Goal: Communication & Community: Answer question/provide support

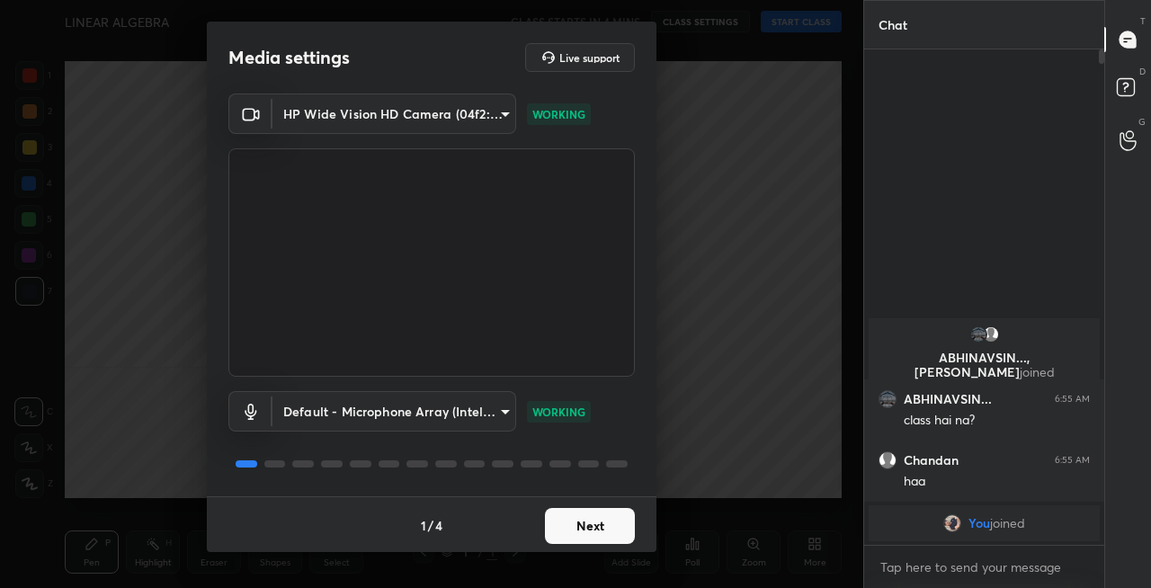
click at [594, 530] on button "Next" at bounding box center [590, 526] width 90 height 36
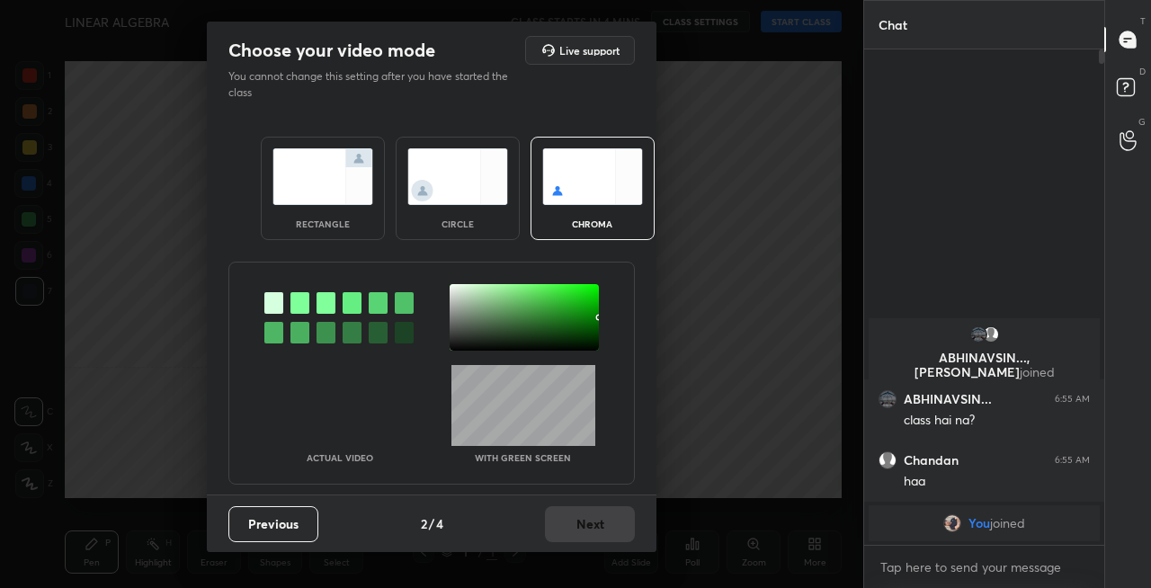
click at [333, 192] on img at bounding box center [323, 176] width 101 height 57
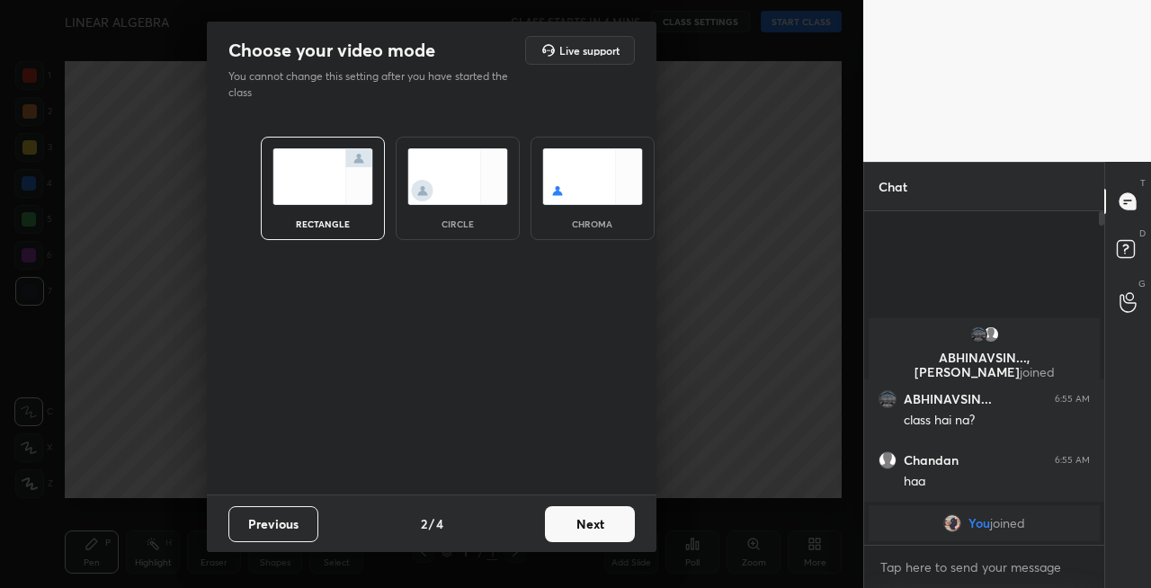
scroll to position [178, 235]
click at [597, 521] on button "Next" at bounding box center [590, 524] width 90 height 36
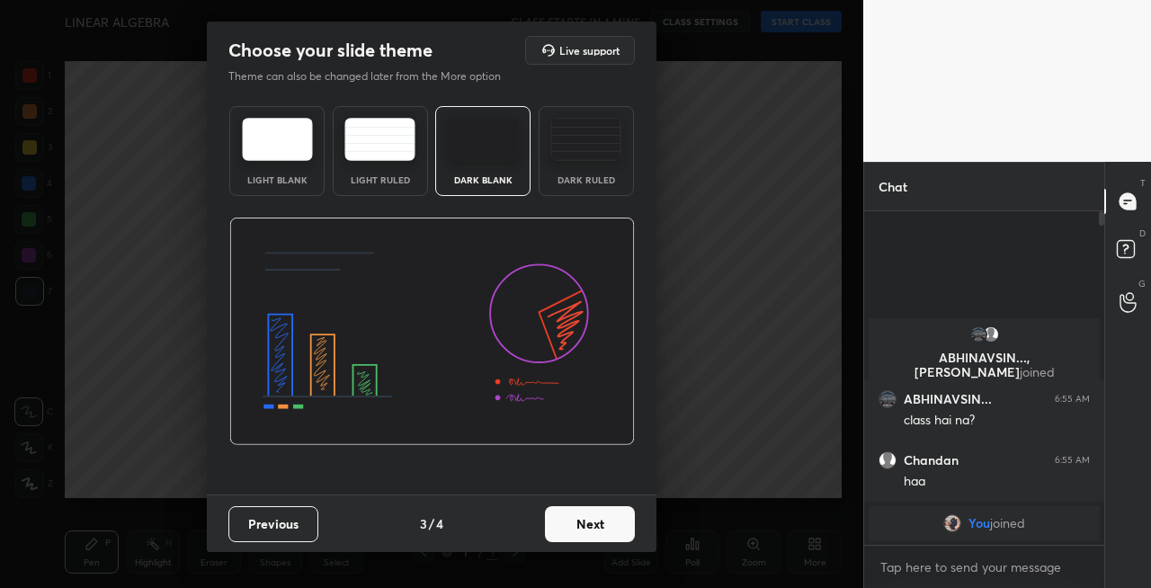
click at [604, 525] on button "Next" at bounding box center [590, 524] width 90 height 36
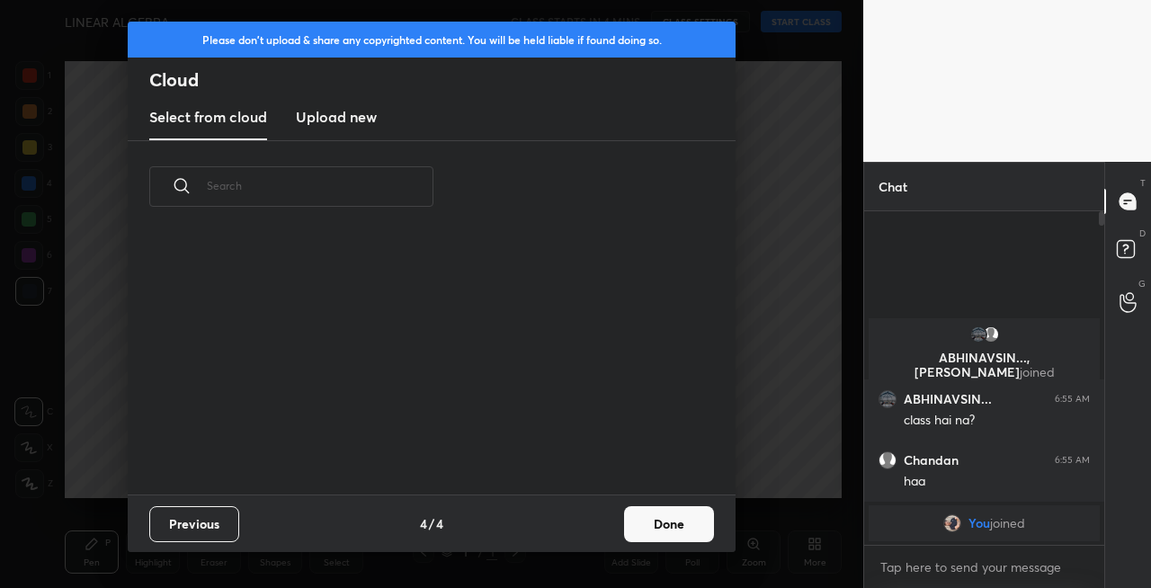
click at [660, 523] on button "Done" at bounding box center [669, 524] width 90 height 36
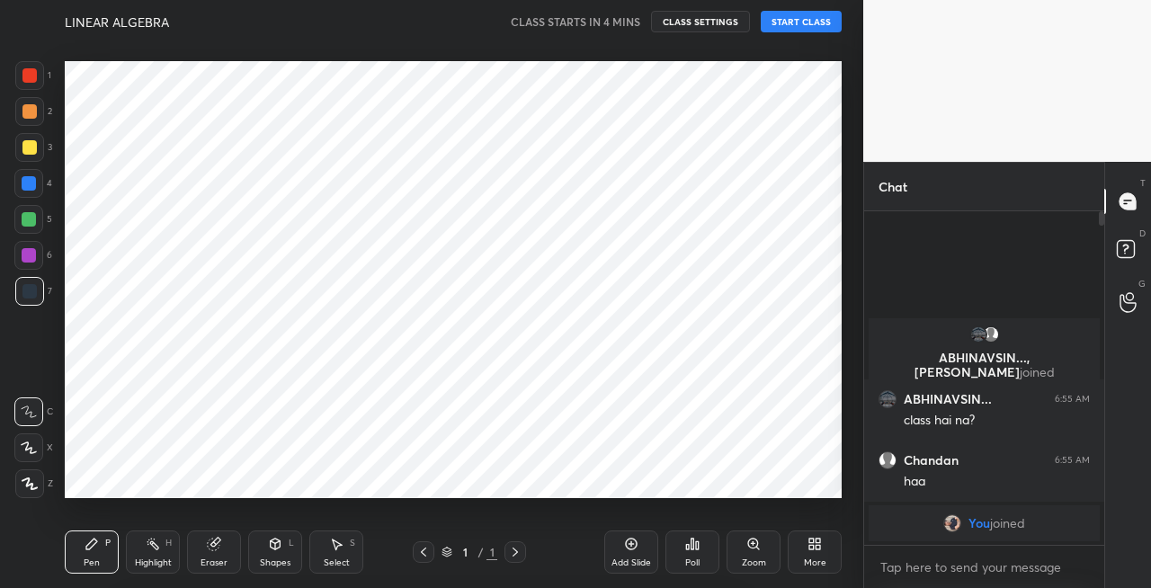
scroll to position [261, 577]
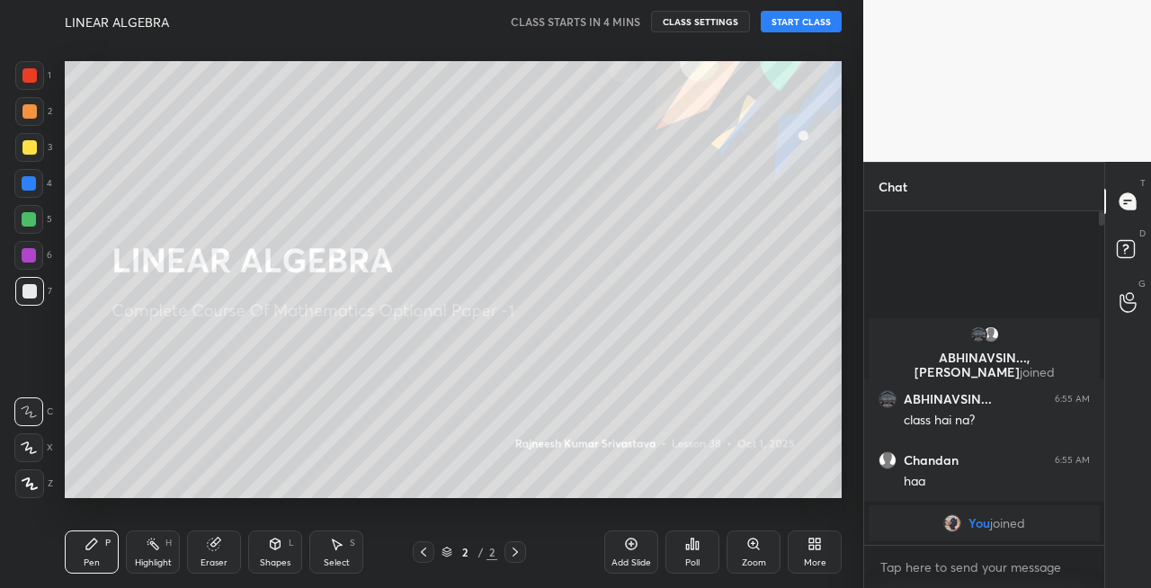
click at [29, 152] on div at bounding box center [29, 147] width 14 height 14
click at [26, 451] on icon at bounding box center [29, 448] width 14 height 11
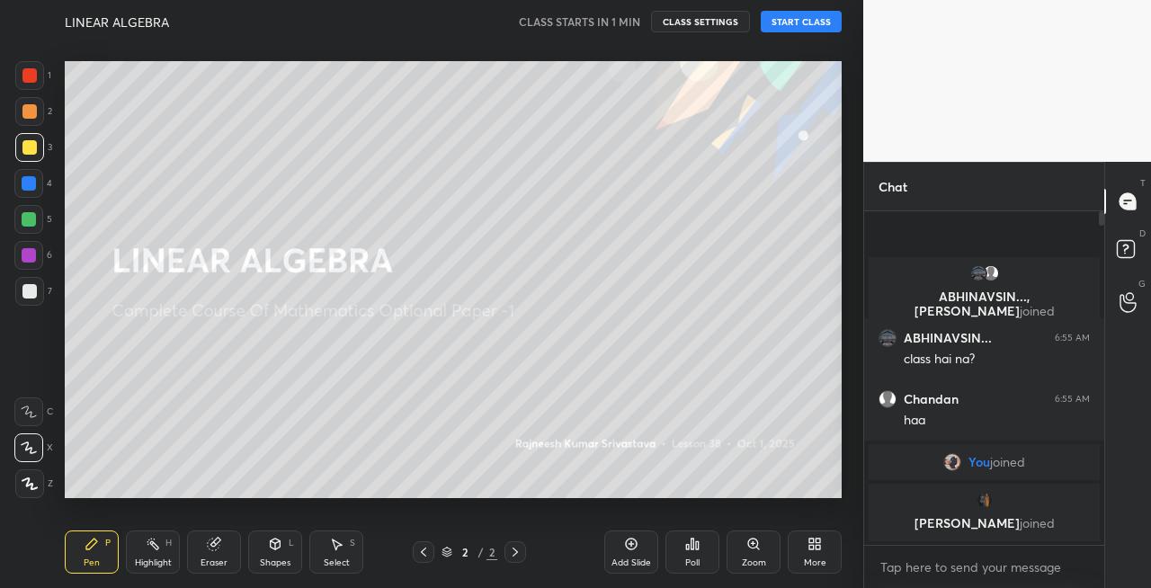
click at [793, 26] on button "START CLASS" at bounding box center [801, 22] width 81 height 22
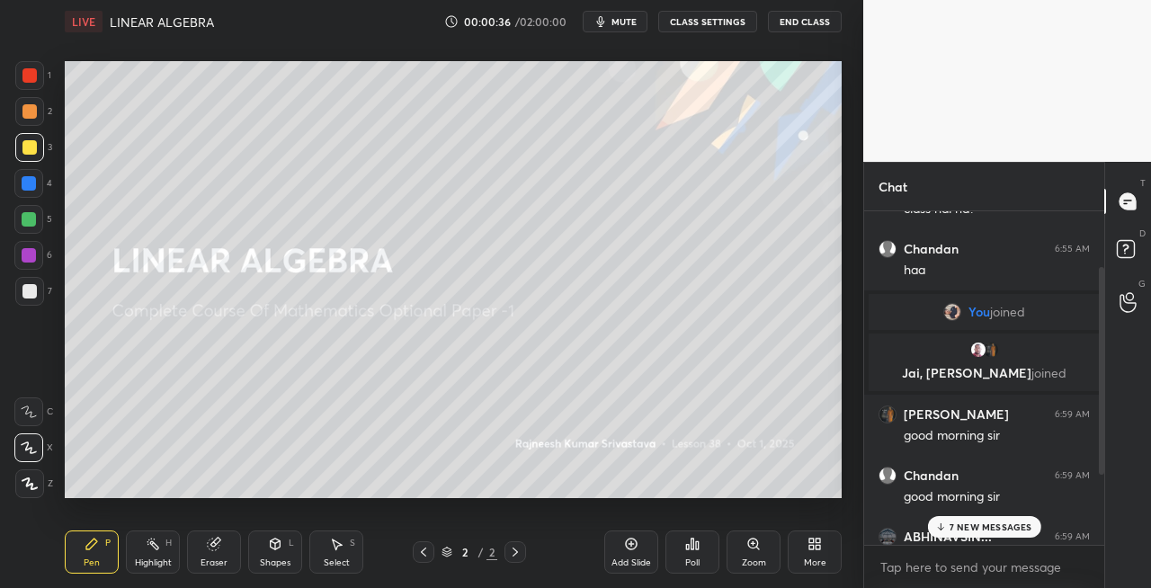
scroll to position [201, 0]
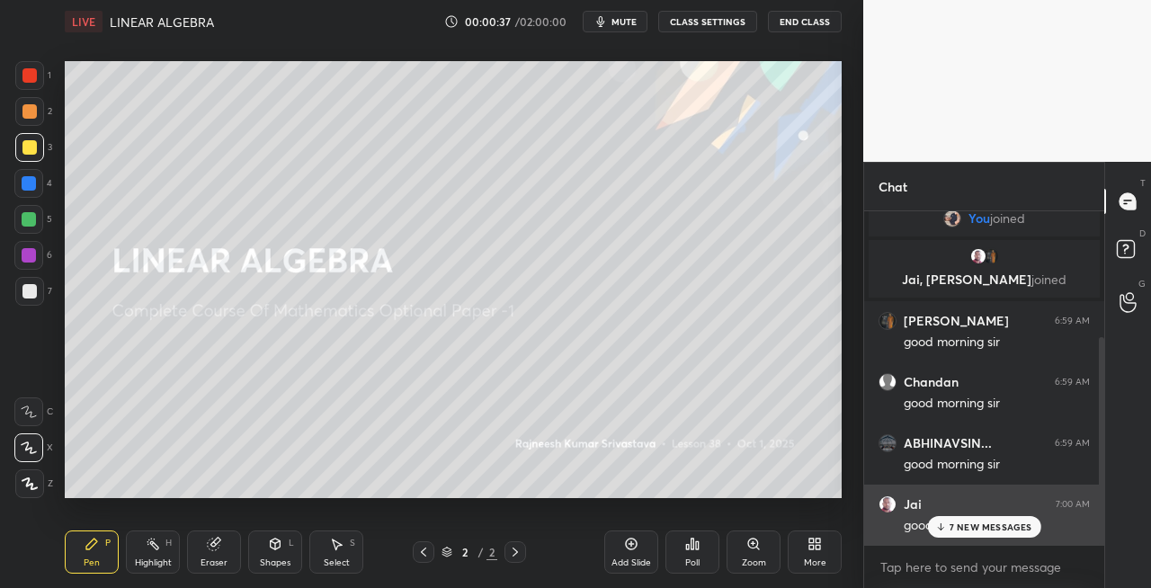
click at [968, 532] on p "7 NEW MESSAGES" at bounding box center [991, 527] width 83 height 11
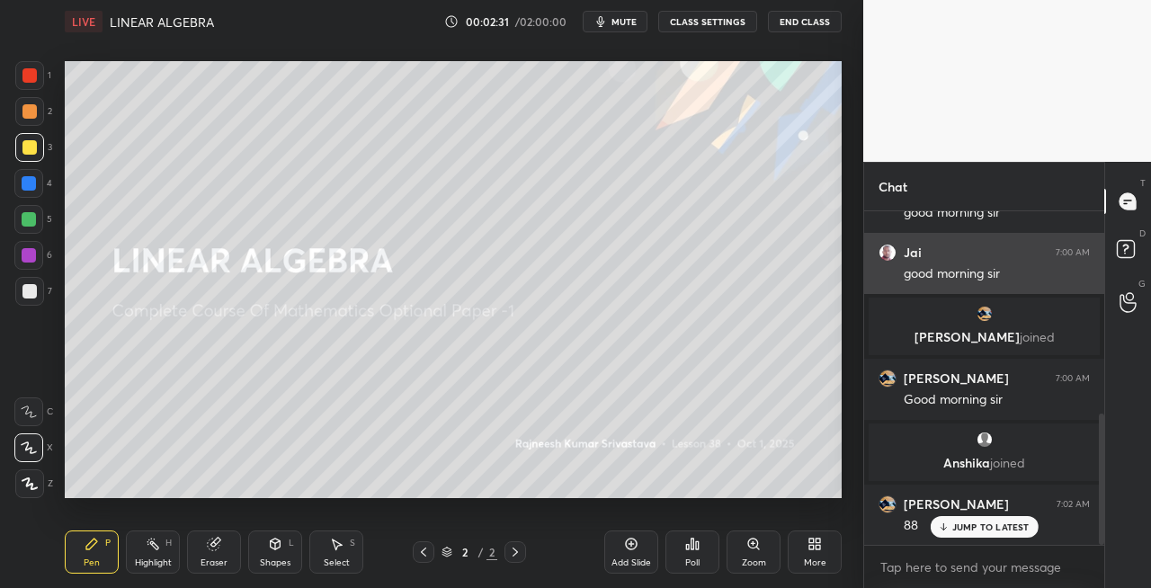
scroll to position [514, 0]
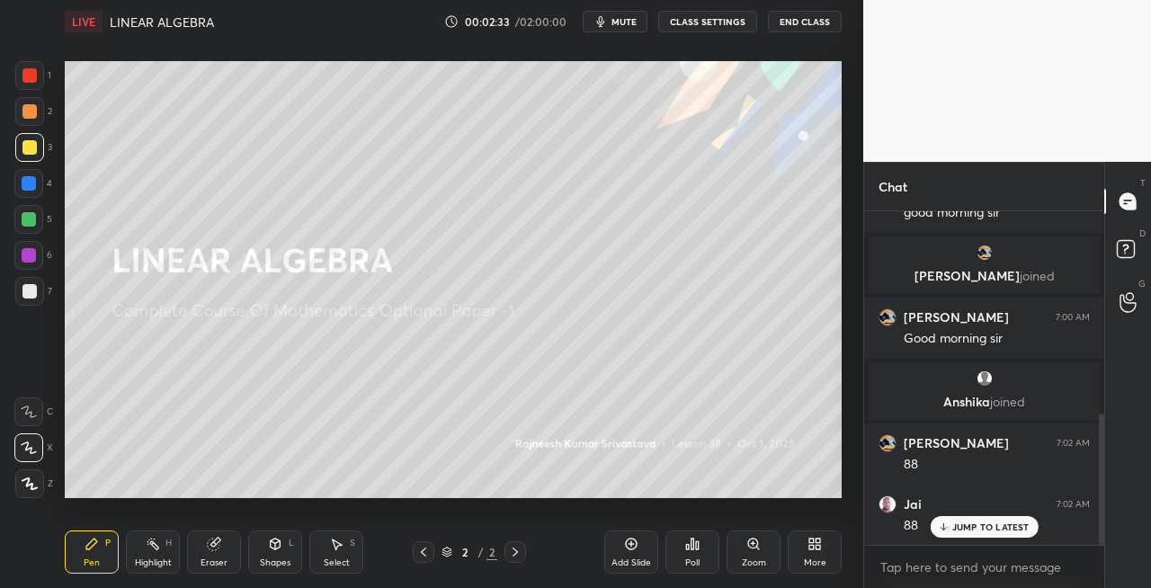
click at [21, 149] on div at bounding box center [29, 147] width 29 height 29
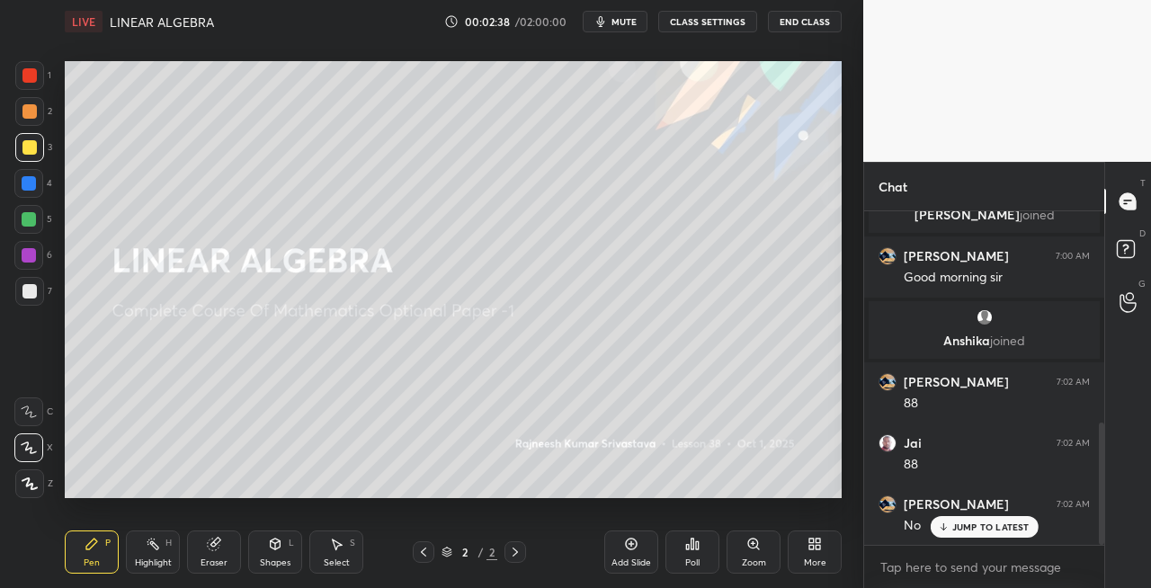
scroll to position [637, 0]
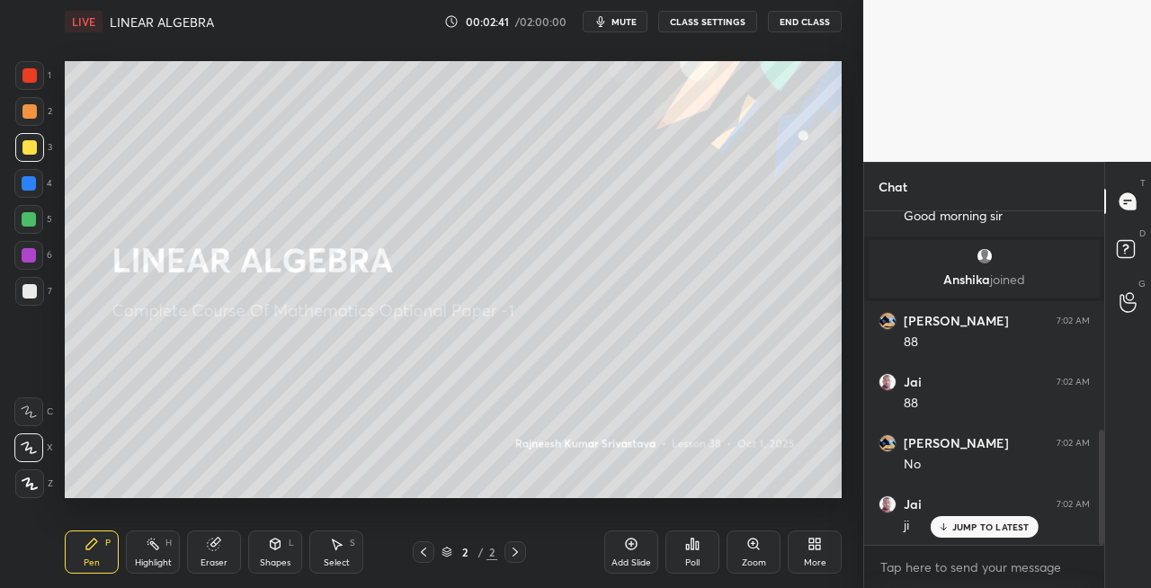
click at [282, 551] on div "Shapes L" at bounding box center [275, 552] width 54 height 43
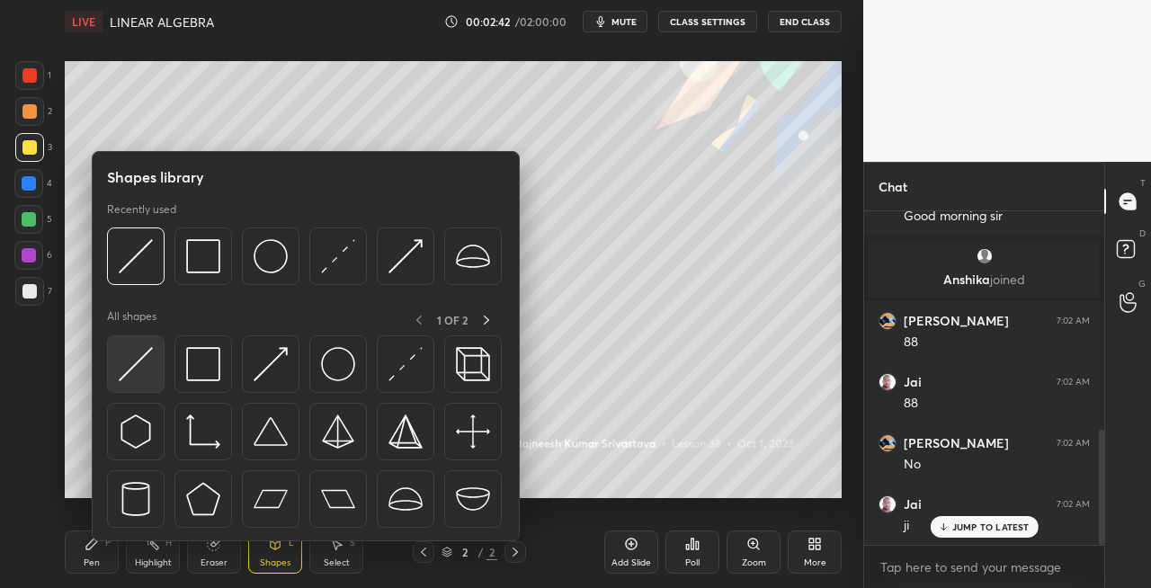
click at [128, 365] on img at bounding box center [136, 364] width 34 height 34
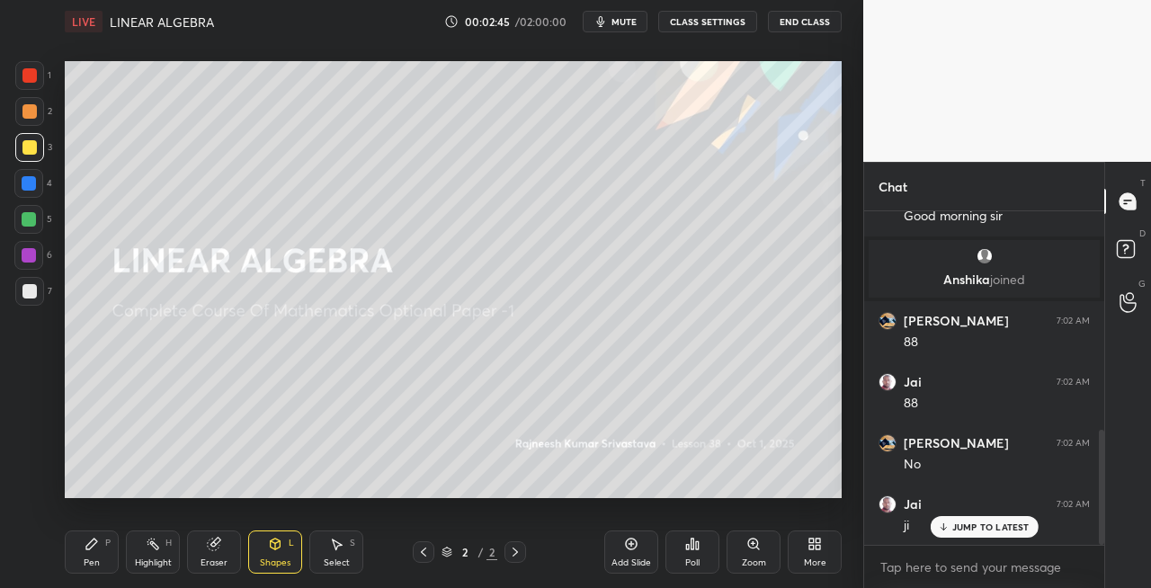
click at [97, 559] on div "Pen" at bounding box center [92, 563] width 16 height 9
click at [223, 553] on div "Eraser" at bounding box center [214, 552] width 54 height 43
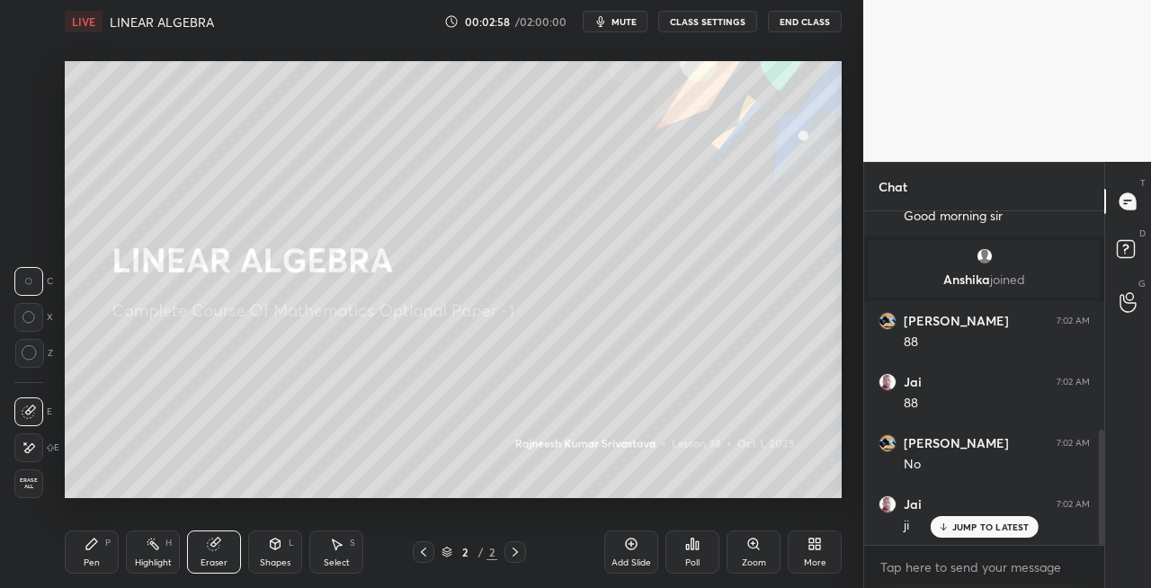
click at [95, 555] on div "Pen P" at bounding box center [92, 552] width 54 height 43
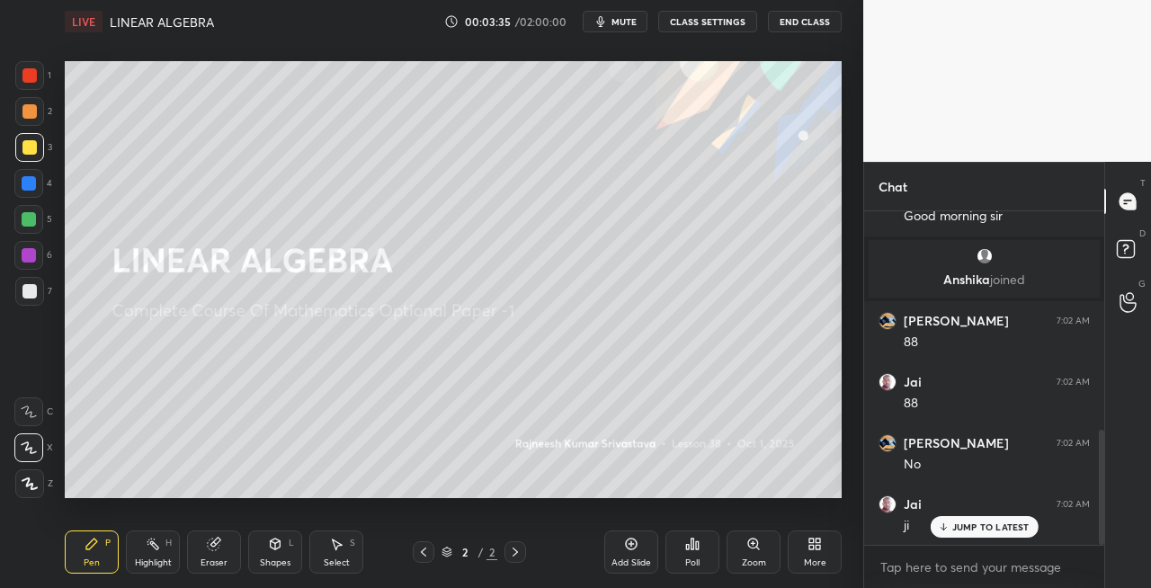
scroll to position [702, 0]
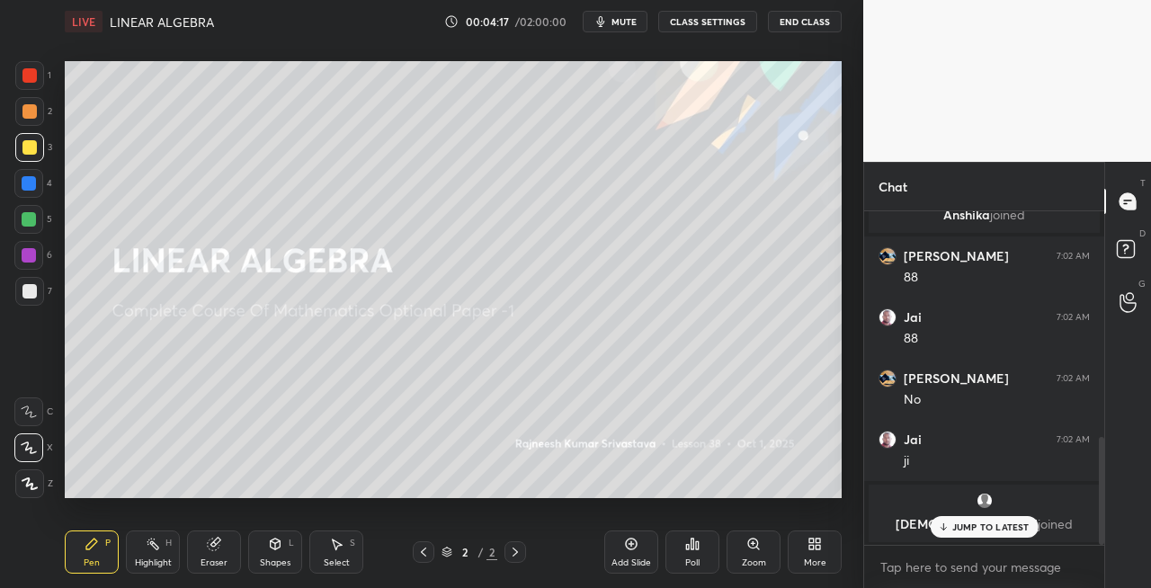
click at [25, 295] on div at bounding box center [29, 291] width 14 height 14
click at [270, 537] on icon at bounding box center [275, 544] width 14 height 14
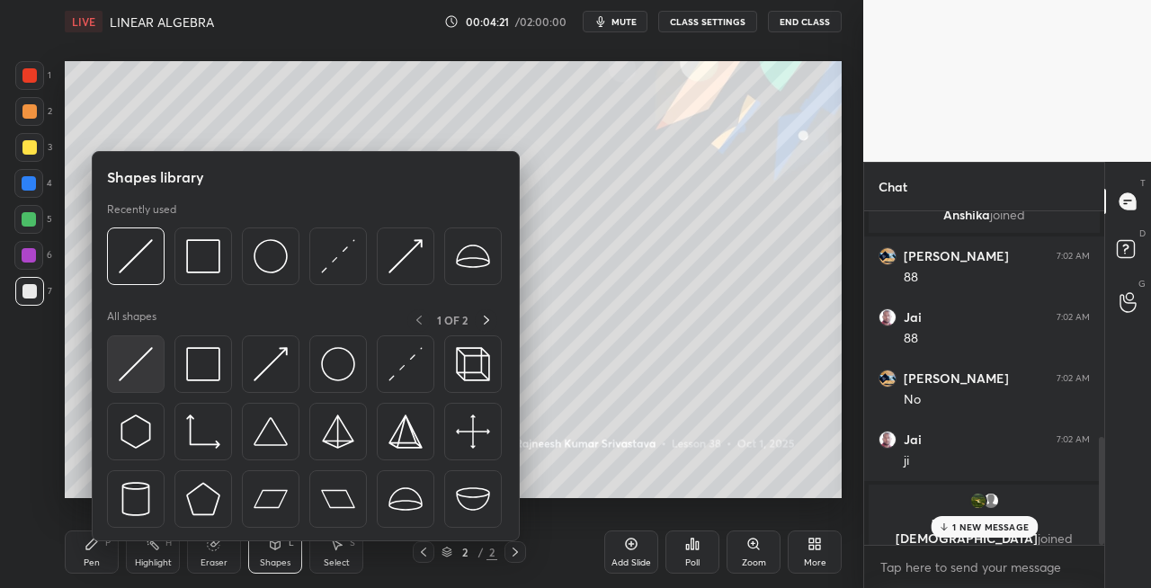
click at [128, 380] on img at bounding box center [136, 364] width 34 height 34
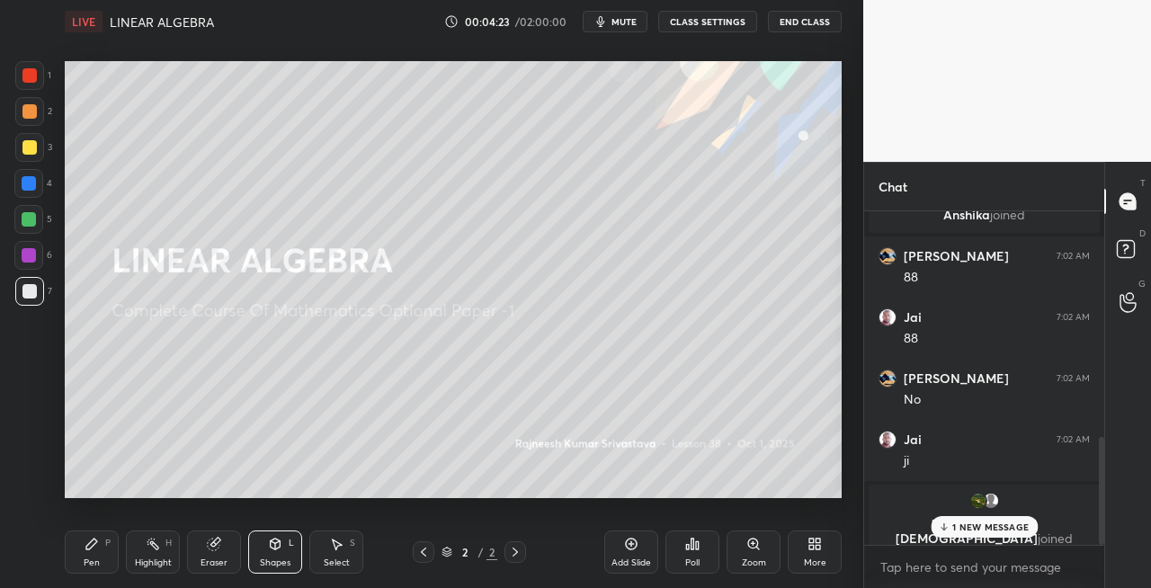
click at [91, 560] on div "Pen" at bounding box center [92, 563] width 16 height 9
click at [957, 527] on p "1 NEW MESSAGE" at bounding box center [990, 527] width 76 height 11
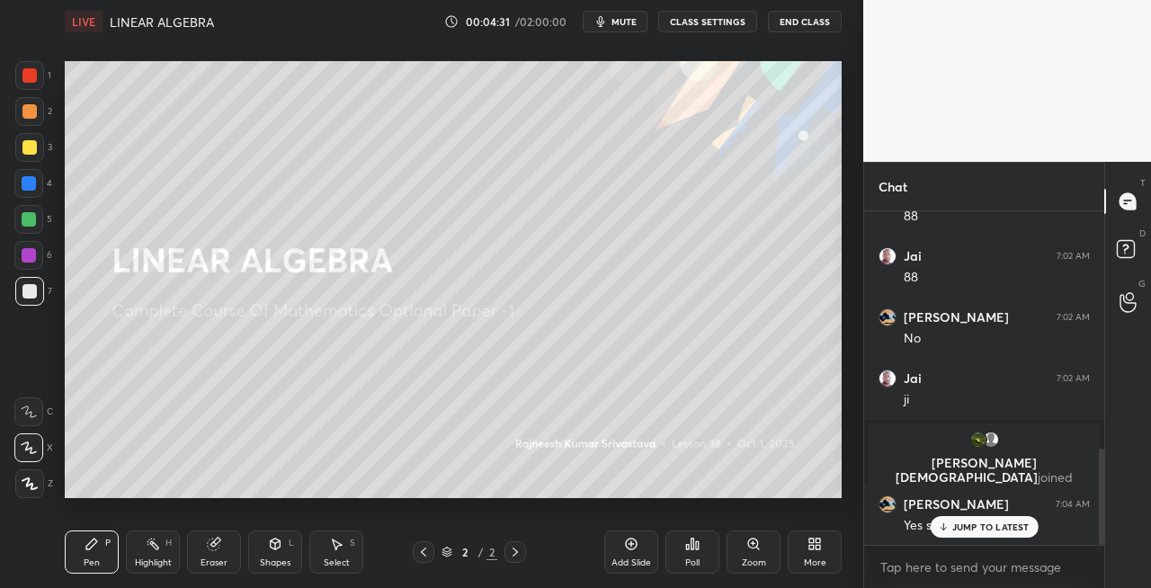
scroll to position [824, 0]
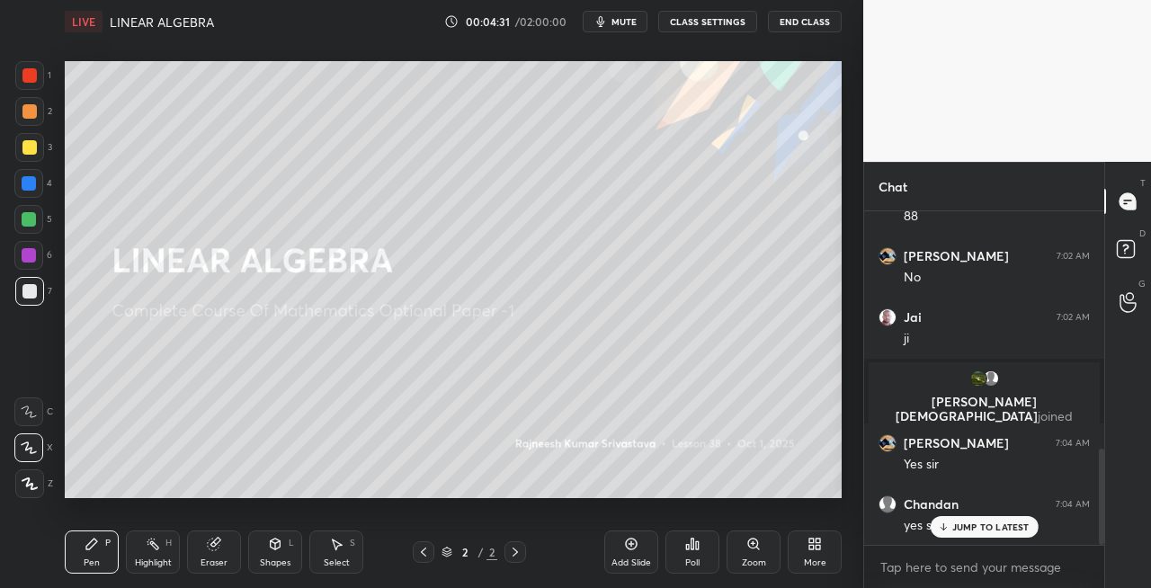
click at [965, 524] on p "JUMP TO LATEST" at bounding box center [990, 527] width 77 height 11
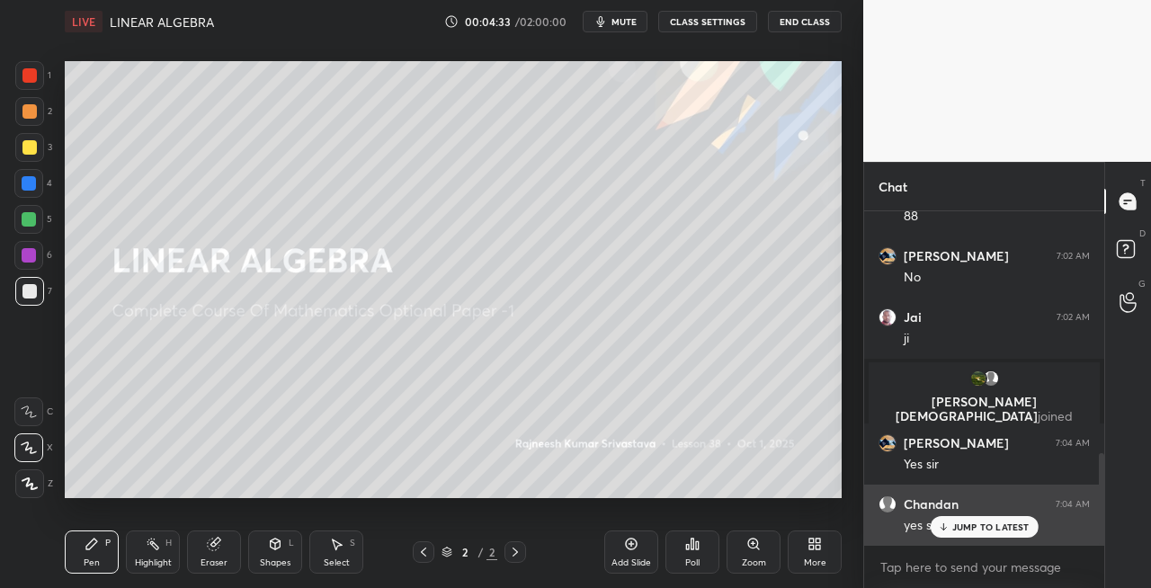
scroll to position [885, 0]
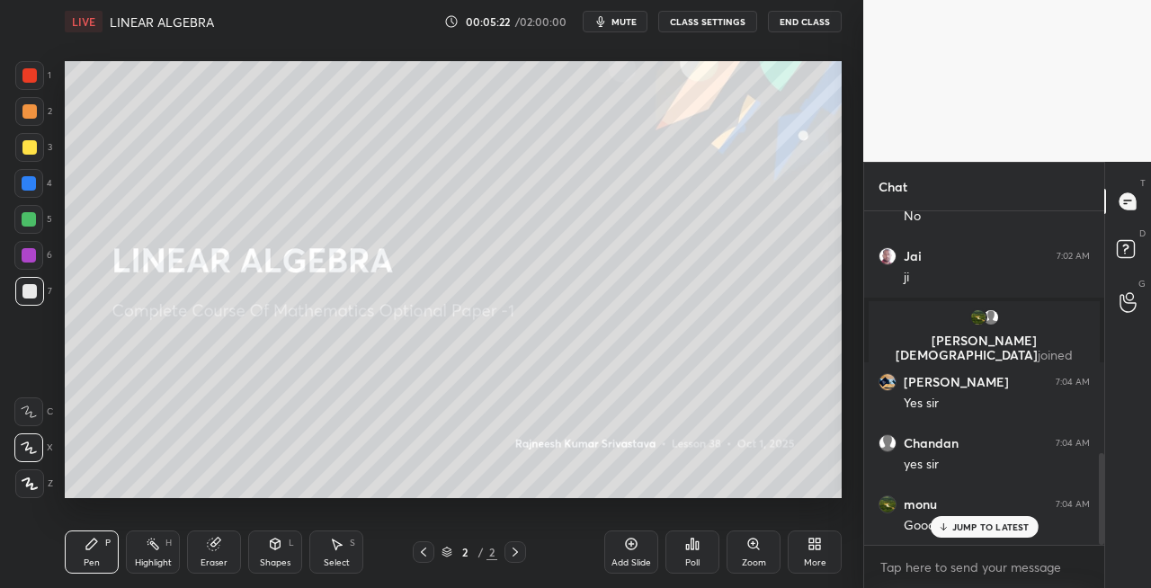
click at [624, 25] on span "mute" at bounding box center [624, 21] width 25 height 13
click at [638, 21] on span "unmute" at bounding box center [623, 21] width 39 height 13
click at [643, 17] on button "mute" at bounding box center [615, 22] width 65 height 22
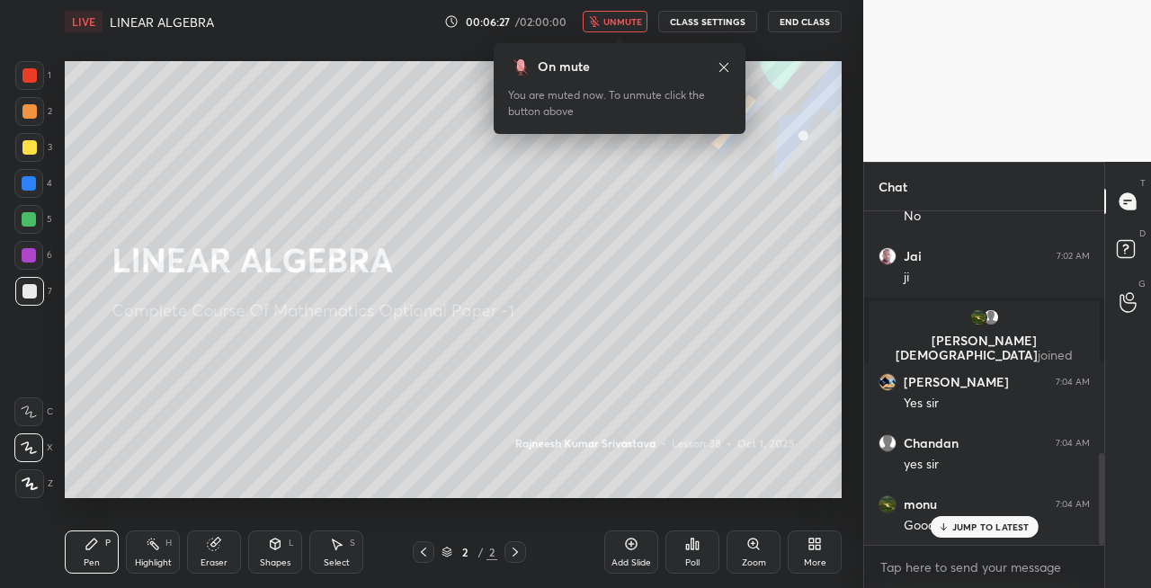
click at [723, 64] on icon at bounding box center [724, 67] width 14 height 14
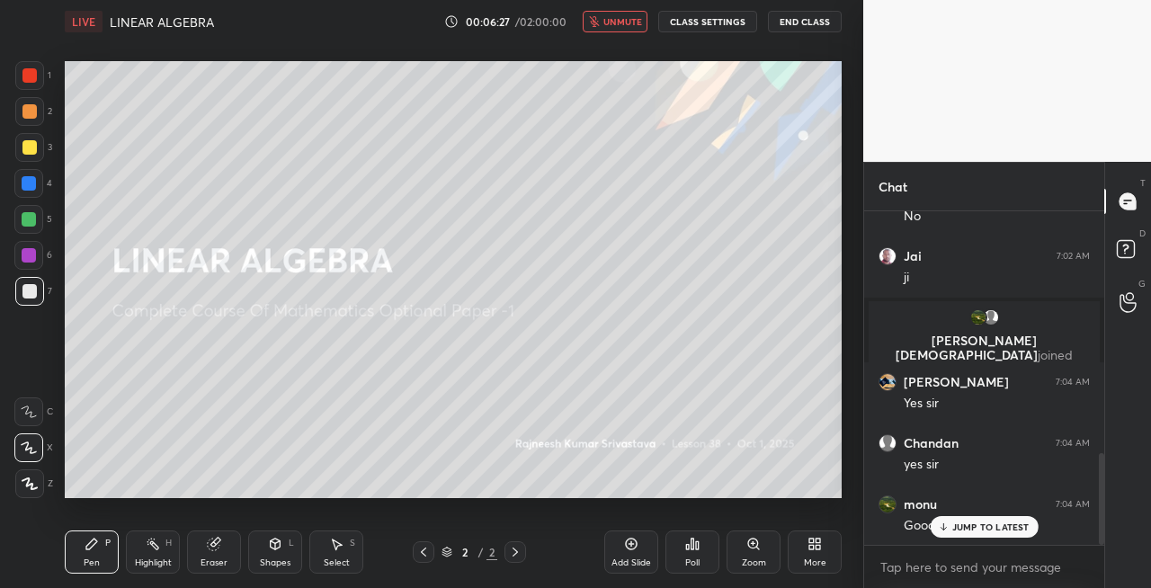
click at [627, 22] on span "unmute" at bounding box center [623, 21] width 39 height 13
click at [208, 559] on div "Eraser" at bounding box center [214, 563] width 27 height 9
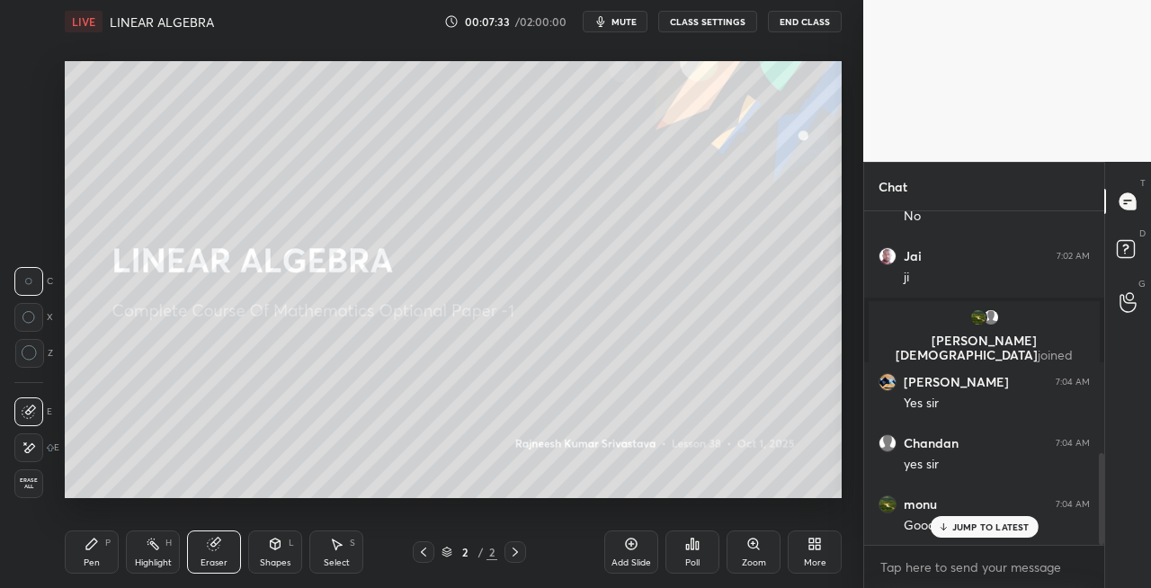
click at [100, 559] on div "Pen P" at bounding box center [92, 552] width 54 height 43
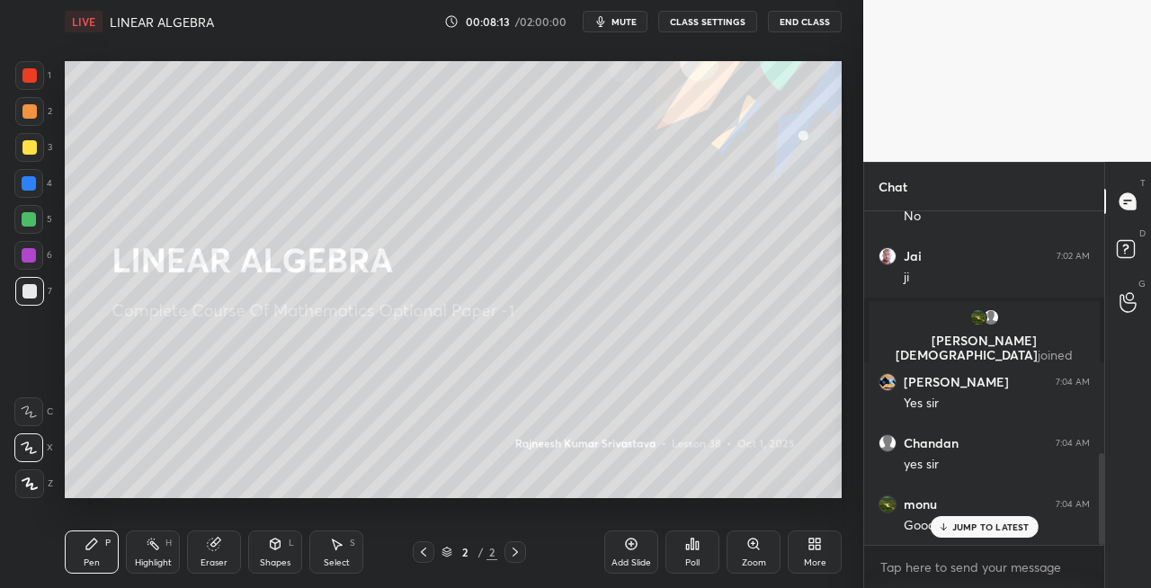
click at [216, 561] on div "Eraser" at bounding box center [214, 563] width 27 height 9
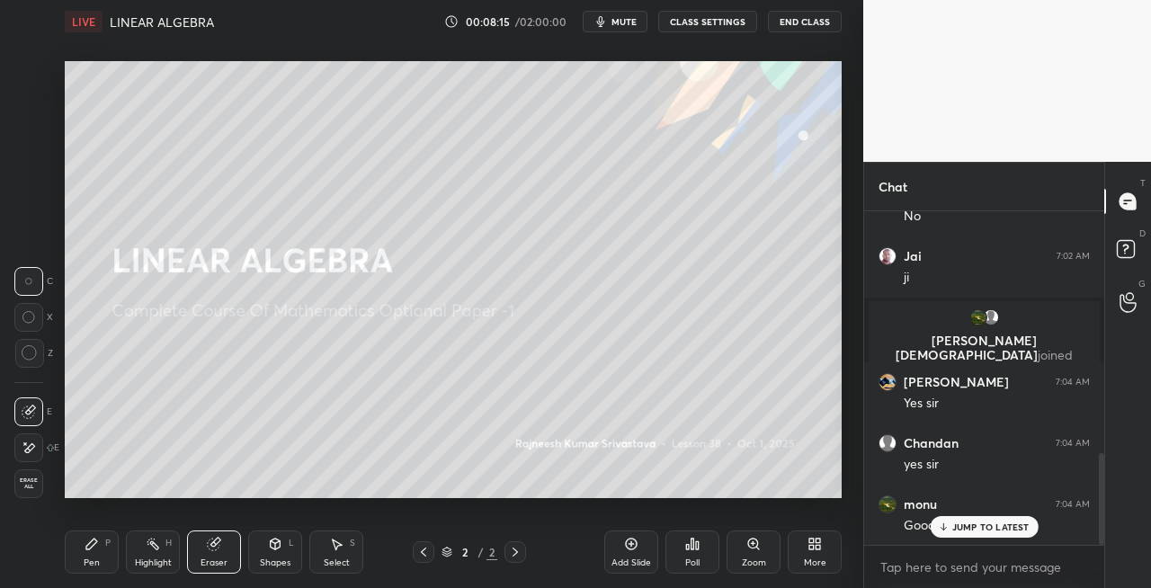
click at [91, 549] on icon at bounding box center [92, 544] width 14 height 14
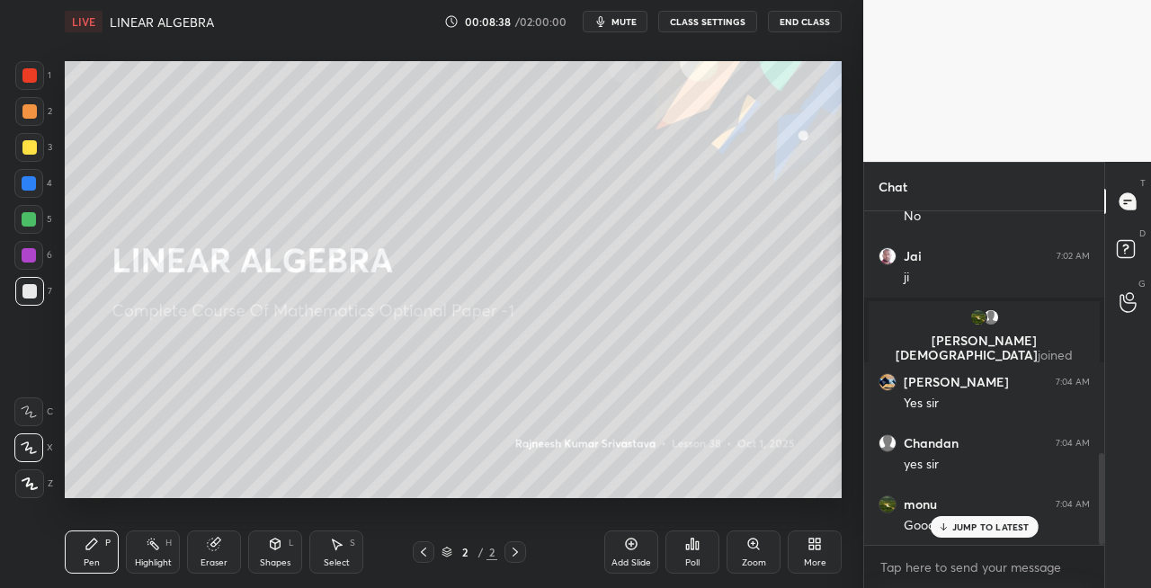
click at [219, 559] on div "Eraser" at bounding box center [214, 563] width 27 height 9
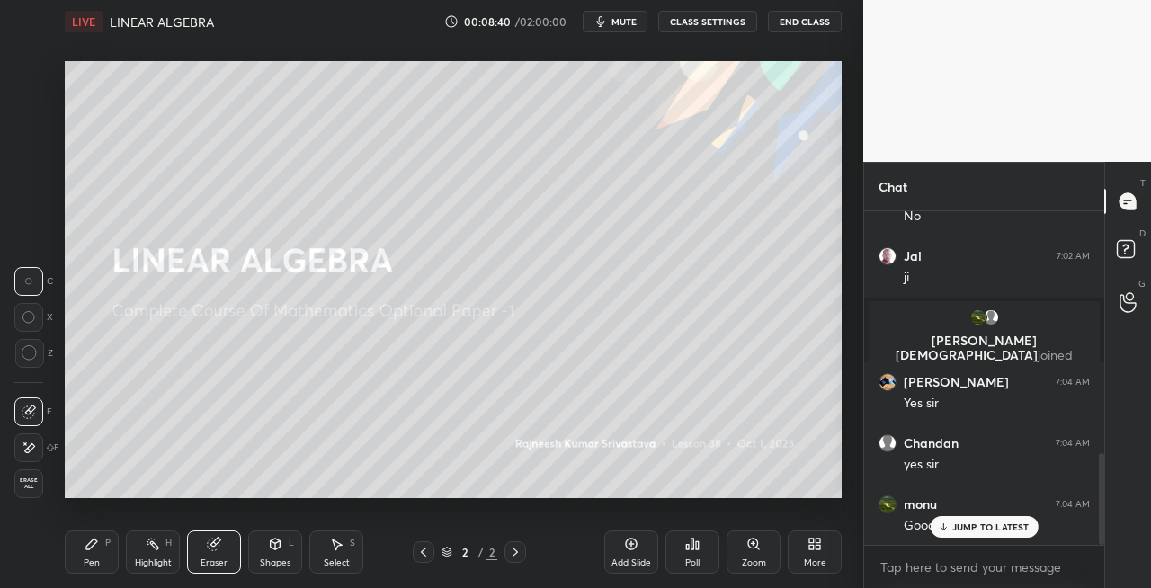
click at [96, 555] on div "Pen P" at bounding box center [92, 552] width 54 height 43
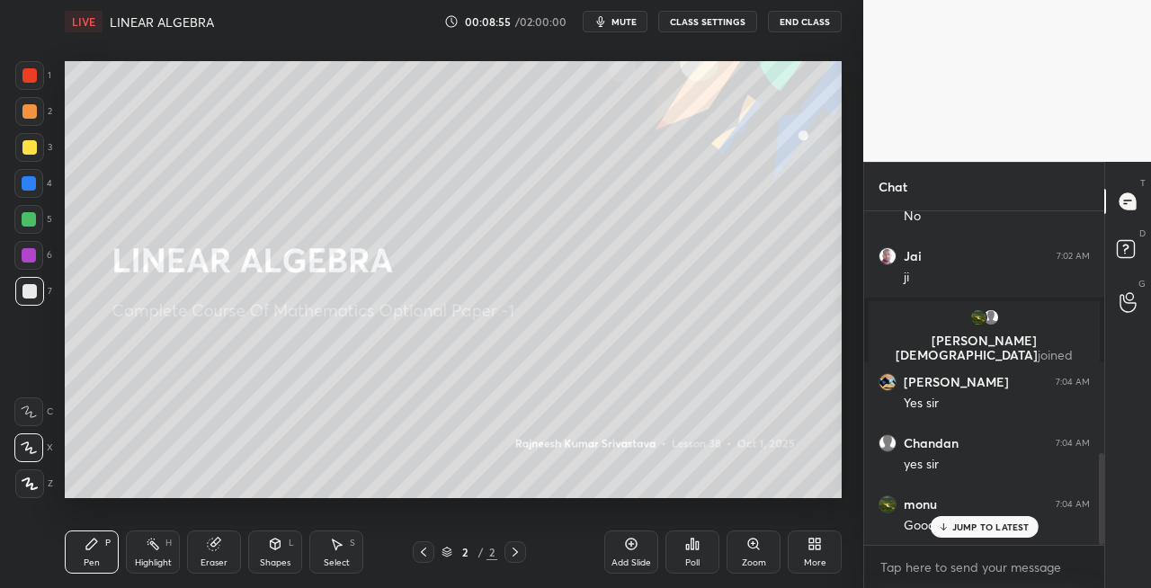
click at [222, 551] on div "Eraser" at bounding box center [214, 552] width 54 height 43
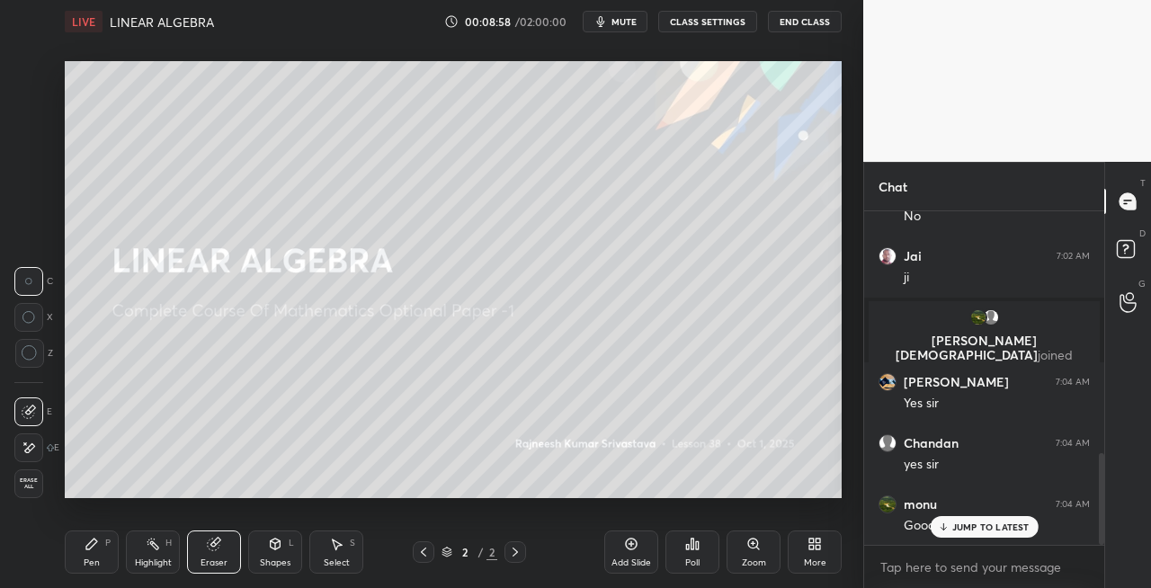
click at [92, 561] on div "Pen" at bounding box center [92, 563] width 16 height 9
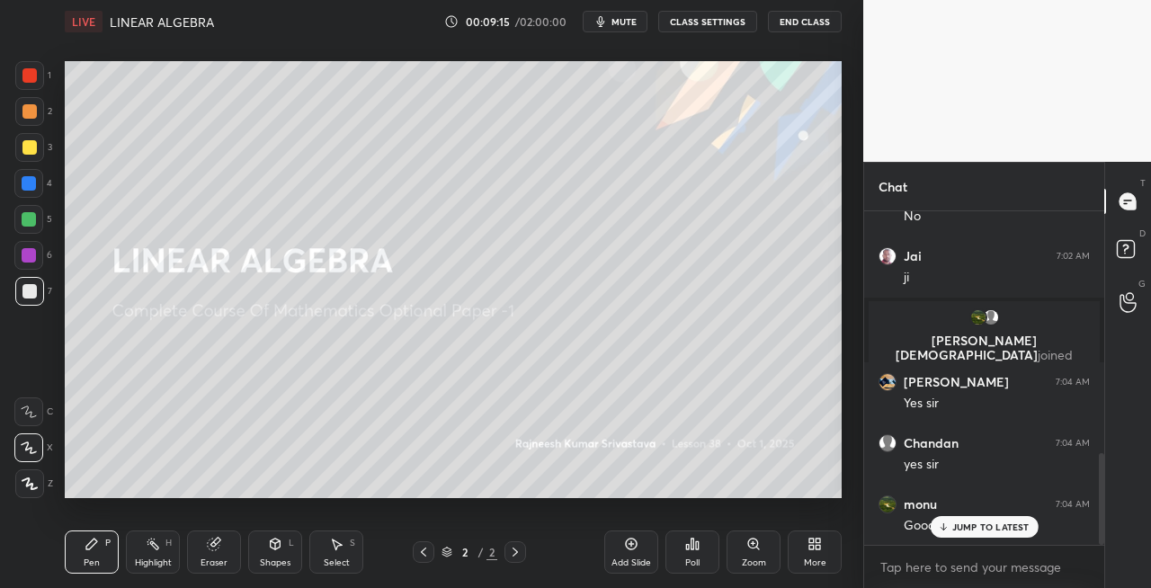
click at [272, 550] on icon at bounding box center [275, 544] width 14 height 14
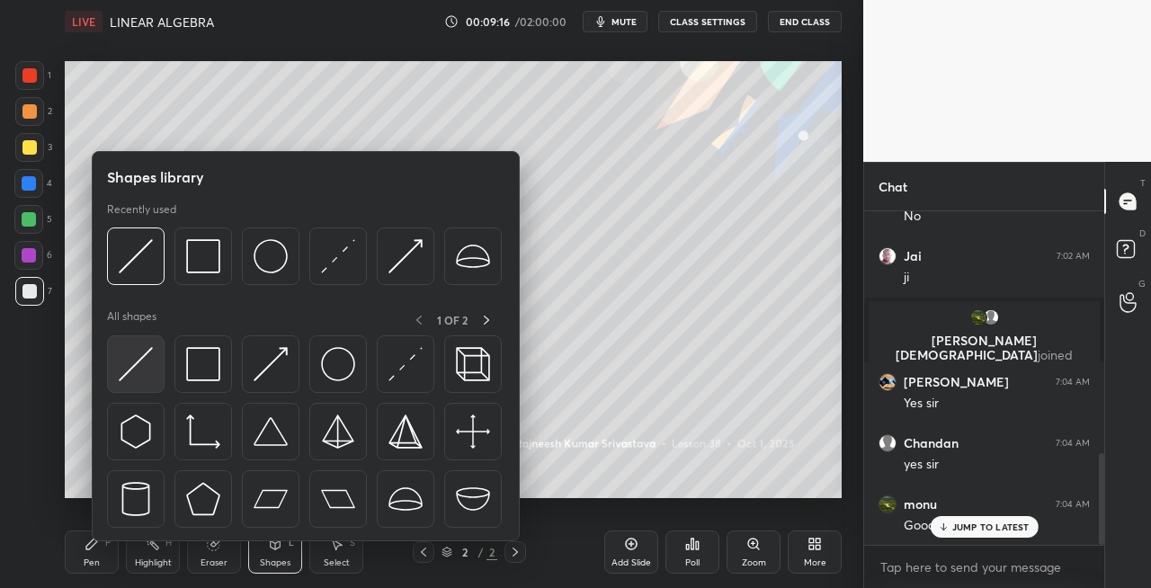
click at [130, 385] on div at bounding box center [136, 364] width 58 height 58
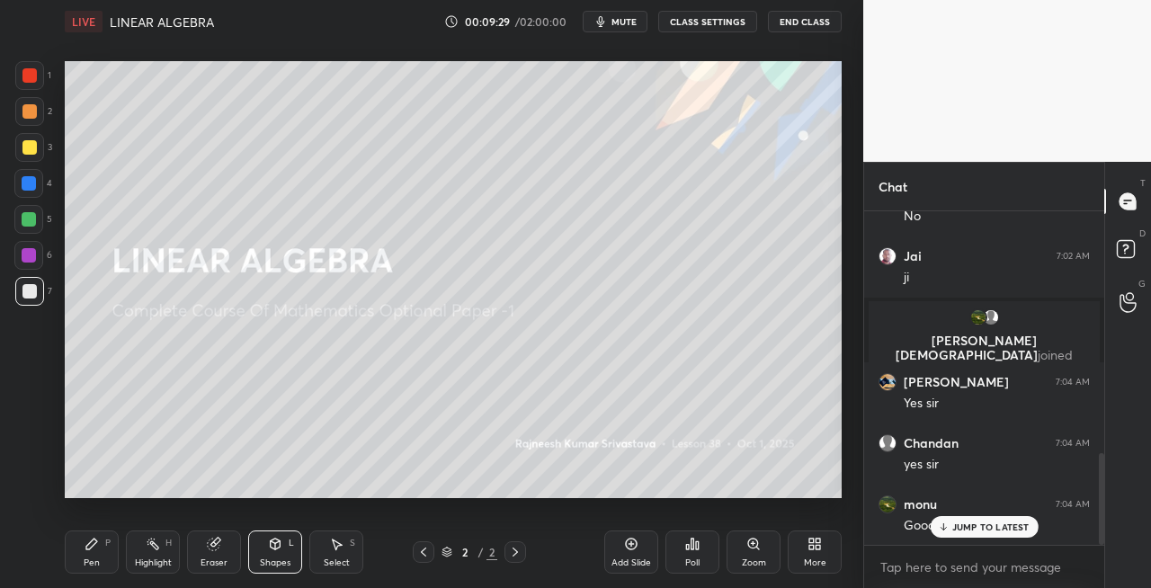
click at [97, 559] on div "Pen" at bounding box center [92, 563] width 16 height 9
click at [210, 559] on div "Eraser" at bounding box center [214, 563] width 27 height 9
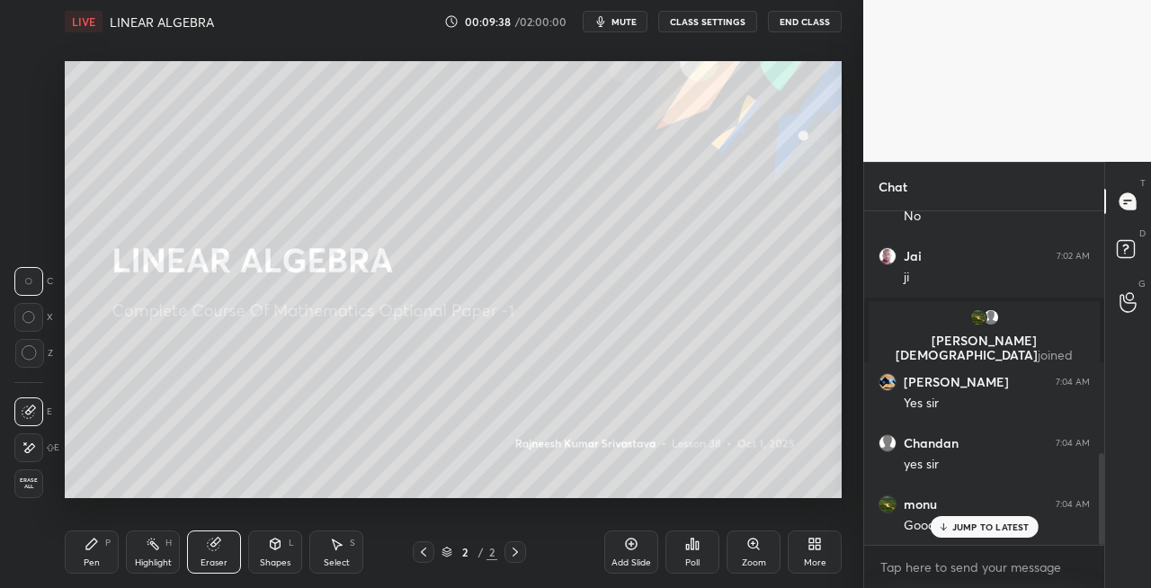
click at [94, 559] on div "Pen" at bounding box center [92, 563] width 16 height 9
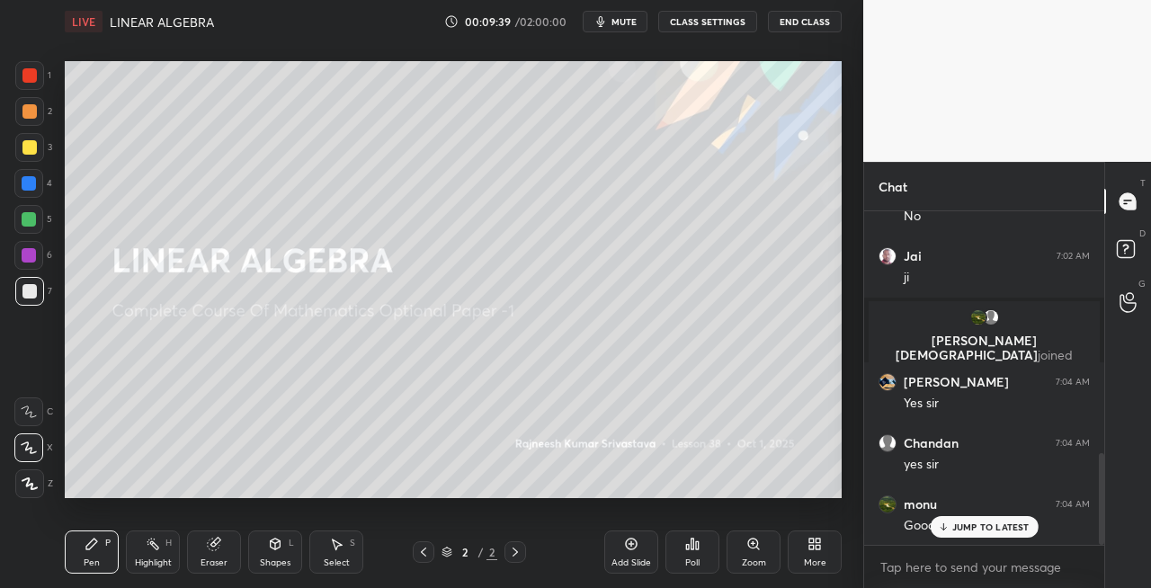
click at [203, 556] on div "Eraser" at bounding box center [214, 552] width 54 height 43
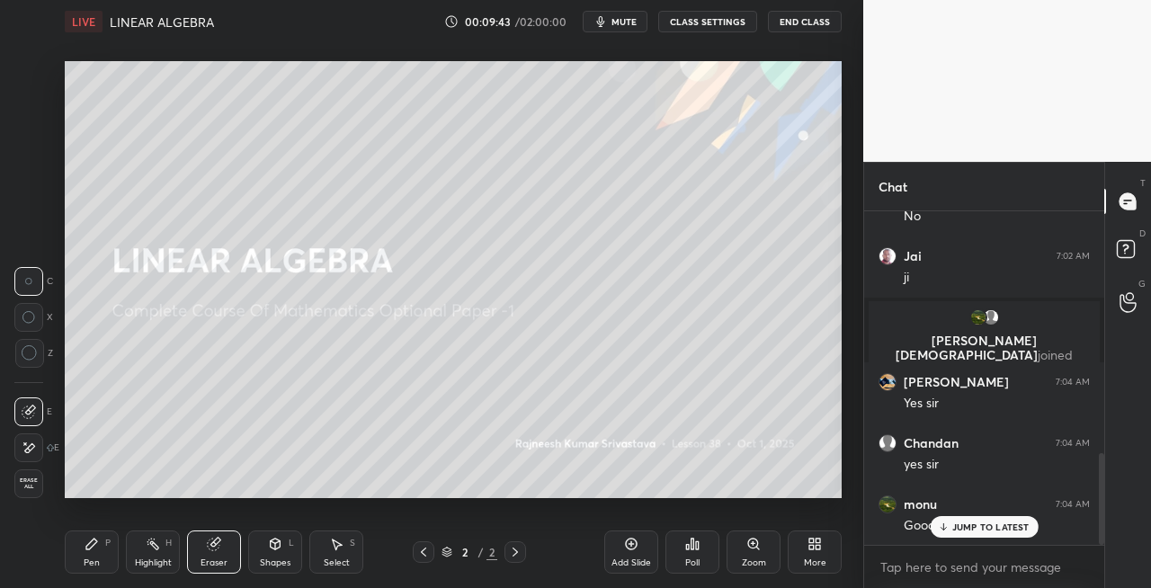
click at [93, 564] on div "Pen" at bounding box center [92, 563] width 16 height 9
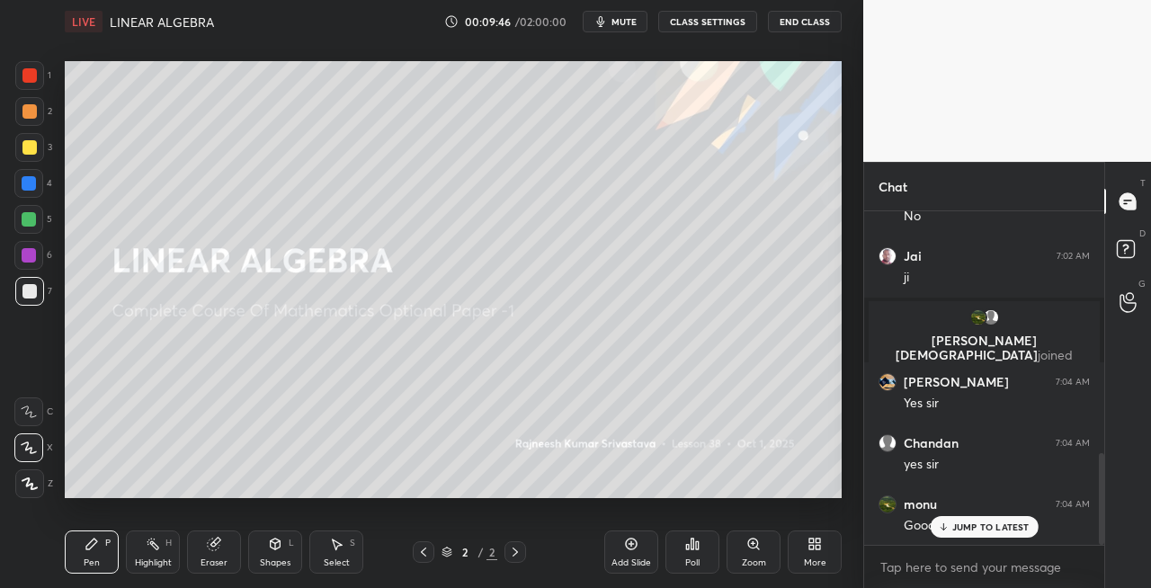
click at [516, 555] on icon at bounding box center [515, 552] width 14 height 14
click at [622, 559] on div "Add Slide" at bounding box center [632, 563] width 40 height 9
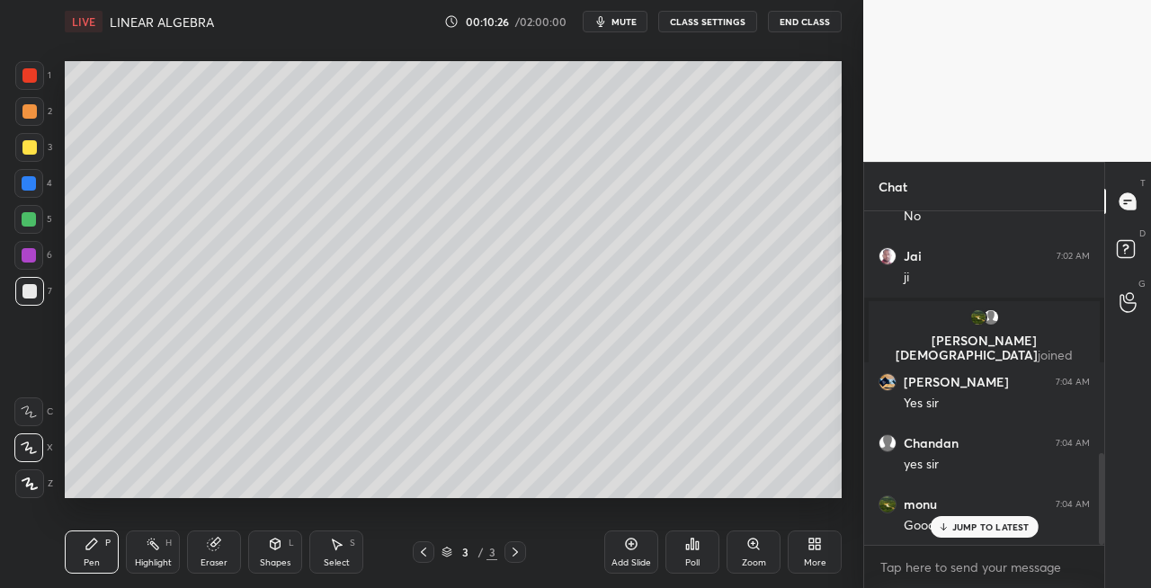
click at [237, 560] on div "Eraser" at bounding box center [214, 552] width 54 height 43
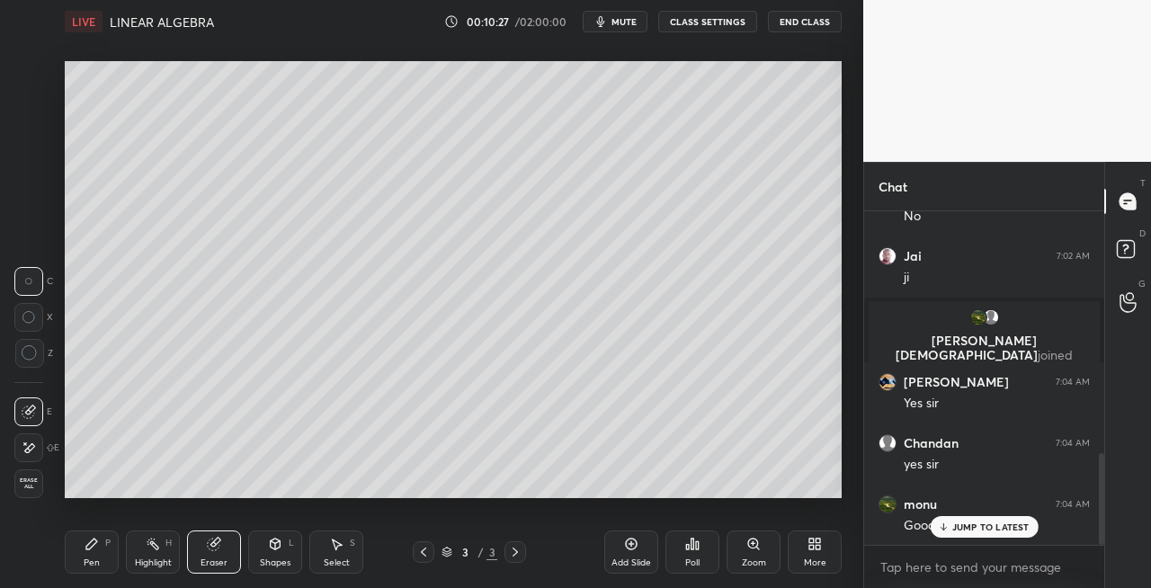
click at [109, 541] on div "P" at bounding box center [107, 543] width 5 height 9
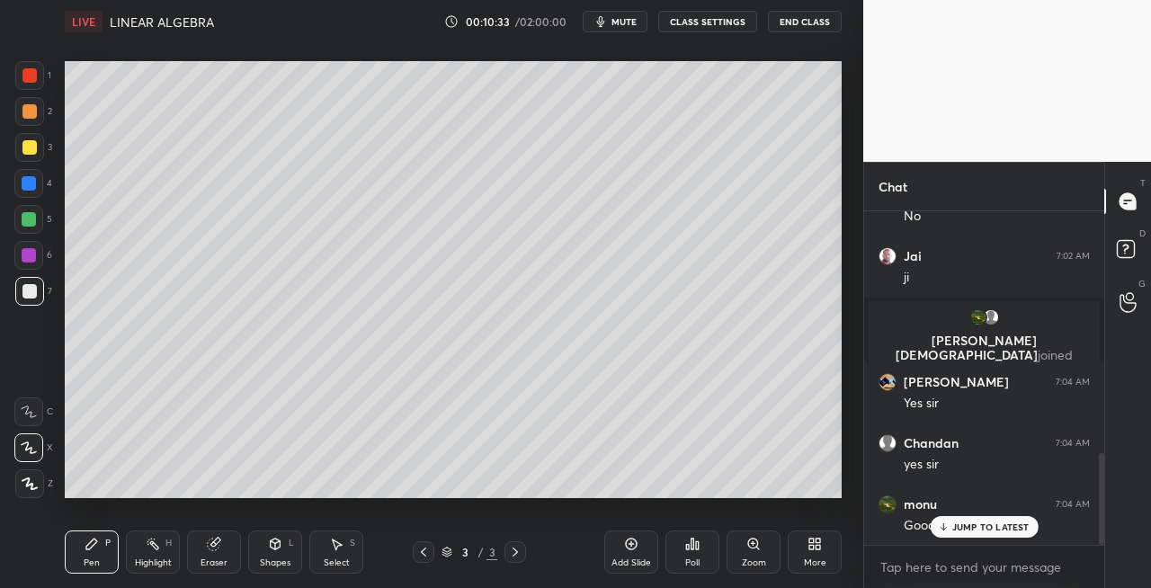
click at [425, 555] on icon at bounding box center [423, 552] width 5 height 9
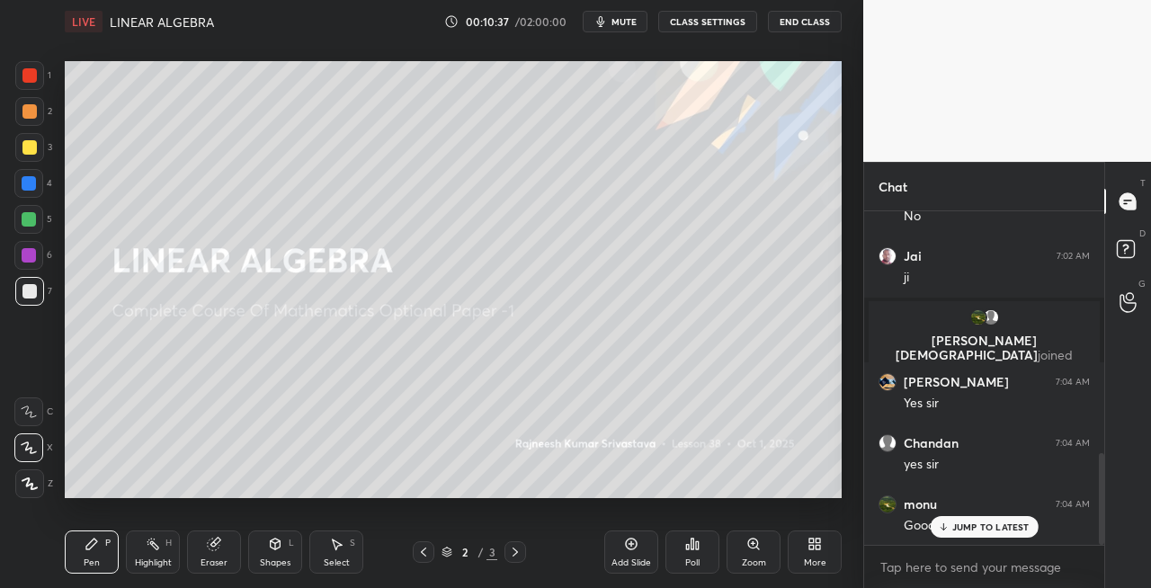
click at [518, 556] on icon at bounding box center [515, 552] width 14 height 14
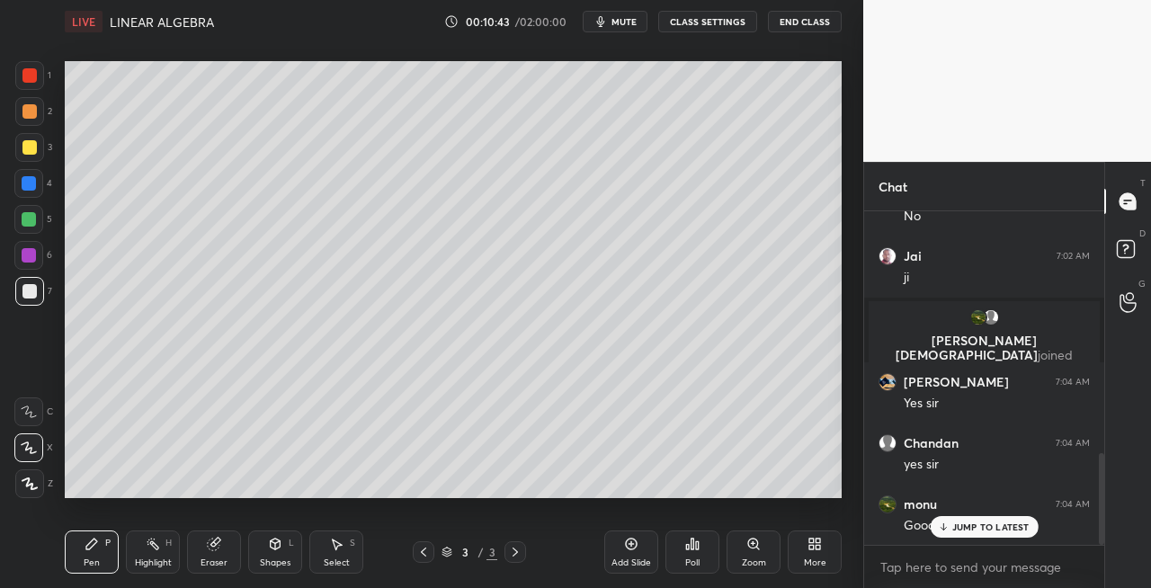
click at [428, 552] on icon at bounding box center [423, 552] width 14 height 14
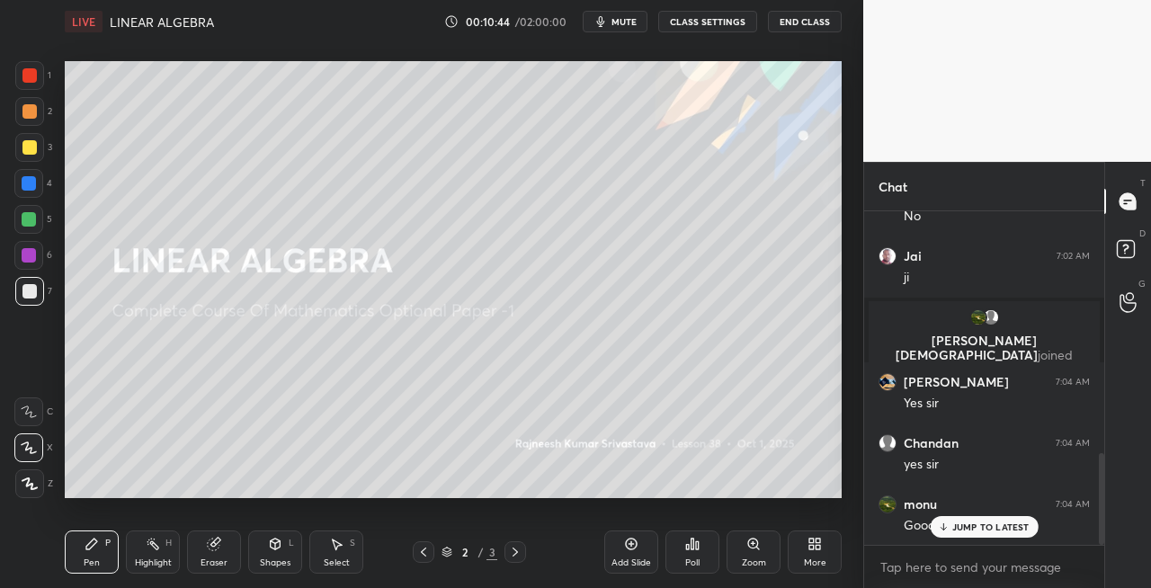
click at [511, 550] on icon at bounding box center [515, 552] width 14 height 14
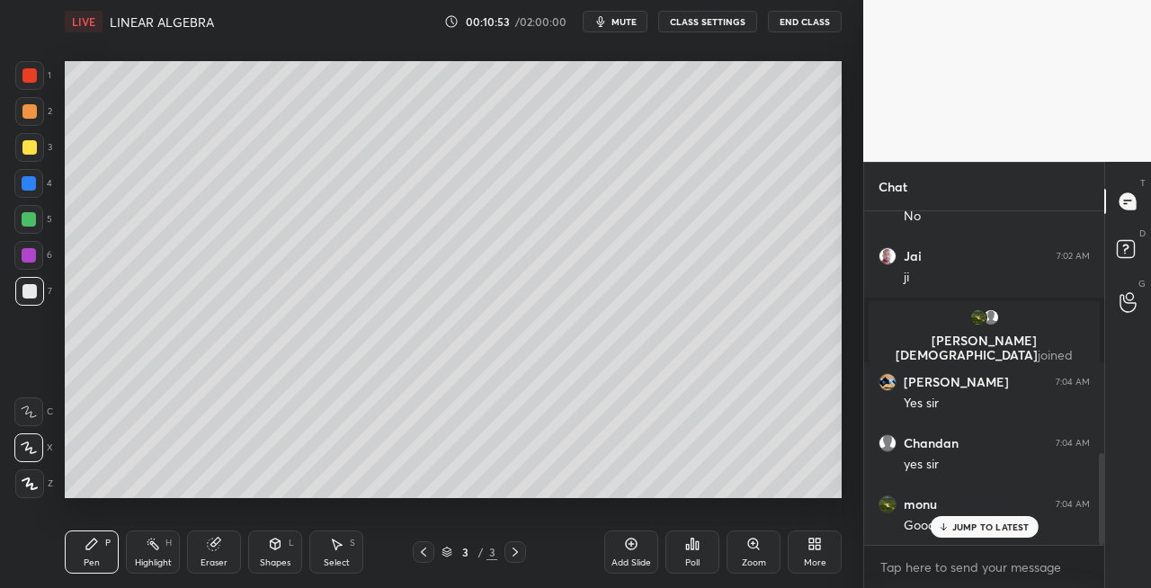
click at [425, 558] on icon at bounding box center [423, 552] width 14 height 14
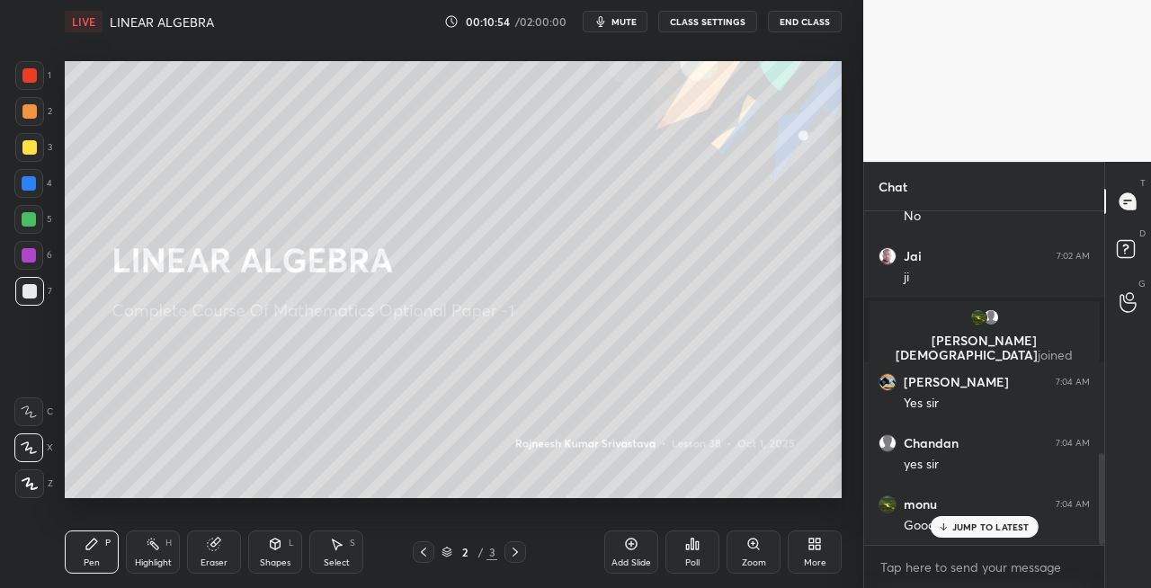
click at [509, 547] on icon at bounding box center [515, 552] width 14 height 14
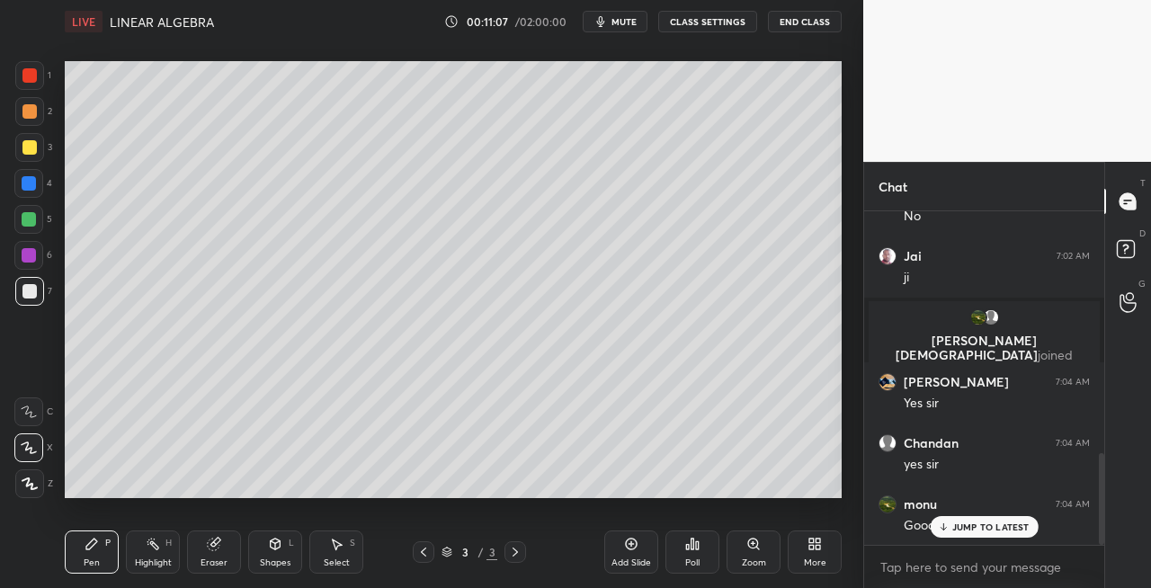
scroll to position [950, 0]
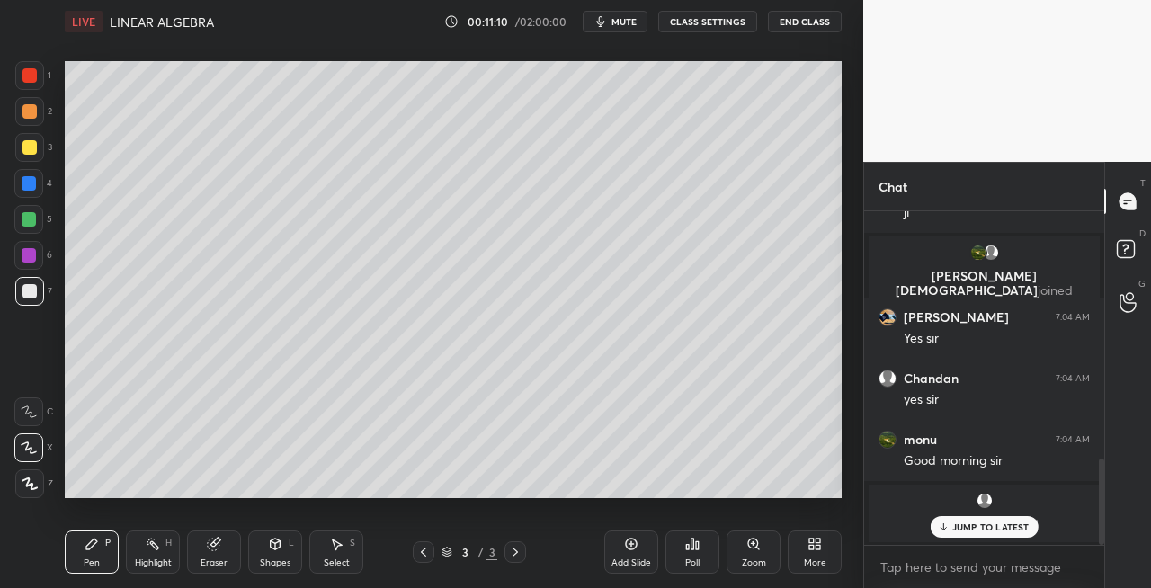
click at [419, 553] on icon at bounding box center [423, 552] width 14 height 14
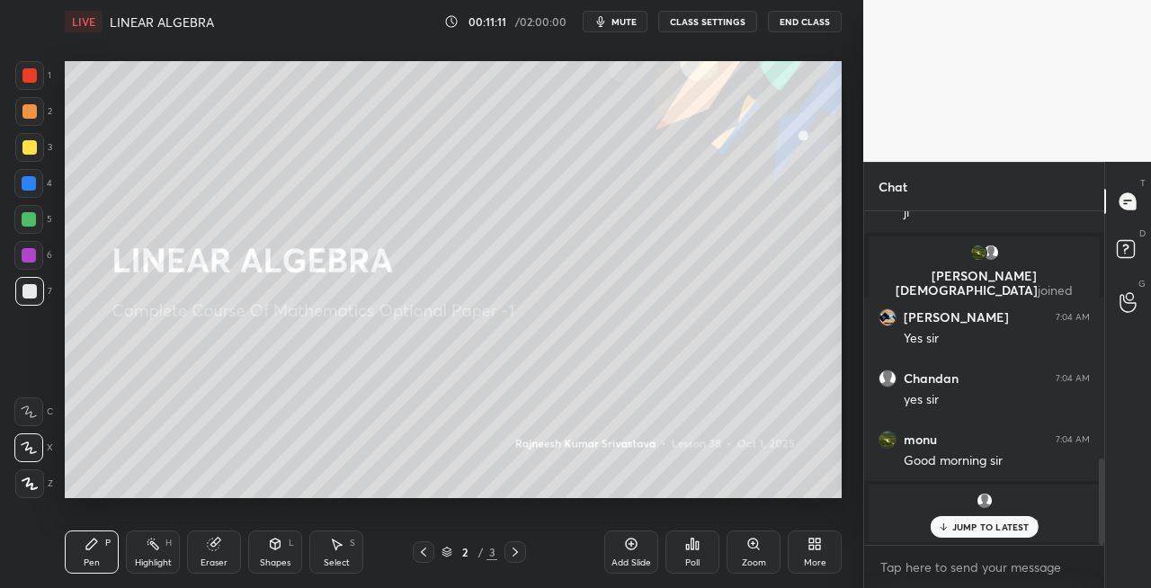
click at [518, 556] on icon at bounding box center [515, 552] width 14 height 14
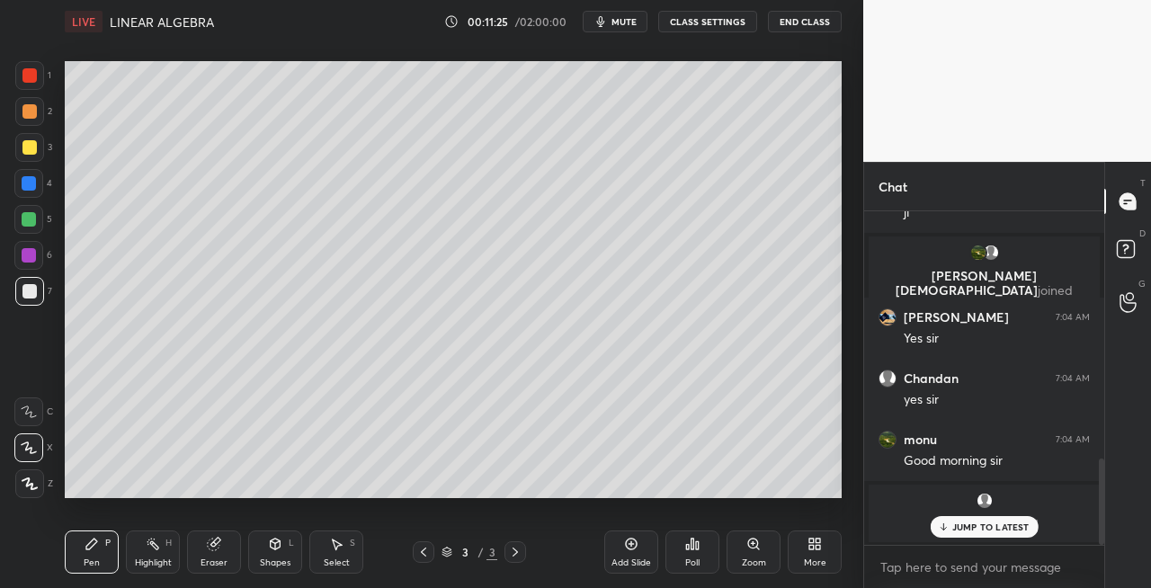
click at [278, 559] on div "Shapes" at bounding box center [275, 563] width 31 height 9
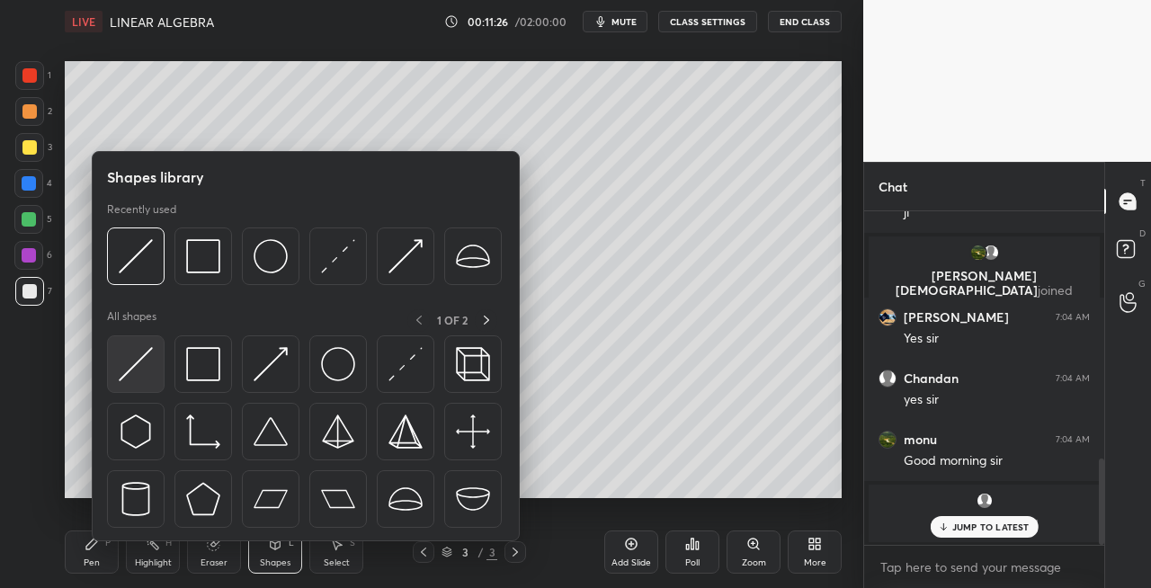
click at [132, 381] on div at bounding box center [136, 364] width 58 height 58
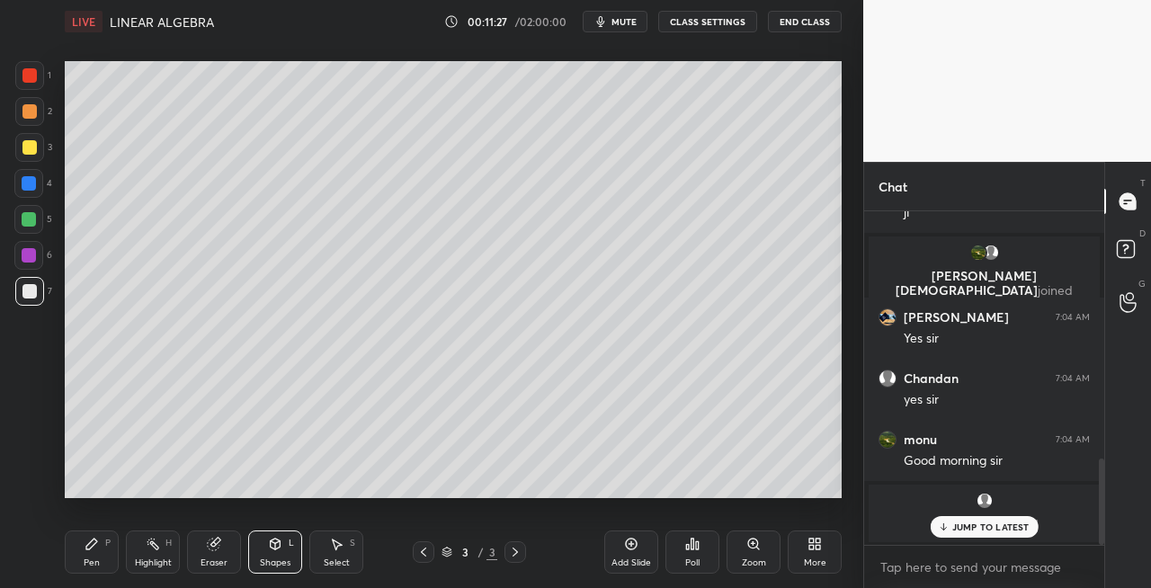
click at [85, 559] on div "Pen" at bounding box center [92, 563] width 16 height 9
click at [222, 556] on div "Eraser" at bounding box center [214, 552] width 54 height 43
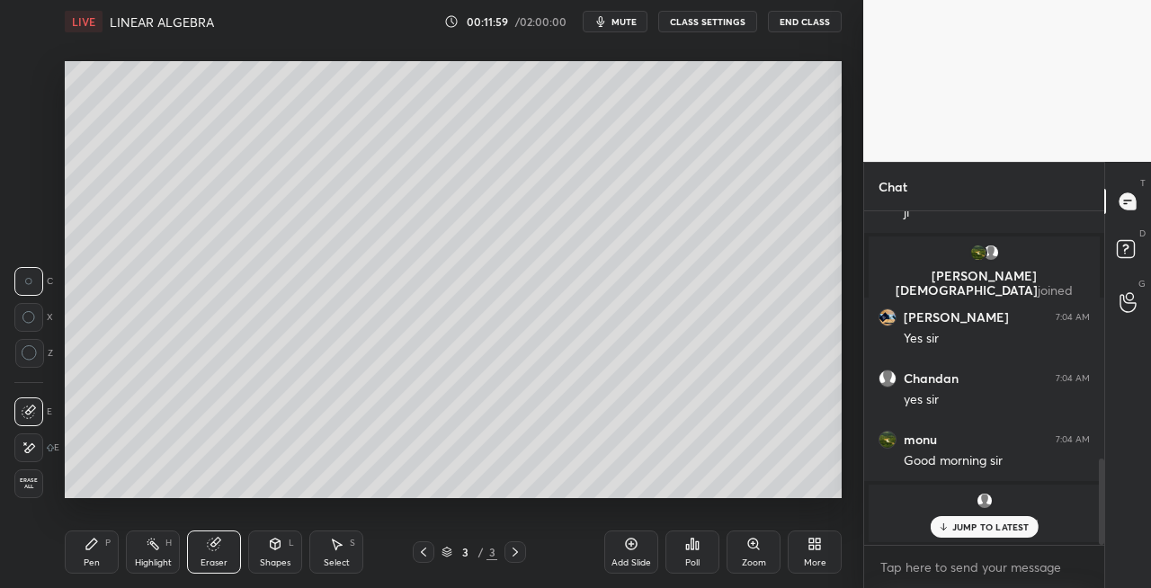
click at [88, 550] on icon at bounding box center [91, 544] width 11 height 11
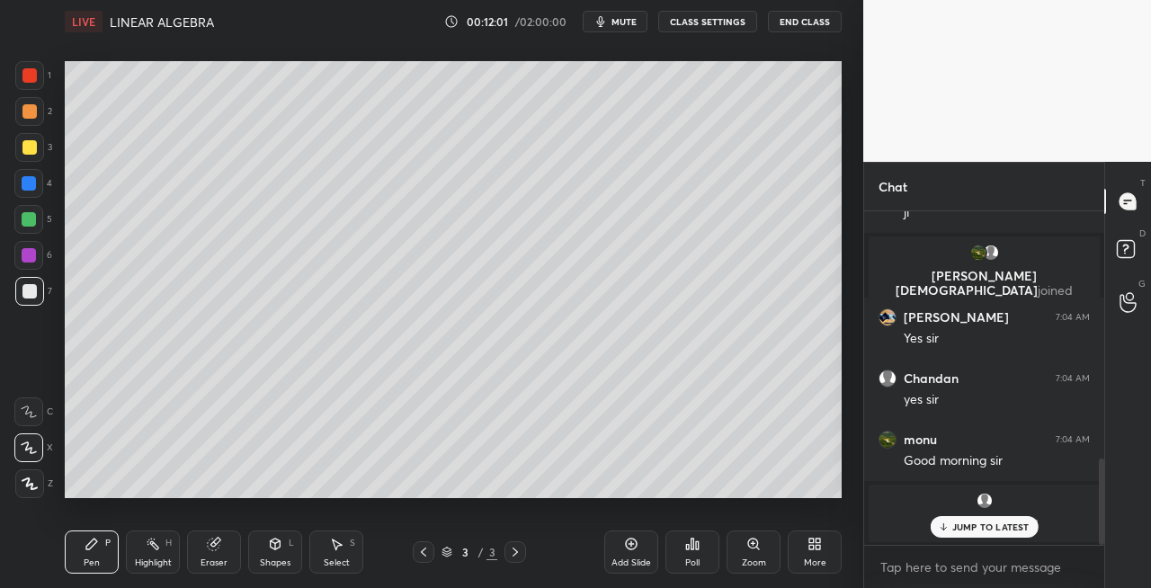
click at [285, 547] on div "Shapes L" at bounding box center [275, 552] width 54 height 43
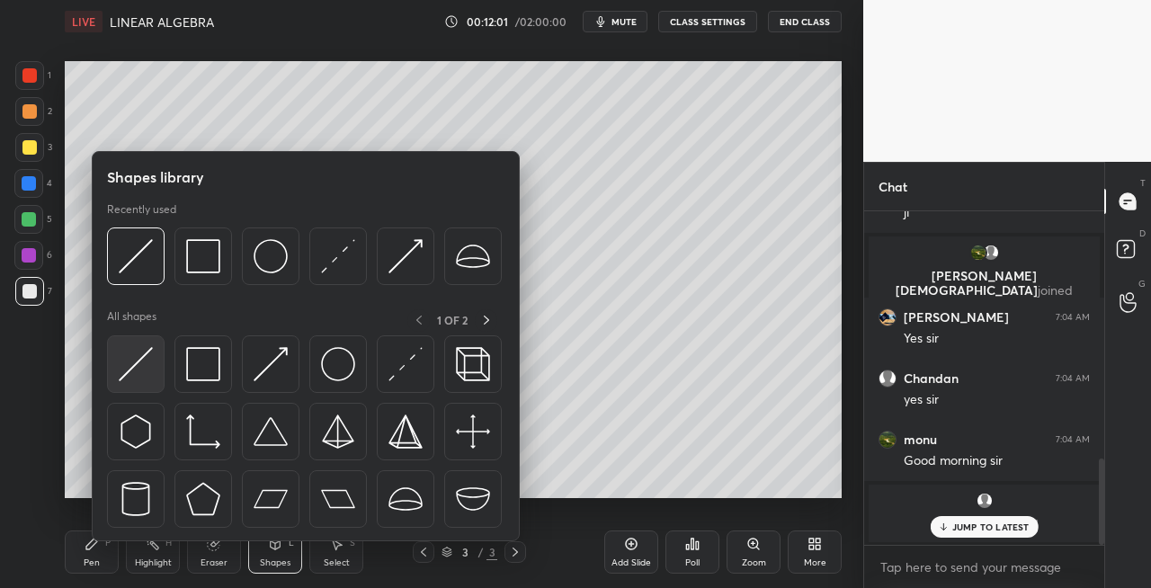
click at [133, 363] on img at bounding box center [136, 364] width 34 height 34
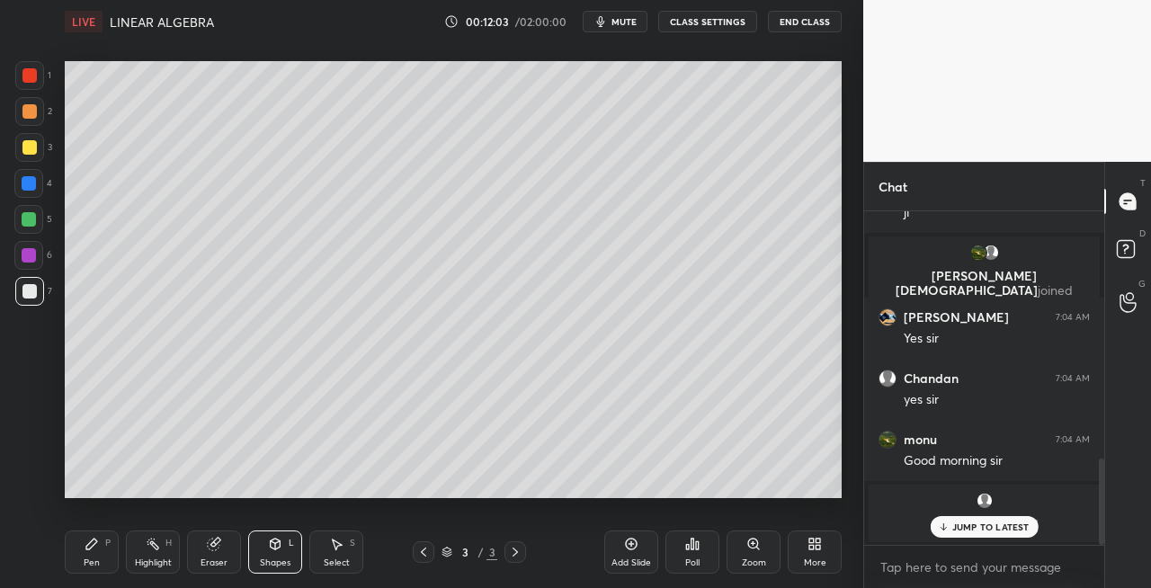
click at [102, 550] on div "Pen P" at bounding box center [92, 552] width 54 height 43
click at [228, 541] on div "Eraser" at bounding box center [214, 552] width 54 height 43
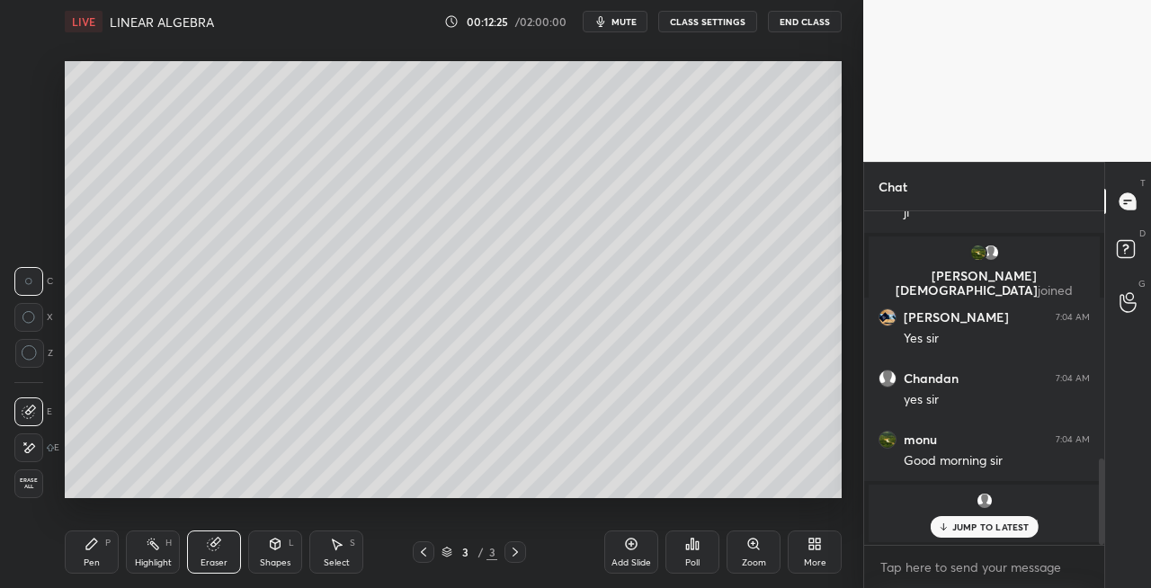
click at [92, 569] on div "Pen P" at bounding box center [92, 552] width 54 height 43
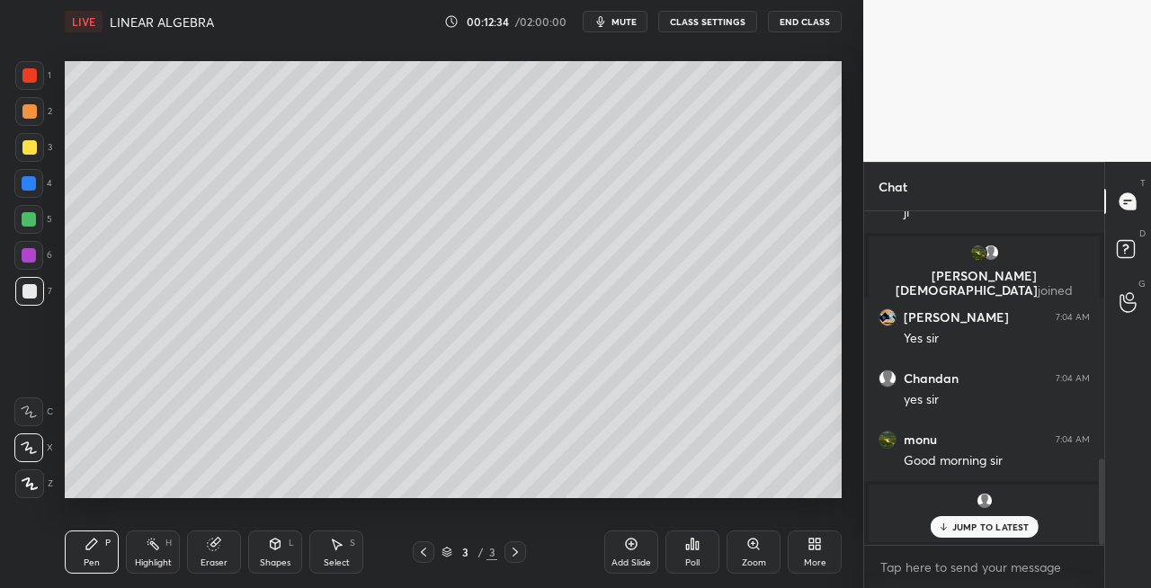
click at [426, 552] on icon at bounding box center [423, 552] width 14 height 14
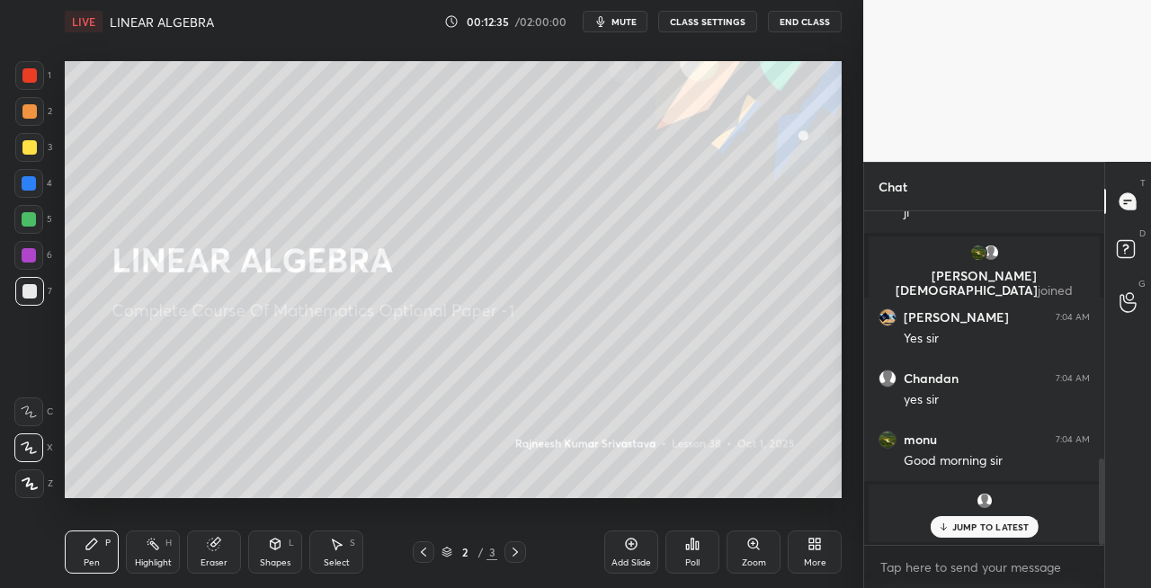
click at [516, 556] on icon at bounding box center [515, 552] width 14 height 14
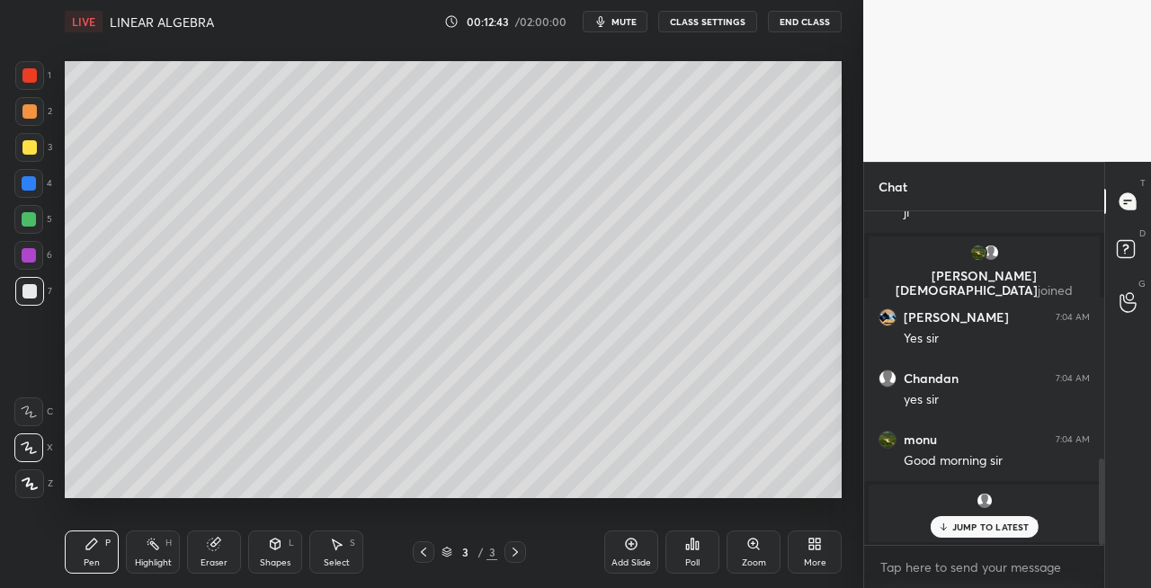
click at [417, 553] on icon at bounding box center [423, 552] width 14 height 14
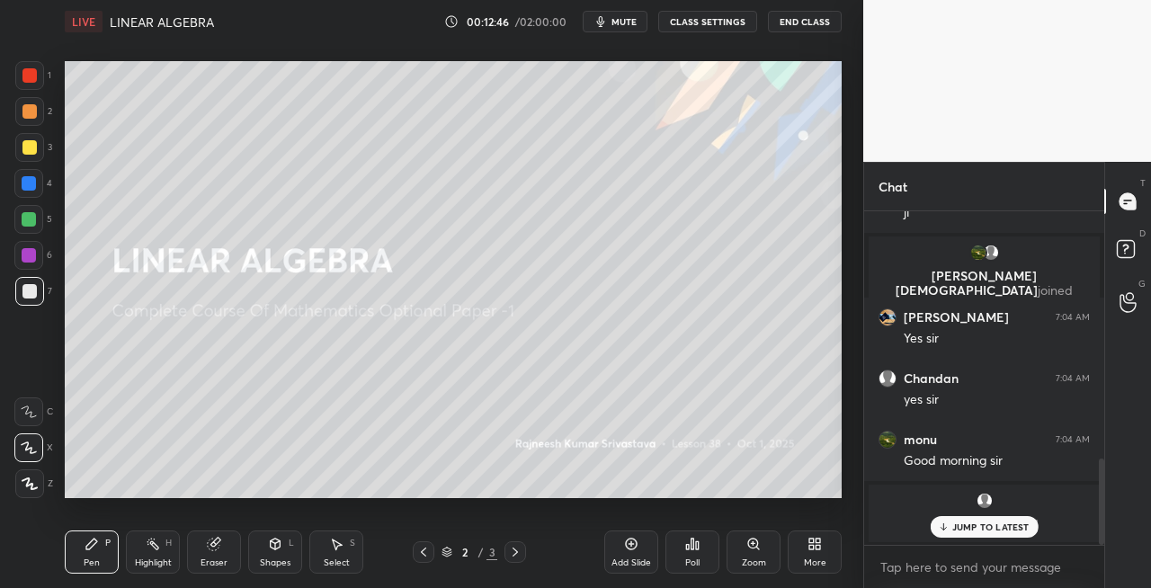
click at [296, 551] on div "Shapes L" at bounding box center [275, 552] width 54 height 43
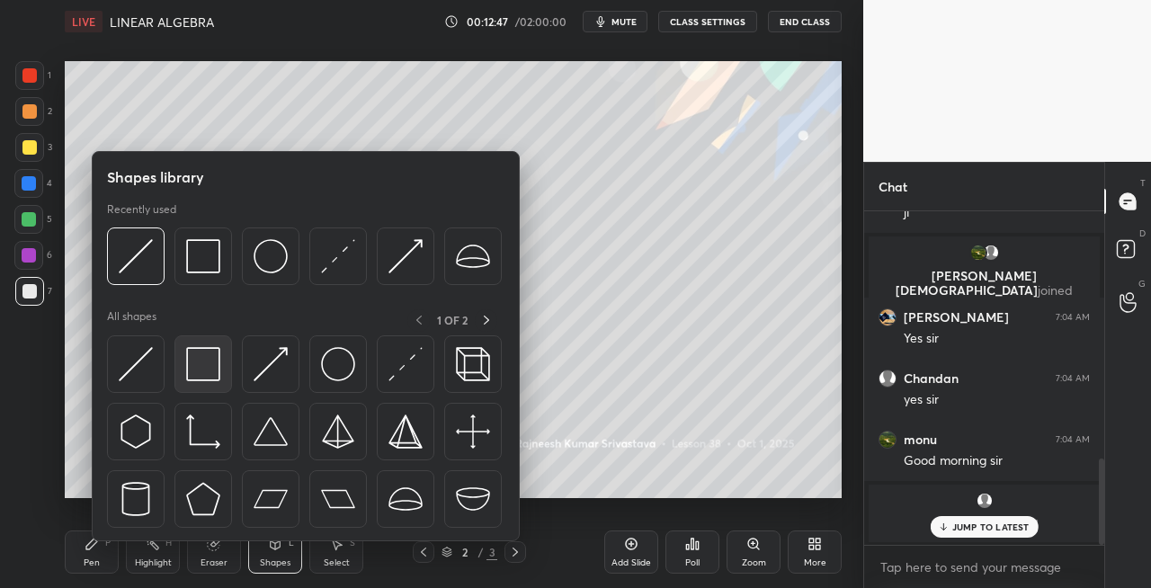
click at [216, 379] on img at bounding box center [203, 364] width 34 height 34
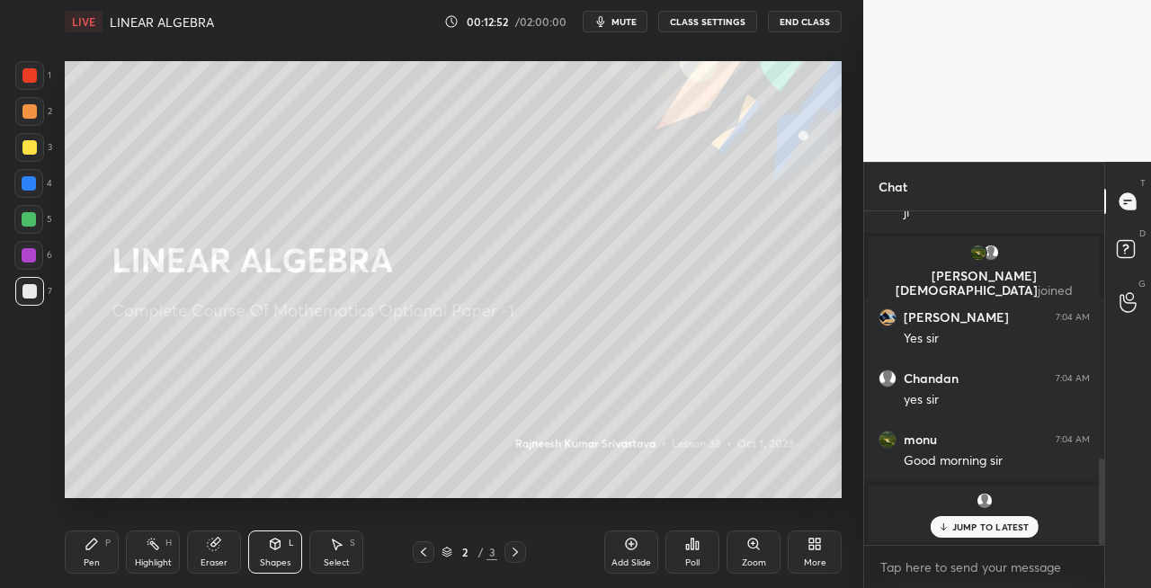
click at [515, 557] on icon at bounding box center [515, 552] width 14 height 14
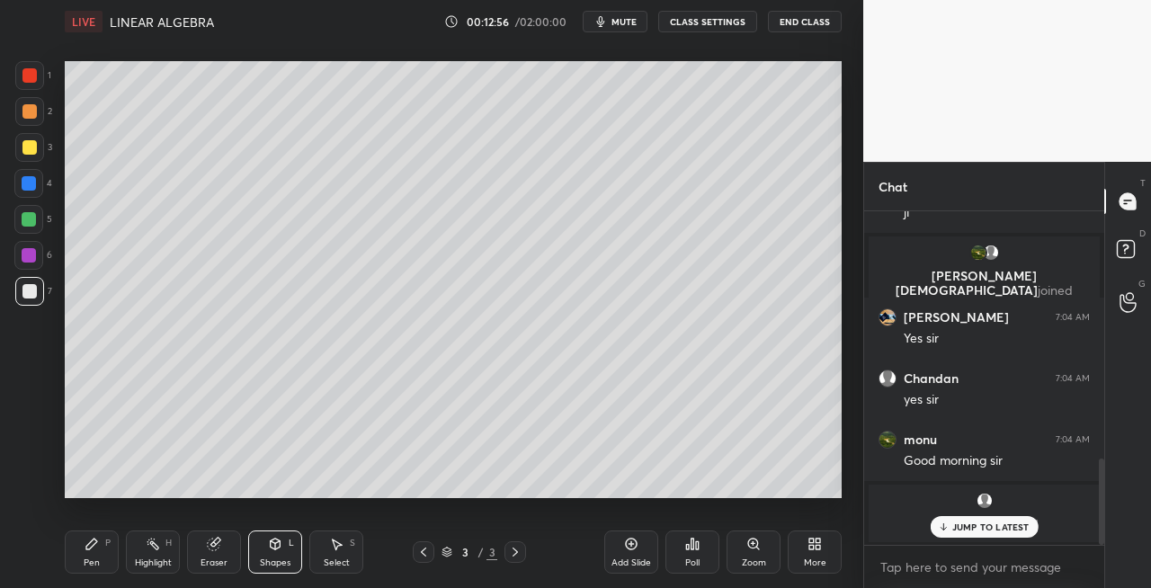
click at [108, 559] on div "Pen P" at bounding box center [92, 552] width 54 height 43
click at [281, 541] on icon at bounding box center [275, 544] width 14 height 14
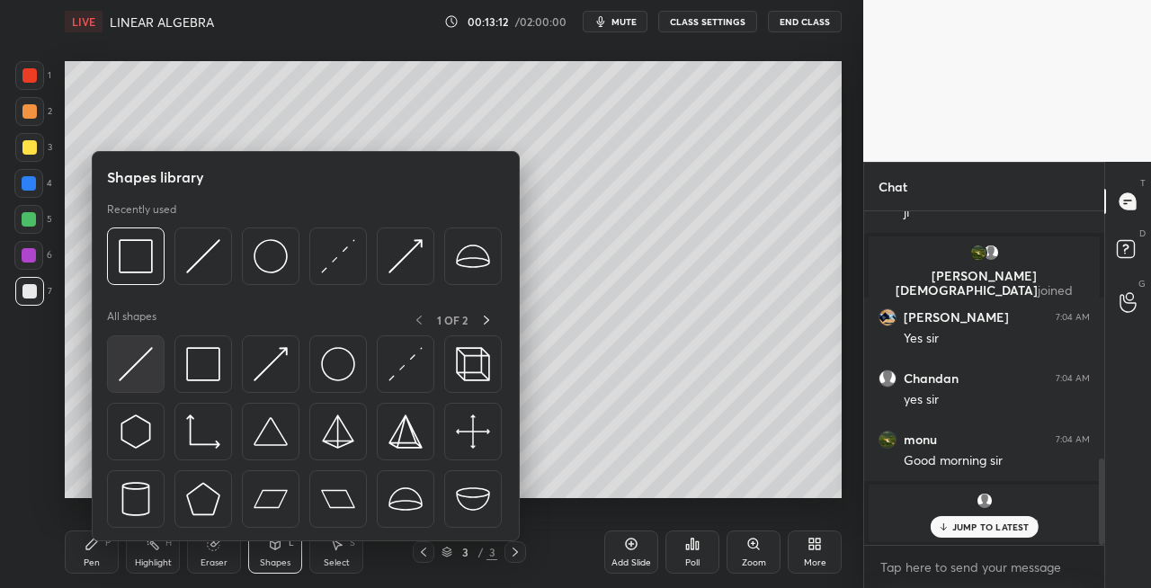
click at [119, 383] on div at bounding box center [136, 364] width 58 height 58
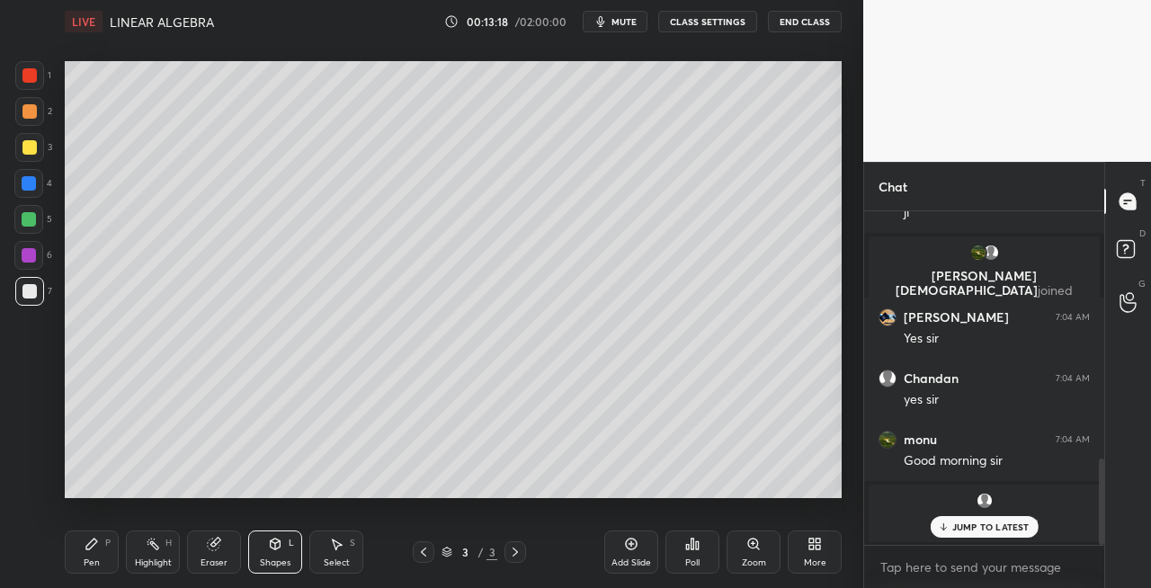
click at [104, 568] on div "Pen P" at bounding box center [92, 552] width 54 height 43
click at [230, 550] on div "Eraser" at bounding box center [214, 552] width 54 height 43
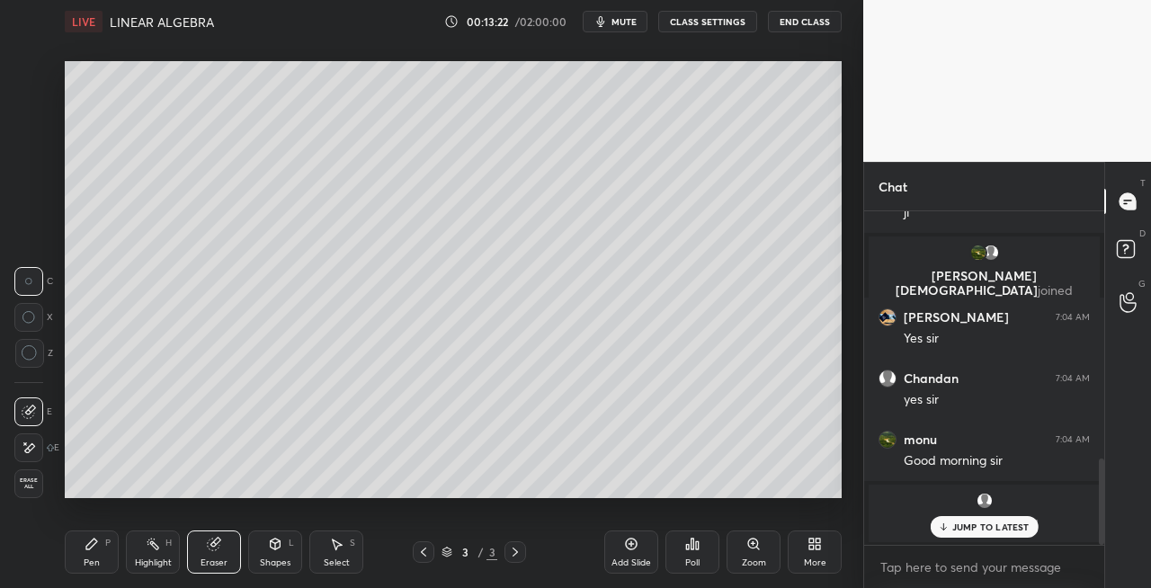
click at [76, 560] on div "Pen P" at bounding box center [92, 552] width 54 height 43
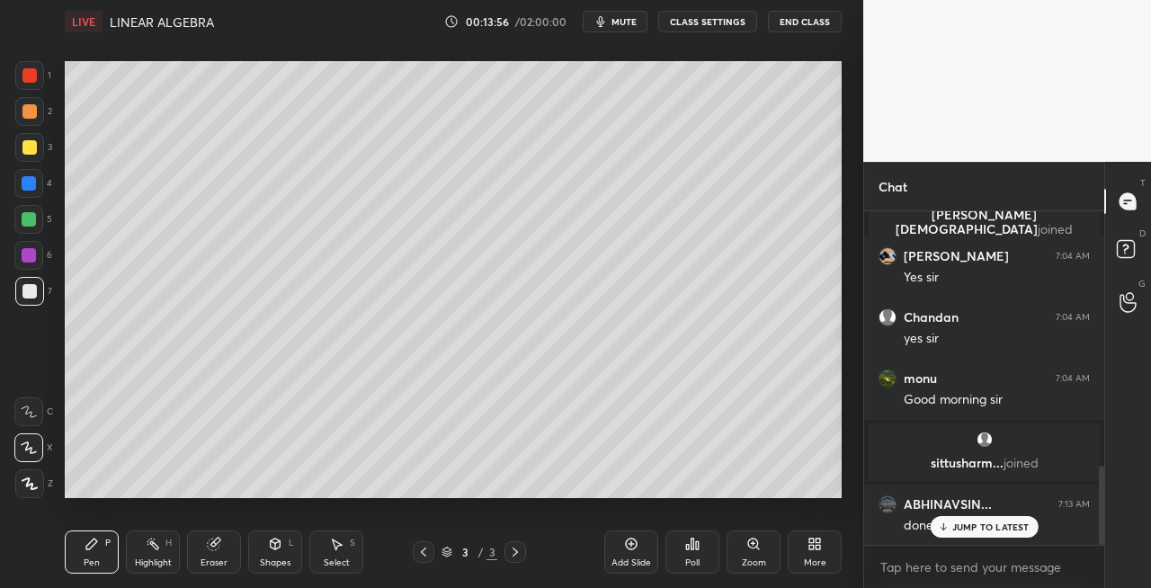
scroll to position [1072, 0]
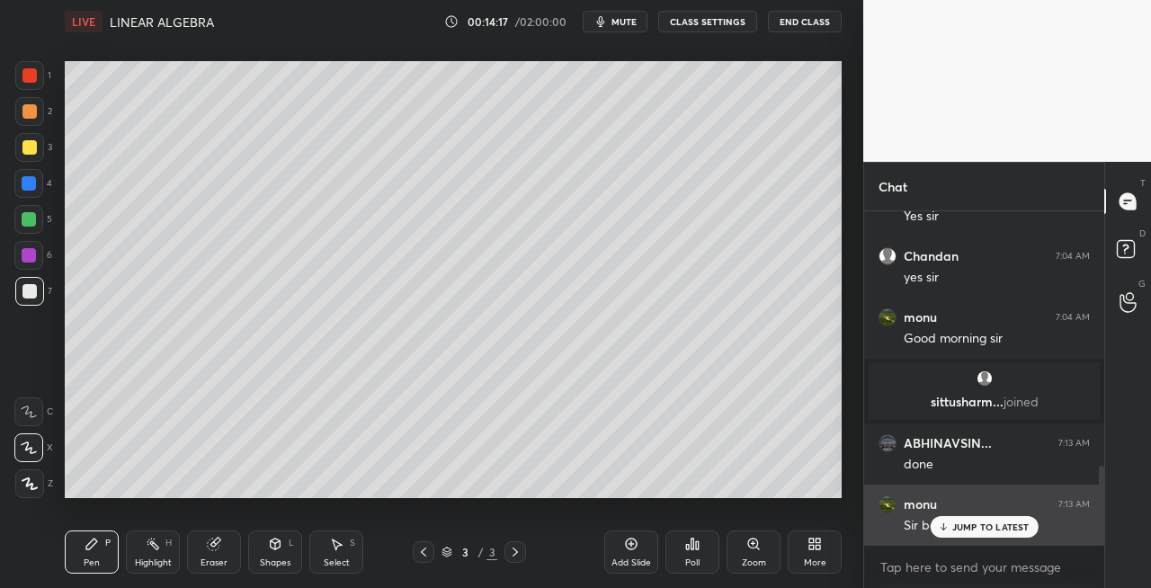
click at [976, 520] on div "JUMP TO LATEST" at bounding box center [984, 527] width 108 height 22
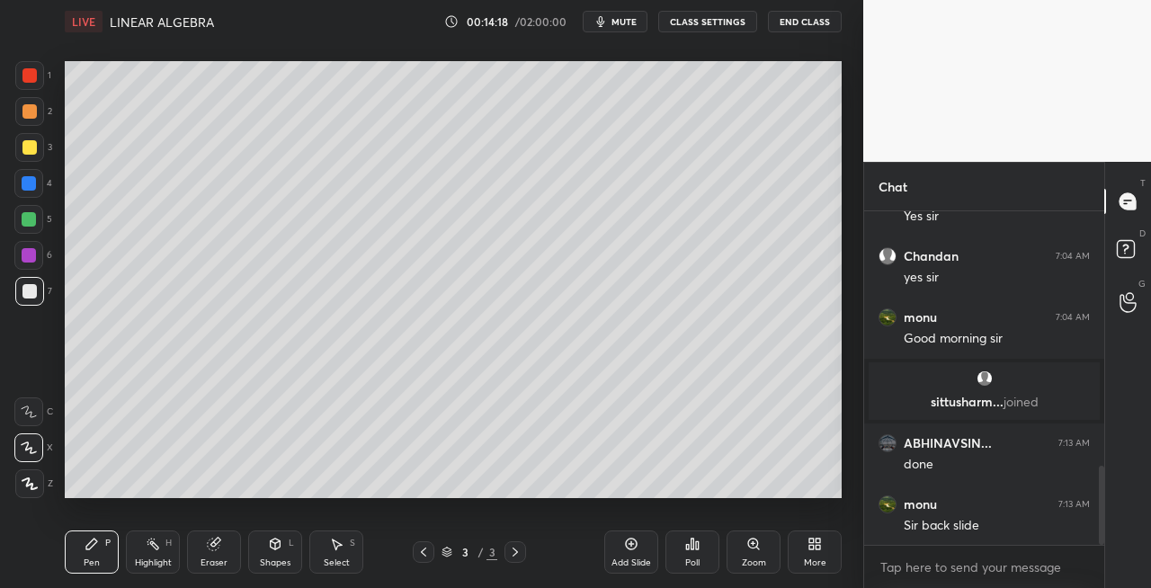
click at [426, 554] on icon at bounding box center [423, 552] width 14 height 14
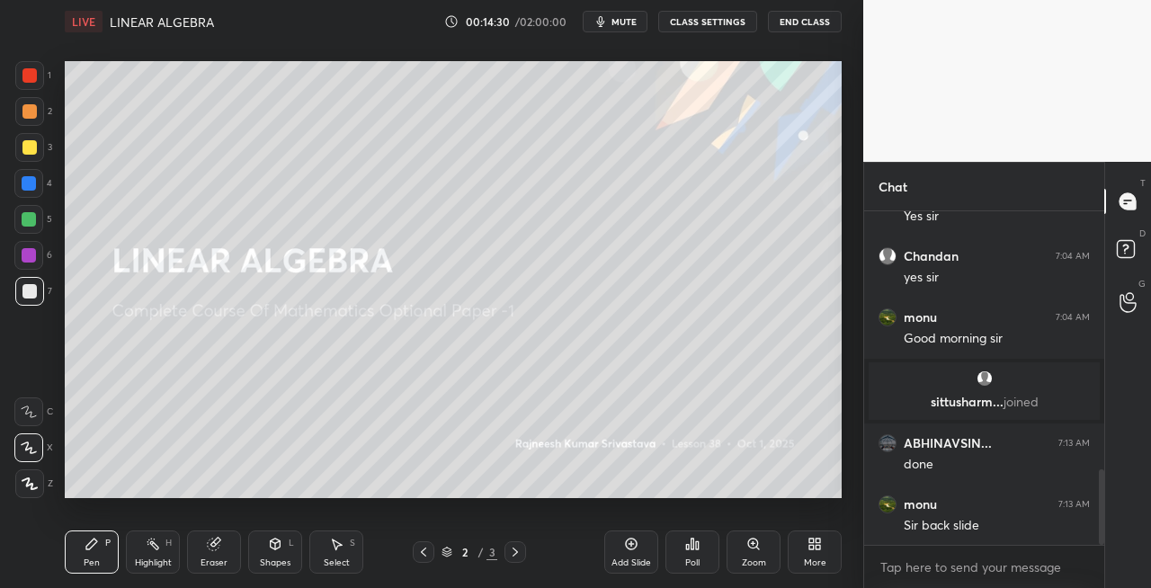
scroll to position [1133, 0]
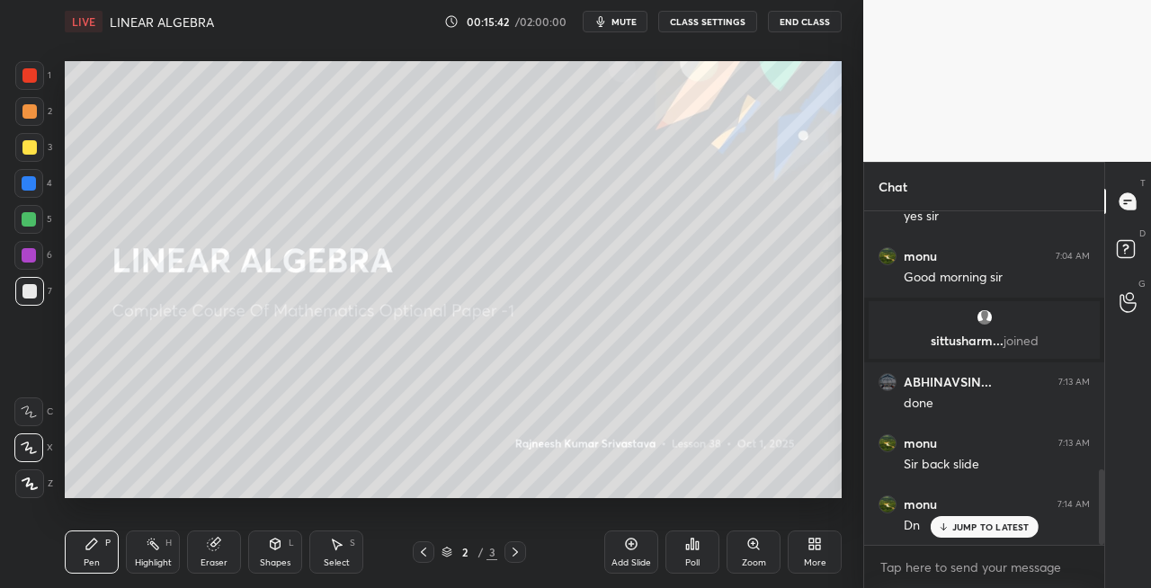
click at [511, 550] on icon at bounding box center [515, 552] width 14 height 14
click at [516, 550] on icon at bounding box center [515, 552] width 5 height 9
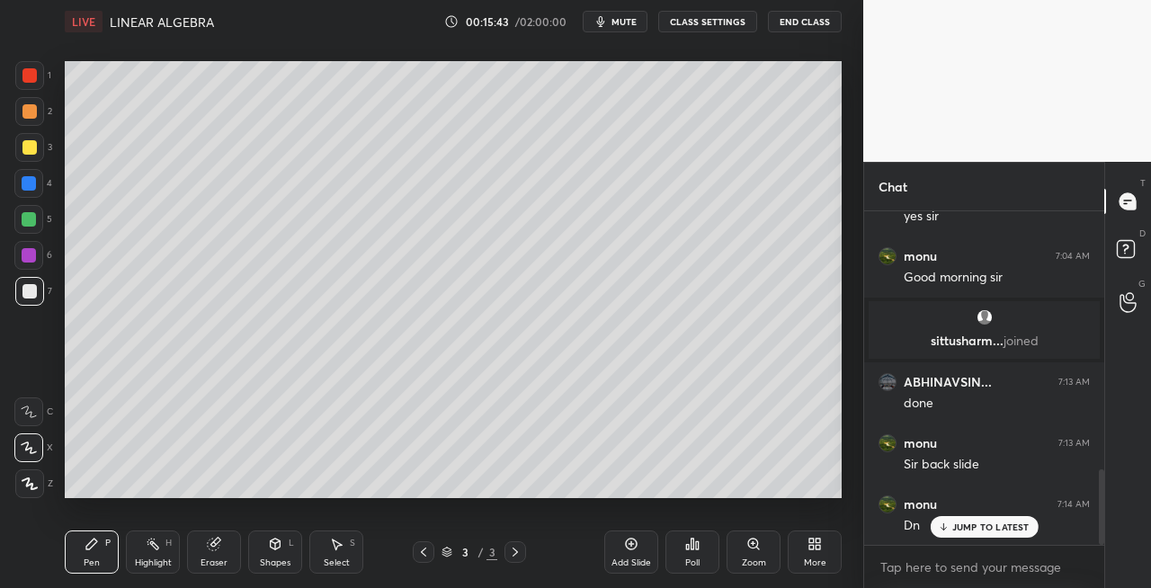
click at [514, 551] on icon at bounding box center [515, 552] width 14 height 14
click at [22, 153] on div at bounding box center [29, 147] width 29 height 29
click at [216, 552] on div "Eraser" at bounding box center [214, 552] width 54 height 43
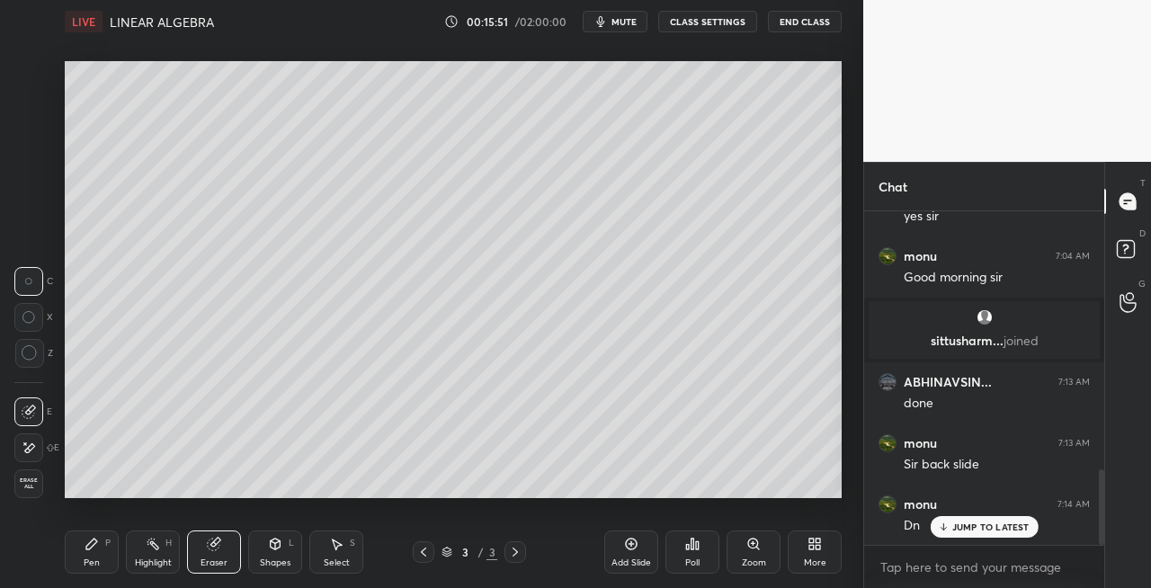
click at [95, 541] on icon at bounding box center [91, 544] width 11 height 11
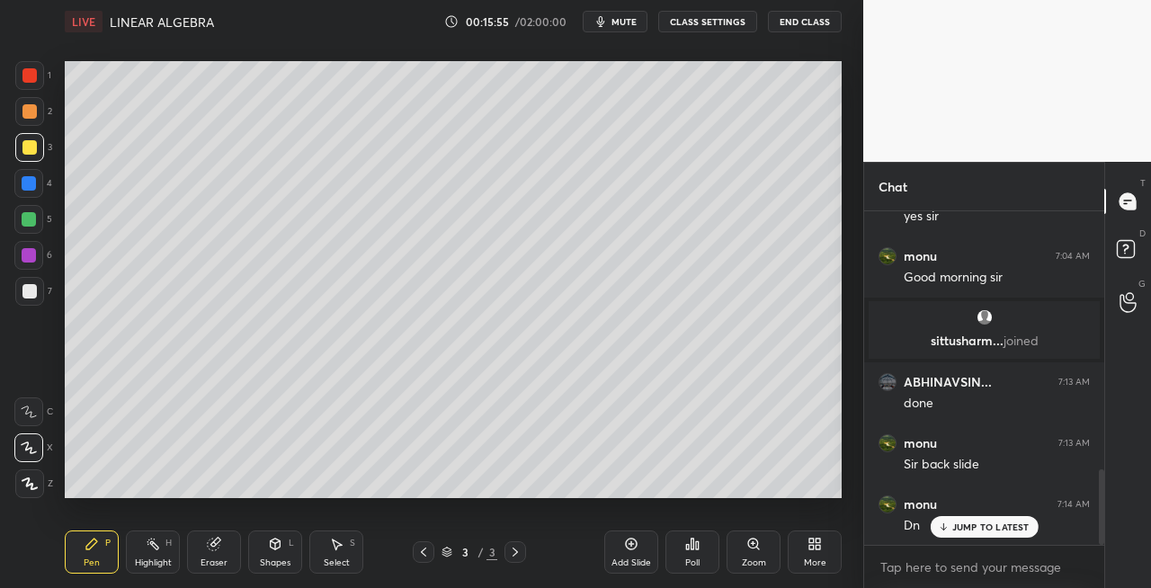
click at [273, 550] on icon at bounding box center [275, 544] width 14 height 14
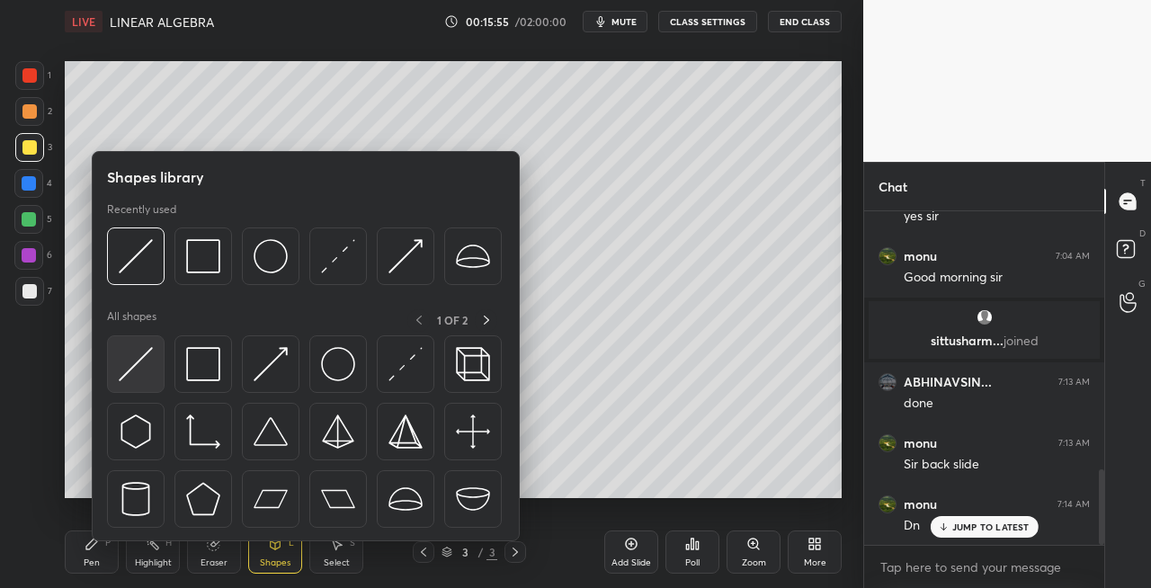
click at [133, 376] on img at bounding box center [136, 364] width 34 height 34
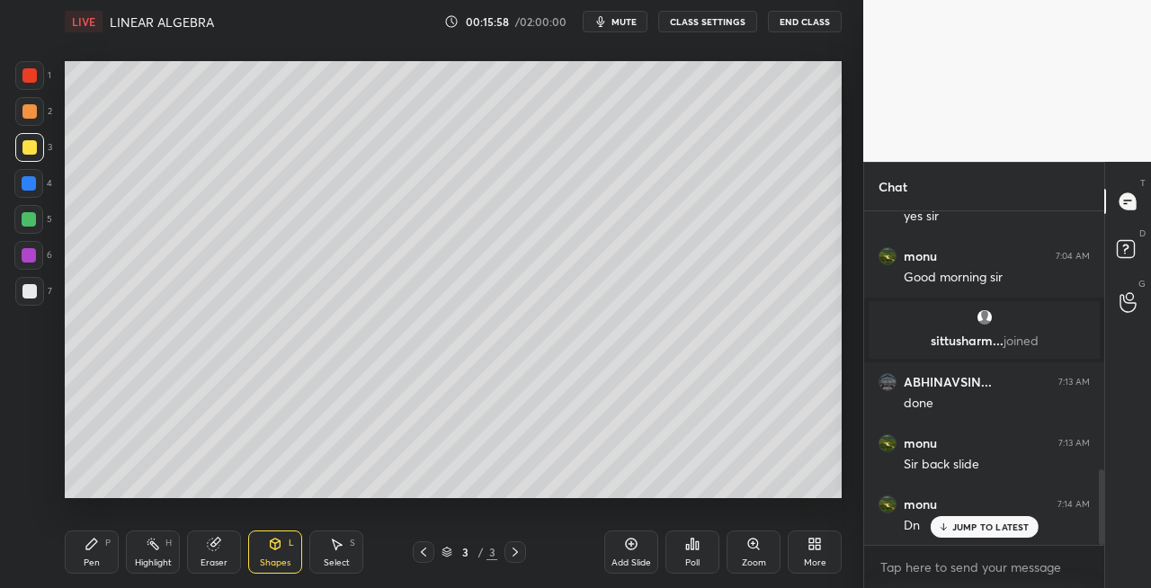
click at [94, 552] on div "Pen P" at bounding box center [92, 552] width 54 height 43
click at [211, 551] on div "Eraser" at bounding box center [214, 552] width 54 height 43
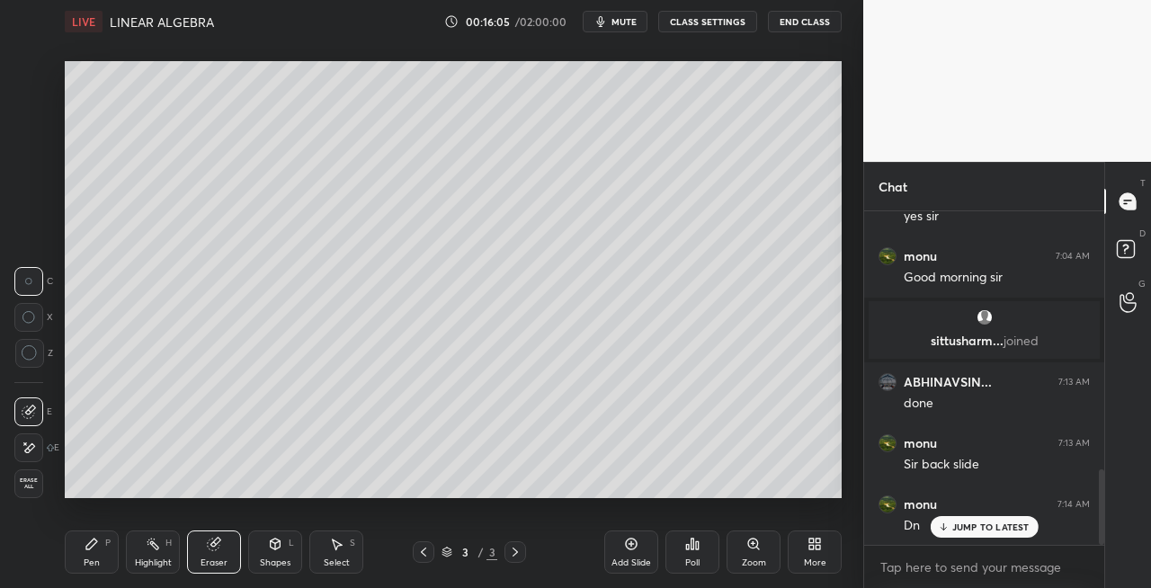
click at [101, 559] on div "Pen P" at bounding box center [92, 552] width 54 height 43
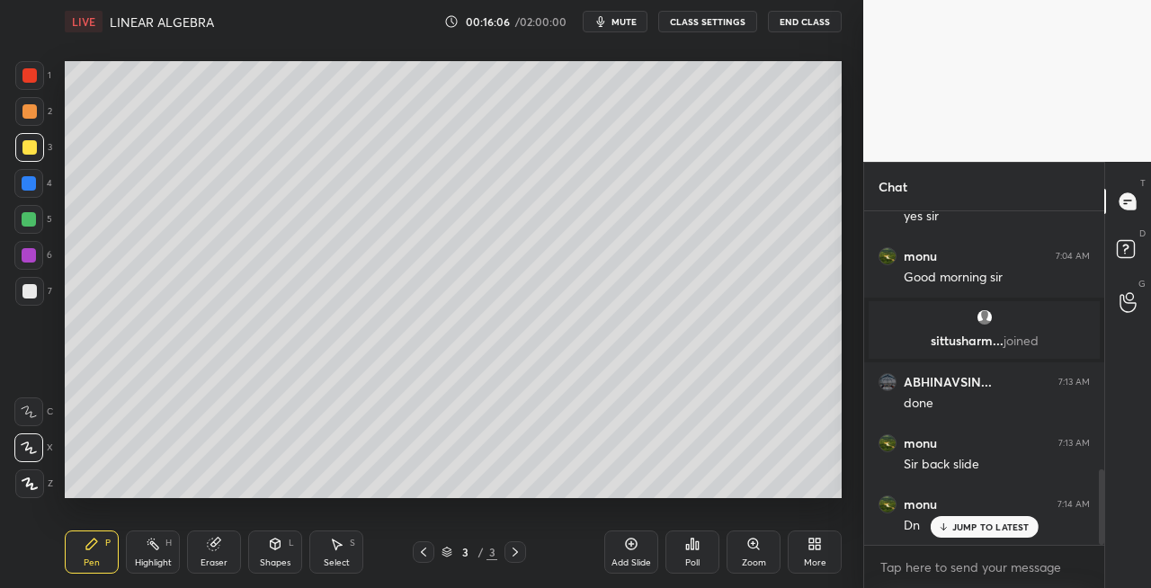
click at [33, 293] on div at bounding box center [29, 291] width 14 height 14
click at [227, 498] on div "Setting up your live class Poll for secs No correct answer Start poll" at bounding box center [453, 279] width 791 height 473
click at [233, 499] on div "Setting up your live class Poll for secs No correct answer Start poll" at bounding box center [453, 279] width 791 height 473
click at [211, 502] on div "Setting up your live class Poll for secs No correct answer Start poll" at bounding box center [453, 279] width 791 height 473
click at [340, 498] on div "Setting up your live class Poll for secs No correct answer Start poll" at bounding box center [453, 279] width 791 height 473
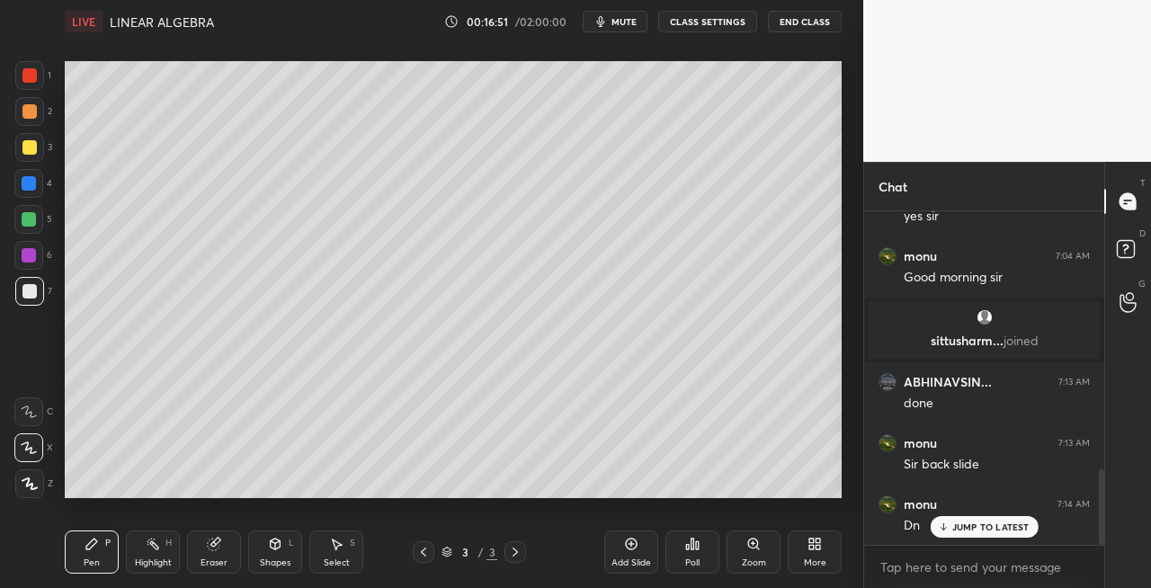
click at [502, 499] on div "Setting up your live class Poll for secs No correct answer Start poll" at bounding box center [453, 279] width 791 height 473
click at [36, 150] on div at bounding box center [29, 147] width 29 height 29
click at [519, 552] on icon at bounding box center [515, 552] width 14 height 14
click at [639, 560] on div "Add Slide" at bounding box center [632, 563] width 40 height 9
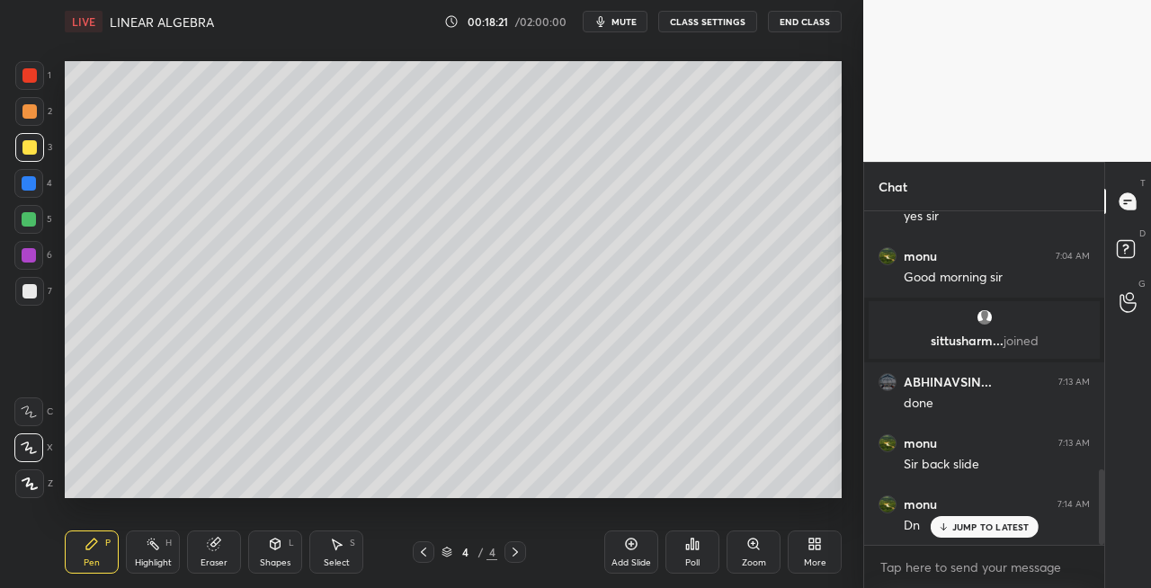
click at [266, 561] on div "Shapes" at bounding box center [275, 563] width 31 height 9
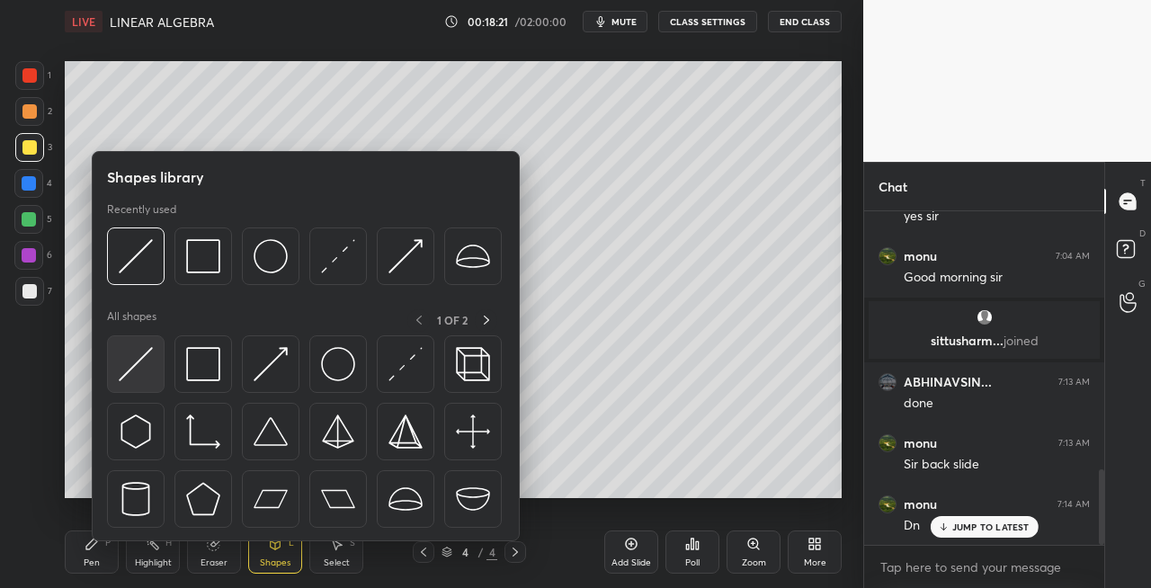
click at [139, 369] on img at bounding box center [136, 364] width 34 height 34
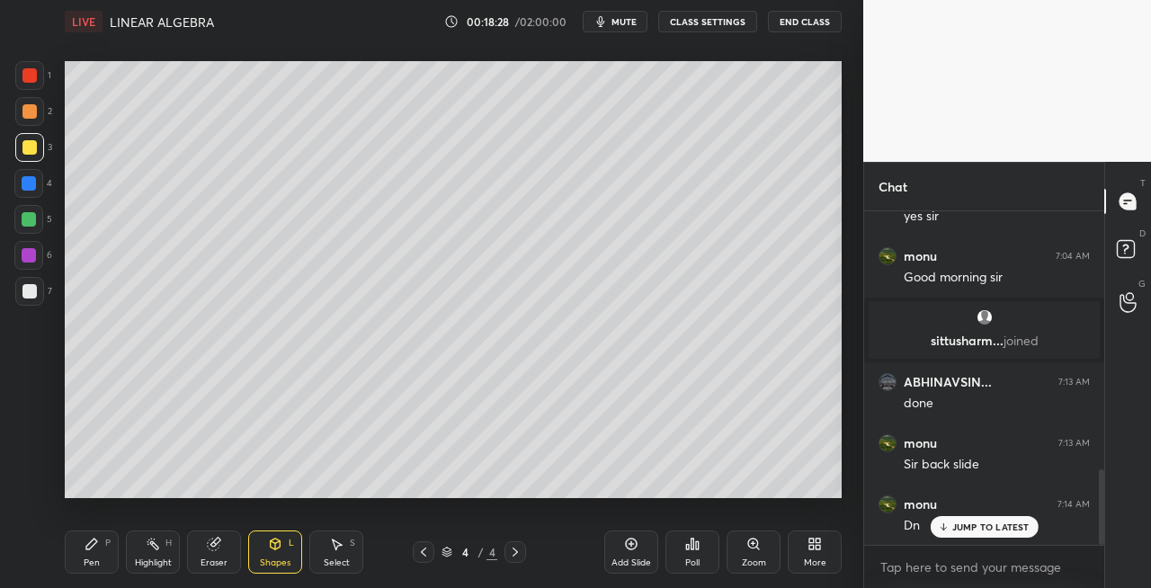
click at [97, 559] on div "Pen" at bounding box center [92, 563] width 16 height 9
click at [277, 550] on icon at bounding box center [275, 544] width 14 height 14
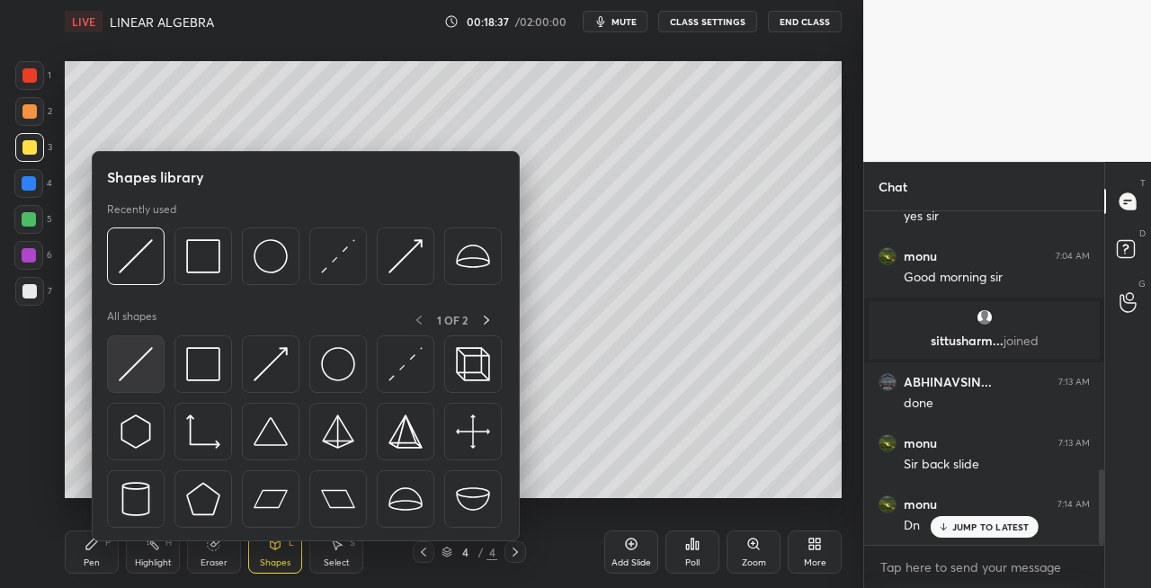
click at [128, 372] on img at bounding box center [136, 364] width 34 height 34
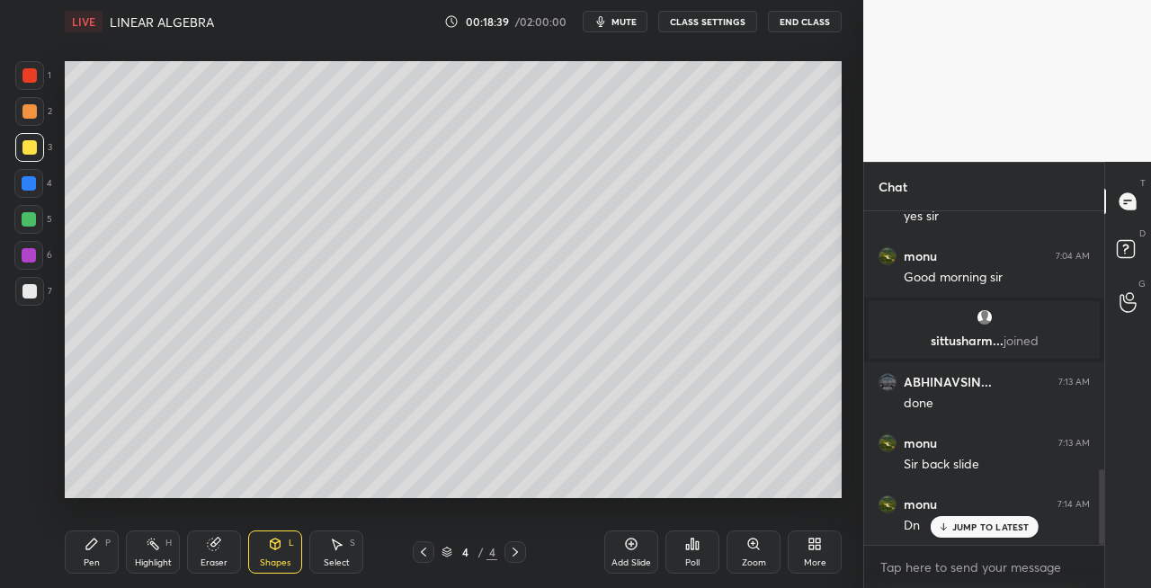
click at [31, 293] on div at bounding box center [29, 291] width 14 height 14
click at [85, 559] on div "Pen" at bounding box center [92, 563] width 16 height 9
click at [282, 539] on div "Shapes L" at bounding box center [275, 552] width 54 height 43
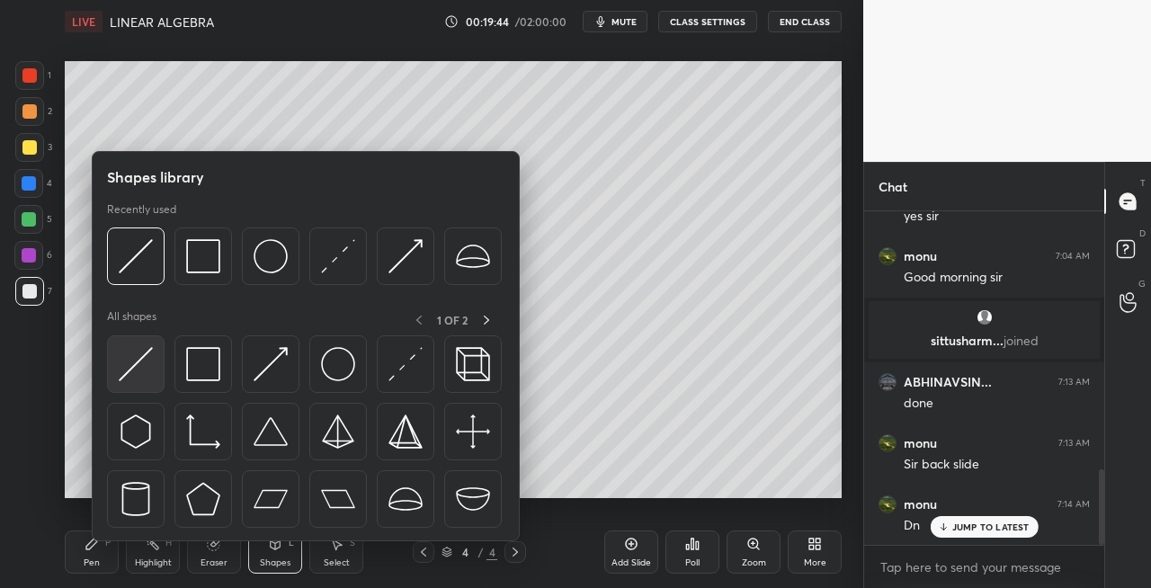
click at [134, 378] on img at bounding box center [136, 364] width 34 height 34
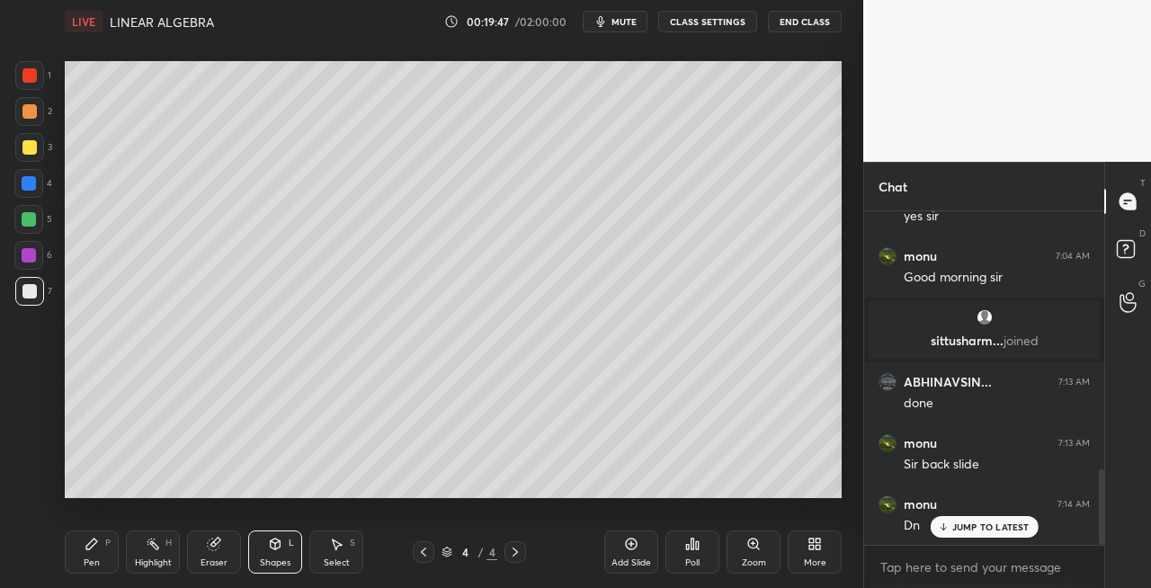
click at [101, 547] on div "Pen P" at bounding box center [92, 552] width 54 height 43
click at [210, 549] on icon at bounding box center [214, 545] width 12 height 12
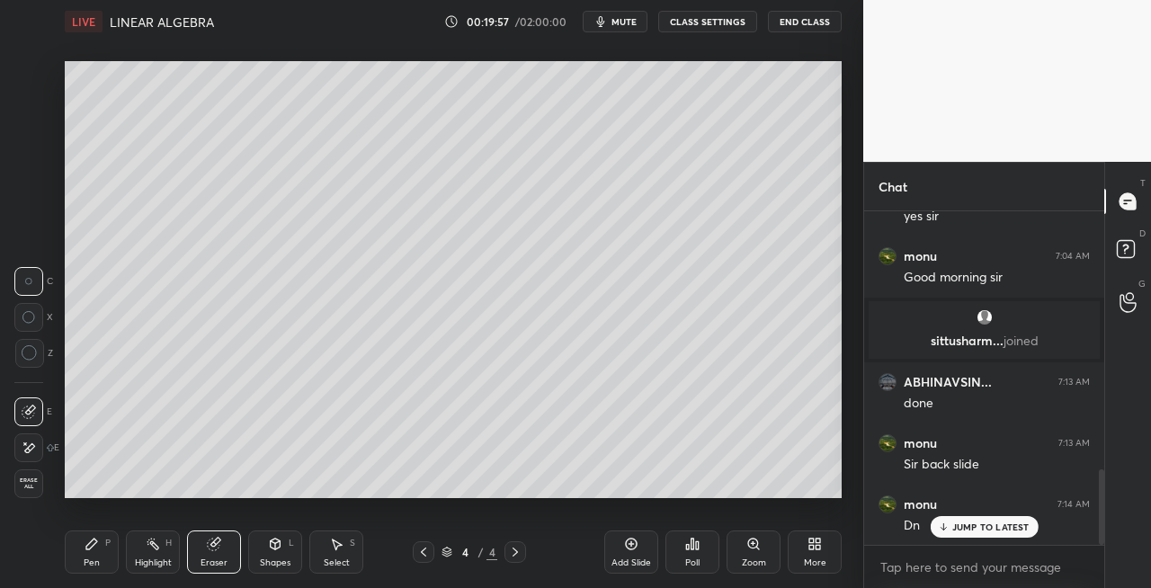
click at [89, 552] on div "Pen P" at bounding box center [92, 552] width 54 height 43
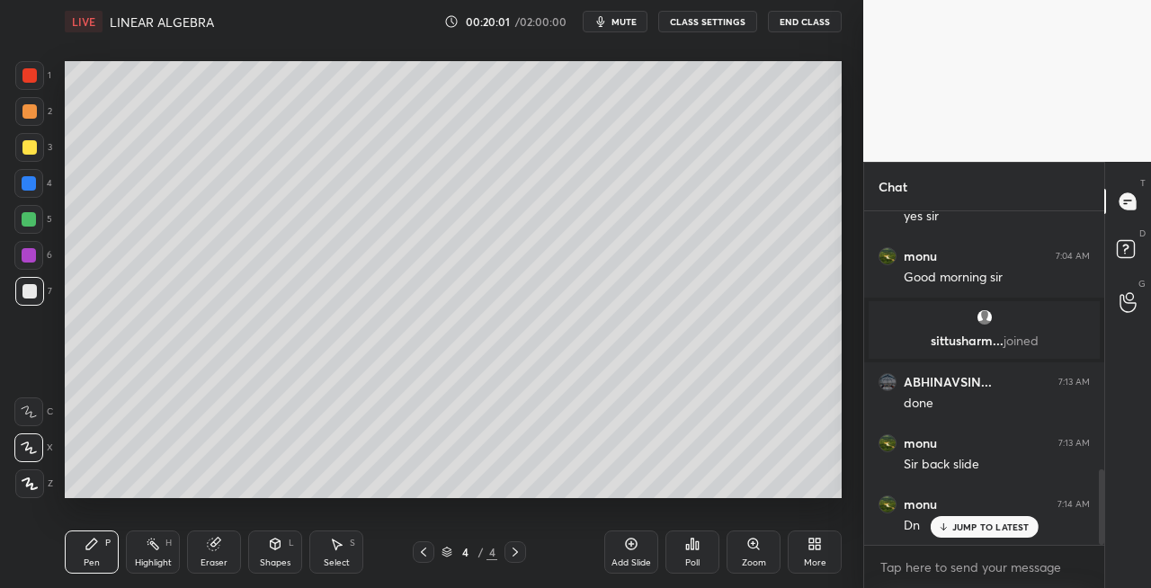
click at [225, 559] on div "Eraser" at bounding box center [214, 563] width 27 height 9
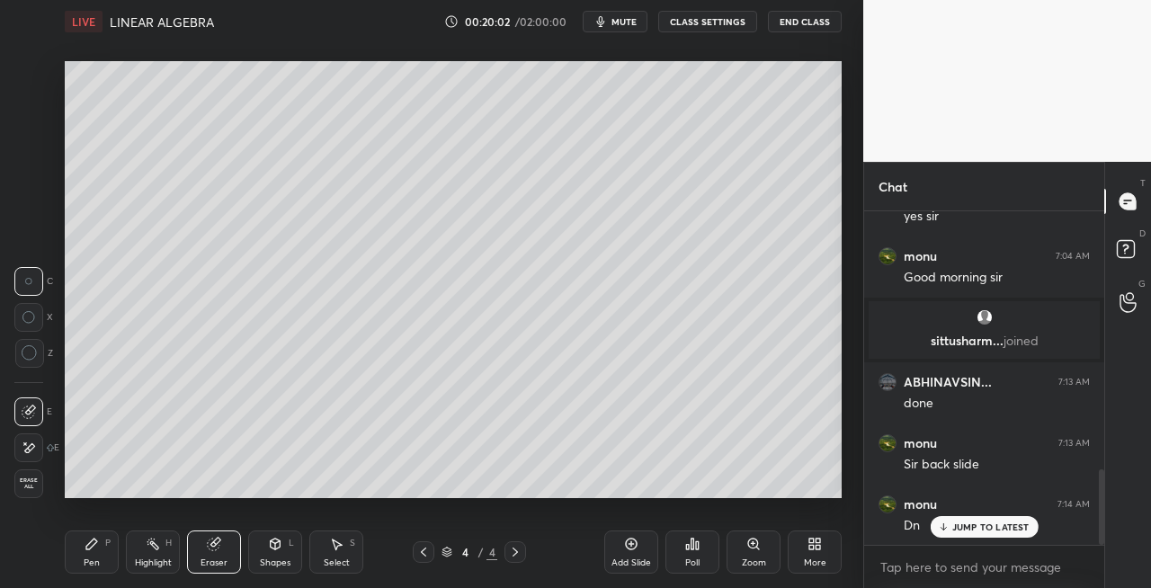
click at [86, 561] on div "Pen" at bounding box center [92, 563] width 16 height 9
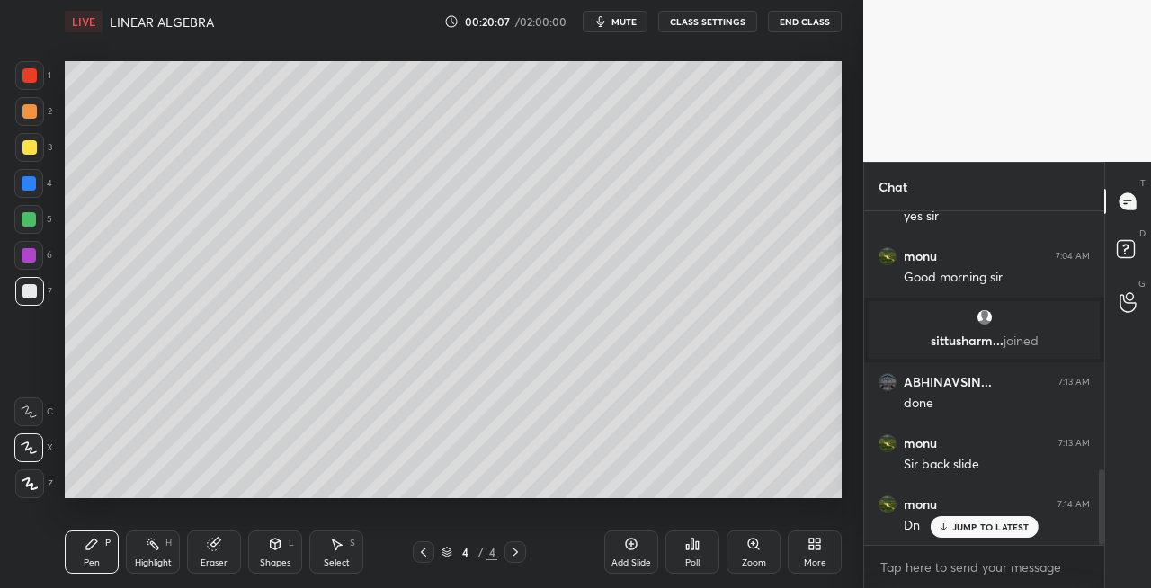
click at [228, 553] on div "Eraser" at bounding box center [214, 552] width 54 height 43
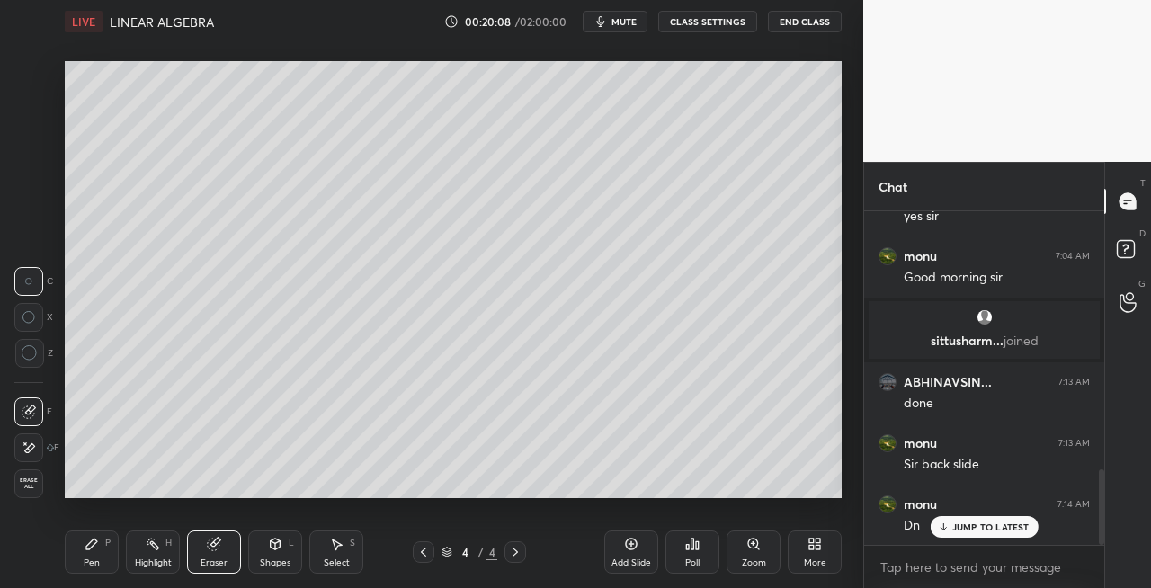
click at [94, 566] on div "Pen" at bounding box center [92, 563] width 16 height 9
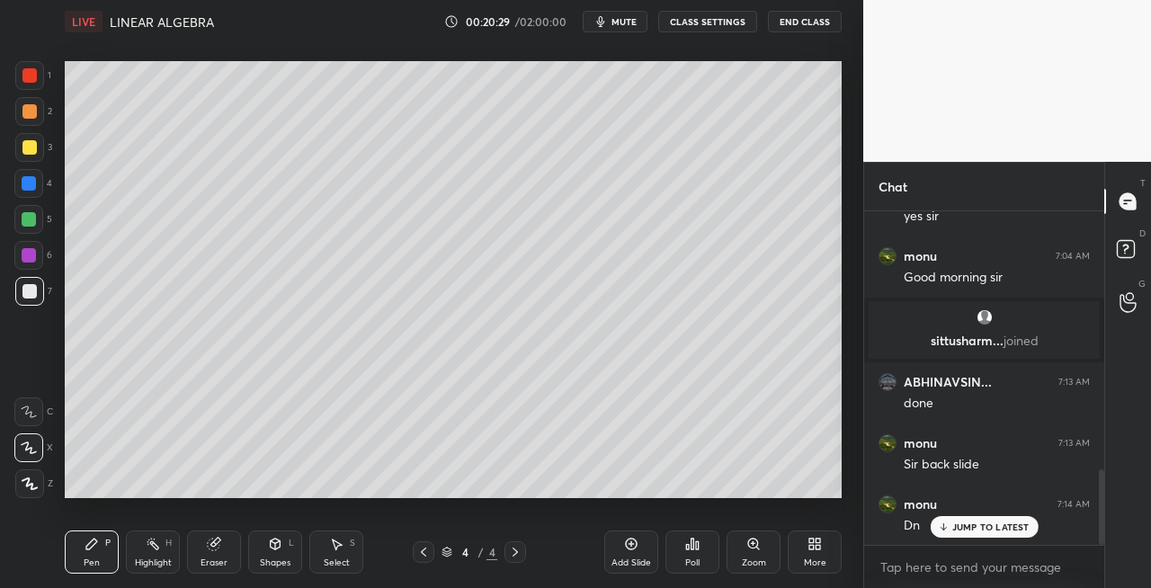
click at [234, 550] on div "Eraser" at bounding box center [214, 552] width 54 height 43
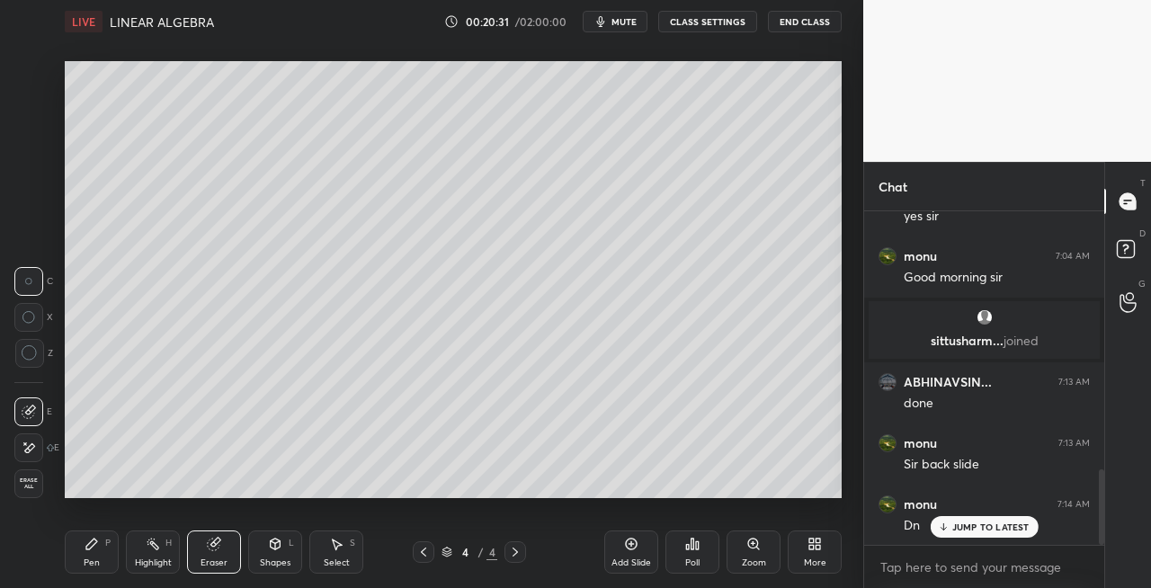
click at [119, 534] on div "Pen P Highlight H Eraser Shapes L Select S" at bounding box center [200, 552] width 270 height 43
click at [110, 553] on div "Pen P" at bounding box center [92, 552] width 54 height 43
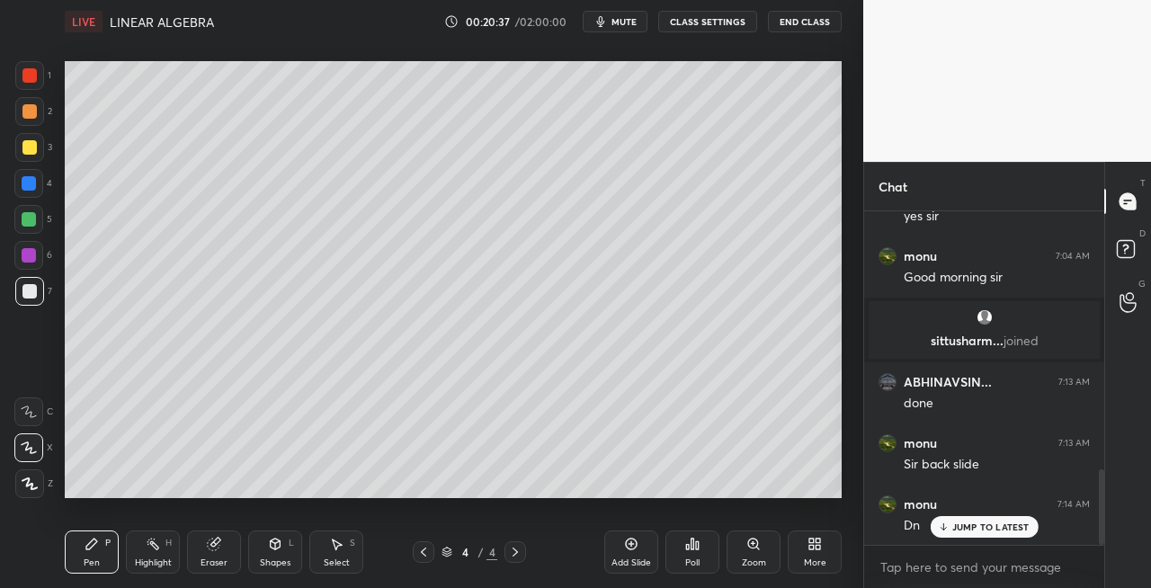
click at [272, 549] on icon at bounding box center [275, 544] width 14 height 14
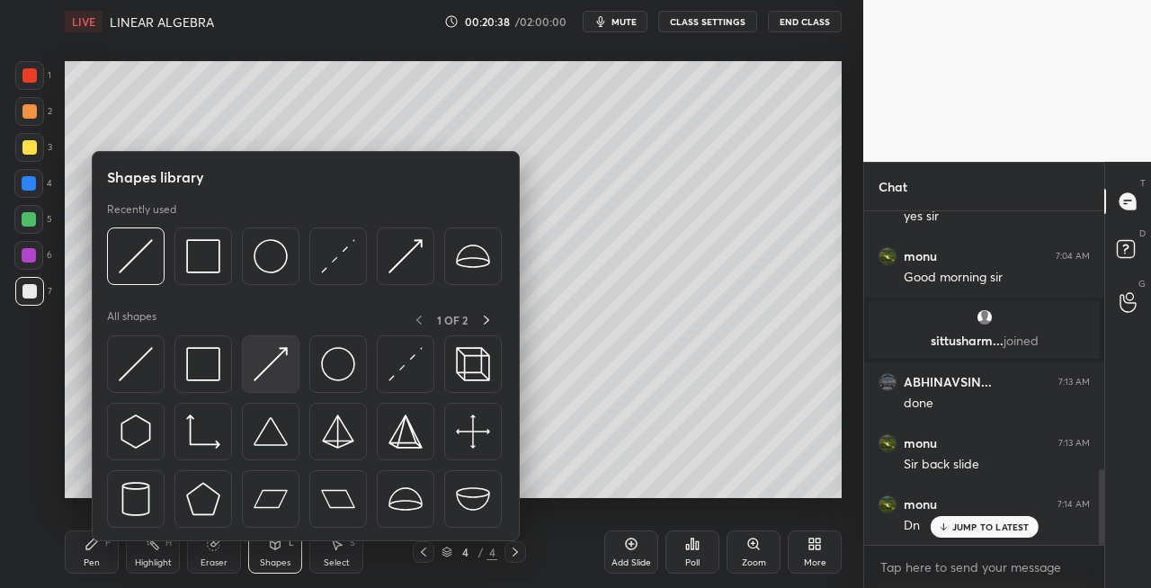
click at [263, 370] on img at bounding box center [271, 364] width 34 height 34
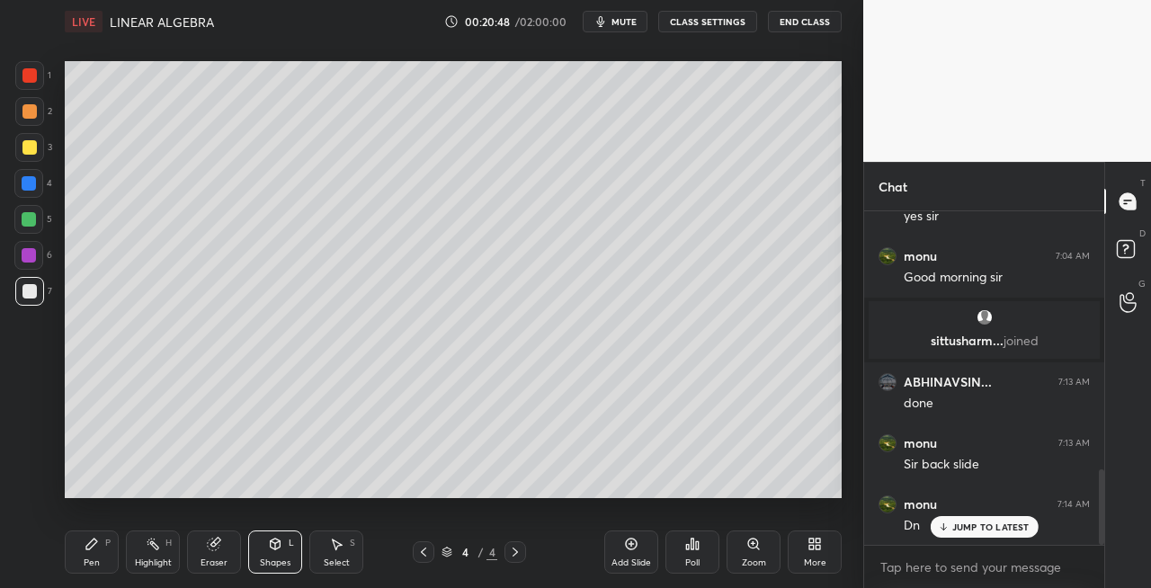
click at [269, 559] on div "Shapes" at bounding box center [275, 563] width 31 height 9
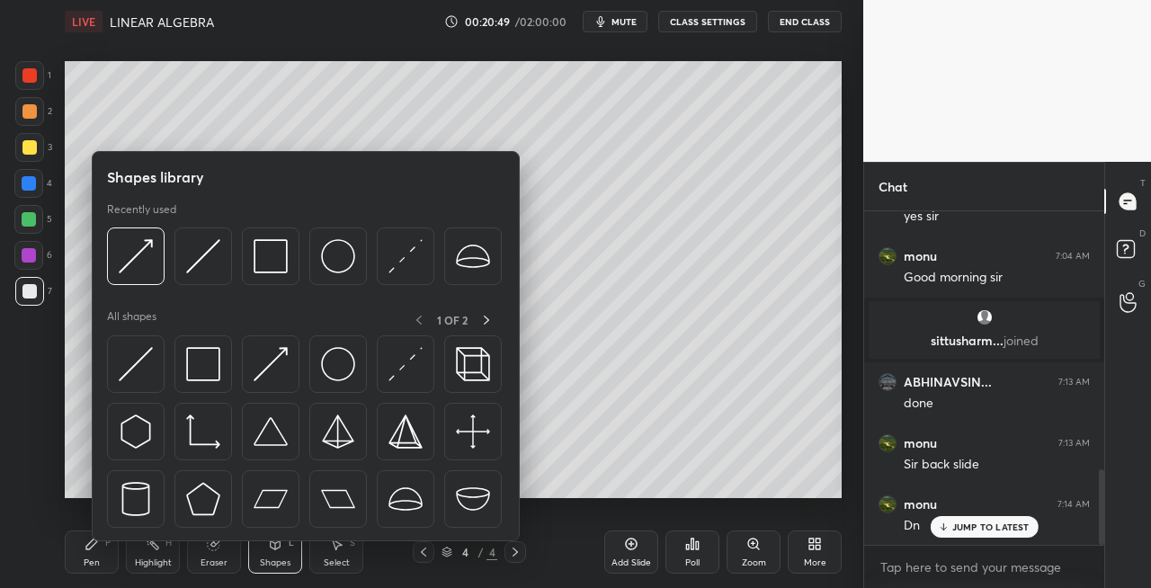
click at [95, 563] on div "Pen" at bounding box center [92, 563] width 16 height 9
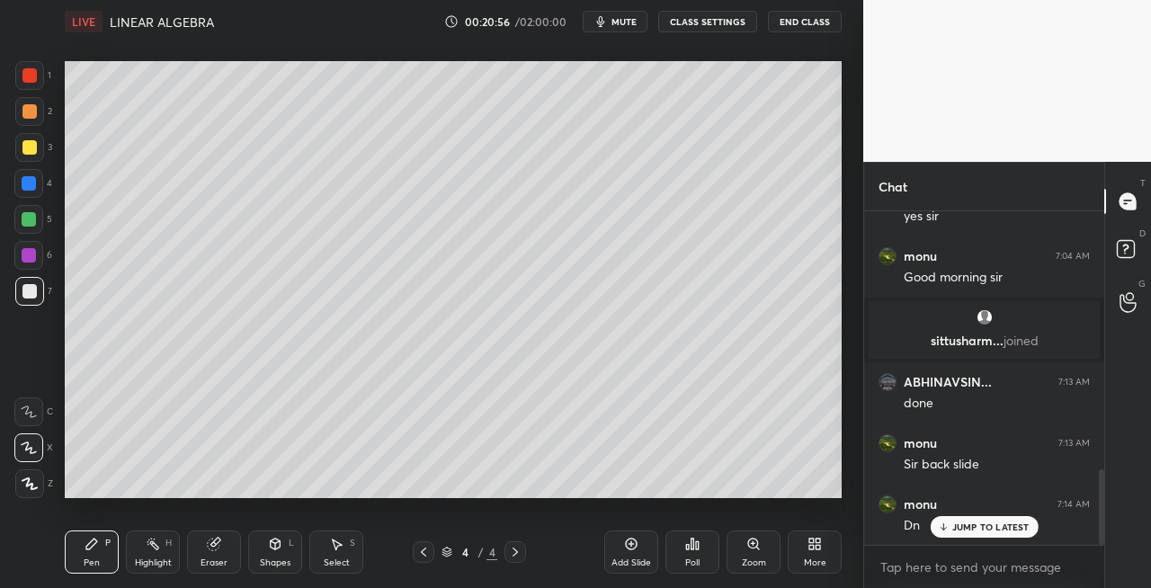
click at [282, 547] on div "Shapes L" at bounding box center [275, 552] width 54 height 43
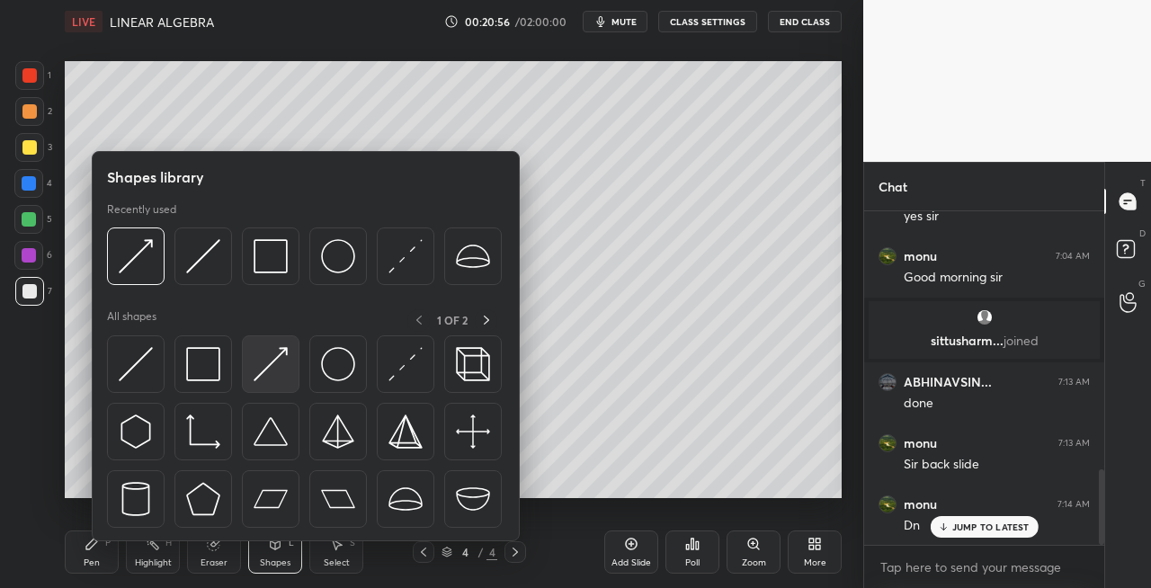
click at [271, 371] on img at bounding box center [271, 364] width 34 height 34
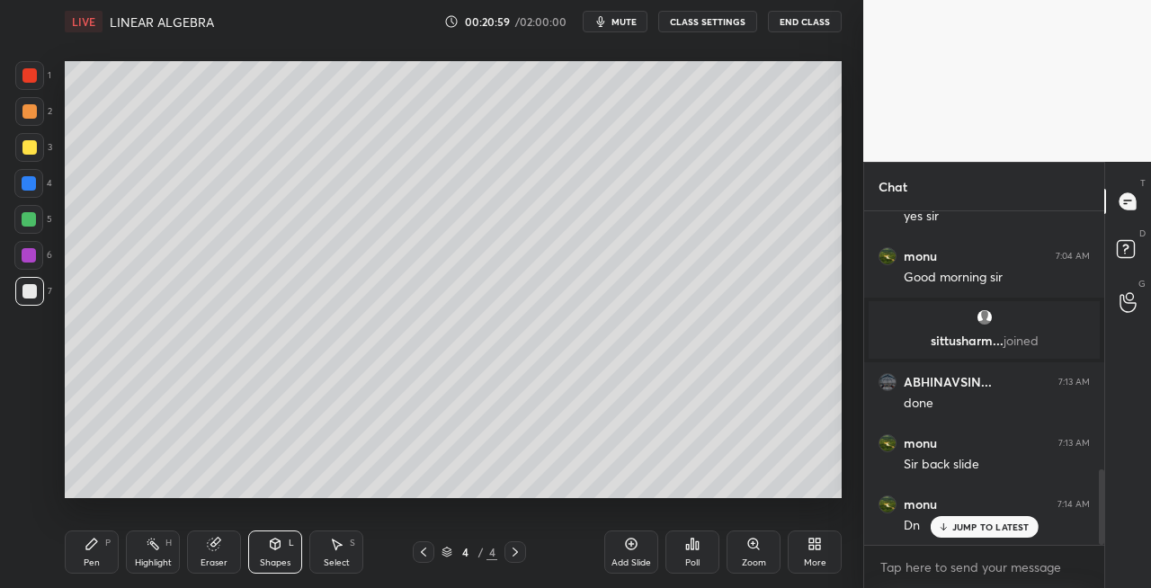
click at [99, 552] on div "Pen P" at bounding box center [92, 552] width 54 height 43
click at [288, 559] on div "Shapes" at bounding box center [275, 563] width 31 height 9
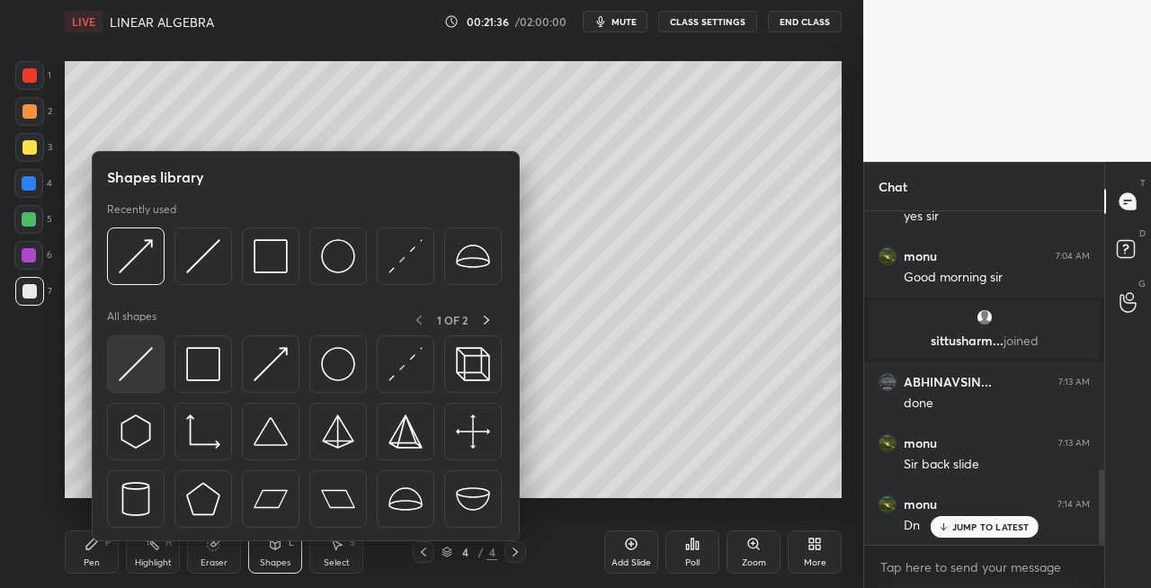
click at [144, 378] on img at bounding box center [136, 364] width 34 height 34
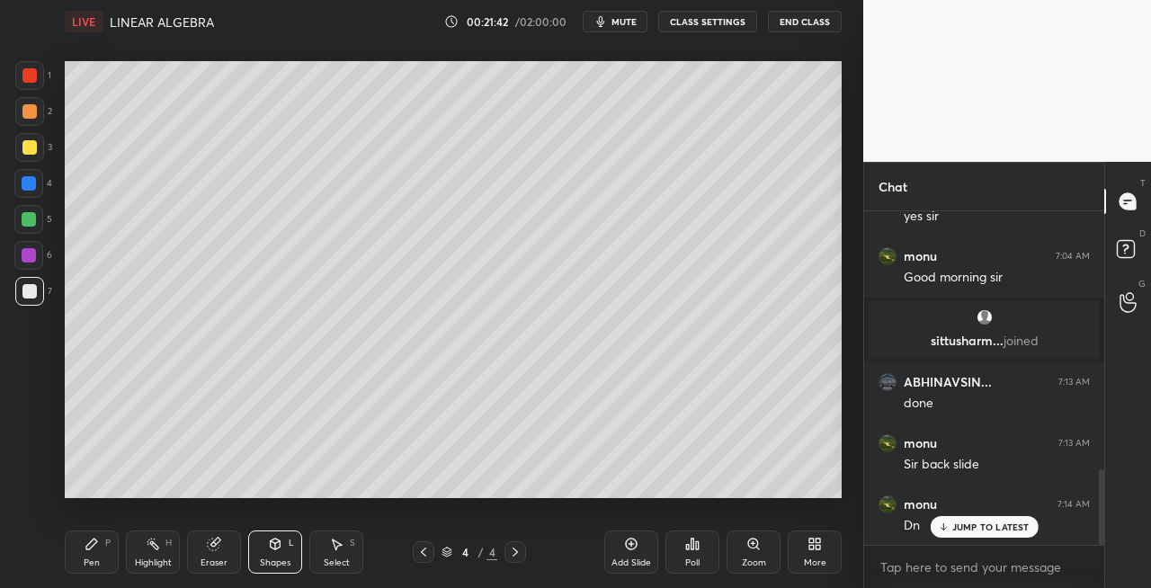
click at [93, 563] on div "Pen" at bounding box center [92, 563] width 16 height 9
click at [237, 550] on div "Eraser" at bounding box center [214, 552] width 54 height 43
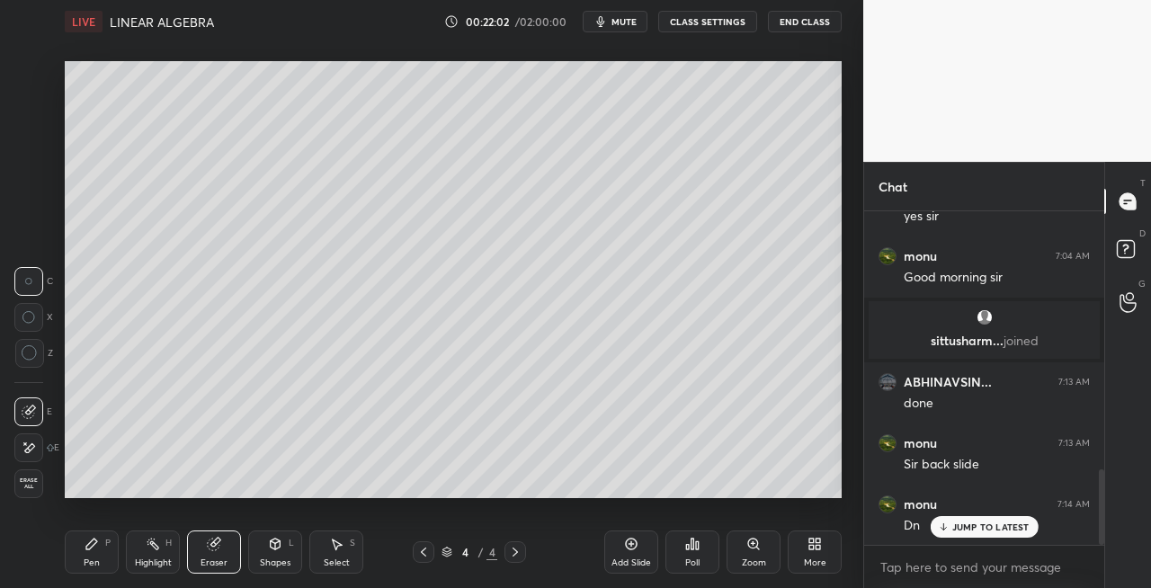
click at [94, 568] on div "Pen" at bounding box center [92, 563] width 16 height 9
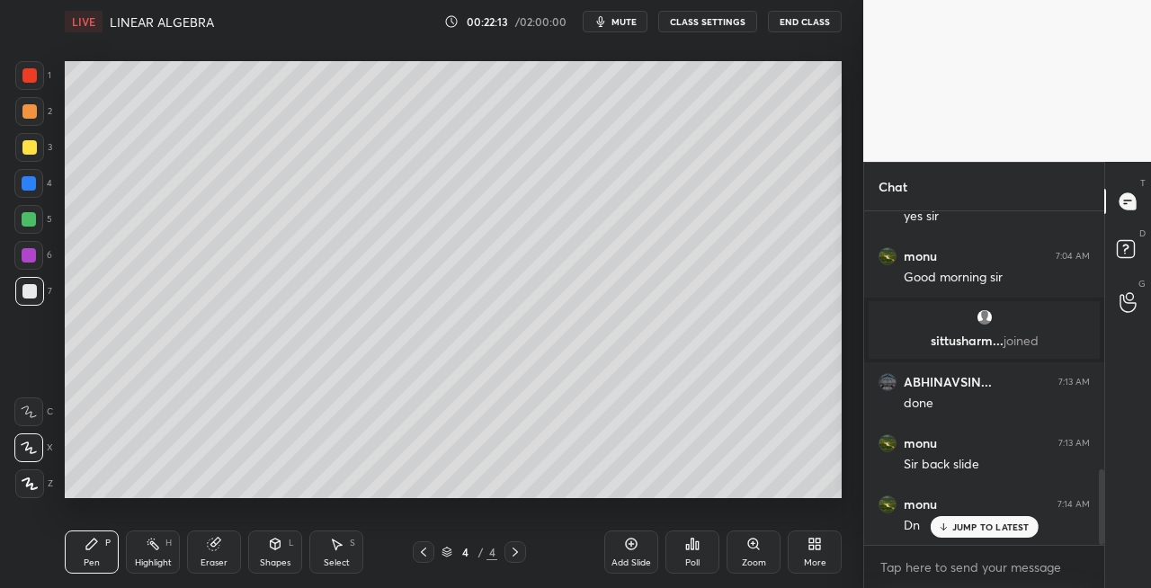
click at [272, 559] on div "Shapes" at bounding box center [275, 563] width 31 height 9
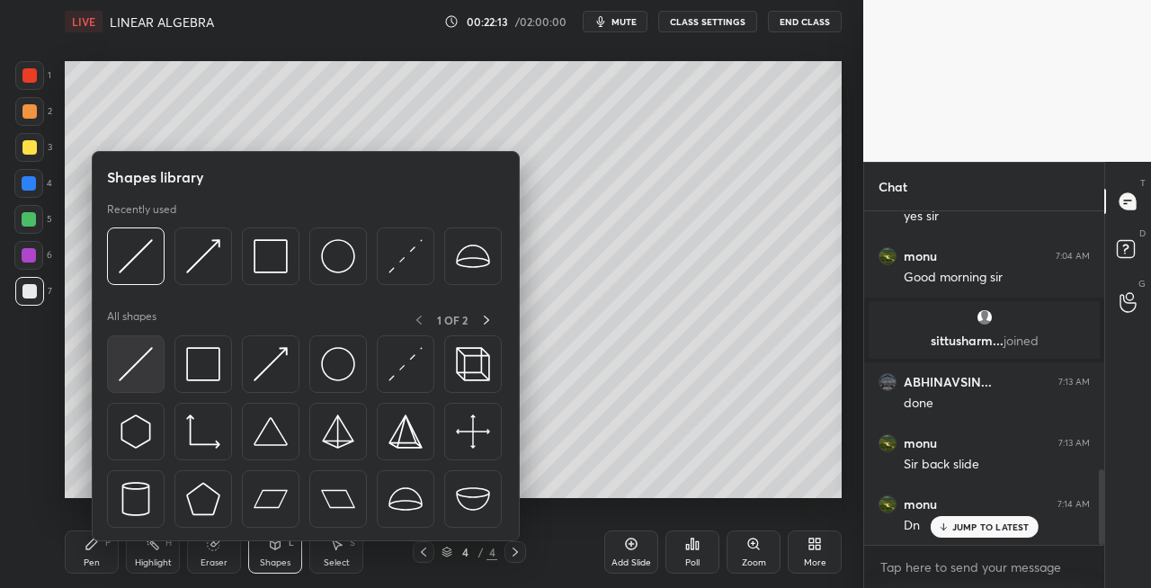
click at [121, 363] on img at bounding box center [136, 364] width 34 height 34
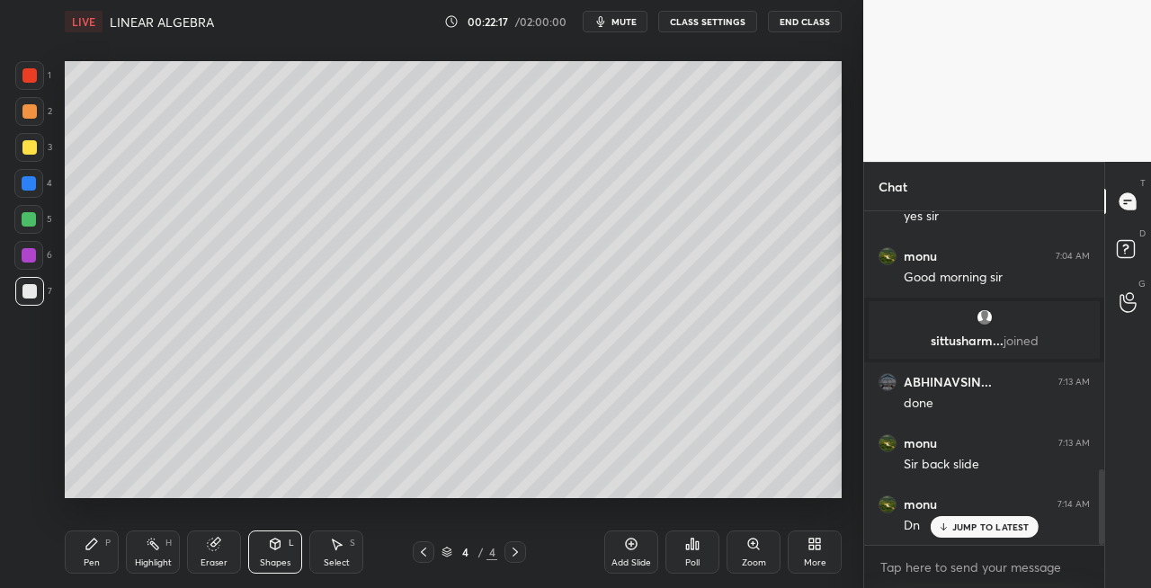
click at [99, 550] on div "Pen P" at bounding box center [92, 552] width 54 height 43
click at [31, 148] on div at bounding box center [29, 147] width 14 height 14
click at [276, 545] on icon at bounding box center [276, 544] width 10 height 11
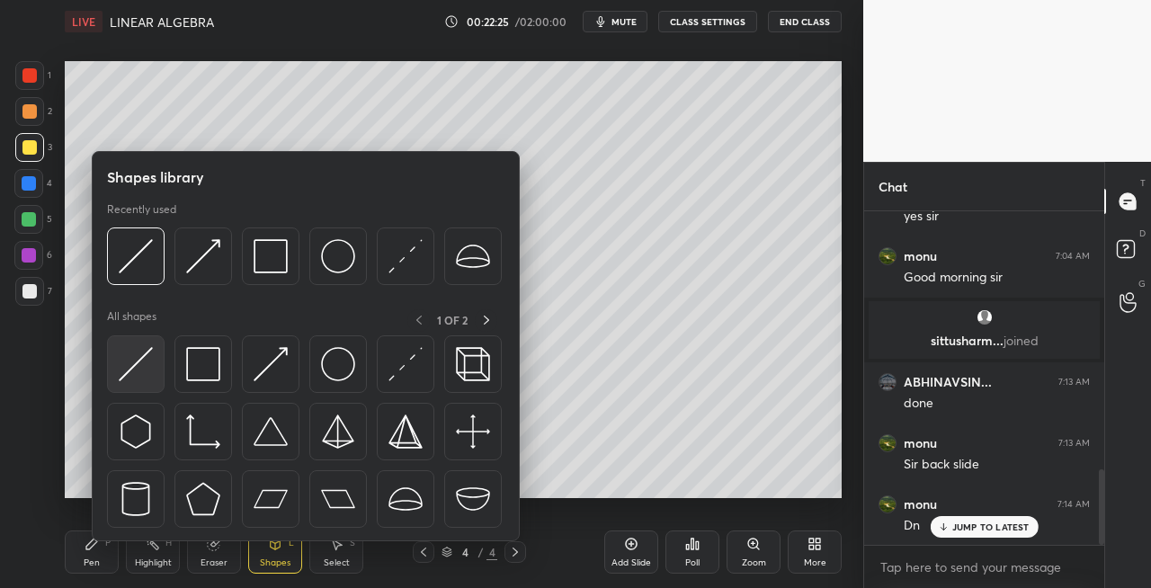
click at [124, 374] on img at bounding box center [136, 364] width 34 height 34
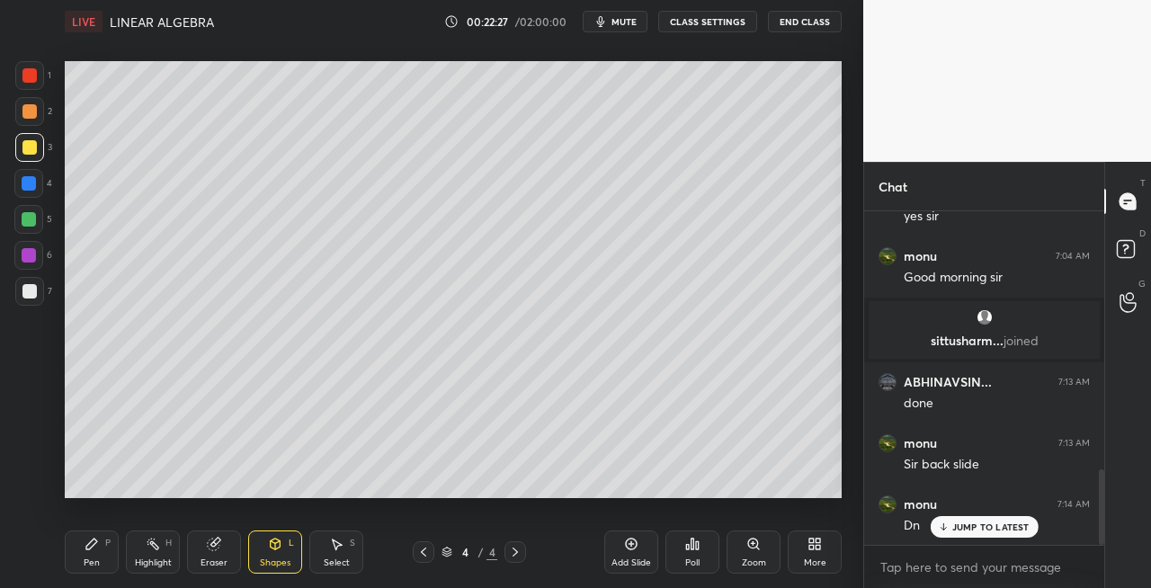
click at [95, 568] on div "Pen" at bounding box center [92, 563] width 16 height 9
click at [23, 288] on div at bounding box center [29, 291] width 14 height 14
click at [216, 559] on div "Eraser" at bounding box center [214, 563] width 27 height 9
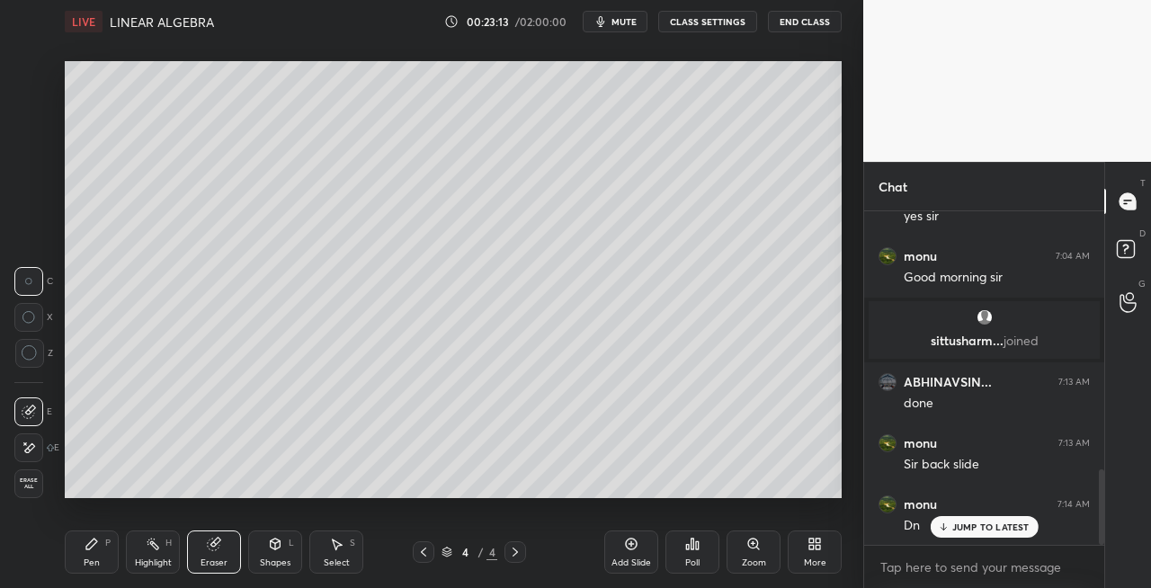
click at [92, 564] on div "Pen" at bounding box center [92, 563] width 16 height 9
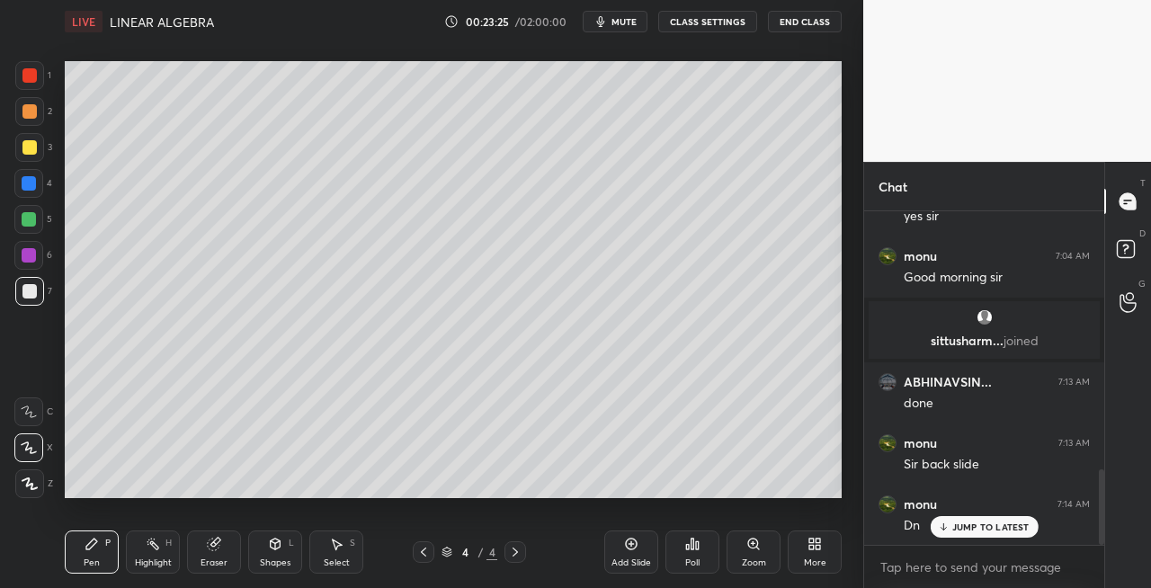
click at [516, 550] on icon at bounding box center [515, 552] width 14 height 14
click at [617, 553] on div "Add Slide" at bounding box center [631, 552] width 54 height 43
click at [265, 550] on div "Shapes L" at bounding box center [275, 552] width 54 height 43
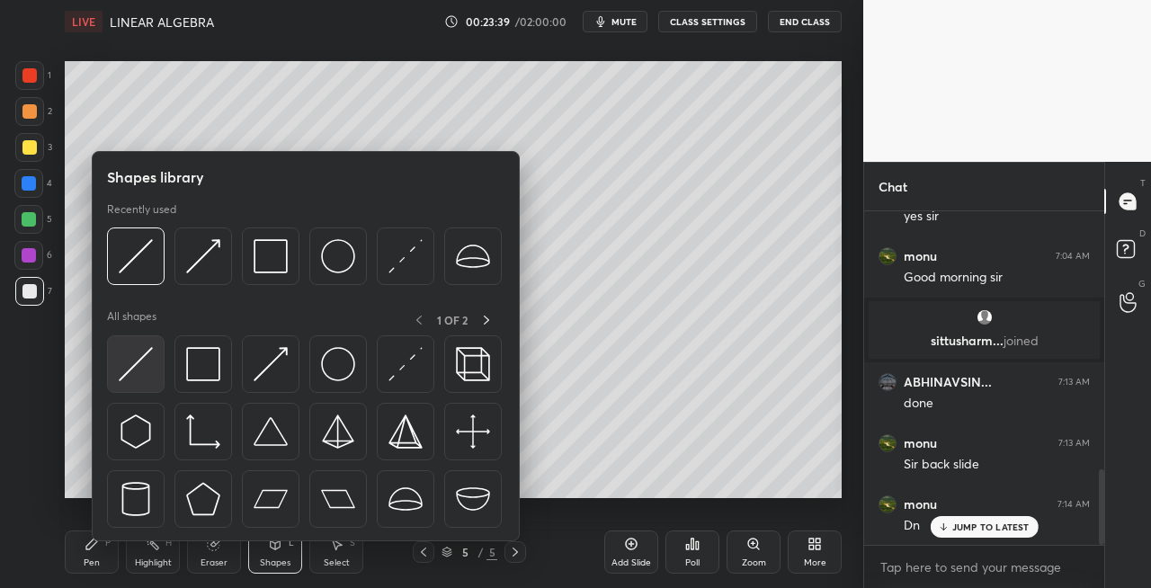
click at [132, 374] on img at bounding box center [136, 364] width 34 height 34
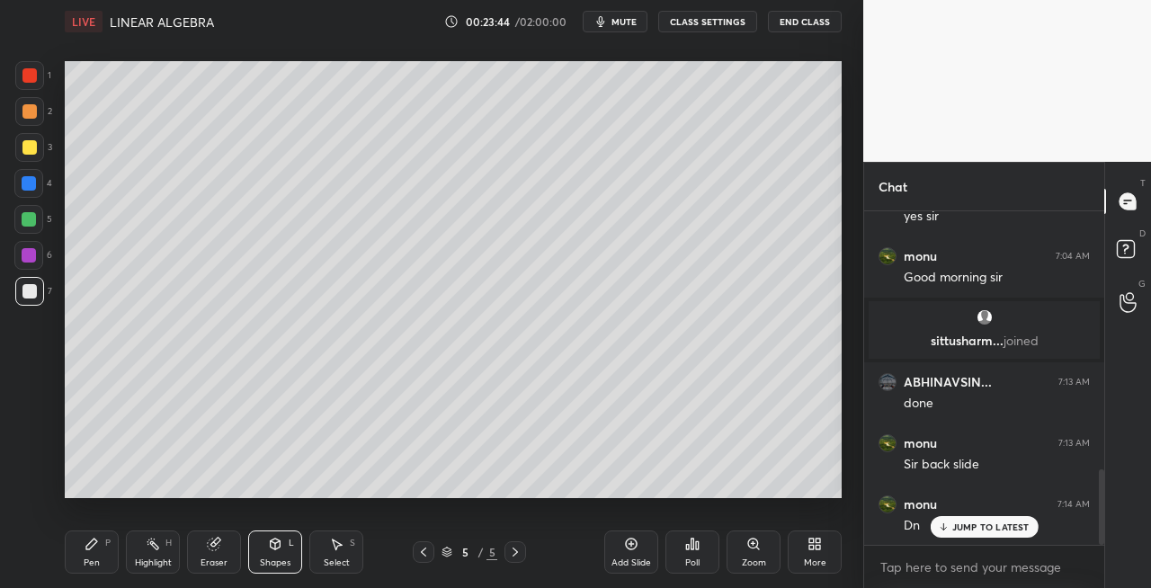
click at [103, 532] on div "Pen P" at bounding box center [92, 552] width 54 height 43
click at [220, 541] on icon at bounding box center [215, 542] width 10 height 9
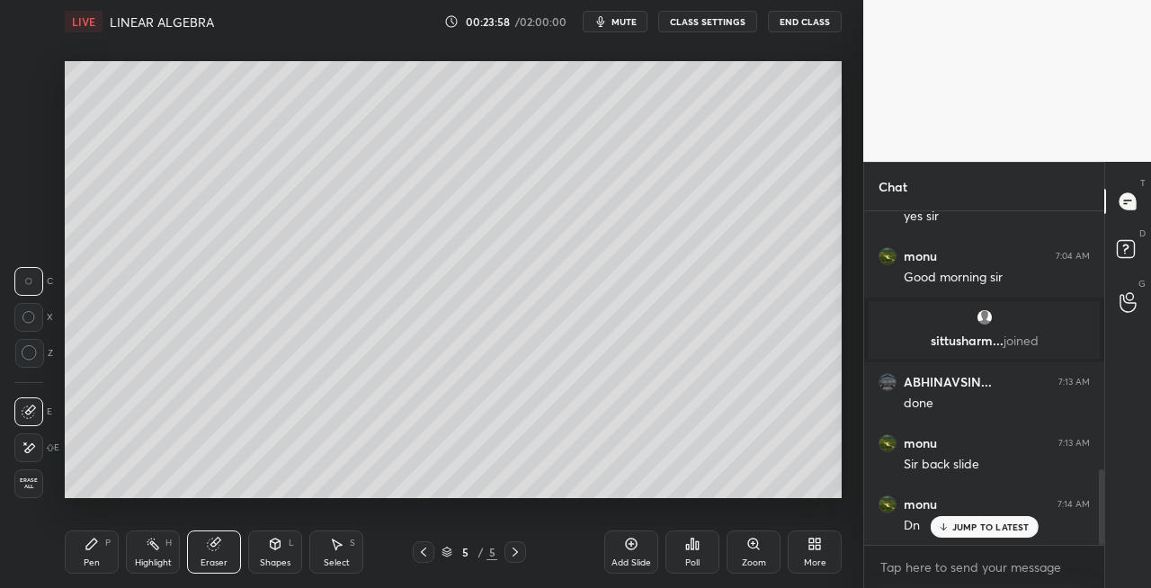
click at [85, 559] on div "Pen" at bounding box center [92, 563] width 16 height 9
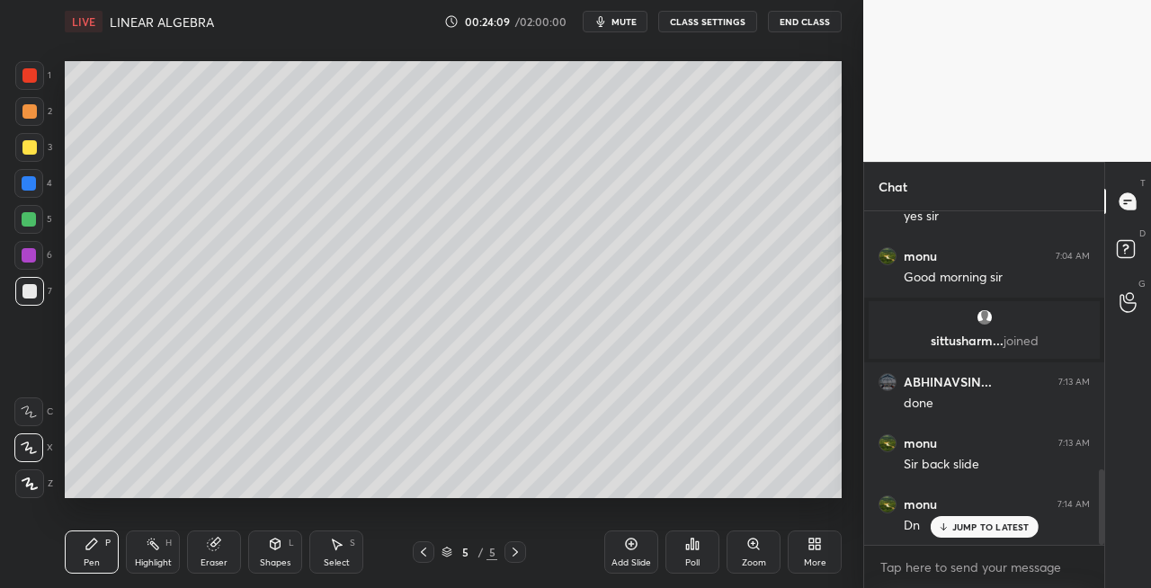
click at [279, 550] on icon at bounding box center [275, 544] width 14 height 14
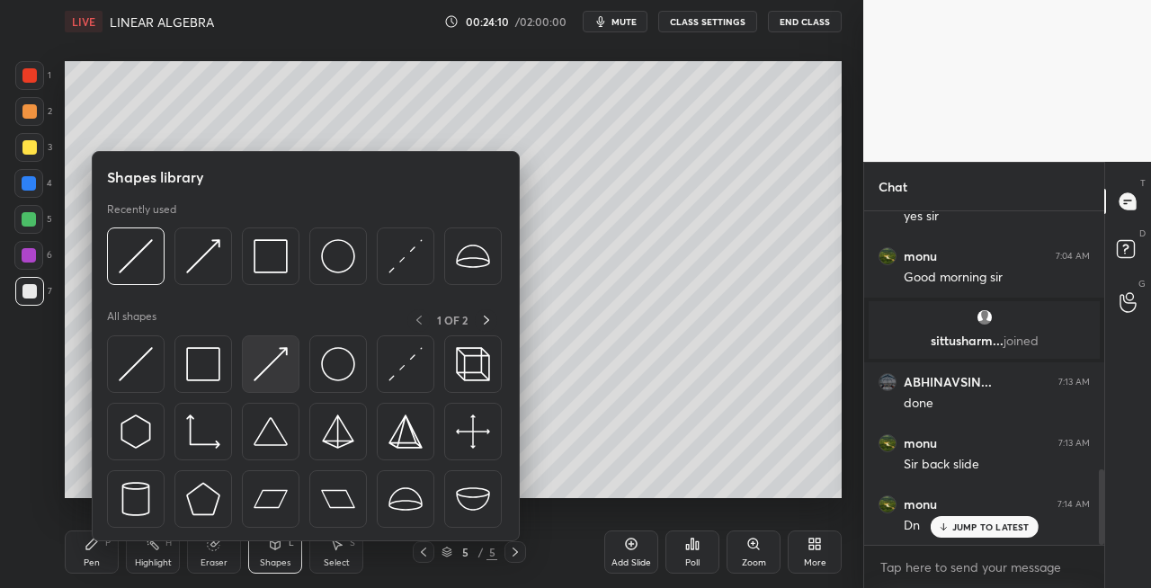
click at [277, 367] on img at bounding box center [271, 364] width 34 height 34
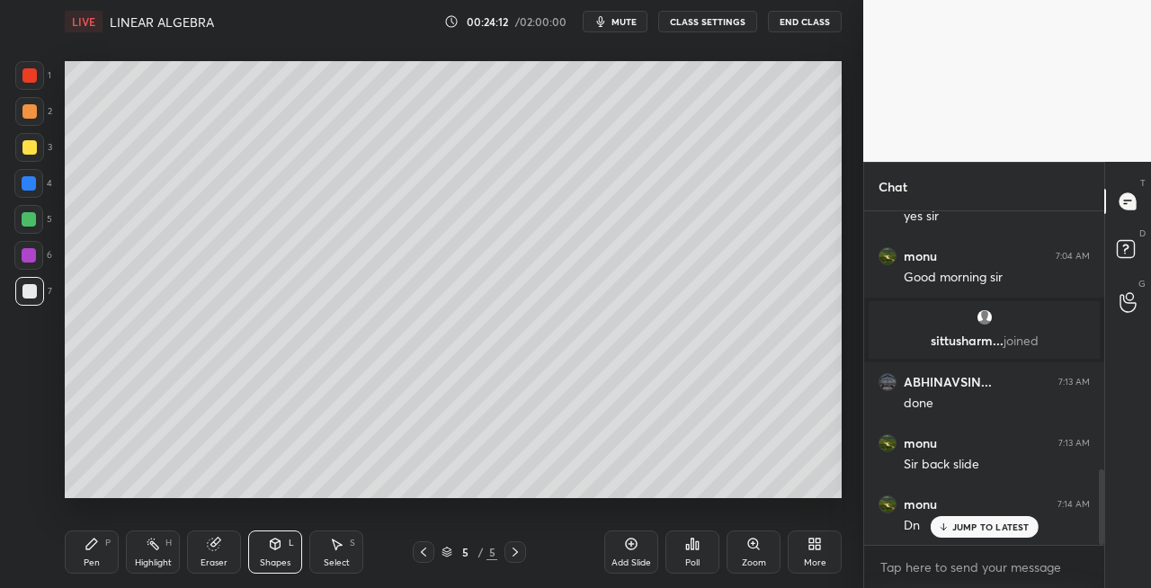
click at [83, 532] on div "Pen P" at bounding box center [92, 552] width 54 height 43
click at [267, 555] on div "Shapes L" at bounding box center [275, 552] width 54 height 43
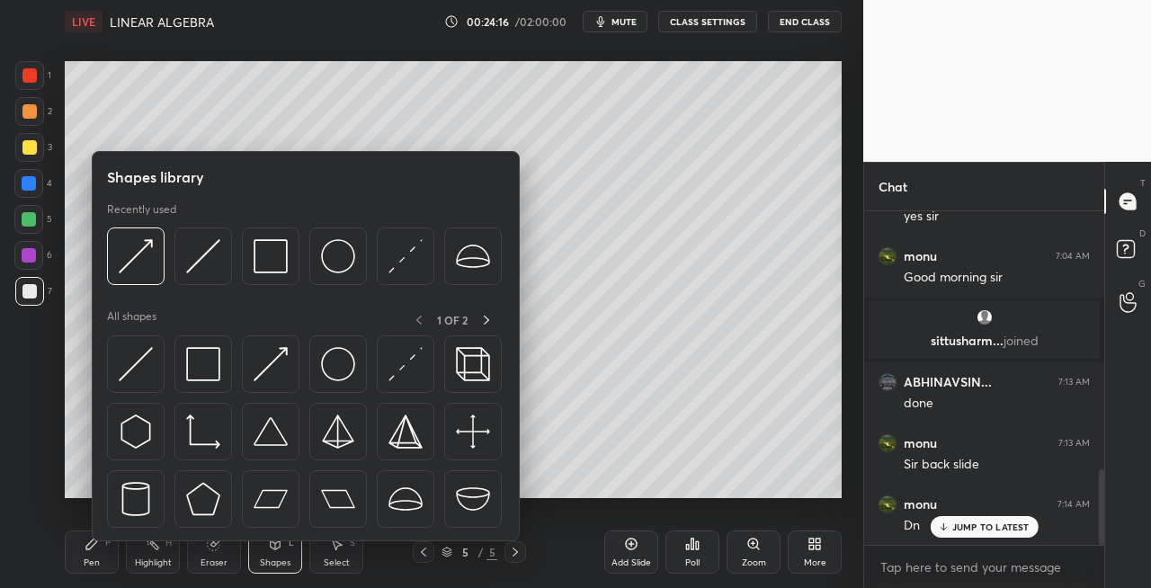
click at [93, 555] on div "Pen P" at bounding box center [92, 552] width 54 height 43
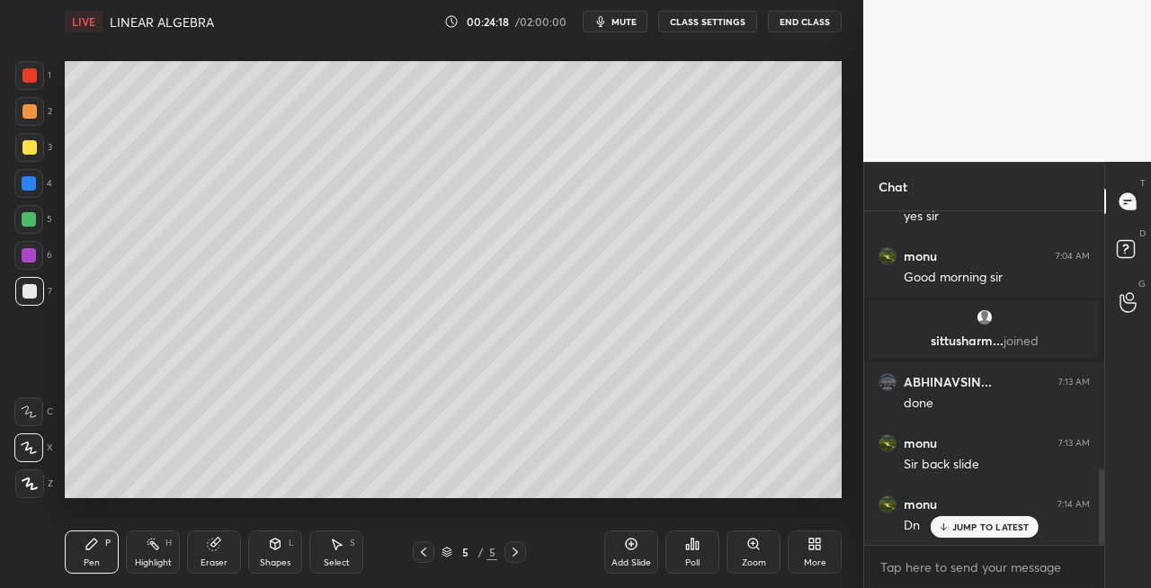
click at [27, 150] on div at bounding box center [29, 147] width 14 height 14
click at [265, 553] on div "Shapes L" at bounding box center [275, 552] width 54 height 43
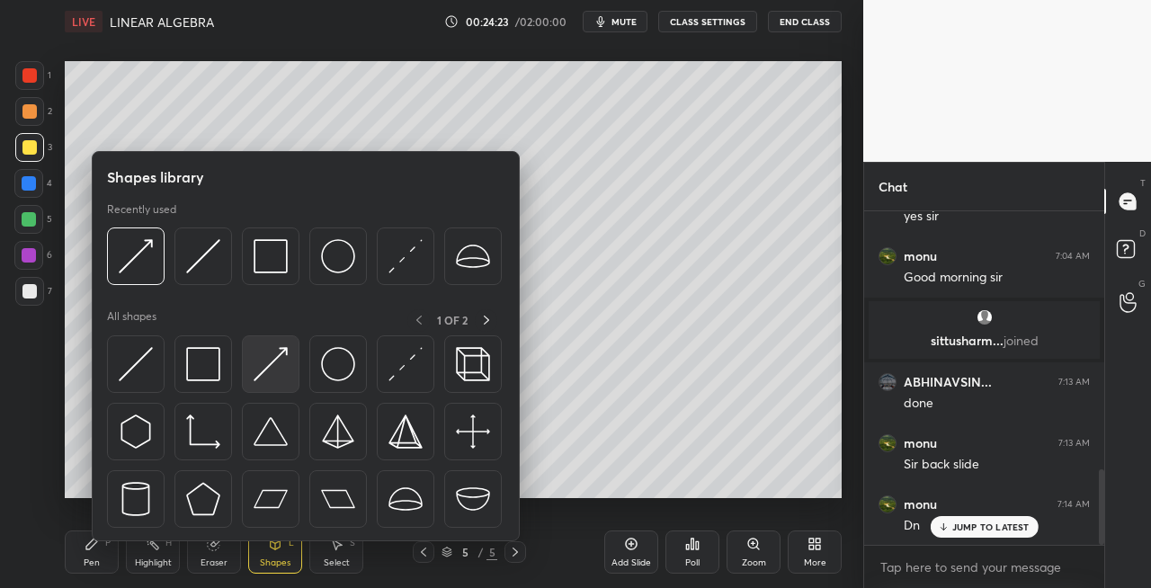
click at [271, 363] on img at bounding box center [271, 364] width 34 height 34
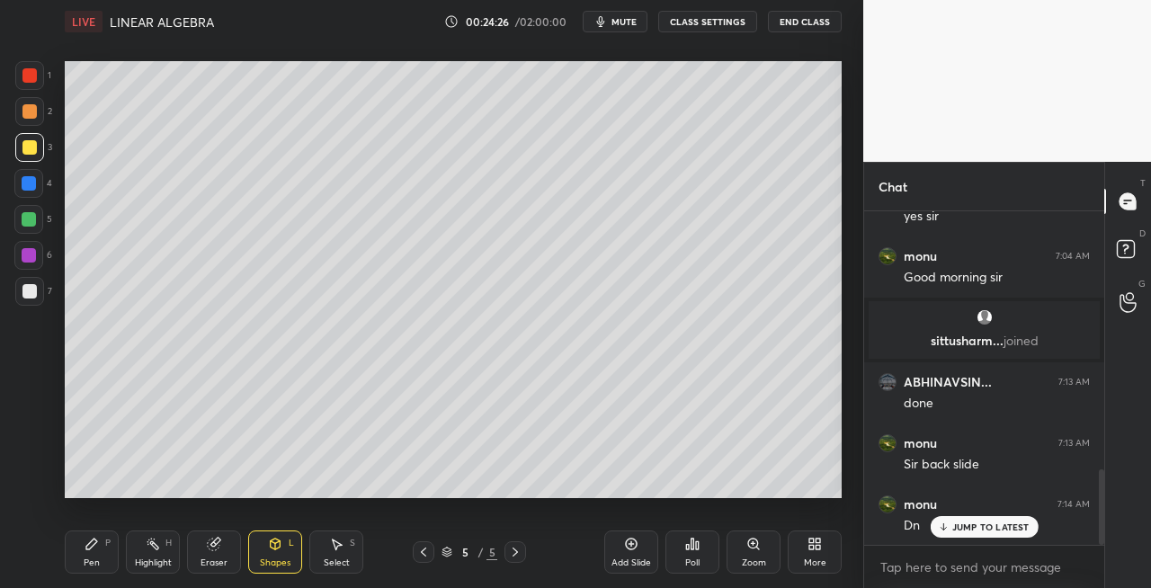
click at [90, 559] on div "Pen" at bounding box center [92, 563] width 16 height 9
click at [421, 553] on icon at bounding box center [423, 552] width 14 height 14
click at [513, 556] on icon at bounding box center [515, 552] width 14 height 14
click at [30, 152] on div at bounding box center [29, 147] width 14 height 14
click at [423, 554] on icon at bounding box center [423, 552] width 14 height 14
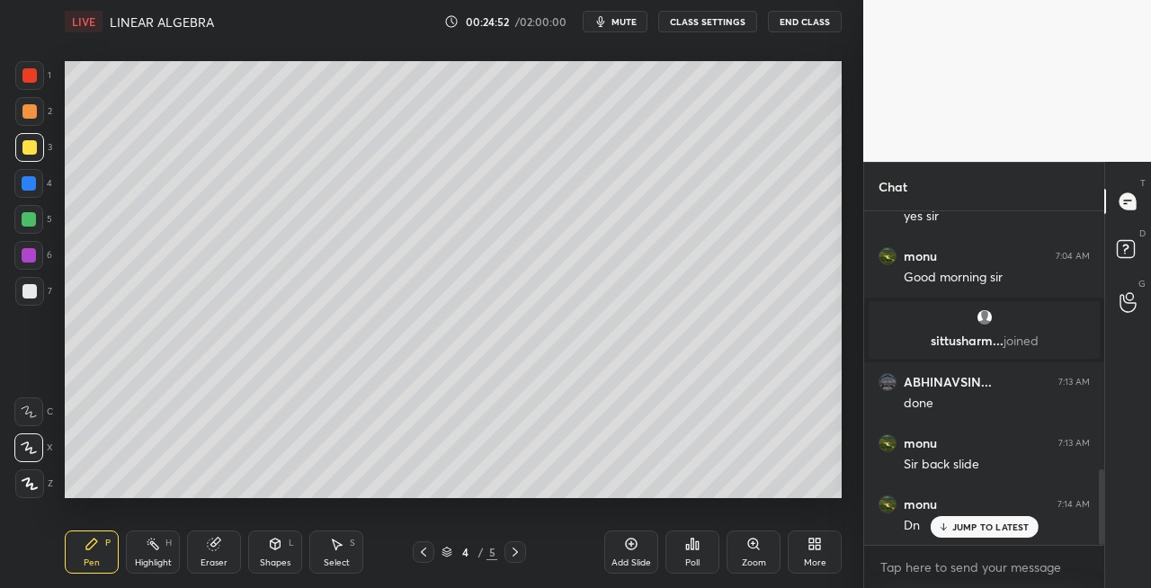
click at [518, 556] on icon at bounding box center [515, 552] width 14 height 14
click at [31, 153] on div at bounding box center [29, 147] width 14 height 14
click at [421, 555] on icon at bounding box center [423, 552] width 14 height 14
click at [518, 553] on icon at bounding box center [515, 552] width 14 height 14
click at [205, 553] on div "Eraser" at bounding box center [214, 552] width 54 height 43
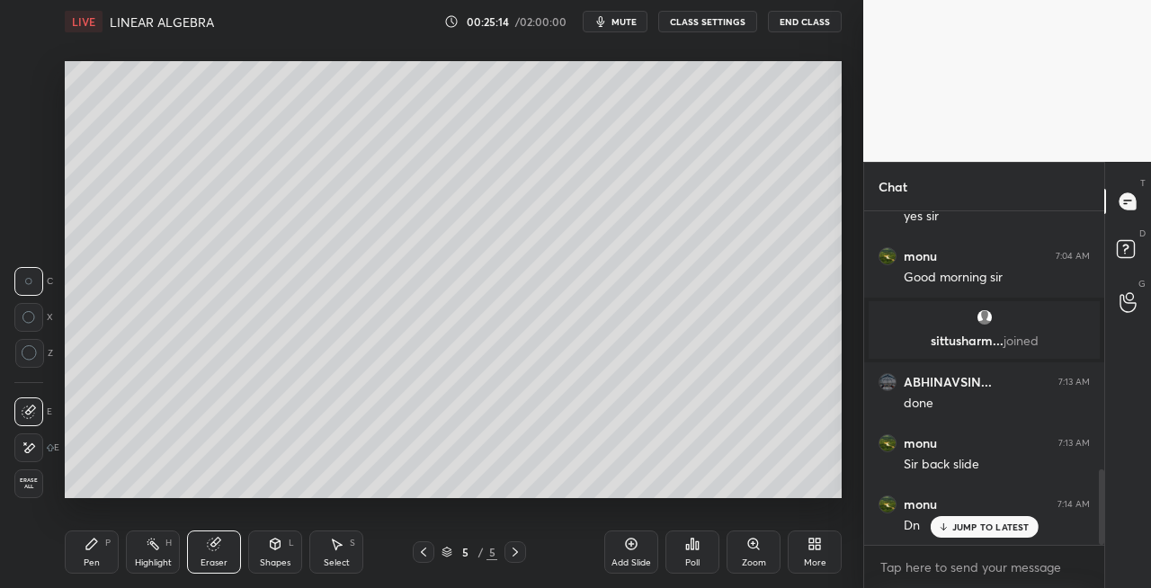
click at [103, 572] on div "Pen P" at bounding box center [92, 552] width 54 height 43
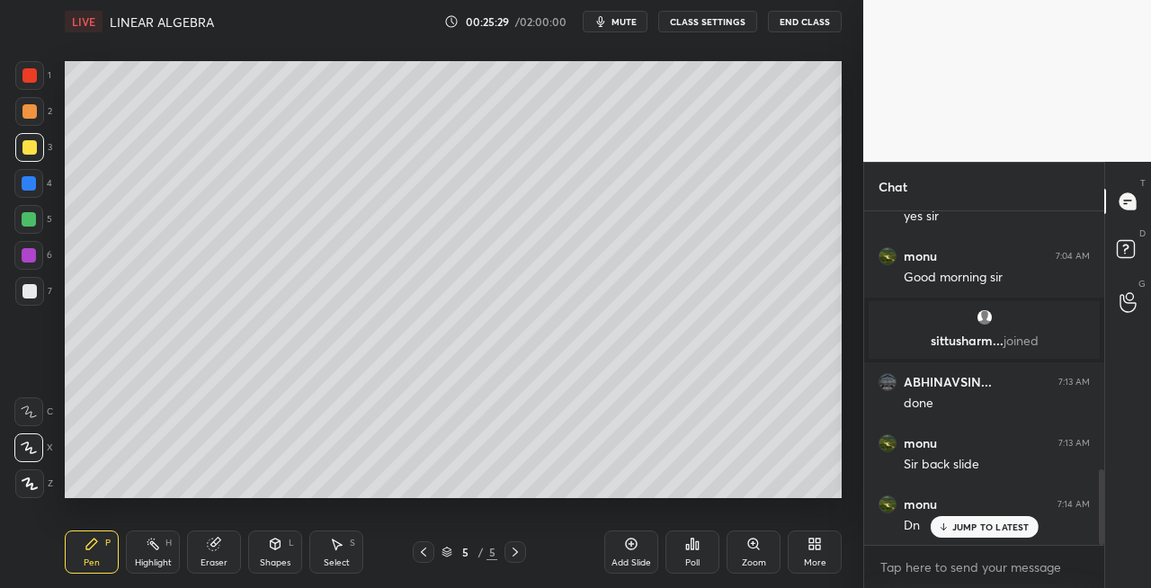
click at [279, 550] on icon at bounding box center [275, 544] width 14 height 14
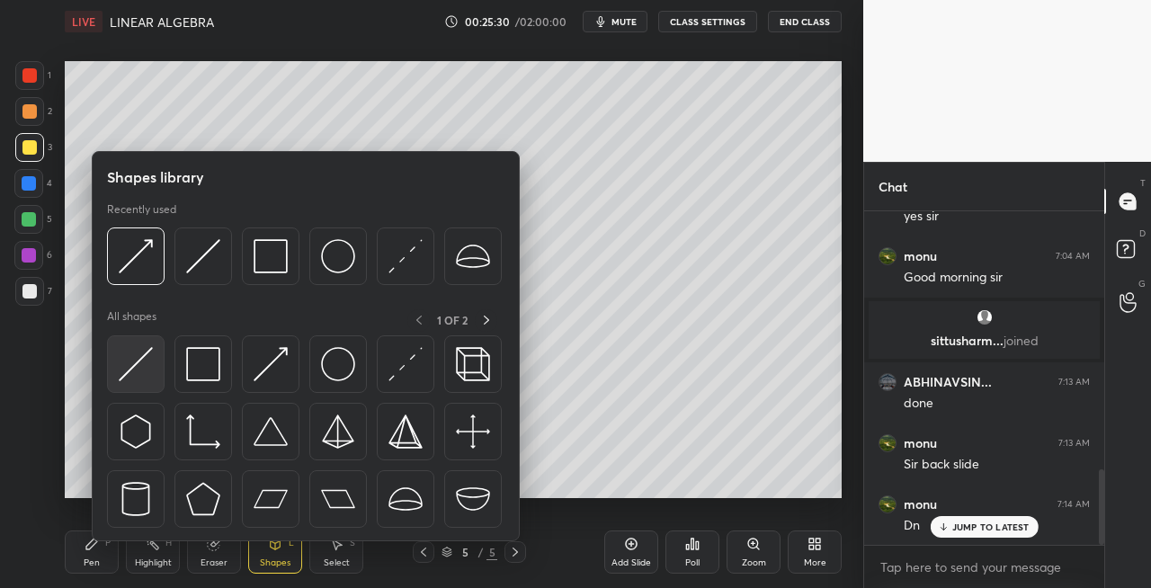
click at [120, 380] on img at bounding box center [136, 364] width 34 height 34
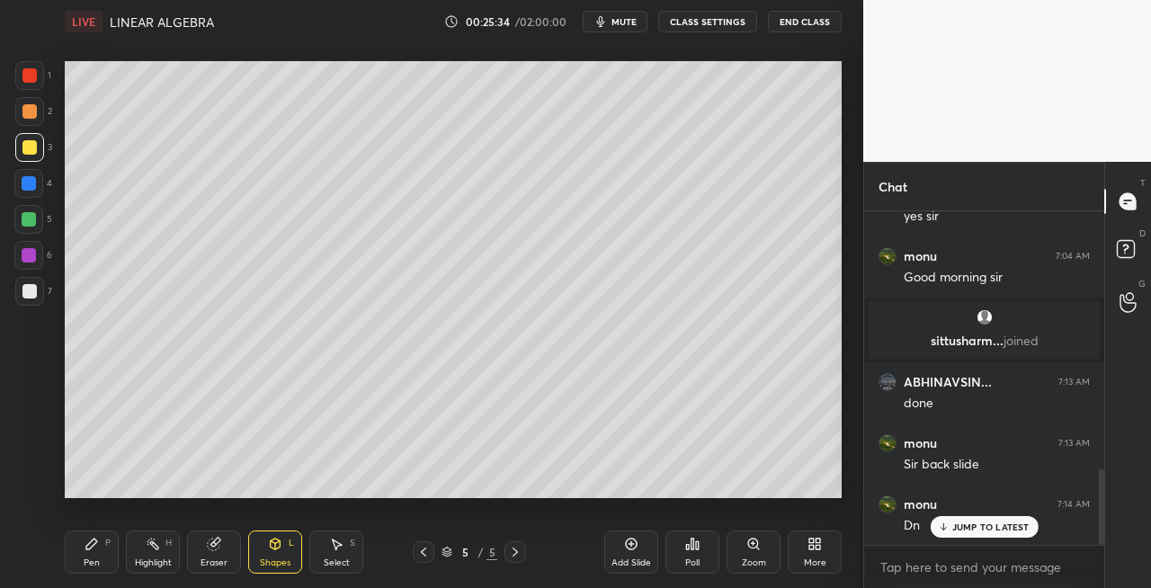
click at [120, 563] on div "Pen P Highlight H Eraser Shapes L Select S" at bounding box center [200, 552] width 270 height 43
click at [35, 293] on div at bounding box center [29, 291] width 14 height 14
click at [104, 558] on div "Pen P" at bounding box center [92, 552] width 54 height 43
click at [517, 555] on icon at bounding box center [515, 552] width 14 height 14
click at [423, 554] on icon at bounding box center [423, 552] width 14 height 14
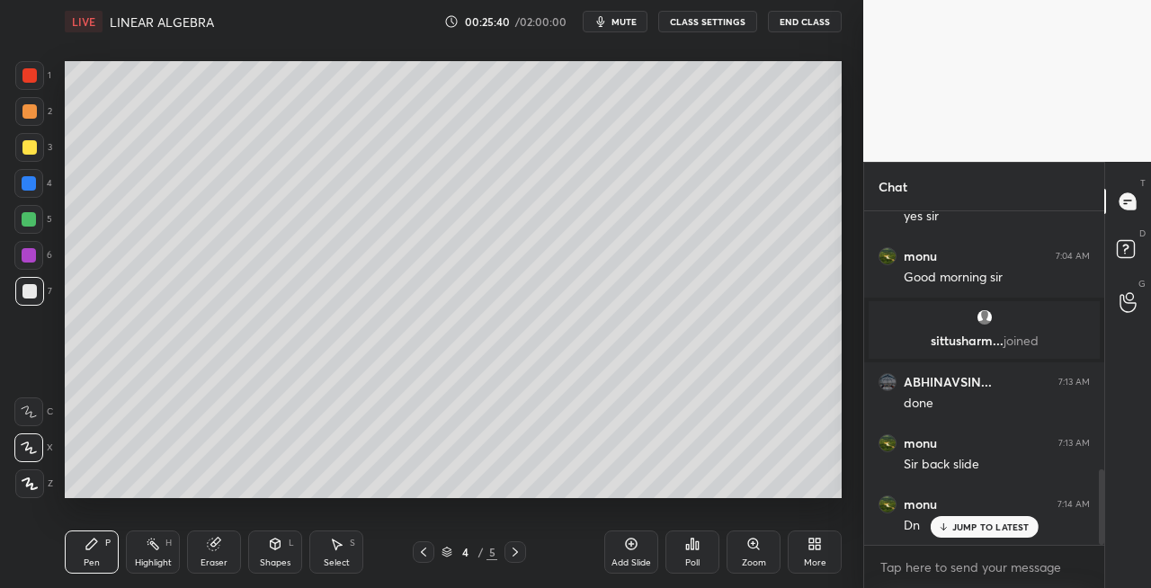
click at [518, 556] on icon at bounding box center [515, 552] width 14 height 14
click at [29, 162] on div "3" at bounding box center [33, 151] width 37 height 36
click at [283, 556] on div "Shapes L" at bounding box center [275, 552] width 54 height 43
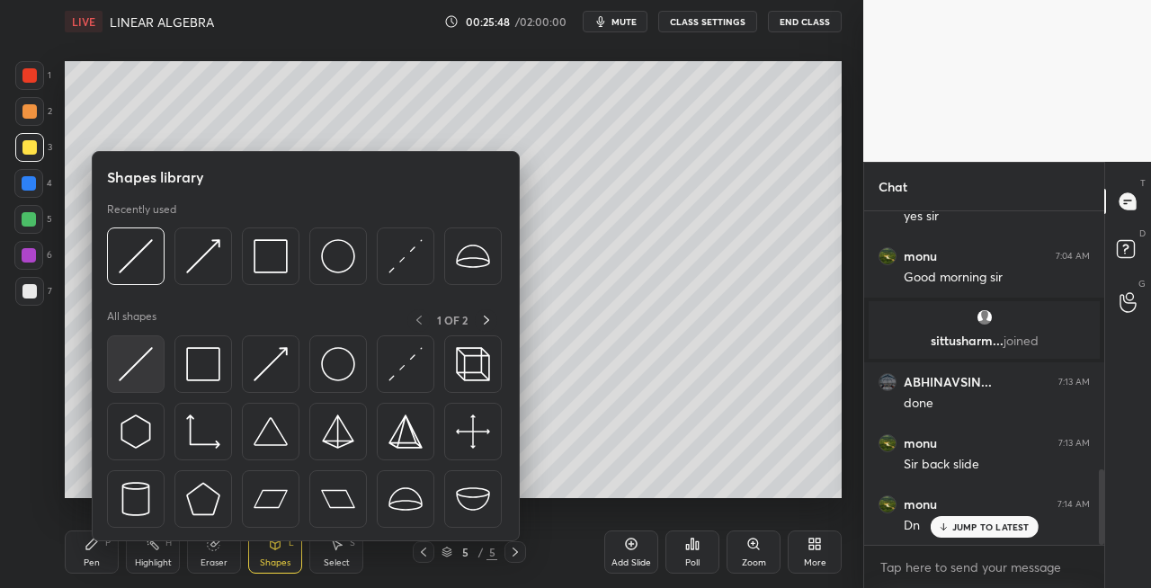
click at [124, 360] on img at bounding box center [136, 364] width 34 height 34
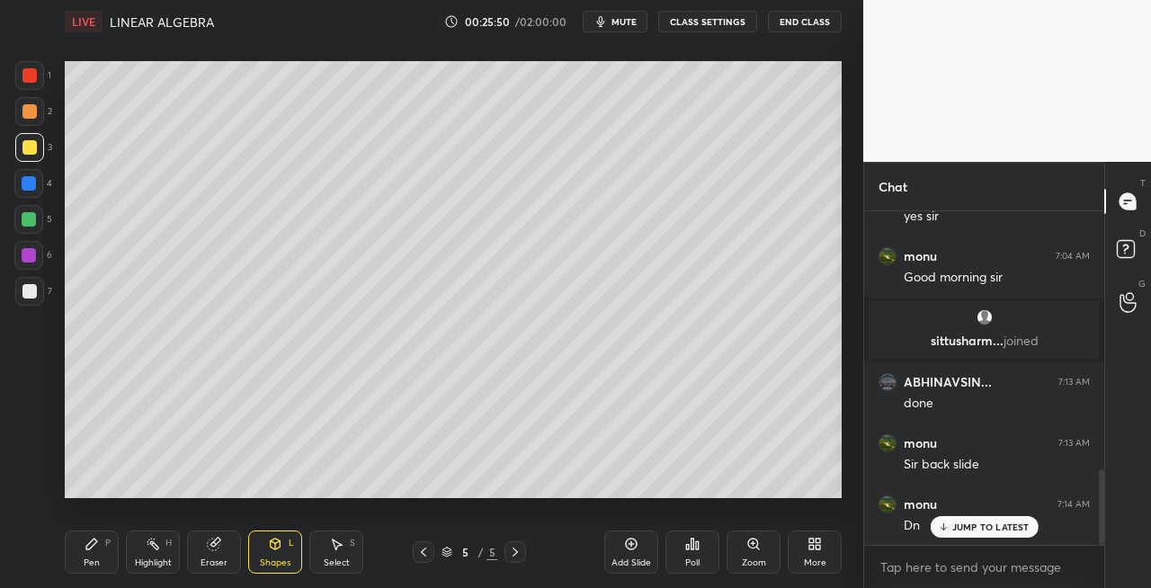
click at [37, 293] on div at bounding box center [29, 291] width 29 height 29
click at [92, 559] on div "Pen" at bounding box center [92, 563] width 16 height 9
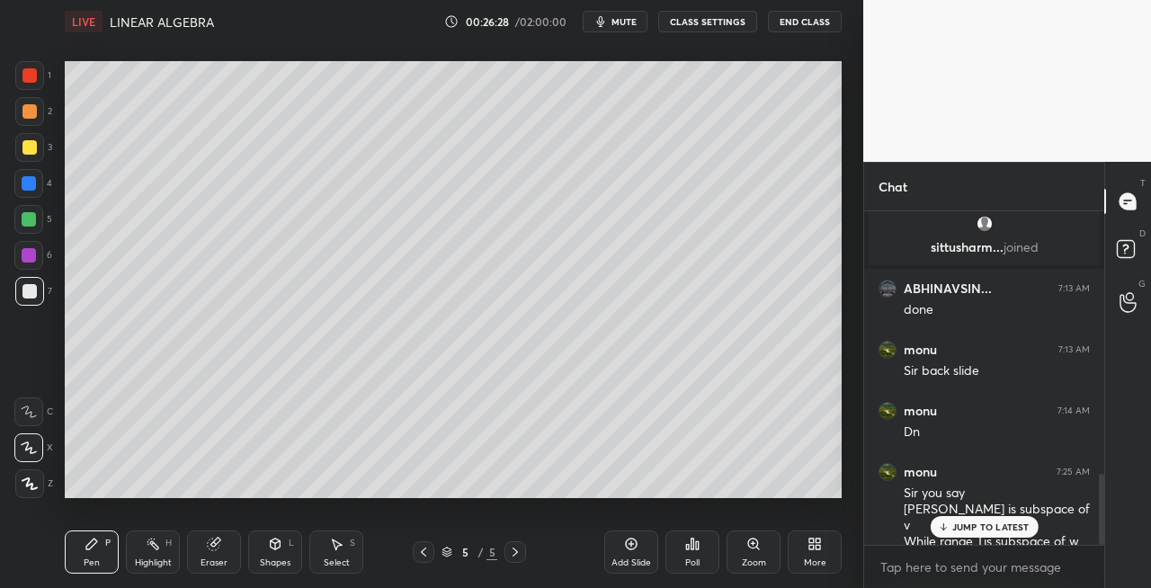
click at [213, 555] on div "Eraser" at bounding box center [214, 552] width 54 height 43
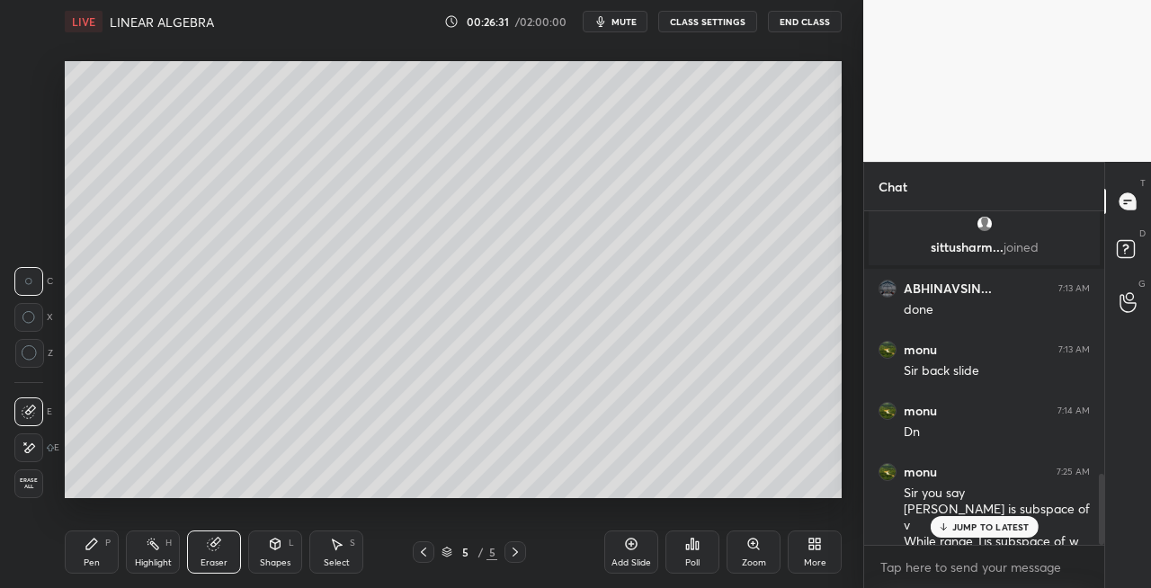
click at [97, 559] on div "Pen" at bounding box center [92, 563] width 16 height 9
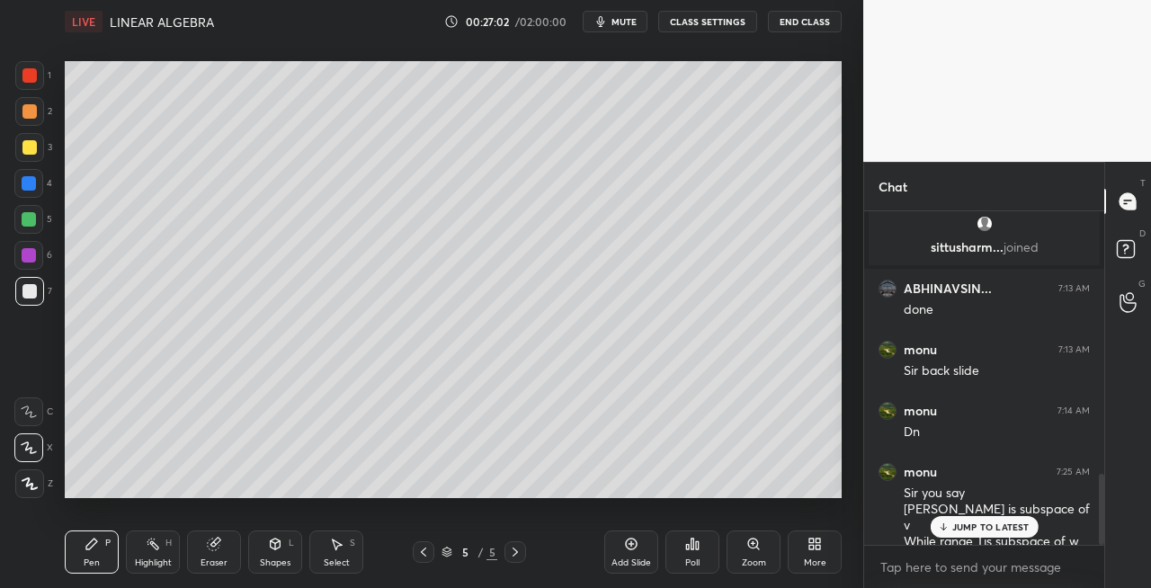
click at [268, 554] on div "Shapes L" at bounding box center [275, 552] width 54 height 43
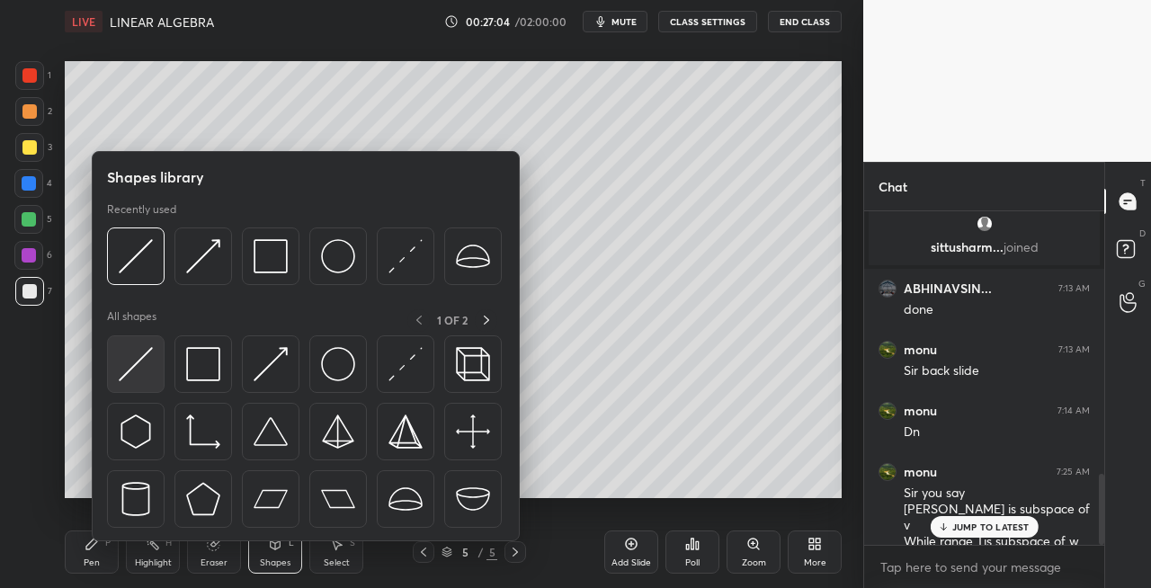
click at [139, 372] on img at bounding box center [136, 364] width 34 height 34
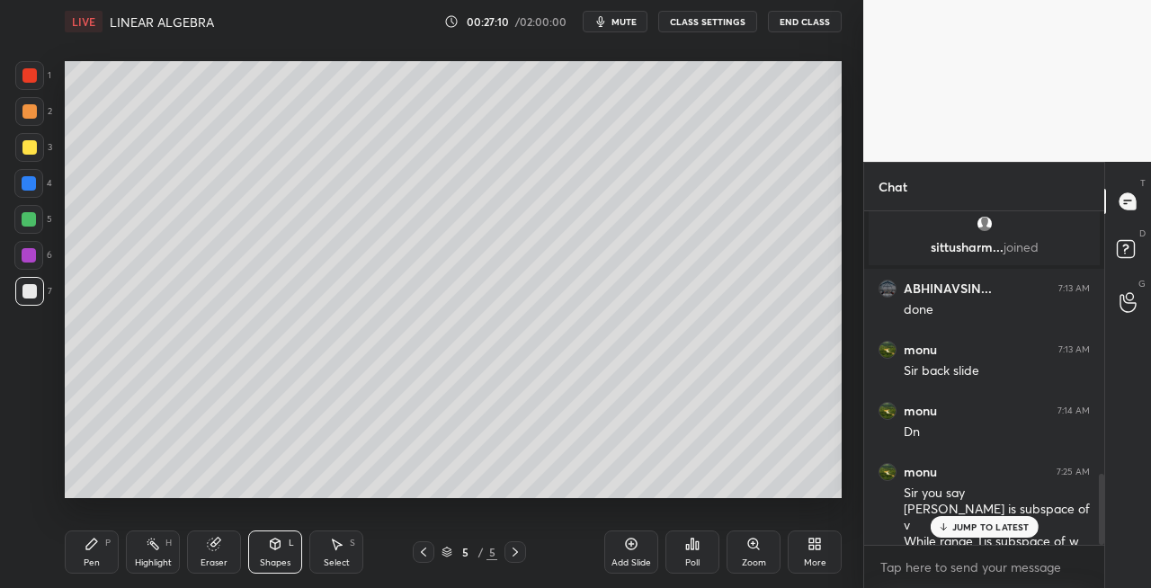
click at [112, 556] on div "Pen P" at bounding box center [92, 552] width 54 height 43
click at [40, 153] on div at bounding box center [29, 147] width 29 height 29
click at [280, 551] on div "Shapes L" at bounding box center [275, 552] width 54 height 43
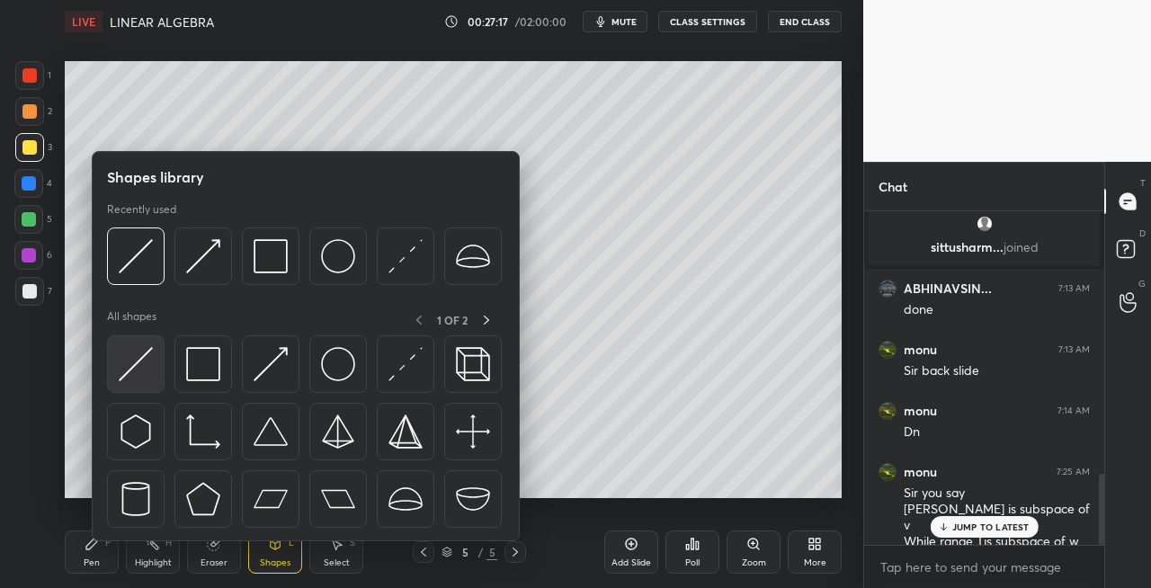
click at [122, 364] on img at bounding box center [136, 364] width 34 height 34
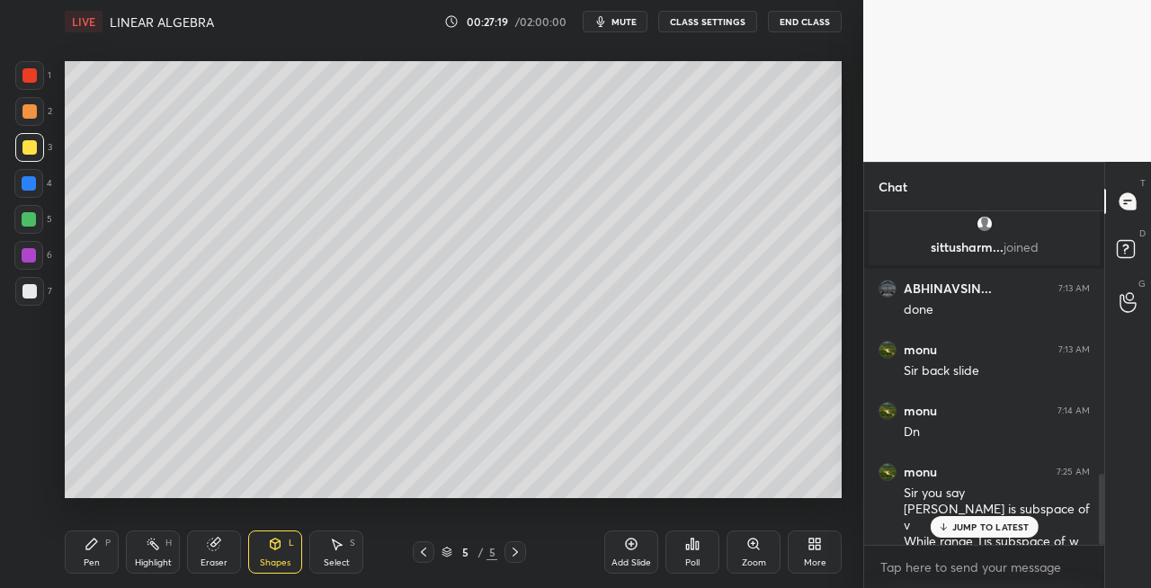
click at [215, 547] on icon at bounding box center [214, 545] width 12 height 12
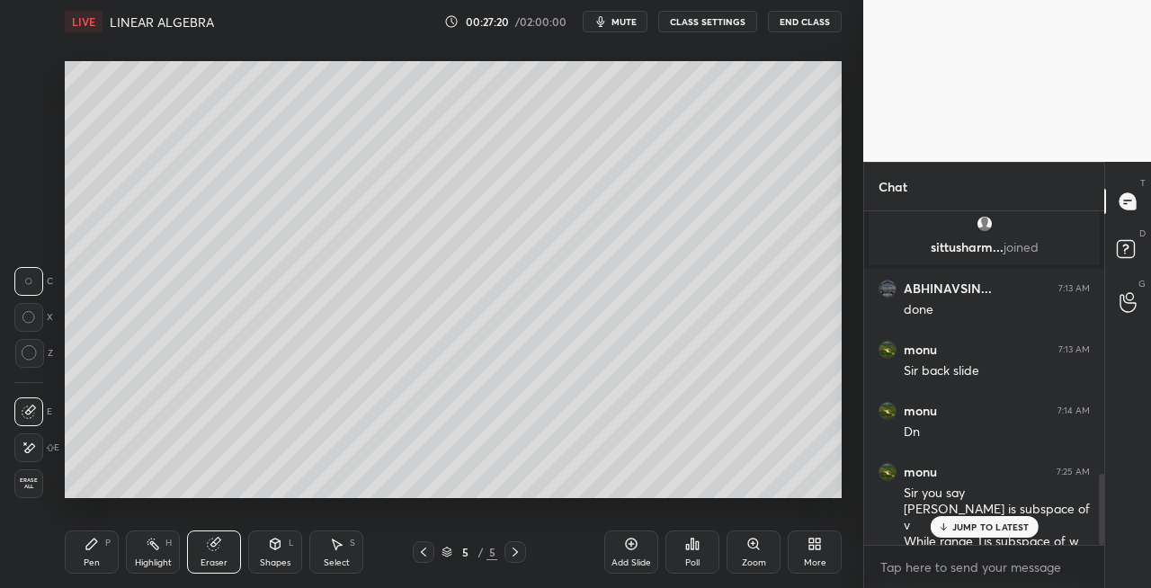
click at [82, 555] on div "Pen P" at bounding box center [92, 552] width 54 height 43
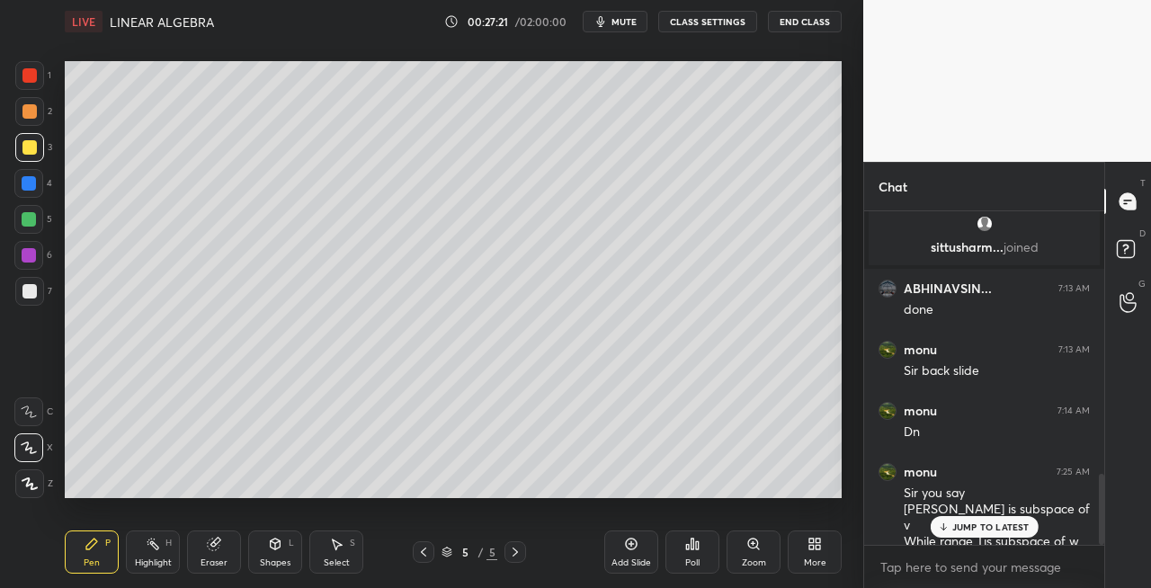
click at [34, 297] on div at bounding box center [29, 291] width 14 height 14
click at [206, 553] on div "Eraser" at bounding box center [214, 552] width 54 height 43
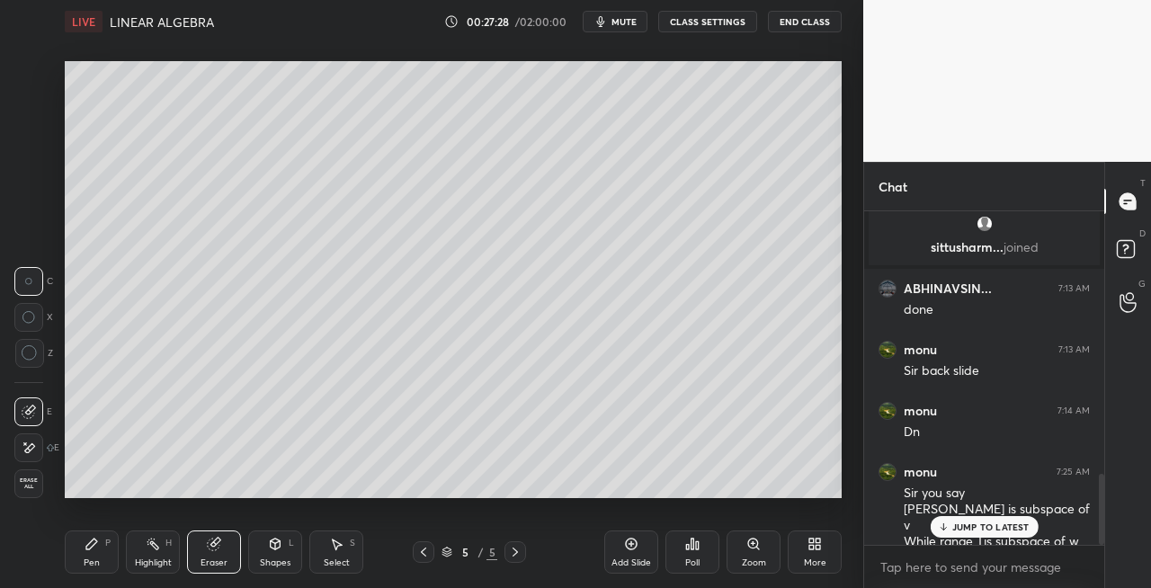
click at [85, 556] on div "Pen P" at bounding box center [92, 552] width 54 height 43
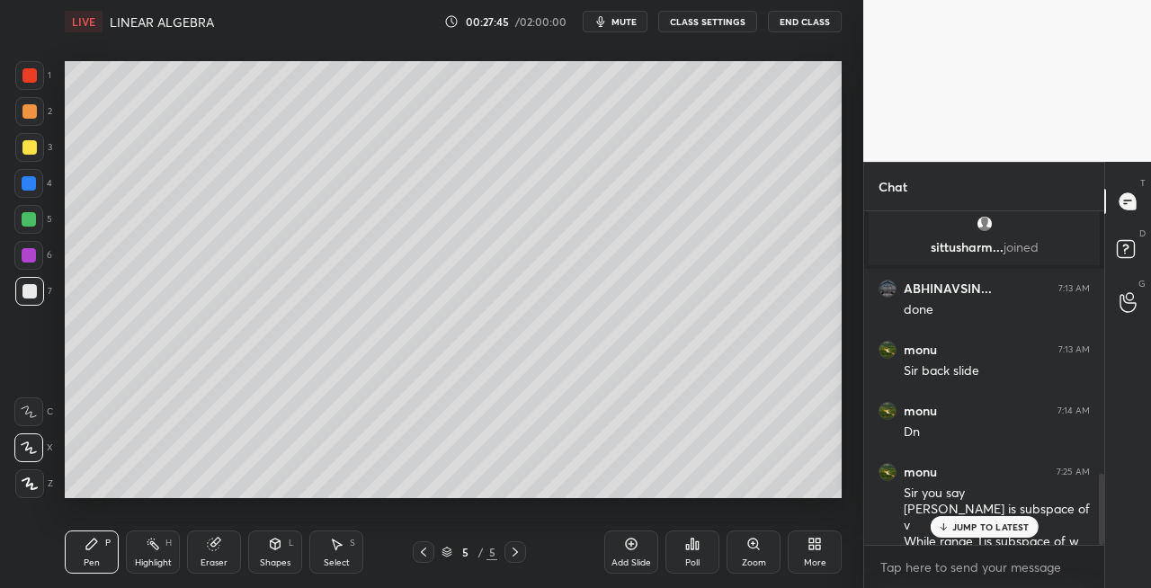
click at [516, 553] on icon at bounding box center [515, 552] width 5 height 9
click at [617, 556] on div "Add Slide" at bounding box center [631, 552] width 54 height 43
click at [224, 547] on div "Eraser" at bounding box center [214, 552] width 54 height 43
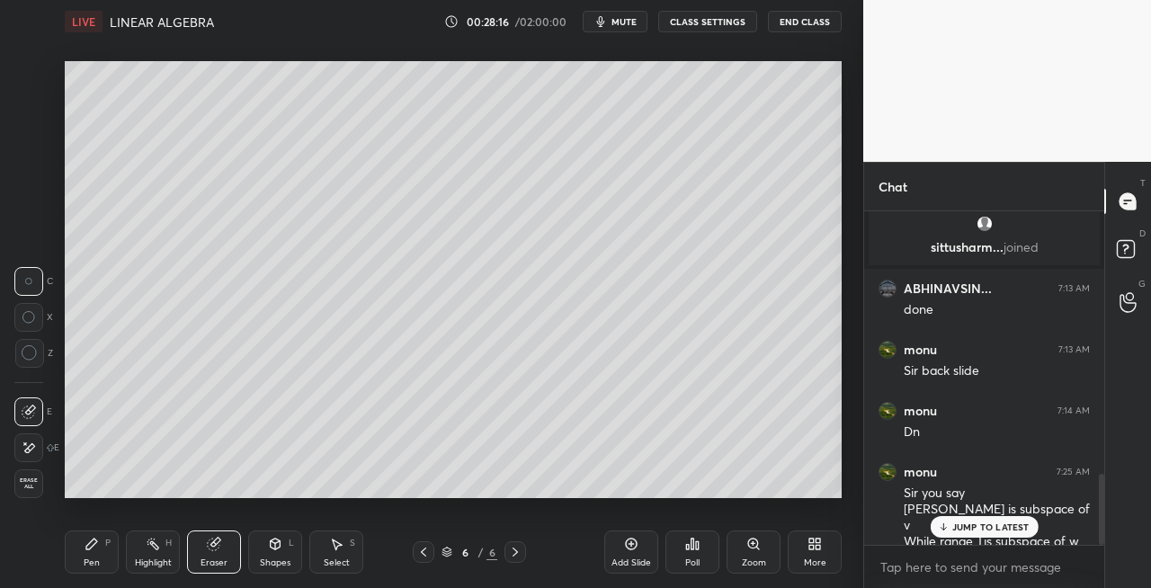
click at [103, 553] on div "Pen P" at bounding box center [92, 552] width 54 height 43
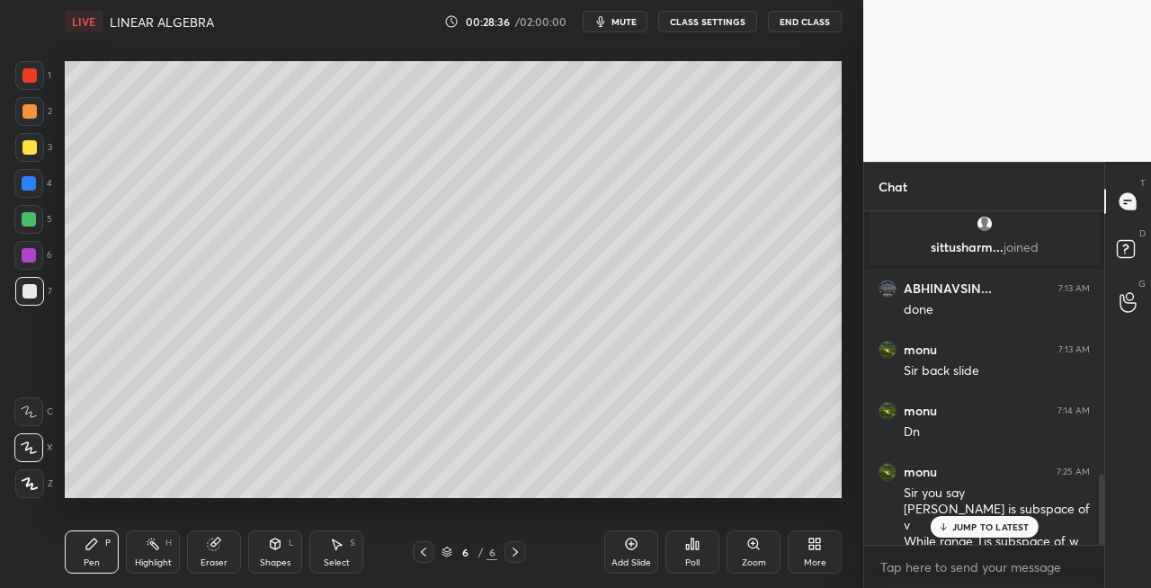
click at [225, 552] on div "Eraser" at bounding box center [214, 552] width 54 height 43
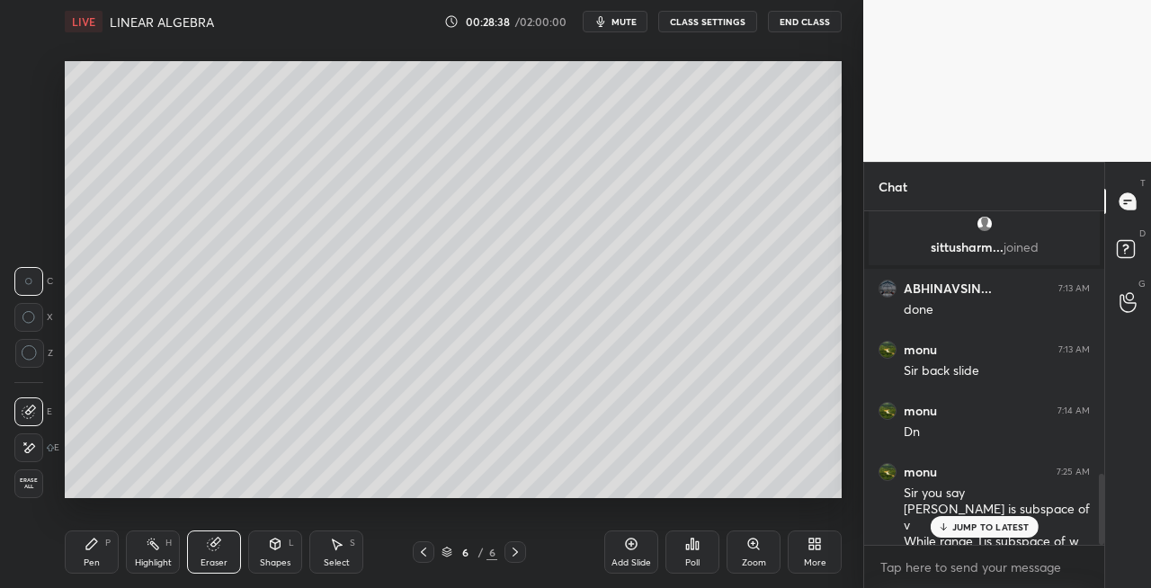
click at [106, 548] on div "P" at bounding box center [107, 543] width 5 height 9
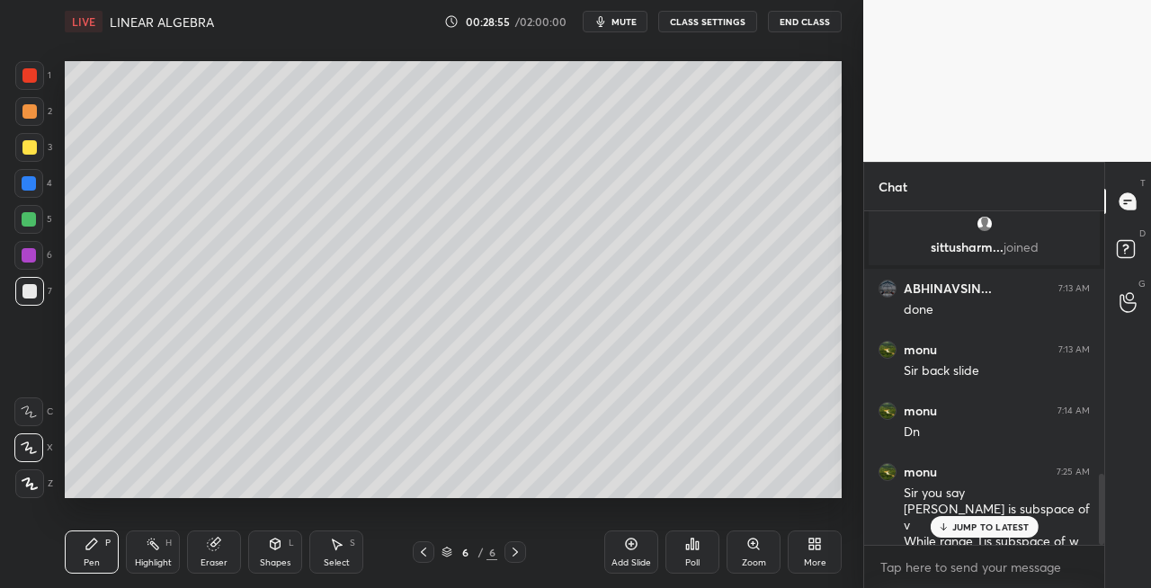
click at [433, 551] on div at bounding box center [424, 552] width 22 height 22
click at [521, 559] on div at bounding box center [516, 552] width 22 height 22
click at [273, 553] on div "Shapes L" at bounding box center [275, 552] width 54 height 43
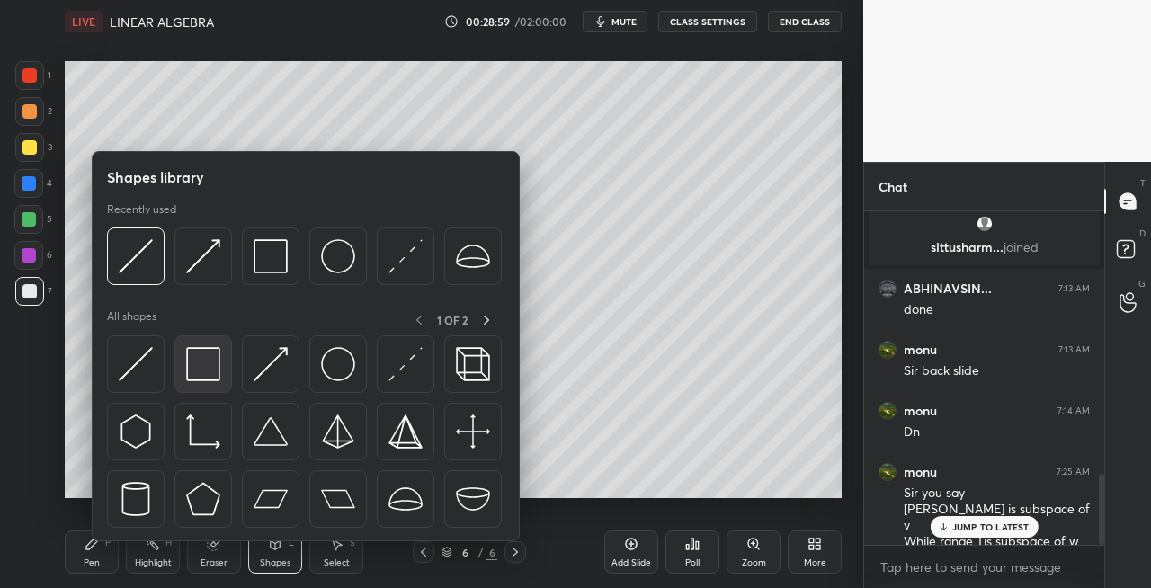
click at [210, 371] on img at bounding box center [203, 364] width 34 height 34
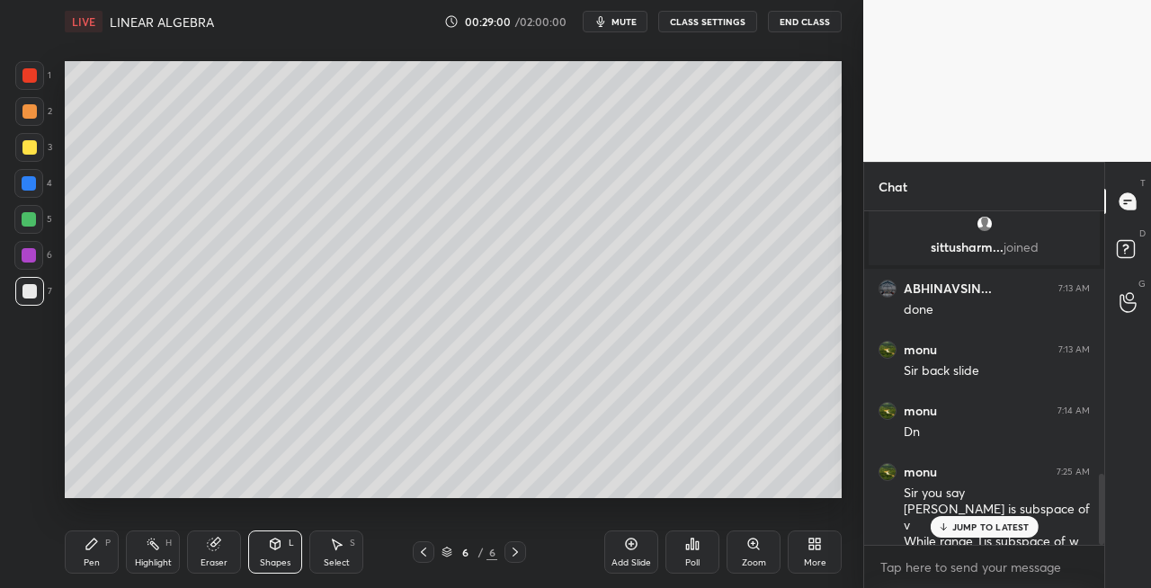
click at [423, 551] on icon at bounding box center [423, 552] width 5 height 9
click at [423, 556] on icon at bounding box center [423, 552] width 14 height 14
click at [272, 549] on icon at bounding box center [275, 544] width 14 height 14
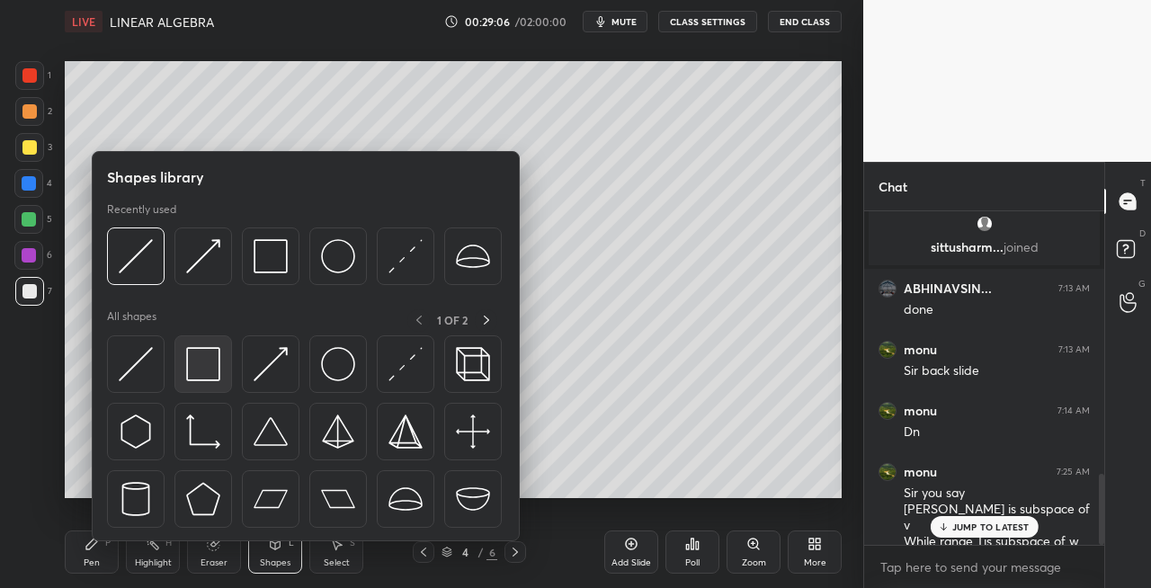
click at [212, 371] on img at bounding box center [203, 364] width 34 height 34
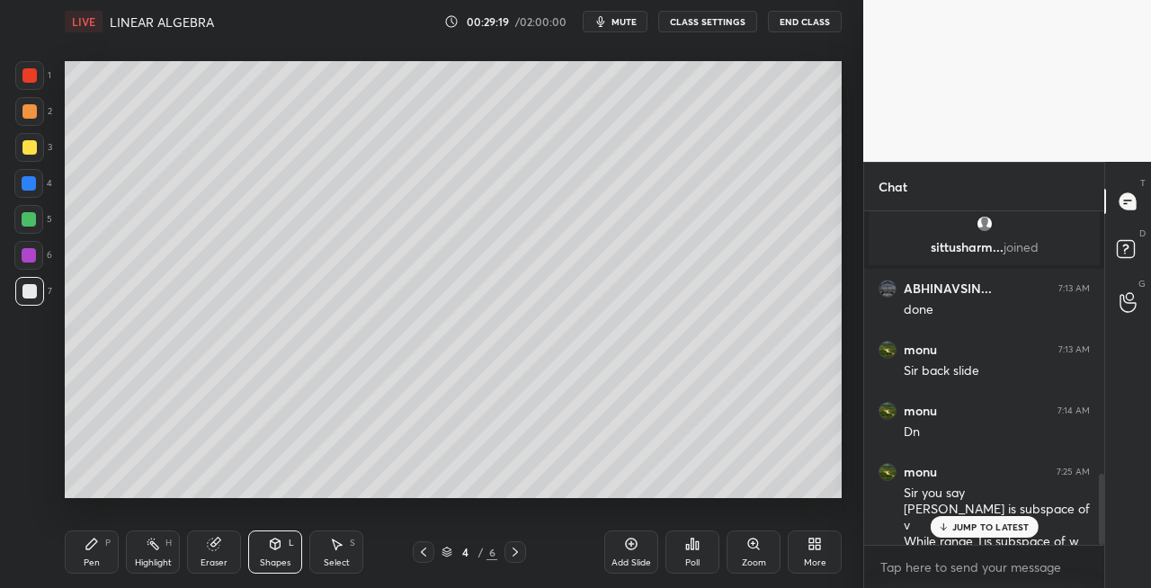
click at [513, 552] on icon at bounding box center [515, 552] width 14 height 14
click at [509, 548] on icon at bounding box center [515, 552] width 14 height 14
click at [214, 545] on icon at bounding box center [214, 545] width 12 height 12
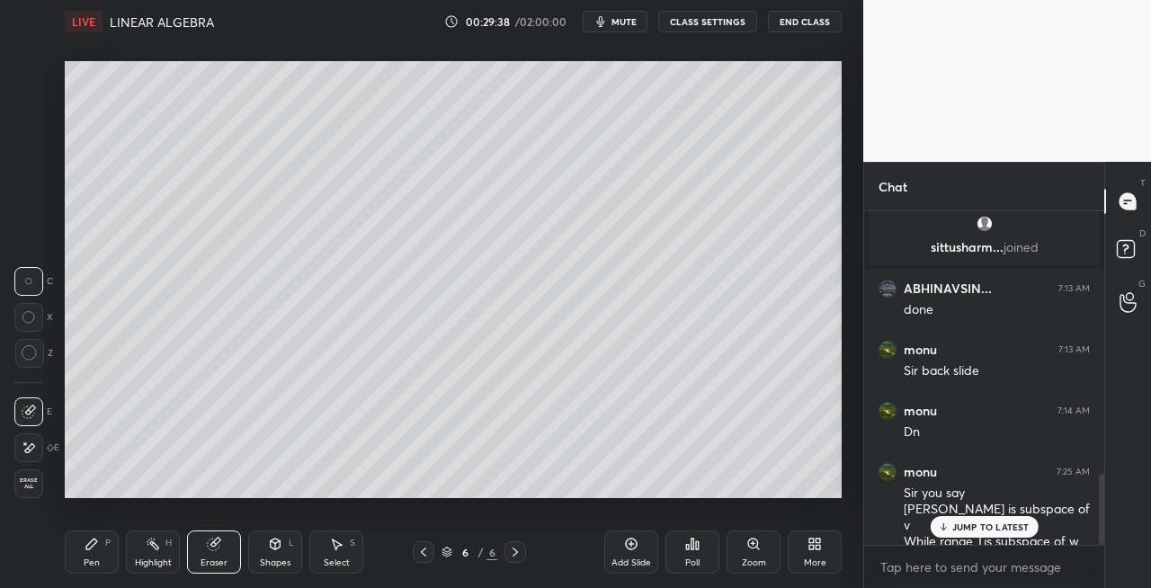
click at [89, 563] on div "Pen" at bounding box center [92, 563] width 16 height 9
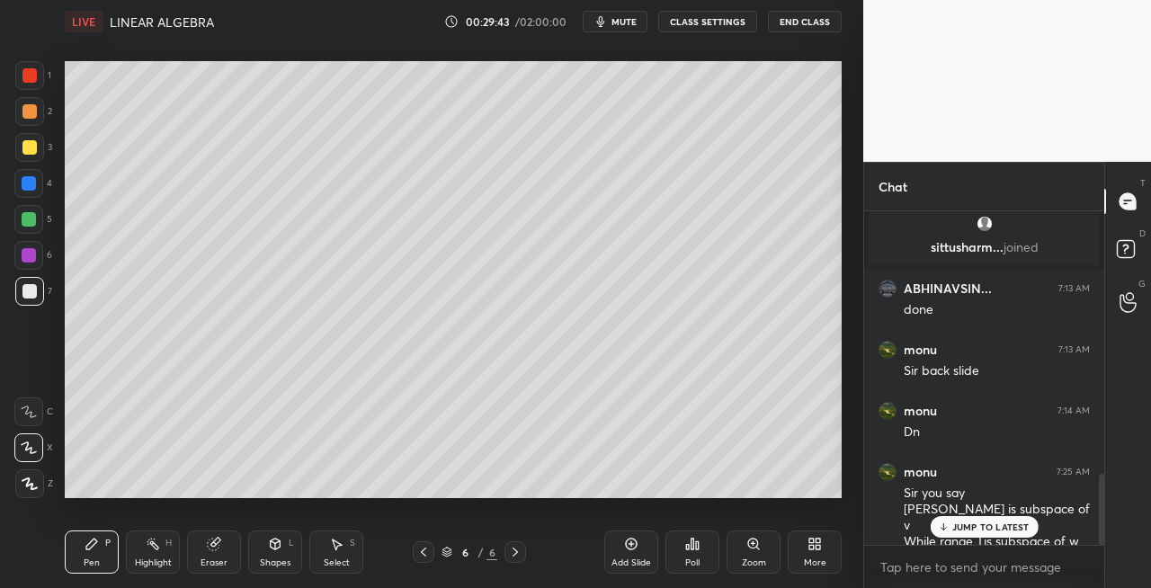
click at [32, 147] on div at bounding box center [29, 147] width 14 height 14
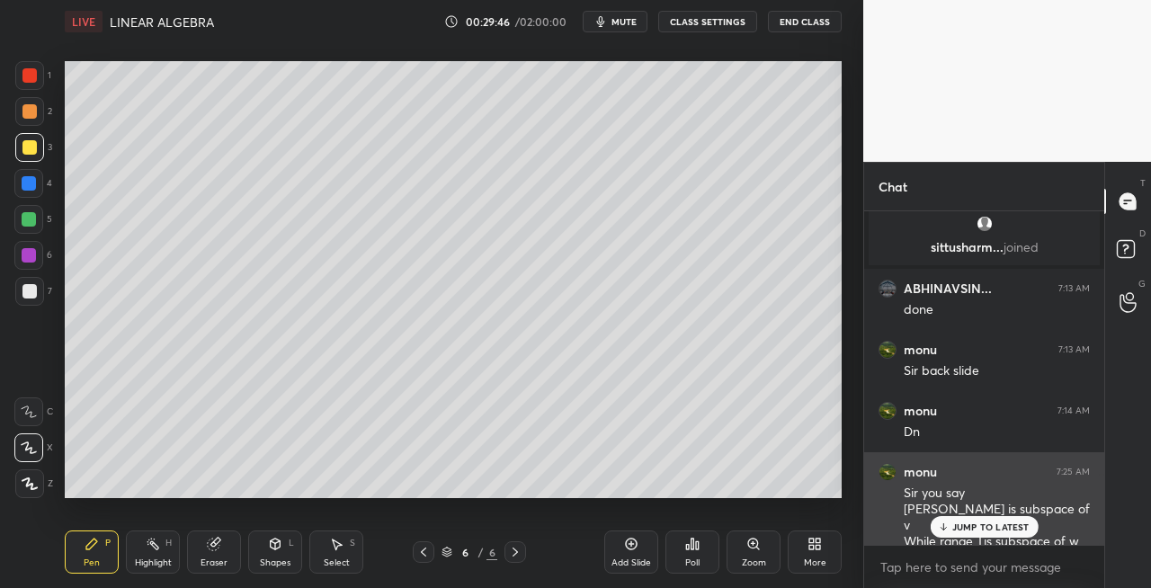
click at [969, 532] on p "JUMP TO LATEST" at bounding box center [990, 527] width 77 height 11
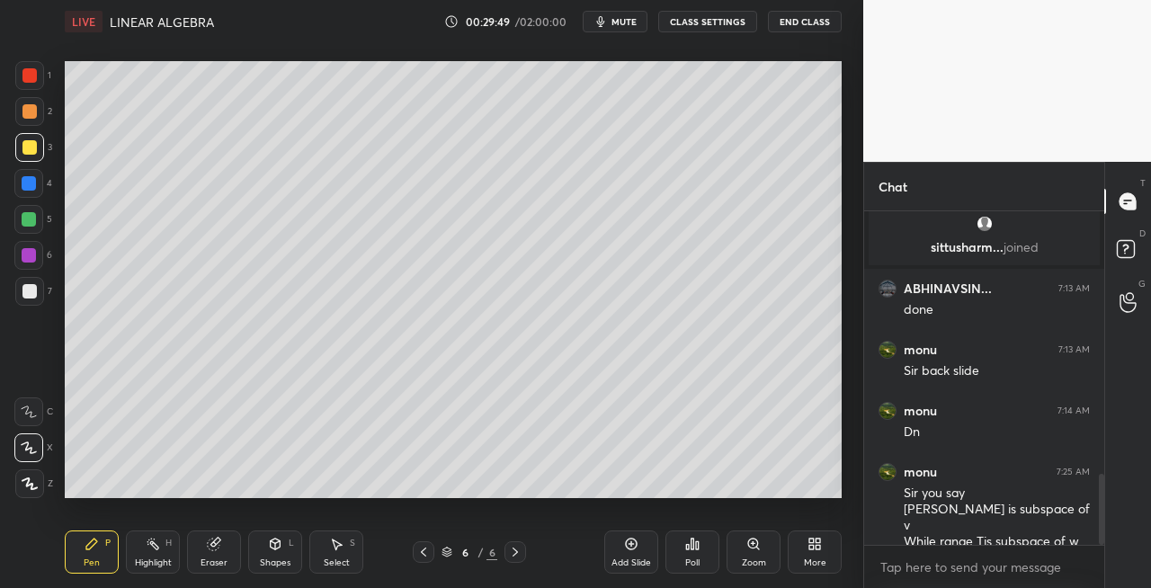
click at [424, 554] on icon at bounding box center [423, 552] width 5 height 9
click at [519, 552] on icon at bounding box center [515, 552] width 14 height 14
click at [106, 555] on div "Pen P" at bounding box center [92, 552] width 54 height 43
click at [276, 548] on icon at bounding box center [276, 544] width 10 height 11
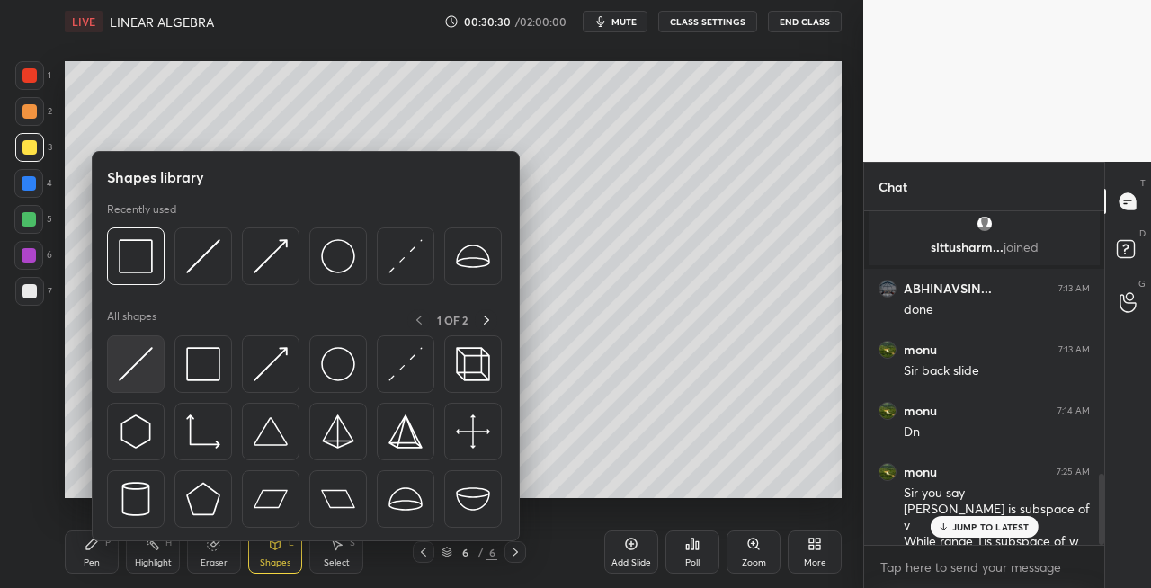
click at [125, 367] on img at bounding box center [136, 364] width 34 height 34
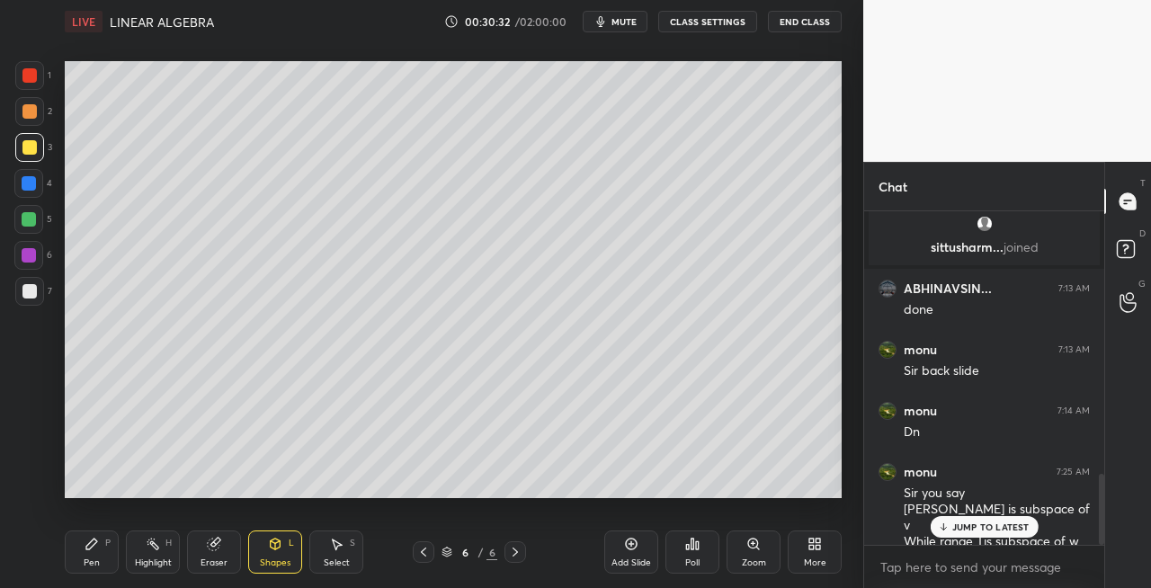
click at [101, 558] on div "Pen P" at bounding box center [92, 552] width 54 height 43
click at [203, 550] on div "Eraser" at bounding box center [214, 552] width 54 height 43
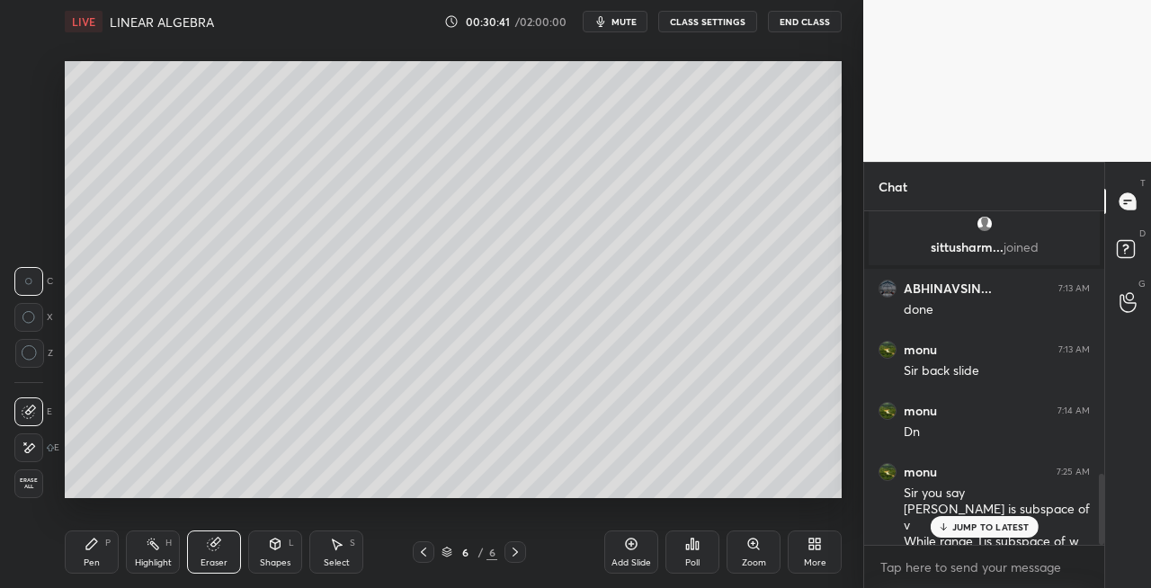
click at [86, 559] on div "Pen" at bounding box center [92, 563] width 16 height 9
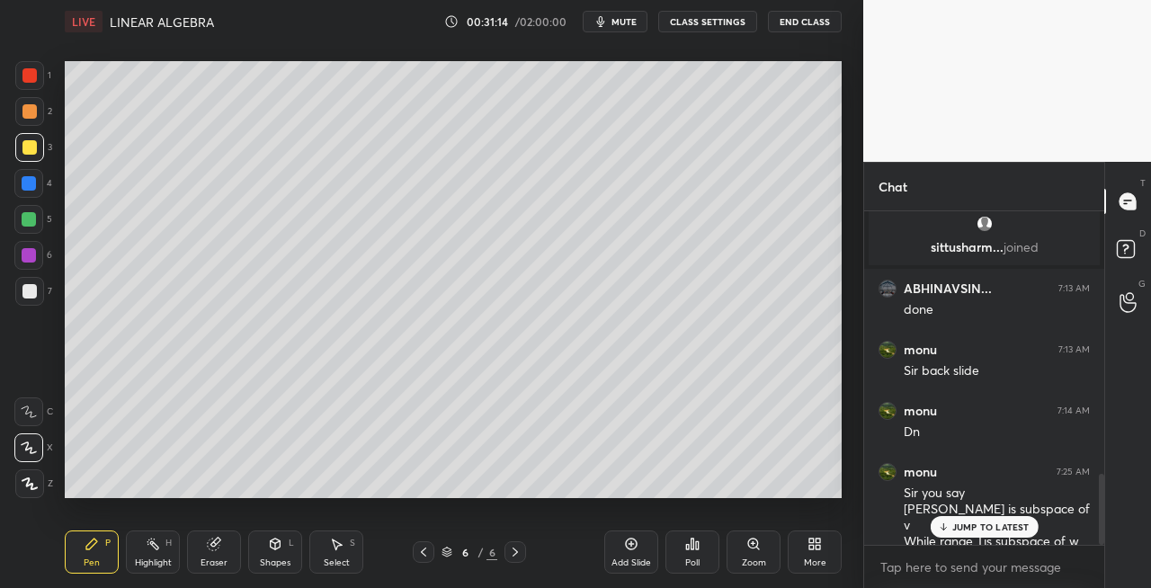
click at [273, 554] on div "Shapes L" at bounding box center [275, 552] width 54 height 43
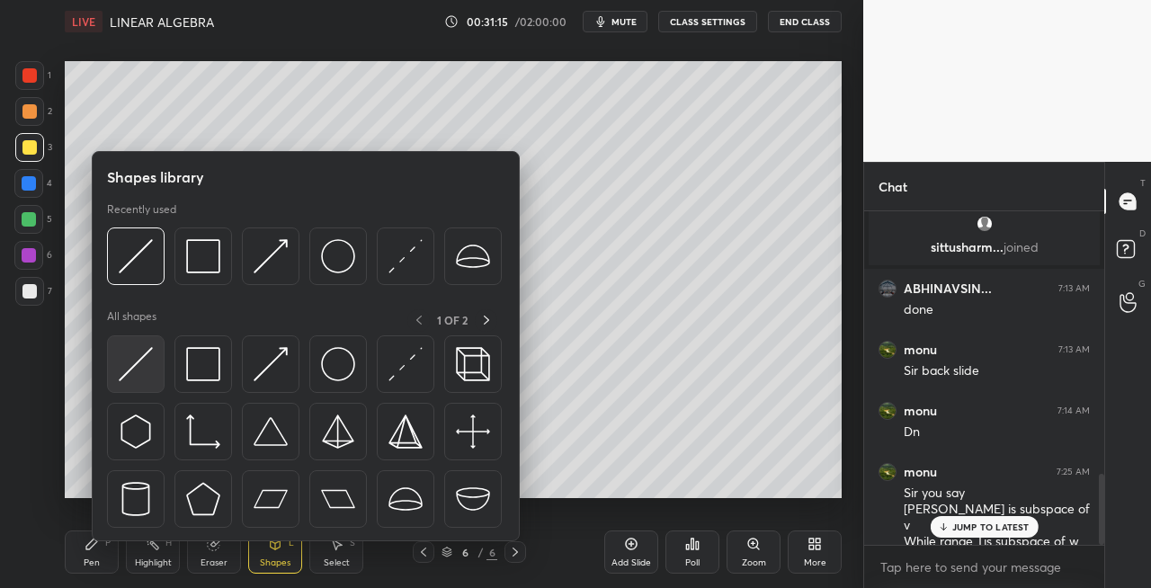
click at [134, 381] on div at bounding box center [136, 364] width 58 height 58
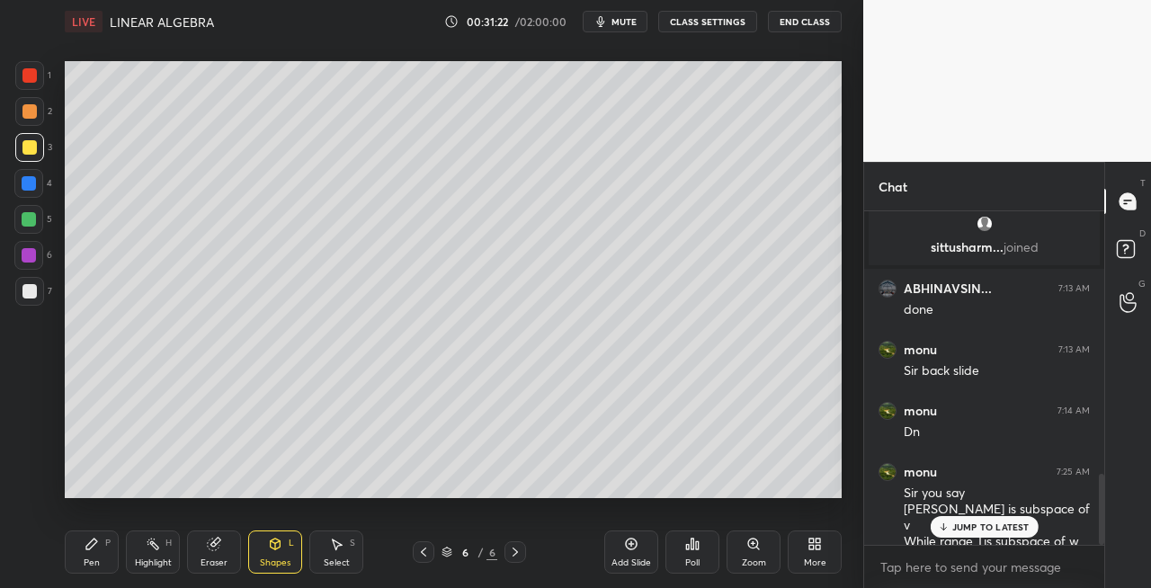
click at [102, 556] on div "Pen P" at bounding box center [92, 552] width 54 height 43
click at [27, 295] on div at bounding box center [29, 291] width 14 height 14
click at [626, 16] on span "mute" at bounding box center [624, 21] width 25 height 13
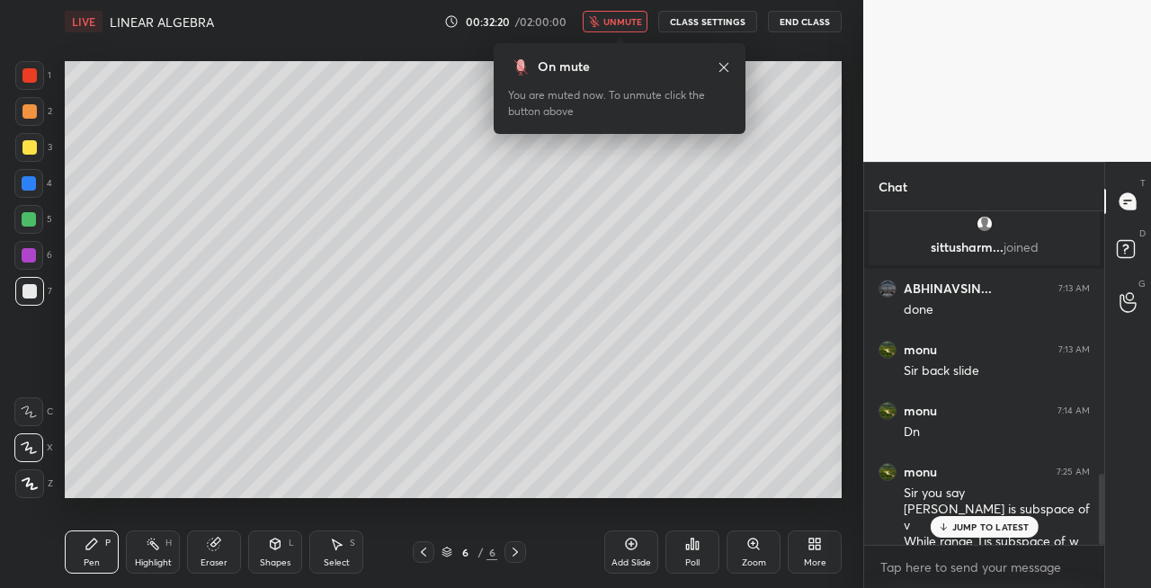
click at [621, 23] on span "unmute" at bounding box center [623, 21] width 39 height 13
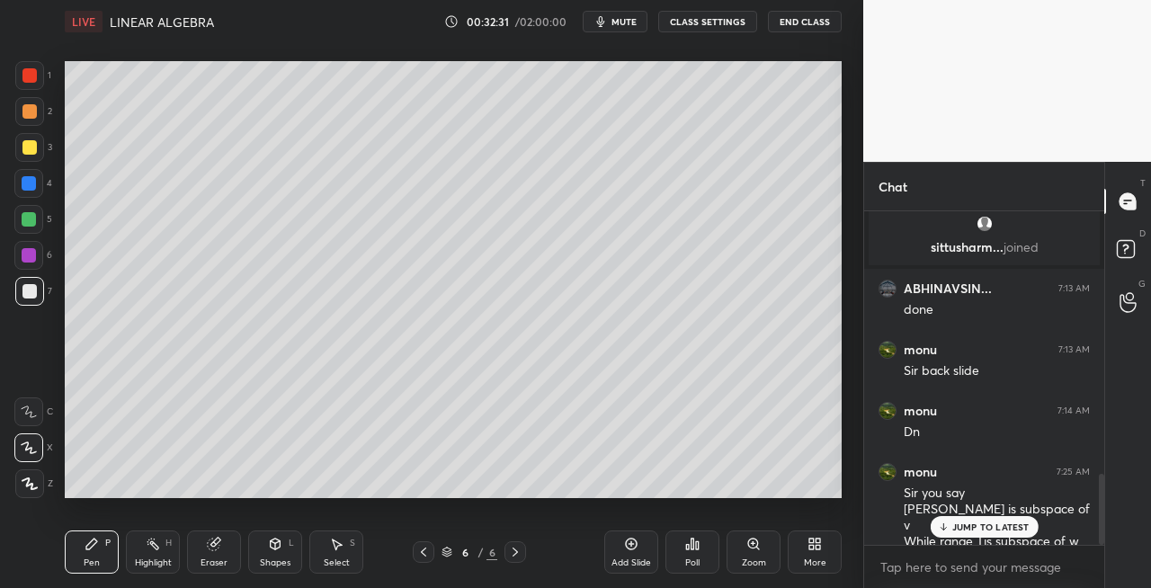
click at [626, 25] on span "mute" at bounding box center [624, 21] width 25 height 13
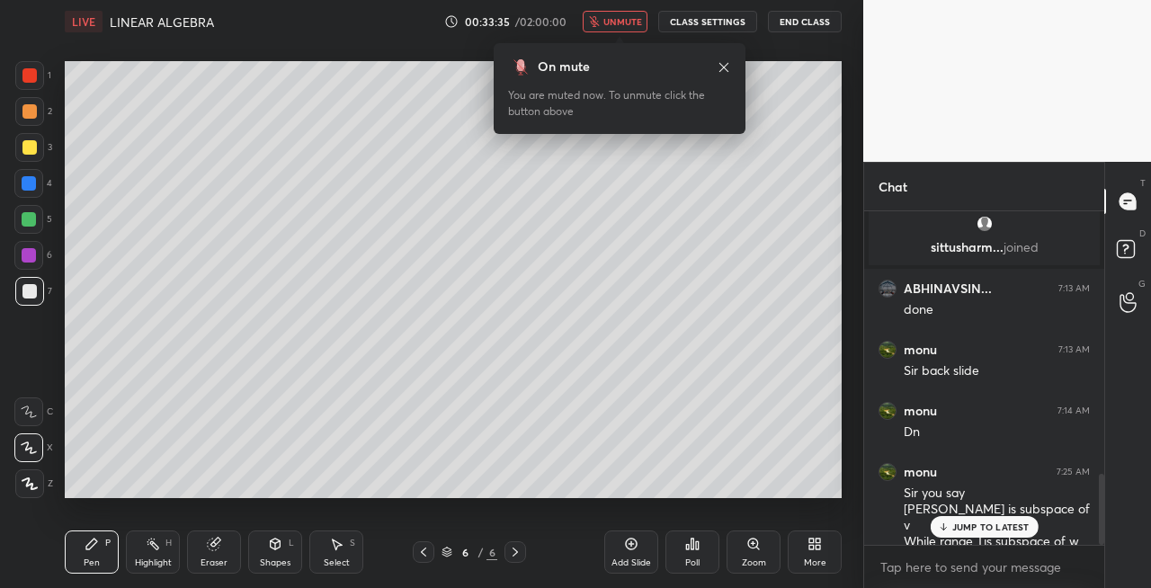
click at [621, 13] on button "unmute" at bounding box center [615, 22] width 65 height 22
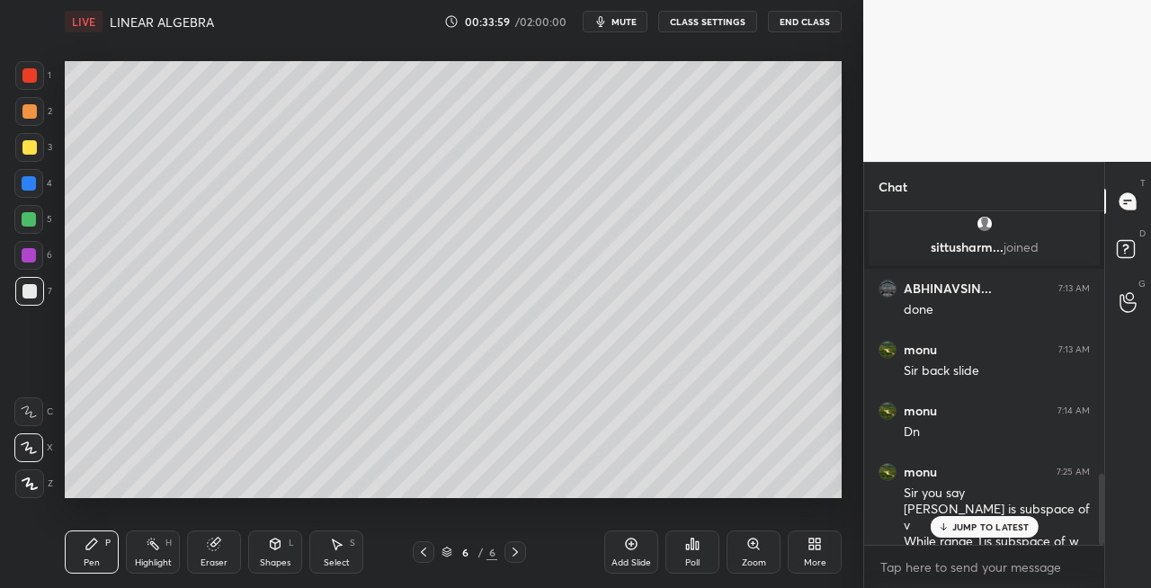
click at [217, 535] on div "Eraser" at bounding box center [214, 552] width 54 height 43
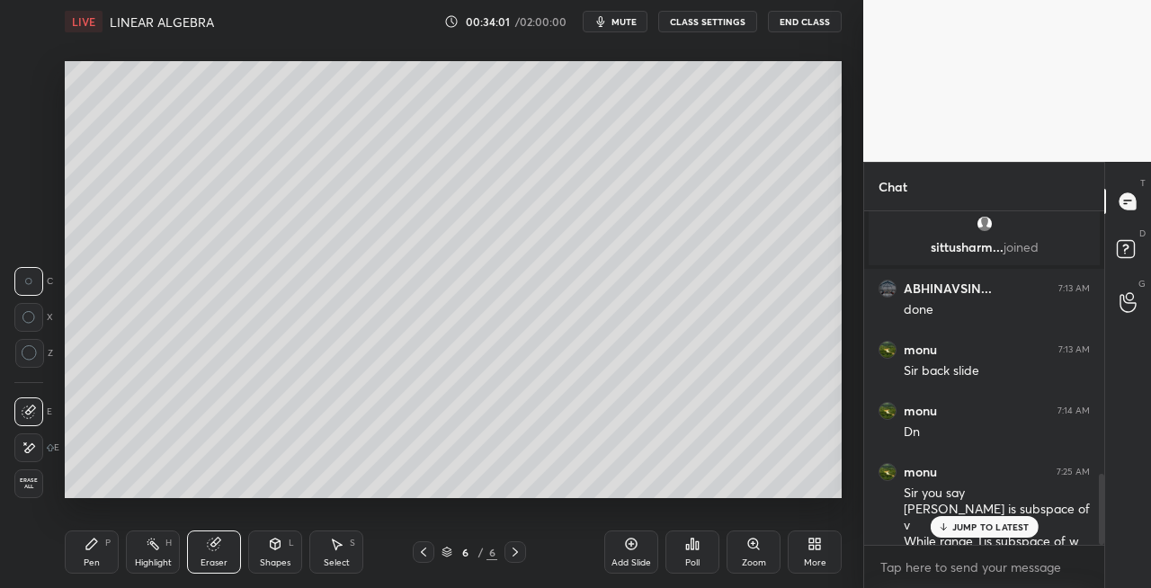
click at [85, 555] on div "Pen P" at bounding box center [92, 552] width 54 height 43
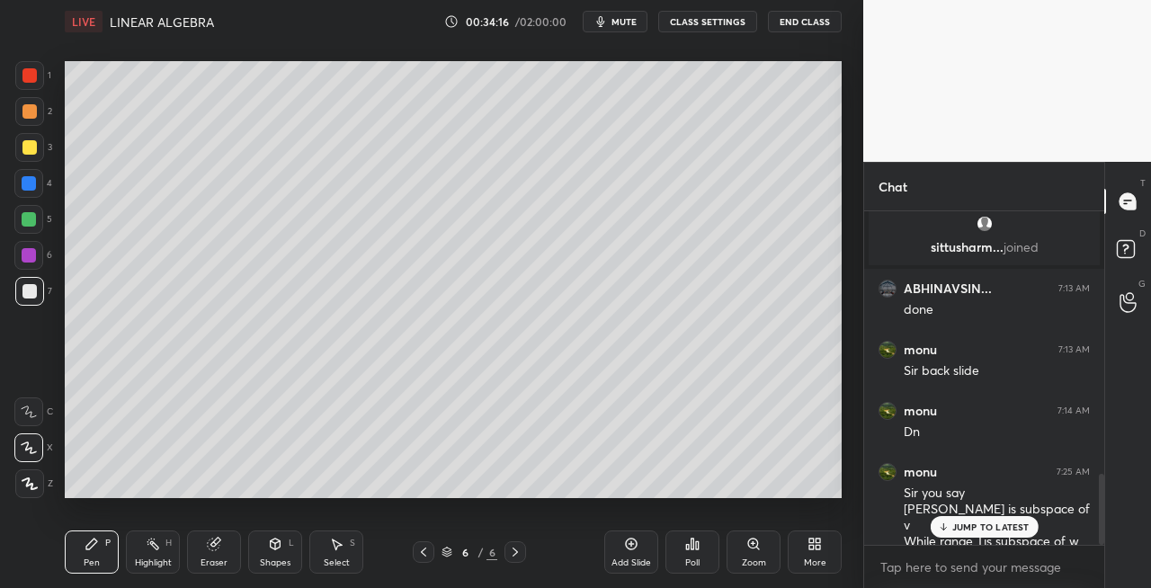
click at [232, 558] on div "Eraser" at bounding box center [214, 552] width 54 height 43
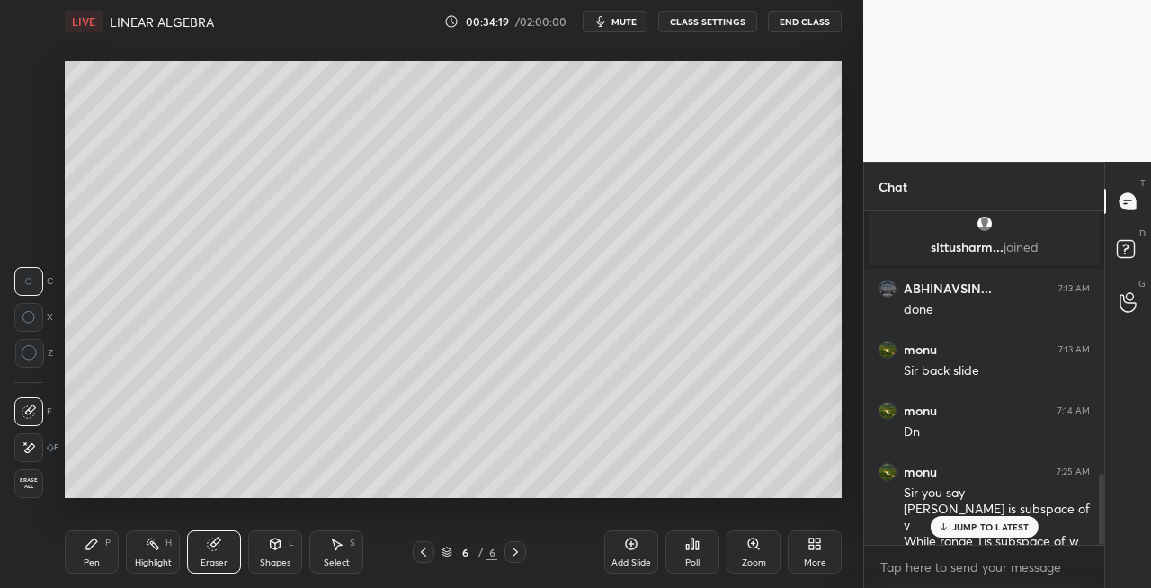
click at [103, 550] on div "Pen P" at bounding box center [92, 552] width 54 height 43
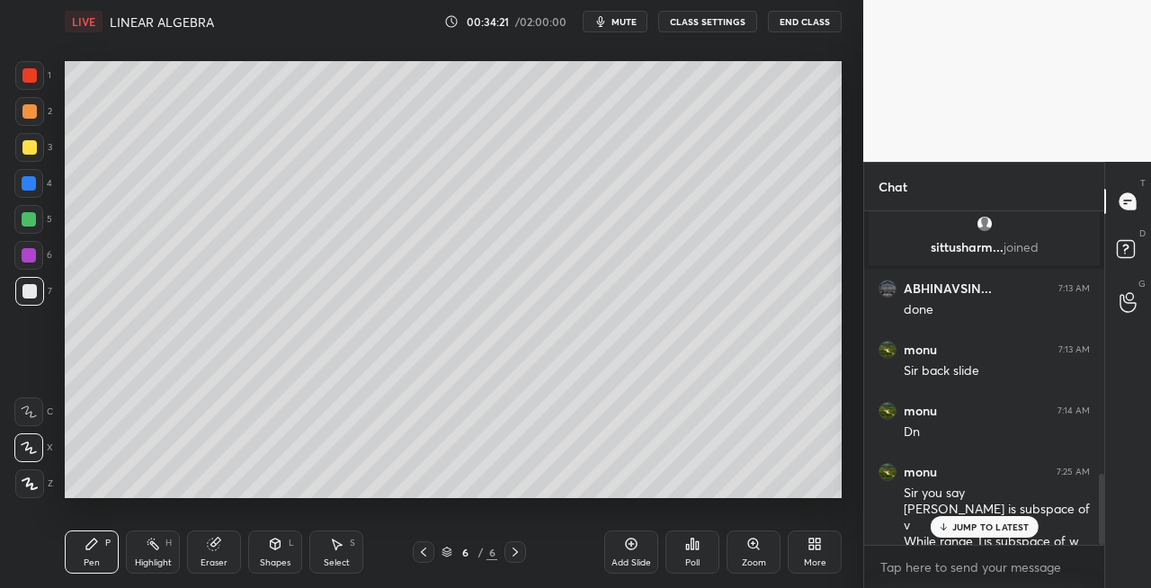
click at [270, 556] on div "Shapes L" at bounding box center [275, 552] width 54 height 43
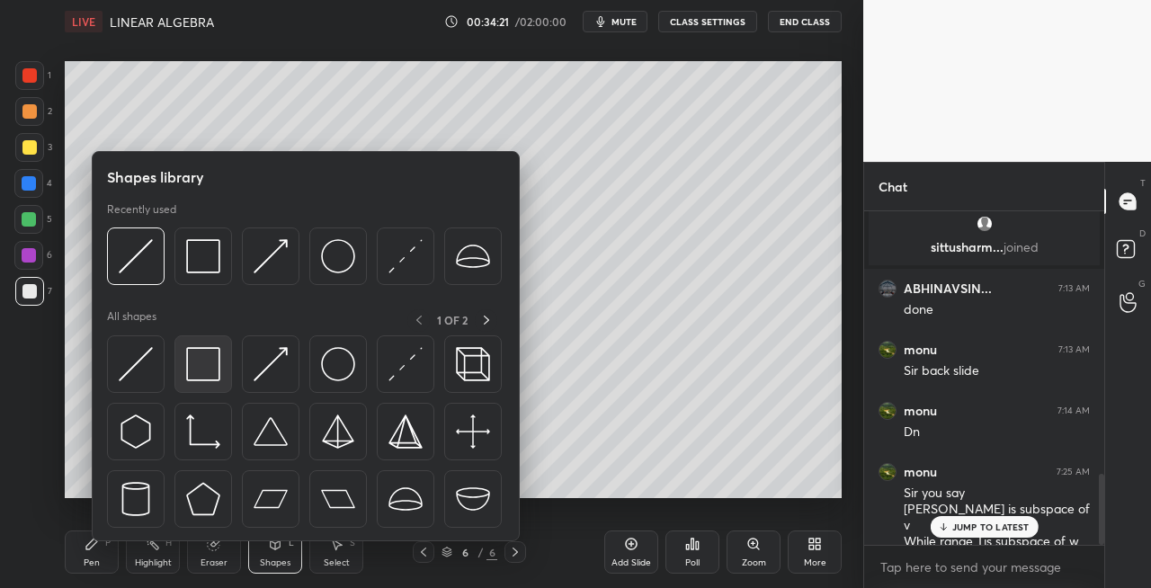
click at [203, 380] on img at bounding box center [203, 364] width 34 height 34
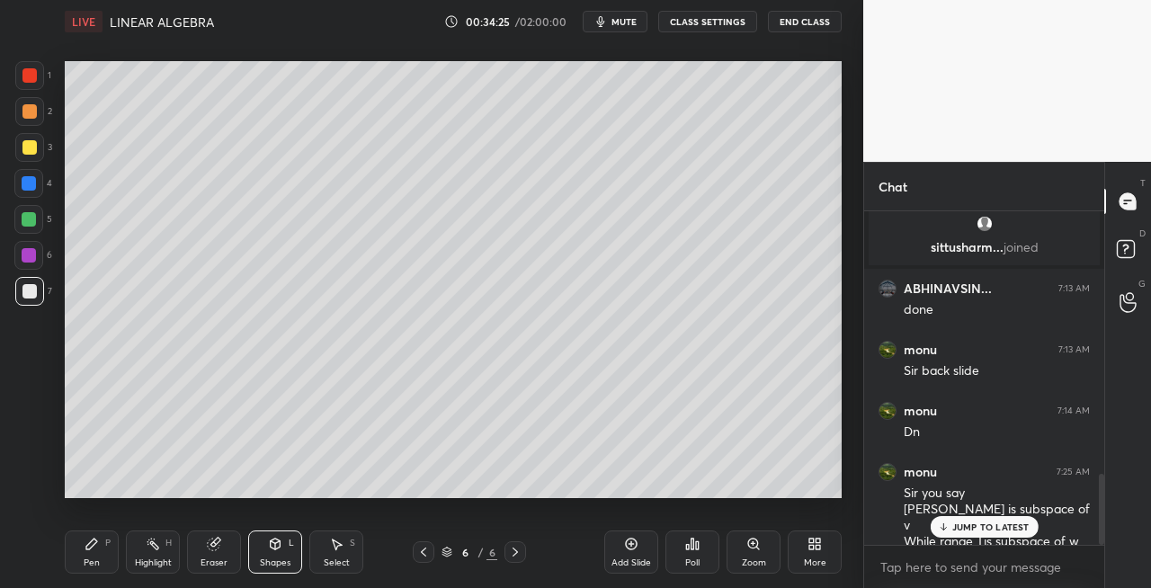
click at [88, 556] on div "Pen P" at bounding box center [92, 552] width 54 height 43
click at [270, 554] on div "Shapes L" at bounding box center [275, 552] width 54 height 43
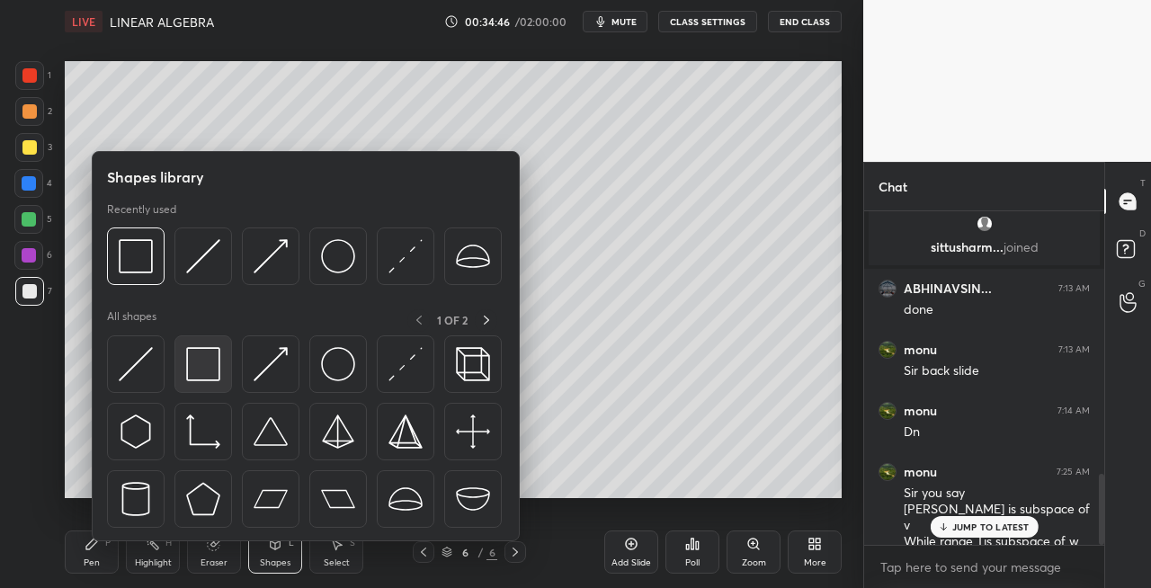
click at [198, 377] on img at bounding box center [203, 364] width 34 height 34
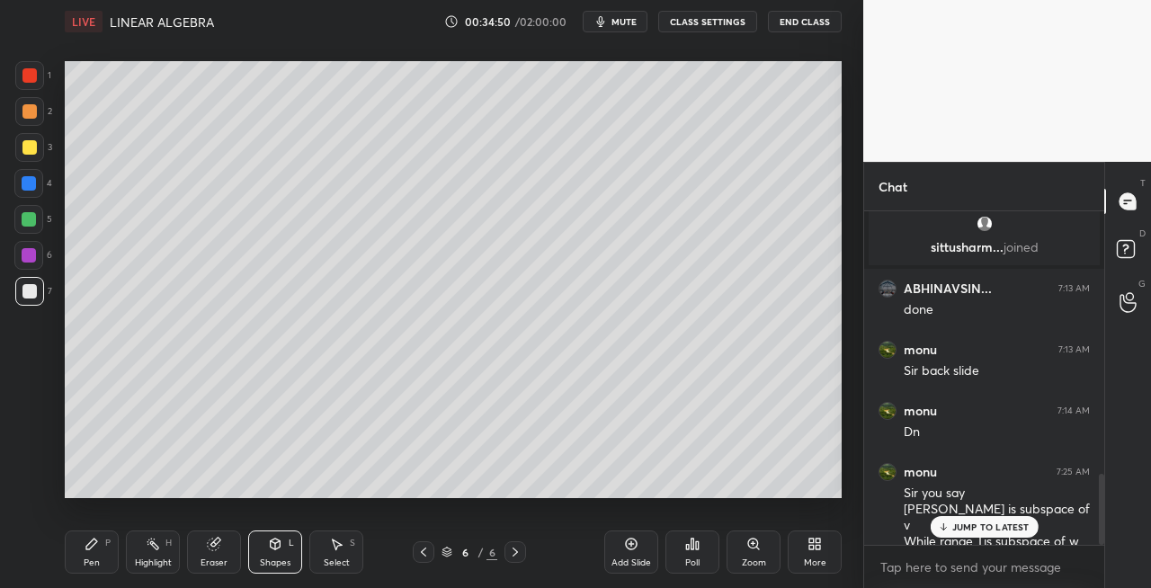
click at [115, 556] on div "Pen P" at bounding box center [92, 552] width 54 height 43
click at [279, 548] on icon at bounding box center [276, 544] width 10 height 11
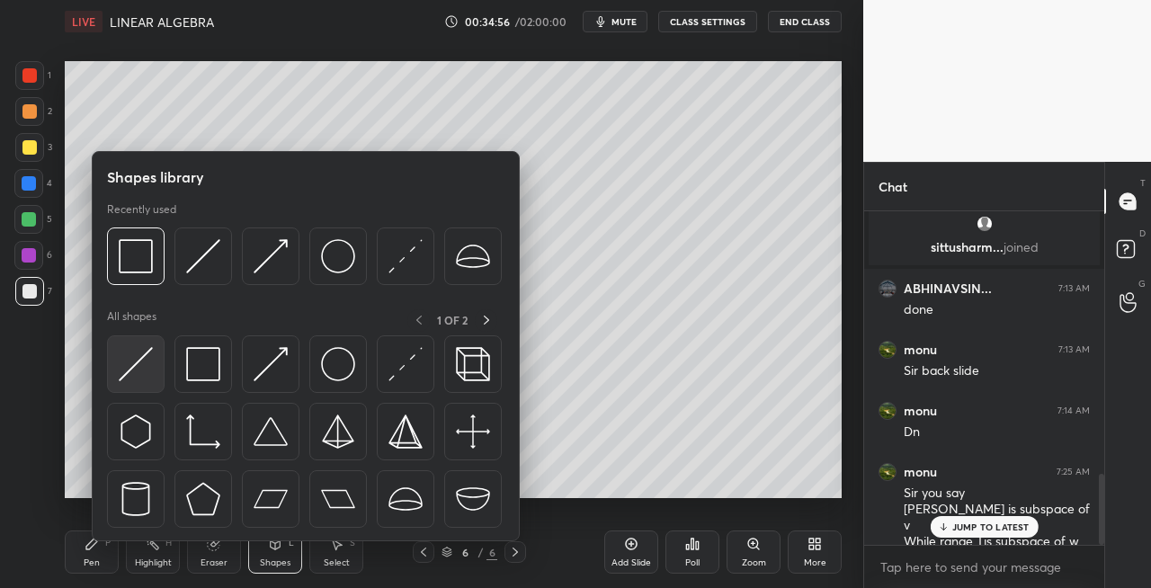
click at [135, 374] on img at bounding box center [136, 364] width 34 height 34
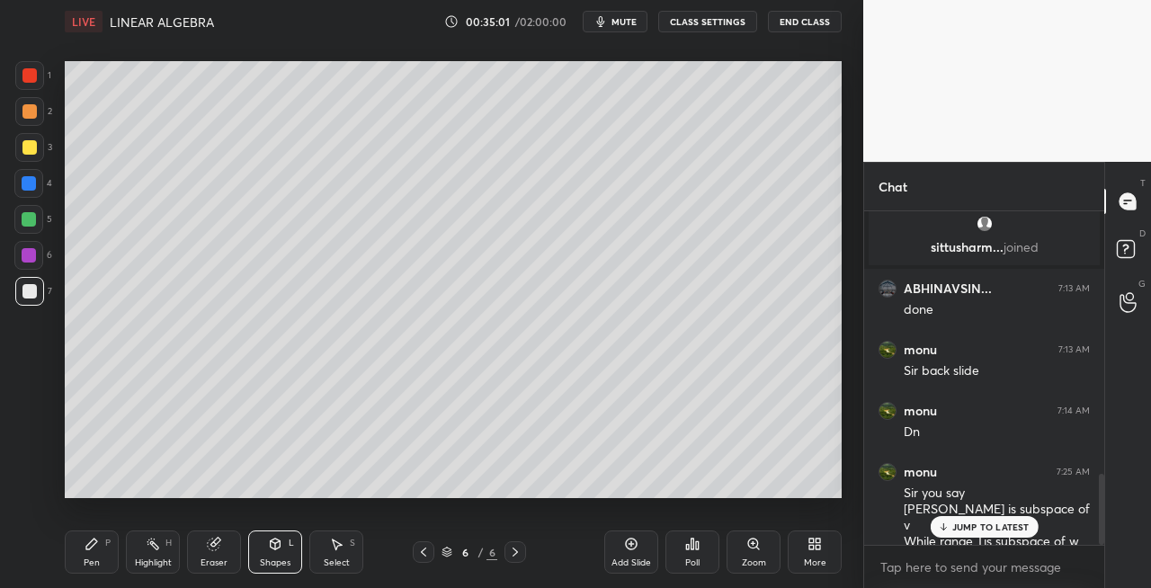
click at [417, 558] on icon at bounding box center [423, 552] width 14 height 14
click at [413, 552] on div at bounding box center [424, 552] width 22 height 22
click at [510, 552] on icon at bounding box center [515, 552] width 14 height 14
click at [513, 551] on icon at bounding box center [515, 552] width 14 height 14
click at [512, 556] on icon at bounding box center [515, 552] width 14 height 14
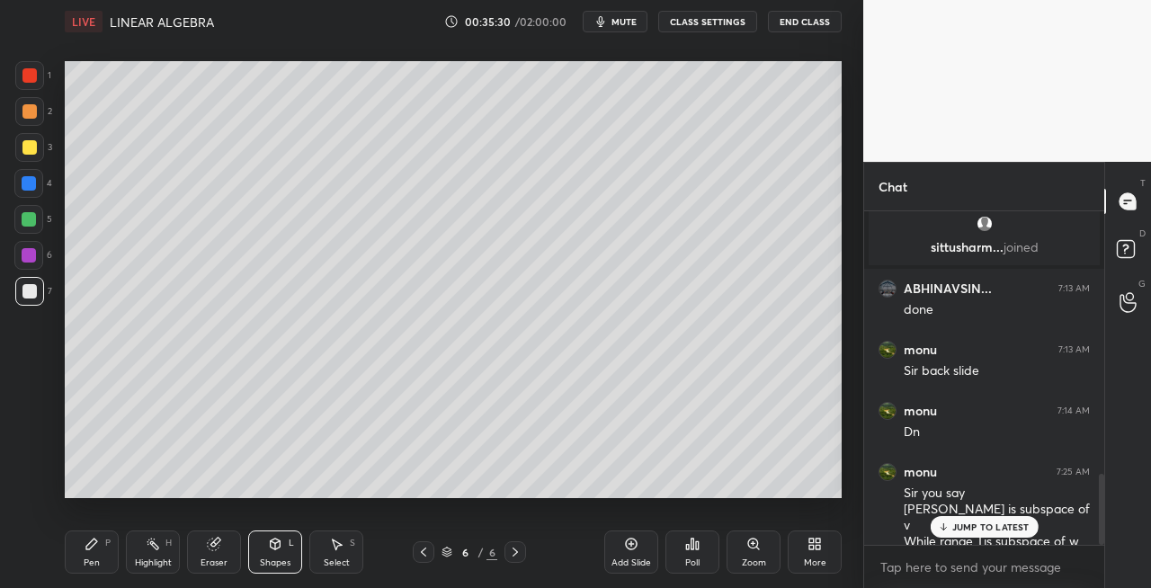
click at [516, 556] on icon at bounding box center [515, 552] width 14 height 14
click at [425, 551] on icon at bounding box center [423, 552] width 14 height 14
click at [514, 552] on icon at bounding box center [515, 552] width 14 height 14
click at [421, 550] on icon at bounding box center [423, 552] width 14 height 14
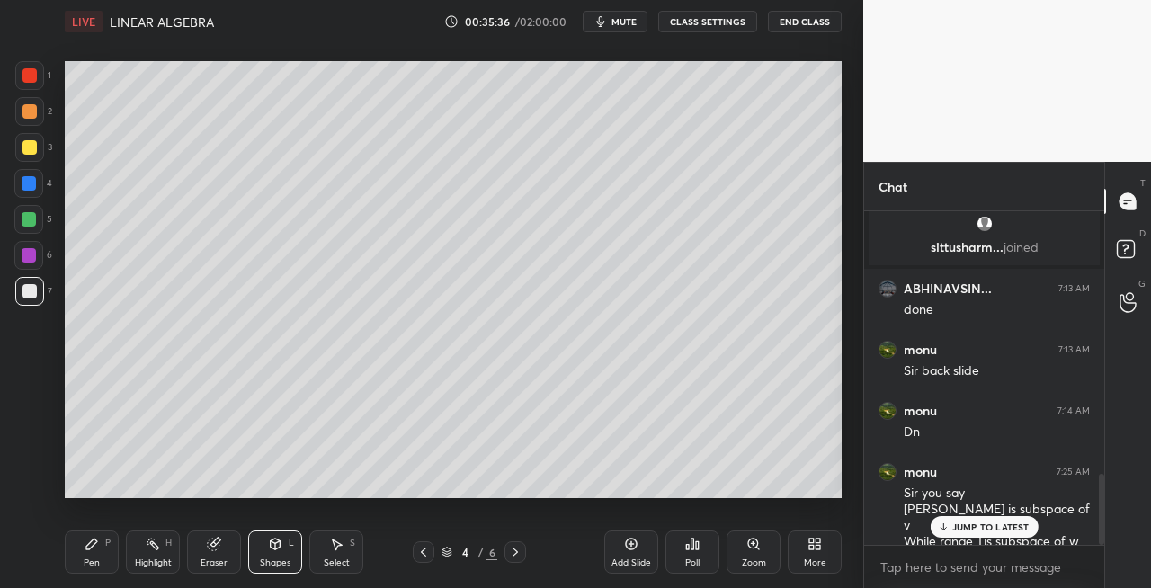
click at [423, 550] on icon at bounding box center [423, 552] width 14 height 14
click at [422, 553] on icon at bounding box center [423, 552] width 14 height 14
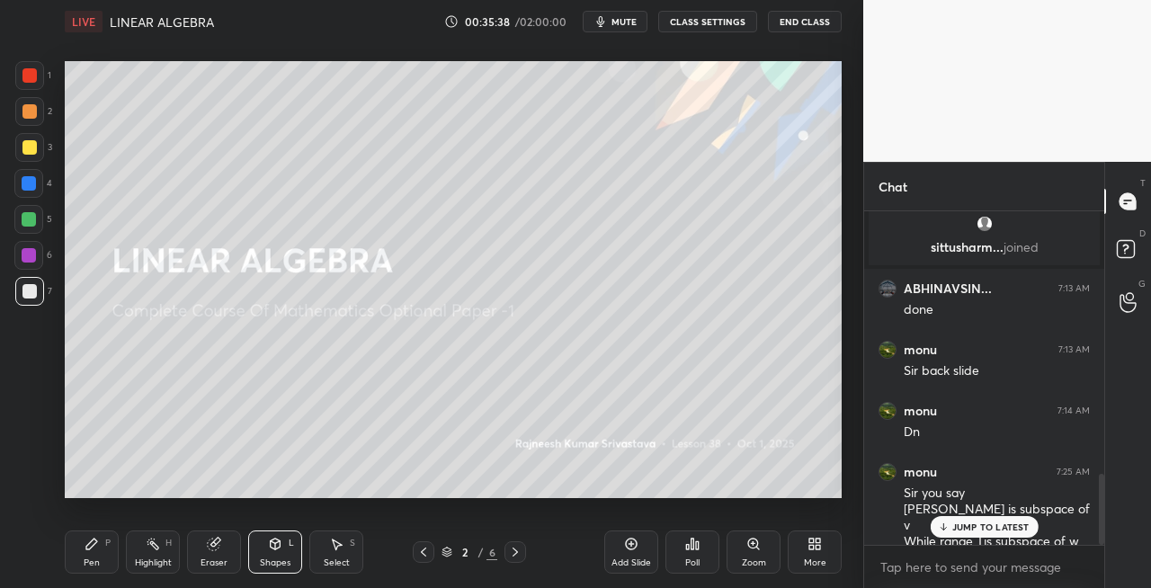
click at [516, 550] on icon at bounding box center [515, 552] width 5 height 9
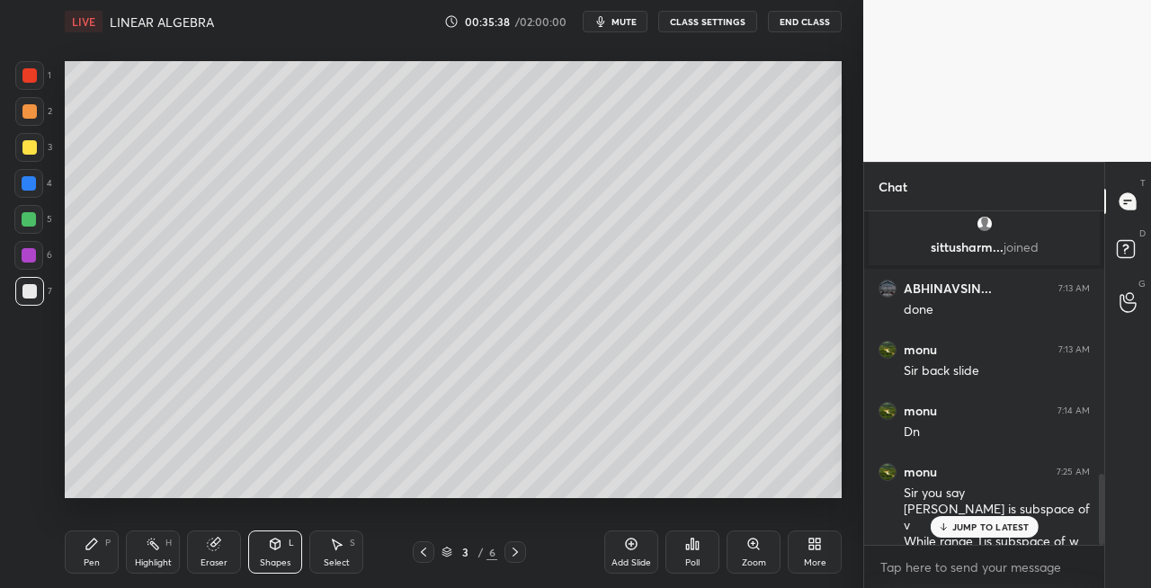
click at [515, 550] on icon at bounding box center [515, 552] width 5 height 9
click at [514, 552] on icon at bounding box center [515, 552] width 14 height 14
click at [513, 554] on icon at bounding box center [515, 552] width 14 height 14
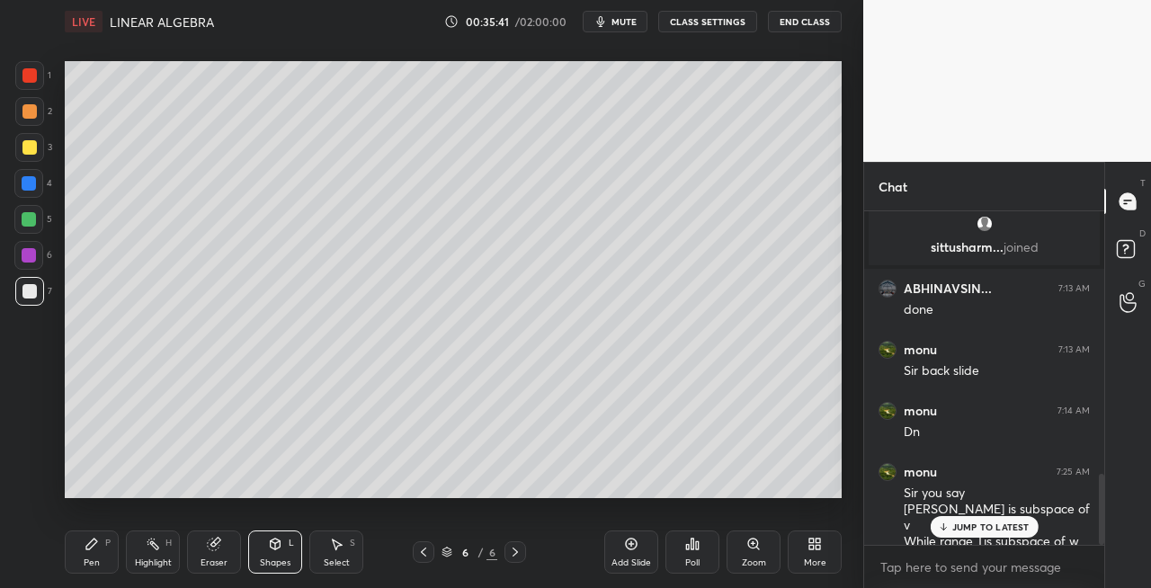
click at [626, 553] on div "Add Slide" at bounding box center [631, 552] width 54 height 43
click at [66, 547] on div "Pen P" at bounding box center [92, 552] width 54 height 43
click at [31, 154] on div at bounding box center [29, 147] width 14 height 14
click at [255, 555] on div "Shapes L" at bounding box center [275, 552] width 54 height 43
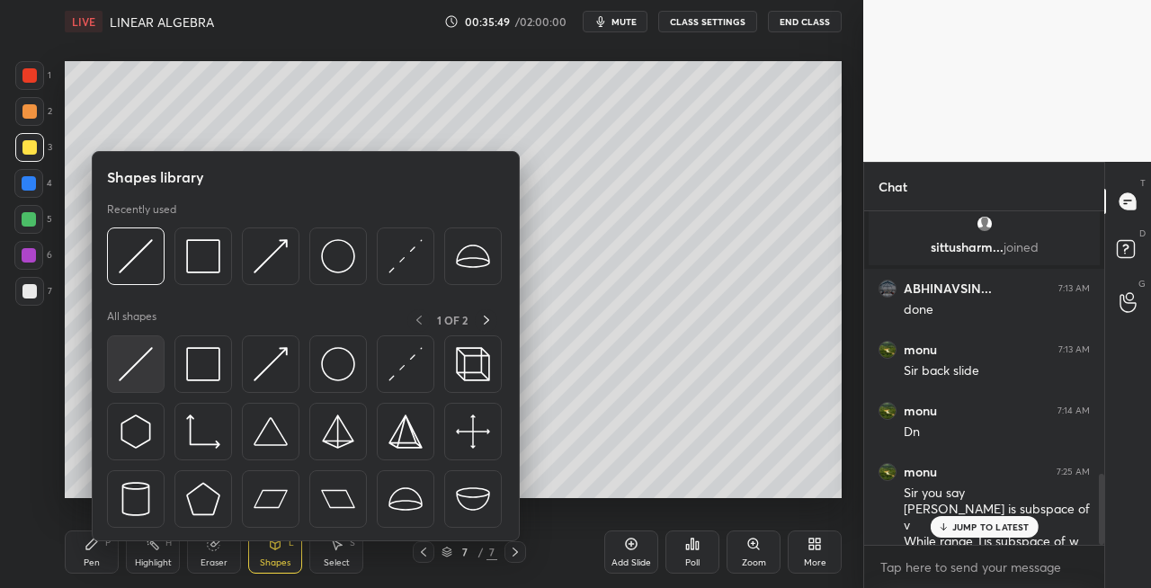
click at [133, 378] on img at bounding box center [136, 364] width 34 height 34
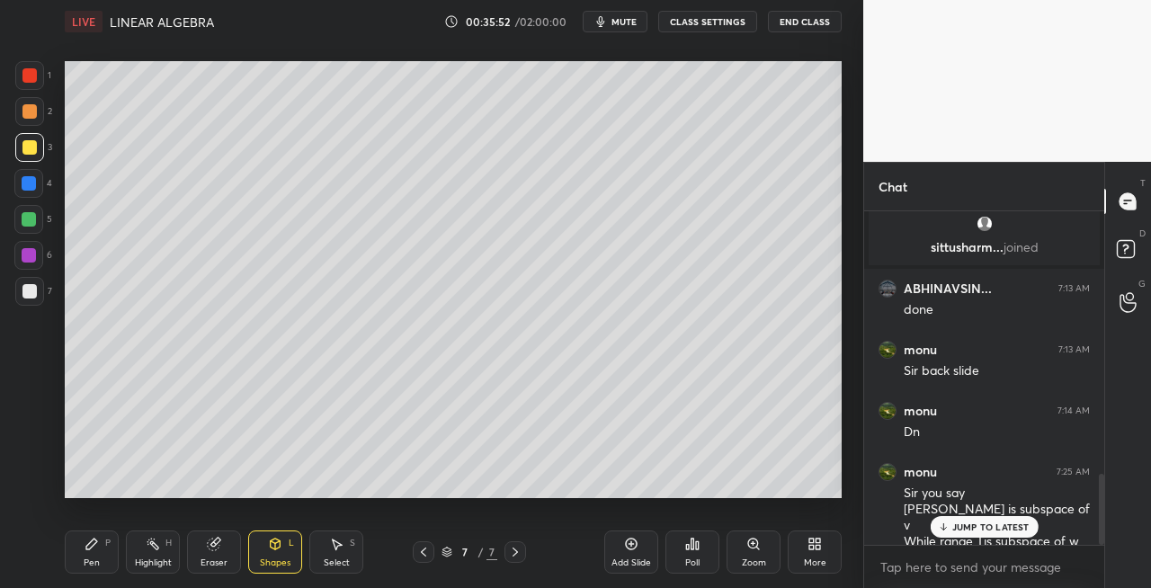
click at [90, 549] on icon at bounding box center [91, 544] width 11 height 11
click at [211, 545] on icon at bounding box center [214, 545] width 12 height 12
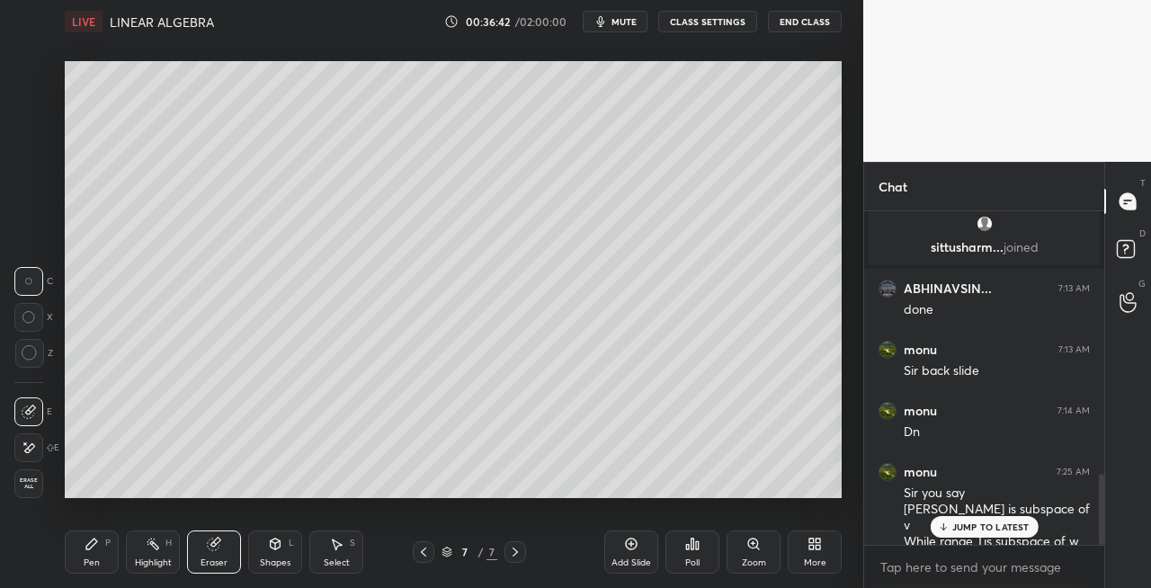
click at [89, 556] on div "Pen P" at bounding box center [92, 552] width 54 height 43
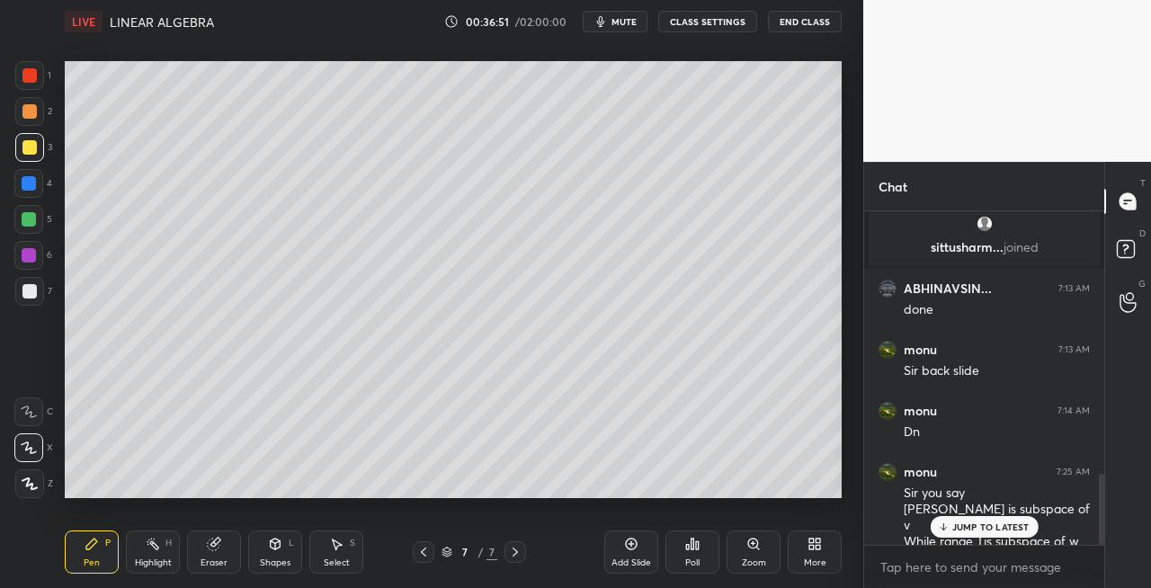
click at [212, 555] on div "Eraser" at bounding box center [214, 552] width 54 height 43
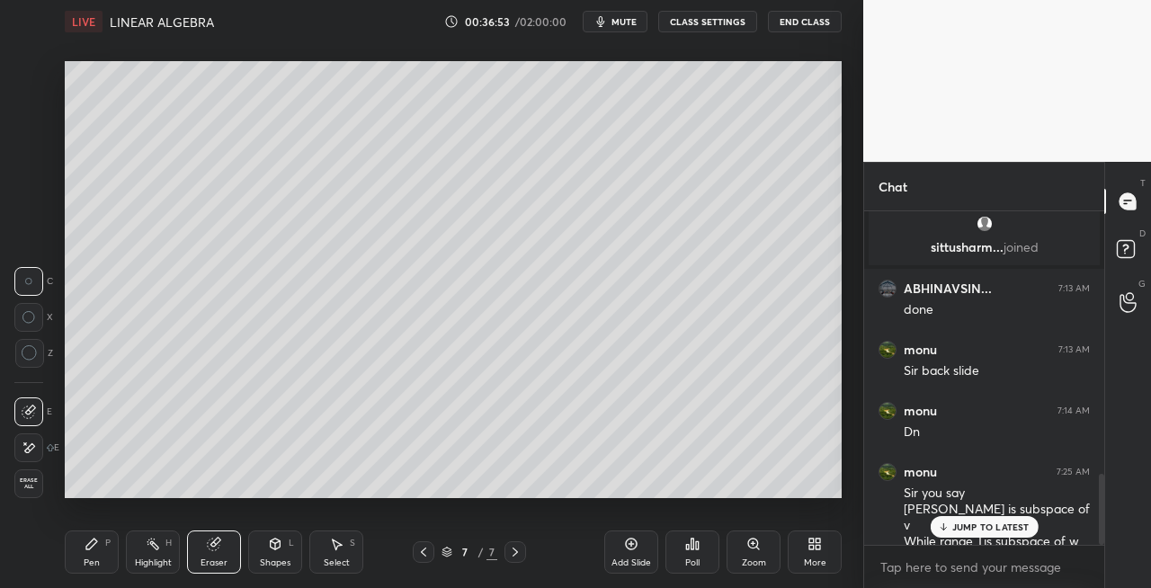
click at [97, 554] on div "Pen P" at bounding box center [92, 552] width 54 height 43
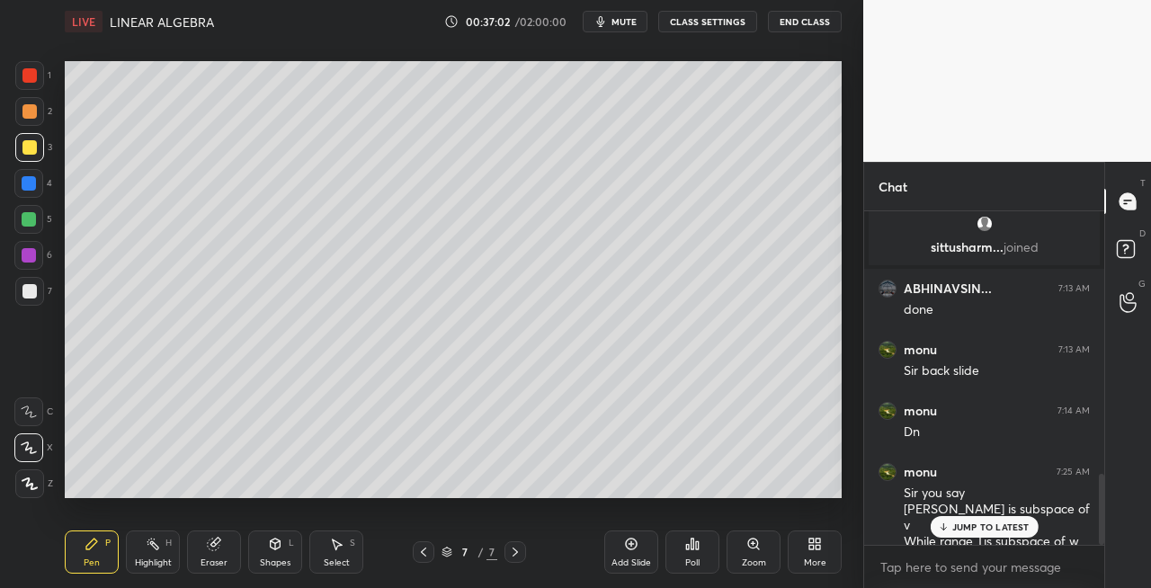
click at [31, 295] on div at bounding box center [29, 291] width 14 height 14
click at [272, 543] on icon at bounding box center [276, 544] width 10 height 11
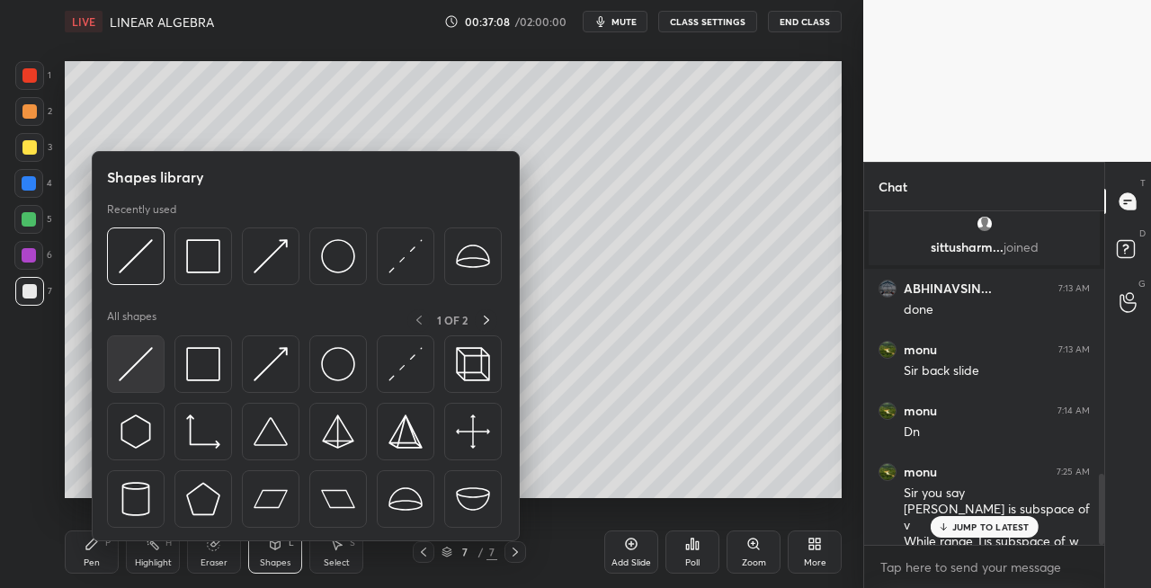
click at [122, 364] on img at bounding box center [136, 364] width 34 height 34
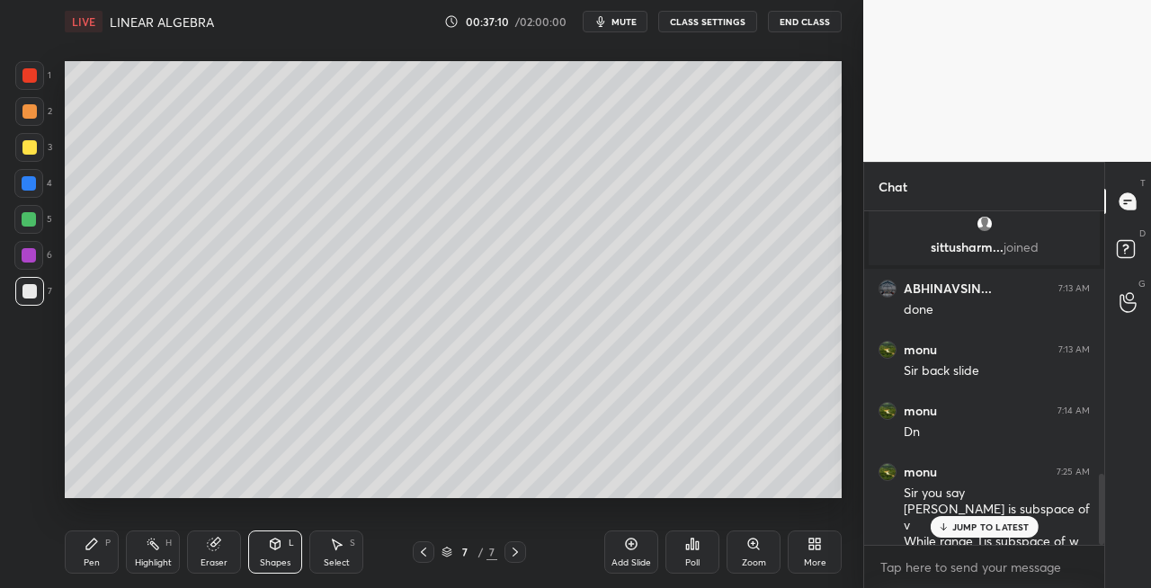
click at [106, 552] on div "Pen P" at bounding box center [92, 552] width 54 height 43
click at [282, 550] on div "Shapes L" at bounding box center [275, 552] width 54 height 43
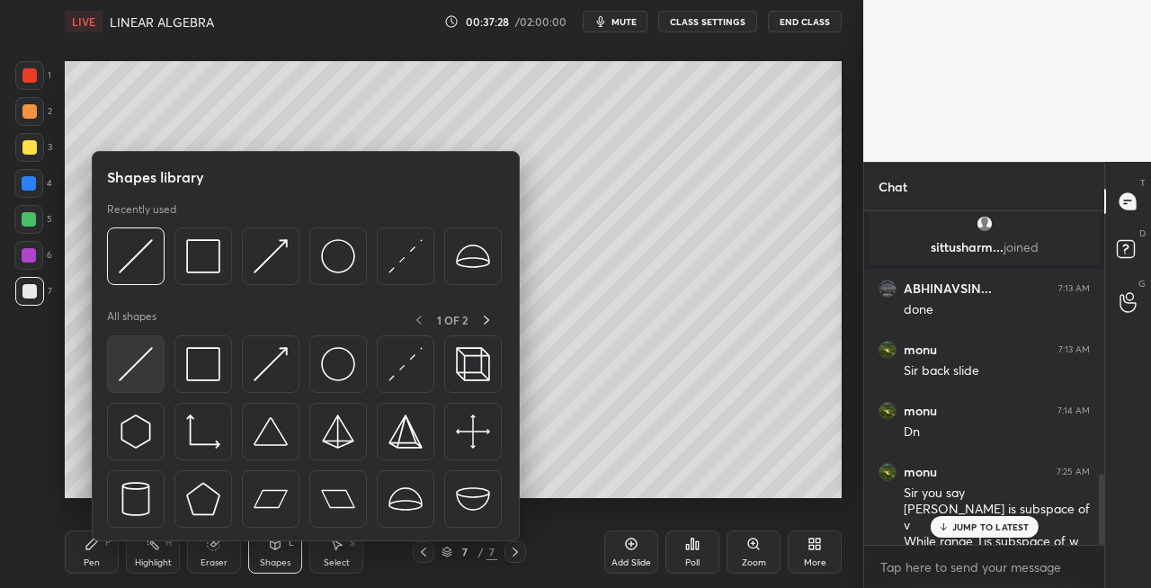
click at [133, 371] on img at bounding box center [136, 364] width 34 height 34
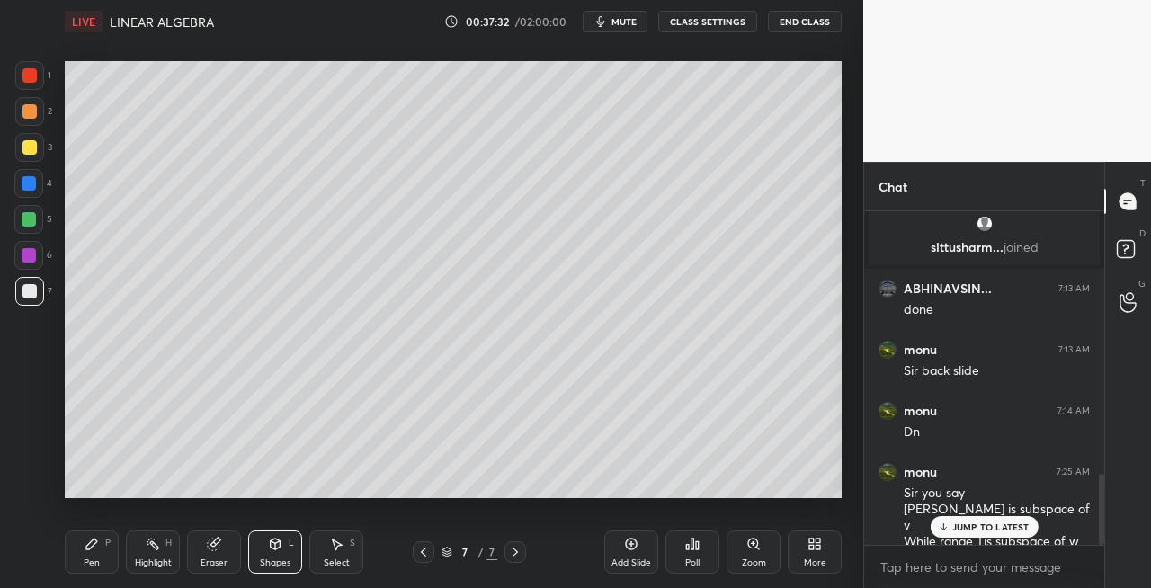
click at [93, 563] on div "Pen" at bounding box center [92, 563] width 16 height 9
click at [237, 545] on div "Eraser" at bounding box center [214, 552] width 54 height 43
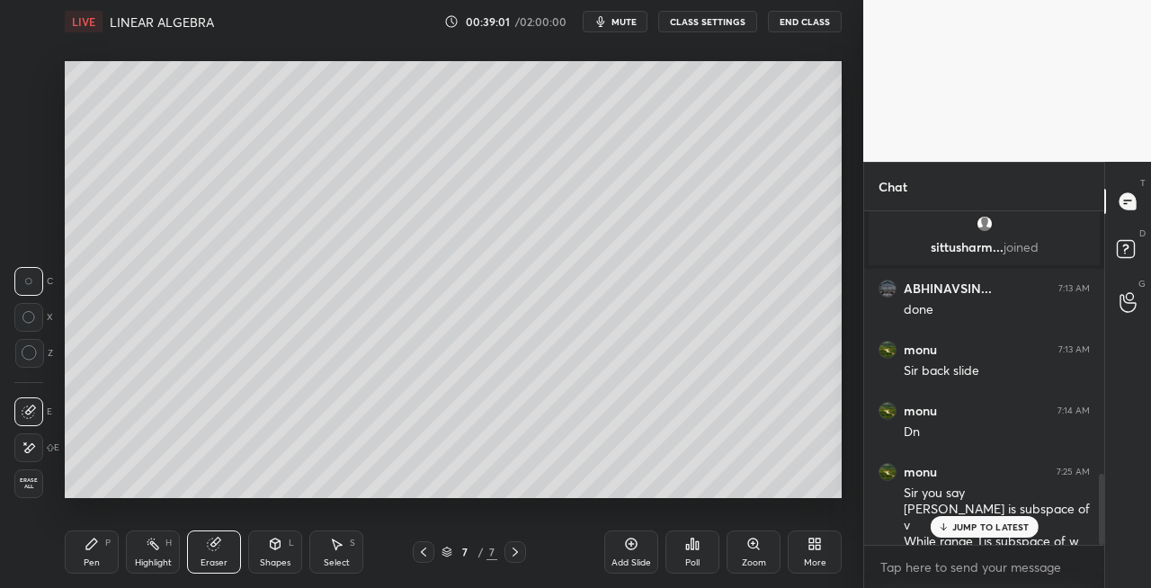
click at [86, 565] on div "Pen" at bounding box center [92, 563] width 16 height 9
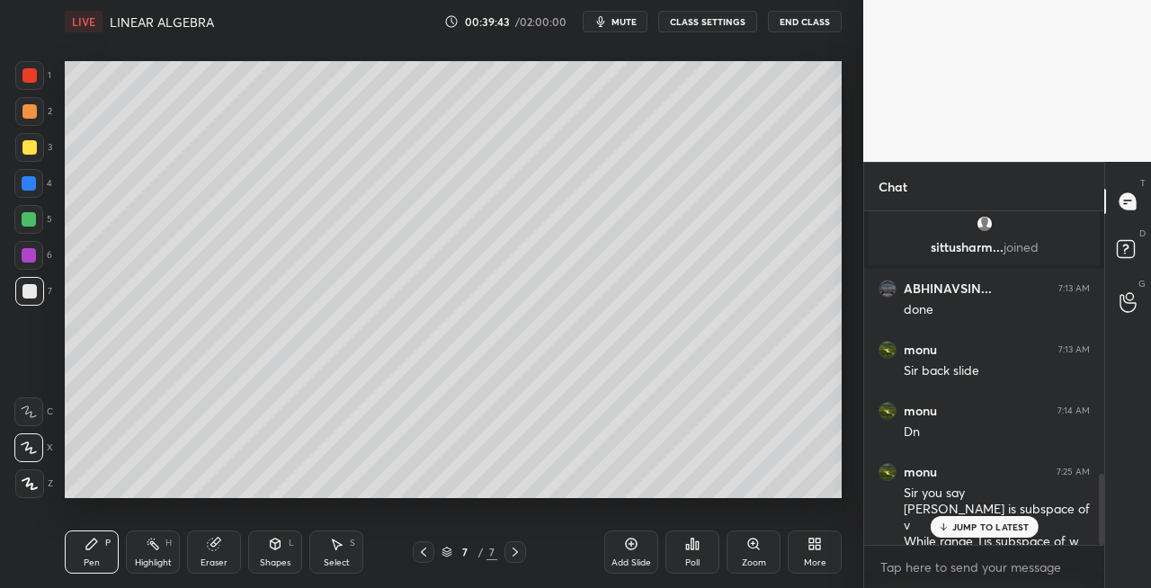
click at [443, 498] on div "Setting up your live class Poll for secs No correct answer Start poll" at bounding box center [453, 279] width 791 height 473
click at [211, 552] on div "Eraser" at bounding box center [214, 552] width 54 height 43
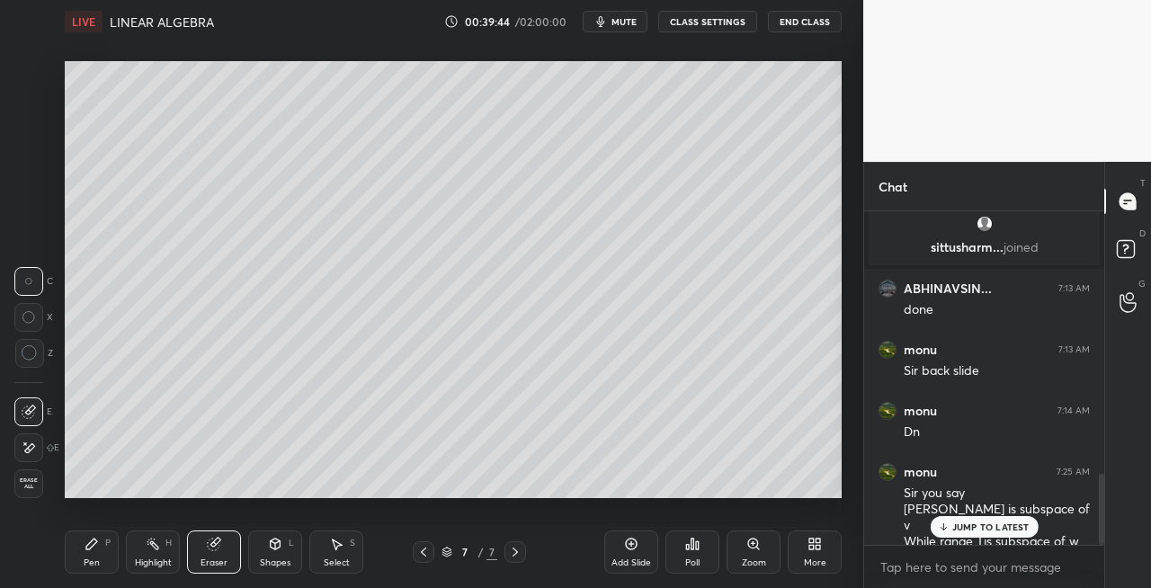
click at [85, 554] on div "Pen P" at bounding box center [92, 552] width 54 height 43
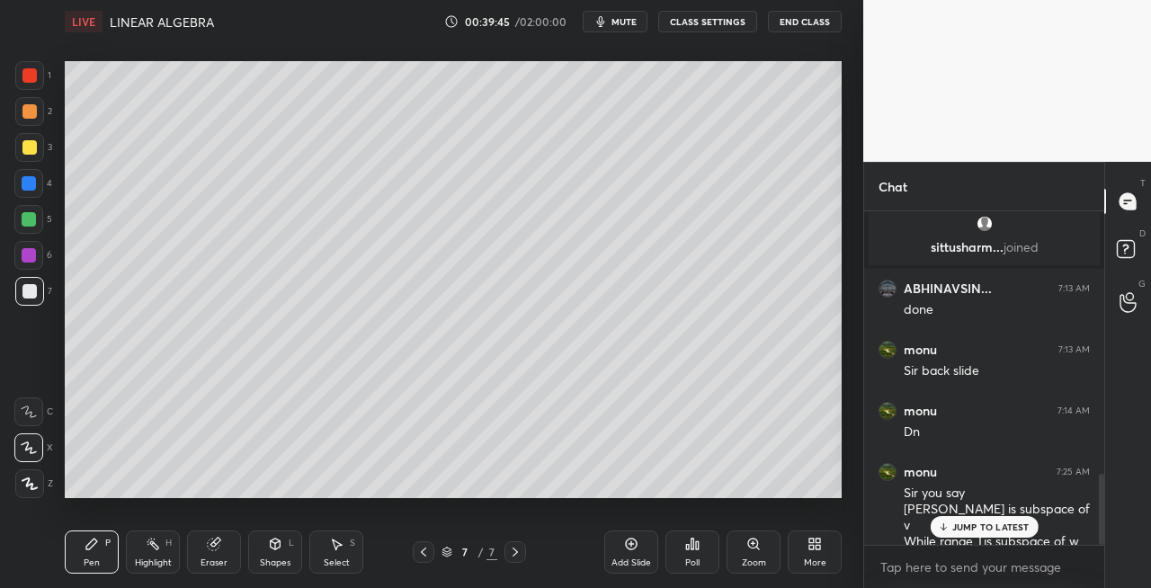
click at [430, 502] on div "Setting up your live class Poll for secs No correct answer Start poll" at bounding box center [453, 279] width 791 height 473
click at [514, 553] on icon at bounding box center [515, 552] width 14 height 14
click at [518, 555] on icon at bounding box center [515, 552] width 14 height 14
click at [629, 562] on div "Add Slide" at bounding box center [632, 563] width 40 height 9
click at [200, 558] on div "Eraser" at bounding box center [214, 552] width 54 height 43
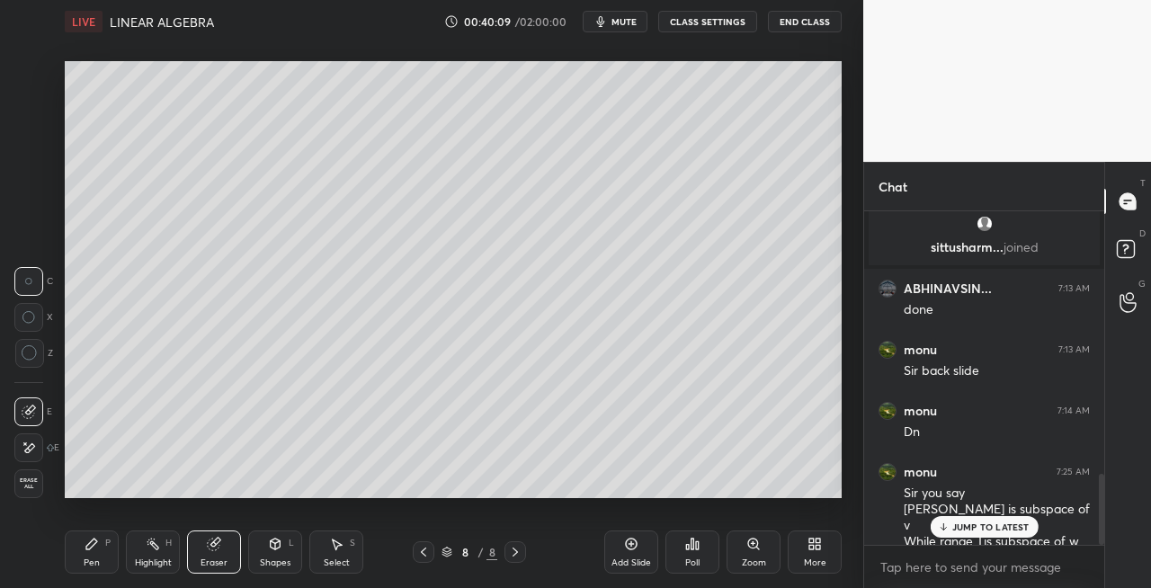
click at [96, 540] on icon at bounding box center [92, 544] width 14 height 14
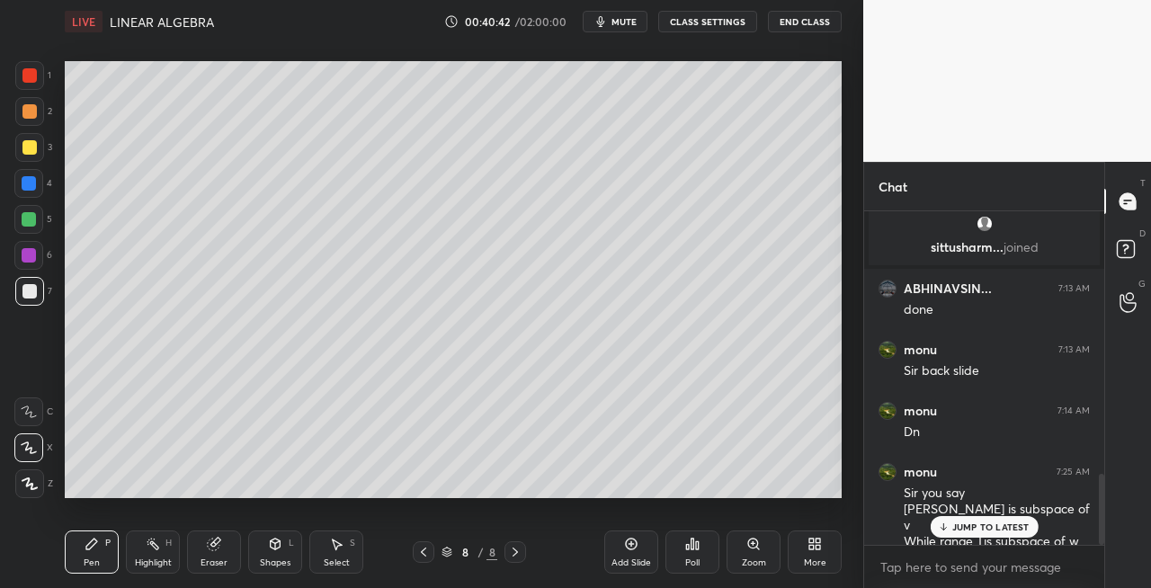
click at [256, 556] on div "Shapes L" at bounding box center [275, 552] width 54 height 43
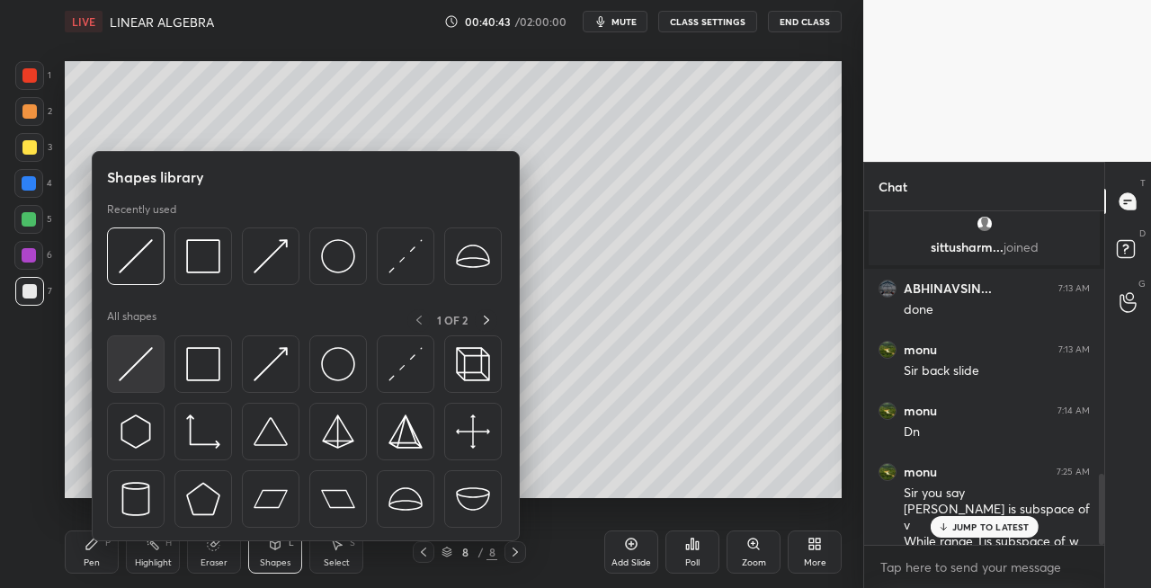
click at [137, 371] on img at bounding box center [136, 364] width 34 height 34
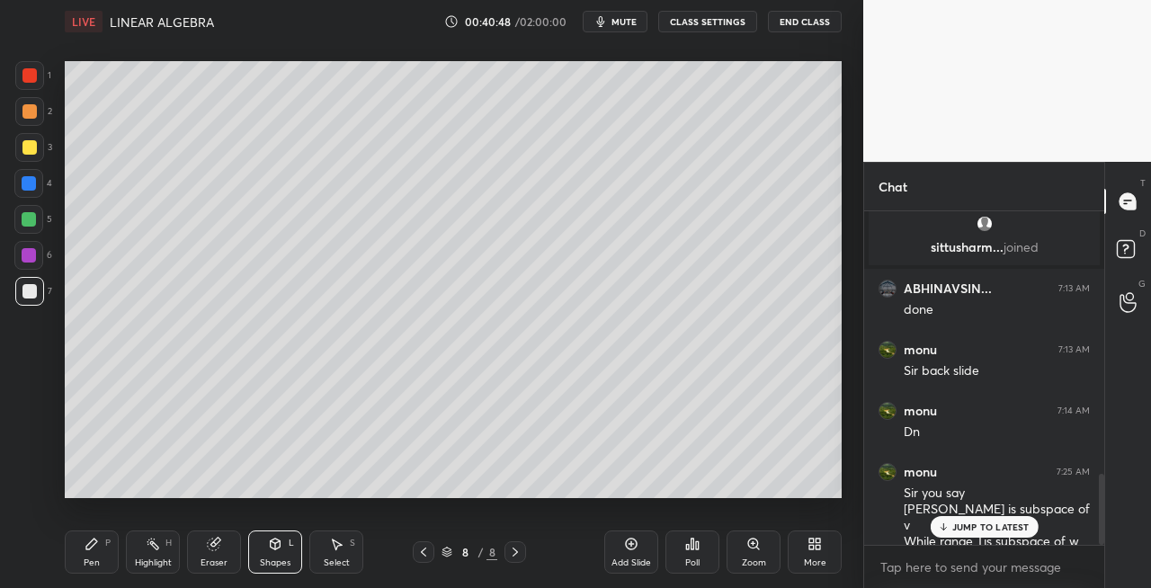
click at [85, 547] on icon at bounding box center [92, 544] width 14 height 14
click at [419, 554] on icon at bounding box center [423, 552] width 14 height 14
click at [220, 561] on div "Eraser" at bounding box center [214, 563] width 27 height 9
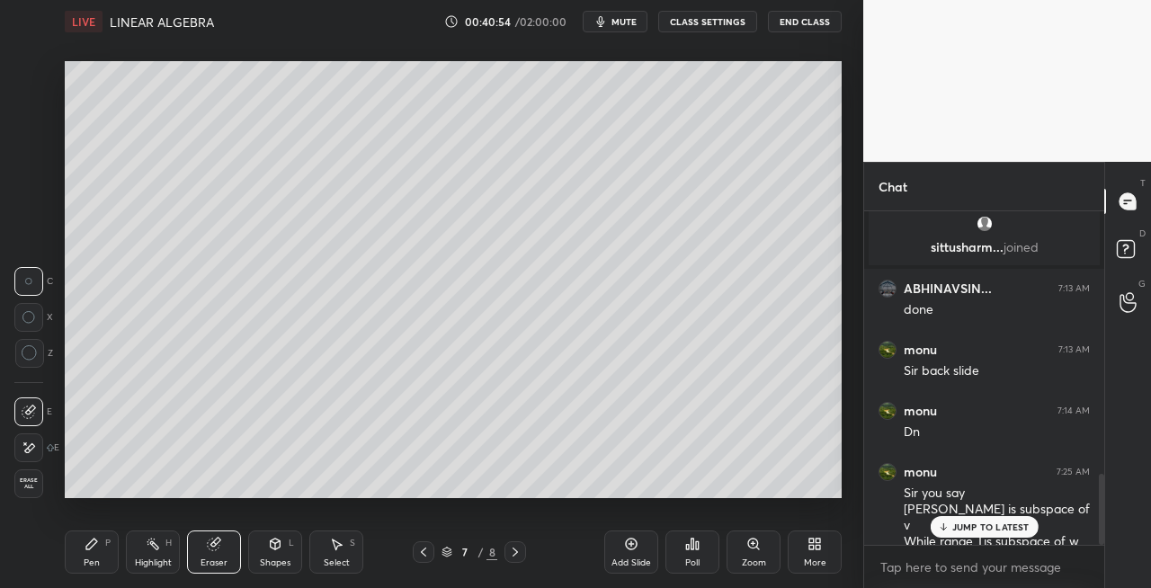
click at [94, 556] on div "Pen P" at bounding box center [92, 552] width 54 height 43
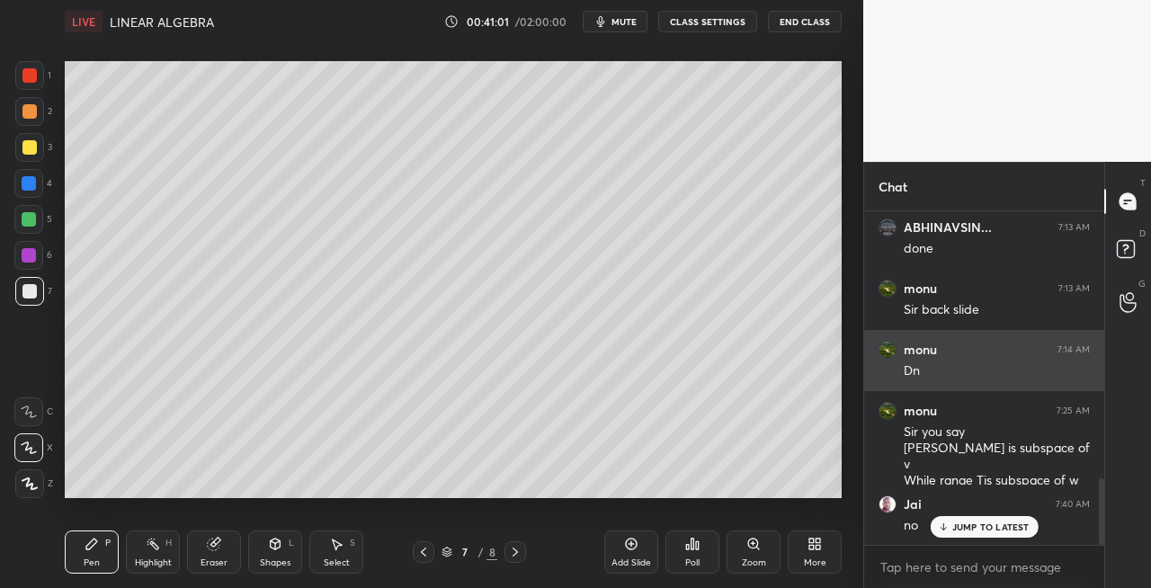
scroll to position [1349, 0]
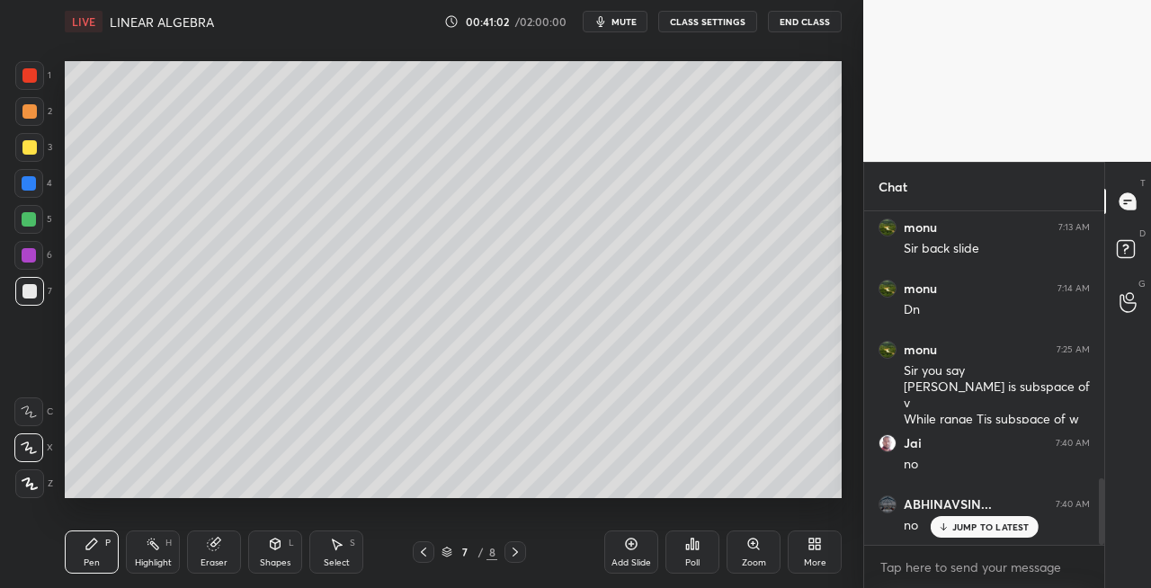
click at [513, 554] on icon at bounding box center [515, 552] width 14 height 14
click at [273, 555] on div "Shapes L" at bounding box center [275, 552] width 54 height 43
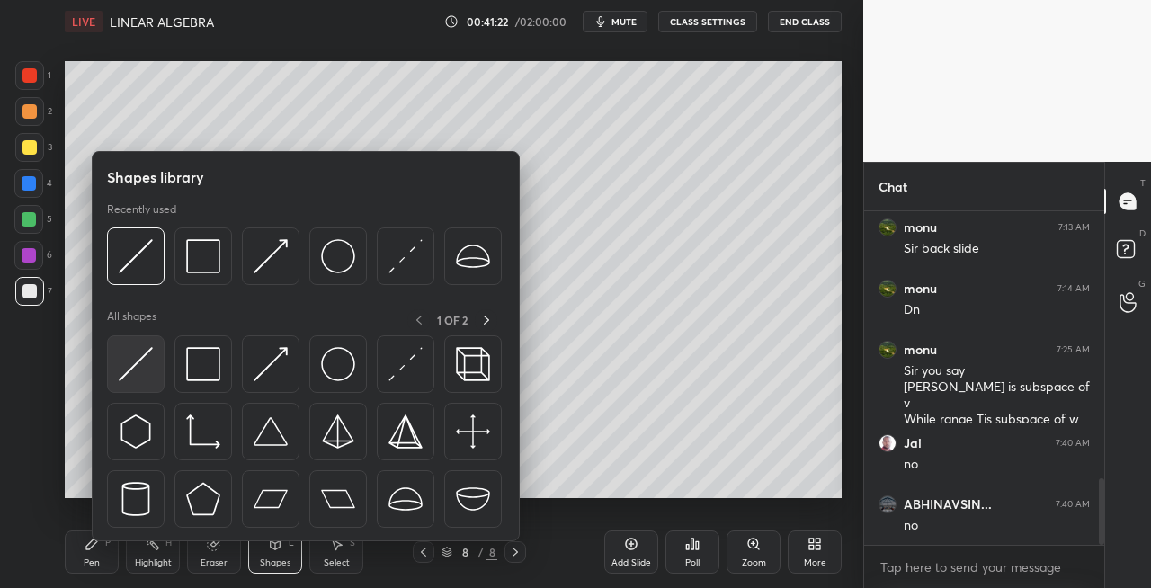
click at [128, 377] on img at bounding box center [136, 364] width 34 height 34
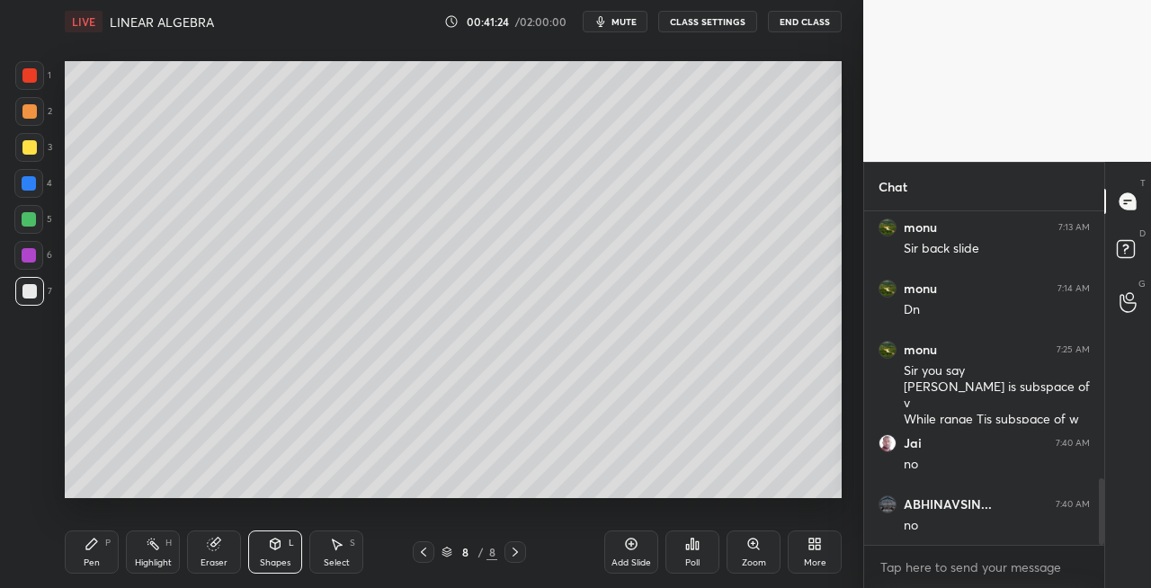
scroll to position [1414, 0]
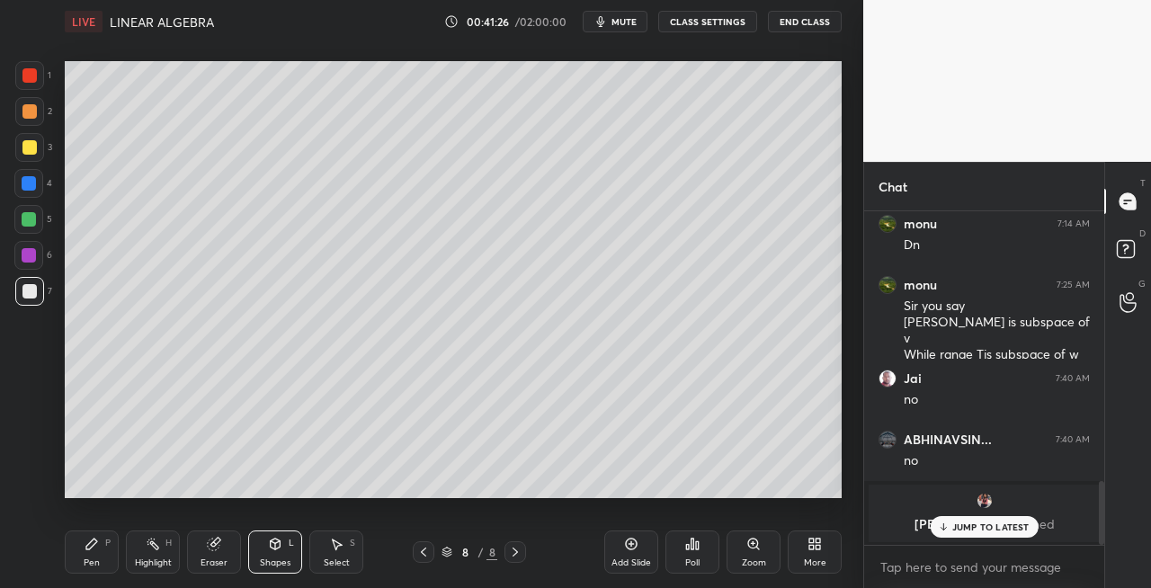
click at [108, 554] on div "Pen P" at bounding box center [92, 552] width 54 height 43
click at [201, 559] on div "Eraser" at bounding box center [214, 563] width 27 height 9
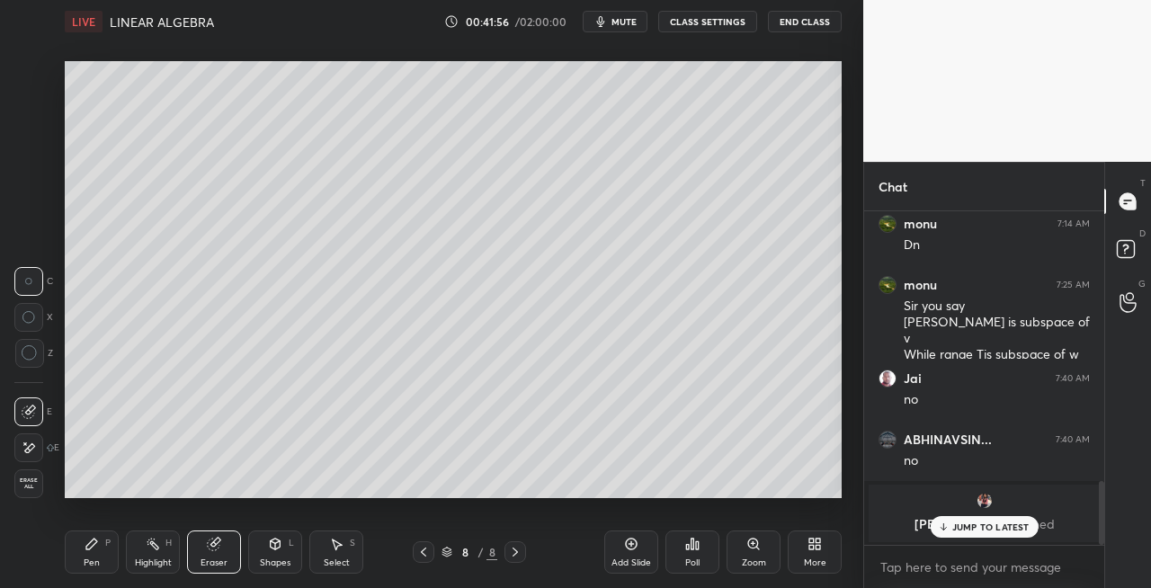
click at [79, 547] on div "Pen P" at bounding box center [92, 552] width 54 height 43
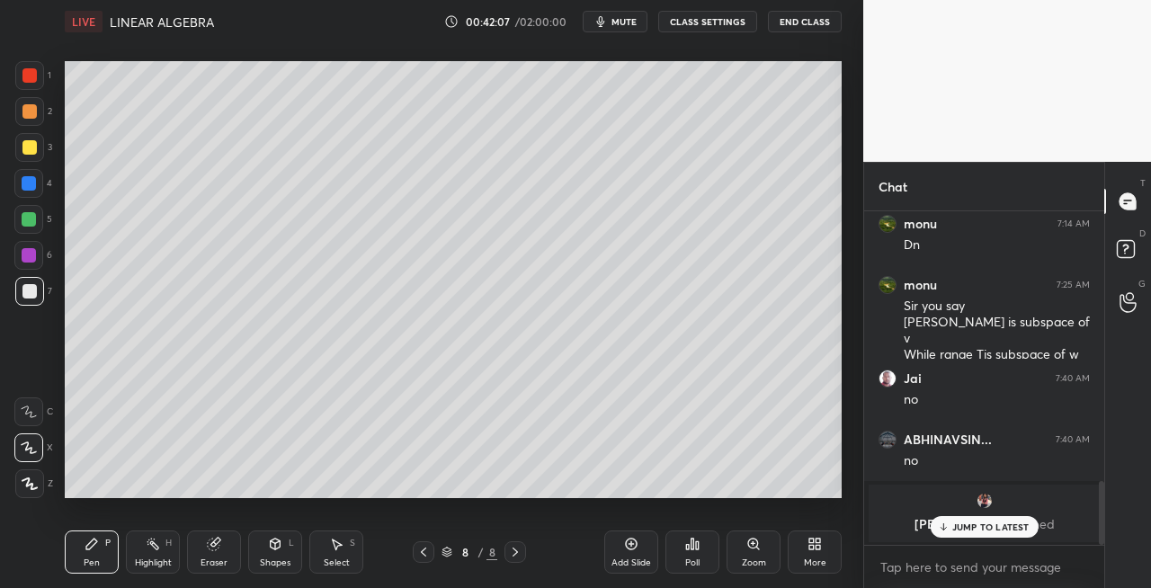
click at [431, 551] on div at bounding box center [424, 552] width 22 height 22
click at [432, 552] on div at bounding box center [424, 552] width 22 height 22
click at [434, 556] on div at bounding box center [424, 552] width 22 height 22
click at [518, 556] on icon at bounding box center [515, 552] width 14 height 14
click at [519, 555] on icon at bounding box center [515, 552] width 14 height 14
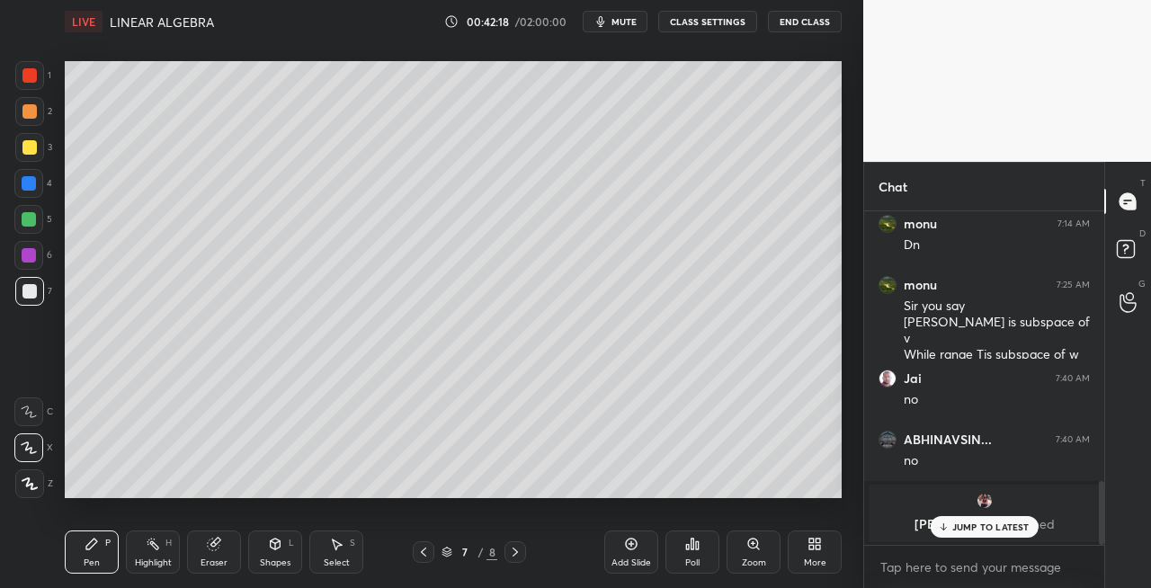
click at [520, 552] on icon at bounding box center [515, 552] width 14 height 14
click at [215, 544] on icon at bounding box center [214, 545] width 12 height 12
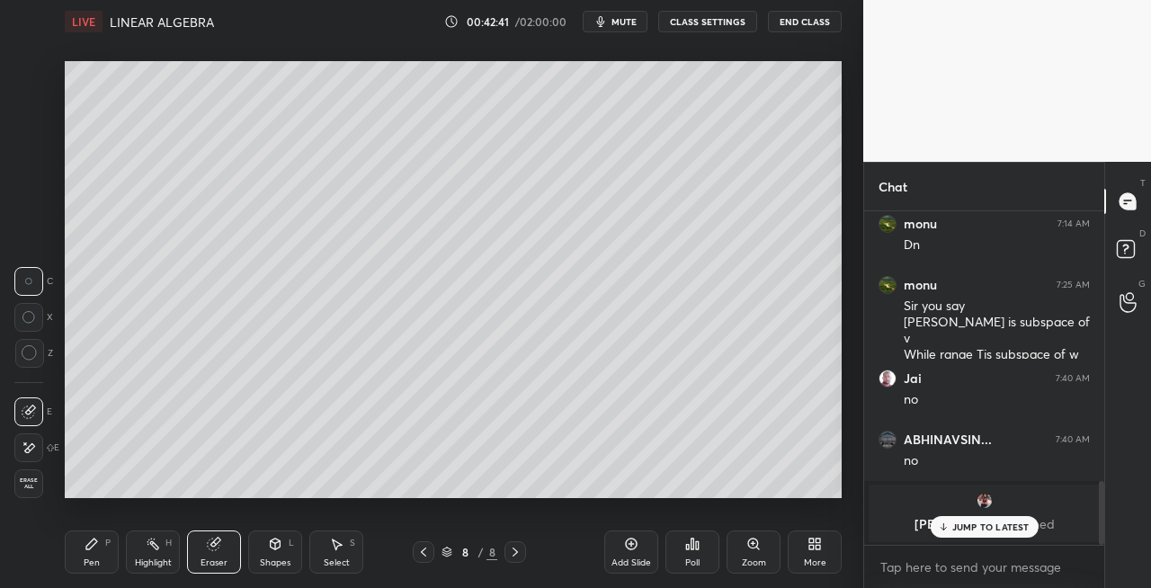
click at [103, 553] on div "Pen P" at bounding box center [92, 552] width 54 height 43
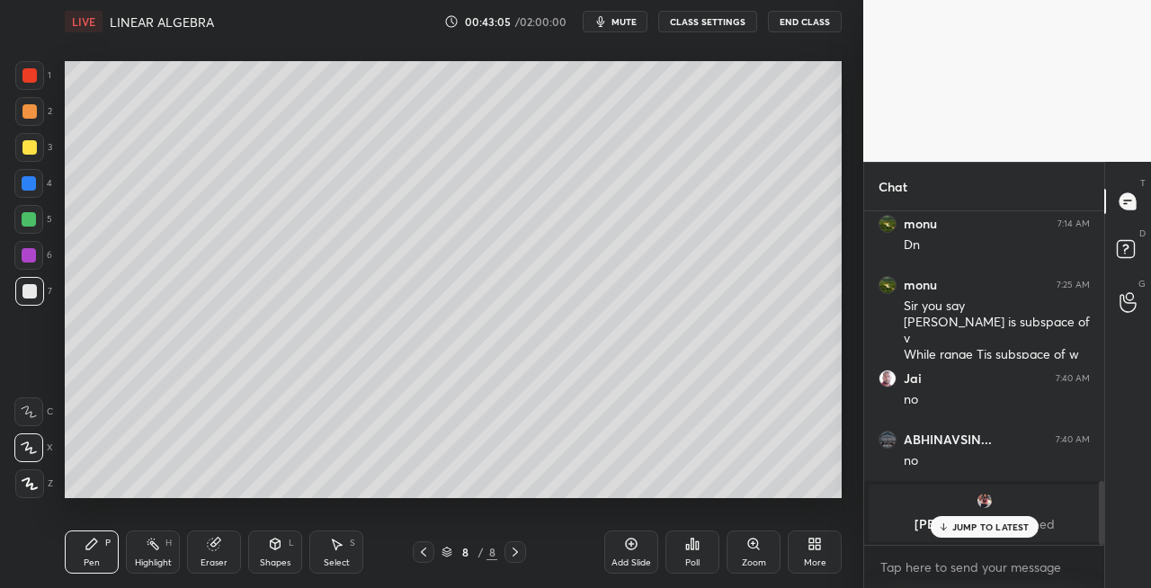
click at [270, 559] on div "Shapes" at bounding box center [275, 563] width 31 height 9
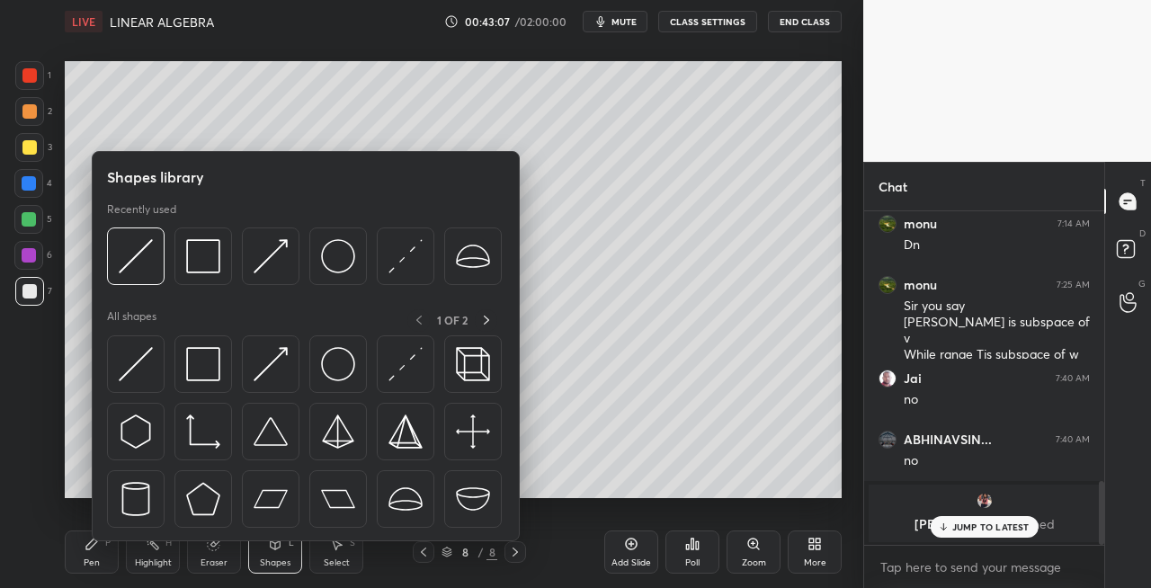
click at [87, 561] on div "Pen" at bounding box center [92, 563] width 16 height 9
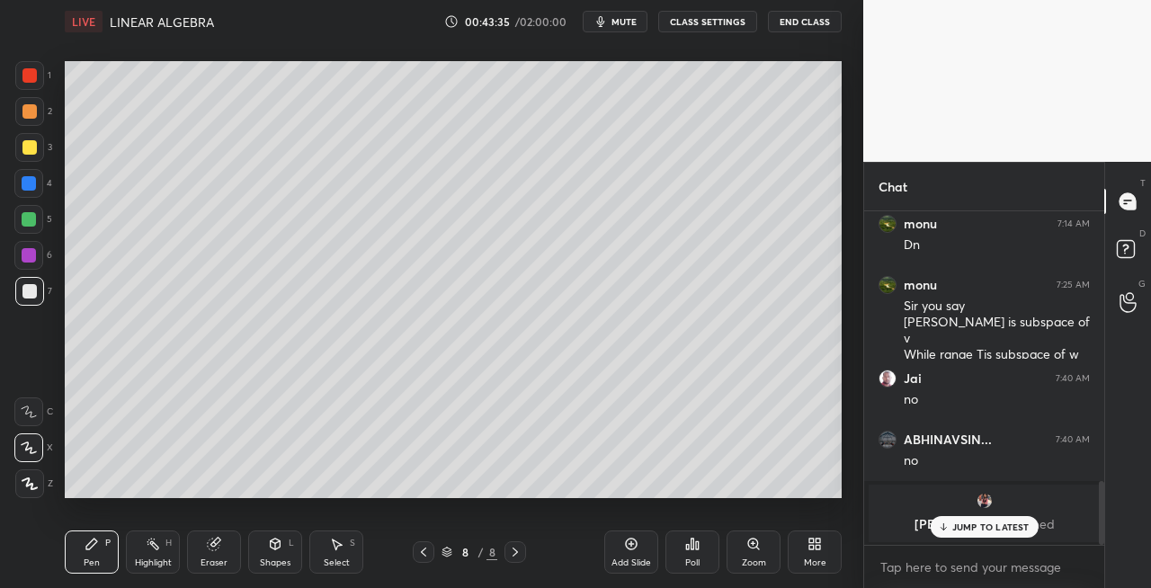
click at [217, 551] on div "Eraser" at bounding box center [214, 552] width 54 height 43
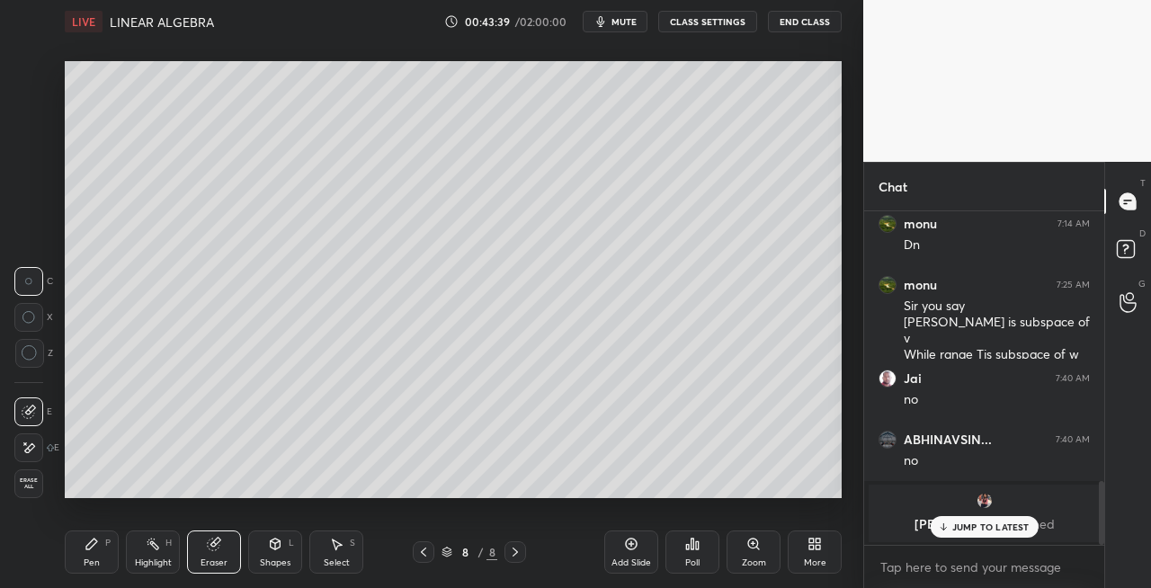
click at [100, 558] on div "Pen P" at bounding box center [92, 552] width 54 height 43
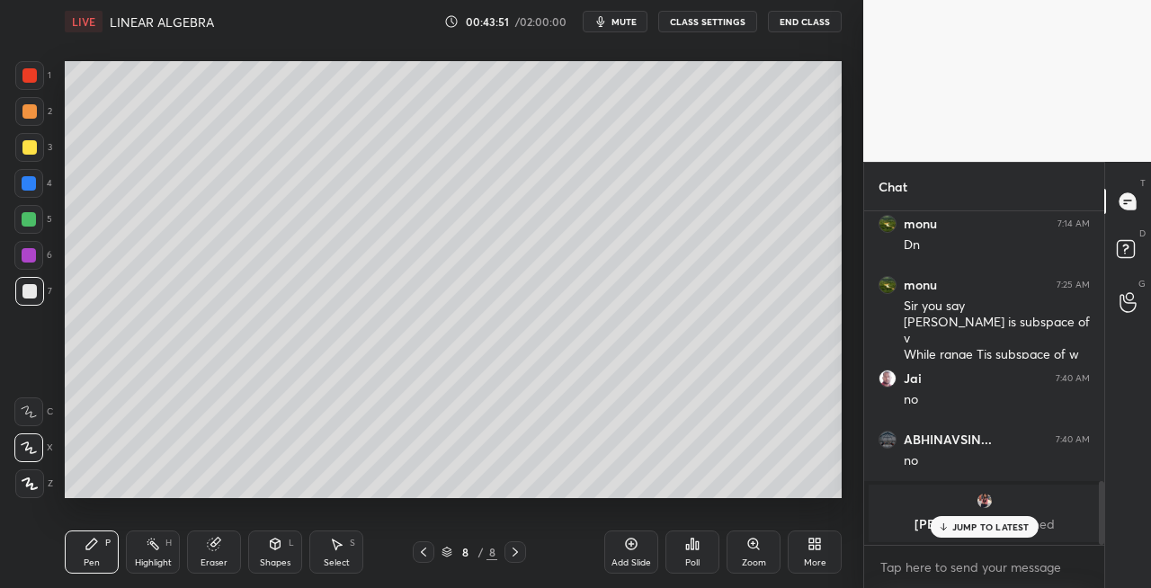
click at [214, 567] on div "Eraser" at bounding box center [214, 563] width 27 height 9
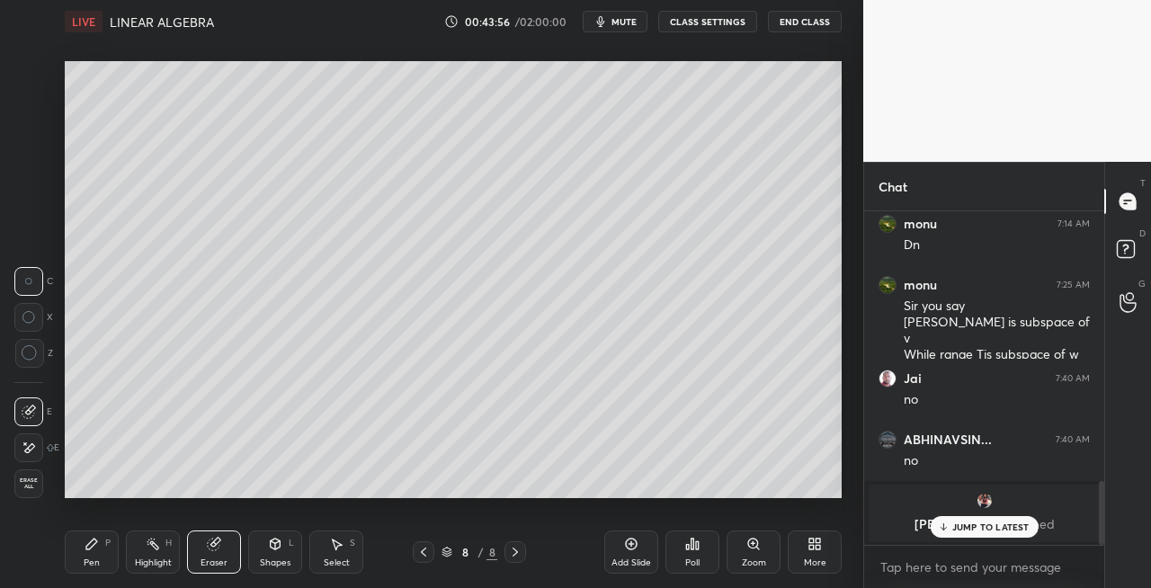
click at [94, 550] on icon at bounding box center [92, 544] width 14 height 14
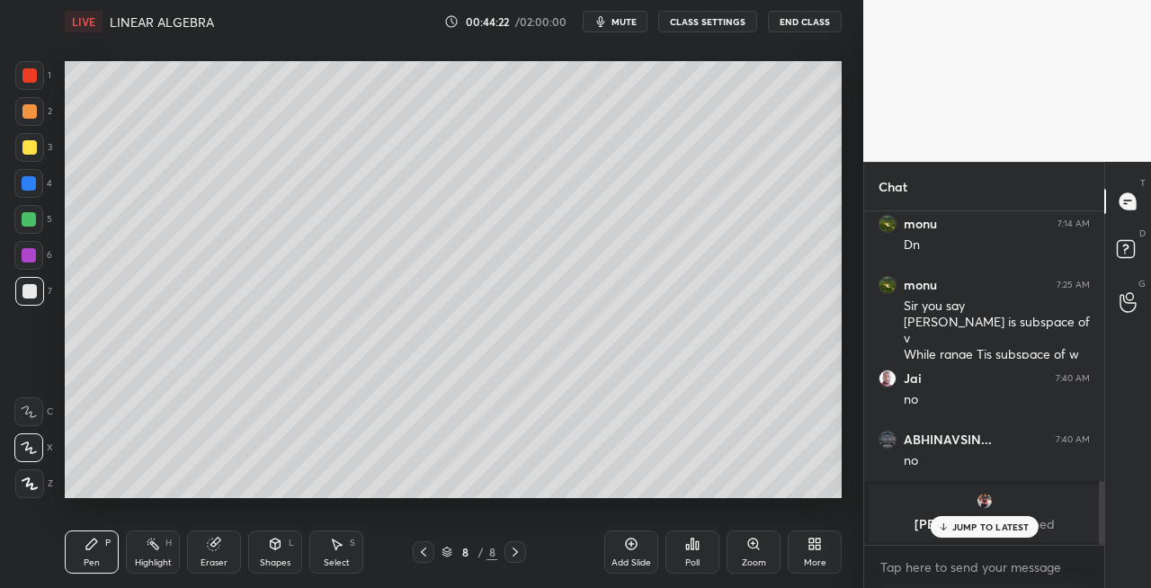
click at [842, 433] on div "Setting up your live class Poll for secs No correct answer Start poll" at bounding box center [453, 279] width 791 height 473
click at [844, 435] on div "Setting up your live class Poll for secs No correct answer Start poll" at bounding box center [453, 279] width 791 height 473
click at [272, 501] on div "Setting up your live class Poll for secs No correct answer Start poll" at bounding box center [453, 279] width 791 height 473
click at [286, 501] on div "Setting up your live class Poll for secs No correct answer Start poll" at bounding box center [453, 279] width 791 height 473
click at [514, 550] on icon at bounding box center [515, 552] width 14 height 14
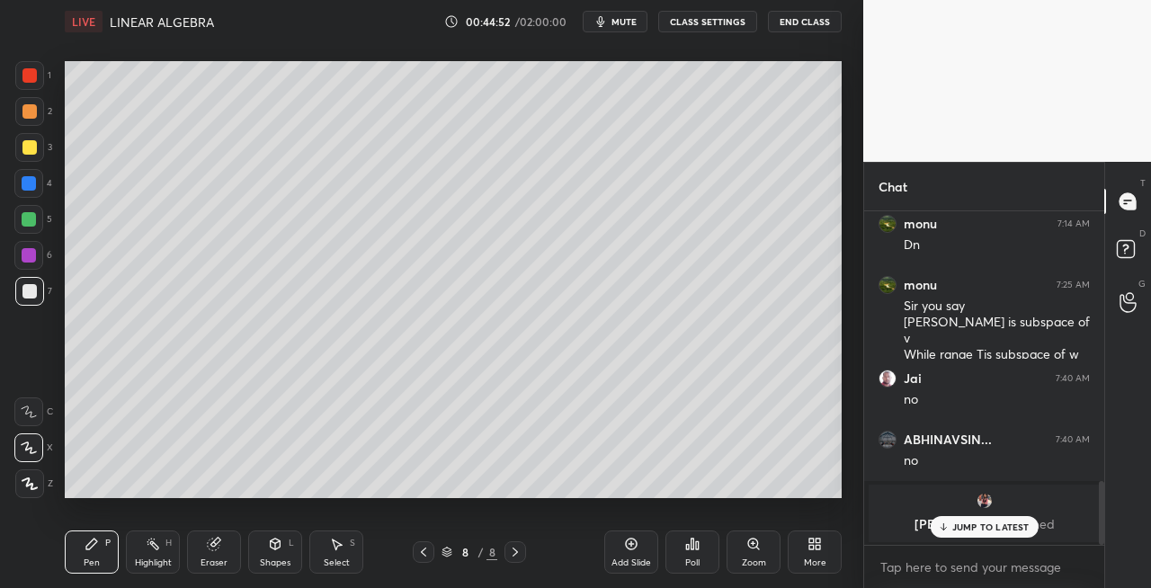
click at [511, 553] on icon at bounding box center [515, 552] width 14 height 14
click at [637, 567] on div "Add Slide" at bounding box center [632, 563] width 40 height 9
click at [212, 543] on icon at bounding box center [214, 545] width 12 height 12
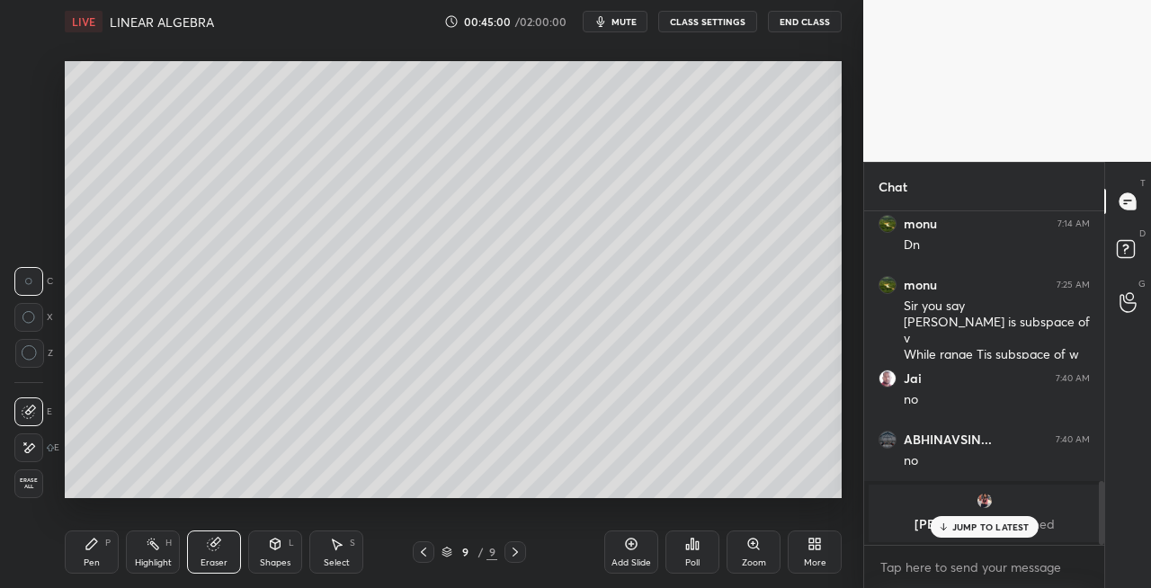
click at [87, 550] on icon at bounding box center [91, 544] width 11 height 11
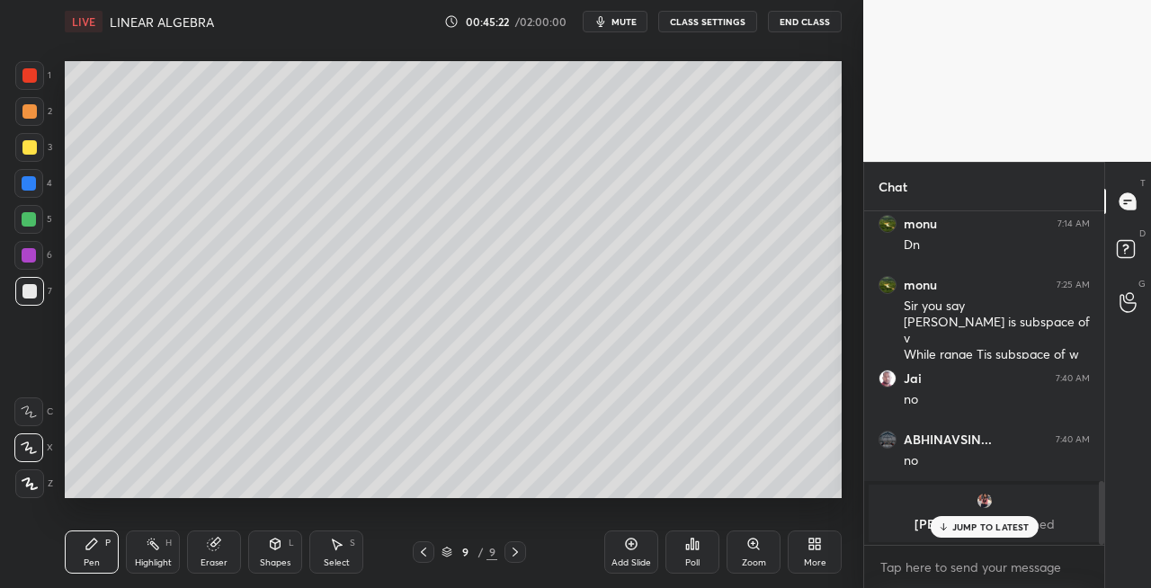
click at [269, 551] on div "Shapes L" at bounding box center [275, 552] width 54 height 43
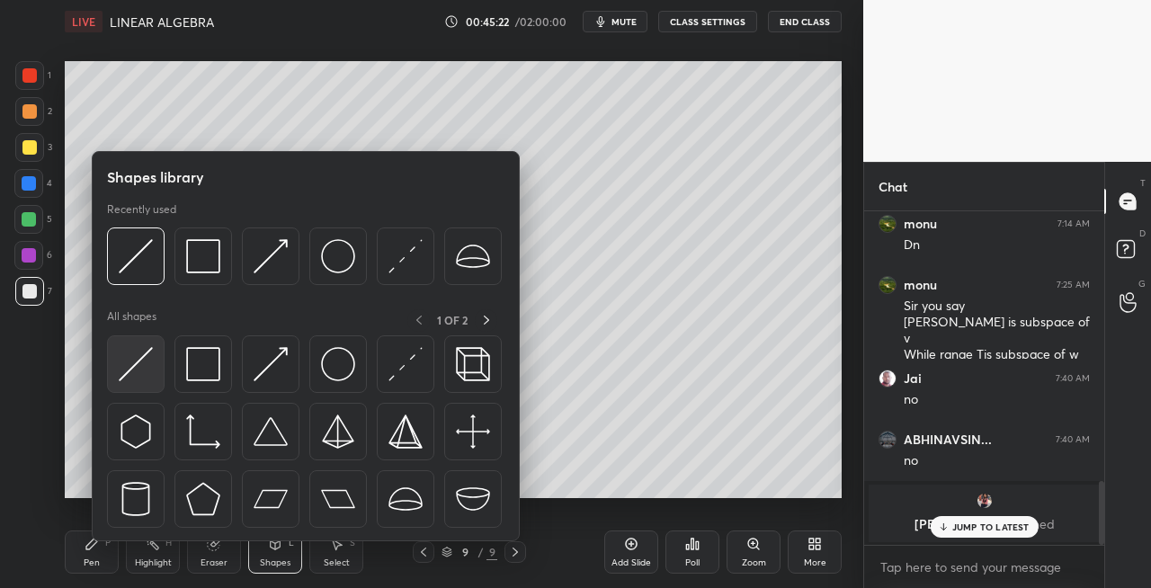
click at [133, 374] on img at bounding box center [136, 364] width 34 height 34
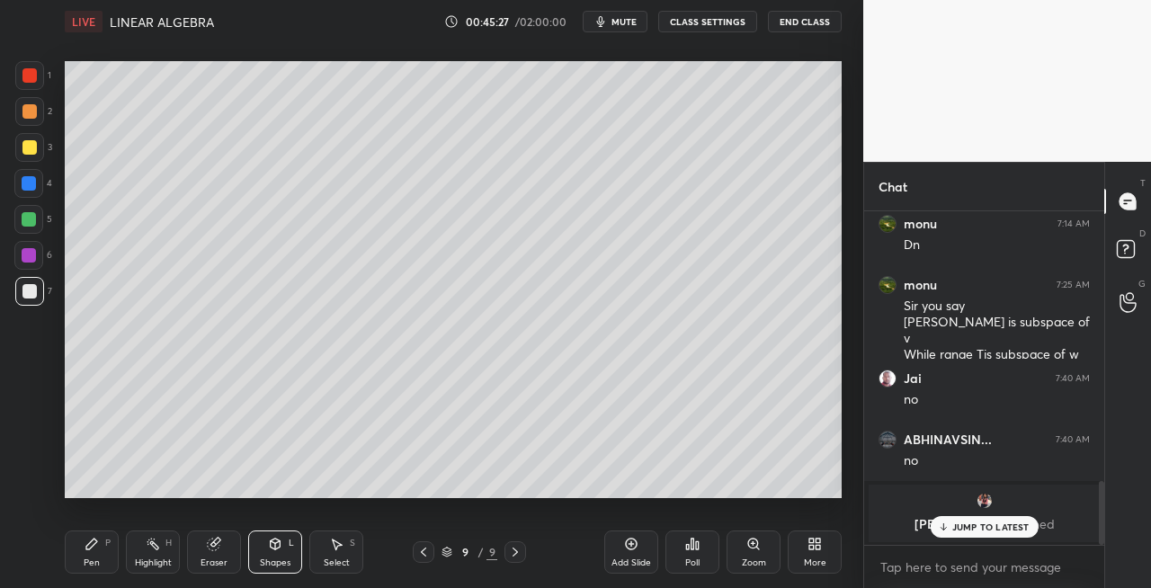
click at [422, 558] on icon at bounding box center [423, 552] width 14 height 14
click at [517, 548] on icon at bounding box center [515, 552] width 14 height 14
click at [424, 557] on icon at bounding box center [423, 552] width 14 height 14
click at [427, 554] on icon at bounding box center [423, 552] width 14 height 14
click at [516, 552] on icon at bounding box center [515, 552] width 5 height 9
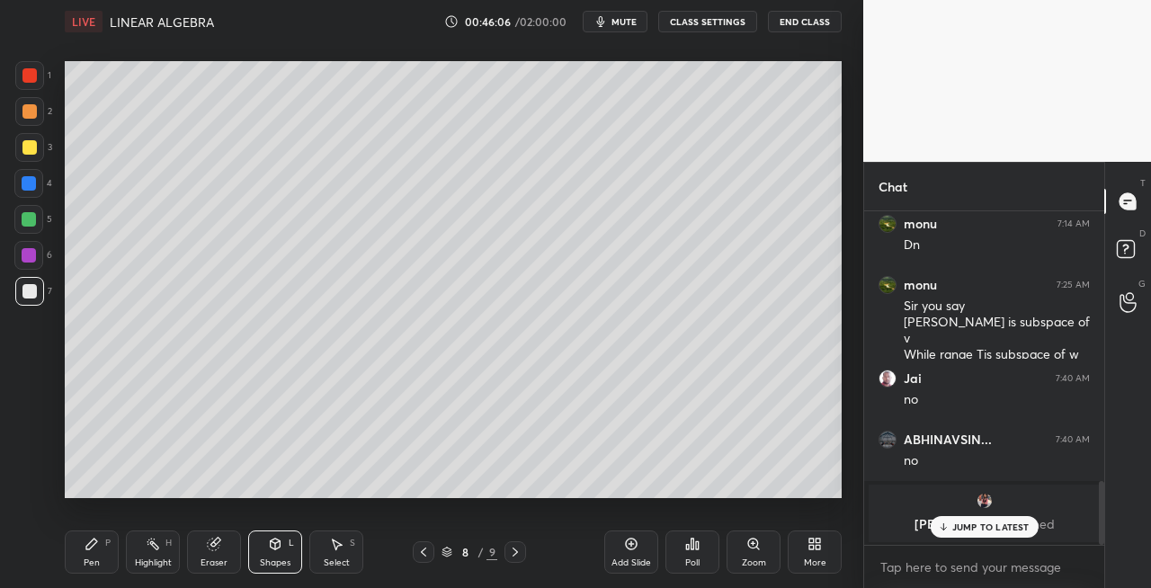
click at [514, 553] on icon at bounding box center [515, 552] width 14 height 14
click at [515, 554] on icon at bounding box center [515, 552] width 5 height 9
click at [88, 559] on div "Pen" at bounding box center [92, 563] width 16 height 9
click at [49, 147] on div "3" at bounding box center [33, 147] width 37 height 29
click at [285, 544] on div "Shapes L" at bounding box center [275, 552] width 54 height 43
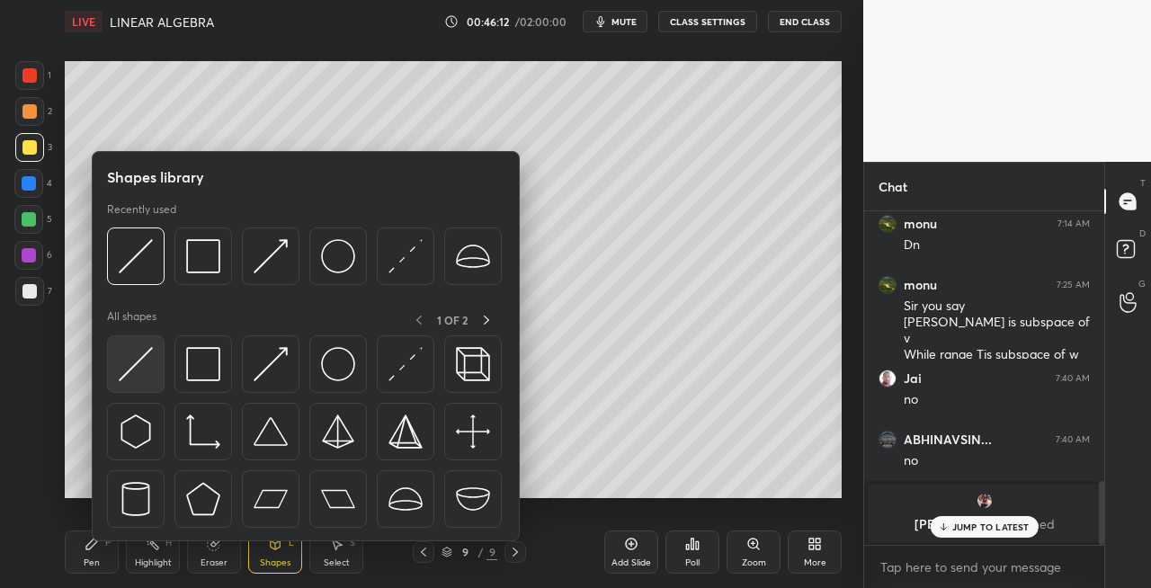
click at [132, 360] on img at bounding box center [136, 364] width 34 height 34
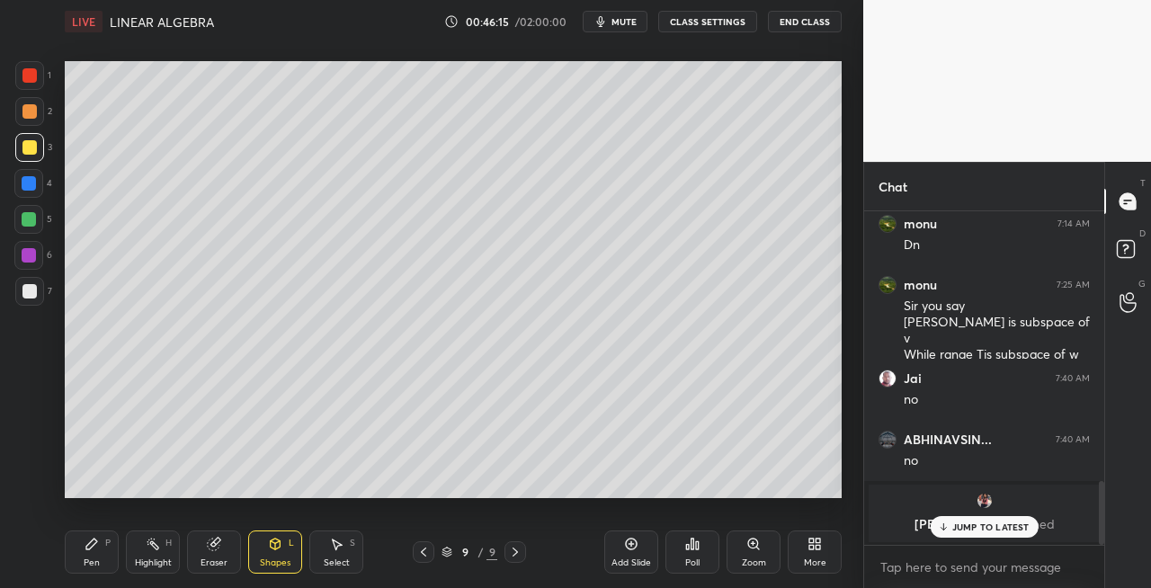
click at [110, 558] on div "Pen P" at bounding box center [92, 552] width 54 height 43
click at [277, 550] on icon at bounding box center [275, 544] width 14 height 14
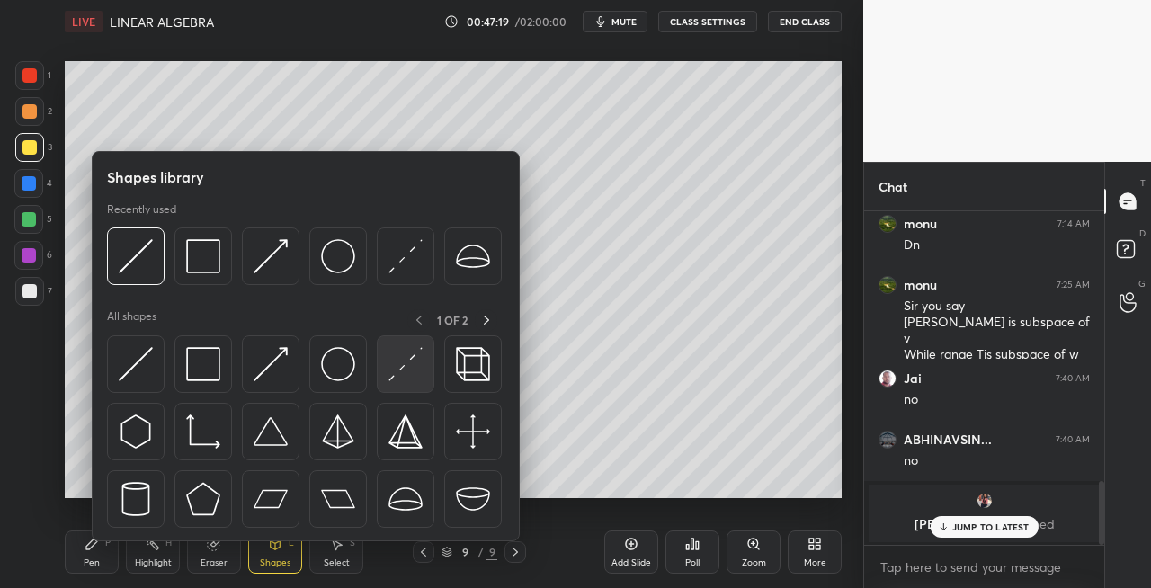
click at [389, 369] on img at bounding box center [406, 364] width 34 height 34
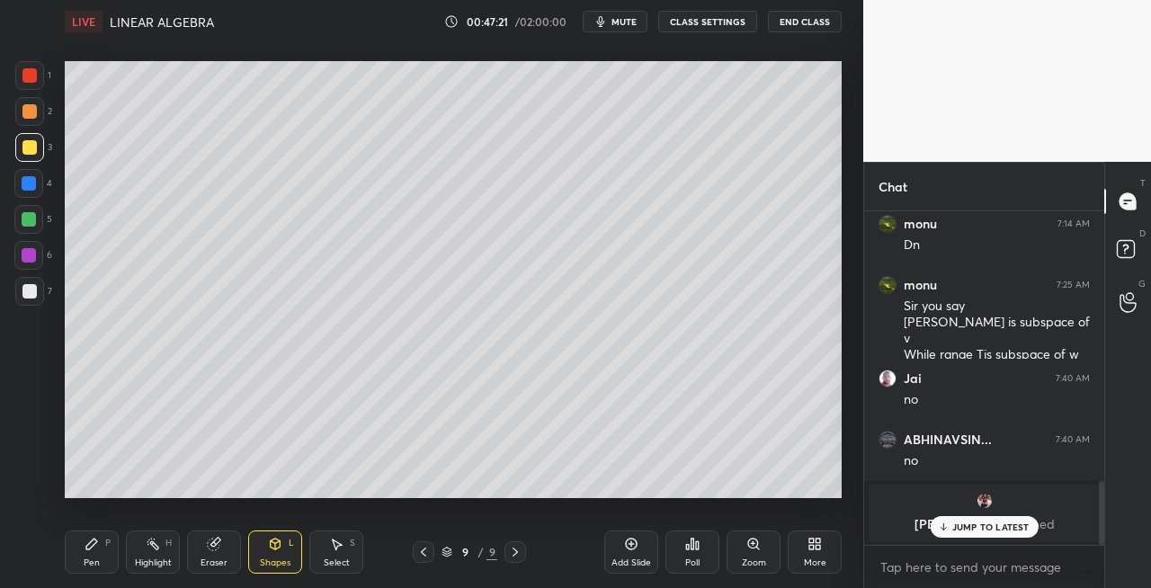
click at [89, 565] on div "Pen" at bounding box center [92, 563] width 16 height 9
click at [212, 533] on div "Eraser" at bounding box center [214, 552] width 54 height 43
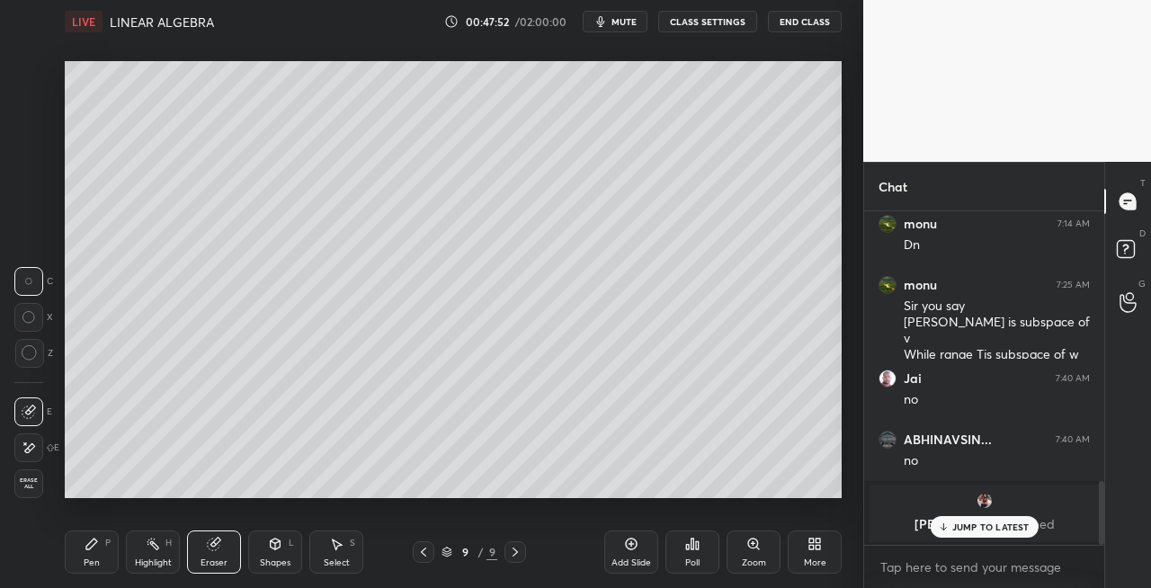
click at [83, 561] on div "Pen P" at bounding box center [92, 552] width 54 height 43
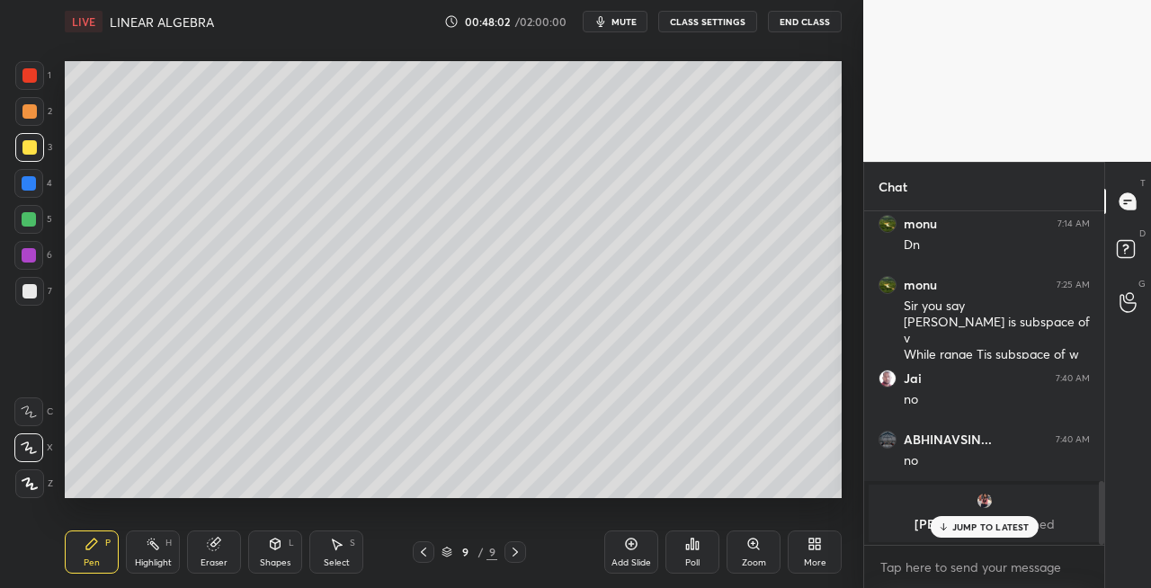
click at [268, 550] on icon at bounding box center [275, 544] width 14 height 14
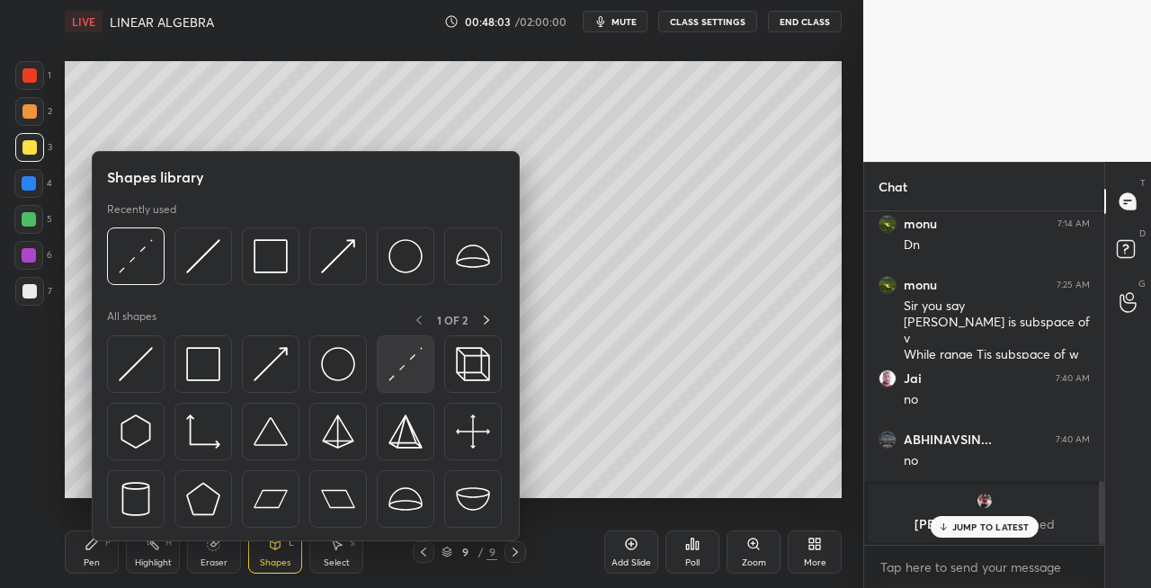
click at [416, 366] on img at bounding box center [406, 364] width 34 height 34
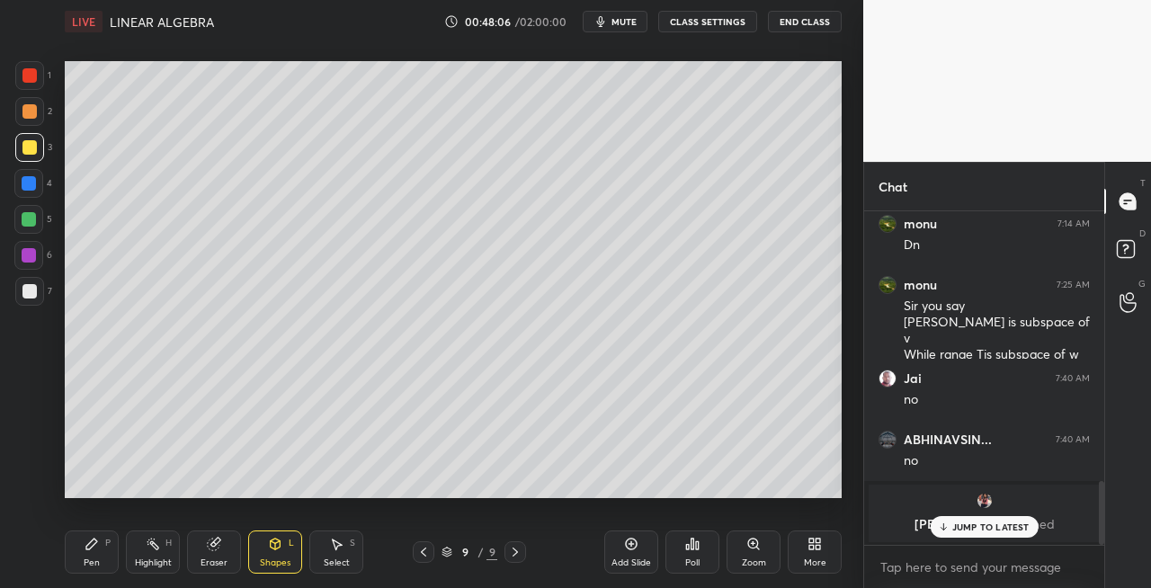
click at [88, 554] on div "Pen P" at bounding box center [92, 552] width 54 height 43
click at [32, 293] on div at bounding box center [29, 291] width 14 height 14
click at [268, 554] on div "Shapes L" at bounding box center [275, 552] width 54 height 43
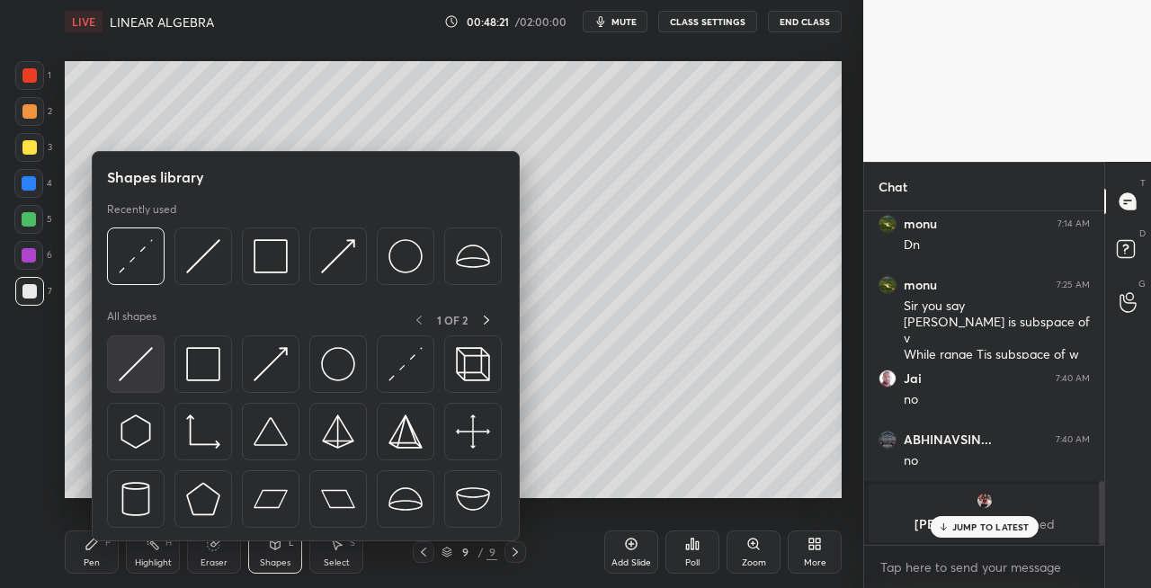
click at [128, 362] on img at bounding box center [136, 364] width 34 height 34
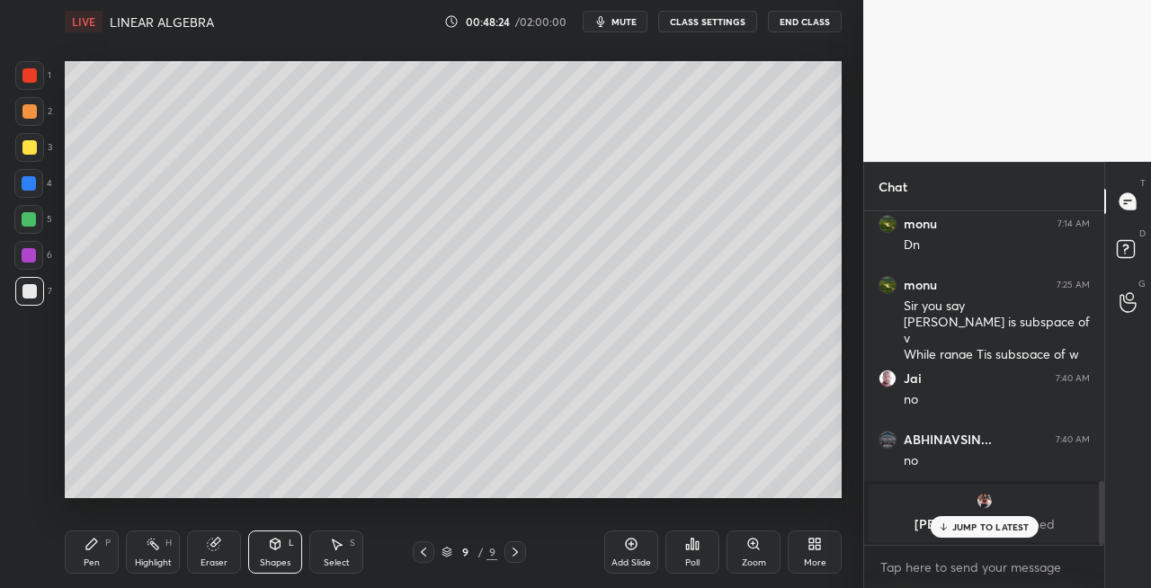
click at [100, 561] on div "Pen P" at bounding box center [92, 552] width 54 height 43
click at [274, 542] on icon at bounding box center [276, 542] width 10 height 3
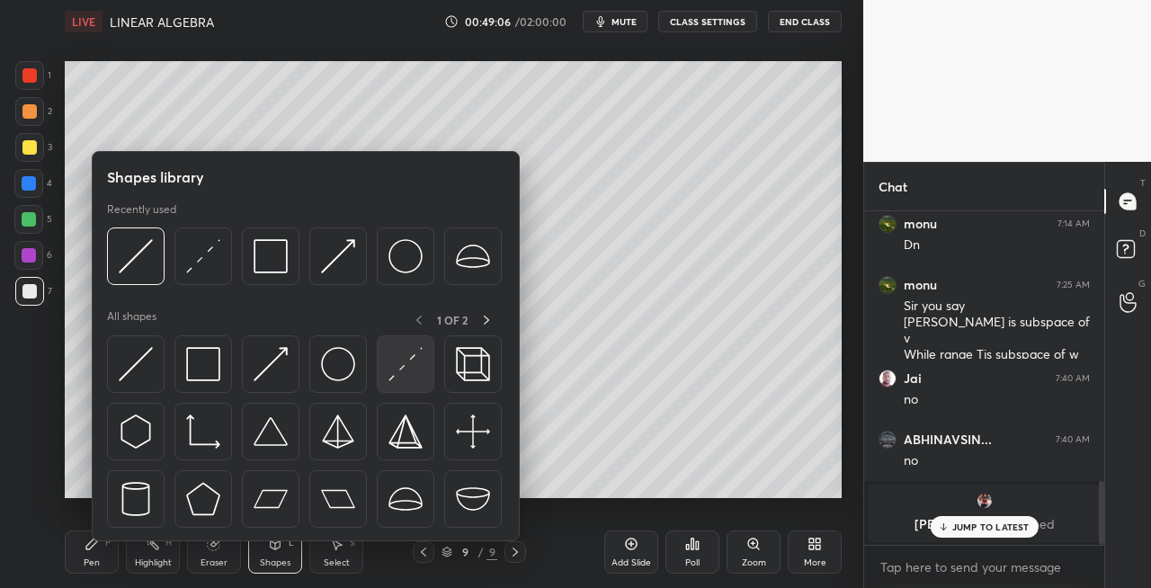
click at [385, 367] on div at bounding box center [406, 364] width 58 height 58
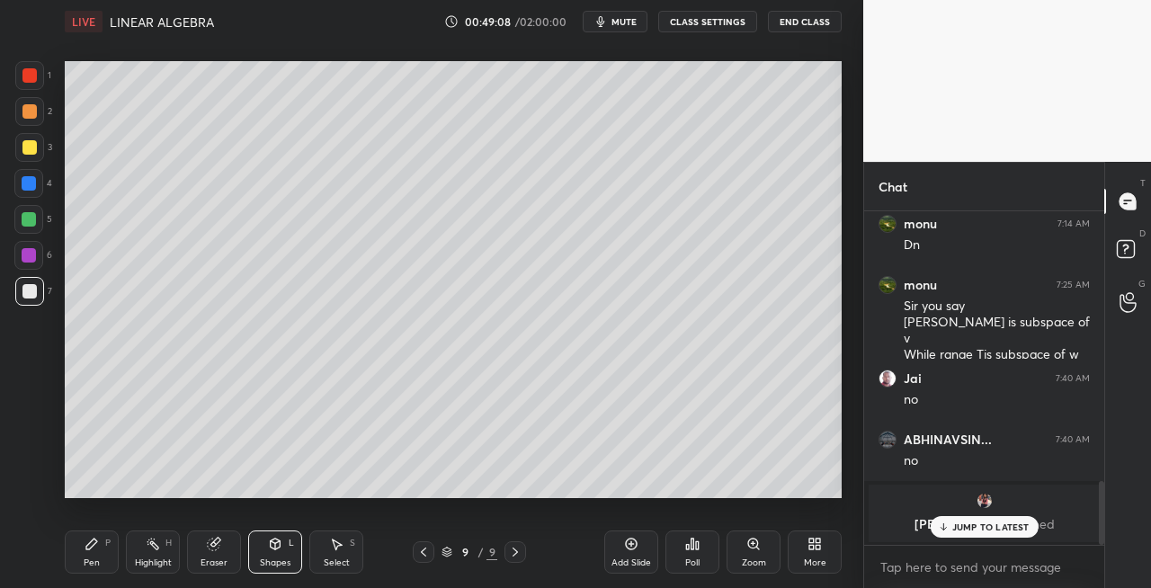
click at [84, 559] on div "Pen" at bounding box center [92, 563] width 16 height 9
click at [198, 544] on div "Eraser" at bounding box center [214, 552] width 54 height 43
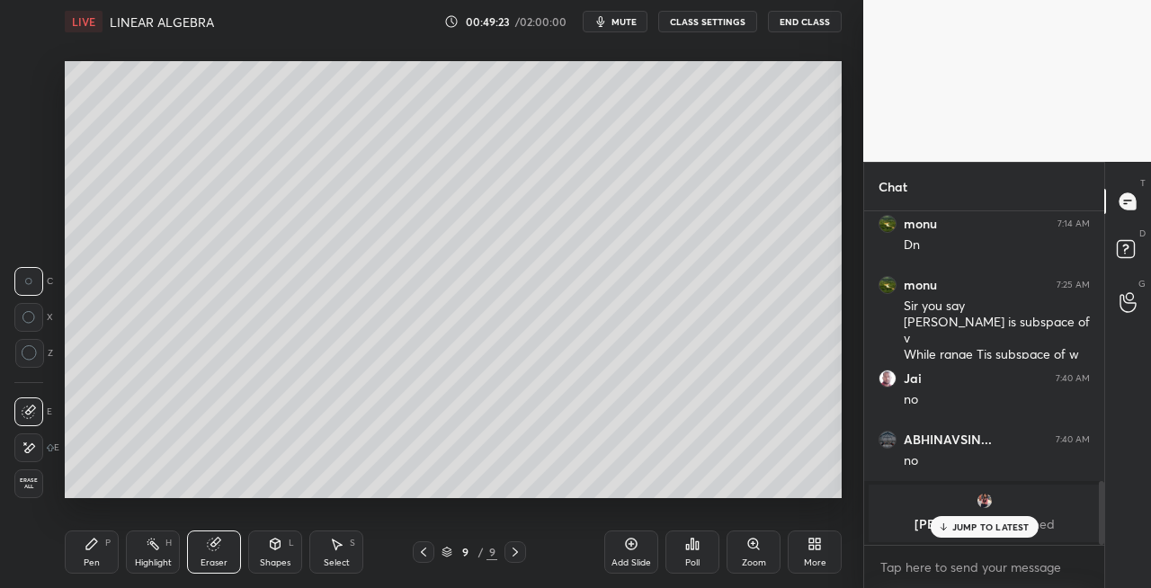
click at [102, 560] on div "Pen P" at bounding box center [92, 552] width 54 height 43
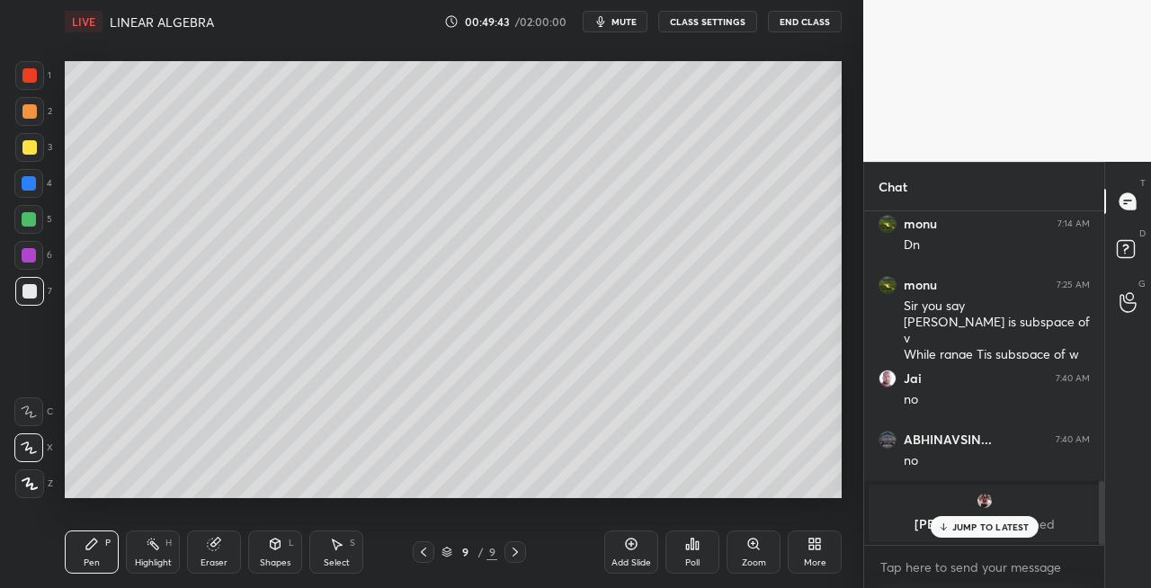
click at [282, 552] on div "Shapes L" at bounding box center [275, 552] width 54 height 43
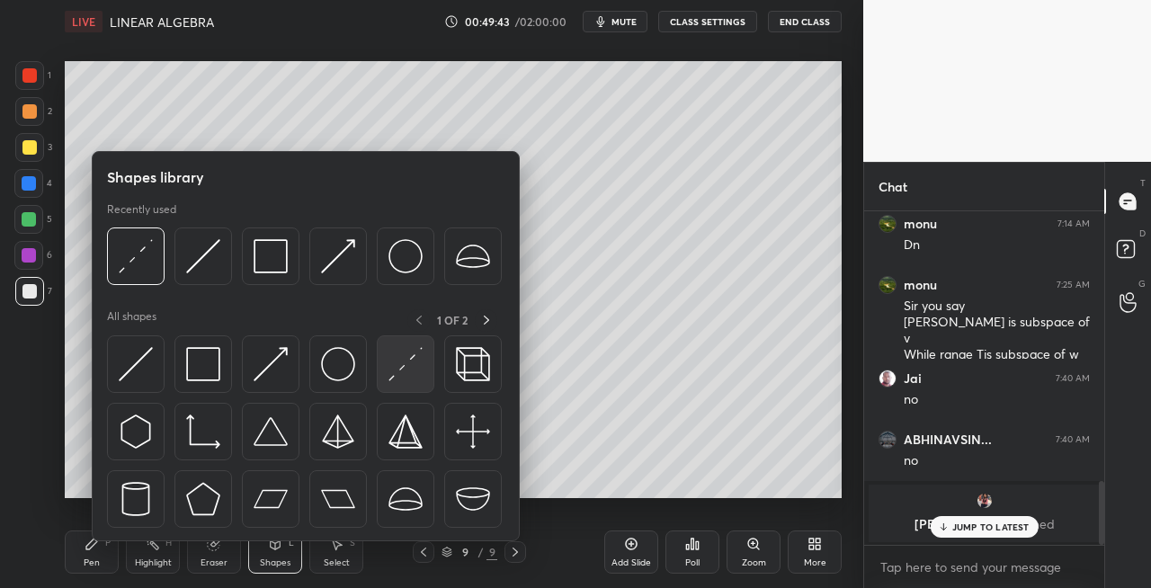
click at [401, 381] on div at bounding box center [406, 364] width 58 height 58
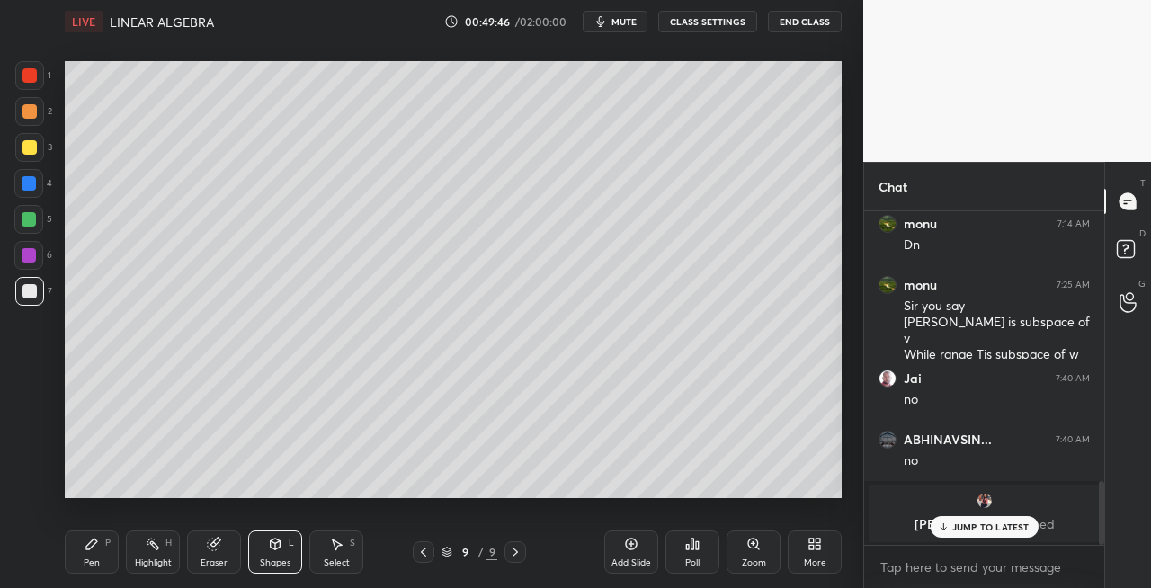
click at [103, 556] on div "Pen P" at bounding box center [92, 552] width 54 height 43
click at [219, 559] on div "Eraser" at bounding box center [214, 563] width 27 height 9
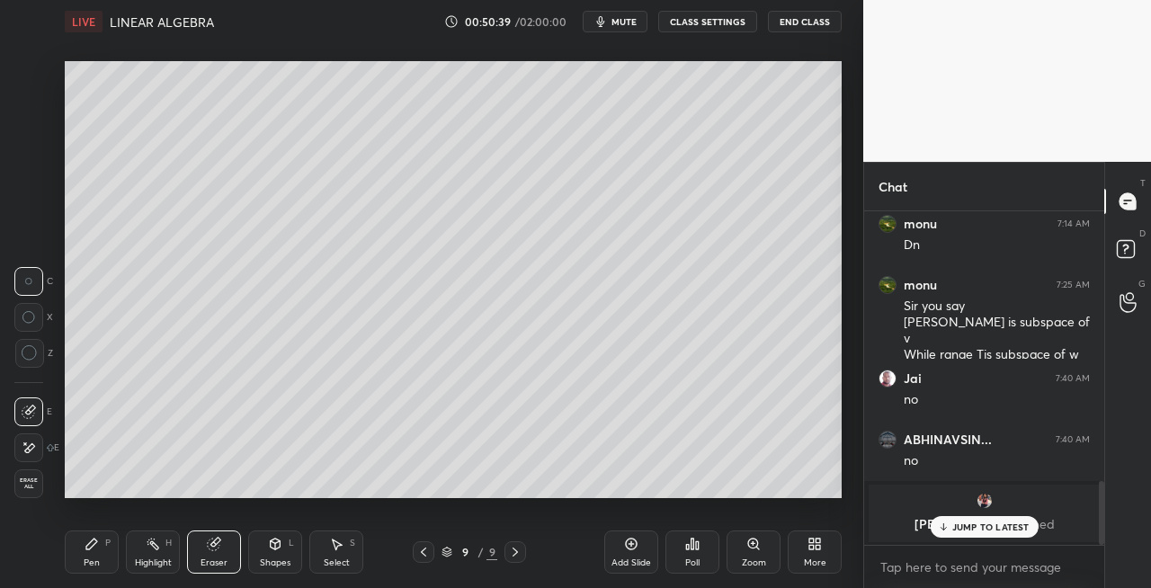
click at [104, 548] on div "Pen P" at bounding box center [92, 552] width 54 height 43
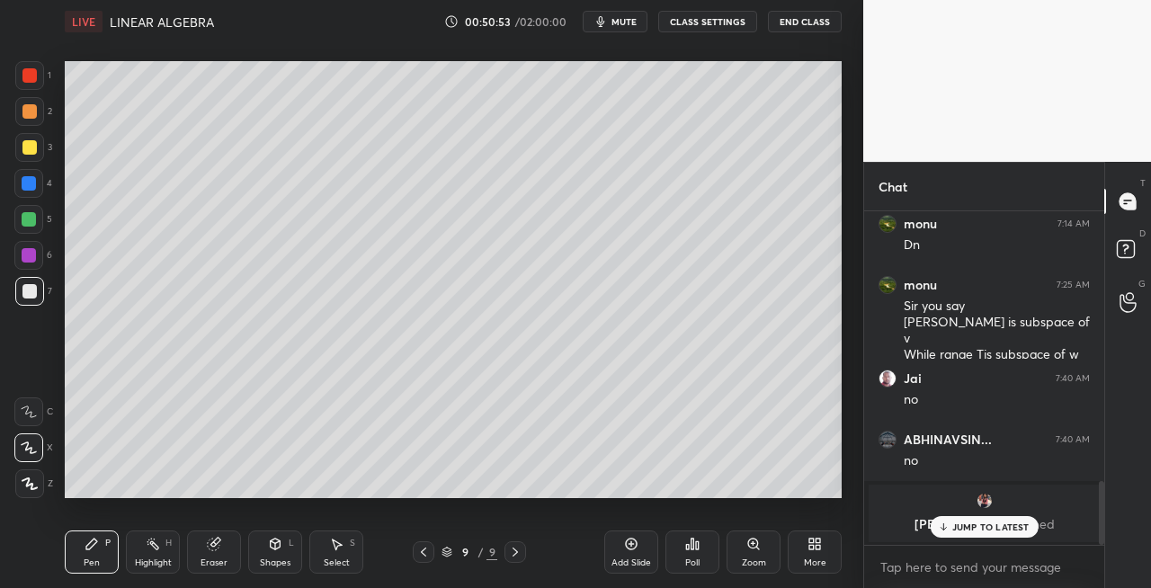
click at [223, 538] on div "Eraser" at bounding box center [214, 552] width 54 height 43
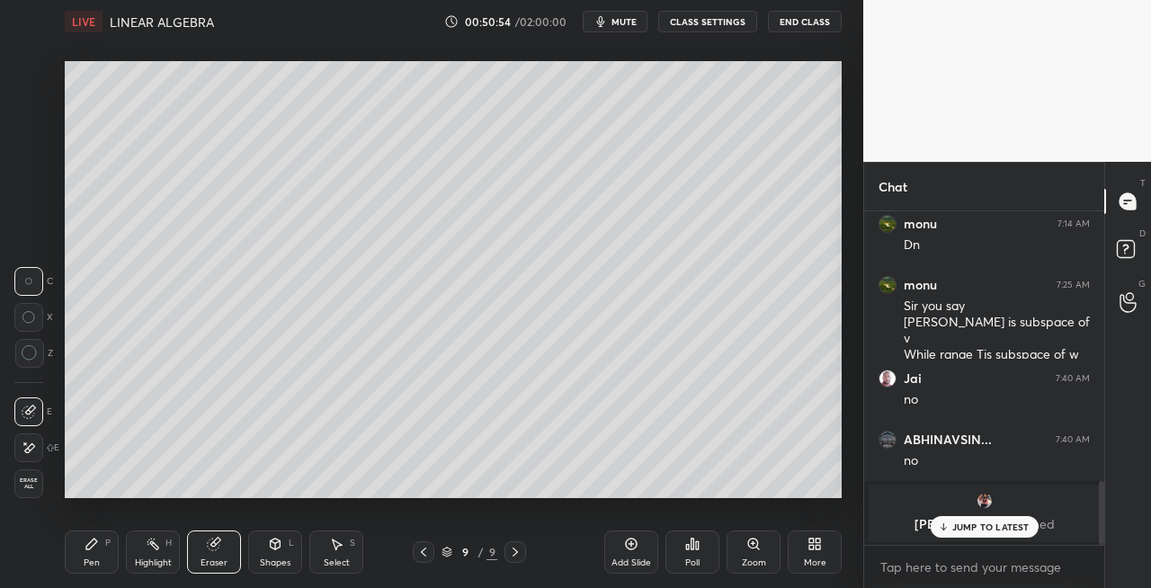
click at [93, 551] on div "Pen P" at bounding box center [92, 552] width 54 height 43
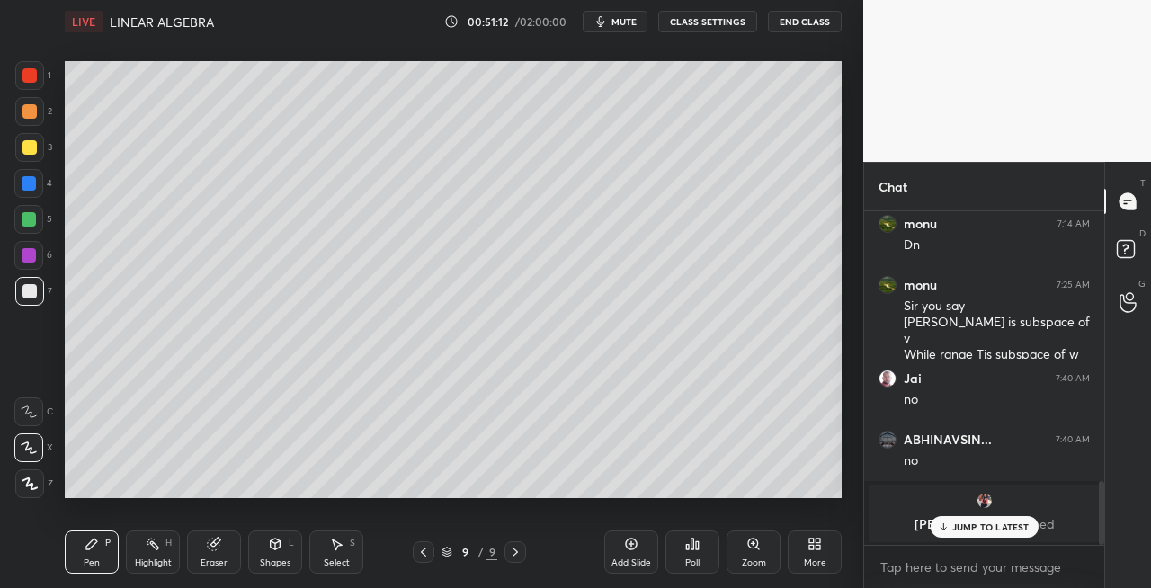
click at [221, 552] on div "Eraser" at bounding box center [214, 552] width 54 height 43
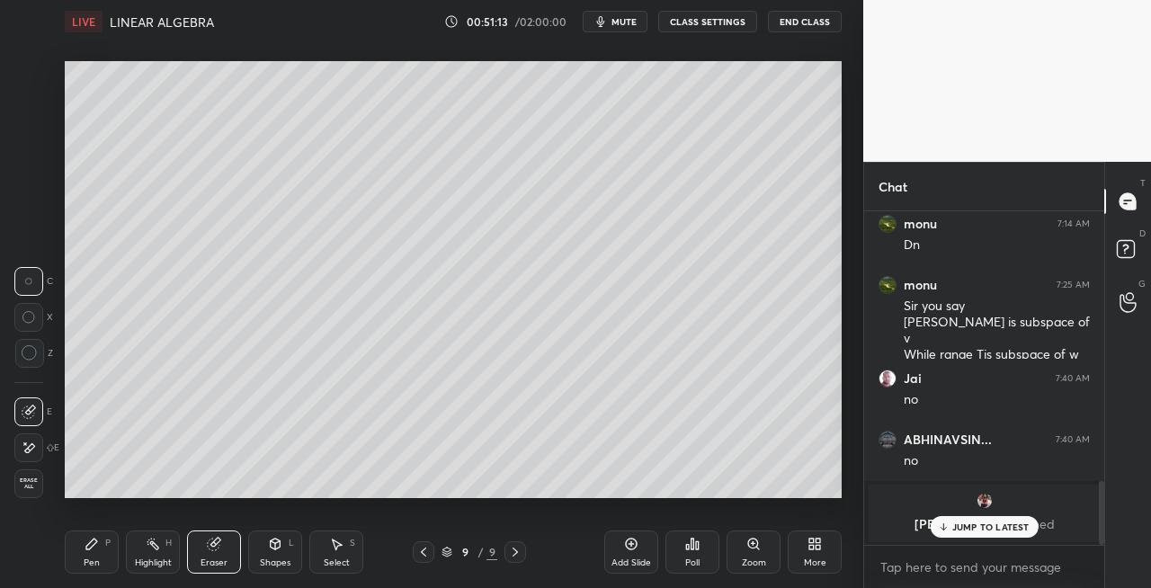
click at [92, 556] on div "Pen P" at bounding box center [92, 552] width 54 height 43
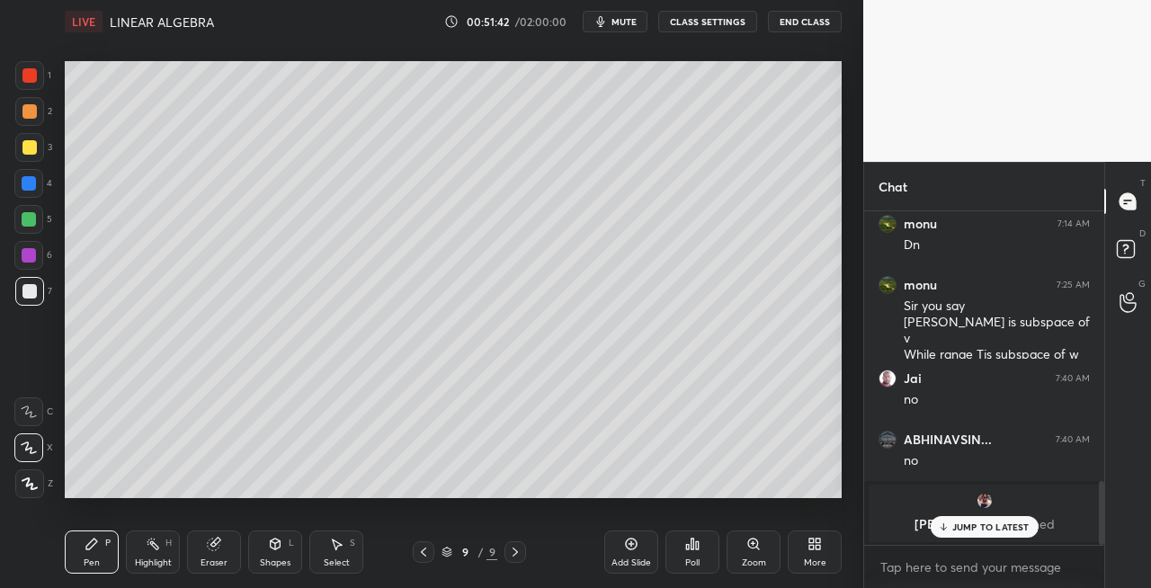
click at [513, 554] on icon at bounding box center [515, 552] width 14 height 14
click at [516, 552] on icon at bounding box center [515, 552] width 5 height 9
click at [625, 560] on div "Add Slide" at bounding box center [632, 563] width 40 height 9
click at [264, 543] on div "Shapes L" at bounding box center [275, 552] width 54 height 43
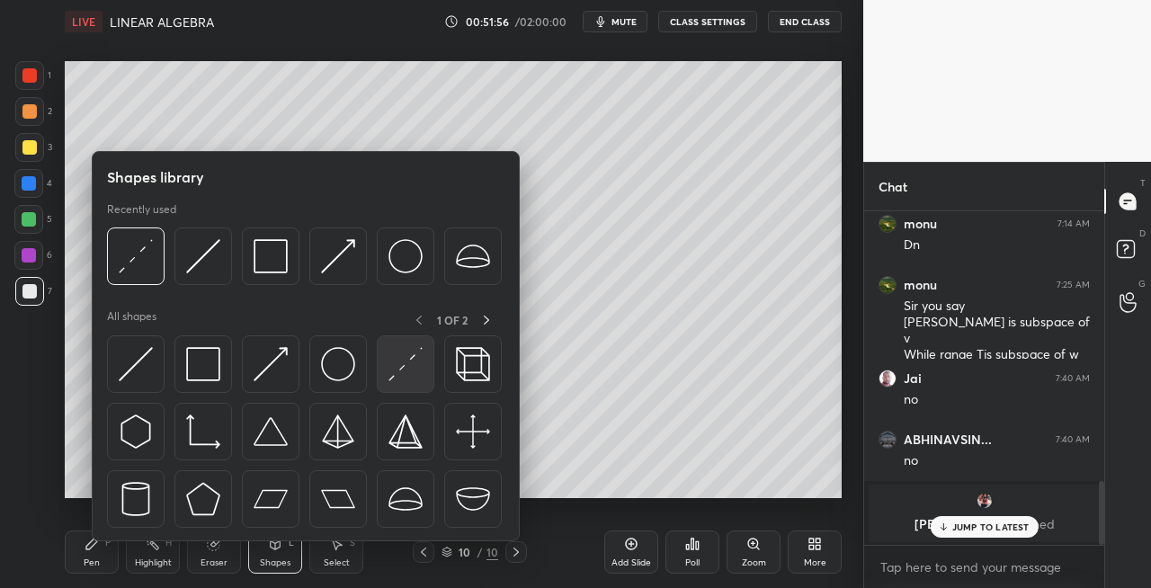
click at [400, 360] on img at bounding box center [406, 364] width 34 height 34
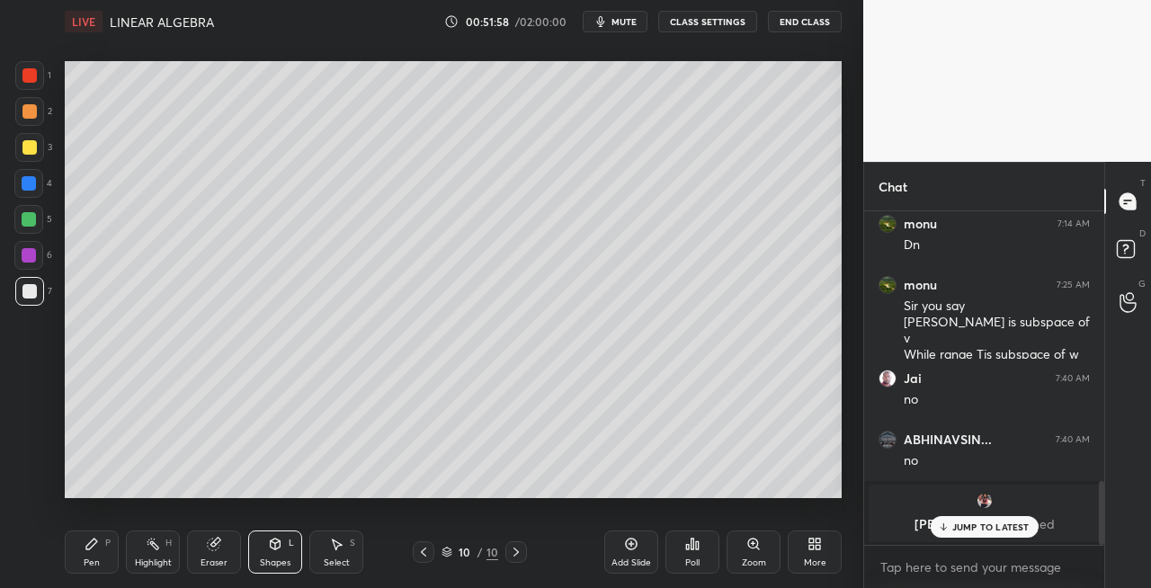
click at [106, 551] on div "Pen P" at bounding box center [92, 552] width 54 height 43
click at [269, 554] on div "Shapes L" at bounding box center [275, 552] width 54 height 43
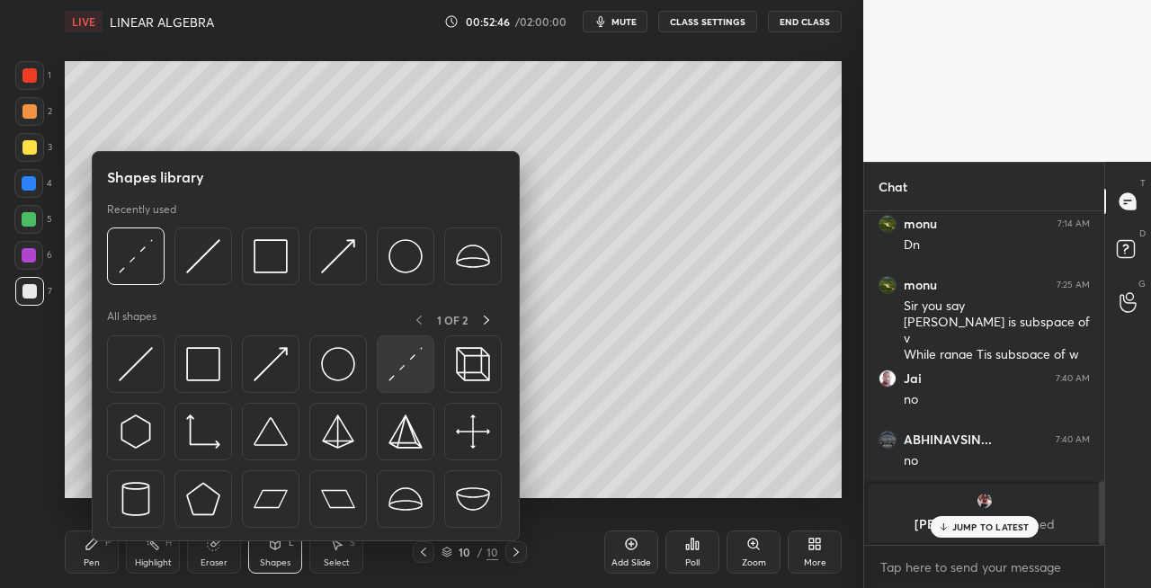
click at [401, 368] on img at bounding box center [406, 364] width 34 height 34
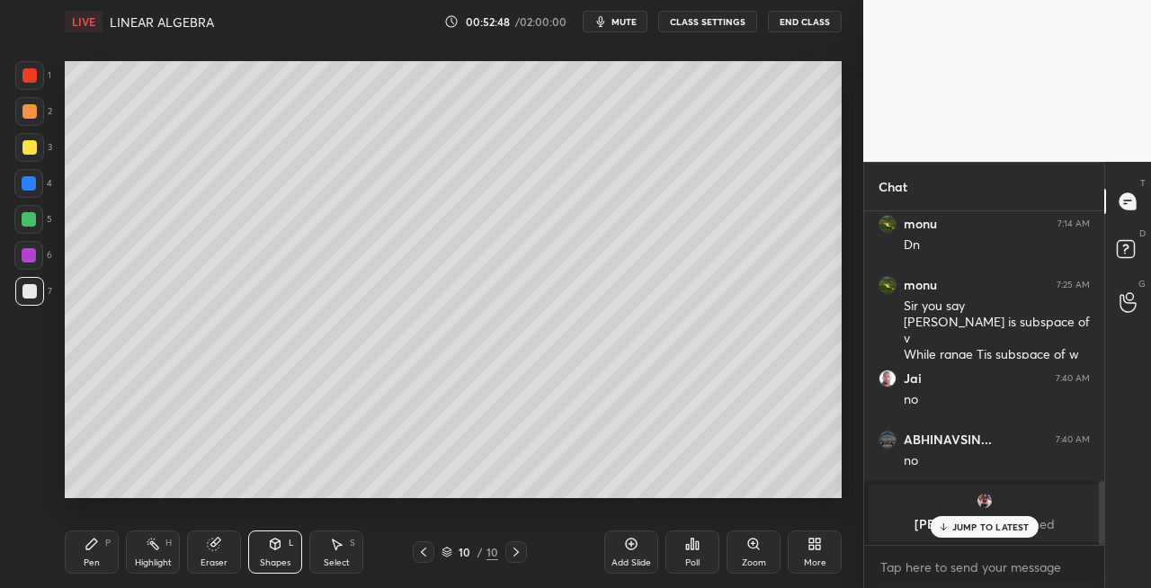
click at [96, 547] on icon at bounding box center [92, 544] width 14 height 14
click at [425, 555] on icon at bounding box center [423, 552] width 14 height 14
click at [517, 555] on icon at bounding box center [516, 552] width 14 height 14
click at [275, 541] on icon at bounding box center [276, 542] width 10 height 3
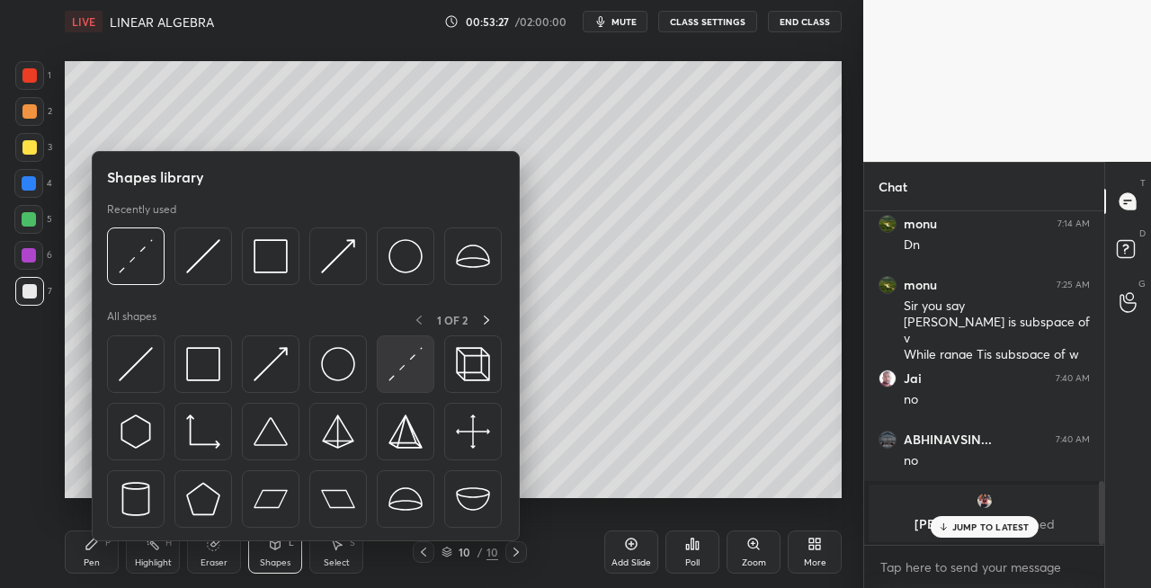
click at [391, 372] on img at bounding box center [406, 364] width 34 height 34
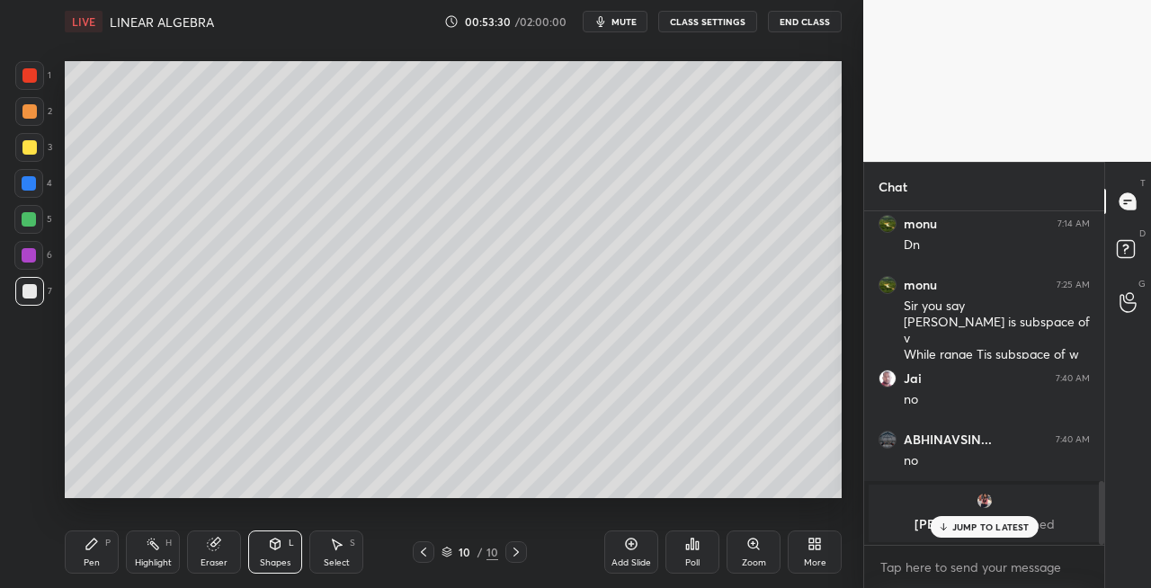
click at [89, 551] on div "Pen P" at bounding box center [92, 552] width 54 height 43
click at [282, 547] on icon at bounding box center [275, 544] width 14 height 14
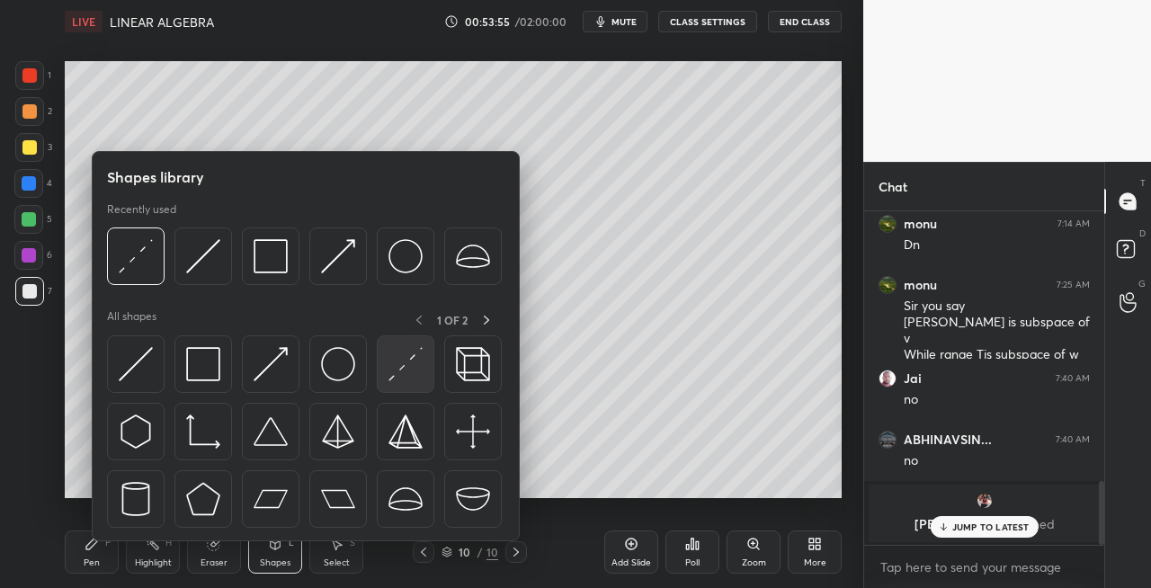
click at [403, 374] on img at bounding box center [406, 364] width 34 height 34
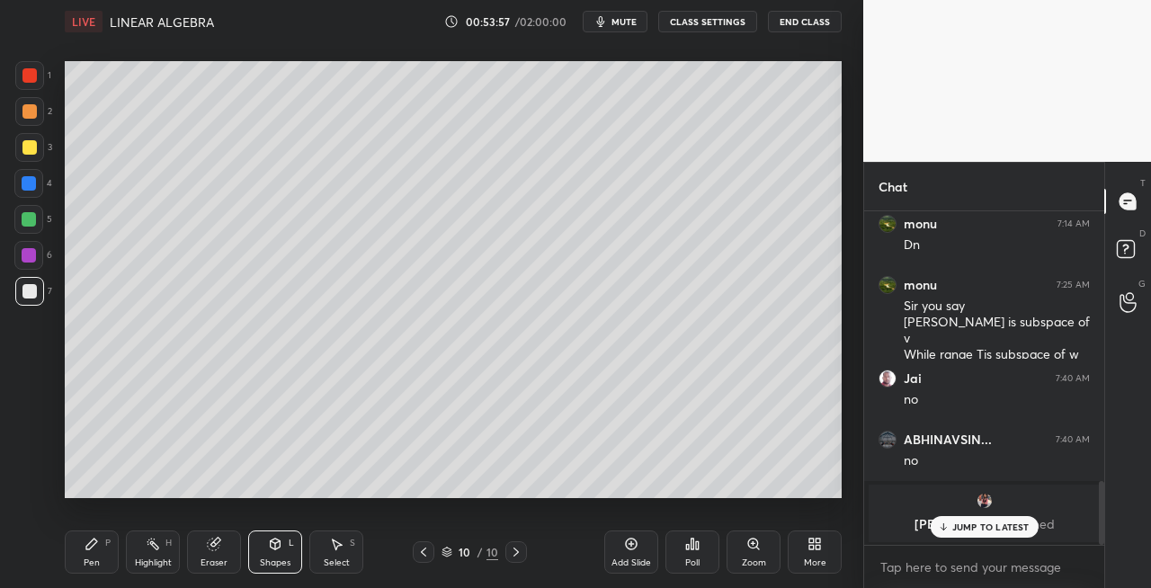
click at [76, 557] on div "Pen P" at bounding box center [92, 552] width 54 height 43
click at [425, 553] on icon at bounding box center [423, 552] width 14 height 14
click at [515, 550] on icon at bounding box center [516, 552] width 5 height 9
click at [286, 549] on div "Shapes L" at bounding box center [275, 552] width 54 height 43
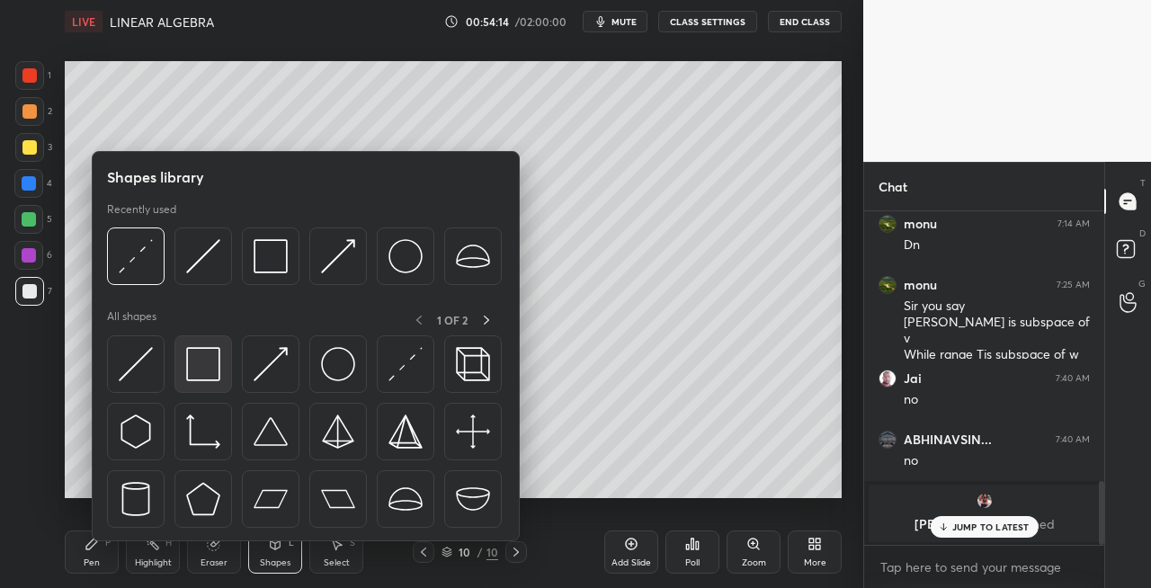
click at [207, 372] on img at bounding box center [203, 364] width 34 height 34
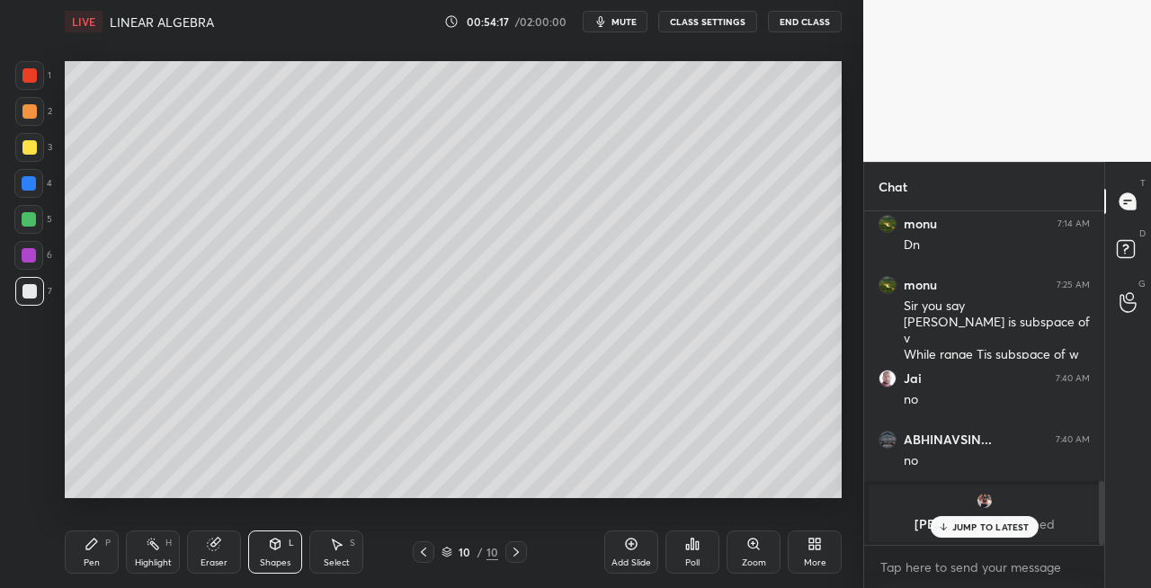
click at [427, 553] on icon at bounding box center [423, 552] width 14 height 14
click at [516, 554] on icon at bounding box center [516, 552] width 14 height 14
click at [520, 553] on icon at bounding box center [516, 552] width 14 height 14
click at [79, 536] on div "Pen P" at bounding box center [92, 552] width 54 height 43
click at [24, 149] on div at bounding box center [29, 147] width 14 height 14
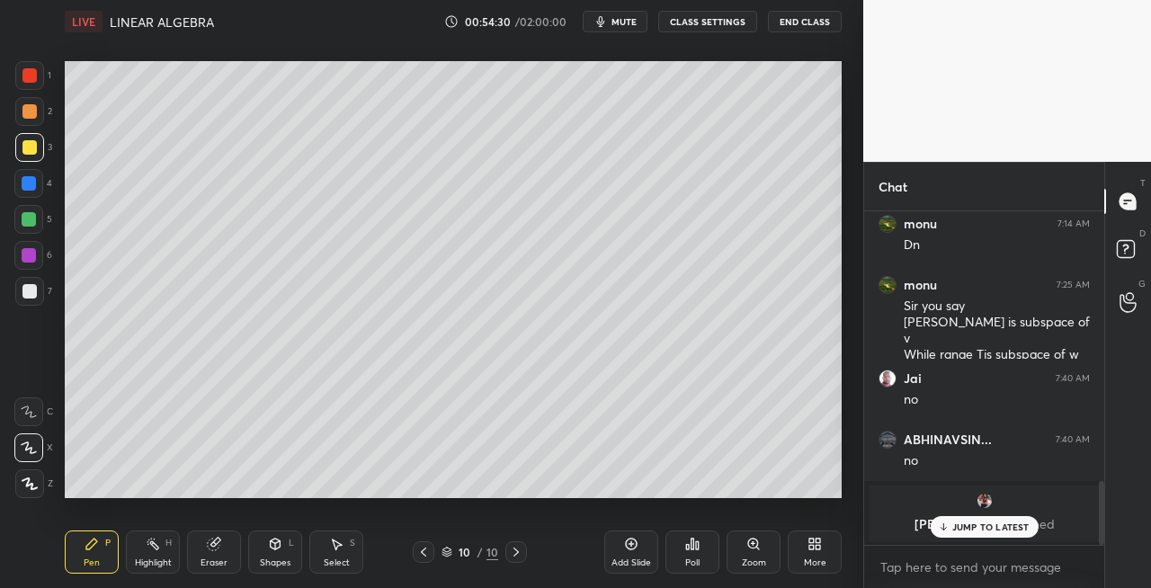
click at [275, 550] on icon at bounding box center [275, 546] width 0 height 6
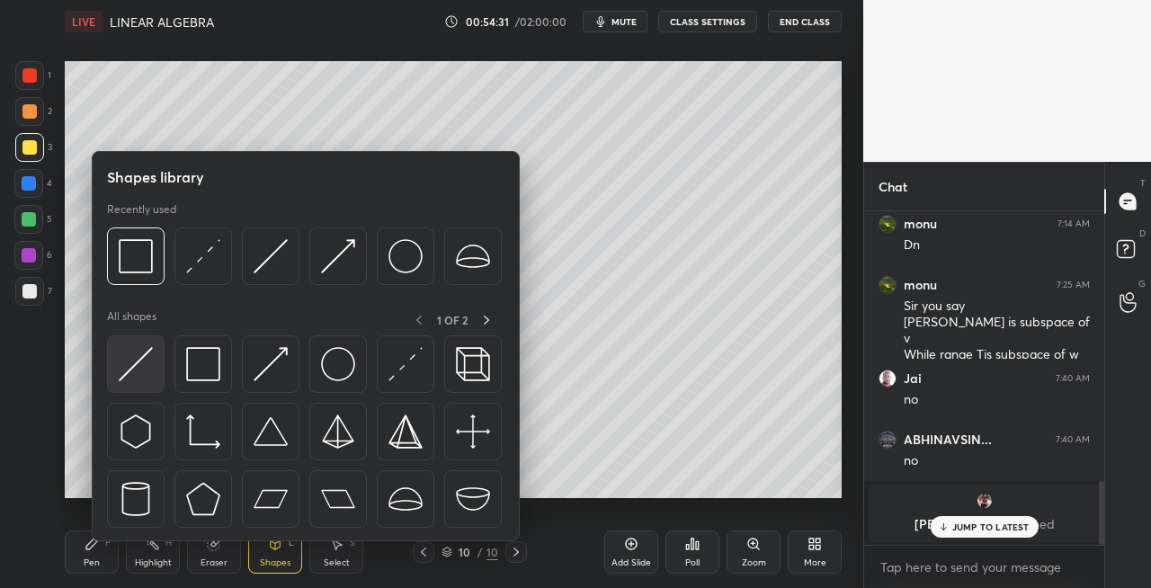
click at [130, 365] on img at bounding box center [136, 364] width 34 height 34
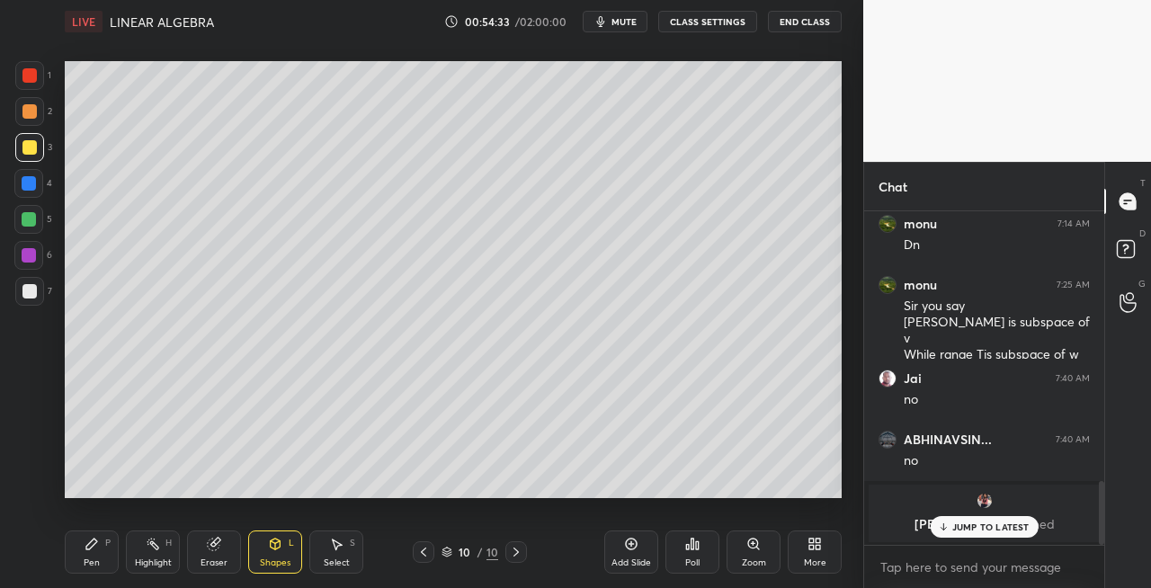
click at [93, 545] on icon at bounding box center [91, 544] width 11 height 11
click at [417, 549] on icon at bounding box center [423, 552] width 14 height 14
click at [515, 555] on icon at bounding box center [516, 552] width 14 height 14
click at [26, 297] on div at bounding box center [29, 291] width 14 height 14
click at [273, 545] on icon at bounding box center [276, 544] width 10 height 11
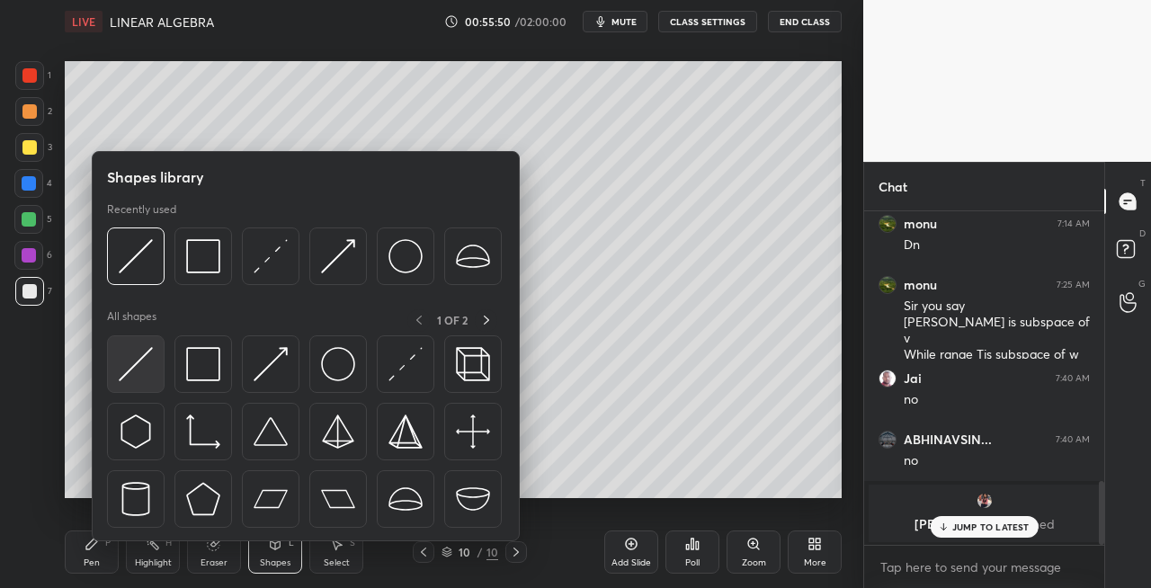
click at [151, 380] on img at bounding box center [136, 364] width 34 height 34
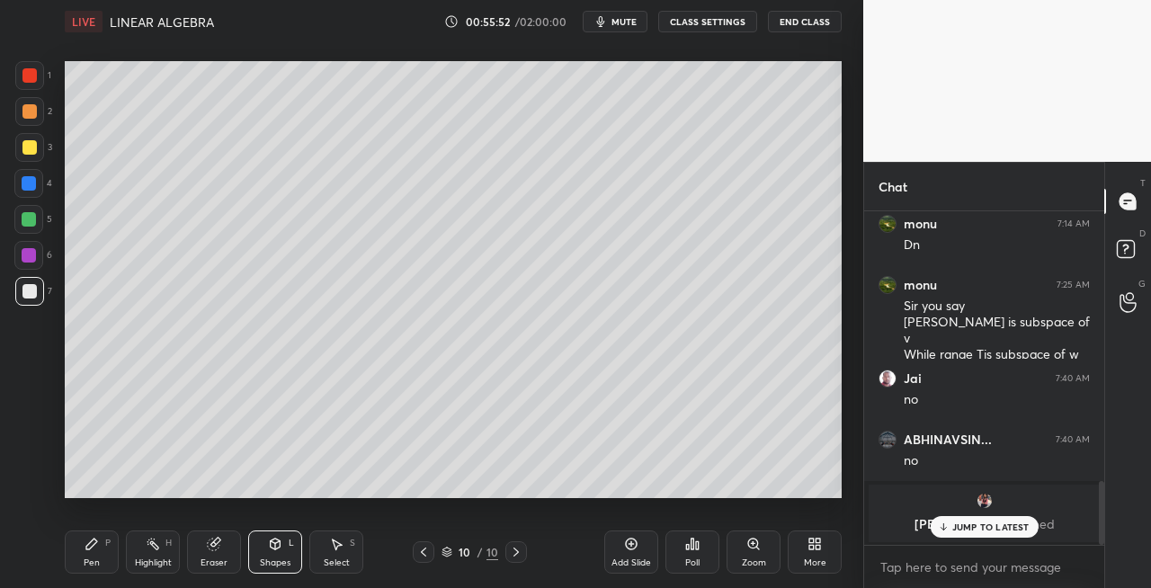
click at [91, 566] on div "Pen" at bounding box center [92, 563] width 16 height 9
click at [1125, 308] on div "1" at bounding box center [1129, 315] width 18 height 14
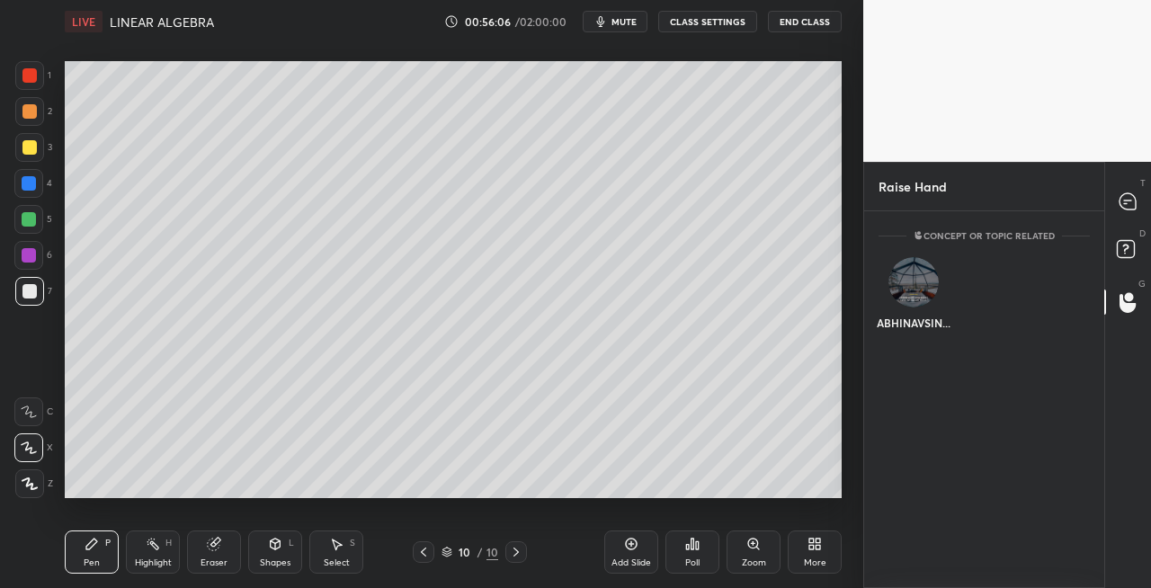
scroll to position [5, 5]
click at [914, 284] on img "grid" at bounding box center [914, 282] width 50 height 50
click at [914, 333] on button "INVITE" at bounding box center [914, 335] width 54 height 23
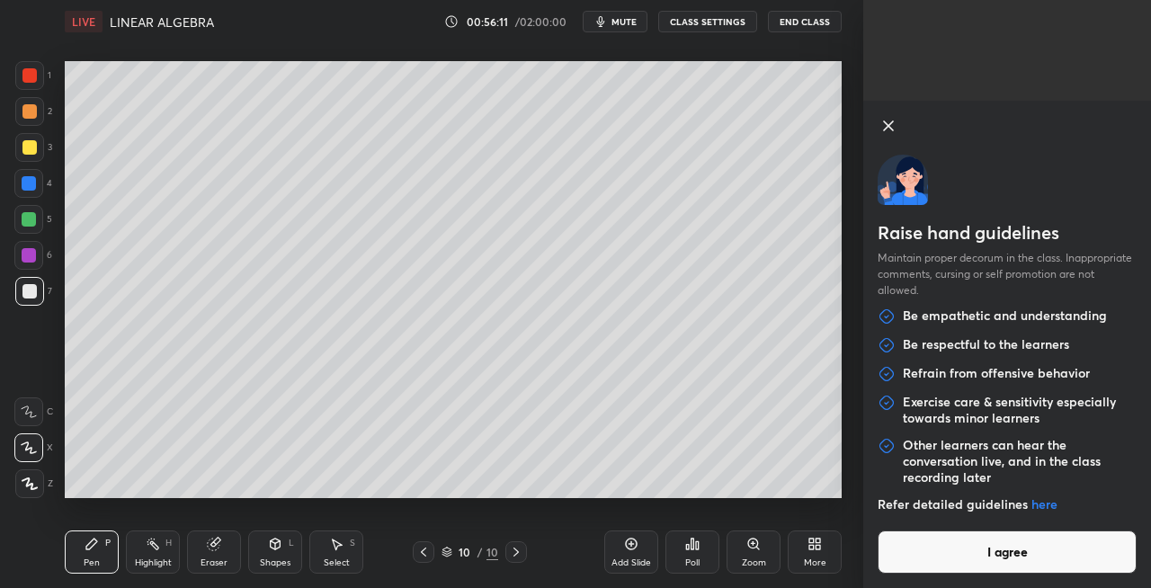
click at [980, 552] on button "I agree" at bounding box center [1007, 552] width 259 height 43
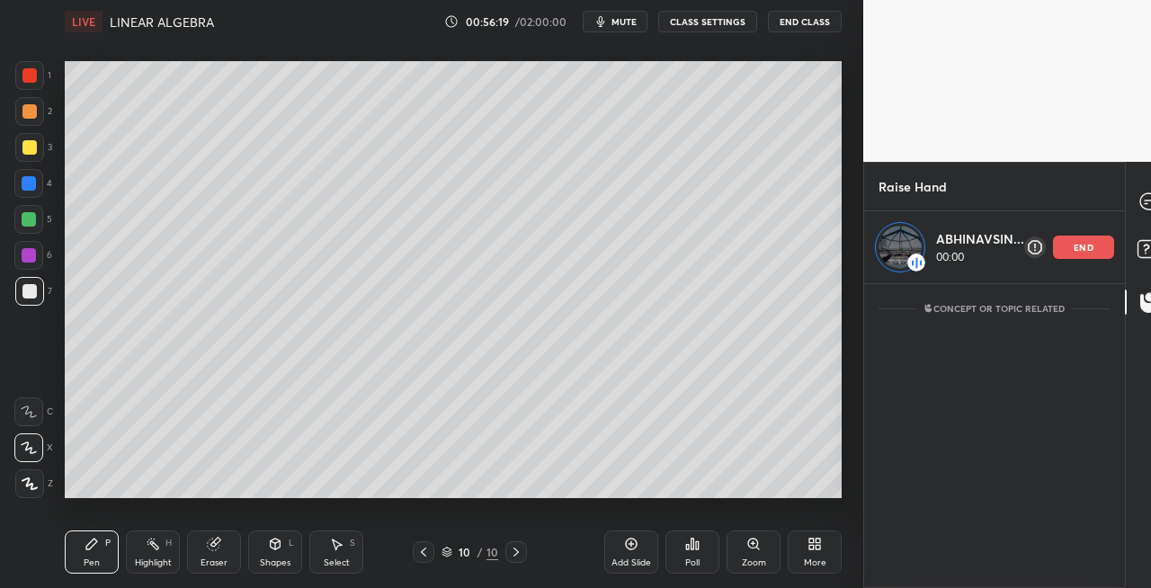
scroll to position [293, 254]
click at [419, 556] on icon at bounding box center [423, 552] width 14 height 14
click at [520, 550] on icon at bounding box center [516, 552] width 14 height 14
click at [423, 558] on icon at bounding box center [423, 552] width 14 height 14
click at [516, 553] on icon at bounding box center [516, 552] width 5 height 9
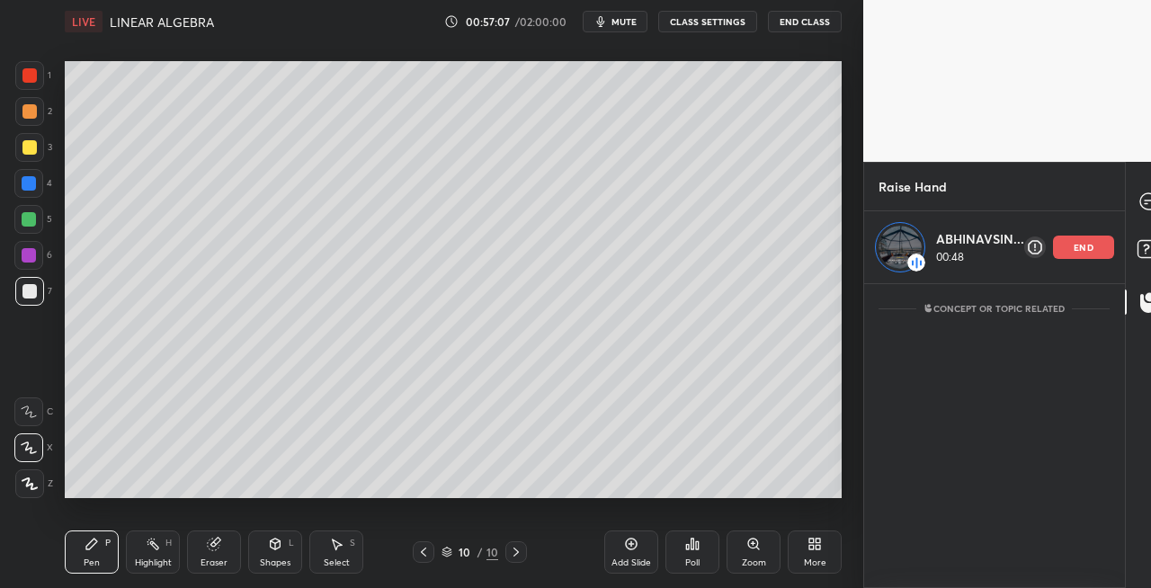
click at [421, 552] on icon at bounding box center [423, 552] width 5 height 9
click at [513, 554] on icon at bounding box center [516, 552] width 14 height 14
click at [420, 550] on icon at bounding box center [423, 552] width 14 height 14
click at [511, 554] on icon at bounding box center [516, 552] width 14 height 14
click at [425, 551] on icon at bounding box center [423, 552] width 14 height 14
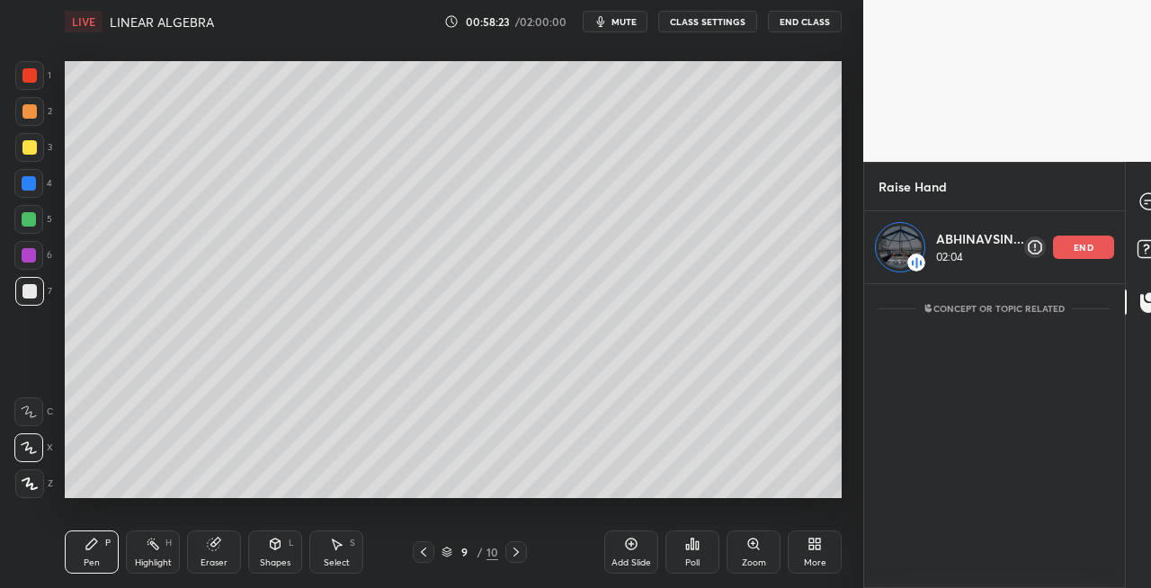
click at [510, 545] on icon at bounding box center [516, 552] width 14 height 14
click at [1077, 239] on div "end" at bounding box center [1083, 247] width 61 height 23
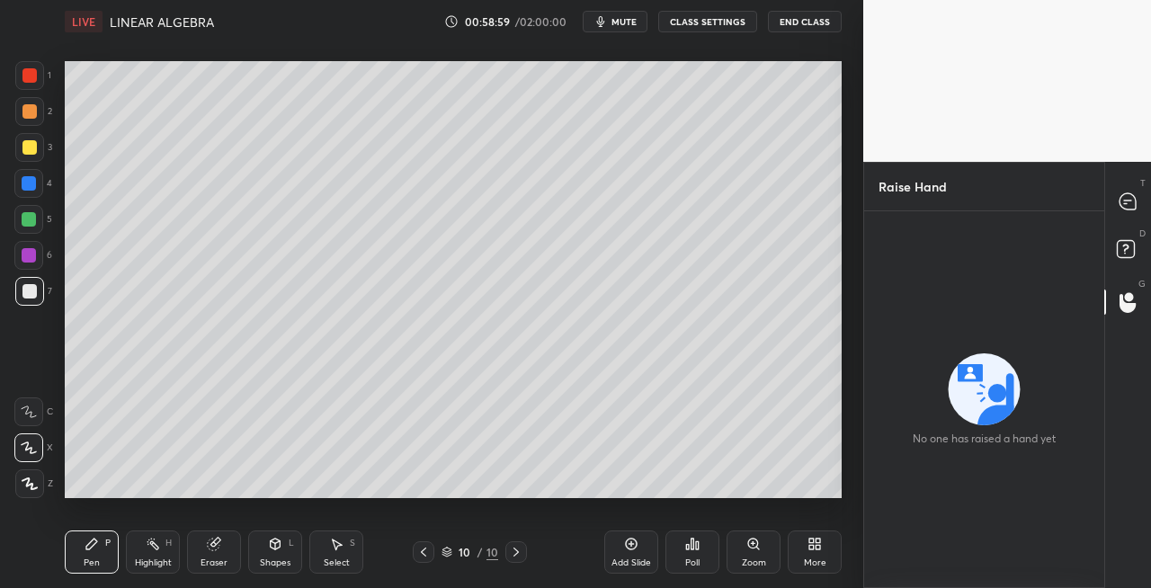
click at [1144, 204] on div at bounding box center [1129, 201] width 36 height 32
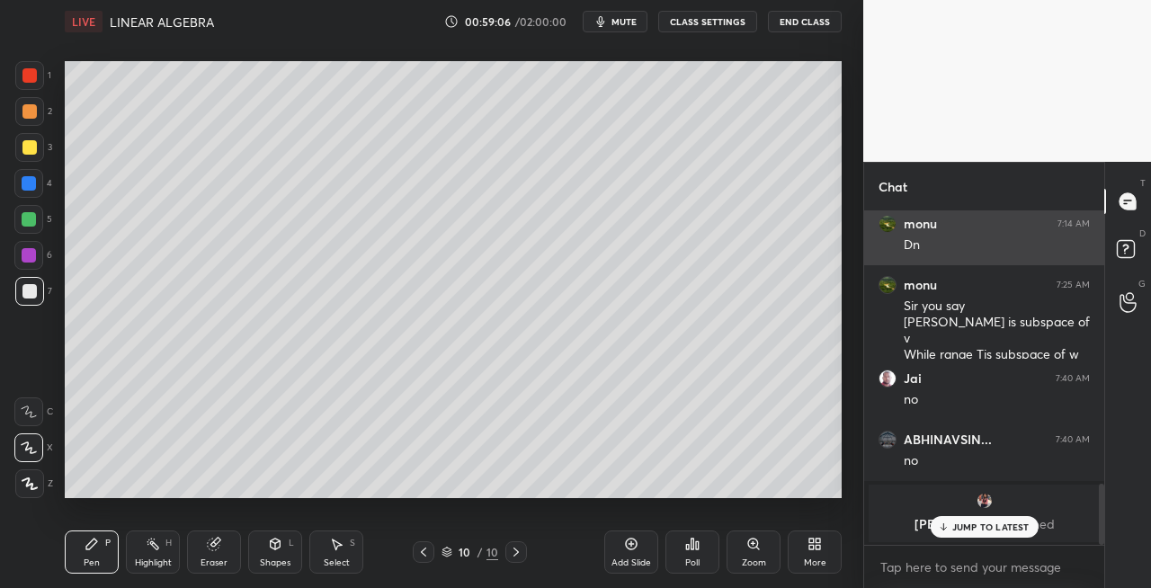
scroll to position [1475, 0]
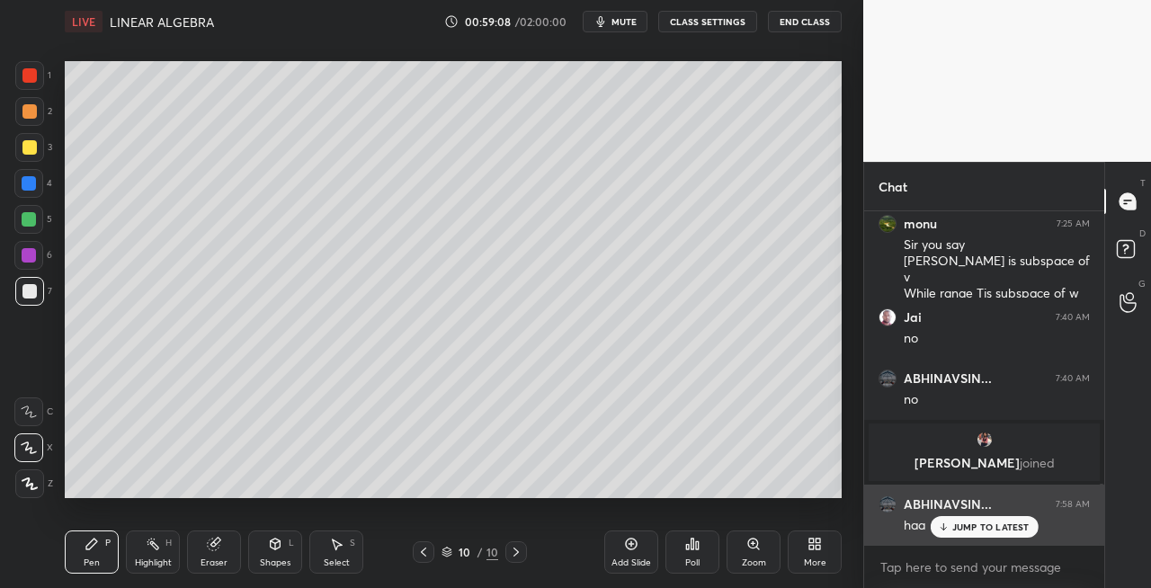
click at [948, 525] on icon at bounding box center [943, 527] width 12 height 11
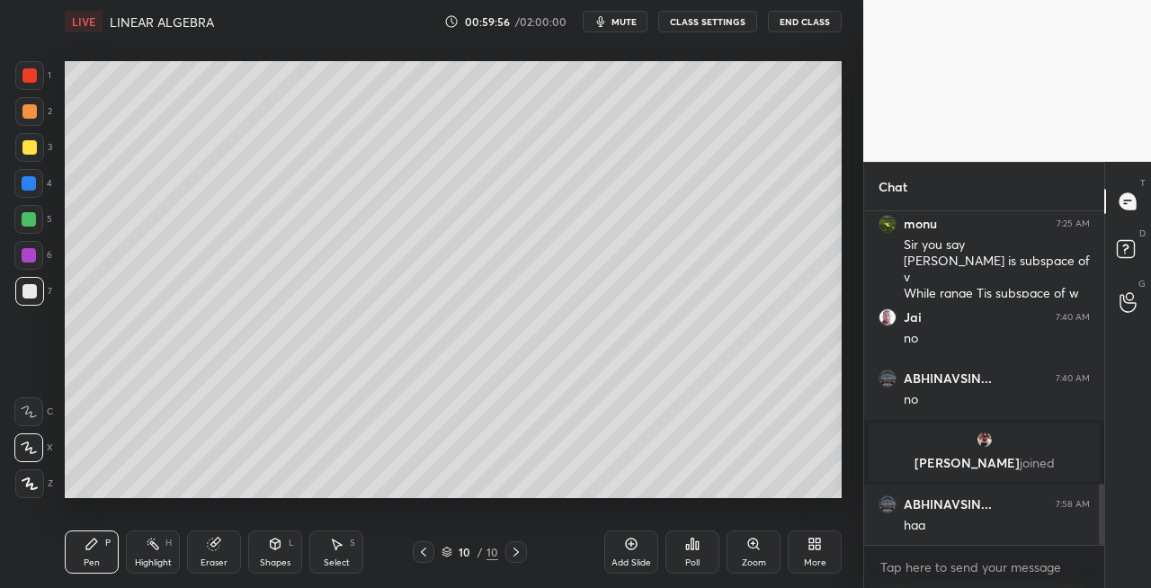
click at [232, 559] on div "Eraser" at bounding box center [214, 552] width 54 height 43
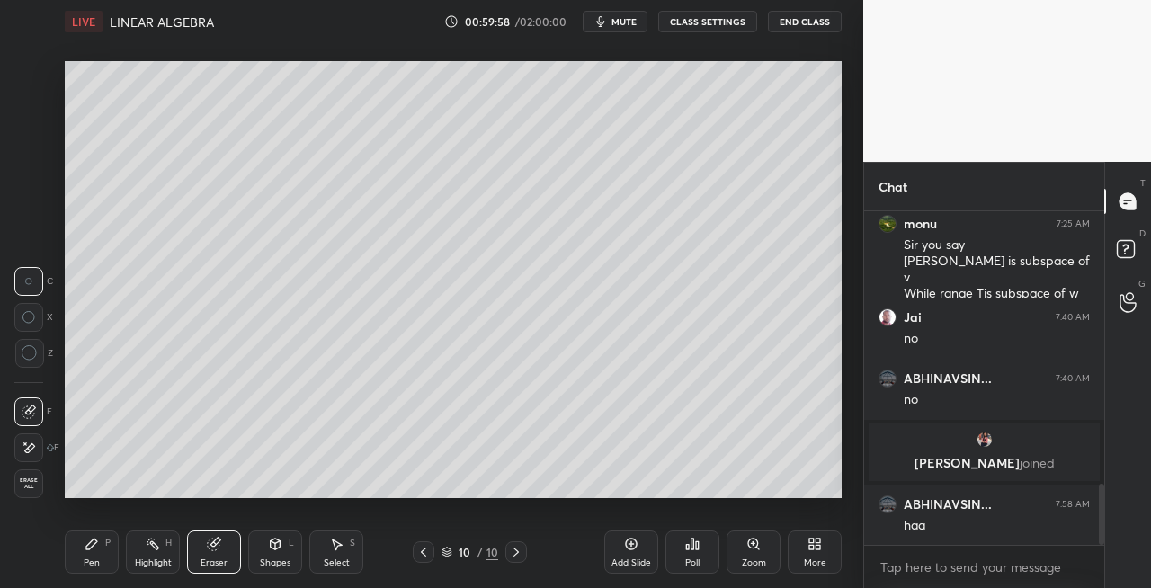
click at [275, 546] on icon at bounding box center [275, 546] width 0 height 6
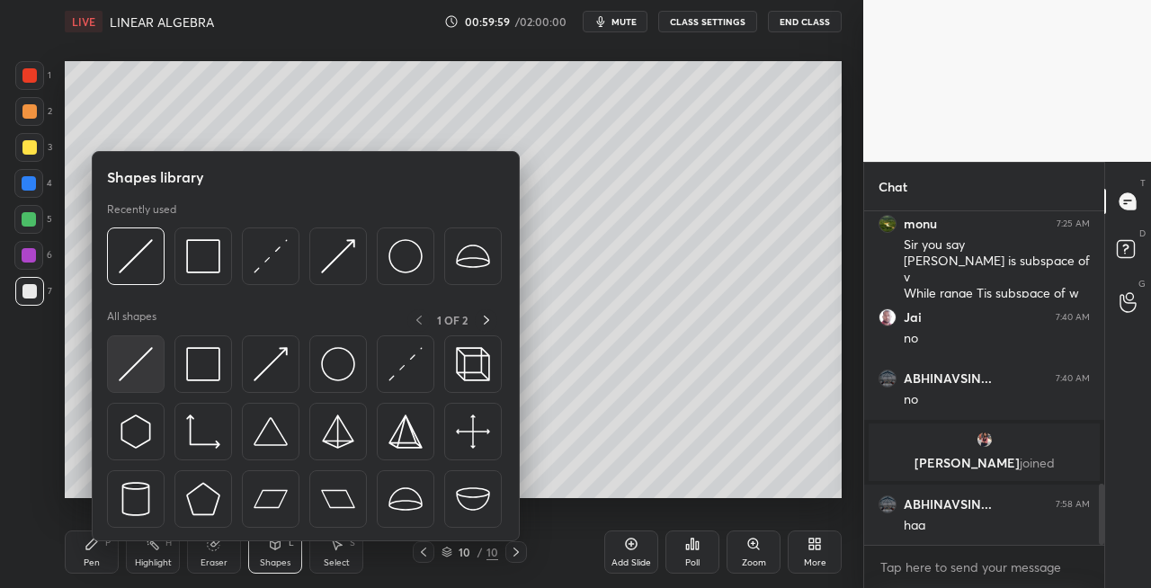
click at [141, 381] on div at bounding box center [136, 364] width 58 height 58
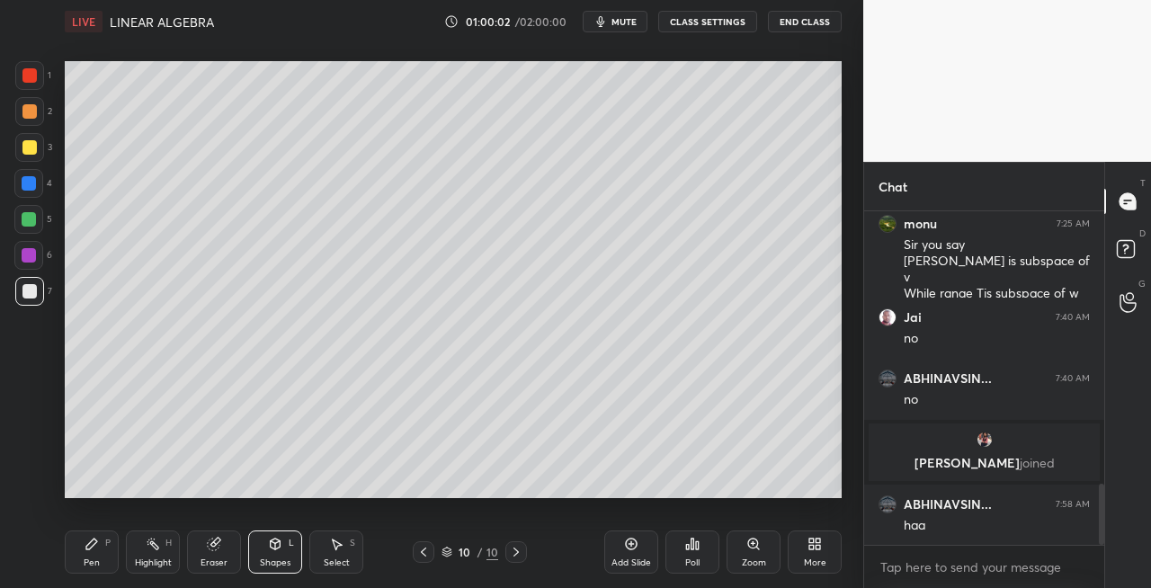
click at [85, 559] on div "Pen" at bounding box center [92, 563] width 16 height 9
click at [518, 555] on icon at bounding box center [516, 552] width 14 height 14
click at [516, 555] on icon at bounding box center [516, 552] width 14 height 14
click at [637, 559] on div "Add Slide" at bounding box center [632, 563] width 40 height 9
click at [425, 552] on icon at bounding box center [423, 552] width 14 height 14
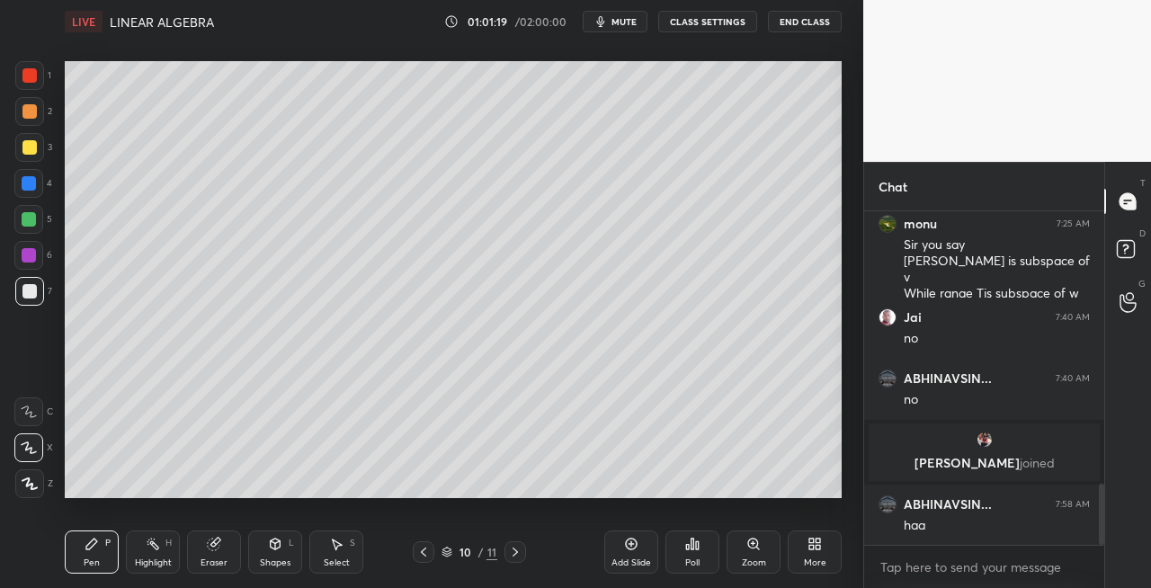
click at [425, 552] on icon at bounding box center [423, 552] width 14 height 14
click at [426, 552] on icon at bounding box center [423, 552] width 14 height 14
click at [425, 554] on icon at bounding box center [423, 552] width 14 height 14
click at [425, 553] on icon at bounding box center [423, 552] width 14 height 14
click at [427, 553] on icon at bounding box center [423, 552] width 14 height 14
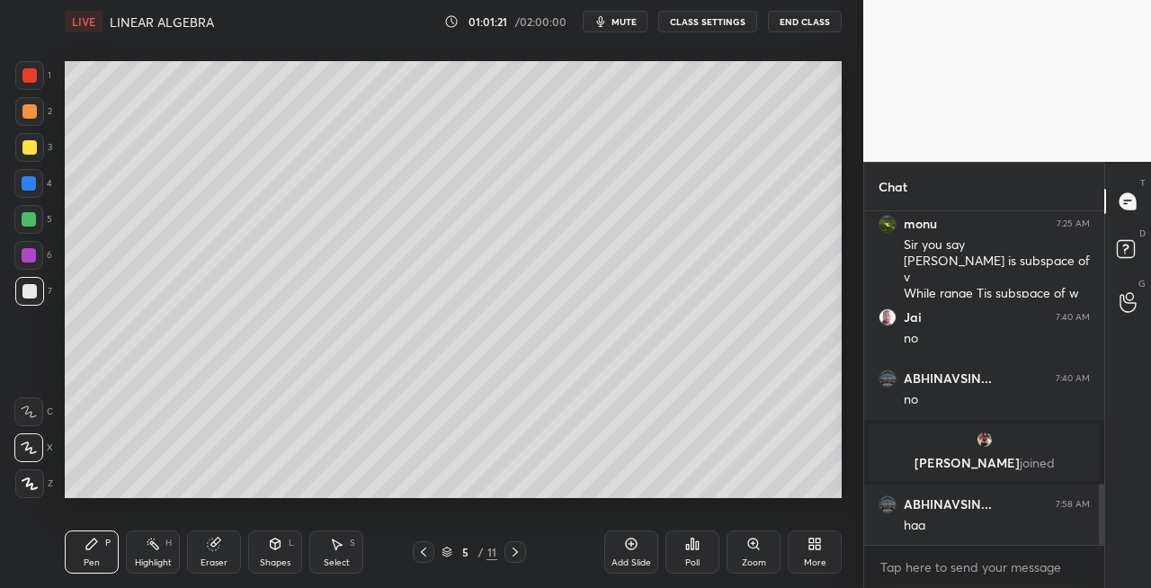
click at [430, 552] on icon at bounding box center [423, 552] width 14 height 14
click at [434, 551] on div at bounding box center [424, 552] width 22 height 22
click at [515, 556] on icon at bounding box center [515, 552] width 14 height 14
click at [519, 554] on icon at bounding box center [515, 552] width 14 height 14
click at [523, 551] on div at bounding box center [516, 552] width 22 height 22
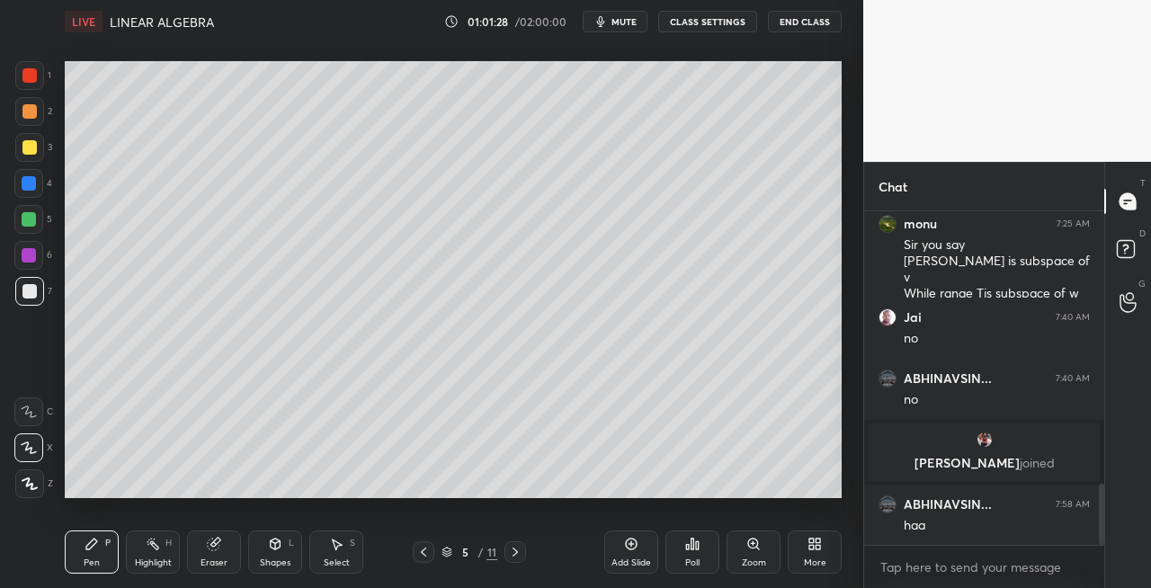
click at [520, 552] on icon at bounding box center [515, 552] width 14 height 14
click at [523, 551] on div at bounding box center [516, 552] width 22 height 22
click at [523, 552] on div at bounding box center [516, 552] width 22 height 22
click at [514, 551] on icon at bounding box center [515, 552] width 14 height 14
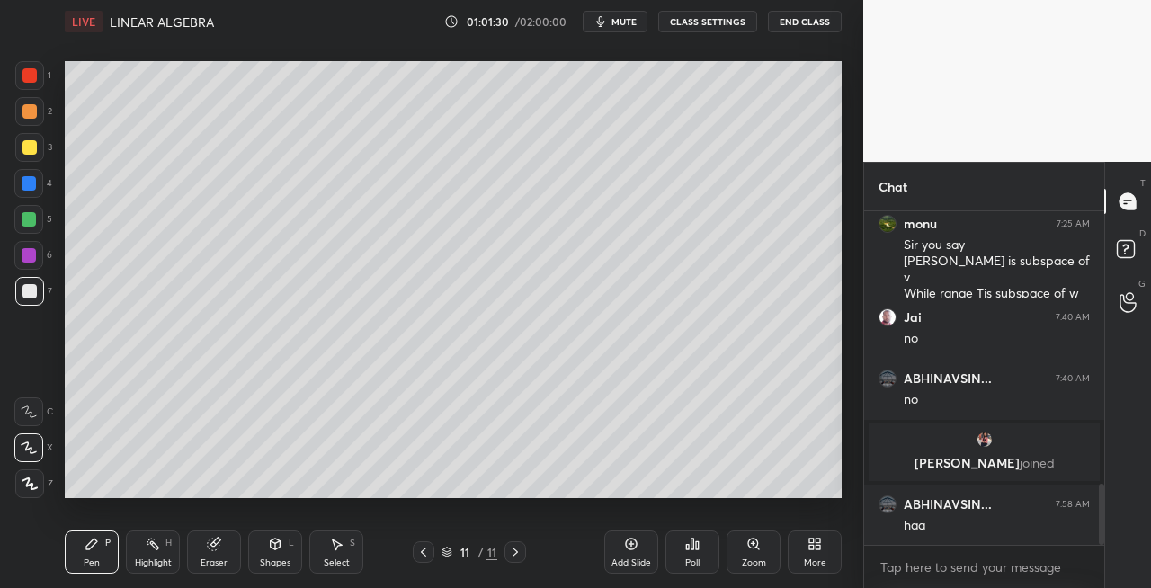
click at [514, 549] on icon at bounding box center [515, 552] width 5 height 9
click at [511, 550] on icon at bounding box center [515, 552] width 14 height 14
click at [211, 550] on icon at bounding box center [214, 545] width 12 height 12
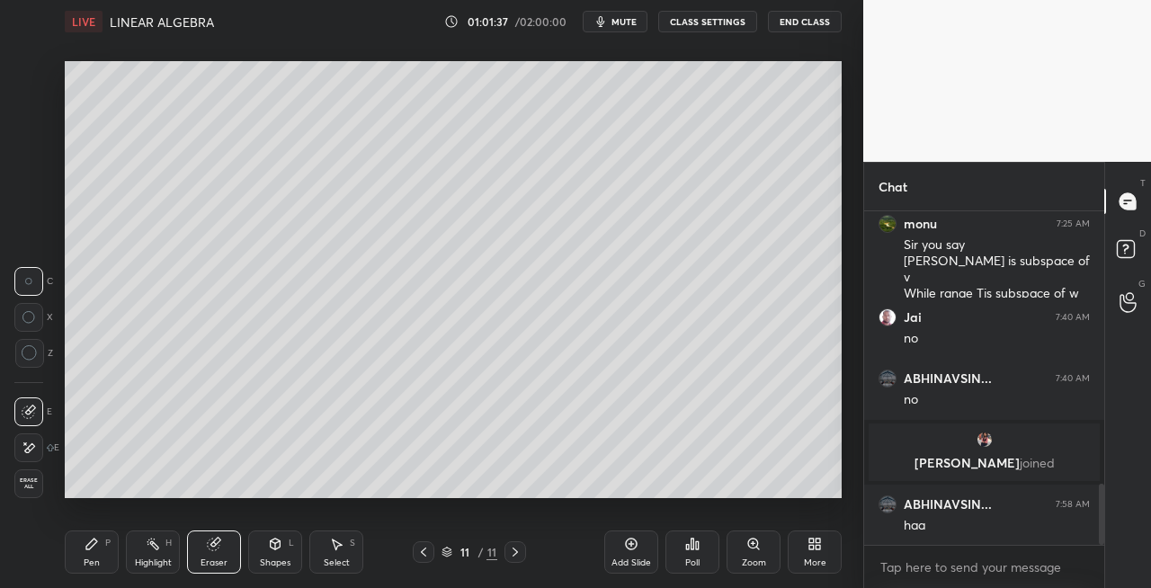
click at [90, 550] on icon at bounding box center [92, 544] width 14 height 14
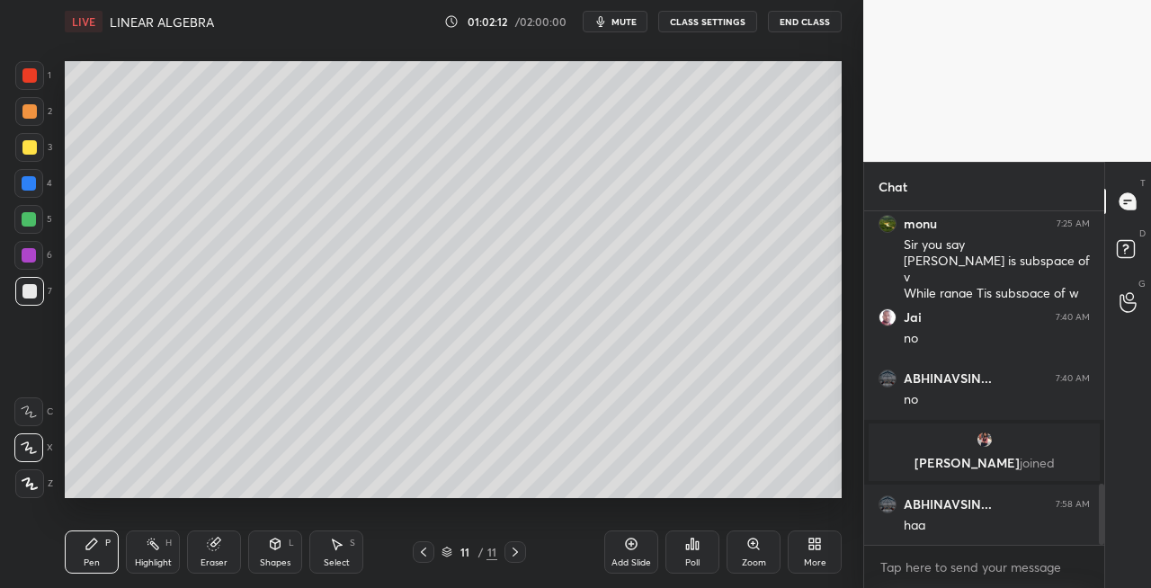
click at [214, 546] on icon at bounding box center [214, 545] width 12 height 12
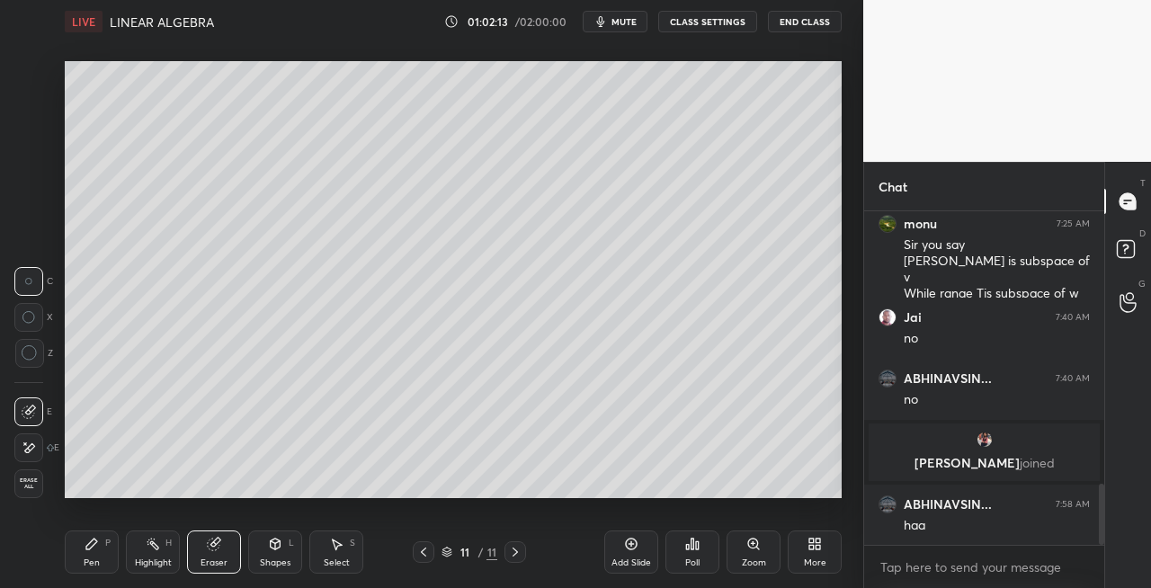
click at [88, 552] on div "Pen P" at bounding box center [92, 552] width 54 height 43
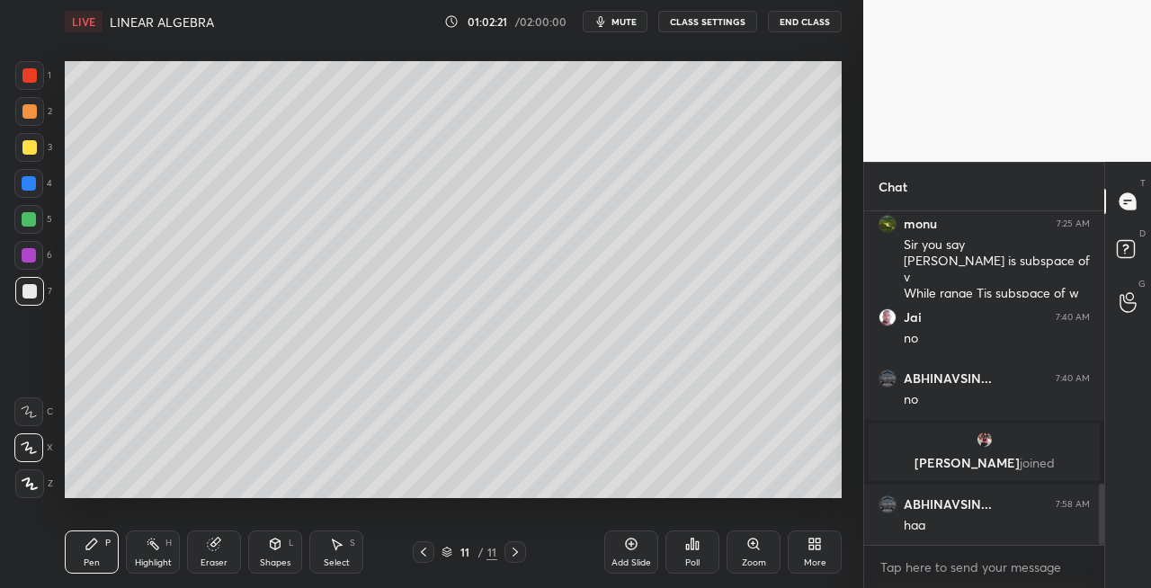
click at [283, 550] on div "Shapes L" at bounding box center [275, 552] width 54 height 43
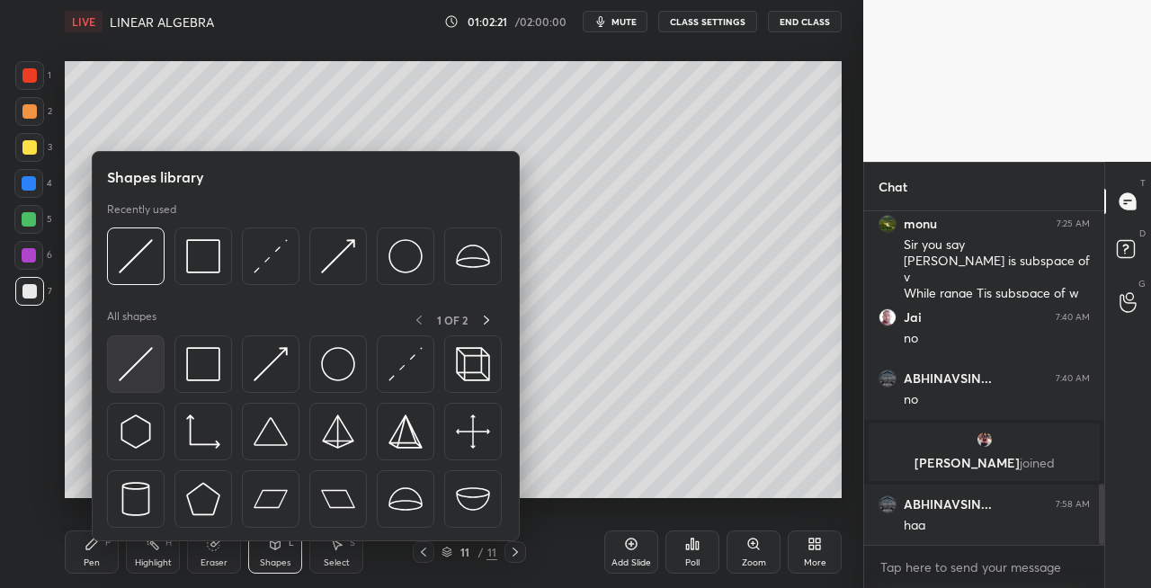
click at [139, 376] on img at bounding box center [136, 364] width 34 height 34
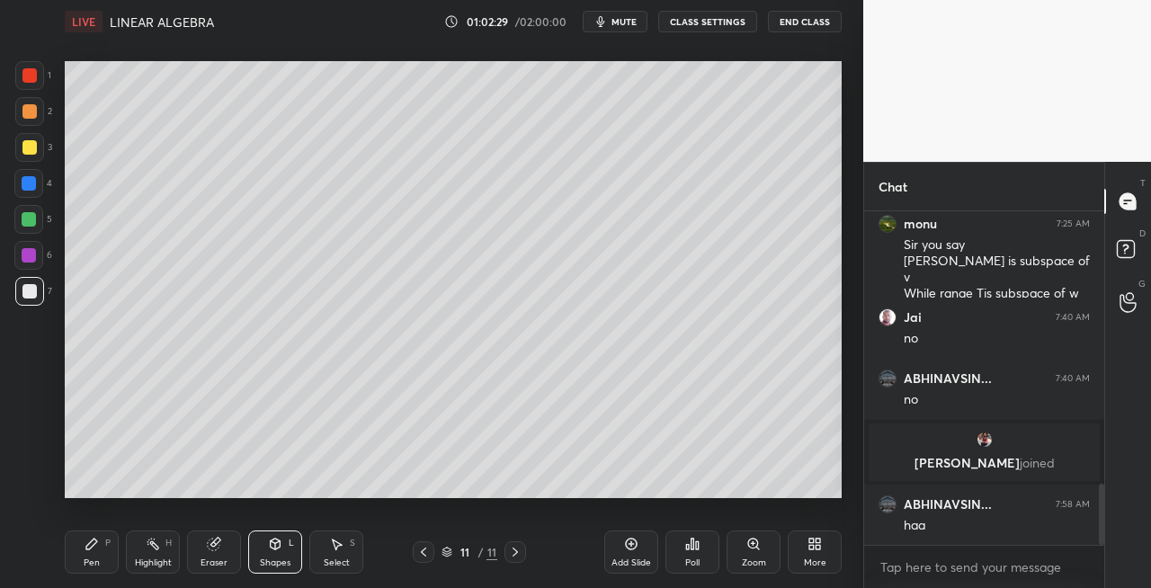
click at [92, 562] on div "Pen" at bounding box center [92, 563] width 16 height 9
click at [281, 543] on icon at bounding box center [275, 544] width 14 height 14
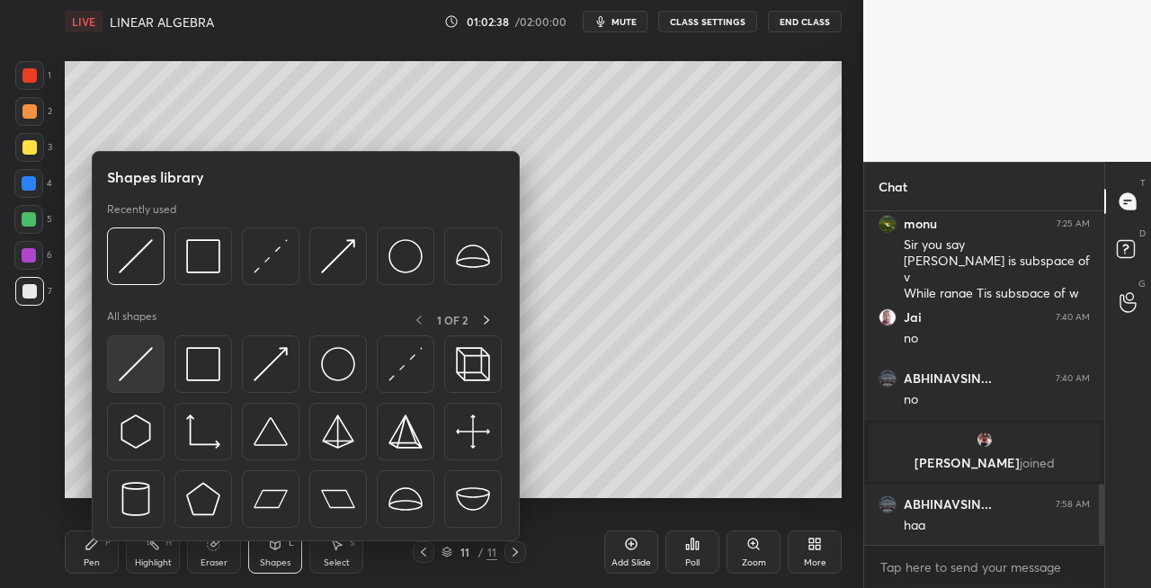
click at [124, 369] on img at bounding box center [136, 364] width 34 height 34
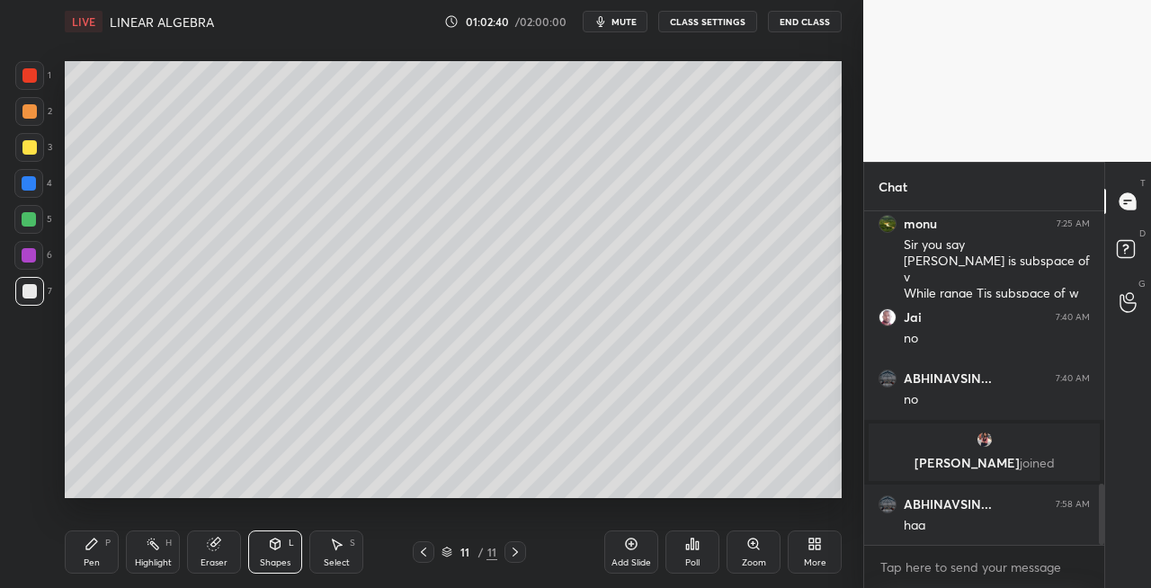
click at [94, 545] on icon at bounding box center [91, 544] width 11 height 11
click at [516, 557] on icon at bounding box center [515, 552] width 14 height 14
click at [512, 552] on icon at bounding box center [515, 552] width 14 height 14
click at [630, 561] on div "Add Slide" at bounding box center [632, 563] width 40 height 9
click at [423, 550] on icon at bounding box center [423, 552] width 14 height 14
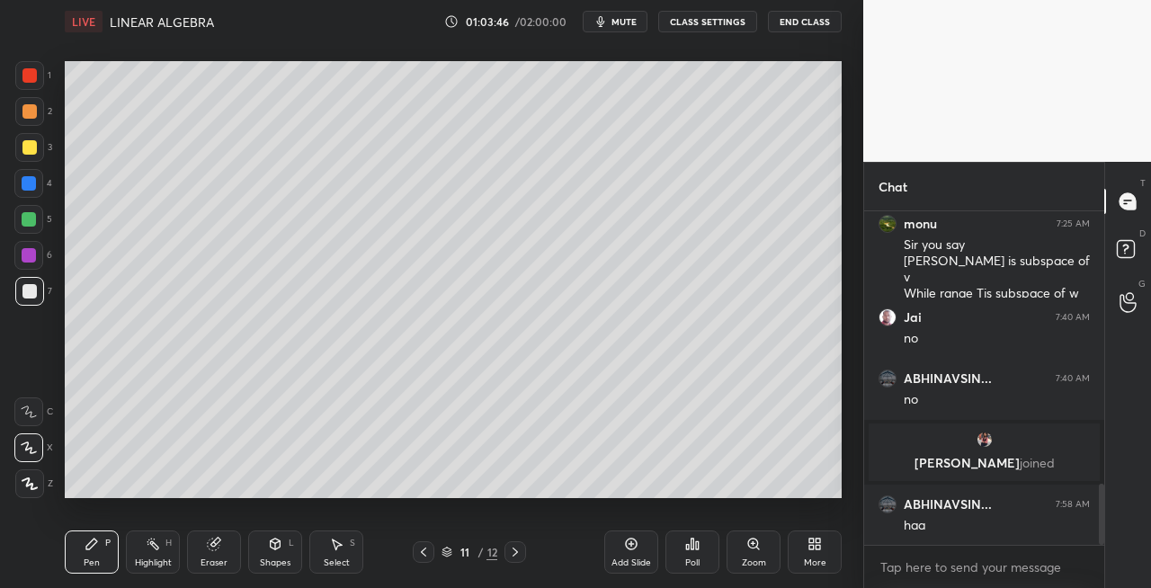
click at [513, 551] on icon at bounding box center [515, 552] width 14 height 14
click at [31, 162] on div "3" at bounding box center [33, 151] width 37 height 36
click at [423, 556] on icon at bounding box center [423, 552] width 14 height 14
click at [427, 556] on icon at bounding box center [423, 552] width 14 height 14
click at [517, 558] on icon at bounding box center [515, 552] width 14 height 14
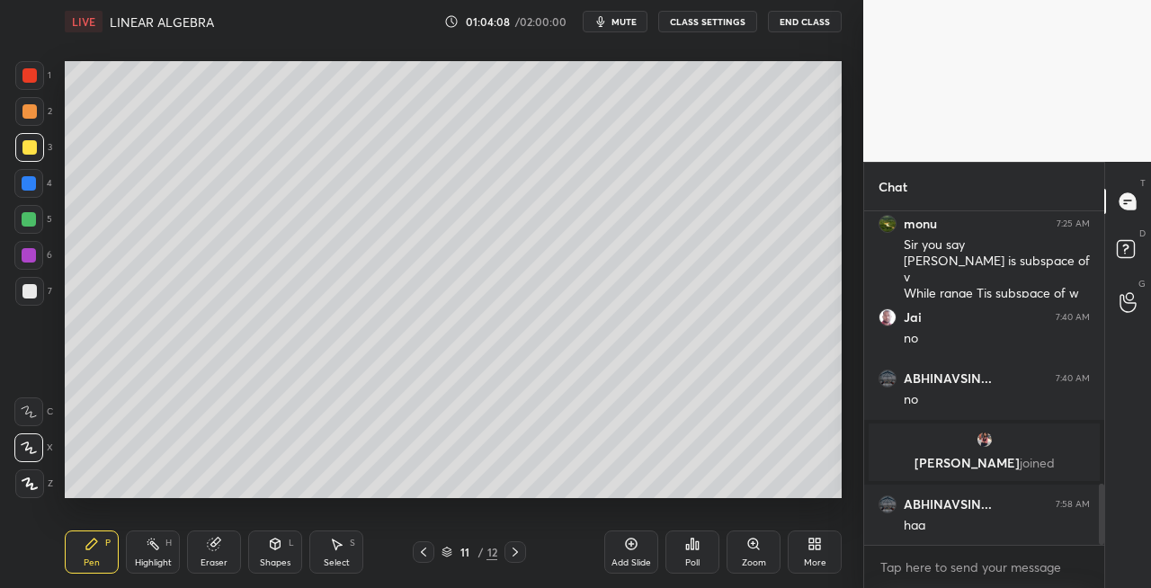
click at [515, 558] on icon at bounding box center [515, 552] width 14 height 14
click at [282, 543] on div "Shapes L" at bounding box center [275, 552] width 54 height 43
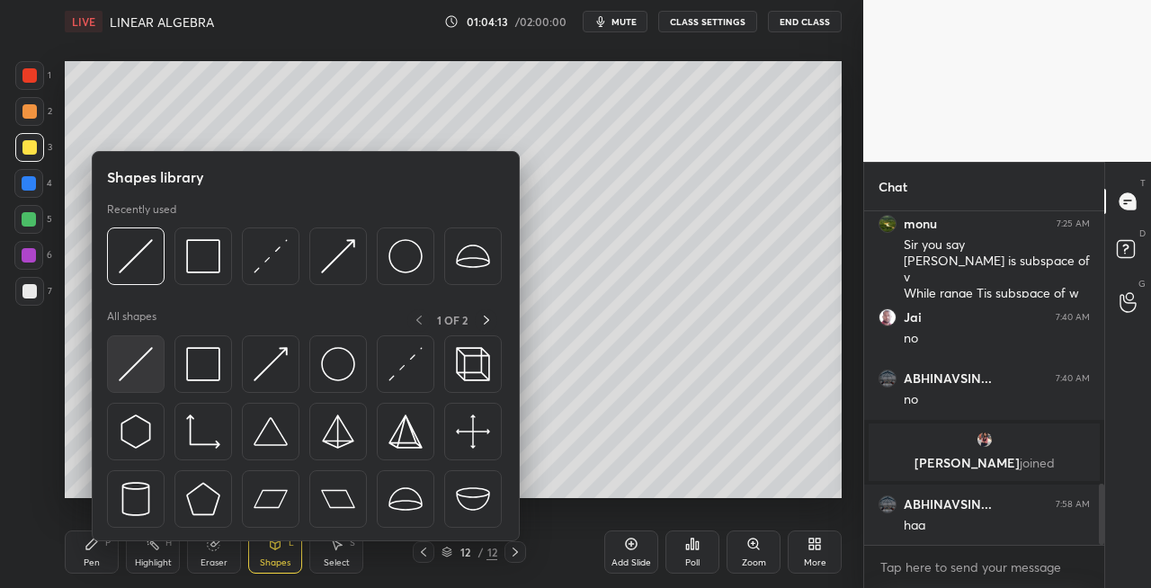
click at [128, 365] on img at bounding box center [136, 364] width 34 height 34
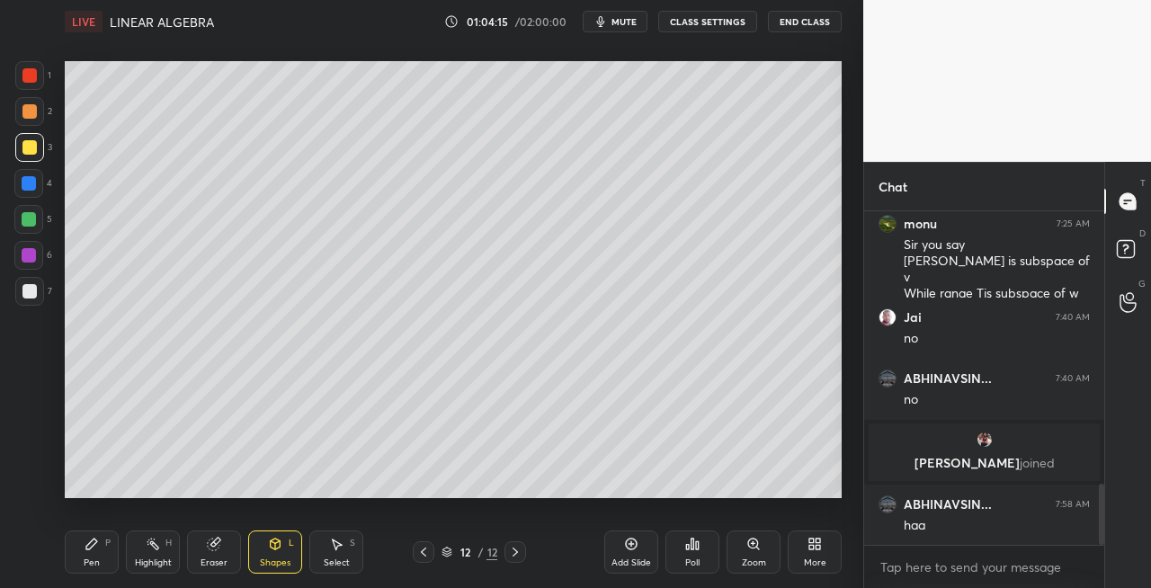
click at [101, 541] on div "Pen P" at bounding box center [92, 552] width 54 height 43
click at [226, 546] on div "Eraser" at bounding box center [214, 552] width 54 height 43
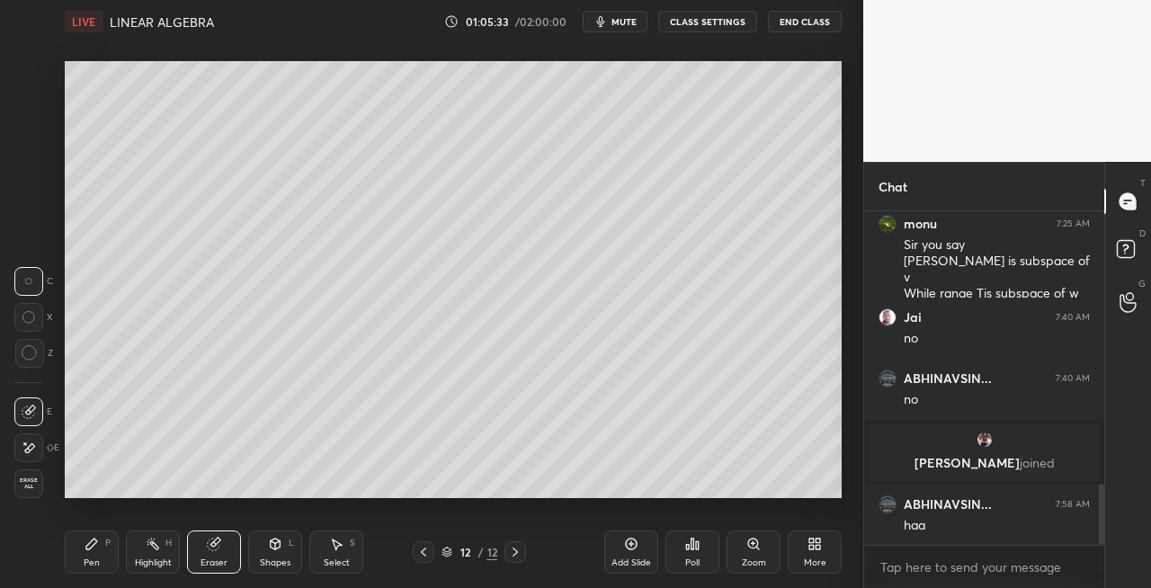
click at [95, 545] on icon at bounding box center [92, 544] width 14 height 14
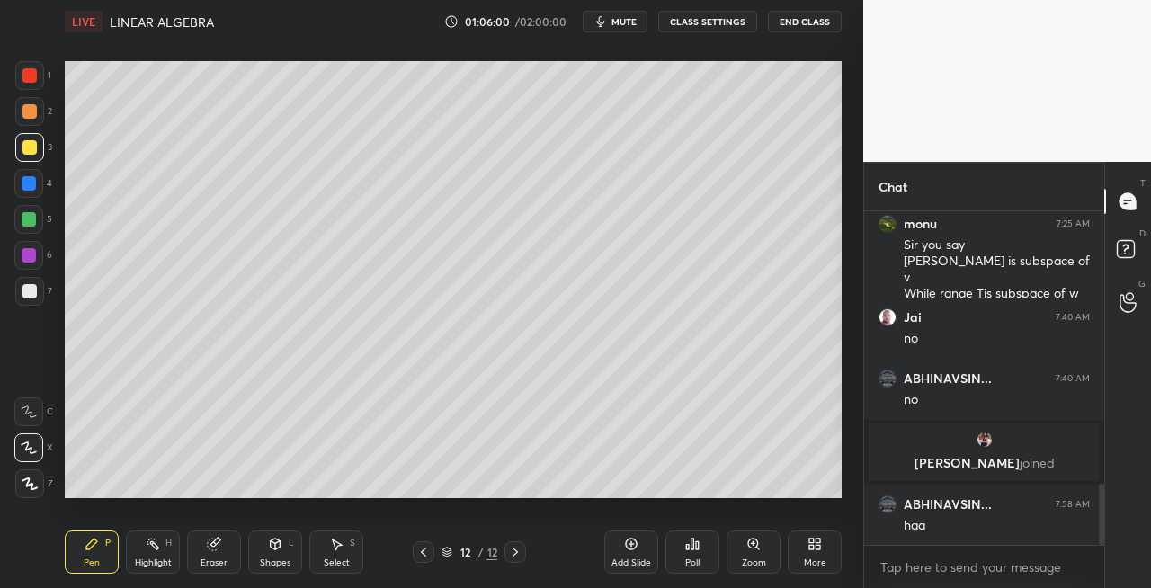
click at [213, 552] on div "Eraser" at bounding box center [214, 552] width 54 height 43
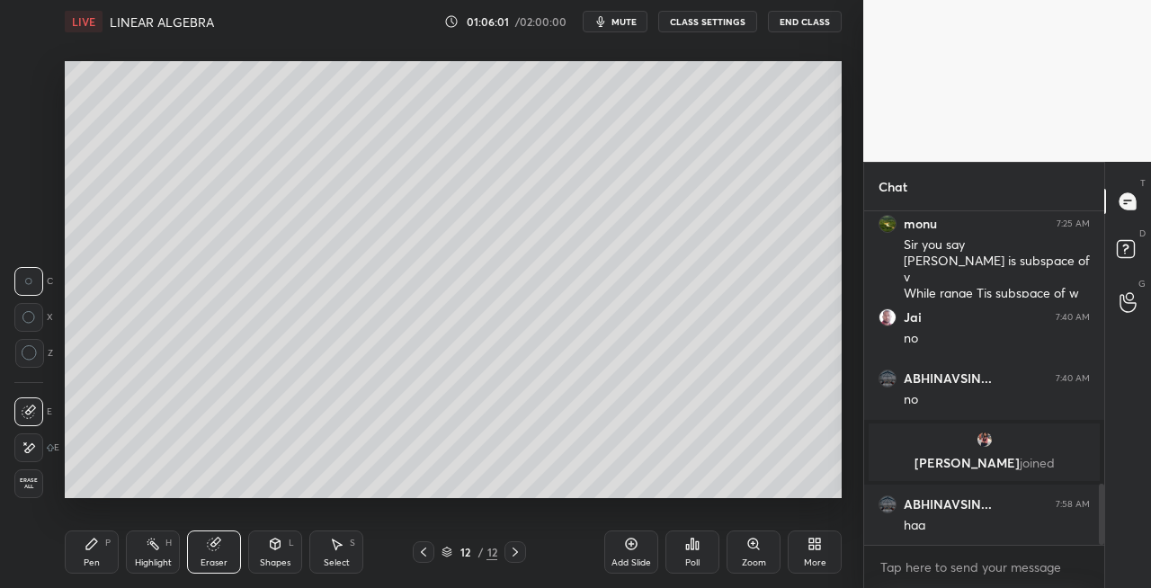
click at [113, 554] on div "Pen P" at bounding box center [92, 552] width 54 height 43
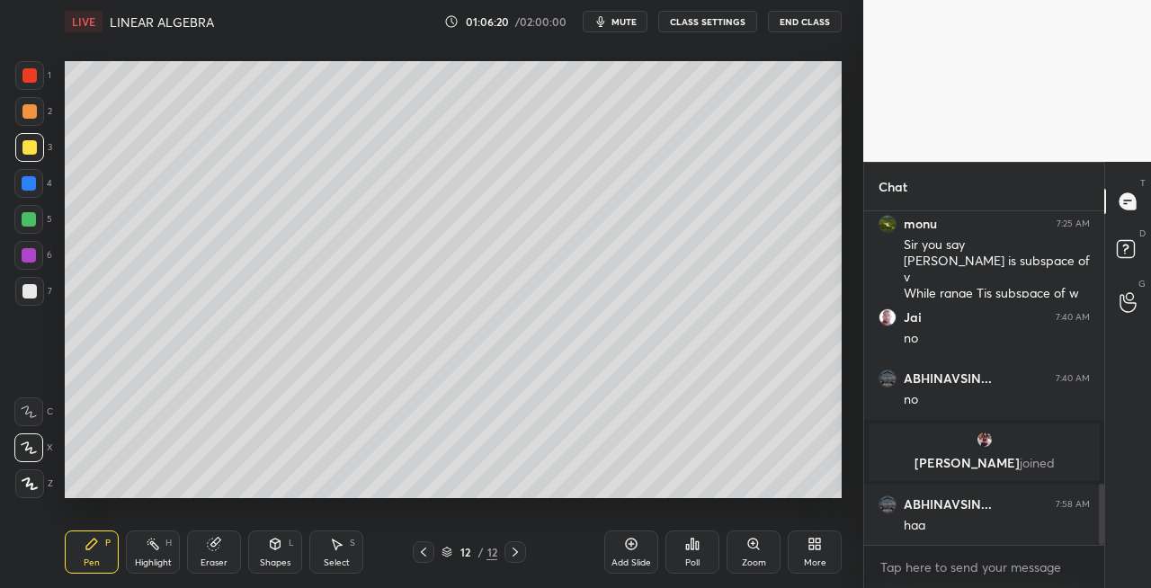
click at [35, 295] on div at bounding box center [29, 291] width 14 height 14
click at [268, 547] on icon at bounding box center [275, 544] width 14 height 14
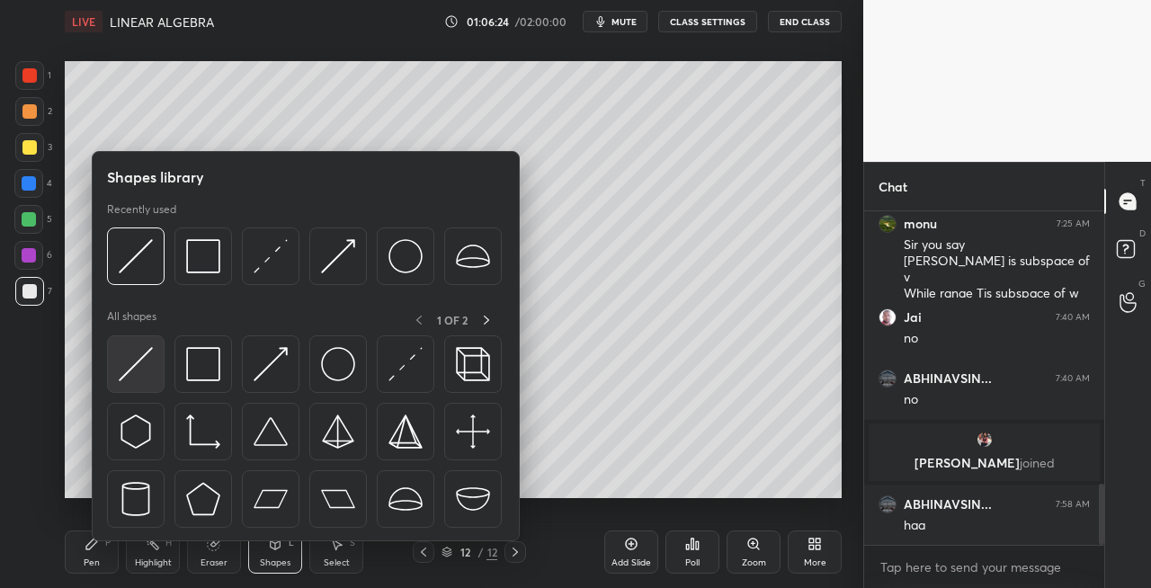
click at [136, 374] on img at bounding box center [136, 364] width 34 height 34
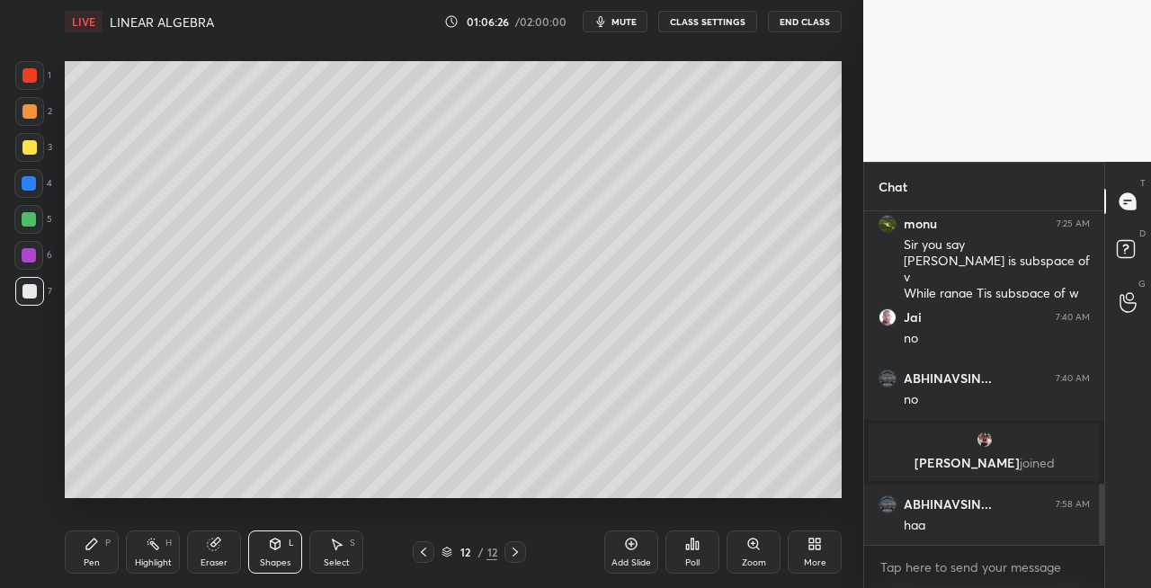
click at [86, 550] on icon at bounding box center [92, 544] width 14 height 14
click at [514, 554] on icon at bounding box center [515, 552] width 5 height 9
click at [618, 567] on div "Add Slide" at bounding box center [632, 563] width 40 height 9
click at [425, 558] on icon at bounding box center [423, 552] width 14 height 14
click at [511, 554] on icon at bounding box center [515, 552] width 14 height 14
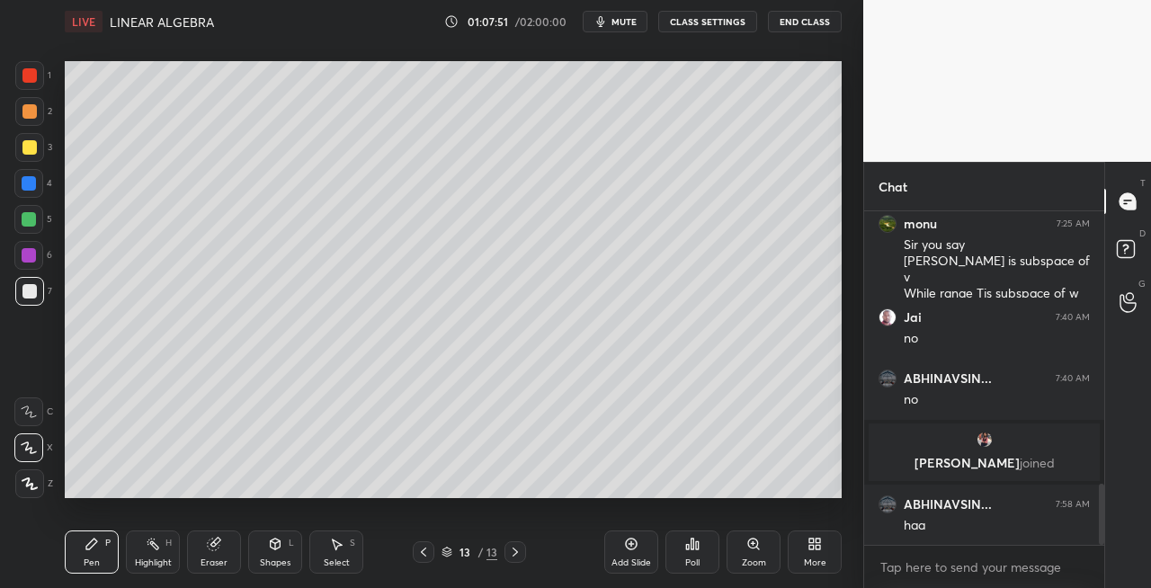
click at [425, 543] on div at bounding box center [424, 552] width 22 height 22
click at [514, 553] on icon at bounding box center [515, 552] width 14 height 14
click at [219, 549] on icon at bounding box center [214, 544] width 14 height 14
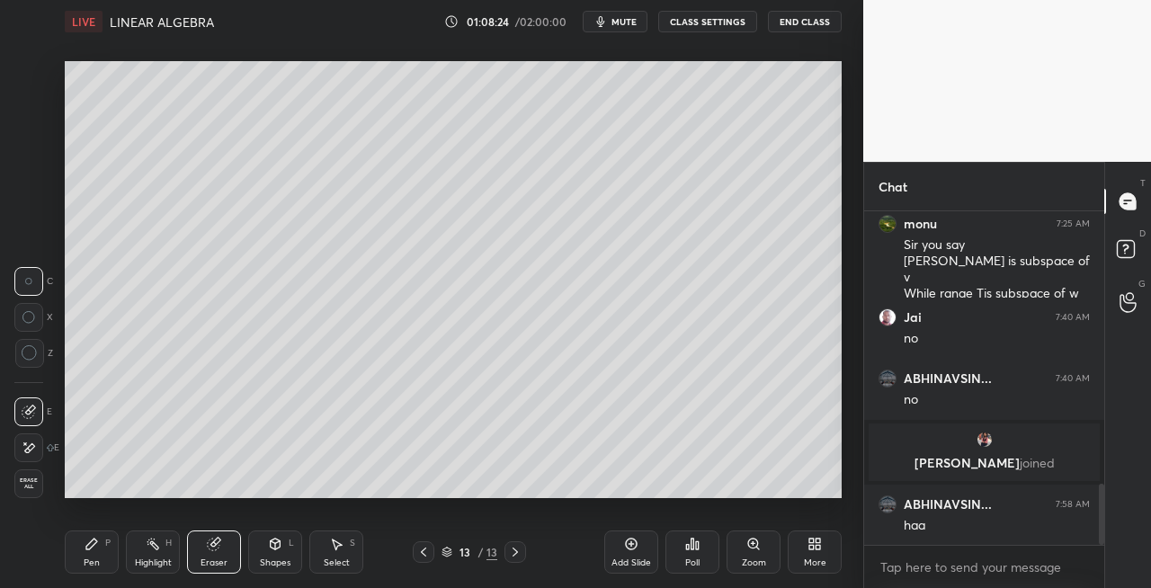
click at [93, 559] on div "Pen" at bounding box center [92, 563] width 16 height 9
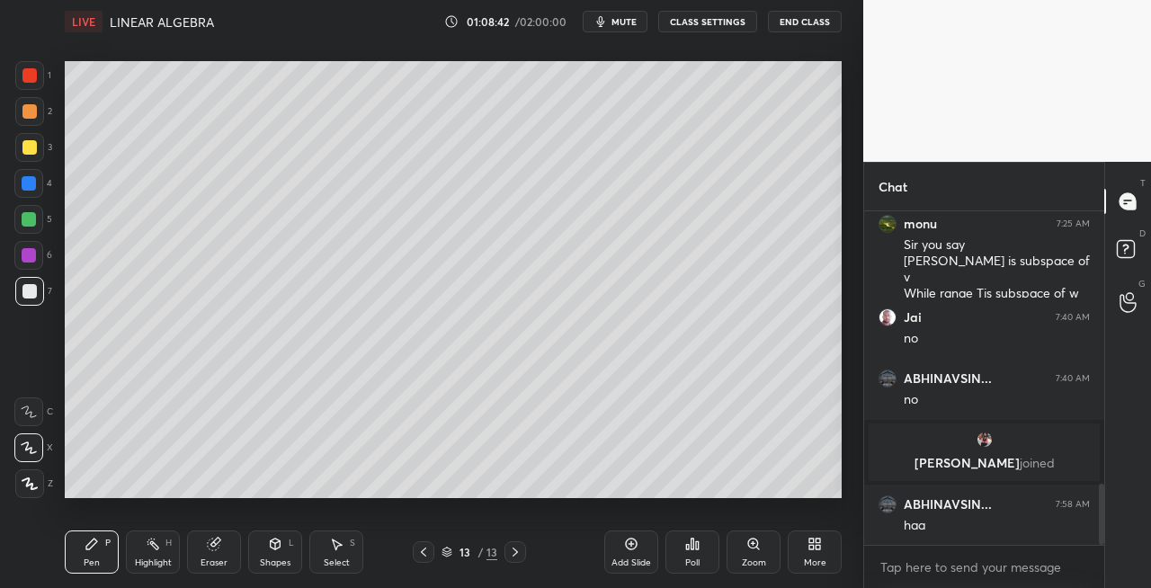
click at [419, 550] on icon at bounding box center [423, 552] width 14 height 14
click at [514, 556] on icon at bounding box center [515, 552] width 14 height 14
click at [214, 554] on div "Eraser" at bounding box center [214, 552] width 54 height 43
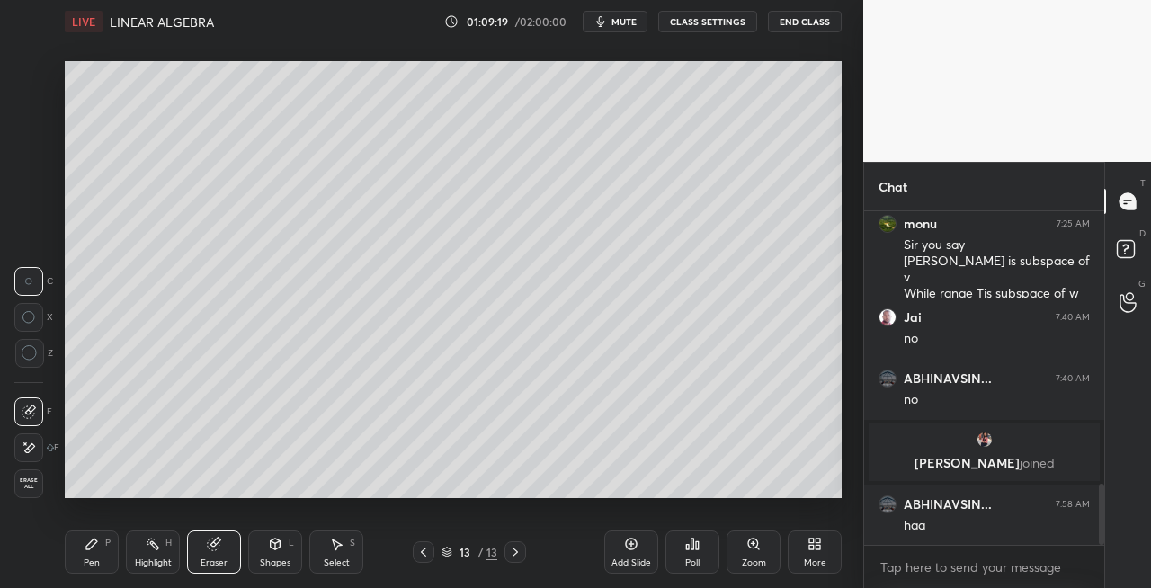
click at [97, 539] on icon at bounding box center [92, 544] width 14 height 14
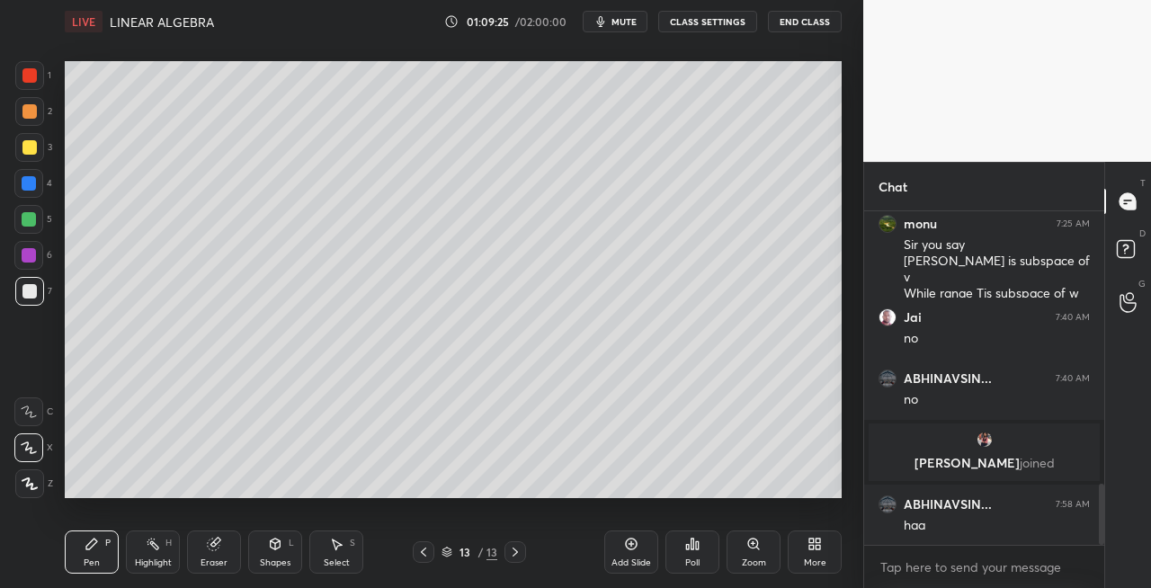
scroll to position [1536, 0]
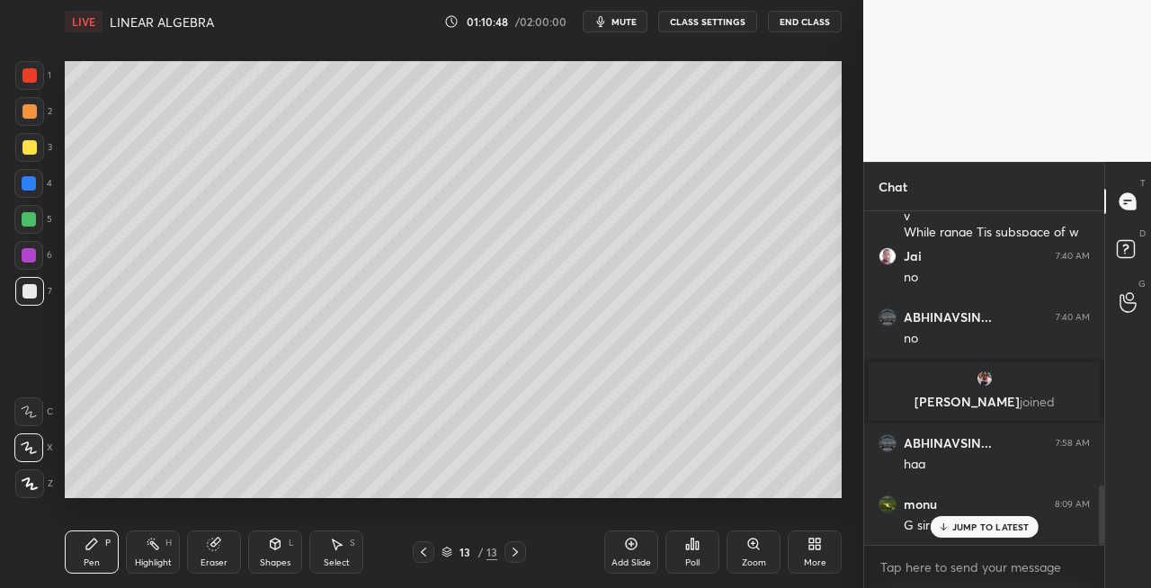
click at [276, 550] on icon at bounding box center [275, 544] width 14 height 14
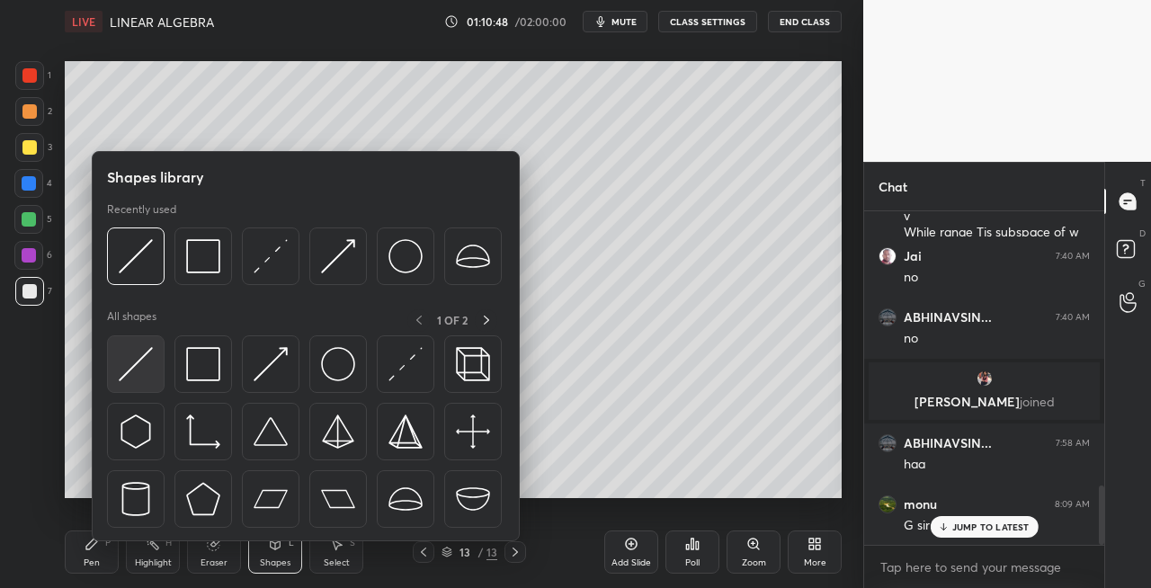
click at [121, 378] on img at bounding box center [136, 364] width 34 height 34
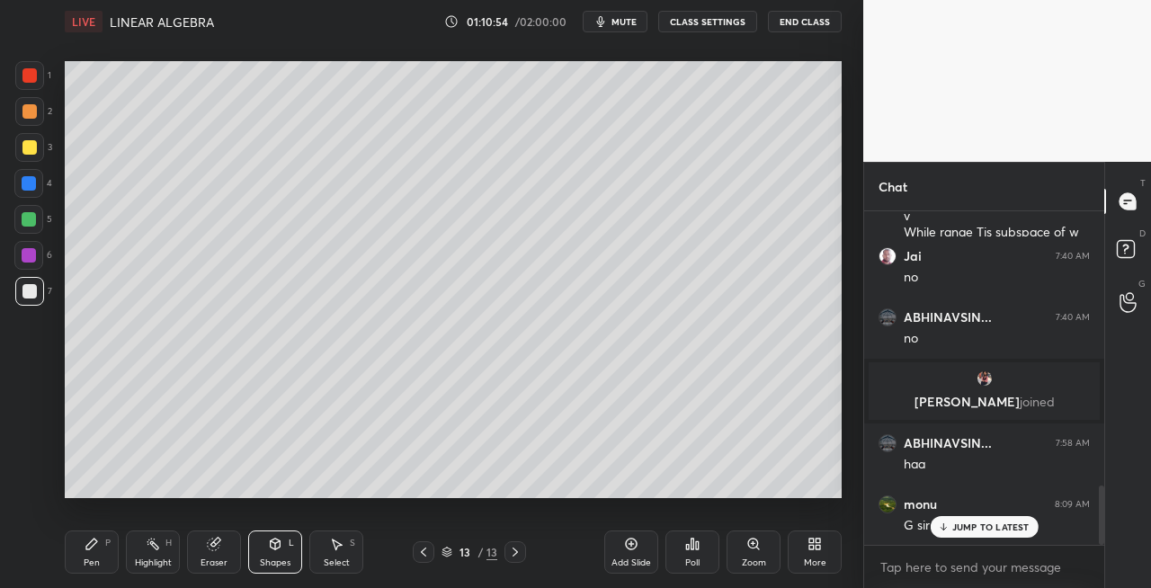
click at [425, 554] on icon at bounding box center [423, 552] width 14 height 14
click at [513, 556] on icon at bounding box center [515, 552] width 5 height 9
click at [113, 555] on div "Pen P" at bounding box center [92, 552] width 54 height 43
click at [209, 544] on icon at bounding box center [214, 545] width 12 height 12
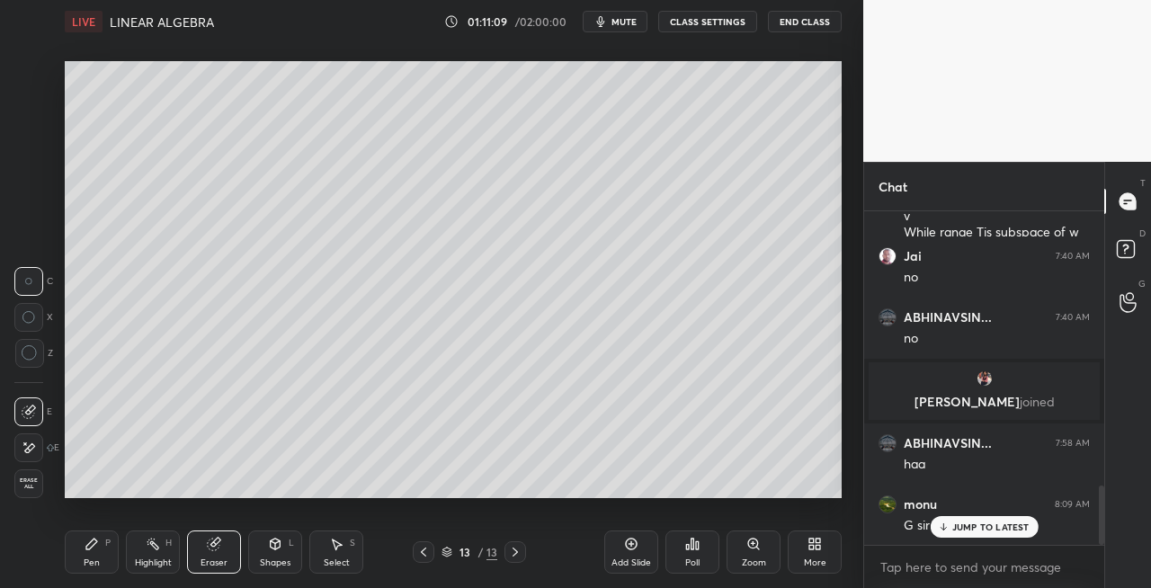
click at [85, 552] on div "Pen P" at bounding box center [92, 552] width 54 height 43
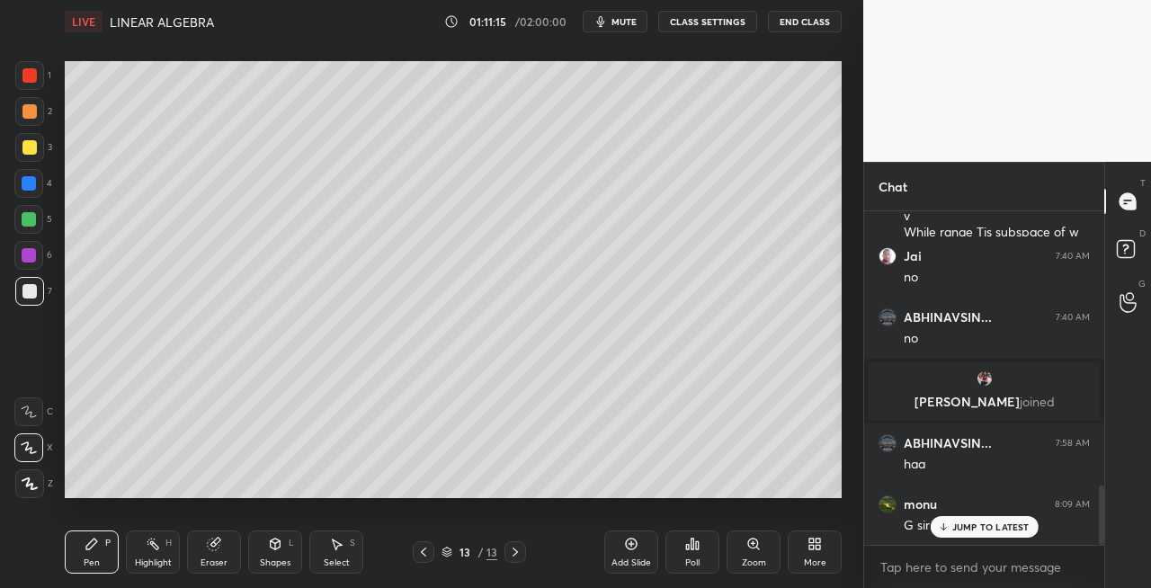
click at [421, 553] on icon at bounding box center [423, 552] width 14 height 14
click at [269, 552] on div "Shapes L" at bounding box center [275, 552] width 54 height 43
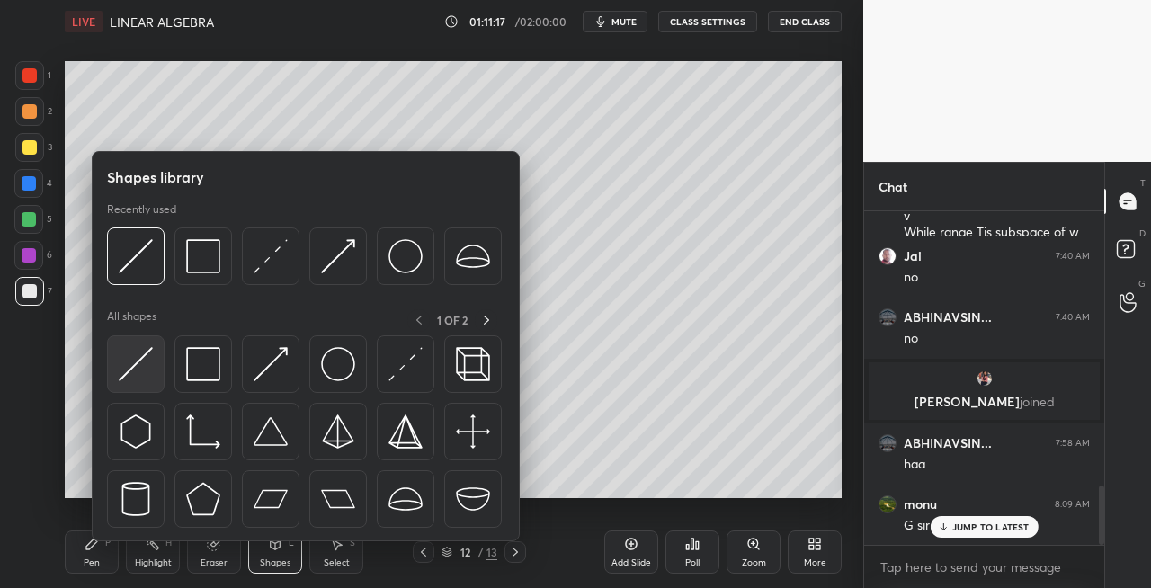
click at [133, 381] on div at bounding box center [136, 364] width 58 height 58
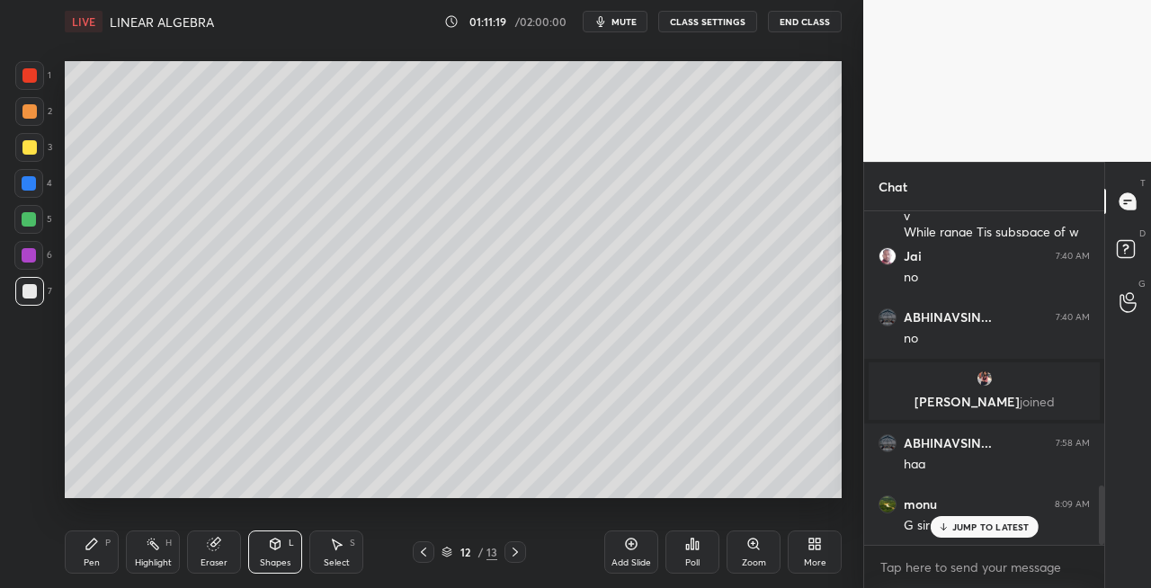
click at [513, 552] on icon at bounding box center [515, 552] width 14 height 14
click at [106, 547] on div "P" at bounding box center [107, 543] width 5 height 9
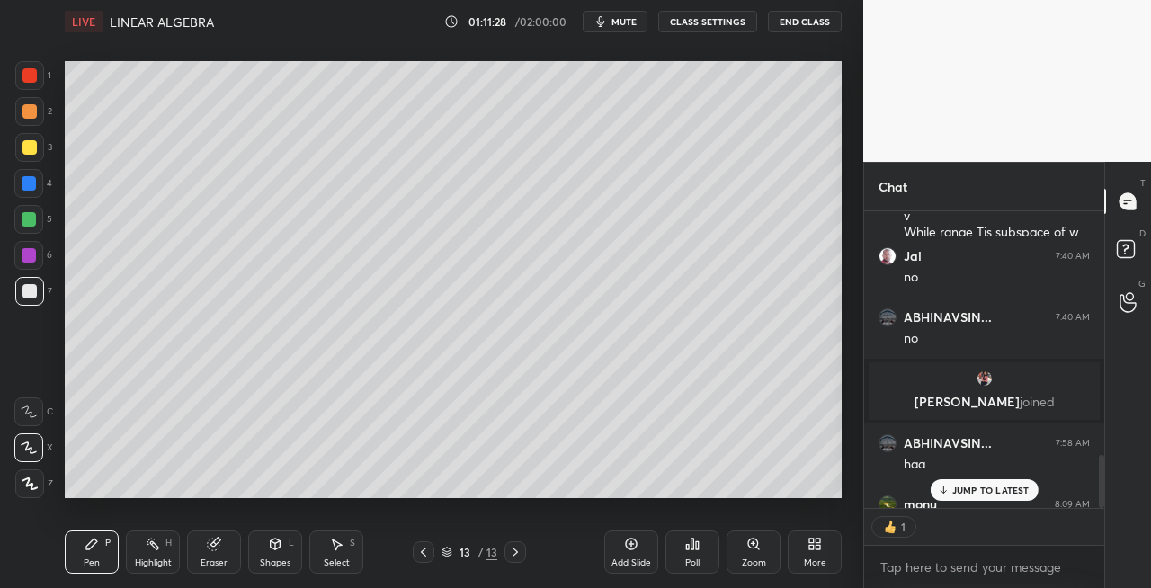
scroll to position [5, 5]
click at [281, 550] on icon at bounding box center [275, 544] width 14 height 14
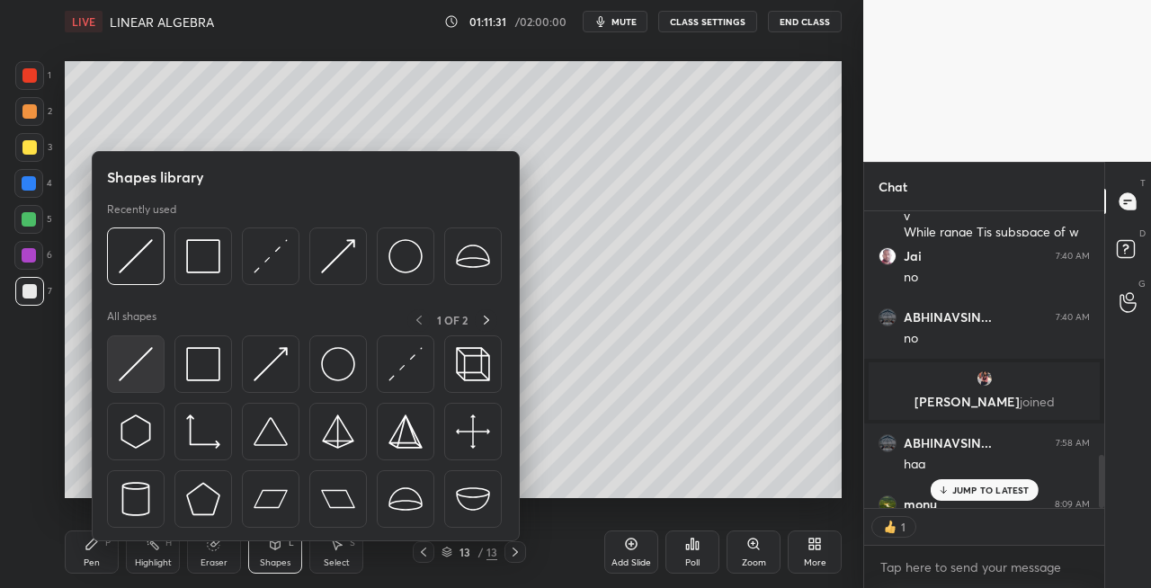
click at [138, 371] on img at bounding box center [136, 364] width 34 height 34
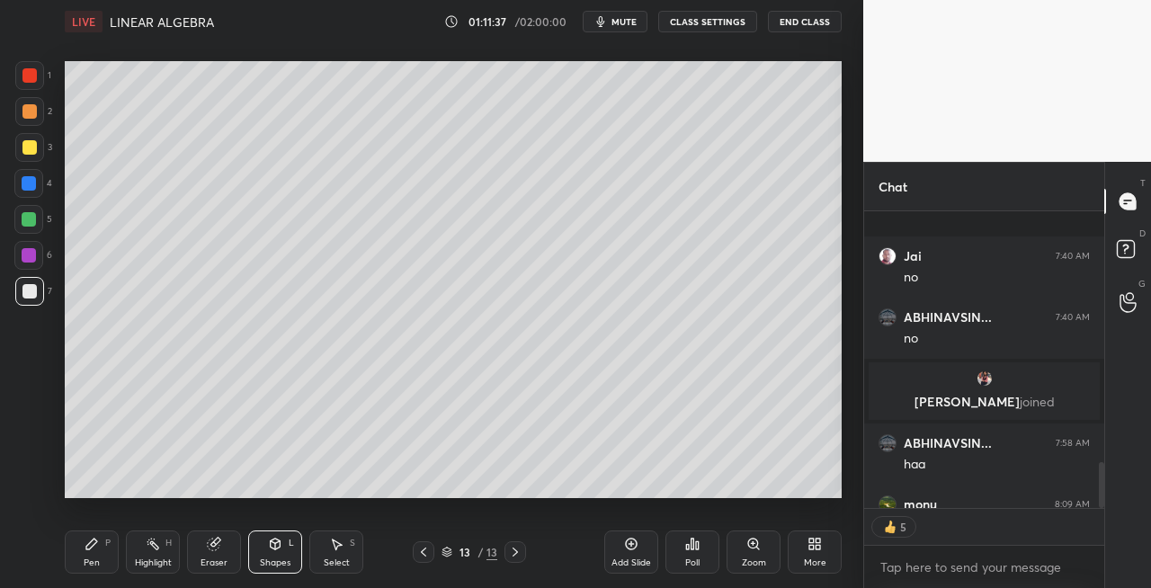
click at [514, 552] on icon at bounding box center [515, 552] width 14 height 14
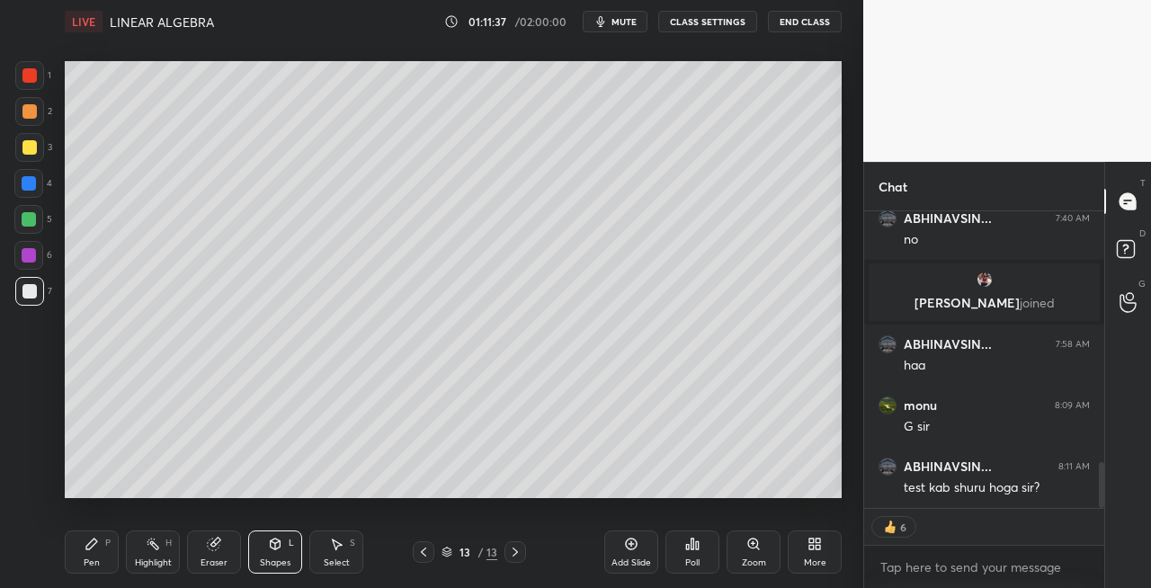
click at [615, 559] on div "Add Slide" at bounding box center [632, 563] width 40 height 9
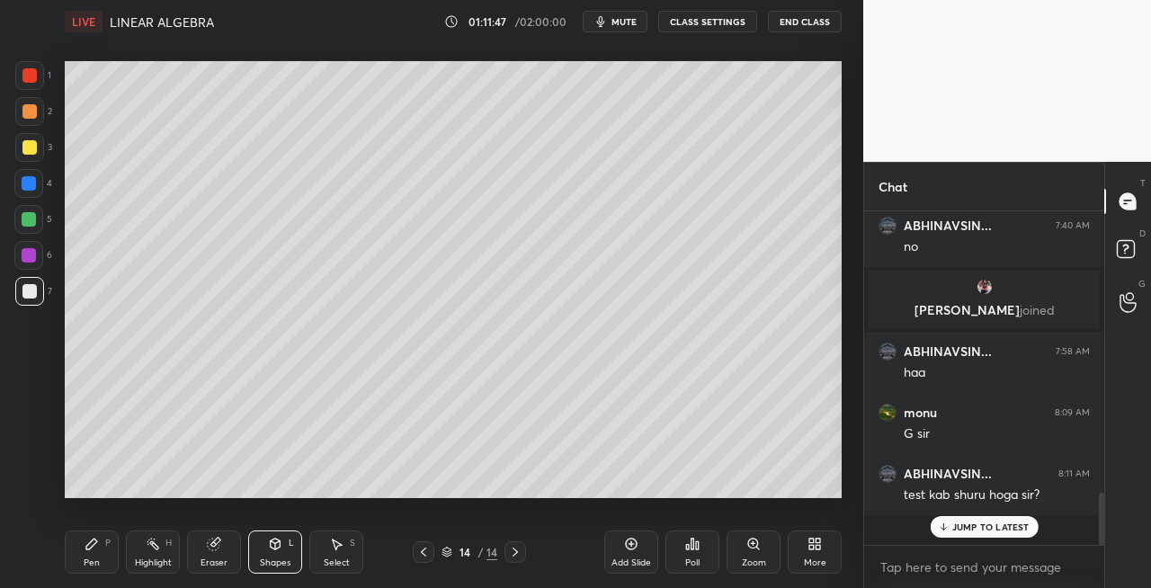
scroll to position [1597, 0]
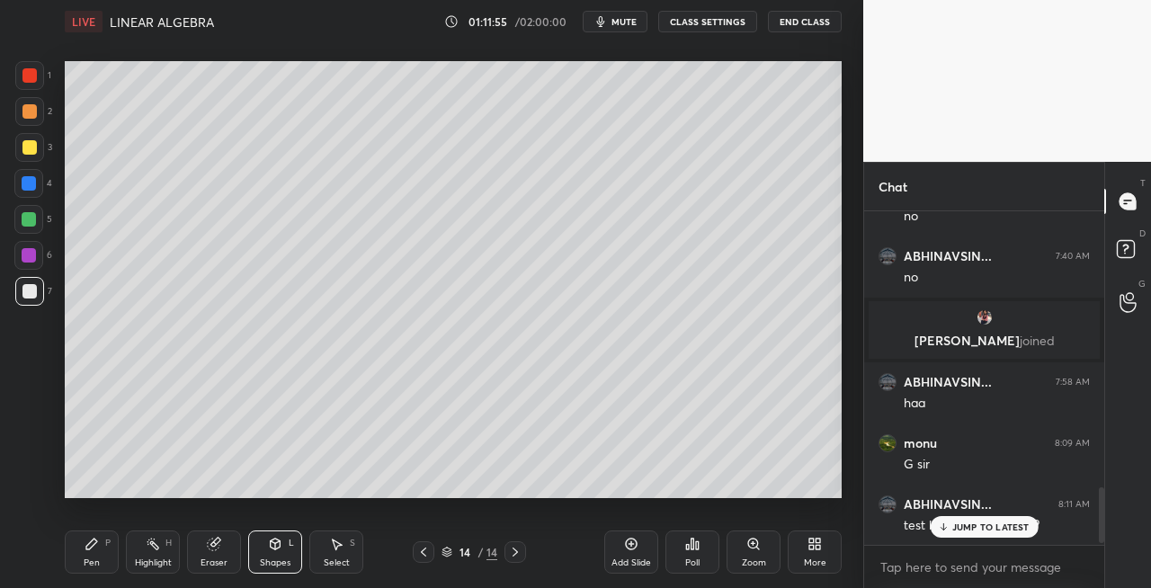
click at [421, 554] on icon at bounding box center [423, 552] width 14 height 14
click at [517, 557] on icon at bounding box center [515, 552] width 14 height 14
click at [117, 564] on div "Pen P" at bounding box center [92, 552] width 54 height 43
click at [419, 555] on icon at bounding box center [423, 552] width 14 height 14
click at [517, 552] on icon at bounding box center [515, 552] width 5 height 9
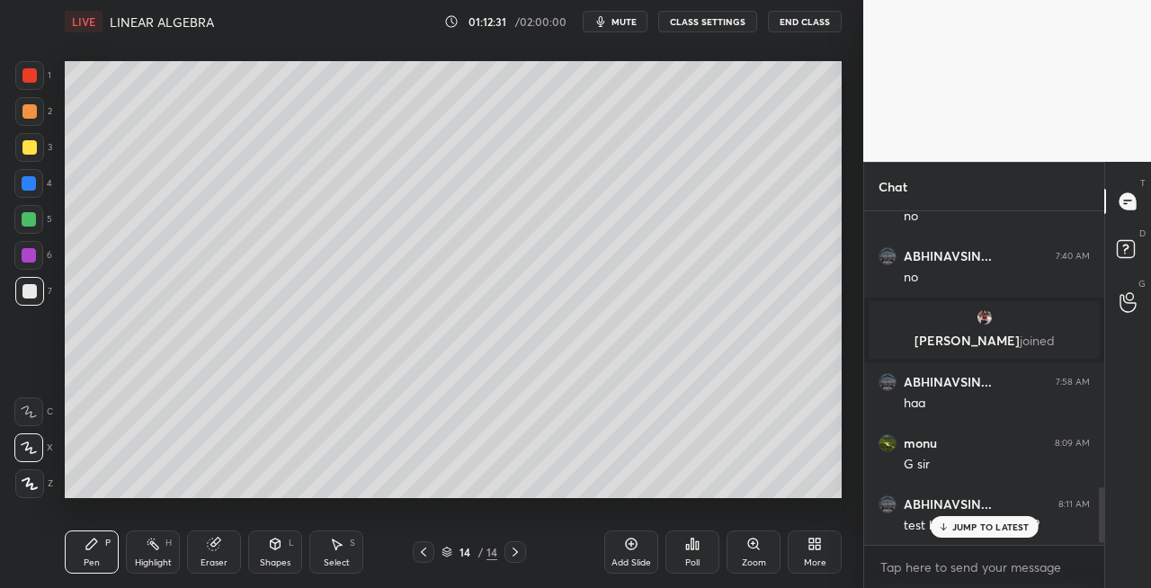
click at [222, 565] on div "Eraser" at bounding box center [214, 563] width 27 height 9
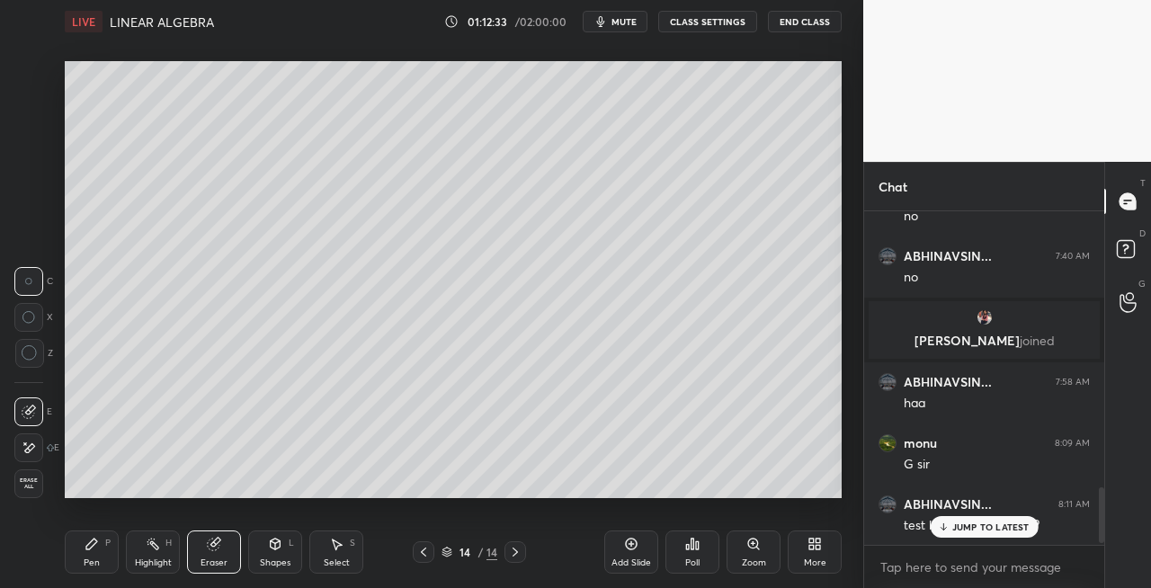
click at [102, 555] on div "Pen P" at bounding box center [92, 552] width 54 height 43
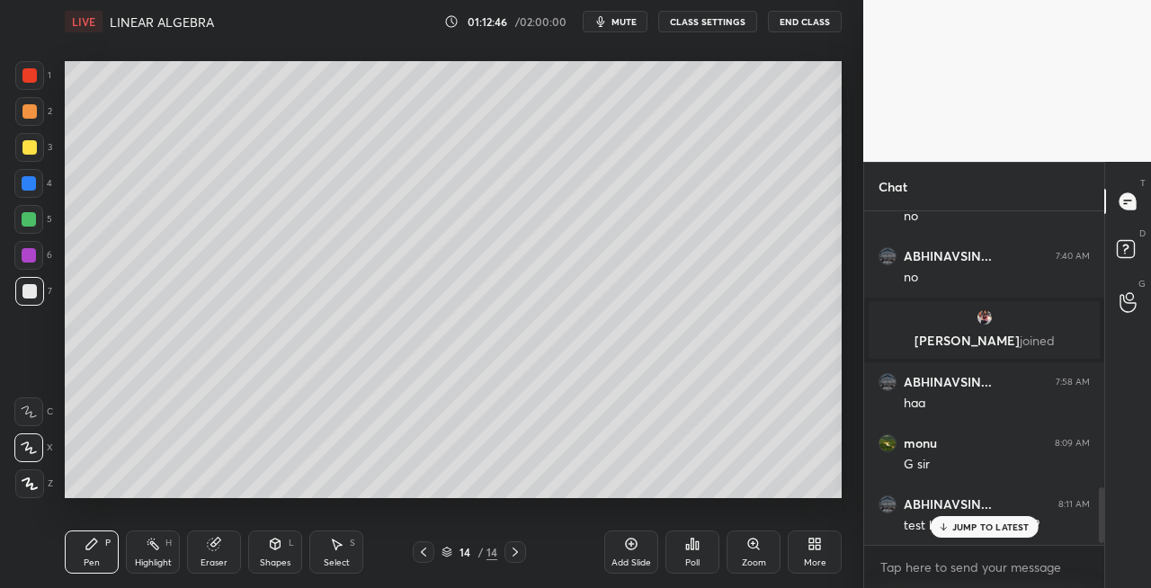
click at [421, 552] on icon at bounding box center [423, 552] width 5 height 9
click at [430, 551] on icon at bounding box center [423, 552] width 14 height 14
click at [514, 561] on div at bounding box center [516, 552] width 22 height 22
click at [516, 559] on icon at bounding box center [515, 552] width 14 height 14
click at [223, 525] on div "Pen P Highlight H Eraser Shapes L Select S 14 / 14 Add Slide Poll Zoom More" at bounding box center [453, 552] width 777 height 72
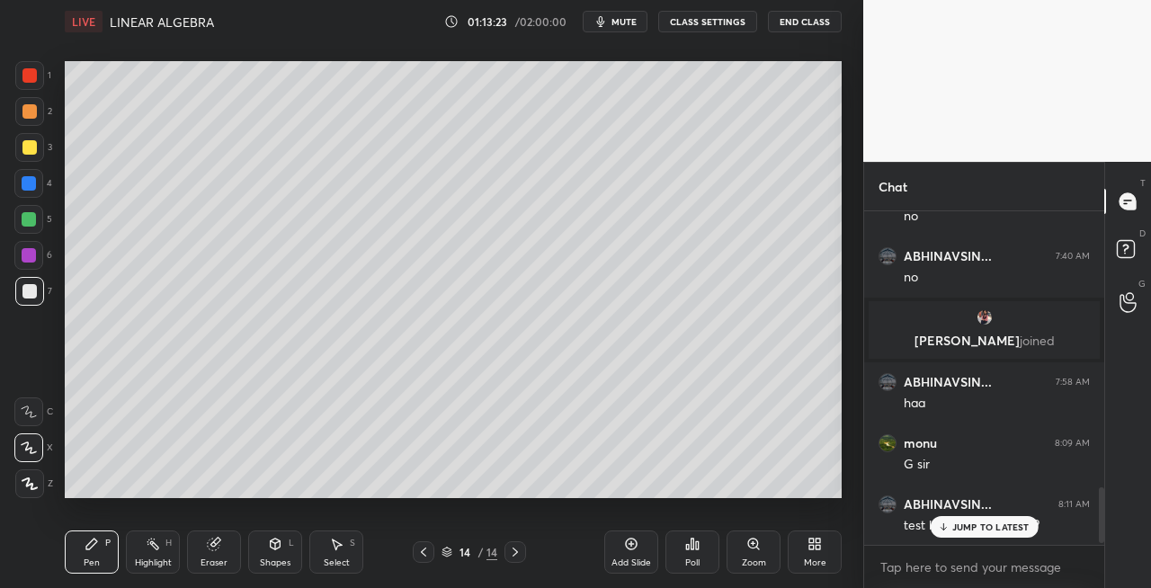
click at [203, 549] on div "Eraser" at bounding box center [214, 552] width 54 height 43
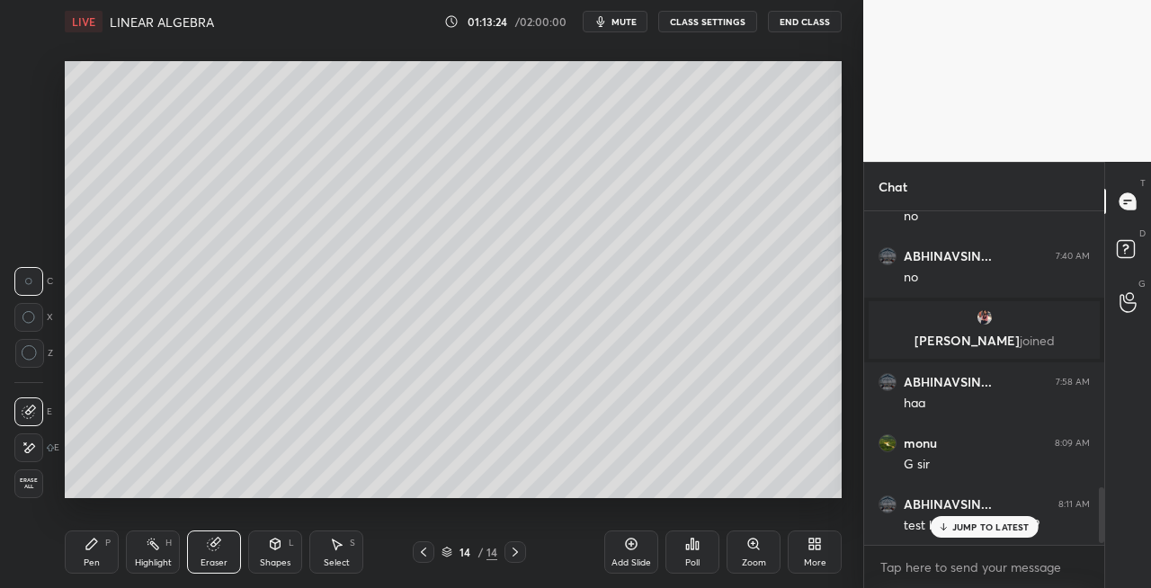
click at [99, 548] on div "Pen P" at bounding box center [92, 552] width 54 height 43
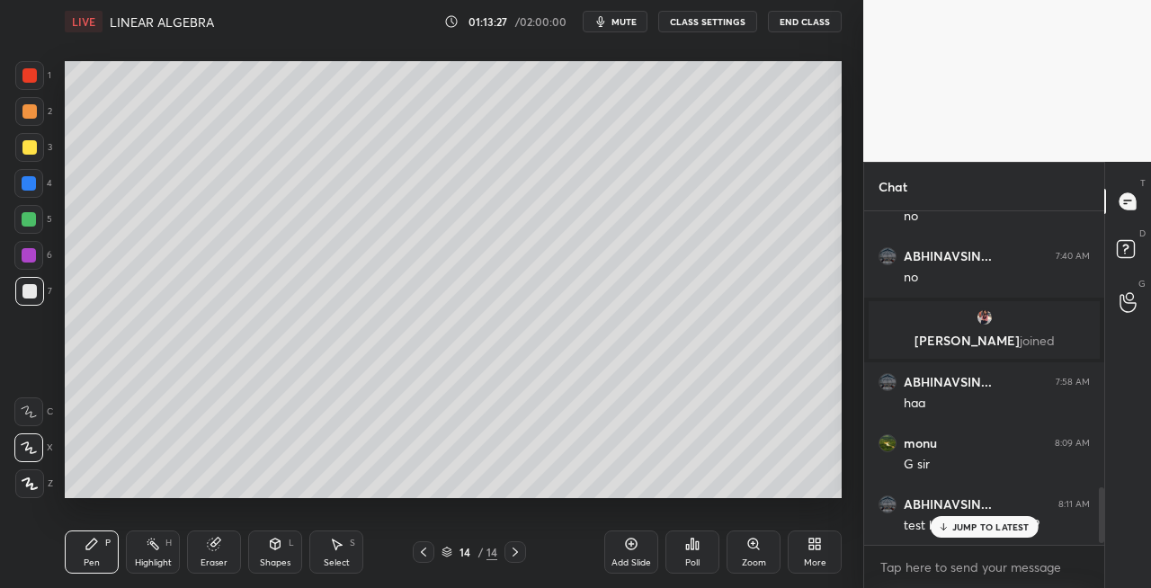
click at [212, 552] on div "Eraser" at bounding box center [214, 552] width 54 height 43
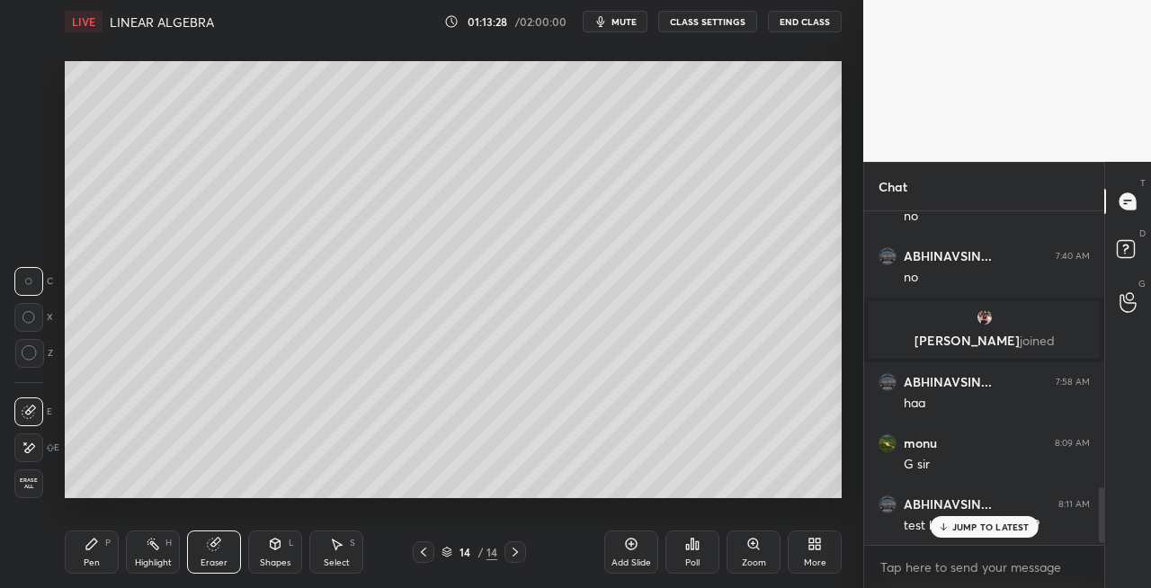
click at [92, 554] on div "Pen P" at bounding box center [92, 552] width 54 height 43
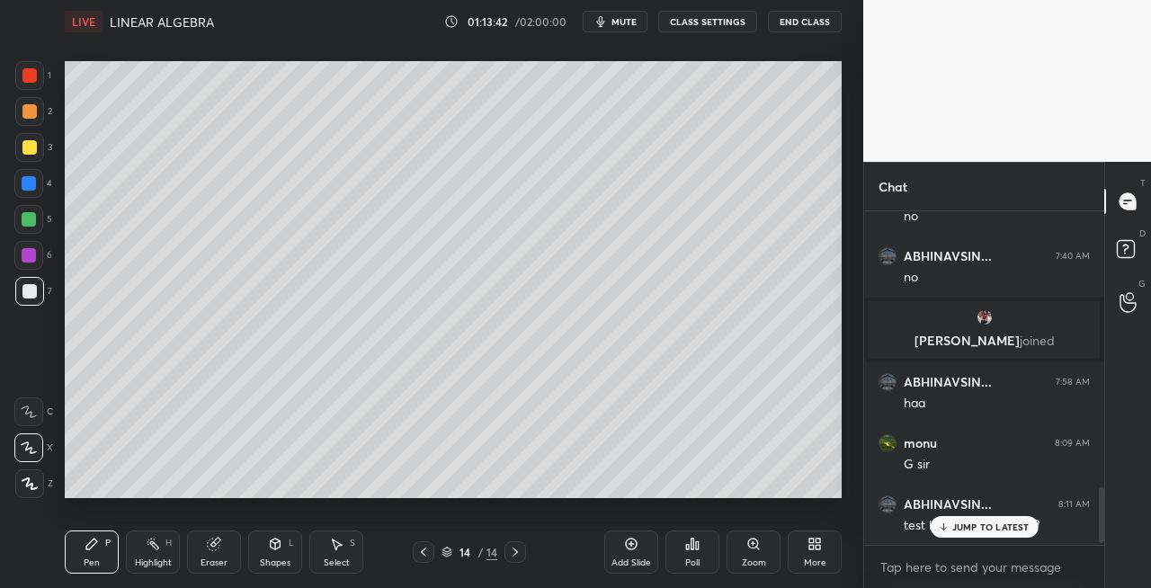
click at [217, 533] on div "Eraser" at bounding box center [214, 552] width 54 height 43
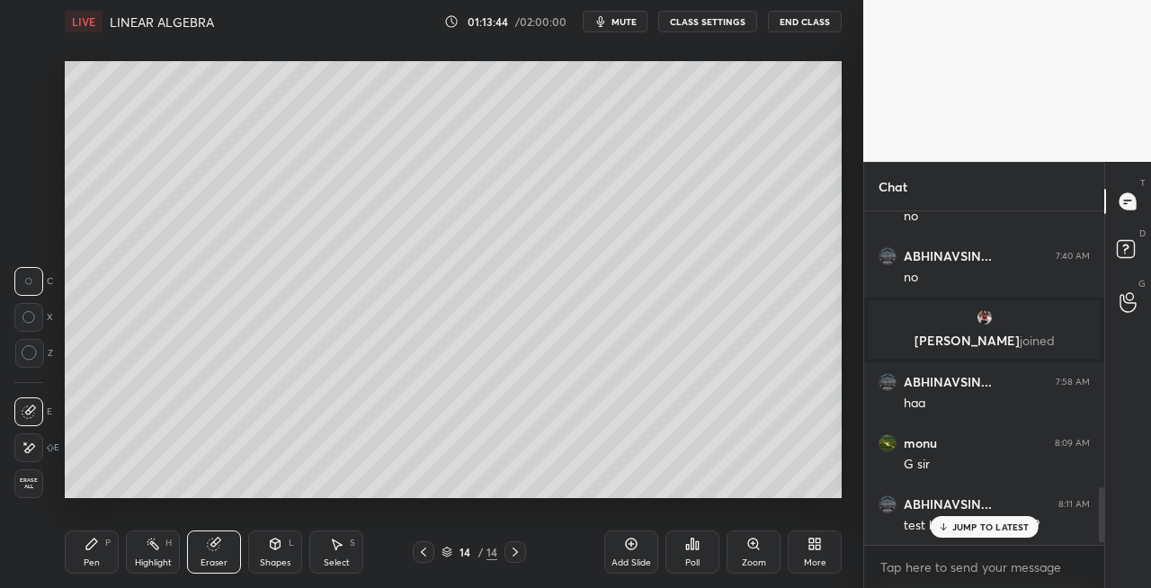
click at [104, 554] on div "Pen P" at bounding box center [92, 552] width 54 height 43
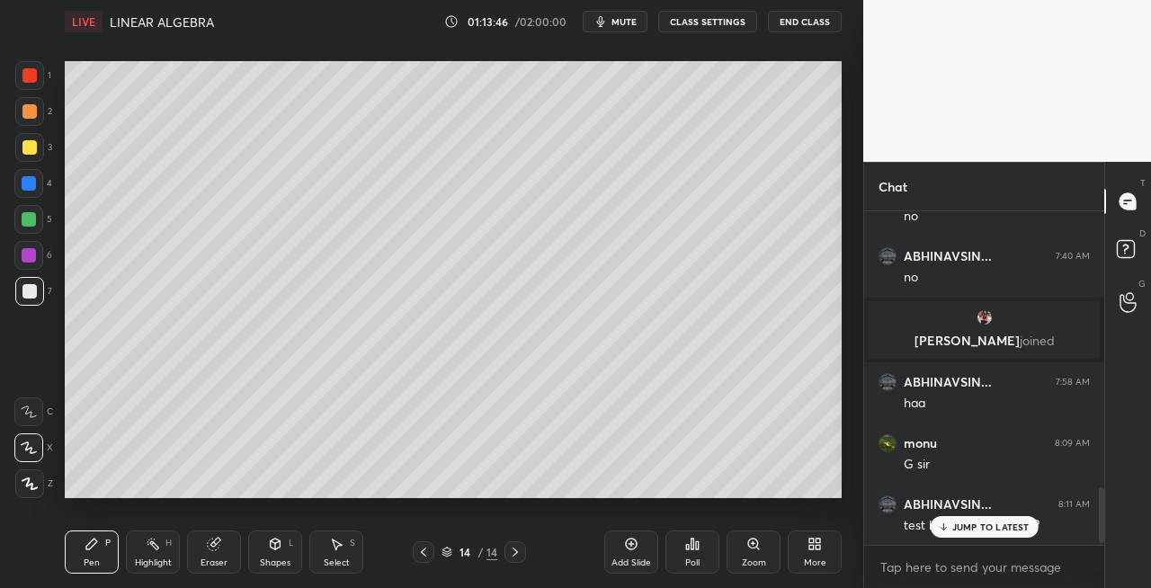
click at [221, 553] on div "Eraser" at bounding box center [214, 552] width 54 height 43
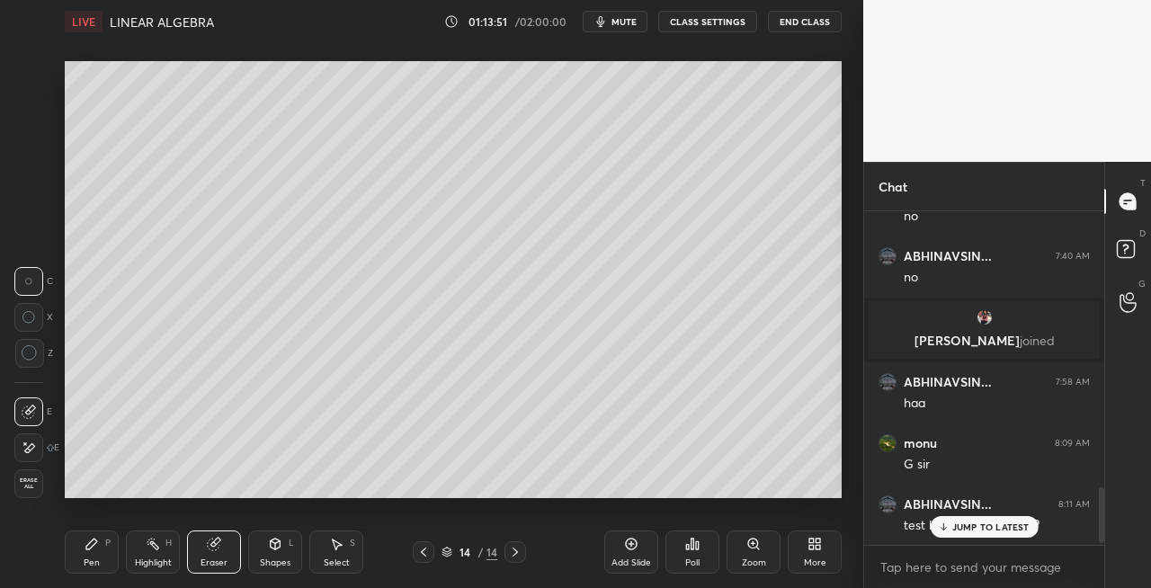
click at [94, 550] on icon at bounding box center [92, 544] width 14 height 14
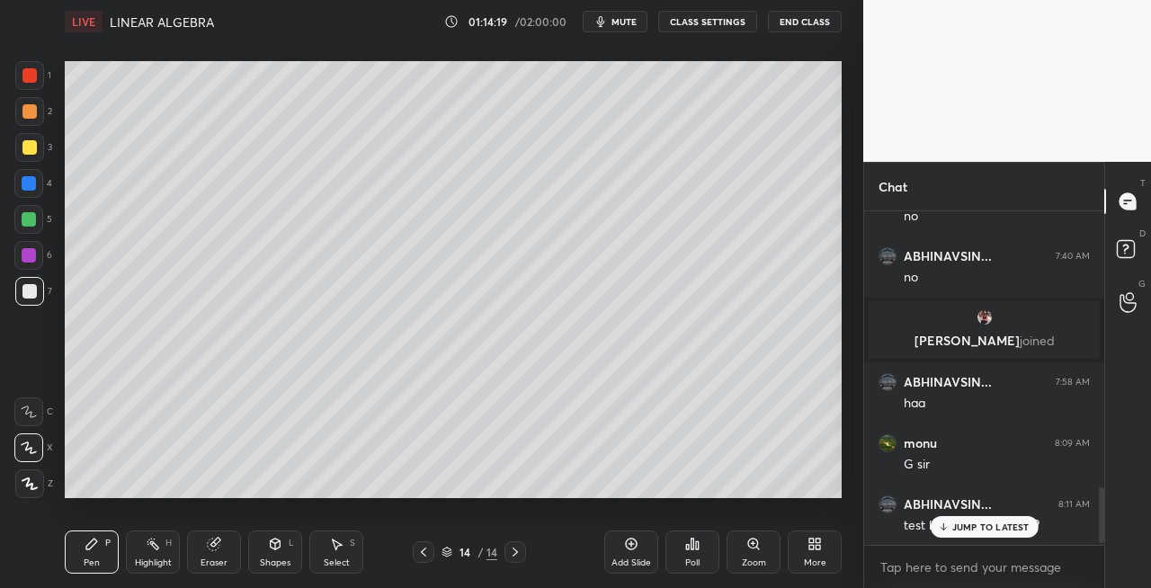
click at [220, 549] on icon at bounding box center [214, 544] width 14 height 14
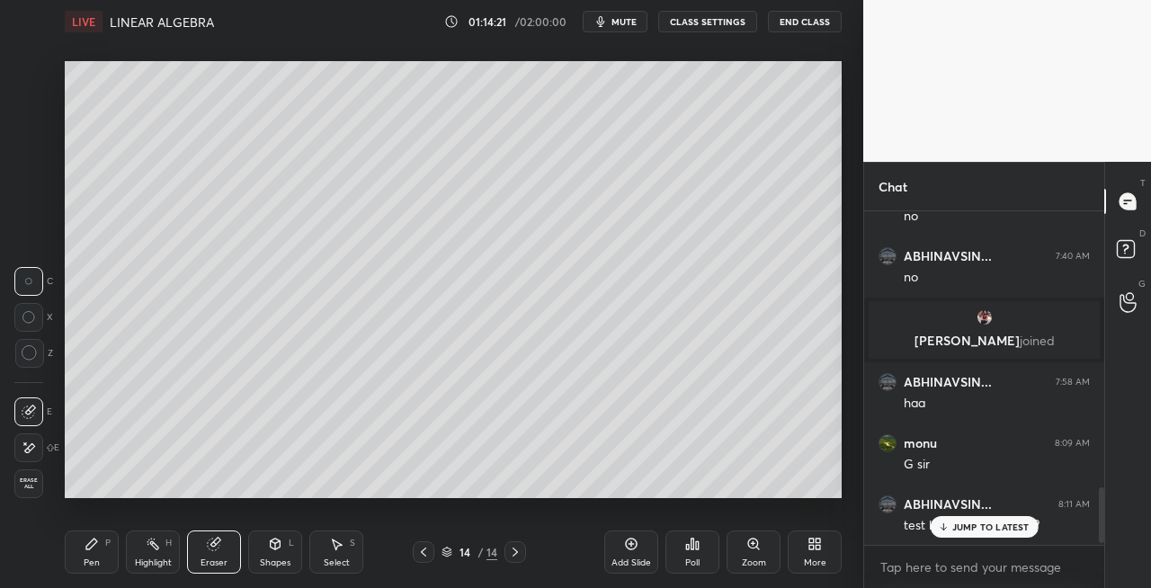
click at [93, 556] on div "Pen P" at bounding box center [92, 552] width 54 height 43
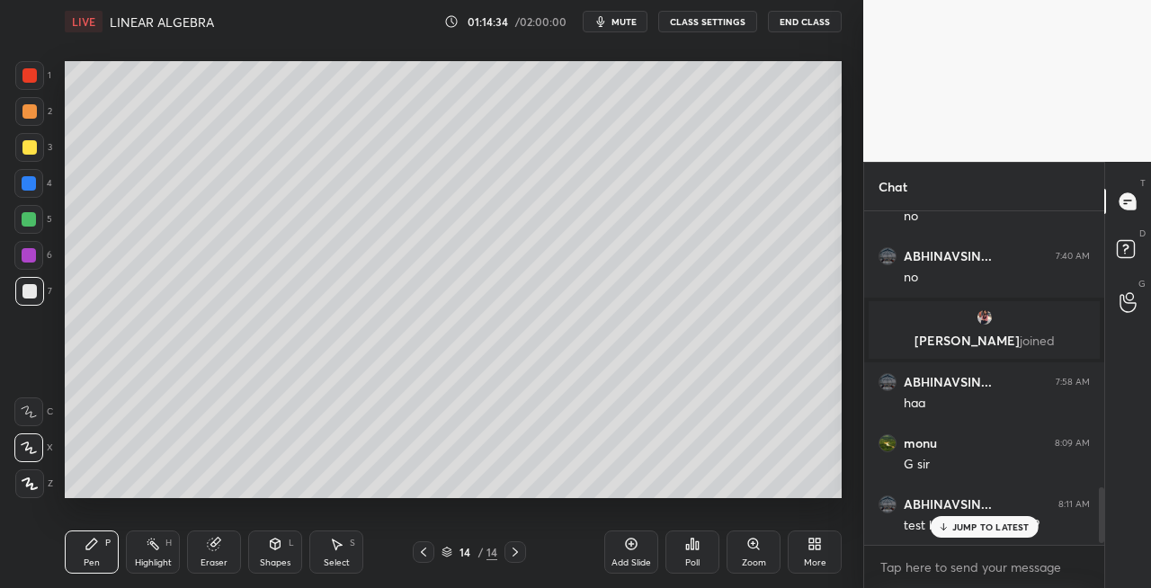
click at [277, 543] on icon at bounding box center [276, 544] width 10 height 11
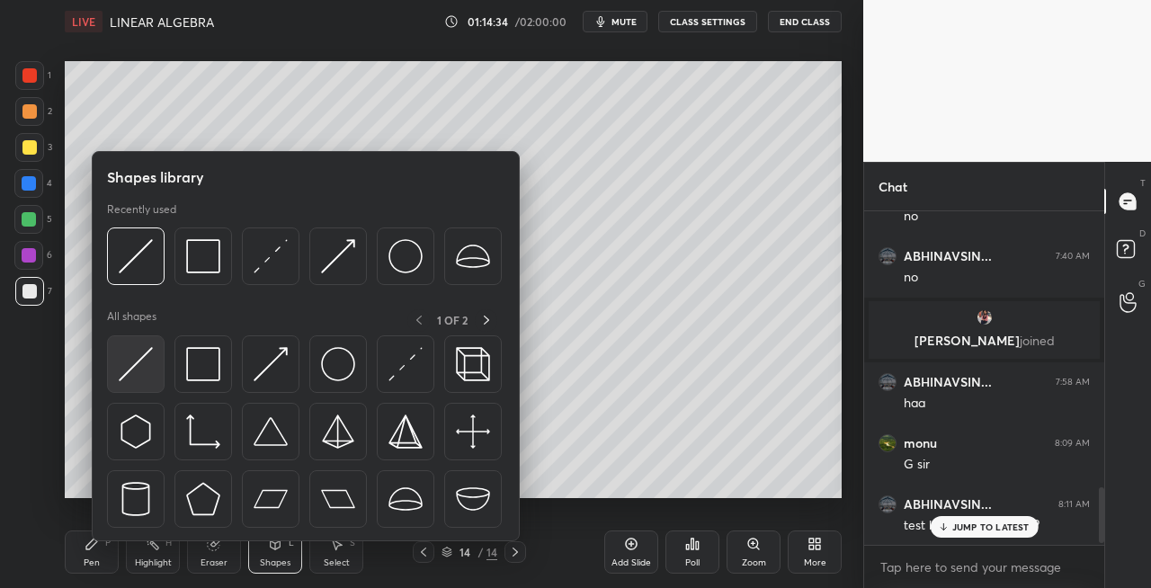
click at [110, 375] on div at bounding box center [136, 364] width 58 height 58
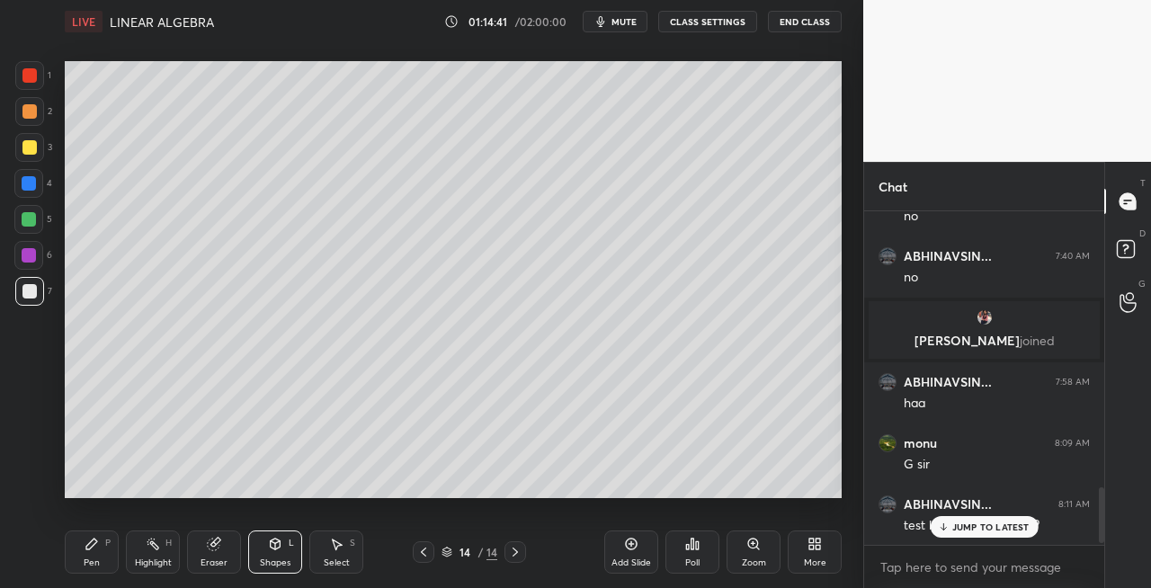
click at [278, 552] on div "Shapes L" at bounding box center [275, 552] width 54 height 43
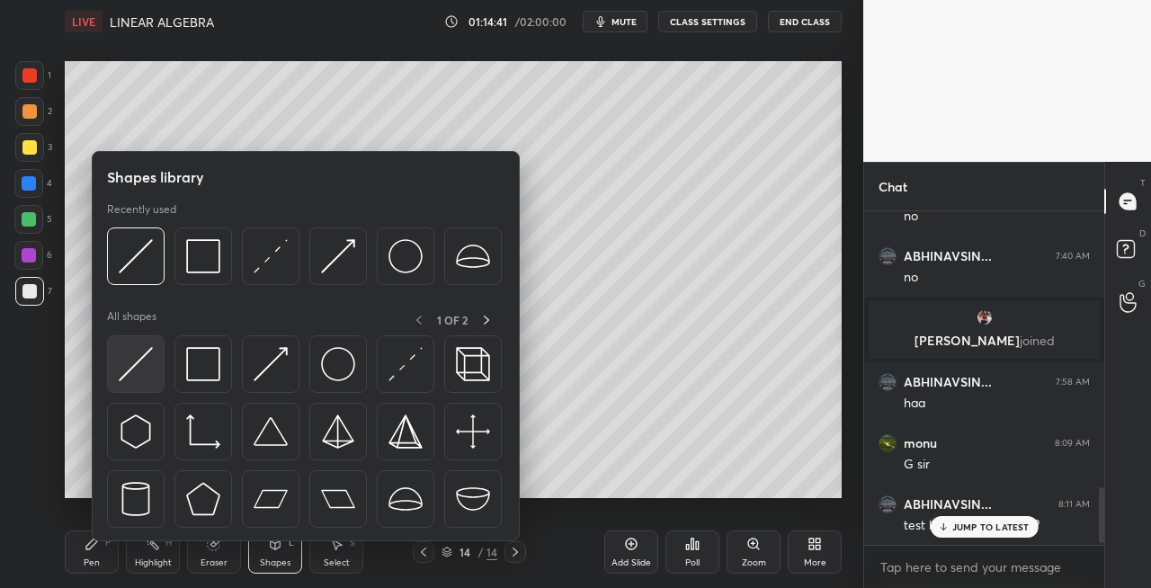
click at [137, 378] on img at bounding box center [136, 364] width 34 height 34
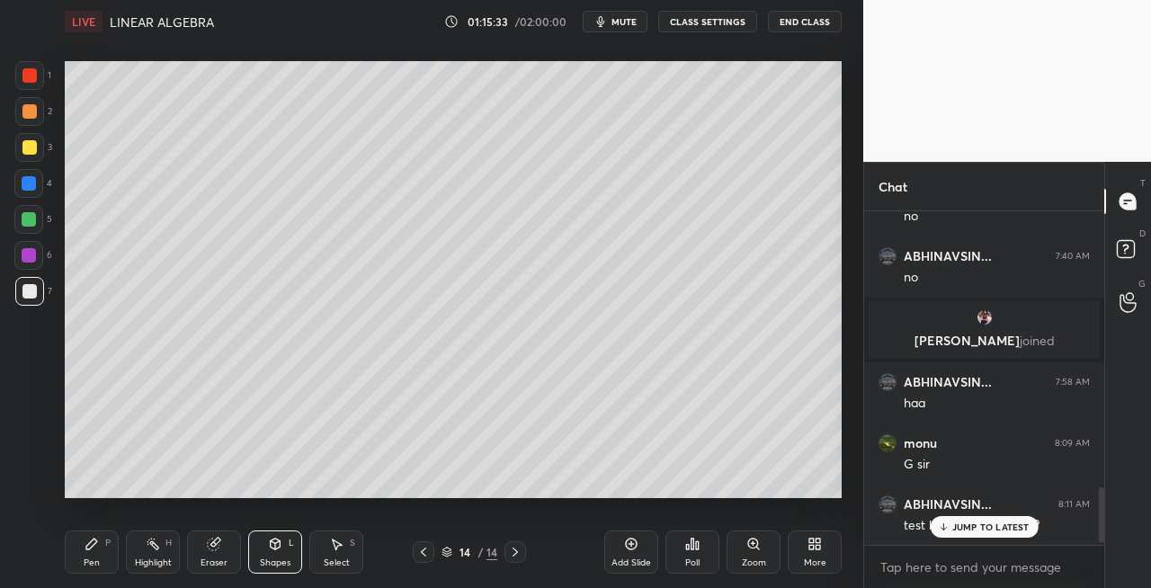
click at [22, 151] on div at bounding box center [29, 147] width 14 height 14
click at [421, 554] on icon at bounding box center [423, 552] width 14 height 14
click at [426, 551] on icon at bounding box center [423, 552] width 14 height 14
click at [425, 553] on icon at bounding box center [423, 552] width 14 height 14
click at [427, 551] on icon at bounding box center [423, 552] width 14 height 14
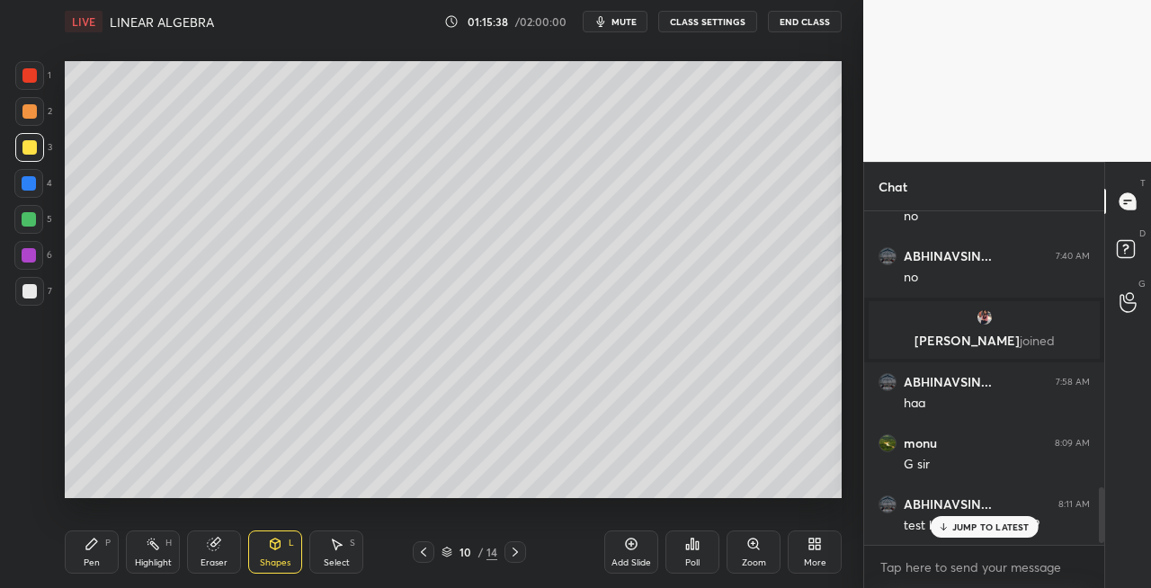
click at [429, 552] on icon at bounding box center [423, 552] width 14 height 14
click at [516, 549] on icon at bounding box center [515, 552] width 14 height 14
click at [515, 549] on icon at bounding box center [515, 552] width 14 height 14
click at [515, 550] on icon at bounding box center [515, 552] width 5 height 9
click at [516, 550] on icon at bounding box center [515, 552] width 14 height 14
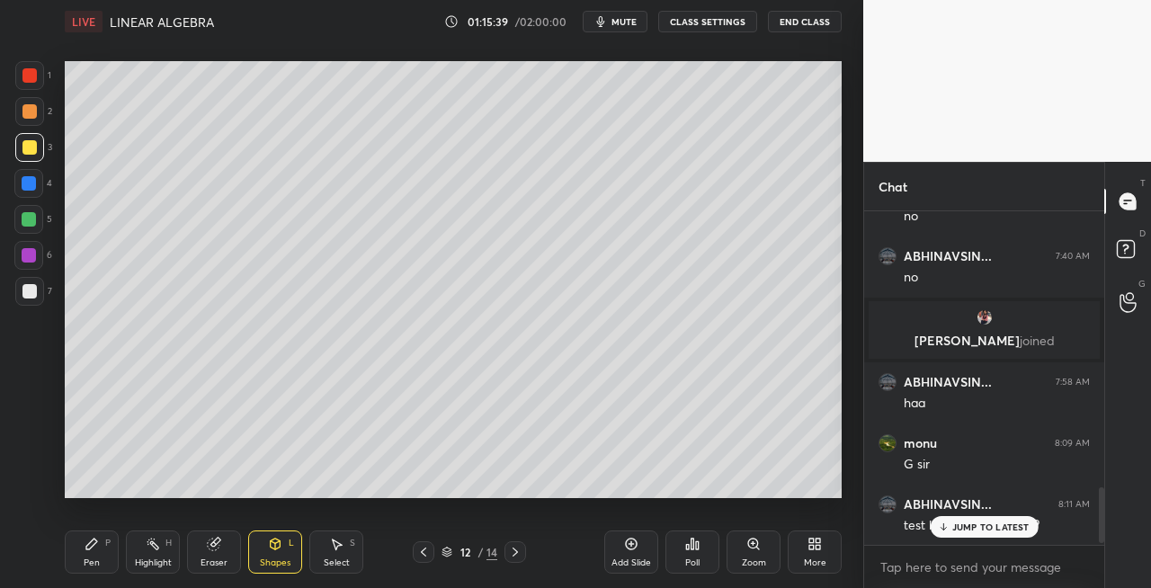
click at [516, 552] on icon at bounding box center [515, 552] width 5 height 9
click at [510, 556] on icon at bounding box center [515, 552] width 14 height 14
click at [507, 554] on div at bounding box center [516, 552] width 22 height 22
click at [628, 559] on div "Add Slide" at bounding box center [632, 563] width 40 height 9
click at [89, 548] on icon at bounding box center [91, 544] width 11 height 11
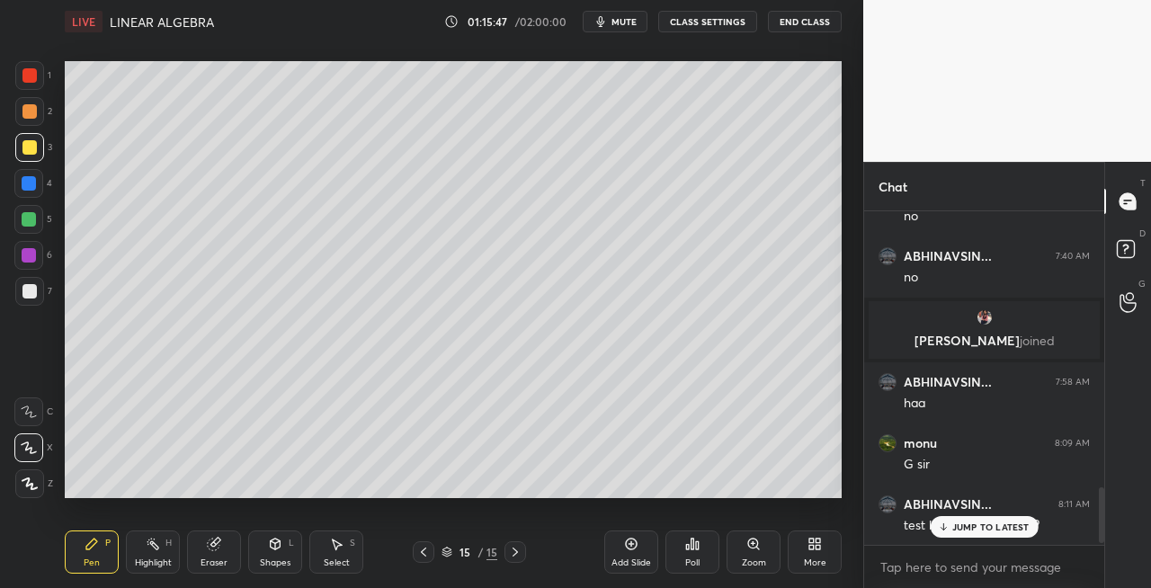
click at [268, 552] on div "Shapes L" at bounding box center [275, 552] width 54 height 43
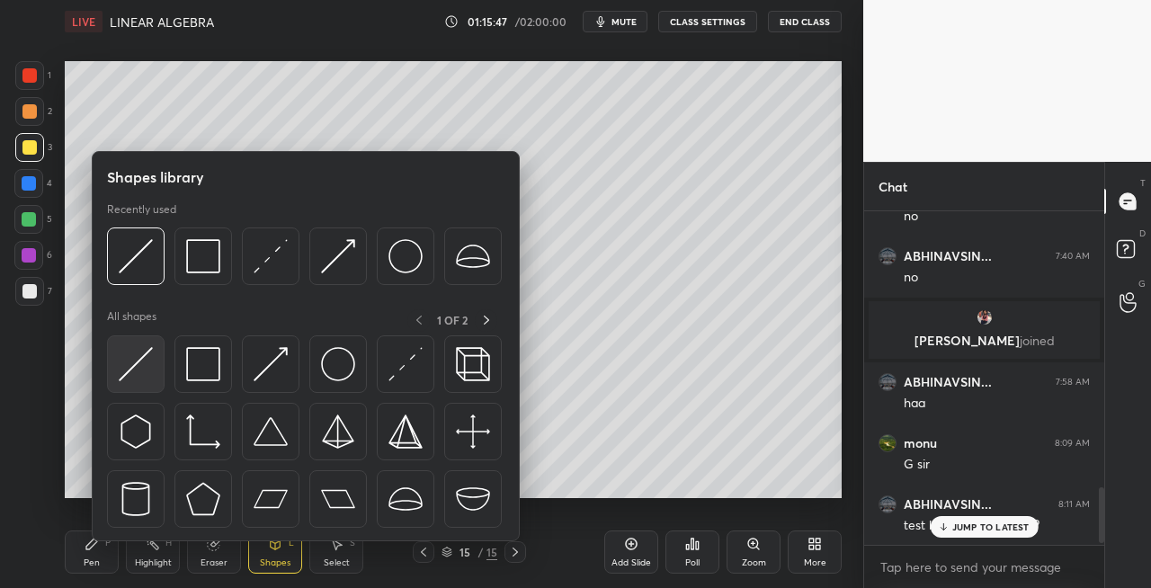
click at [130, 369] on img at bounding box center [136, 364] width 34 height 34
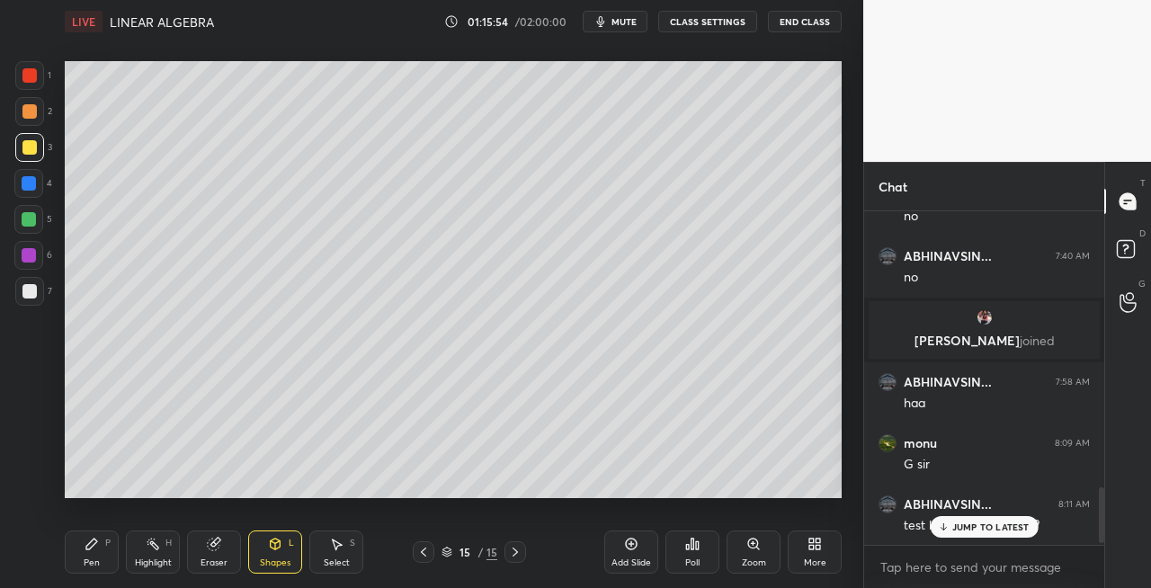
click at [86, 547] on icon at bounding box center [91, 544] width 11 height 11
click at [213, 550] on icon at bounding box center [214, 545] width 12 height 12
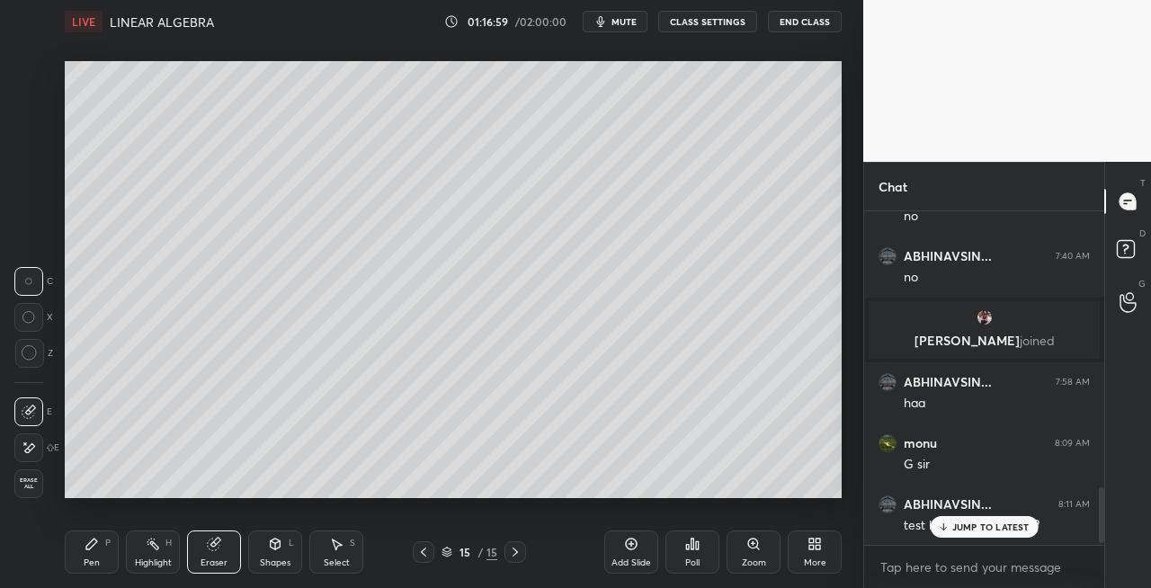
click at [86, 564] on div "Pen" at bounding box center [92, 563] width 16 height 9
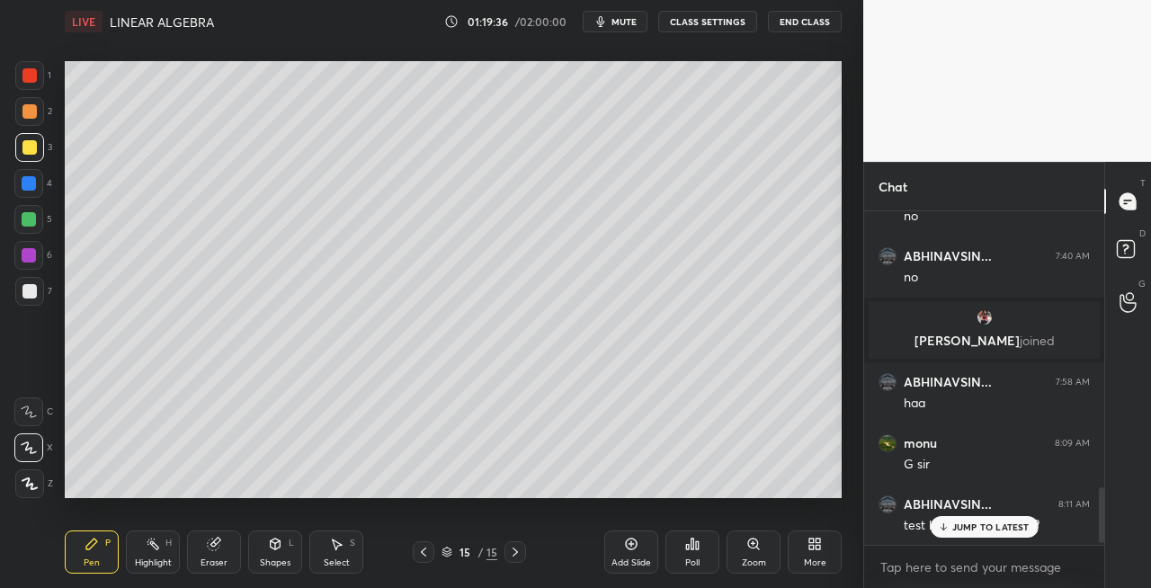
click at [43, 297] on div "7" at bounding box center [33, 291] width 37 height 29
click at [281, 554] on div "Shapes L" at bounding box center [275, 552] width 54 height 43
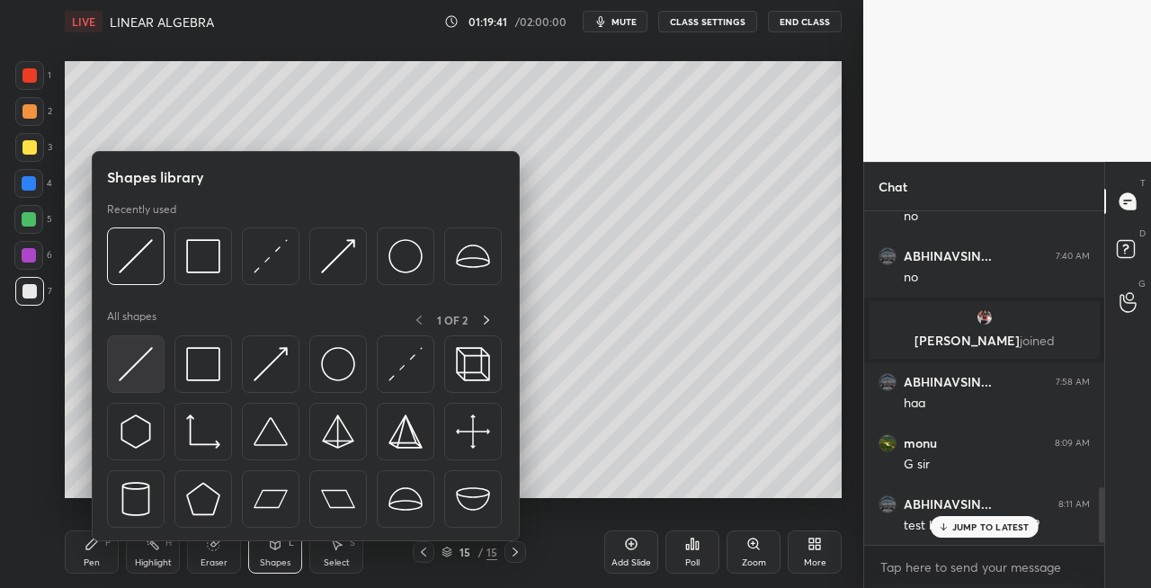
click at [128, 371] on img at bounding box center [136, 364] width 34 height 34
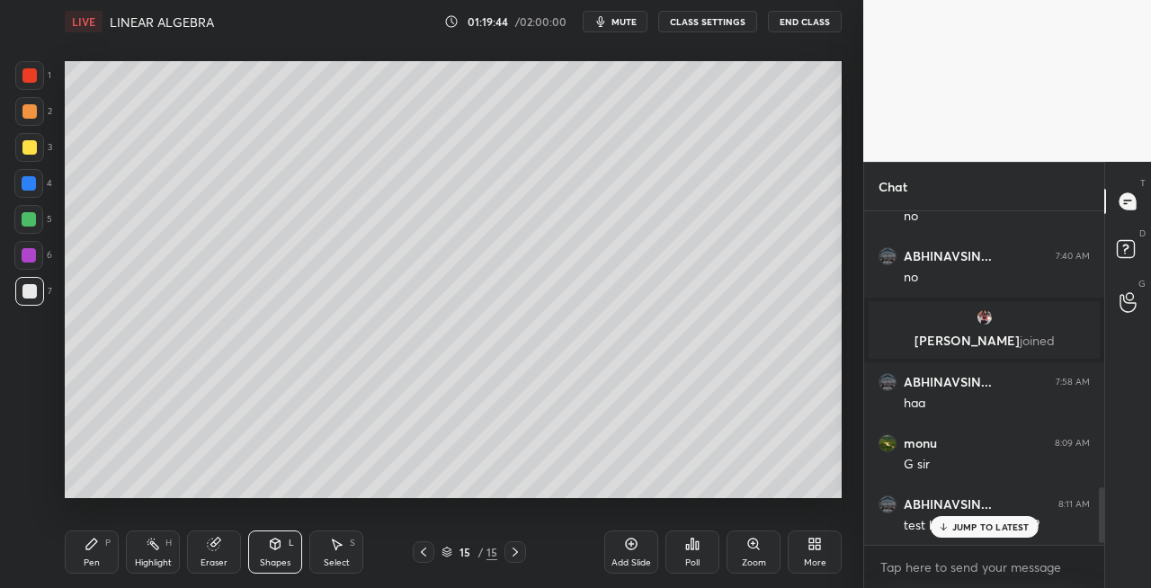
click at [115, 562] on div "Pen P" at bounding box center [92, 552] width 54 height 43
click at [209, 555] on div "Eraser" at bounding box center [214, 552] width 54 height 43
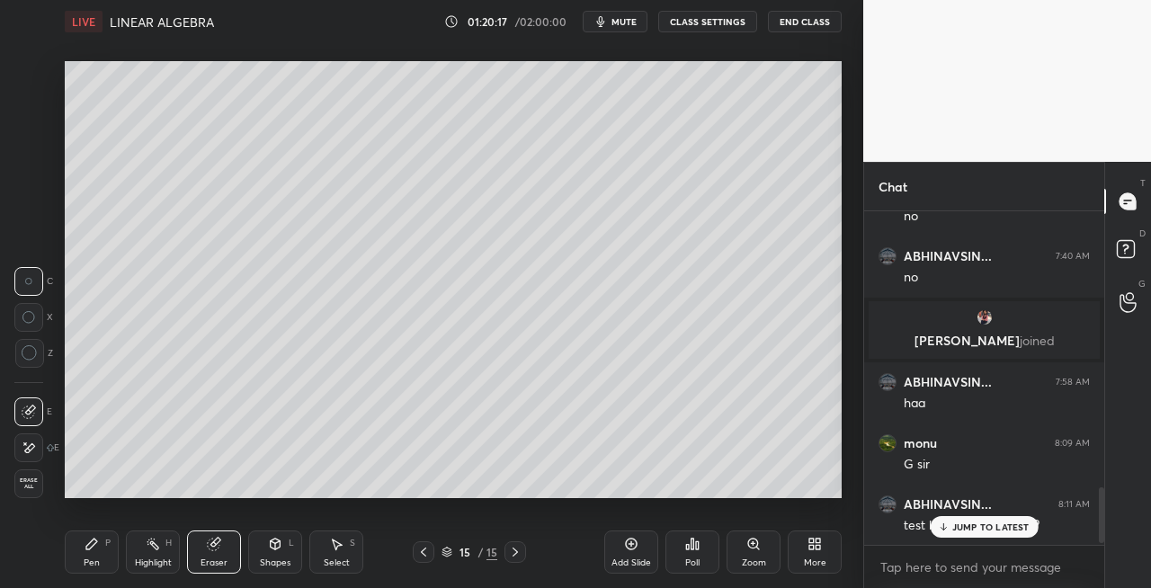
click at [94, 562] on div "Pen" at bounding box center [92, 563] width 16 height 9
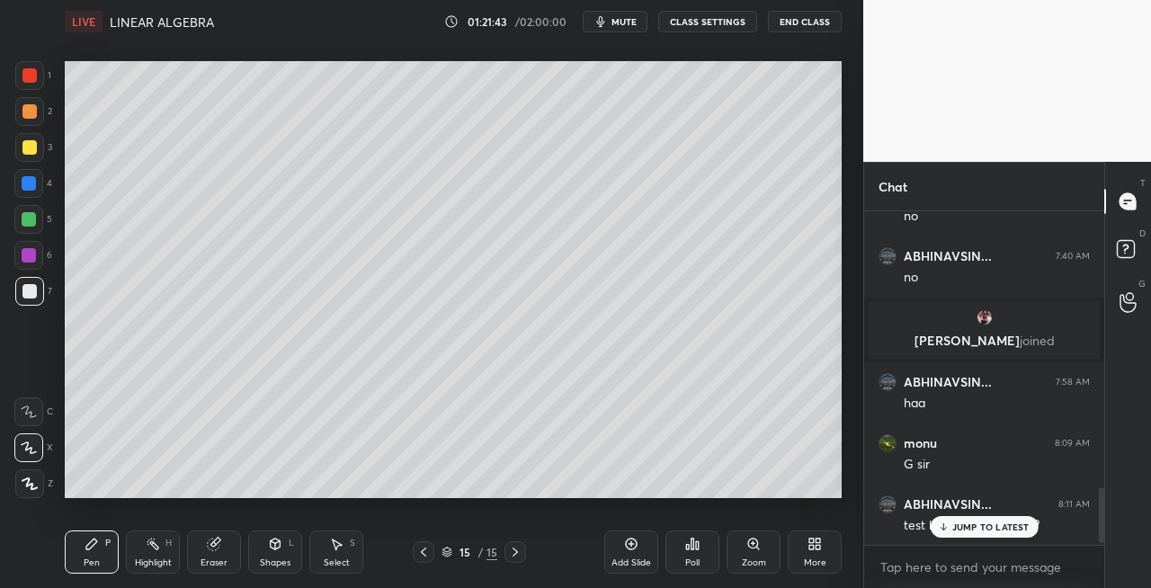
click at [519, 552] on icon at bounding box center [515, 552] width 14 height 14
click at [628, 560] on div "Add Slide" at bounding box center [632, 563] width 40 height 9
click at [424, 553] on icon at bounding box center [423, 552] width 14 height 14
click at [514, 554] on icon at bounding box center [515, 552] width 14 height 14
click at [422, 558] on icon at bounding box center [423, 552] width 14 height 14
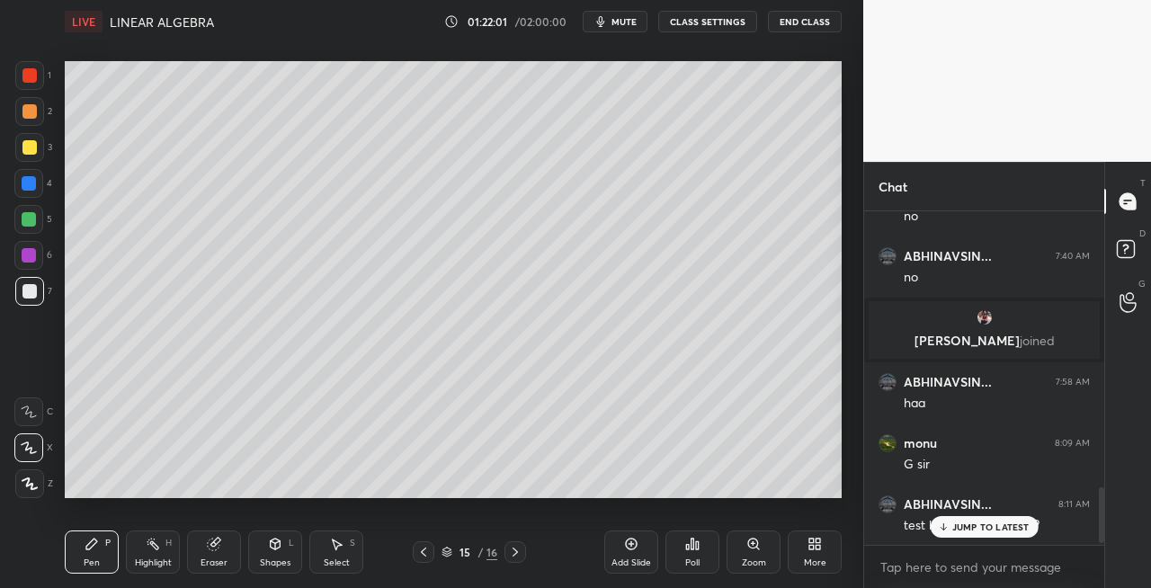
click at [518, 552] on icon at bounding box center [515, 552] width 5 height 9
click at [422, 556] on icon at bounding box center [423, 552] width 14 height 14
click at [515, 554] on icon at bounding box center [515, 552] width 5 height 9
click at [282, 540] on icon at bounding box center [275, 544] width 14 height 14
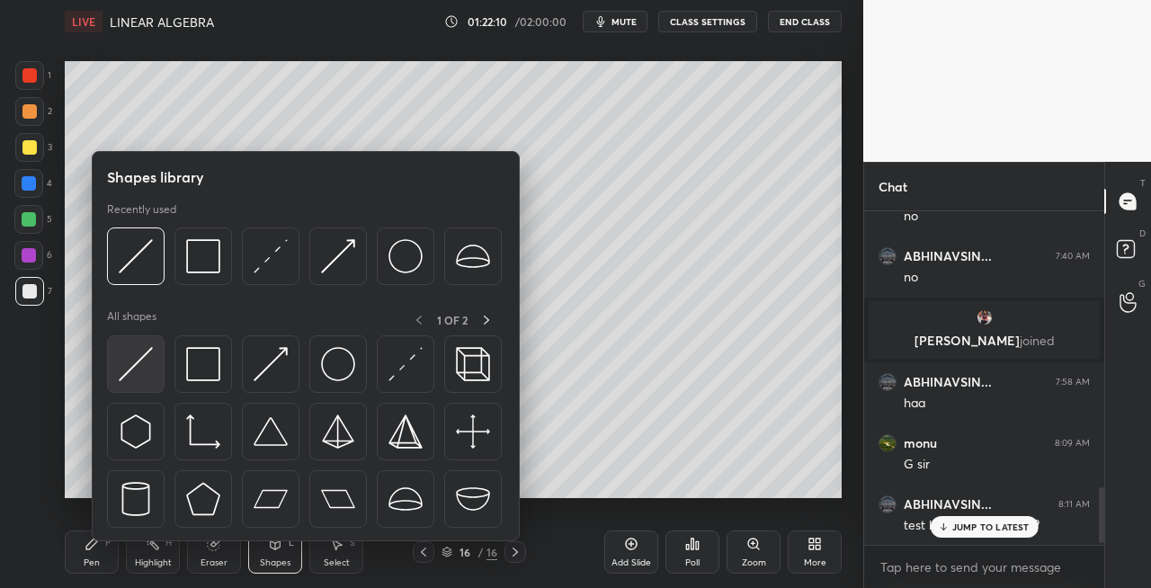
click at [136, 366] on img at bounding box center [136, 364] width 34 height 34
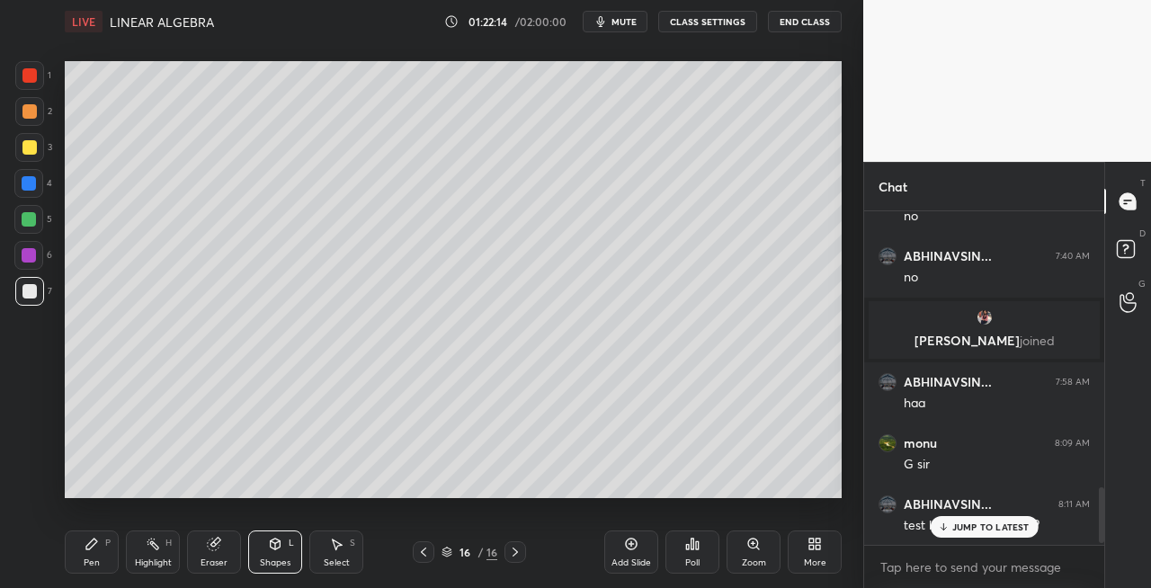
click at [94, 545] on icon at bounding box center [91, 544] width 11 height 11
click at [274, 552] on div "Shapes L" at bounding box center [275, 552] width 54 height 43
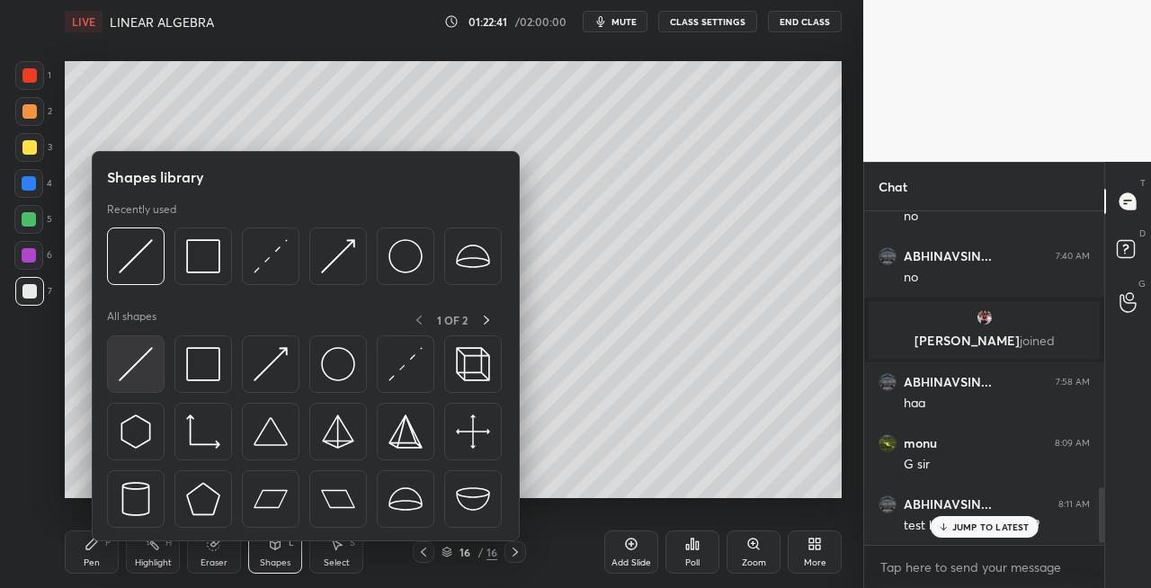
click at [137, 374] on img at bounding box center [136, 364] width 34 height 34
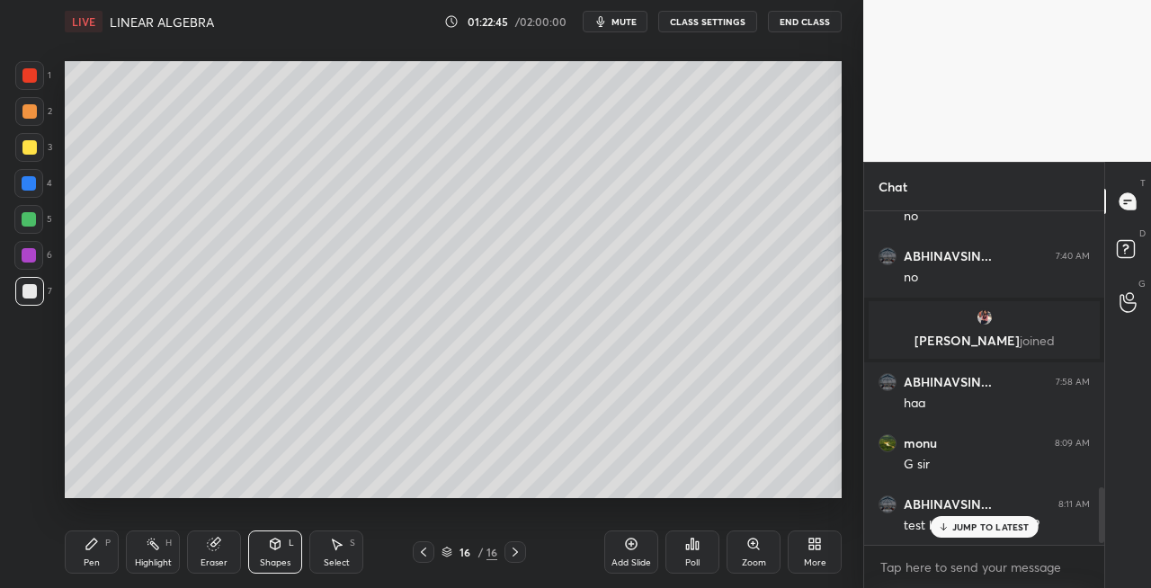
click at [86, 559] on div "Pen" at bounding box center [92, 563] width 16 height 9
click at [271, 545] on icon at bounding box center [276, 544] width 10 height 11
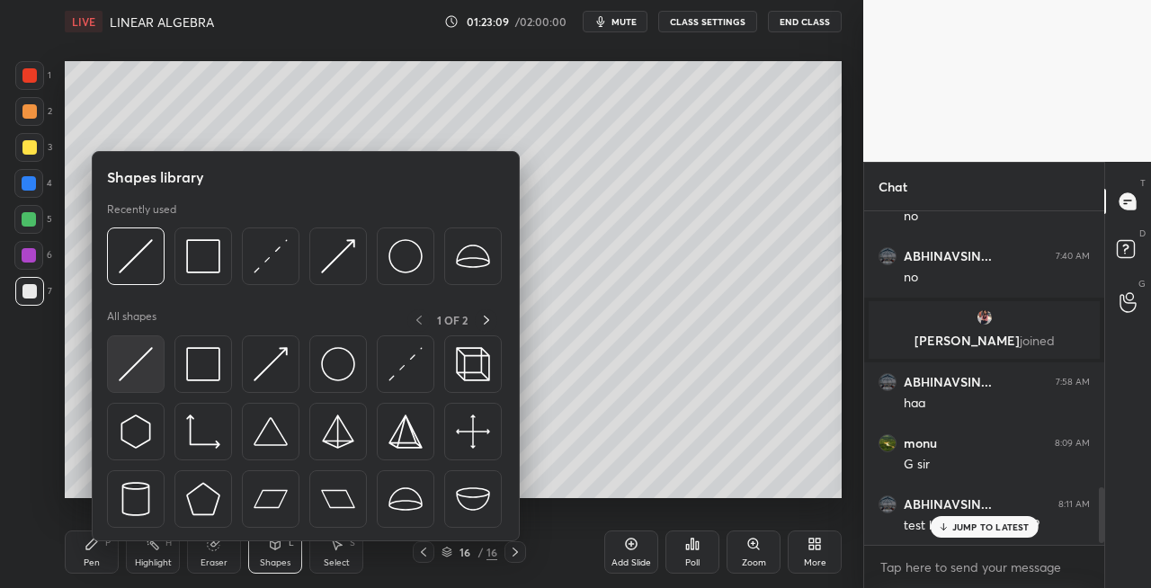
click at [135, 374] on img at bounding box center [136, 364] width 34 height 34
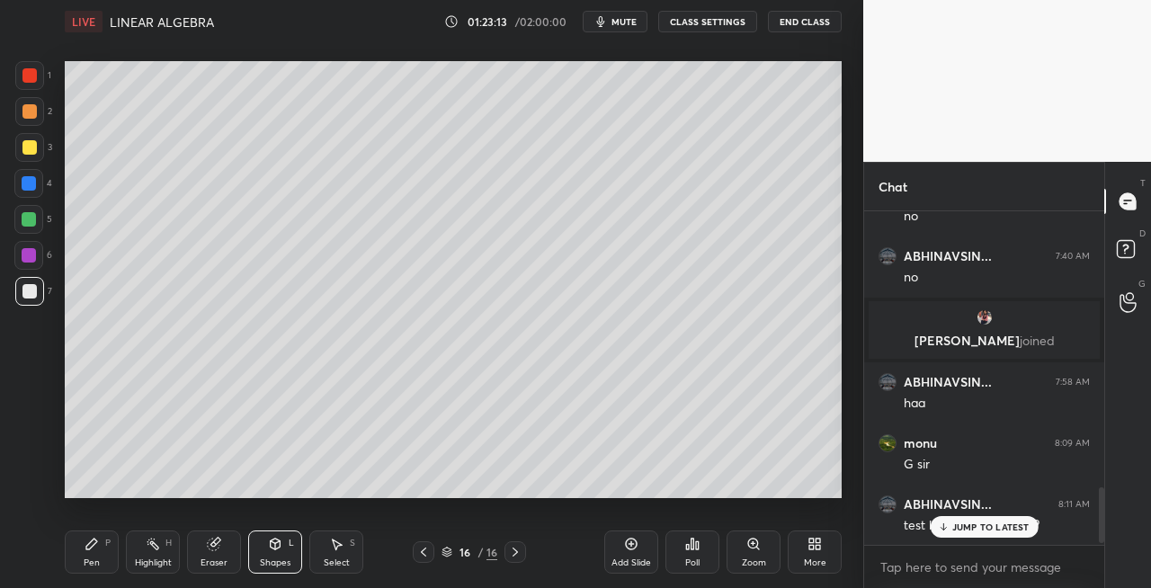
click at [103, 554] on div "Pen P" at bounding box center [92, 552] width 54 height 43
click at [220, 548] on icon at bounding box center [214, 544] width 14 height 14
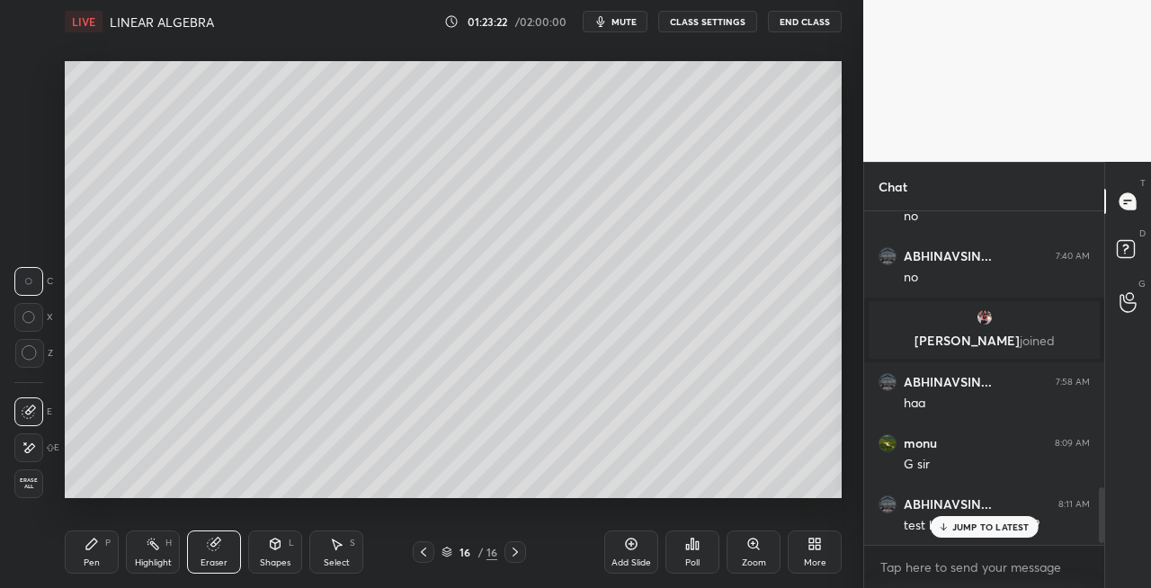
click at [88, 554] on div "Pen P" at bounding box center [92, 552] width 54 height 43
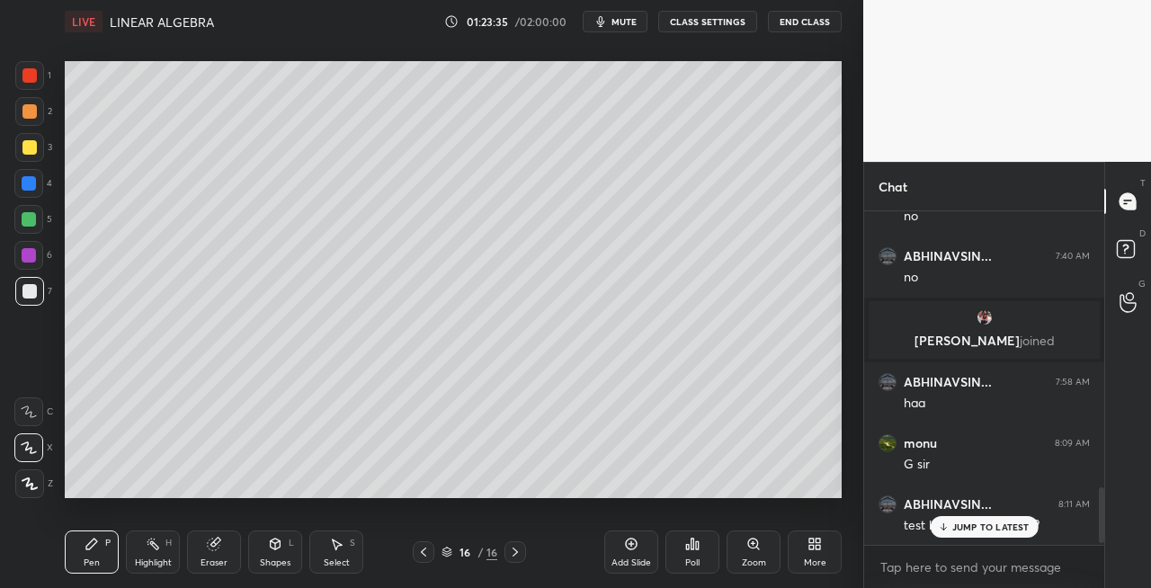
click at [206, 556] on div "Eraser" at bounding box center [214, 552] width 54 height 43
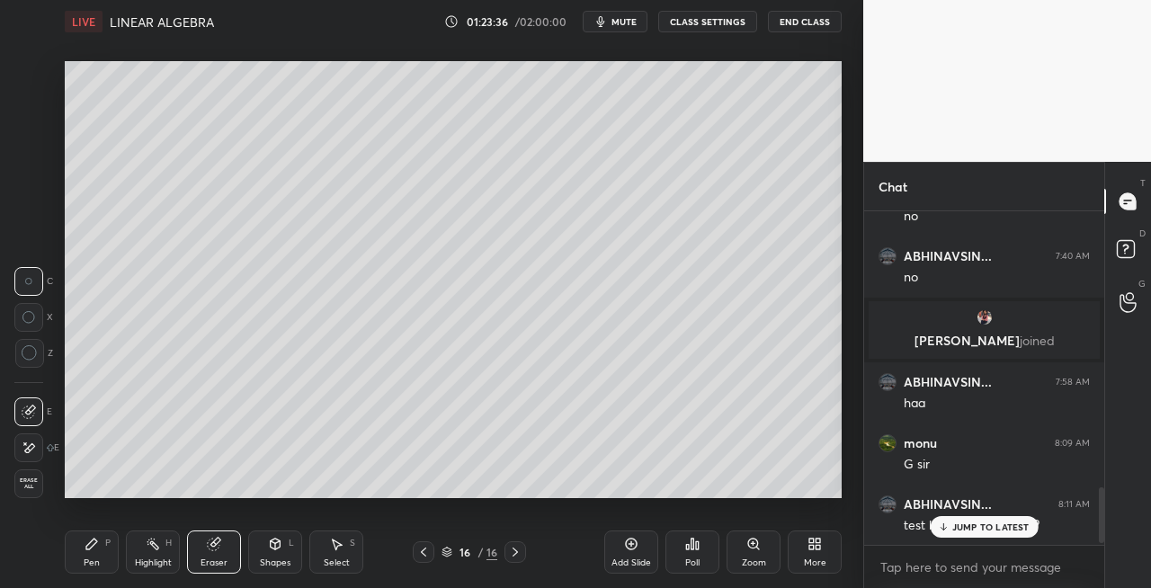
click at [85, 554] on div "Pen P" at bounding box center [92, 552] width 54 height 43
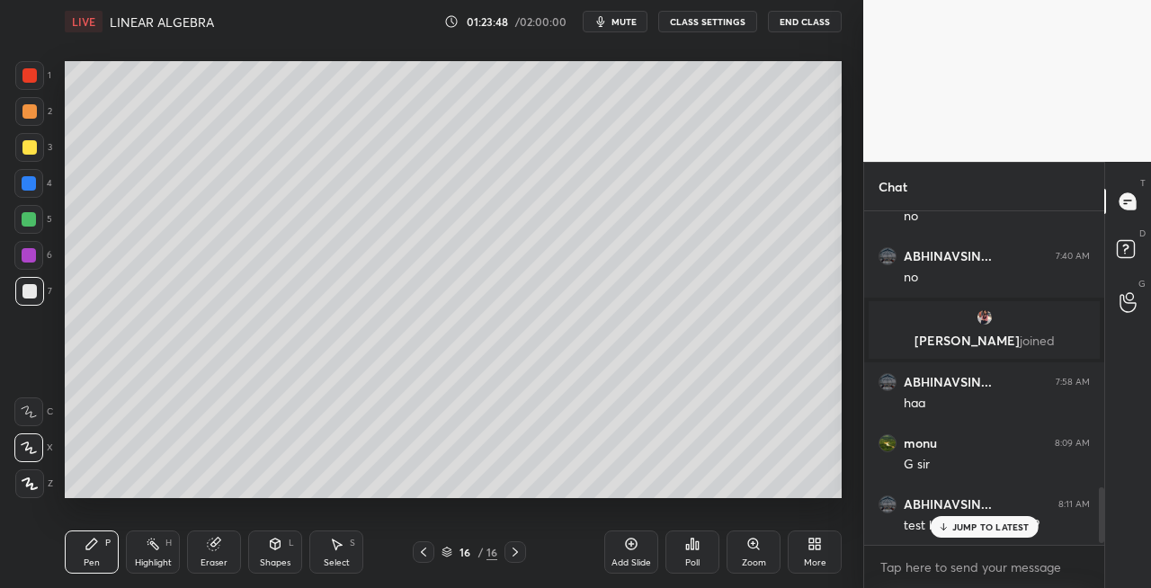
click at [271, 543] on icon at bounding box center [276, 544] width 10 height 11
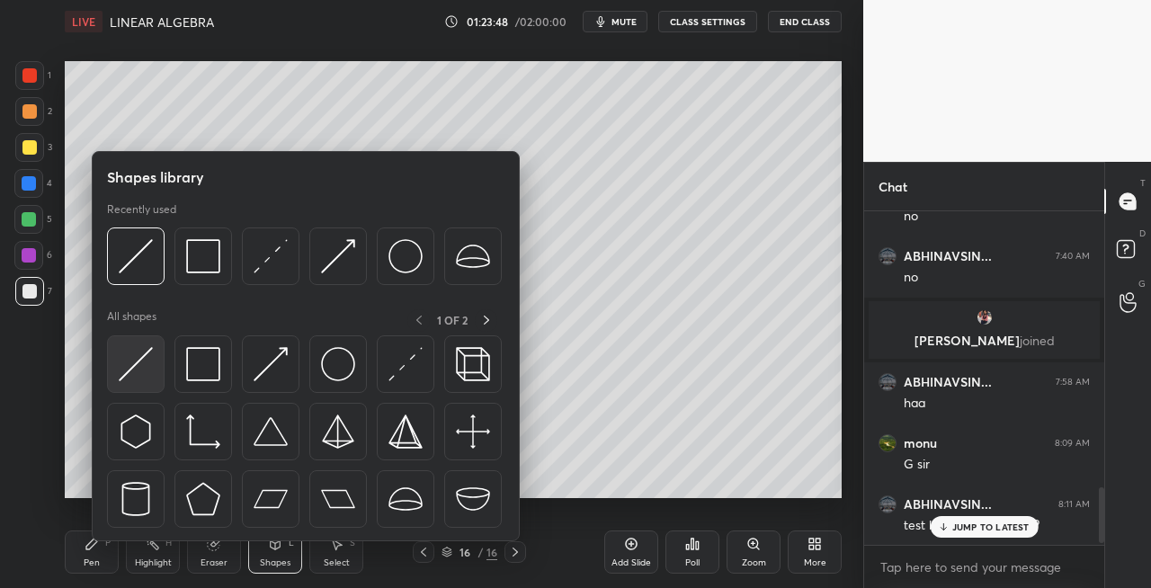
click at [139, 376] on img at bounding box center [136, 364] width 34 height 34
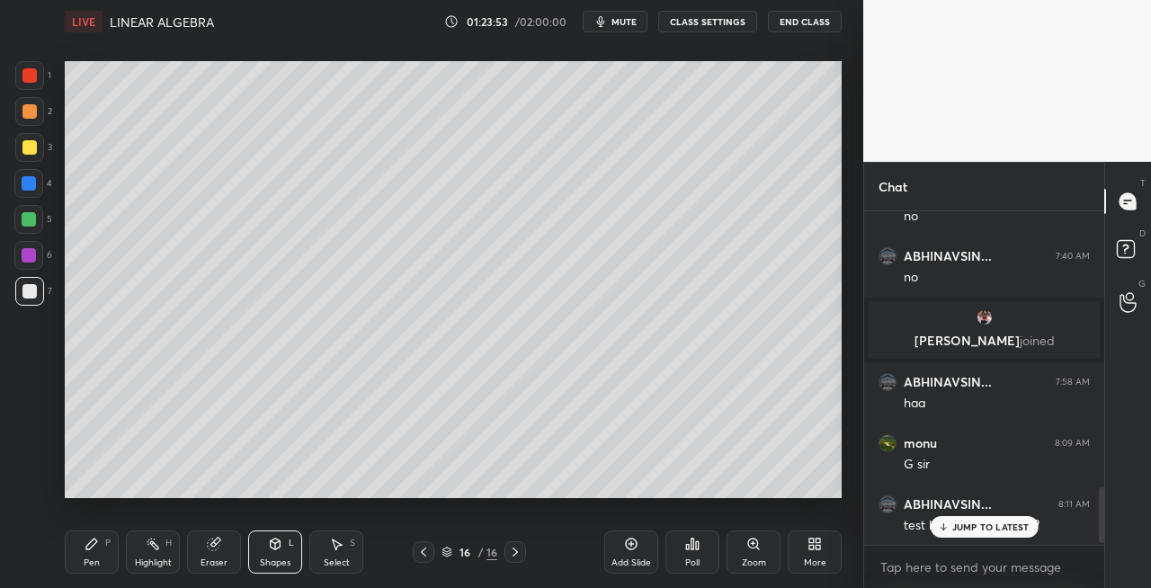
click at [97, 555] on div "Pen P" at bounding box center [92, 552] width 54 height 43
click at [282, 559] on div "Shapes" at bounding box center [275, 563] width 31 height 9
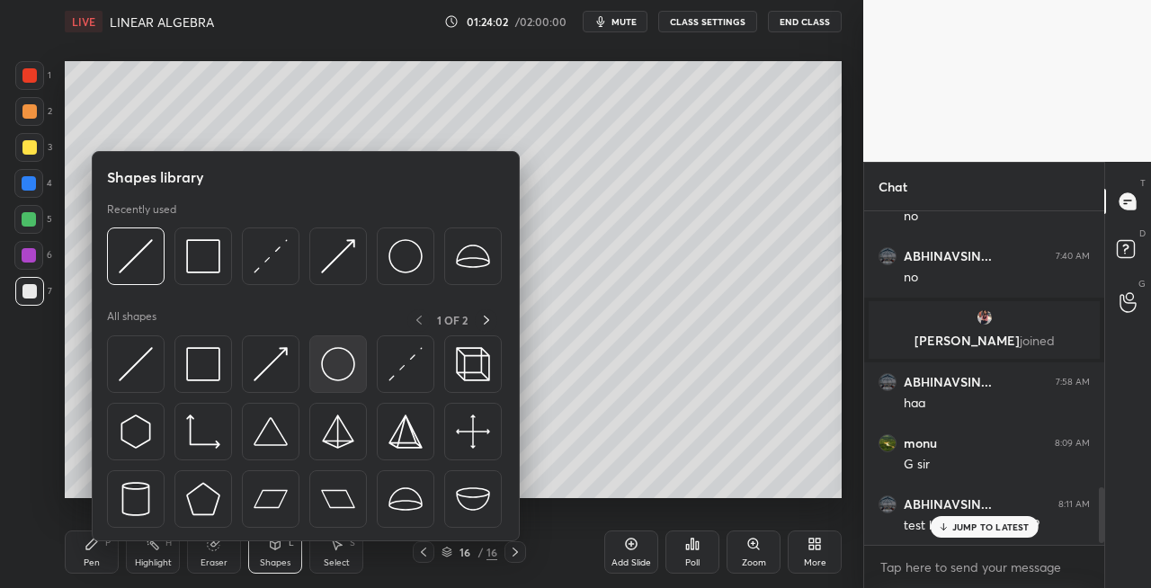
click at [344, 375] on img at bounding box center [338, 364] width 34 height 34
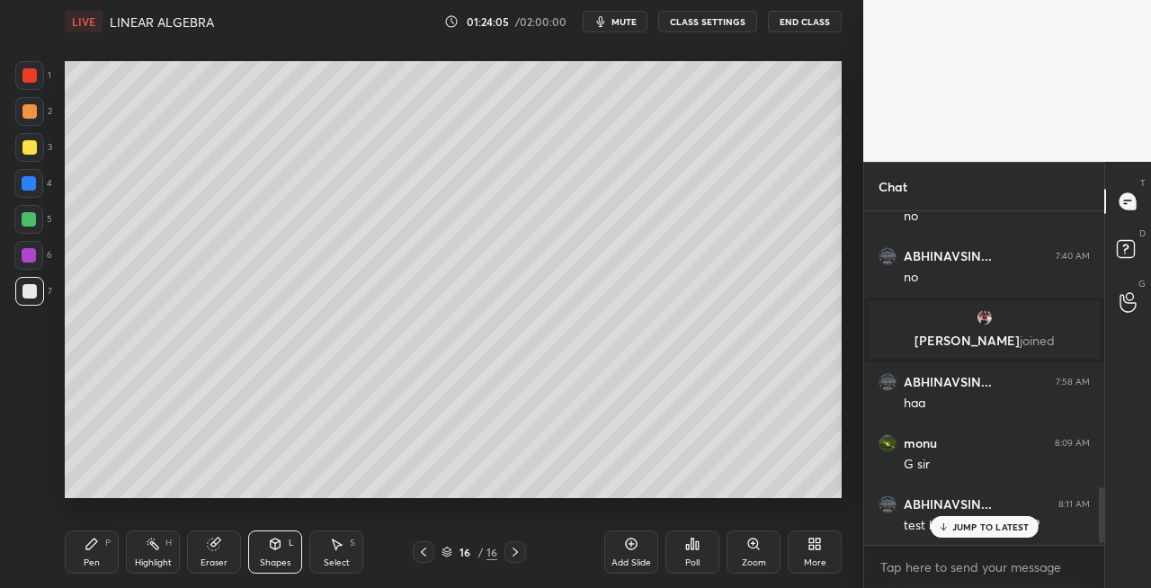
click at [115, 554] on div "Pen P" at bounding box center [92, 552] width 54 height 43
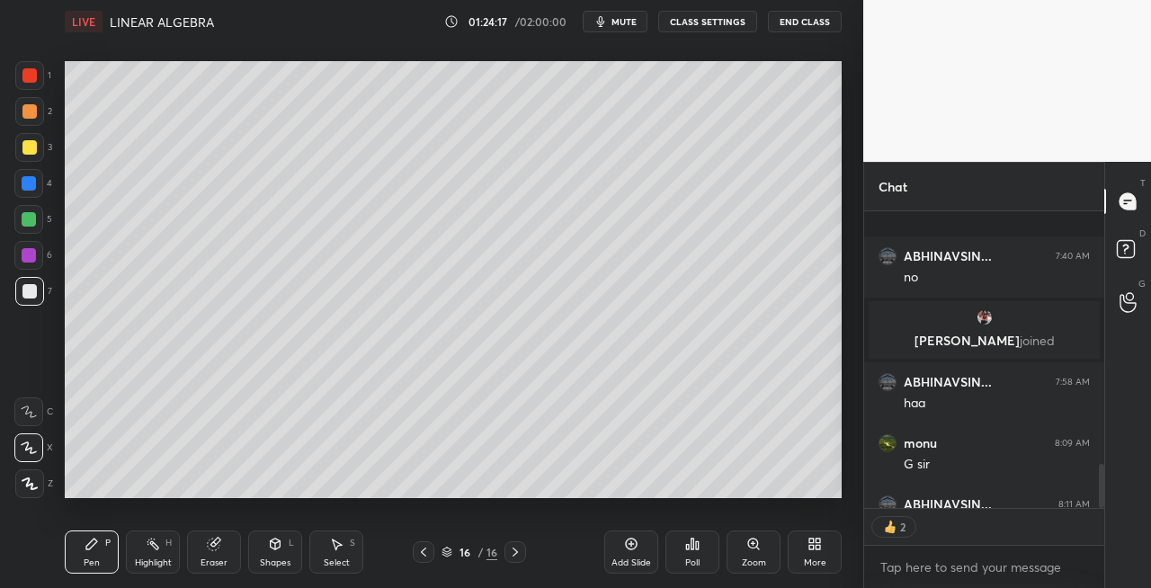
scroll to position [1696, 0]
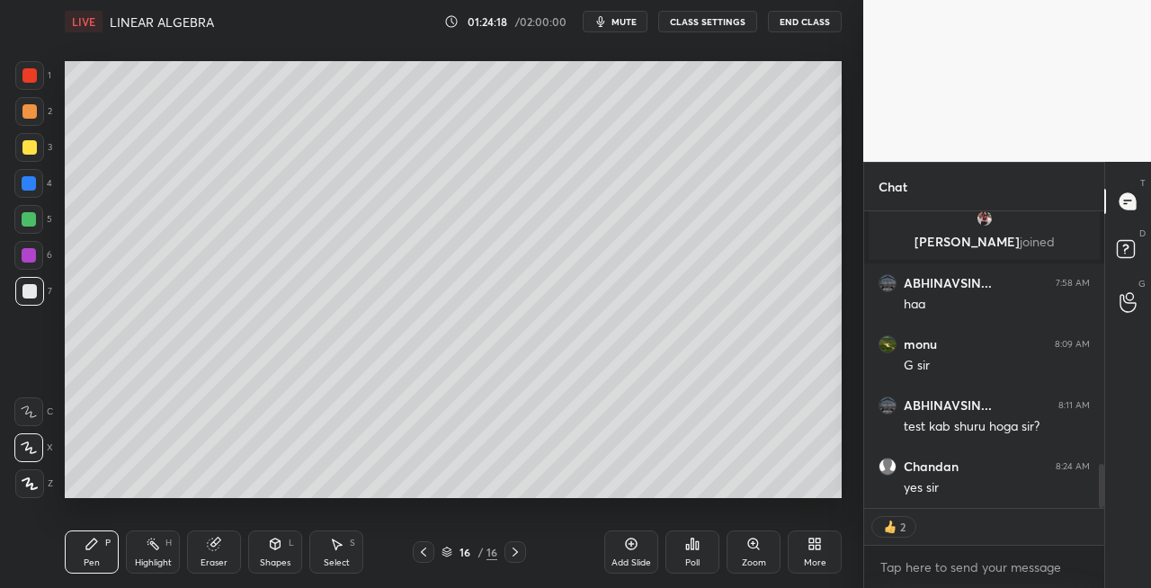
click at [513, 553] on icon at bounding box center [515, 552] width 14 height 14
click at [516, 552] on icon at bounding box center [515, 552] width 14 height 14
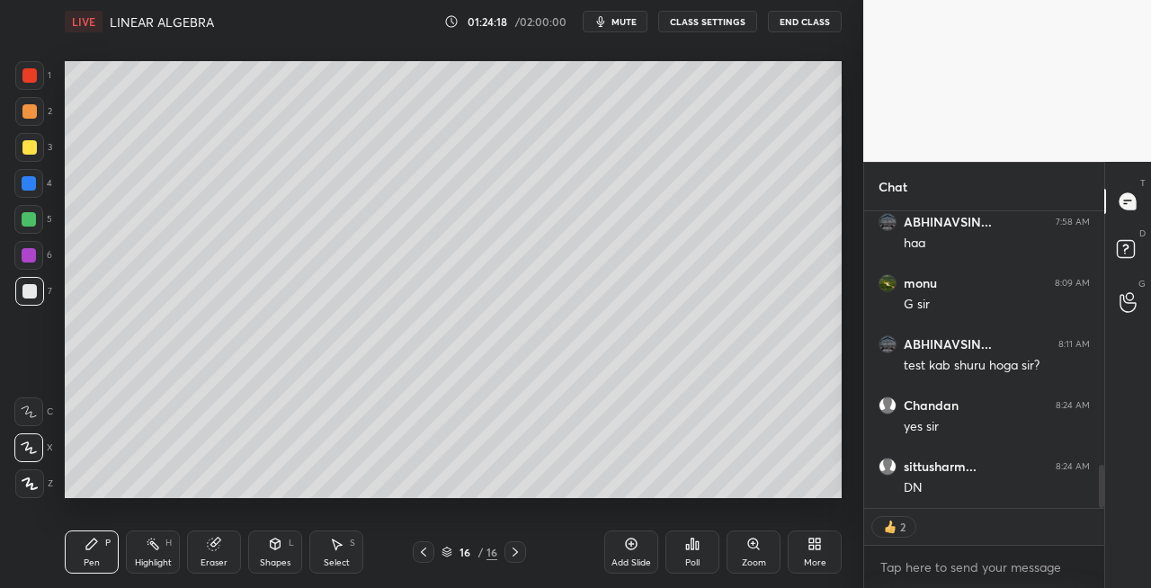
click at [626, 561] on div "Add Slide" at bounding box center [632, 563] width 40 height 9
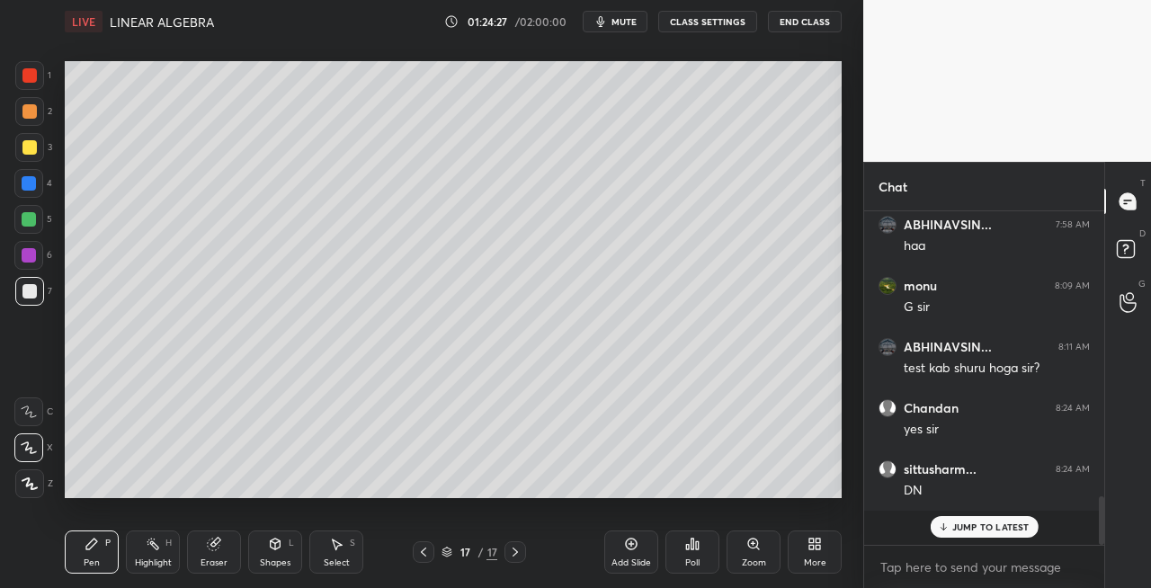
scroll to position [1720, 0]
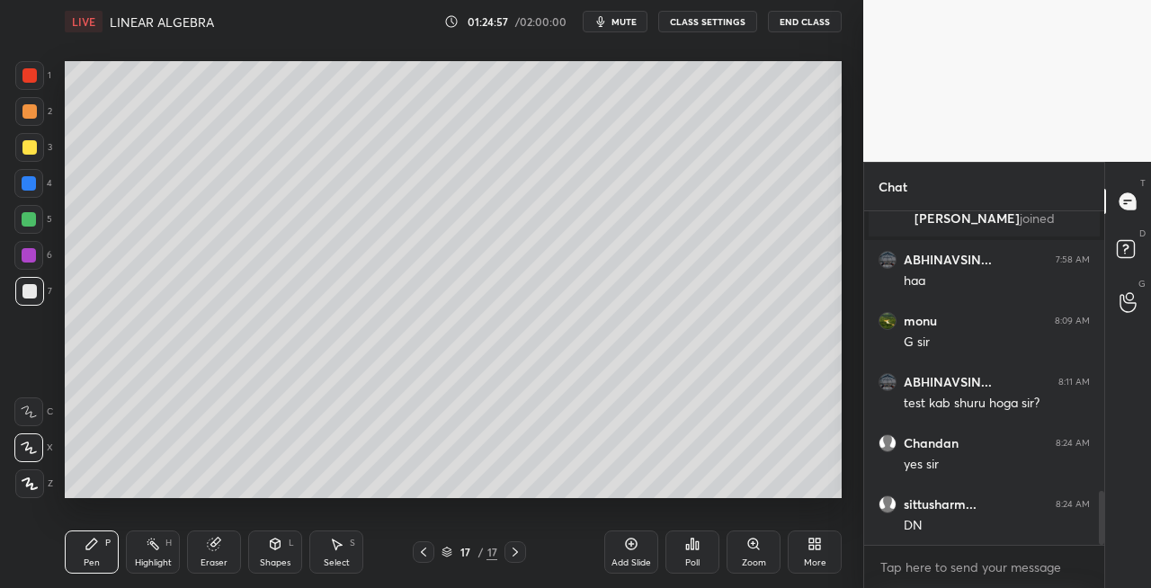
click at [195, 550] on div "Eraser" at bounding box center [214, 552] width 54 height 43
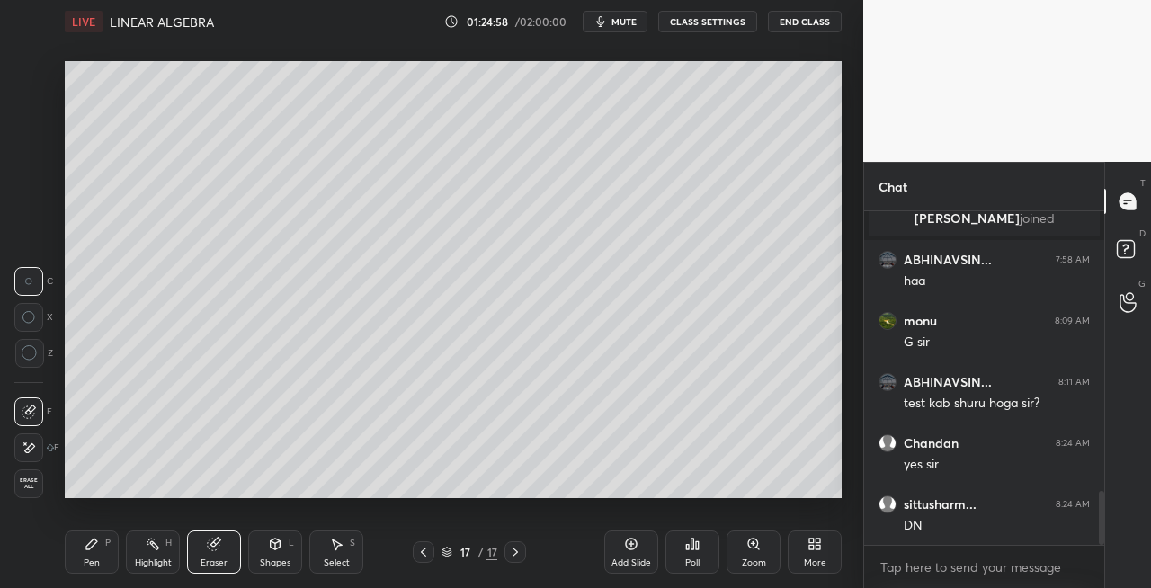
click at [79, 549] on div "Pen P" at bounding box center [92, 552] width 54 height 43
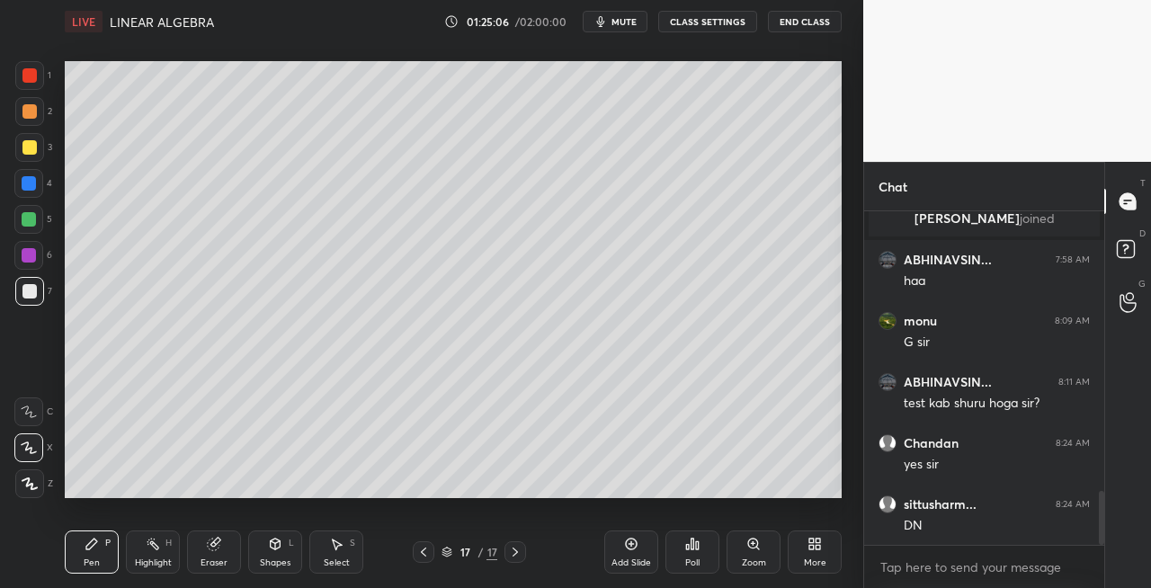
click at [428, 555] on icon at bounding box center [423, 552] width 14 height 14
click at [516, 557] on icon at bounding box center [515, 552] width 14 height 14
click at [426, 550] on icon at bounding box center [423, 552] width 14 height 14
click at [515, 554] on icon at bounding box center [515, 552] width 5 height 9
click at [421, 554] on icon at bounding box center [423, 552] width 14 height 14
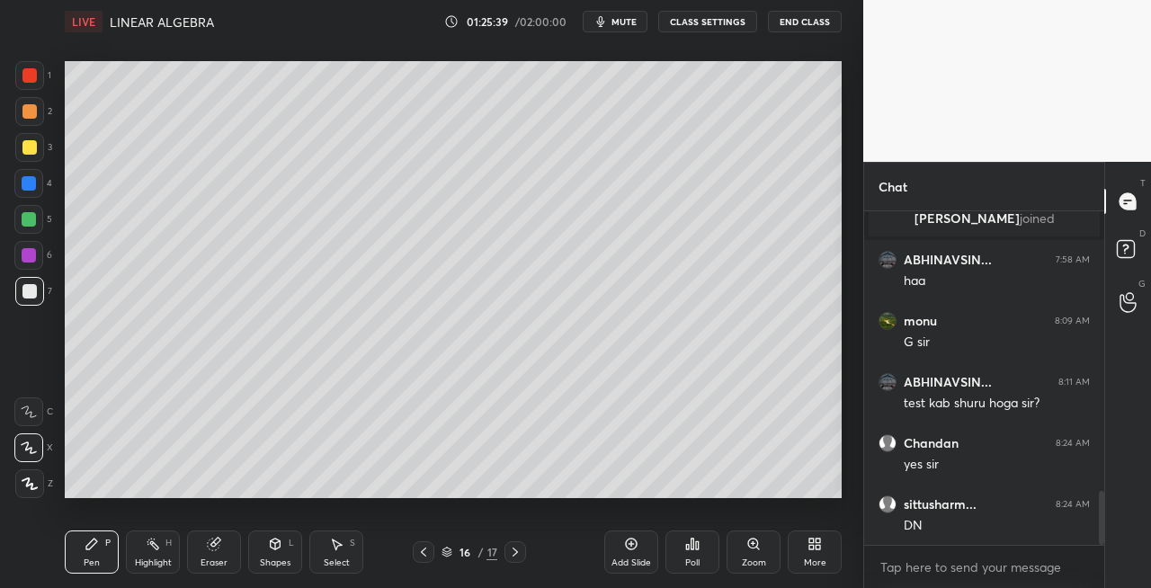
click at [515, 556] on icon at bounding box center [515, 552] width 14 height 14
click at [426, 550] on icon at bounding box center [423, 552] width 14 height 14
click at [429, 552] on icon at bounding box center [423, 552] width 14 height 14
click at [518, 558] on icon at bounding box center [515, 552] width 14 height 14
click at [516, 554] on icon at bounding box center [515, 552] width 14 height 14
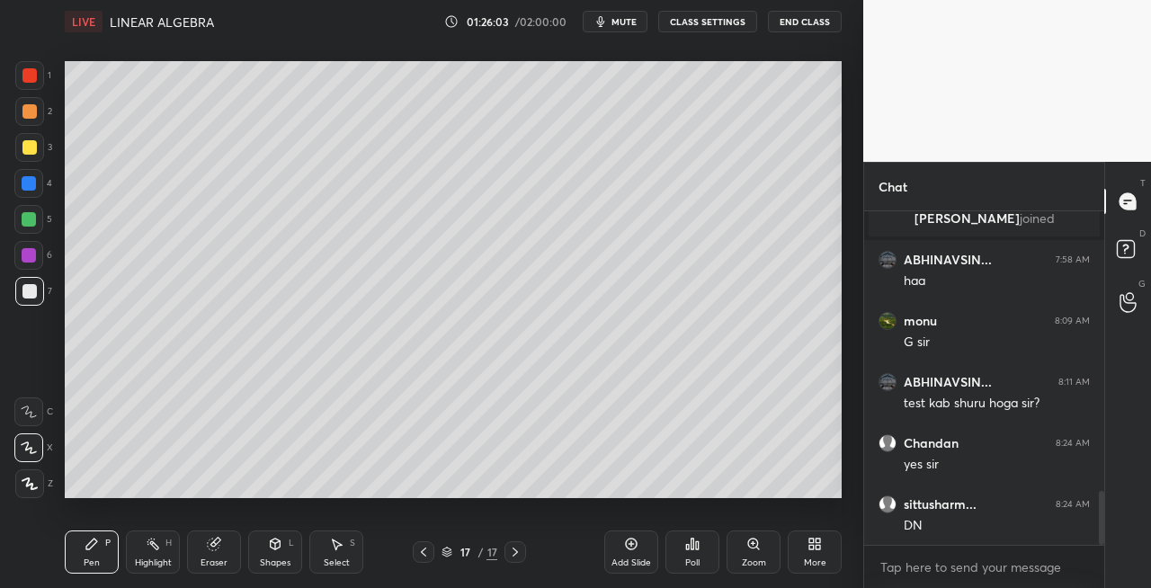
click at [217, 559] on div "Eraser" at bounding box center [214, 563] width 27 height 9
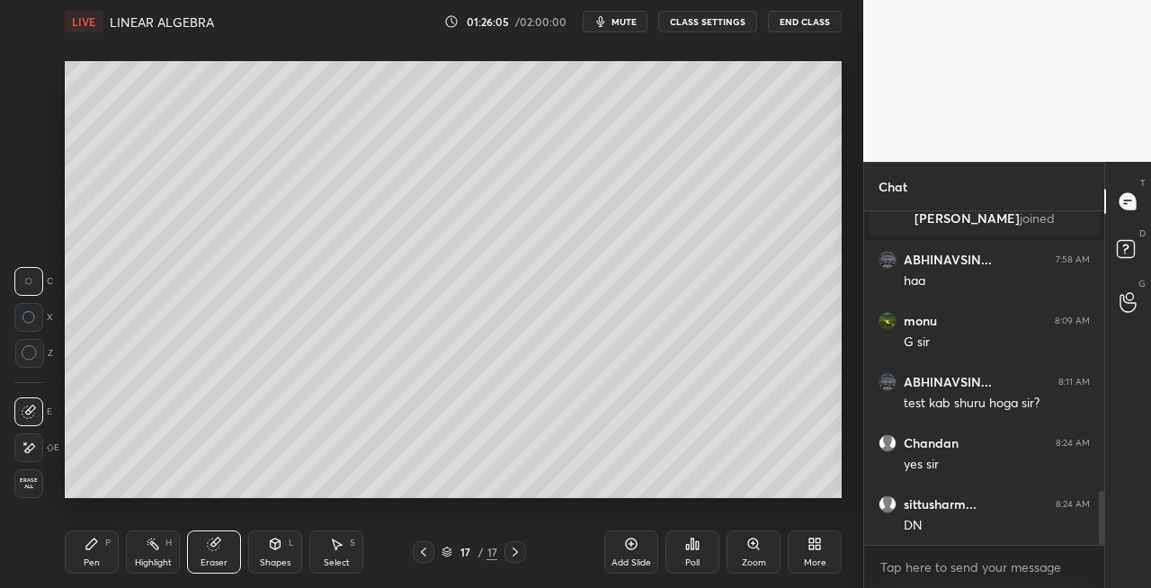
click at [97, 552] on div "Pen P" at bounding box center [92, 552] width 54 height 43
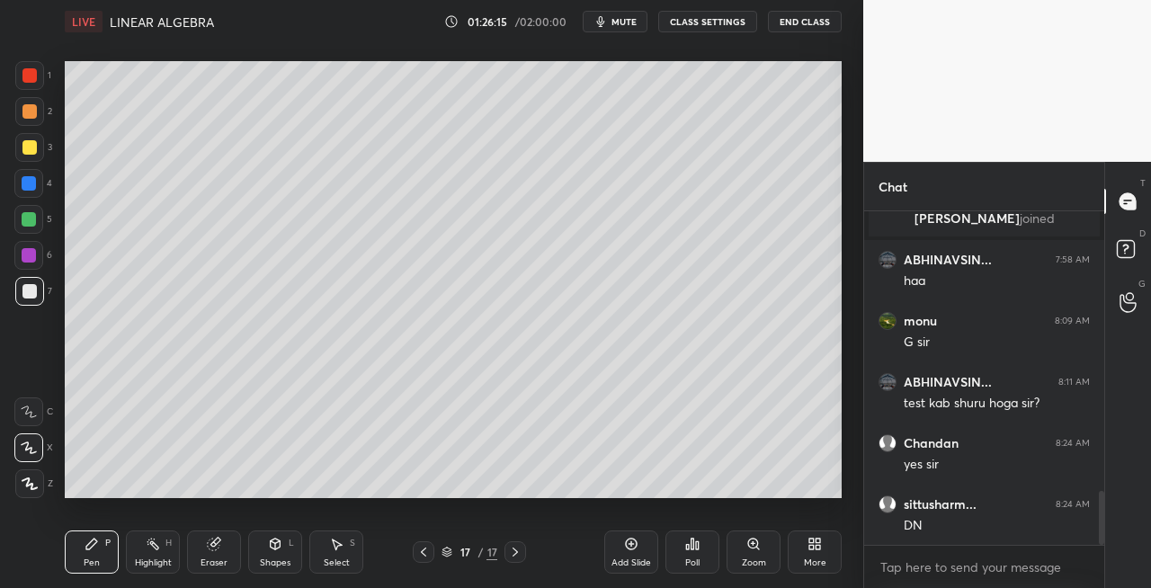
click at [227, 536] on div "Eraser" at bounding box center [214, 552] width 54 height 43
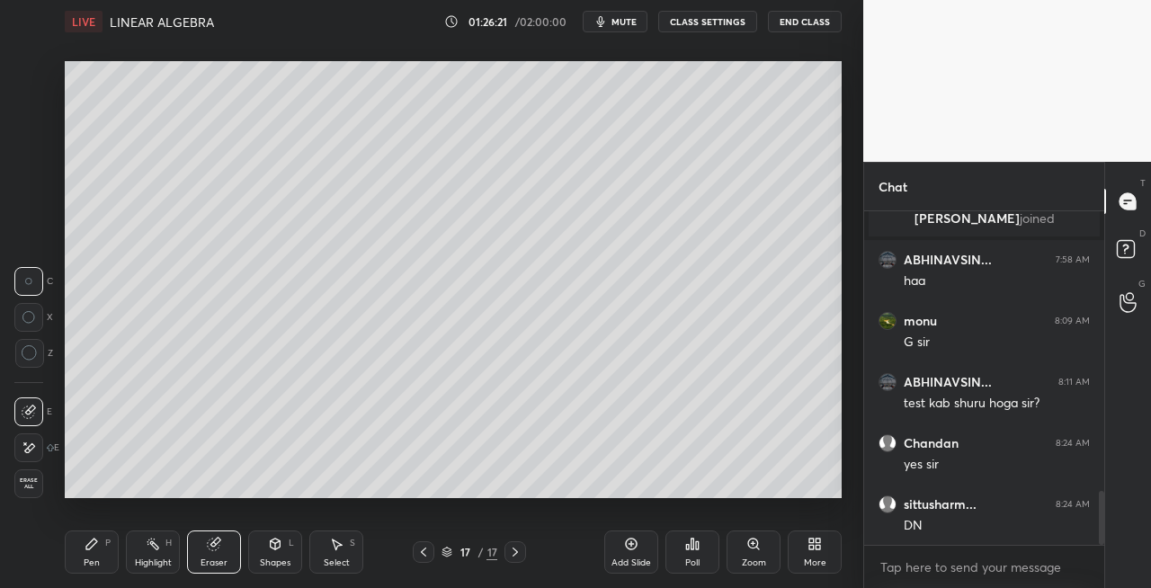
click at [95, 542] on icon at bounding box center [91, 544] width 11 height 11
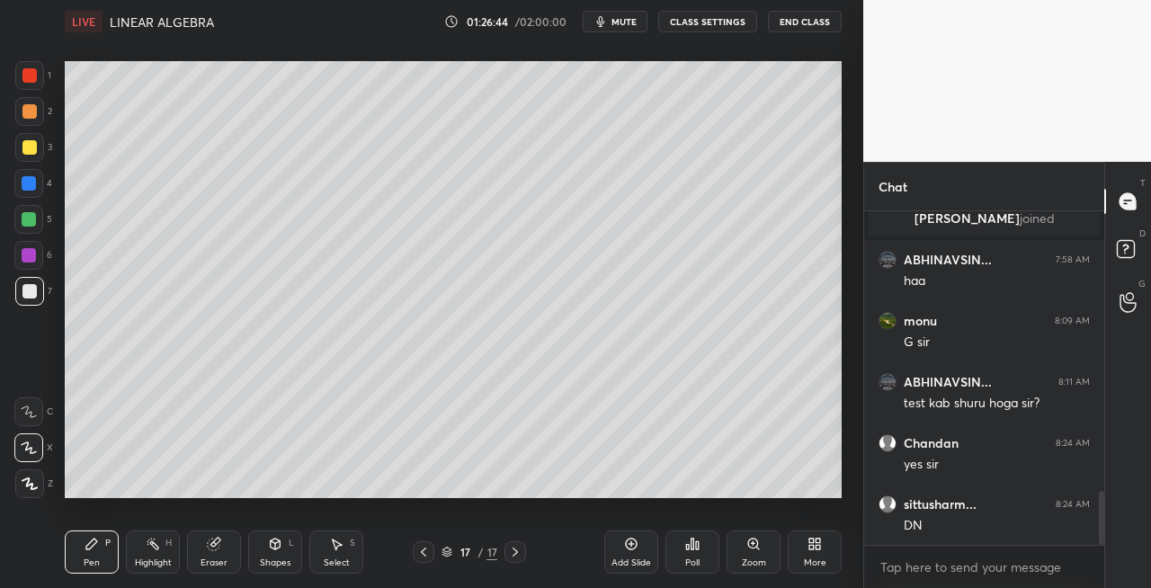
scroll to position [1784, 0]
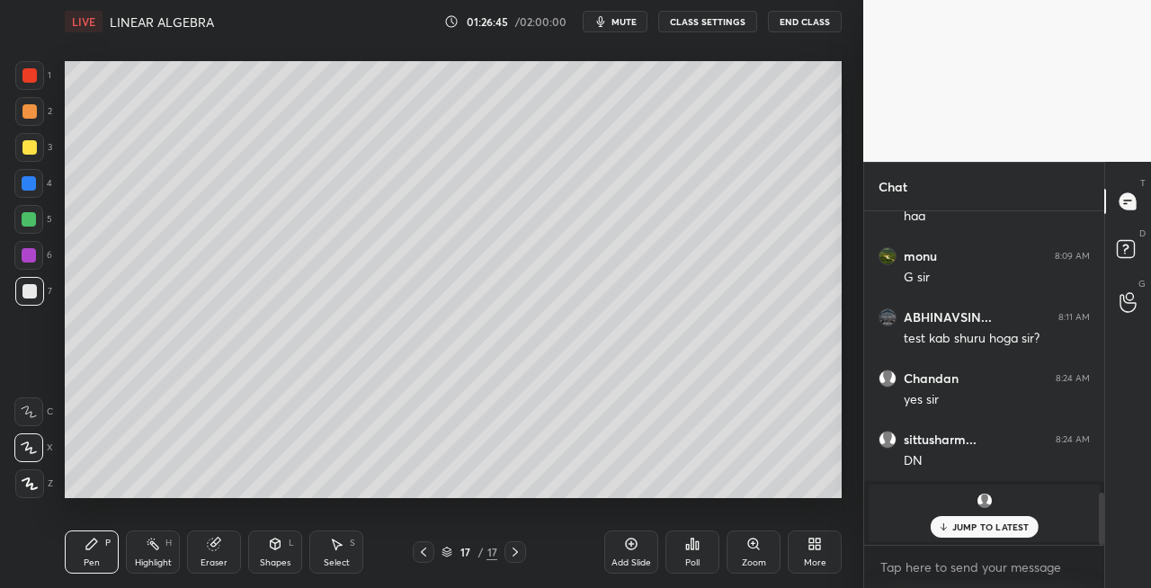
click at [221, 549] on div "Eraser" at bounding box center [214, 552] width 54 height 43
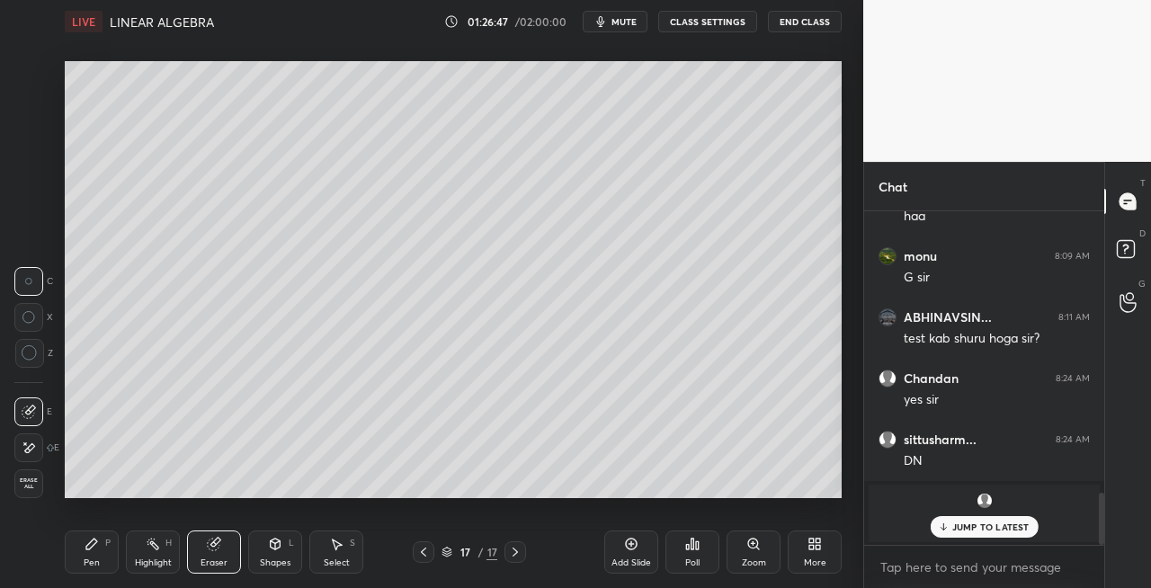
click at [89, 544] on icon at bounding box center [91, 544] width 11 height 11
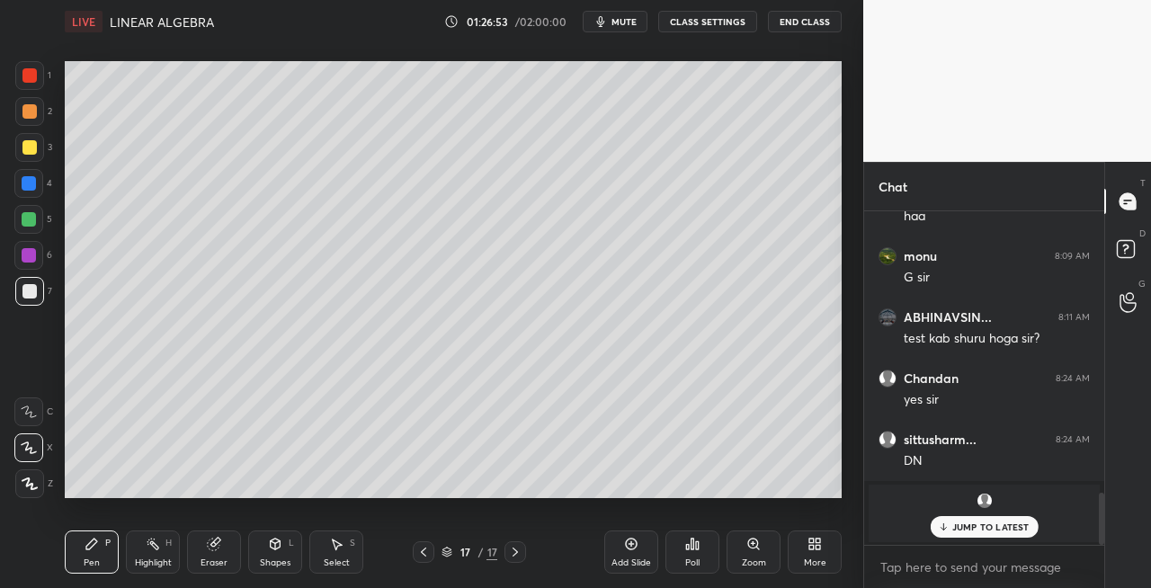
click at [226, 544] on div "Eraser" at bounding box center [214, 552] width 54 height 43
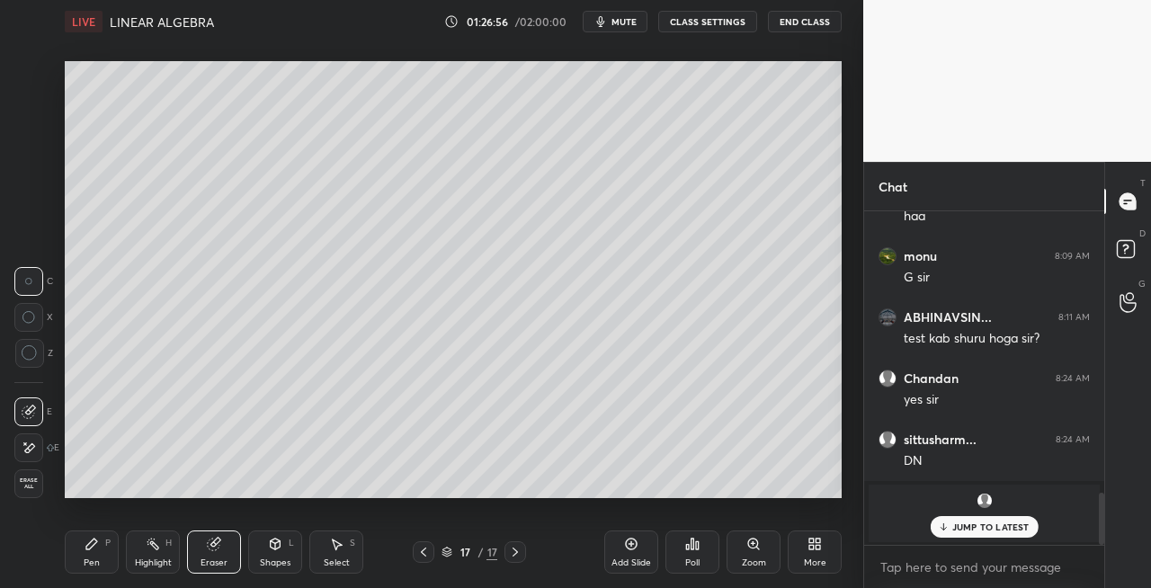
click at [217, 546] on icon at bounding box center [214, 545] width 12 height 12
click at [97, 554] on div "Pen P" at bounding box center [92, 552] width 54 height 43
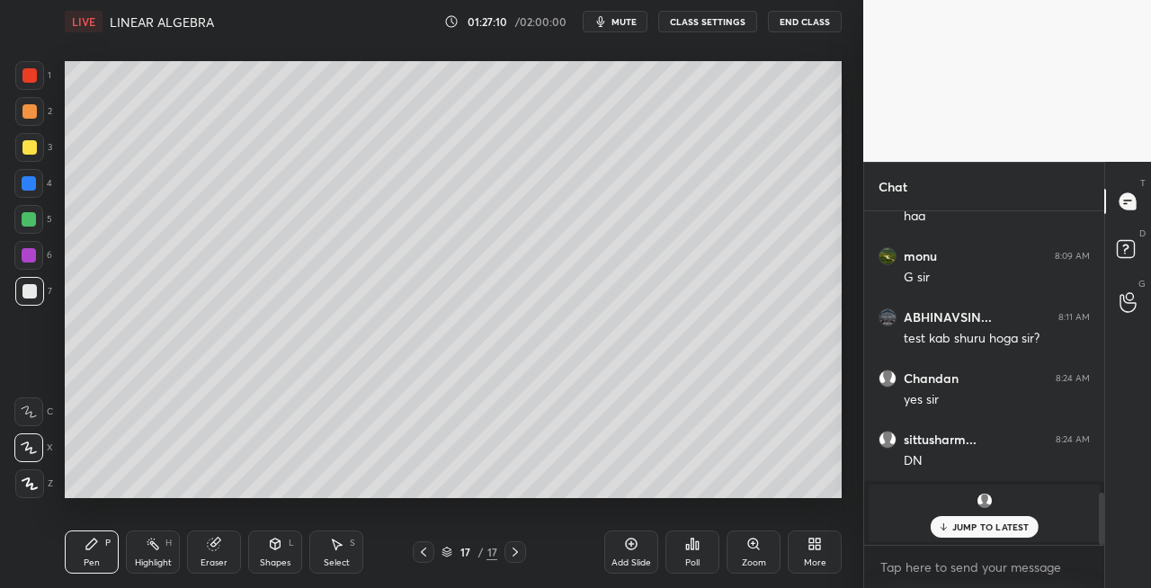
click at [219, 541] on icon at bounding box center [215, 542] width 10 height 9
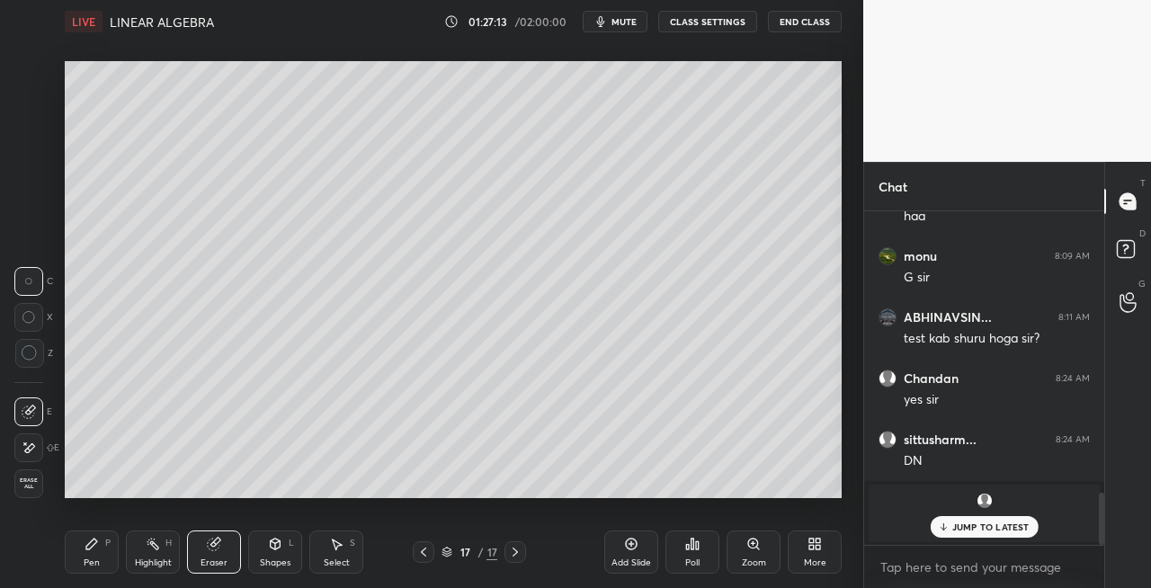
click at [97, 552] on div "Pen P" at bounding box center [92, 552] width 54 height 43
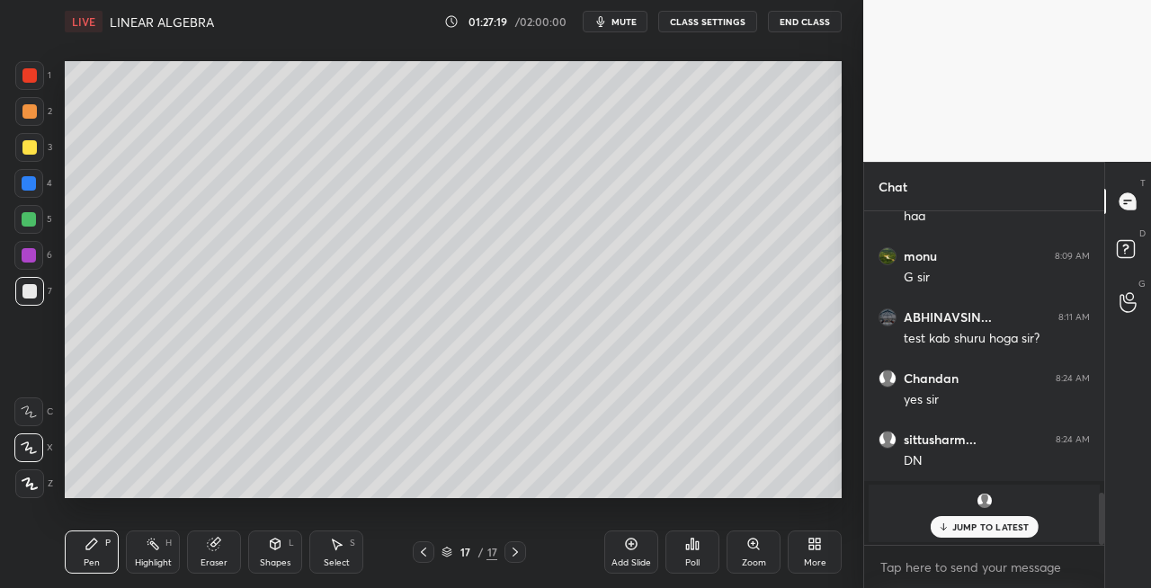
click at [268, 550] on icon at bounding box center [275, 544] width 14 height 14
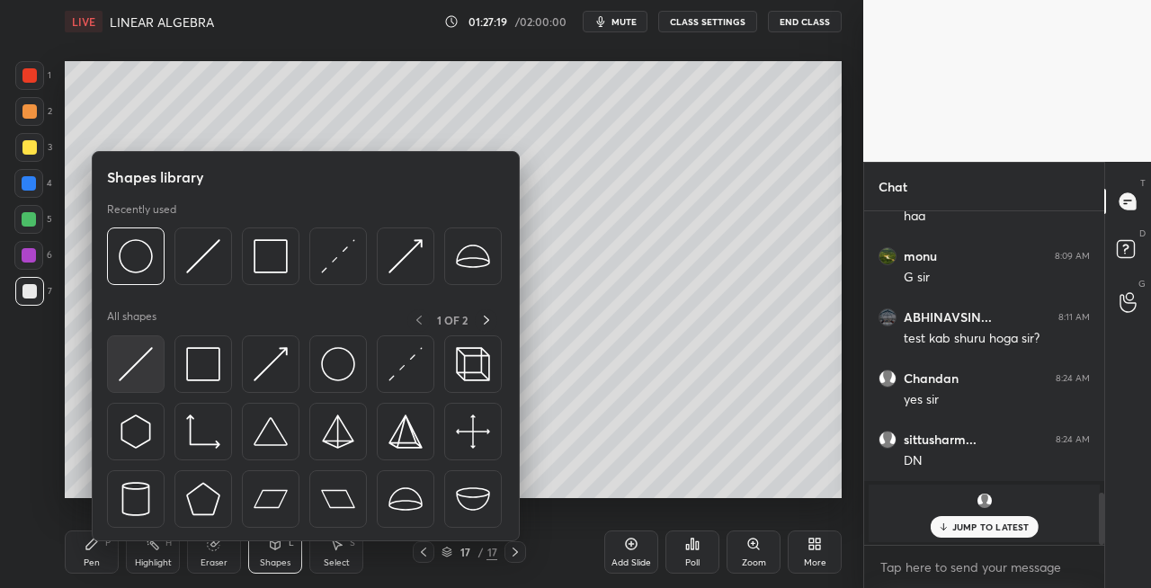
click at [152, 387] on div at bounding box center [136, 364] width 58 height 58
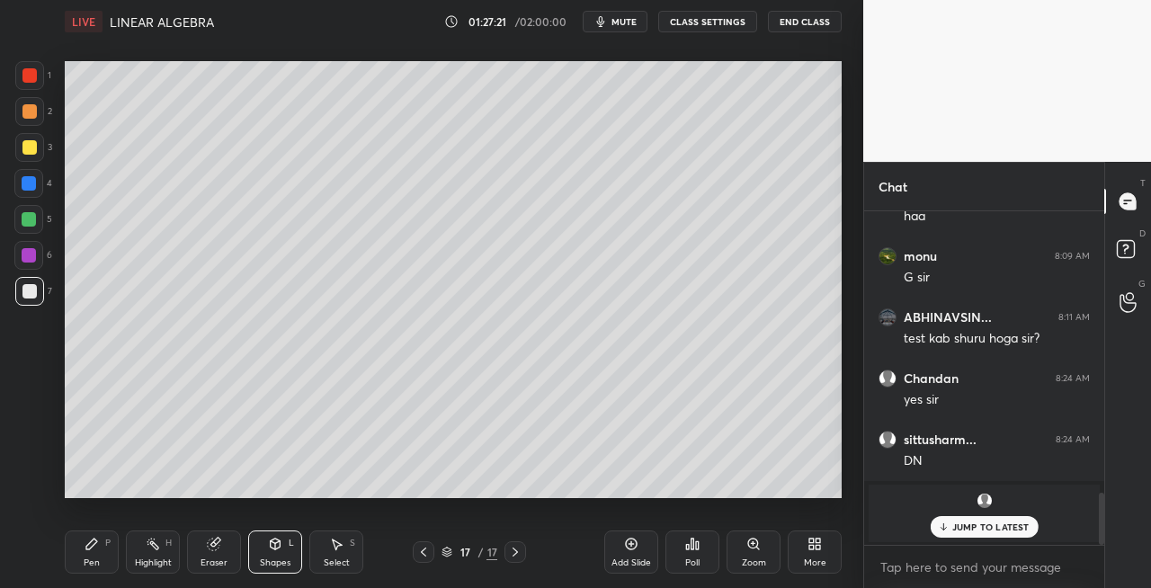
click at [109, 552] on div "Pen P" at bounding box center [92, 552] width 54 height 43
click at [219, 551] on div "Eraser" at bounding box center [214, 552] width 54 height 43
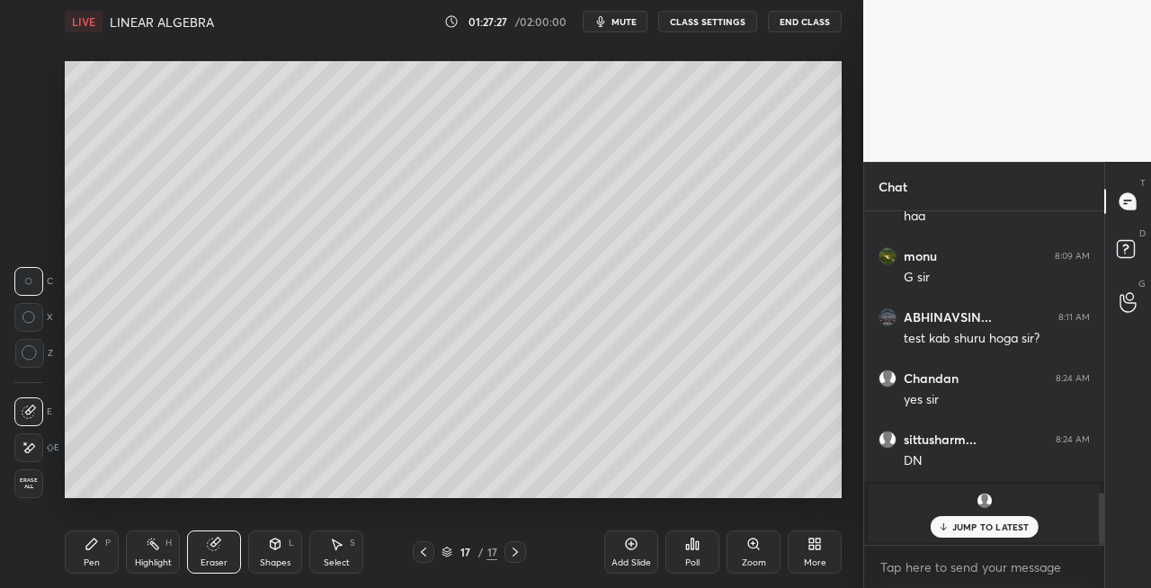
click at [81, 547] on div "Pen P" at bounding box center [92, 552] width 54 height 43
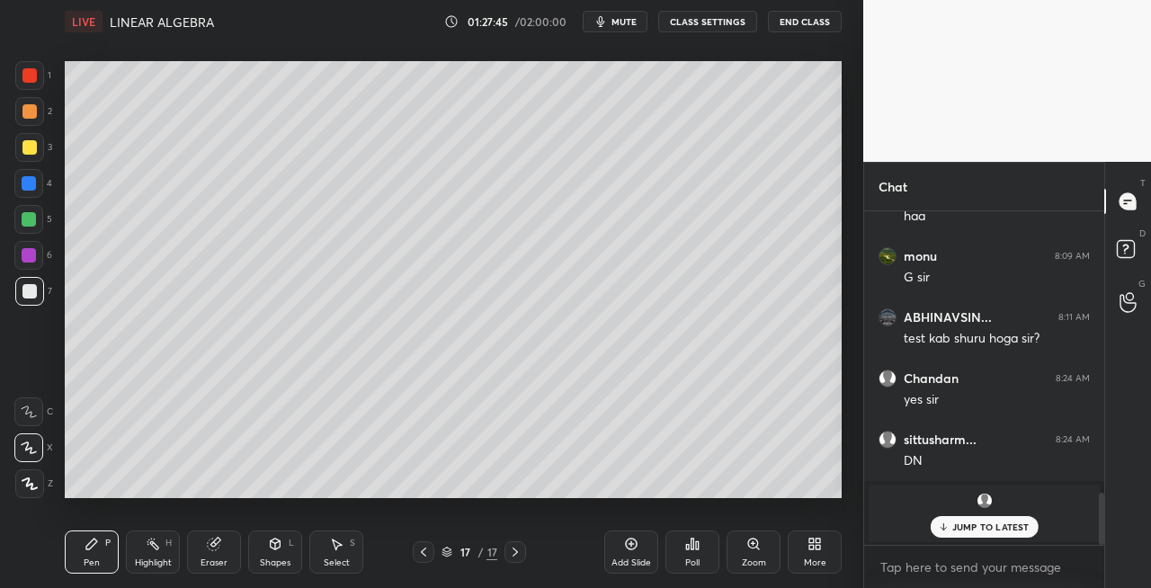
click at [270, 553] on div "Shapes L" at bounding box center [275, 552] width 54 height 43
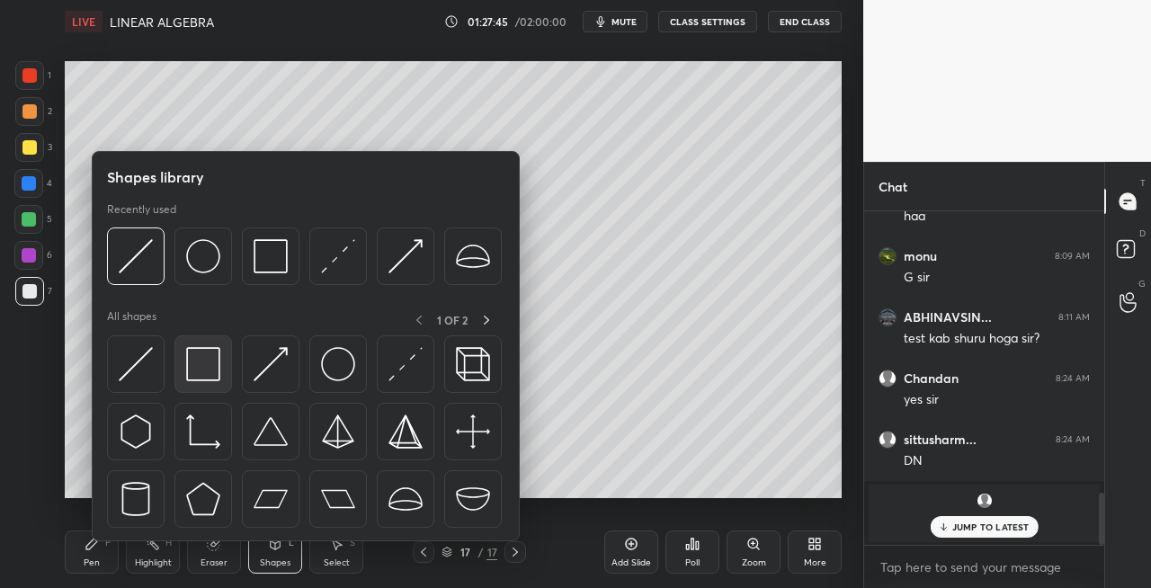
click at [198, 383] on div at bounding box center [203, 364] width 58 height 58
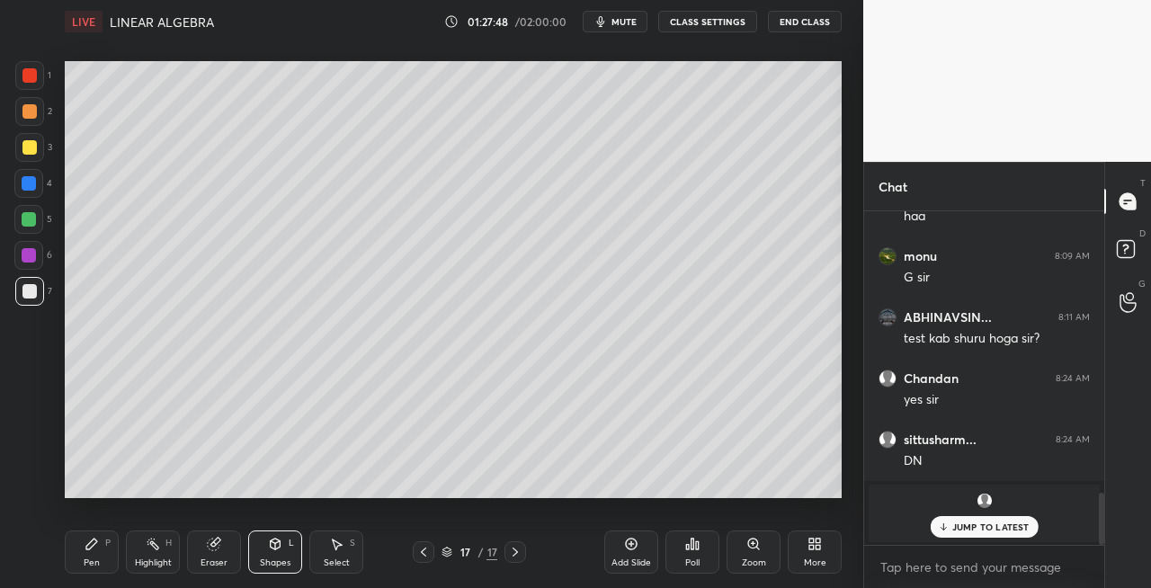
click at [83, 566] on div "Pen P" at bounding box center [92, 552] width 54 height 43
click at [516, 552] on icon at bounding box center [515, 552] width 5 height 9
click at [518, 555] on icon at bounding box center [515, 552] width 14 height 14
click at [618, 563] on div "Add Slide" at bounding box center [632, 563] width 40 height 9
click at [421, 556] on icon at bounding box center [423, 552] width 14 height 14
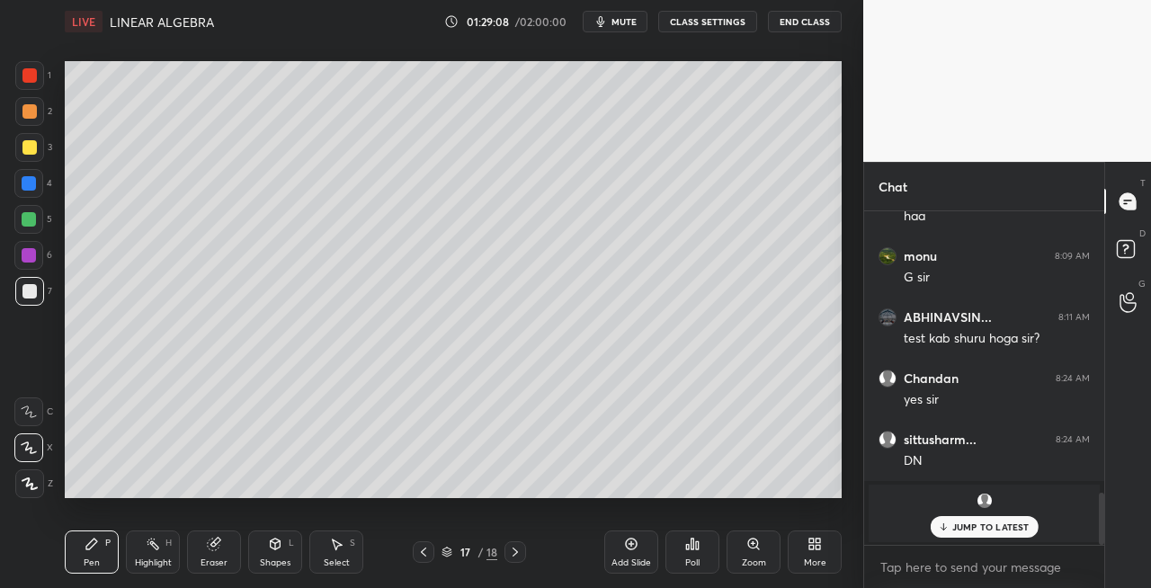
click at [514, 559] on div at bounding box center [516, 552] width 22 height 22
click at [273, 554] on div "Shapes L" at bounding box center [275, 552] width 54 height 43
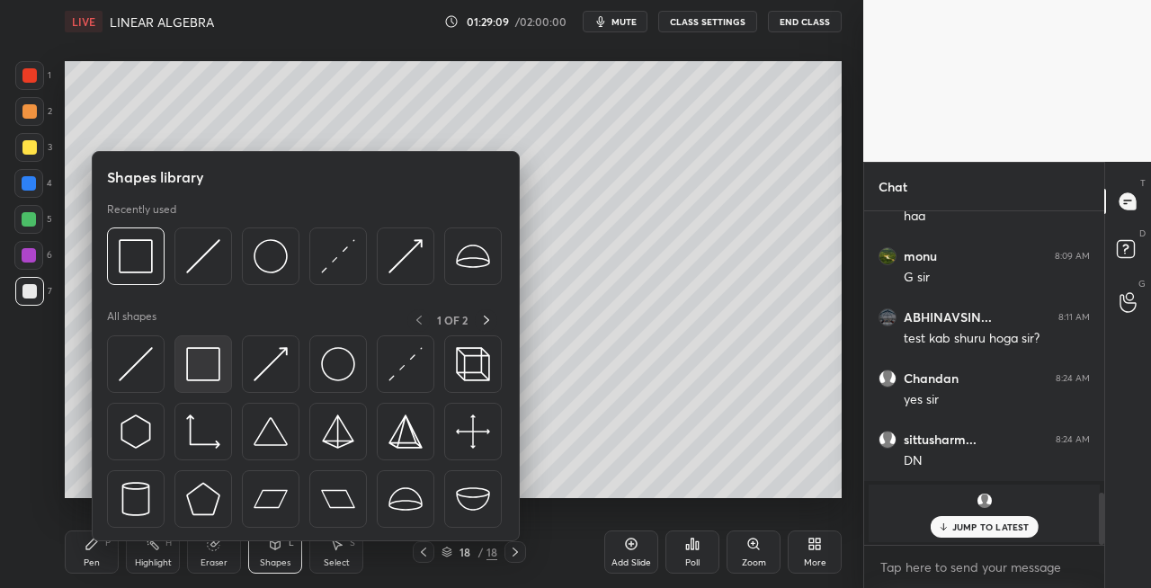
click at [215, 383] on div at bounding box center [203, 364] width 58 height 58
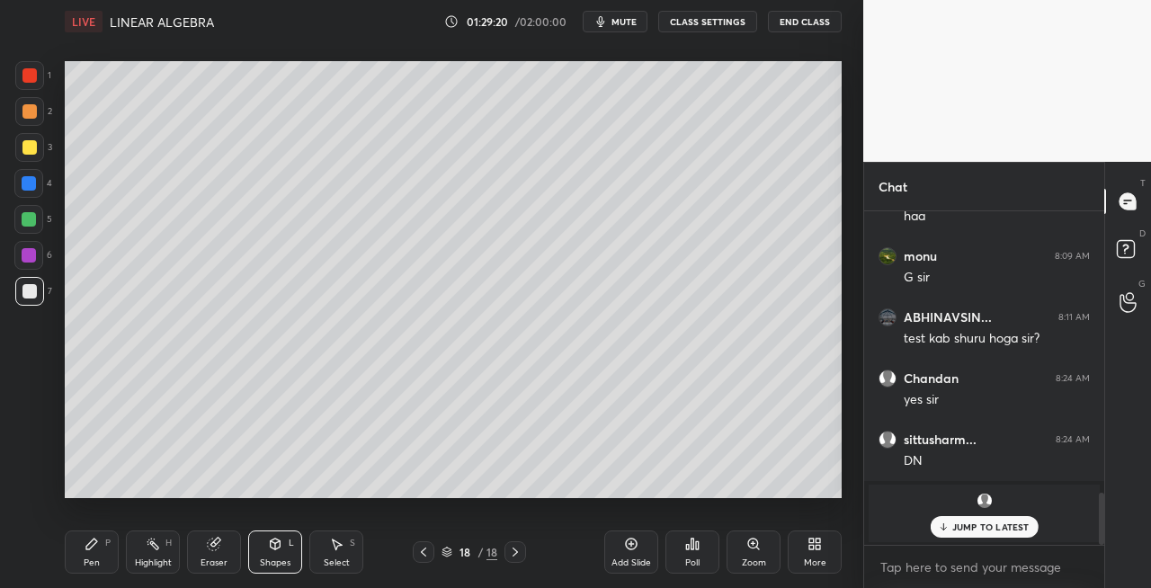
click at [434, 554] on div at bounding box center [424, 552] width 22 height 22
click at [431, 556] on div at bounding box center [424, 552] width 22 height 22
click at [425, 558] on icon at bounding box center [423, 552] width 14 height 14
click at [518, 552] on icon at bounding box center [515, 552] width 14 height 14
click at [513, 554] on icon at bounding box center [515, 552] width 14 height 14
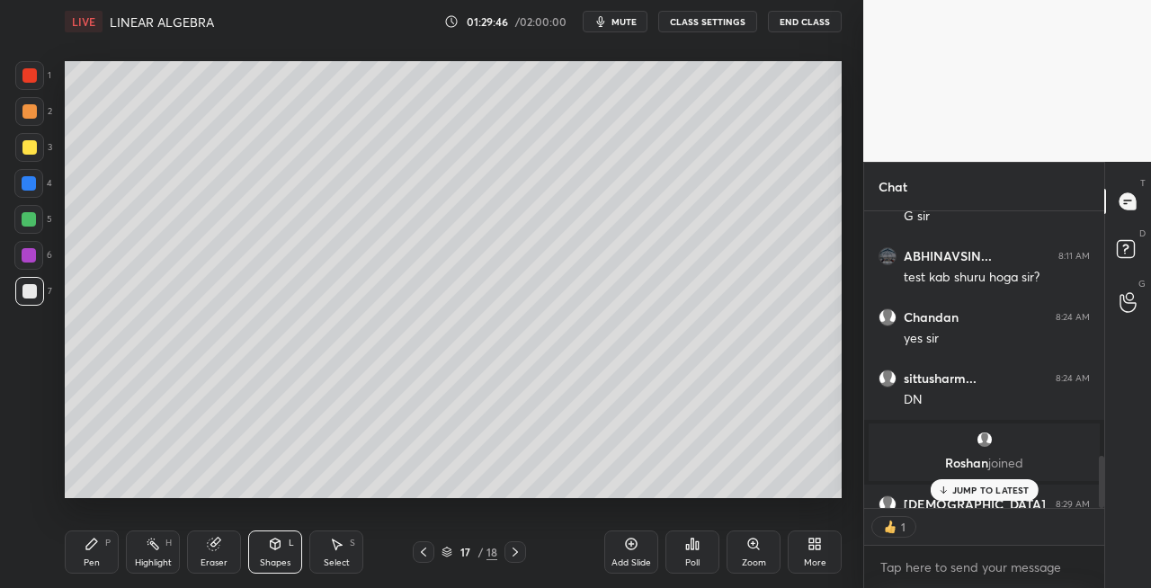
scroll to position [5, 5]
click at [515, 555] on icon at bounding box center [515, 552] width 14 height 14
click at [101, 550] on div "Pen P" at bounding box center [92, 552] width 54 height 43
click at [425, 551] on icon at bounding box center [423, 552] width 14 height 14
click at [425, 556] on icon at bounding box center [423, 552] width 5 height 9
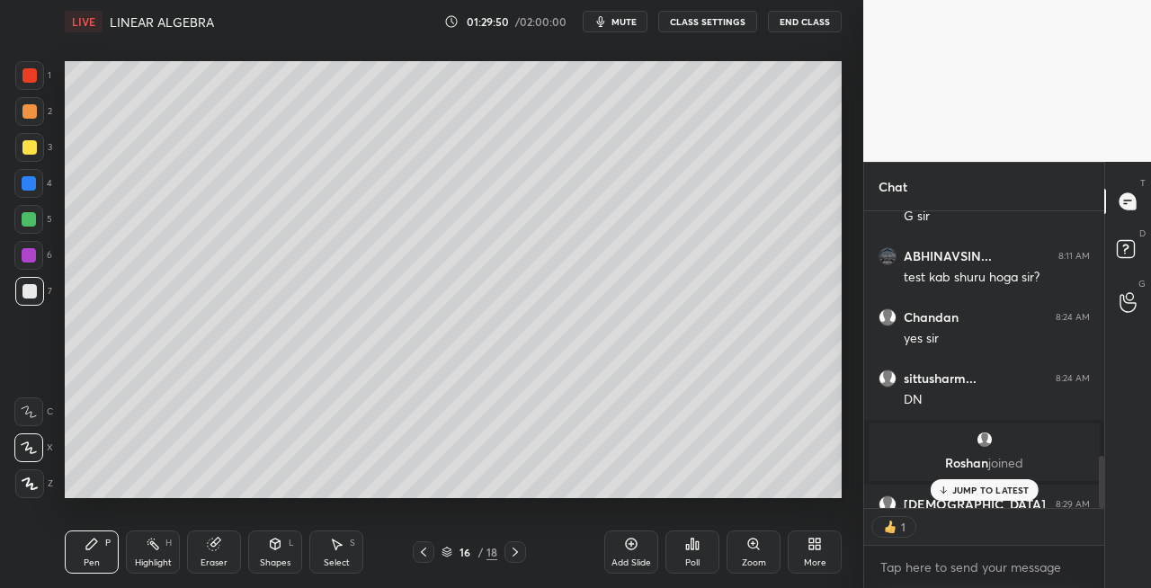
click at [427, 556] on icon at bounding box center [423, 552] width 14 height 14
click at [508, 556] on icon at bounding box center [515, 552] width 14 height 14
click at [505, 556] on div at bounding box center [516, 552] width 22 height 22
click at [507, 556] on div at bounding box center [516, 552] width 22 height 22
click at [510, 553] on icon at bounding box center [515, 552] width 14 height 14
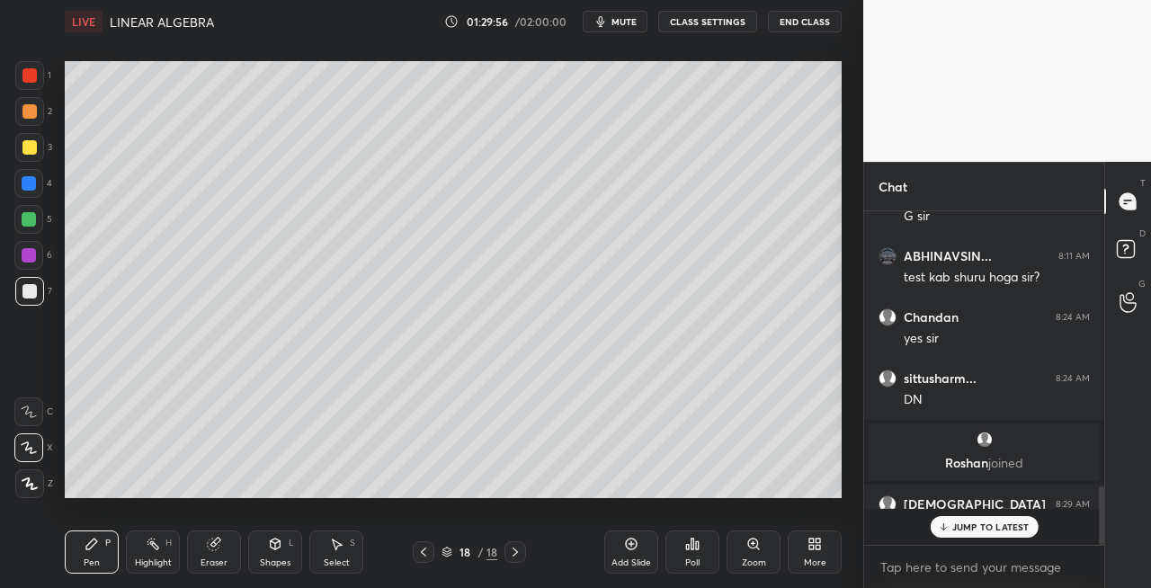
scroll to position [1558, 0]
click at [200, 552] on div "Eraser" at bounding box center [214, 552] width 54 height 43
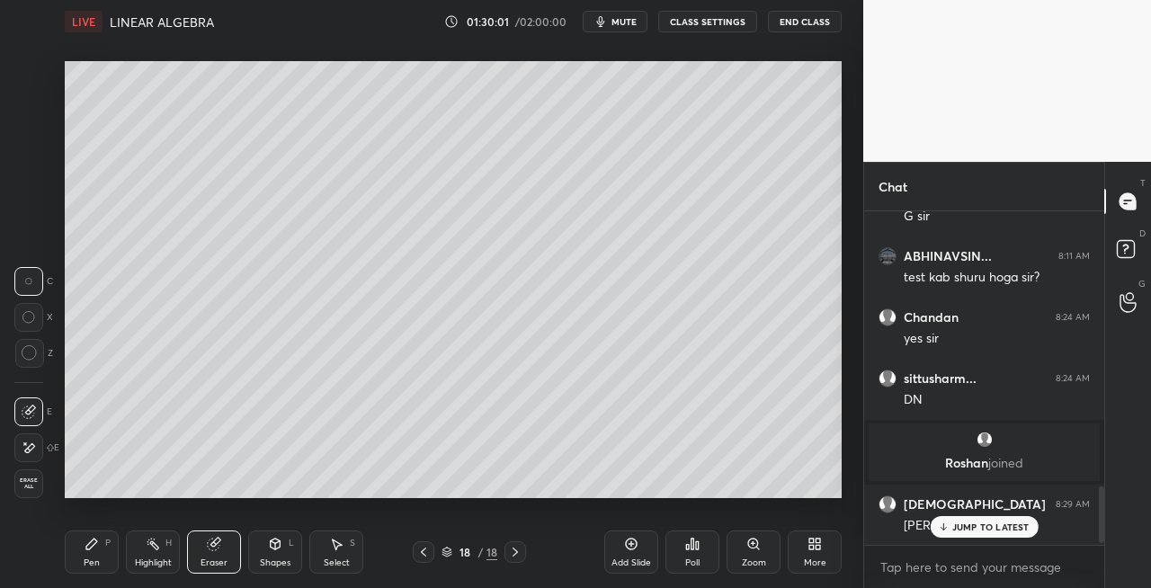
click at [100, 558] on div "Pen P" at bounding box center [92, 552] width 54 height 43
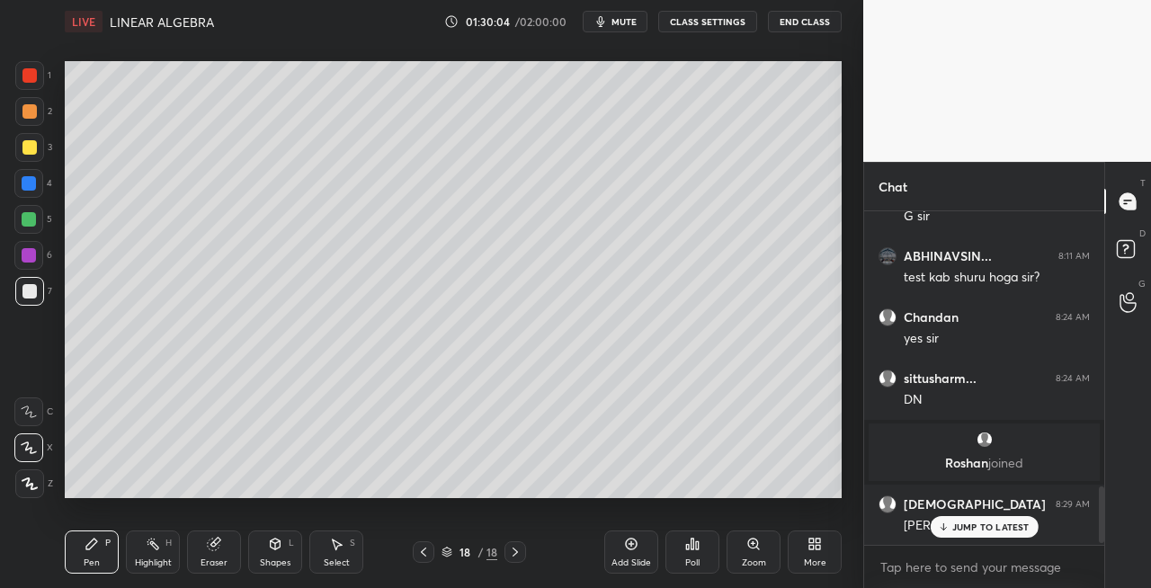
scroll to position [1619, 0]
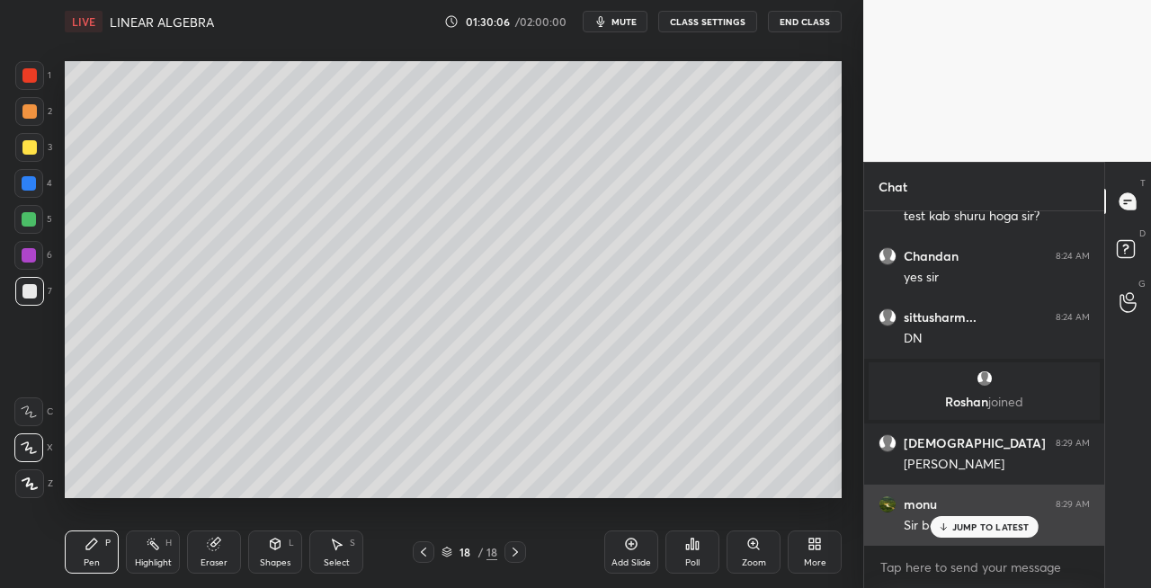
click at [957, 528] on p "JUMP TO LATEST" at bounding box center [990, 527] width 77 height 11
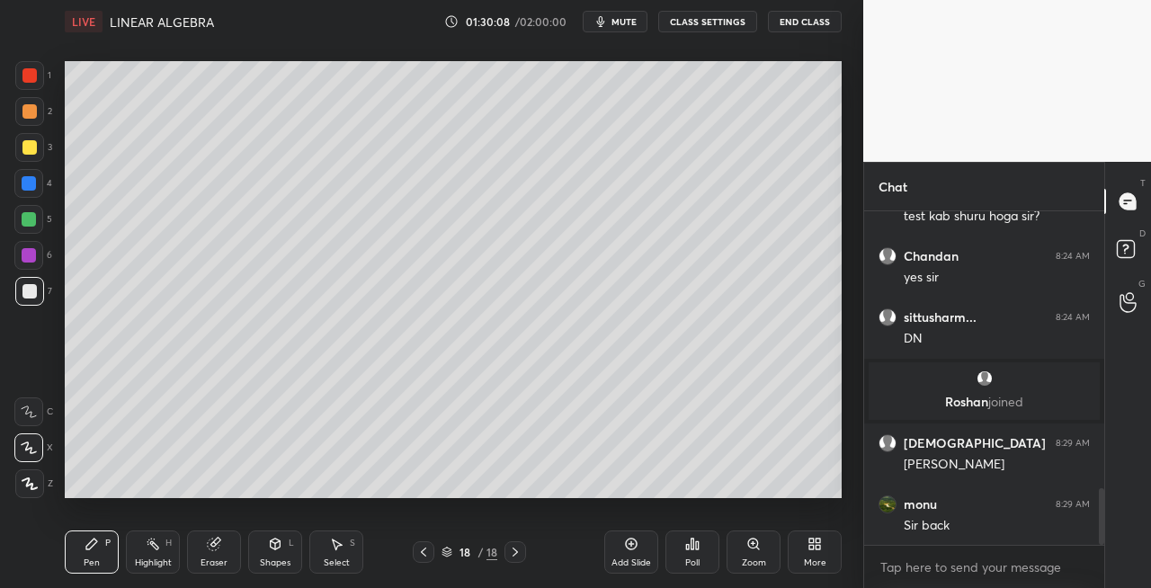
click at [425, 554] on icon at bounding box center [423, 552] width 5 height 9
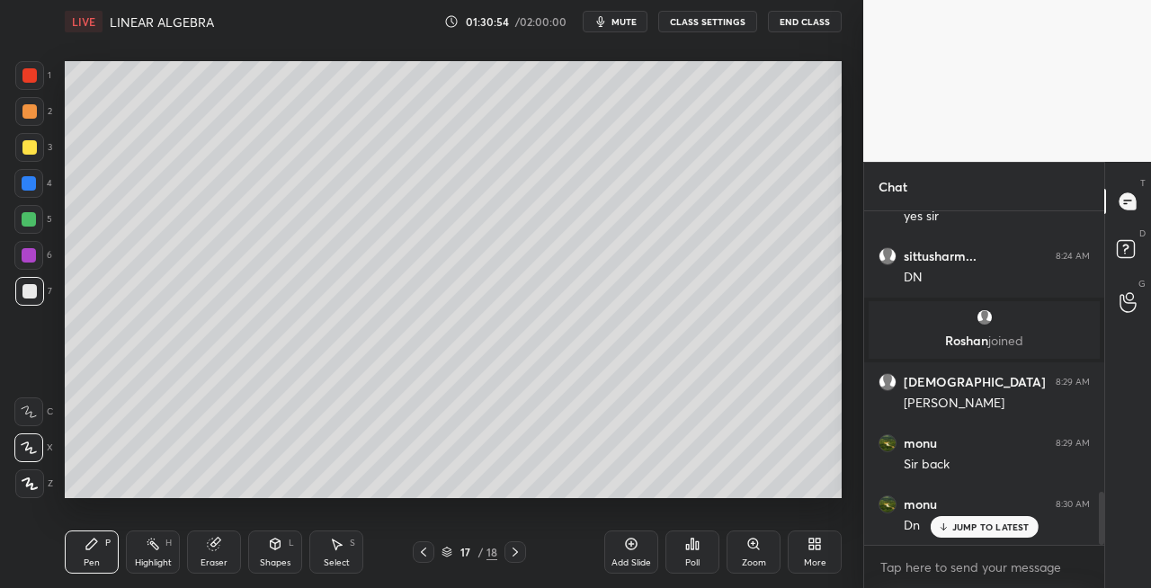
scroll to position [1774, 0]
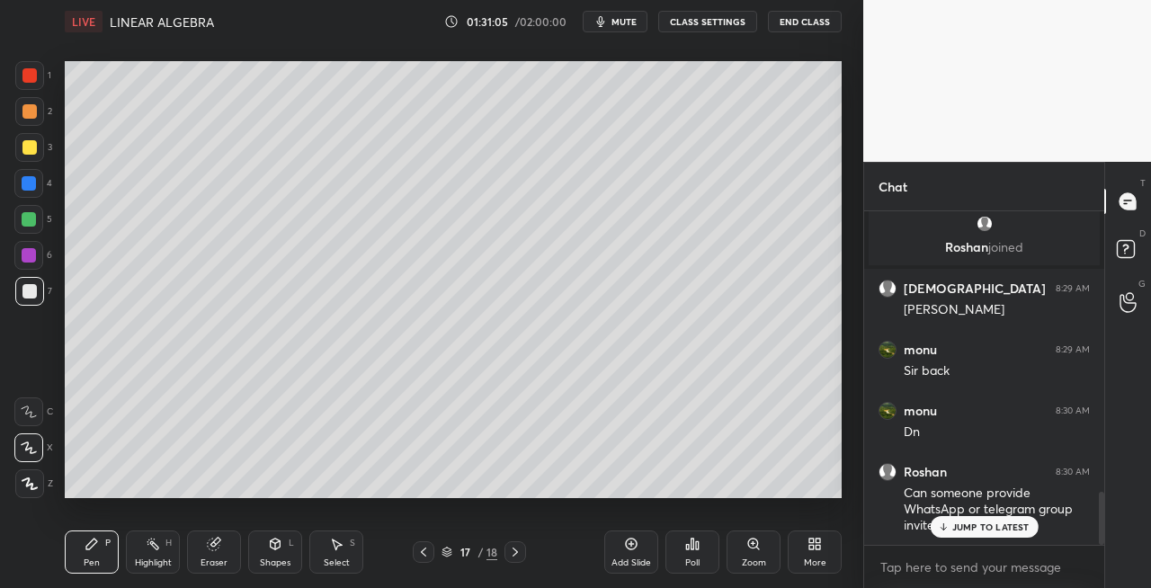
click at [964, 523] on p "JUMP TO LATEST" at bounding box center [990, 527] width 77 height 11
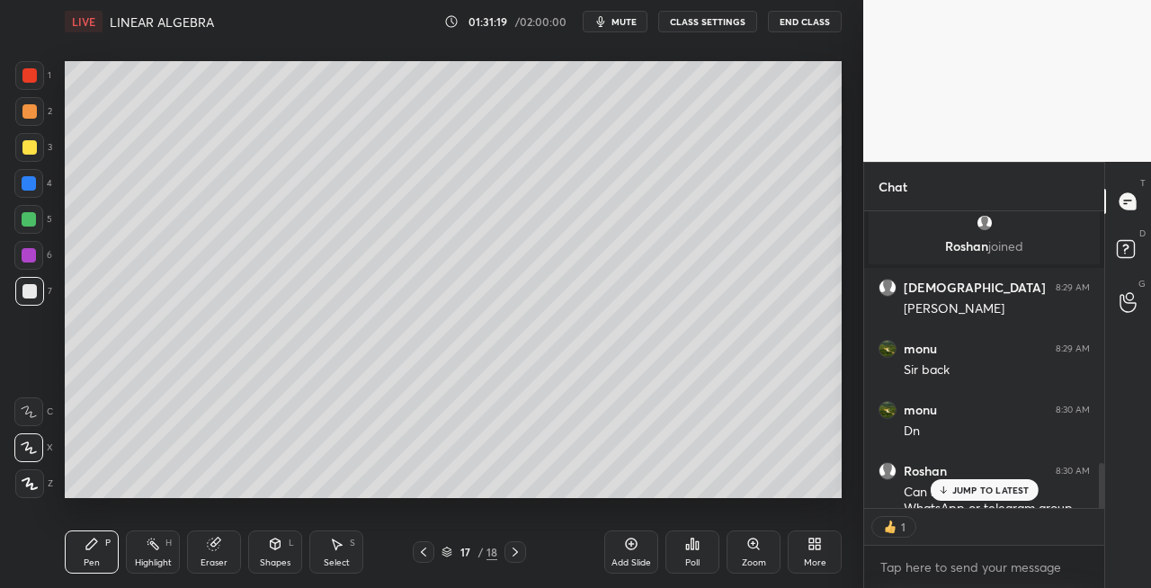
scroll to position [1811, 0]
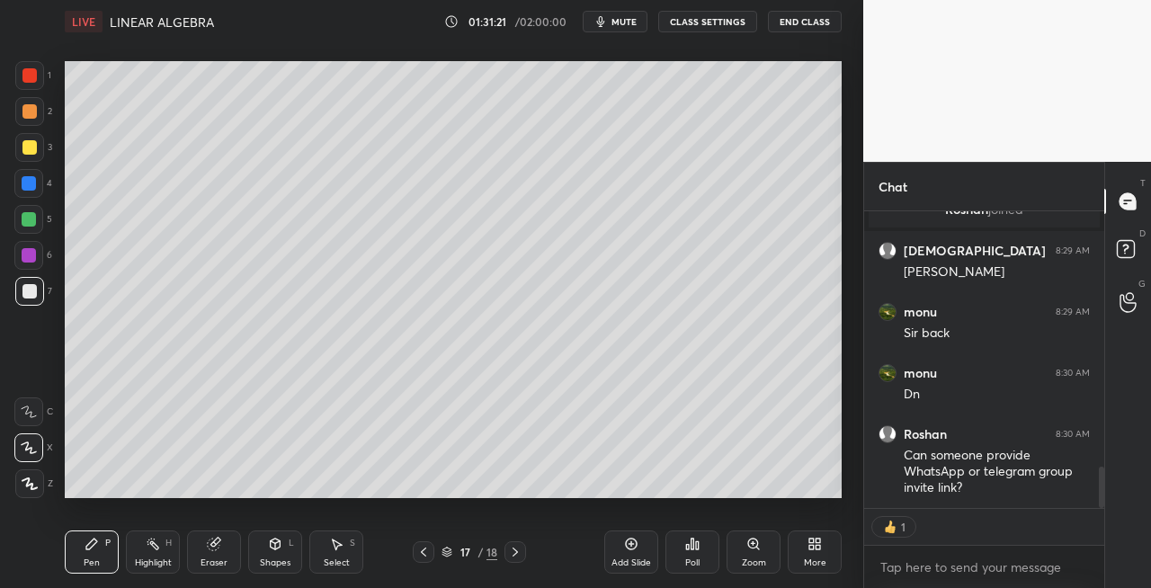
click at [514, 557] on icon at bounding box center [515, 552] width 14 height 14
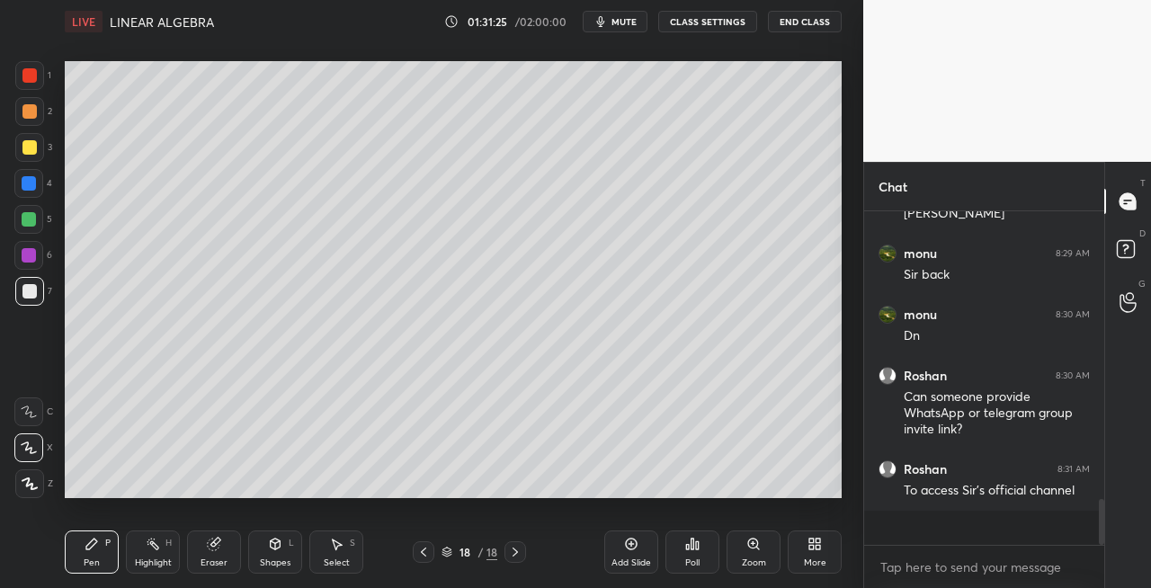
scroll to position [1835, 0]
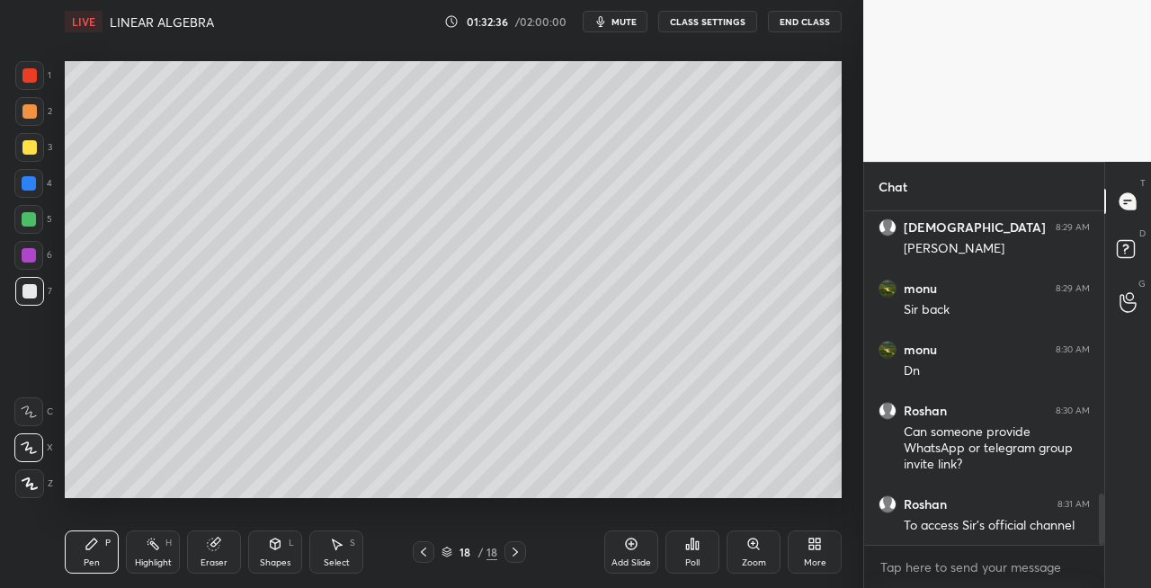
click at [214, 550] on icon at bounding box center [214, 544] width 14 height 14
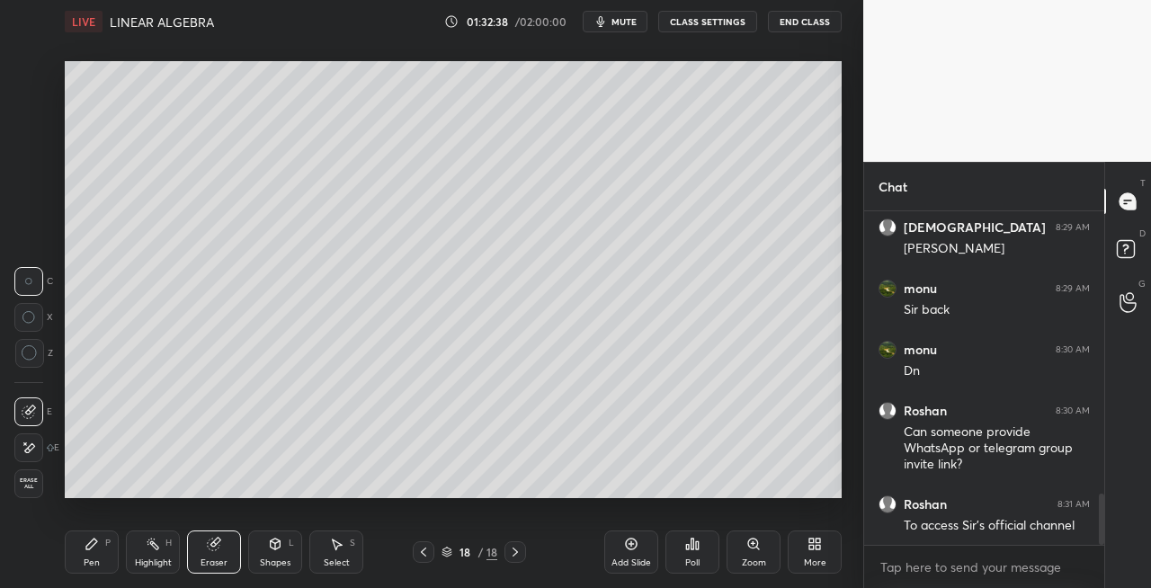
click at [84, 547] on div "Pen P" at bounding box center [92, 552] width 54 height 43
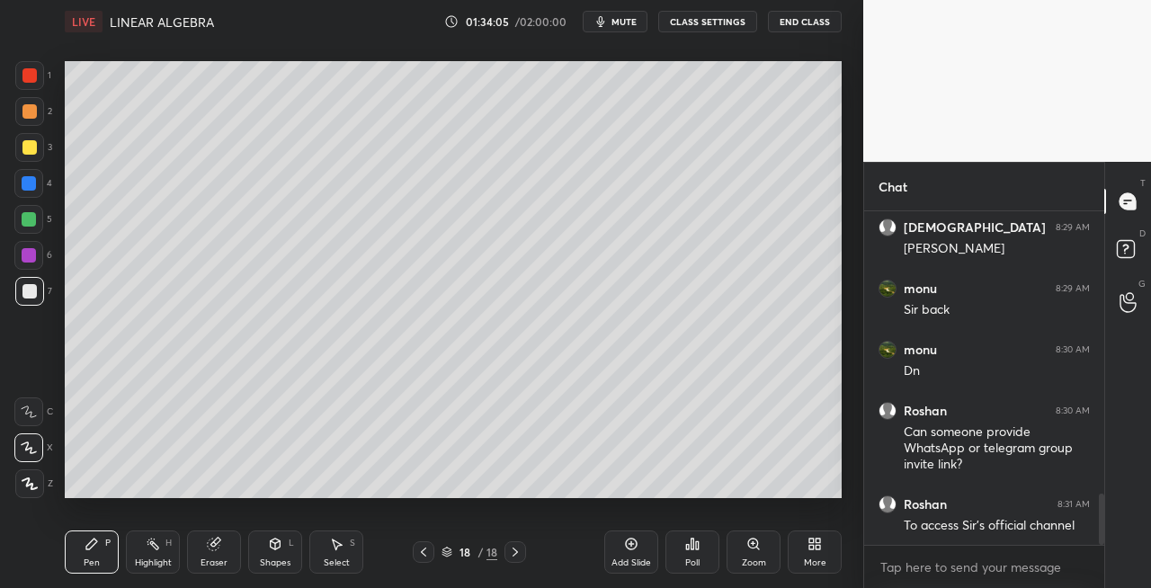
click at [277, 552] on div "Shapes L" at bounding box center [275, 552] width 54 height 43
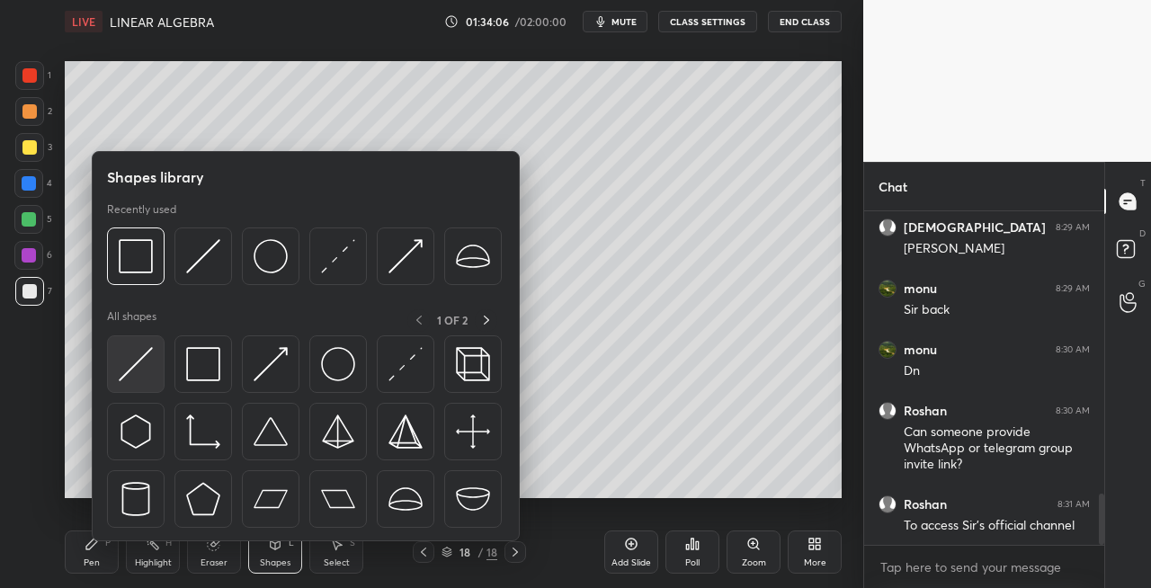
click at [124, 369] on img at bounding box center [136, 364] width 34 height 34
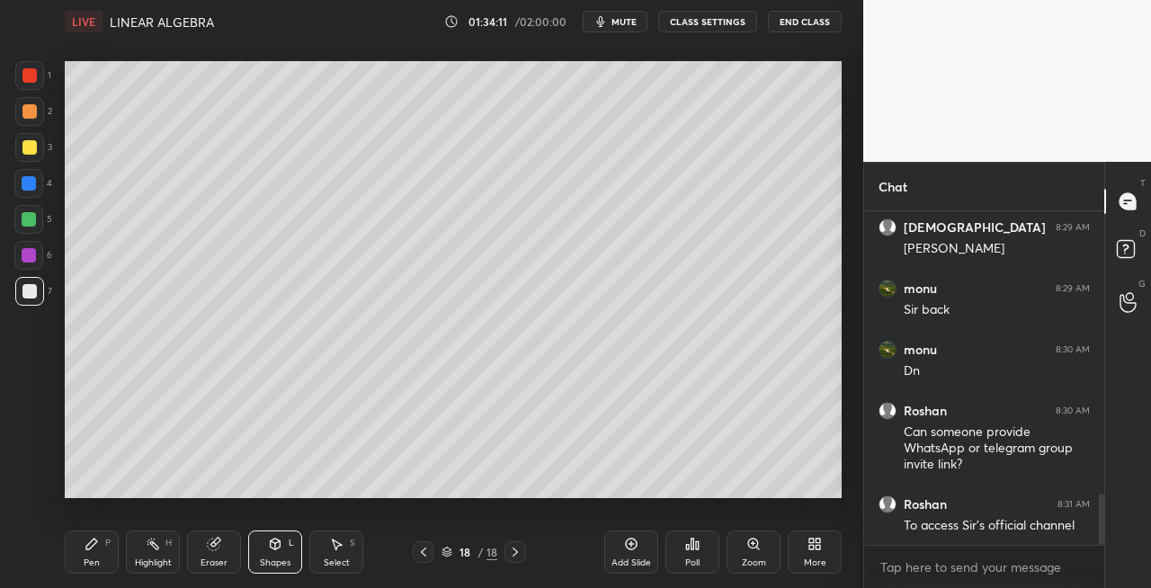
click at [103, 553] on div "Pen P" at bounding box center [92, 552] width 54 height 43
click at [421, 550] on icon at bounding box center [423, 552] width 14 height 14
click at [425, 552] on icon at bounding box center [423, 552] width 14 height 14
click at [426, 547] on icon at bounding box center [423, 552] width 14 height 14
click at [516, 556] on icon at bounding box center [515, 552] width 14 height 14
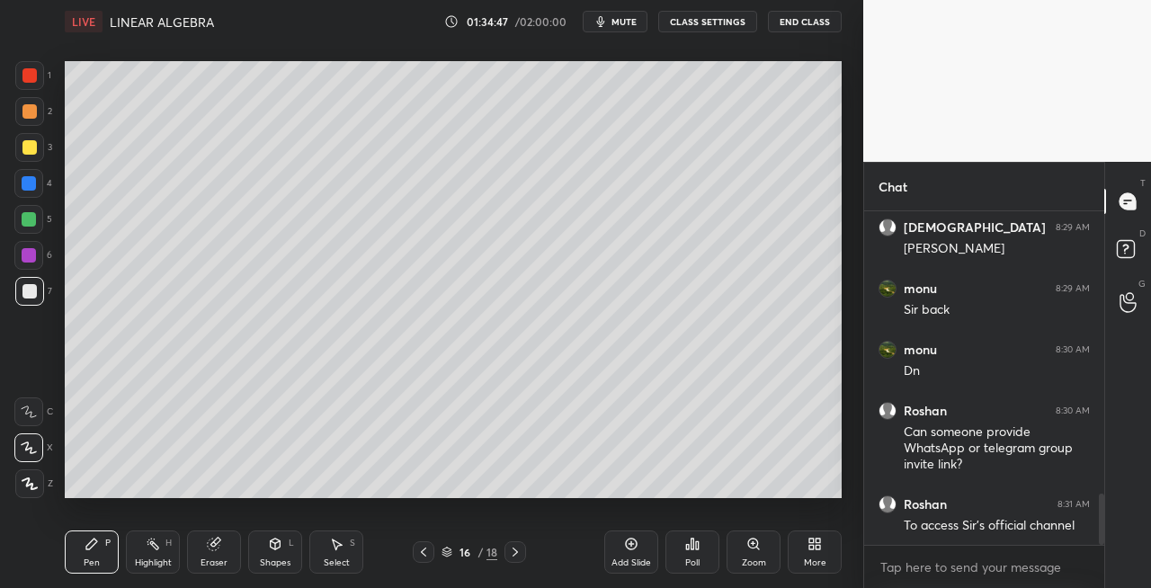
click at [514, 555] on icon at bounding box center [515, 552] width 5 height 9
click at [514, 550] on icon at bounding box center [515, 552] width 14 height 14
click at [514, 554] on icon at bounding box center [515, 552] width 14 height 14
click at [615, 565] on div "Add Slide" at bounding box center [632, 563] width 40 height 9
click at [431, 550] on div at bounding box center [424, 552] width 22 height 22
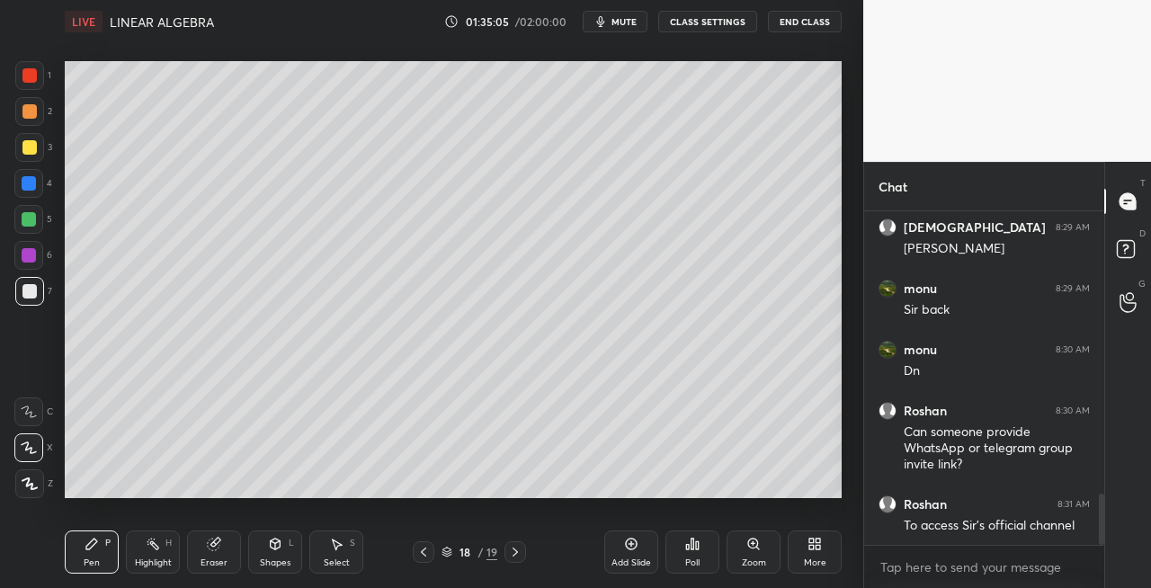
click at [427, 555] on icon at bounding box center [423, 552] width 14 height 14
click at [428, 559] on div at bounding box center [424, 552] width 22 height 22
click at [429, 558] on icon at bounding box center [423, 552] width 14 height 14
click at [516, 556] on icon at bounding box center [515, 552] width 14 height 14
click at [523, 553] on div at bounding box center [516, 552] width 22 height 22
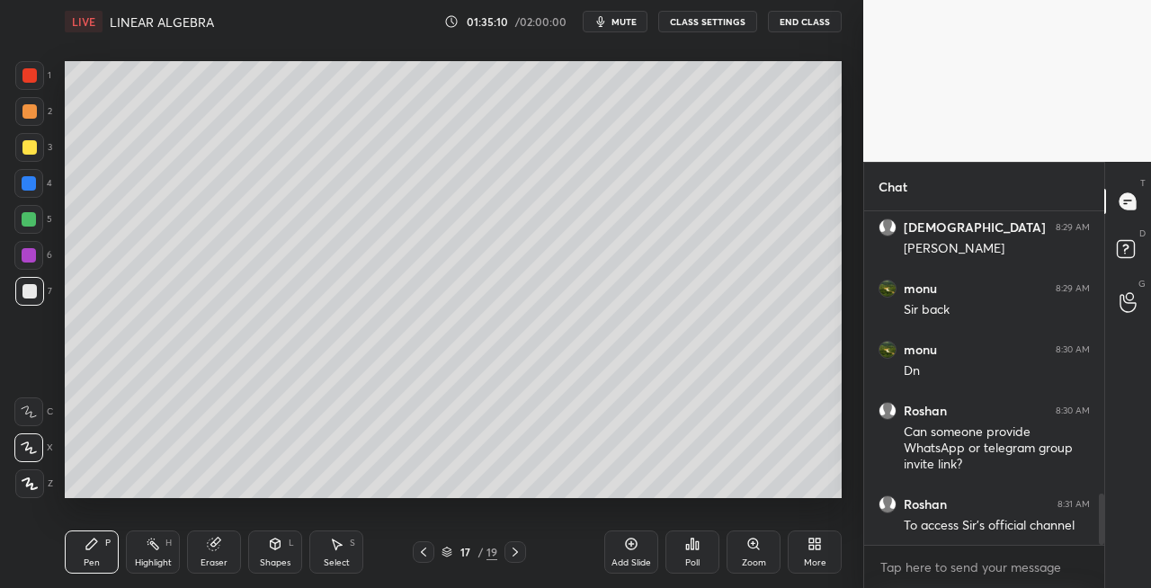
click at [526, 552] on div "17 / 19" at bounding box center [470, 552] width 270 height 22
click at [515, 554] on icon at bounding box center [515, 552] width 5 height 9
click at [516, 550] on icon at bounding box center [515, 552] width 5 height 9
click at [421, 548] on icon at bounding box center [423, 552] width 14 height 14
click at [425, 550] on icon at bounding box center [423, 552] width 14 height 14
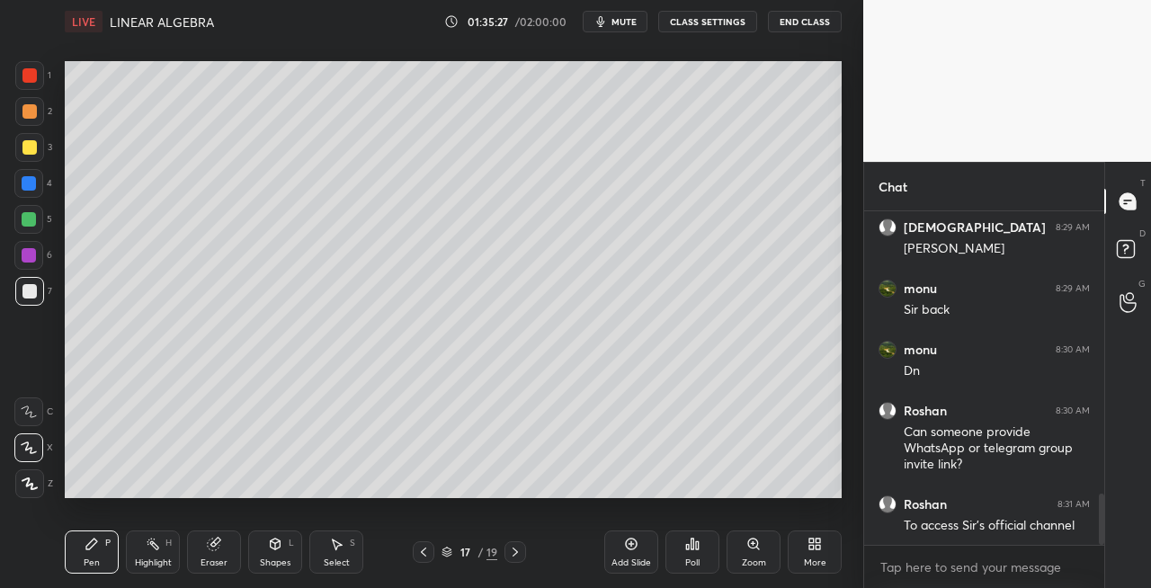
click at [432, 554] on div at bounding box center [424, 552] width 22 height 22
click at [428, 557] on icon at bounding box center [423, 552] width 14 height 14
click at [518, 550] on icon at bounding box center [515, 552] width 14 height 14
click at [521, 549] on icon at bounding box center [515, 552] width 14 height 14
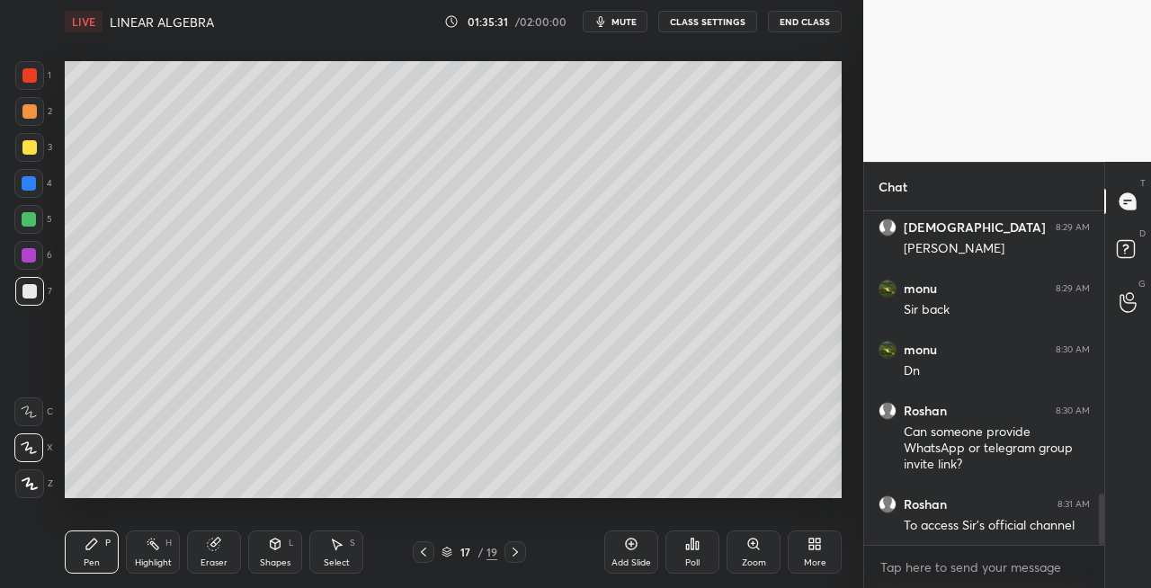
click at [521, 548] on icon at bounding box center [515, 552] width 14 height 14
click at [425, 552] on icon at bounding box center [423, 552] width 14 height 14
click at [504, 558] on div "18 / 19" at bounding box center [469, 552] width 113 height 22
click at [513, 556] on icon at bounding box center [515, 552] width 5 height 9
click at [216, 552] on div "Eraser" at bounding box center [214, 552] width 54 height 43
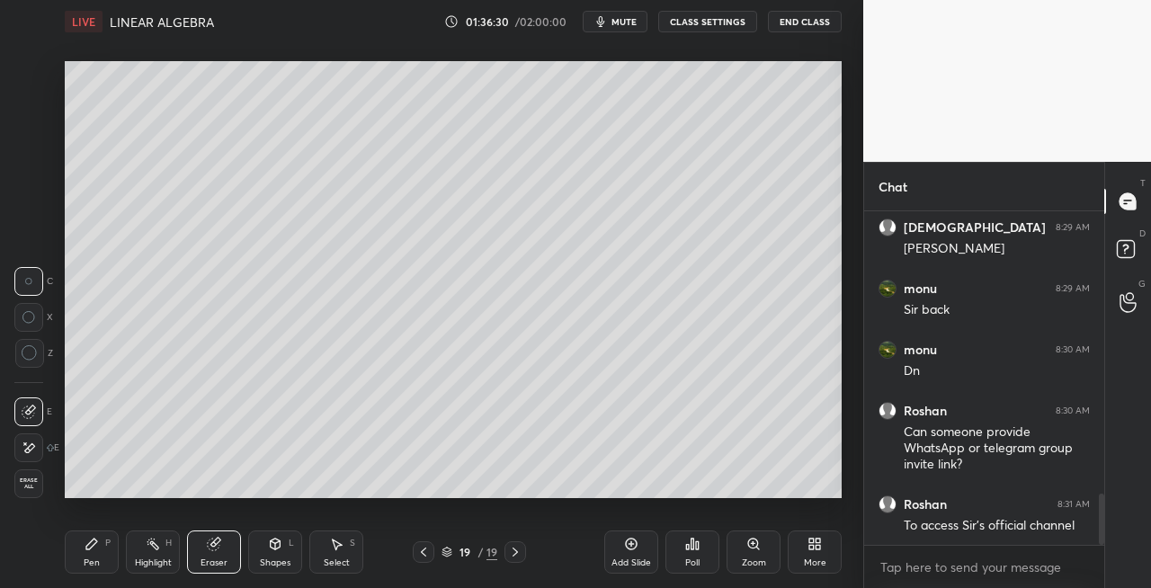
click at [103, 556] on div "Pen P" at bounding box center [92, 552] width 54 height 43
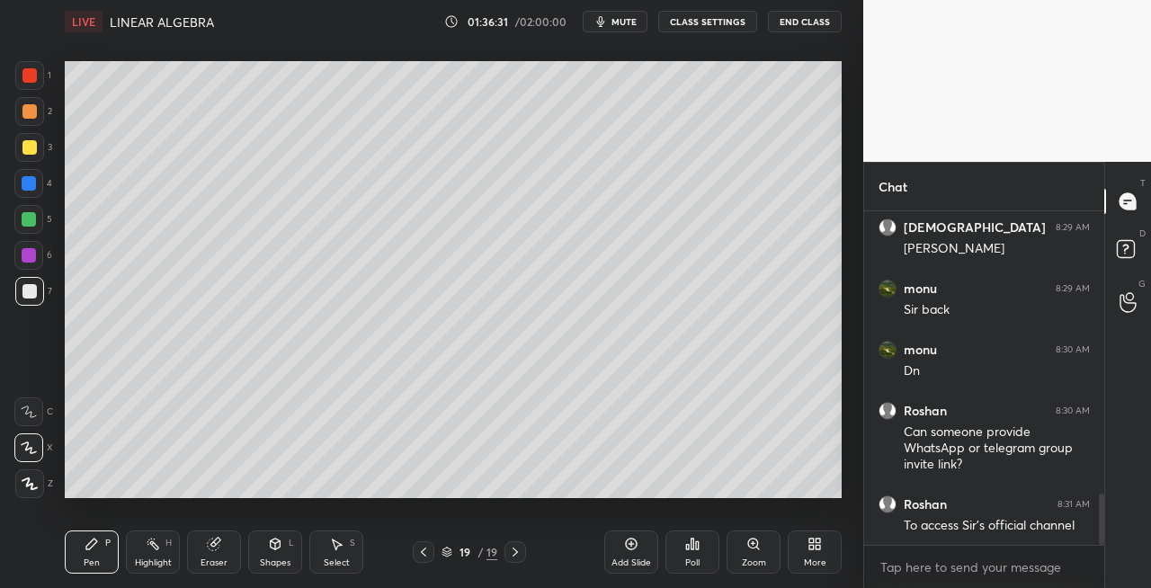
click at [425, 552] on icon at bounding box center [423, 552] width 14 height 14
click at [426, 552] on icon at bounding box center [423, 552] width 14 height 14
click at [423, 551] on icon at bounding box center [423, 552] width 5 height 9
click at [421, 550] on icon at bounding box center [423, 552] width 14 height 14
click at [518, 550] on icon at bounding box center [515, 552] width 14 height 14
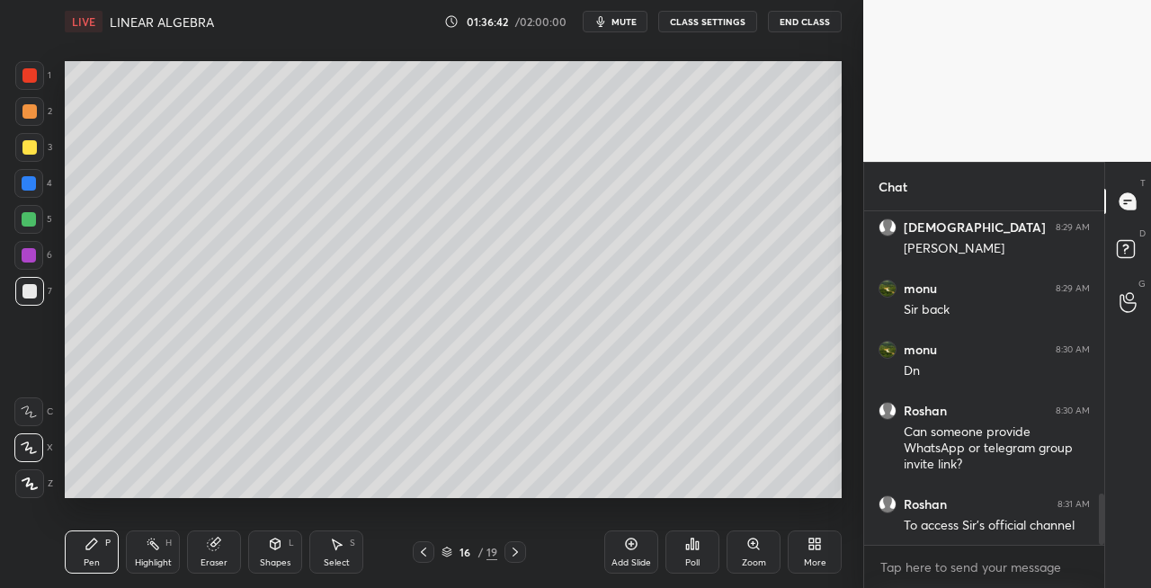
click at [514, 555] on icon at bounding box center [515, 552] width 5 height 9
click at [514, 556] on icon at bounding box center [515, 552] width 14 height 14
click at [424, 554] on icon at bounding box center [423, 552] width 5 height 9
click at [426, 555] on icon at bounding box center [423, 552] width 14 height 14
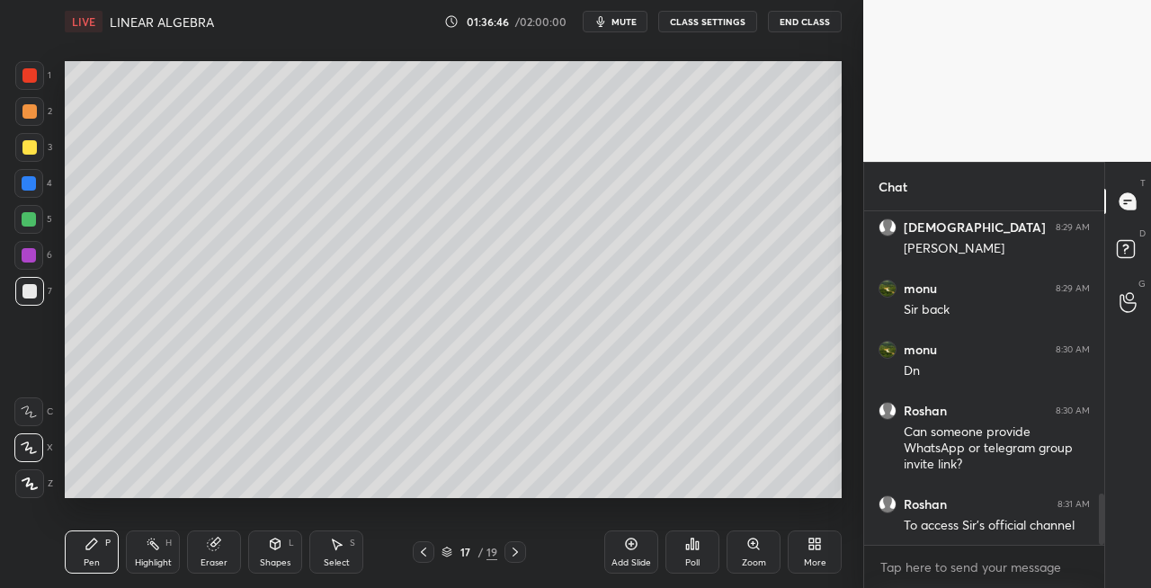
click at [428, 554] on icon at bounding box center [423, 552] width 14 height 14
click at [520, 552] on icon at bounding box center [515, 552] width 14 height 14
click at [519, 550] on icon at bounding box center [515, 552] width 14 height 14
click at [522, 553] on icon at bounding box center [515, 552] width 14 height 14
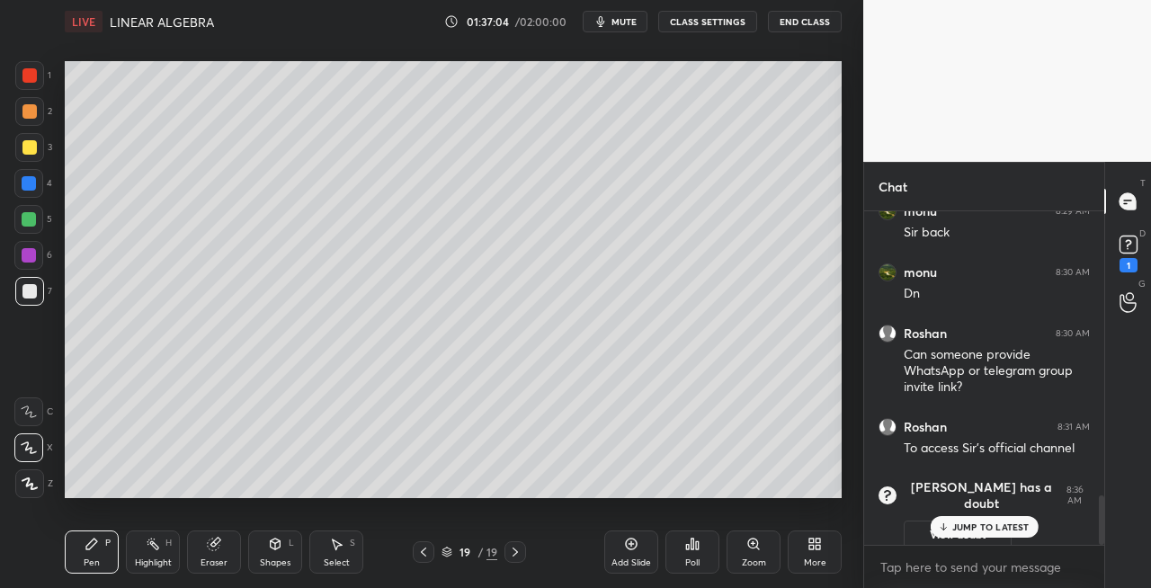
click at [1121, 266] on div "1" at bounding box center [1129, 265] width 18 height 14
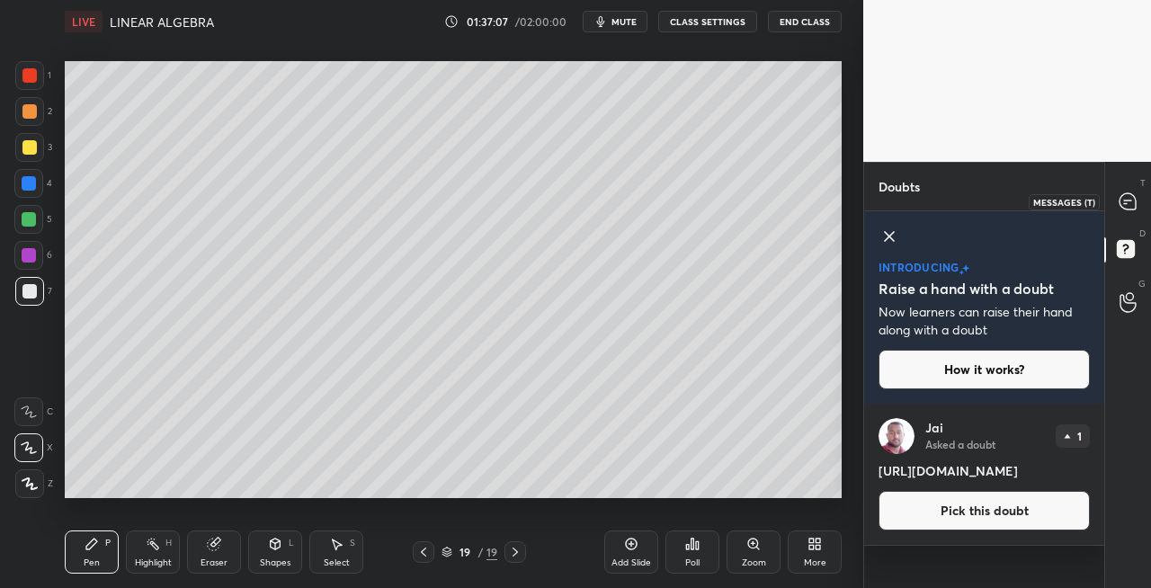
click at [1126, 212] on div at bounding box center [1129, 201] width 36 height 32
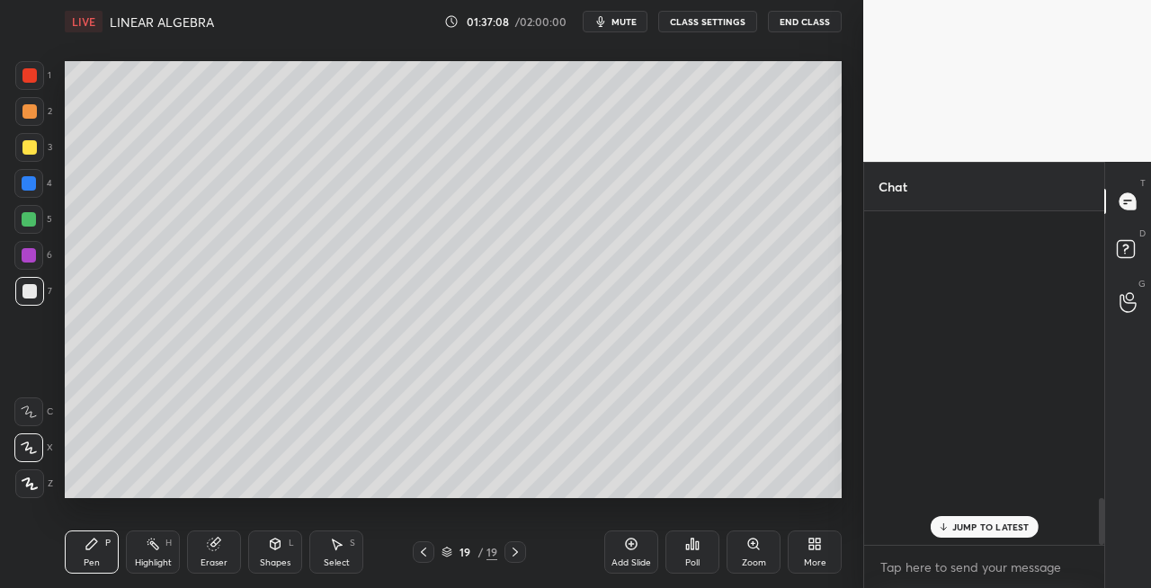
scroll to position [328, 235]
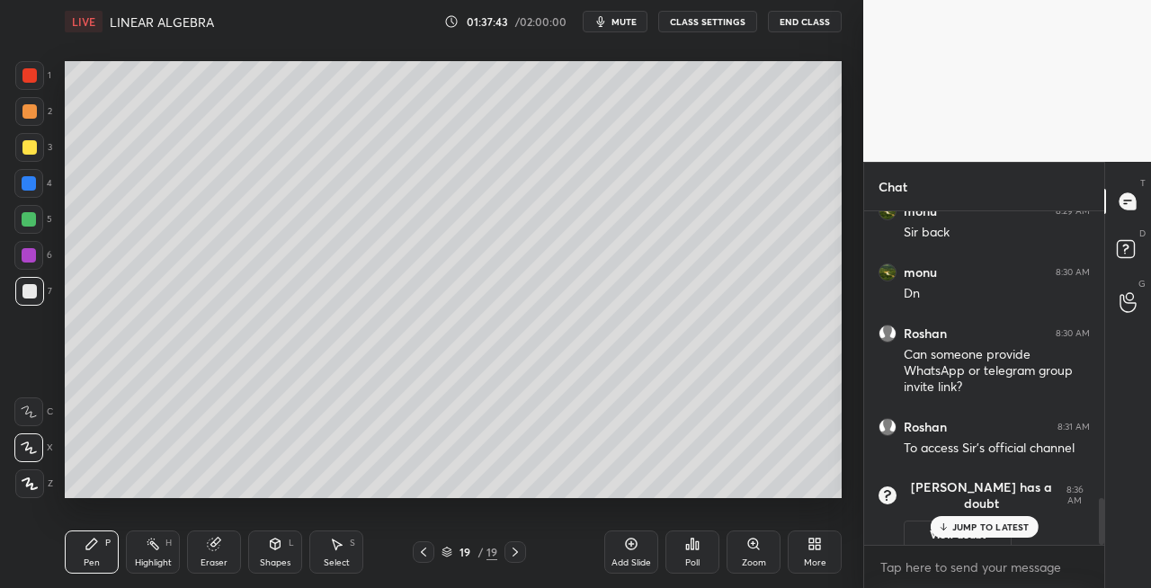
click at [212, 555] on div "Eraser" at bounding box center [214, 552] width 54 height 43
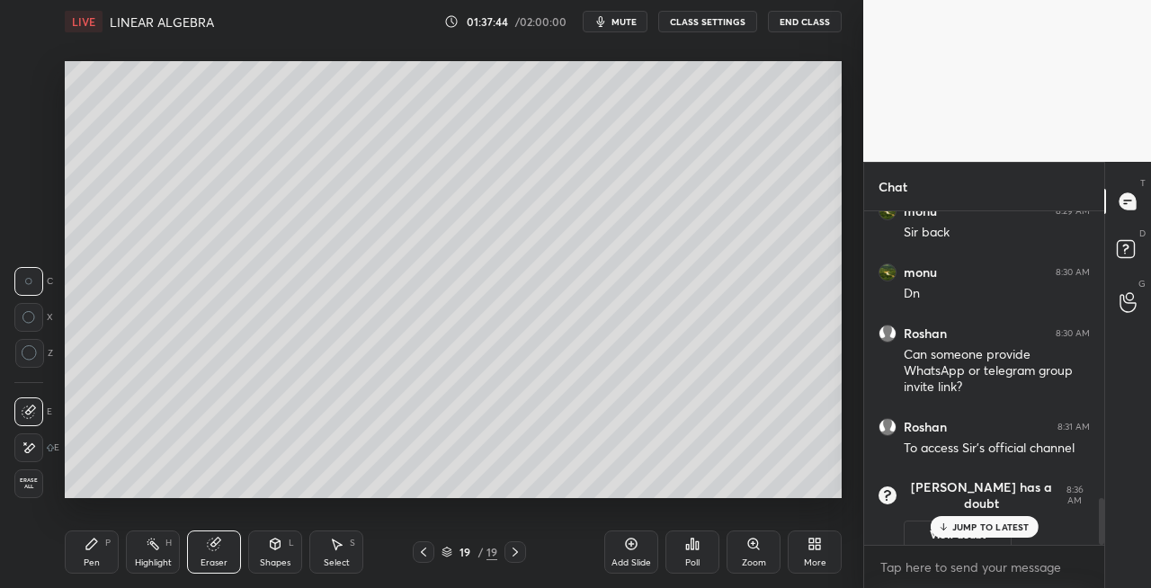
click at [92, 559] on div "Pen" at bounding box center [92, 563] width 16 height 9
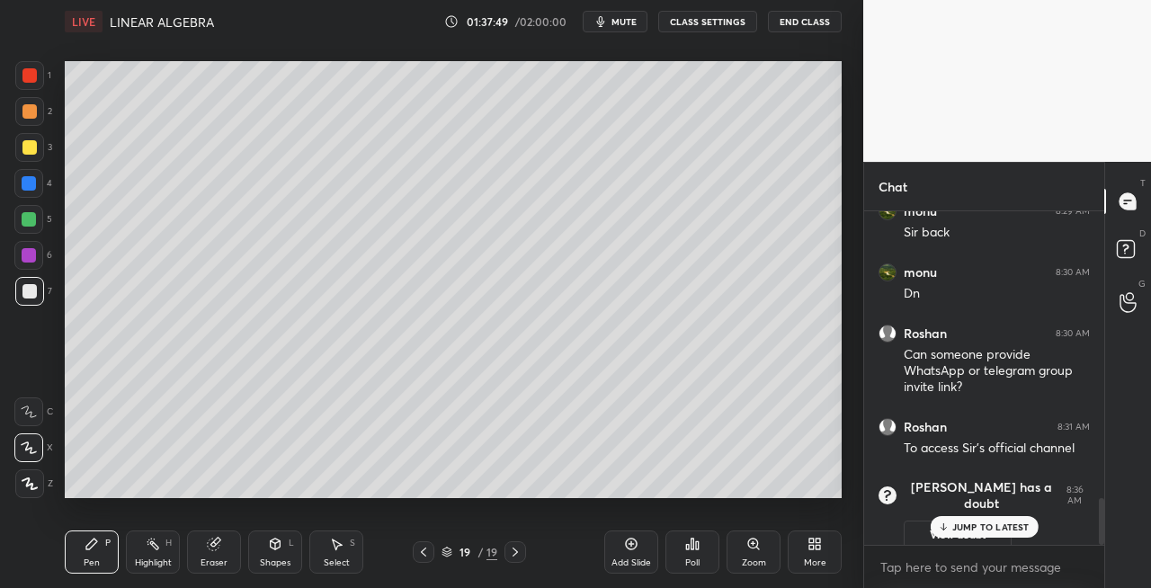
click at [220, 538] on icon at bounding box center [214, 544] width 14 height 14
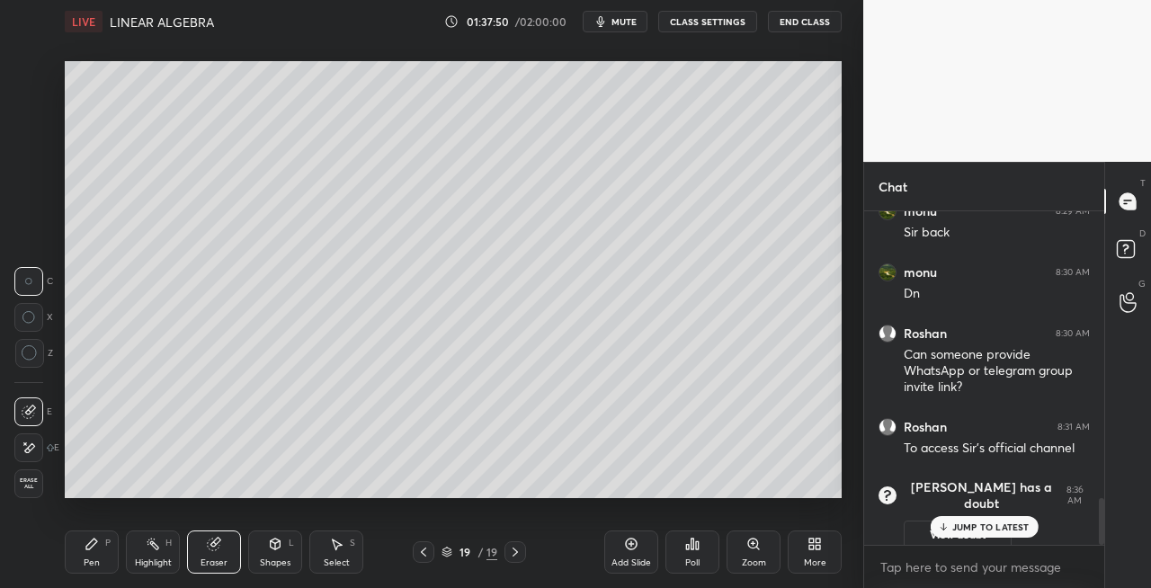
click at [99, 549] on div "Pen P" at bounding box center [92, 552] width 54 height 43
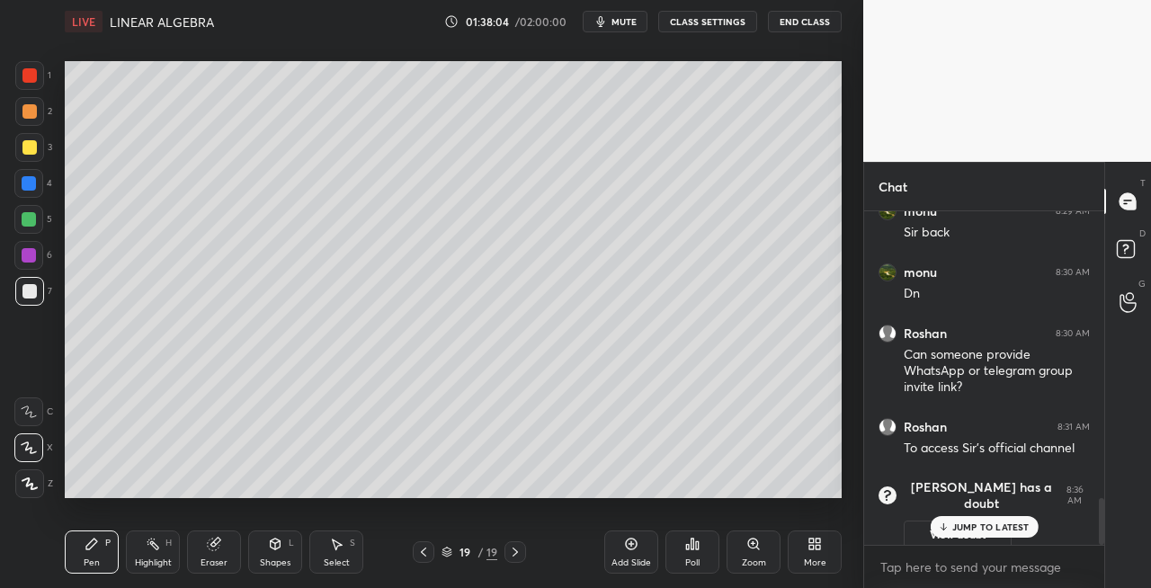
click at [274, 543] on icon at bounding box center [276, 542] width 10 height 3
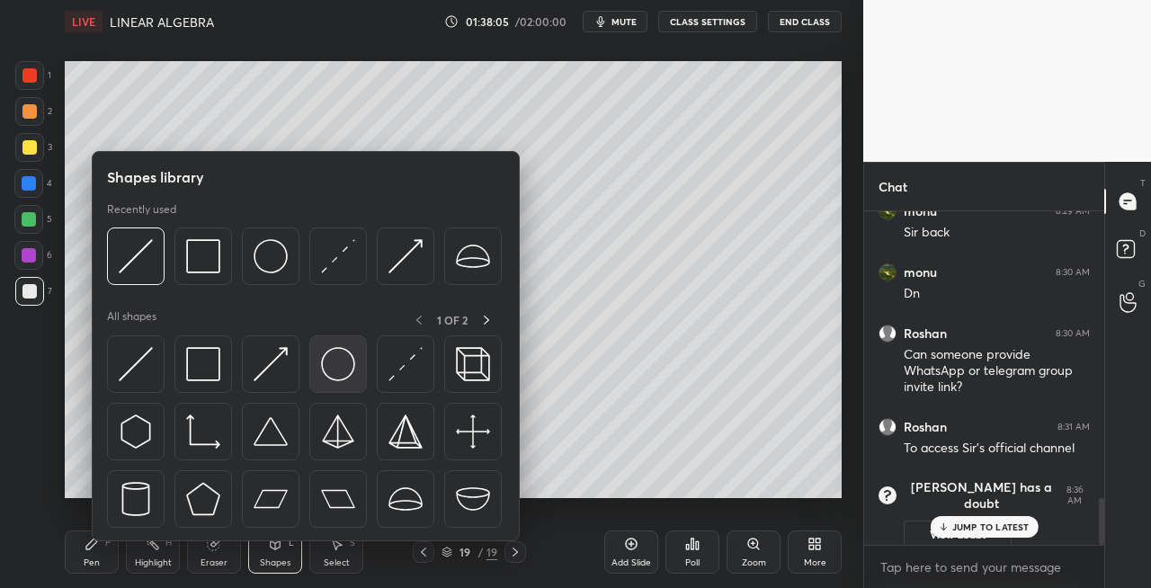
click at [332, 369] on img at bounding box center [338, 364] width 34 height 34
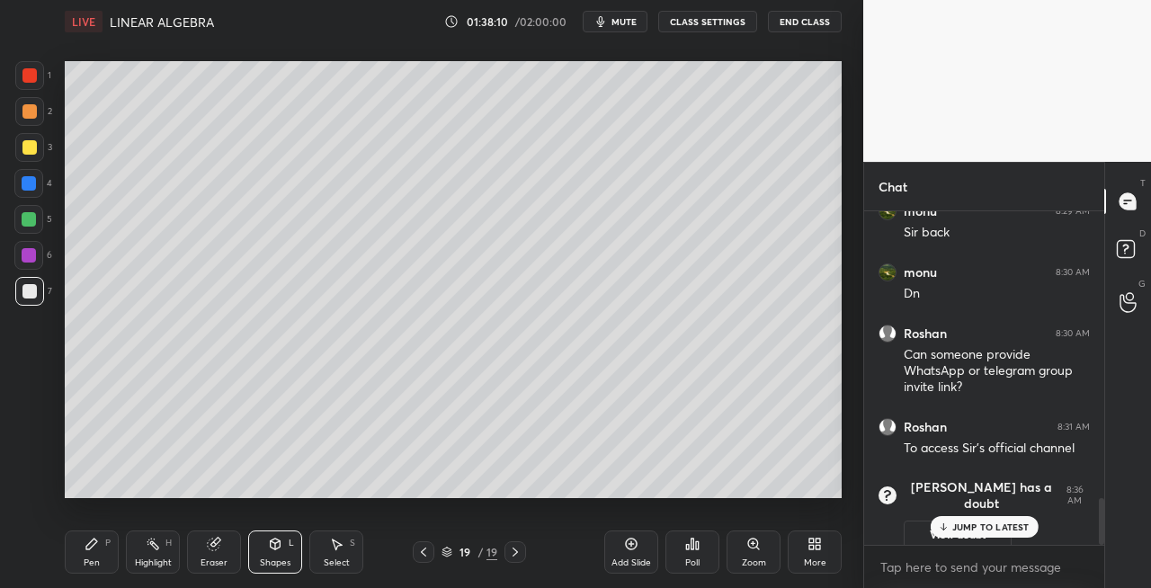
click at [512, 553] on icon at bounding box center [515, 552] width 14 height 14
click at [511, 551] on icon at bounding box center [515, 552] width 14 height 14
click at [510, 550] on icon at bounding box center [515, 552] width 14 height 14
click at [630, 556] on div "Add Slide" at bounding box center [631, 552] width 54 height 43
click at [91, 553] on div "Pen P" at bounding box center [92, 552] width 54 height 43
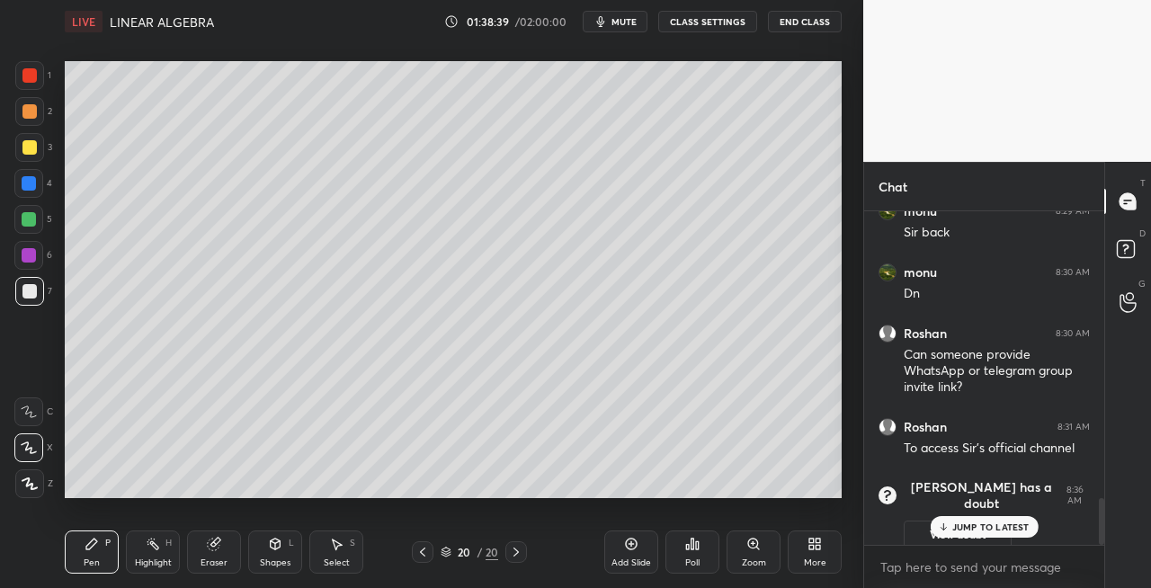
scroll to position [2128, 0]
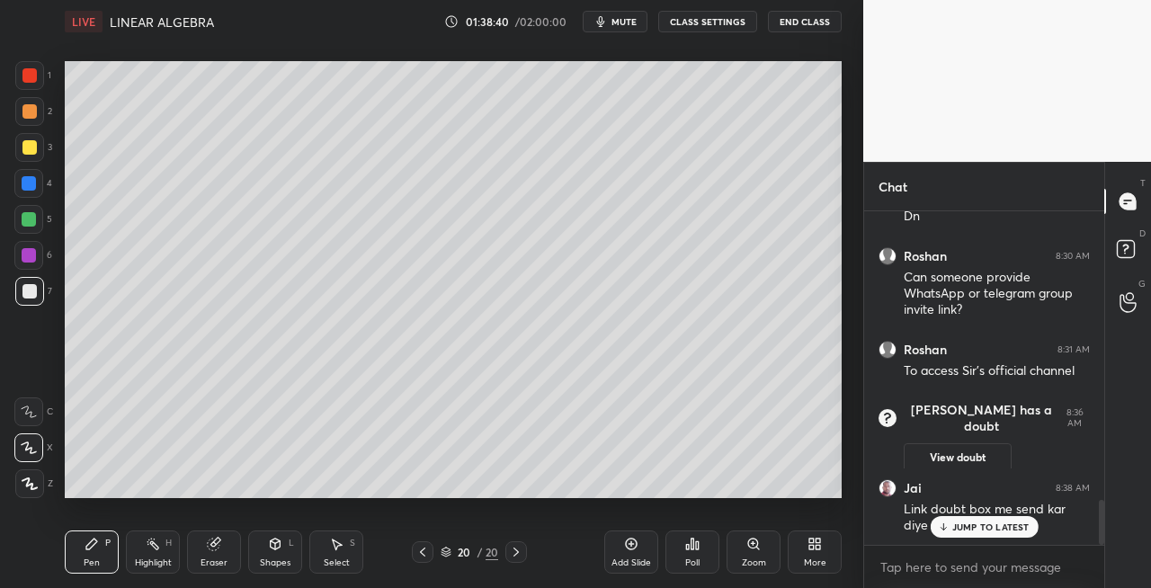
click at [205, 549] on div "Eraser" at bounding box center [214, 552] width 54 height 43
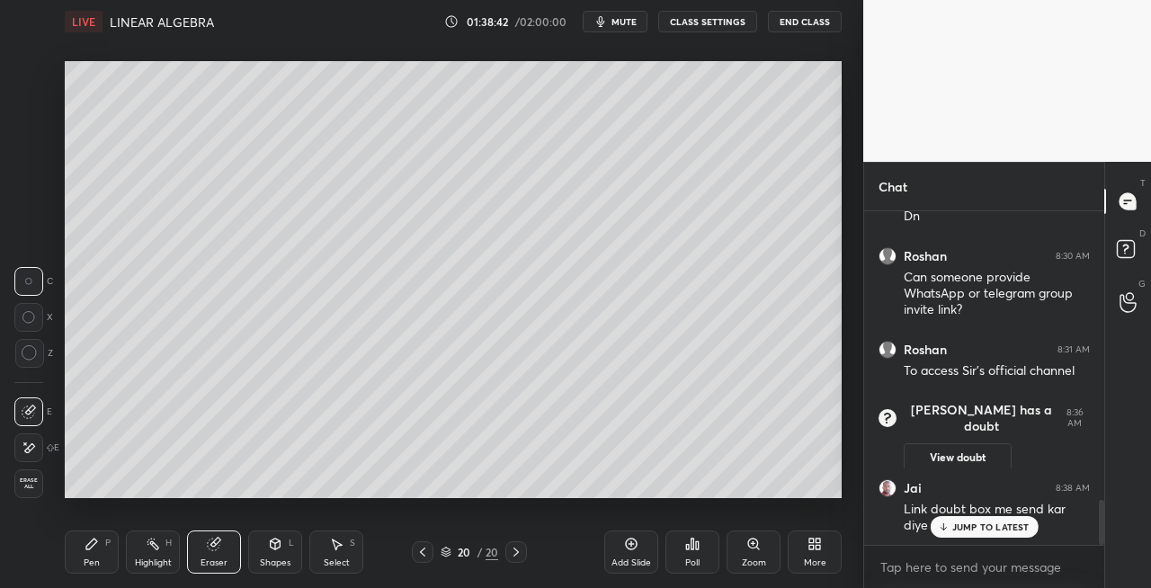
click at [94, 552] on div "Pen P" at bounding box center [92, 552] width 54 height 43
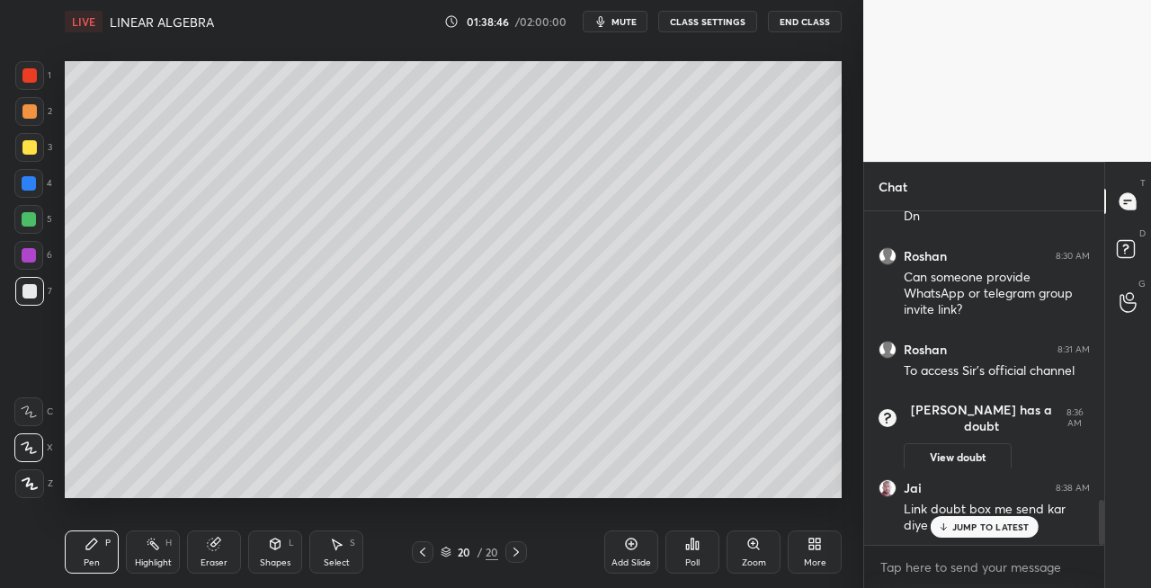
click at [425, 545] on icon at bounding box center [423, 552] width 14 height 14
click at [521, 552] on icon at bounding box center [516, 552] width 14 height 14
click at [419, 554] on icon at bounding box center [423, 552] width 14 height 14
click at [513, 555] on icon at bounding box center [516, 552] width 14 height 14
click at [514, 554] on icon at bounding box center [516, 552] width 14 height 14
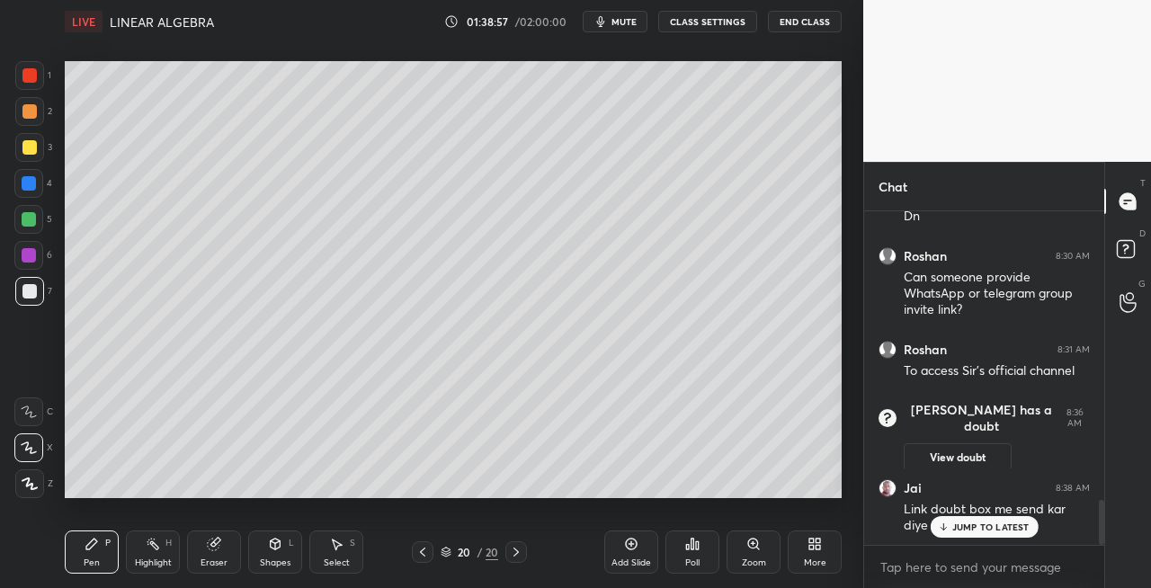
click at [514, 554] on icon at bounding box center [516, 552] width 14 height 14
click at [195, 554] on div "Eraser" at bounding box center [214, 552] width 54 height 43
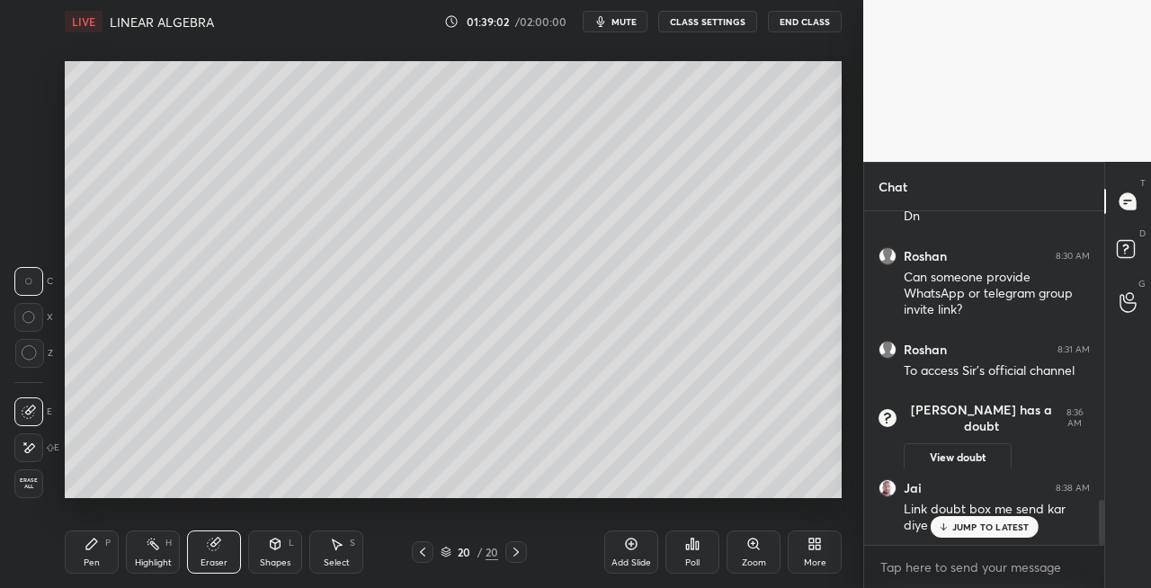
click at [434, 557] on div at bounding box center [423, 552] width 22 height 22
click at [516, 550] on icon at bounding box center [516, 552] width 14 height 14
click at [97, 560] on div "Pen" at bounding box center [92, 563] width 16 height 9
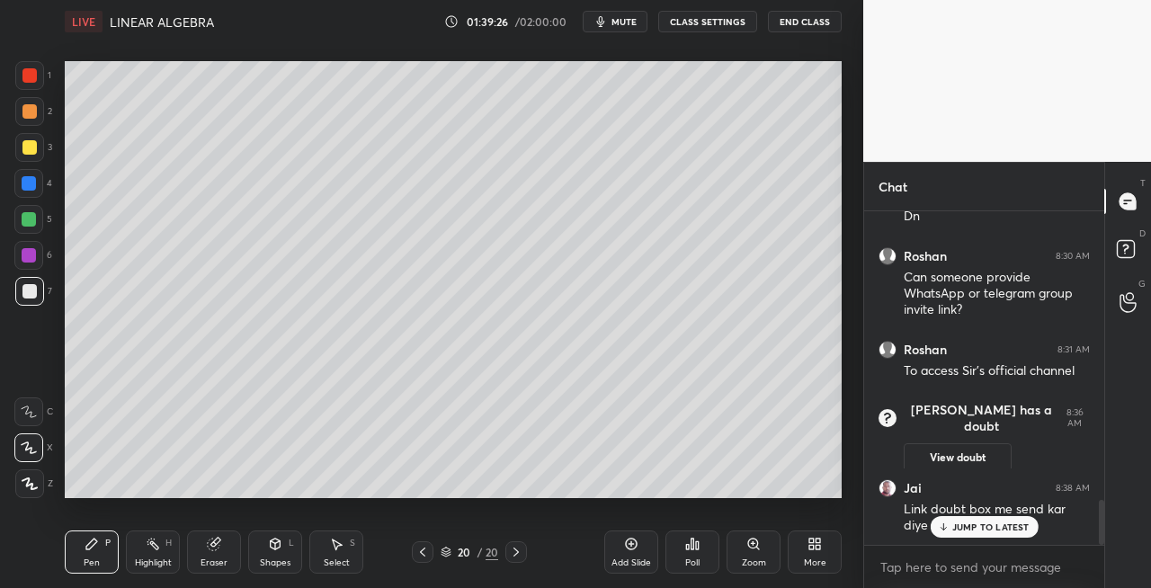
click at [425, 554] on icon at bounding box center [423, 552] width 14 height 14
click at [517, 558] on icon at bounding box center [516, 552] width 14 height 14
click at [419, 554] on icon at bounding box center [423, 552] width 14 height 14
click at [521, 551] on icon at bounding box center [516, 552] width 14 height 14
click at [277, 559] on div "Shapes" at bounding box center [275, 563] width 31 height 9
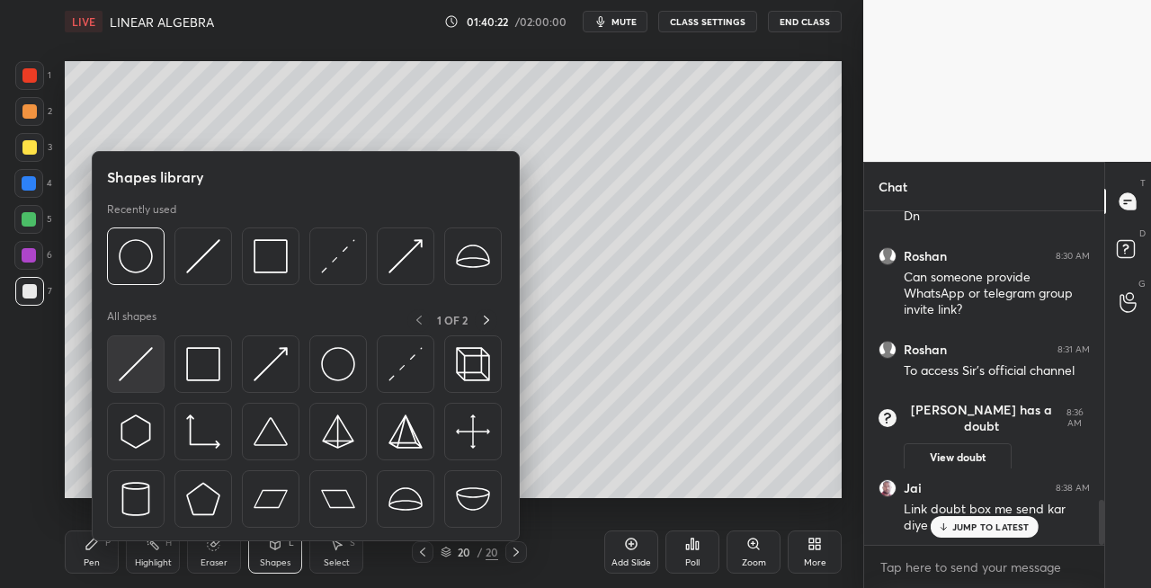
click at [141, 369] on img at bounding box center [136, 364] width 34 height 34
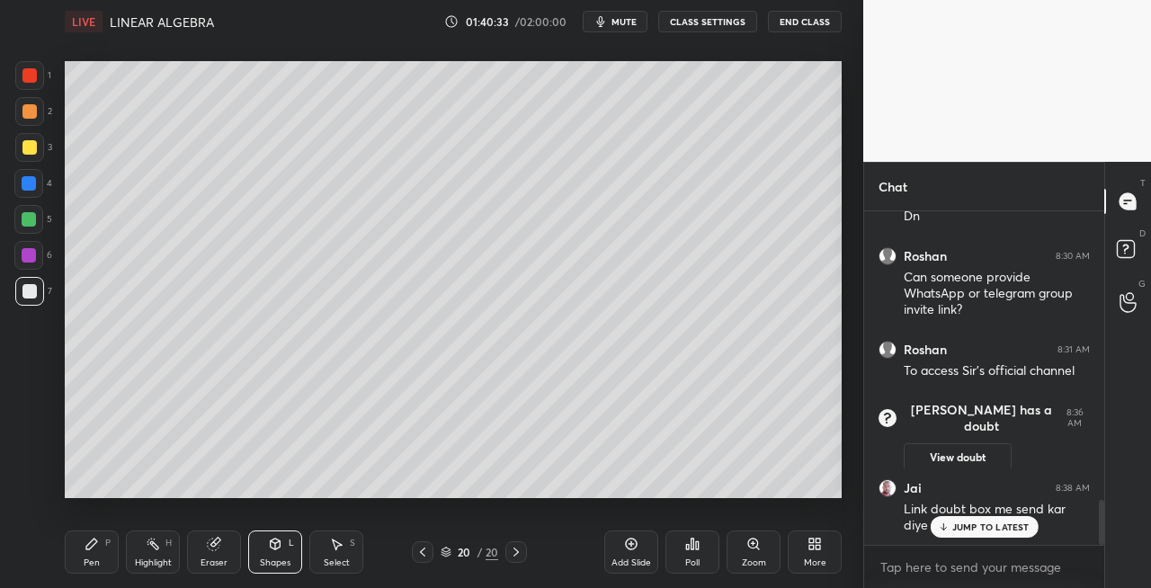
click at [100, 563] on div "Pen P" at bounding box center [92, 552] width 54 height 43
click at [426, 556] on icon at bounding box center [423, 552] width 14 height 14
click at [516, 554] on icon at bounding box center [516, 552] width 5 height 9
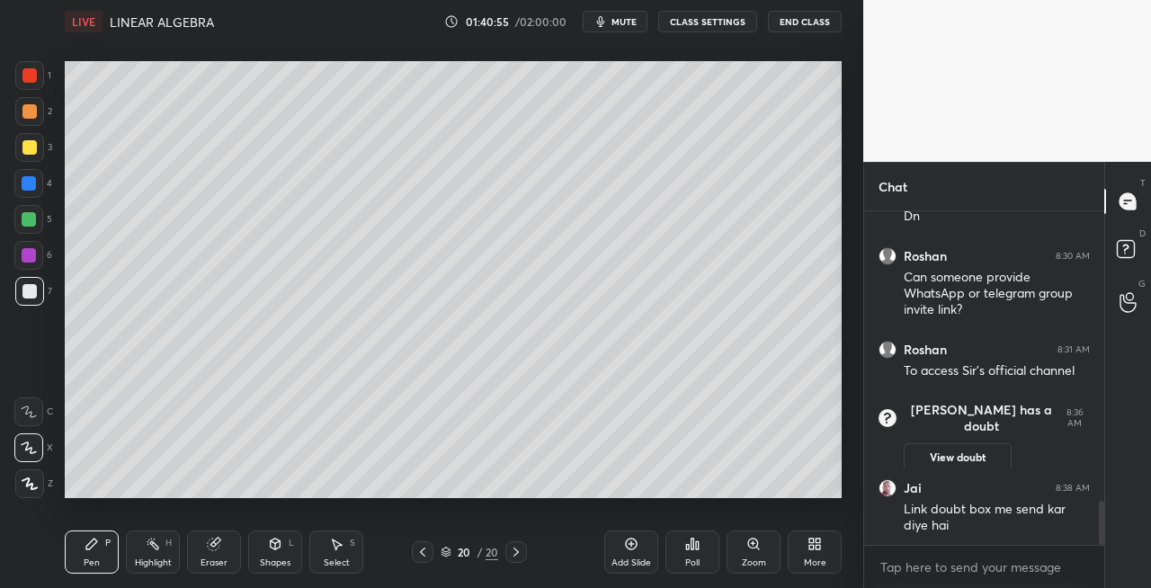
scroll to position [2189, 0]
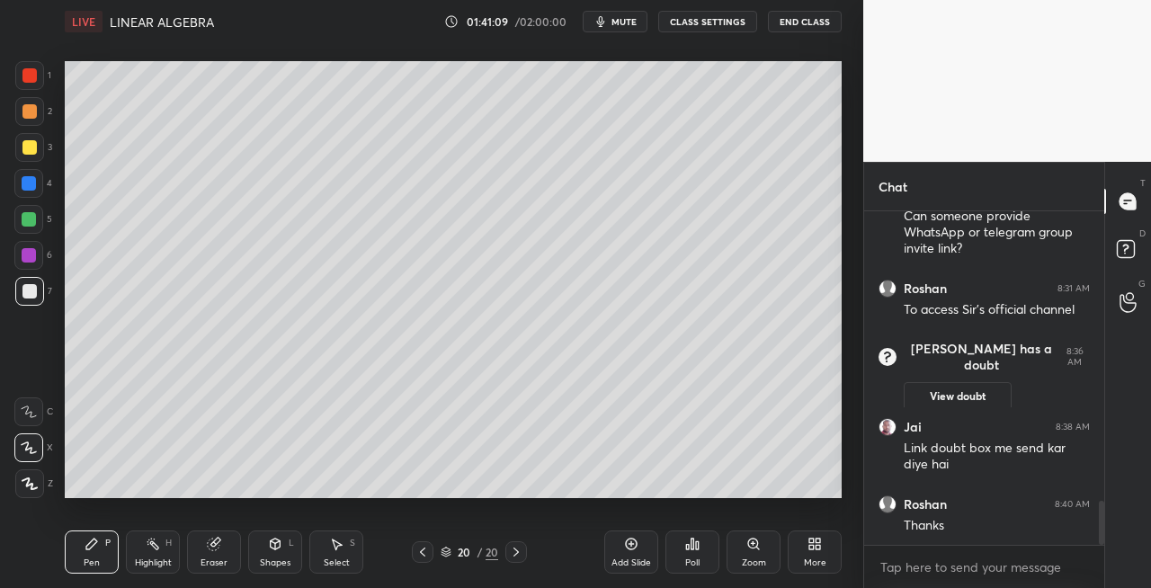
click at [272, 552] on div "Shapes L" at bounding box center [275, 552] width 54 height 43
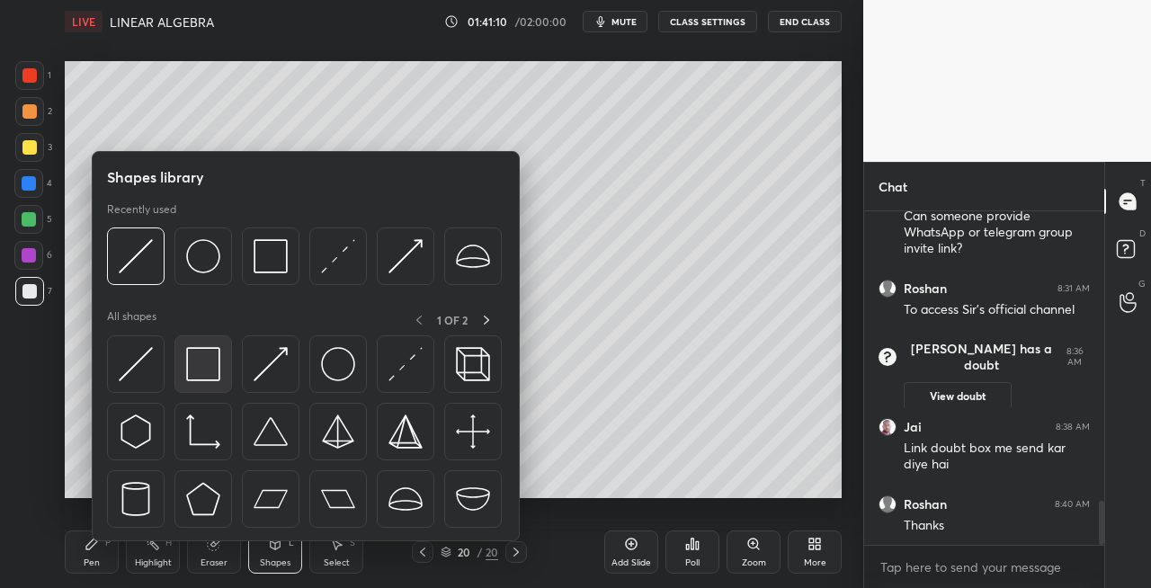
click at [210, 369] on img at bounding box center [203, 364] width 34 height 34
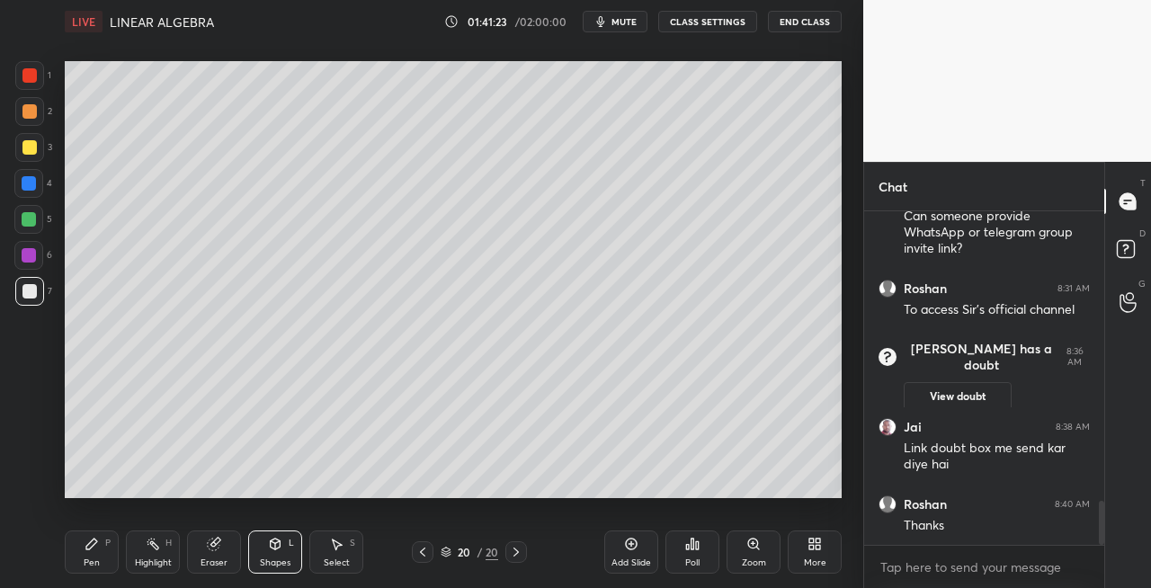
click at [83, 546] on div "Pen P" at bounding box center [92, 552] width 54 height 43
click at [426, 556] on icon at bounding box center [423, 552] width 14 height 14
click at [514, 557] on icon at bounding box center [516, 552] width 14 height 14
click at [420, 553] on icon at bounding box center [423, 552] width 14 height 14
click at [420, 556] on icon at bounding box center [423, 552] width 14 height 14
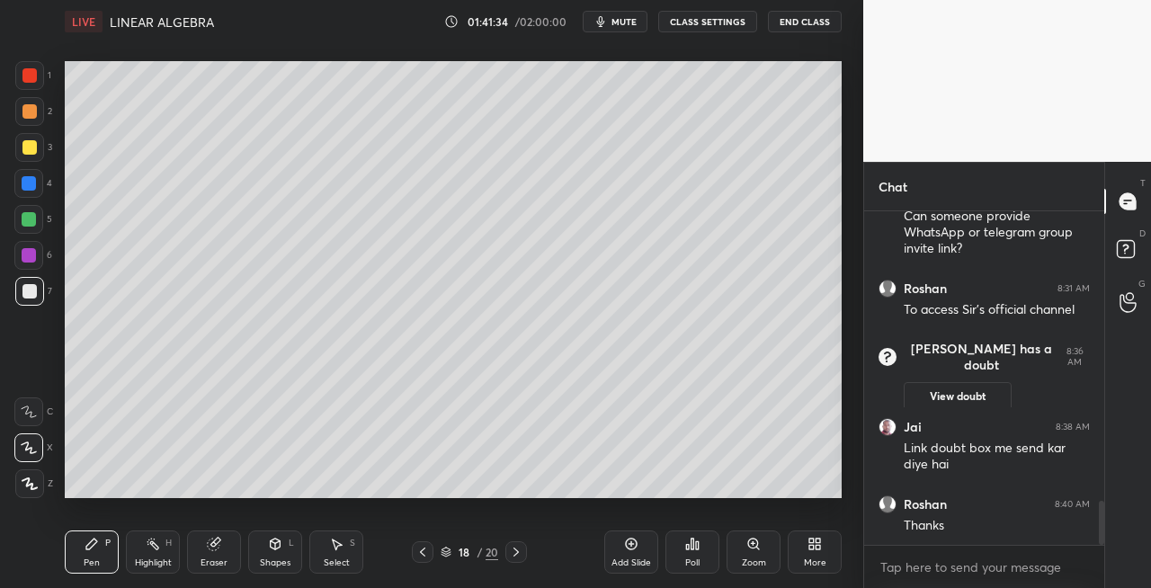
click at [425, 552] on icon at bounding box center [423, 552] width 14 height 14
click at [428, 552] on icon at bounding box center [423, 552] width 14 height 14
click at [428, 555] on icon at bounding box center [423, 552] width 14 height 14
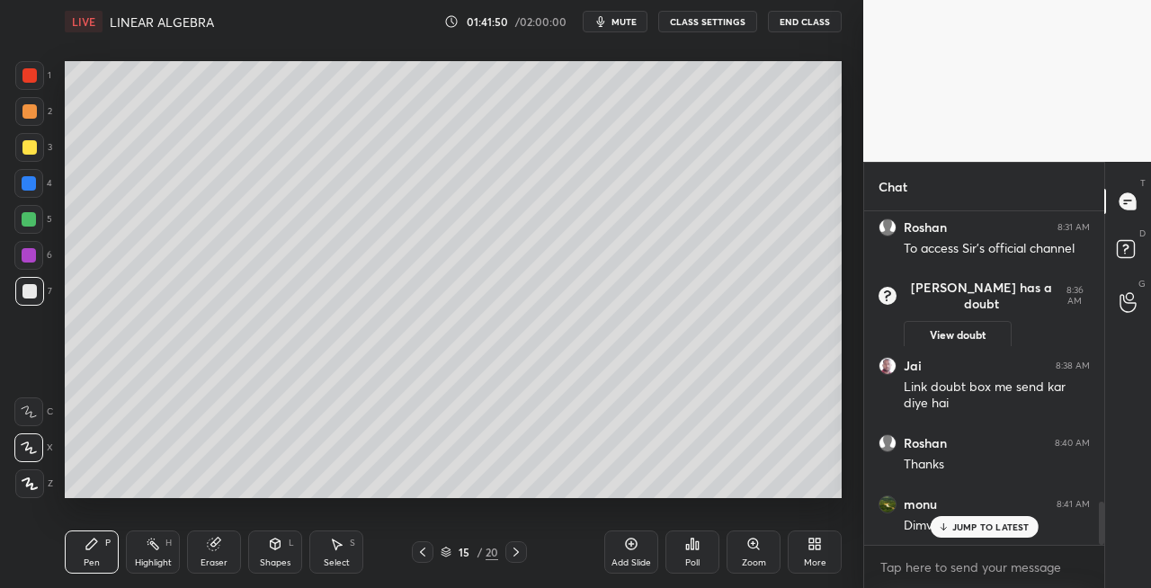
click at [516, 550] on icon at bounding box center [516, 552] width 5 height 9
click at [516, 553] on icon at bounding box center [516, 552] width 5 height 9
click at [518, 554] on icon at bounding box center [516, 552] width 14 height 14
click at [520, 554] on icon at bounding box center [516, 552] width 14 height 14
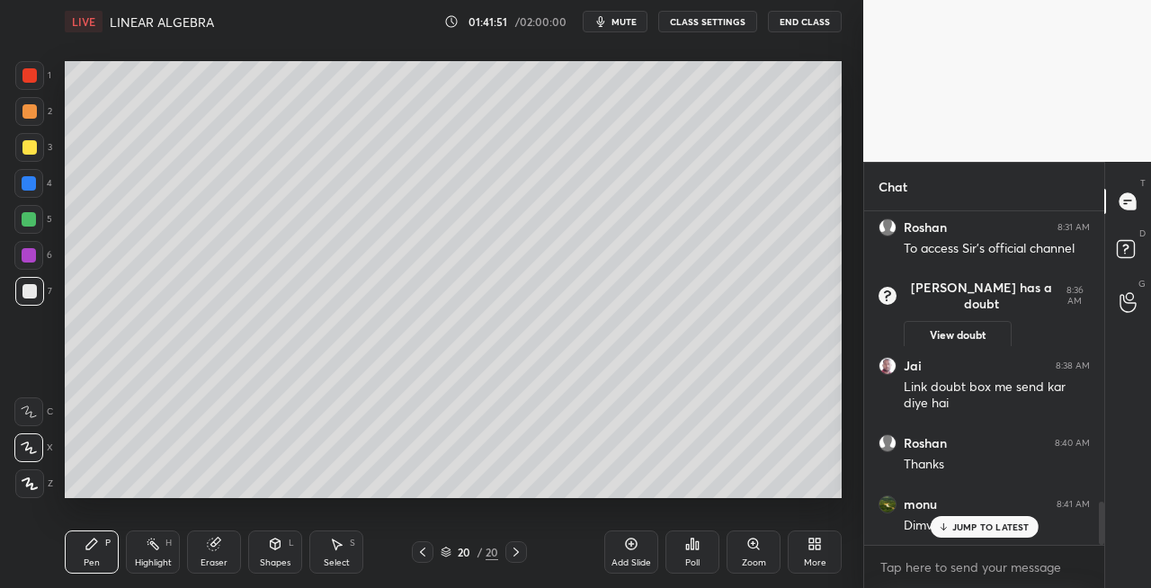
click at [520, 556] on icon at bounding box center [516, 552] width 14 height 14
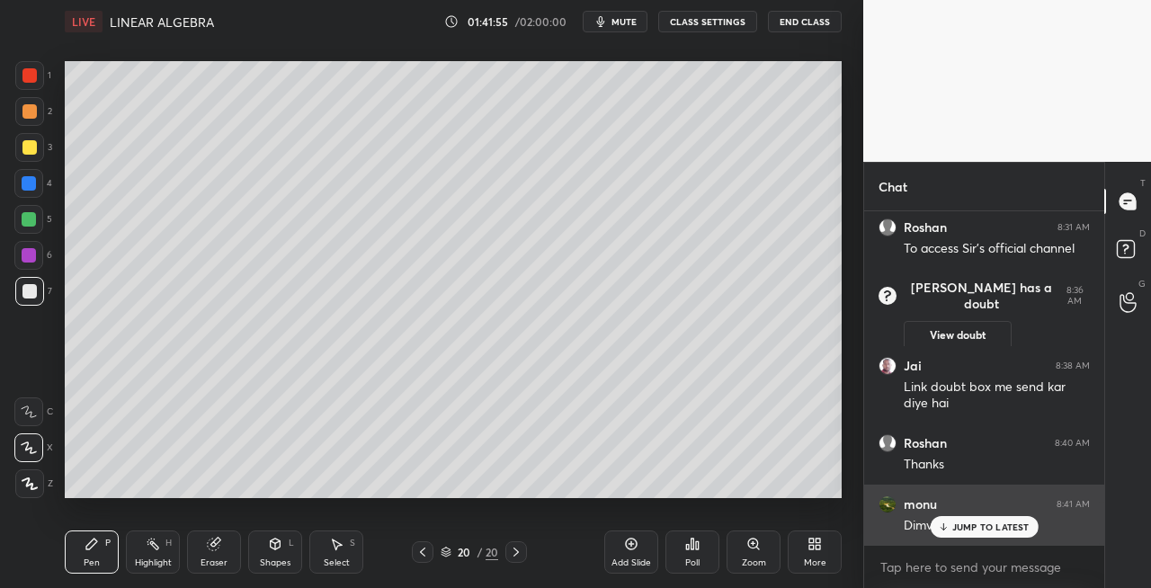
click at [965, 523] on p "JUMP TO LATEST" at bounding box center [990, 527] width 77 height 11
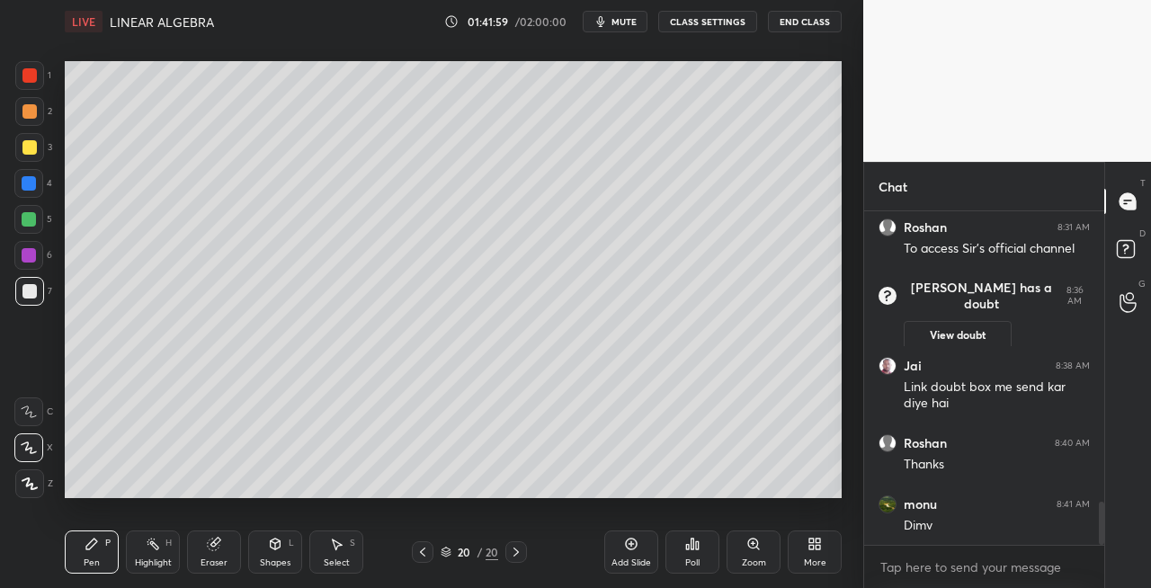
click at [264, 559] on div "Shapes" at bounding box center [275, 563] width 31 height 9
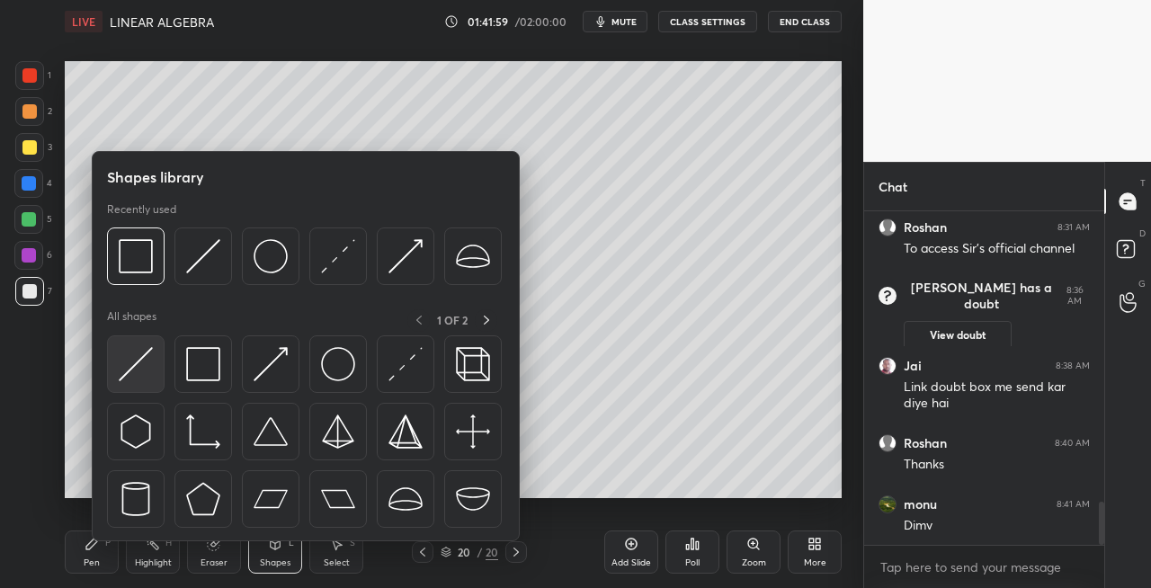
click at [151, 392] on div at bounding box center [136, 364] width 58 height 58
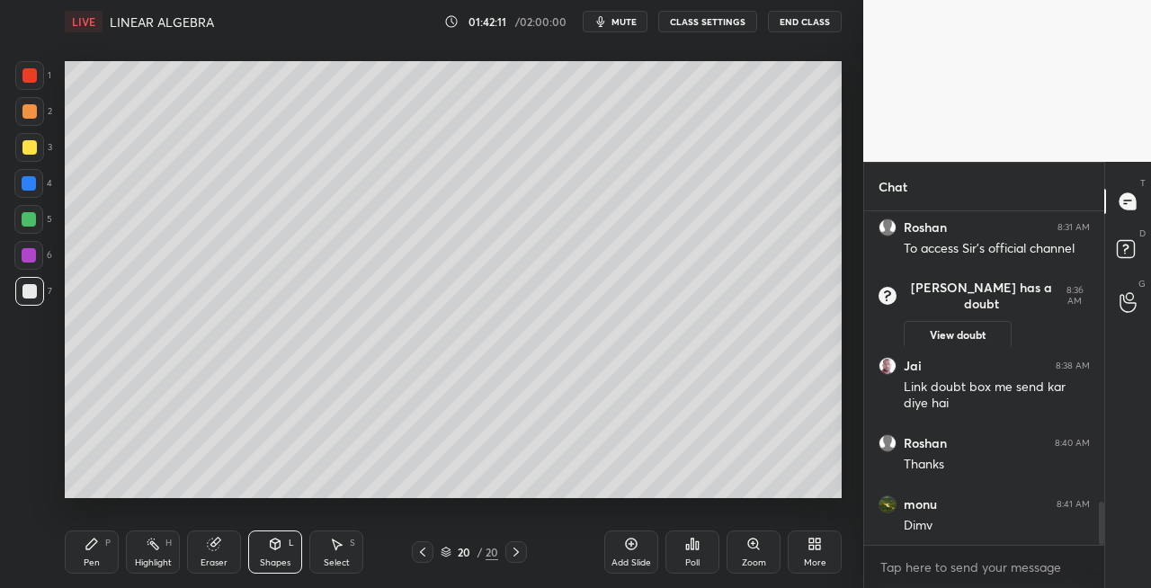
click at [420, 556] on icon at bounding box center [423, 552] width 14 height 14
click at [426, 553] on icon at bounding box center [423, 552] width 14 height 14
click at [428, 552] on icon at bounding box center [423, 552] width 14 height 14
click at [428, 550] on icon at bounding box center [423, 552] width 14 height 14
click at [430, 550] on div at bounding box center [423, 552] width 22 height 22
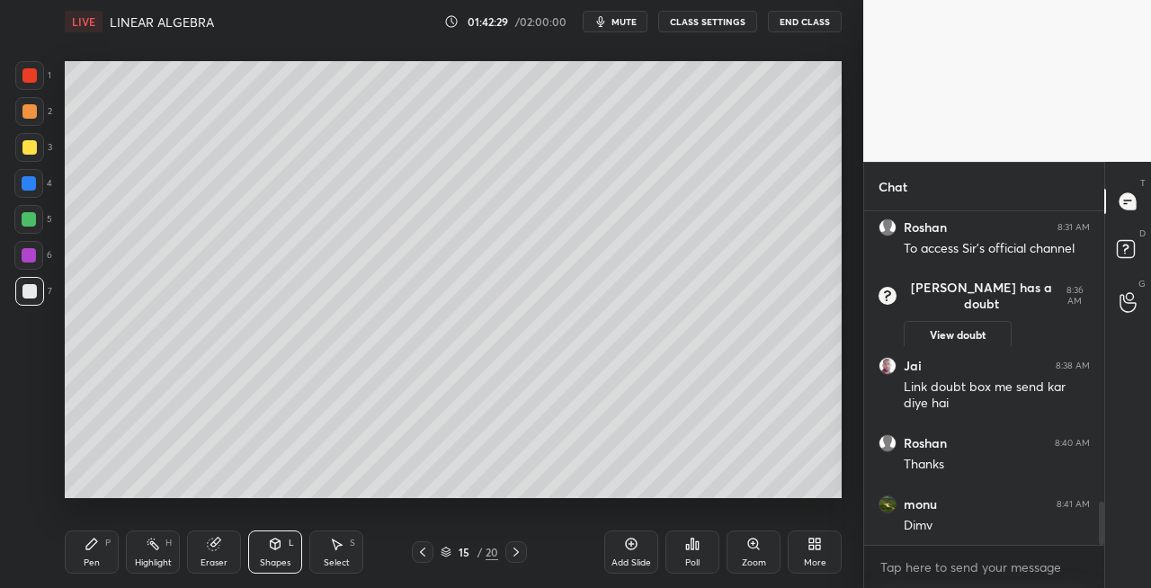
click at [511, 553] on icon at bounding box center [516, 552] width 14 height 14
click at [93, 550] on icon at bounding box center [92, 544] width 14 height 14
click at [511, 552] on icon at bounding box center [516, 552] width 14 height 14
click at [513, 552] on icon at bounding box center [516, 552] width 14 height 14
click at [425, 552] on icon at bounding box center [423, 552] width 14 height 14
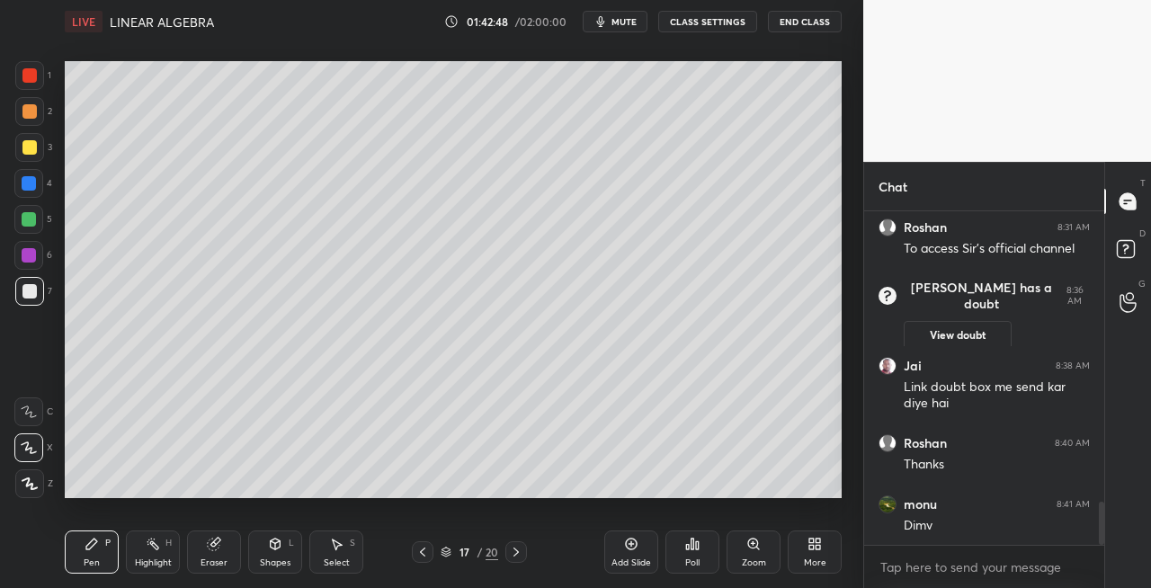
click at [426, 552] on icon at bounding box center [423, 552] width 14 height 14
click at [518, 554] on icon at bounding box center [516, 552] width 14 height 14
click at [513, 554] on icon at bounding box center [516, 552] width 14 height 14
click at [424, 554] on icon at bounding box center [423, 552] width 14 height 14
click at [423, 551] on icon at bounding box center [423, 552] width 14 height 14
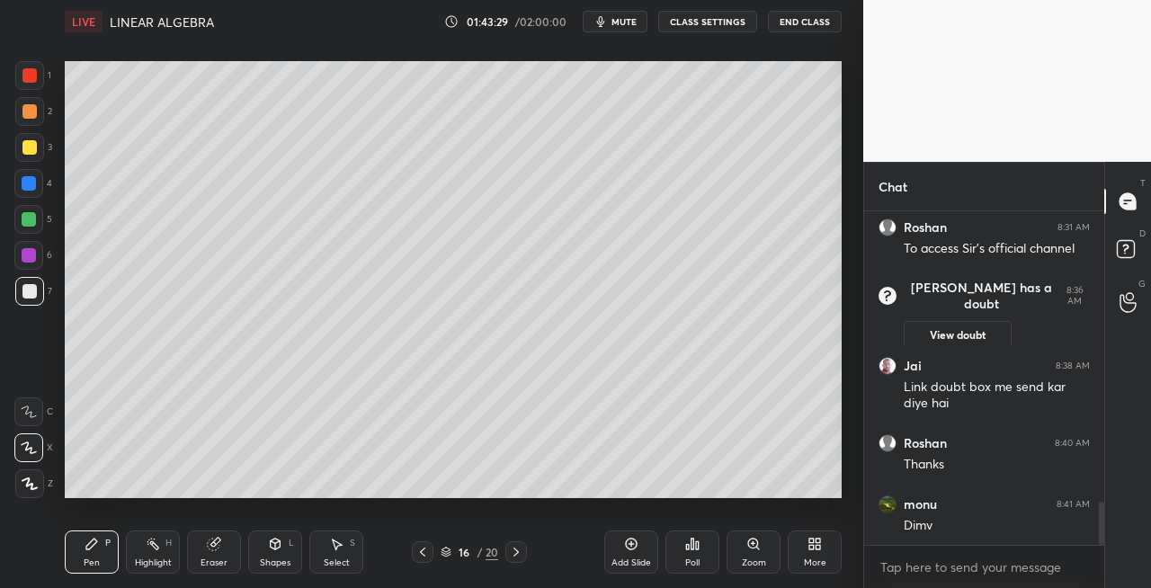
click at [509, 548] on icon at bounding box center [516, 552] width 14 height 14
click at [514, 556] on icon at bounding box center [516, 552] width 5 height 9
click at [423, 556] on icon at bounding box center [423, 552] width 14 height 14
click at [421, 550] on icon at bounding box center [423, 552] width 14 height 14
click at [423, 550] on icon at bounding box center [422, 552] width 5 height 9
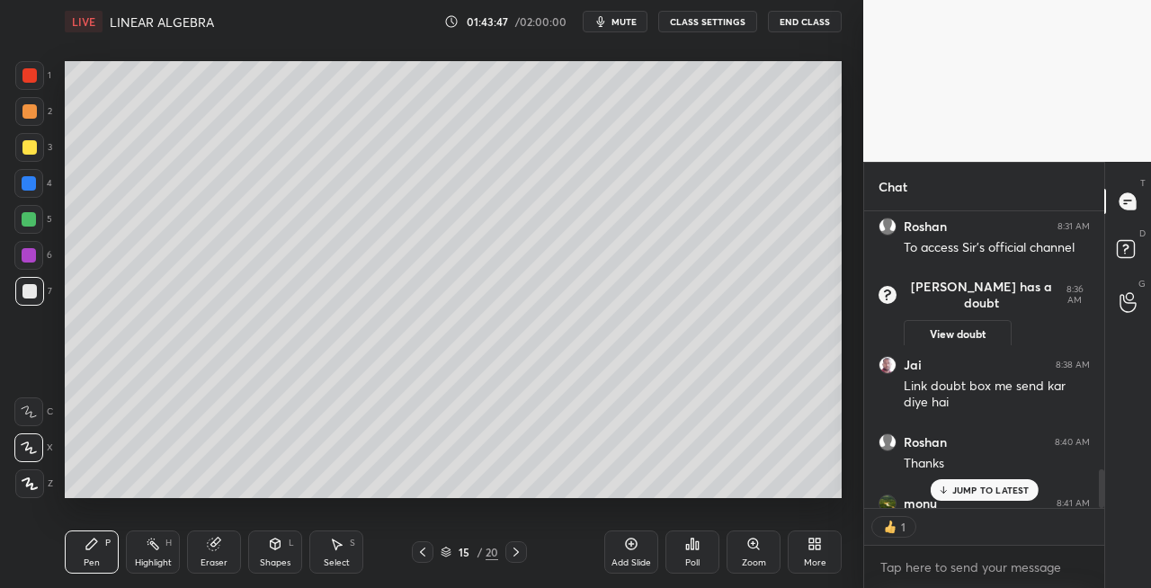
scroll to position [5, 5]
click at [516, 553] on icon at bounding box center [516, 552] width 14 height 14
click at [514, 552] on icon at bounding box center [516, 552] width 14 height 14
click at [517, 551] on icon at bounding box center [516, 552] width 5 height 9
click at [516, 550] on icon at bounding box center [516, 552] width 5 height 9
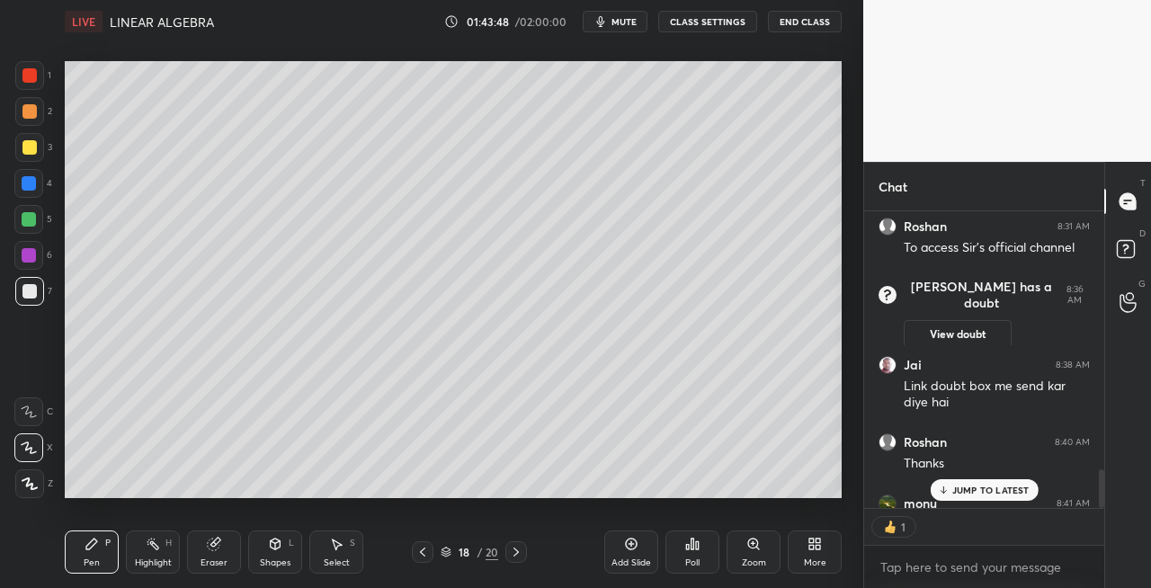
click at [516, 550] on icon at bounding box center [516, 552] width 5 height 9
click at [517, 550] on icon at bounding box center [516, 552] width 14 height 14
click at [509, 550] on icon at bounding box center [516, 552] width 14 height 14
click at [517, 553] on icon at bounding box center [516, 552] width 5 height 9
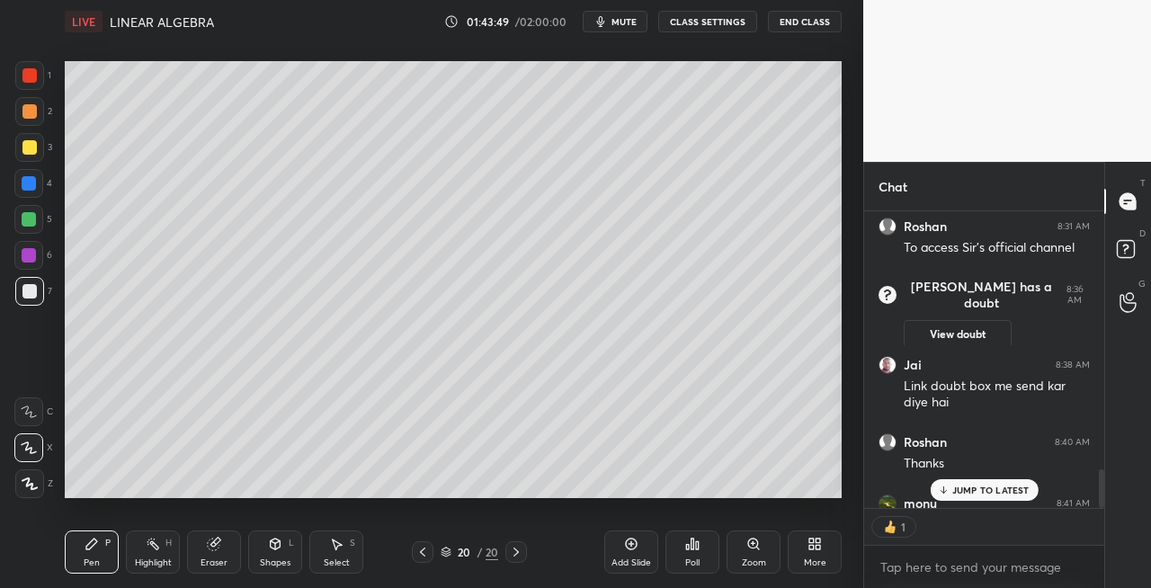
click at [637, 559] on div "Add Slide" at bounding box center [632, 563] width 40 height 9
click at [101, 561] on div "Pen P" at bounding box center [92, 552] width 54 height 43
click at [22, 148] on div at bounding box center [29, 147] width 14 height 14
click at [283, 549] on div "Shapes L" at bounding box center [275, 552] width 54 height 43
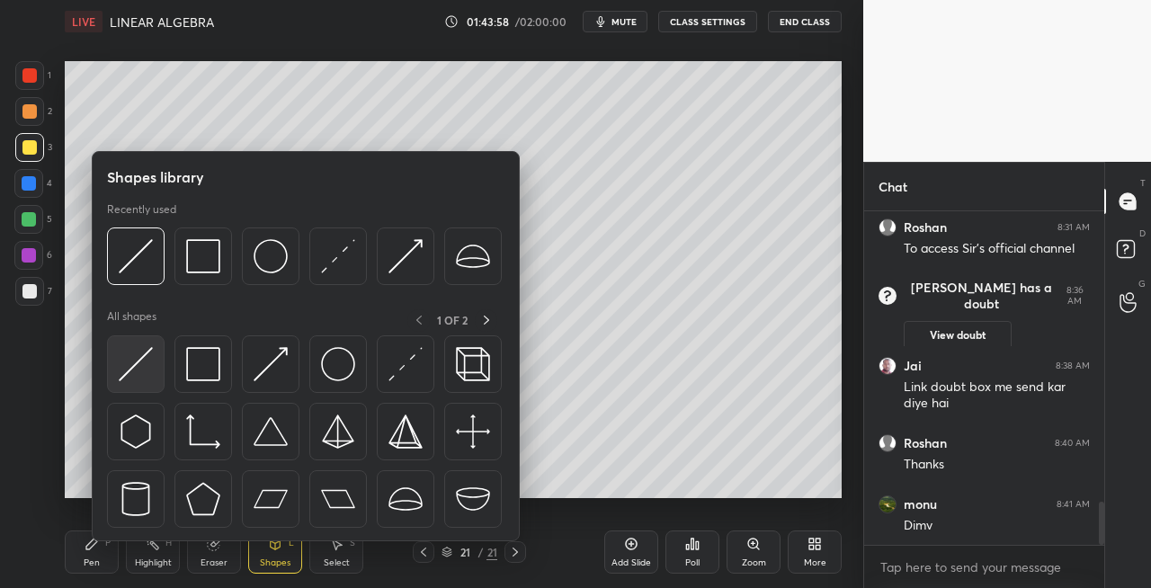
click at [127, 362] on img at bounding box center [136, 364] width 34 height 34
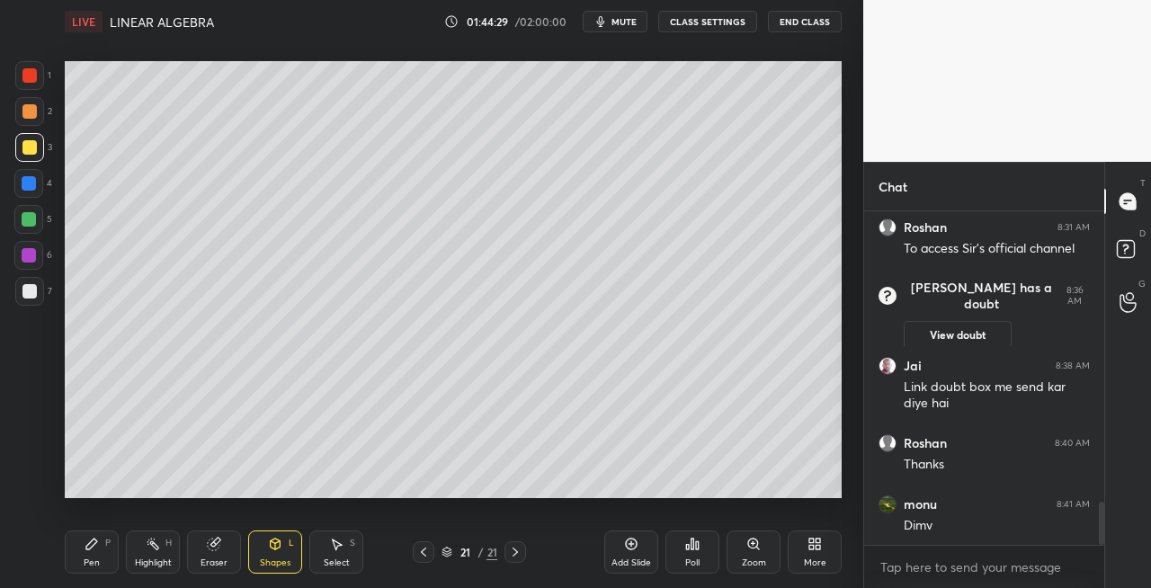
click at [105, 559] on div "Pen P" at bounding box center [92, 552] width 54 height 43
click at [221, 559] on div "Eraser" at bounding box center [214, 563] width 27 height 9
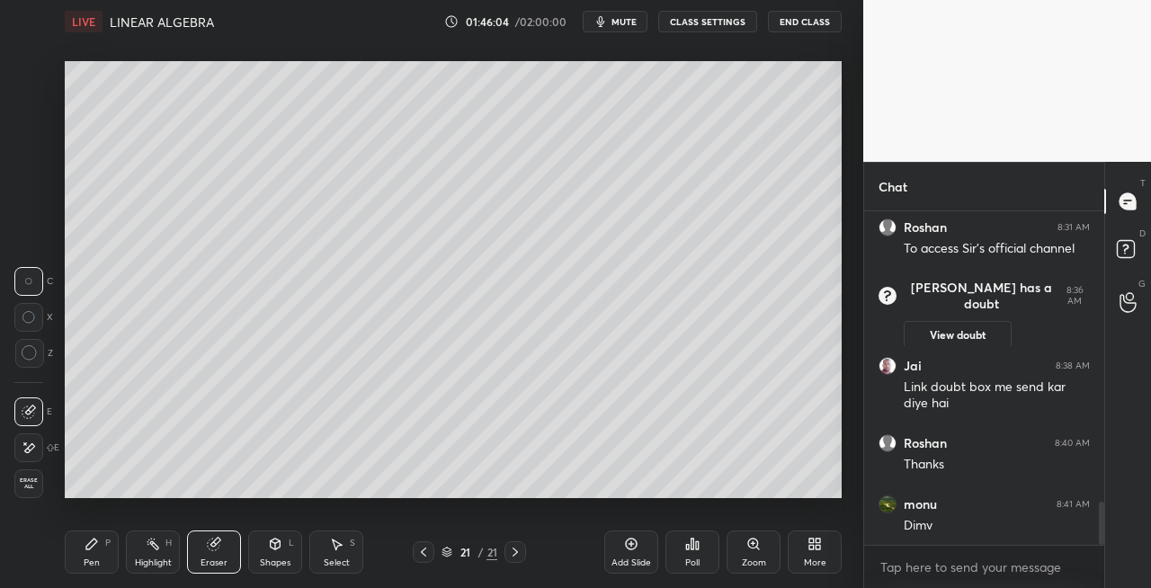
click at [105, 547] on div "P" at bounding box center [107, 543] width 5 height 9
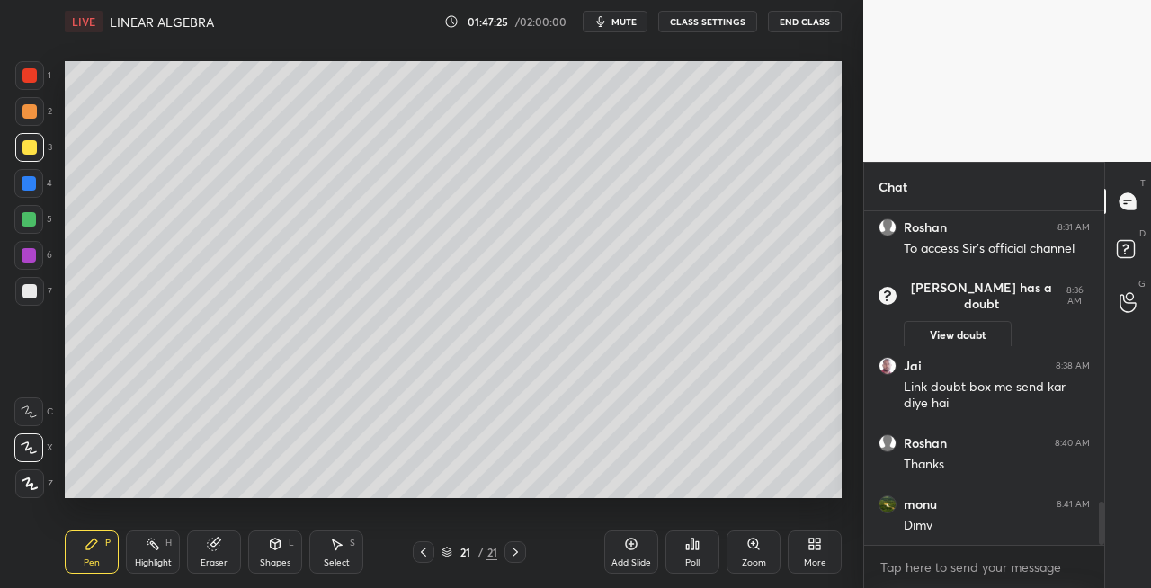
click at [32, 298] on div at bounding box center [29, 291] width 14 height 14
click at [276, 538] on icon at bounding box center [275, 544] width 14 height 14
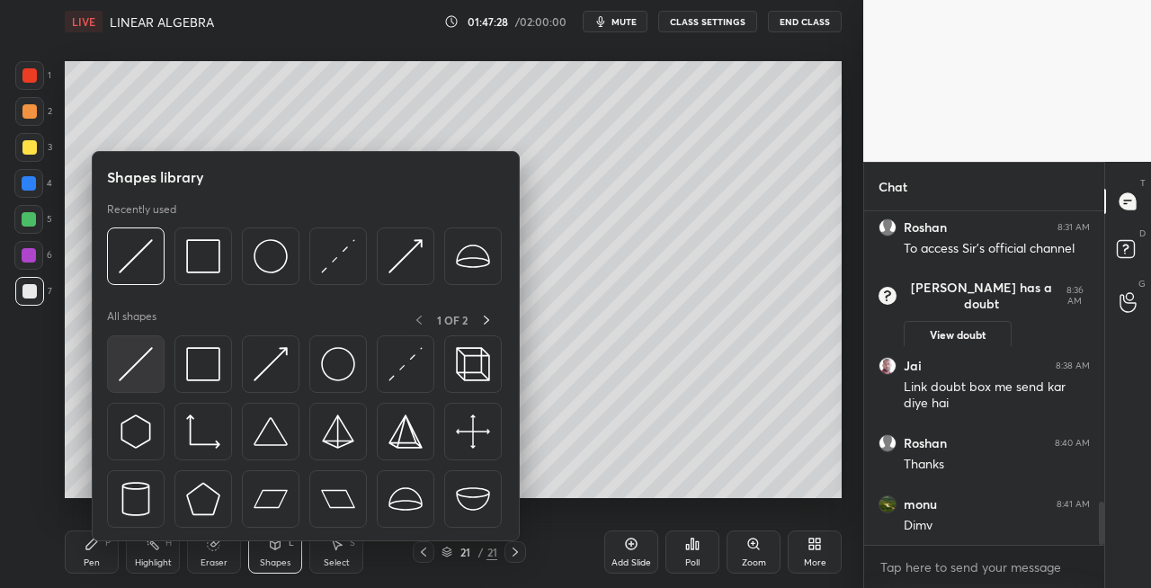
click at [122, 373] on img at bounding box center [136, 364] width 34 height 34
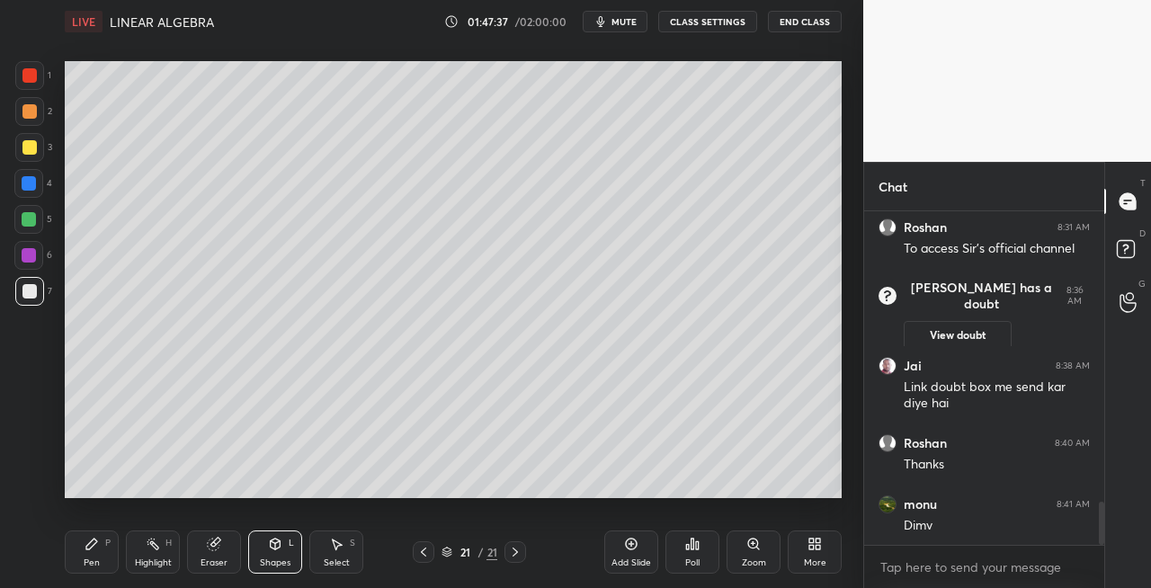
click at [425, 552] on icon at bounding box center [423, 552] width 14 height 14
click at [423, 552] on icon at bounding box center [423, 552] width 14 height 14
click at [423, 553] on icon at bounding box center [423, 552] width 5 height 9
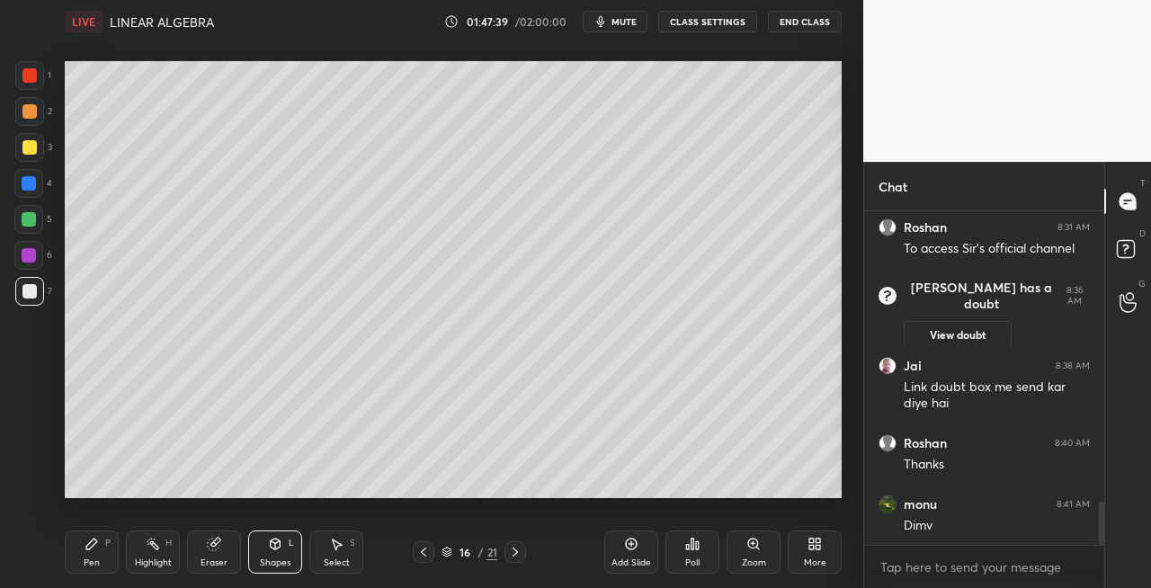
click at [421, 553] on icon at bounding box center [423, 552] width 14 height 14
click at [515, 550] on icon at bounding box center [515, 552] width 5 height 9
click at [513, 549] on icon at bounding box center [515, 552] width 14 height 14
click at [511, 550] on icon at bounding box center [515, 552] width 14 height 14
click at [513, 550] on icon at bounding box center [515, 552] width 14 height 14
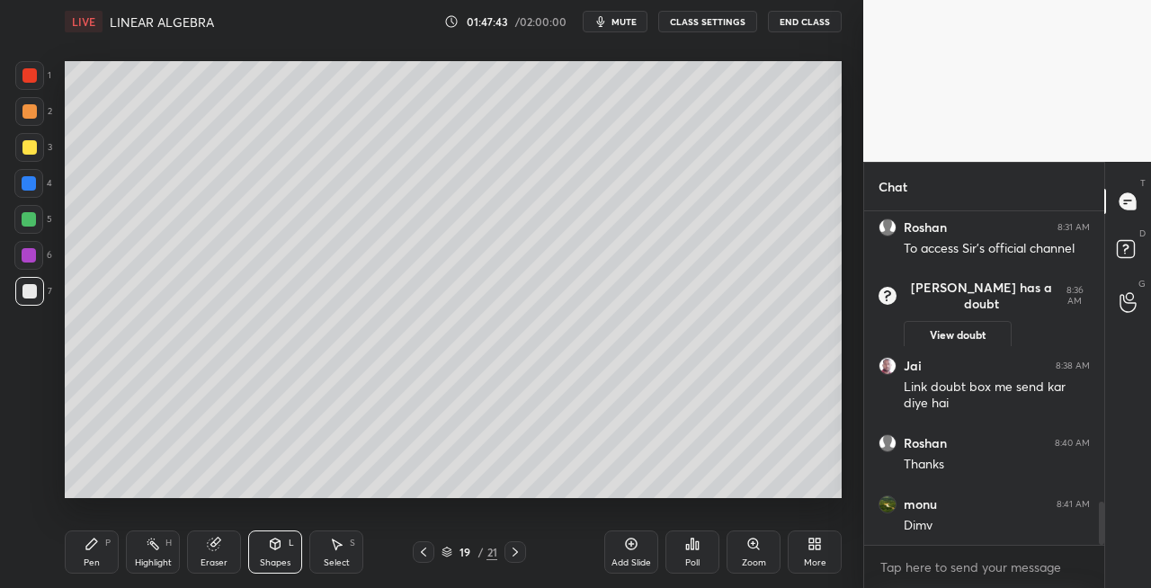
click at [512, 549] on icon at bounding box center [515, 552] width 14 height 14
click at [513, 545] on icon at bounding box center [515, 552] width 14 height 14
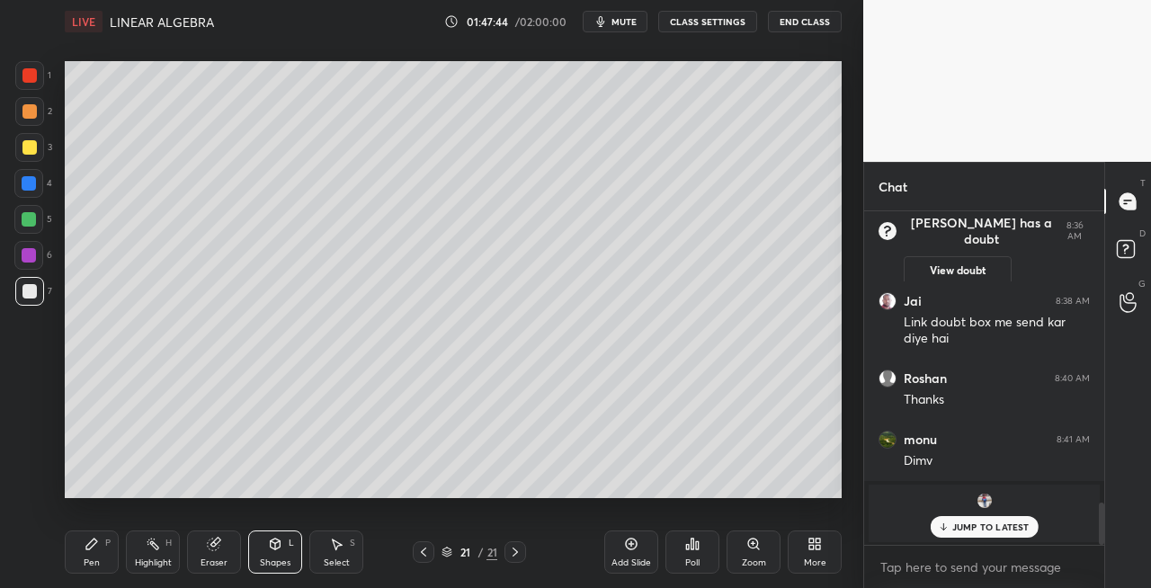
click at [110, 547] on div "P" at bounding box center [107, 543] width 5 height 9
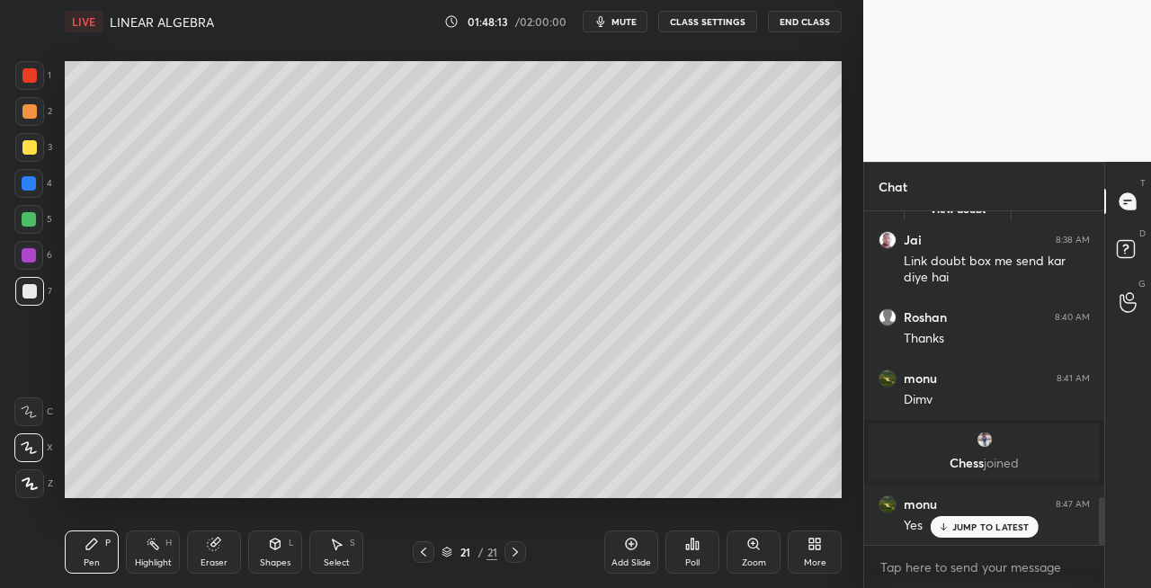
click at [215, 563] on div "Eraser" at bounding box center [214, 563] width 27 height 9
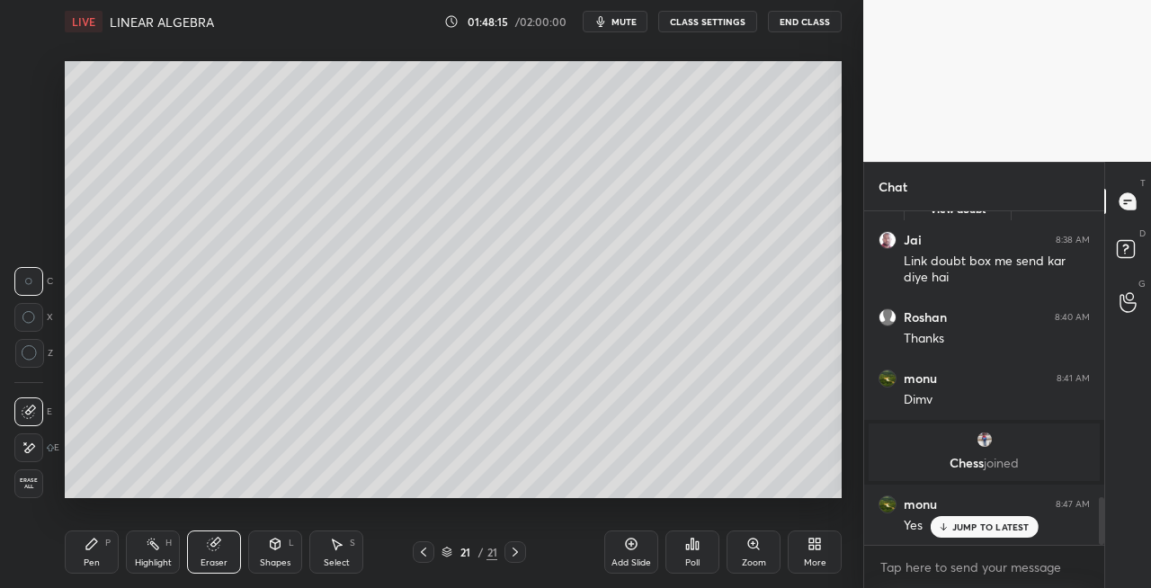
click at [90, 556] on div "Pen P" at bounding box center [92, 552] width 54 height 43
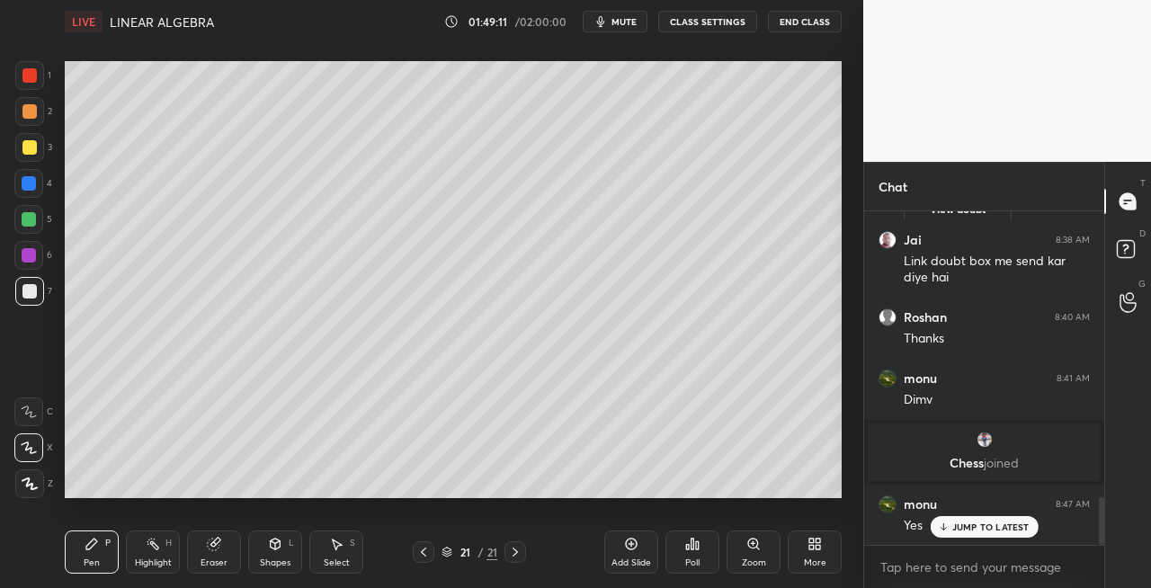
click at [517, 554] on icon at bounding box center [515, 552] width 14 height 14
click at [523, 554] on div at bounding box center [516, 552] width 22 height 22
click at [634, 559] on div "Add Slide" at bounding box center [632, 563] width 40 height 9
click at [425, 550] on icon at bounding box center [423, 552] width 14 height 14
click at [514, 558] on icon at bounding box center [515, 552] width 14 height 14
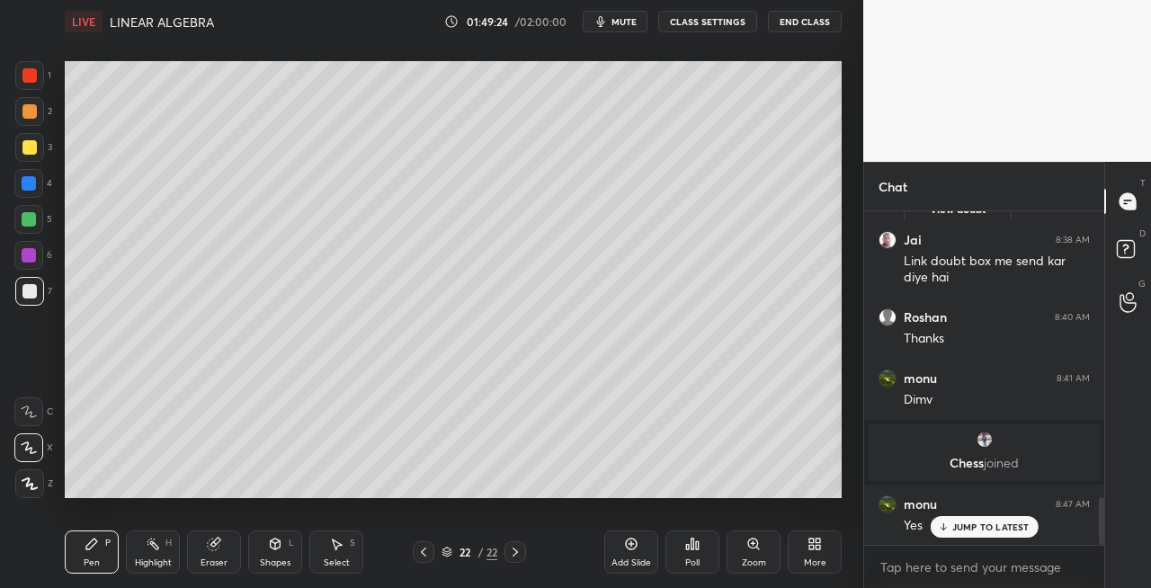
click at [421, 557] on icon at bounding box center [423, 552] width 14 height 14
click at [513, 551] on icon at bounding box center [515, 552] width 14 height 14
click at [423, 553] on icon at bounding box center [423, 552] width 5 height 9
click at [514, 556] on icon at bounding box center [515, 552] width 14 height 14
click at [204, 554] on div "Eraser" at bounding box center [214, 552] width 54 height 43
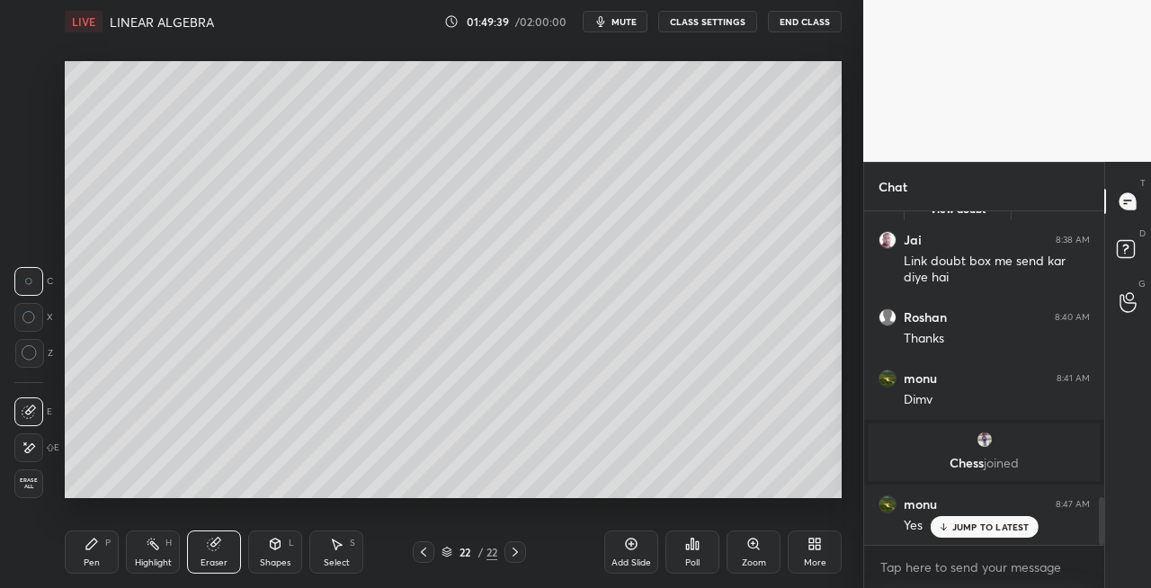
click at [97, 568] on div "Pen" at bounding box center [92, 563] width 16 height 9
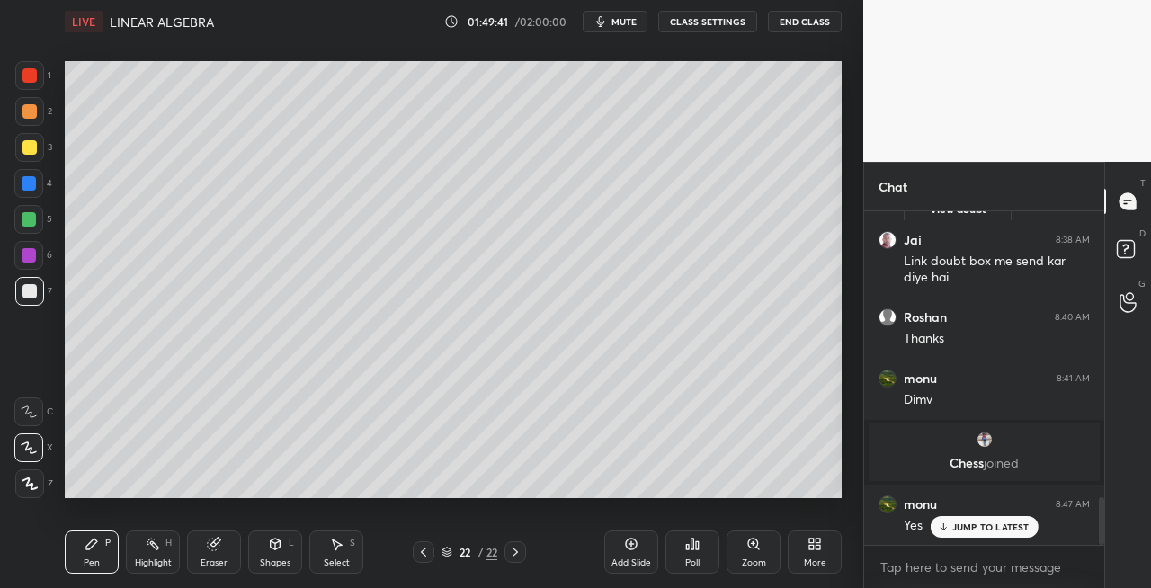
click at [273, 550] on icon at bounding box center [275, 544] width 14 height 14
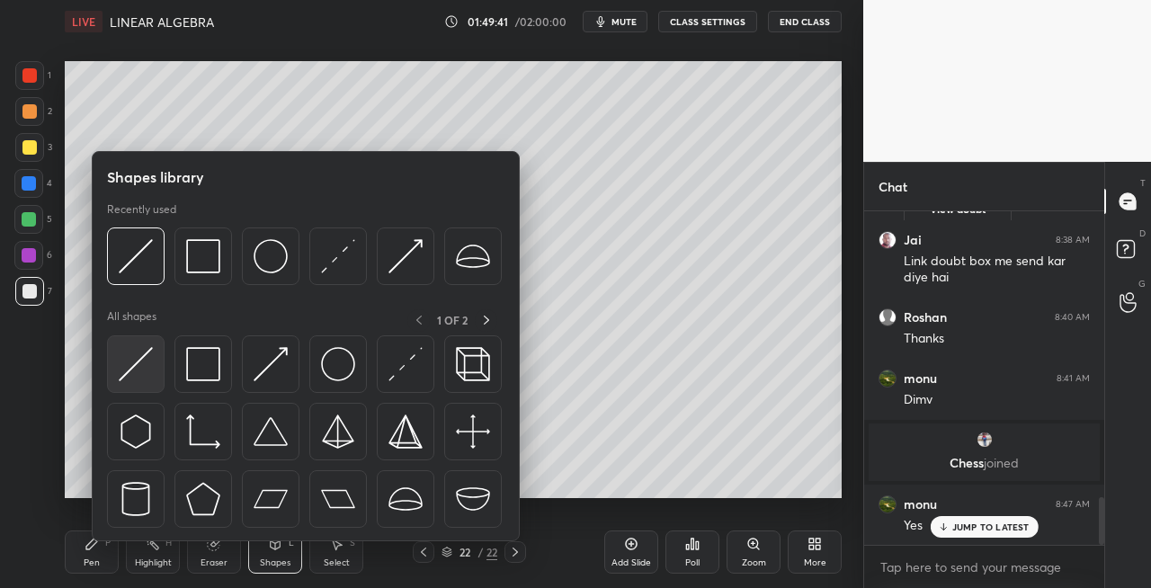
click at [132, 367] on img at bounding box center [136, 364] width 34 height 34
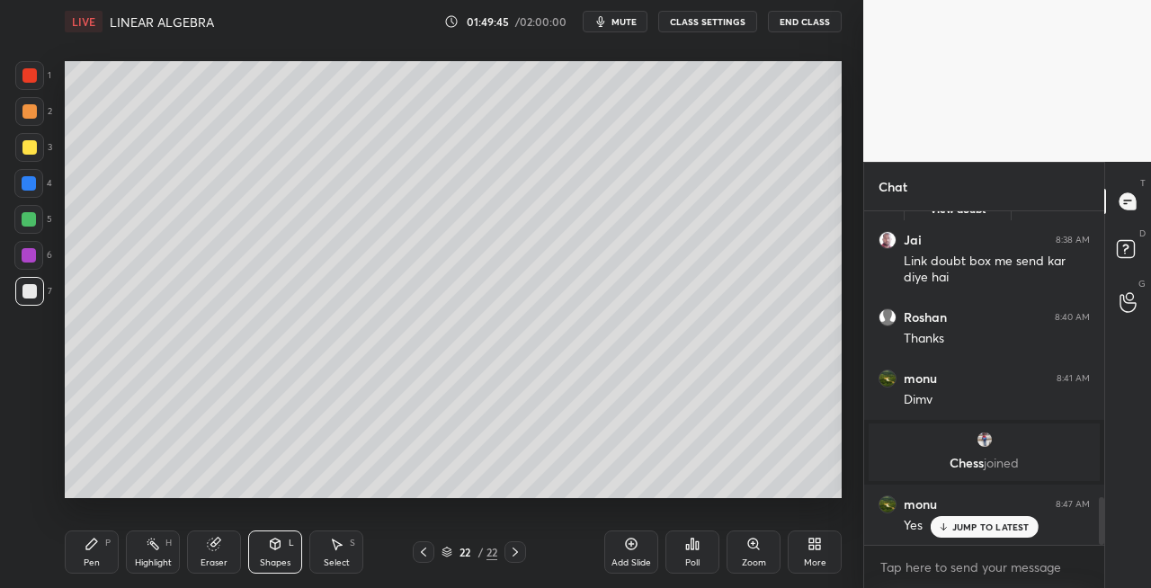
click at [109, 548] on div "P" at bounding box center [107, 543] width 5 height 9
click at [213, 550] on icon at bounding box center [214, 545] width 12 height 12
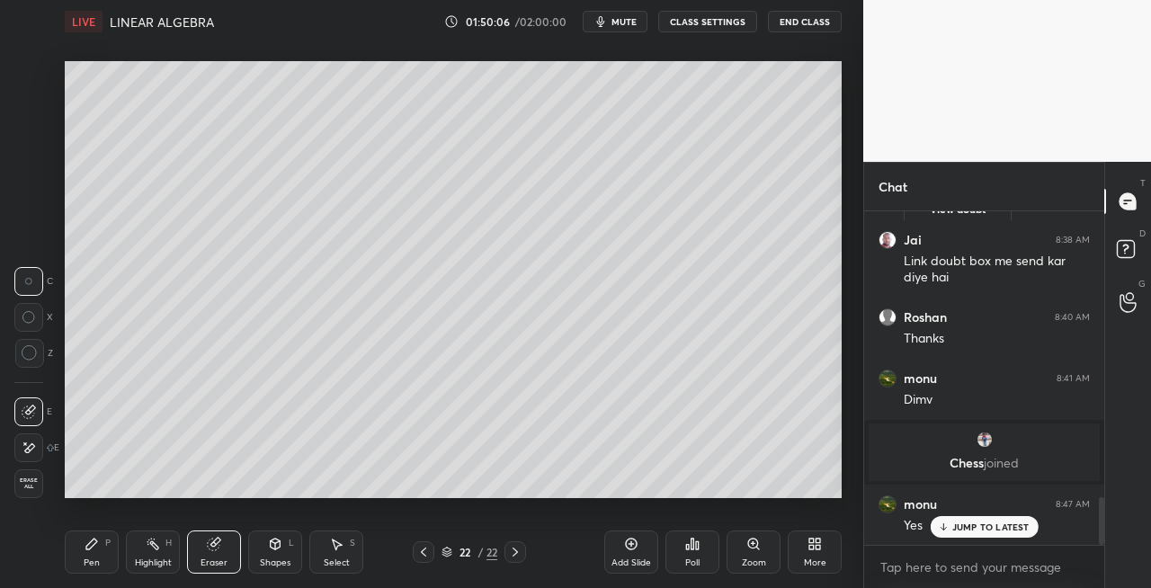
click at [115, 551] on div "Pen P" at bounding box center [92, 552] width 54 height 43
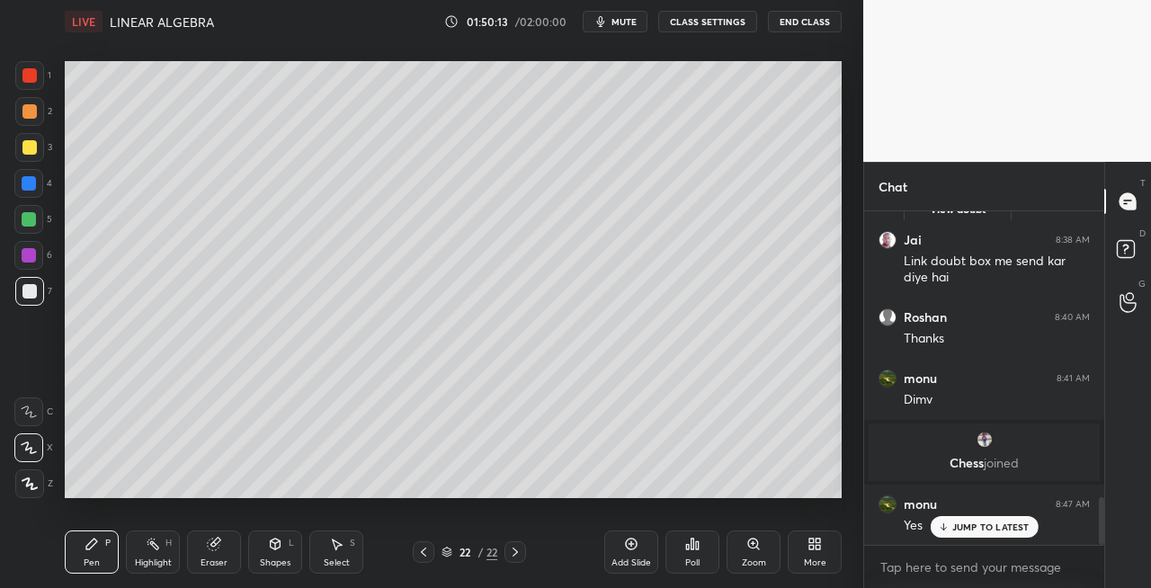
click at [275, 543] on icon at bounding box center [275, 546] width 0 height 6
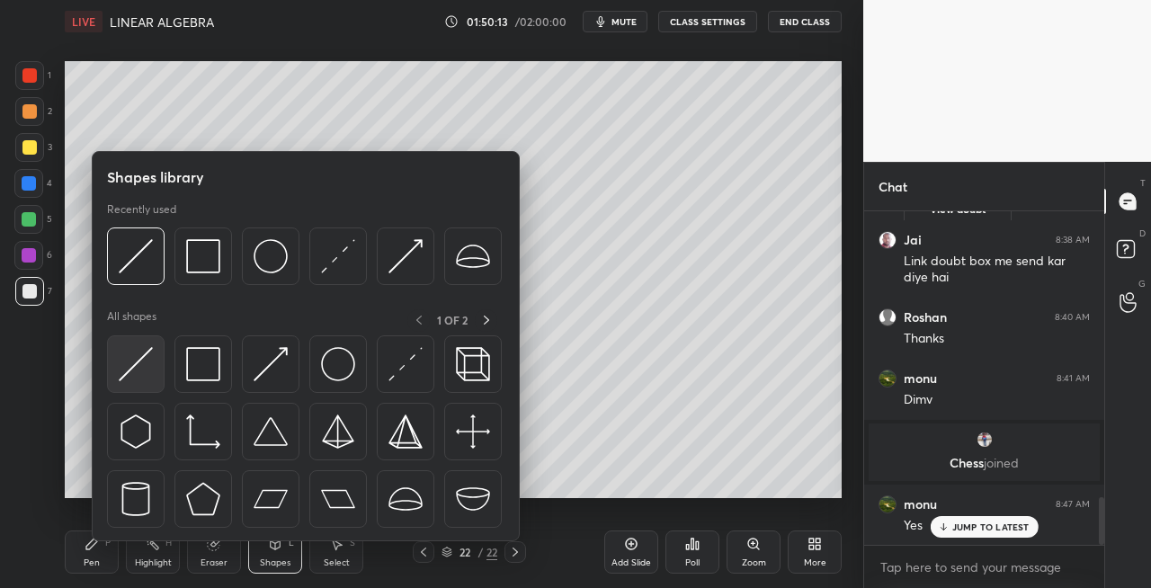
click at [121, 378] on img at bounding box center [136, 364] width 34 height 34
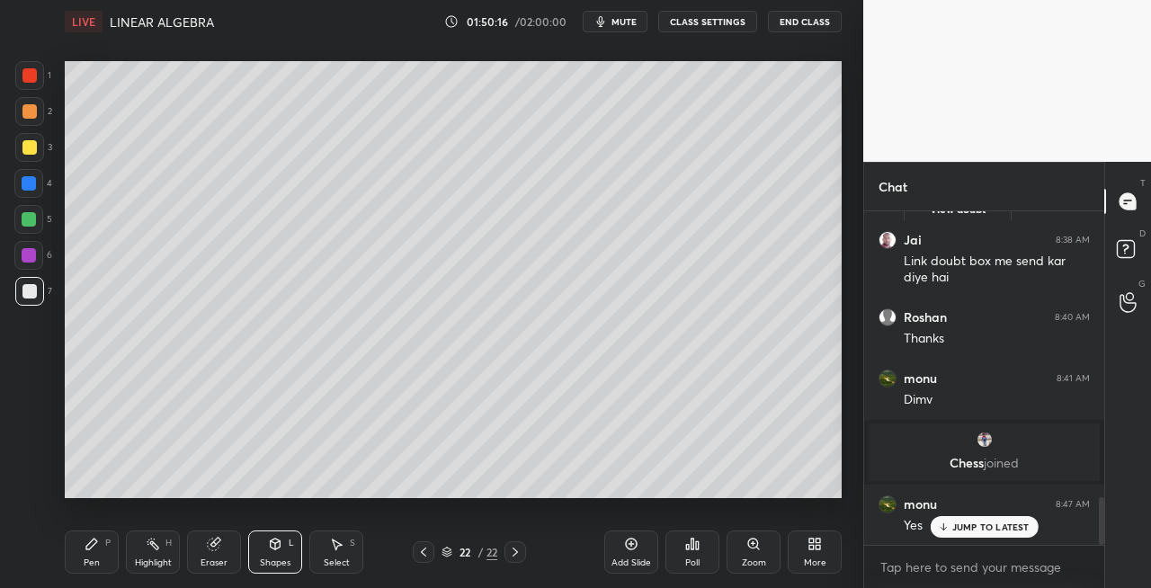
click at [99, 553] on div "Pen P" at bounding box center [92, 552] width 54 height 43
click at [210, 555] on div "Eraser" at bounding box center [214, 552] width 54 height 43
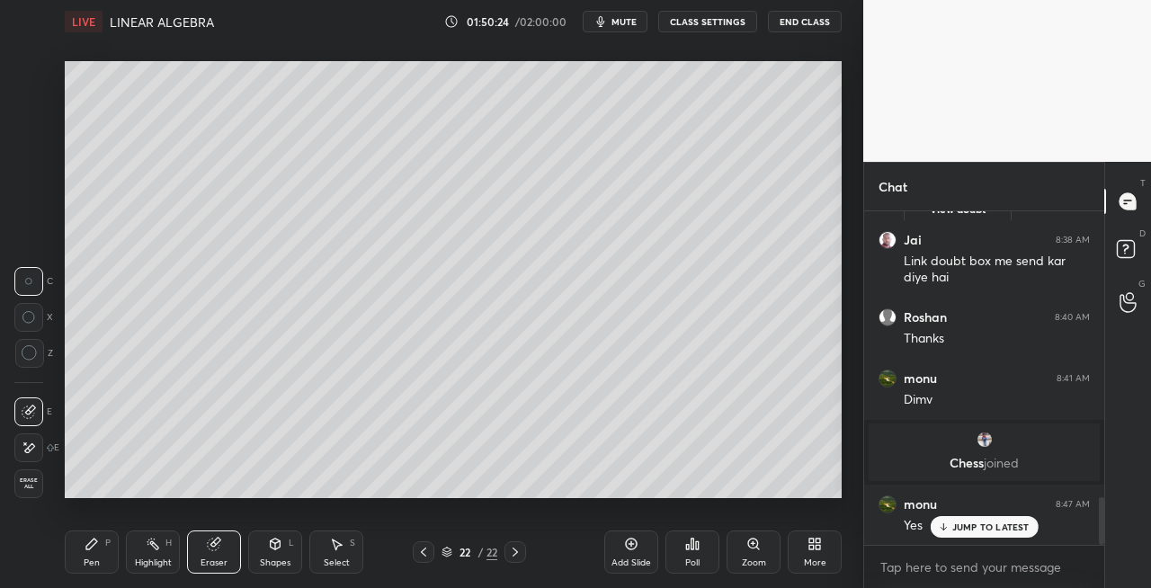
click at [77, 558] on div "Pen P" at bounding box center [92, 552] width 54 height 43
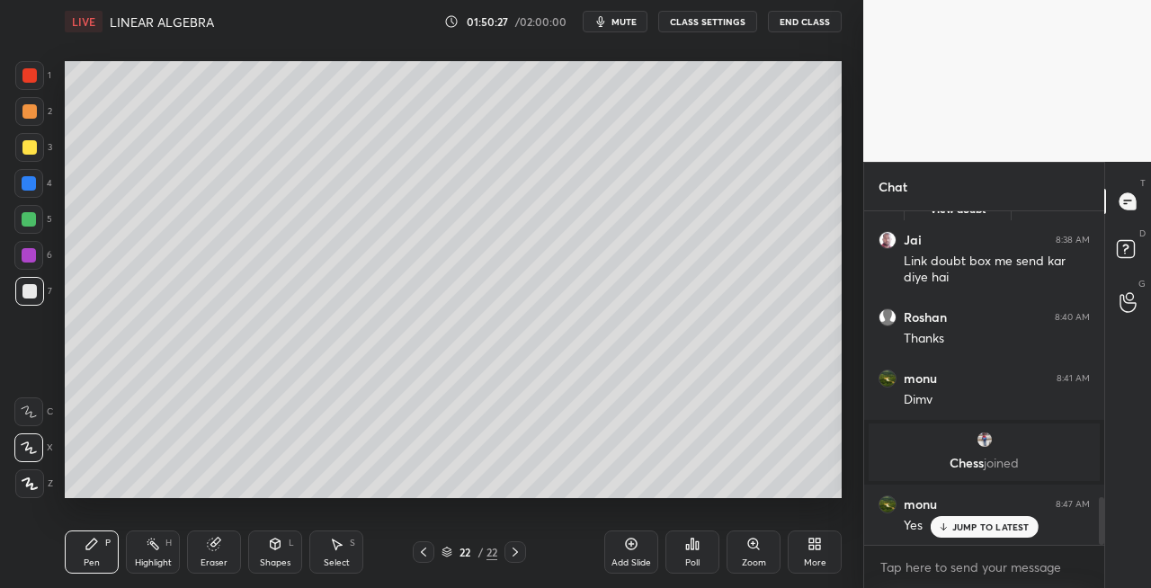
click at [285, 541] on div "Shapes L" at bounding box center [275, 552] width 54 height 43
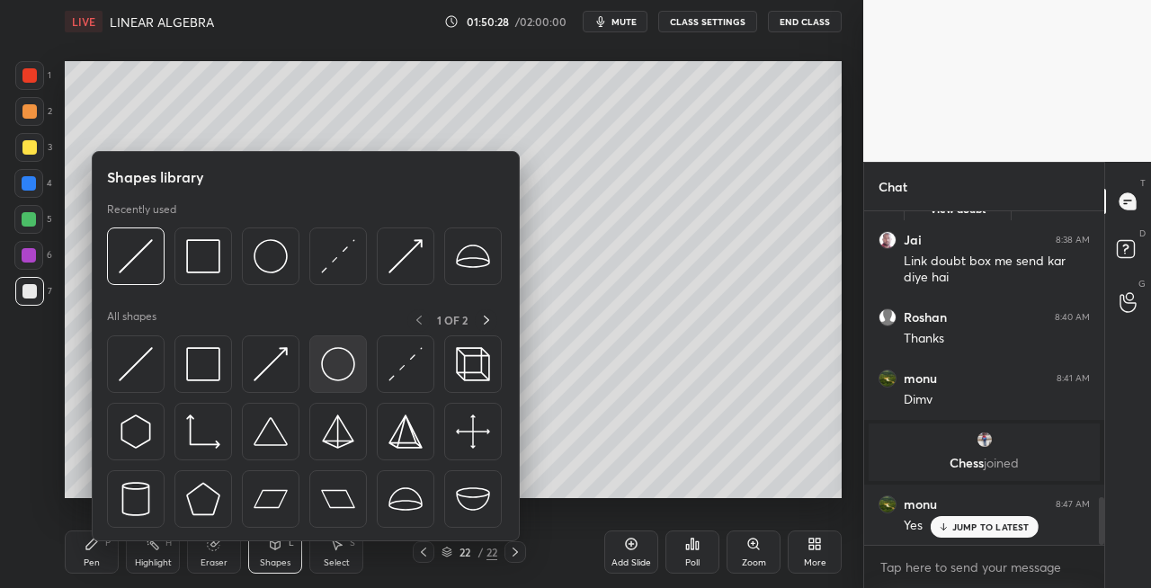
click at [331, 370] on img at bounding box center [338, 364] width 34 height 34
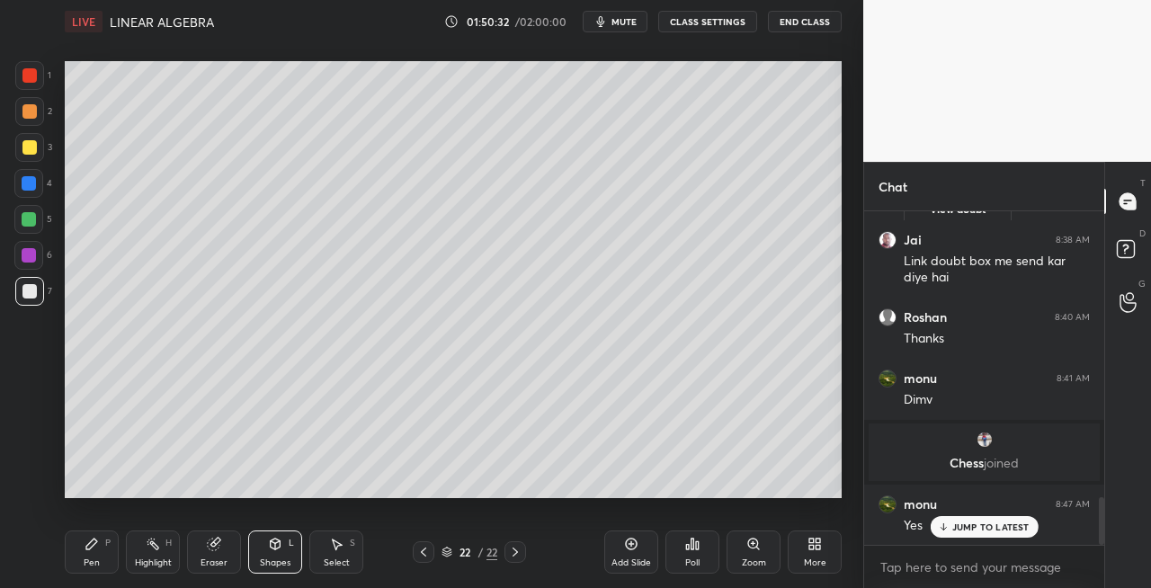
click at [102, 564] on div "Pen P" at bounding box center [92, 552] width 54 height 43
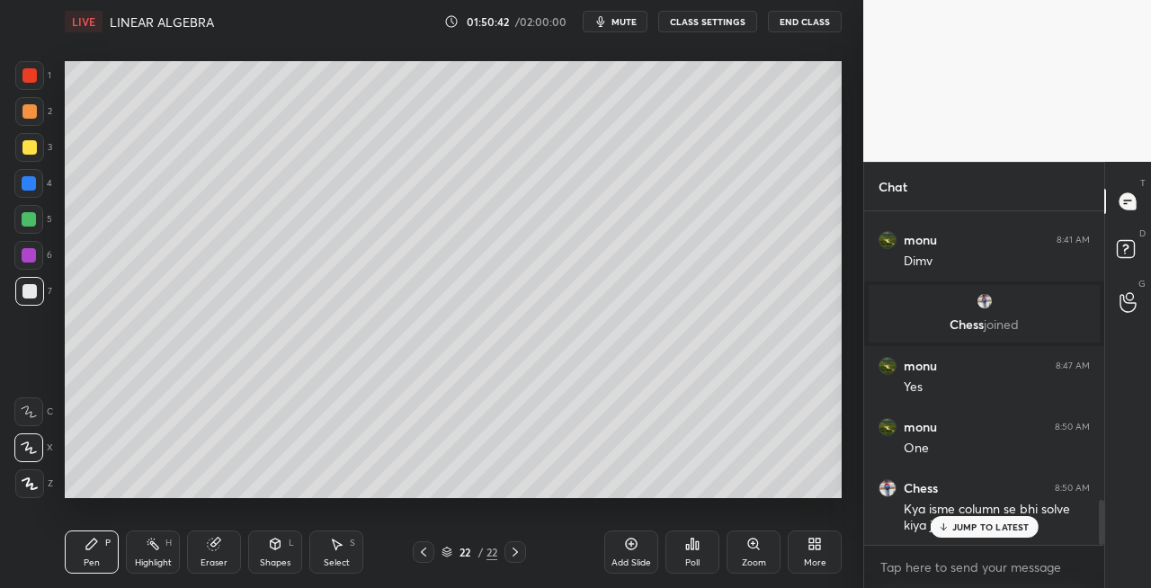
scroll to position [2220, 0]
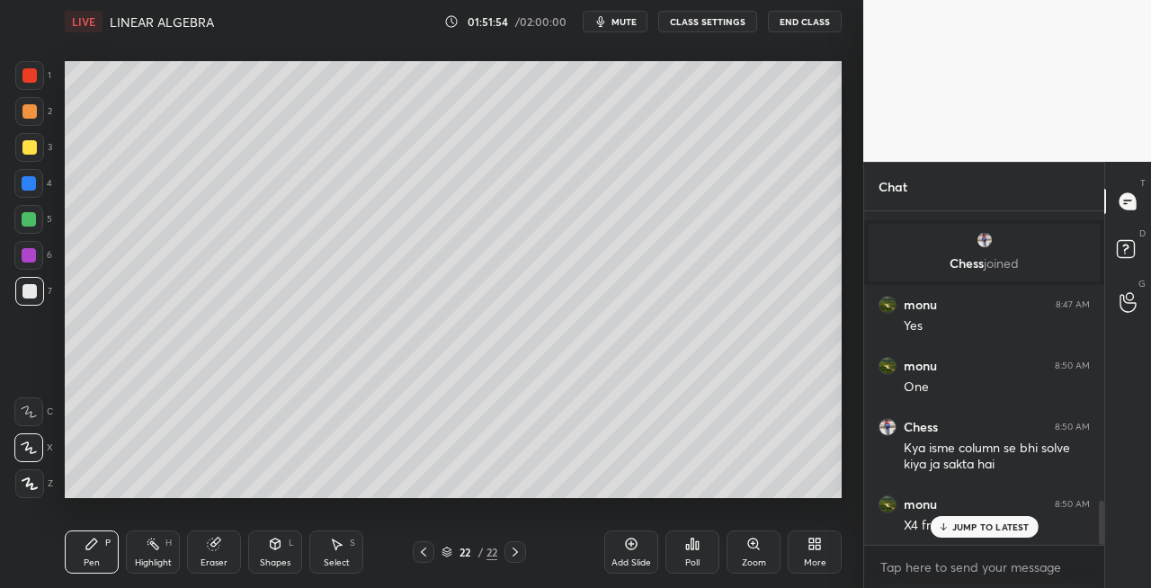
click at [519, 551] on icon at bounding box center [515, 552] width 14 height 14
click at [518, 554] on icon at bounding box center [515, 552] width 14 height 14
click at [621, 567] on div "Add Slide" at bounding box center [632, 563] width 40 height 9
click at [425, 553] on icon at bounding box center [423, 552] width 14 height 14
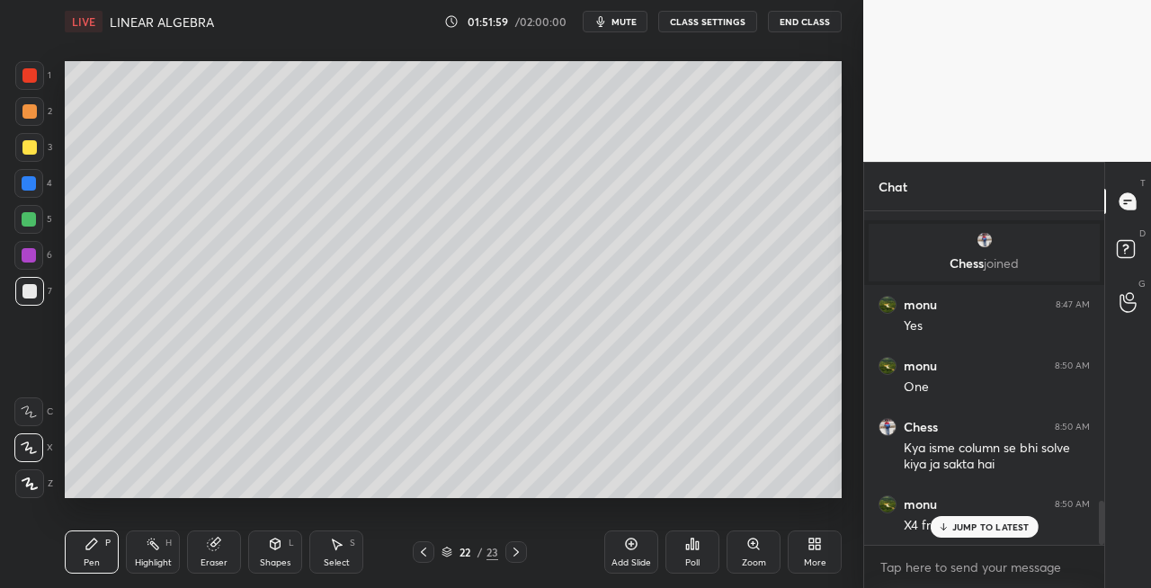
click at [511, 553] on icon at bounding box center [516, 552] width 14 height 14
click at [425, 554] on icon at bounding box center [423, 552] width 14 height 14
click at [522, 555] on icon at bounding box center [516, 552] width 14 height 14
click at [420, 551] on icon at bounding box center [423, 552] width 14 height 14
click at [523, 555] on icon at bounding box center [516, 552] width 14 height 14
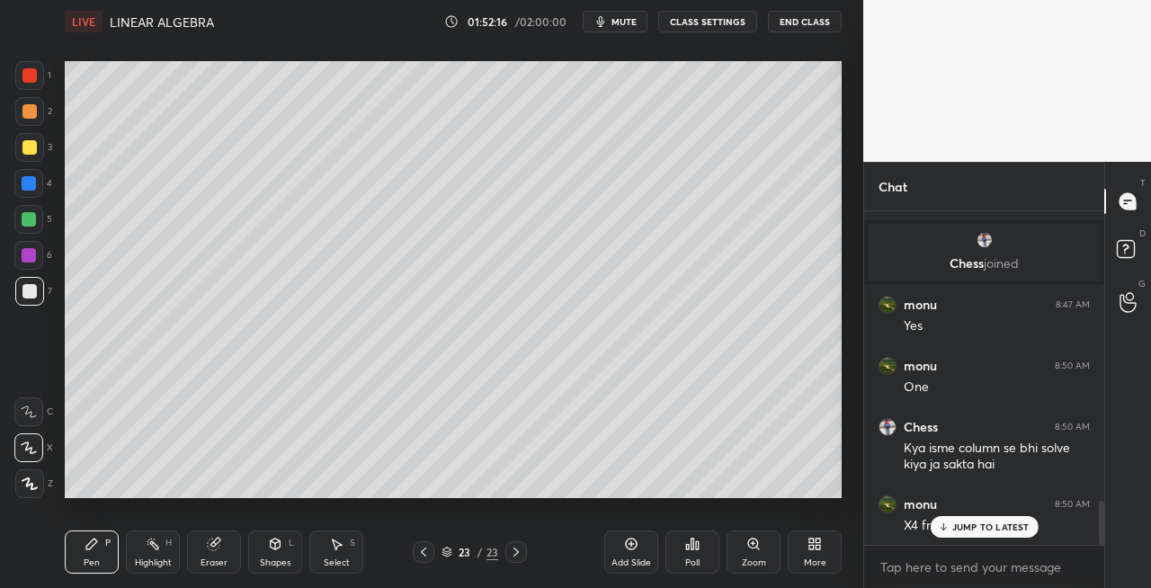
click at [427, 556] on icon at bounding box center [423, 552] width 14 height 14
click at [522, 556] on icon at bounding box center [516, 552] width 14 height 14
click at [216, 540] on icon at bounding box center [215, 542] width 10 height 9
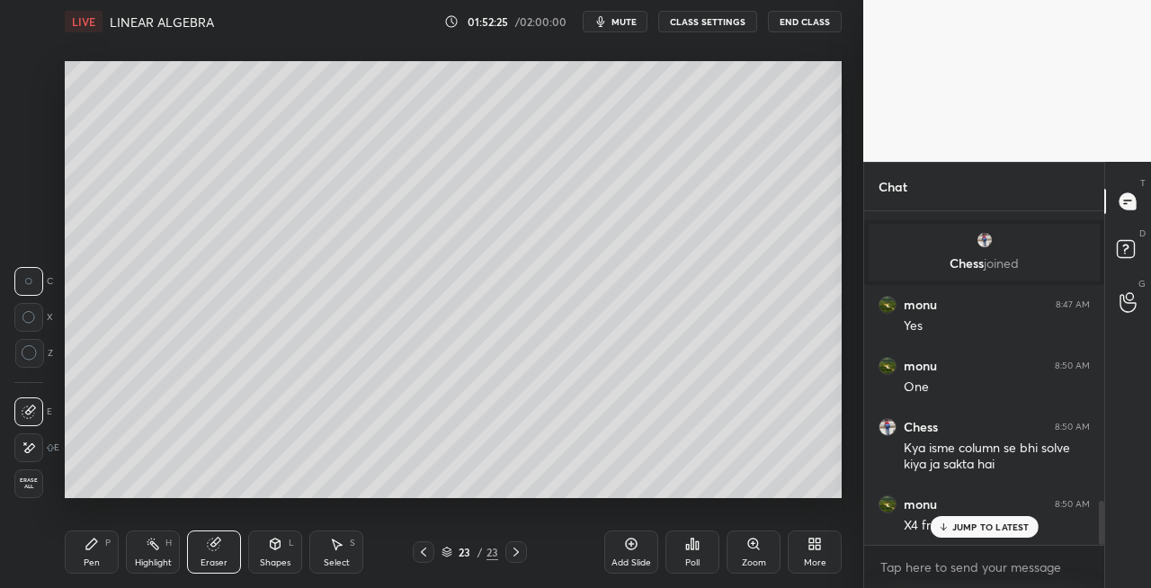
click at [88, 544] on icon at bounding box center [91, 544] width 11 height 11
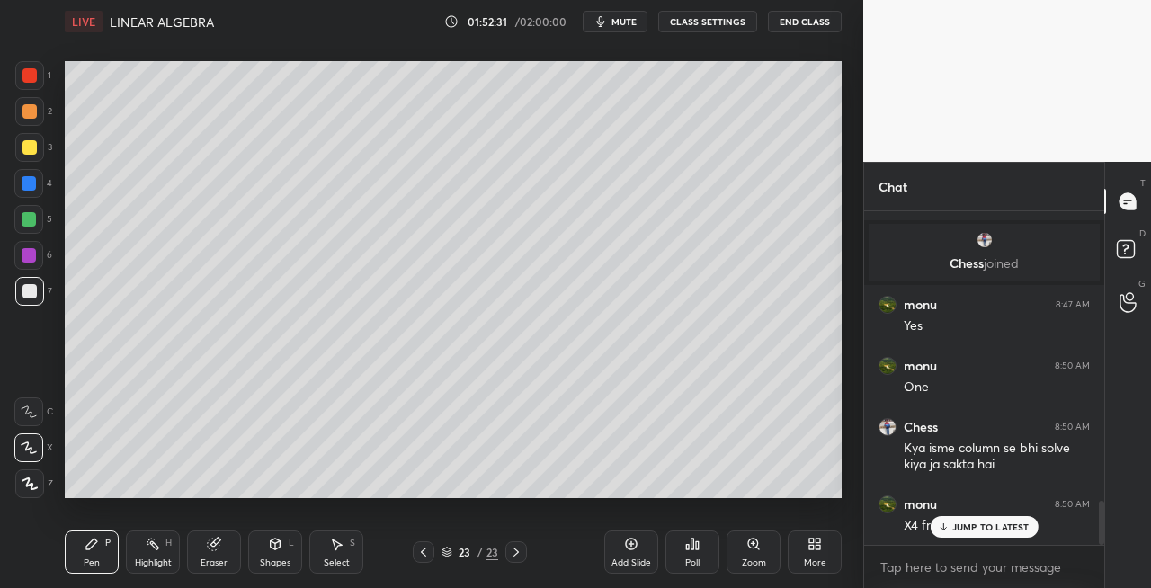
click at [268, 554] on div "Shapes L" at bounding box center [275, 552] width 54 height 43
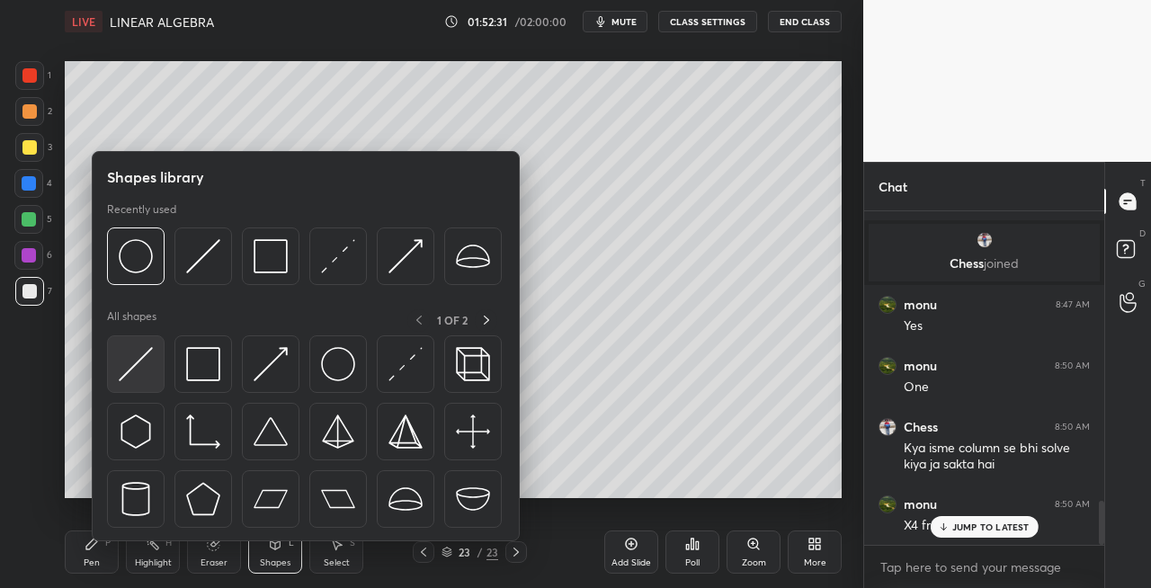
click at [136, 358] on img at bounding box center [136, 364] width 34 height 34
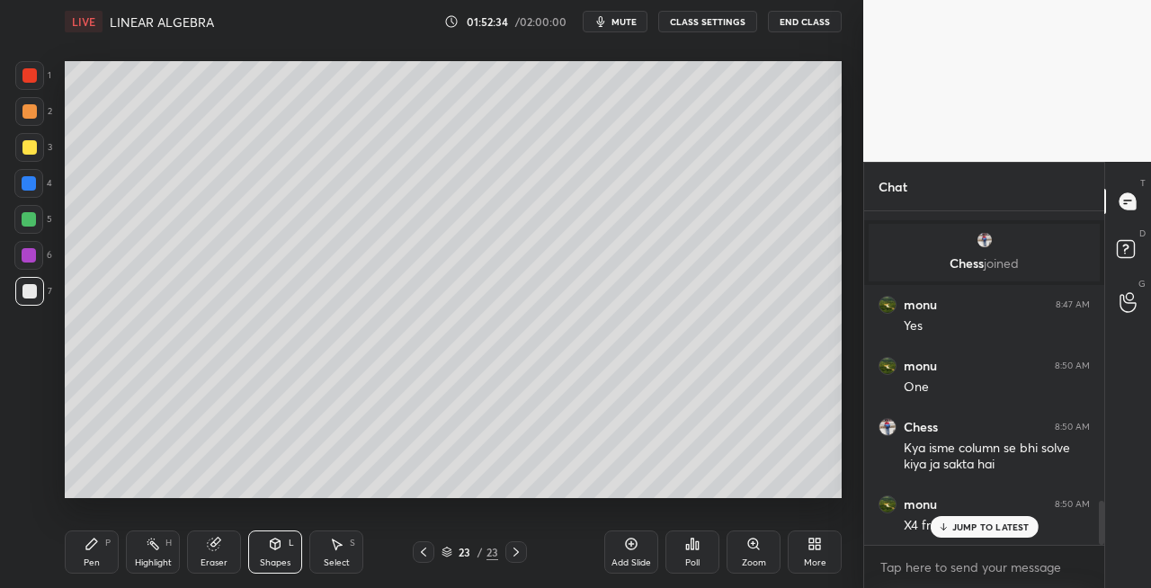
click at [111, 545] on div "Pen P" at bounding box center [92, 552] width 54 height 43
click at [281, 542] on icon at bounding box center [275, 544] width 14 height 14
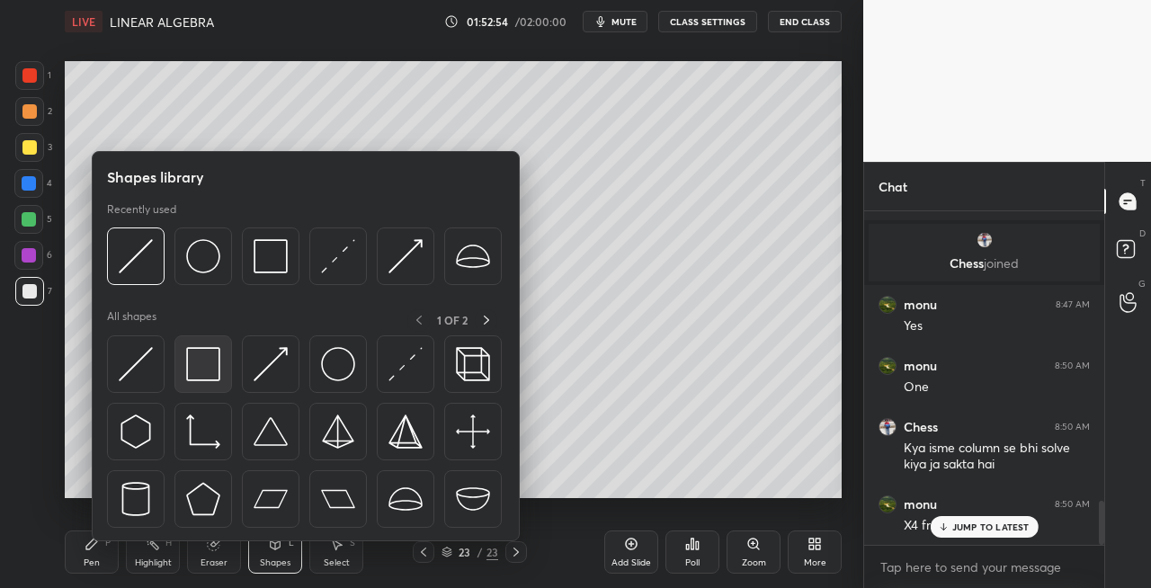
click at [205, 374] on img at bounding box center [203, 364] width 34 height 34
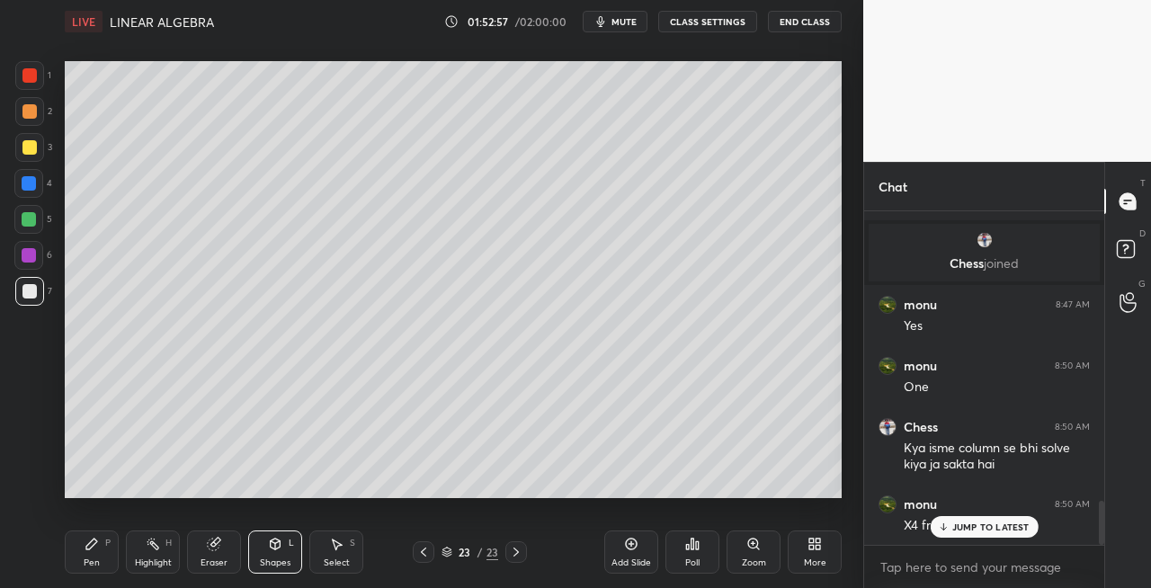
click at [89, 559] on div "Pen" at bounding box center [92, 563] width 16 height 9
click at [214, 549] on icon at bounding box center [214, 545] width 12 height 12
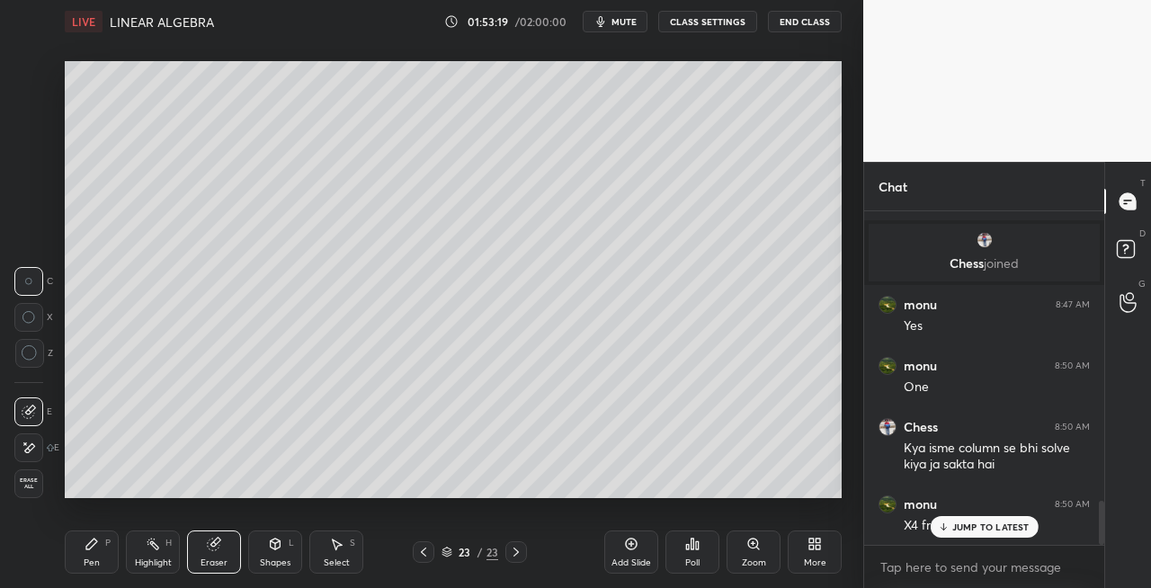
click at [92, 554] on div "Pen P" at bounding box center [92, 552] width 54 height 43
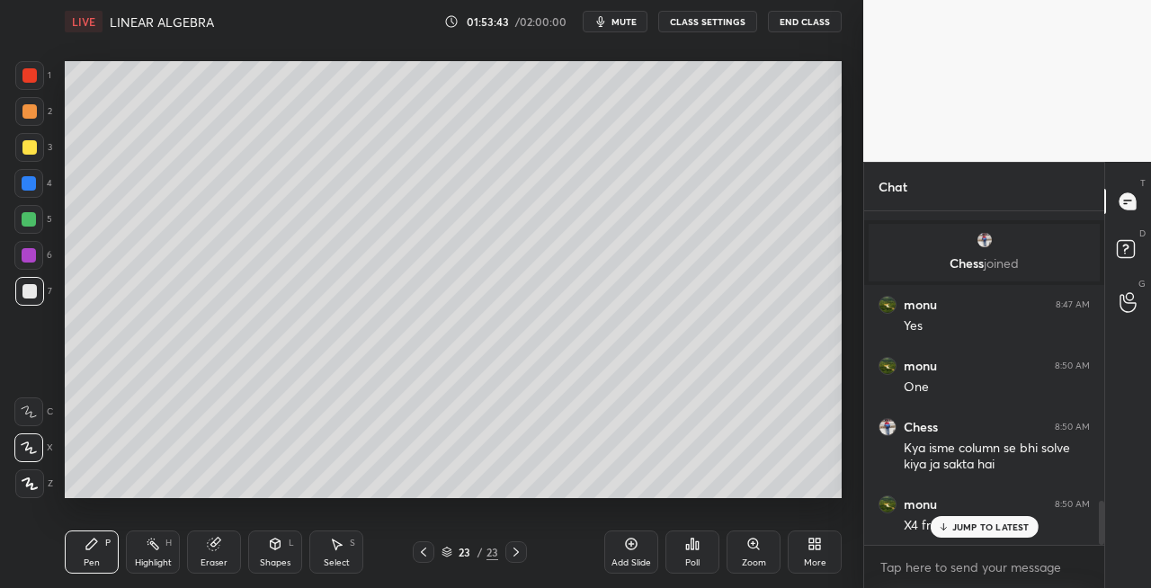
click at [215, 541] on icon at bounding box center [214, 545] width 12 height 12
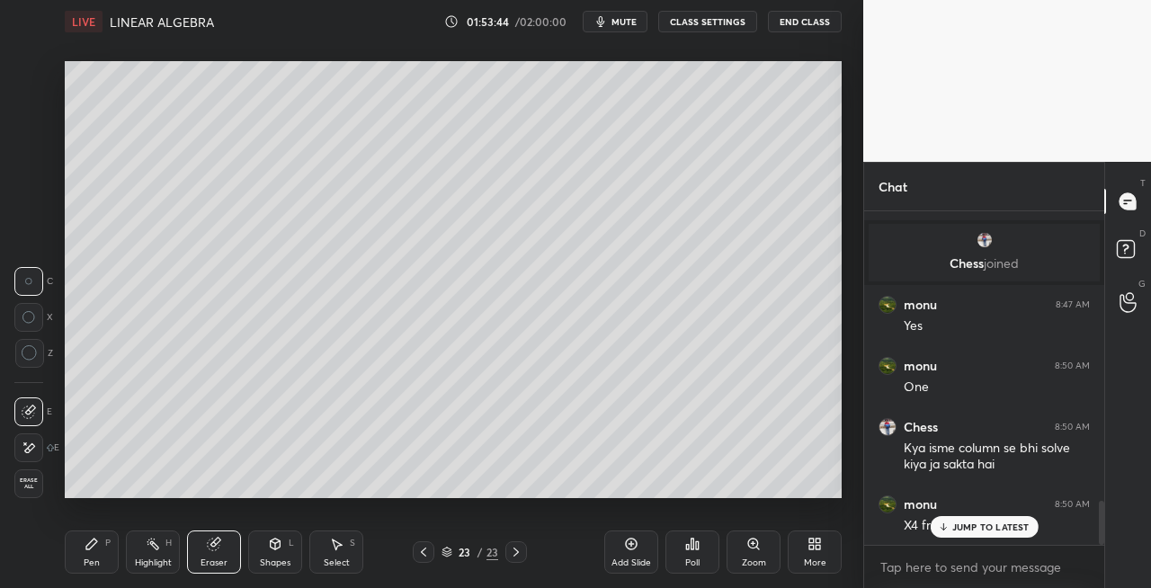
click at [86, 559] on div "Pen" at bounding box center [92, 563] width 16 height 9
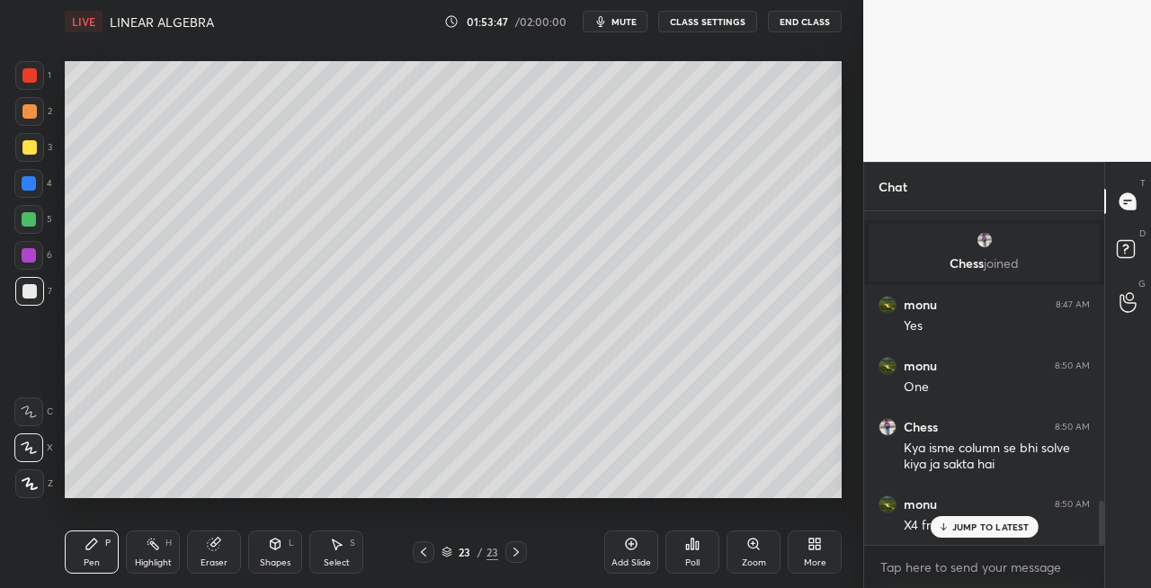
click at [276, 559] on div "Shapes" at bounding box center [275, 563] width 31 height 9
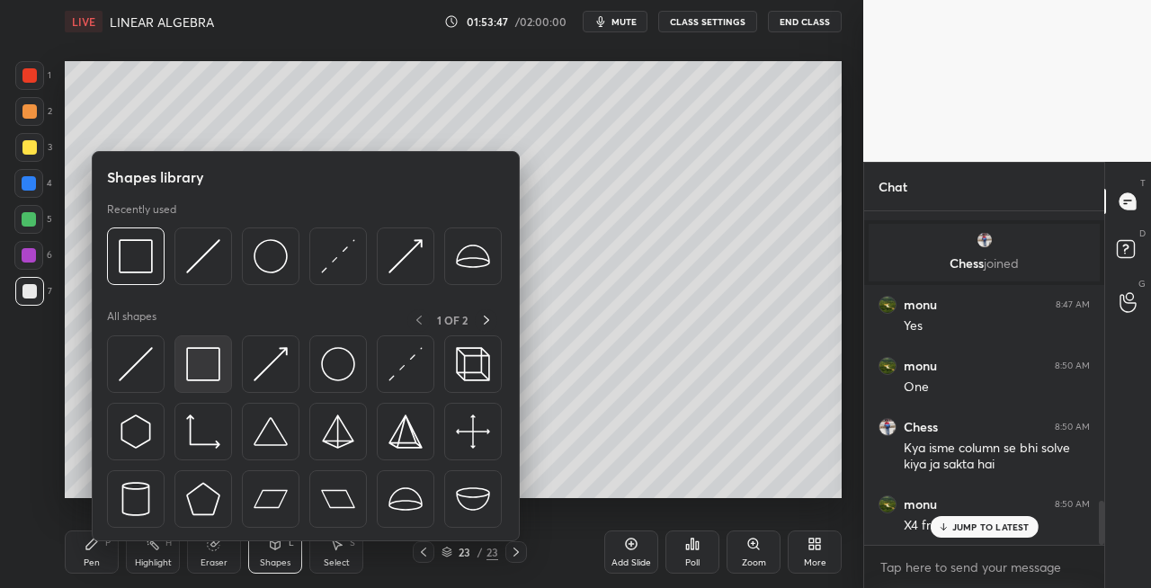
click at [198, 371] on img at bounding box center [203, 364] width 34 height 34
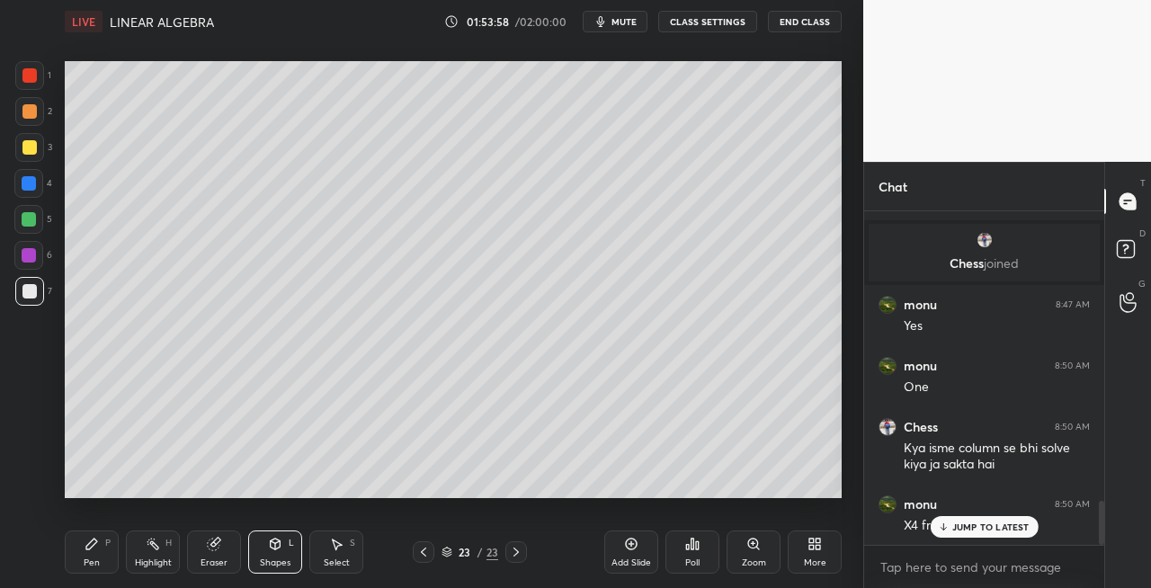
click at [426, 558] on icon at bounding box center [423, 552] width 14 height 14
click at [516, 554] on icon at bounding box center [516, 552] width 14 height 14
click at [97, 562] on div "Pen" at bounding box center [92, 563] width 16 height 9
click at [421, 554] on icon at bounding box center [423, 552] width 14 height 14
click at [426, 550] on icon at bounding box center [423, 552] width 14 height 14
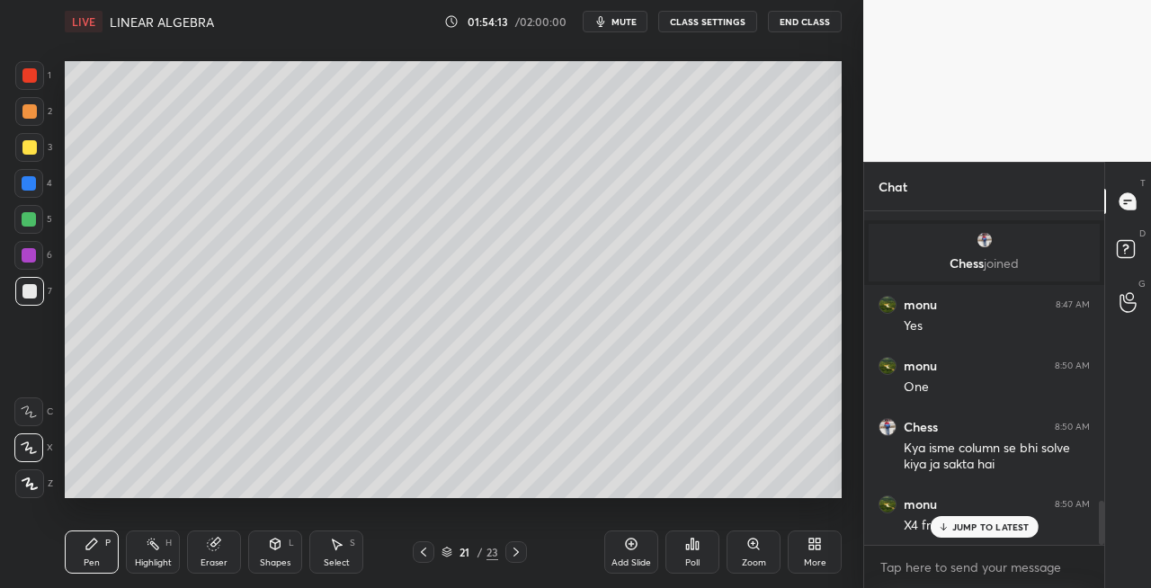
click at [514, 553] on icon at bounding box center [516, 552] width 14 height 14
click at [513, 554] on icon at bounding box center [516, 552] width 14 height 14
click at [514, 554] on icon at bounding box center [516, 552] width 14 height 14
click at [521, 552] on icon at bounding box center [516, 552] width 14 height 14
click at [626, 554] on div "Add Slide" at bounding box center [631, 552] width 54 height 43
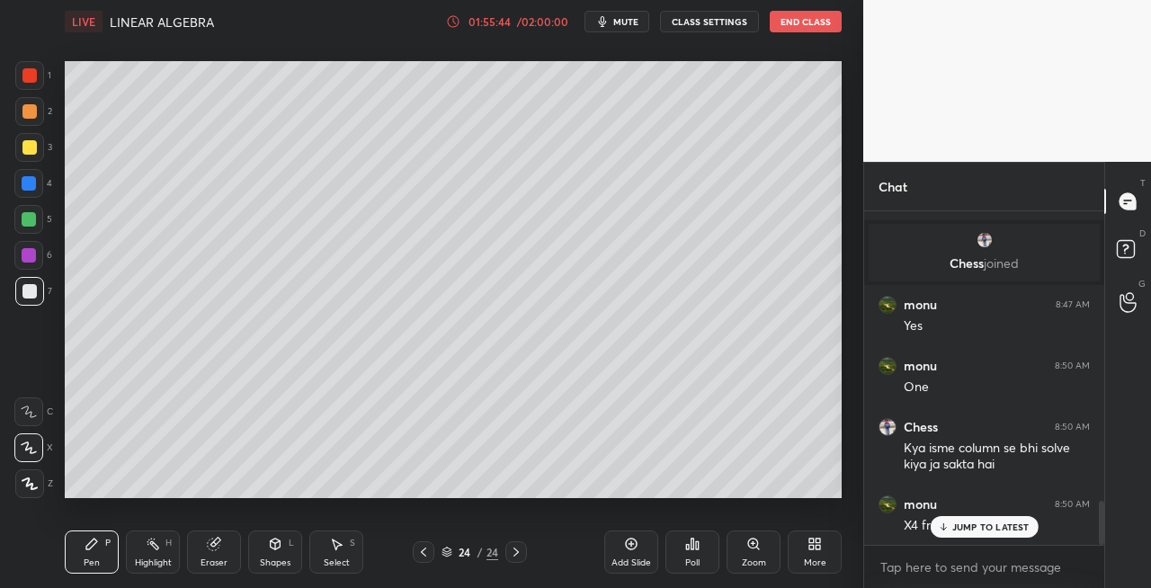
click at [425, 550] on icon at bounding box center [423, 552] width 14 height 14
click at [424, 552] on icon at bounding box center [423, 552] width 14 height 14
click at [425, 556] on icon at bounding box center [423, 552] width 5 height 9
click at [523, 552] on div at bounding box center [516, 552] width 22 height 22
click at [520, 551] on icon at bounding box center [516, 552] width 14 height 14
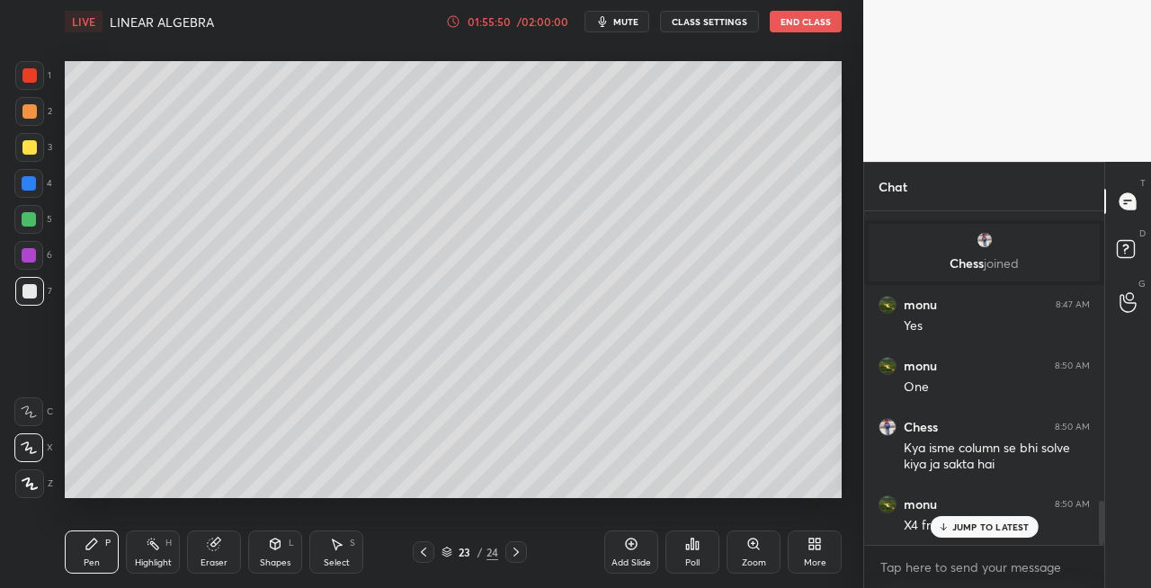
click at [522, 550] on icon at bounding box center [516, 552] width 14 height 14
click at [423, 552] on icon at bounding box center [423, 552] width 14 height 14
click at [432, 554] on div at bounding box center [424, 552] width 22 height 22
click at [433, 558] on div at bounding box center [424, 552] width 22 height 22
click at [514, 556] on icon at bounding box center [516, 552] width 14 height 14
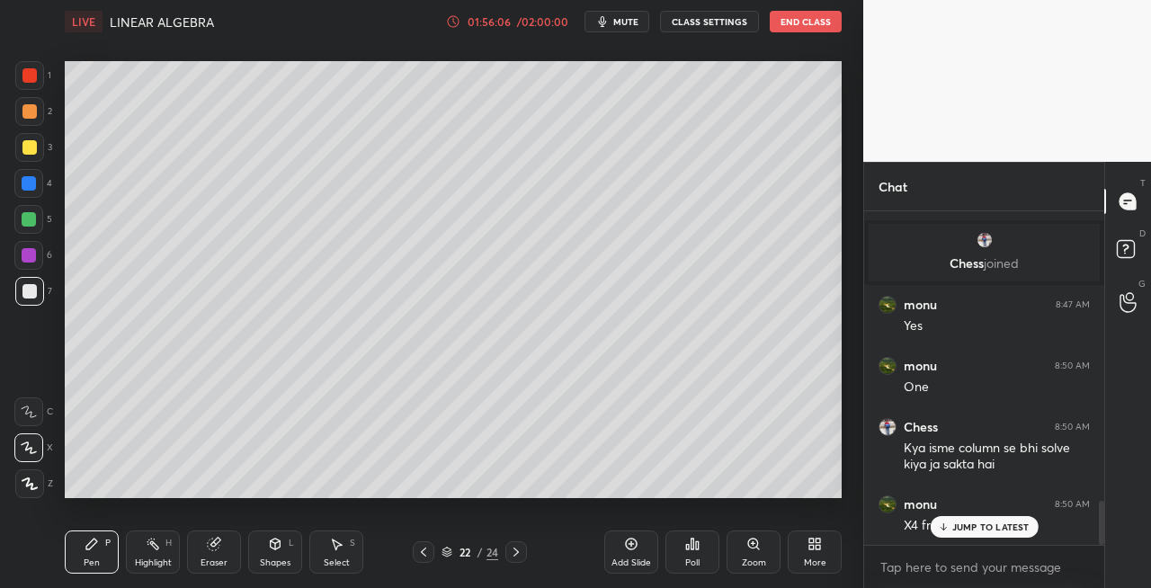
click at [514, 556] on icon at bounding box center [516, 552] width 14 height 14
click at [515, 554] on icon at bounding box center [516, 552] width 5 height 9
click at [514, 552] on icon at bounding box center [516, 552] width 14 height 14
click at [425, 552] on icon at bounding box center [423, 552] width 14 height 14
click at [430, 553] on div at bounding box center [424, 552] width 22 height 22
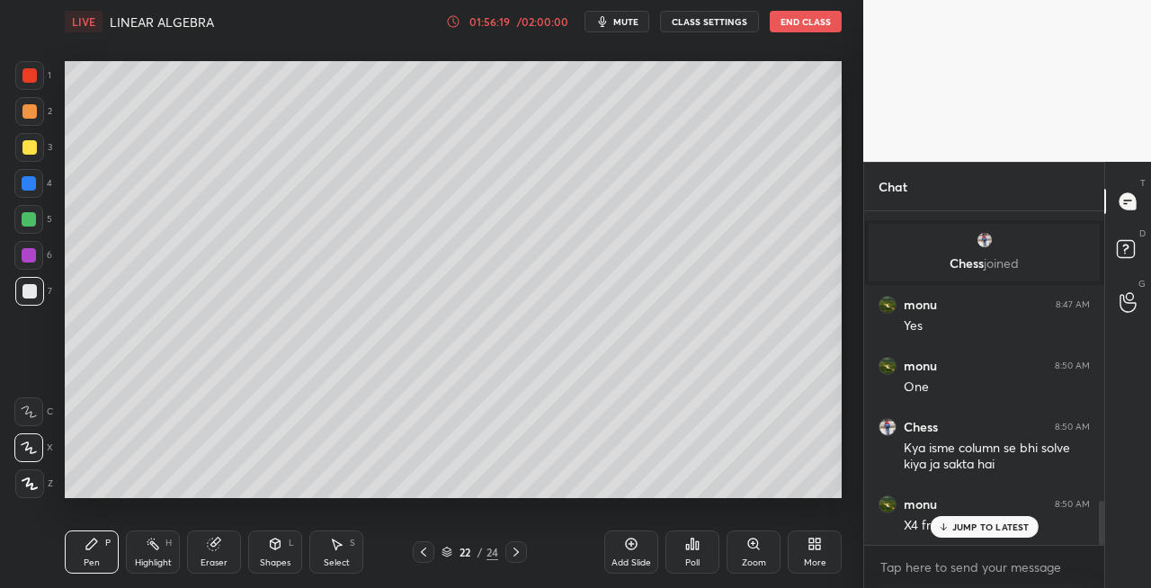
click at [434, 556] on div "22 / 24" at bounding box center [470, 552] width 114 height 22
click at [434, 551] on div "22 / 24" at bounding box center [470, 552] width 114 height 22
click at [434, 550] on div at bounding box center [424, 552] width 22 height 22
click at [518, 554] on icon at bounding box center [516, 552] width 14 height 14
click at [519, 553] on icon at bounding box center [516, 552] width 14 height 14
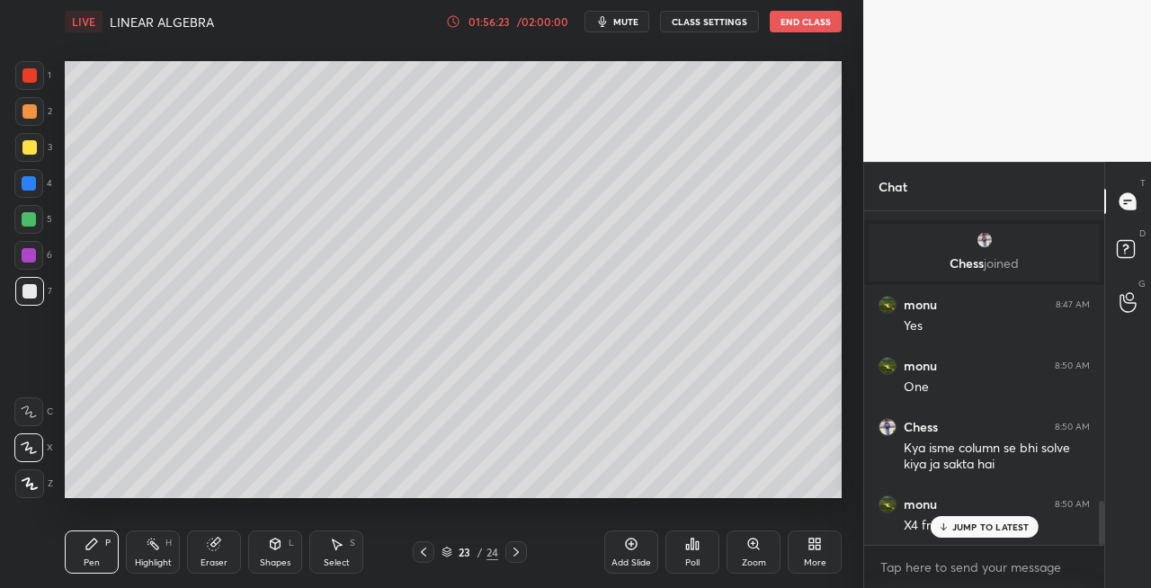
click at [519, 554] on icon at bounding box center [516, 552] width 14 height 14
click at [522, 554] on icon at bounding box center [516, 552] width 14 height 14
click at [520, 554] on icon at bounding box center [516, 552] width 14 height 14
click at [522, 554] on icon at bounding box center [516, 552] width 14 height 14
click at [418, 553] on icon at bounding box center [423, 552] width 14 height 14
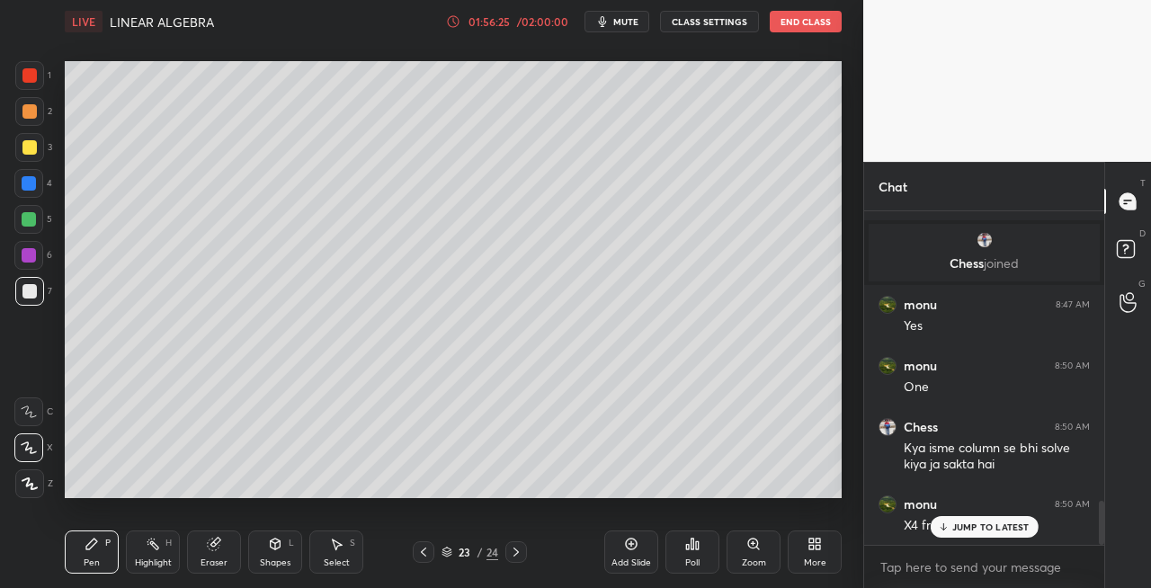
click at [427, 552] on icon at bounding box center [423, 552] width 14 height 14
click at [428, 554] on icon at bounding box center [423, 552] width 14 height 14
click at [514, 552] on icon at bounding box center [516, 552] width 14 height 14
click at [518, 553] on icon at bounding box center [516, 552] width 14 height 14
click at [519, 552] on icon at bounding box center [516, 552] width 14 height 14
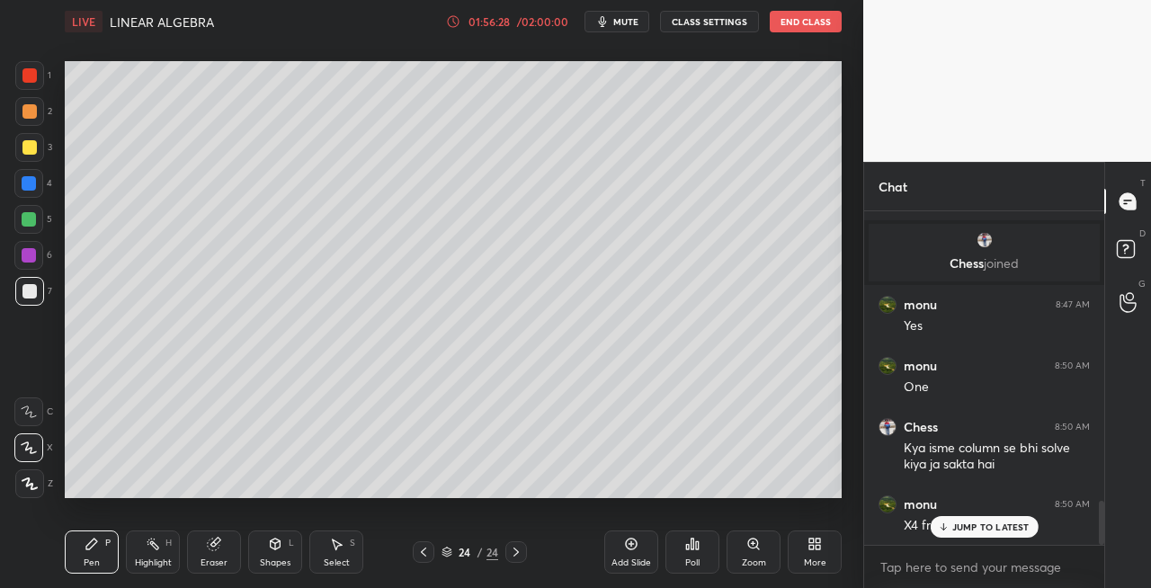
click at [519, 553] on icon at bounding box center [516, 552] width 14 height 14
click at [518, 552] on icon at bounding box center [516, 552] width 5 height 9
click at [518, 552] on icon at bounding box center [516, 552] width 14 height 14
click at [211, 552] on div "Eraser" at bounding box center [214, 552] width 54 height 43
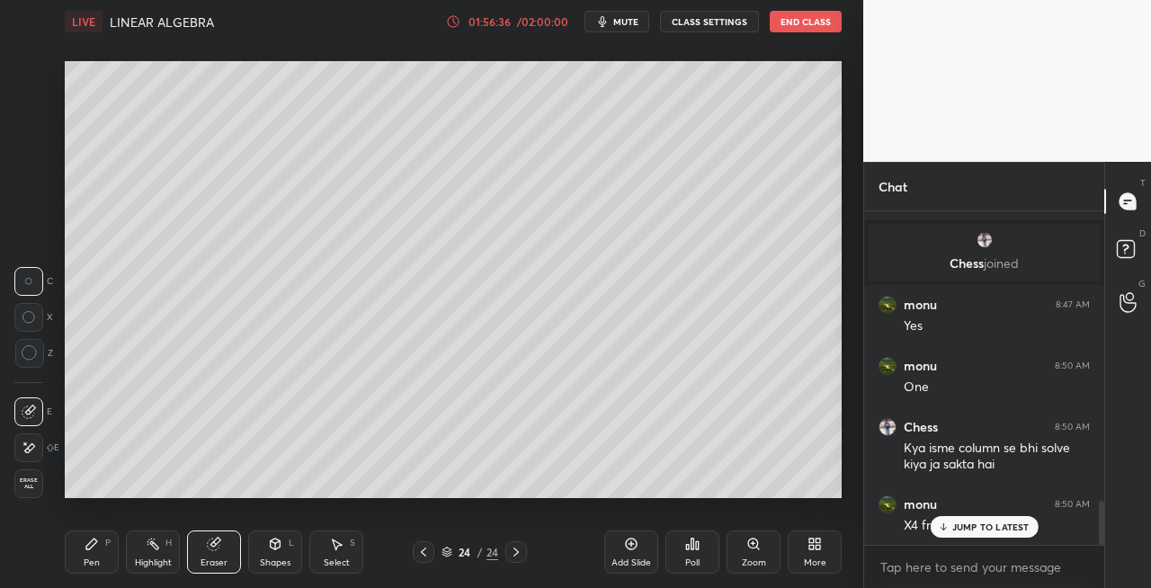
click at [109, 558] on div "Pen P" at bounding box center [92, 552] width 54 height 43
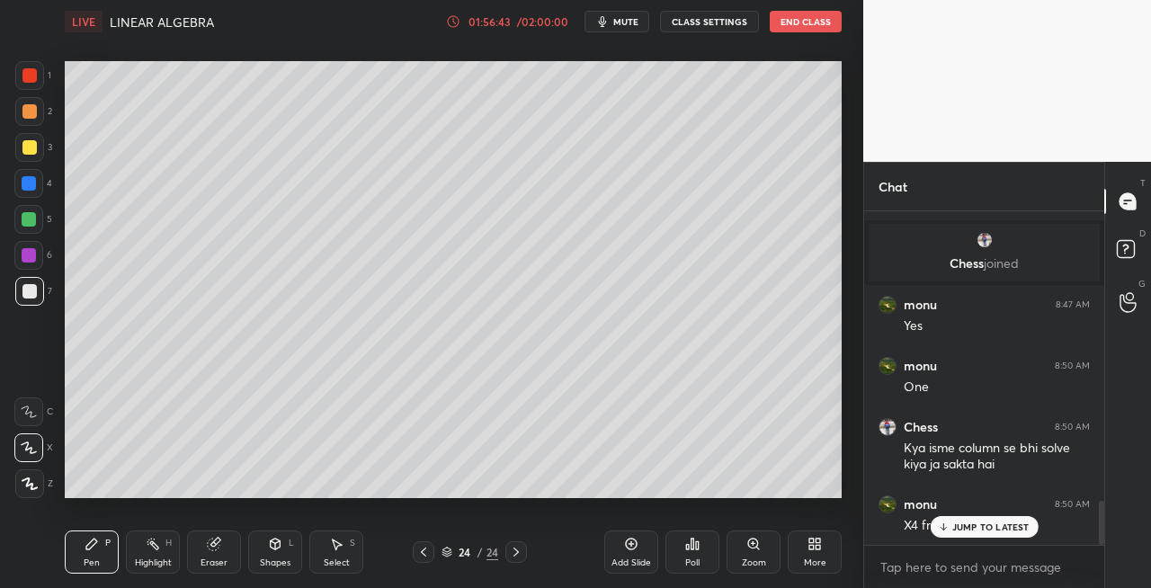
click at [426, 550] on icon at bounding box center [423, 552] width 14 height 14
click at [427, 553] on icon at bounding box center [423, 552] width 14 height 14
click at [430, 550] on div at bounding box center [424, 552] width 22 height 22
click at [517, 551] on icon at bounding box center [516, 552] width 5 height 9
click at [520, 553] on icon at bounding box center [516, 552] width 14 height 14
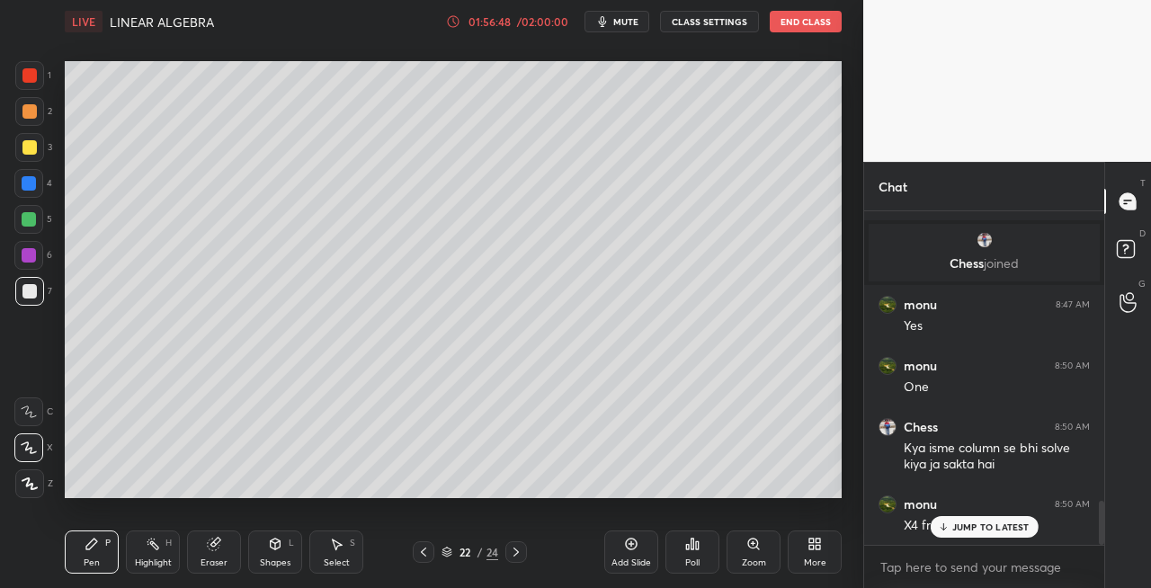
click at [522, 554] on icon at bounding box center [516, 552] width 14 height 14
click at [520, 554] on icon at bounding box center [516, 552] width 14 height 14
click at [520, 552] on icon at bounding box center [516, 552] width 14 height 14
click at [215, 547] on icon at bounding box center [214, 545] width 12 height 12
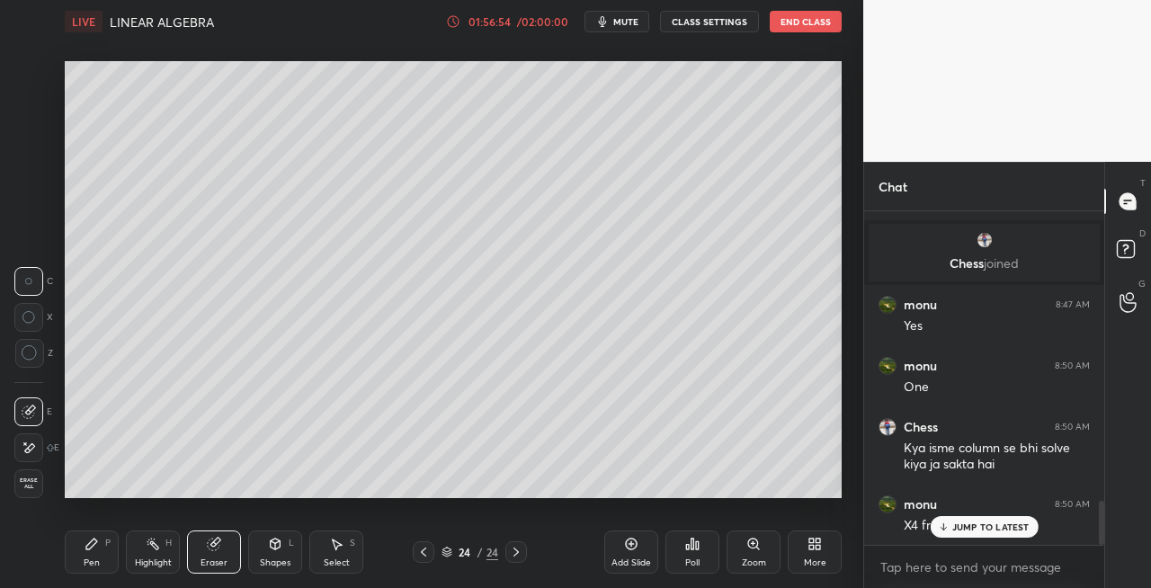
click at [97, 559] on div "Pen" at bounding box center [92, 563] width 16 height 9
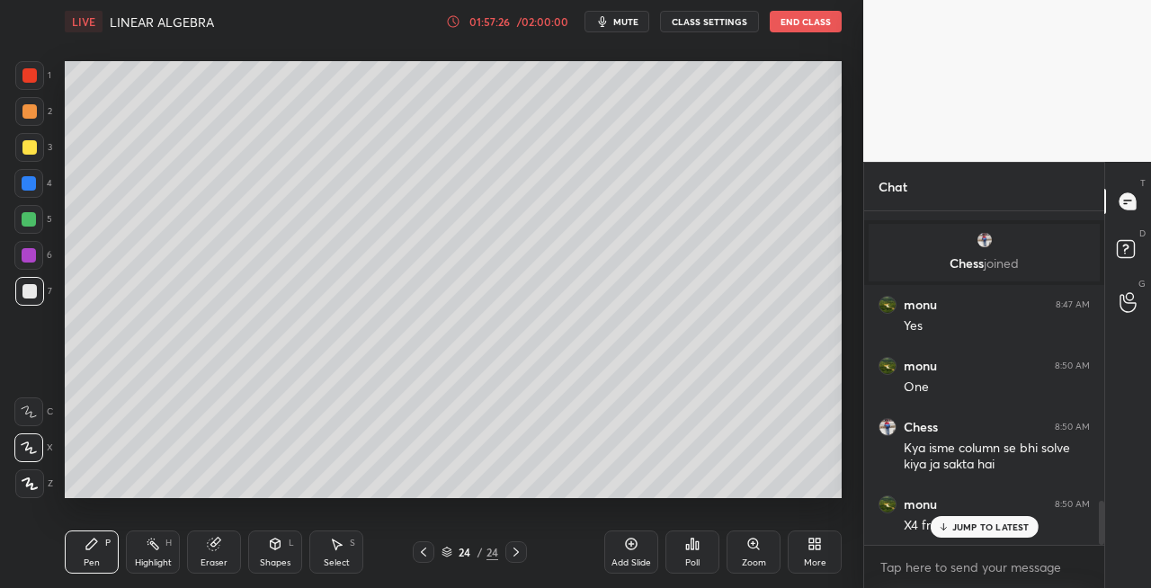
click at [213, 555] on div "Eraser" at bounding box center [214, 552] width 54 height 43
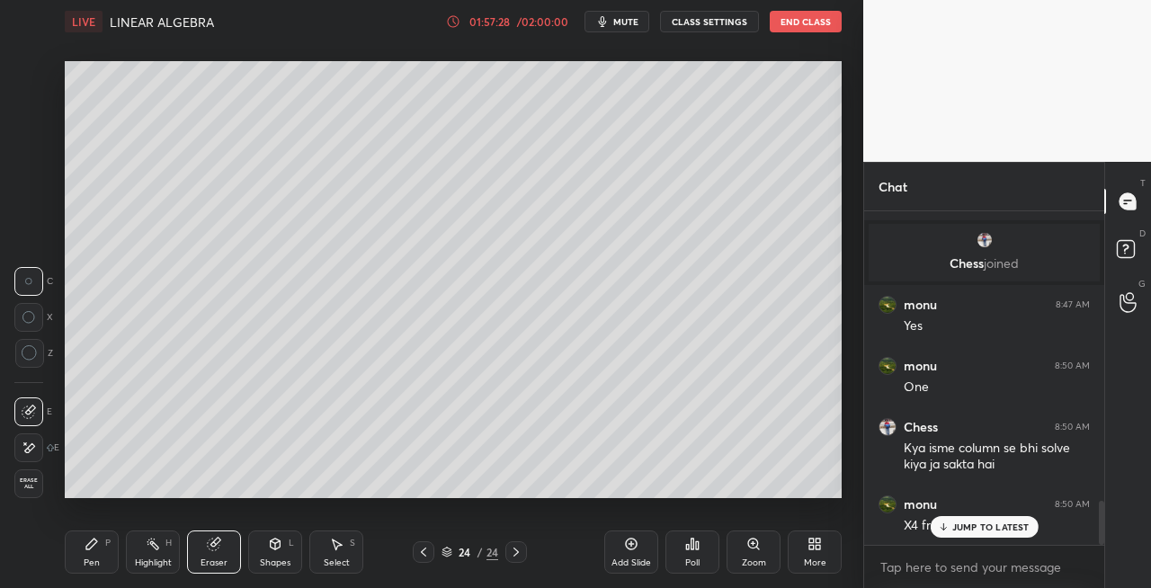
click at [95, 559] on div "Pen" at bounding box center [92, 563] width 16 height 9
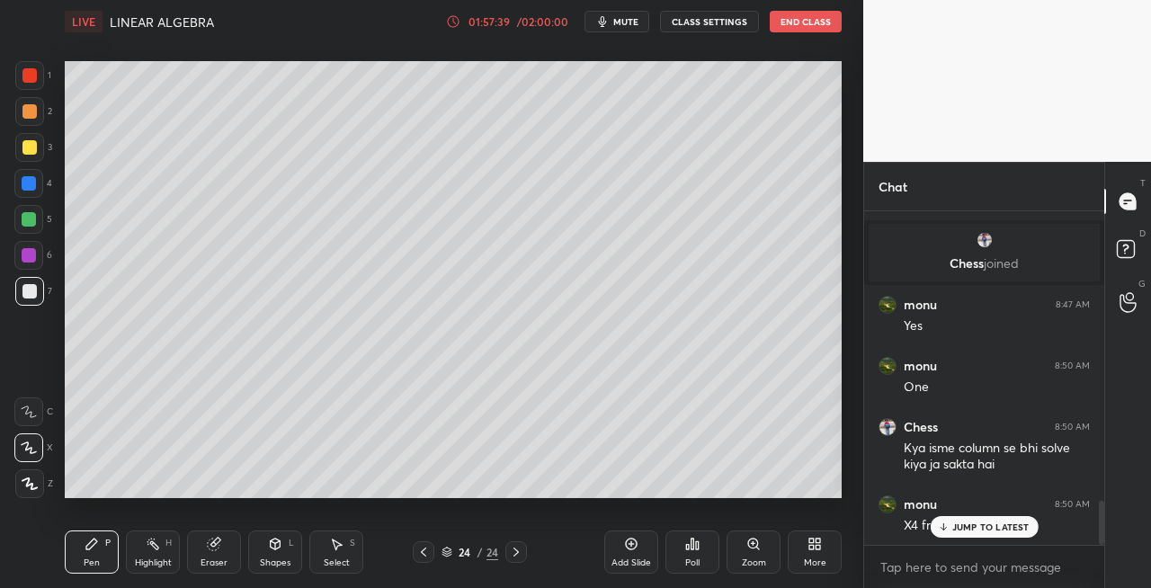
click at [423, 553] on icon at bounding box center [423, 552] width 5 height 9
click at [425, 550] on icon at bounding box center [423, 552] width 14 height 14
click at [426, 551] on icon at bounding box center [423, 552] width 14 height 14
click at [427, 551] on icon at bounding box center [423, 552] width 14 height 14
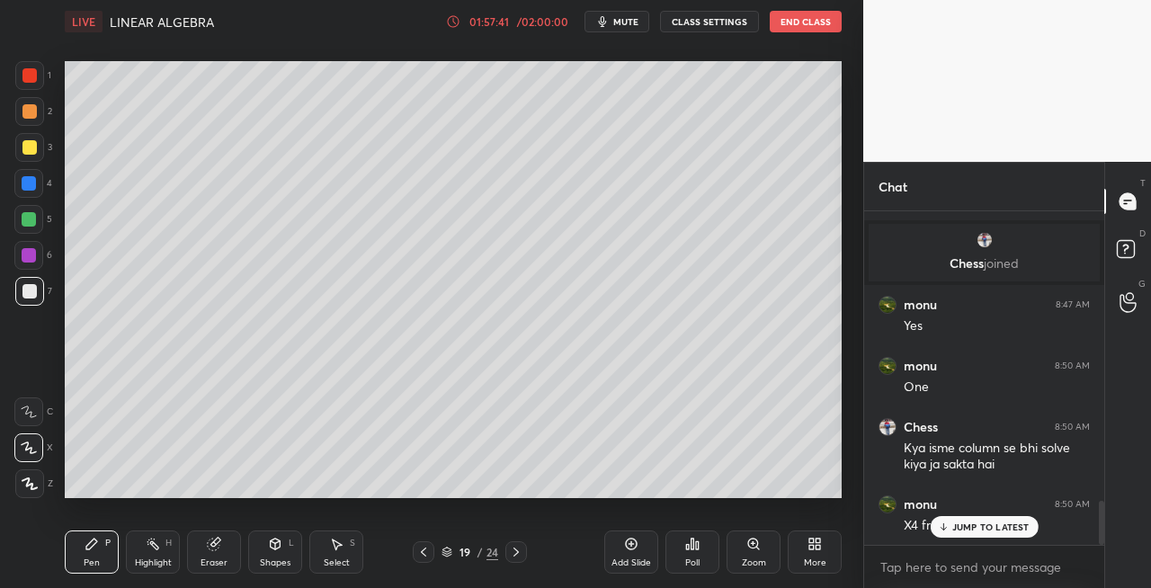
click at [423, 550] on icon at bounding box center [423, 552] width 5 height 9
click at [425, 551] on icon at bounding box center [423, 552] width 14 height 14
click at [425, 550] on icon at bounding box center [423, 552] width 14 height 14
click at [421, 544] on div at bounding box center [424, 552] width 22 height 22
click at [512, 547] on icon at bounding box center [516, 552] width 14 height 14
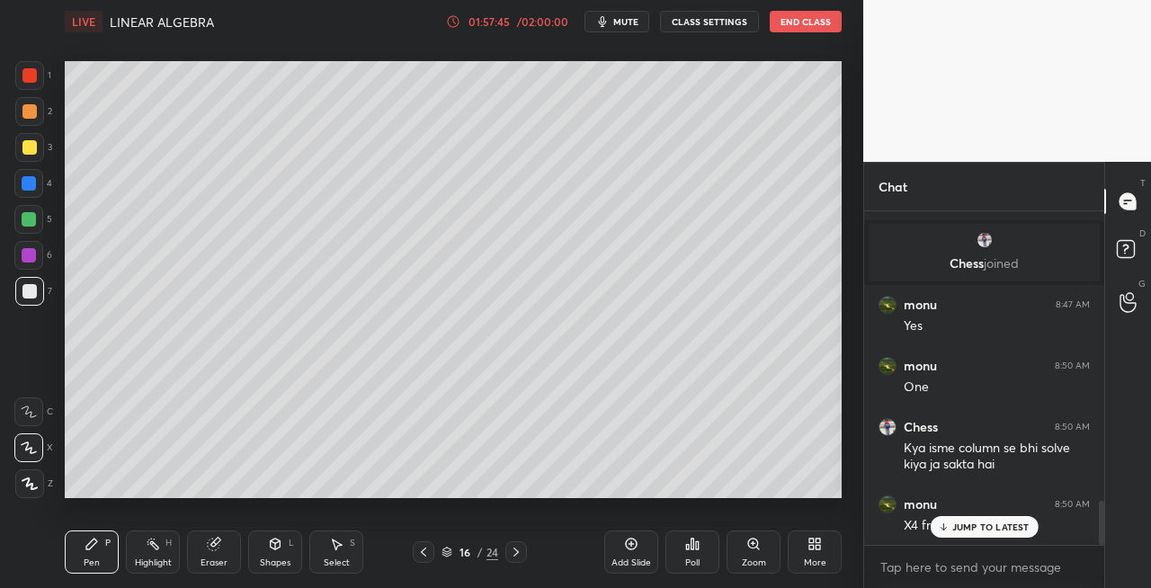
click at [516, 552] on icon at bounding box center [516, 552] width 14 height 14
click at [522, 554] on icon at bounding box center [516, 552] width 14 height 14
click at [518, 552] on icon at bounding box center [516, 552] width 14 height 14
click at [516, 557] on icon at bounding box center [516, 552] width 14 height 14
click at [521, 553] on icon at bounding box center [516, 552] width 14 height 14
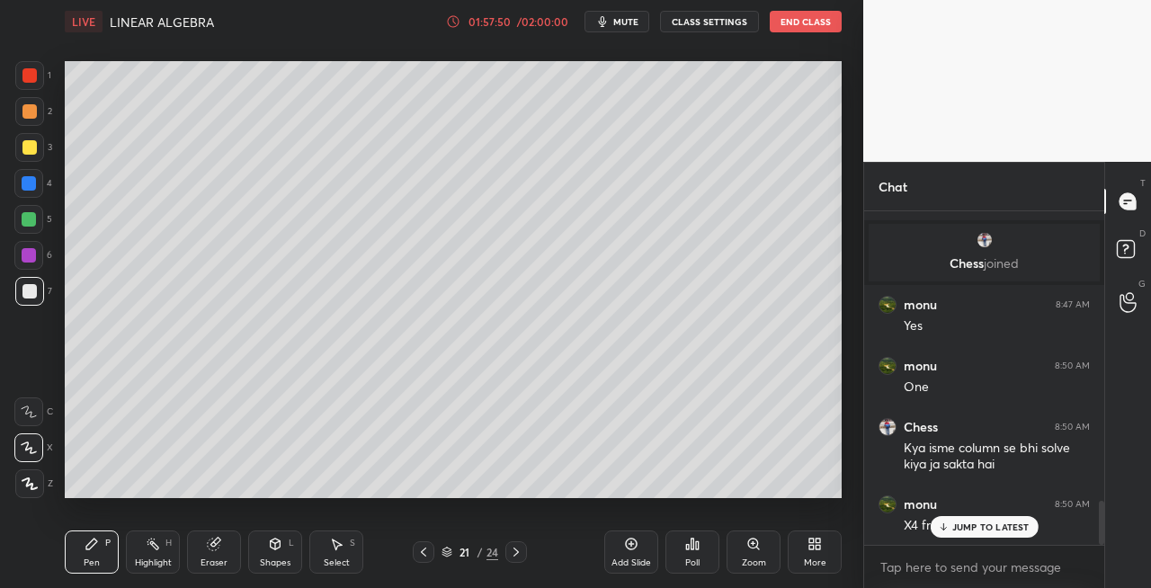
click at [520, 554] on icon at bounding box center [516, 552] width 14 height 14
click at [520, 552] on icon at bounding box center [516, 552] width 14 height 14
click at [520, 553] on icon at bounding box center [516, 552] width 14 height 14
click at [417, 557] on icon at bounding box center [423, 552] width 14 height 14
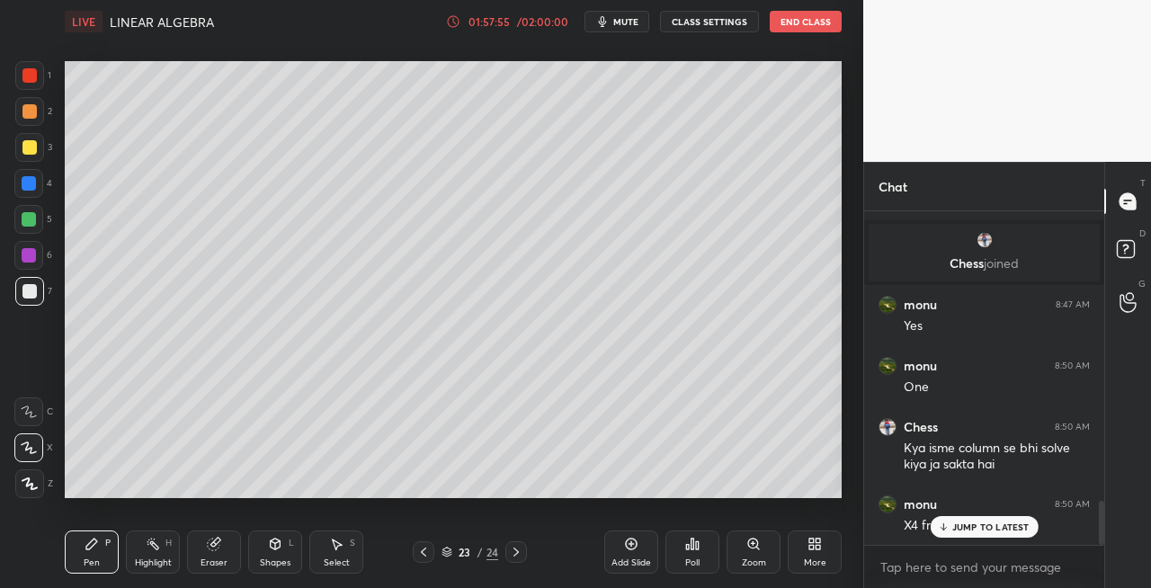
click at [429, 553] on icon at bounding box center [423, 552] width 14 height 14
click at [427, 554] on icon at bounding box center [423, 552] width 14 height 14
click at [518, 549] on icon at bounding box center [516, 552] width 14 height 14
click at [519, 552] on icon at bounding box center [516, 552] width 14 height 14
click at [521, 551] on icon at bounding box center [516, 552] width 14 height 14
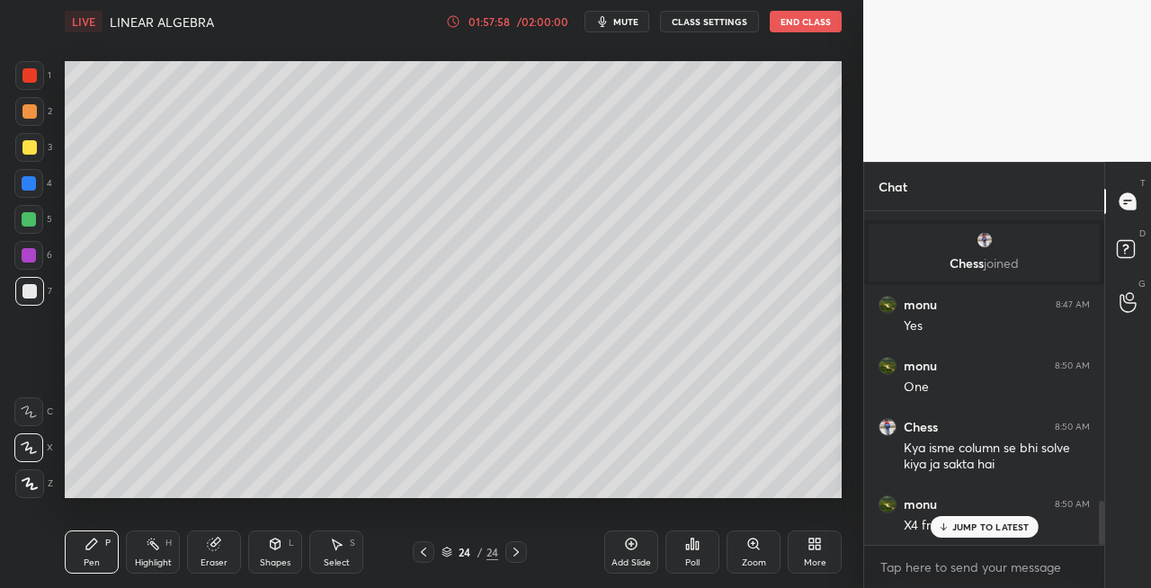
click at [520, 552] on icon at bounding box center [516, 552] width 14 height 14
click at [519, 554] on icon at bounding box center [516, 552] width 14 height 14
click at [522, 552] on icon at bounding box center [516, 552] width 14 height 14
click at [29, 300] on div at bounding box center [29, 291] width 29 height 29
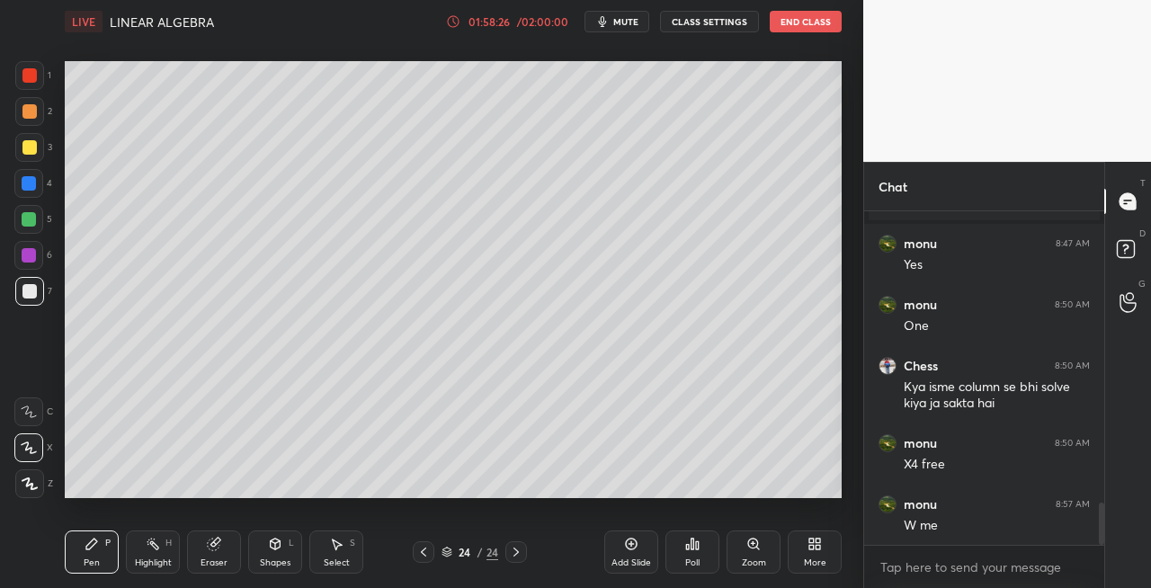
click at [515, 551] on icon at bounding box center [516, 552] width 14 height 14
click at [518, 553] on icon at bounding box center [516, 552] width 14 height 14
click at [515, 554] on icon at bounding box center [516, 552] width 5 height 9
click at [618, 559] on div "Add Slide" at bounding box center [632, 563] width 40 height 9
click at [429, 548] on icon at bounding box center [423, 552] width 14 height 14
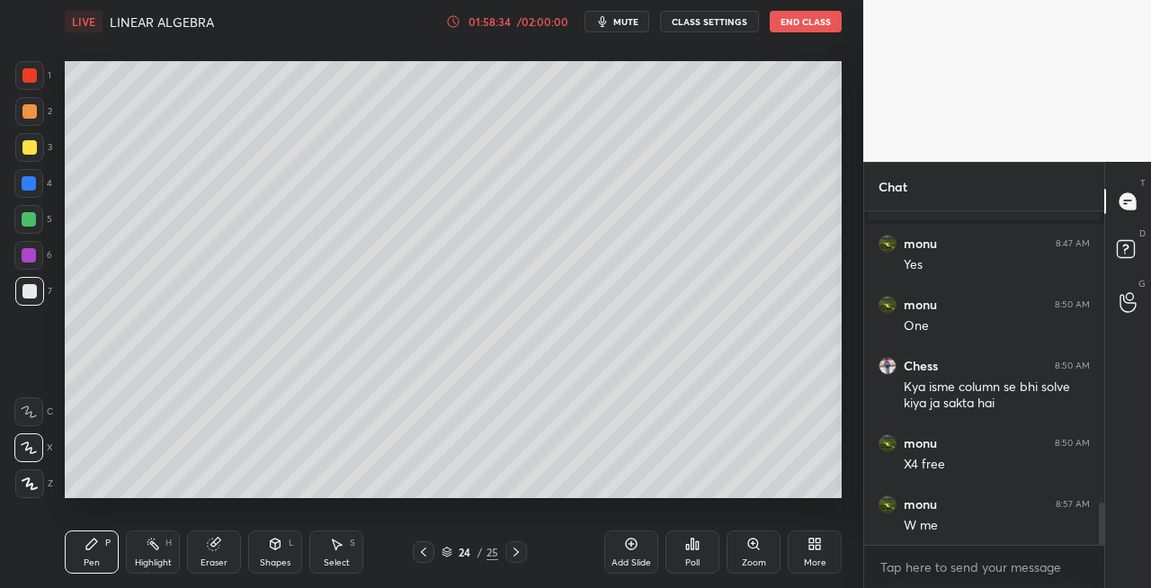
click at [515, 555] on icon at bounding box center [516, 552] width 14 height 14
click at [515, 552] on icon at bounding box center [516, 552] width 14 height 14
click at [426, 551] on icon at bounding box center [423, 552] width 14 height 14
click at [520, 559] on icon at bounding box center [516, 552] width 14 height 14
click at [425, 552] on icon at bounding box center [423, 552] width 14 height 14
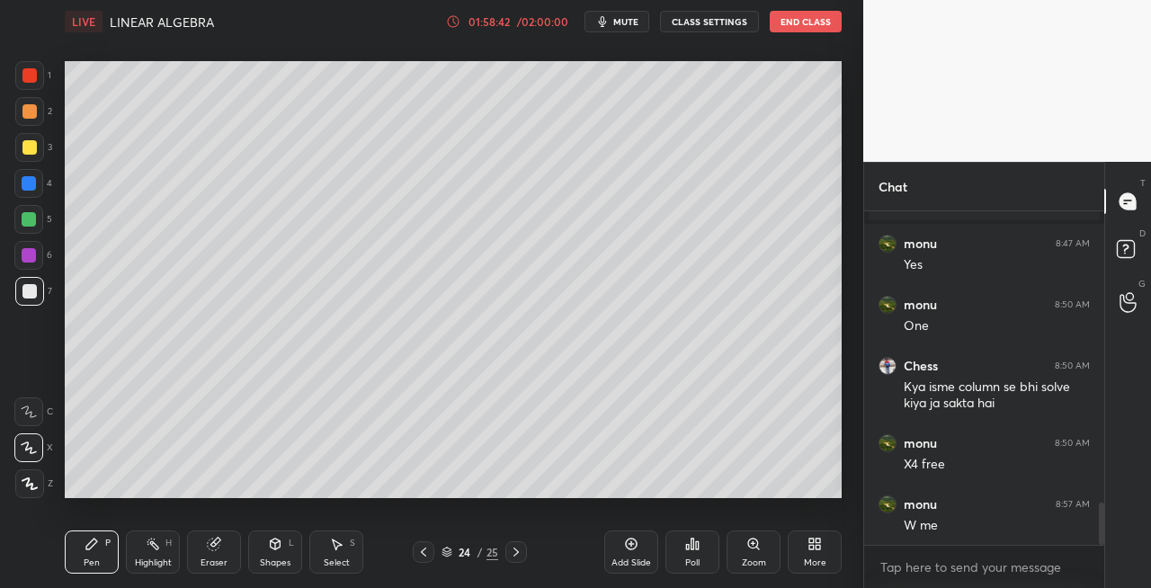
click at [513, 557] on icon at bounding box center [516, 552] width 14 height 14
click at [420, 553] on icon at bounding box center [423, 552] width 14 height 14
click at [514, 552] on icon at bounding box center [516, 552] width 14 height 14
click at [423, 550] on icon at bounding box center [423, 552] width 5 height 9
click at [516, 554] on icon at bounding box center [516, 552] width 14 height 14
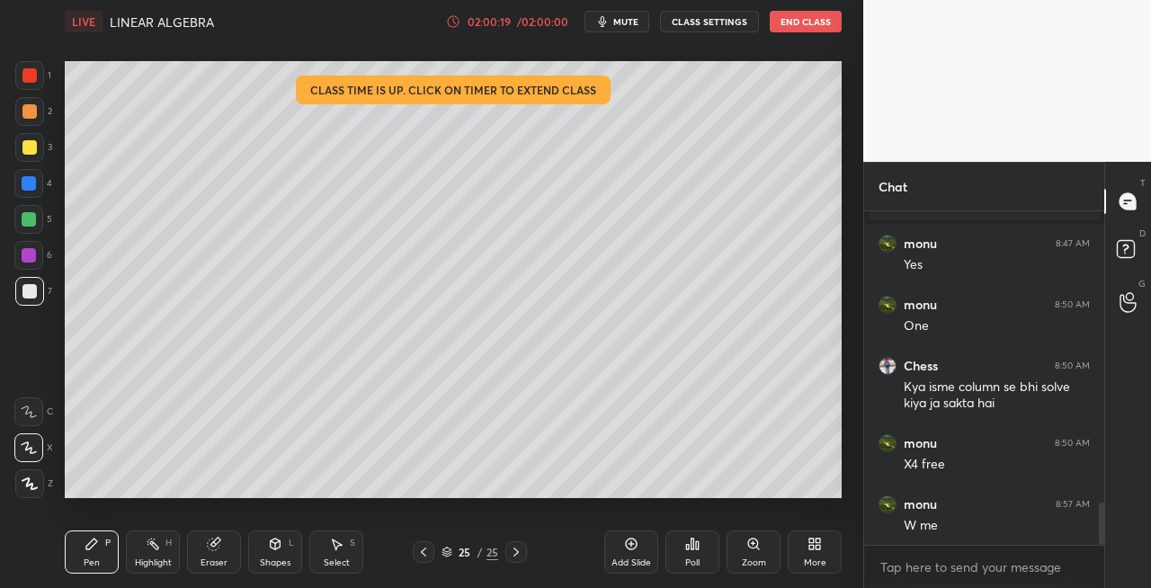
click at [221, 553] on div "Eraser" at bounding box center [214, 552] width 54 height 43
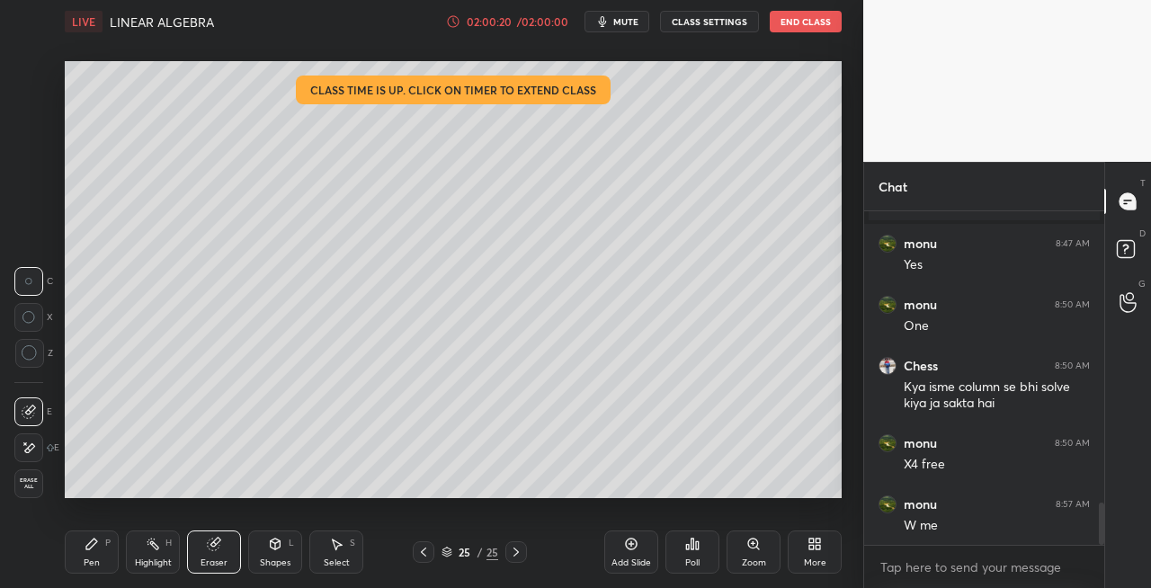
click at [88, 550] on icon at bounding box center [92, 544] width 14 height 14
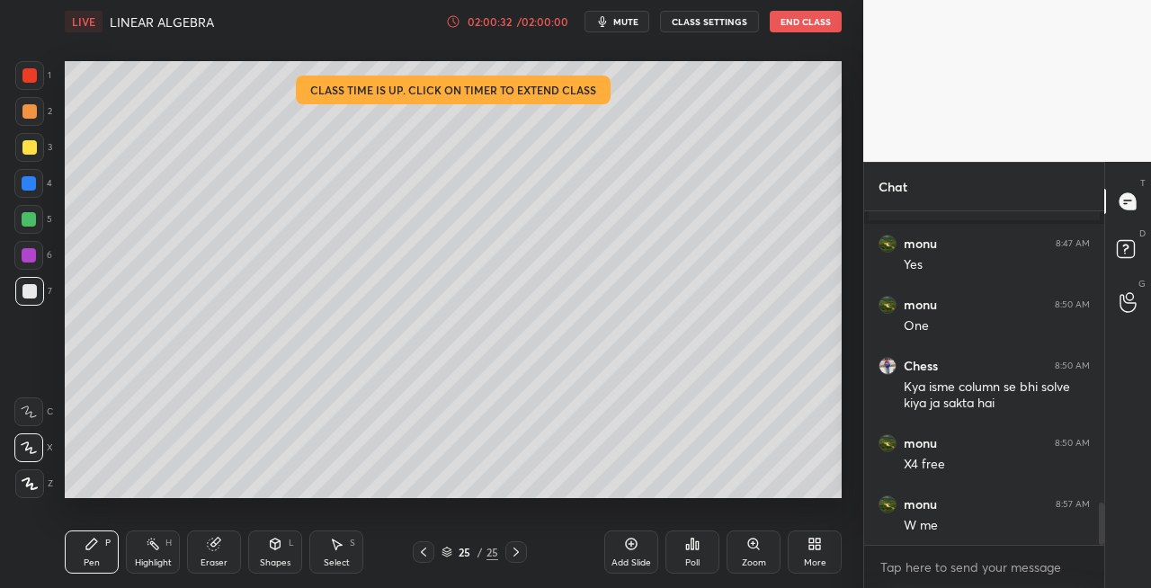
click at [221, 550] on div "Eraser" at bounding box center [214, 552] width 54 height 43
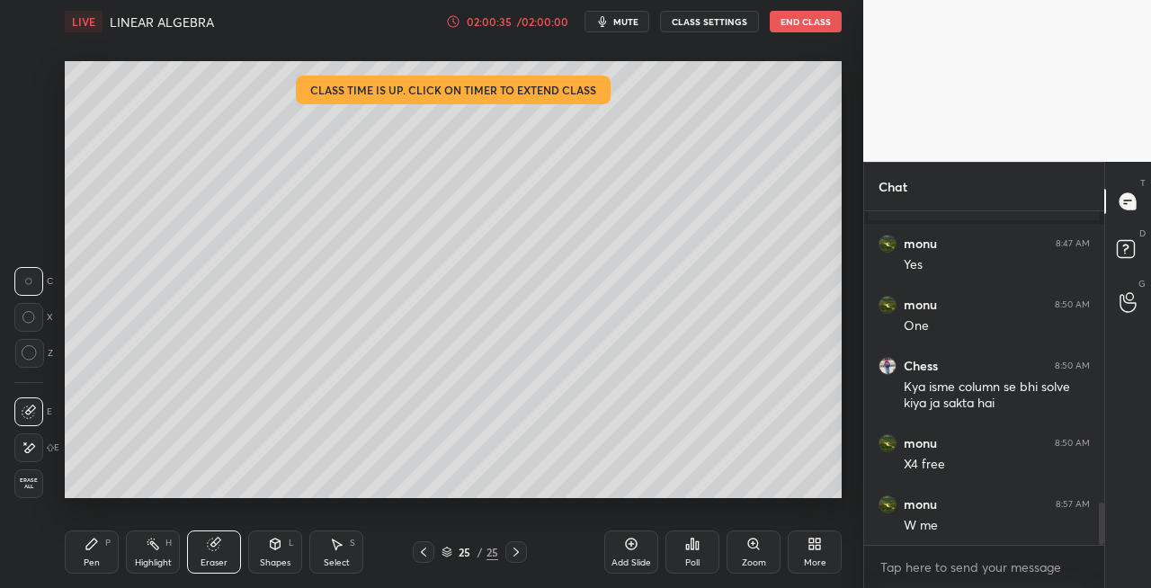
click at [81, 548] on div "Pen P" at bounding box center [92, 552] width 54 height 43
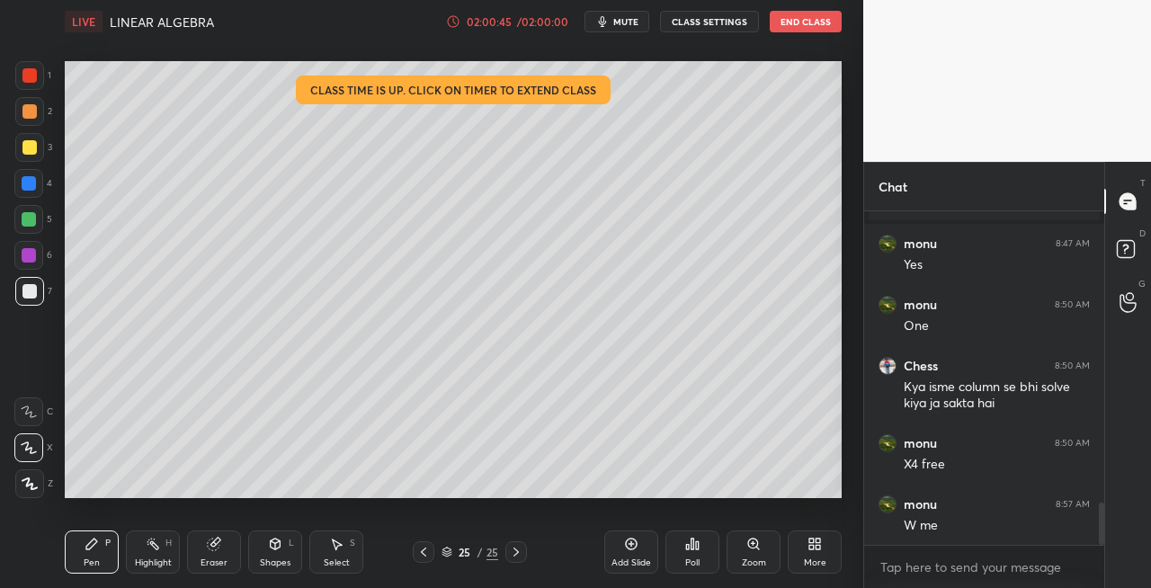
click at [349, 502] on div "Setting up your live class Class time is up. Click on timer to extend class Pol…" at bounding box center [453, 279] width 791 height 473
click at [408, 500] on div "Setting up your live class Class time is up. Click on timer to extend class Pol…" at bounding box center [453, 279] width 791 height 473
click at [421, 501] on div "Setting up your live class Class time is up. Click on timer to extend class Pol…" at bounding box center [453, 279] width 791 height 473
click at [428, 505] on div "Setting up your live class Class time is up. Click on timer to extend class Pol…" at bounding box center [453, 279] width 791 height 473
click at [468, 498] on div "Setting up your live class Class time is up. Click on timer to extend class Pol…" at bounding box center [453, 279] width 791 height 473
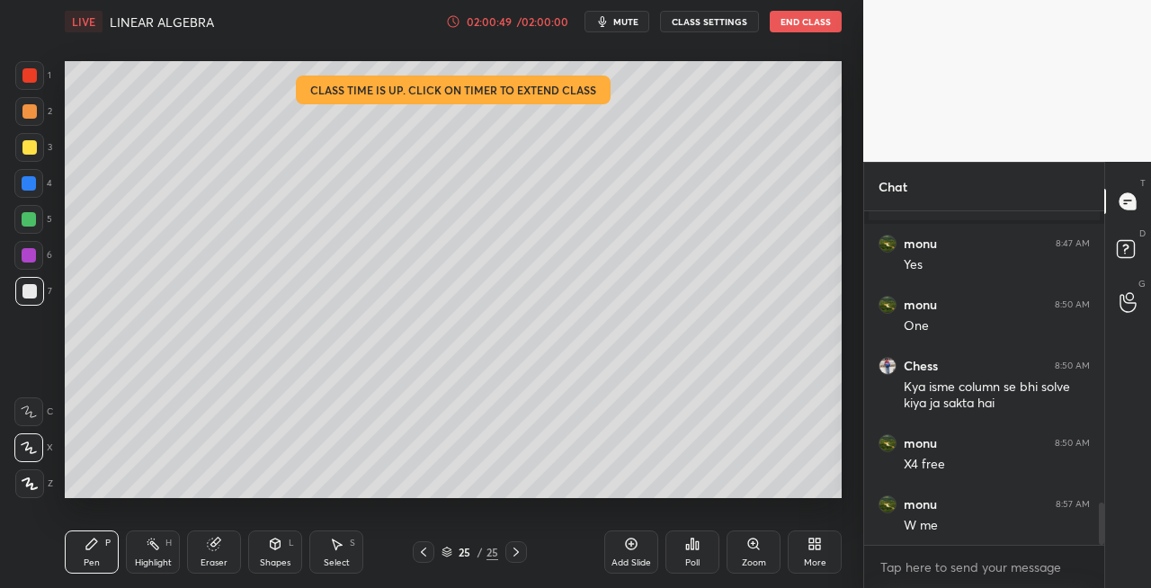
click at [219, 551] on div "Eraser" at bounding box center [214, 552] width 54 height 43
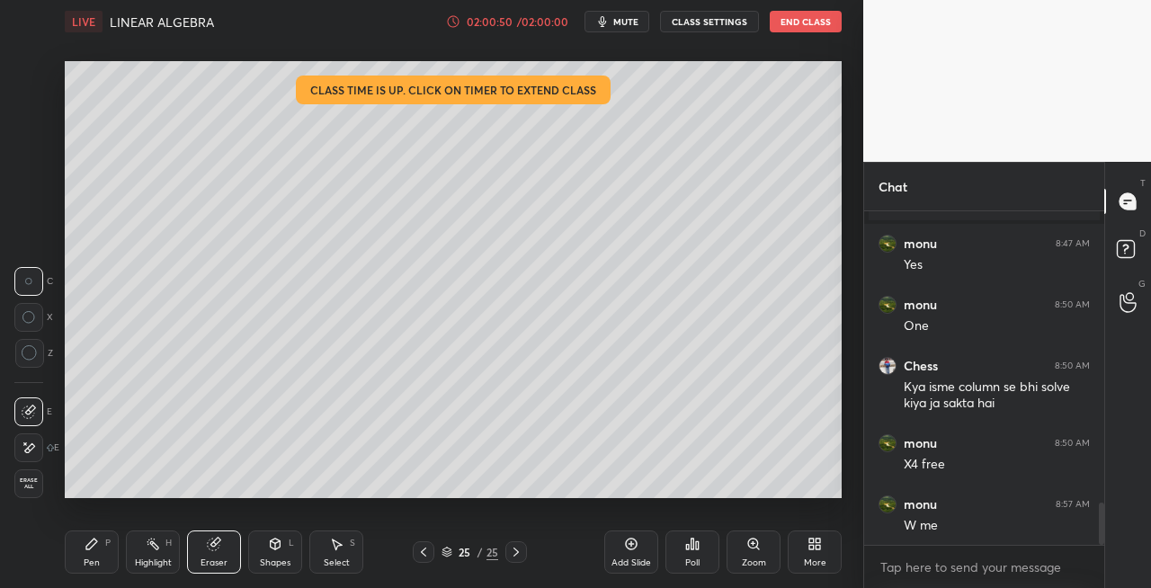
click at [95, 549] on icon at bounding box center [92, 544] width 14 height 14
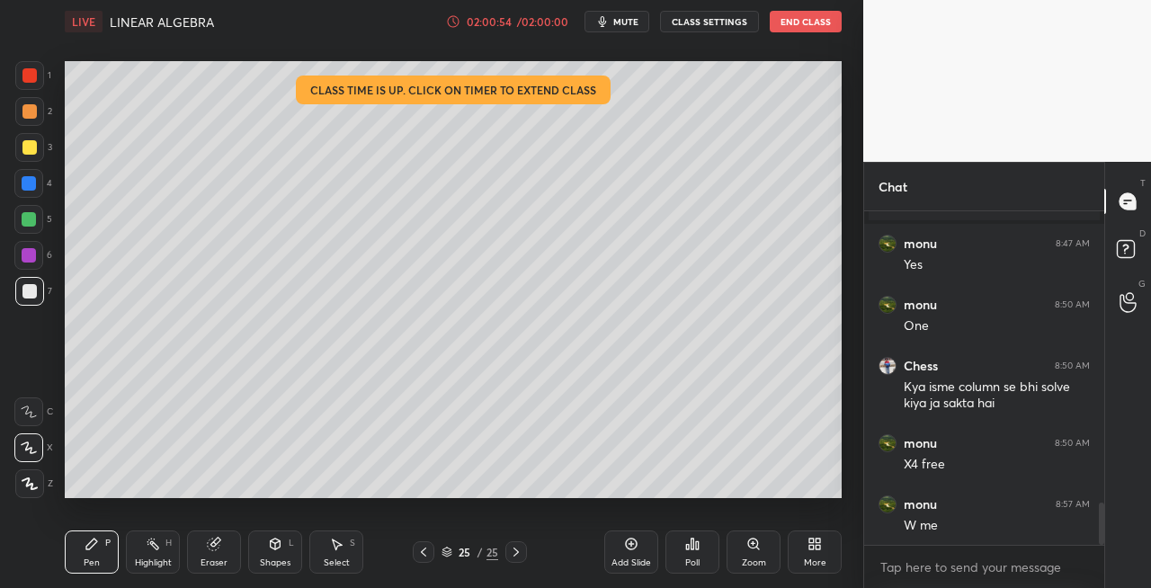
click at [432, 552] on div at bounding box center [424, 552] width 22 height 22
click at [420, 550] on icon at bounding box center [423, 552] width 14 height 14
click at [419, 550] on icon at bounding box center [423, 552] width 14 height 14
click at [416, 551] on icon at bounding box center [423, 552] width 14 height 14
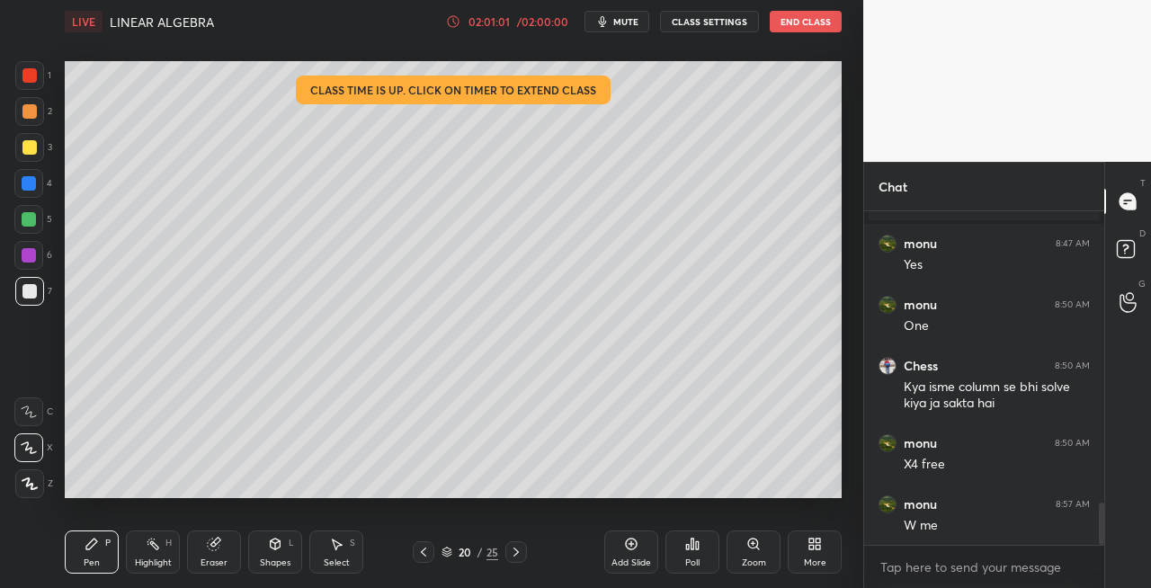
click at [520, 552] on icon at bounding box center [516, 552] width 14 height 14
click at [516, 550] on icon at bounding box center [516, 552] width 5 height 9
click at [514, 548] on icon at bounding box center [516, 552] width 14 height 14
click at [514, 552] on icon at bounding box center [516, 552] width 14 height 14
click at [511, 552] on icon at bounding box center [516, 552] width 14 height 14
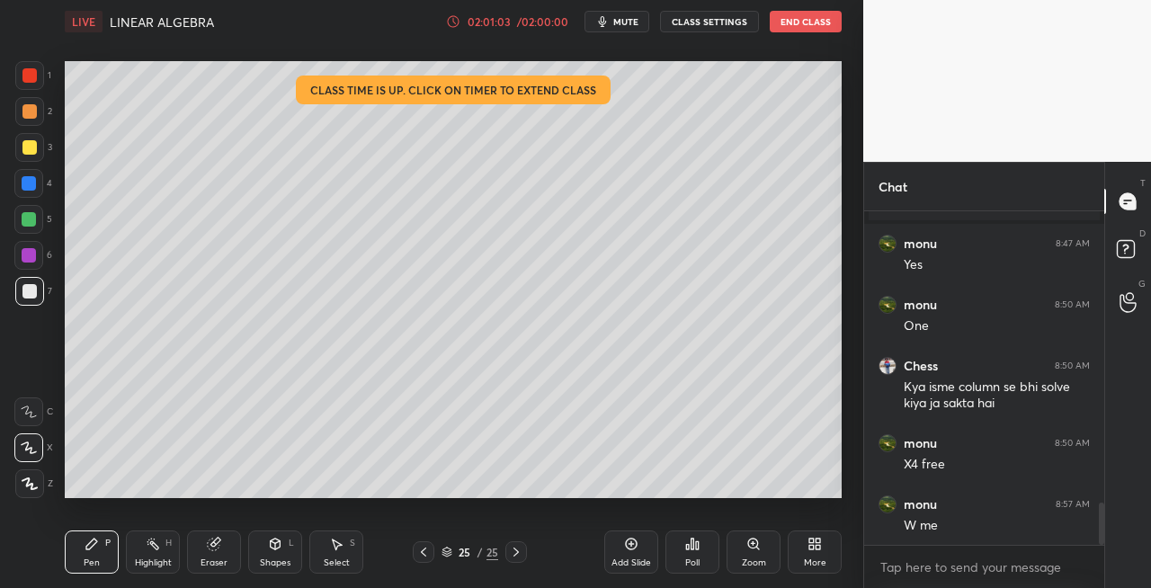
click at [514, 550] on icon at bounding box center [516, 552] width 14 height 14
click at [513, 550] on icon at bounding box center [516, 552] width 14 height 14
click at [514, 552] on icon at bounding box center [516, 552] width 14 height 14
click at [520, 552] on icon at bounding box center [516, 552] width 14 height 14
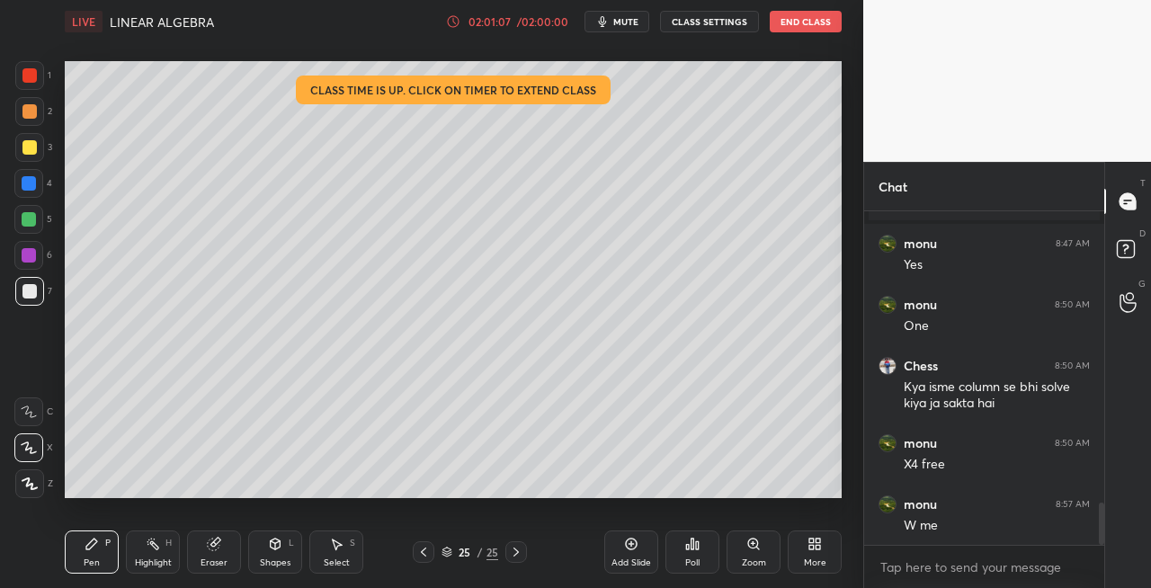
click at [615, 552] on div "Add Slide" at bounding box center [631, 552] width 54 height 43
click at [276, 561] on div "Shapes" at bounding box center [275, 563] width 31 height 9
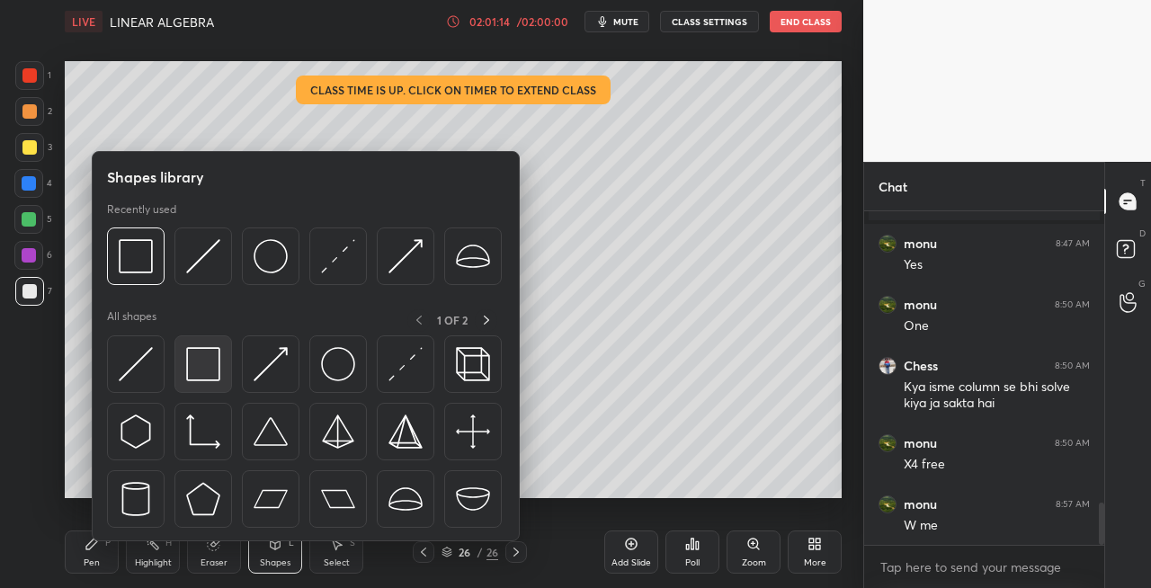
click at [205, 371] on img at bounding box center [203, 364] width 34 height 34
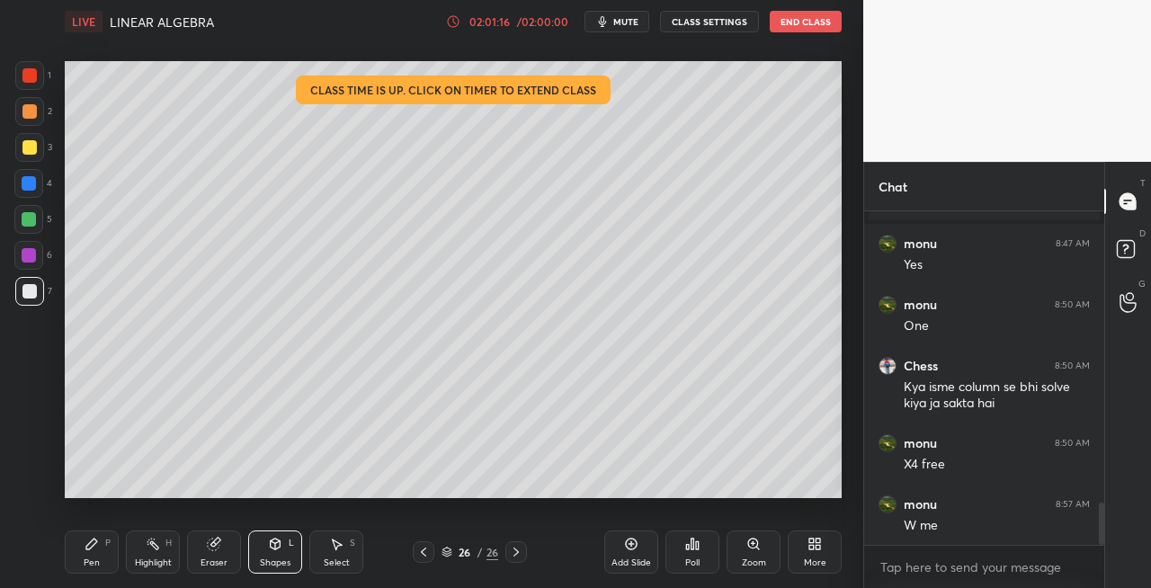
click at [420, 549] on icon at bounding box center [423, 552] width 14 height 14
click at [194, 559] on div "Eraser" at bounding box center [214, 552] width 54 height 43
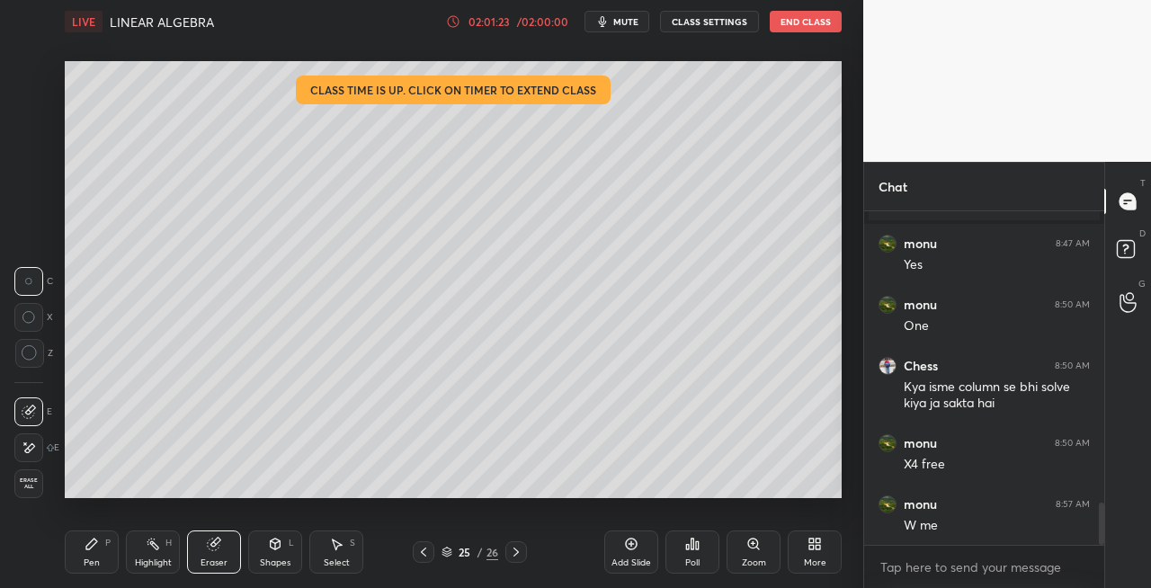
click at [281, 550] on icon at bounding box center [275, 544] width 14 height 14
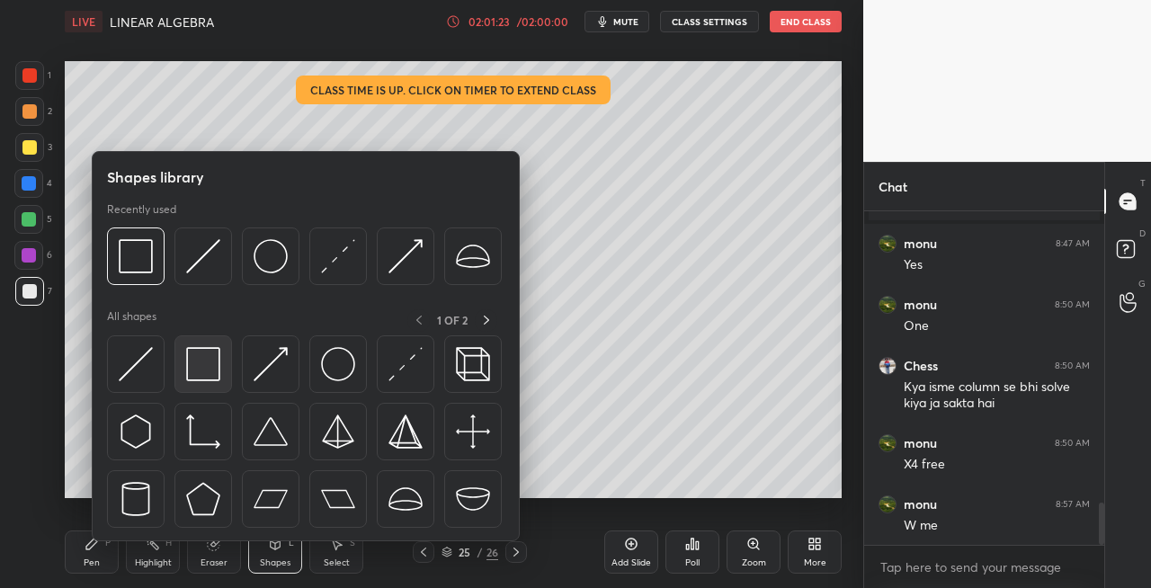
click at [213, 375] on img at bounding box center [203, 364] width 34 height 34
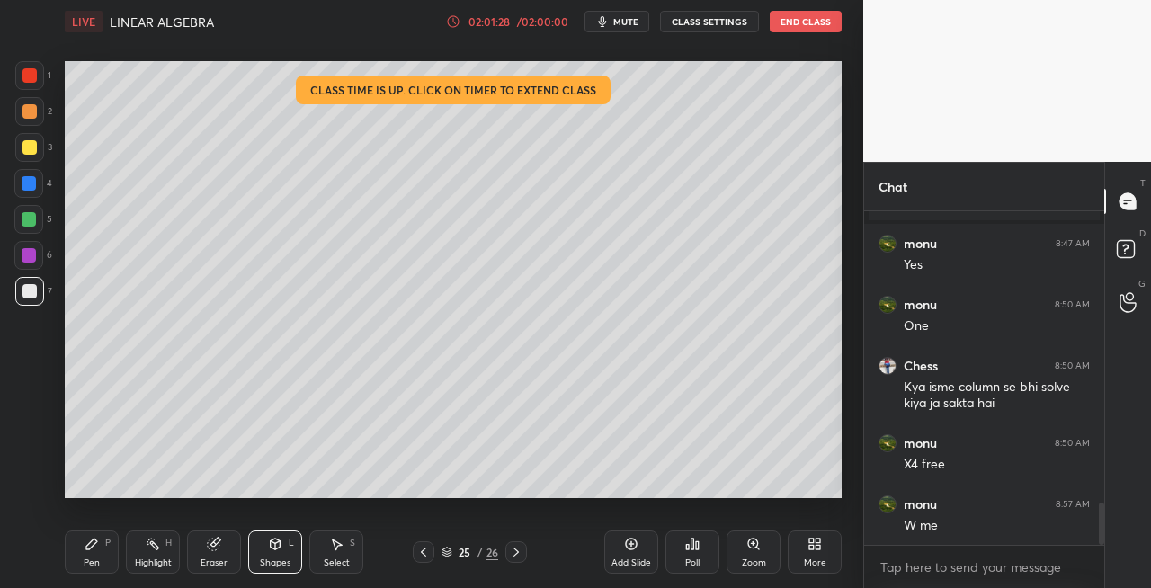
click at [515, 552] on icon at bounding box center [516, 552] width 14 height 14
click at [95, 562] on div "Pen" at bounding box center [92, 563] width 16 height 9
click at [217, 562] on div "Eraser" at bounding box center [214, 563] width 27 height 9
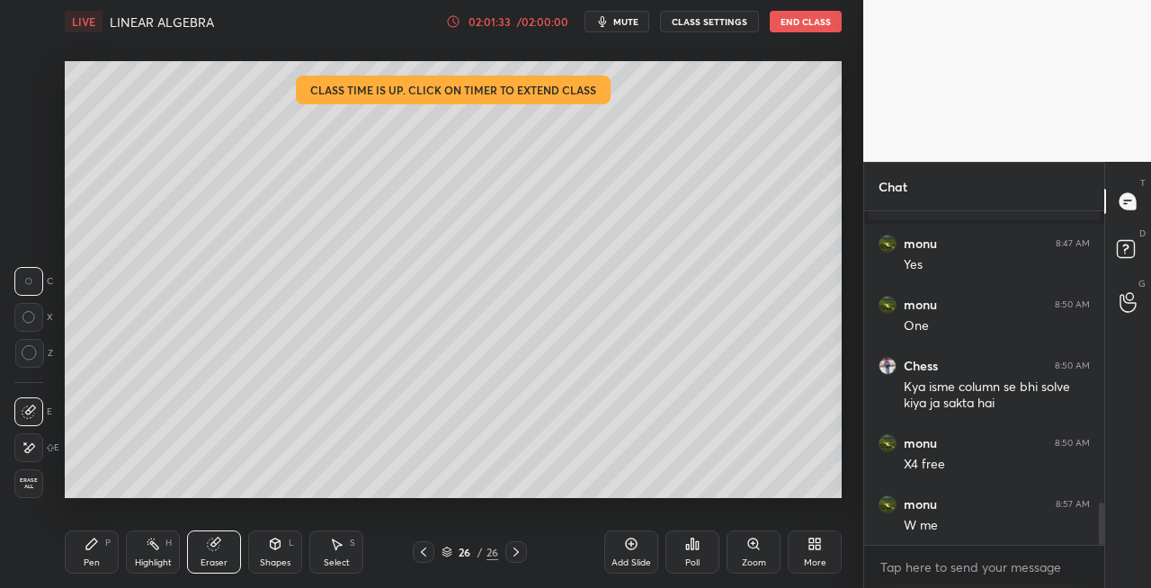
click at [32, 480] on span "Erase all" at bounding box center [28, 484] width 27 height 13
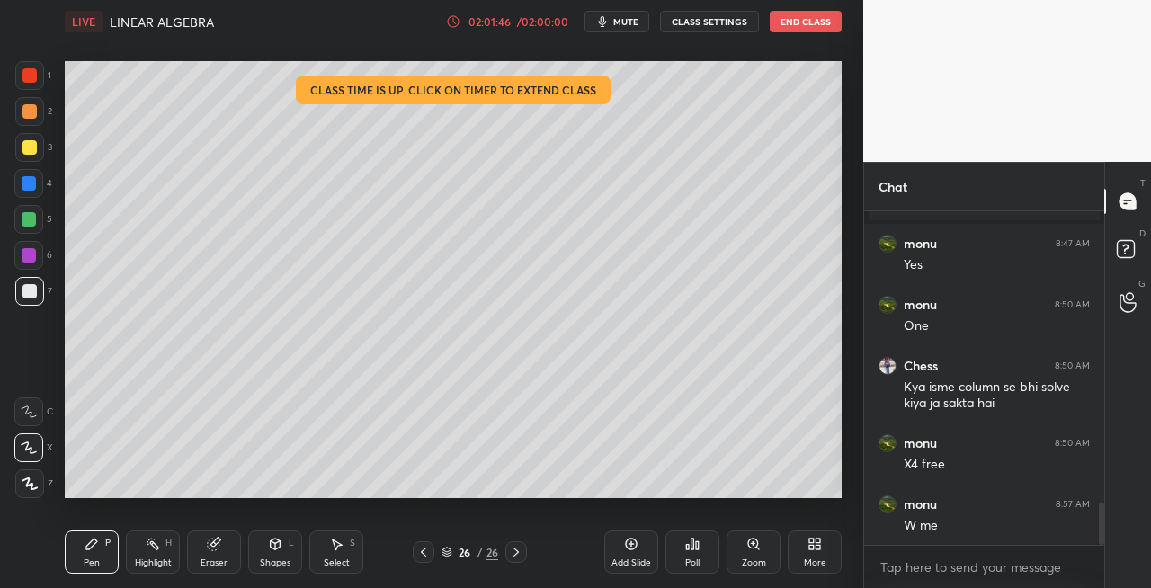
click at [287, 554] on div "Shapes L" at bounding box center [275, 552] width 54 height 43
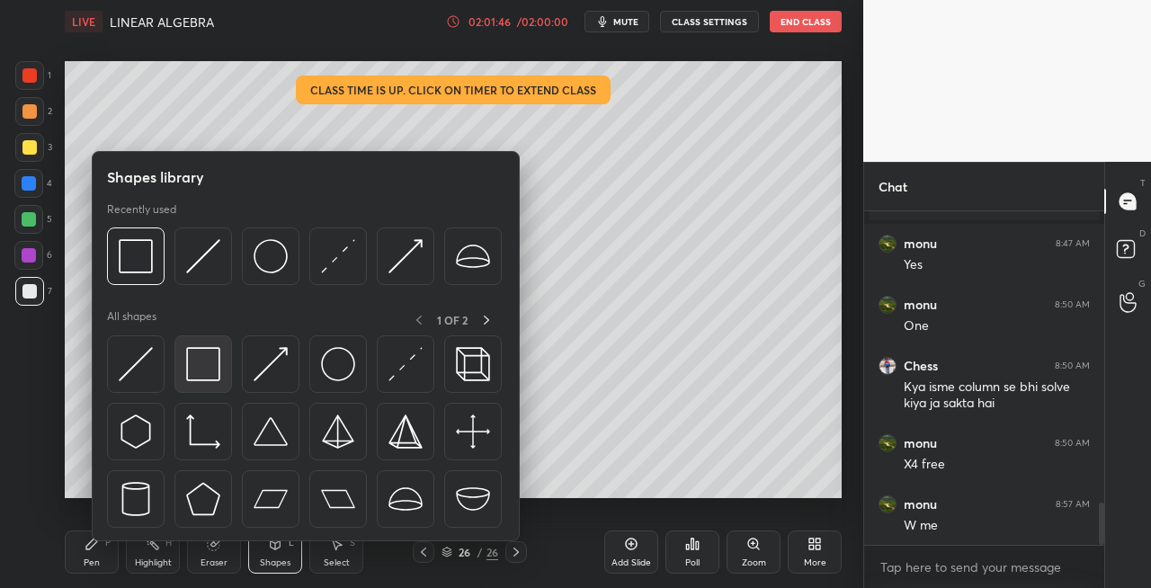
click at [203, 368] on img at bounding box center [203, 364] width 34 height 34
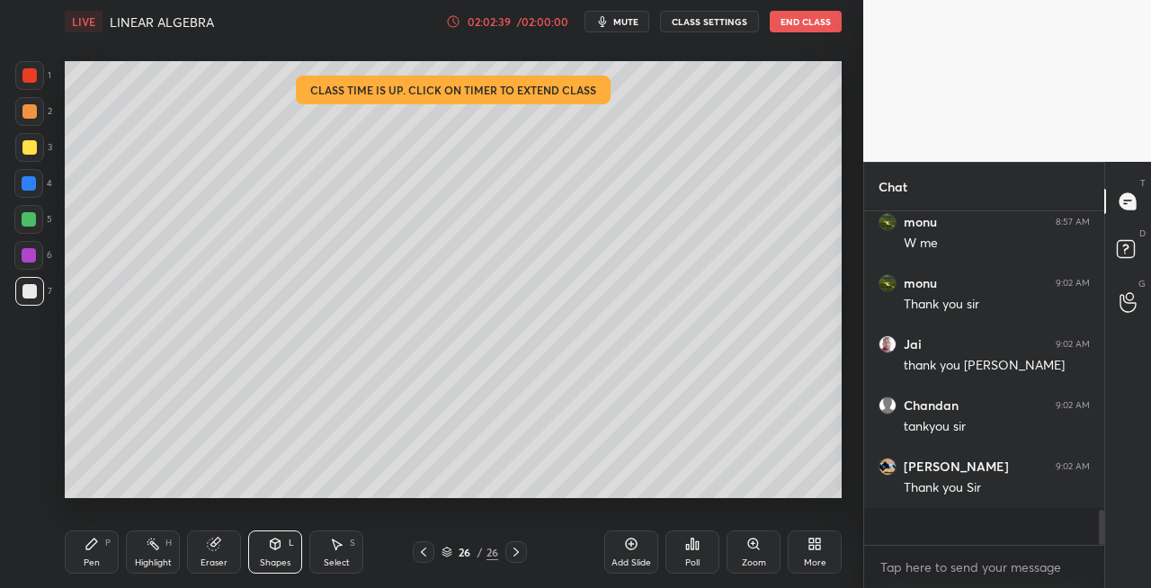
scroll to position [2509, 0]
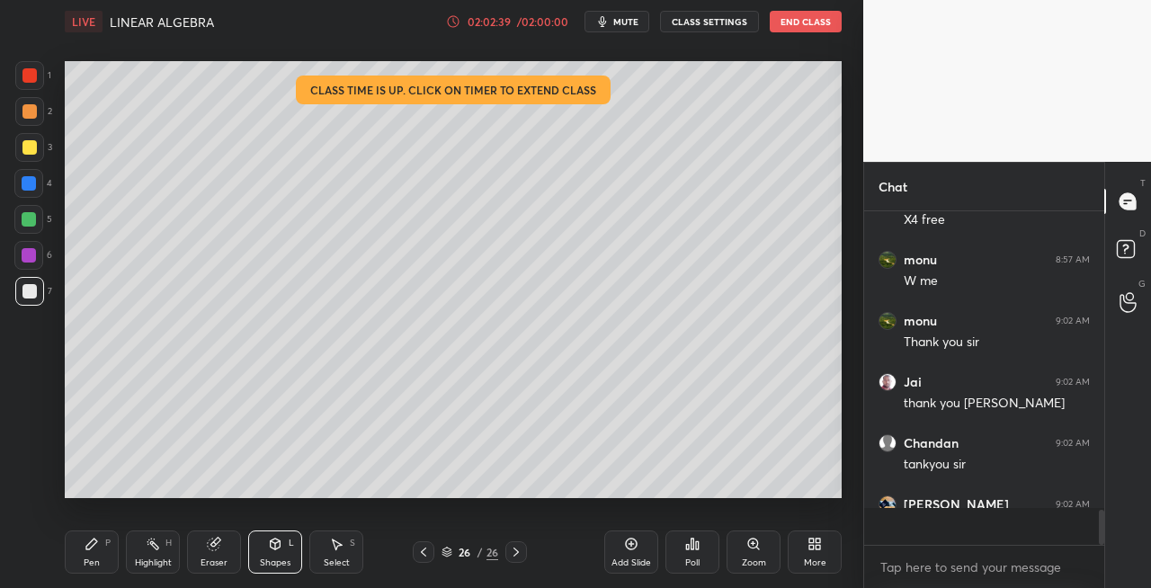
click at [797, 25] on button "End Class" at bounding box center [806, 22] width 72 height 22
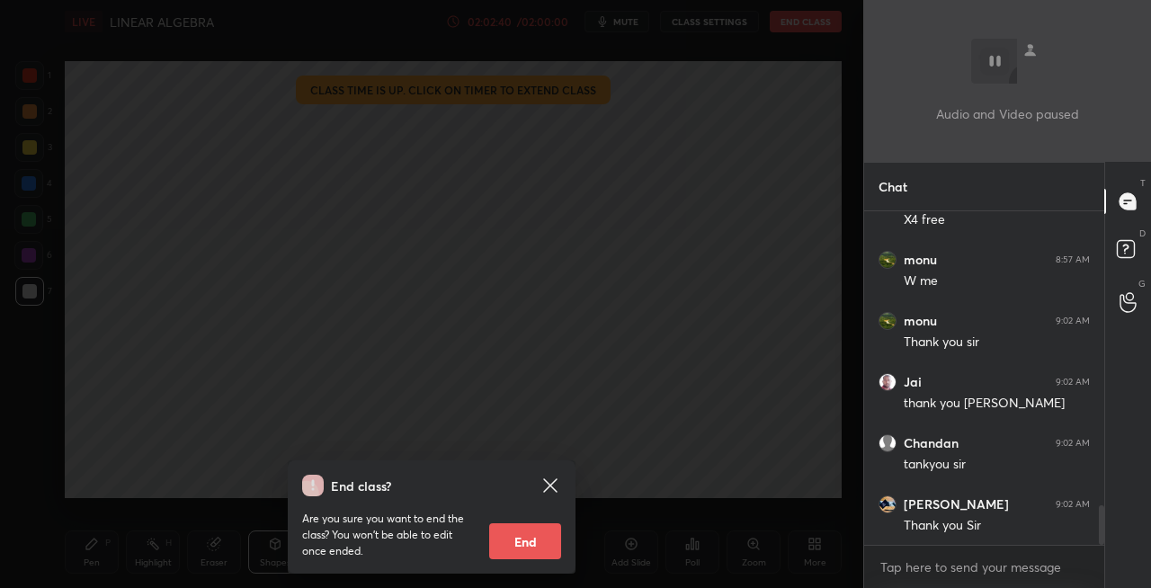
click at [523, 534] on button "End" at bounding box center [525, 541] width 72 height 36
type textarea "x"
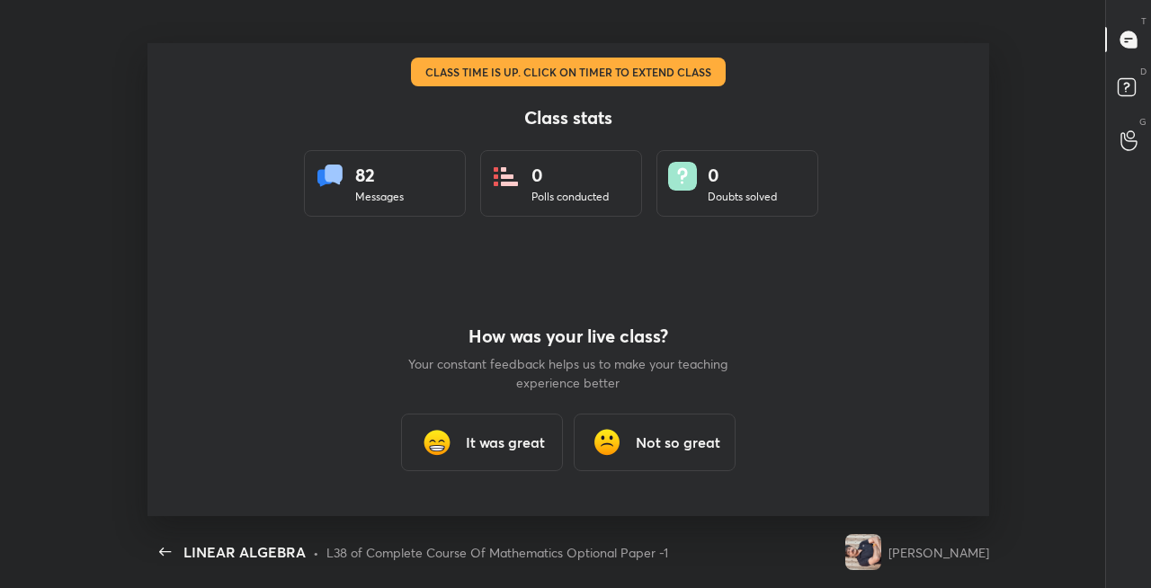
scroll to position [0, 0]
click at [519, 441] on h3 "It was great" at bounding box center [505, 443] width 79 height 22
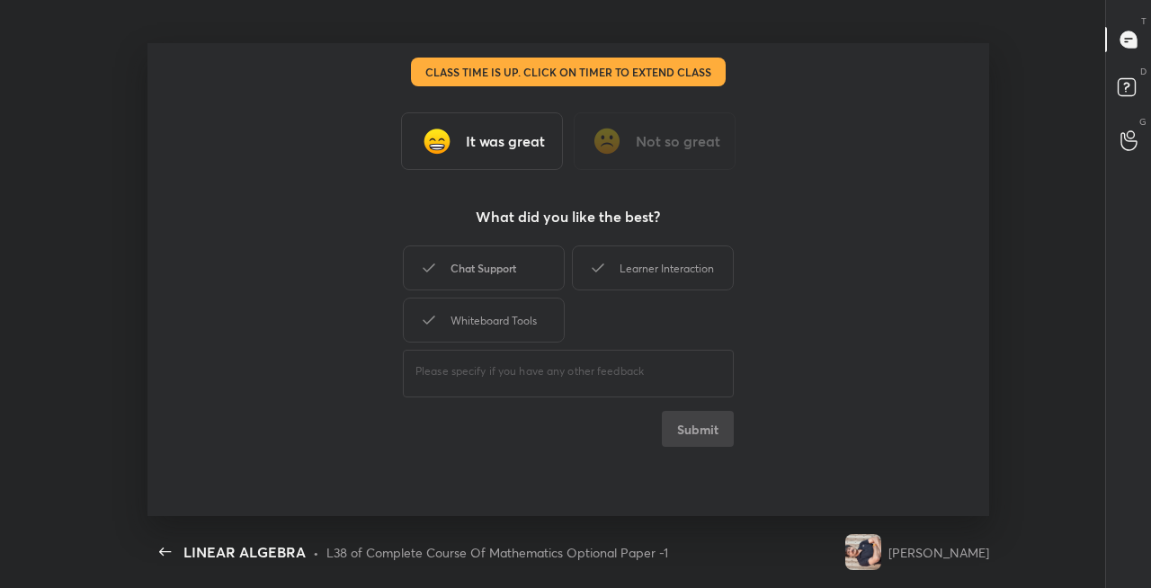
click at [480, 278] on div "Chat Support" at bounding box center [484, 268] width 162 height 45
click at [631, 277] on div "Learner Interaction" at bounding box center [653, 268] width 162 height 45
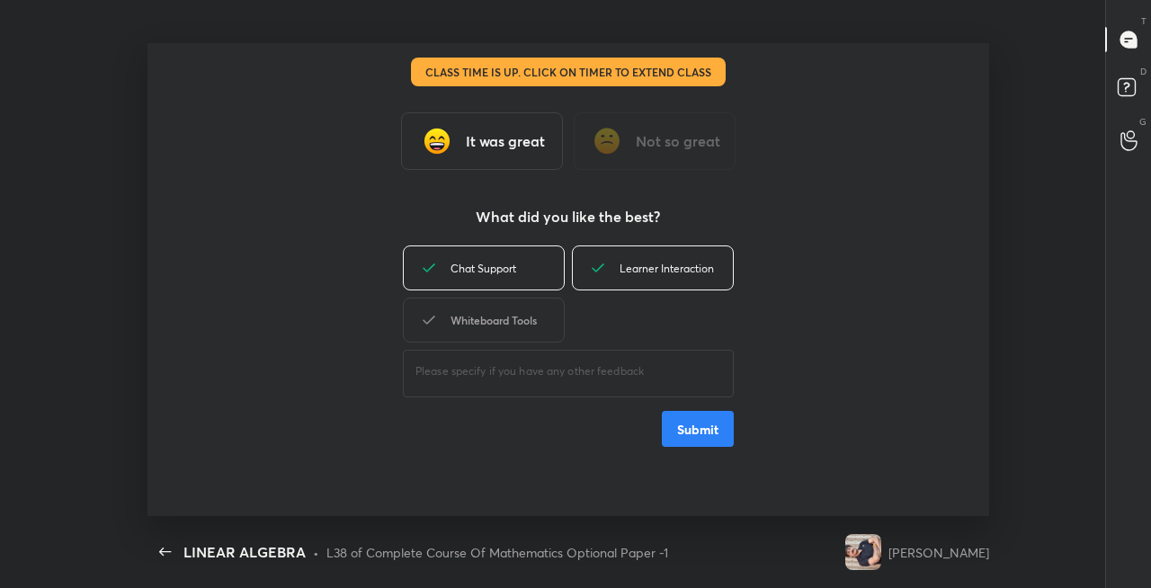
click at [534, 324] on div "Whiteboard Tools" at bounding box center [484, 320] width 162 height 45
click at [702, 425] on button "Submit" at bounding box center [698, 429] width 72 height 36
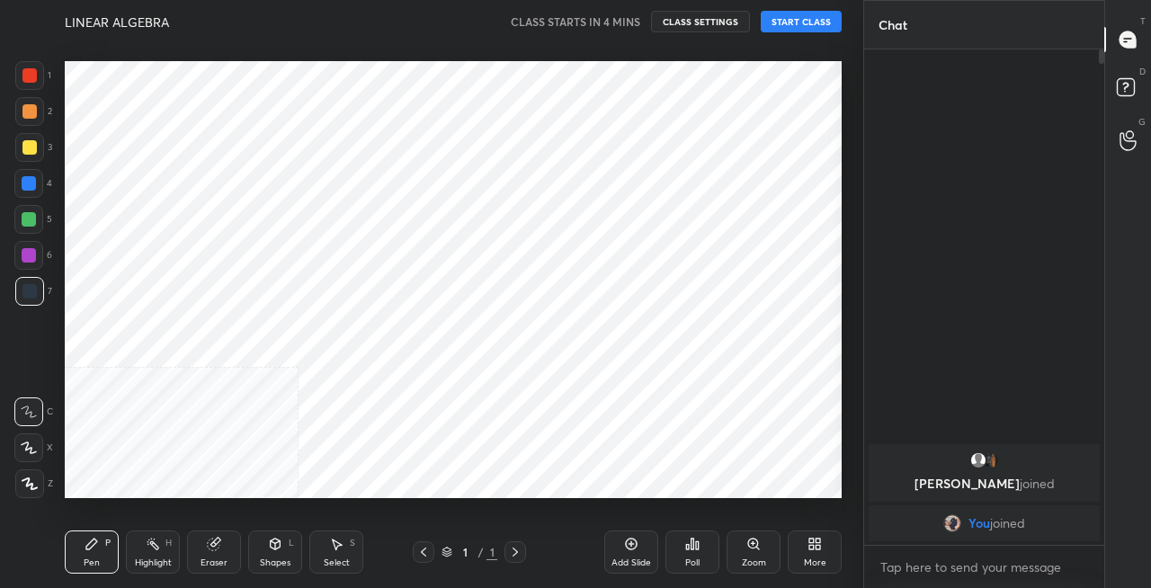
scroll to position [89468, 89150]
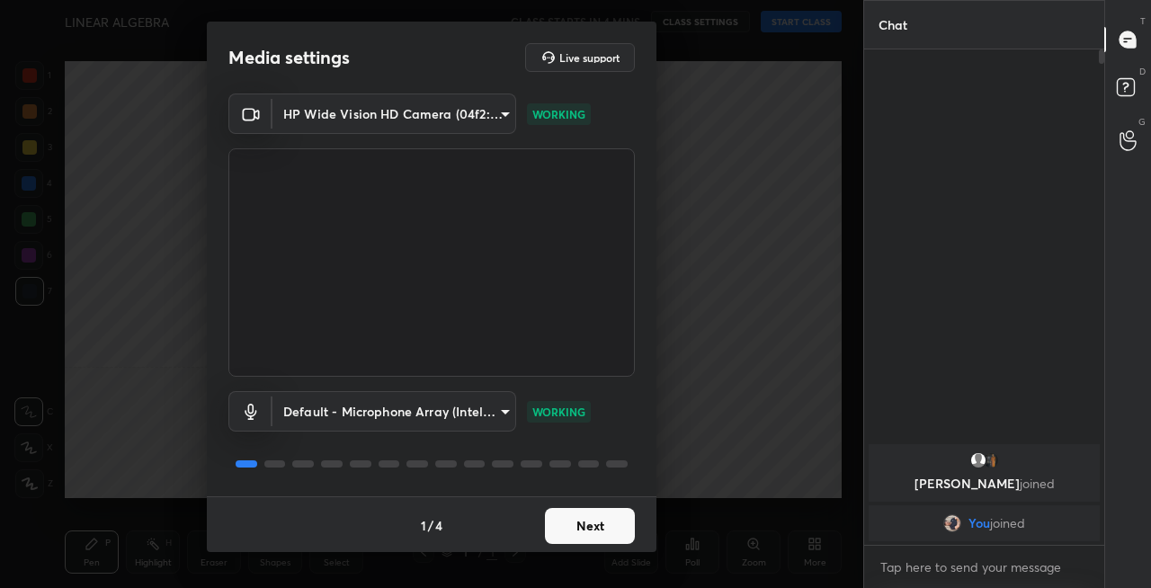
click at [586, 535] on button "Next" at bounding box center [590, 526] width 90 height 36
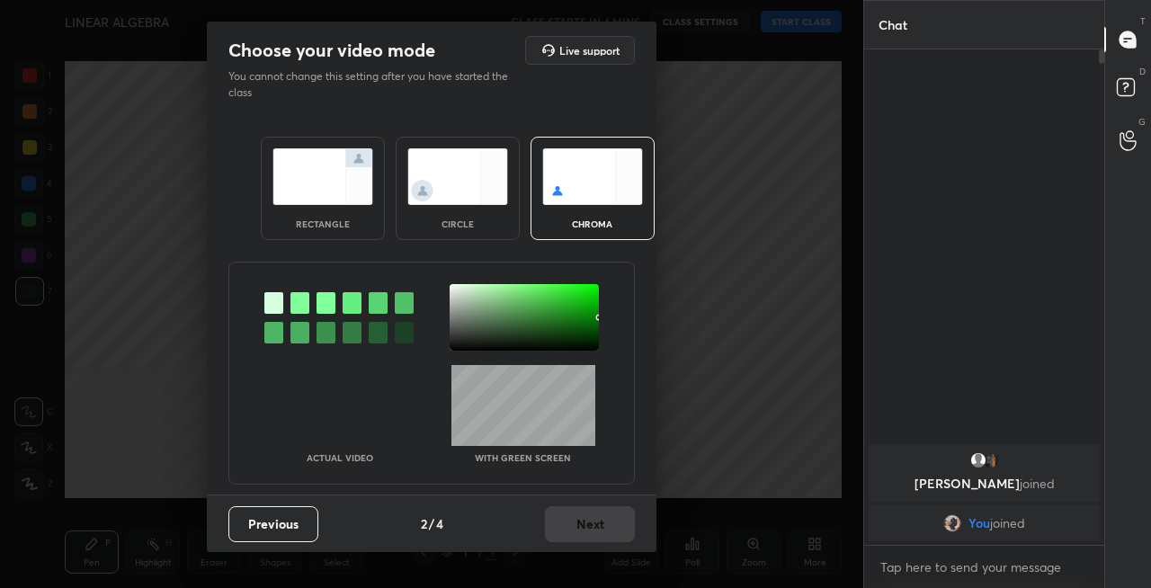
click at [311, 178] on img at bounding box center [323, 176] width 101 height 57
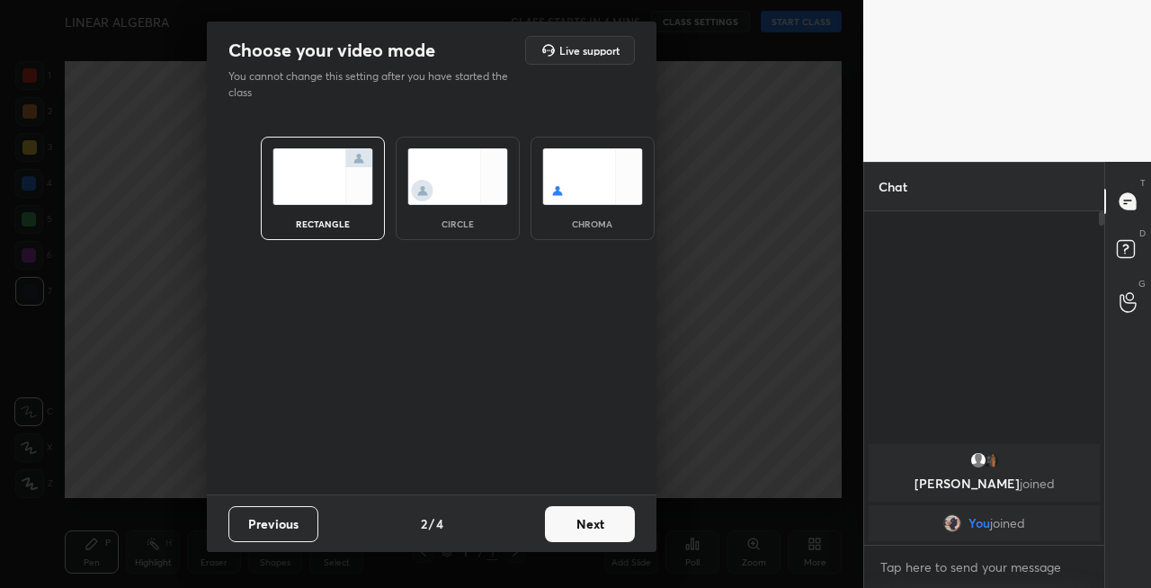
click at [584, 525] on button "Next" at bounding box center [590, 524] width 90 height 36
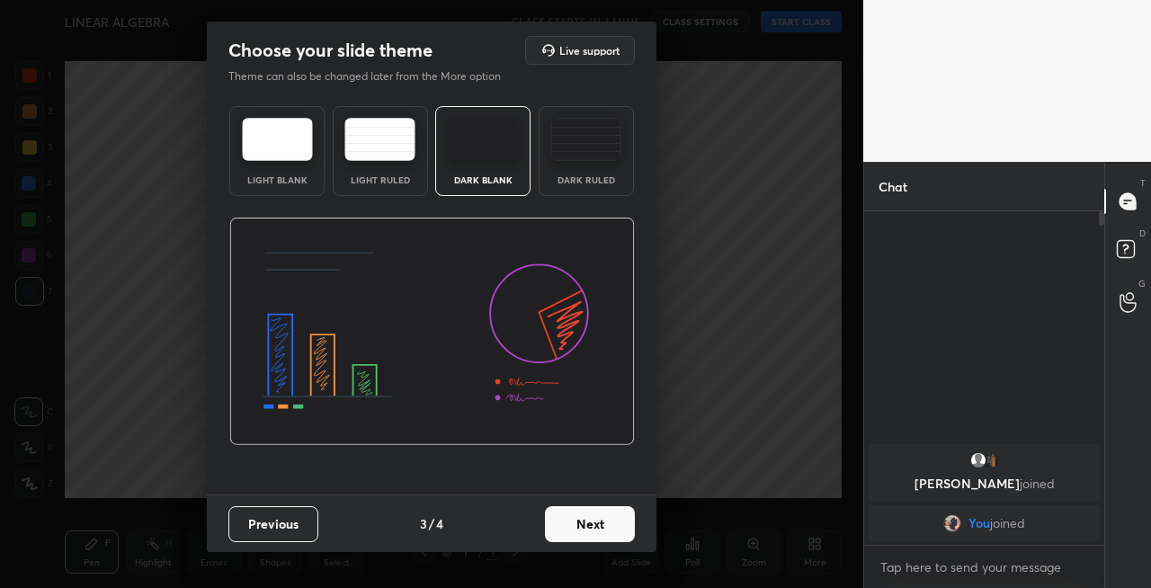
click at [608, 520] on button "Next" at bounding box center [590, 524] width 90 height 36
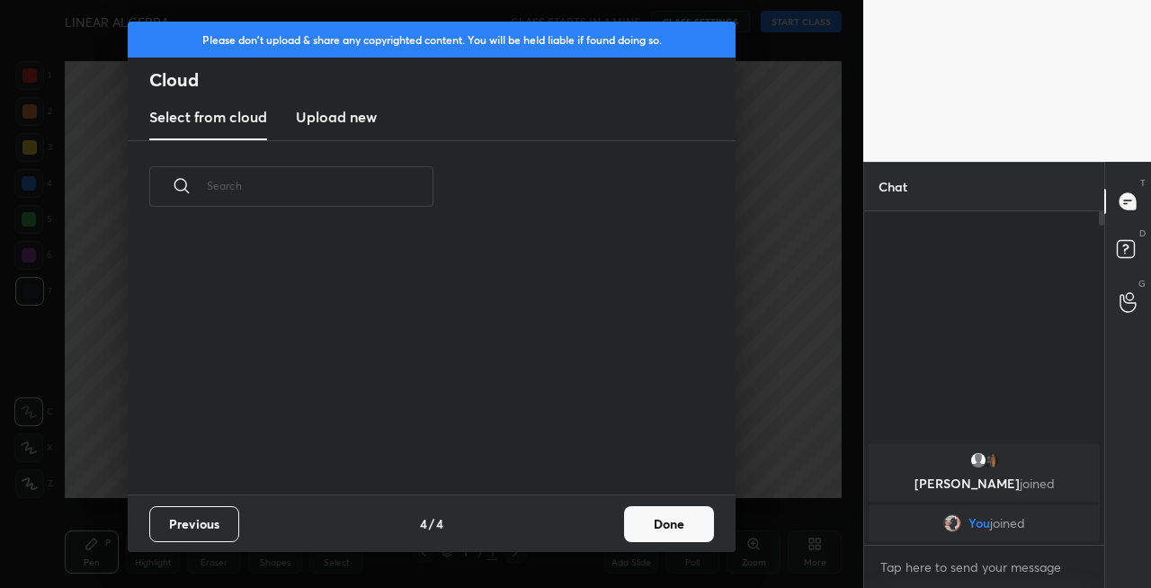
click at [673, 522] on button "Done" at bounding box center [669, 524] width 90 height 36
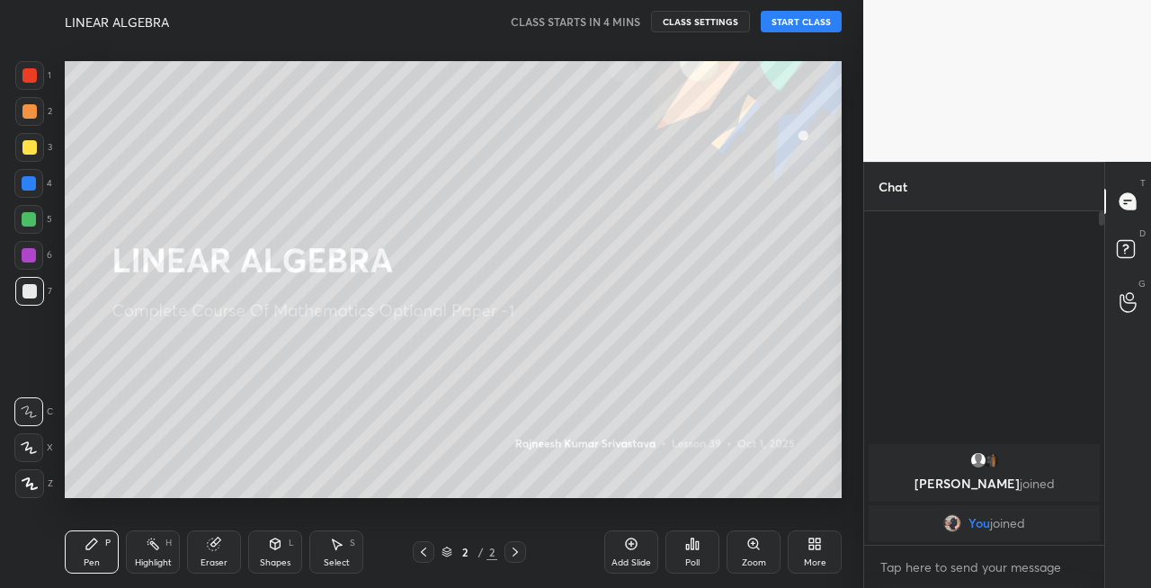
click at [28, 150] on div at bounding box center [29, 147] width 14 height 14
click at [42, 448] on div at bounding box center [28, 448] width 29 height 29
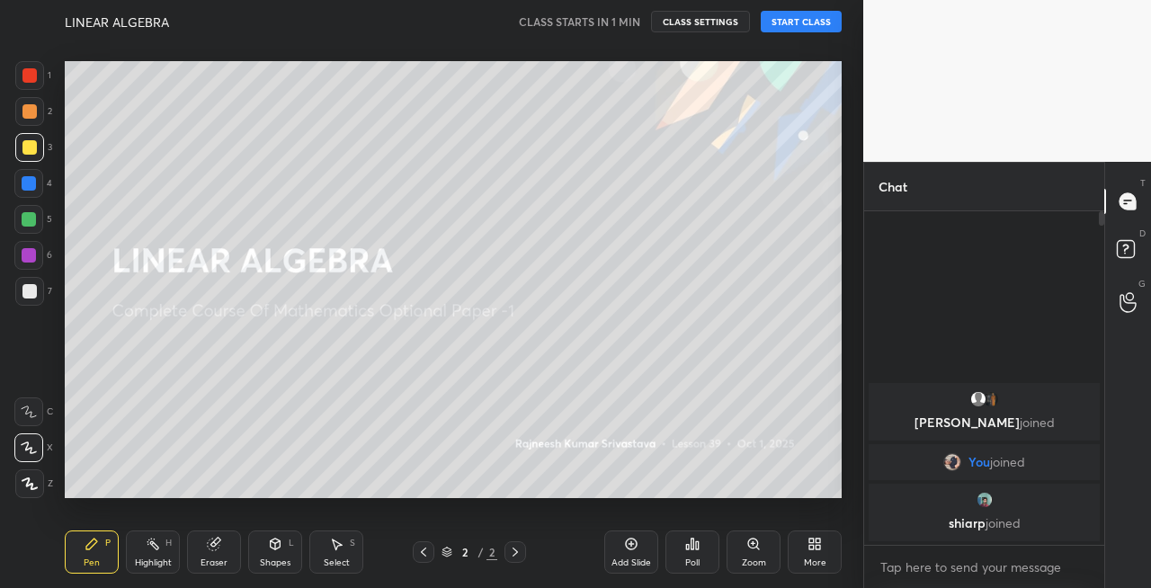
click at [797, 14] on button "START CLASS" at bounding box center [801, 22] width 81 height 22
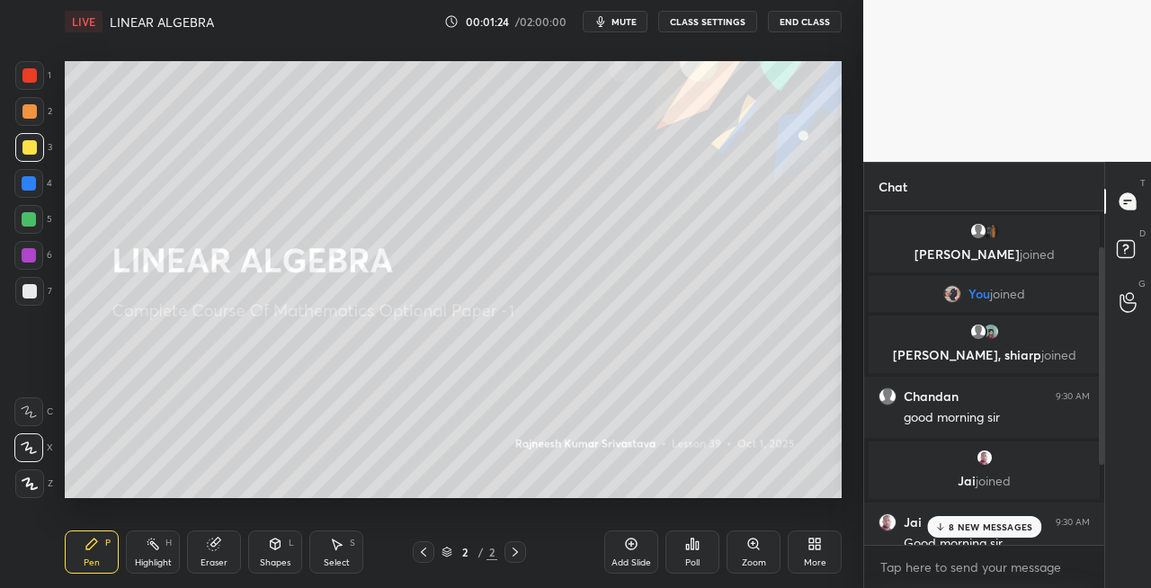
scroll to position [176, 0]
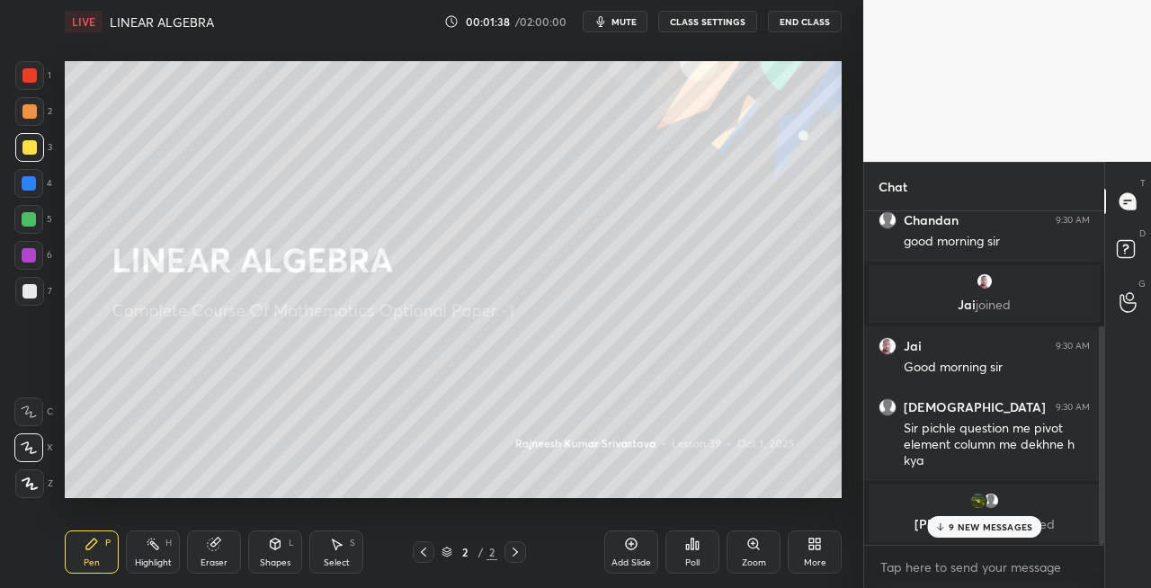
click at [970, 531] on p "9 NEW MESSAGES" at bounding box center [991, 527] width 84 height 11
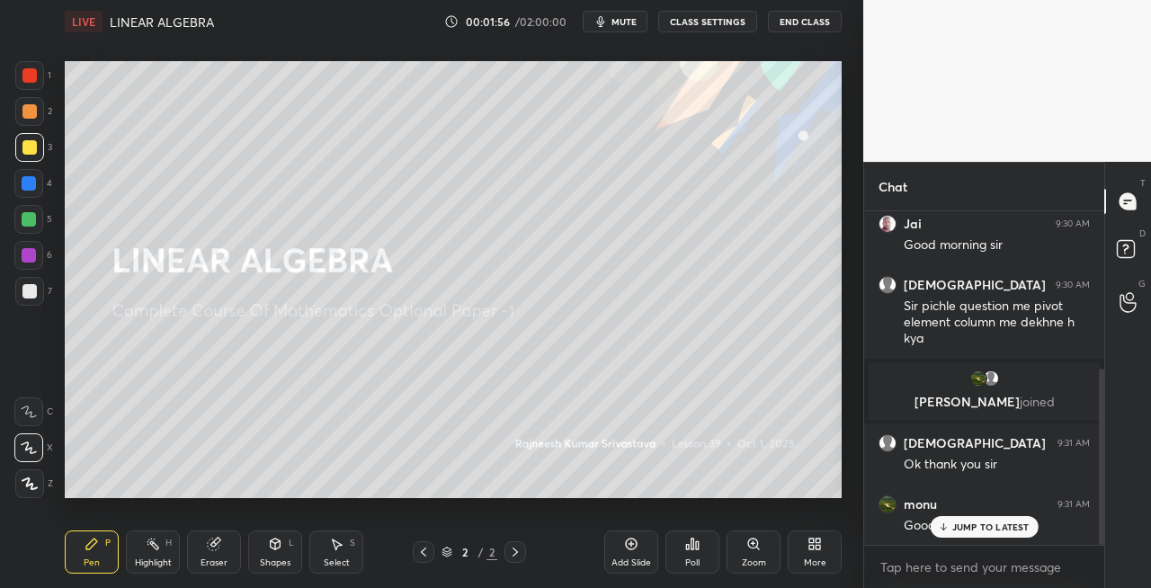
scroll to position [360, 0]
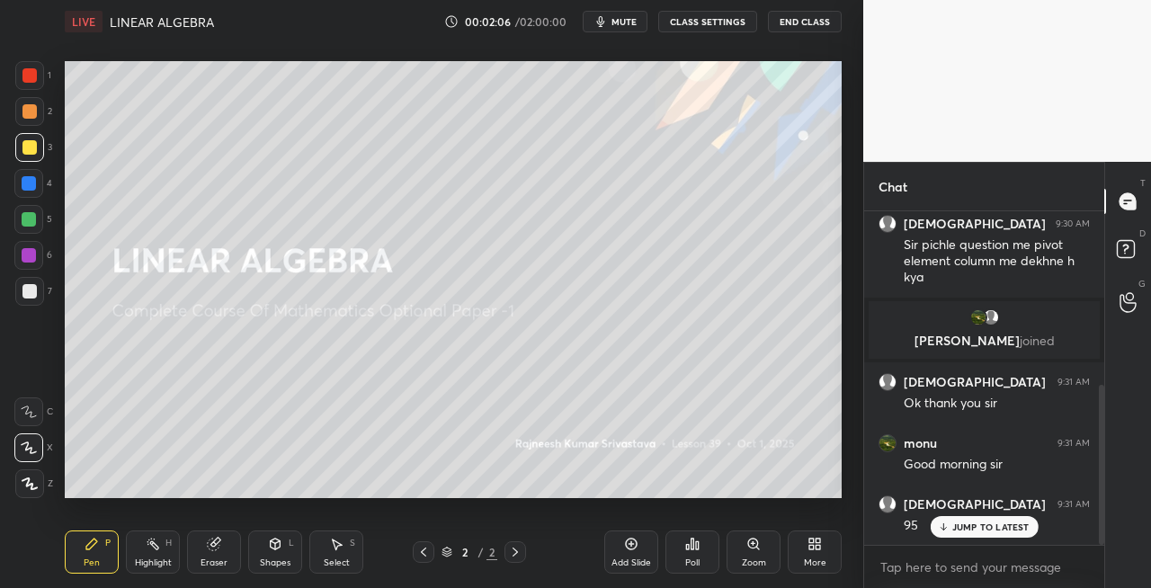
click at [273, 561] on div "Shapes" at bounding box center [275, 563] width 31 height 9
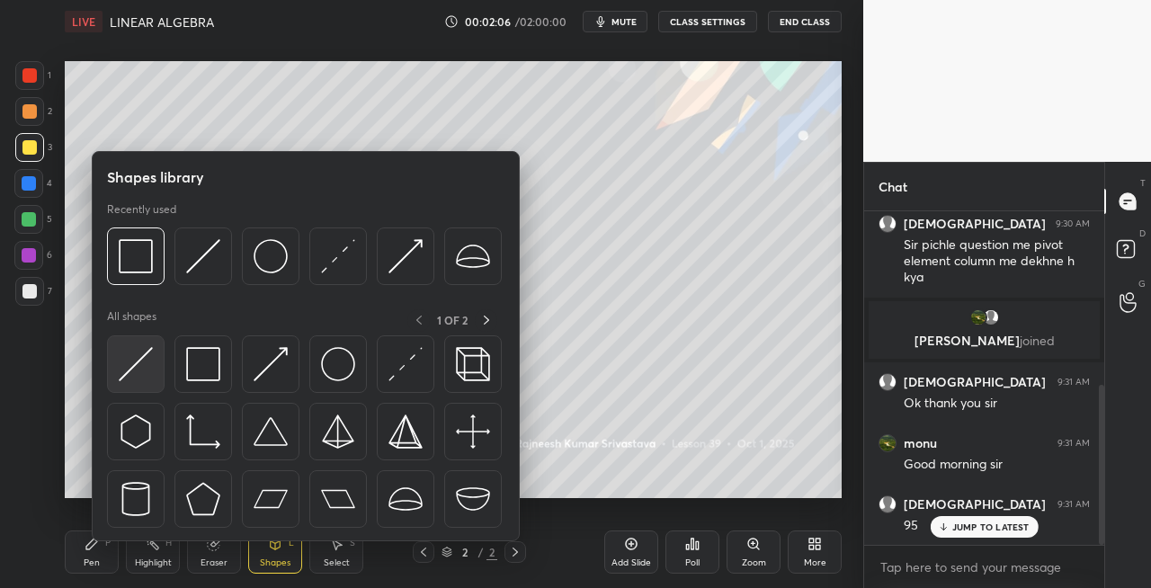
click at [126, 368] on img at bounding box center [136, 364] width 34 height 34
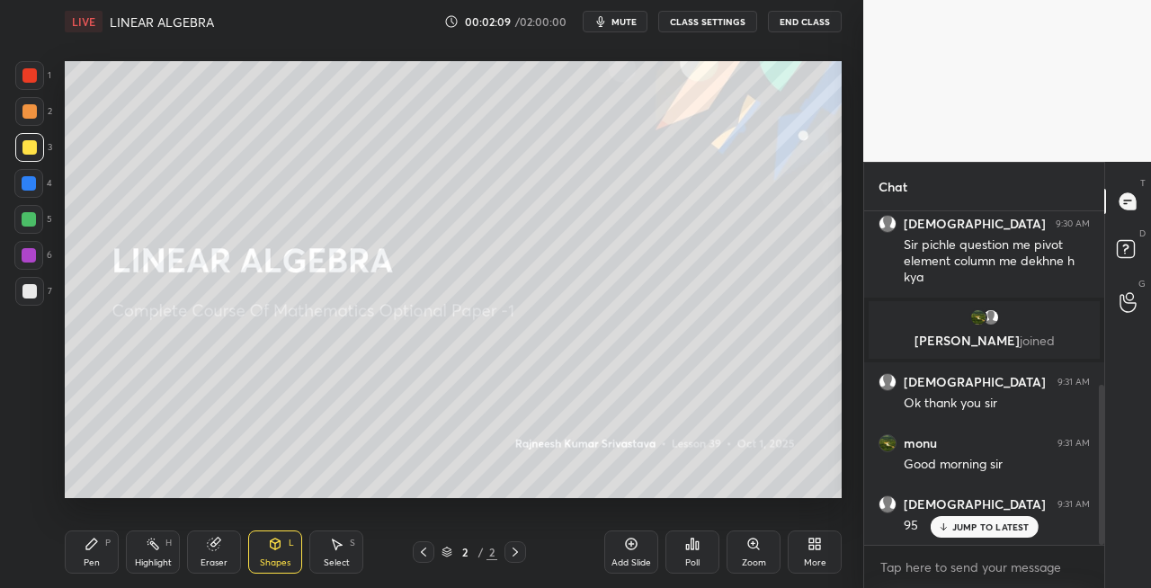
click at [99, 553] on div "Pen P" at bounding box center [92, 552] width 54 height 43
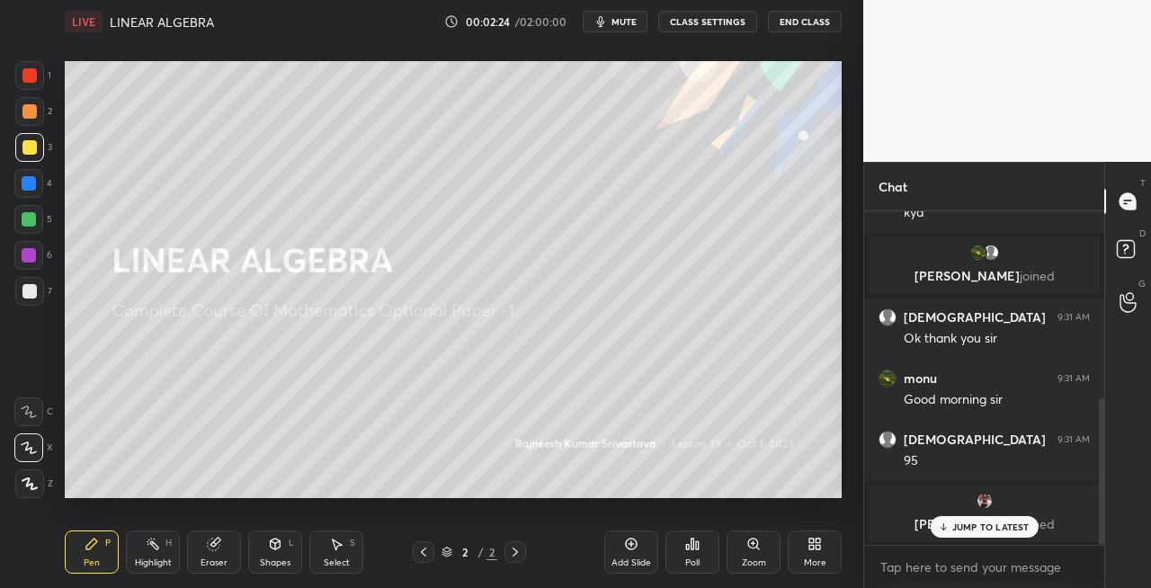
click at [261, 550] on div "Shapes L" at bounding box center [275, 552] width 54 height 43
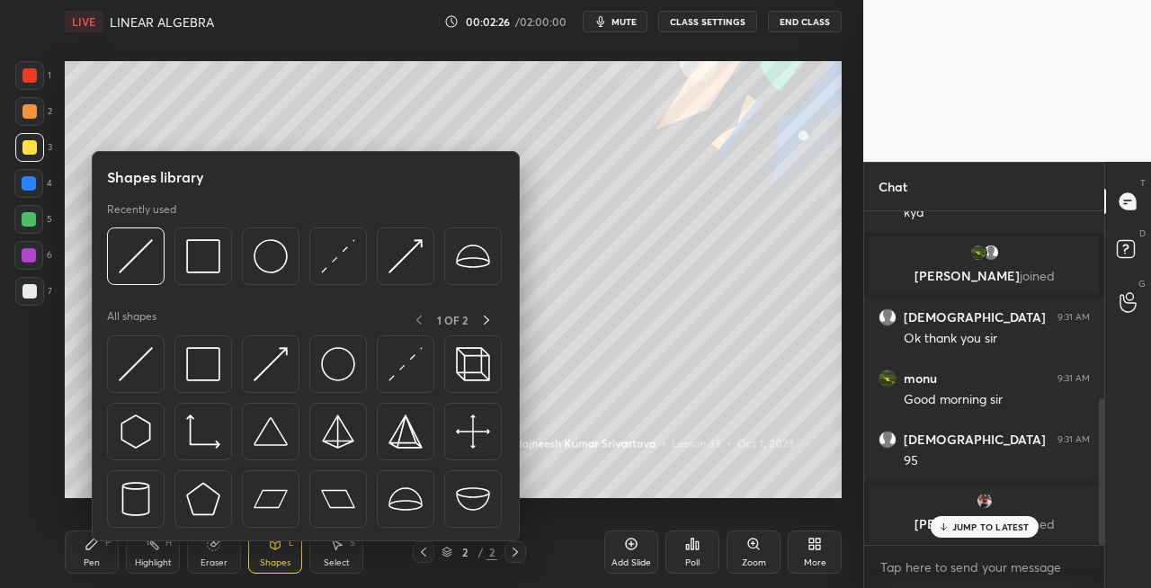
click at [214, 565] on div "Eraser" at bounding box center [214, 563] width 27 height 9
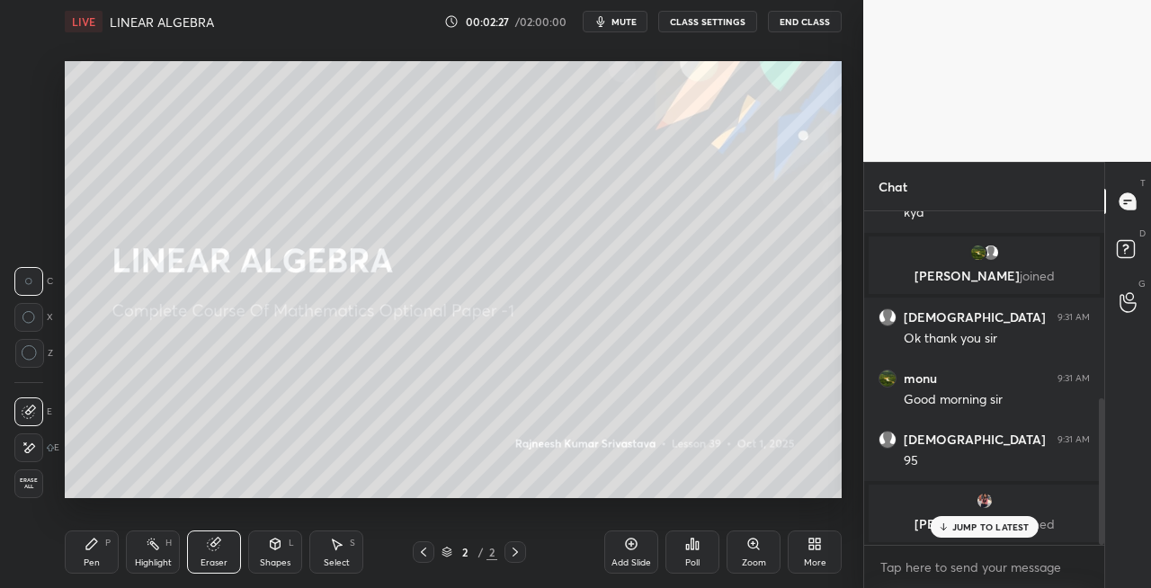
click at [97, 548] on icon at bounding box center [92, 544] width 14 height 14
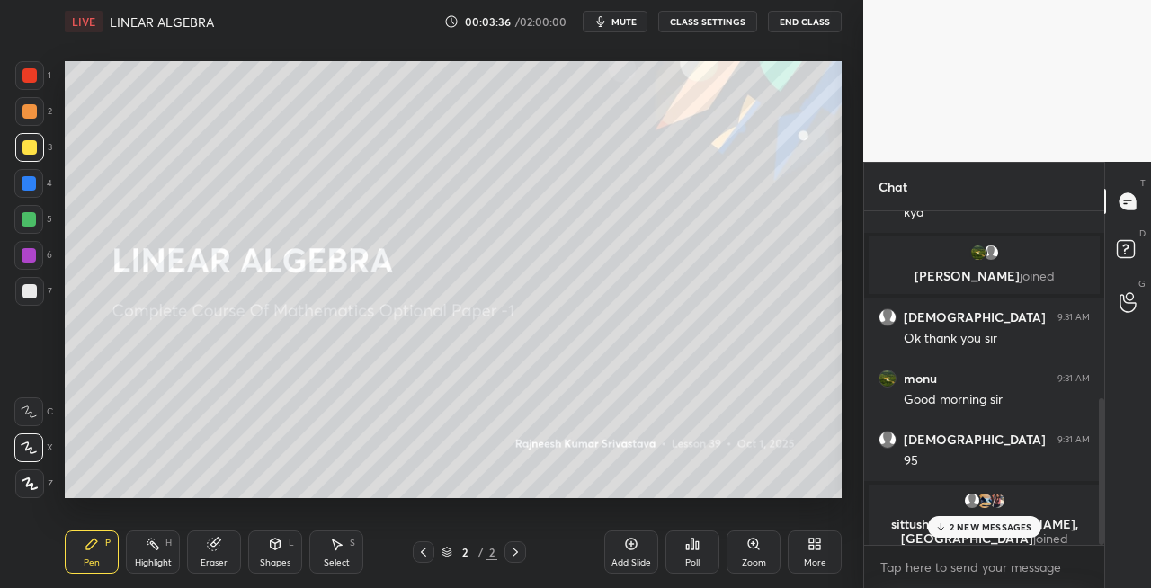
click at [952, 526] on p "2 NEW MESSAGES" at bounding box center [991, 527] width 83 height 11
click at [31, 297] on div at bounding box center [29, 291] width 14 height 14
click at [288, 568] on div "Shapes" at bounding box center [275, 563] width 31 height 9
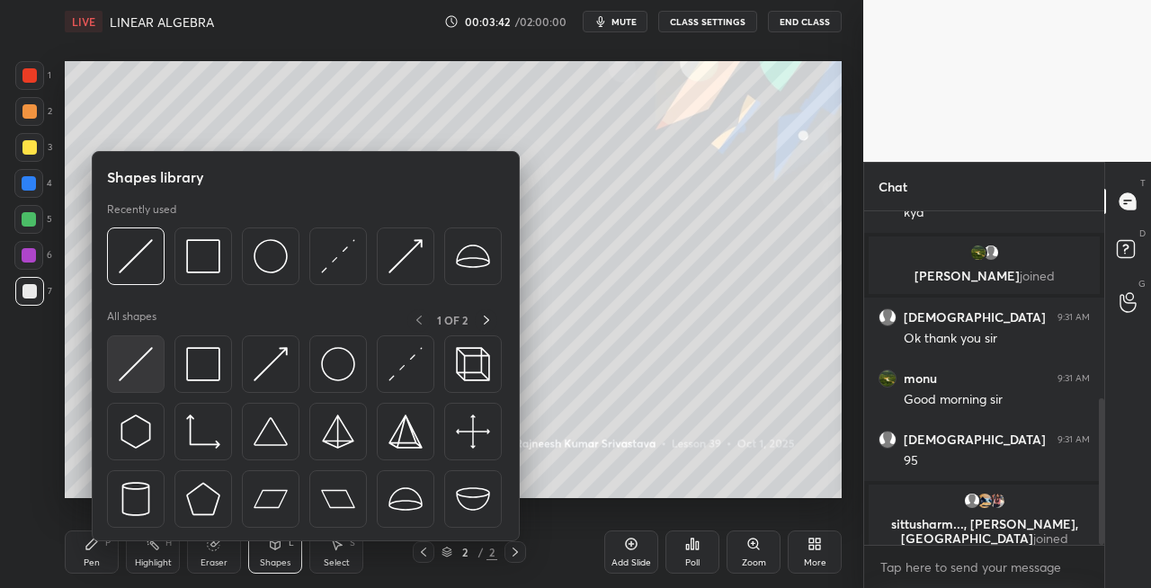
click at [137, 361] on img at bounding box center [136, 364] width 34 height 34
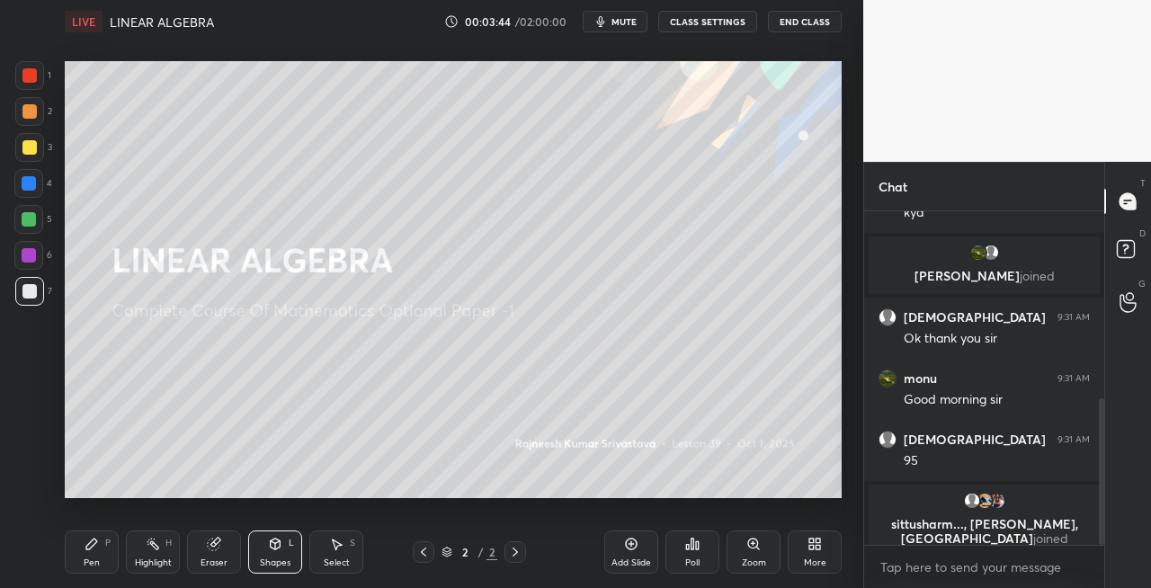
click at [86, 561] on div "Pen" at bounding box center [92, 563] width 16 height 9
click at [273, 547] on icon at bounding box center [276, 544] width 10 height 11
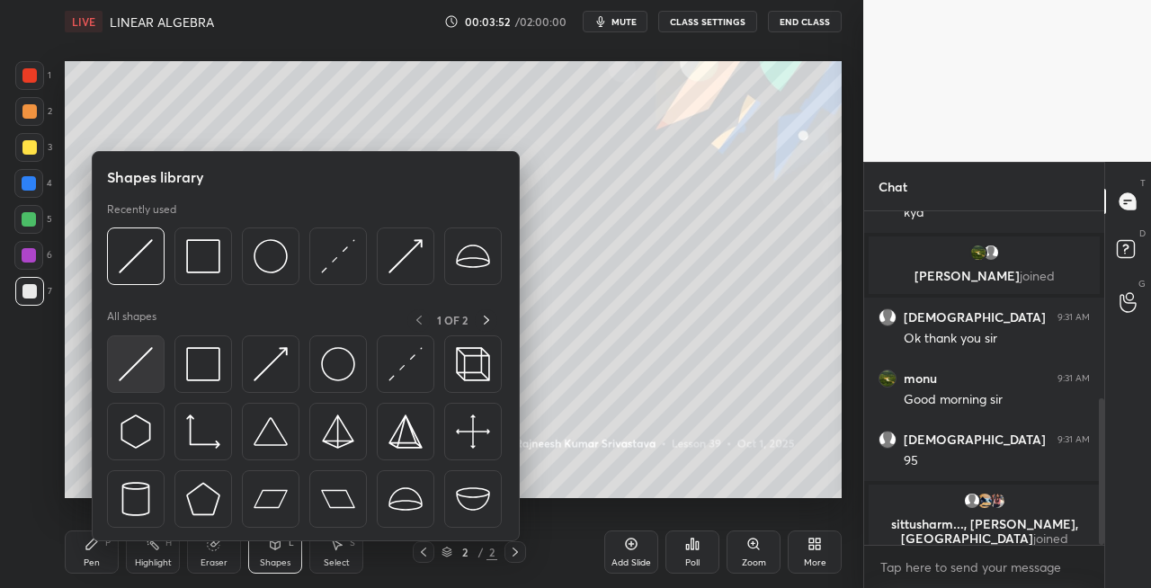
click at [117, 386] on div at bounding box center [136, 364] width 58 height 58
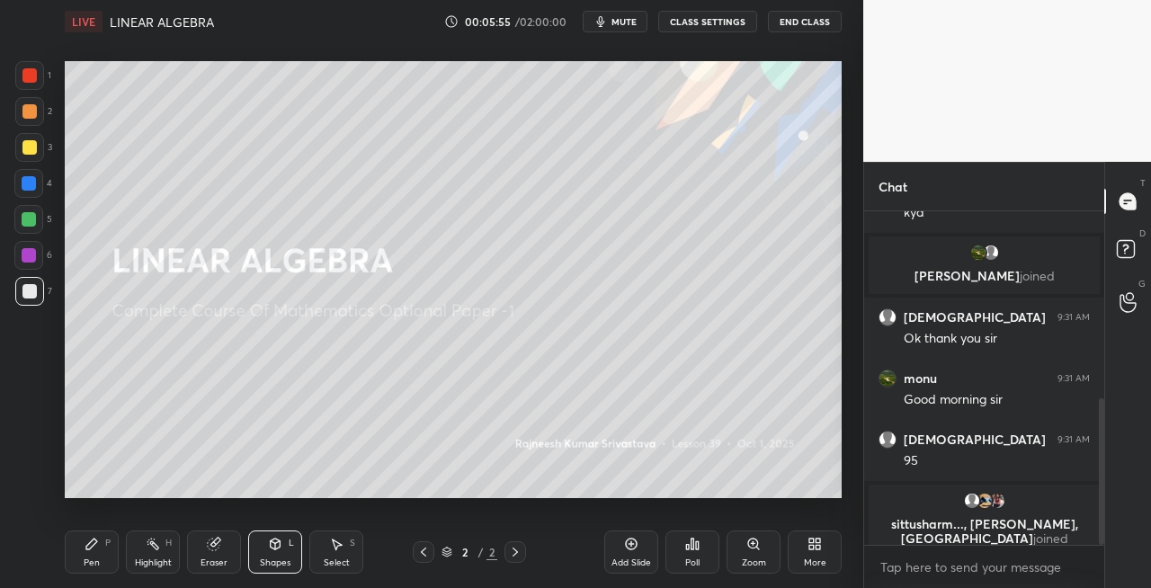
scroll to position [486, 0]
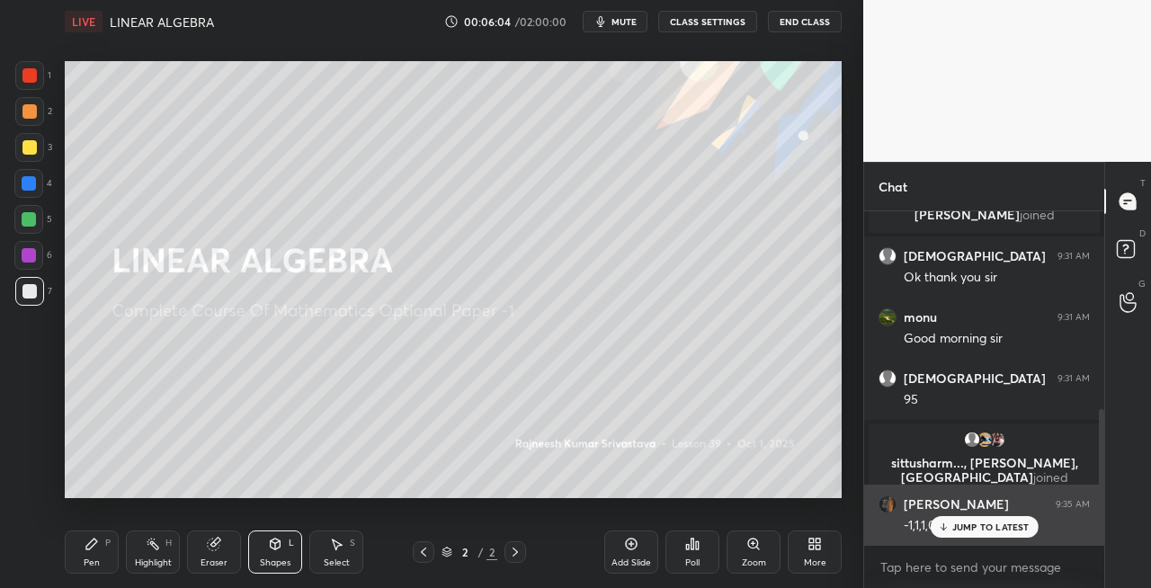
click at [945, 529] on icon at bounding box center [943, 529] width 5 height 3
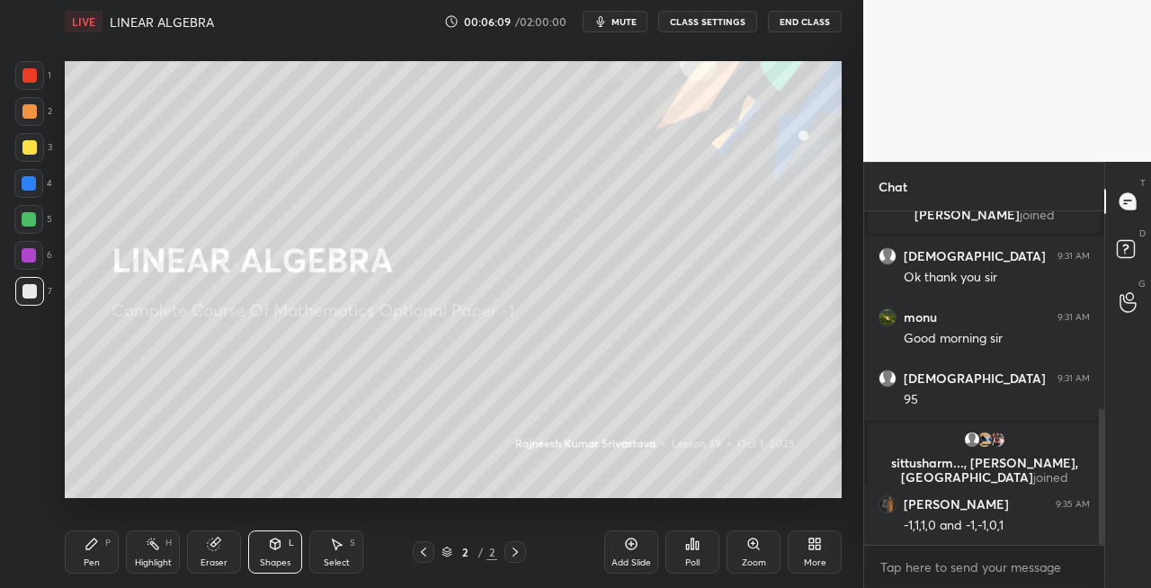
click at [95, 549] on icon at bounding box center [92, 544] width 14 height 14
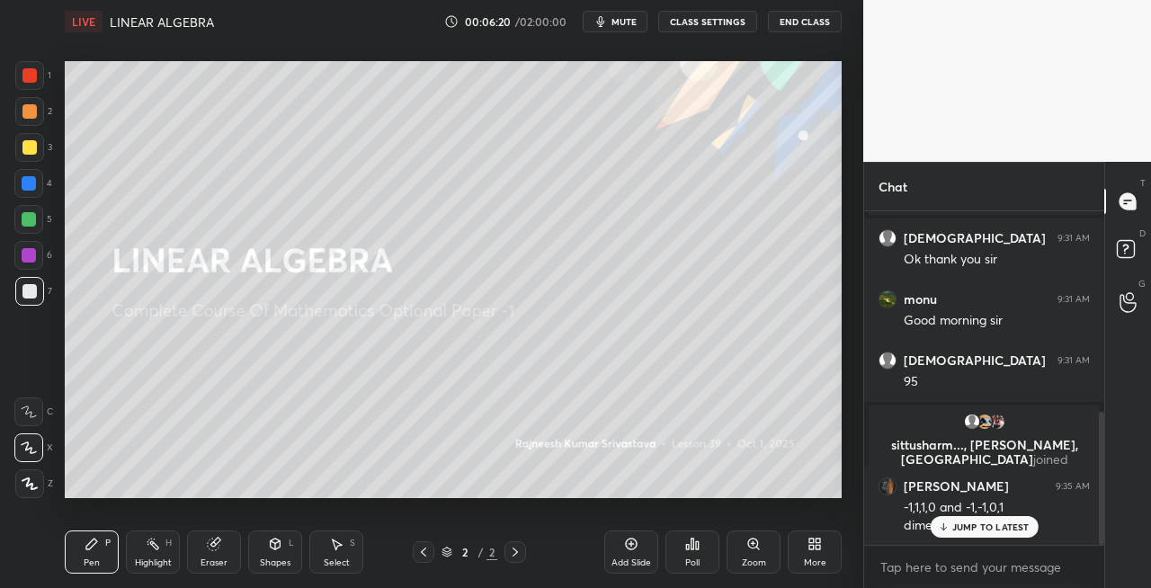
click at [221, 554] on div "Eraser" at bounding box center [214, 552] width 54 height 43
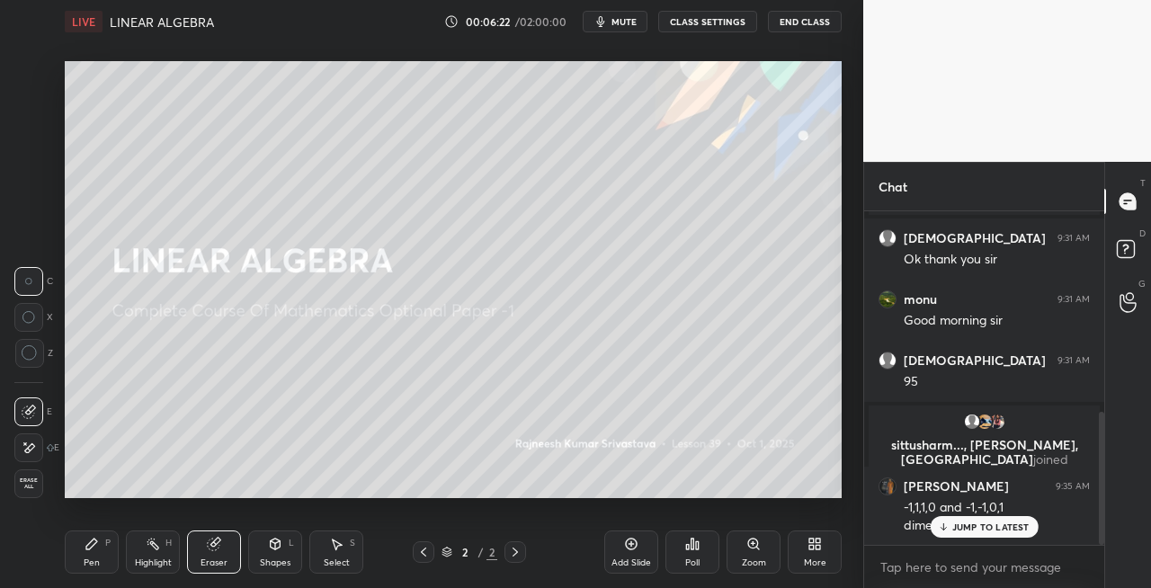
click at [93, 568] on div "Pen P" at bounding box center [92, 552] width 54 height 43
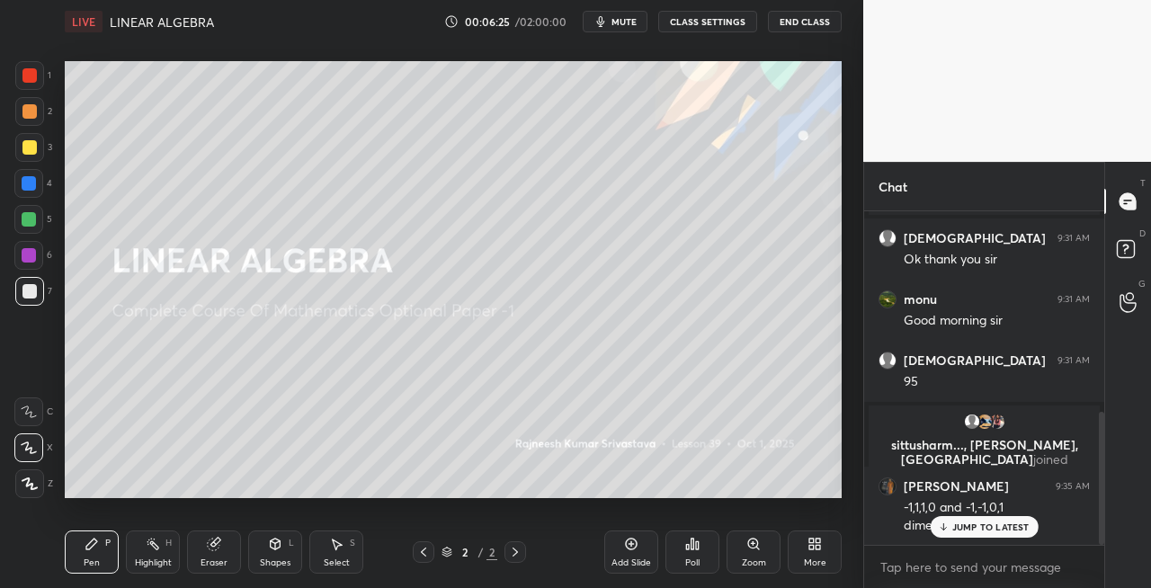
click at [222, 553] on div "Eraser" at bounding box center [214, 552] width 54 height 43
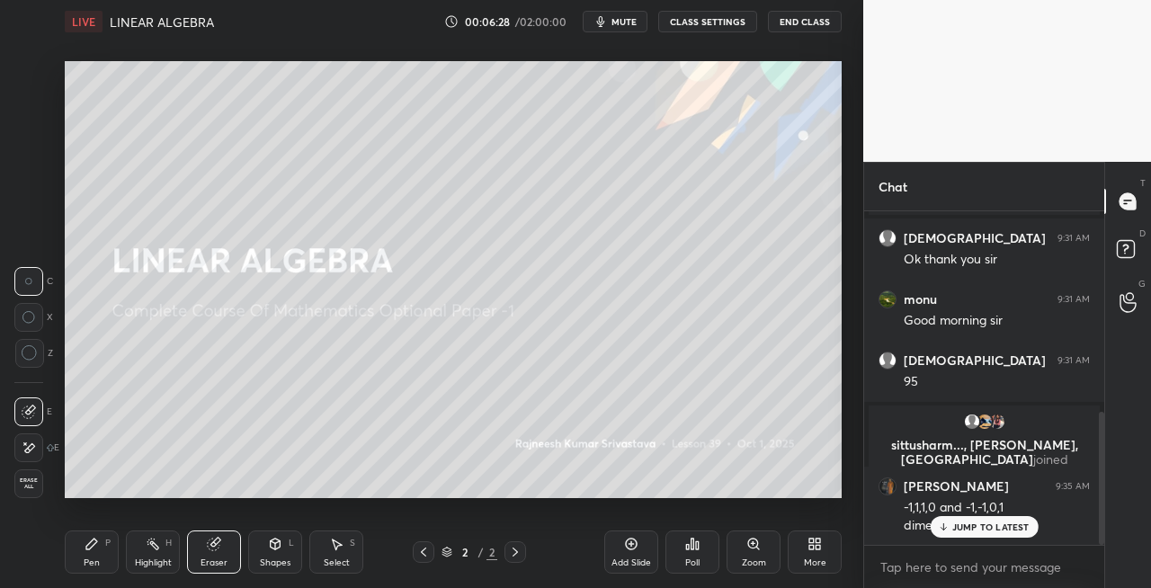
click at [101, 559] on div "Pen P" at bounding box center [92, 552] width 54 height 43
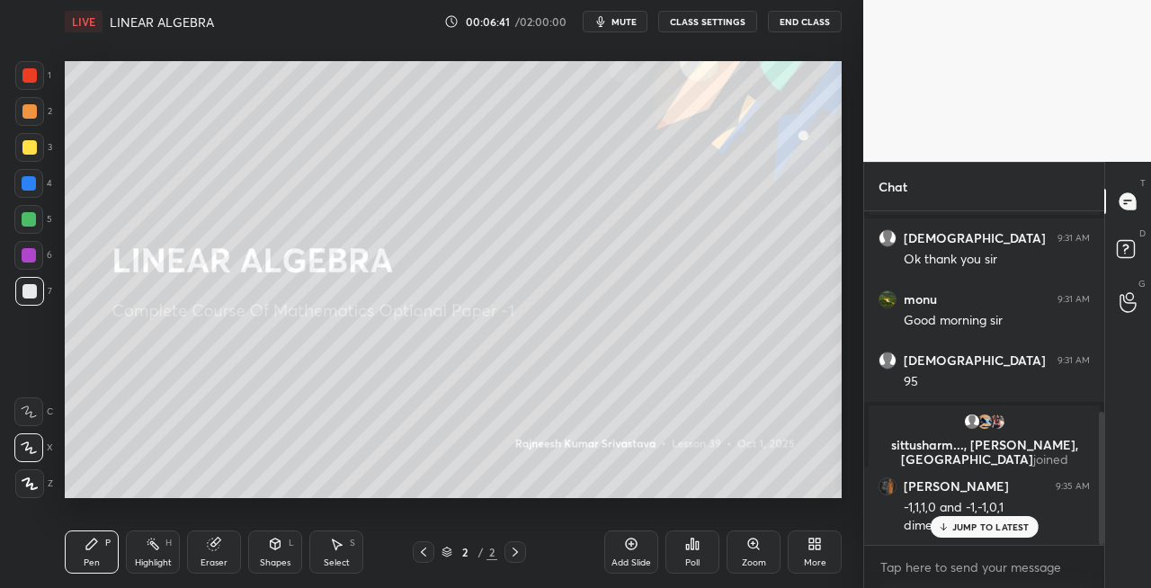
click at [224, 556] on div "Eraser" at bounding box center [214, 552] width 54 height 43
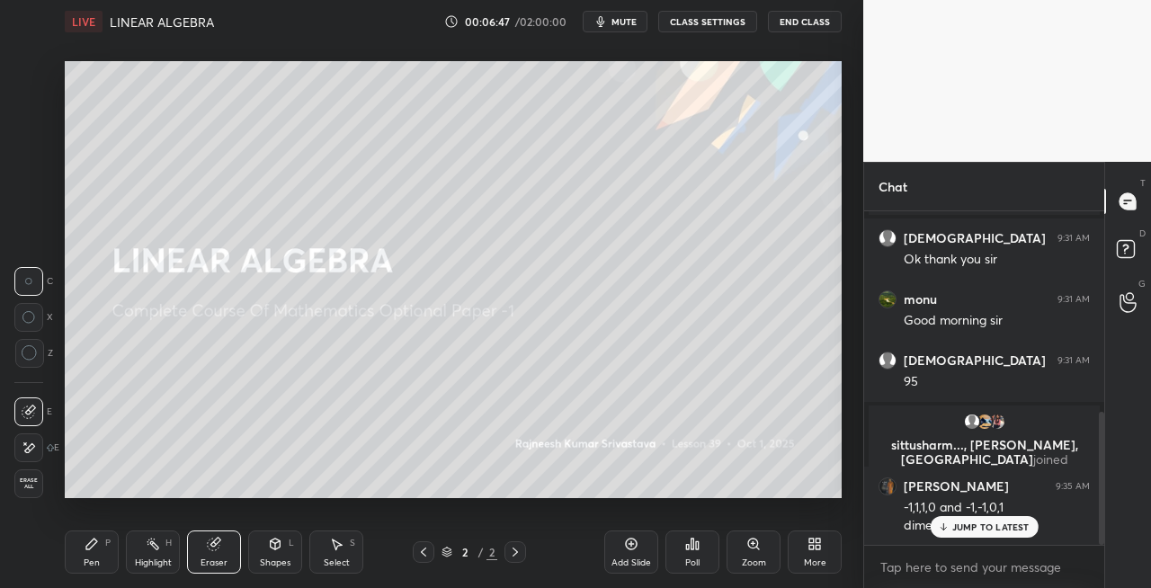
click at [103, 559] on div "Pen P" at bounding box center [92, 552] width 54 height 43
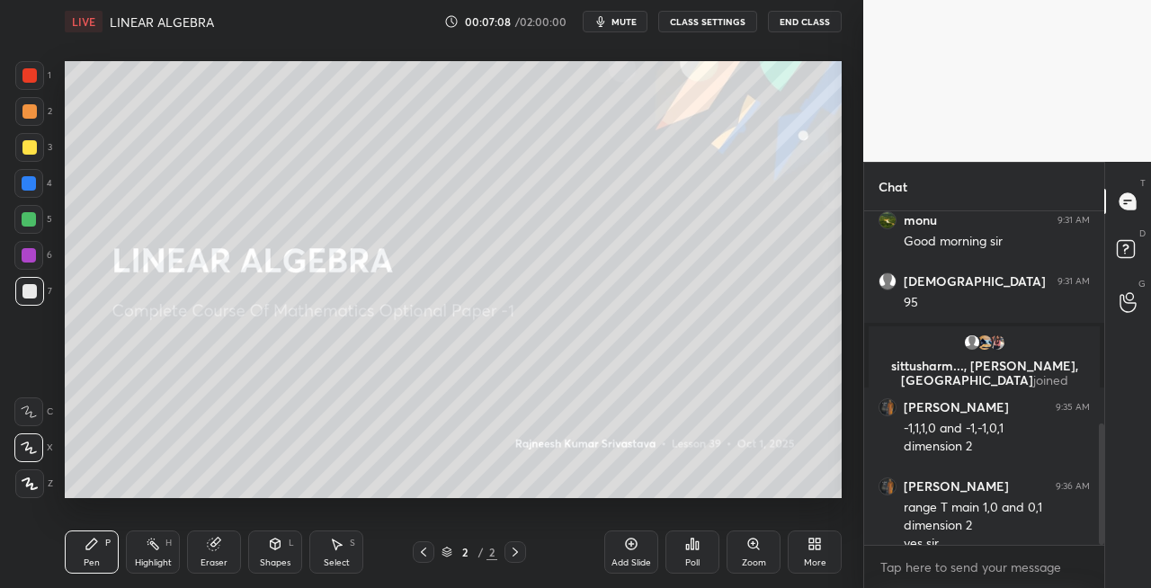
scroll to position [601, 0]
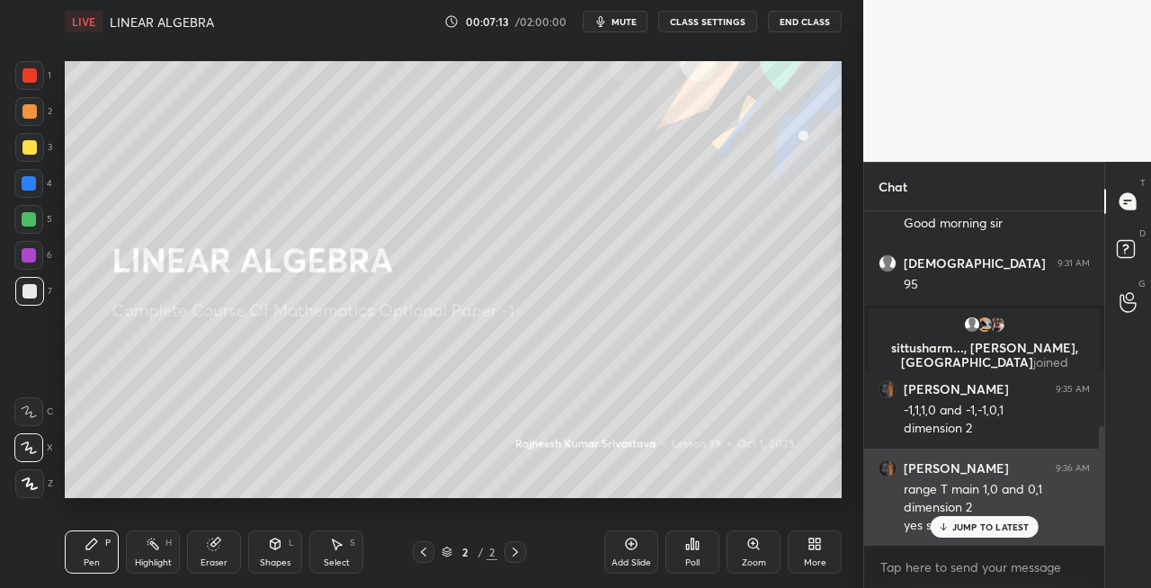
click at [961, 531] on p "JUMP TO LATEST" at bounding box center [990, 527] width 77 height 11
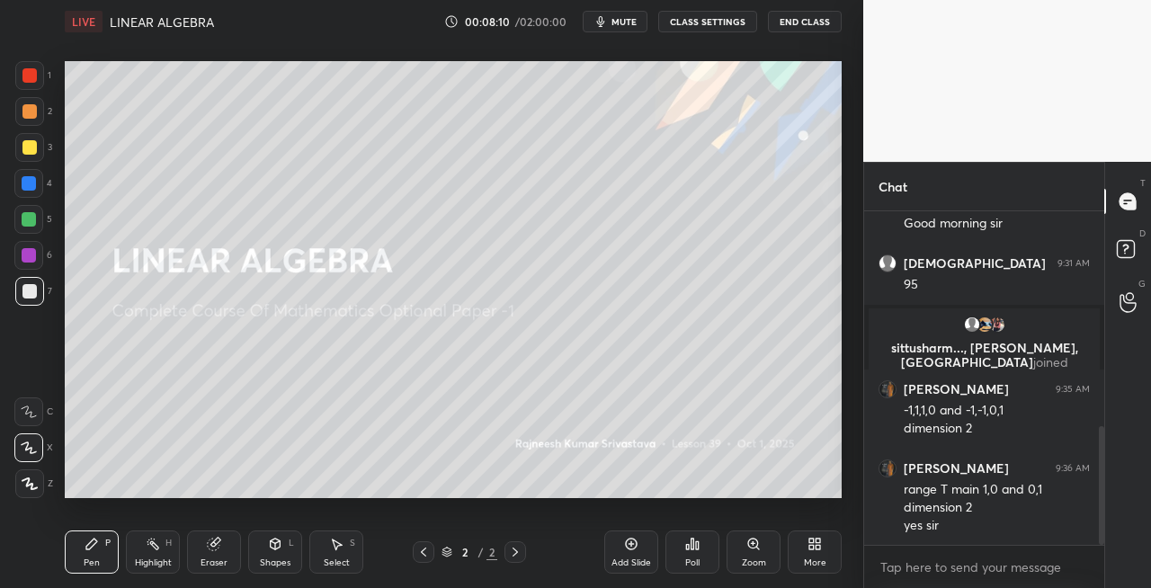
scroll to position [662, 0]
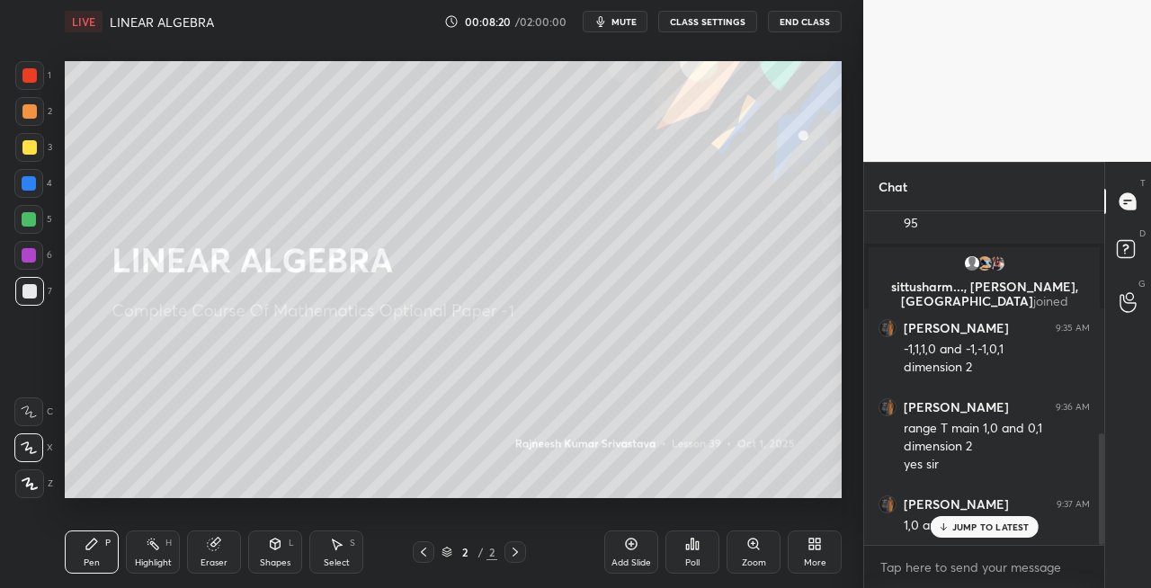
click at [201, 555] on div "Eraser" at bounding box center [214, 552] width 54 height 43
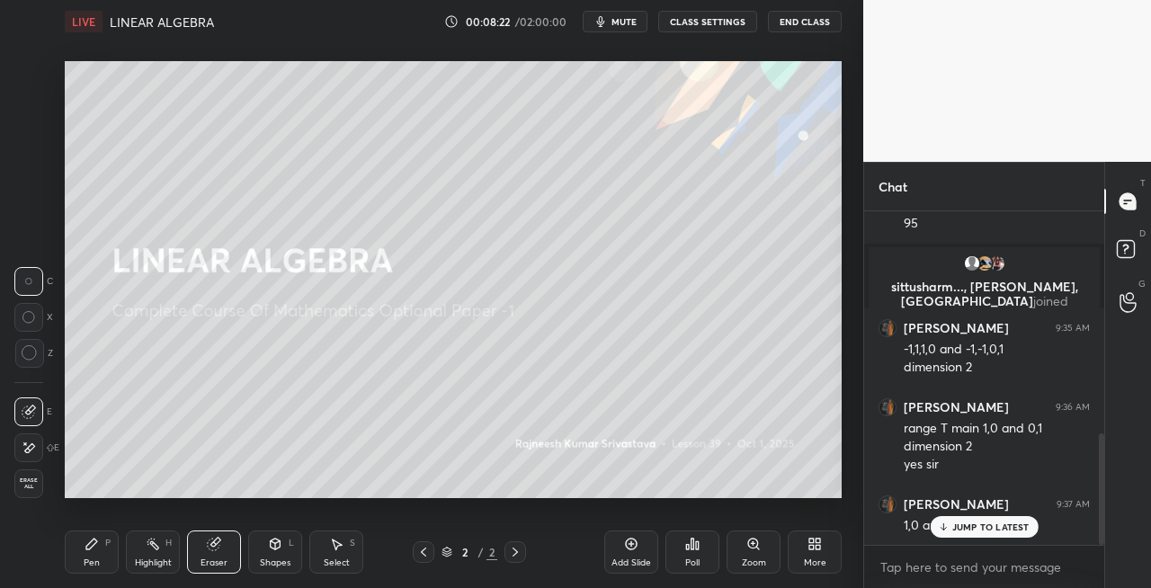
click at [84, 561] on div "Pen" at bounding box center [92, 563] width 16 height 9
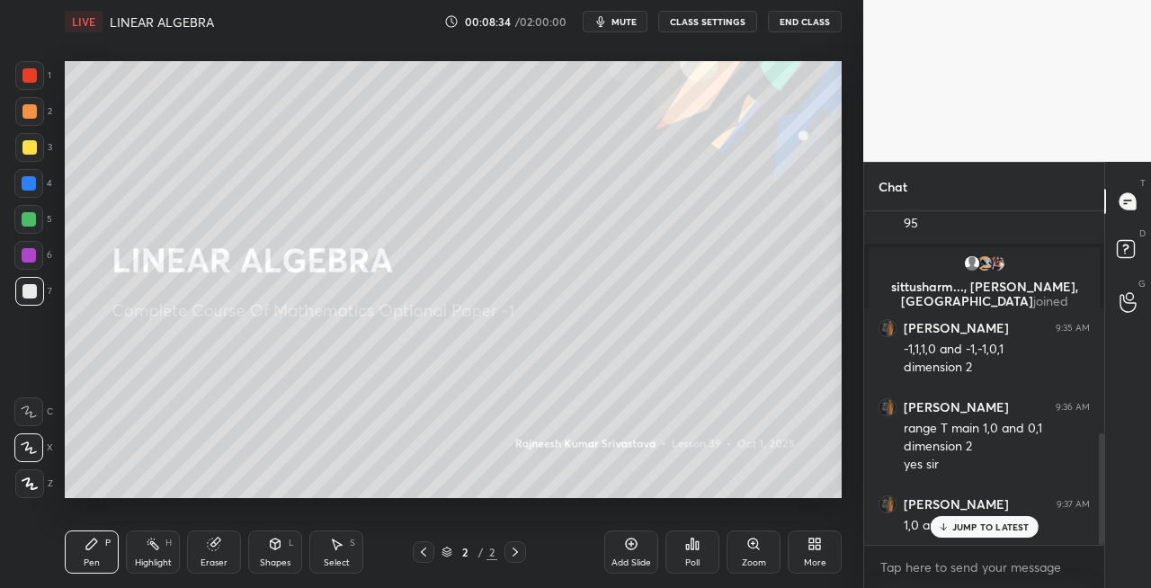
click at [219, 550] on icon at bounding box center [214, 544] width 14 height 14
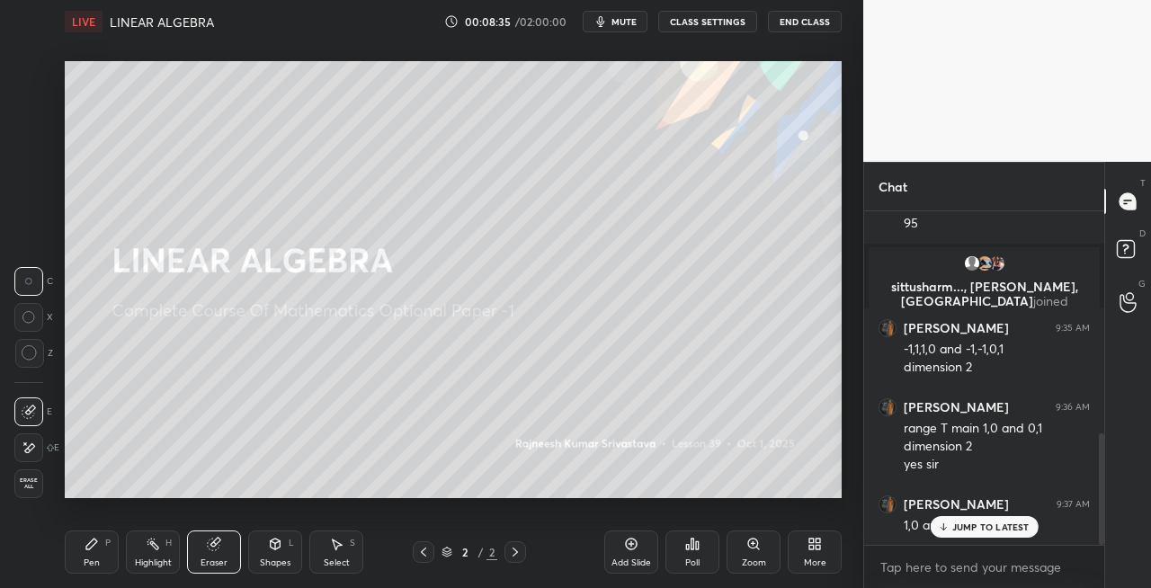
click at [99, 552] on div "Pen P" at bounding box center [92, 552] width 54 height 43
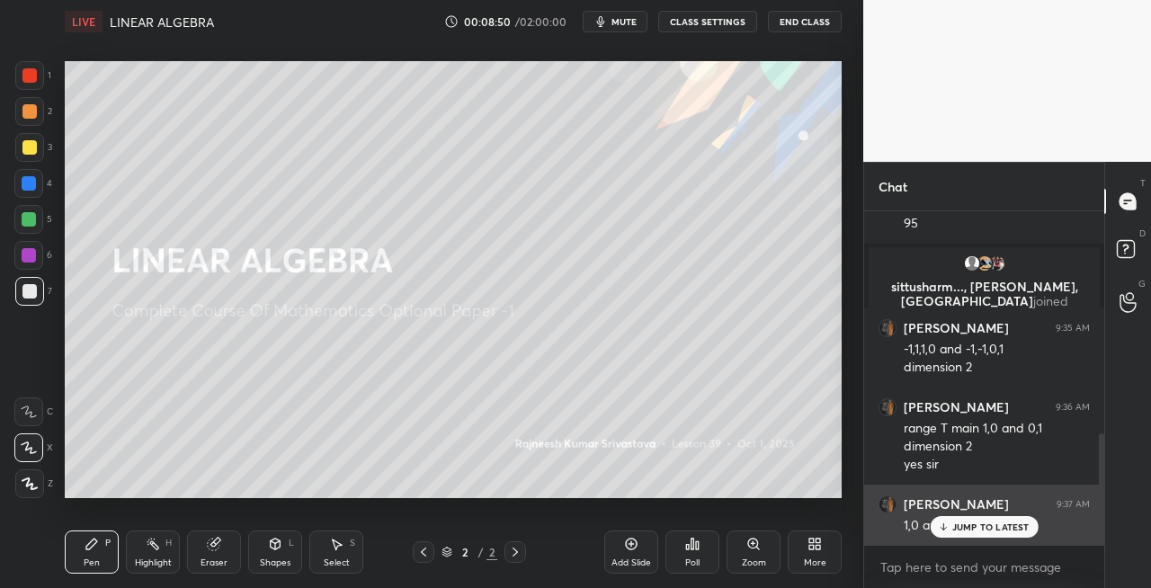
click at [968, 527] on p "JUMP TO LATEST" at bounding box center [990, 527] width 77 height 11
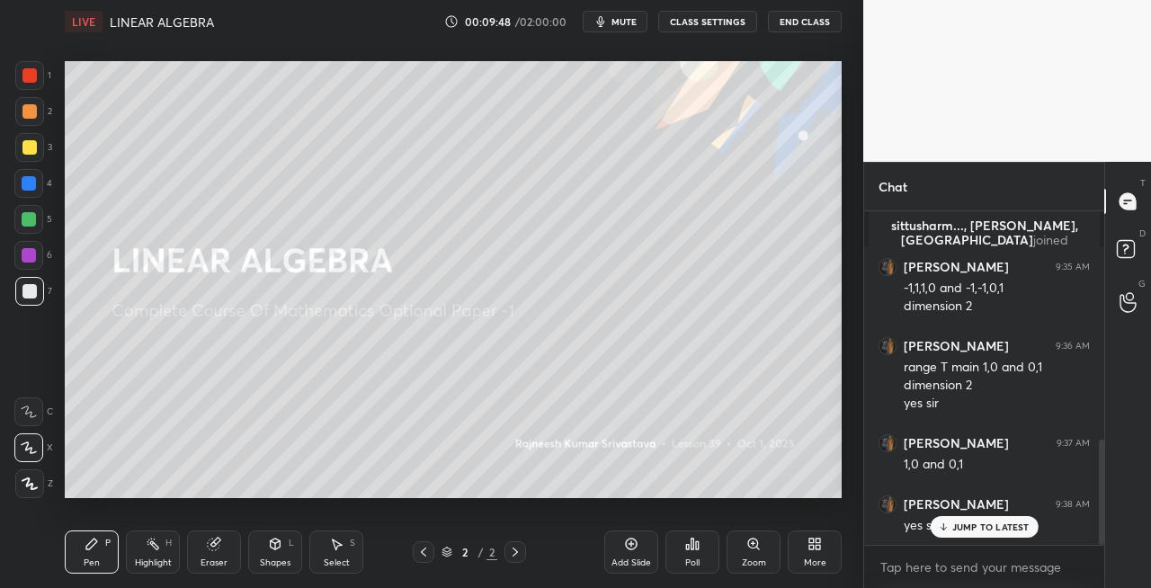
click at [518, 552] on icon at bounding box center [515, 552] width 14 height 14
click at [516, 554] on icon at bounding box center [515, 552] width 14 height 14
click at [627, 560] on div "Add Slide" at bounding box center [632, 563] width 40 height 9
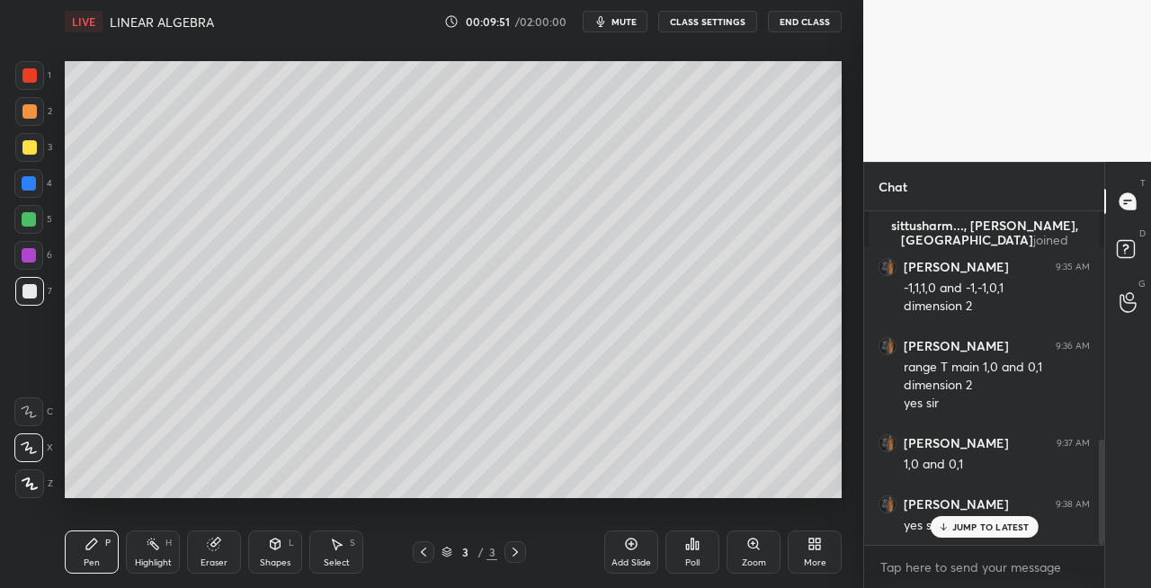
click at [35, 153] on div at bounding box center [29, 147] width 14 height 14
click at [282, 540] on div "Shapes L" at bounding box center [275, 552] width 54 height 43
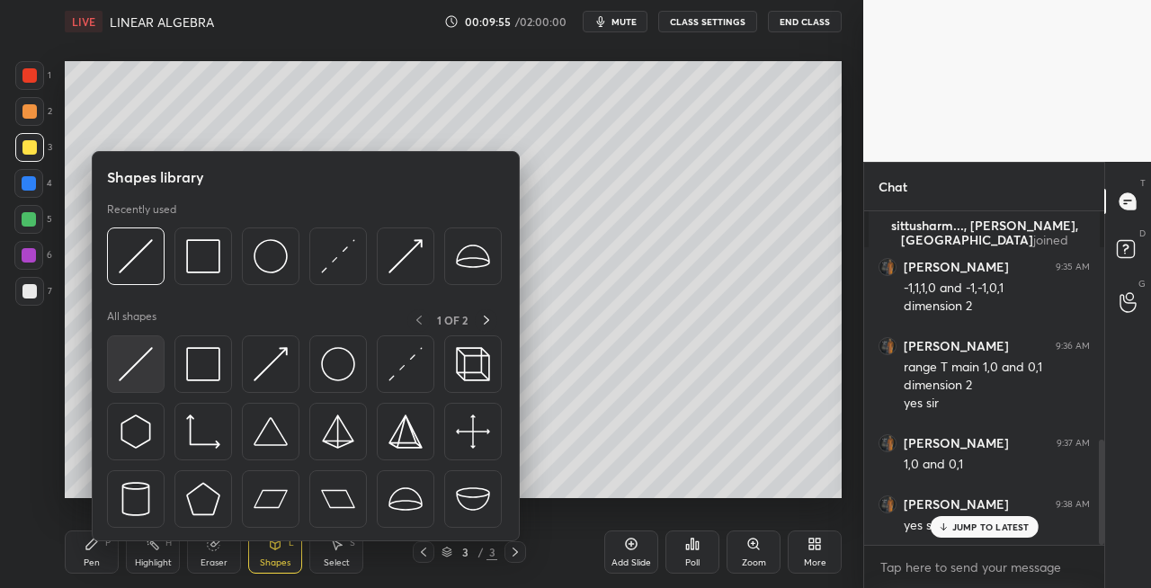
click at [137, 374] on img at bounding box center [136, 364] width 34 height 34
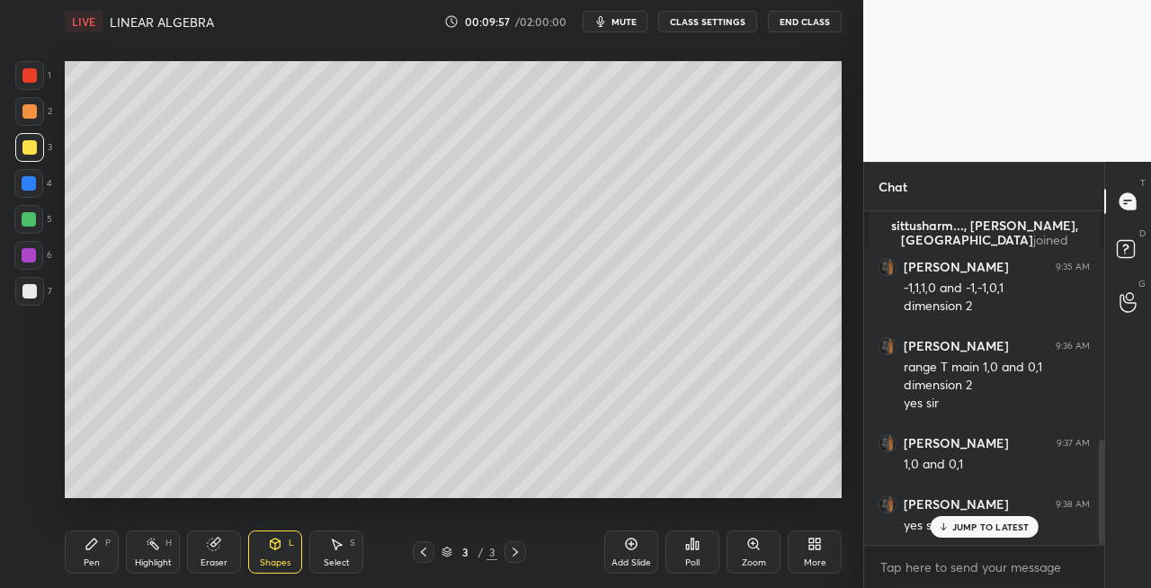
click at [77, 543] on div "Pen P" at bounding box center [92, 552] width 54 height 43
click at [212, 559] on div "Eraser" at bounding box center [214, 563] width 27 height 9
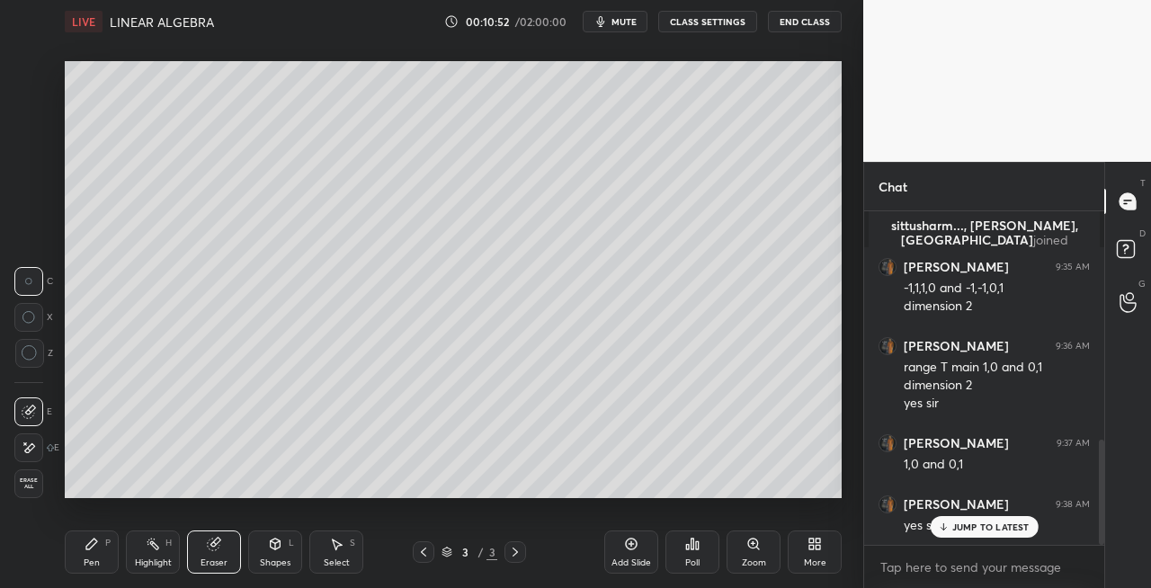
click at [98, 567] on div "Pen" at bounding box center [92, 563] width 16 height 9
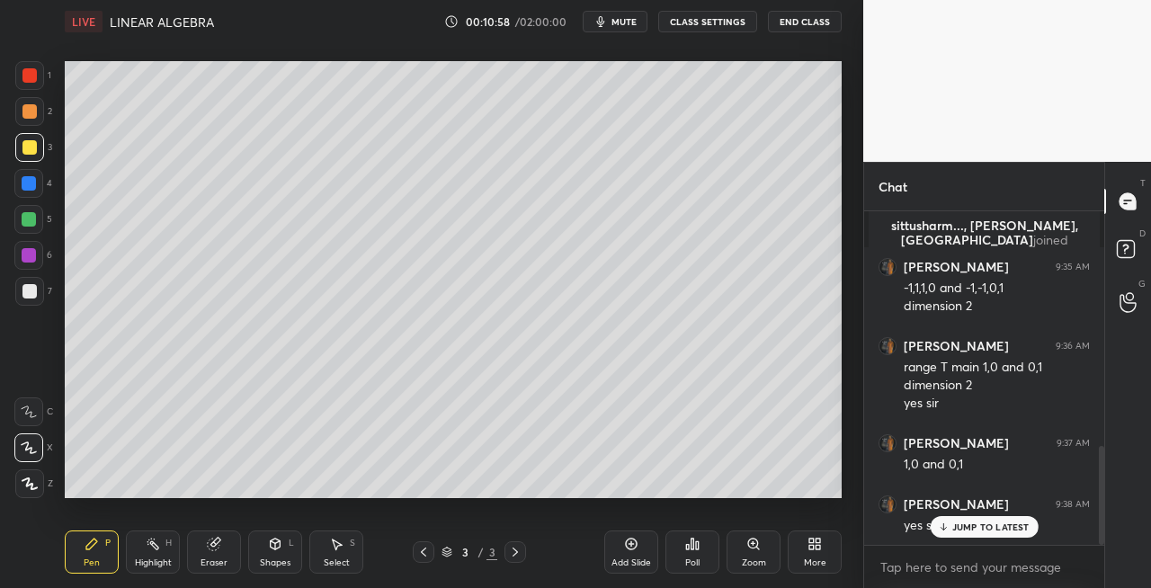
scroll to position [788, 0]
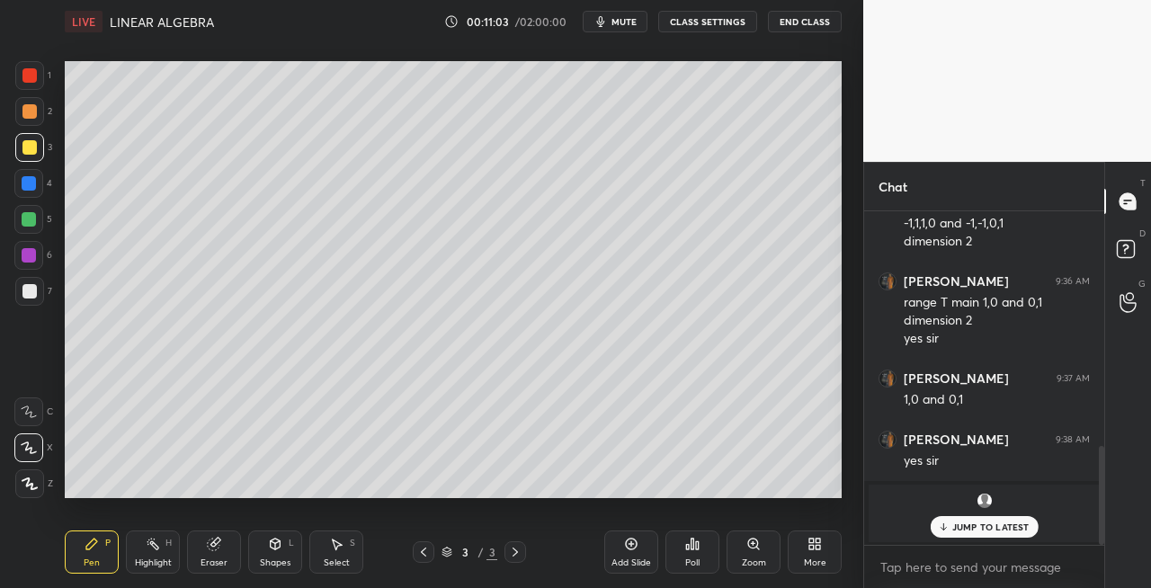
click at [36, 292] on div at bounding box center [29, 291] width 14 height 14
click at [270, 549] on icon at bounding box center [275, 544] width 14 height 14
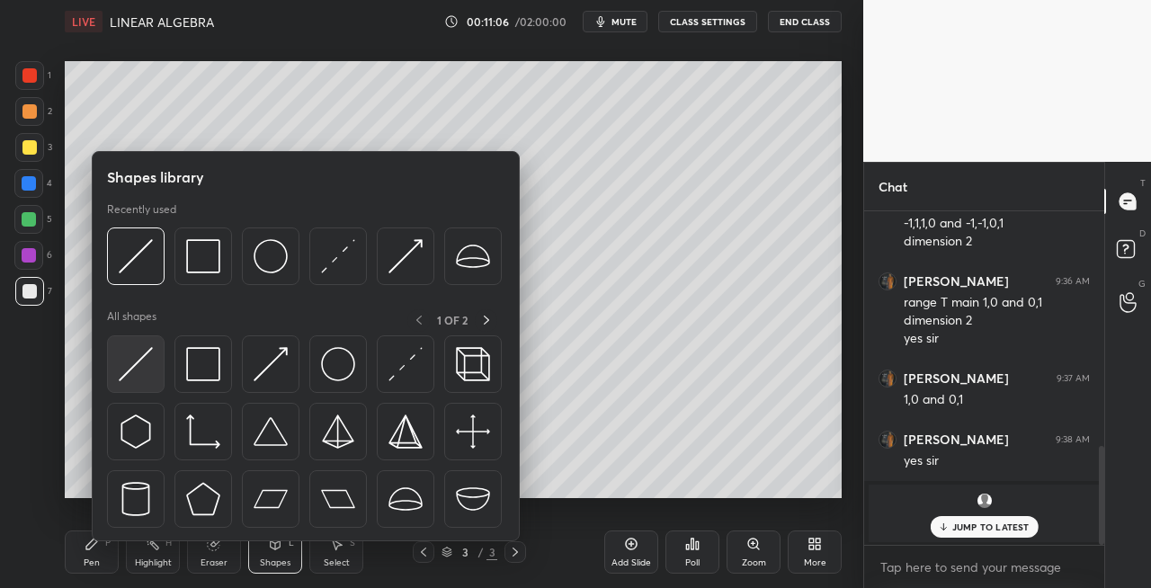
click at [122, 375] on img at bounding box center [136, 364] width 34 height 34
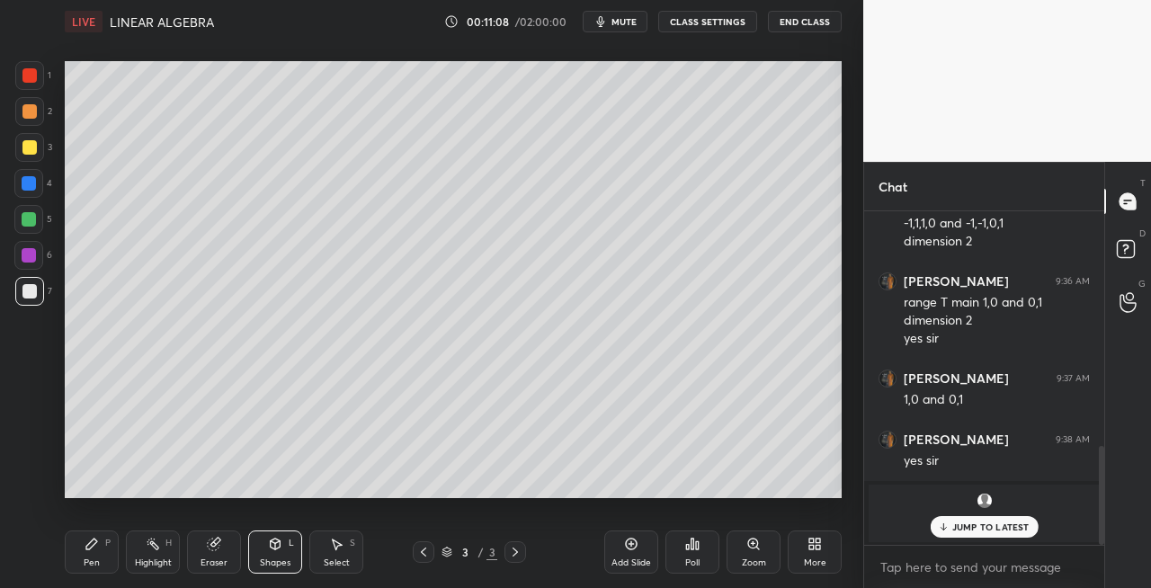
click at [89, 545] on icon at bounding box center [91, 544] width 11 height 11
click at [288, 546] on div "Shapes L" at bounding box center [275, 552] width 54 height 43
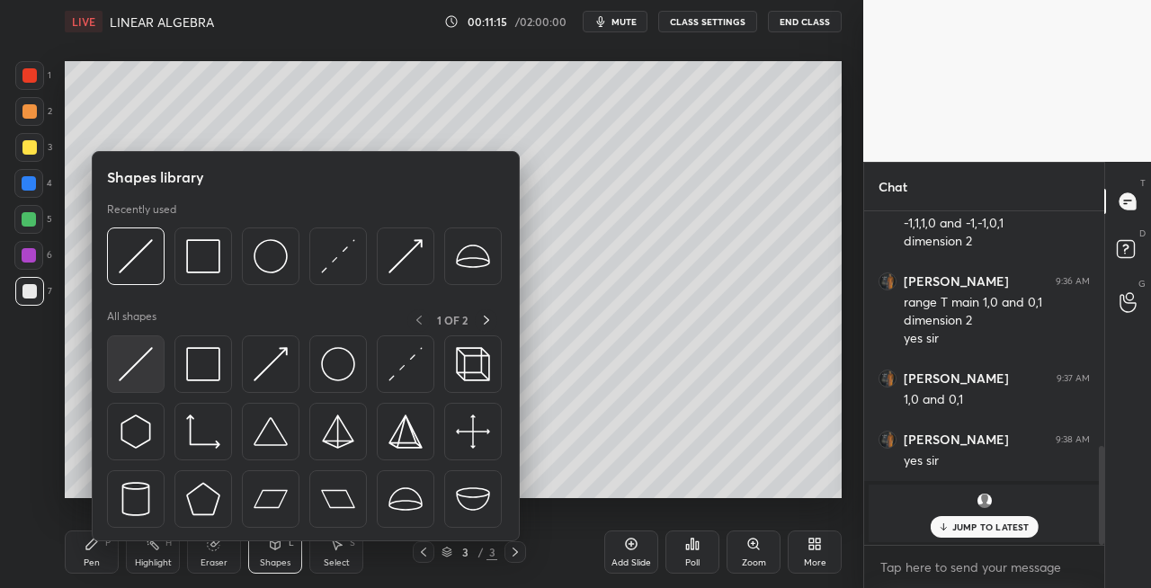
click at [130, 378] on img at bounding box center [136, 364] width 34 height 34
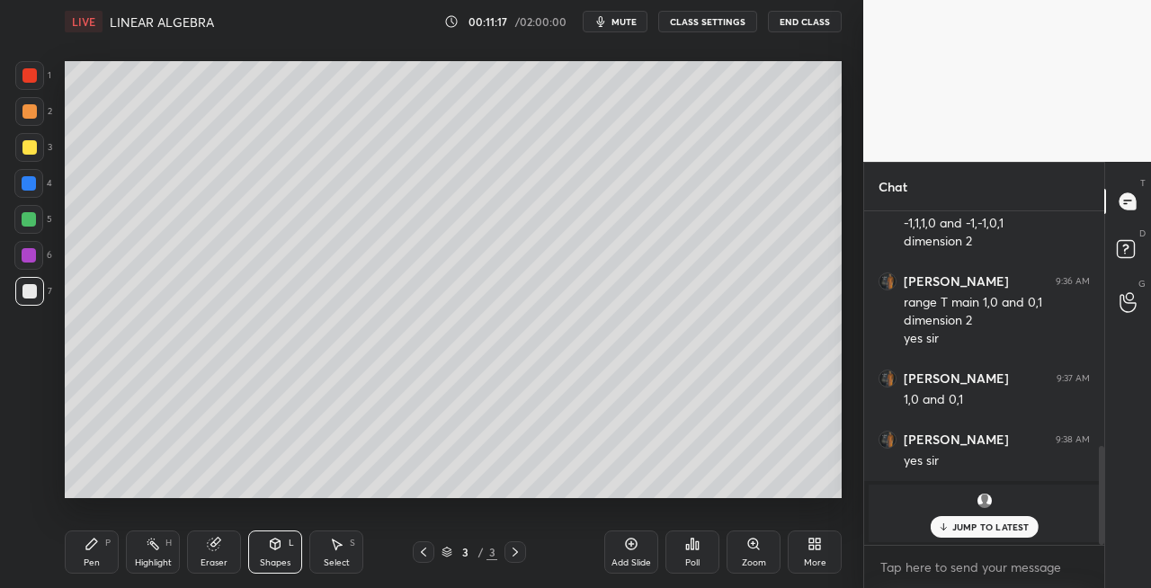
click at [117, 556] on div "Pen P" at bounding box center [92, 552] width 54 height 43
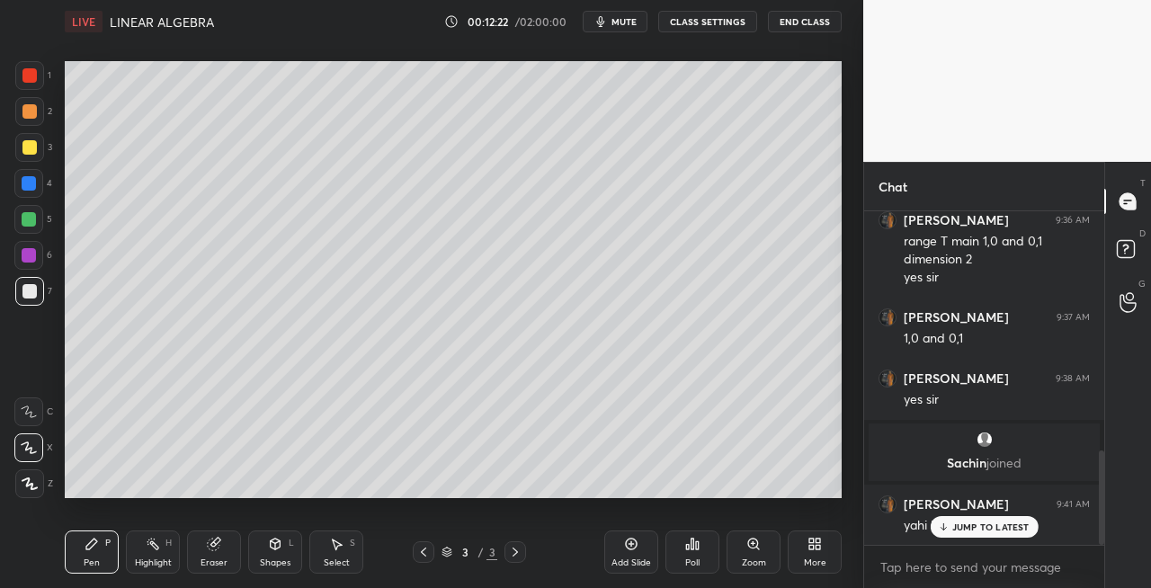
click at [44, 148] on div "3" at bounding box center [33, 147] width 37 height 29
click at [275, 549] on icon at bounding box center [276, 544] width 10 height 11
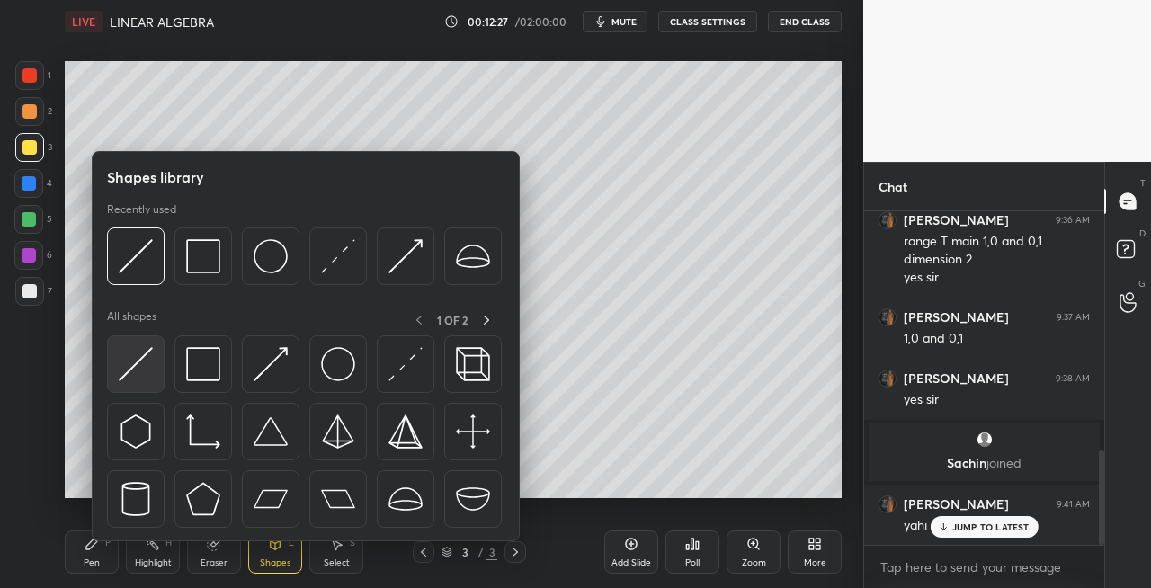
click at [136, 367] on img at bounding box center [136, 364] width 34 height 34
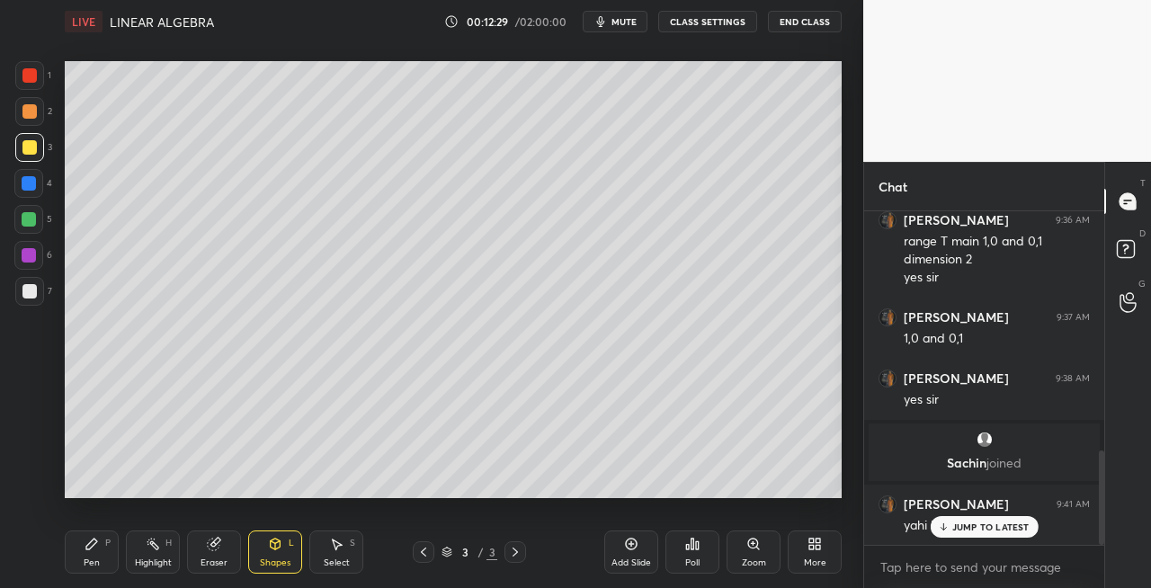
click at [105, 539] on div "P" at bounding box center [107, 543] width 5 height 9
click at [233, 543] on div "Eraser" at bounding box center [214, 552] width 54 height 43
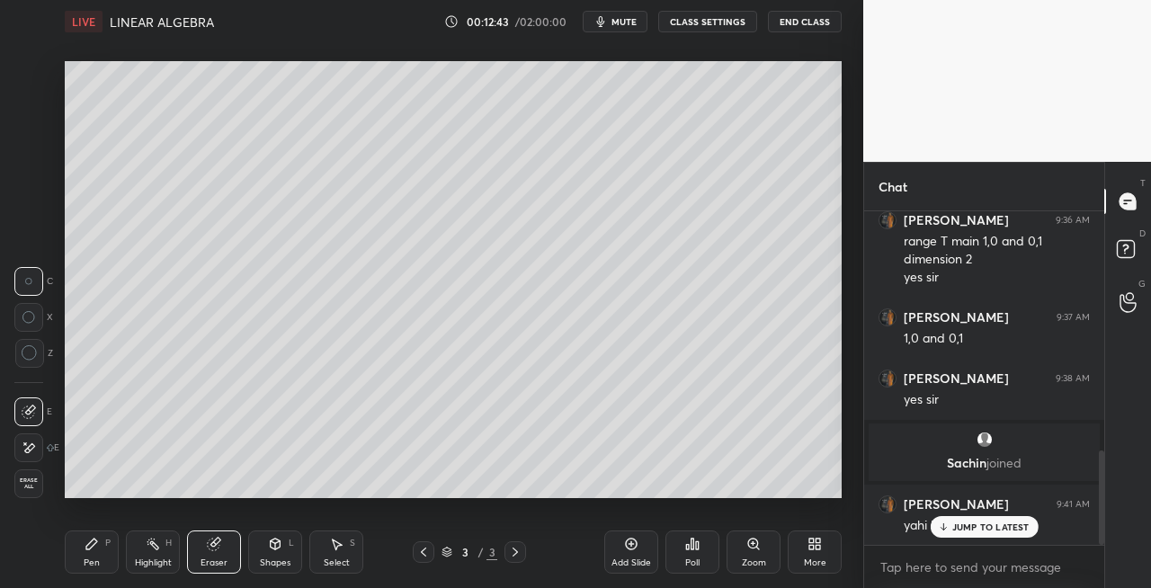
click at [115, 554] on div "Pen P" at bounding box center [92, 552] width 54 height 43
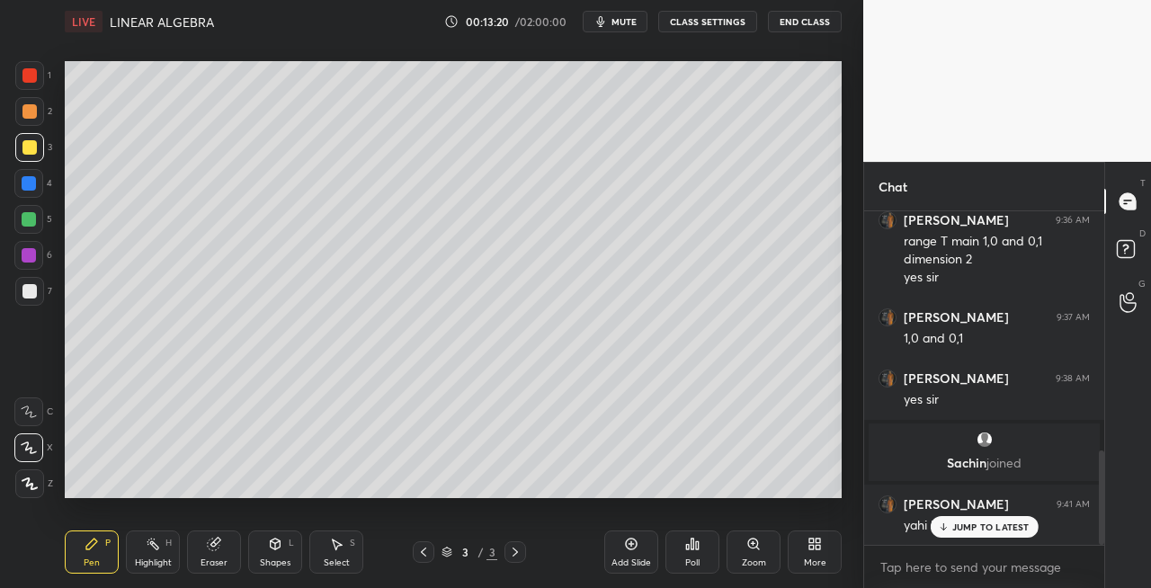
click at [516, 546] on icon at bounding box center [515, 552] width 14 height 14
click at [623, 552] on div "Add Slide" at bounding box center [631, 552] width 54 height 43
click at [32, 302] on div at bounding box center [29, 291] width 29 height 29
click at [271, 544] on icon at bounding box center [276, 544] width 10 height 11
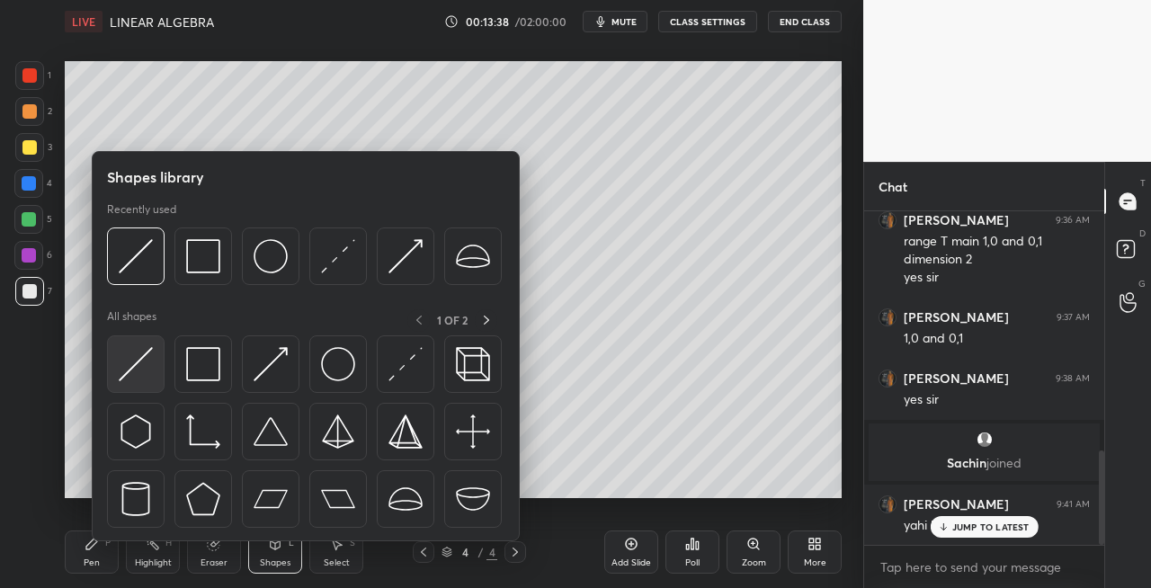
click at [133, 342] on div at bounding box center [136, 364] width 58 height 58
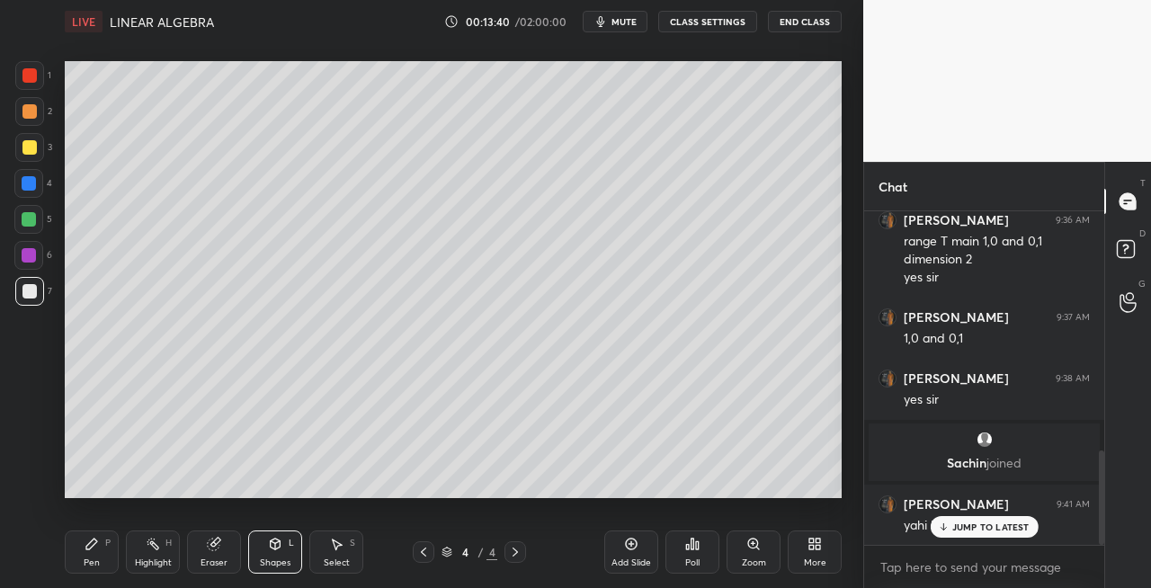
click at [97, 535] on div "Pen P" at bounding box center [92, 552] width 54 height 43
click at [276, 547] on icon at bounding box center [276, 544] width 10 height 11
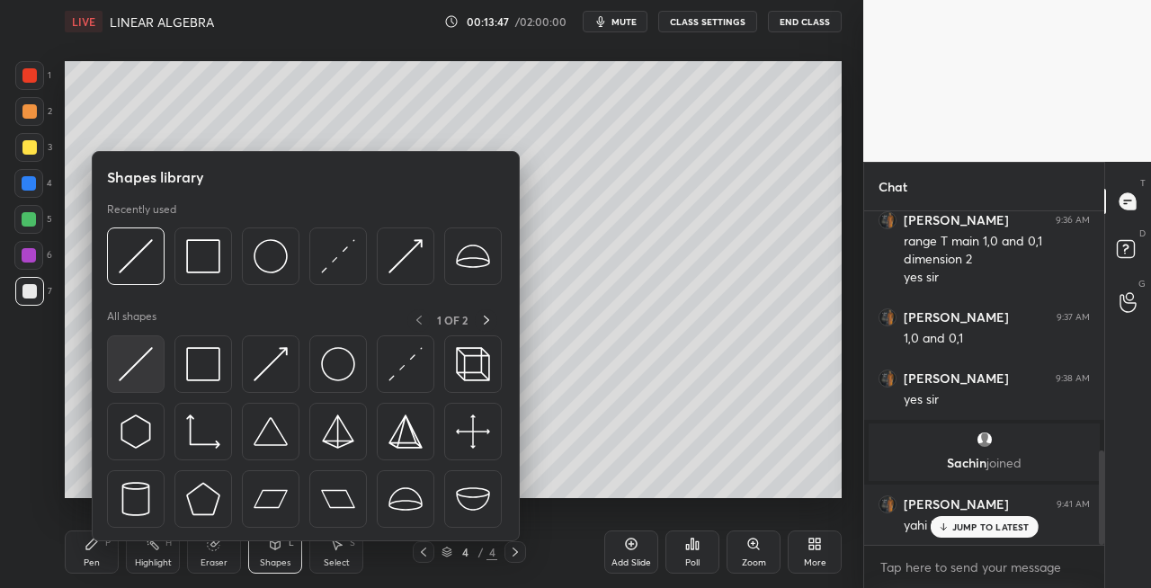
click at [128, 375] on img at bounding box center [136, 364] width 34 height 34
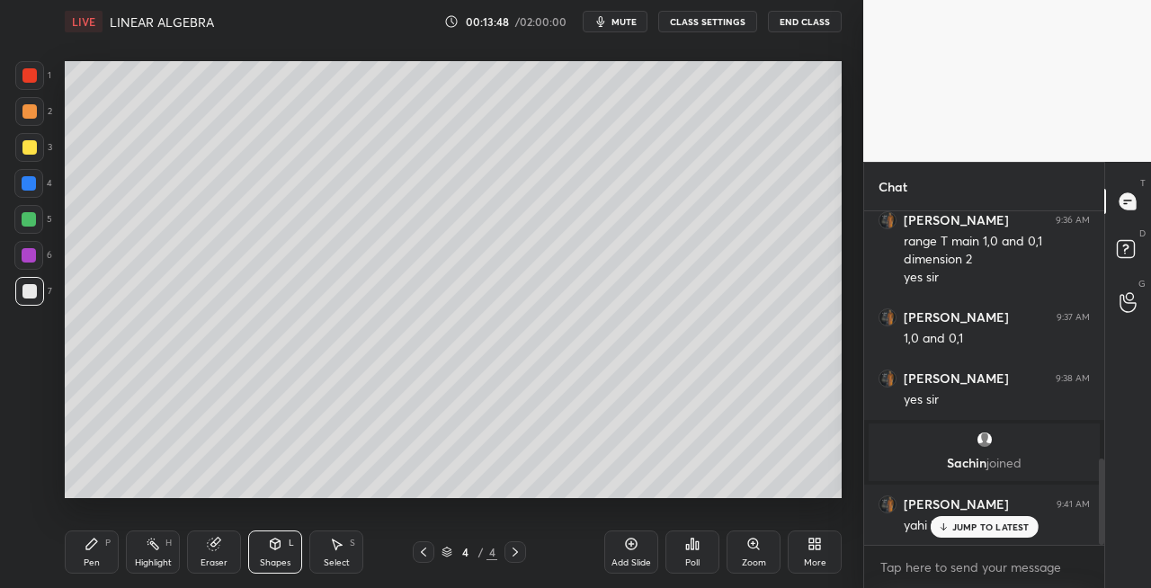
scroll to position [959, 0]
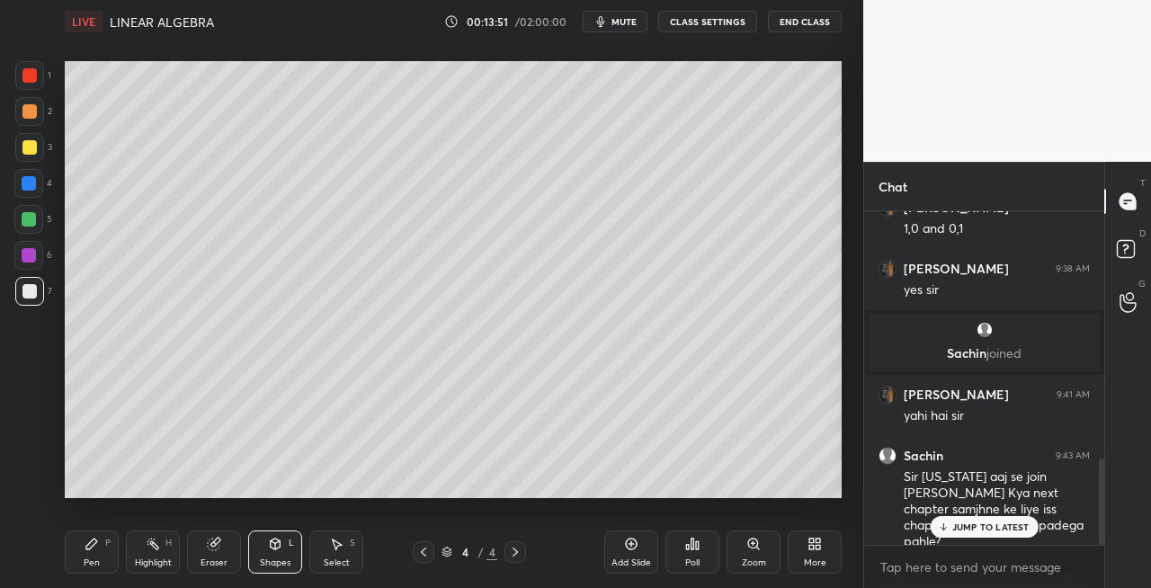
click at [99, 557] on div "Pen P" at bounding box center [92, 552] width 54 height 43
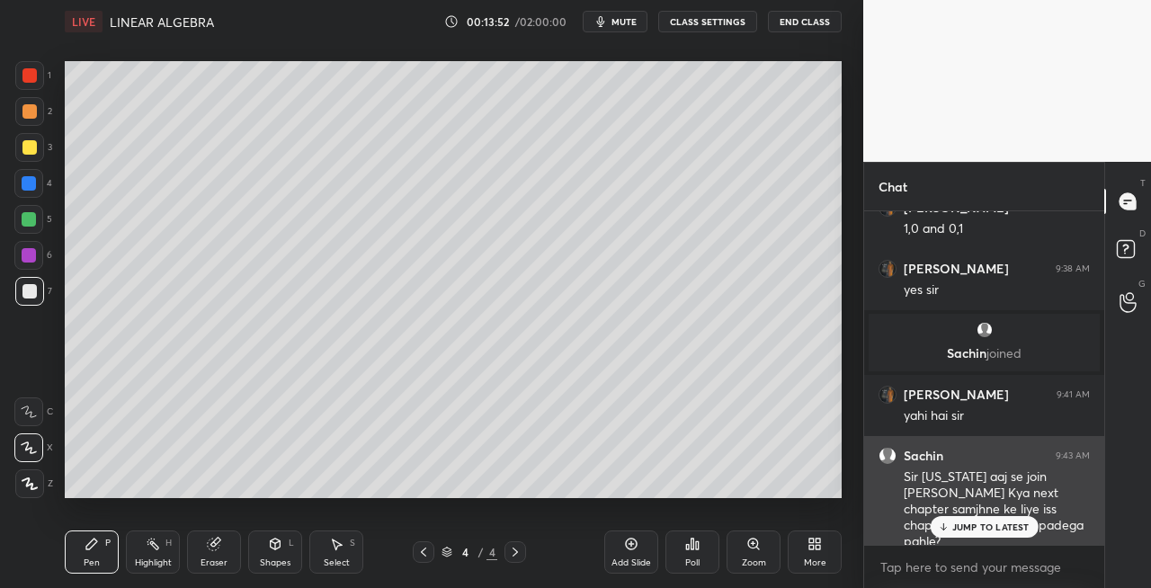
click at [982, 534] on div "JUMP TO LATEST" at bounding box center [984, 527] width 108 height 22
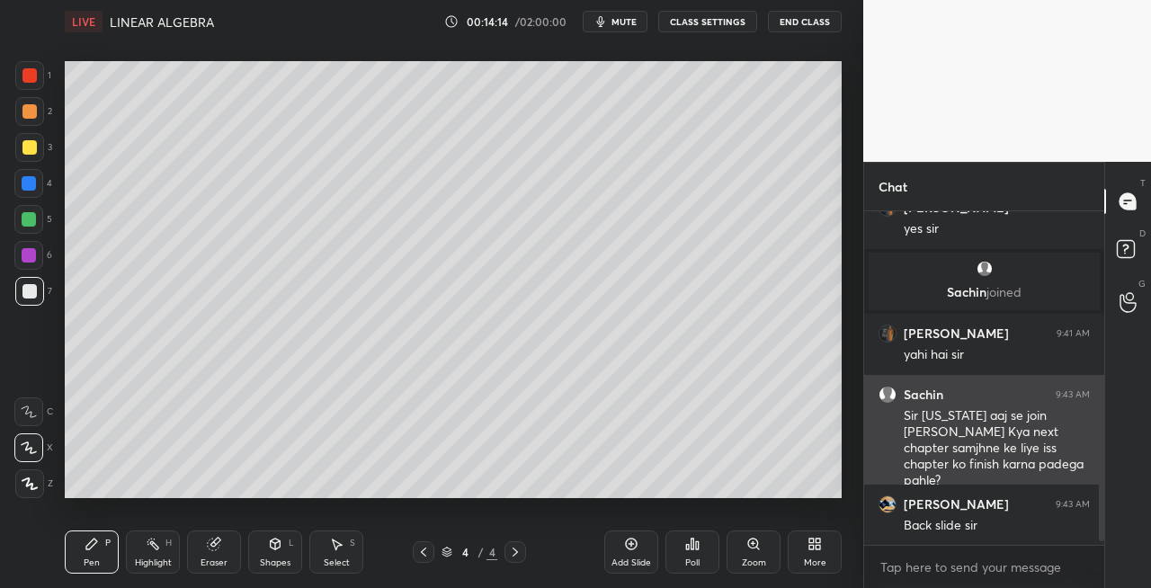
scroll to position [1081, 0]
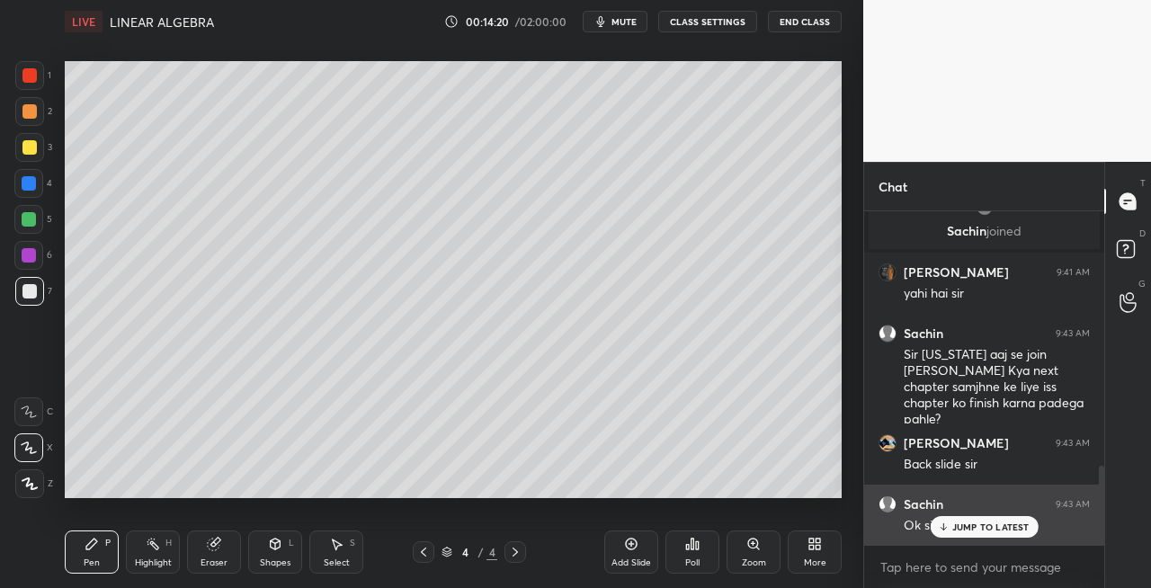
click at [964, 527] on p "JUMP TO LATEST" at bounding box center [990, 527] width 77 height 11
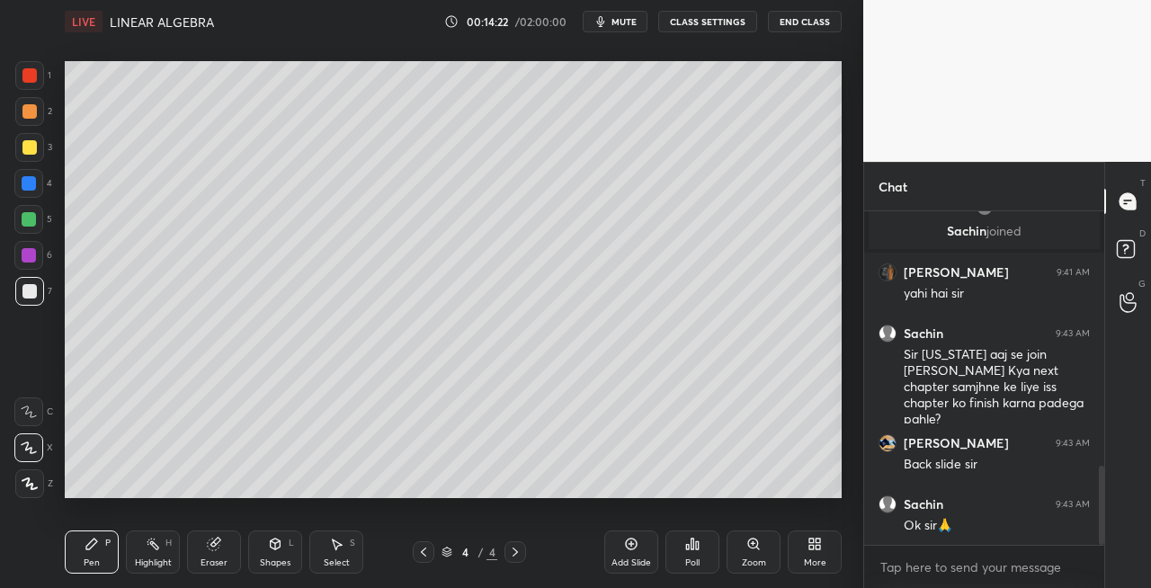
click at [425, 549] on icon at bounding box center [423, 552] width 5 height 9
click at [522, 561] on div at bounding box center [516, 552] width 22 height 22
click at [106, 562] on div "Pen P" at bounding box center [92, 552] width 54 height 43
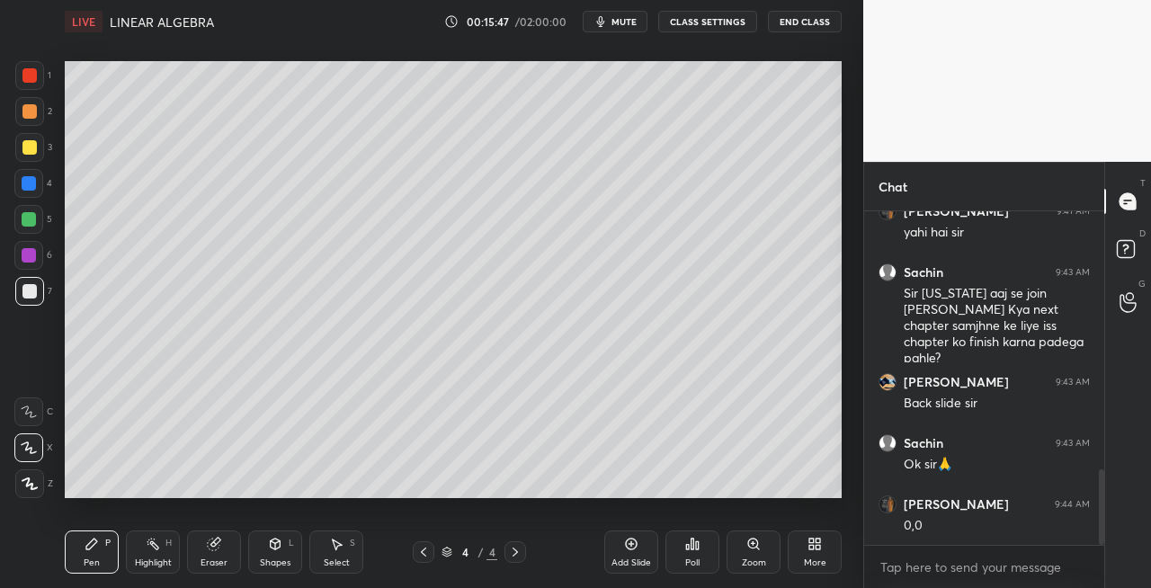
click at [212, 550] on icon at bounding box center [214, 545] width 12 height 12
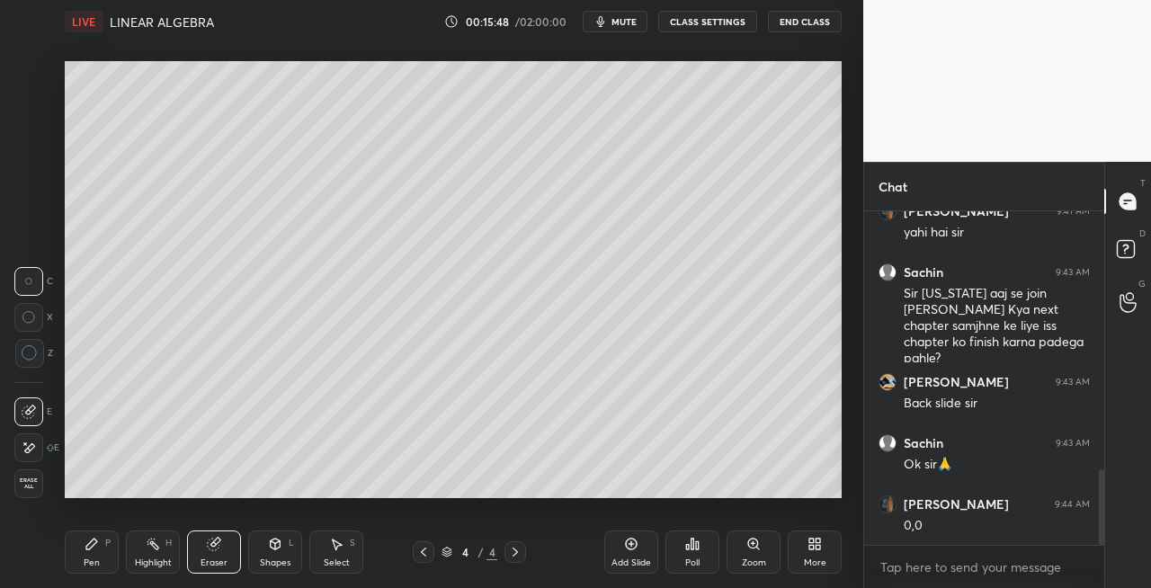
click at [79, 552] on div "Pen P" at bounding box center [92, 552] width 54 height 43
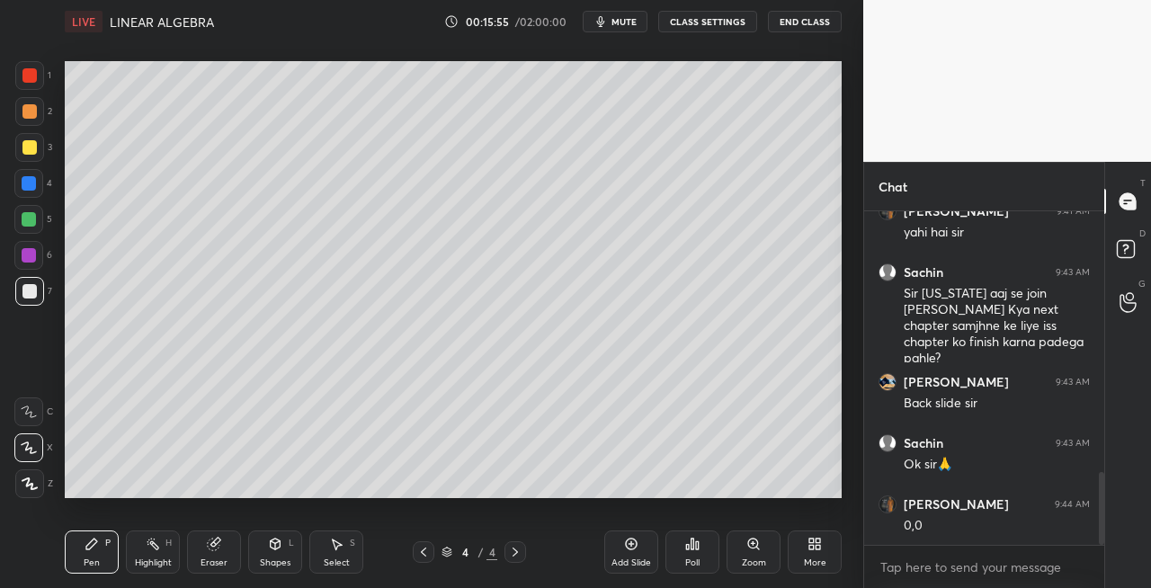
scroll to position [1203, 0]
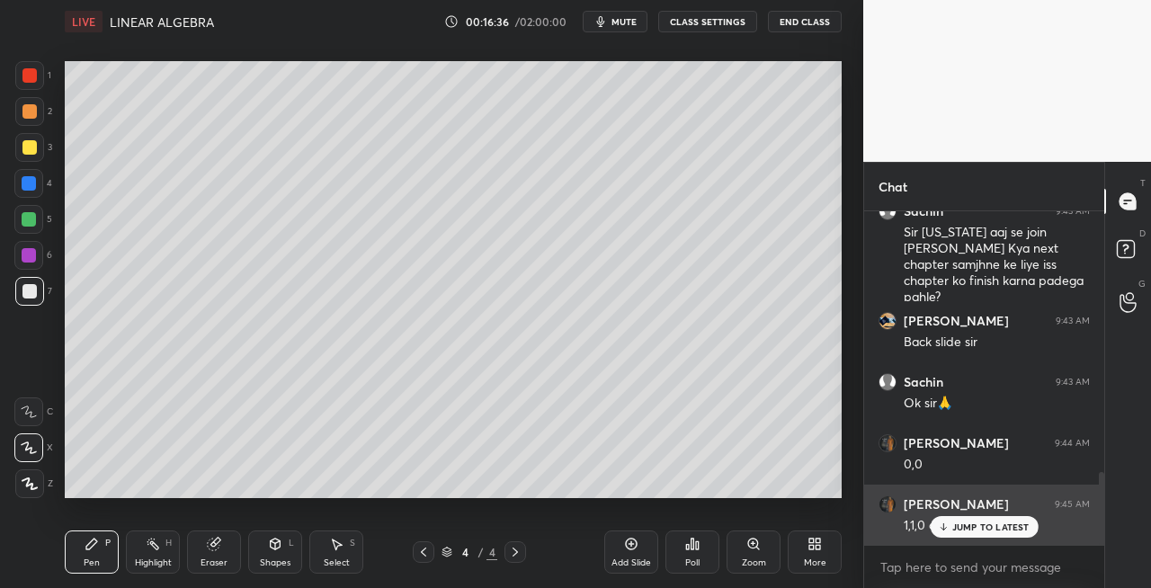
click at [957, 527] on p "JUMP TO LATEST" at bounding box center [990, 527] width 77 height 11
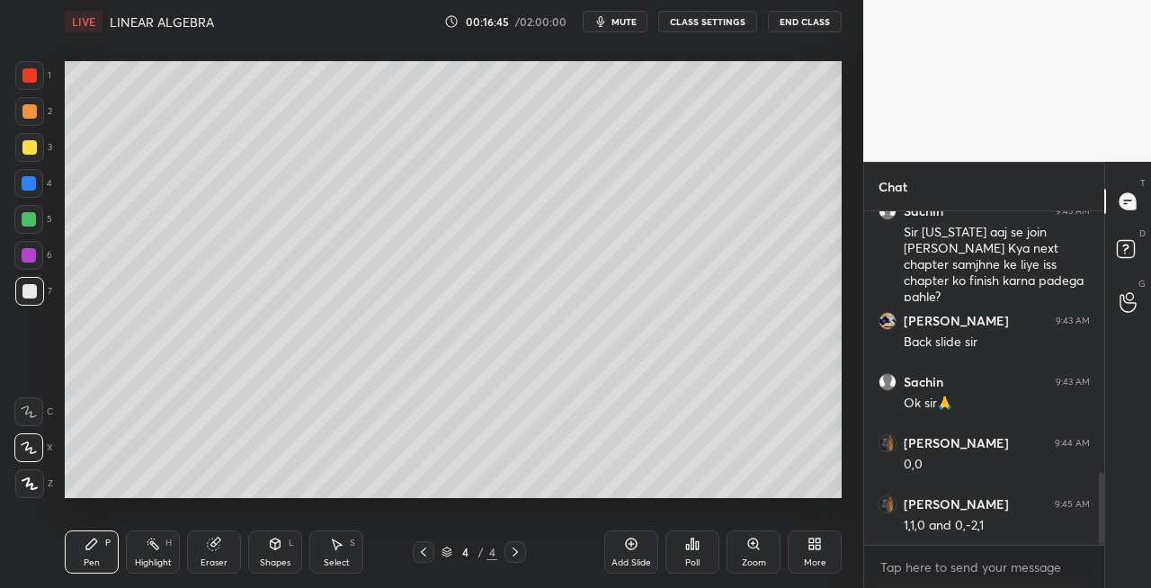
click at [201, 559] on div "Eraser" at bounding box center [214, 563] width 27 height 9
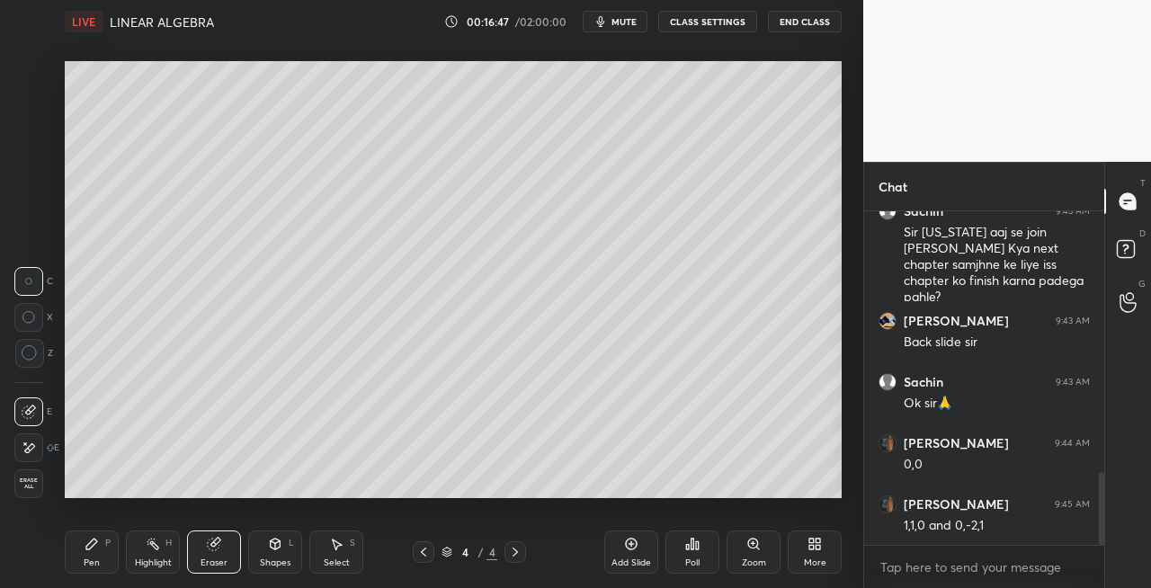
click at [99, 558] on div "Pen P" at bounding box center [92, 552] width 54 height 43
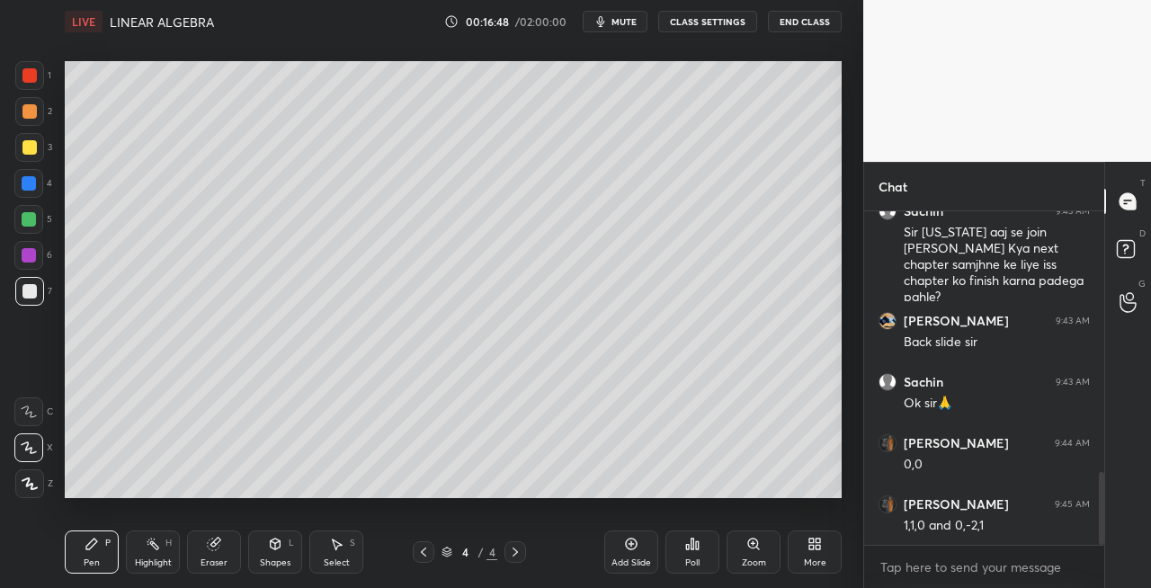
click at [219, 554] on div "Eraser" at bounding box center [214, 552] width 54 height 43
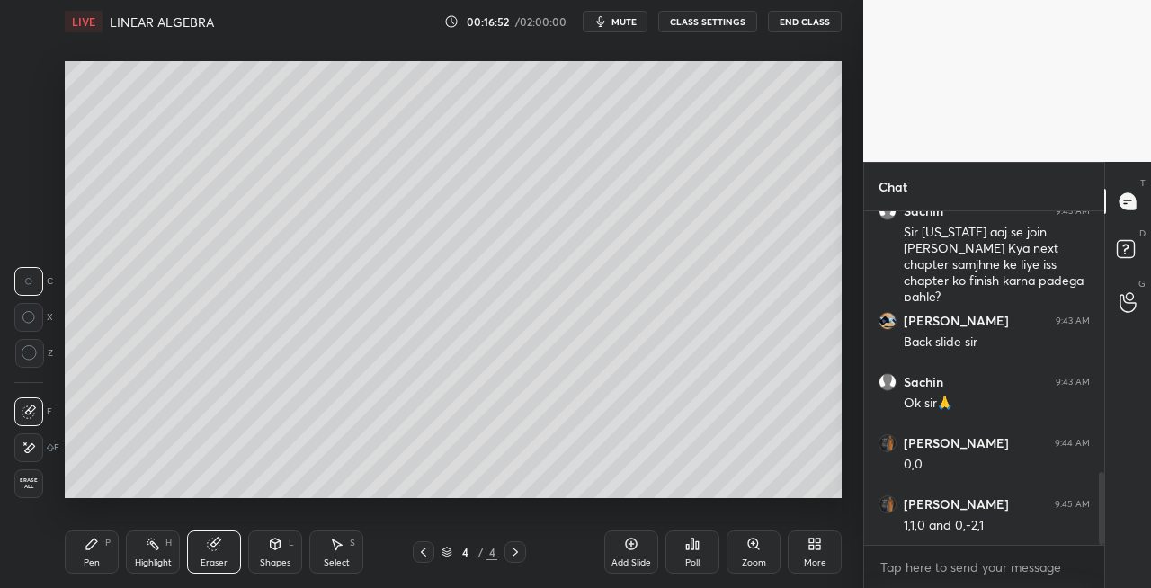
click at [113, 547] on div "Pen P" at bounding box center [92, 552] width 54 height 43
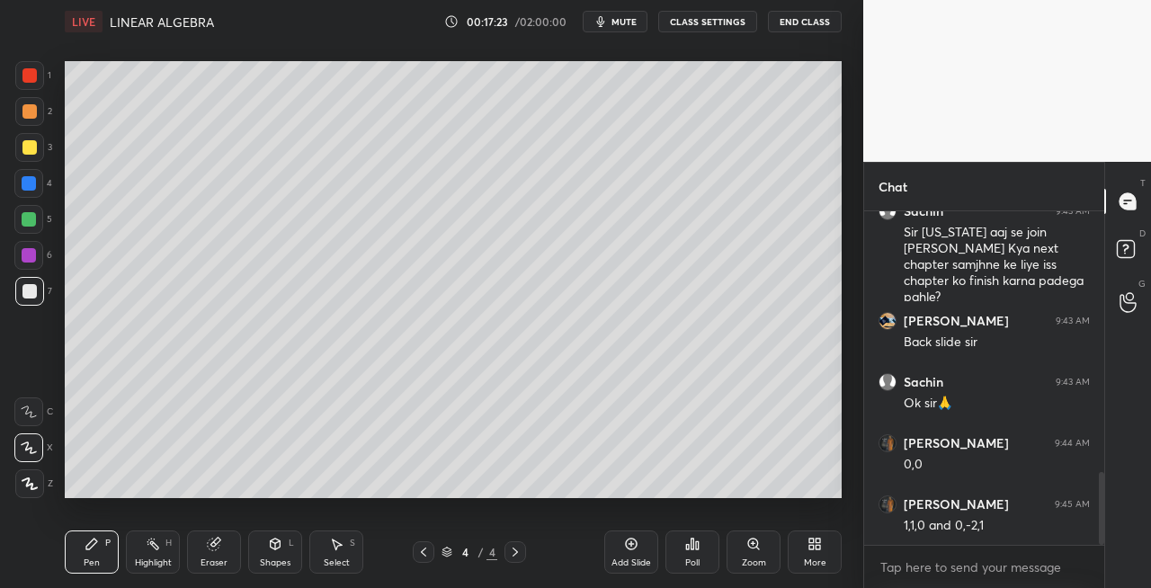
click at [42, 156] on div at bounding box center [29, 147] width 29 height 29
click at [426, 550] on icon at bounding box center [423, 552] width 14 height 14
click at [519, 559] on div at bounding box center [516, 552] width 22 height 22
click at [268, 559] on div "Shapes" at bounding box center [275, 563] width 31 height 9
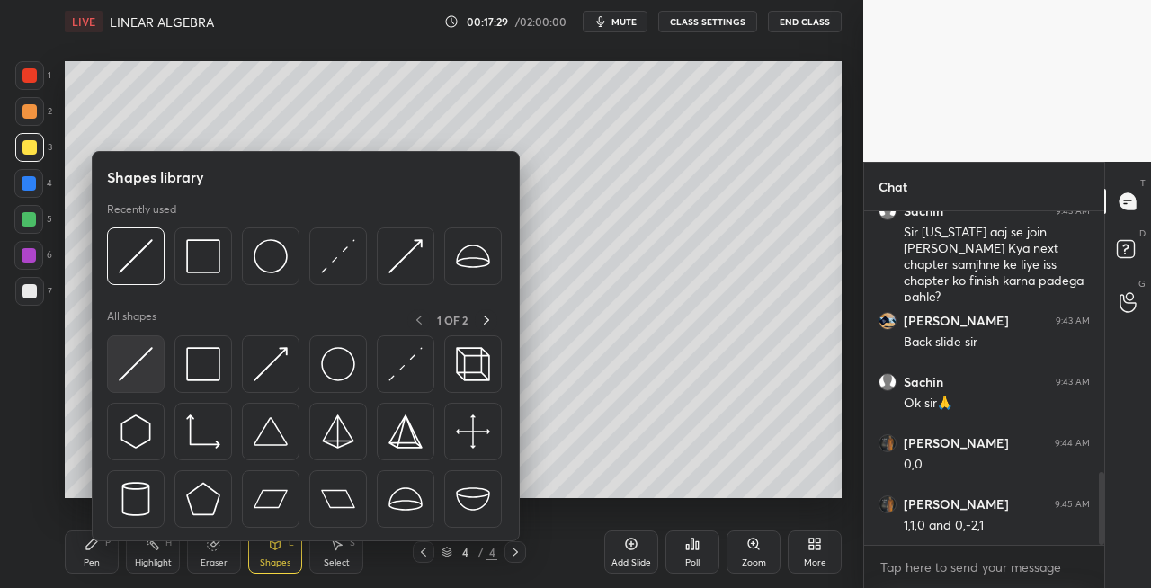
click at [134, 378] on img at bounding box center [136, 364] width 34 height 34
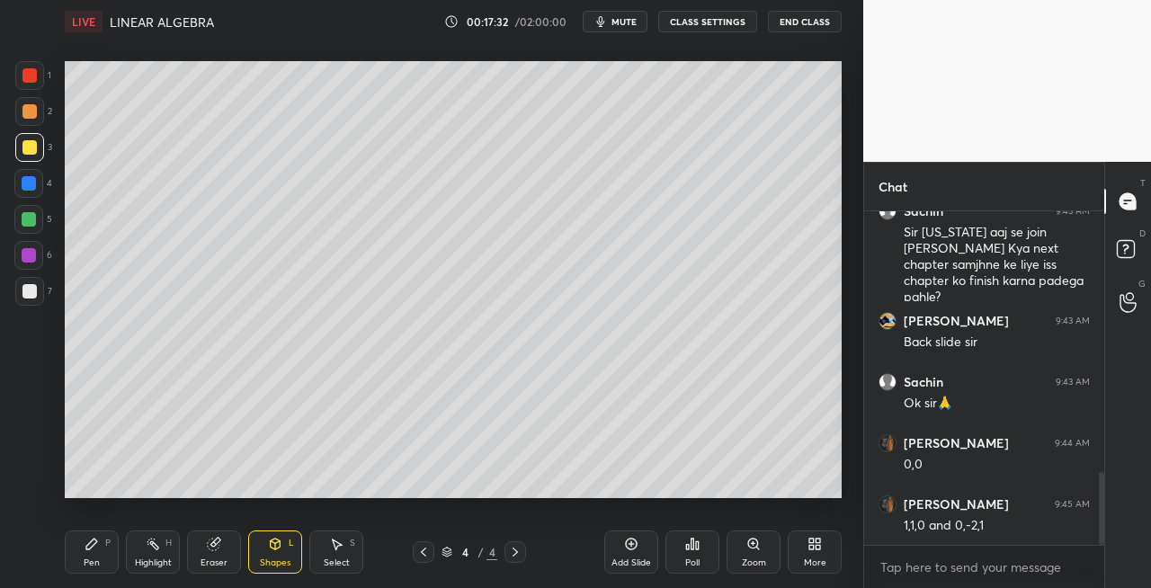
click at [94, 556] on div "Pen P" at bounding box center [92, 552] width 54 height 43
click at [214, 547] on icon at bounding box center [214, 545] width 12 height 12
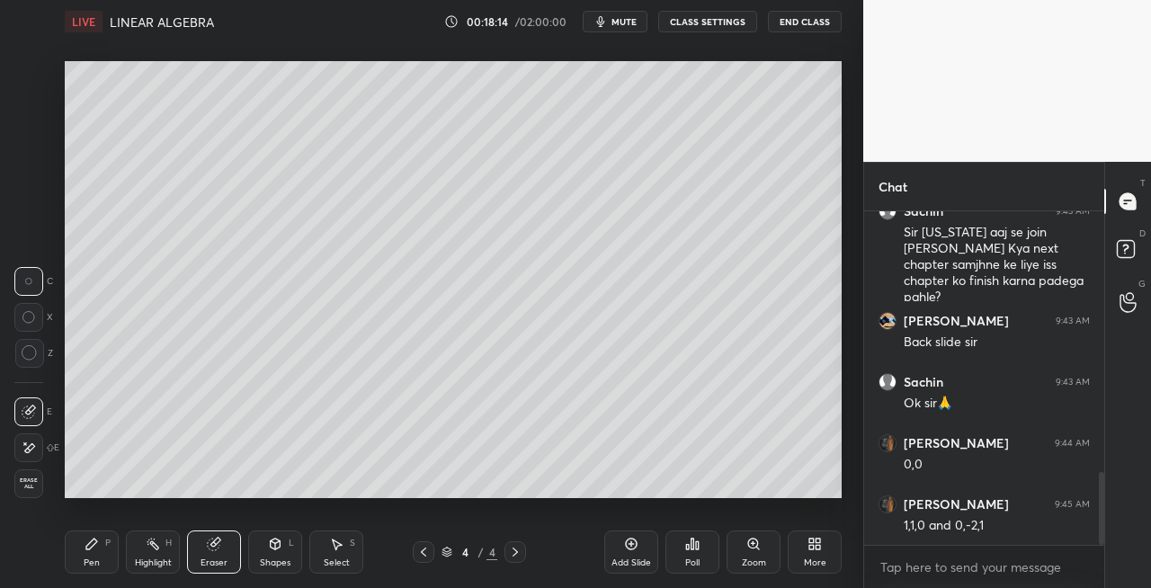
click at [88, 543] on icon at bounding box center [92, 544] width 14 height 14
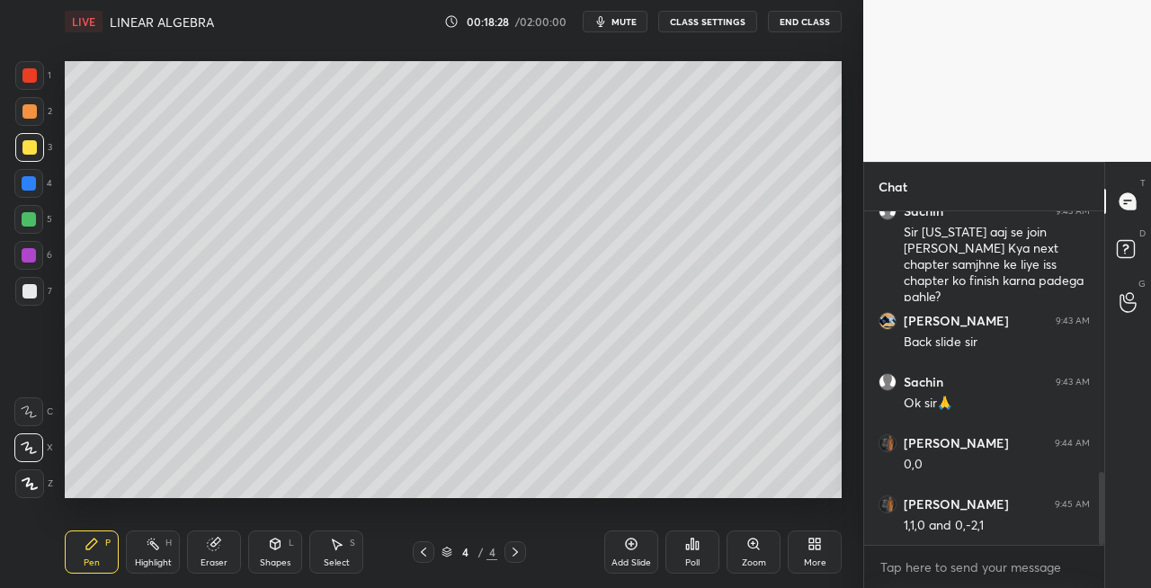
click at [209, 551] on div "Eraser" at bounding box center [214, 552] width 54 height 43
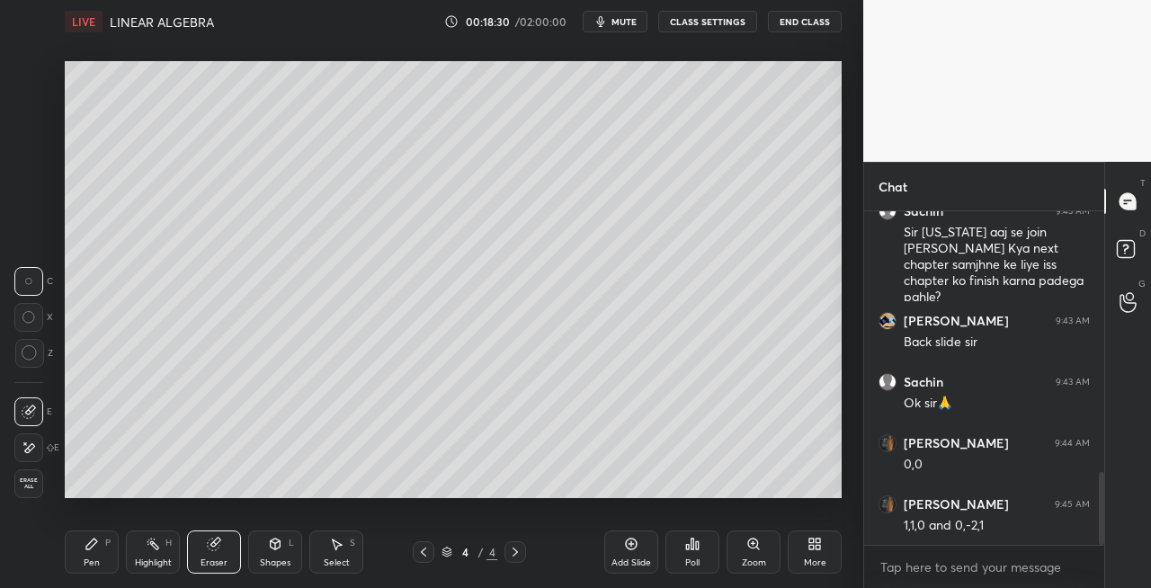
click at [107, 545] on div "P" at bounding box center [107, 543] width 5 height 9
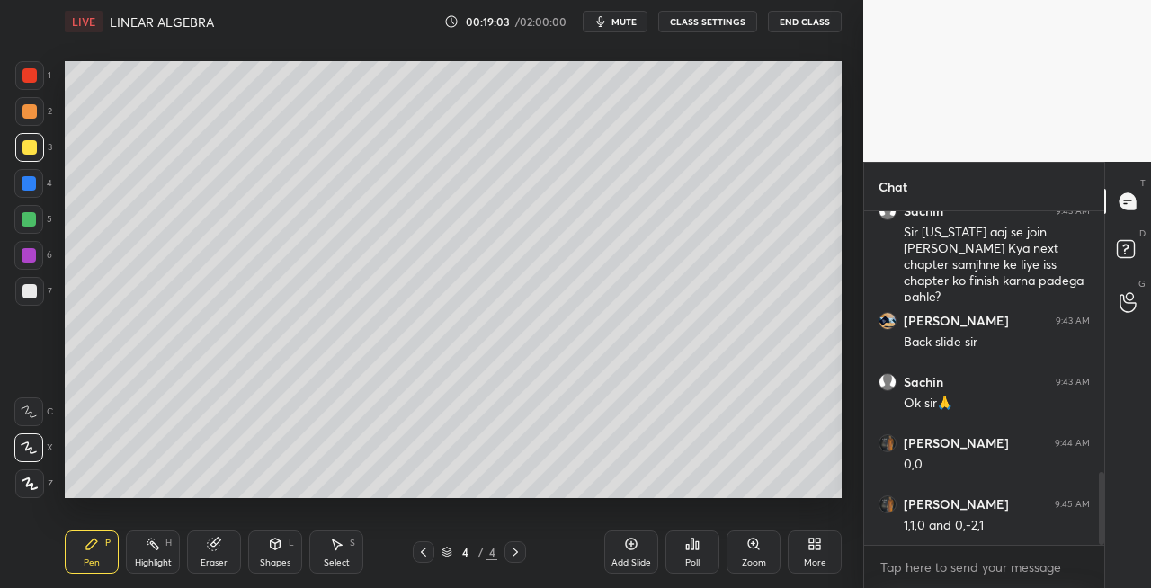
click at [50, 282] on div "7" at bounding box center [33, 291] width 37 height 29
click at [273, 541] on icon at bounding box center [276, 542] width 10 height 3
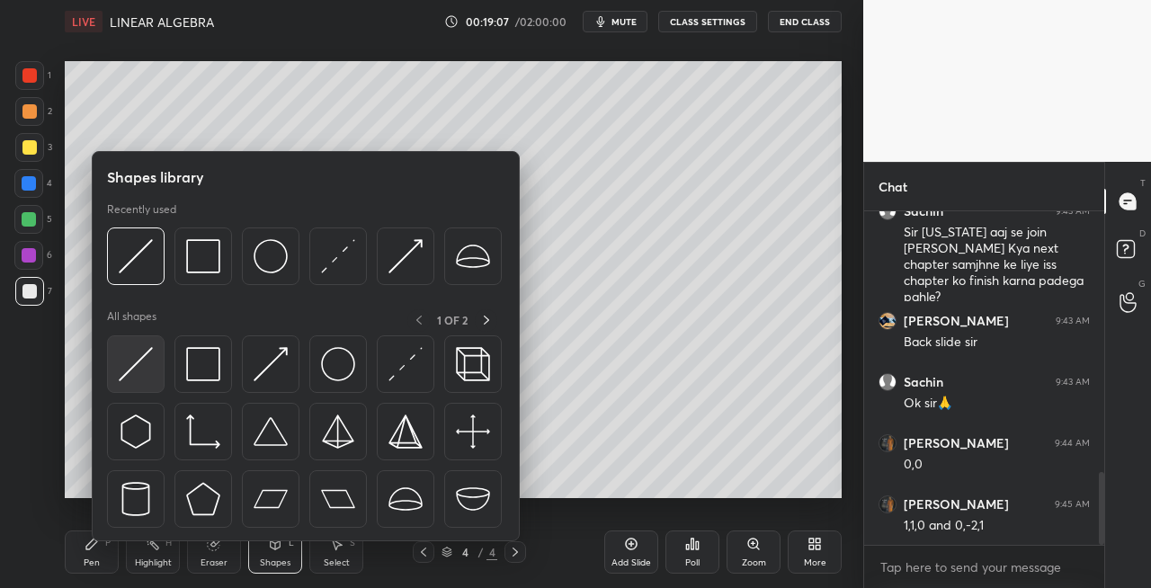
click at [142, 383] on div at bounding box center [136, 364] width 58 height 58
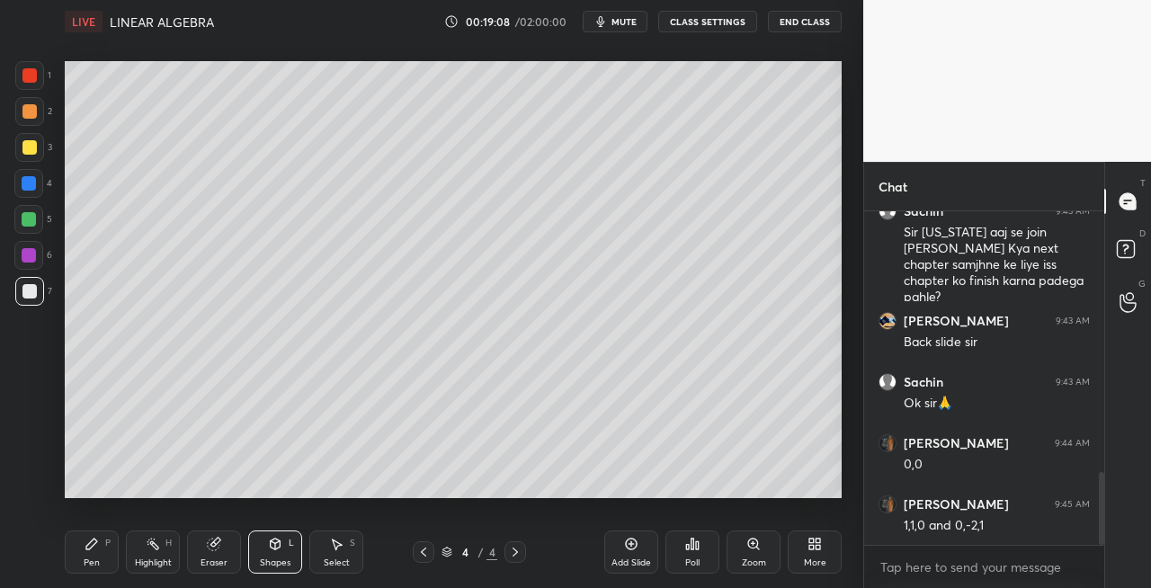
click at [95, 543] on icon at bounding box center [92, 544] width 14 height 14
click at [281, 547] on icon at bounding box center [275, 544] width 14 height 14
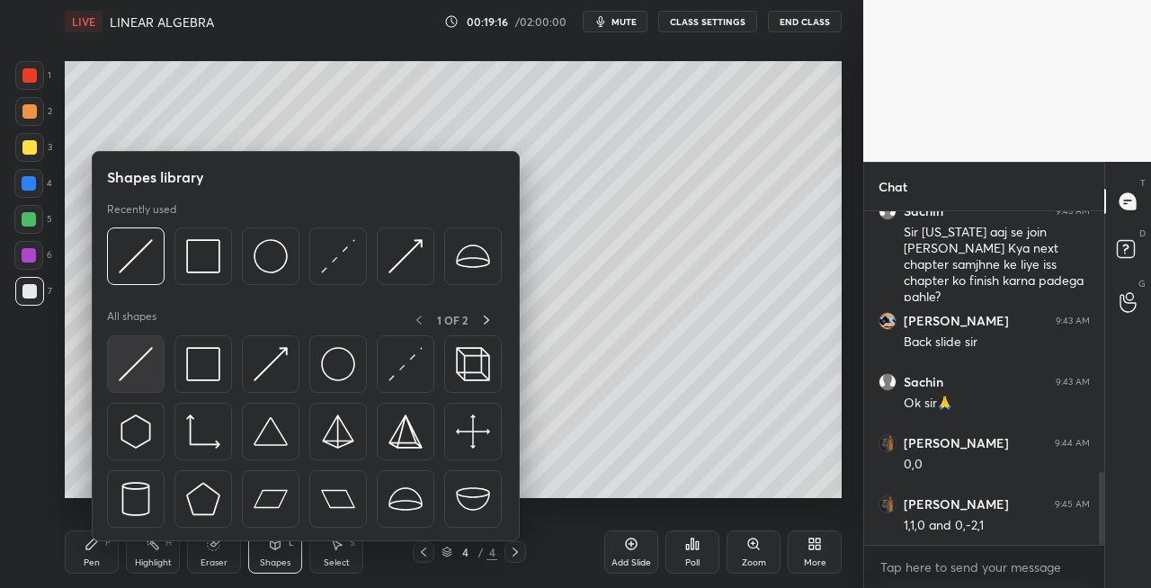
click at [135, 380] on img at bounding box center [136, 364] width 34 height 34
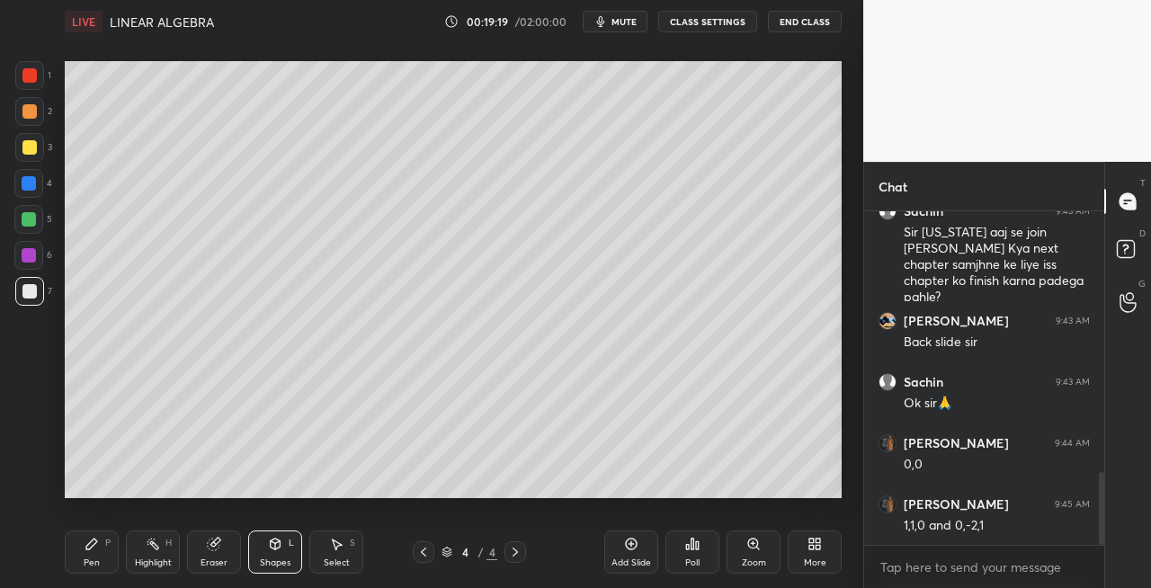
click at [79, 559] on div "Pen P" at bounding box center [92, 552] width 54 height 43
click at [517, 551] on icon at bounding box center [515, 552] width 5 height 9
click at [617, 559] on div "Add Slide" at bounding box center [632, 563] width 40 height 9
click at [421, 556] on icon at bounding box center [423, 552] width 14 height 14
click at [214, 559] on div "Eraser" at bounding box center [214, 563] width 27 height 9
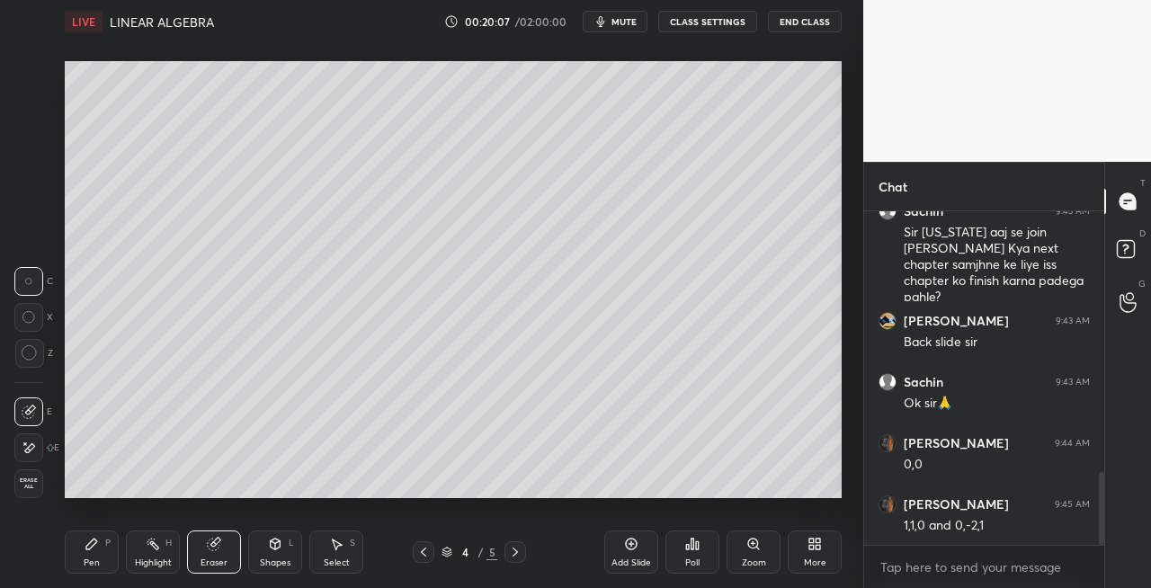
click at [84, 565] on div "Pen" at bounding box center [92, 563] width 16 height 9
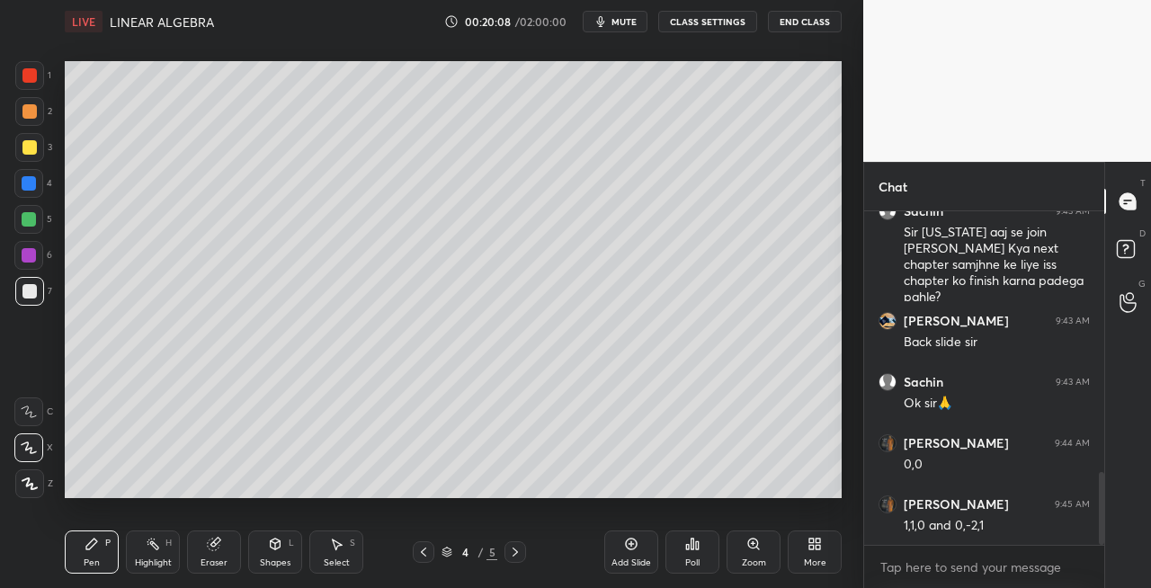
click at [34, 145] on div at bounding box center [29, 147] width 14 height 14
click at [520, 552] on icon at bounding box center [515, 552] width 14 height 14
click at [612, 559] on div "Add Slide" at bounding box center [632, 563] width 40 height 9
click at [433, 548] on div at bounding box center [424, 552] width 22 height 22
click at [216, 559] on div "Eraser" at bounding box center [214, 563] width 27 height 9
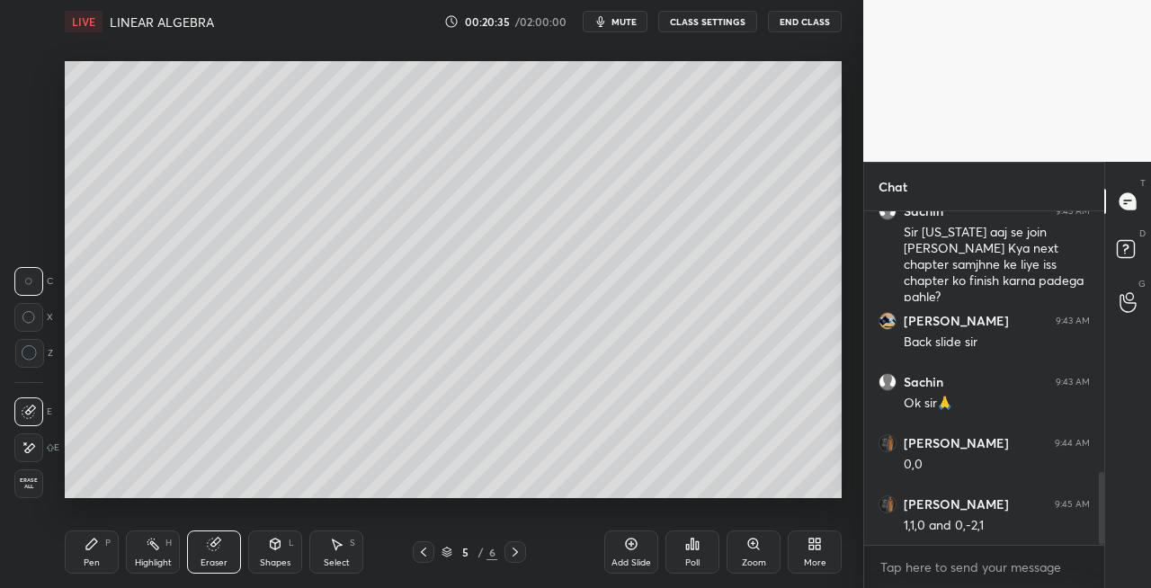
click at [110, 547] on div "P" at bounding box center [107, 543] width 5 height 9
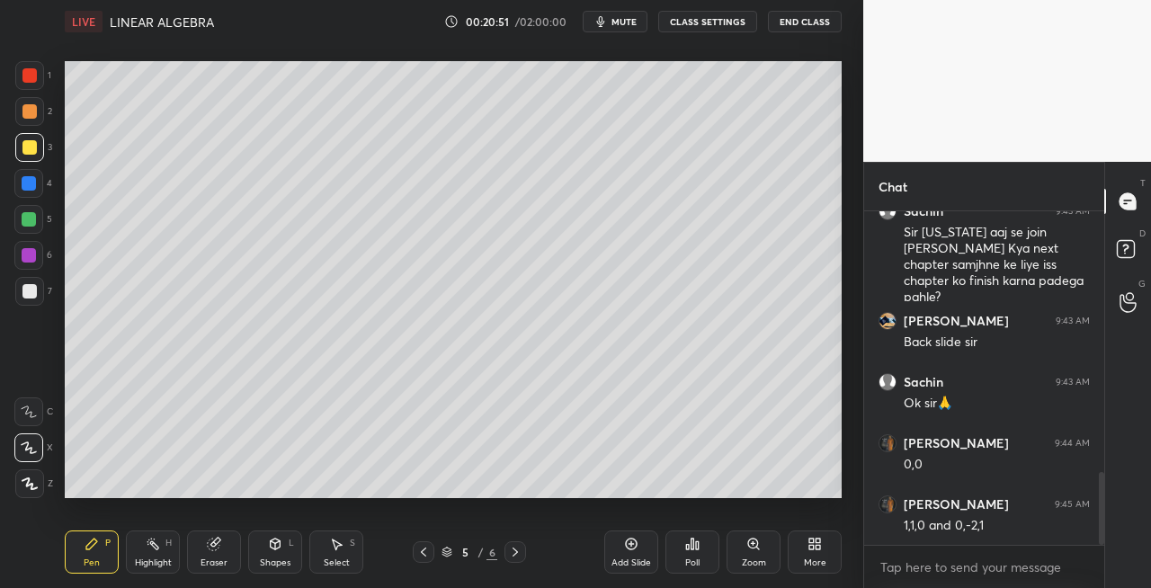
click at [423, 554] on icon at bounding box center [423, 552] width 14 height 14
click at [516, 553] on icon at bounding box center [515, 552] width 5 height 9
click at [514, 552] on icon at bounding box center [515, 552] width 14 height 14
click at [414, 555] on div at bounding box center [424, 552] width 22 height 22
click at [46, 301] on div "7" at bounding box center [33, 291] width 37 height 29
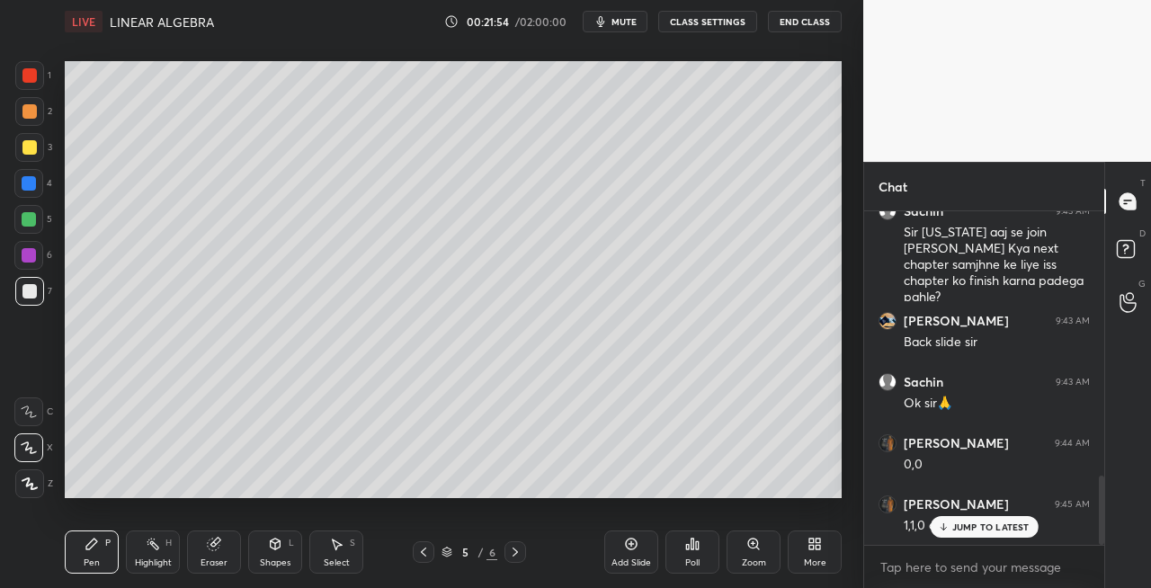
scroll to position [1265, 0]
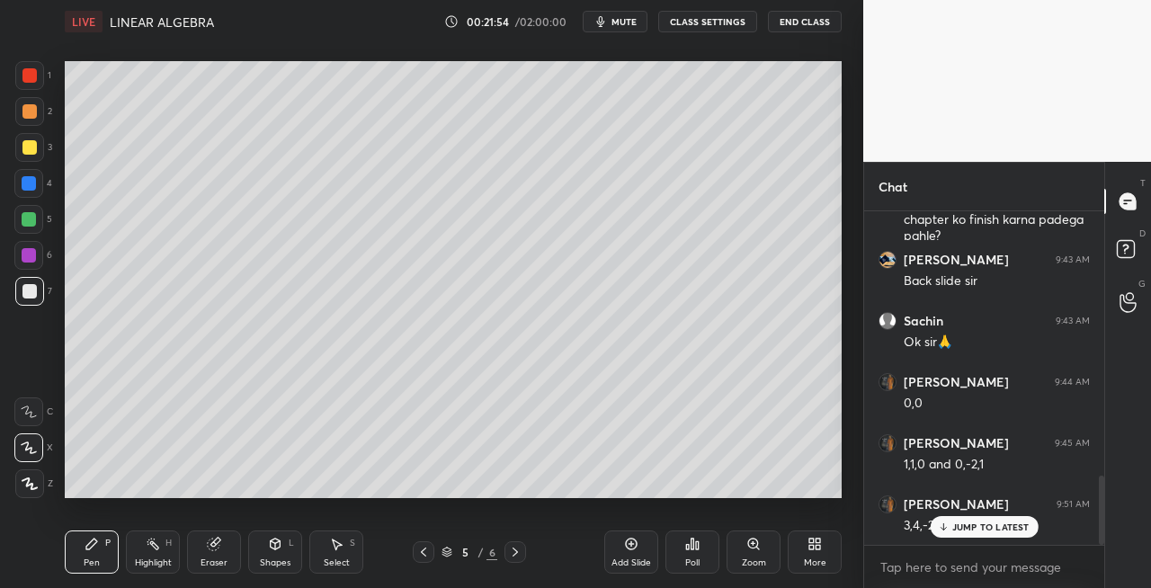
click at [225, 545] on div "Eraser" at bounding box center [214, 552] width 54 height 43
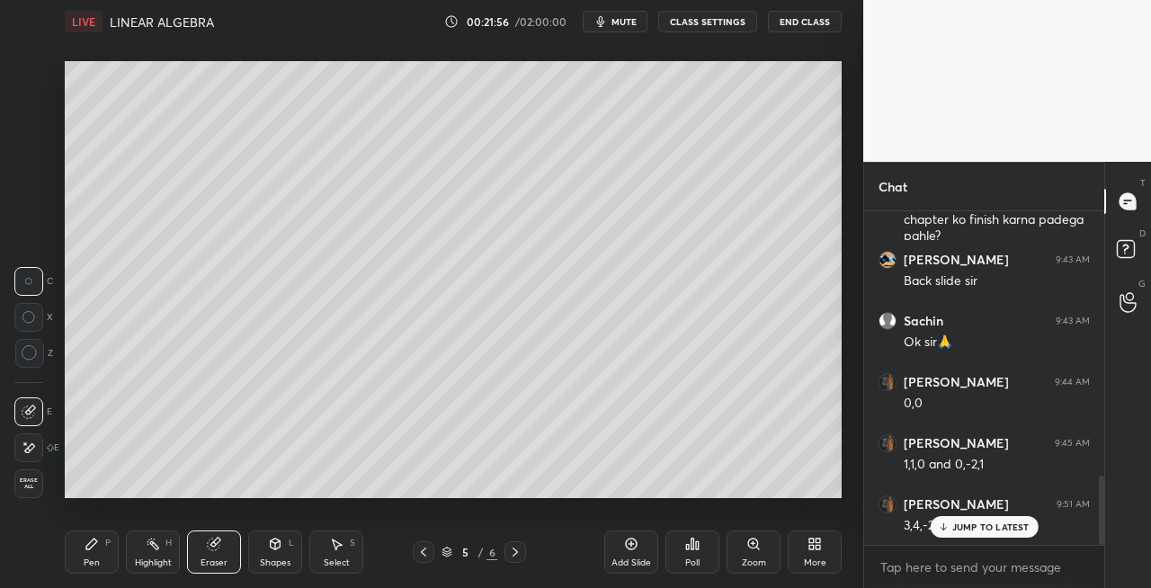
click at [85, 554] on div "Pen P" at bounding box center [92, 552] width 54 height 43
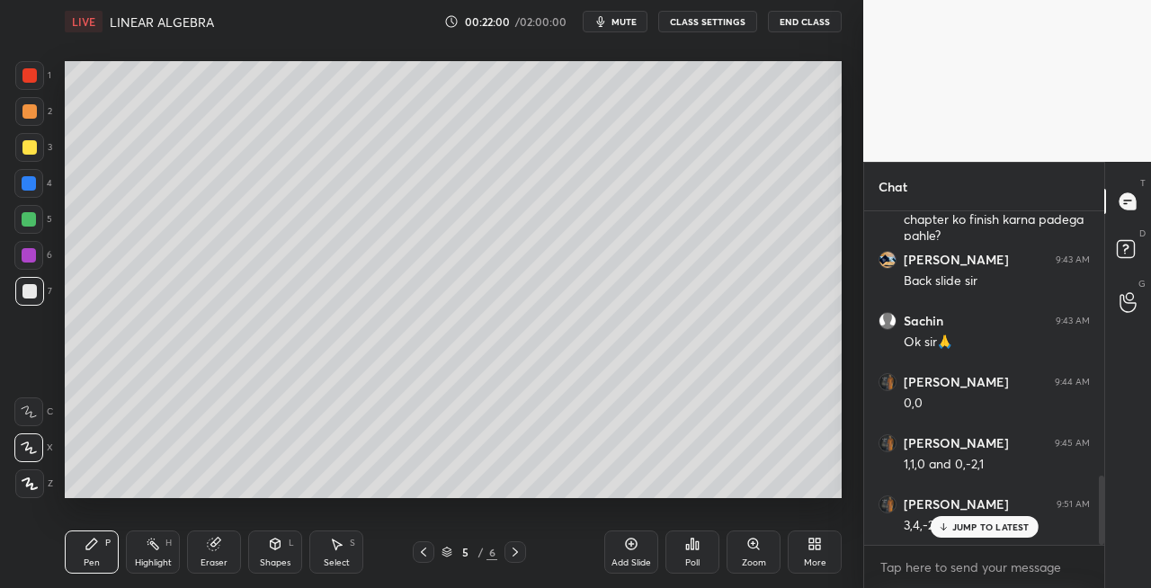
click at [277, 563] on div "Shapes" at bounding box center [275, 563] width 31 height 9
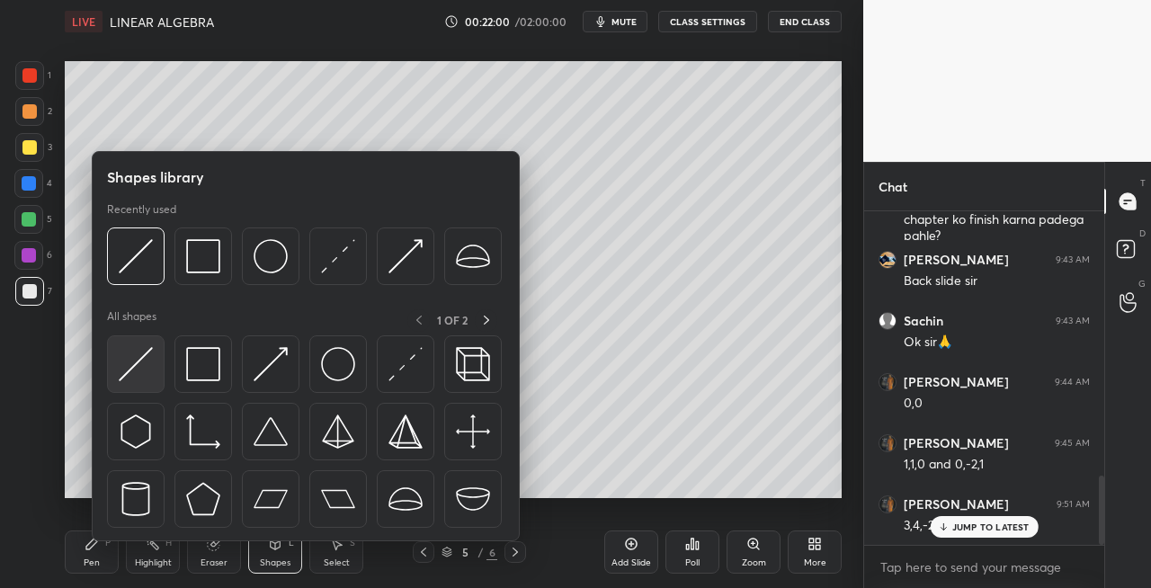
click at [133, 362] on img at bounding box center [136, 364] width 34 height 34
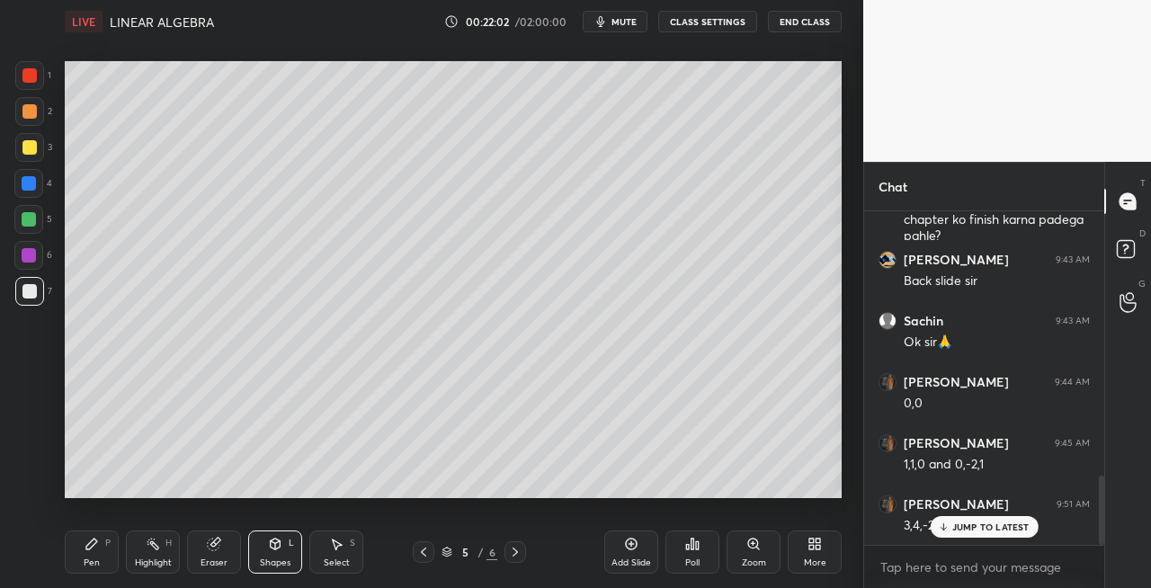
click at [88, 556] on div "Pen P" at bounding box center [92, 552] width 54 height 43
click at [423, 554] on icon at bounding box center [423, 552] width 14 height 14
click at [522, 558] on icon at bounding box center [515, 552] width 14 height 14
click at [418, 556] on icon at bounding box center [423, 552] width 14 height 14
click at [516, 557] on icon at bounding box center [515, 552] width 14 height 14
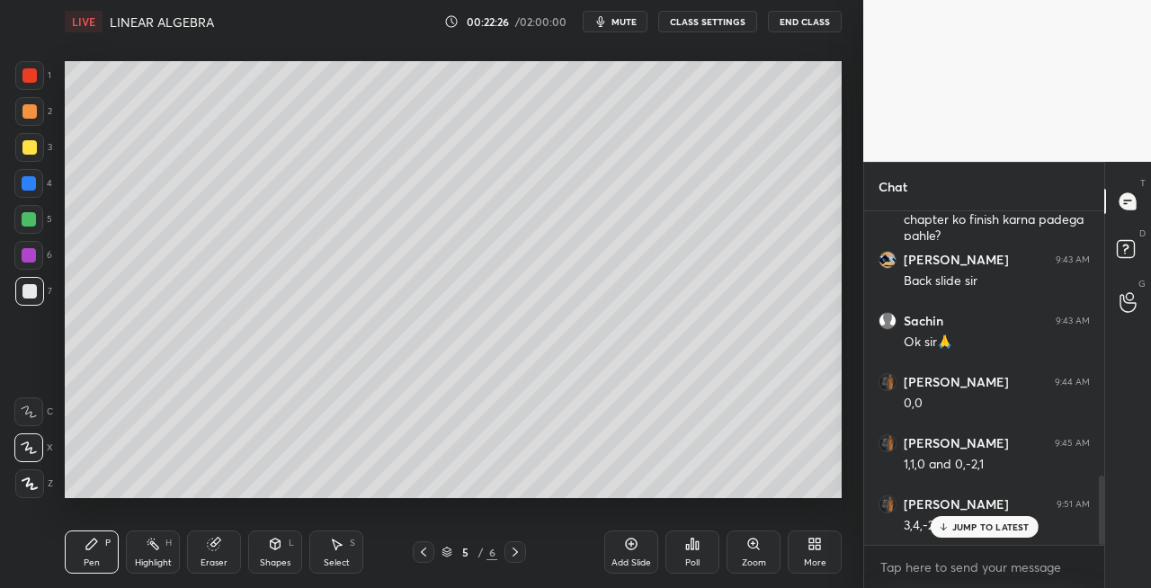
click at [421, 548] on icon at bounding box center [423, 552] width 14 height 14
click at [518, 556] on icon at bounding box center [515, 552] width 14 height 14
click at [419, 554] on icon at bounding box center [423, 552] width 14 height 14
click at [517, 554] on icon at bounding box center [515, 552] width 14 height 14
click at [424, 557] on icon at bounding box center [423, 552] width 14 height 14
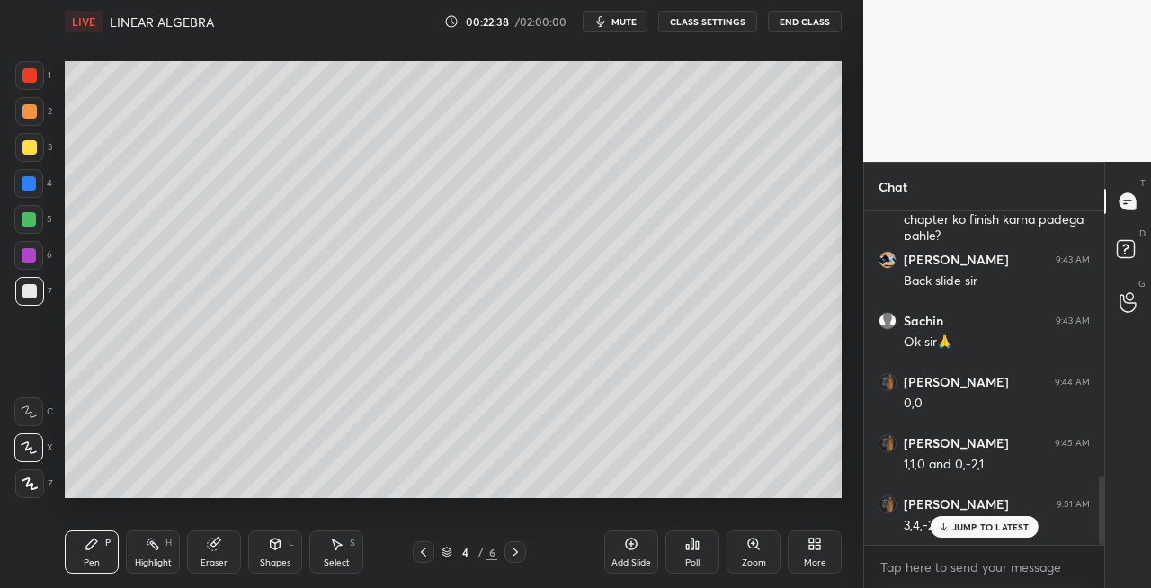
click at [513, 554] on icon at bounding box center [515, 552] width 14 height 14
click at [217, 554] on div "Eraser" at bounding box center [214, 552] width 54 height 43
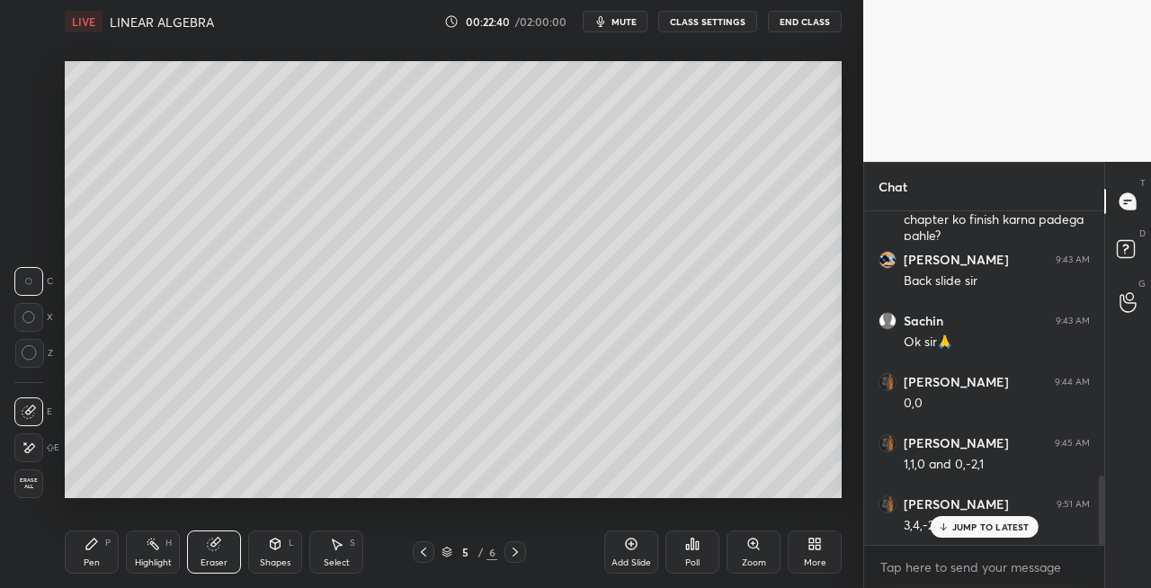
click at [108, 559] on div "Pen P" at bounding box center [92, 552] width 54 height 43
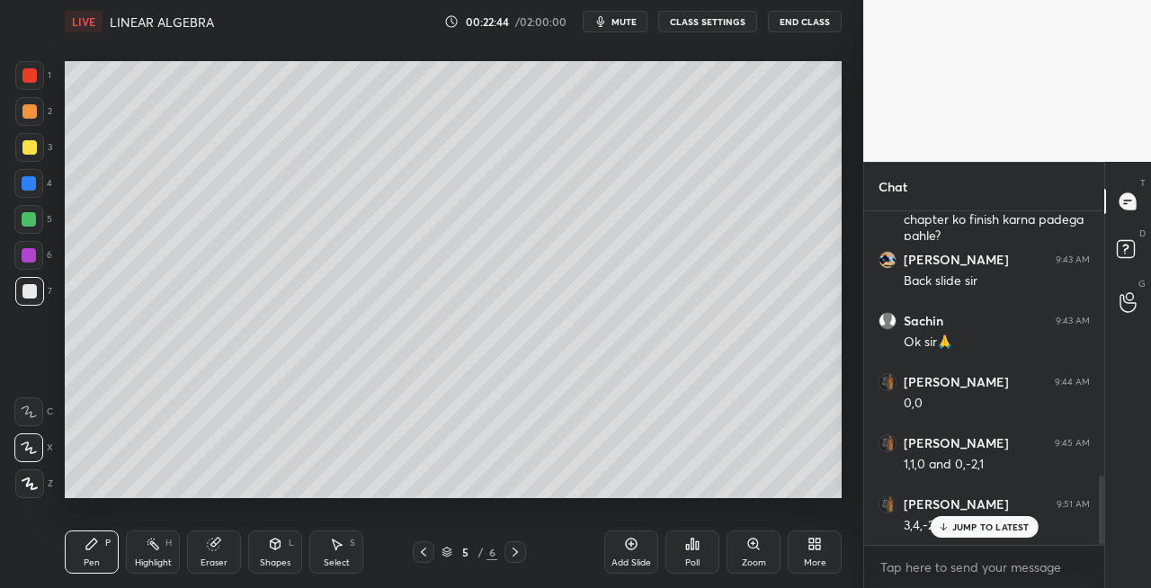
click at [420, 552] on icon at bounding box center [423, 552] width 14 height 14
click at [513, 556] on icon at bounding box center [515, 552] width 14 height 14
click at [215, 547] on icon at bounding box center [214, 545] width 12 height 12
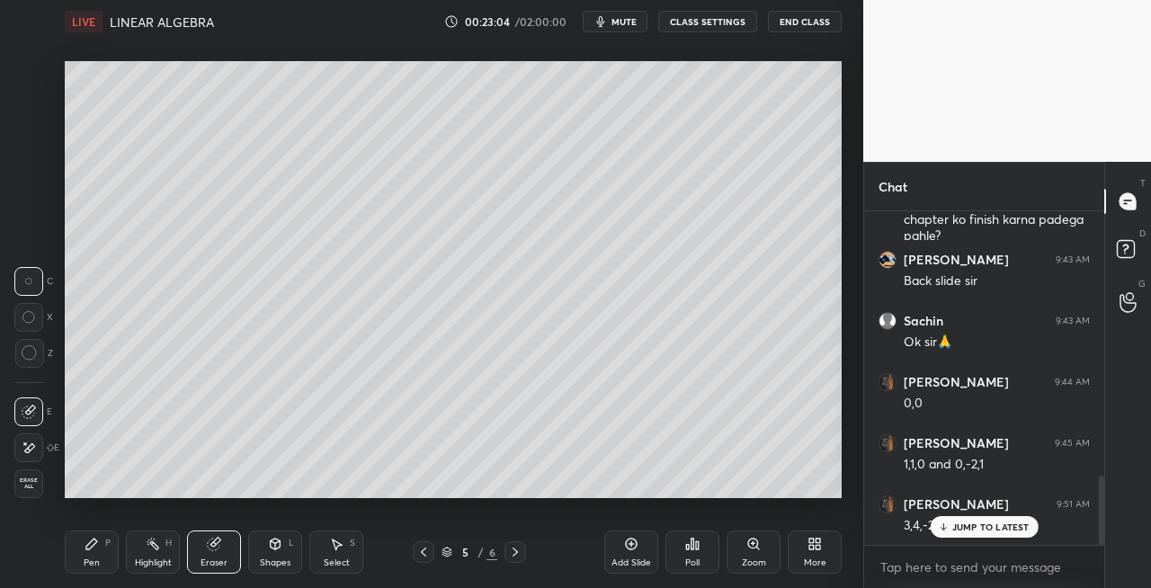
click at [108, 561] on div "Pen P" at bounding box center [92, 552] width 54 height 43
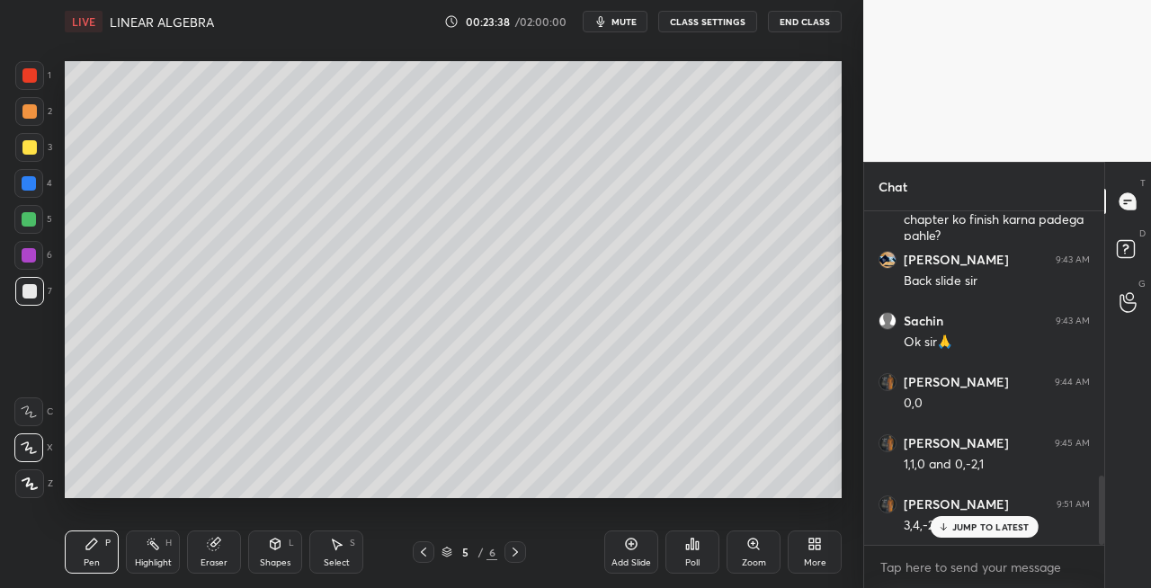
click at [279, 548] on icon at bounding box center [276, 544] width 10 height 11
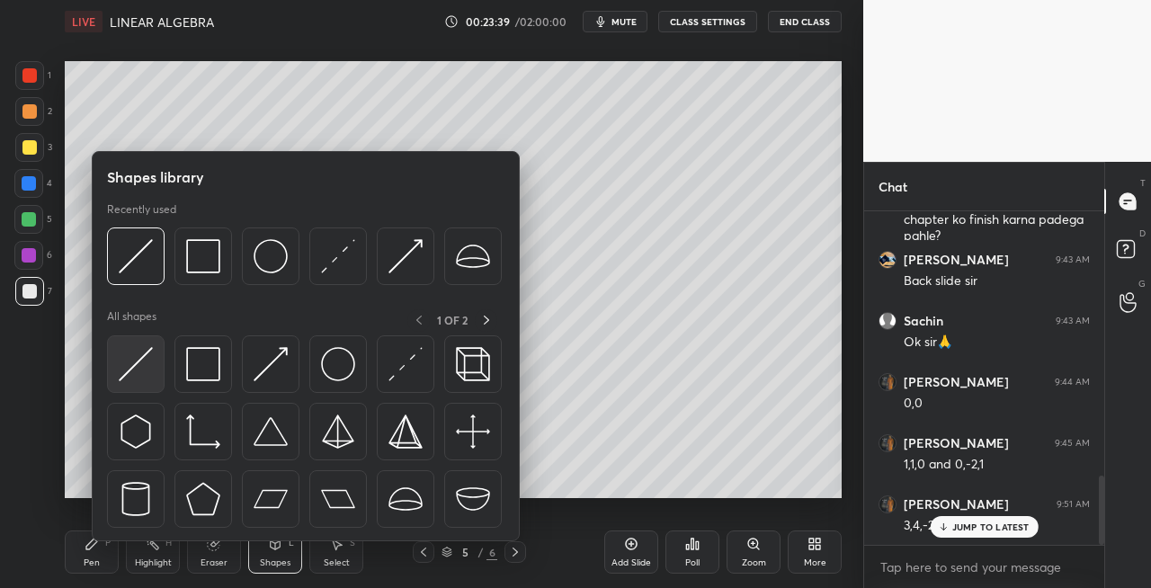
click at [124, 371] on img at bounding box center [136, 364] width 34 height 34
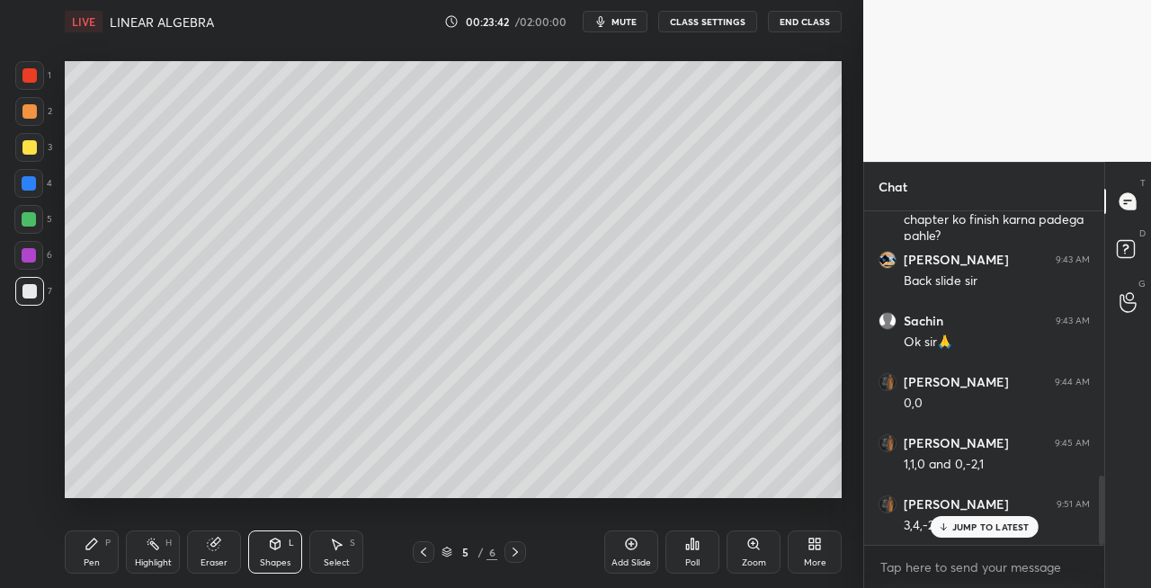
click at [95, 549] on icon at bounding box center [92, 544] width 14 height 14
click at [513, 554] on icon at bounding box center [515, 552] width 14 height 14
click at [417, 552] on icon at bounding box center [423, 552] width 14 height 14
click at [511, 553] on icon at bounding box center [515, 552] width 14 height 14
click at [291, 552] on div "Shapes L" at bounding box center [275, 552] width 54 height 43
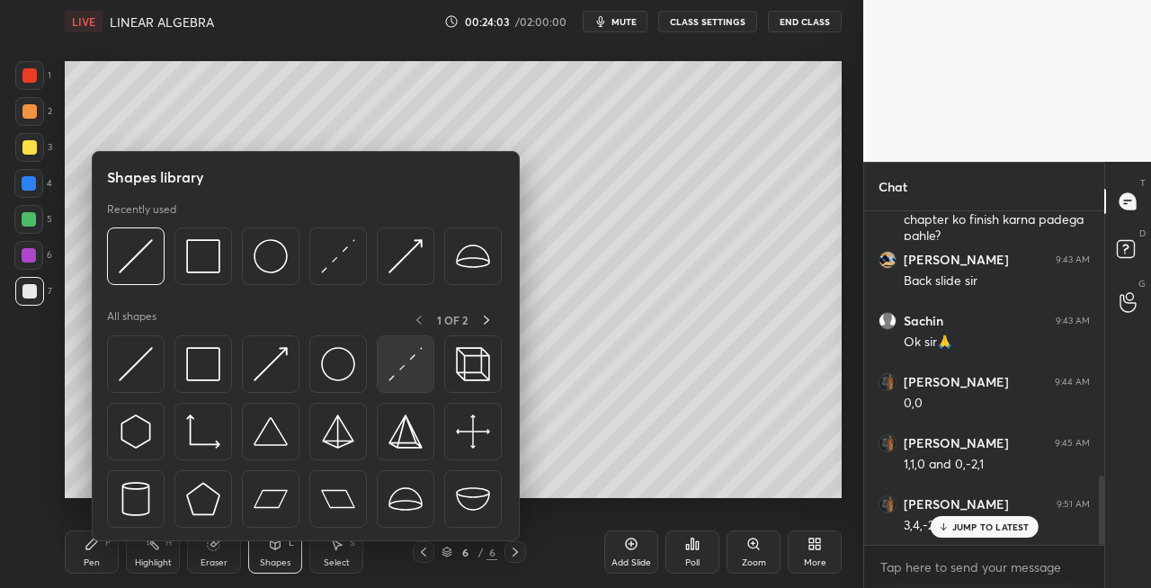
click at [396, 365] on img at bounding box center [406, 364] width 34 height 34
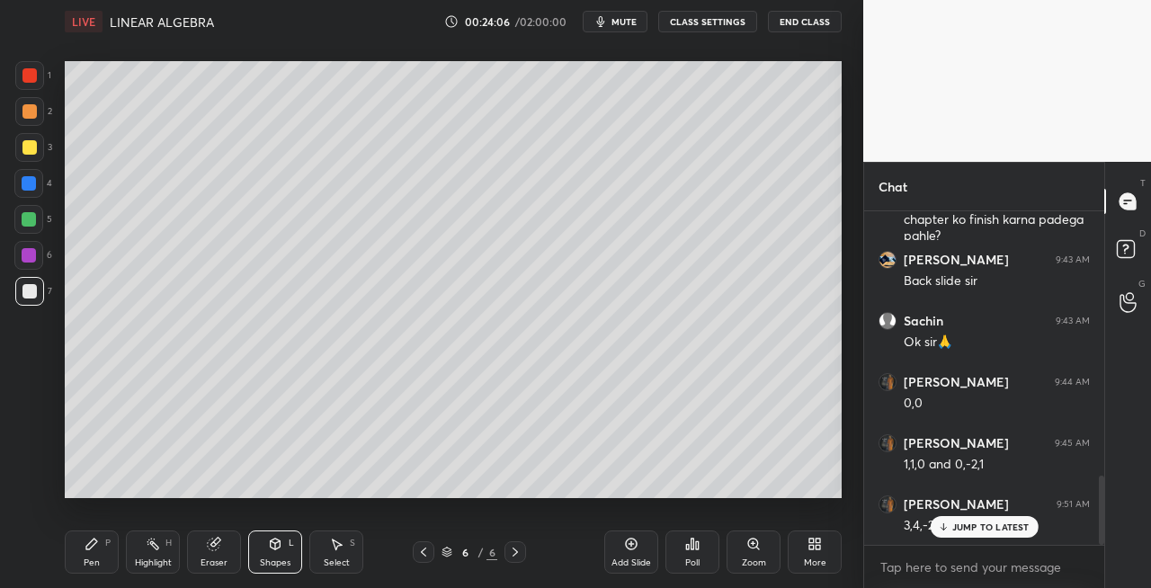
click at [95, 552] on div "Pen P" at bounding box center [92, 552] width 54 height 43
click at [424, 559] on div at bounding box center [424, 552] width 22 height 22
click at [518, 555] on icon at bounding box center [515, 552] width 14 height 14
click at [220, 559] on div "Eraser" at bounding box center [214, 563] width 27 height 9
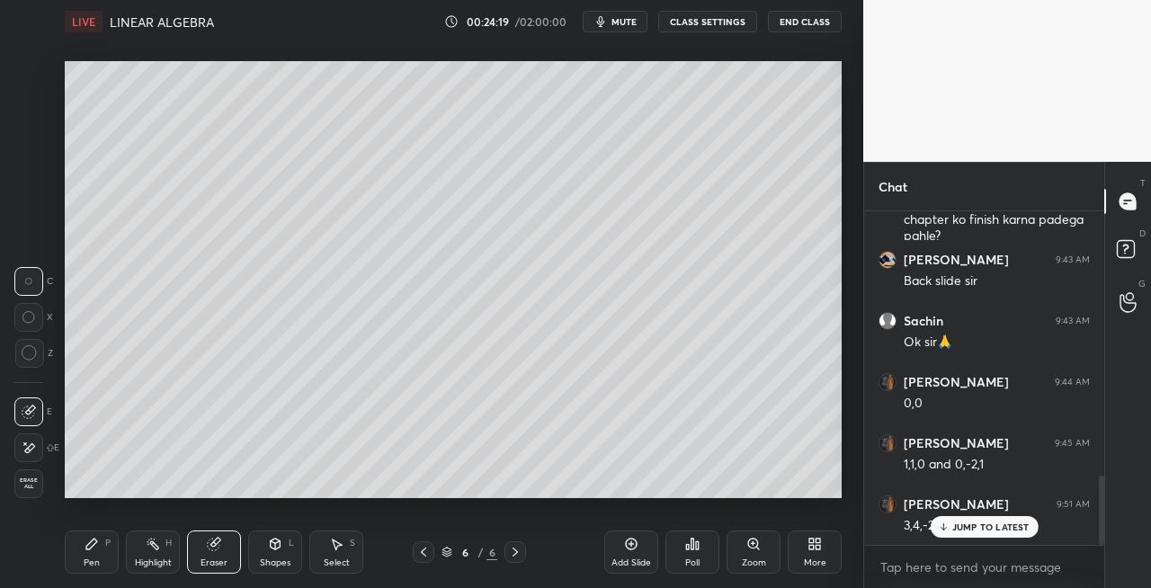
click at [104, 561] on div "Pen P" at bounding box center [92, 552] width 54 height 43
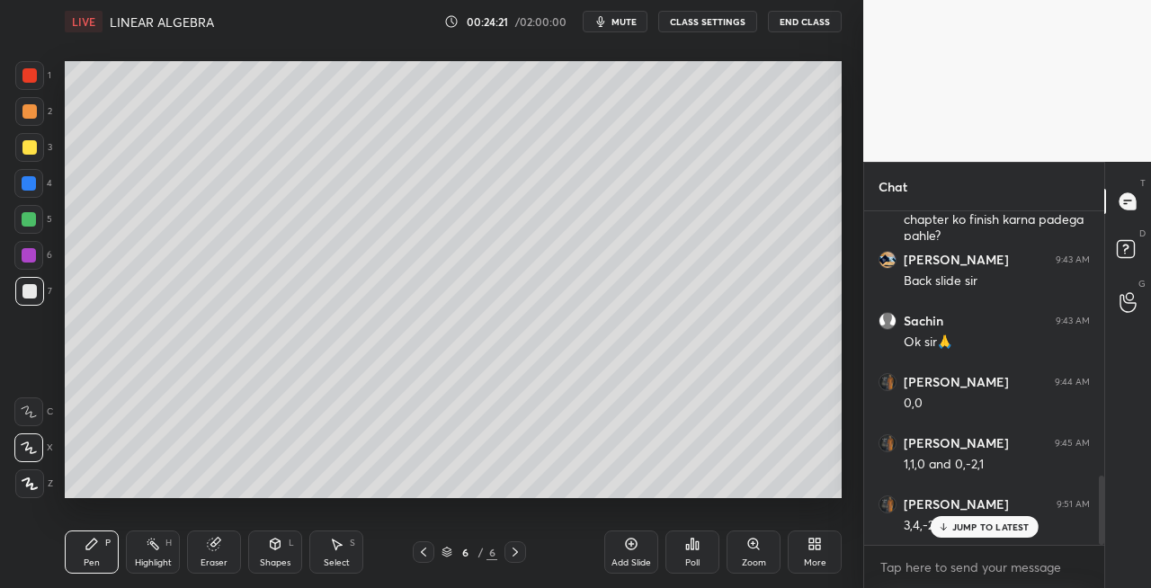
click at [307, 53] on div "Setting up your live class Poll for secs No correct answer Start poll" at bounding box center [453, 279] width 791 height 473
click at [423, 550] on icon at bounding box center [423, 552] width 14 height 14
click at [518, 551] on icon at bounding box center [515, 552] width 14 height 14
click at [423, 553] on icon at bounding box center [423, 552] width 5 height 9
click at [517, 553] on icon at bounding box center [515, 552] width 14 height 14
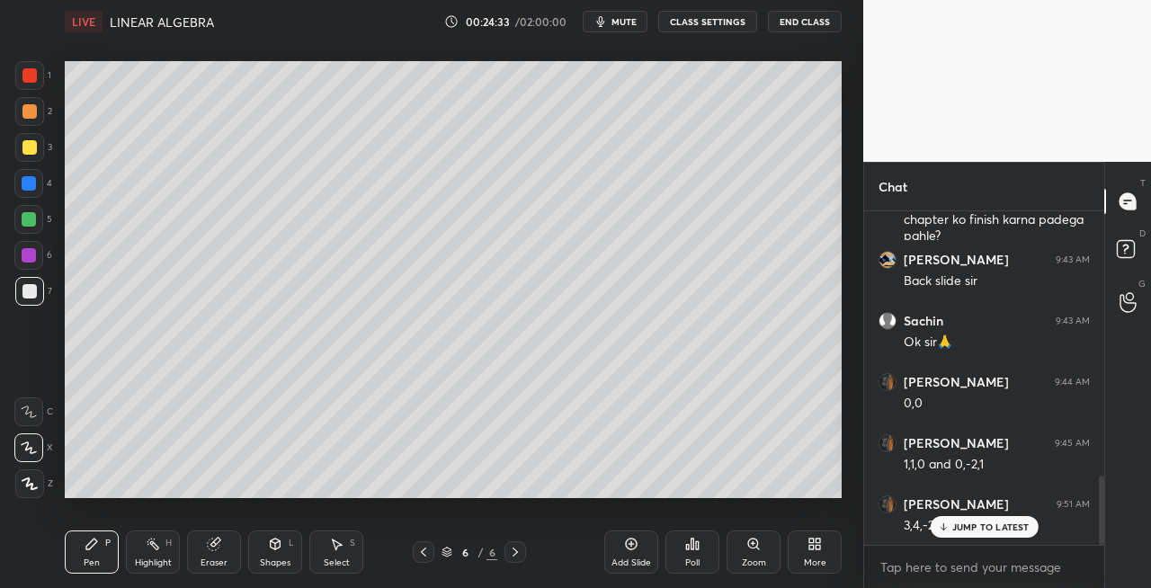
click at [417, 554] on icon at bounding box center [423, 552] width 14 height 14
click at [519, 556] on icon at bounding box center [515, 552] width 14 height 14
click at [419, 553] on icon at bounding box center [423, 552] width 14 height 14
click at [512, 553] on icon at bounding box center [515, 552] width 14 height 14
click at [417, 543] on div at bounding box center [424, 552] width 22 height 22
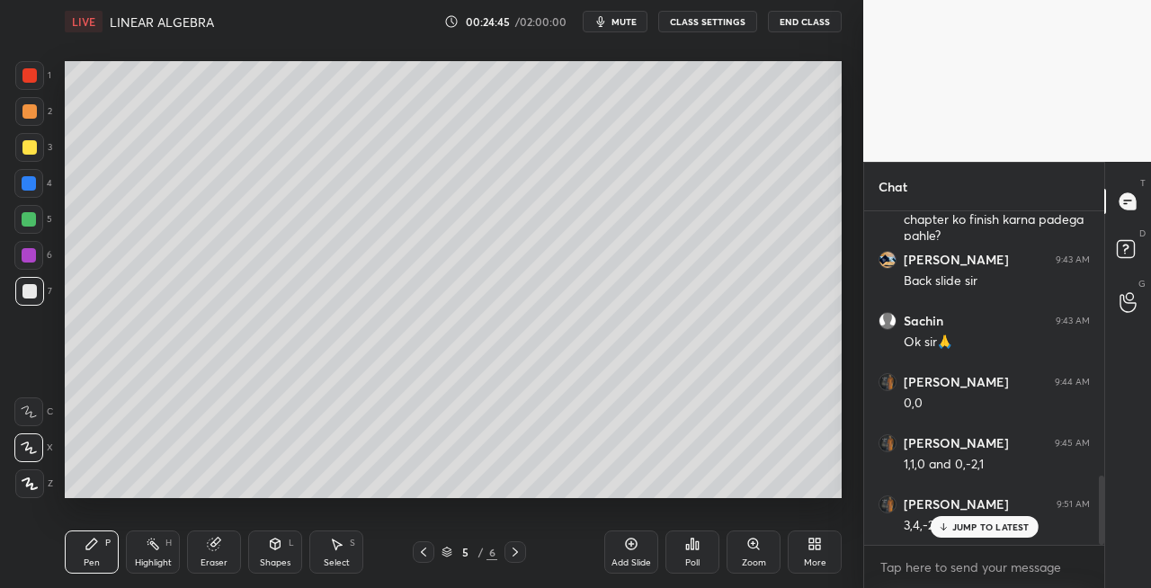
click at [514, 555] on icon at bounding box center [515, 552] width 14 height 14
click at [264, 552] on div "Shapes L" at bounding box center [275, 552] width 54 height 43
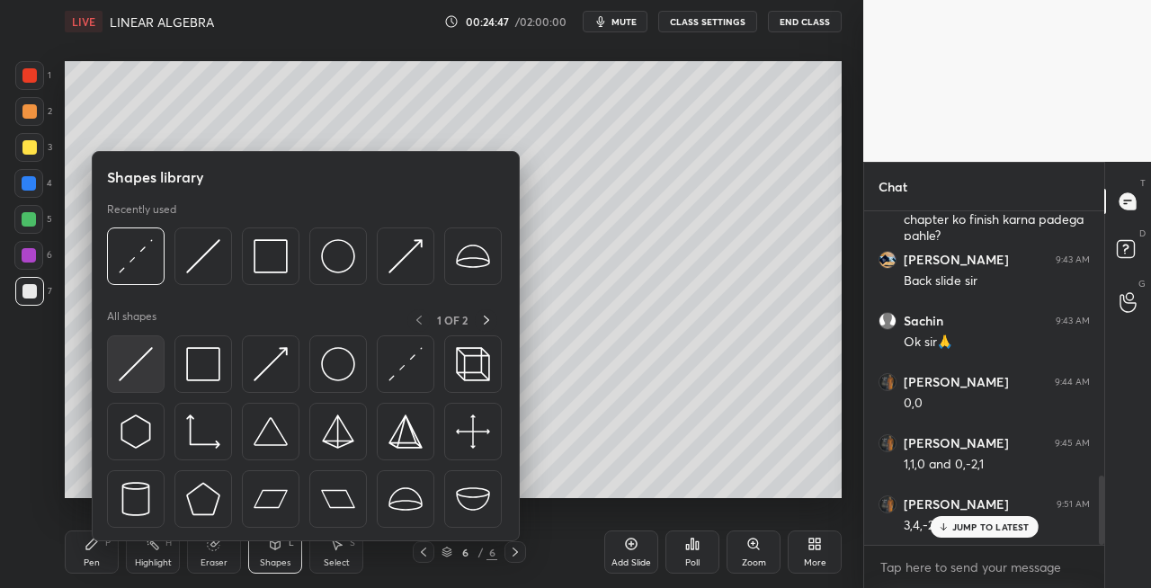
click at [135, 371] on img at bounding box center [136, 364] width 34 height 34
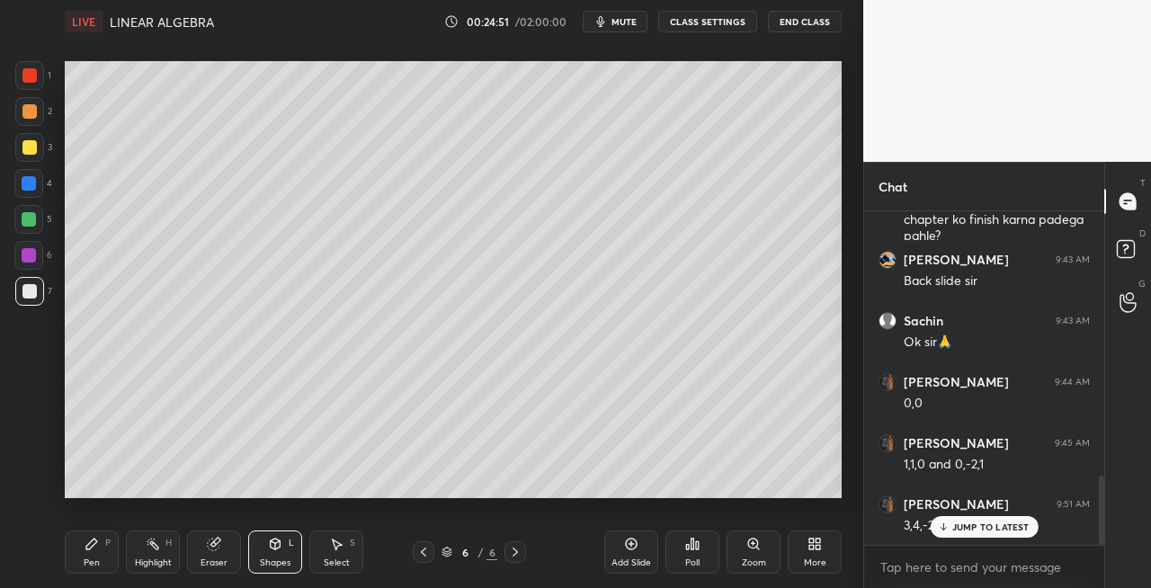
click at [94, 549] on icon at bounding box center [92, 544] width 14 height 14
click at [273, 554] on div "Shapes L" at bounding box center [275, 552] width 54 height 43
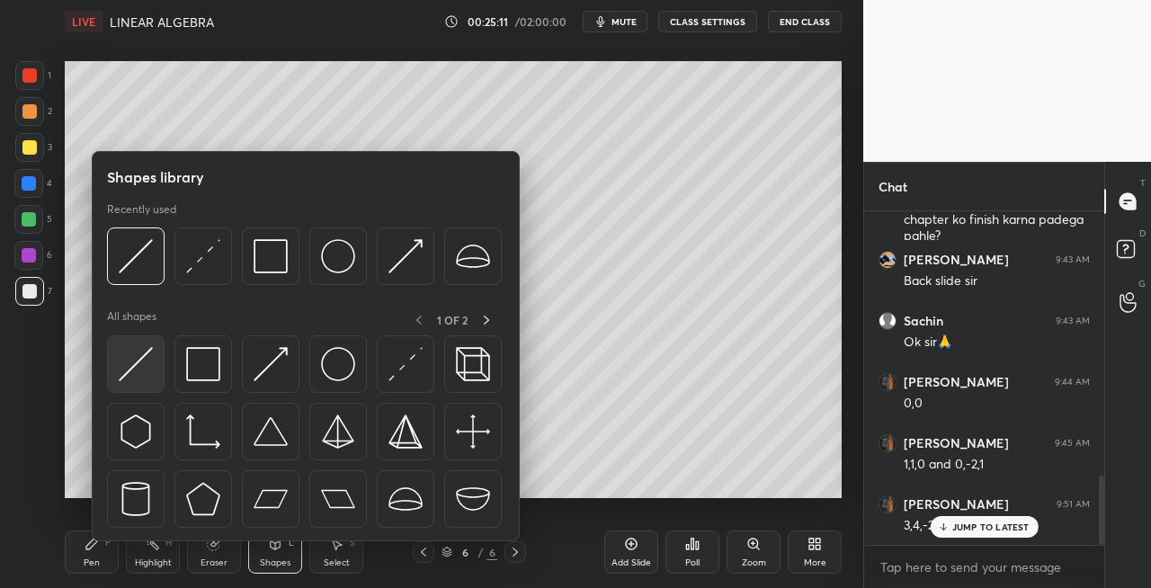
click at [139, 372] on img at bounding box center [136, 364] width 34 height 34
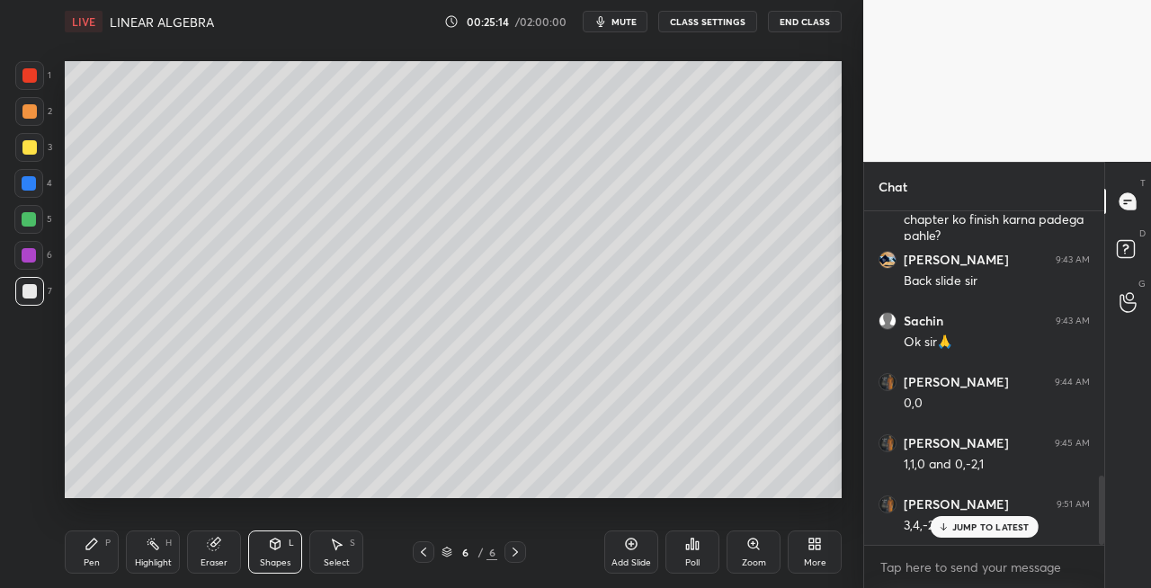
click at [94, 554] on div "Pen P" at bounding box center [92, 552] width 54 height 43
click at [277, 543] on icon at bounding box center [276, 544] width 10 height 11
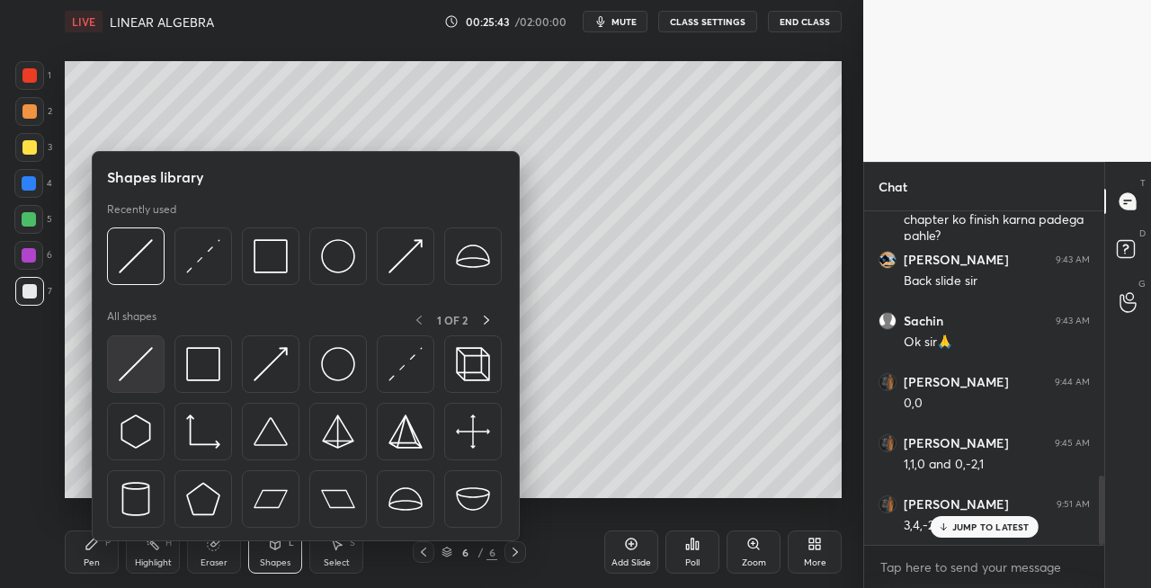
click at [119, 376] on img at bounding box center [136, 364] width 34 height 34
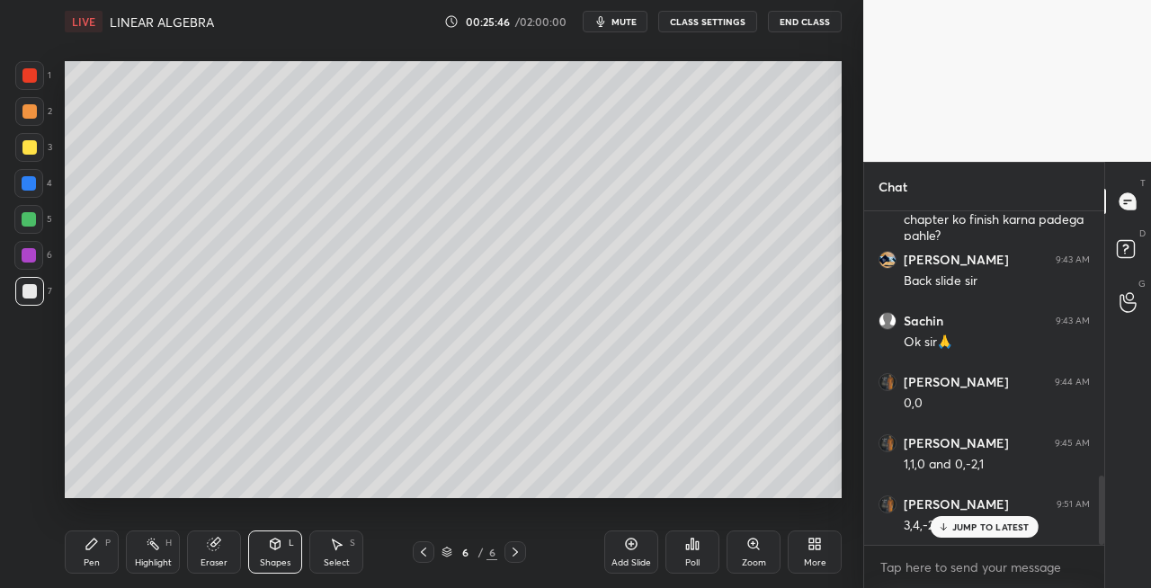
click at [92, 556] on div "Pen P" at bounding box center [92, 552] width 54 height 43
click at [222, 548] on div "Eraser" at bounding box center [214, 552] width 54 height 43
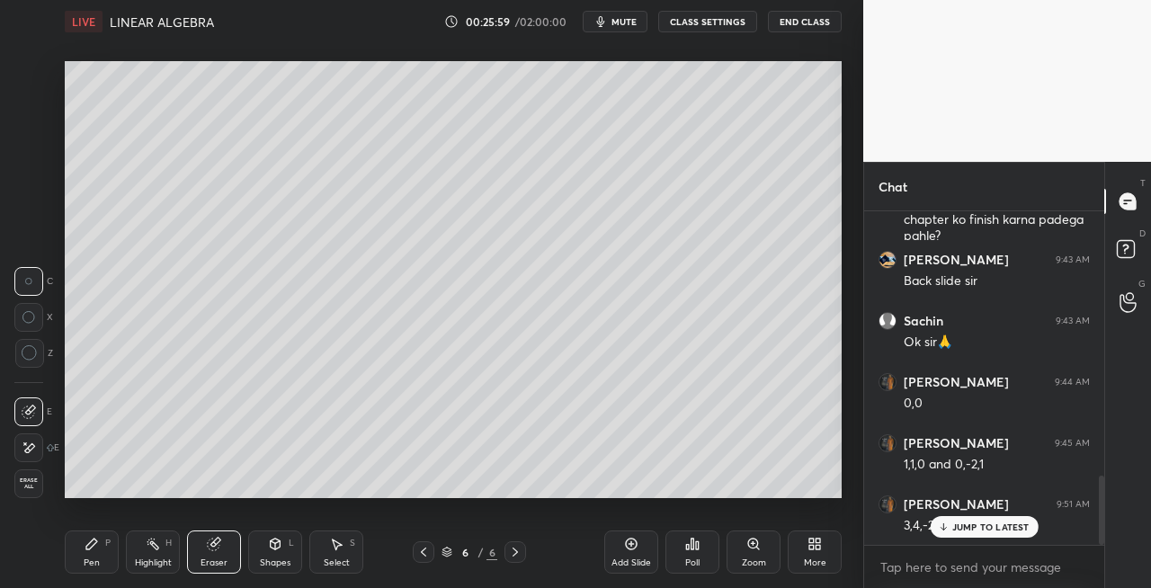
click at [94, 563] on div "Pen" at bounding box center [92, 563] width 16 height 9
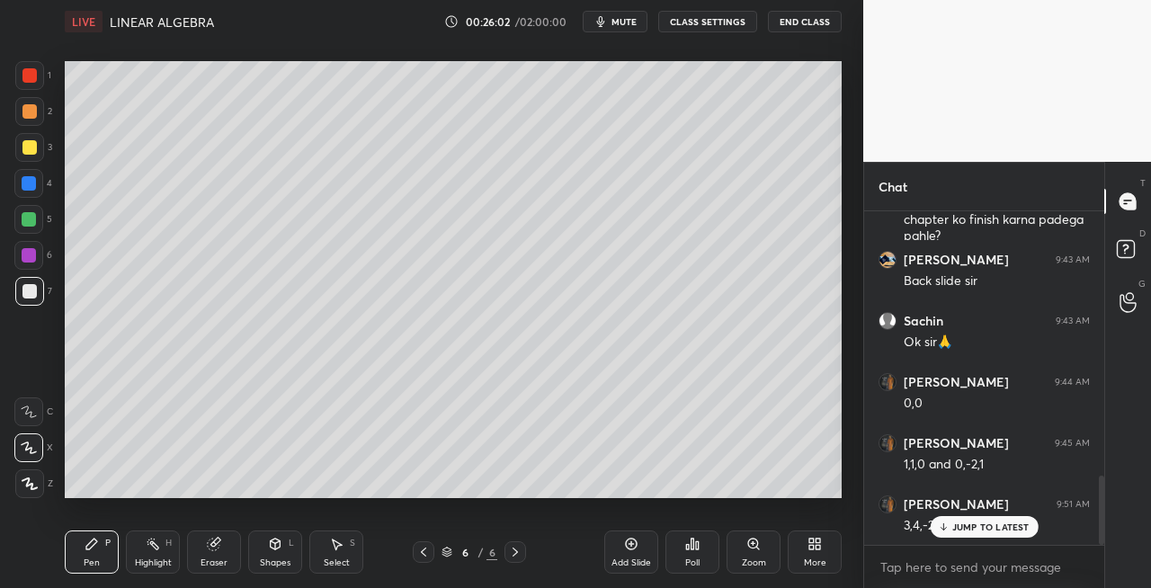
click at [513, 552] on icon at bounding box center [515, 552] width 14 height 14
click at [516, 554] on icon at bounding box center [515, 552] width 5 height 9
click at [618, 561] on div "Add Slide" at bounding box center [632, 563] width 40 height 9
click at [421, 551] on icon at bounding box center [423, 552] width 14 height 14
click at [514, 557] on icon at bounding box center [515, 552] width 14 height 14
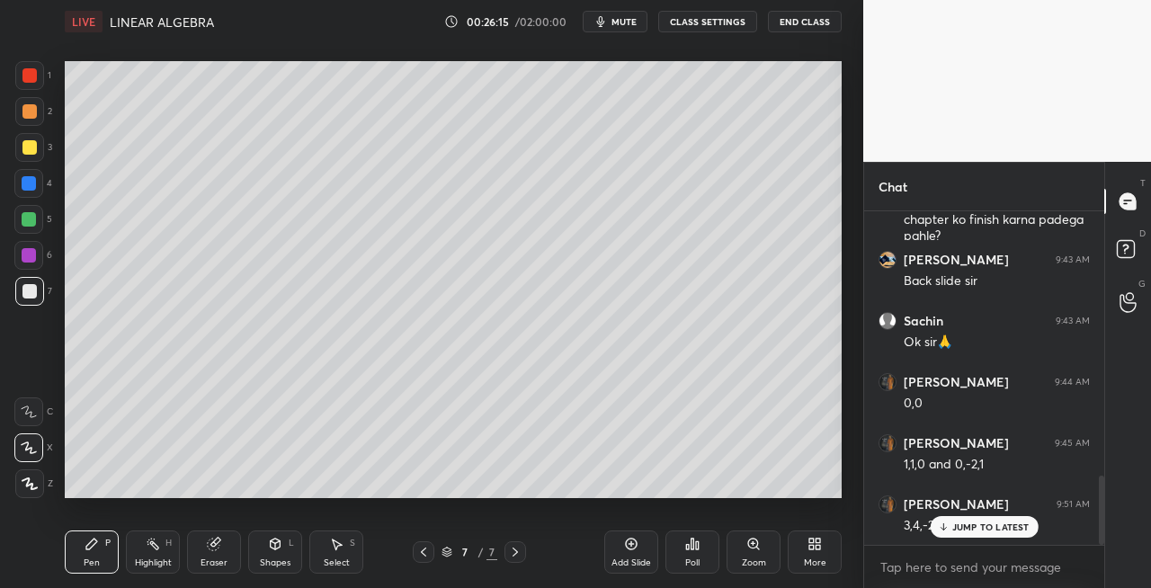
click at [273, 543] on icon at bounding box center [276, 544] width 10 height 11
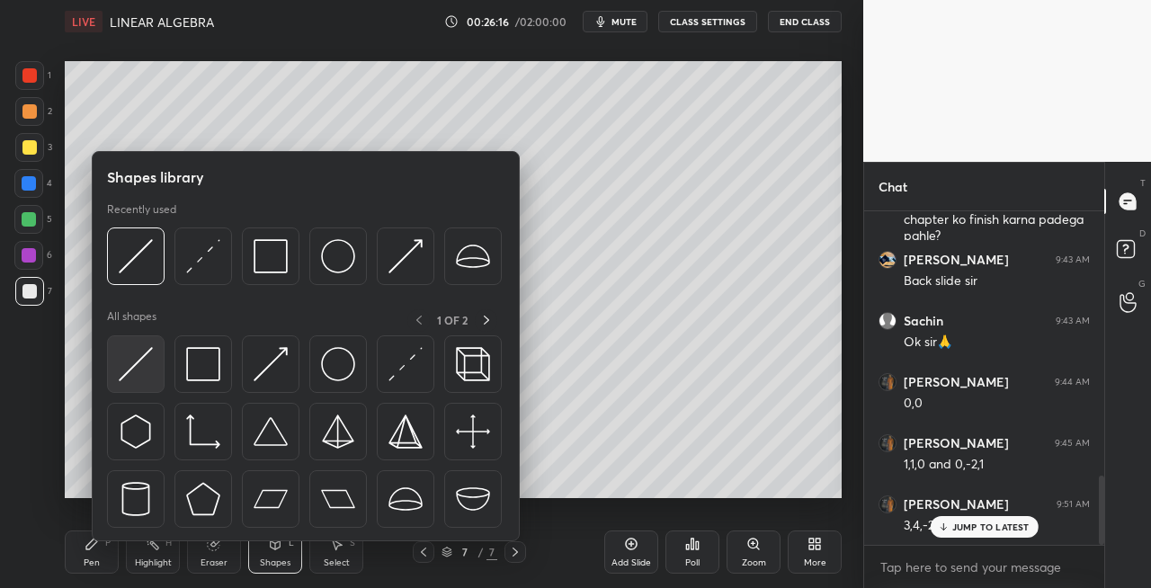
click at [132, 363] on img at bounding box center [136, 364] width 34 height 34
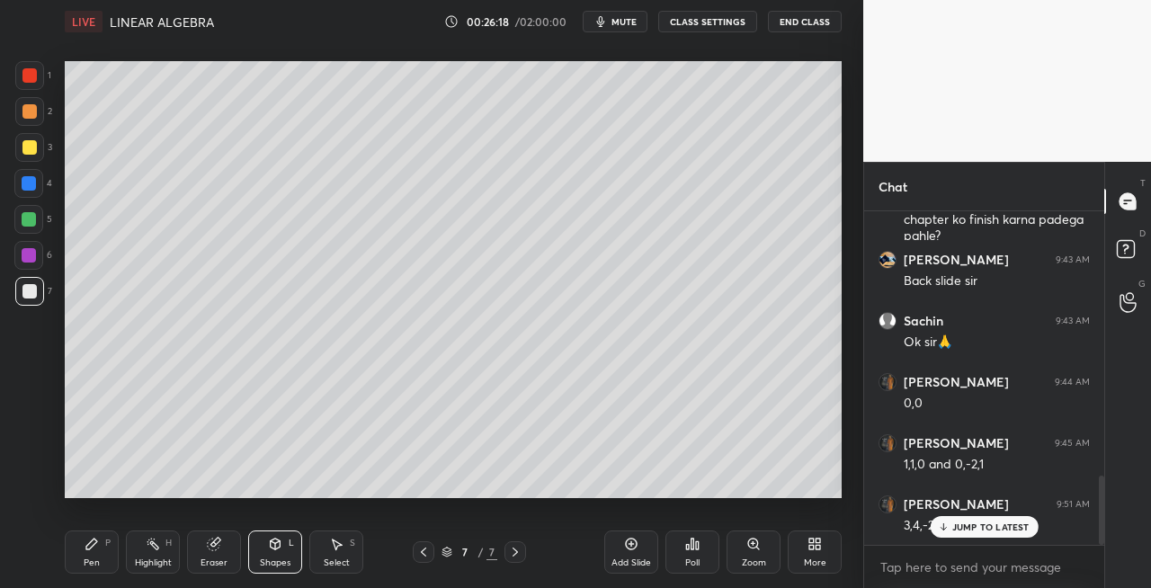
click at [108, 549] on div "Pen P" at bounding box center [92, 552] width 54 height 43
click at [286, 546] on div "Shapes L" at bounding box center [275, 552] width 54 height 43
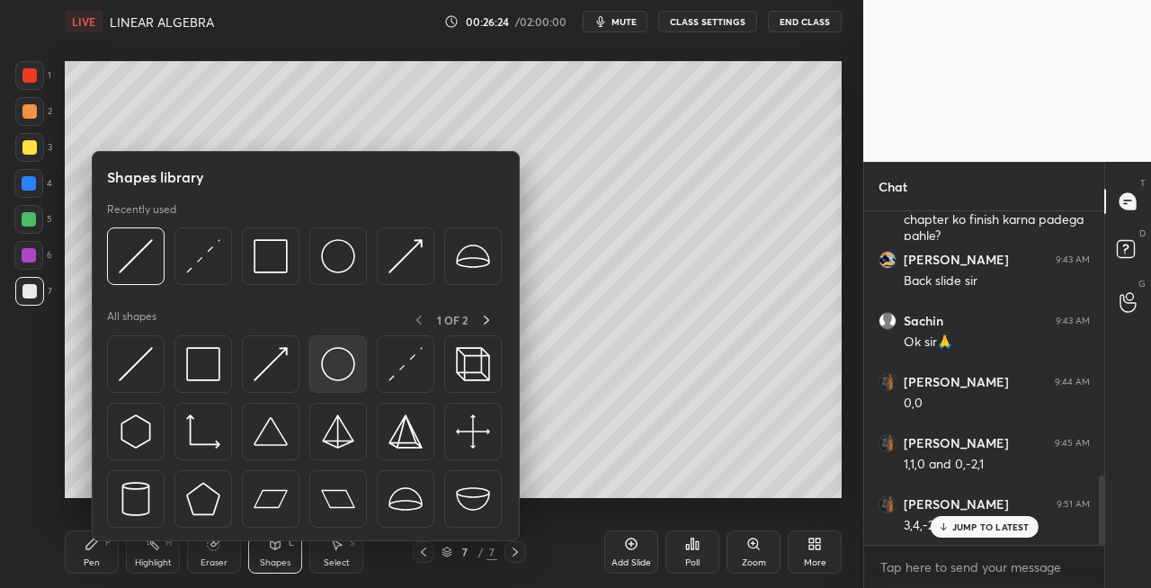
click at [331, 362] on img at bounding box center [338, 364] width 34 height 34
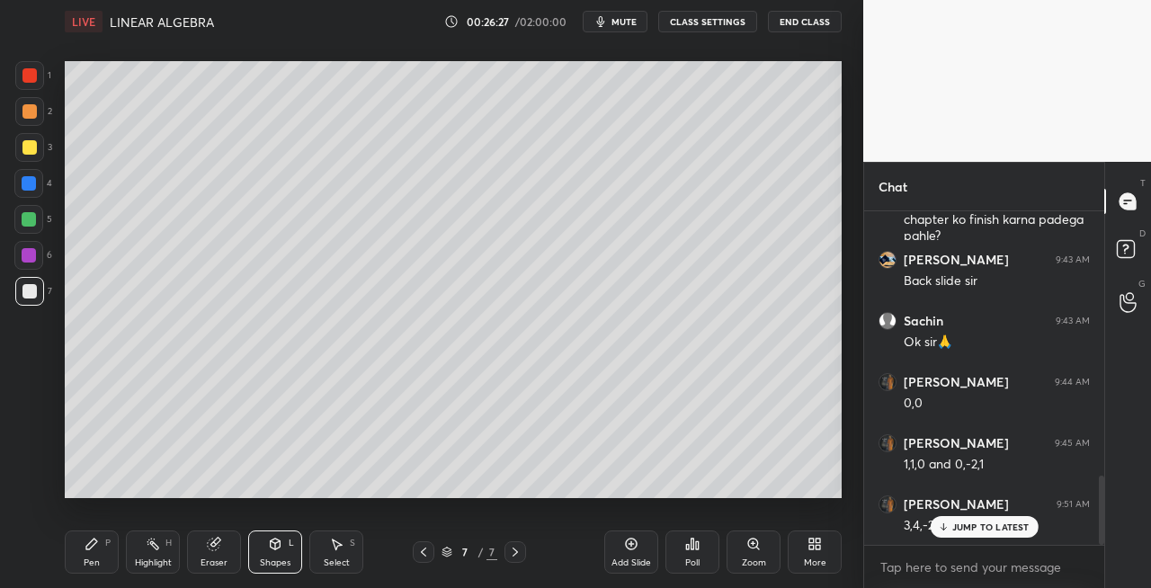
click at [106, 553] on div "Pen P" at bounding box center [92, 552] width 54 height 43
click at [216, 550] on icon at bounding box center [214, 545] width 12 height 12
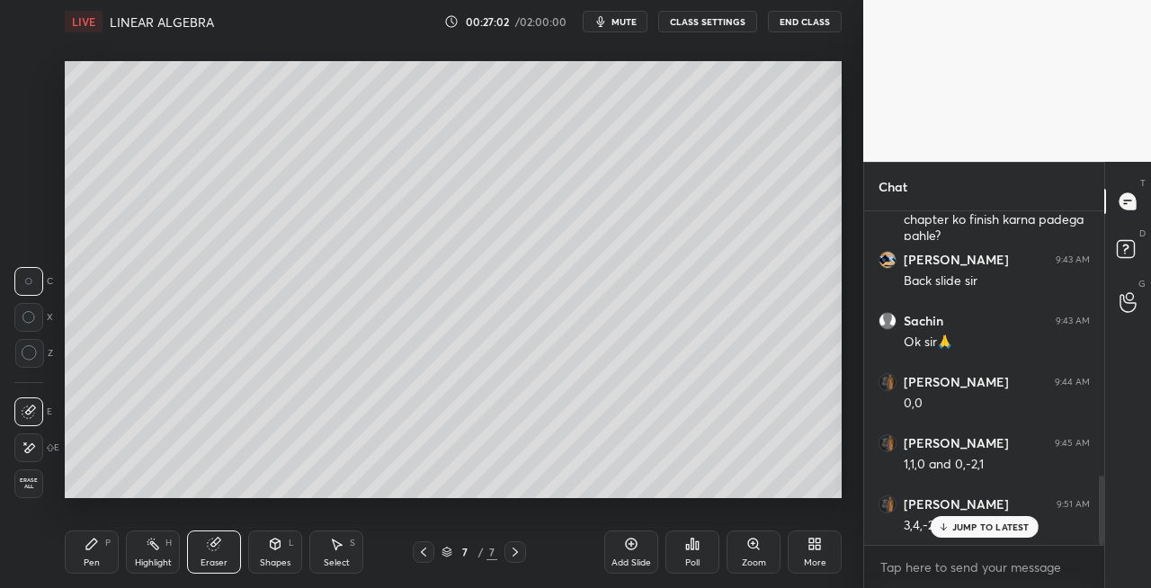
click at [104, 554] on div "Pen P" at bounding box center [92, 552] width 54 height 43
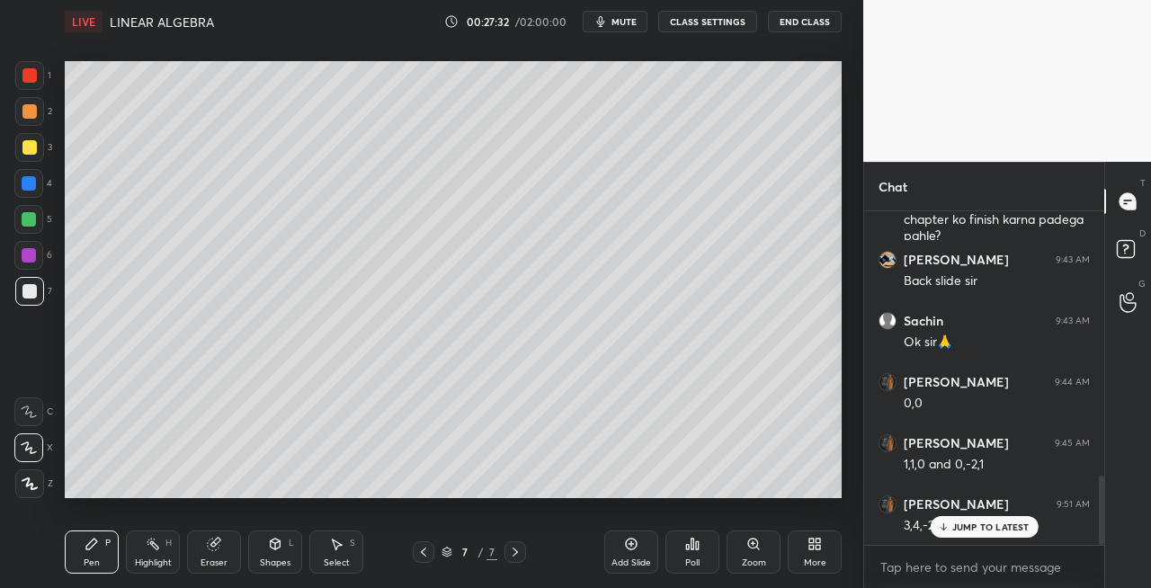
click at [265, 552] on div "Shapes L" at bounding box center [275, 552] width 54 height 43
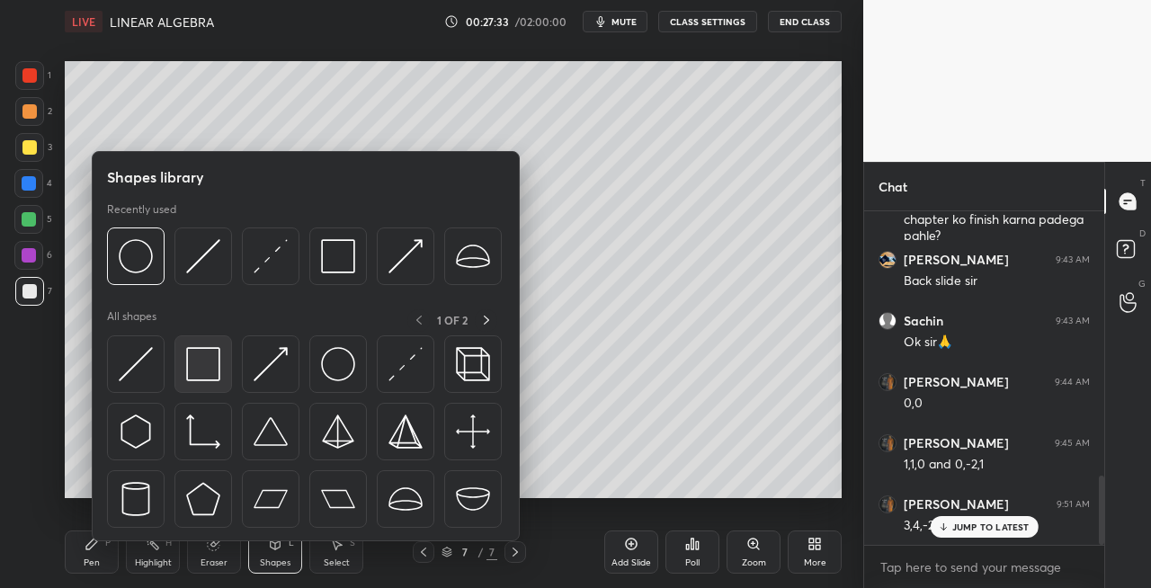
click at [199, 371] on img at bounding box center [203, 364] width 34 height 34
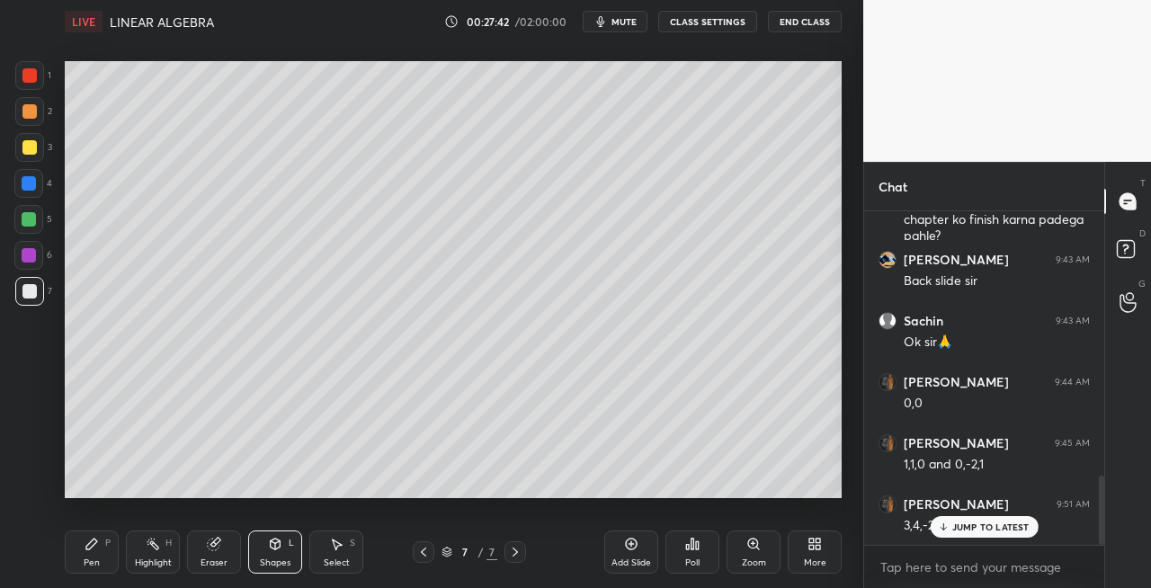
click at [95, 537] on icon at bounding box center [92, 544] width 14 height 14
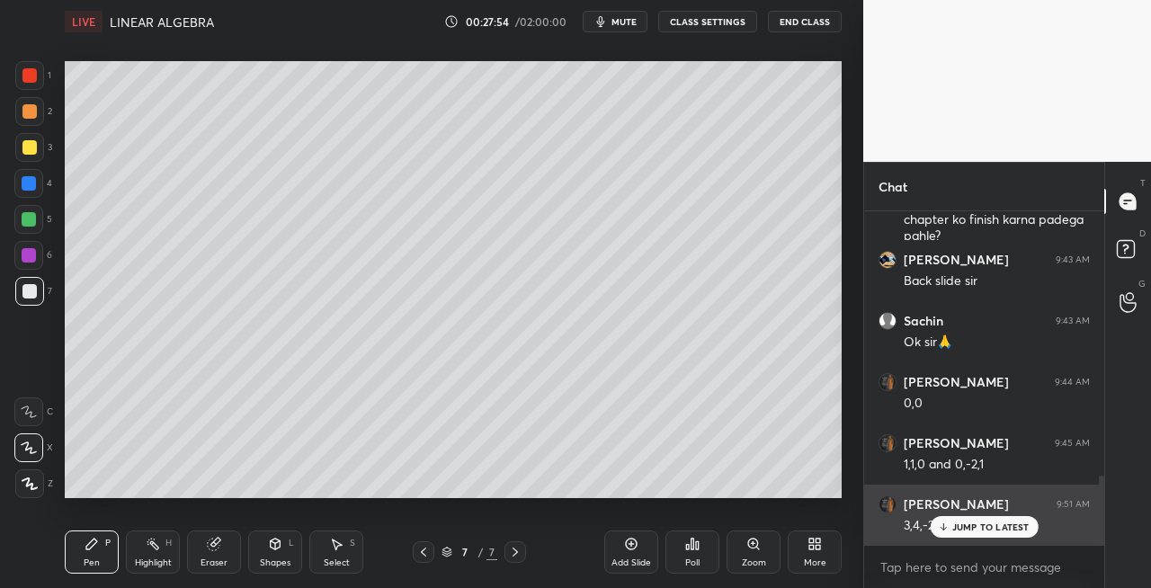
click at [947, 528] on icon at bounding box center [943, 527] width 12 height 11
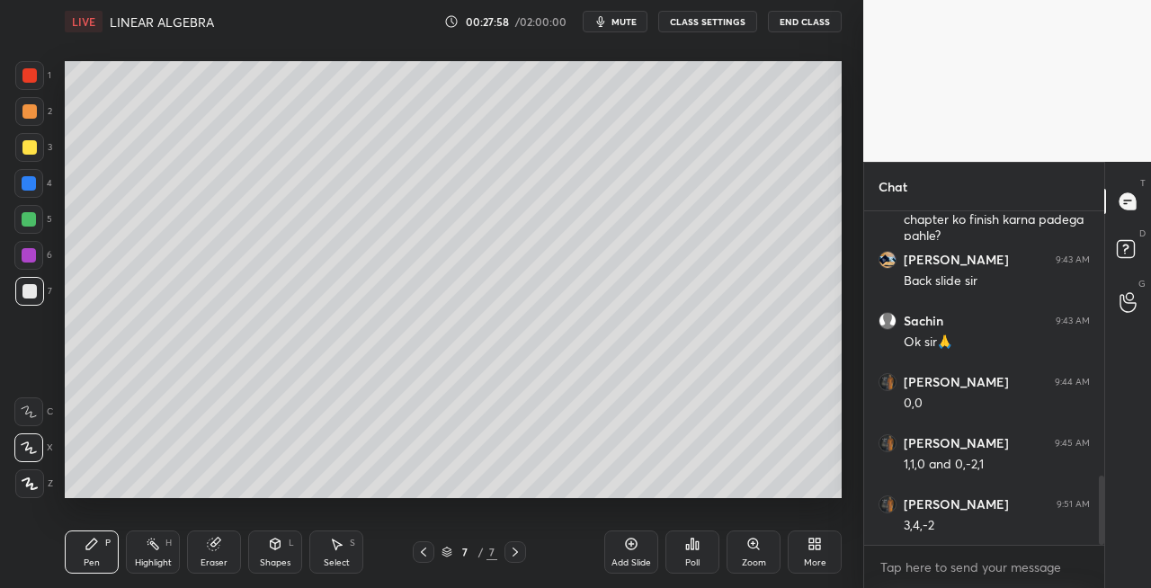
click at [421, 554] on icon at bounding box center [423, 552] width 14 height 14
click at [514, 556] on icon at bounding box center [515, 552] width 14 height 14
click at [634, 29] on button "mute" at bounding box center [615, 22] width 65 height 22
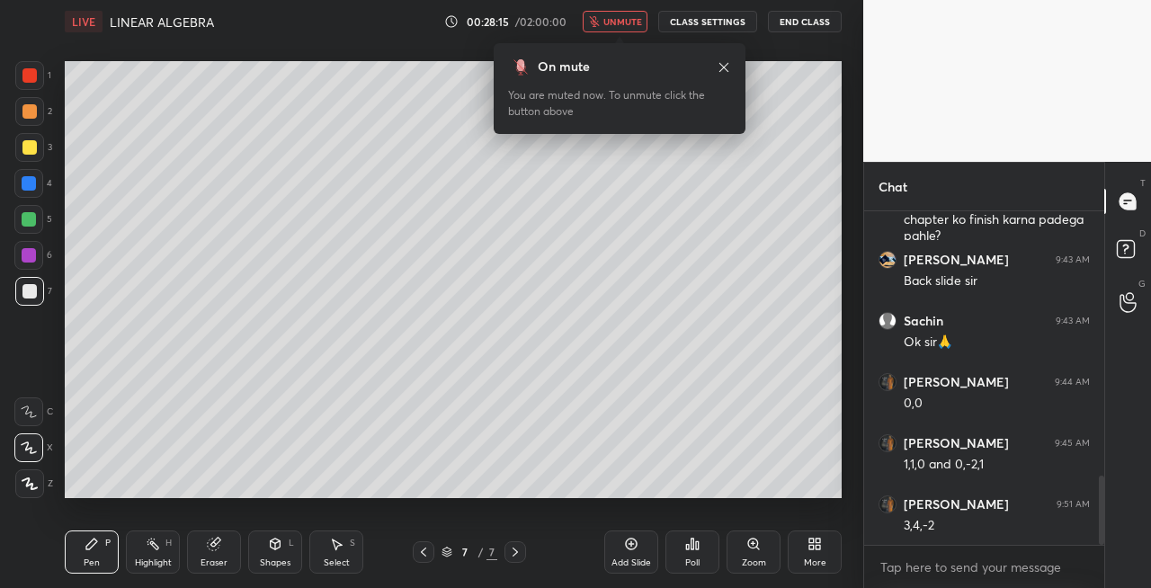
click at [419, 550] on icon at bounding box center [423, 552] width 14 height 14
click at [518, 552] on icon at bounding box center [515, 552] width 14 height 14
click at [637, 27] on span "unmute" at bounding box center [623, 21] width 39 height 13
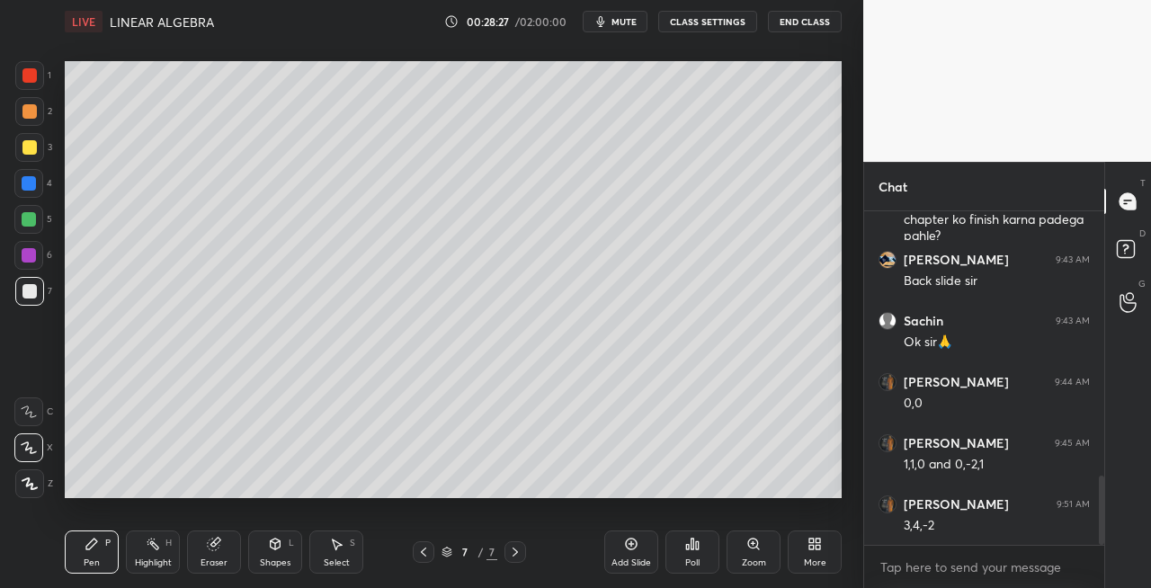
click at [273, 559] on div "Shapes" at bounding box center [275, 563] width 31 height 9
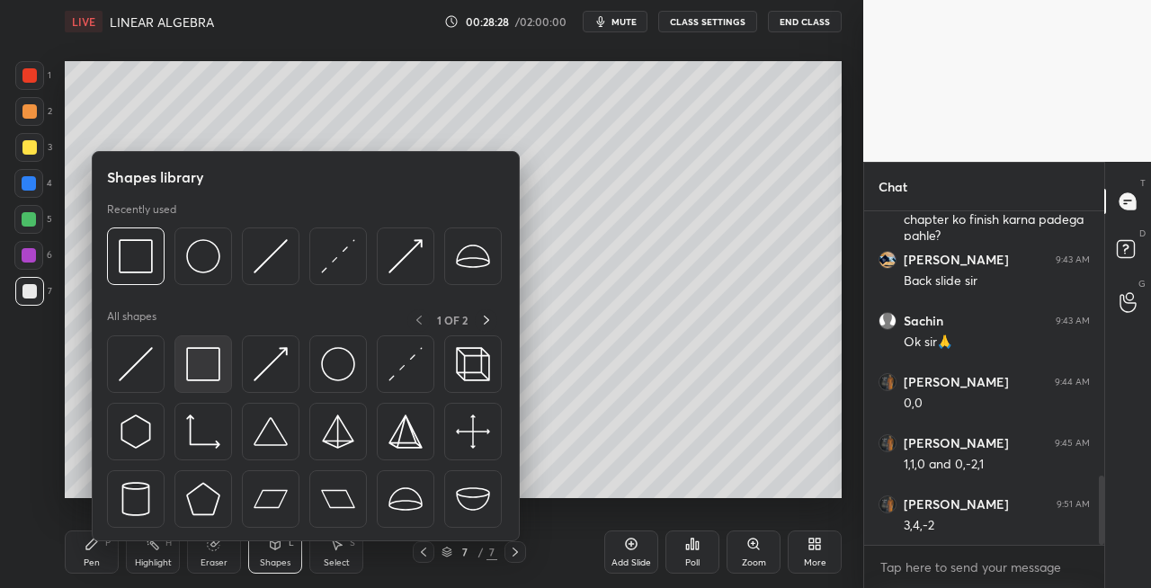
click at [184, 378] on div at bounding box center [203, 364] width 58 height 58
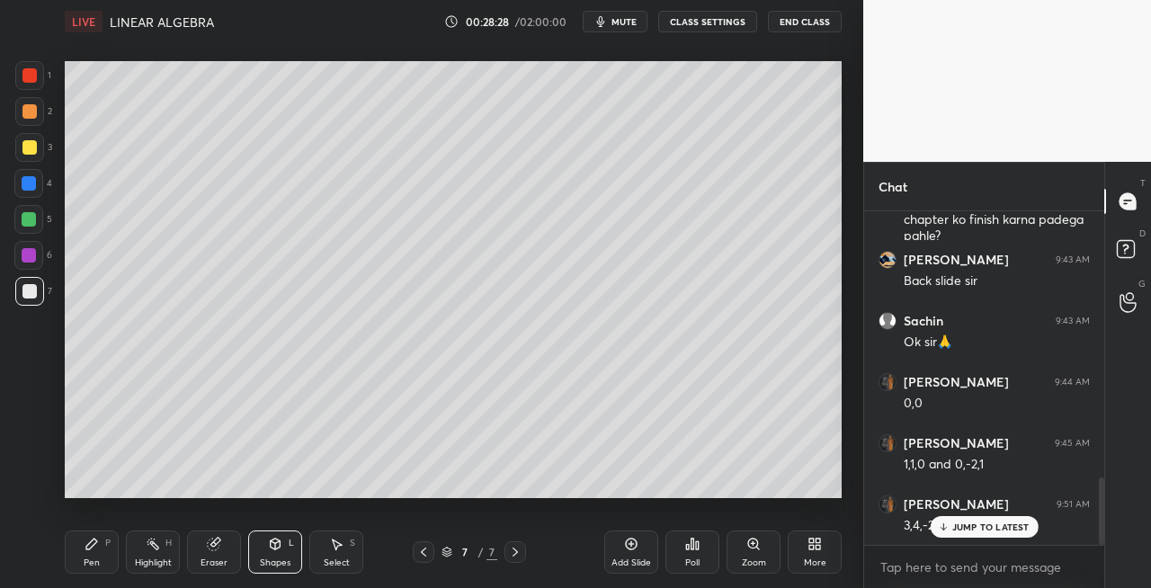
scroll to position [1326, 0]
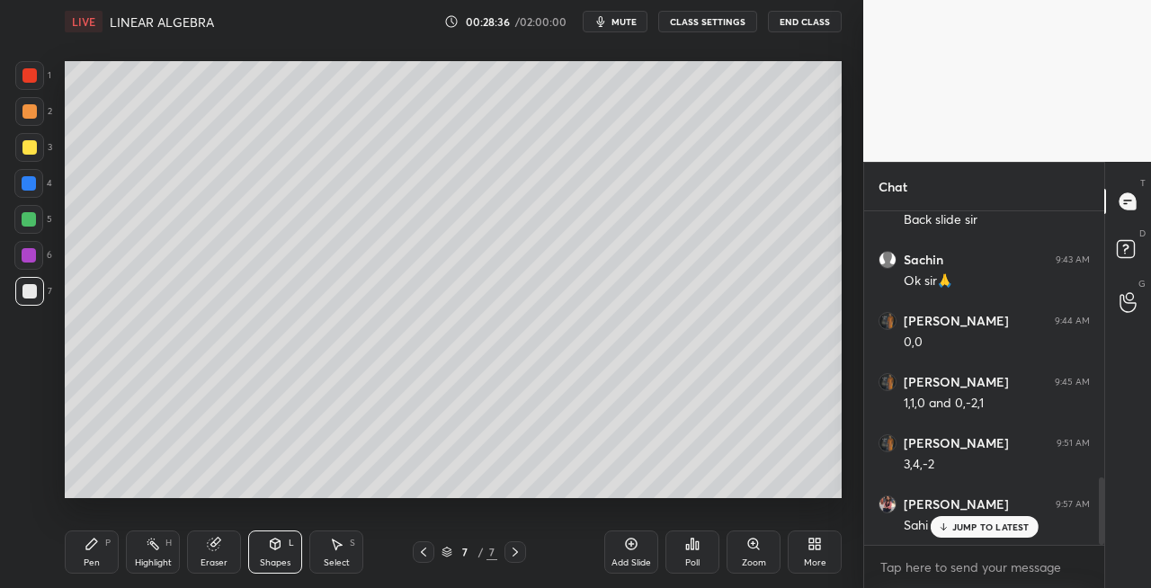
click at [99, 561] on div "Pen" at bounding box center [92, 563] width 16 height 9
click at [421, 552] on icon at bounding box center [423, 552] width 14 height 14
click at [418, 552] on icon at bounding box center [423, 552] width 14 height 14
click at [423, 553] on icon at bounding box center [423, 552] width 5 height 9
click at [516, 551] on icon at bounding box center [515, 552] width 5 height 9
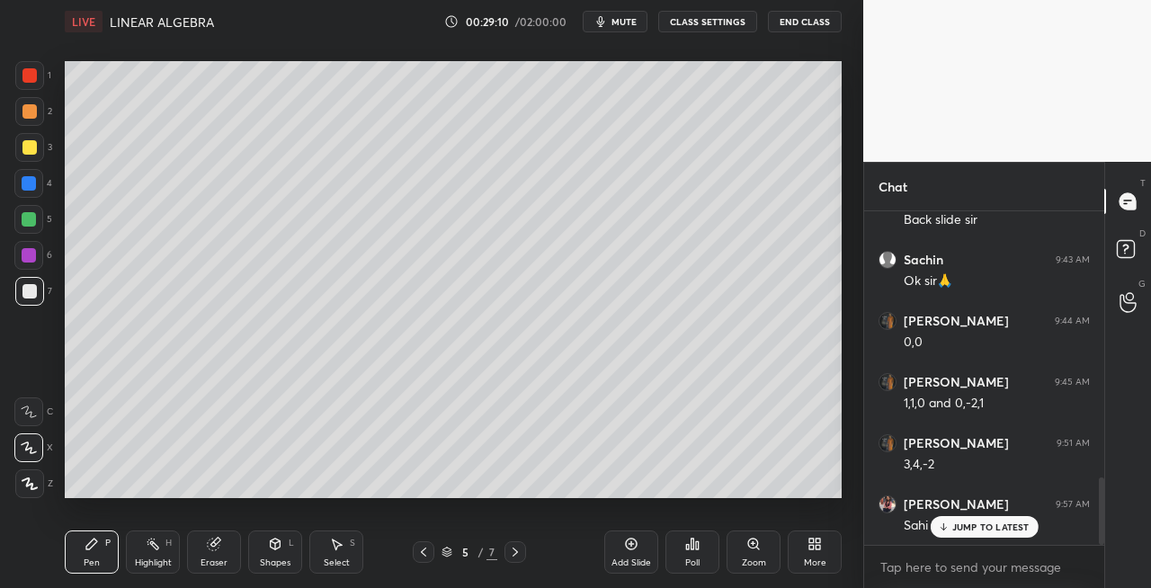
click at [521, 550] on icon at bounding box center [515, 552] width 14 height 14
click at [516, 550] on icon at bounding box center [515, 552] width 5 height 9
click at [520, 550] on icon at bounding box center [515, 552] width 14 height 14
click at [511, 550] on icon at bounding box center [515, 552] width 14 height 14
click at [510, 552] on icon at bounding box center [515, 552] width 14 height 14
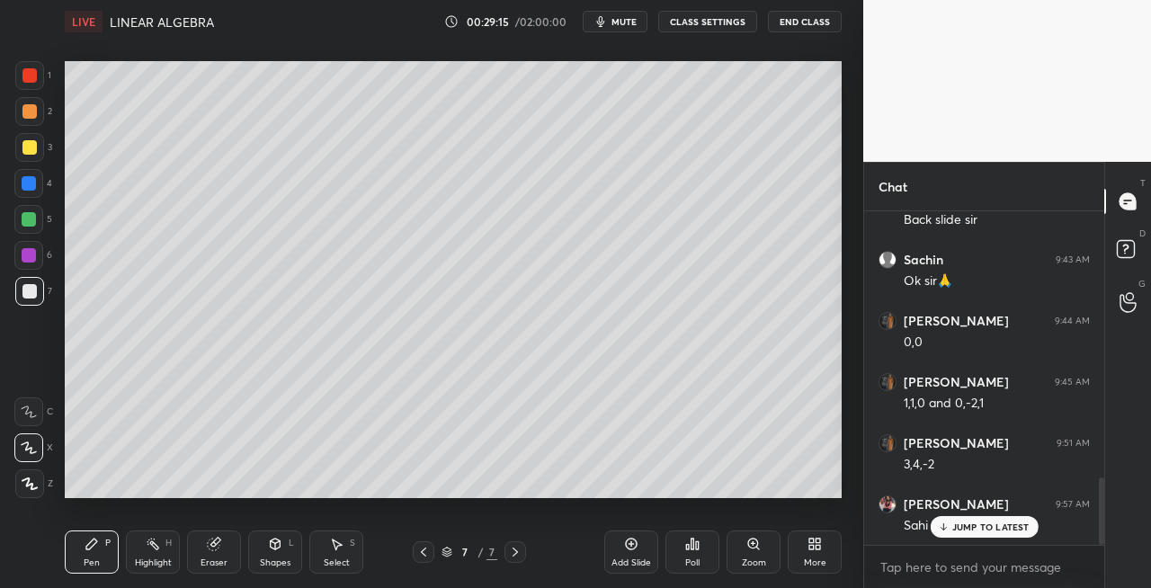
click at [513, 552] on icon at bounding box center [515, 552] width 14 height 14
click at [621, 561] on div "Add Slide" at bounding box center [632, 563] width 40 height 9
click at [425, 550] on icon at bounding box center [423, 552] width 14 height 14
click at [432, 552] on div at bounding box center [424, 552] width 22 height 22
click at [432, 554] on div at bounding box center [424, 552] width 22 height 22
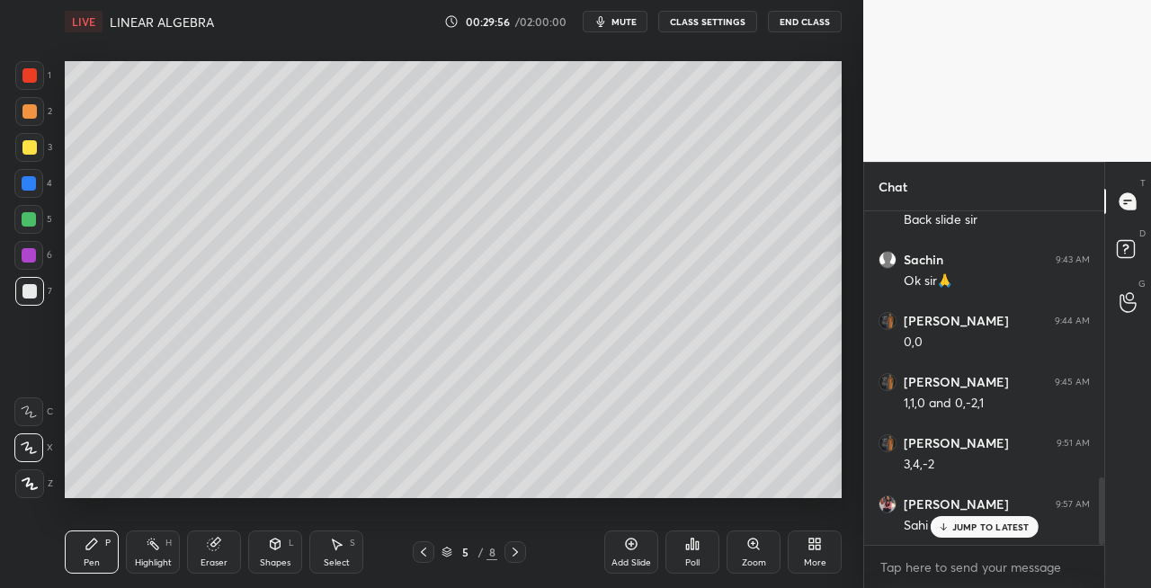
click at [517, 553] on icon at bounding box center [515, 552] width 14 height 14
click at [515, 553] on icon at bounding box center [515, 552] width 5 height 9
click at [517, 552] on icon at bounding box center [515, 552] width 5 height 9
click at [516, 552] on icon at bounding box center [515, 552] width 14 height 14
click at [424, 550] on icon at bounding box center [423, 552] width 5 height 9
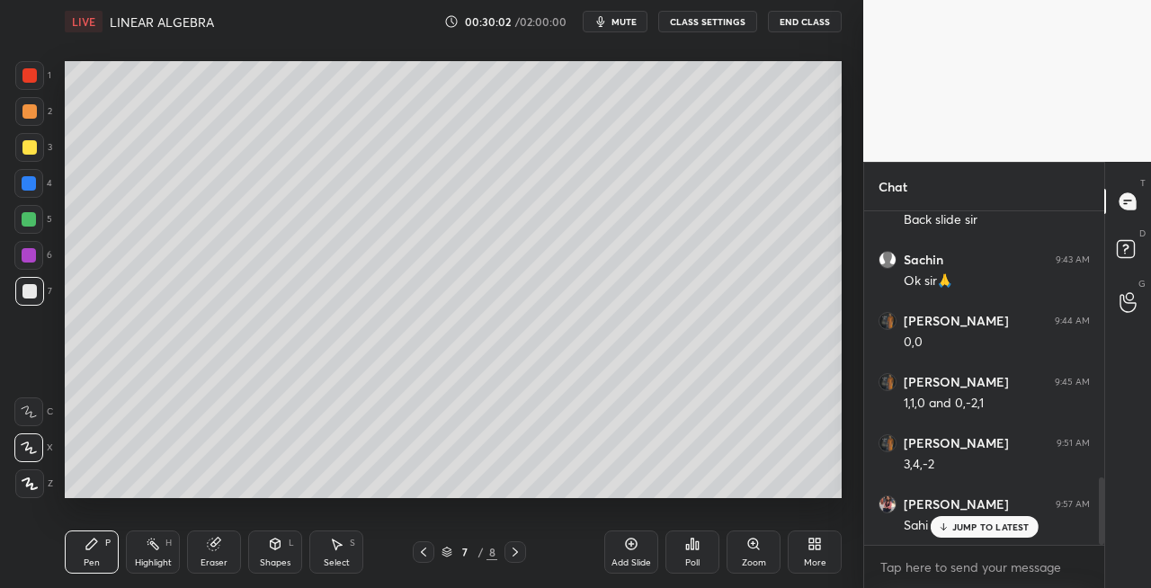
click at [419, 550] on icon at bounding box center [423, 552] width 14 height 14
click at [418, 554] on icon at bounding box center [423, 552] width 14 height 14
click at [424, 558] on icon at bounding box center [423, 552] width 14 height 14
click at [518, 554] on icon at bounding box center [515, 552] width 14 height 14
click at [516, 554] on icon at bounding box center [515, 552] width 14 height 14
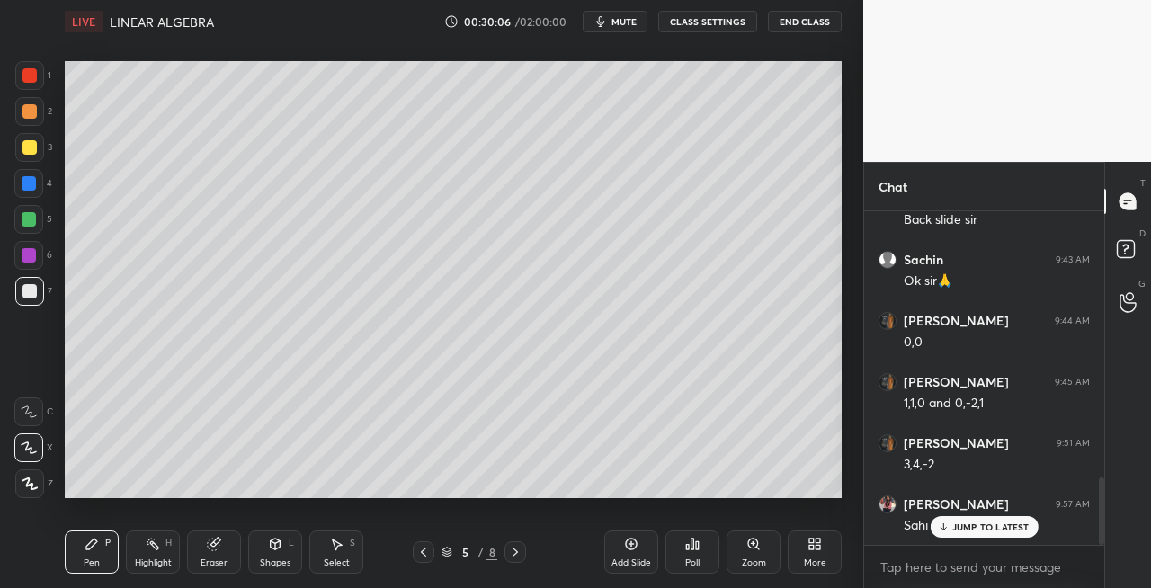
click at [518, 554] on icon at bounding box center [515, 552] width 14 height 14
click at [519, 554] on icon at bounding box center [515, 552] width 14 height 14
click at [516, 554] on icon at bounding box center [515, 552] width 5 height 9
click at [518, 554] on icon at bounding box center [515, 552] width 14 height 14
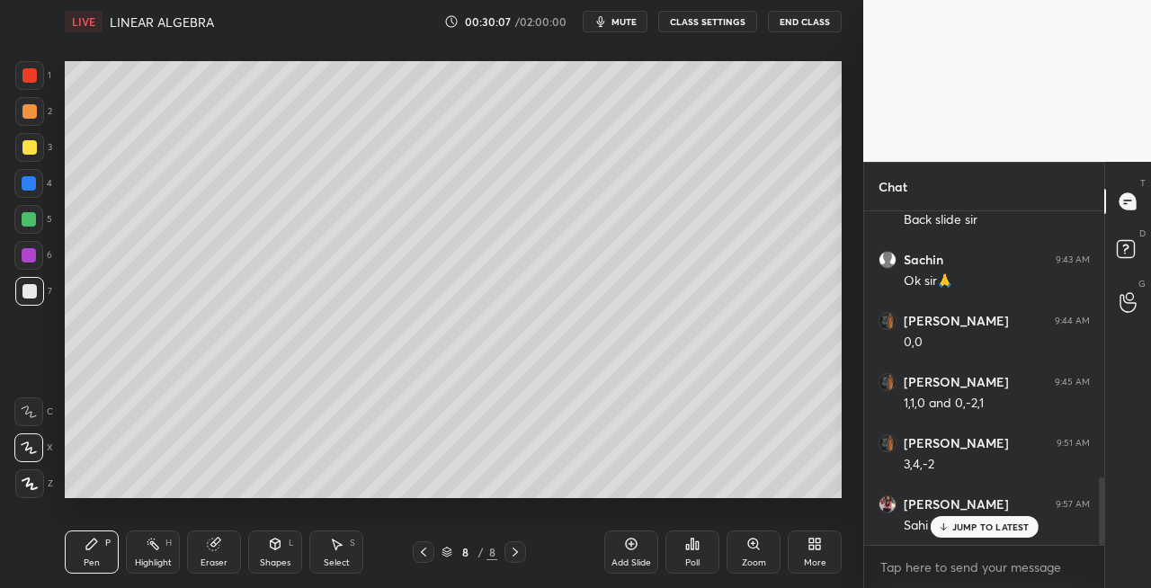
click at [203, 552] on div "Eraser" at bounding box center [214, 552] width 54 height 43
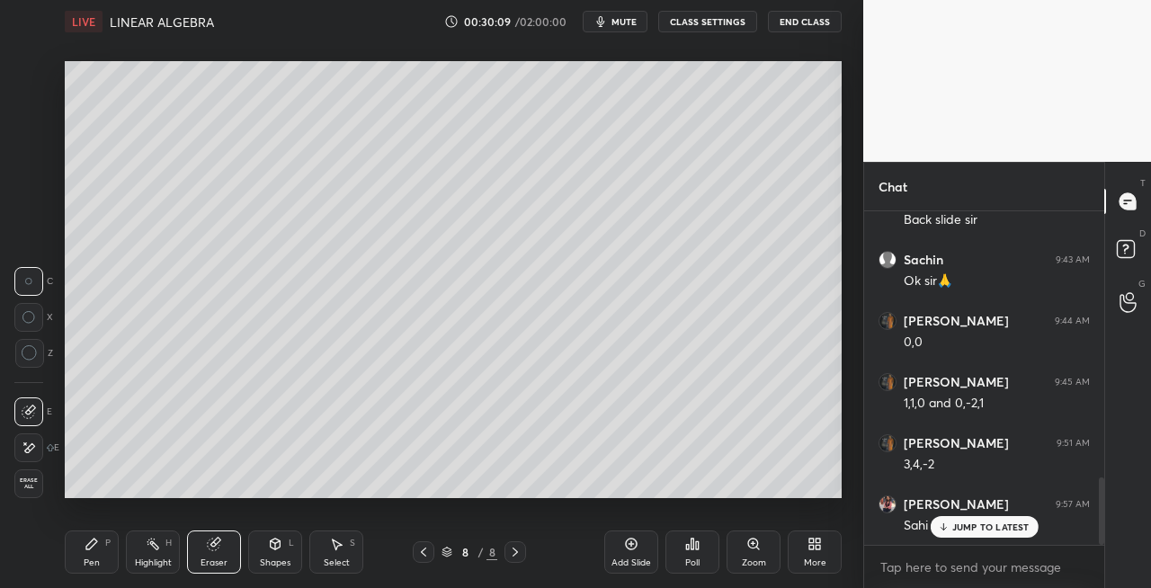
click at [85, 575] on div "Pen P Highlight H Eraser Shapes L Select S 8 / 8 Add Slide Poll Zoom More" at bounding box center [453, 552] width 777 height 72
click at [95, 565] on div "Pen" at bounding box center [92, 563] width 16 height 9
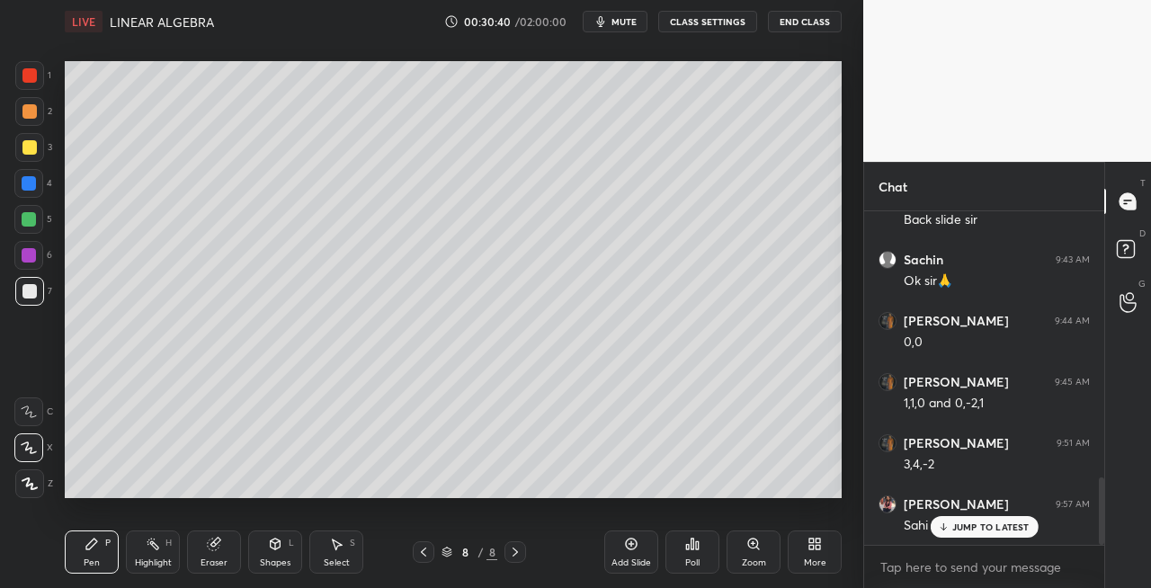
click at [425, 550] on icon at bounding box center [423, 552] width 5 height 9
click at [425, 549] on icon at bounding box center [423, 552] width 14 height 14
click at [425, 555] on icon at bounding box center [423, 552] width 5 height 9
click at [511, 550] on icon at bounding box center [515, 552] width 14 height 14
click at [514, 552] on icon at bounding box center [515, 552] width 14 height 14
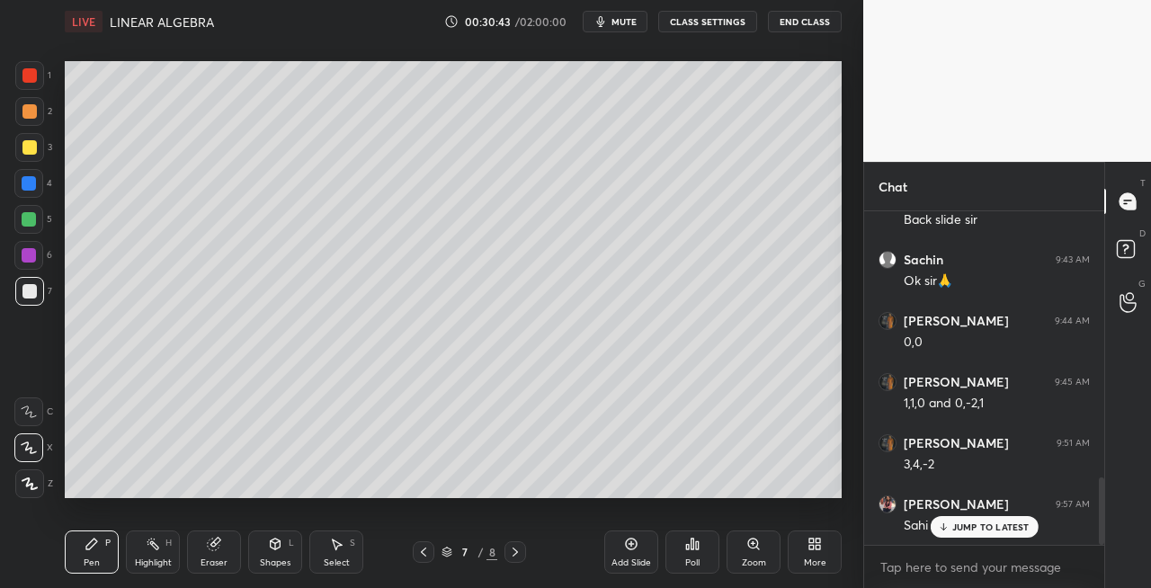
click at [514, 552] on icon at bounding box center [515, 552] width 14 height 14
click at [515, 552] on icon at bounding box center [515, 552] width 14 height 14
click at [277, 547] on icon at bounding box center [276, 544] width 10 height 11
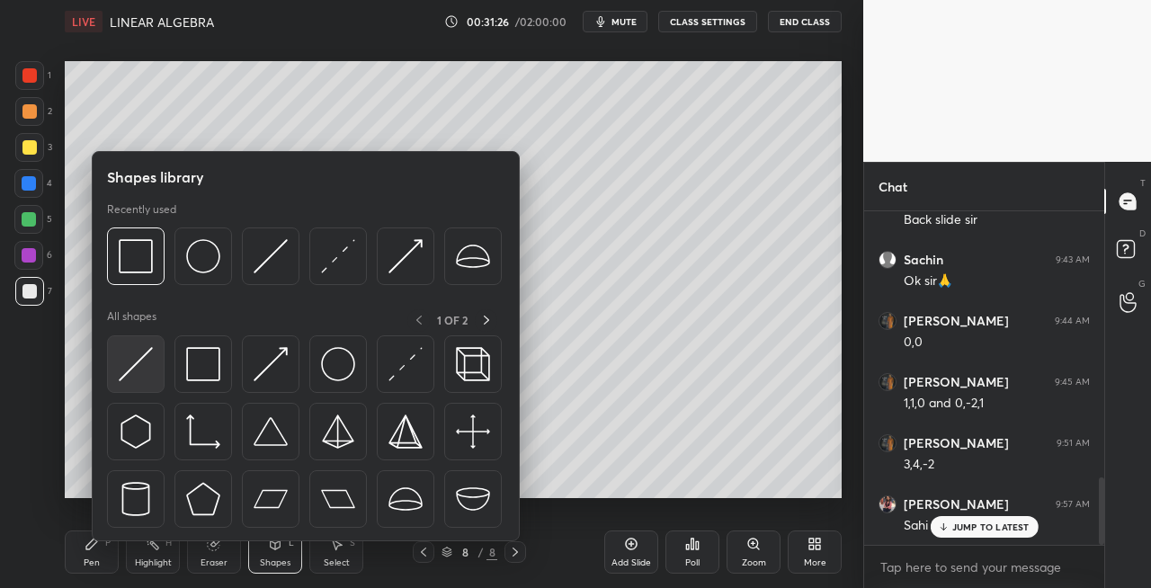
click at [128, 364] on img at bounding box center [136, 364] width 34 height 34
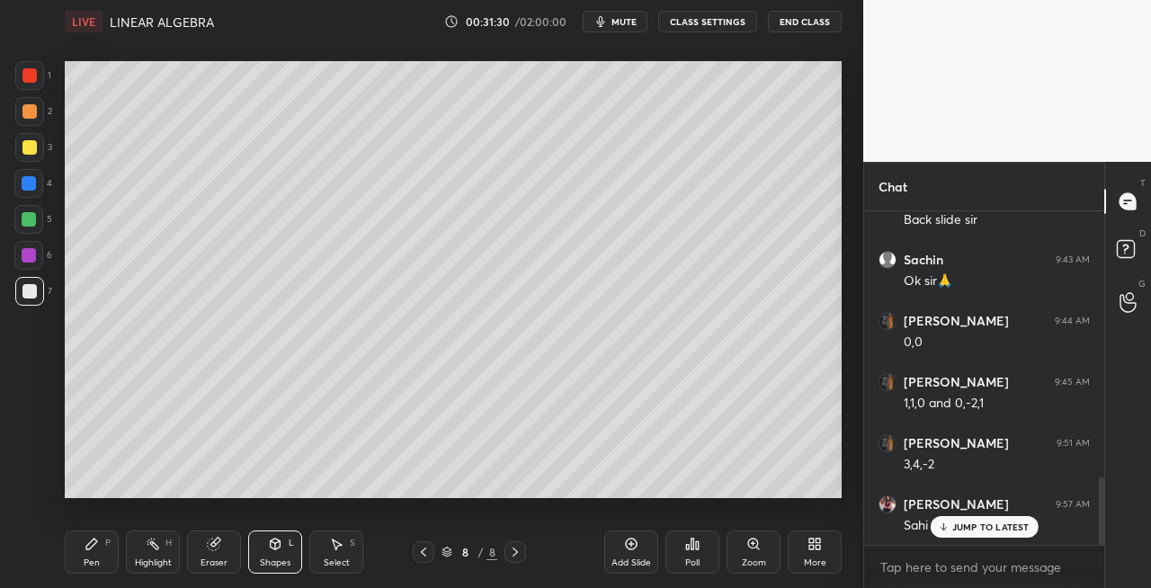
click at [86, 562] on div "Pen" at bounding box center [92, 563] width 16 height 9
click at [621, 21] on span "mute" at bounding box center [624, 21] width 25 height 13
click at [636, 9] on div "LIVE LINEAR ALGEBRA 00:31:37 / 02:00:00 unmute CLASS SETTINGS End Class" at bounding box center [453, 21] width 777 height 43
click at [622, 22] on span "unmute" at bounding box center [623, 21] width 39 height 13
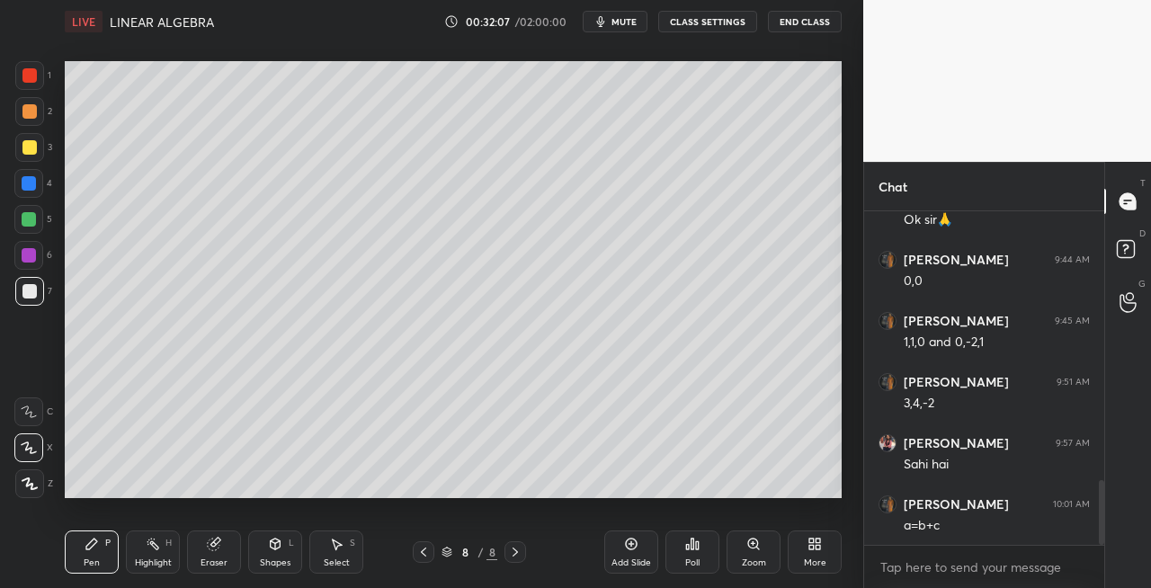
click at [423, 547] on icon at bounding box center [423, 552] width 14 height 14
click at [427, 550] on icon at bounding box center [423, 552] width 14 height 14
click at [516, 552] on icon at bounding box center [515, 552] width 14 height 14
click at [517, 552] on icon at bounding box center [515, 552] width 5 height 9
click at [521, 553] on icon at bounding box center [515, 552] width 14 height 14
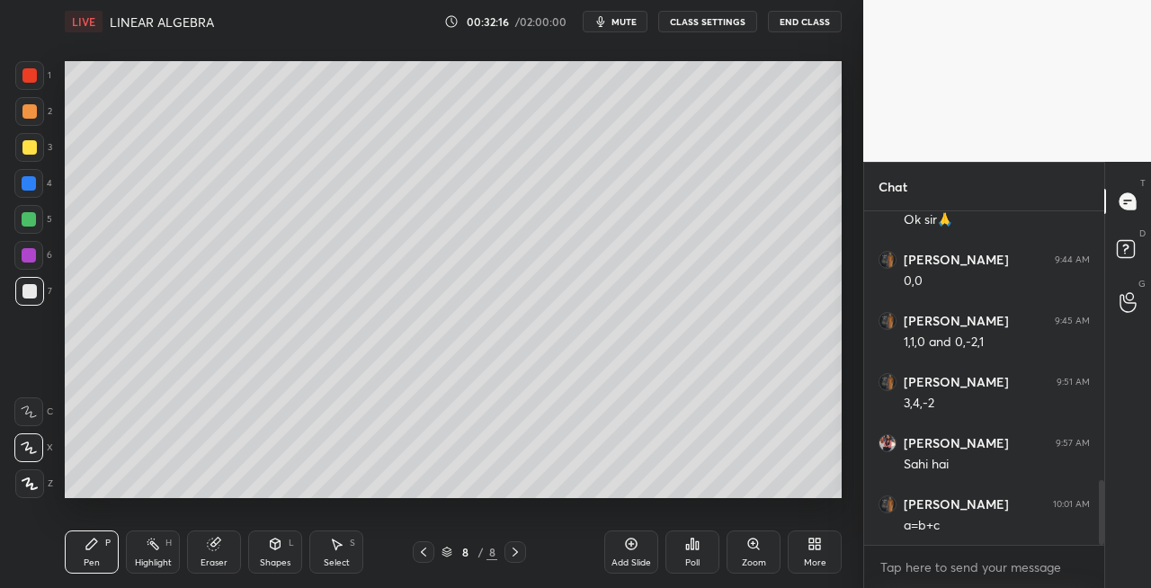
click at [263, 545] on div "Shapes L" at bounding box center [275, 552] width 54 height 43
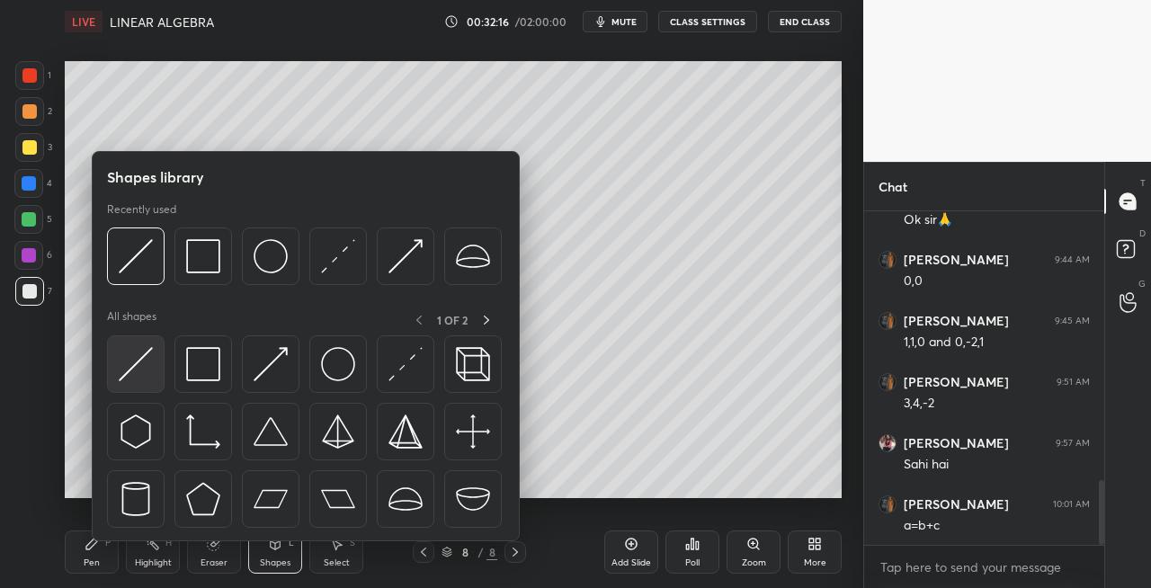
click at [139, 371] on img at bounding box center [136, 364] width 34 height 34
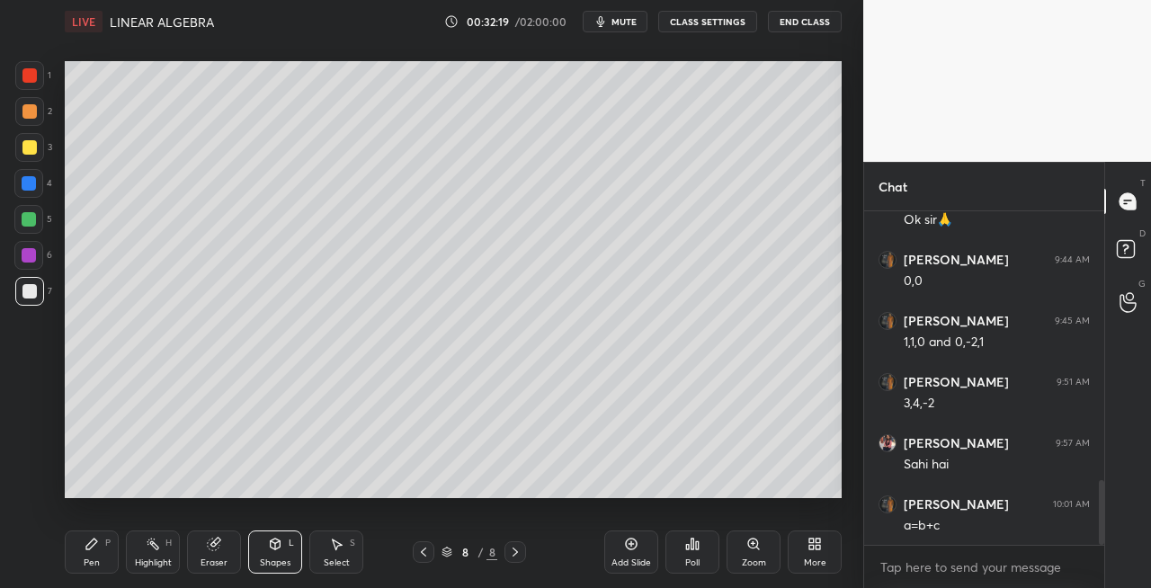
click at [94, 559] on div "Pen" at bounding box center [92, 563] width 16 height 9
click at [630, 27] on span "mute" at bounding box center [624, 21] width 25 height 13
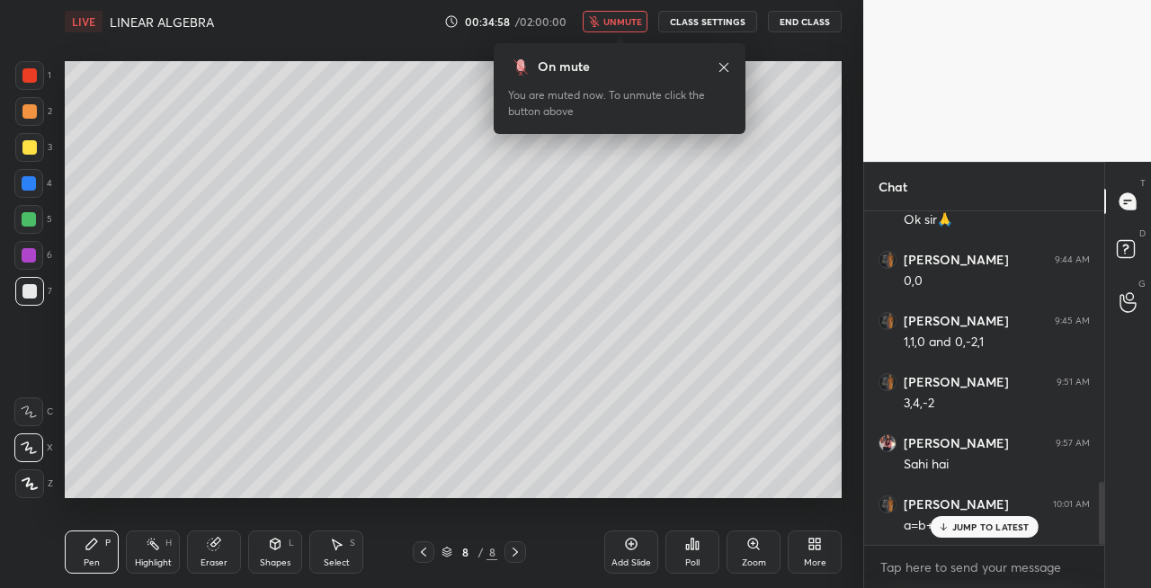
scroll to position [1448, 0]
click at [624, 16] on span "unmute" at bounding box center [623, 21] width 39 height 13
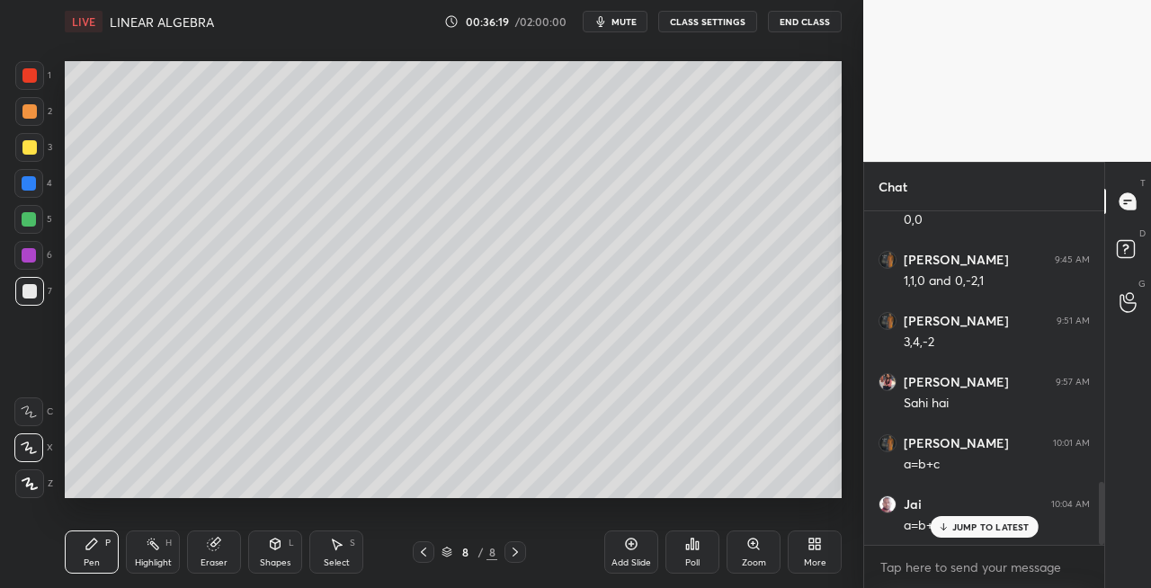
click at [943, 524] on icon at bounding box center [943, 526] width 0 height 6
click at [515, 554] on icon at bounding box center [515, 552] width 5 height 9
click at [516, 555] on icon at bounding box center [515, 552] width 14 height 14
click at [622, 564] on div "Add Slide" at bounding box center [632, 563] width 40 height 9
click at [414, 552] on div at bounding box center [424, 552] width 22 height 22
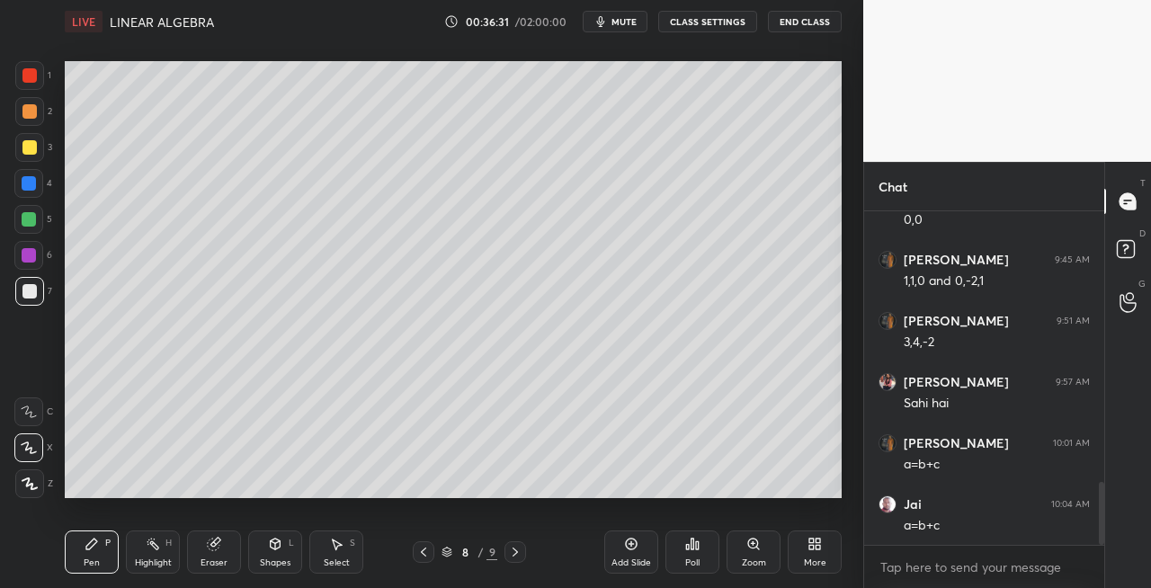
click at [517, 556] on icon at bounding box center [515, 552] width 14 height 14
click at [414, 554] on div at bounding box center [424, 552] width 22 height 22
click at [514, 554] on icon at bounding box center [515, 552] width 5 height 9
click at [283, 543] on div "Shapes L" at bounding box center [275, 552] width 54 height 43
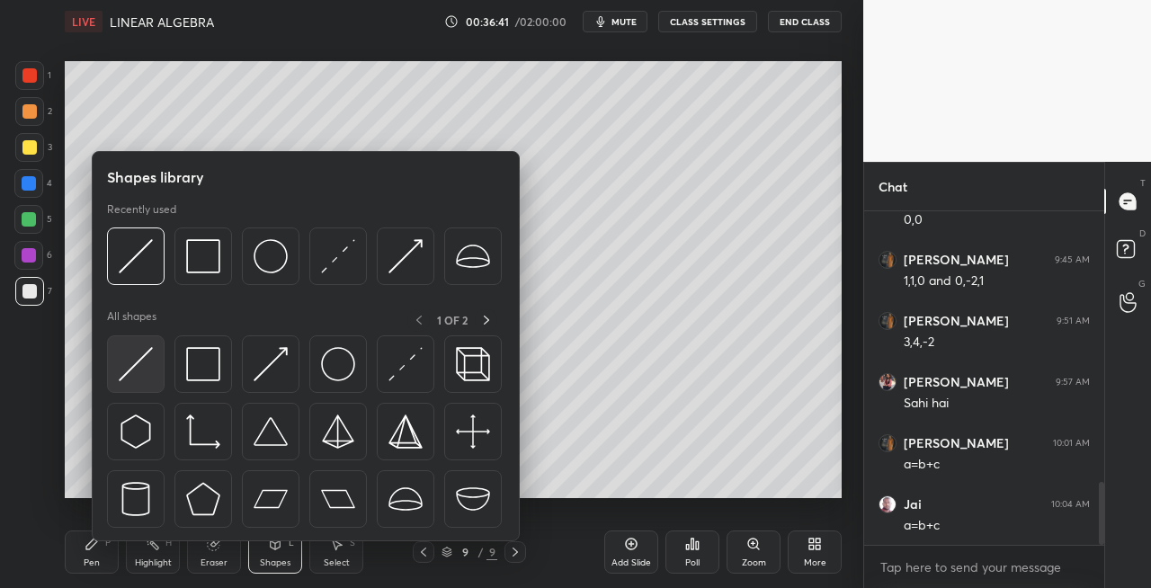
click at [139, 362] on img at bounding box center [136, 364] width 34 height 34
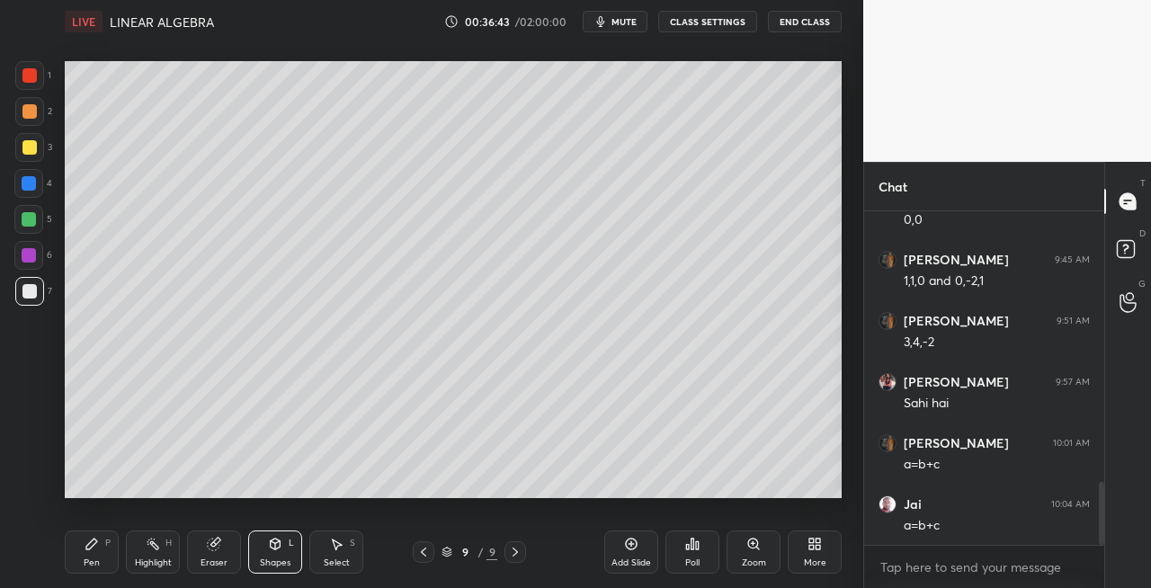
click at [97, 562] on div "Pen" at bounding box center [92, 563] width 16 height 9
click at [421, 552] on icon at bounding box center [423, 552] width 14 height 14
click at [519, 556] on icon at bounding box center [515, 552] width 14 height 14
click at [422, 554] on icon at bounding box center [423, 552] width 14 height 14
click at [624, 23] on span "mute" at bounding box center [624, 21] width 25 height 13
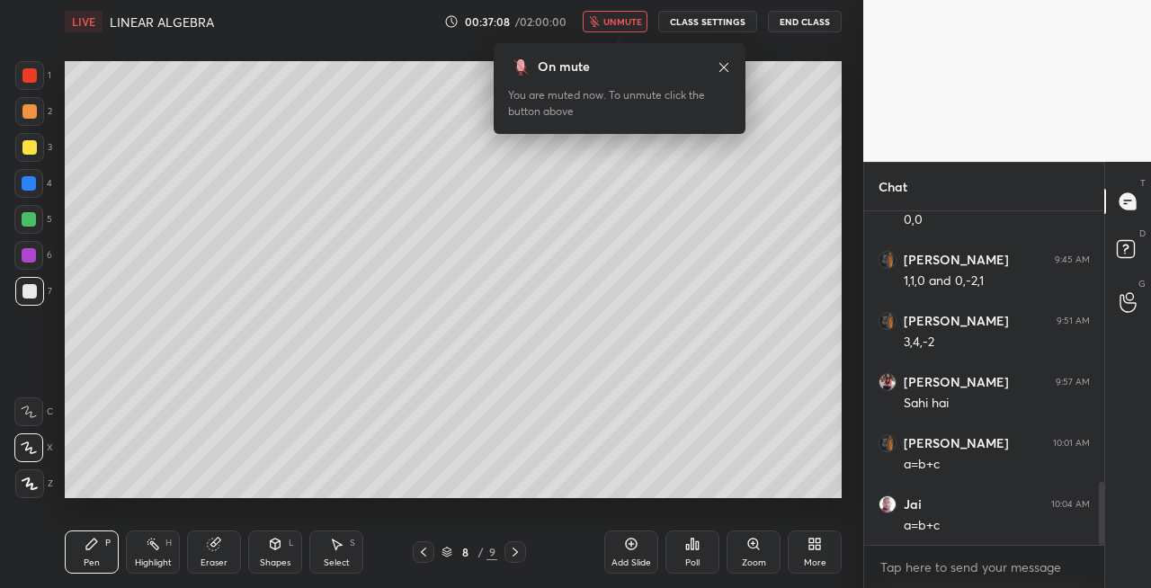
click at [515, 551] on icon at bounding box center [515, 552] width 14 height 14
click at [619, 13] on button "unmute" at bounding box center [615, 22] width 65 height 22
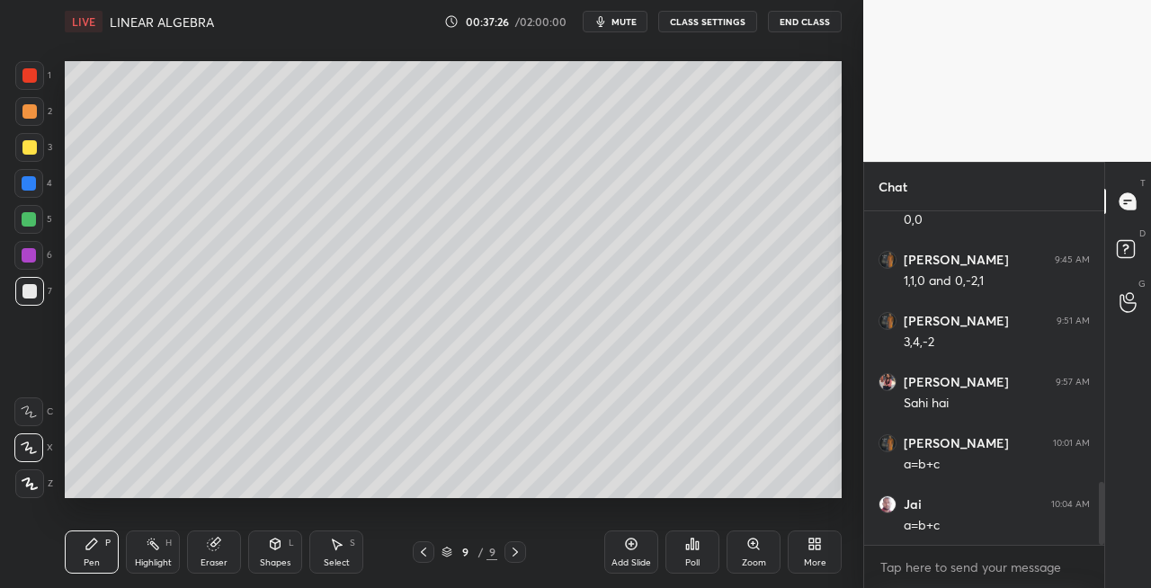
click at [112, 540] on div "Pen P" at bounding box center [92, 552] width 54 height 43
click at [219, 550] on icon at bounding box center [214, 544] width 14 height 14
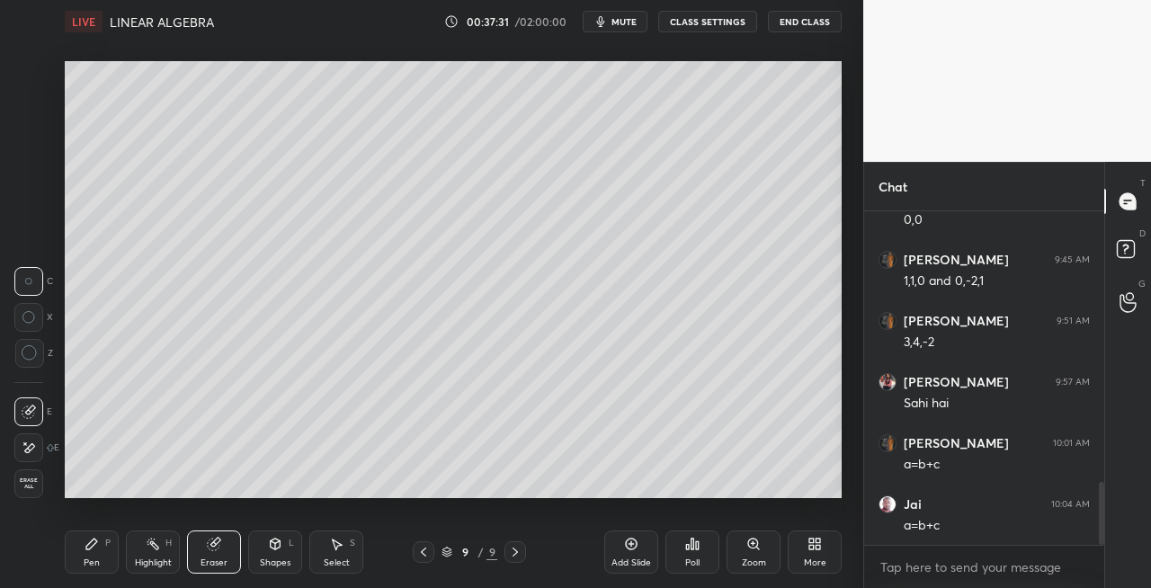
click at [110, 536] on div "Pen P" at bounding box center [92, 552] width 54 height 43
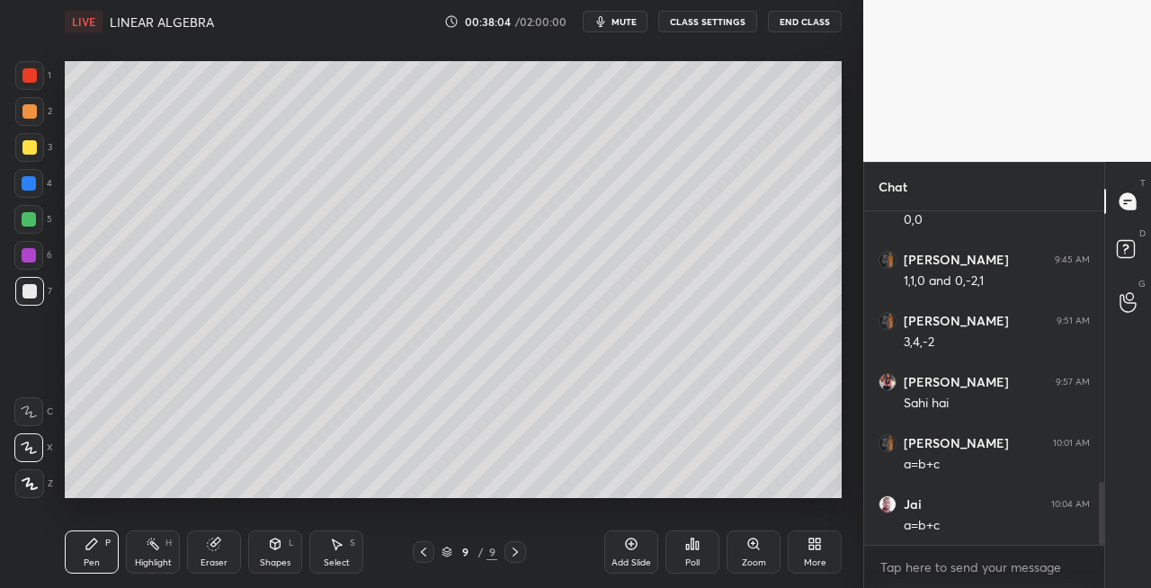
click at [266, 547] on div "Shapes L" at bounding box center [275, 552] width 54 height 43
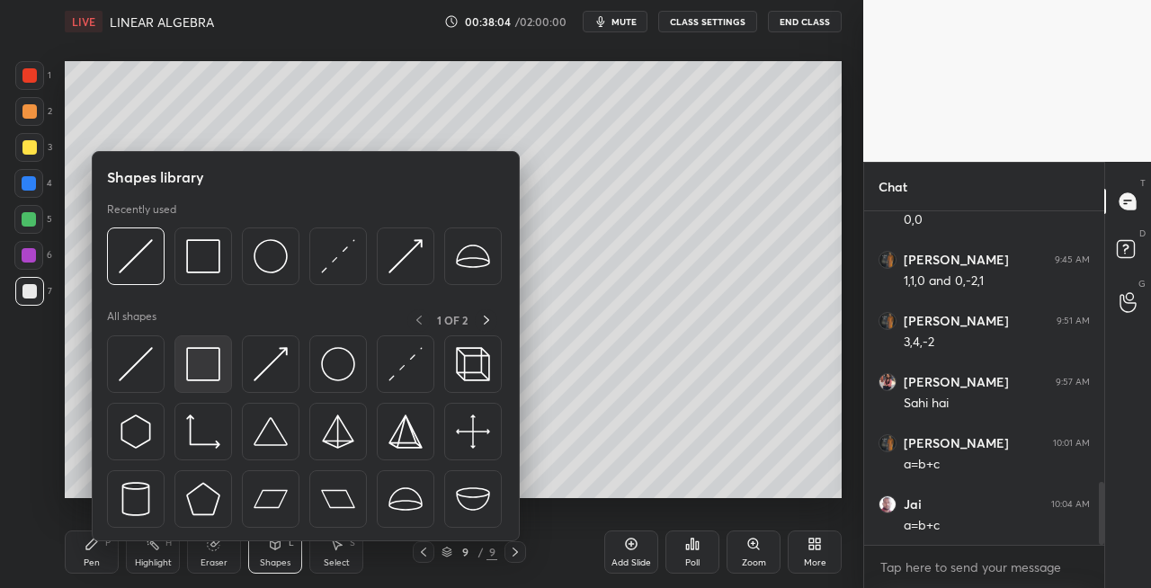
click at [205, 381] on div at bounding box center [203, 364] width 58 height 58
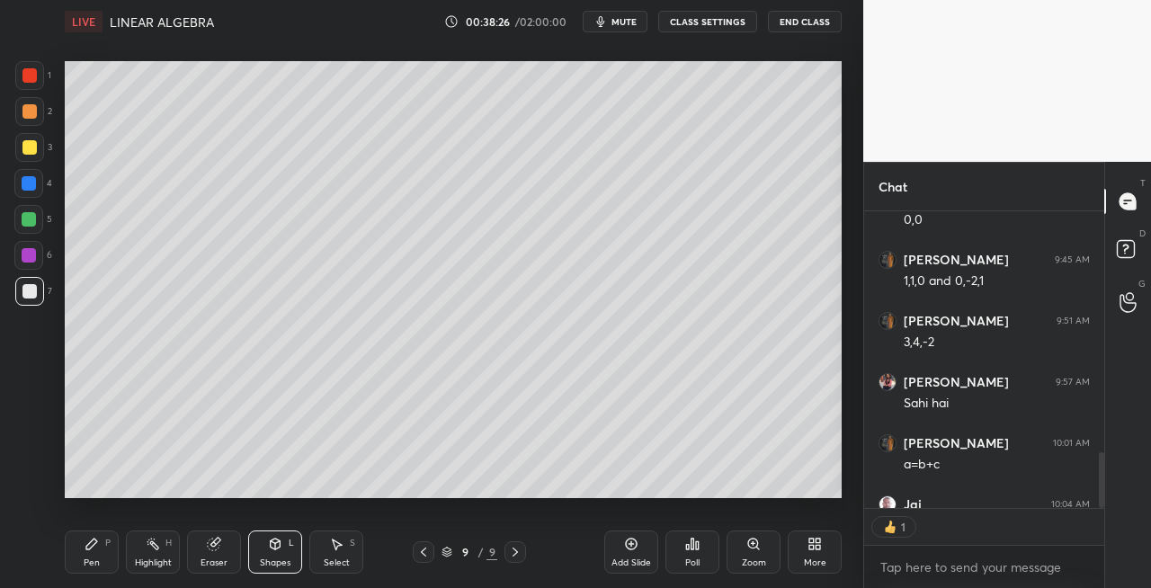
scroll to position [1449, 0]
click at [423, 548] on icon at bounding box center [423, 552] width 14 height 14
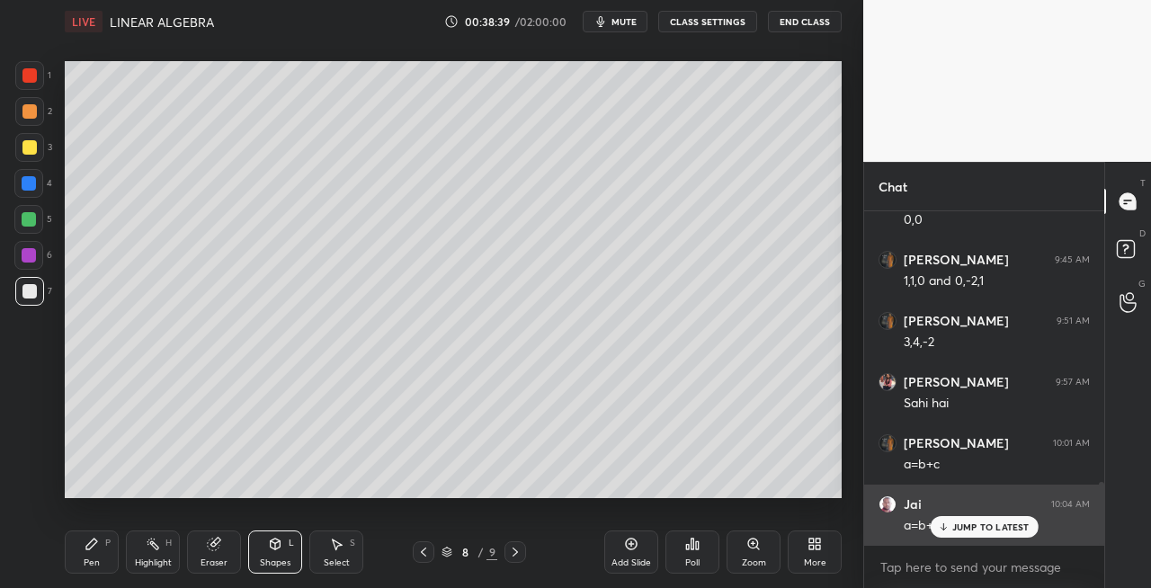
click at [961, 532] on p "JUMP TO LATEST" at bounding box center [990, 527] width 77 height 11
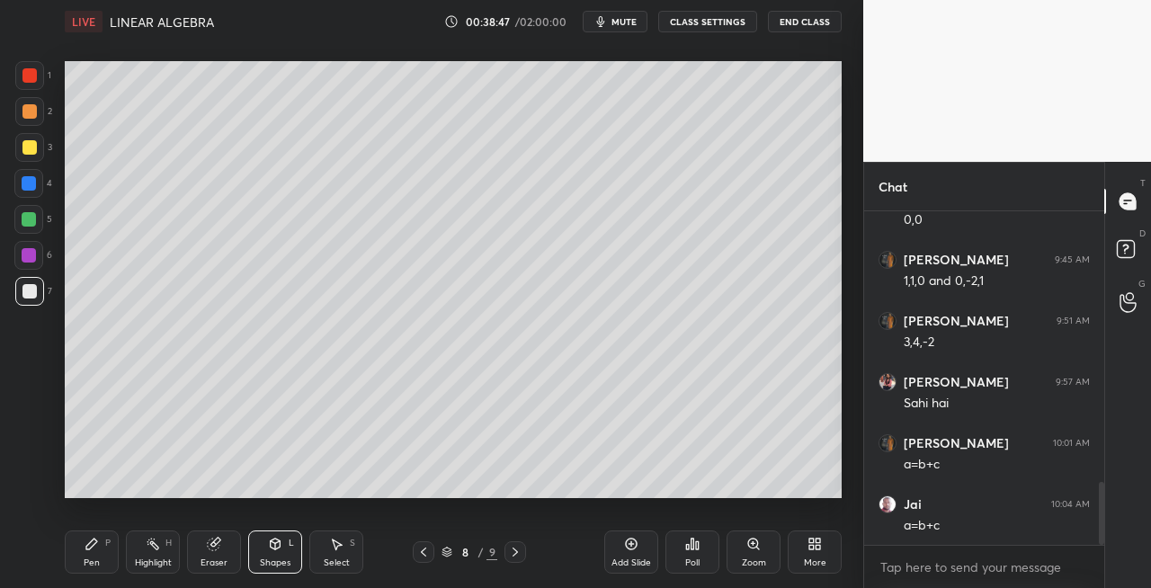
click at [421, 554] on icon at bounding box center [423, 552] width 14 height 14
click at [422, 552] on icon at bounding box center [423, 552] width 5 height 9
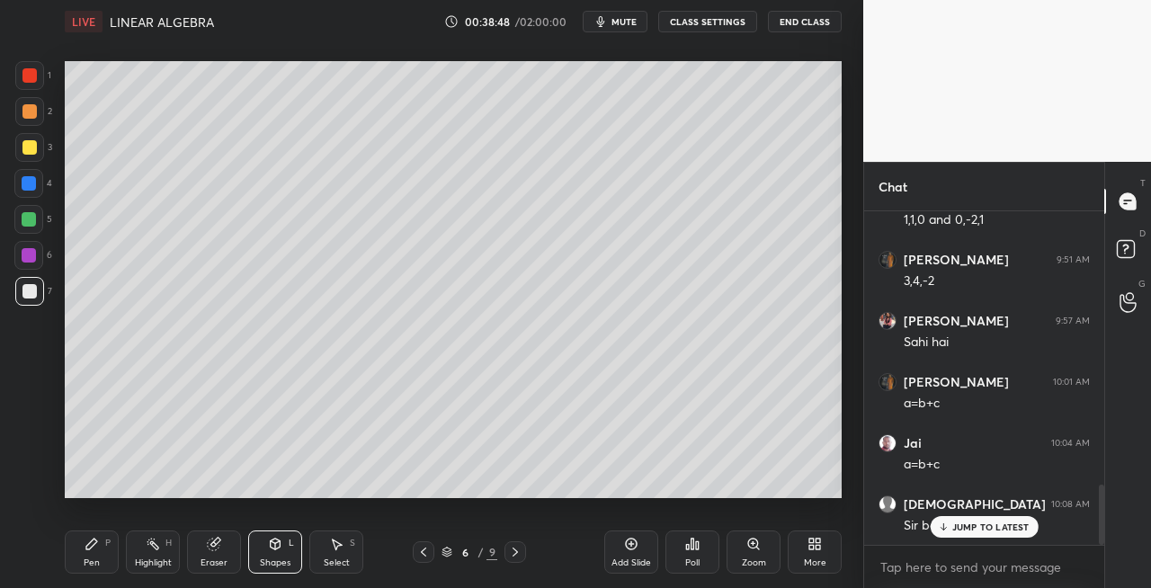
click at [417, 556] on icon at bounding box center [423, 552] width 14 height 14
click at [950, 532] on div "JUMP TO LATEST" at bounding box center [984, 527] width 108 height 22
click at [512, 555] on icon at bounding box center [515, 552] width 14 height 14
click at [511, 556] on icon at bounding box center [515, 552] width 14 height 14
click at [514, 554] on icon at bounding box center [515, 552] width 14 height 14
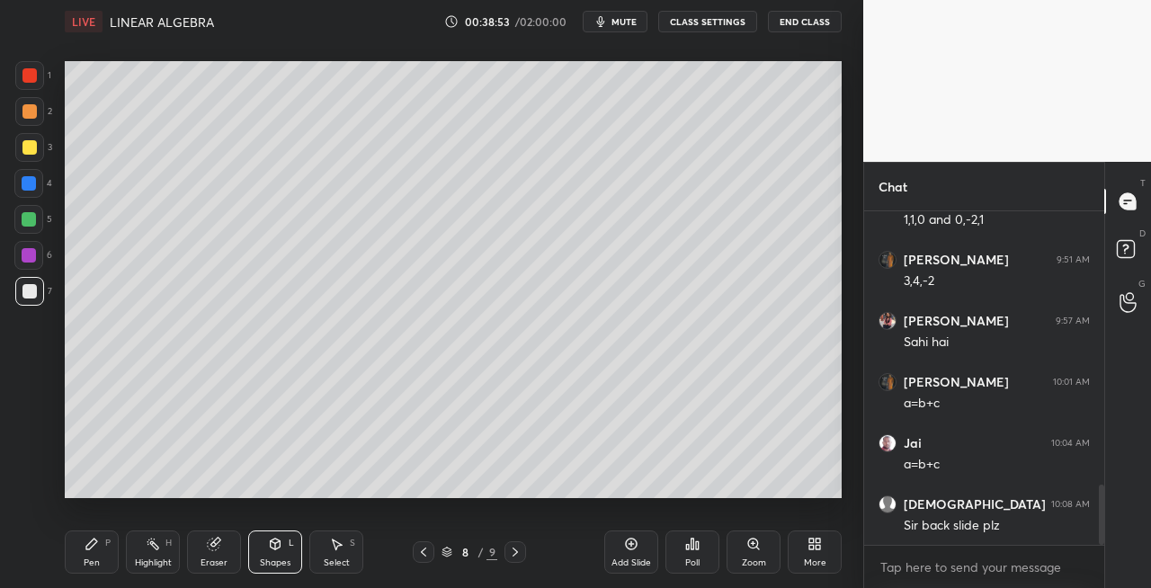
click at [513, 554] on icon at bounding box center [515, 552] width 14 height 14
click at [513, 555] on icon at bounding box center [515, 552] width 14 height 14
click at [424, 552] on icon at bounding box center [423, 552] width 14 height 14
click at [624, 20] on span "mute" at bounding box center [624, 21] width 25 height 13
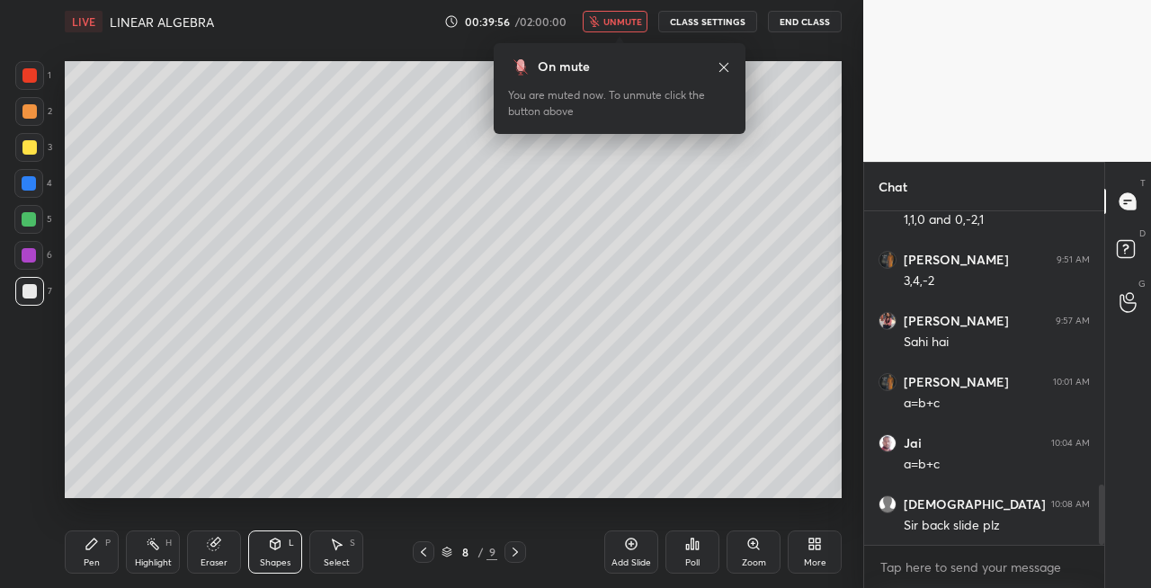
click at [635, 28] on button "unmute" at bounding box center [615, 22] width 65 height 22
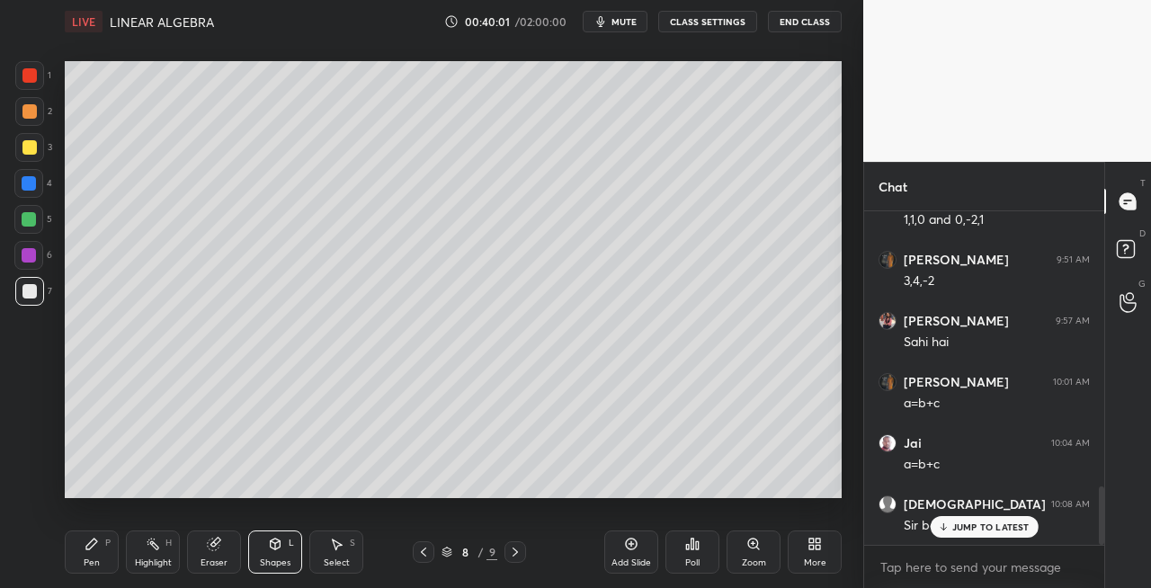
scroll to position [1570, 0]
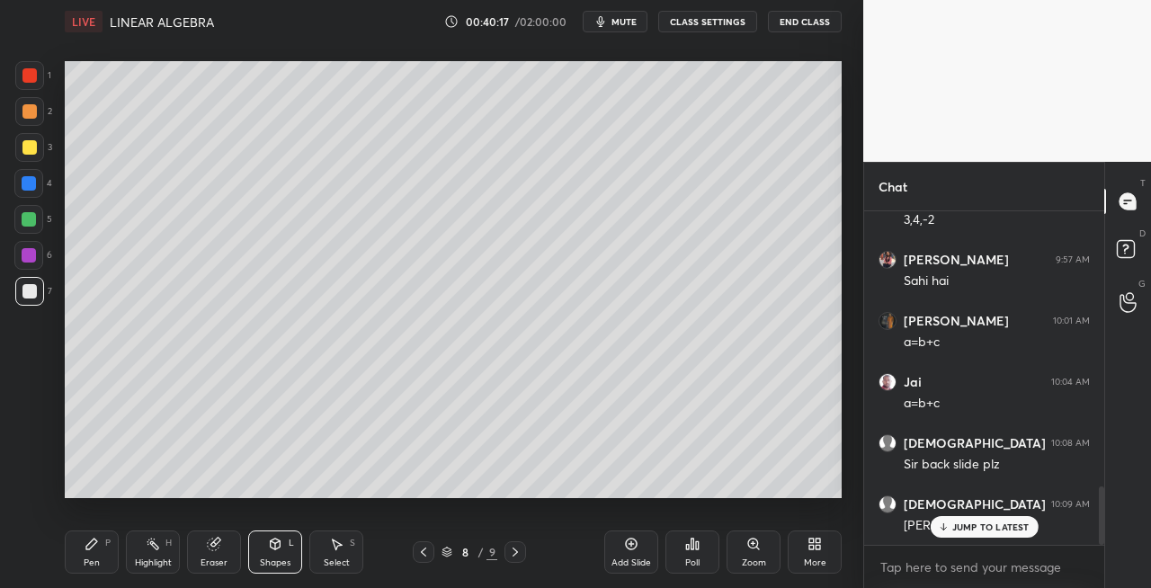
click at [29, 158] on div at bounding box center [29, 147] width 29 height 29
click at [425, 550] on icon at bounding box center [423, 552] width 14 height 14
click at [428, 553] on icon at bounding box center [423, 552] width 14 height 14
click at [427, 553] on icon at bounding box center [423, 552] width 14 height 14
click at [423, 555] on icon at bounding box center [423, 552] width 14 height 14
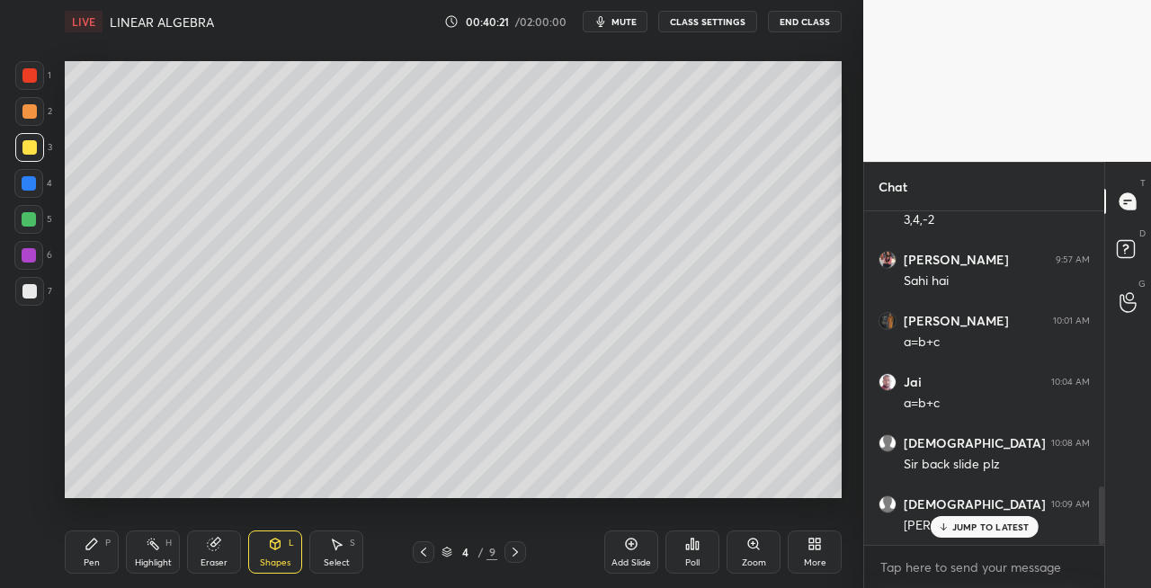
click at [515, 554] on icon at bounding box center [515, 552] width 5 height 9
click at [518, 553] on icon at bounding box center [515, 552] width 14 height 14
click at [518, 552] on icon at bounding box center [515, 552] width 14 height 14
click at [521, 550] on icon at bounding box center [515, 552] width 14 height 14
click at [519, 550] on icon at bounding box center [515, 552] width 14 height 14
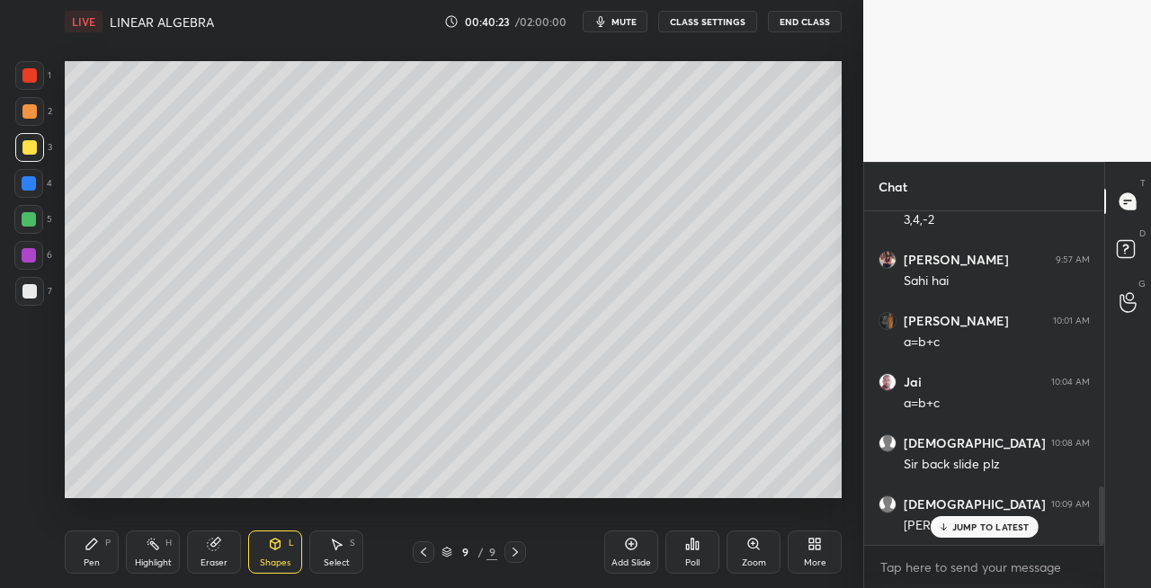
click at [517, 551] on icon at bounding box center [515, 552] width 5 height 9
click at [76, 550] on div "Pen P" at bounding box center [92, 552] width 54 height 43
click at [274, 549] on icon at bounding box center [276, 544] width 10 height 11
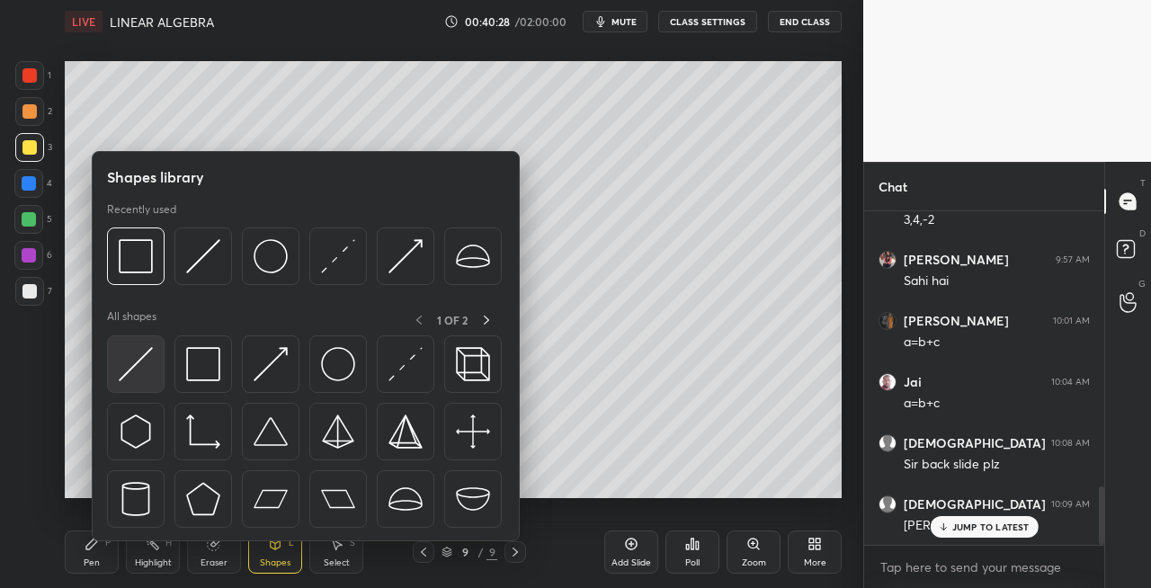
click at [127, 376] on img at bounding box center [136, 364] width 34 height 34
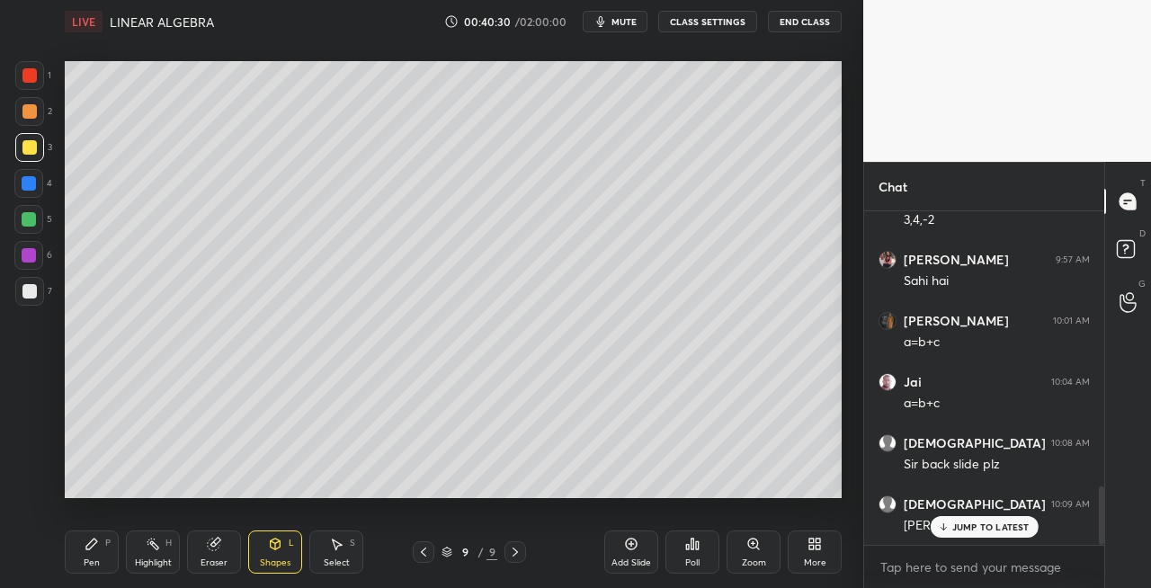
click at [88, 561] on div "Pen" at bounding box center [92, 563] width 16 height 9
click at [270, 540] on icon at bounding box center [275, 544] width 14 height 14
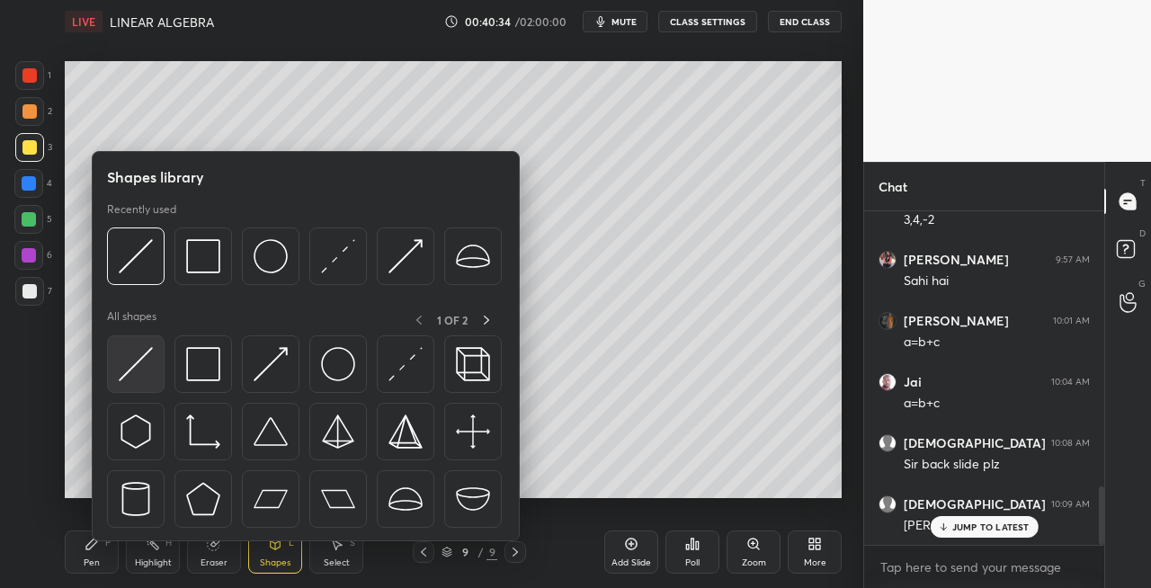
click at [135, 378] on img at bounding box center [136, 364] width 34 height 34
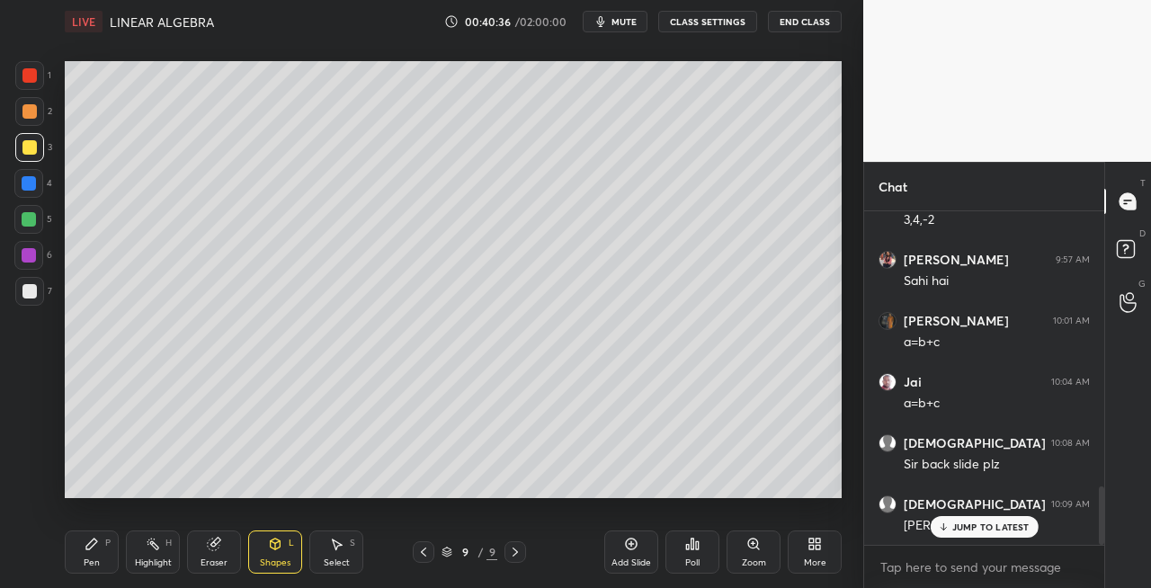
click at [85, 559] on div "Pen" at bounding box center [92, 563] width 16 height 9
click at [621, 24] on span "mute" at bounding box center [624, 21] width 25 height 13
click at [624, 20] on span "unmute" at bounding box center [623, 21] width 39 height 13
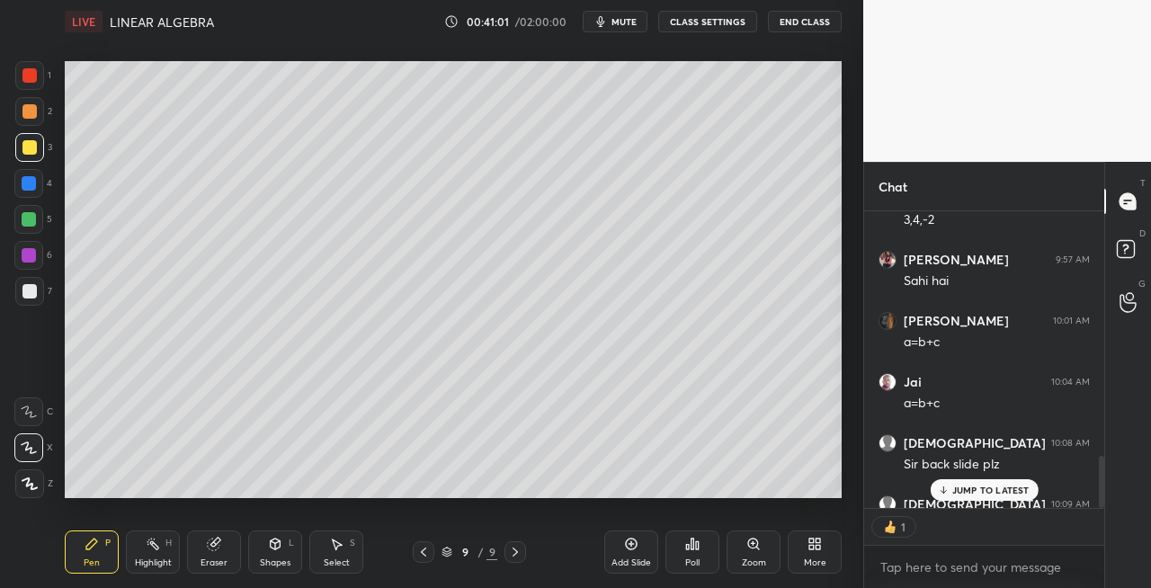
scroll to position [5, 5]
click at [617, 20] on span "mute" at bounding box center [624, 21] width 25 height 13
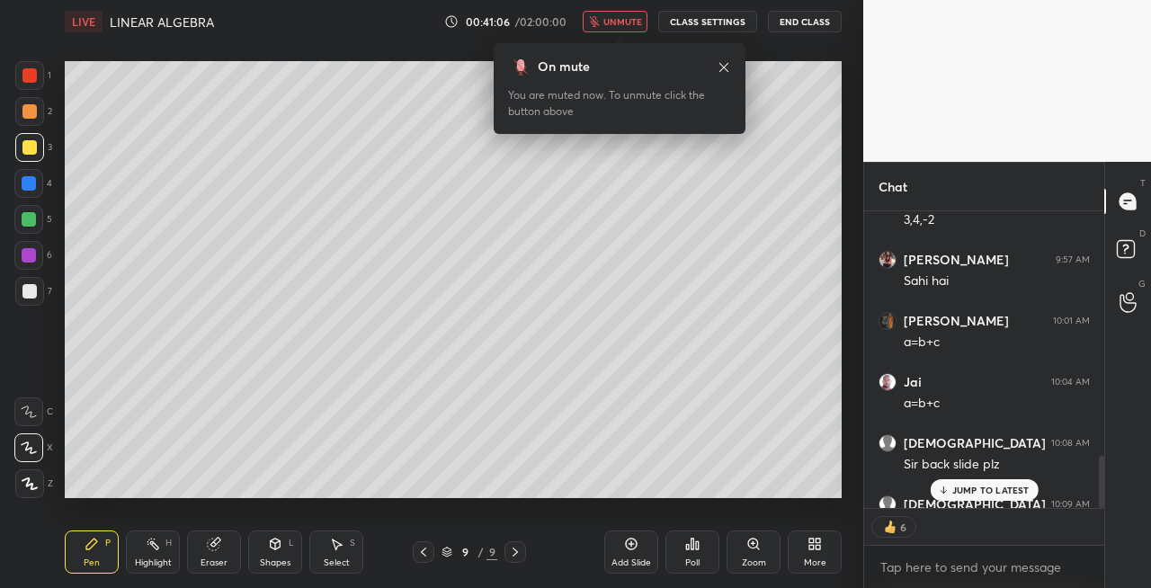
click at [621, 14] on button "unmute" at bounding box center [615, 22] width 65 height 22
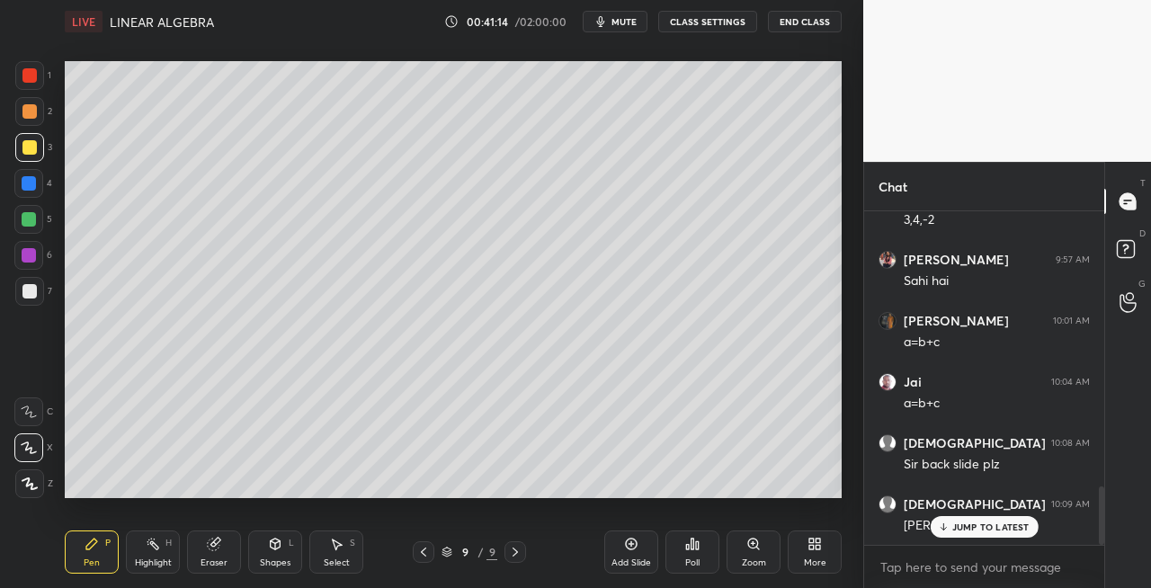
scroll to position [1570, 0]
click at [275, 549] on icon at bounding box center [275, 546] width 0 height 6
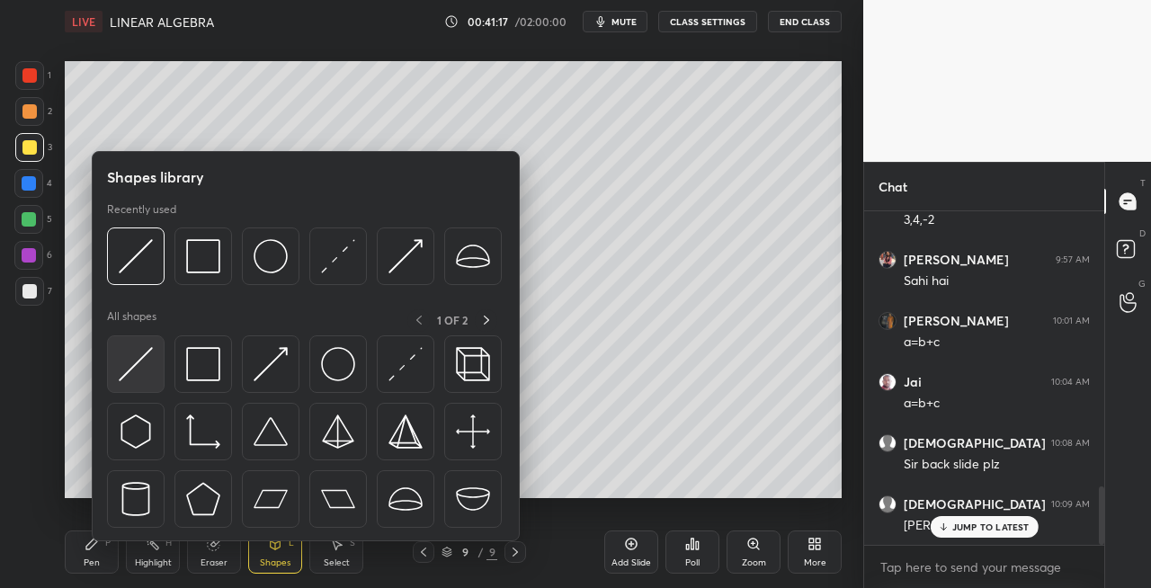
click at [126, 378] on img at bounding box center [136, 364] width 34 height 34
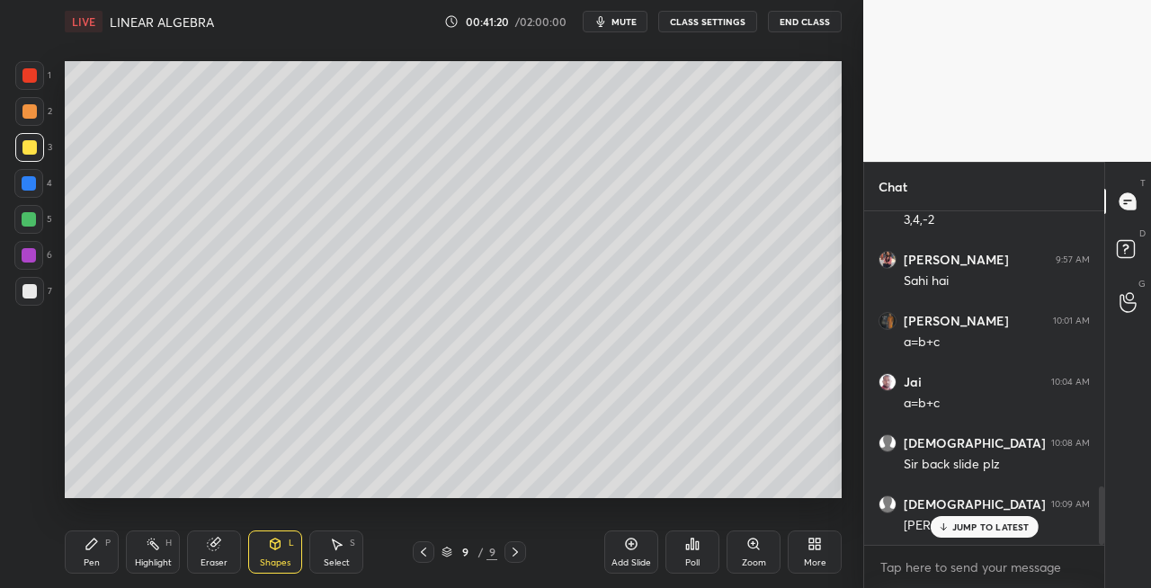
click at [98, 552] on div "Pen P" at bounding box center [92, 552] width 54 height 43
click at [219, 556] on div "Eraser" at bounding box center [214, 552] width 54 height 43
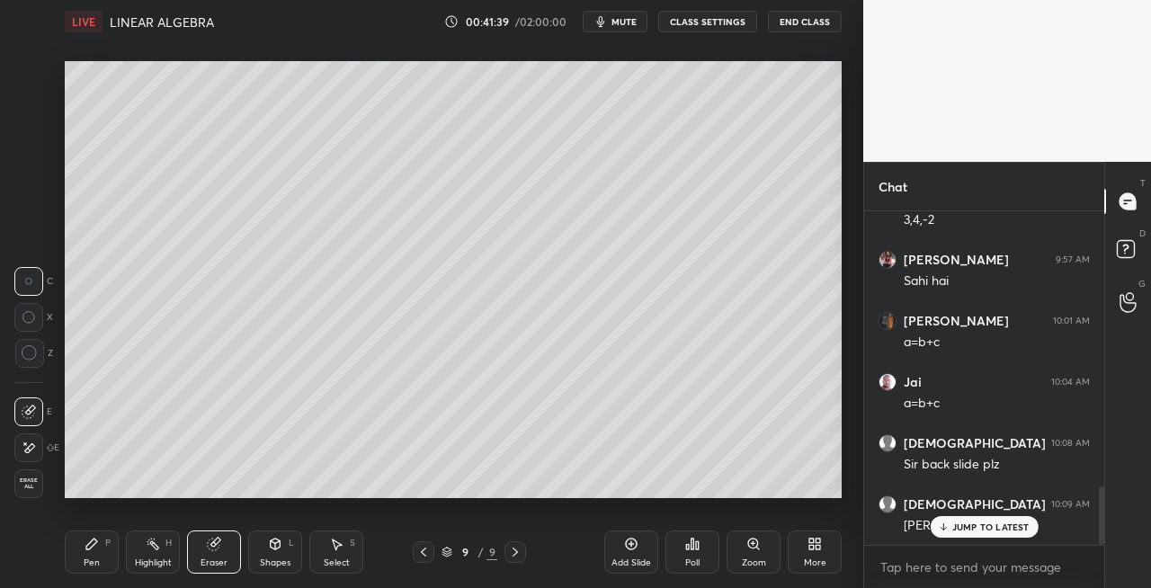
click at [76, 564] on div "Pen P" at bounding box center [92, 552] width 54 height 43
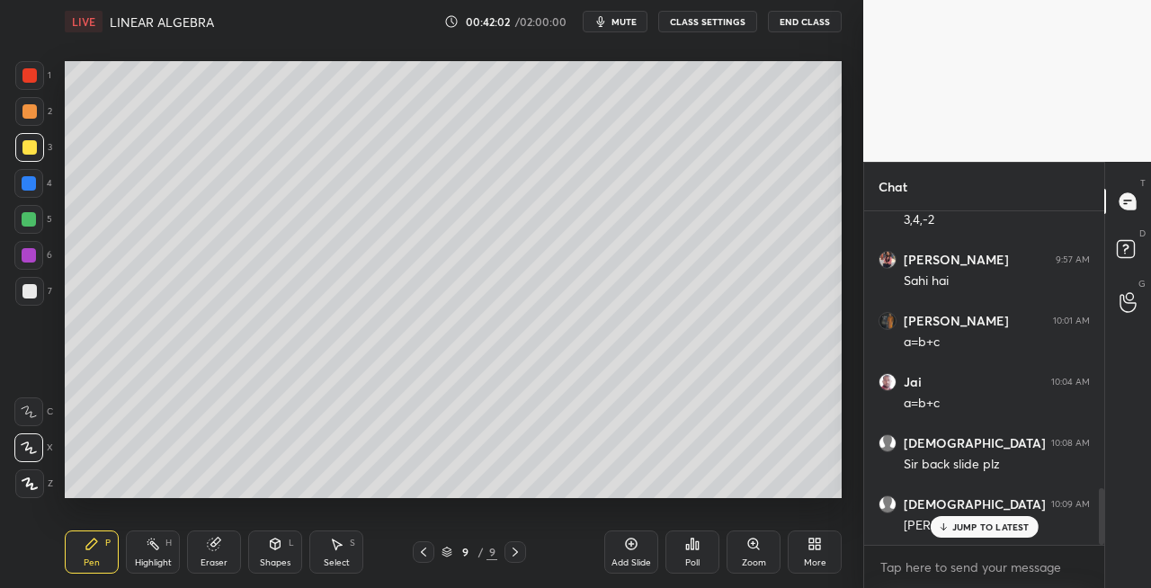
scroll to position [1635, 0]
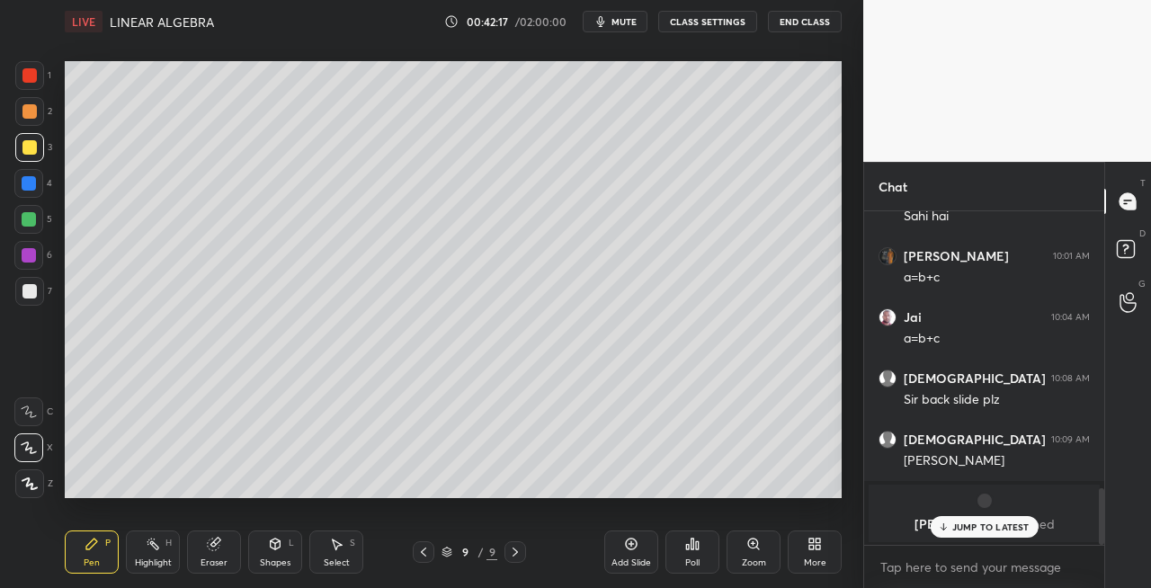
click at [217, 530] on div "Pen P Highlight H Eraser Shapes L Select S 9 / 9 Add Slide Poll Zoom More" at bounding box center [453, 552] width 777 height 72
click at [211, 546] on icon at bounding box center [214, 545] width 12 height 12
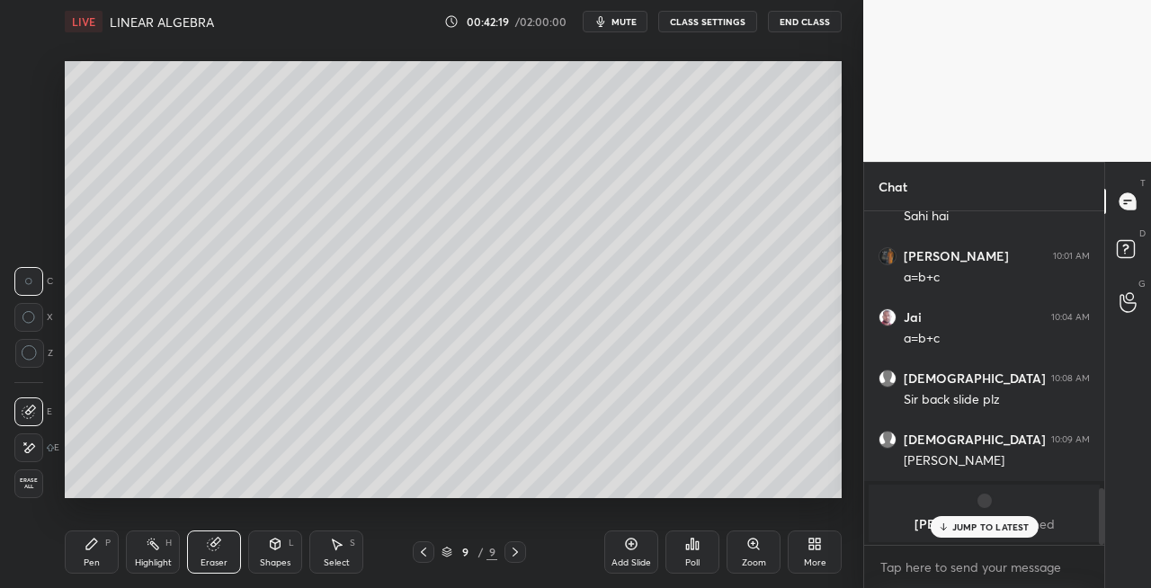
click at [96, 542] on icon at bounding box center [91, 544] width 11 height 11
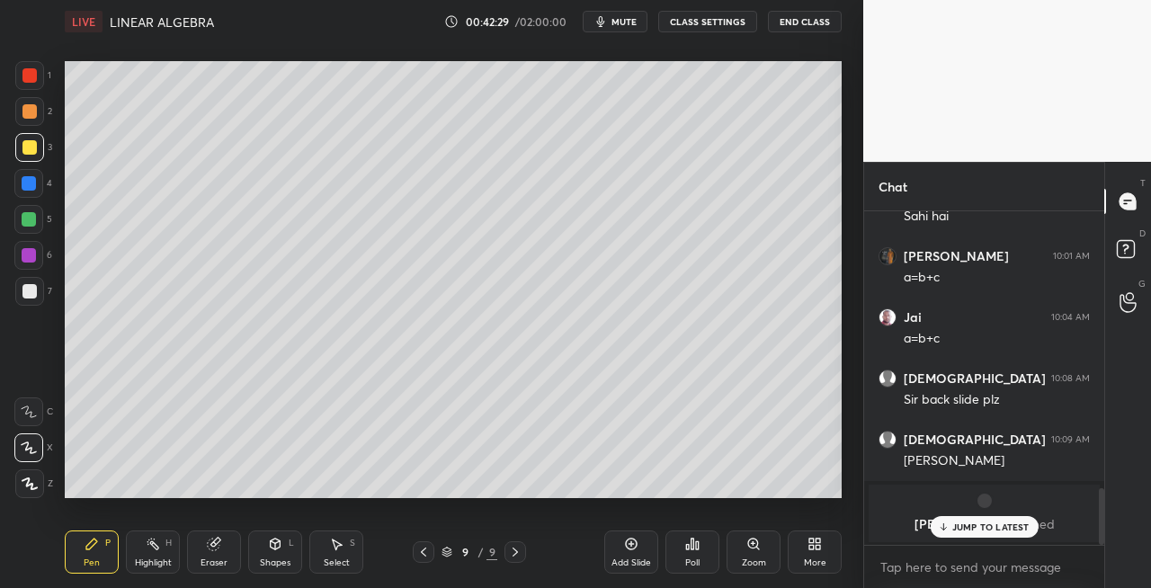
click at [633, 14] on button "mute" at bounding box center [615, 22] width 65 height 22
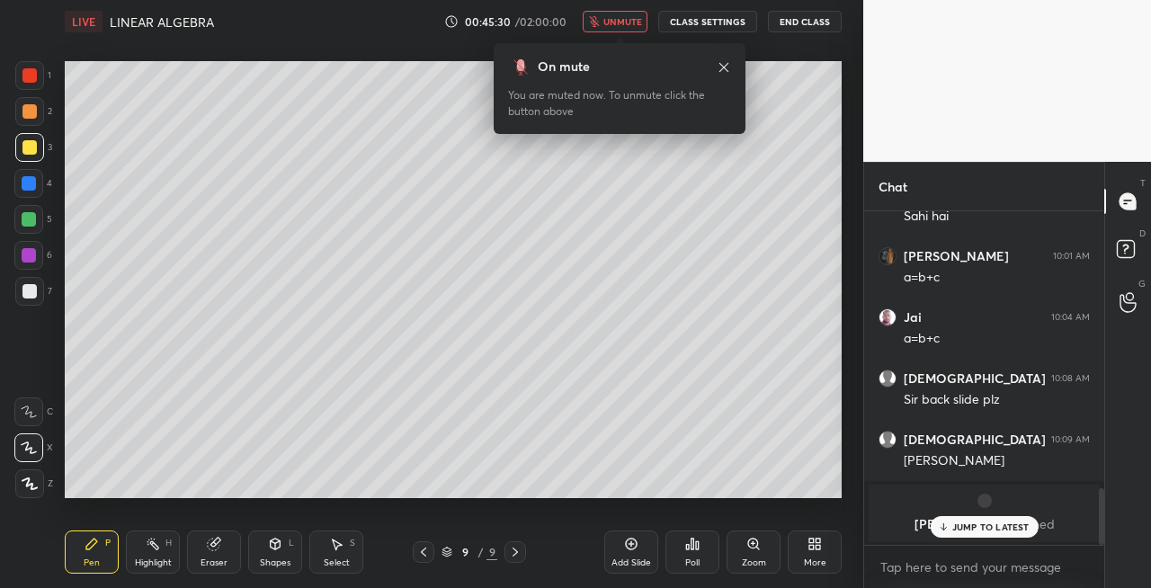
click at [635, 23] on span "unmute" at bounding box center [623, 21] width 39 height 13
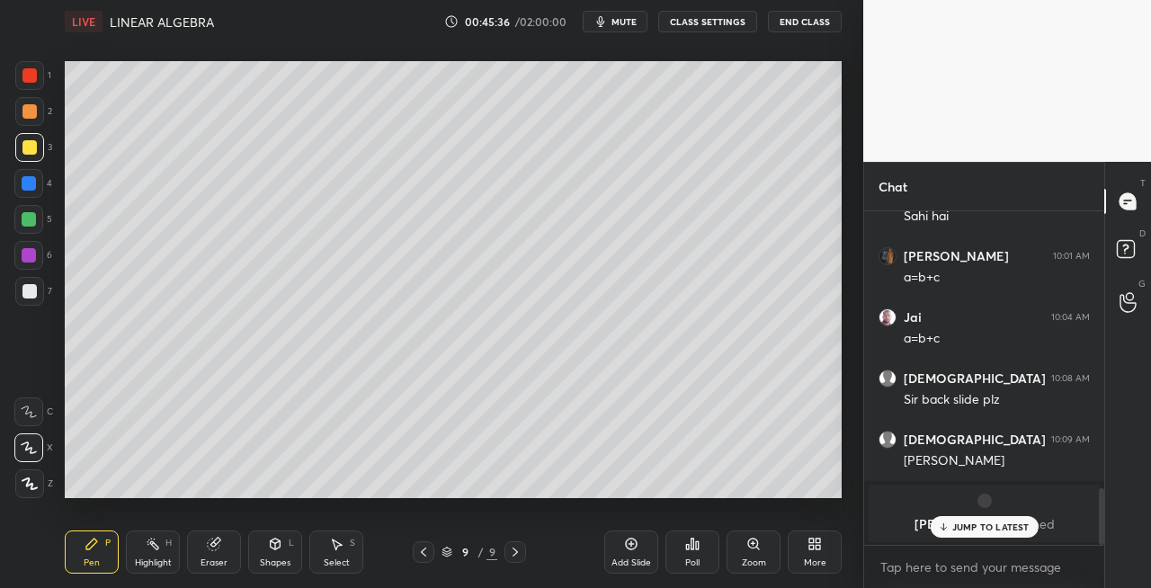
click at [39, 299] on div at bounding box center [29, 291] width 29 height 29
click at [264, 550] on div "Shapes L" at bounding box center [275, 552] width 54 height 43
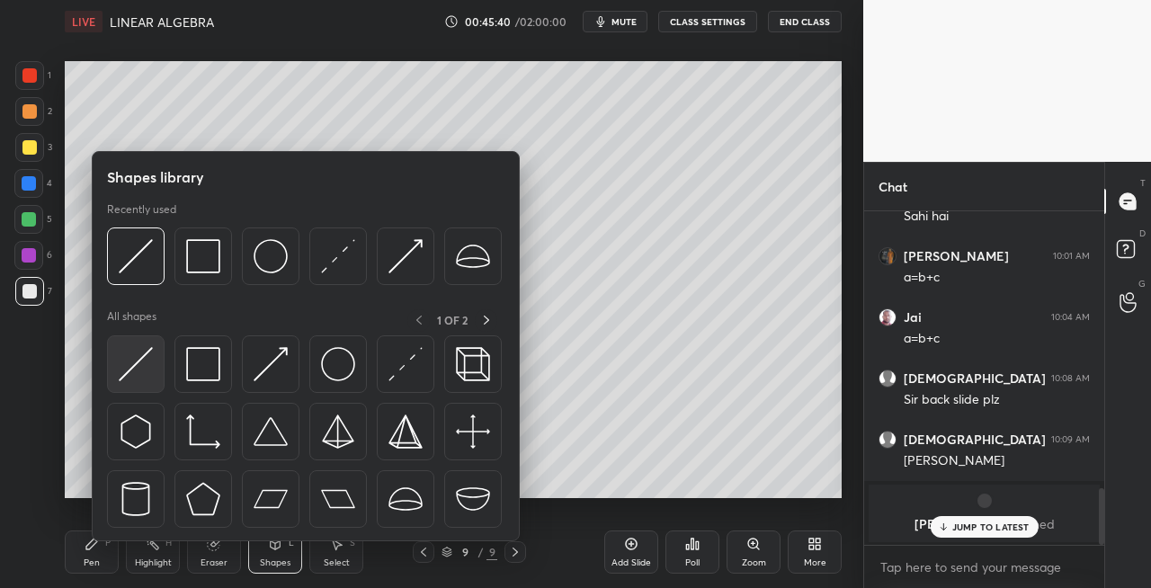
click at [131, 367] on img at bounding box center [136, 364] width 34 height 34
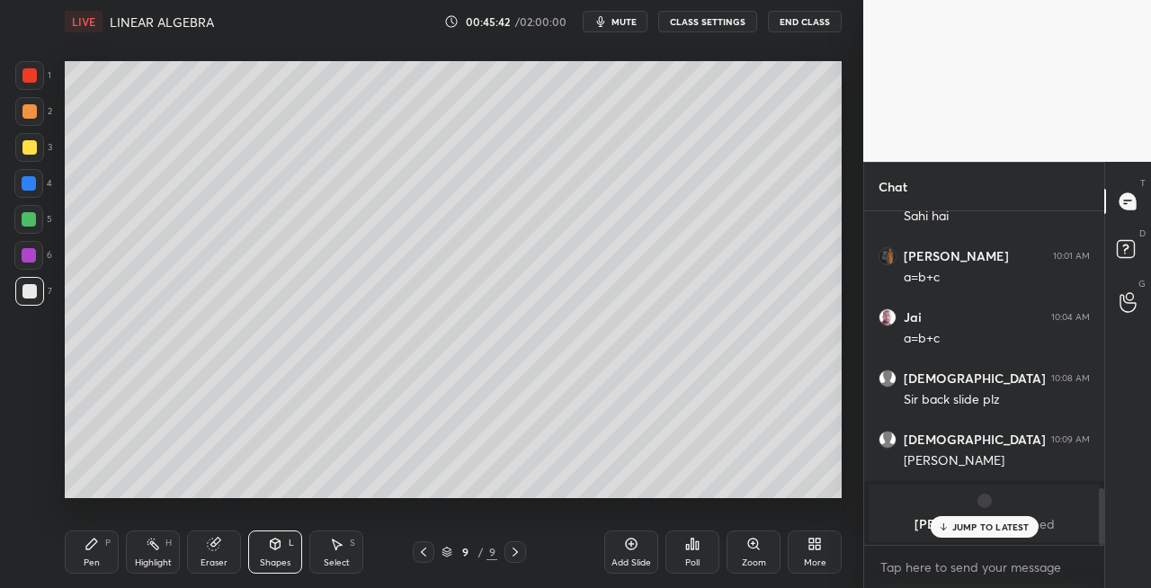
click at [86, 569] on div "Pen P" at bounding box center [92, 552] width 54 height 43
click at [233, 545] on div "Eraser" at bounding box center [214, 552] width 54 height 43
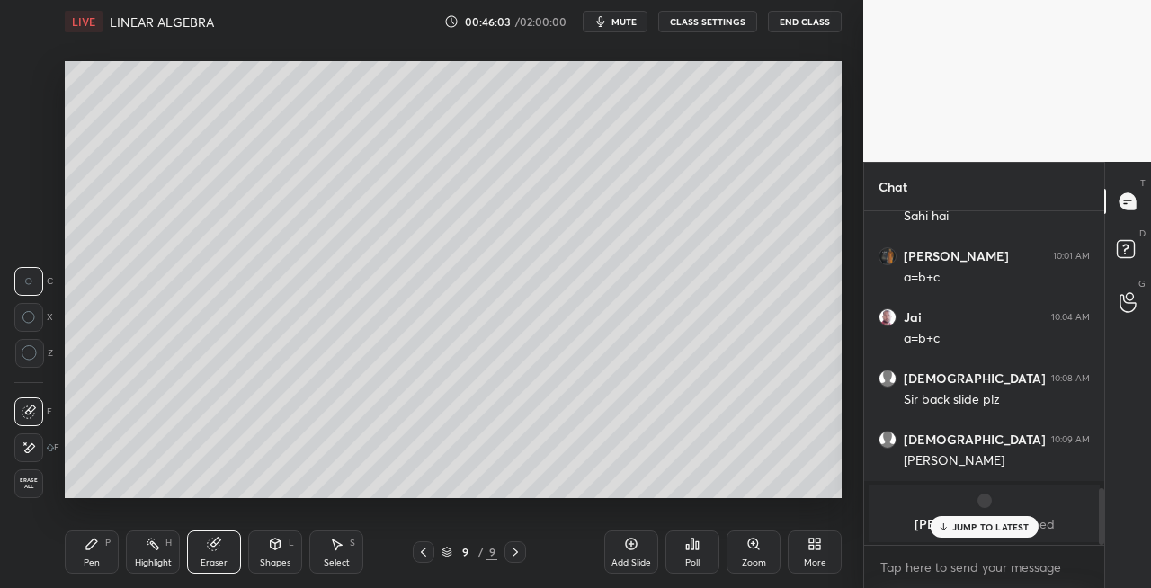
click at [83, 562] on div "Pen P" at bounding box center [92, 552] width 54 height 43
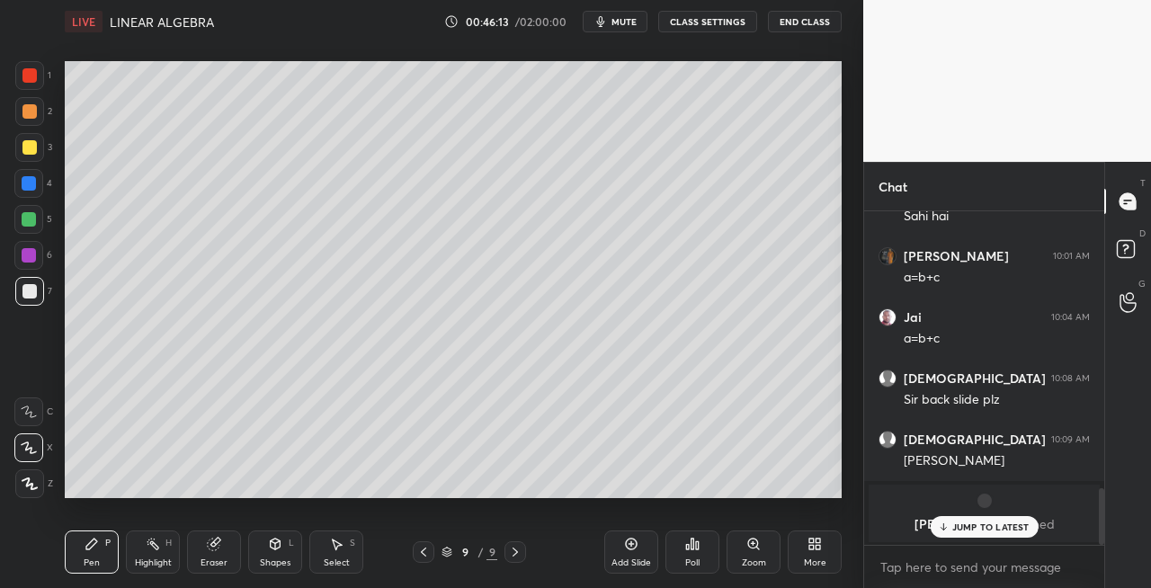
click at [293, 498] on div "Setting up your live class Poll for secs No correct answer Start poll" at bounding box center [453, 279] width 791 height 473
click at [355, 498] on div "Setting up your live class Poll for secs No correct answer Start poll" at bounding box center [453, 279] width 791 height 473
click at [495, 502] on div "Setting up your live class Poll for secs No correct answer Start poll" at bounding box center [453, 279] width 791 height 473
click at [516, 552] on icon at bounding box center [515, 552] width 14 height 14
click at [519, 552] on icon at bounding box center [515, 552] width 14 height 14
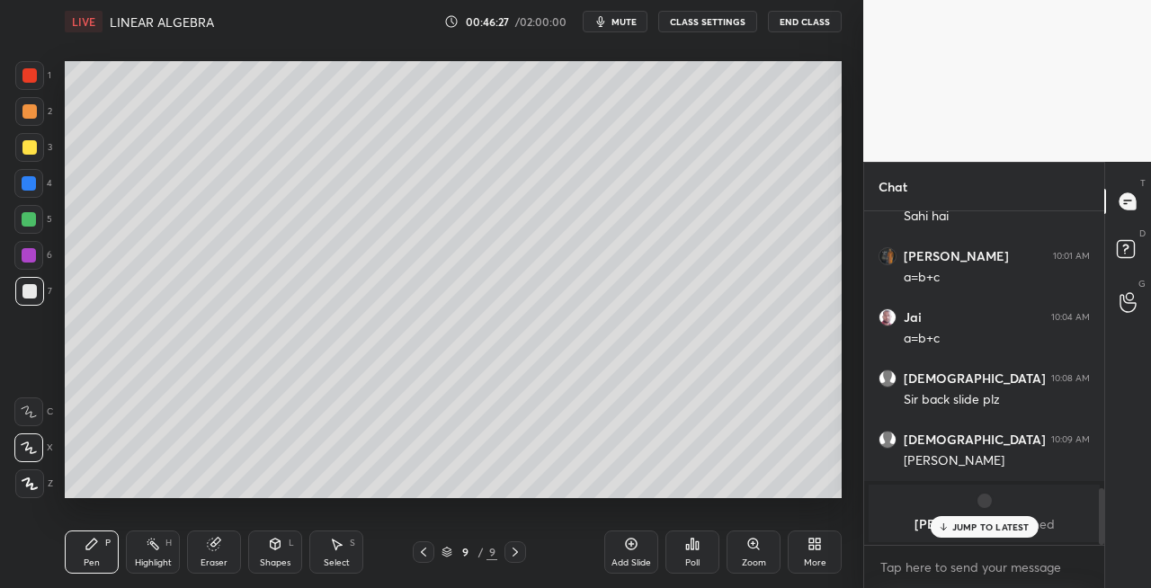
click at [618, 559] on div "Add Slide" at bounding box center [632, 563] width 40 height 9
click at [422, 550] on icon at bounding box center [423, 552] width 14 height 14
click at [516, 554] on icon at bounding box center [516, 552] width 5 height 9
click at [213, 559] on div "Eraser" at bounding box center [214, 563] width 27 height 9
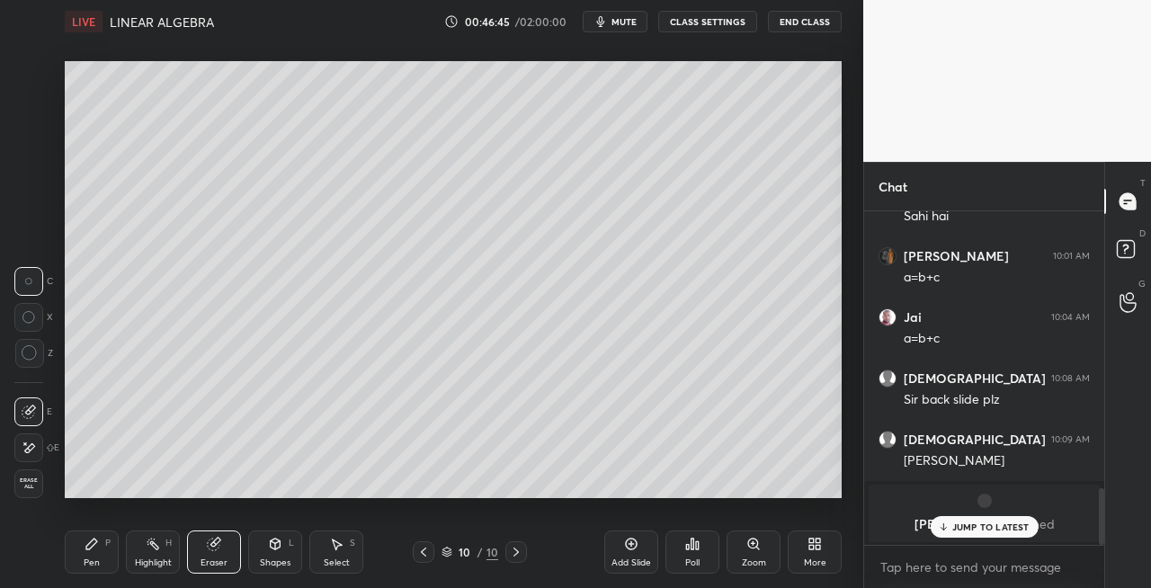
click at [83, 549] on div "Pen P" at bounding box center [92, 552] width 54 height 43
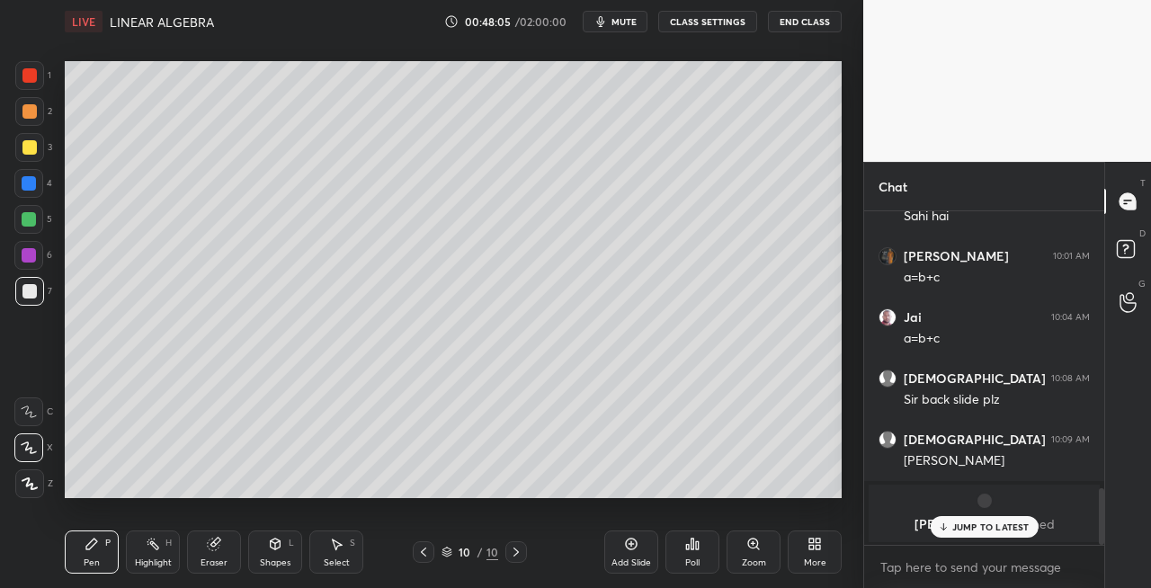
click at [219, 555] on div "Eraser" at bounding box center [214, 552] width 54 height 43
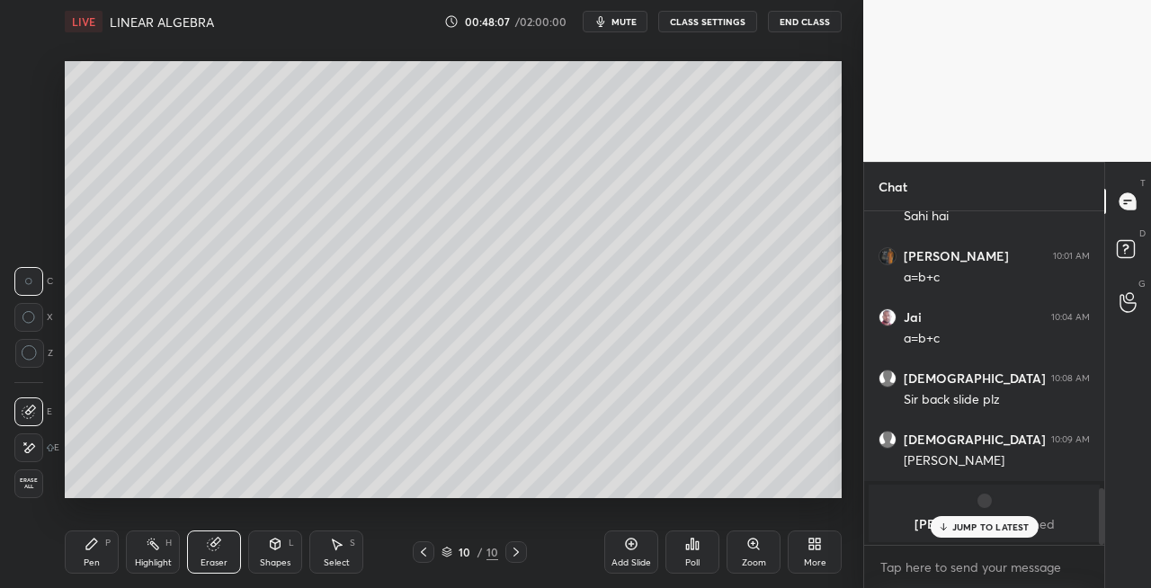
click at [87, 561] on div "Pen" at bounding box center [92, 563] width 16 height 9
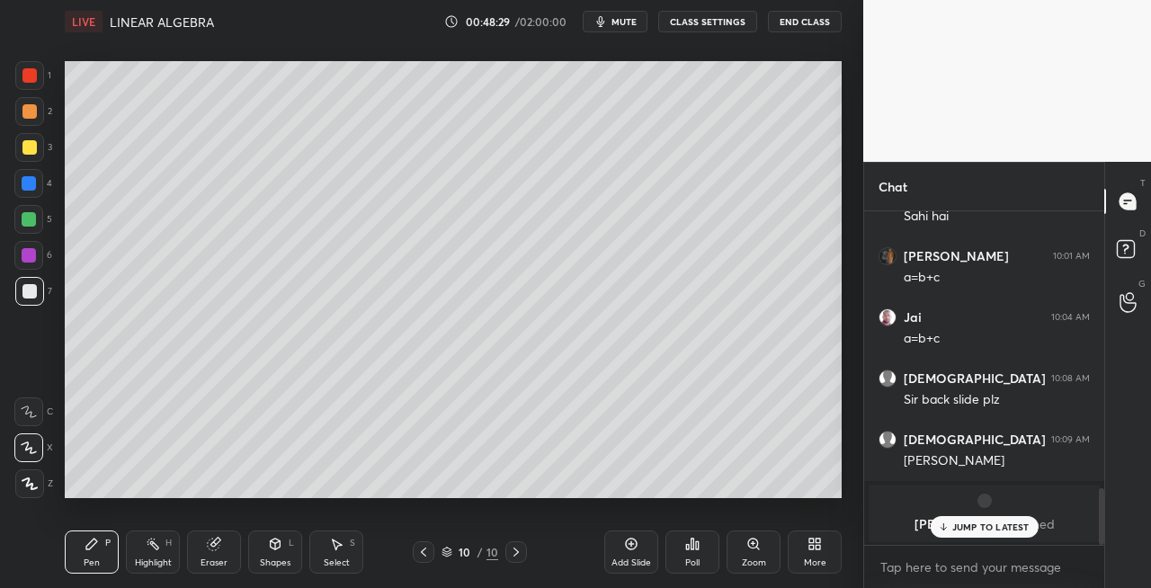
click at [425, 558] on icon at bounding box center [423, 552] width 14 height 14
click at [513, 557] on icon at bounding box center [516, 552] width 14 height 14
click at [274, 550] on icon at bounding box center [275, 544] width 14 height 14
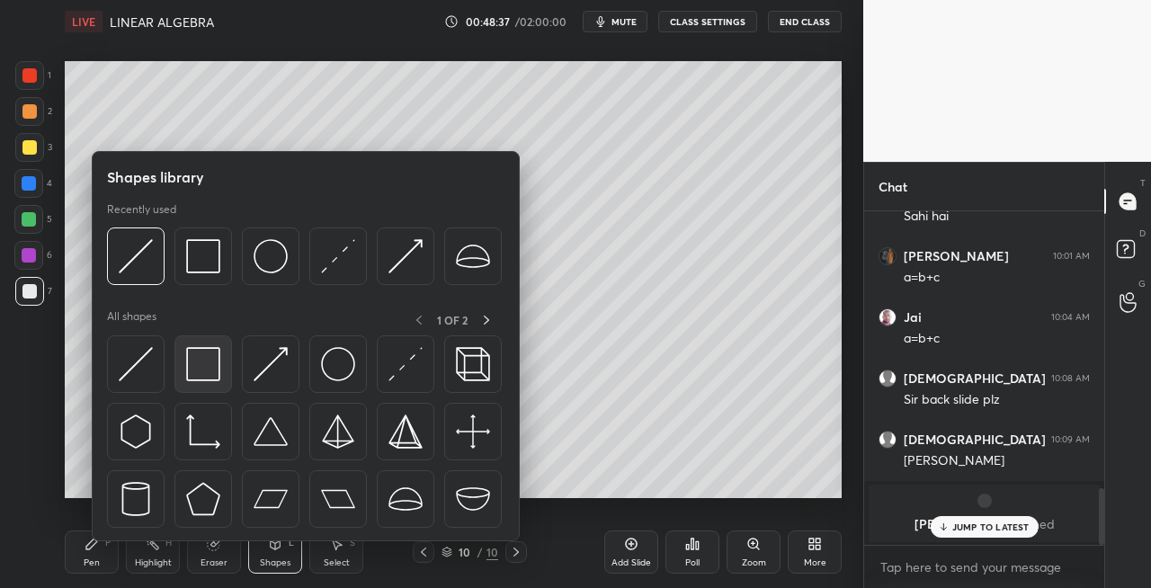
click at [209, 383] on div at bounding box center [203, 364] width 58 height 58
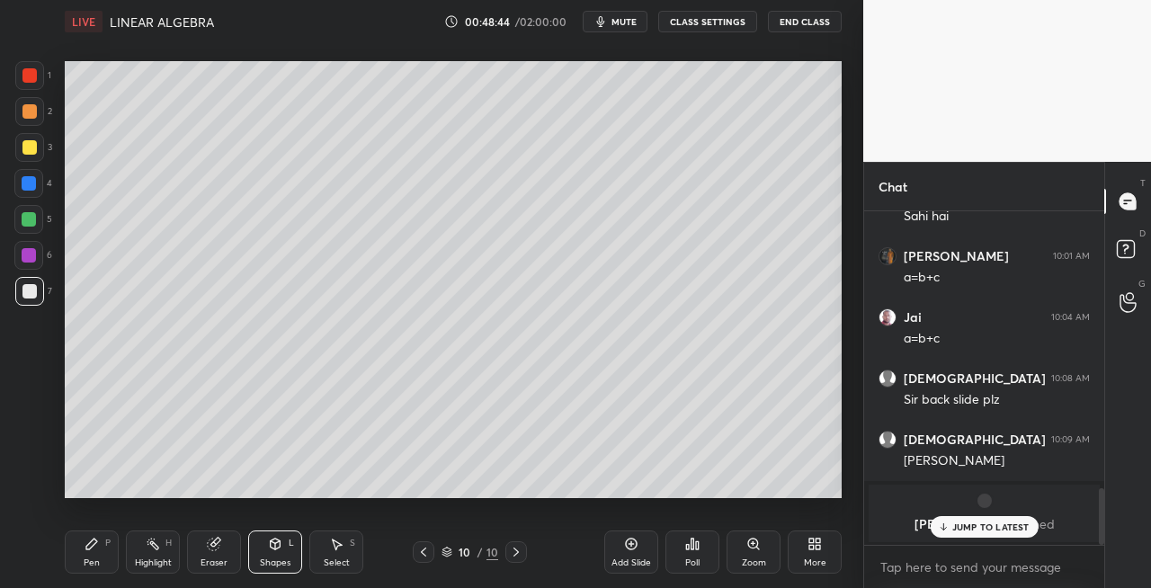
click at [273, 534] on div "Shapes L" at bounding box center [275, 552] width 54 height 43
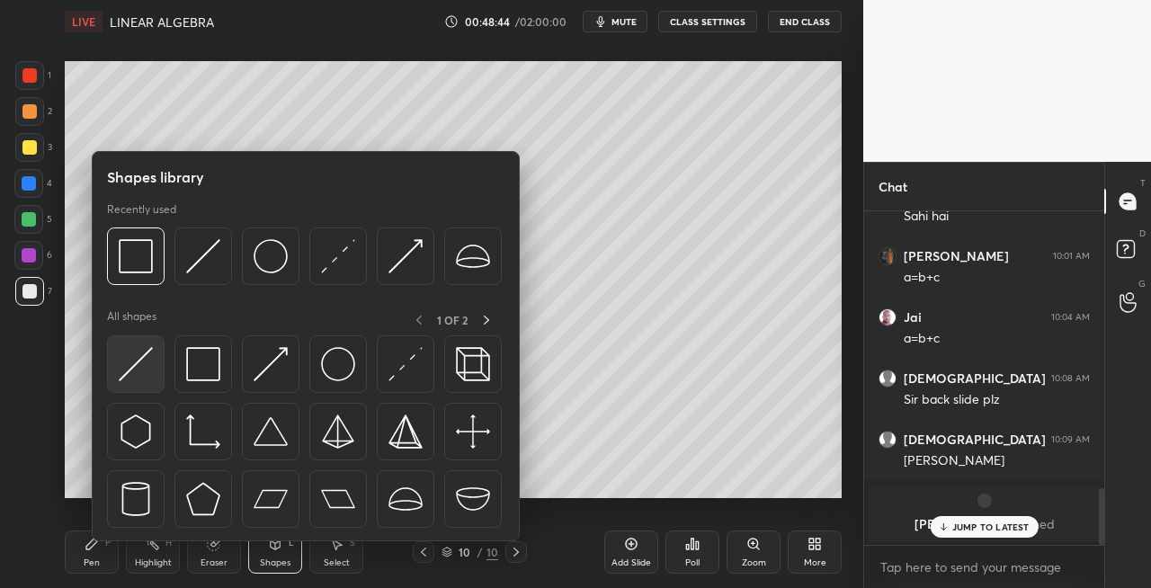
click at [125, 362] on img at bounding box center [136, 364] width 34 height 34
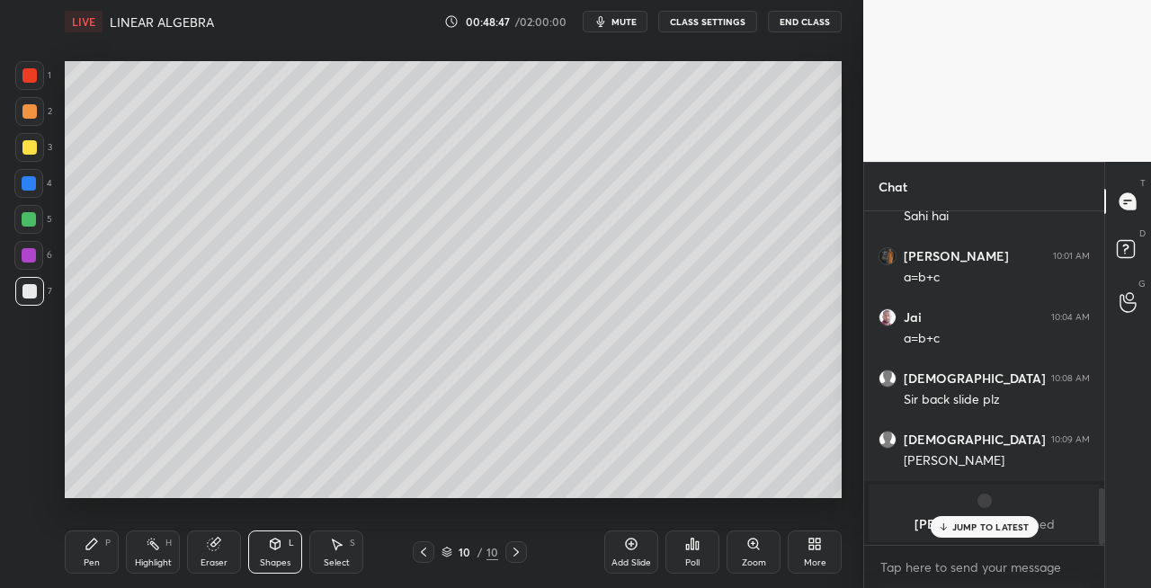
click at [104, 561] on div "Pen P" at bounding box center [92, 552] width 54 height 43
click at [219, 541] on icon at bounding box center [215, 542] width 10 height 9
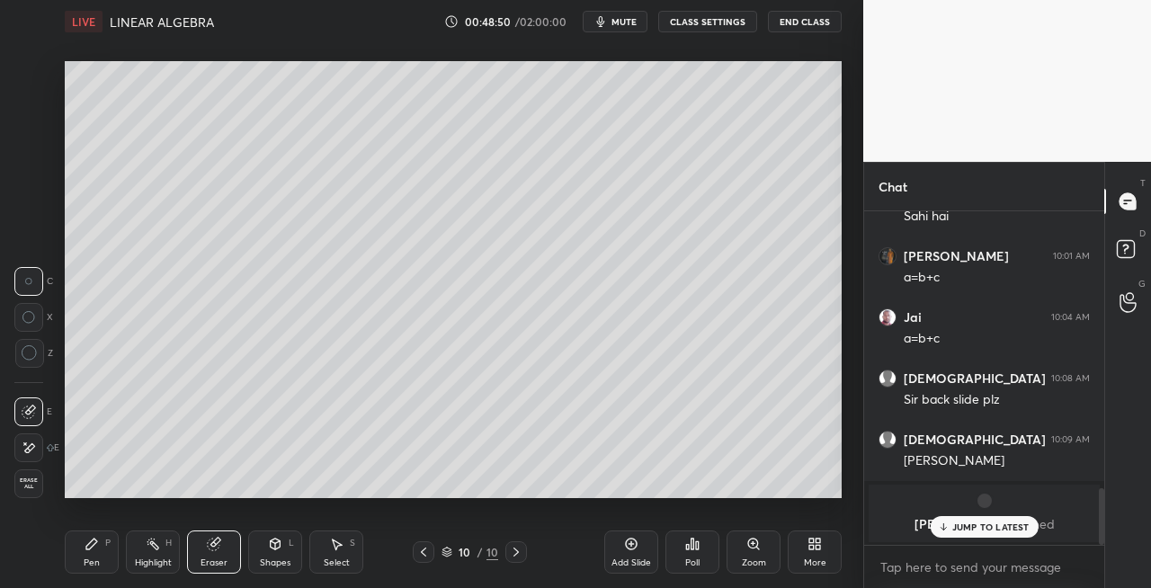
click at [290, 559] on div "Shapes" at bounding box center [275, 563] width 31 height 9
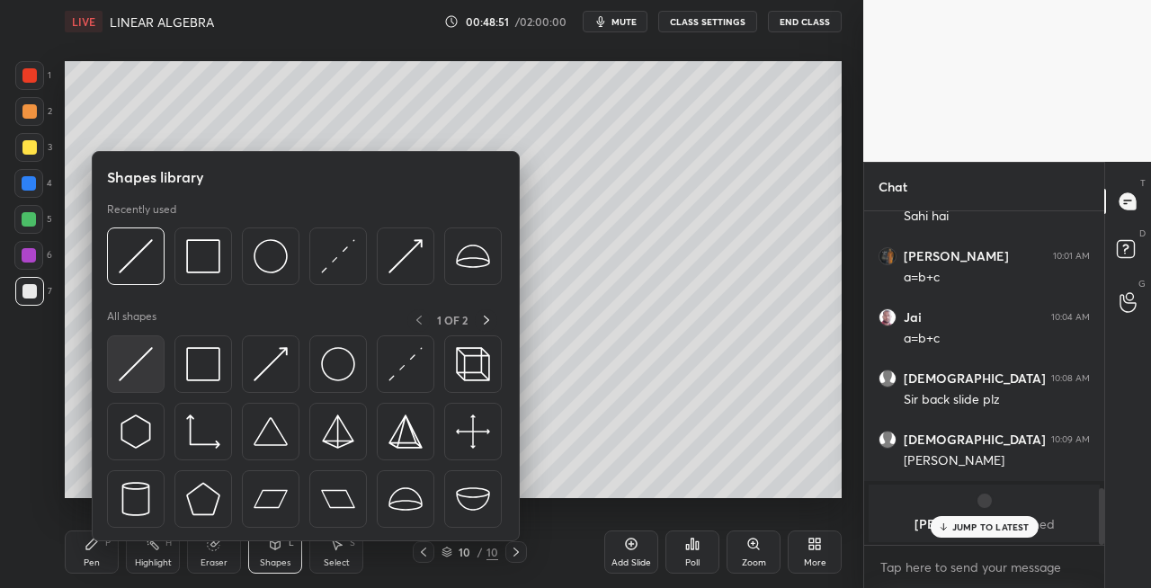
click at [131, 363] on img at bounding box center [136, 364] width 34 height 34
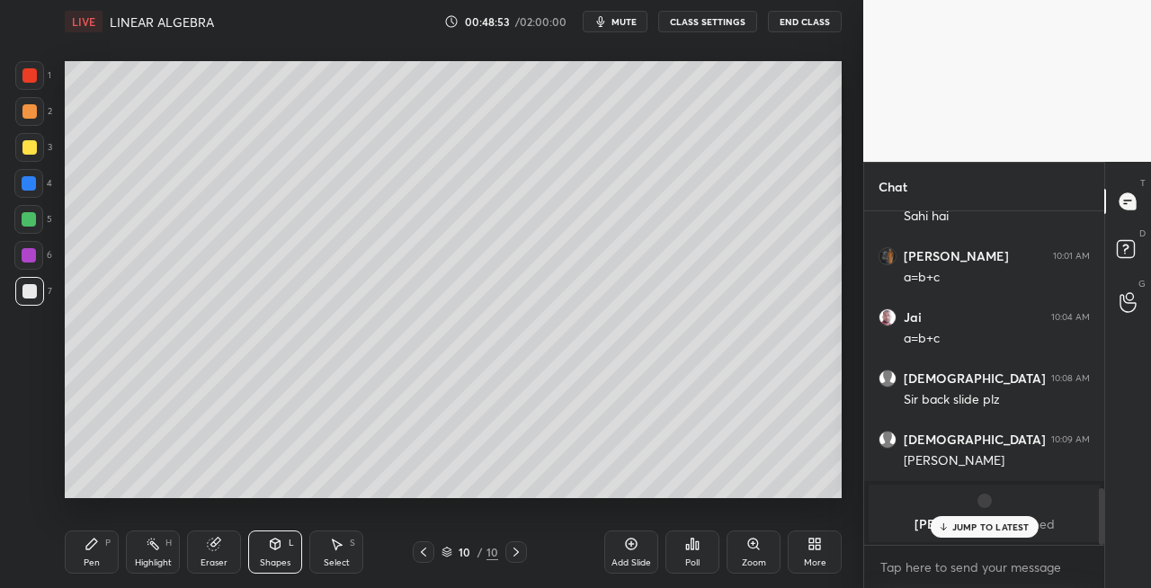
click at [105, 554] on div "Pen P" at bounding box center [92, 552] width 54 height 43
click at [422, 558] on icon at bounding box center [423, 552] width 14 height 14
click at [514, 553] on icon at bounding box center [516, 552] width 14 height 14
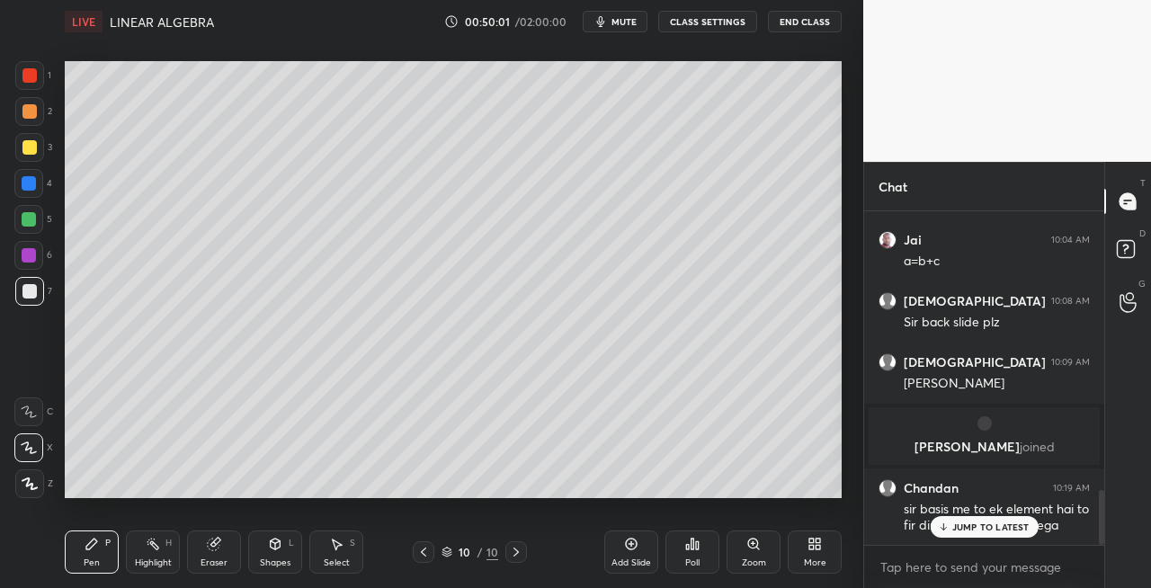
click at [515, 550] on icon at bounding box center [516, 552] width 5 height 9
click at [515, 552] on icon at bounding box center [516, 552] width 14 height 14
click at [617, 560] on div "Add Slide" at bounding box center [632, 563] width 40 height 9
click at [201, 563] on div "Eraser" at bounding box center [214, 563] width 27 height 9
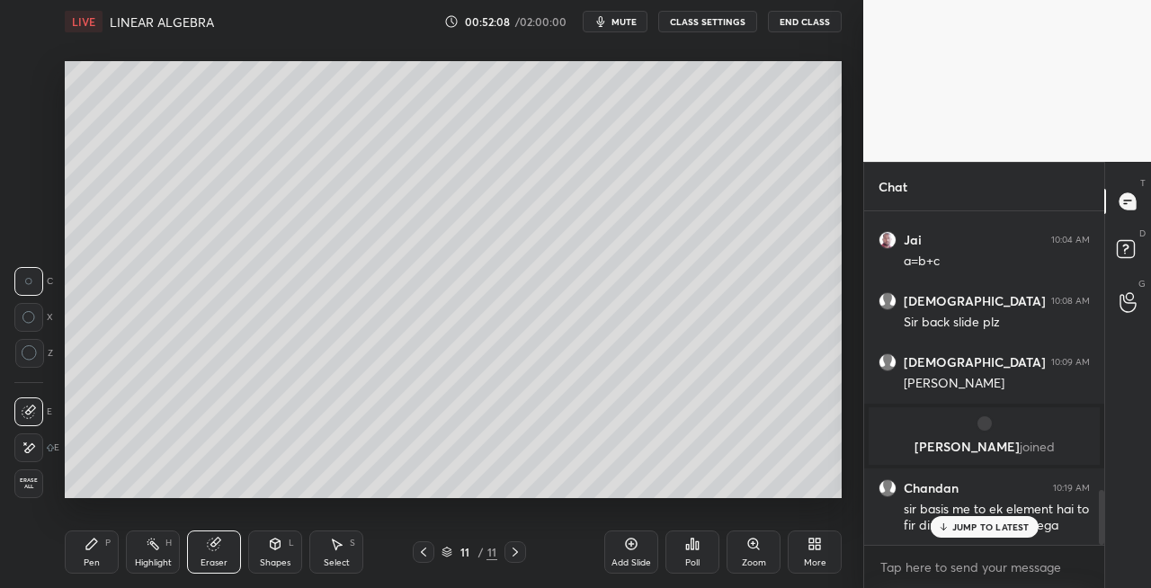
click at [92, 550] on icon at bounding box center [92, 544] width 14 height 14
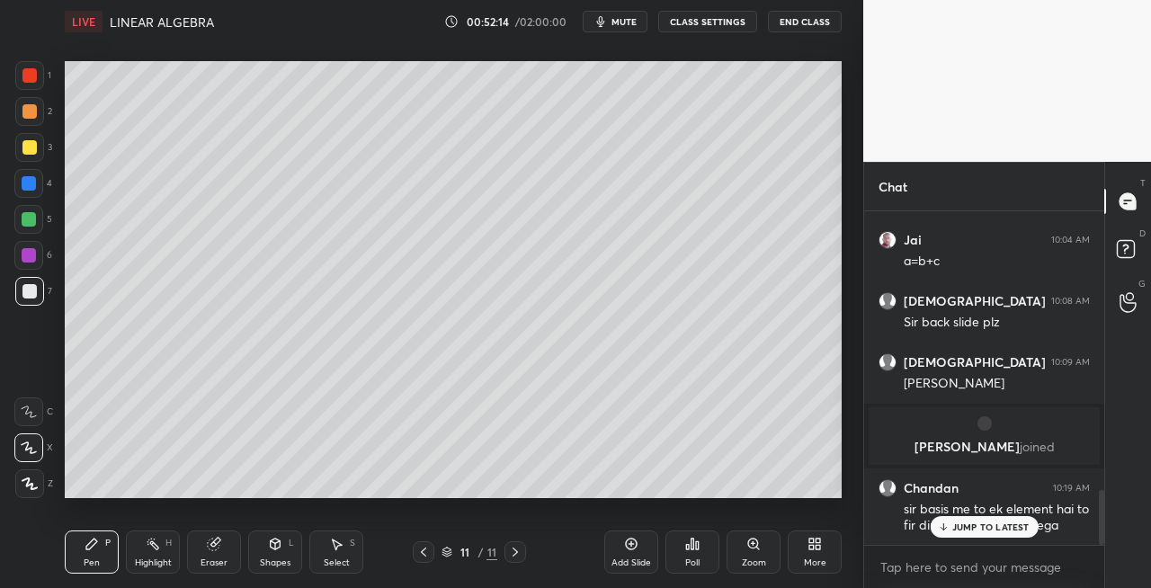
click at [423, 551] on icon at bounding box center [423, 552] width 5 height 9
click at [511, 557] on icon at bounding box center [515, 552] width 14 height 14
click at [423, 550] on icon at bounding box center [423, 552] width 5 height 9
click at [516, 554] on icon at bounding box center [515, 552] width 14 height 14
click at [219, 559] on div "Eraser" at bounding box center [214, 563] width 27 height 9
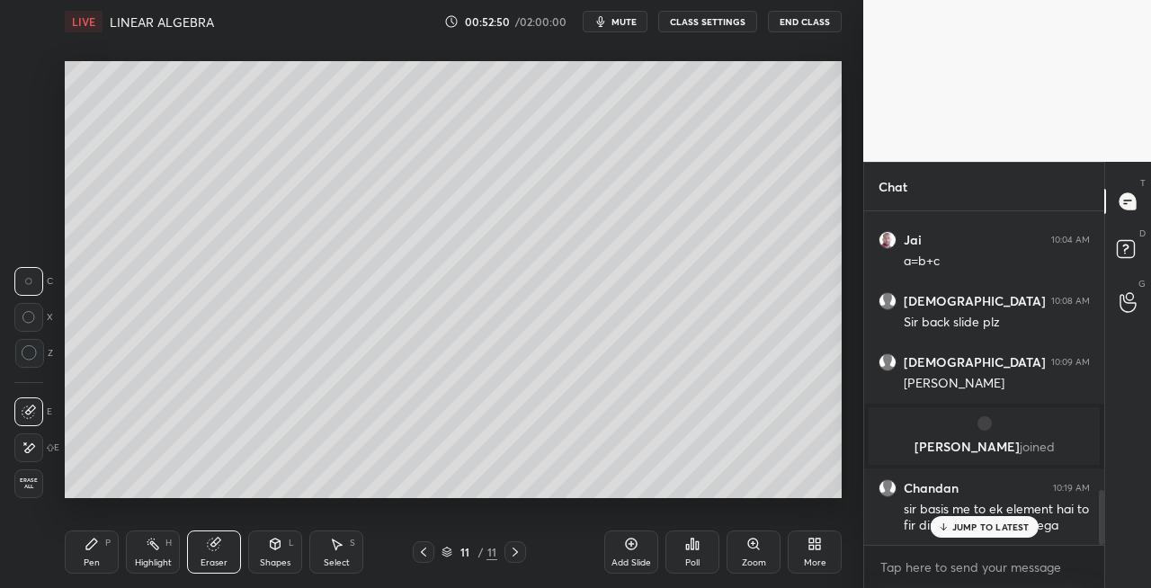
click at [88, 559] on div "Pen" at bounding box center [92, 563] width 16 height 9
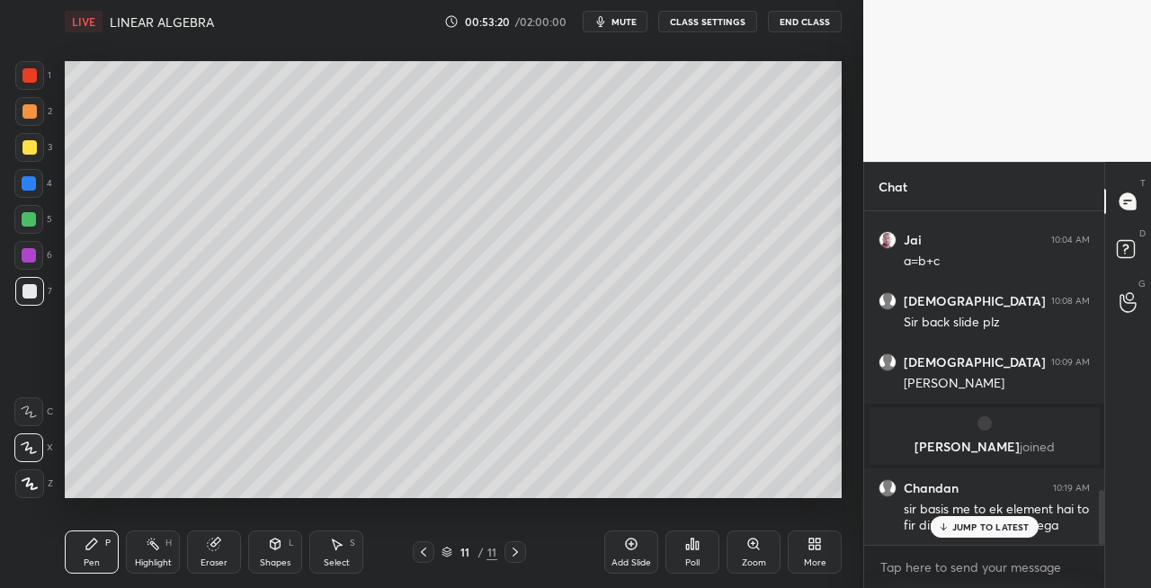
click at [225, 552] on div "Eraser" at bounding box center [214, 552] width 54 height 43
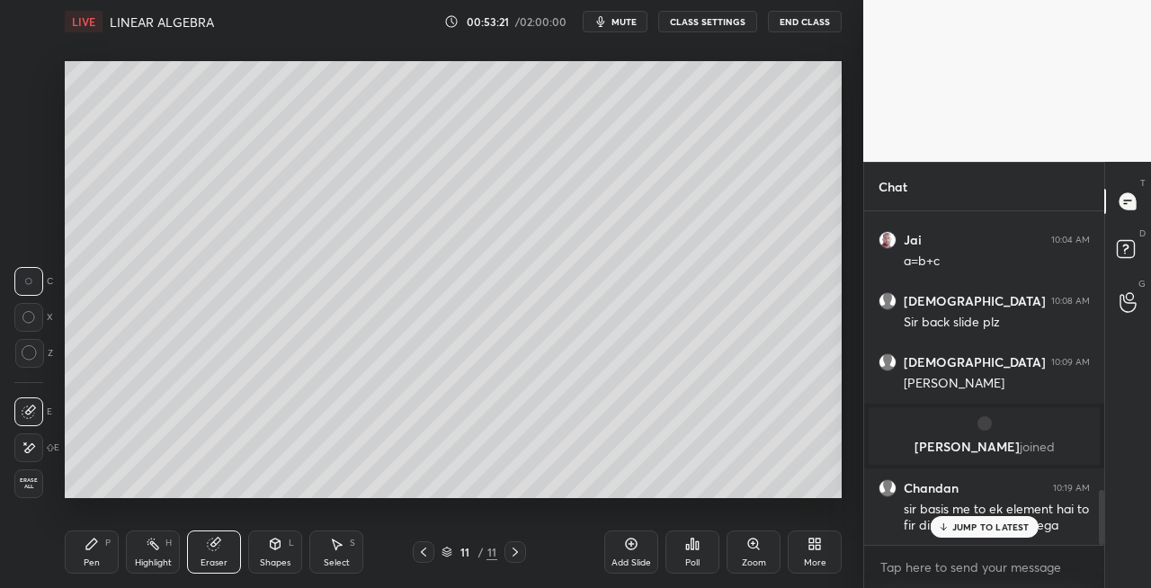
click at [88, 559] on div "Pen" at bounding box center [92, 563] width 16 height 9
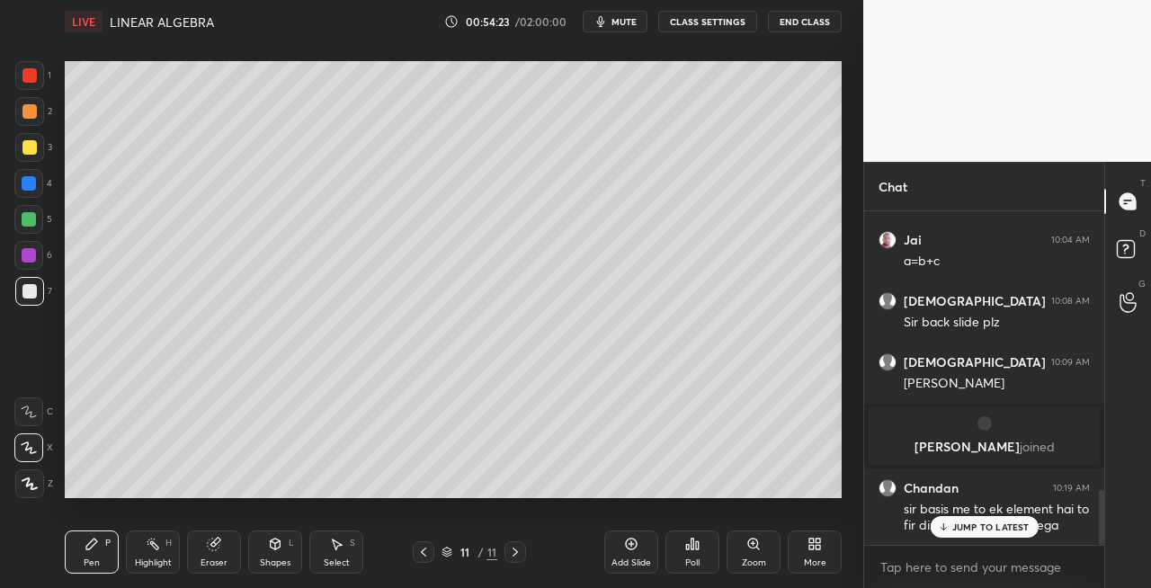
click at [270, 553] on div "Shapes L" at bounding box center [275, 552] width 54 height 43
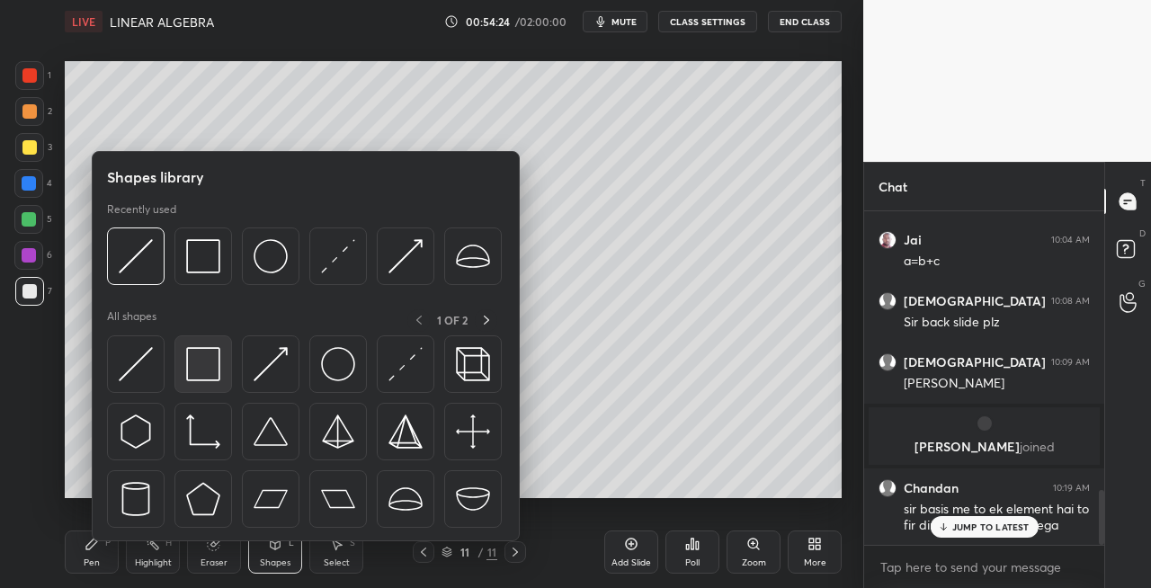
click at [194, 369] on img at bounding box center [203, 364] width 34 height 34
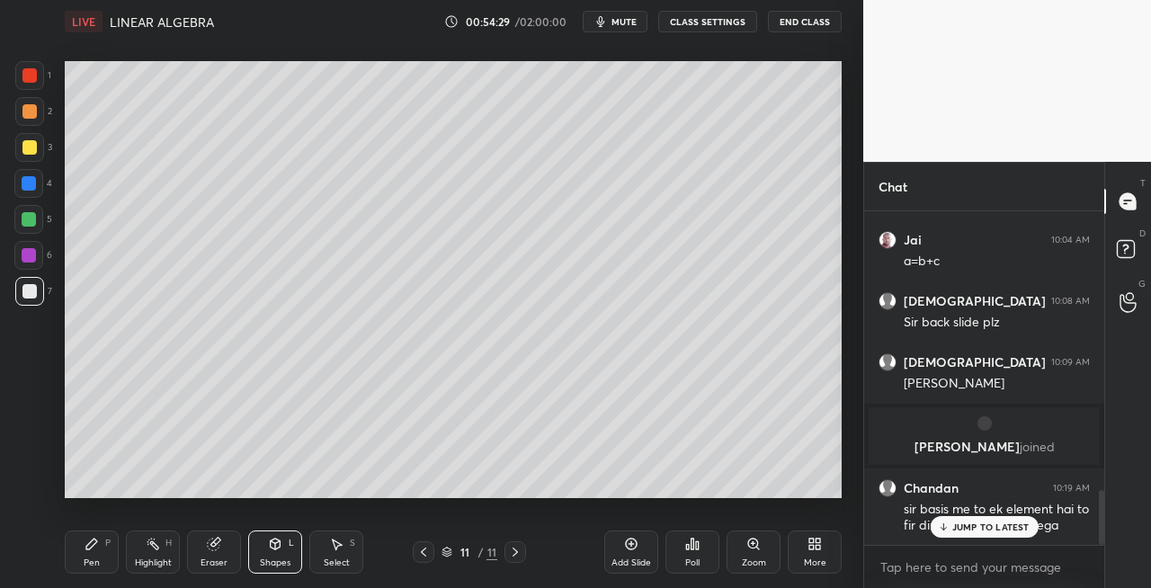
click at [97, 559] on div "Pen" at bounding box center [92, 563] width 16 height 9
click at [426, 559] on icon at bounding box center [423, 552] width 14 height 14
click at [425, 552] on icon at bounding box center [423, 552] width 14 height 14
click at [625, 24] on span "mute" at bounding box center [624, 21] width 25 height 13
click at [625, 19] on span "unmute" at bounding box center [623, 21] width 39 height 13
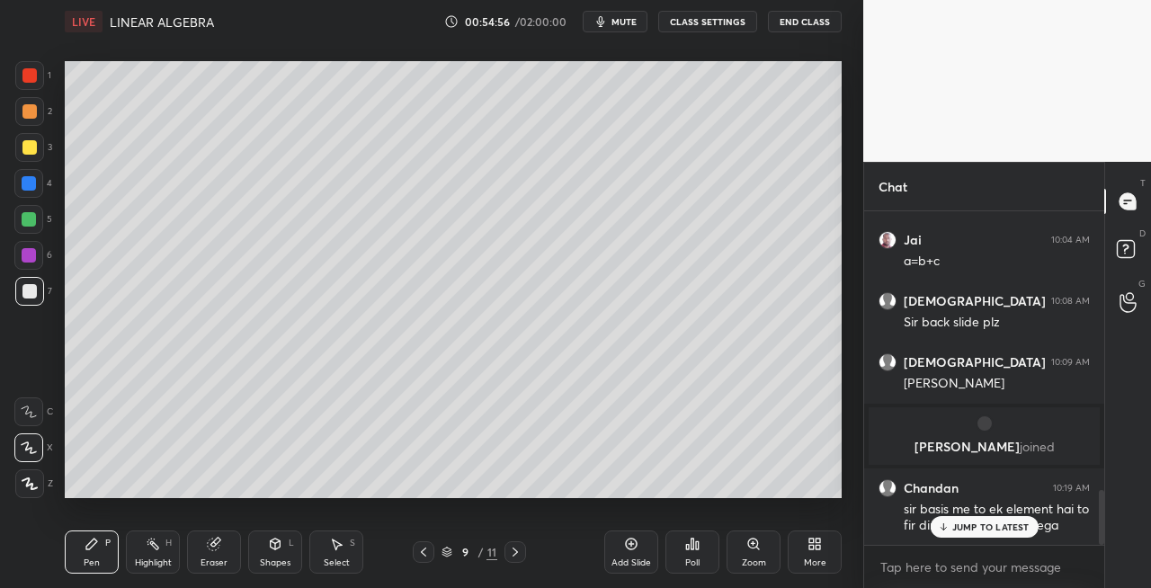
click at [517, 556] on icon at bounding box center [515, 552] width 14 height 14
click at [516, 557] on icon at bounding box center [515, 552] width 14 height 14
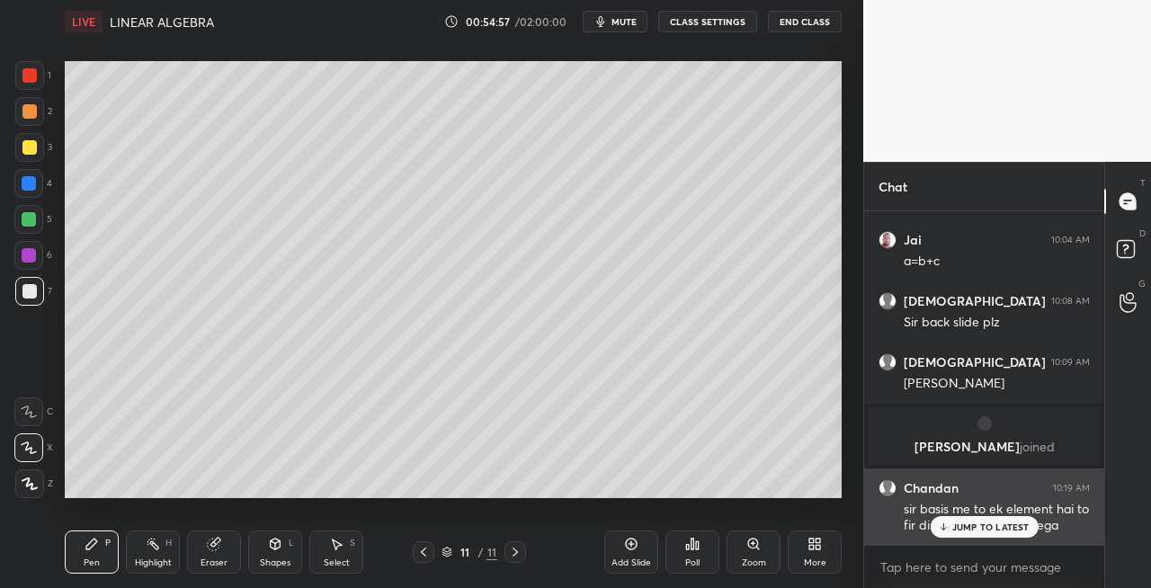
click at [965, 533] on div "JUMP TO LATEST" at bounding box center [984, 527] width 108 height 22
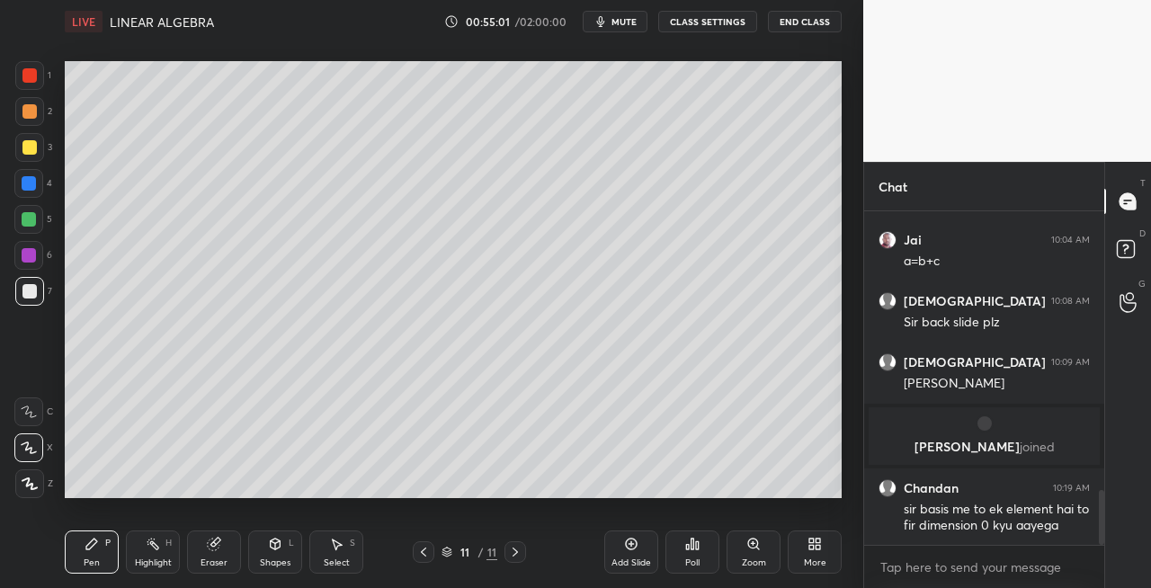
click at [421, 558] on icon at bounding box center [423, 552] width 14 height 14
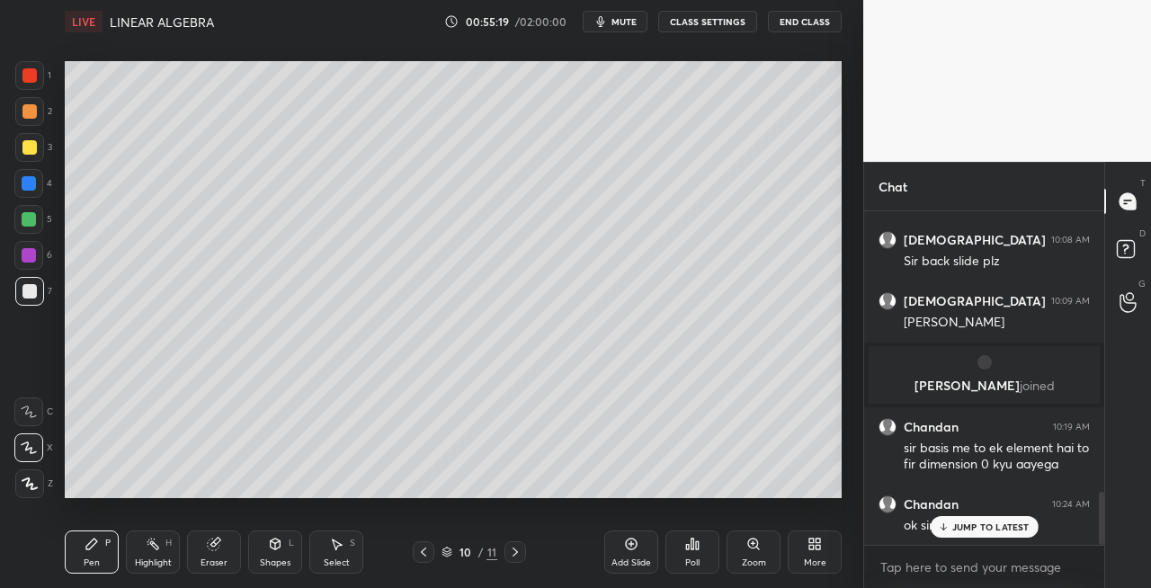
click at [221, 552] on div "Eraser" at bounding box center [214, 552] width 54 height 43
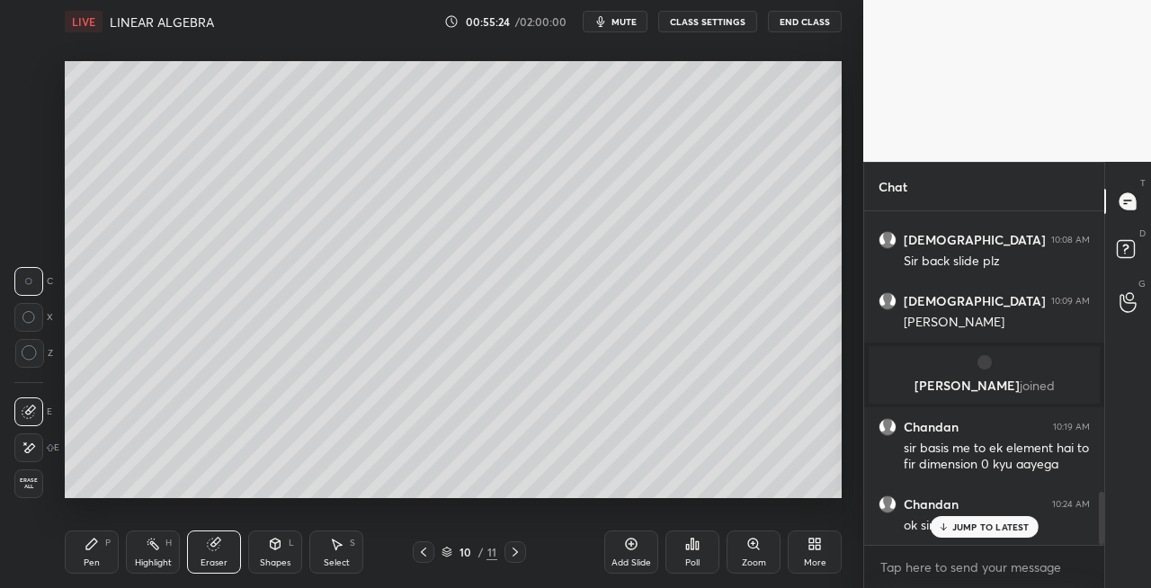
click at [99, 559] on div "Pen" at bounding box center [92, 563] width 16 height 9
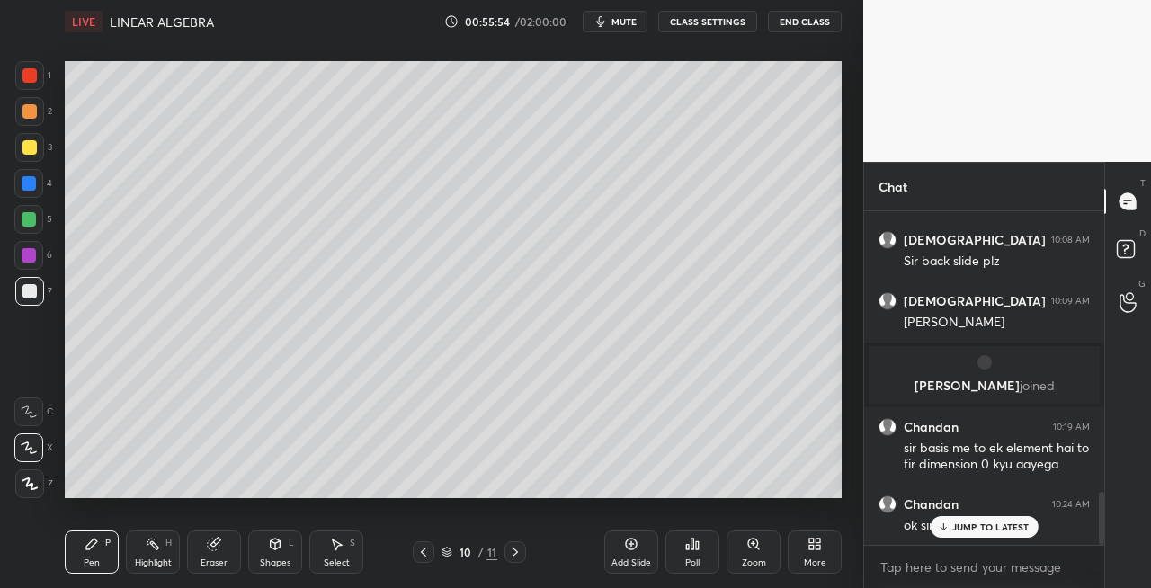
click at [23, 153] on div at bounding box center [29, 147] width 14 height 14
click at [423, 553] on icon at bounding box center [423, 552] width 5 height 9
click at [512, 554] on icon at bounding box center [515, 552] width 14 height 14
click at [513, 554] on icon at bounding box center [515, 552] width 14 height 14
click at [514, 554] on icon at bounding box center [515, 552] width 14 height 14
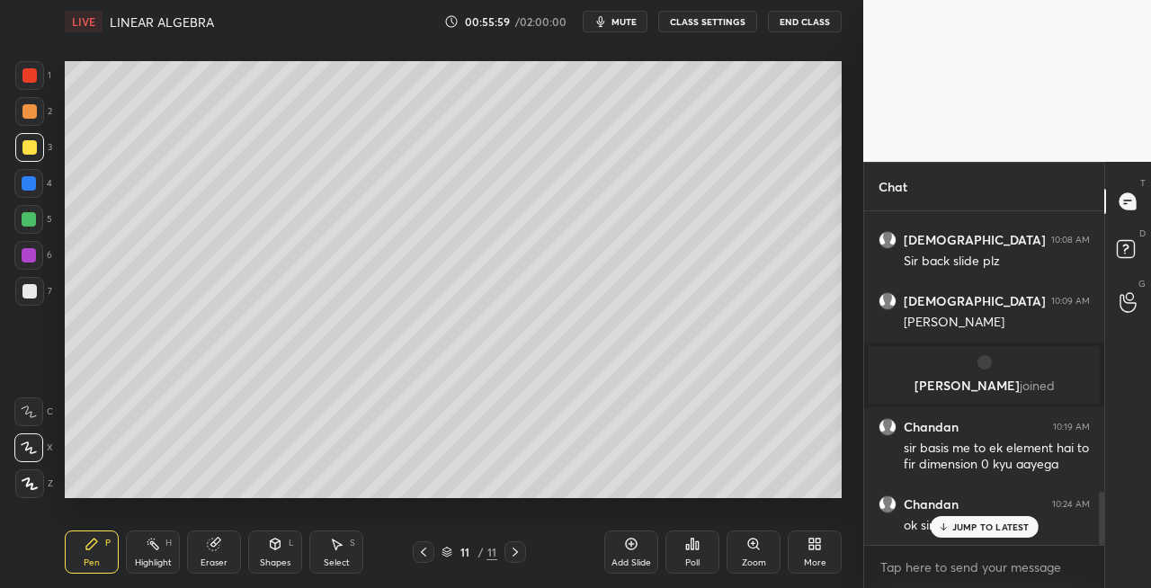
click at [516, 554] on icon at bounding box center [515, 552] width 14 height 14
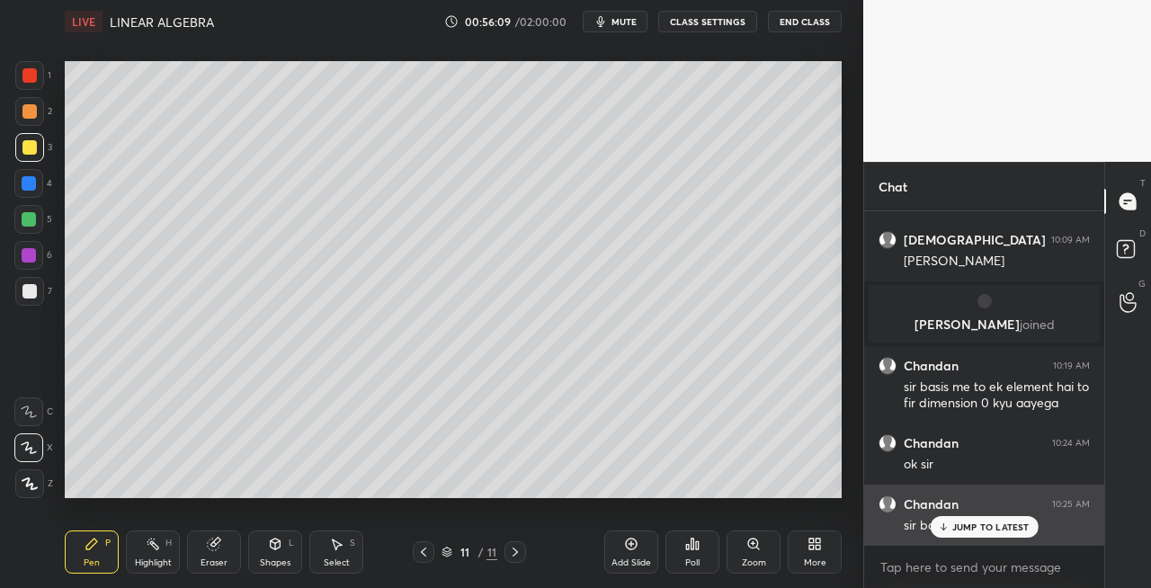
click at [952, 525] on div "JUMP TO LATEST" at bounding box center [984, 527] width 108 height 22
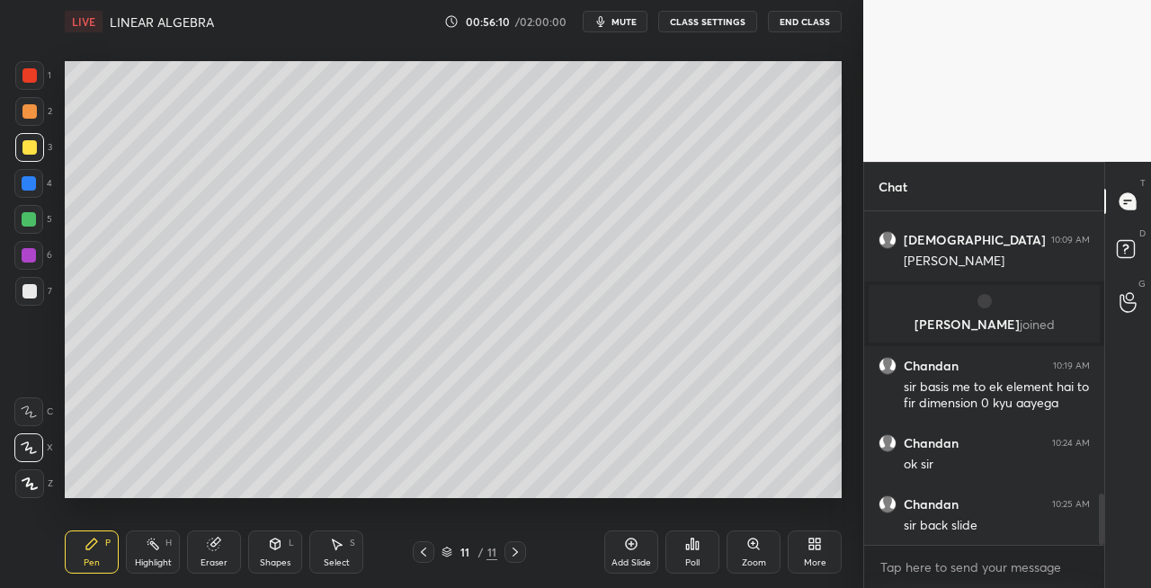
click at [420, 552] on icon at bounding box center [423, 552] width 14 height 14
click at [624, 31] on button "mute" at bounding box center [615, 22] width 65 height 22
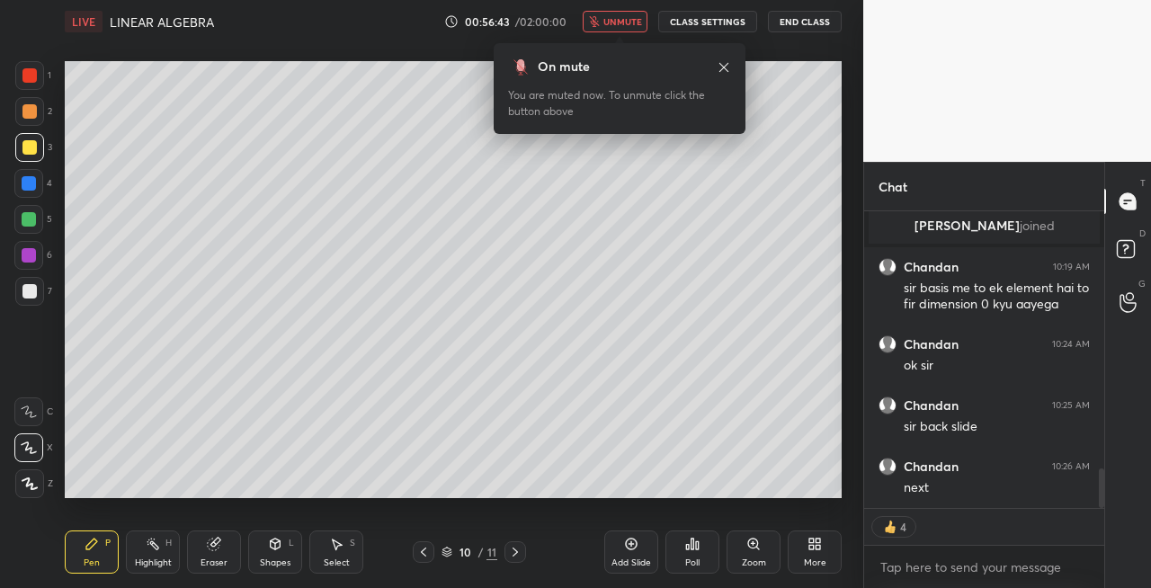
scroll to position [1896, 0]
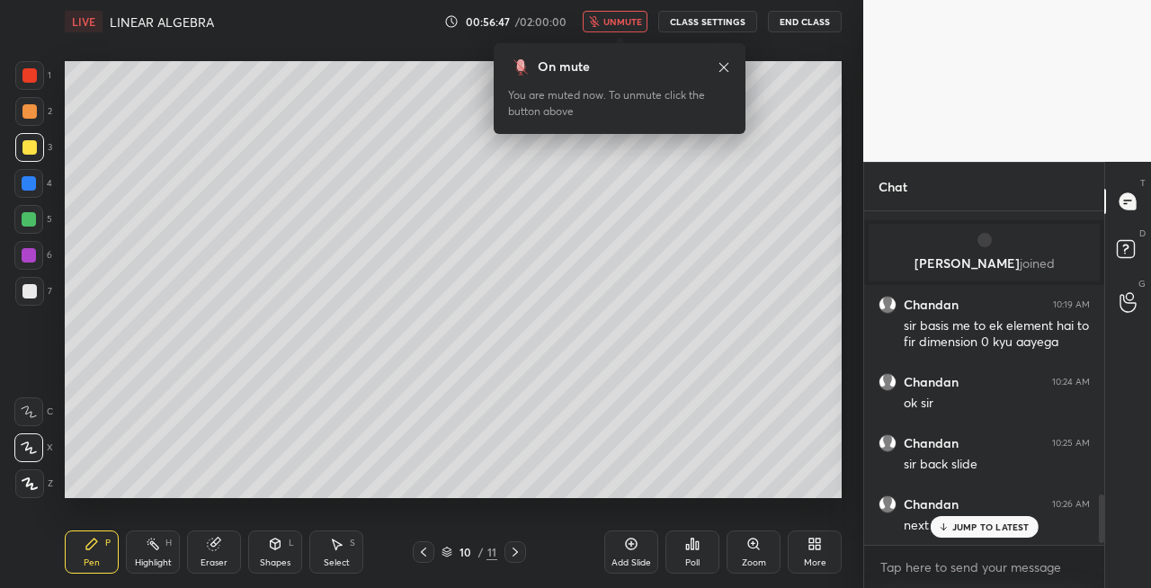
click at [515, 553] on icon at bounding box center [515, 552] width 5 height 9
click at [628, 13] on button "unmute" at bounding box center [615, 22] width 65 height 22
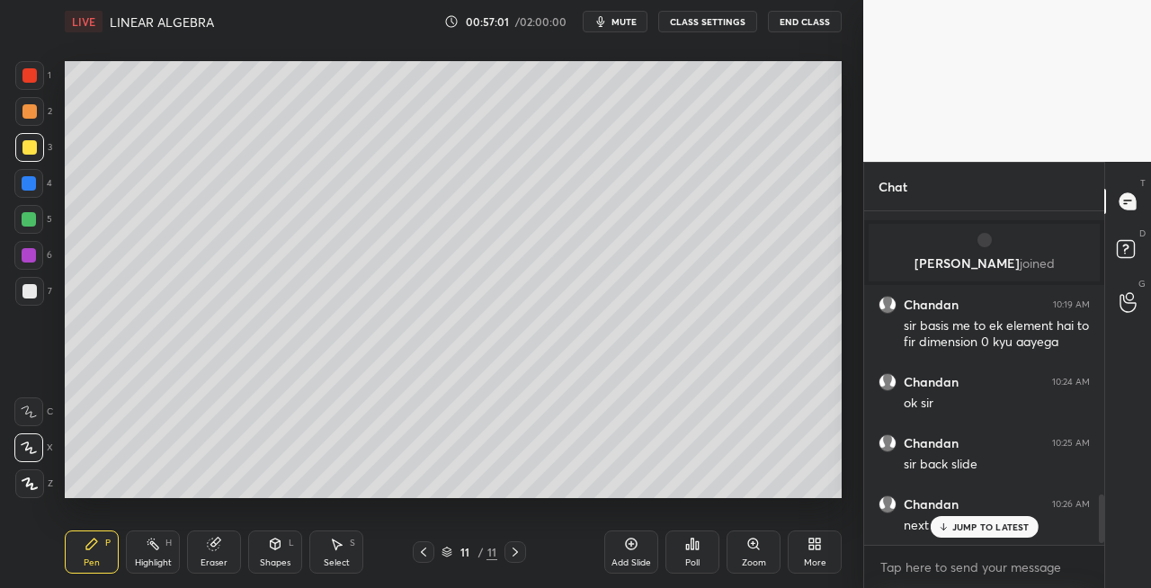
scroll to position [1914, 0]
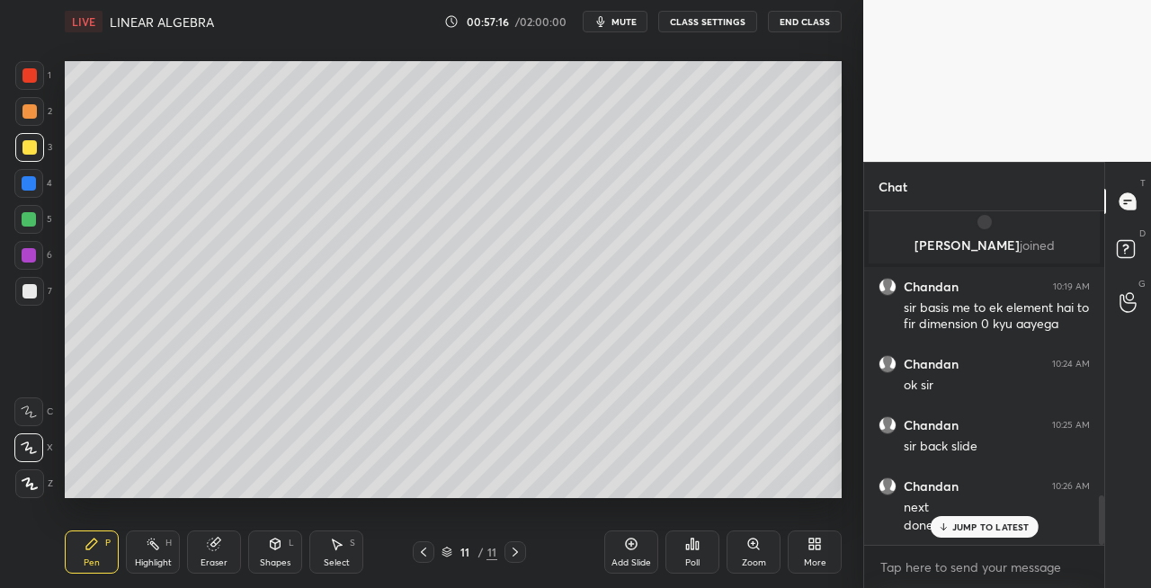
click at [619, 31] on button "mute" at bounding box center [615, 22] width 65 height 22
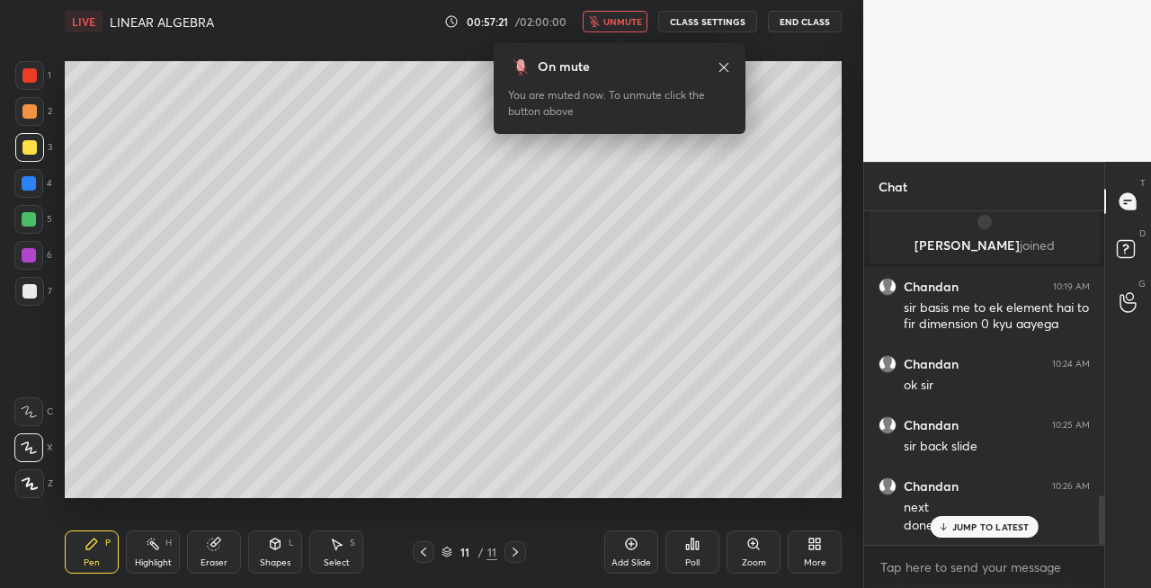
click at [640, 27] on span "unmute" at bounding box center [623, 21] width 39 height 13
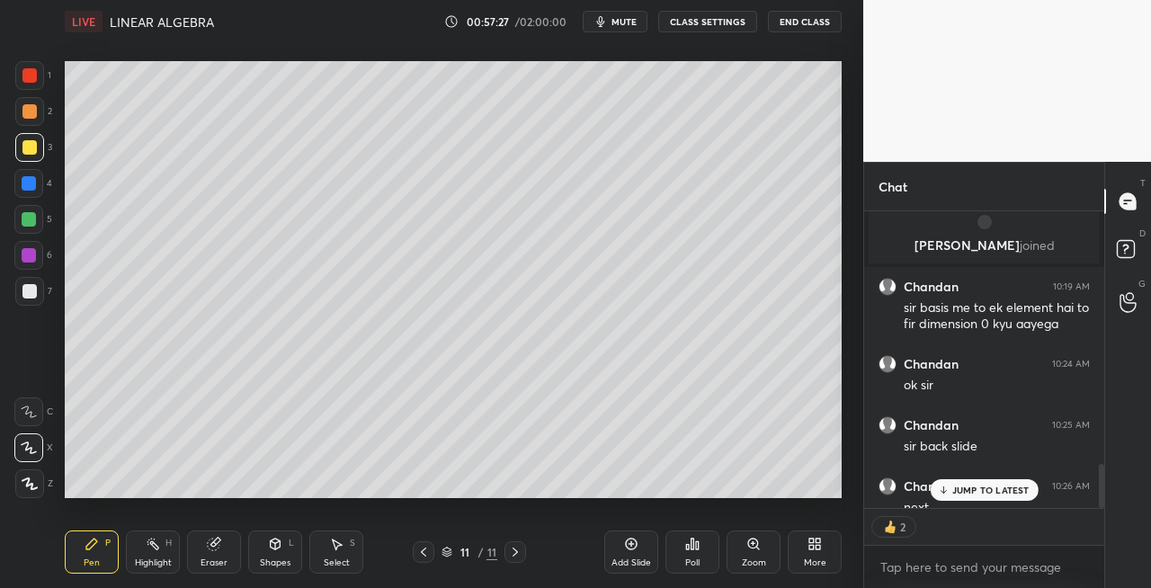
scroll to position [1970, 0]
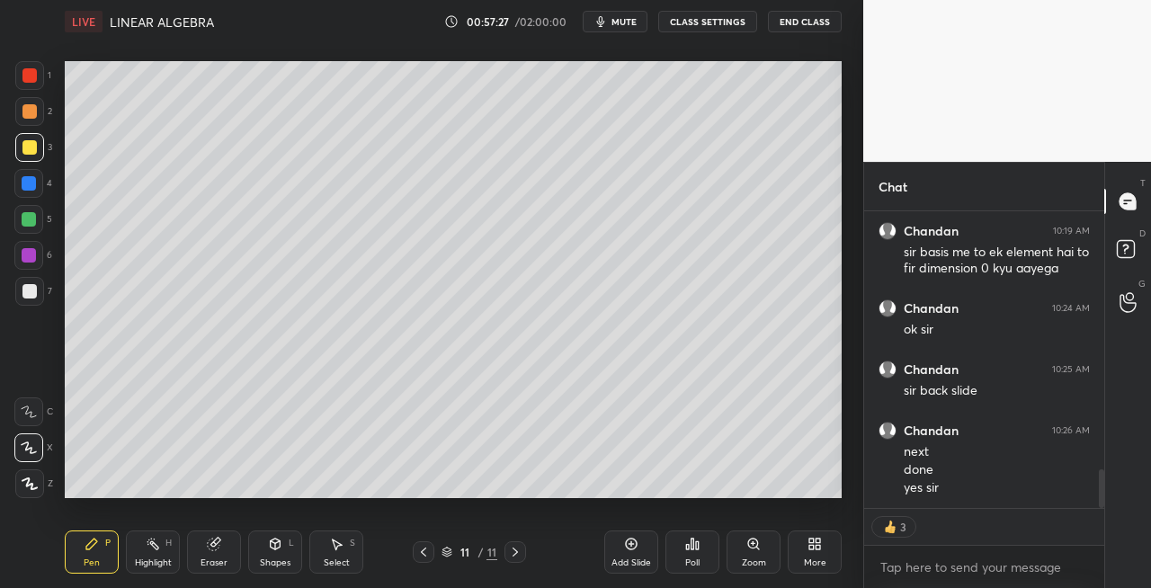
click at [25, 149] on div at bounding box center [29, 147] width 14 height 14
click at [421, 554] on icon at bounding box center [423, 552] width 14 height 14
click at [423, 554] on icon at bounding box center [423, 552] width 5 height 9
click at [515, 554] on icon at bounding box center [515, 552] width 5 height 9
click at [518, 555] on icon at bounding box center [515, 552] width 14 height 14
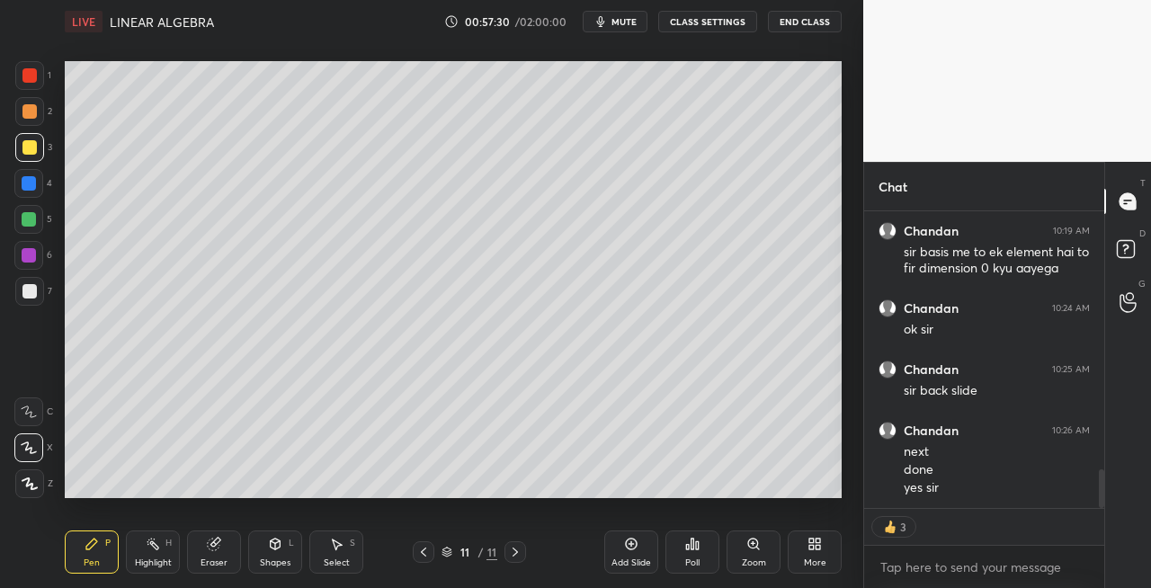
click at [520, 556] on icon at bounding box center [515, 552] width 14 height 14
click at [515, 554] on icon at bounding box center [515, 552] width 5 height 9
click at [626, 561] on div "Add Slide" at bounding box center [632, 563] width 40 height 9
click at [264, 559] on div "Shapes" at bounding box center [275, 563] width 31 height 9
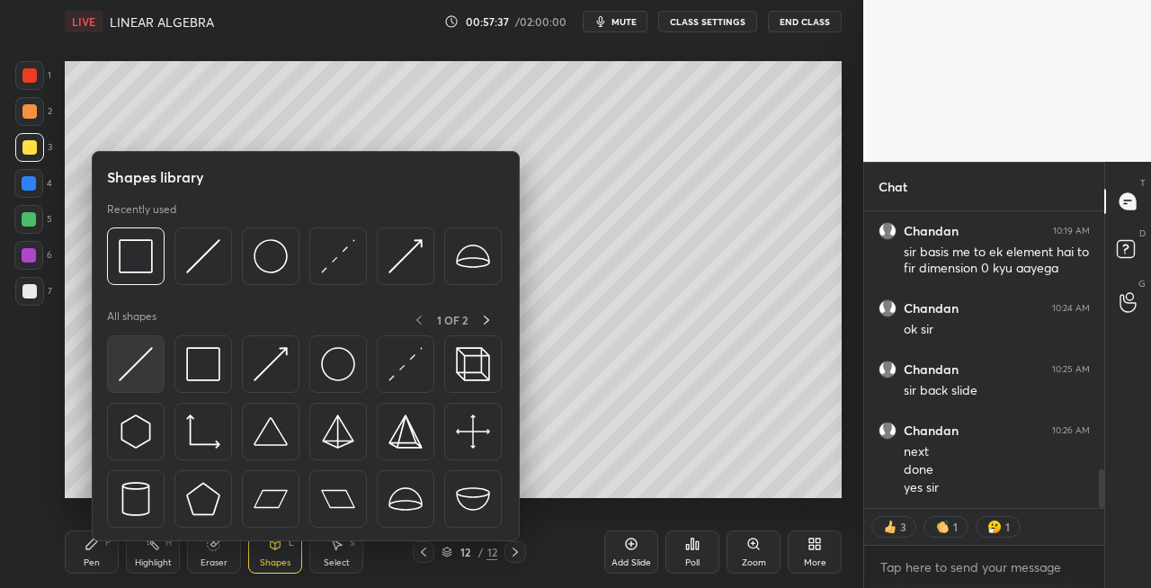
click at [128, 361] on img at bounding box center [136, 364] width 34 height 34
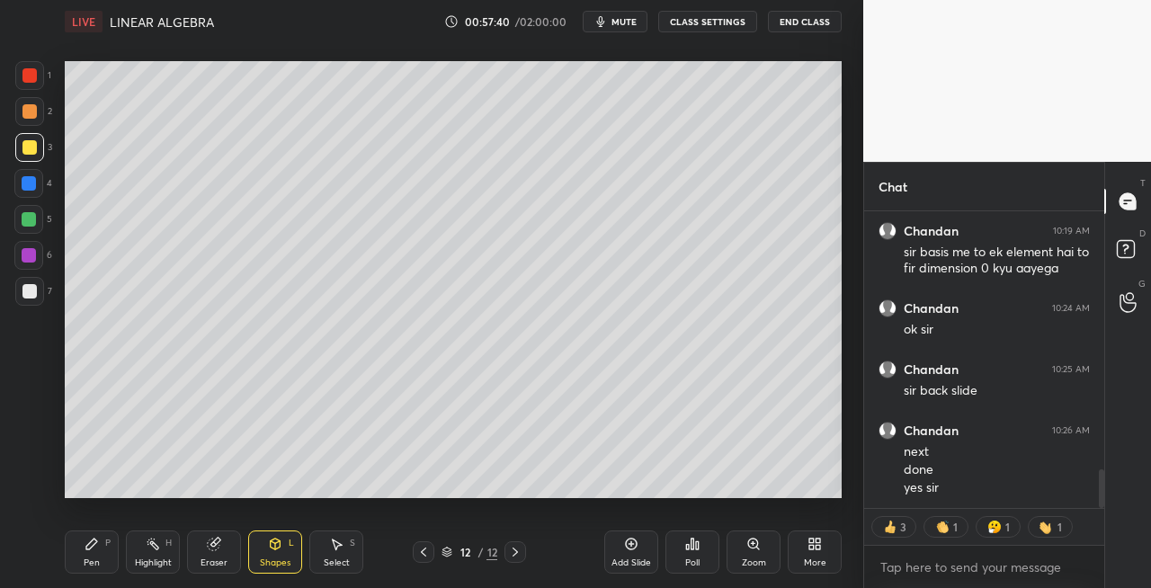
click at [98, 561] on div "Pen" at bounding box center [92, 563] width 16 height 9
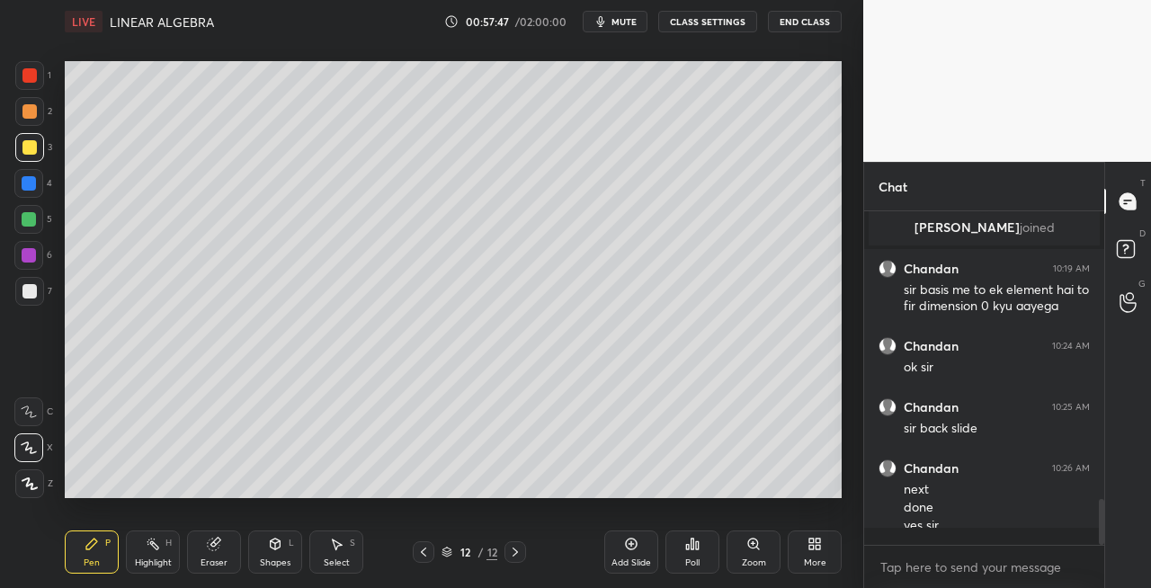
scroll to position [1932, 0]
click at [210, 559] on div "Eraser" at bounding box center [214, 563] width 27 height 9
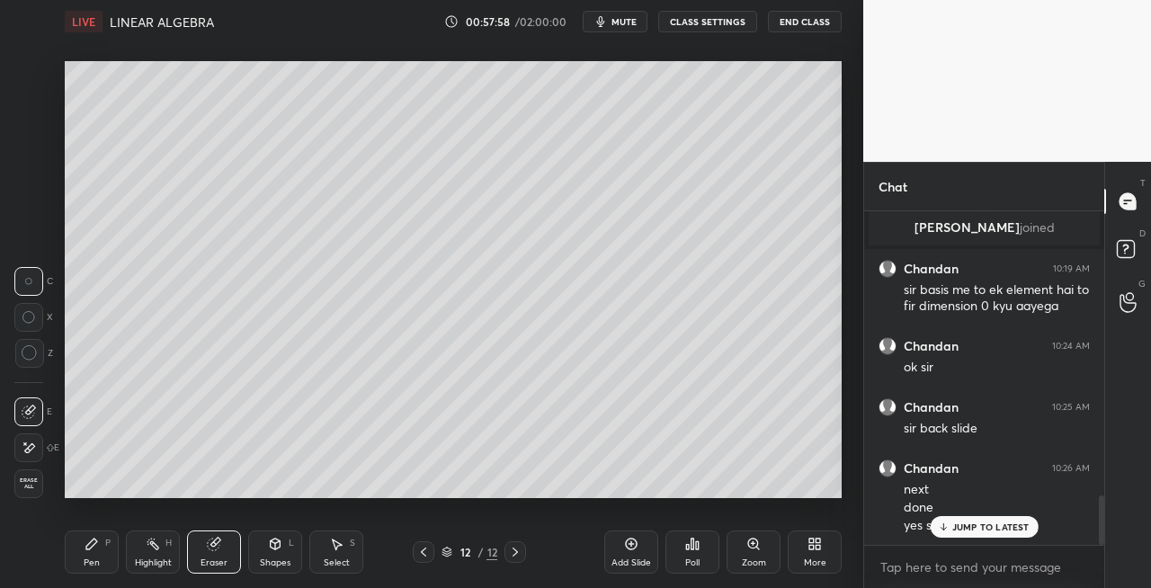
click at [83, 561] on div "Pen P" at bounding box center [92, 552] width 54 height 43
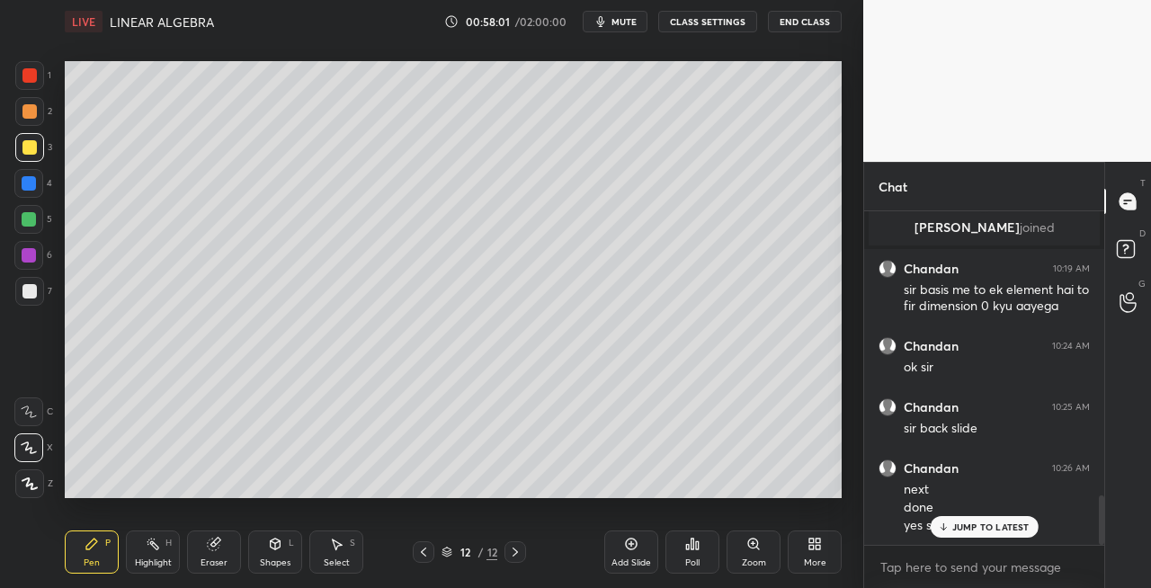
click at [272, 559] on div "Shapes" at bounding box center [275, 563] width 31 height 9
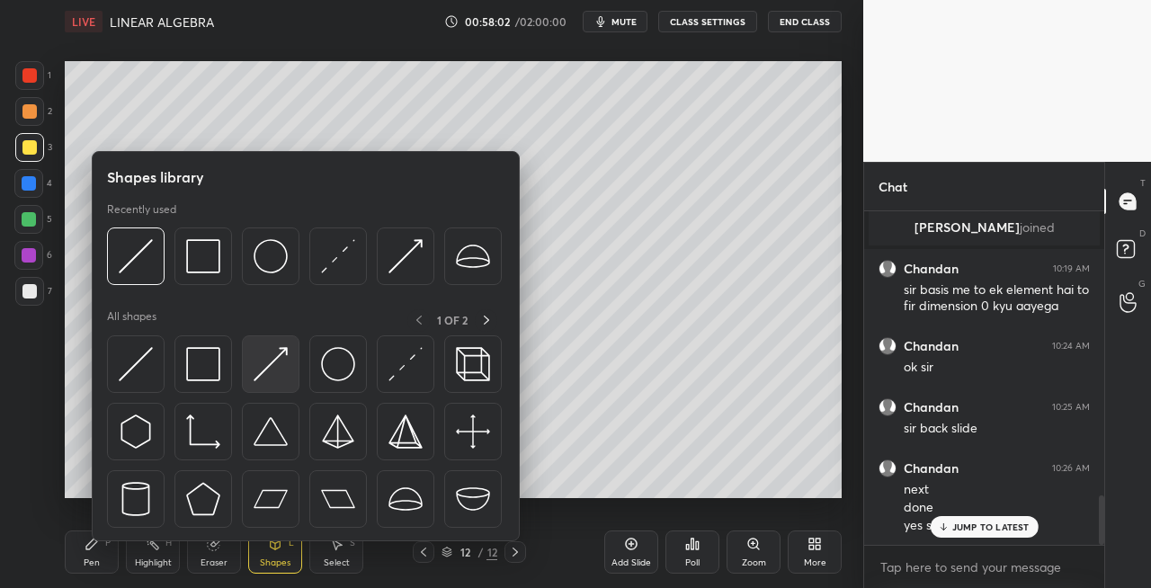
click at [274, 362] on img at bounding box center [271, 364] width 34 height 34
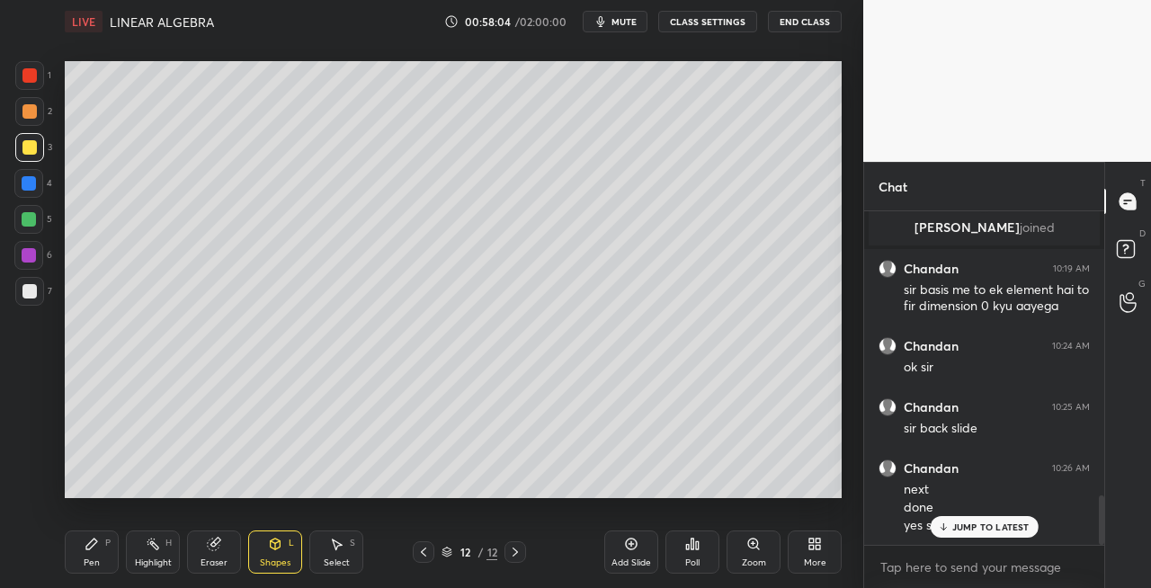
click at [81, 545] on div "Pen P" at bounding box center [92, 552] width 54 height 43
click at [221, 559] on div "Eraser" at bounding box center [214, 563] width 27 height 9
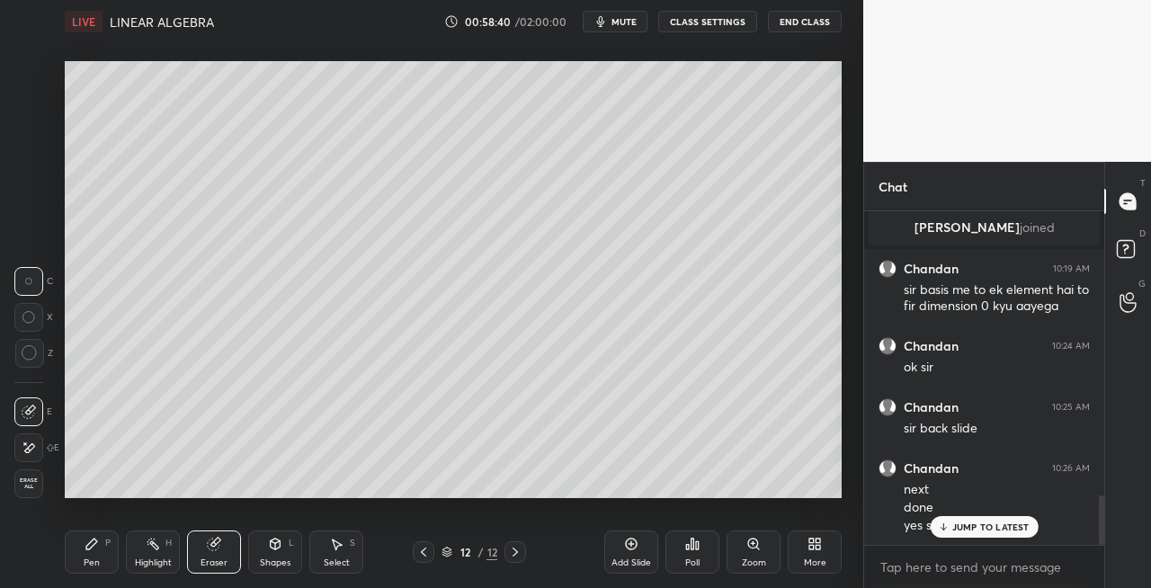
click at [108, 555] on div "Pen P" at bounding box center [92, 552] width 54 height 43
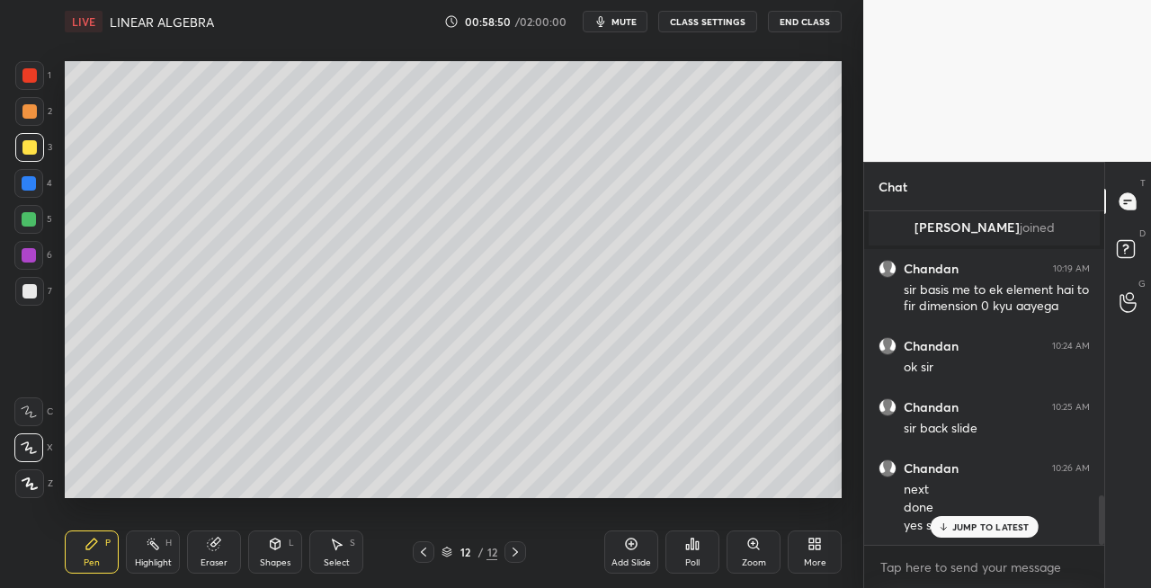
click at [218, 559] on div "Eraser" at bounding box center [214, 563] width 27 height 9
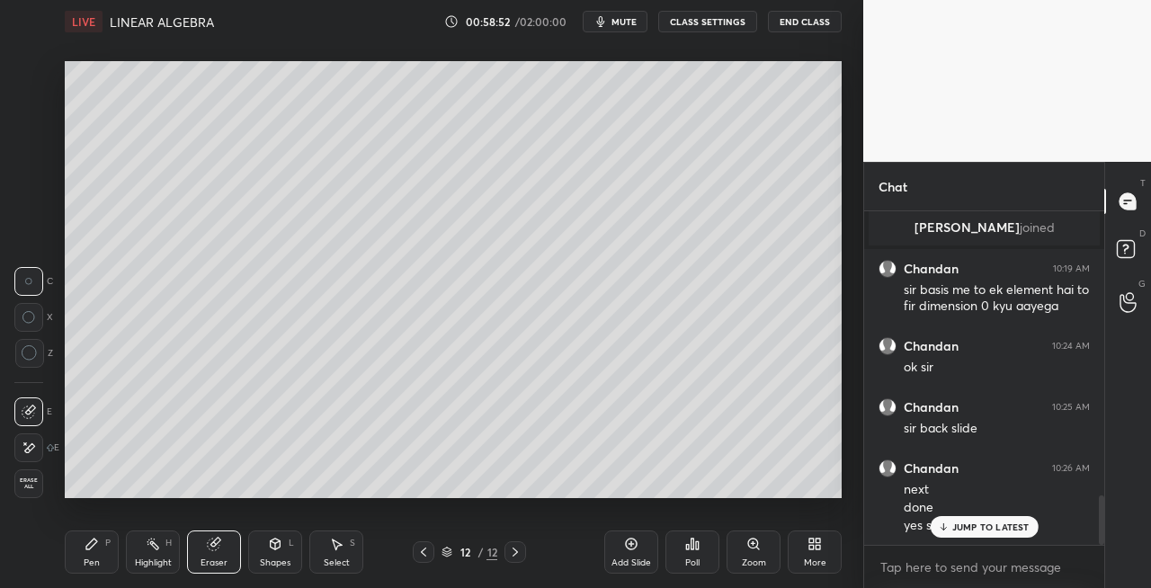
click at [104, 550] on div "Pen P" at bounding box center [92, 552] width 54 height 43
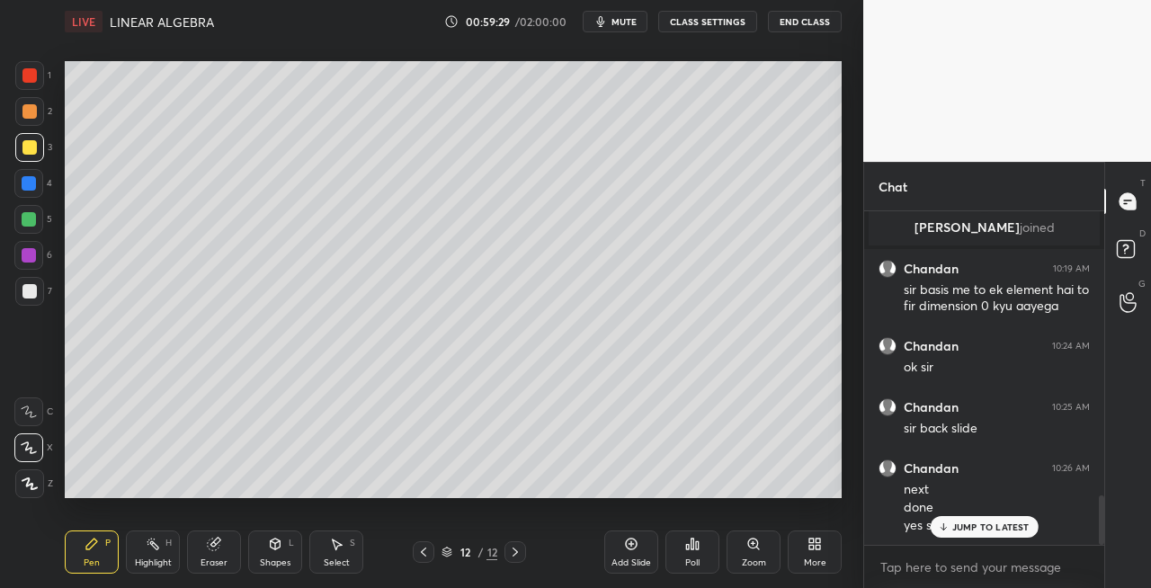
click at [223, 559] on div "Eraser" at bounding box center [214, 563] width 27 height 9
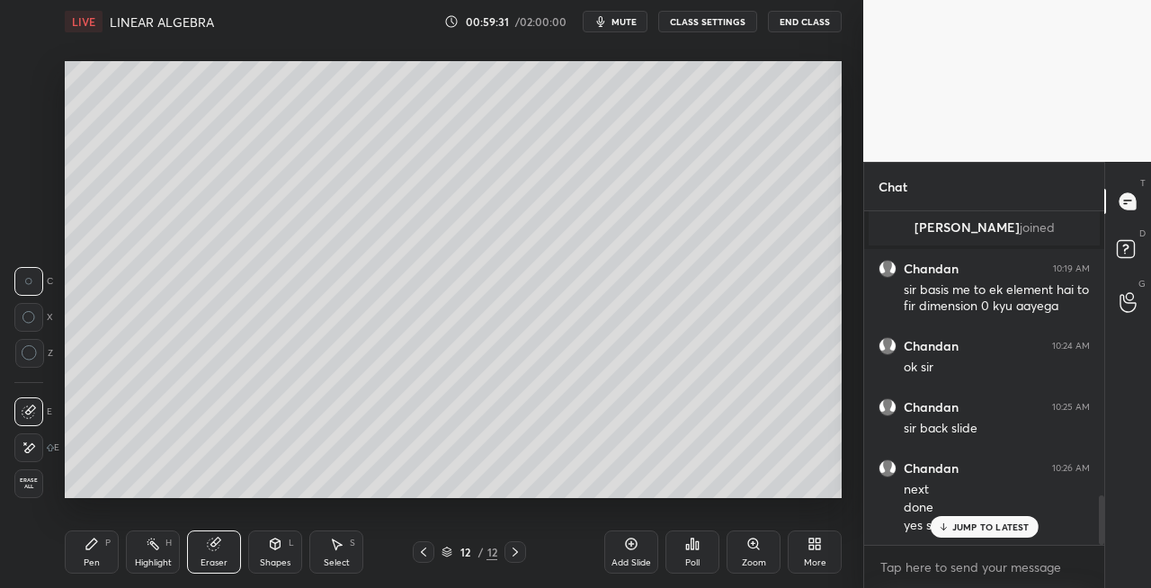
click at [100, 551] on div "Pen P" at bounding box center [92, 552] width 54 height 43
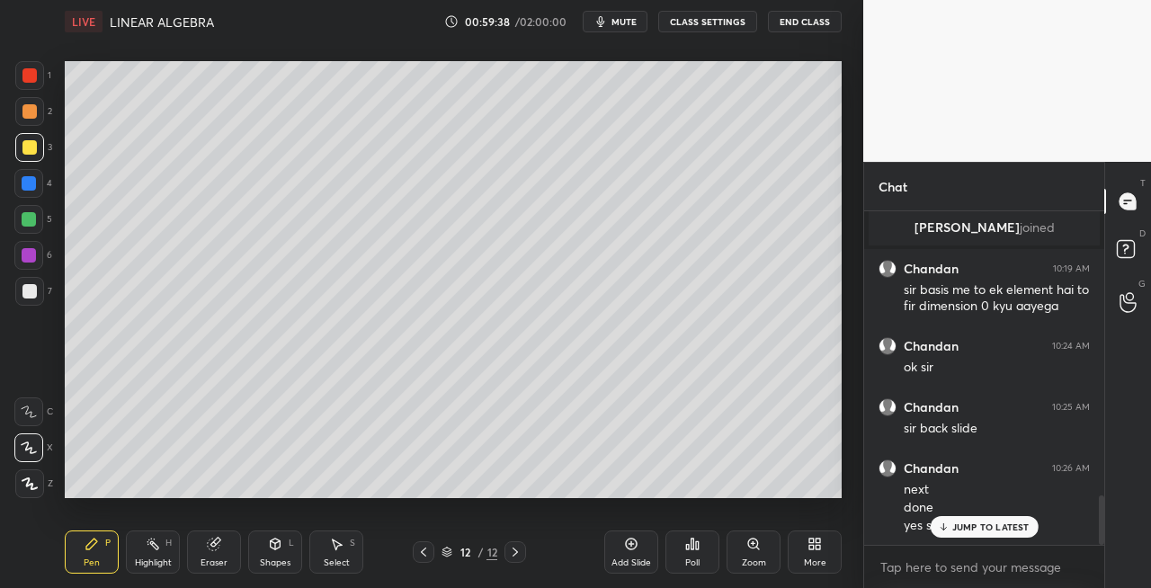
click at [208, 556] on div "Eraser" at bounding box center [214, 552] width 54 height 43
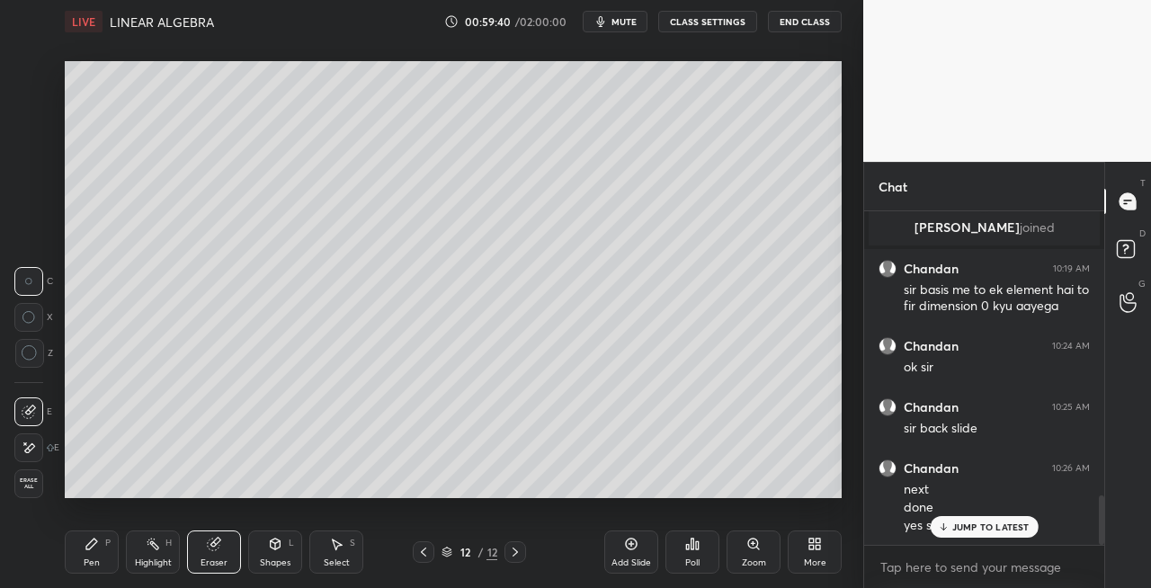
click at [91, 559] on div "Pen" at bounding box center [92, 563] width 16 height 9
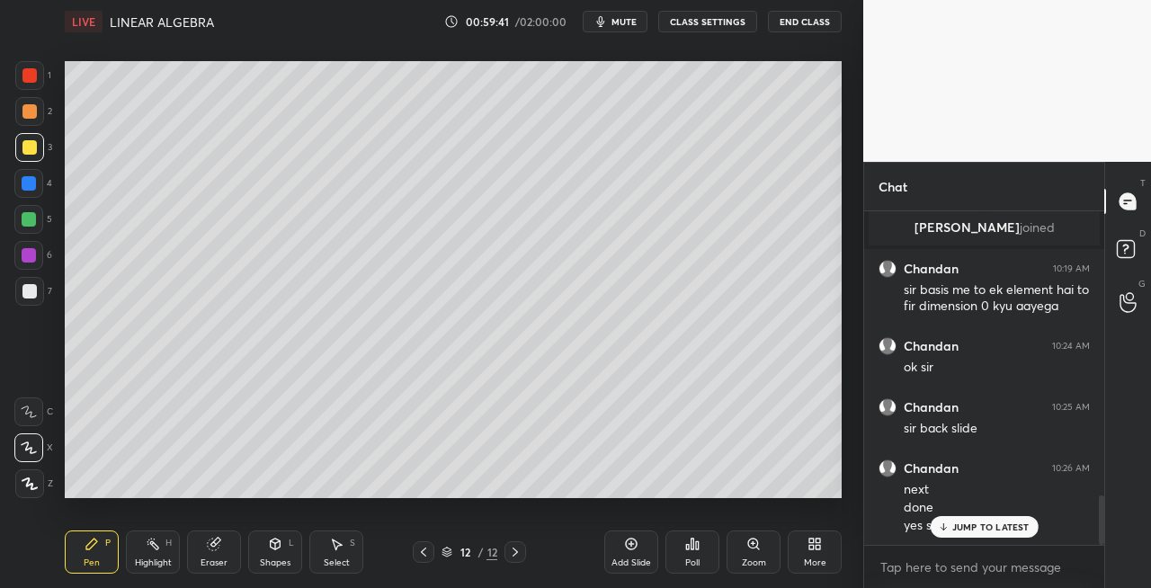
click at [22, 294] on div at bounding box center [29, 291] width 14 height 14
click at [290, 541] on div "L" at bounding box center [291, 543] width 5 height 9
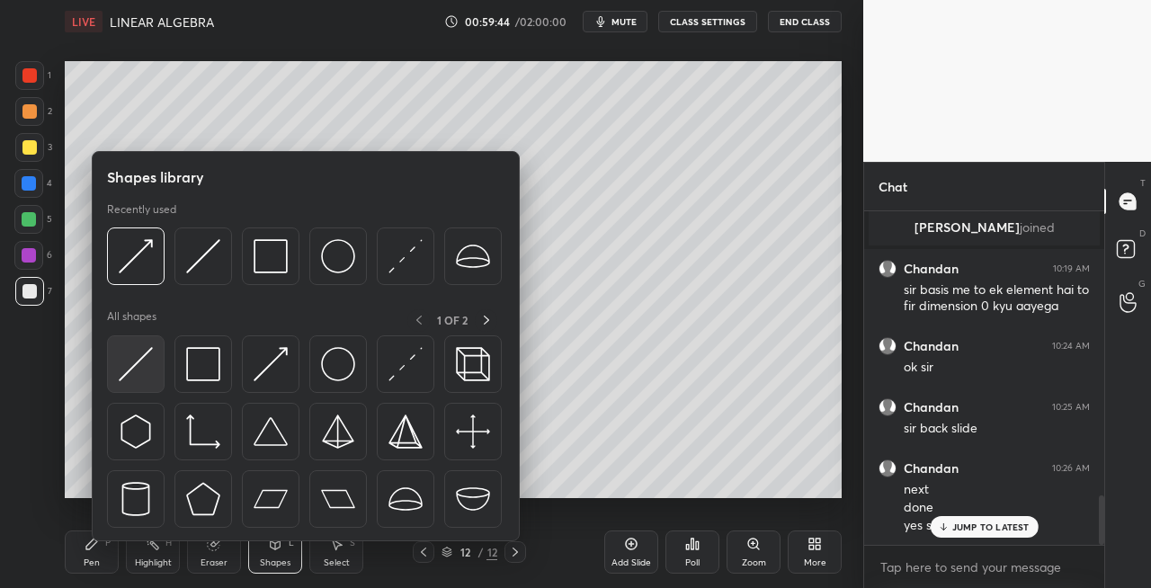
click at [136, 365] on img at bounding box center [136, 364] width 34 height 34
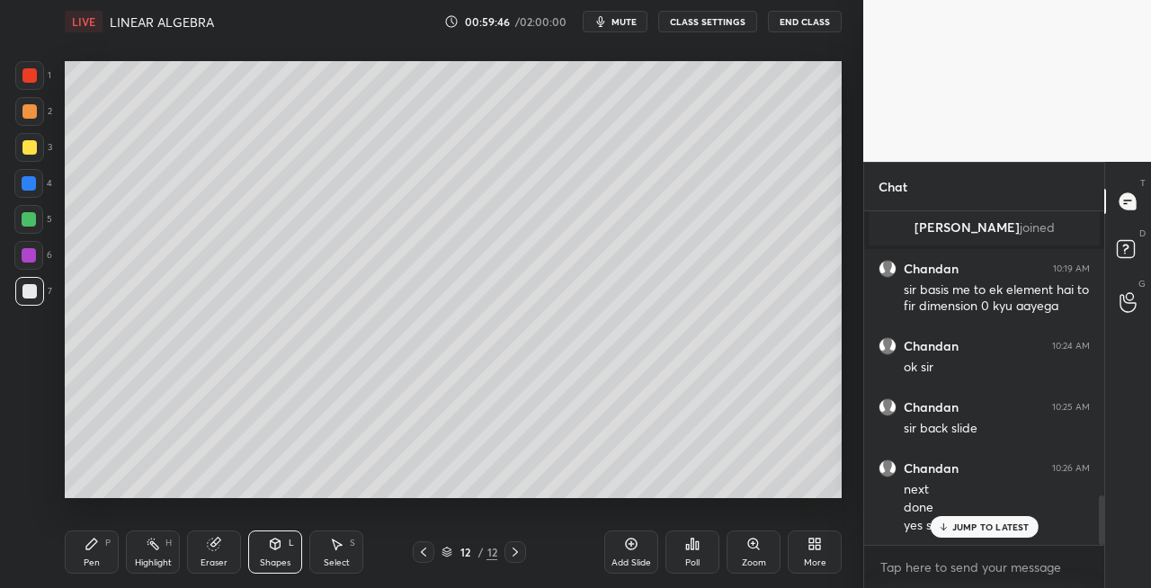
click at [421, 559] on icon at bounding box center [423, 552] width 14 height 14
click at [428, 554] on icon at bounding box center [423, 552] width 14 height 14
click at [430, 554] on icon at bounding box center [423, 552] width 14 height 14
click at [432, 554] on div at bounding box center [424, 552] width 22 height 22
click at [514, 555] on icon at bounding box center [515, 552] width 5 height 9
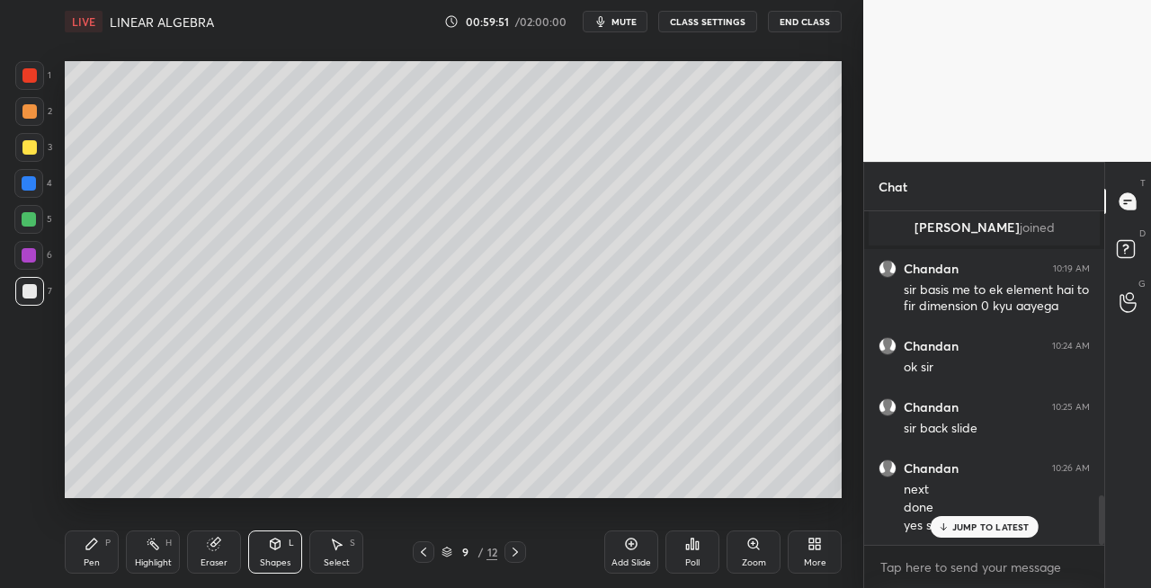
click at [514, 556] on icon at bounding box center [515, 552] width 14 height 14
click at [515, 553] on icon at bounding box center [515, 552] width 5 height 9
click at [518, 558] on icon at bounding box center [515, 552] width 14 height 14
click at [92, 550] on icon at bounding box center [92, 544] width 14 height 14
click at [202, 551] on div "Eraser" at bounding box center [214, 552] width 54 height 43
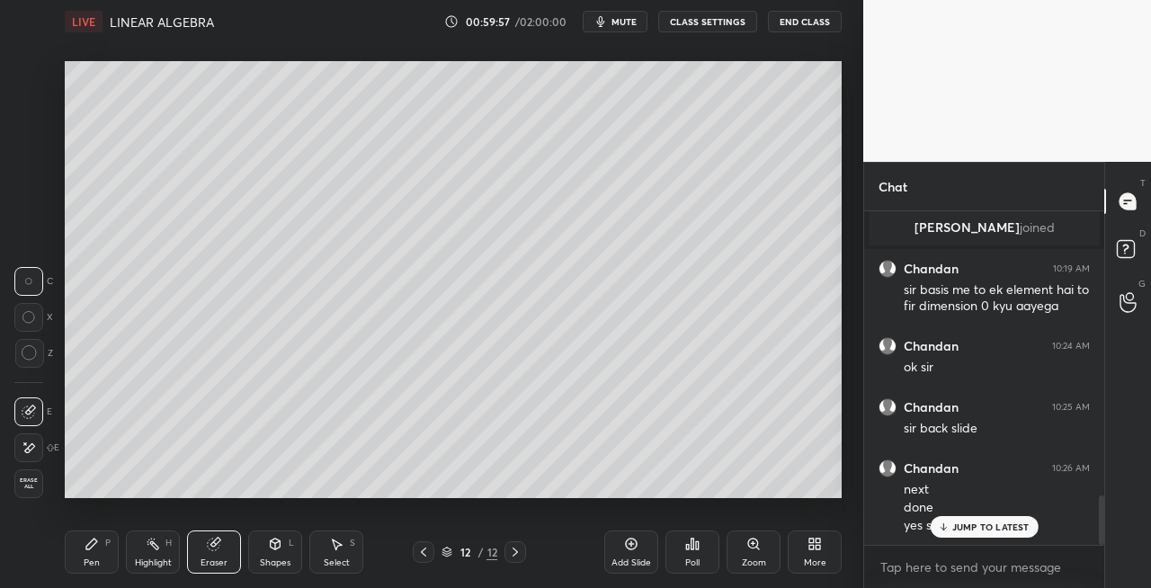
click at [103, 549] on div "Pen P" at bounding box center [92, 552] width 54 height 43
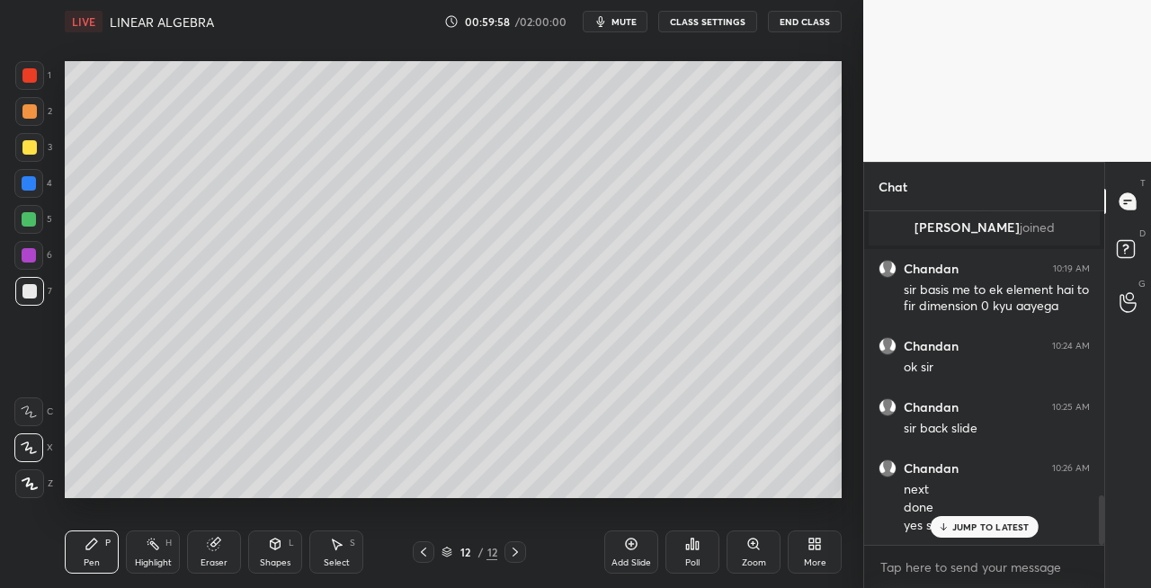
click at [27, 144] on div at bounding box center [29, 147] width 14 height 14
click at [200, 536] on div "Eraser" at bounding box center [214, 552] width 54 height 43
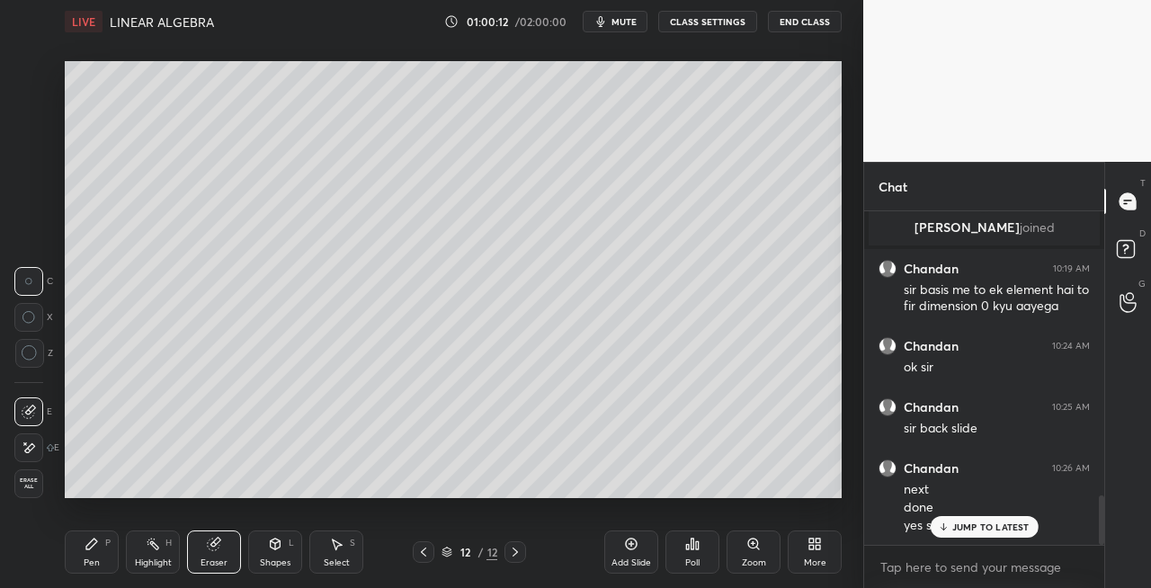
click at [624, 27] on button "mute" at bounding box center [615, 22] width 65 height 22
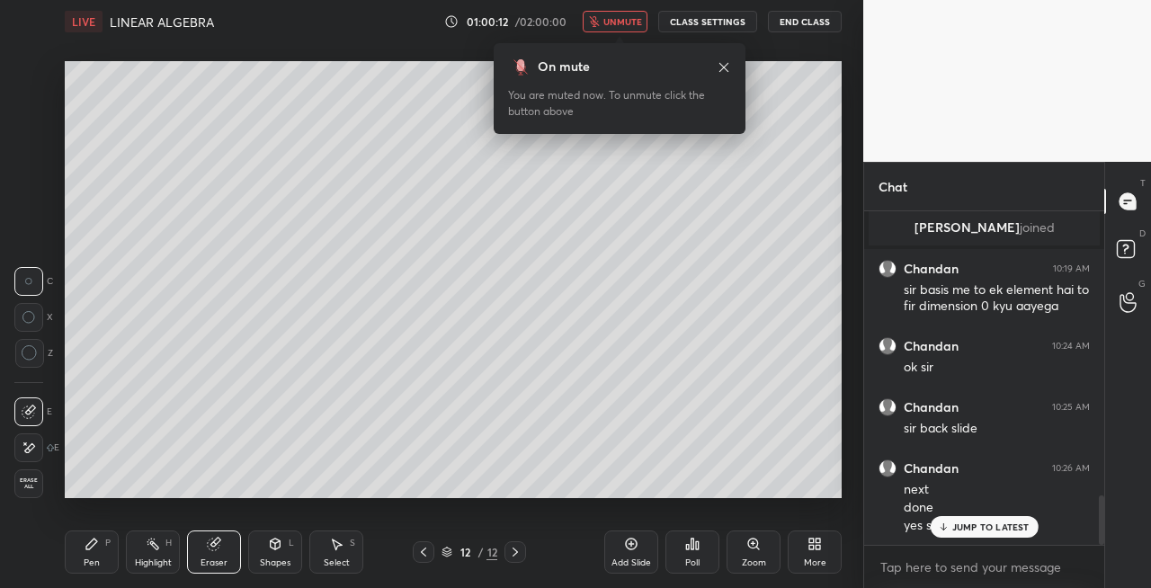
click at [638, 16] on span "unmute" at bounding box center [623, 21] width 39 height 13
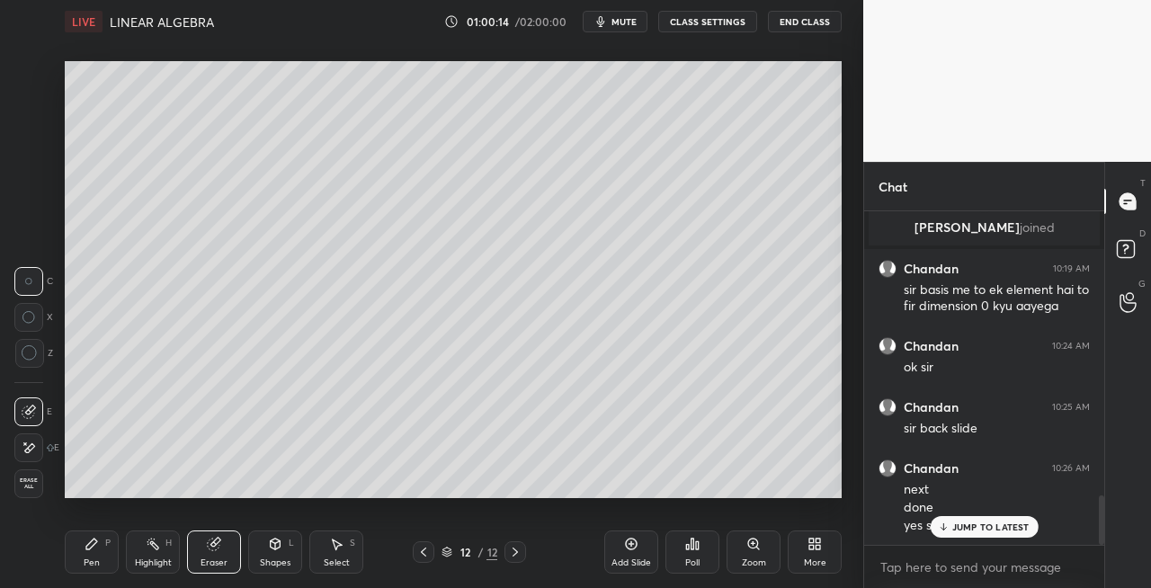
click at [628, 24] on span "mute" at bounding box center [624, 21] width 25 height 13
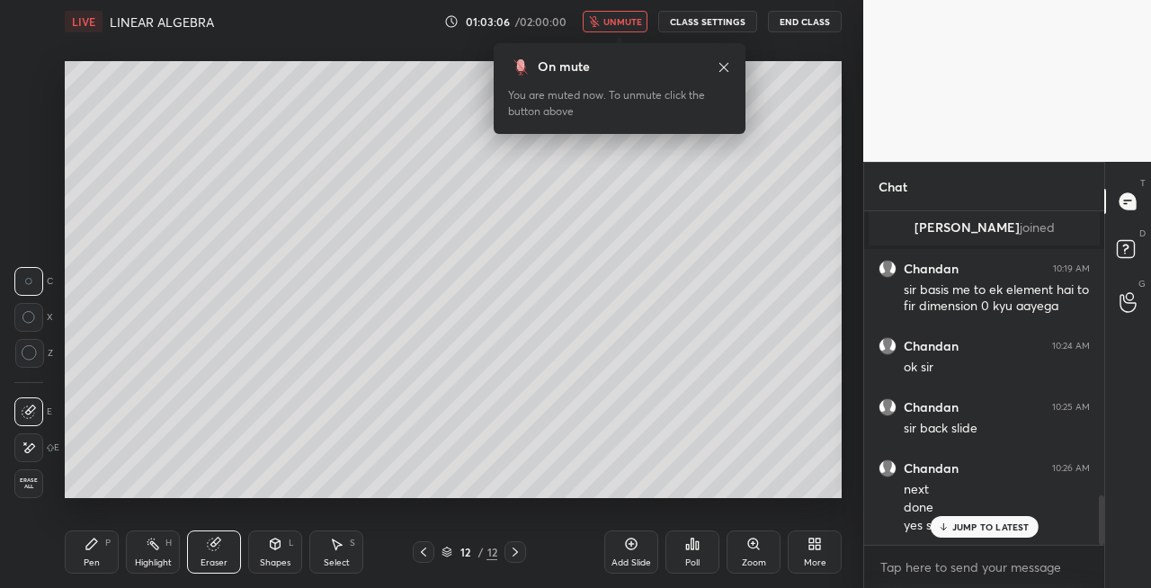
click at [624, 23] on span "unmute" at bounding box center [623, 21] width 39 height 13
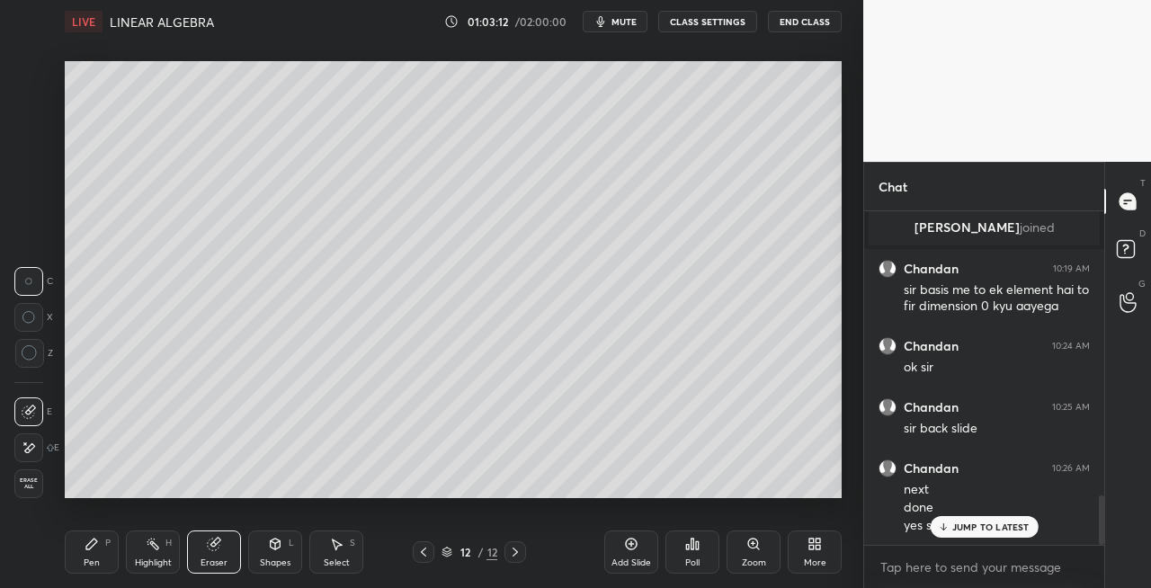
click at [97, 539] on icon at bounding box center [92, 544] width 14 height 14
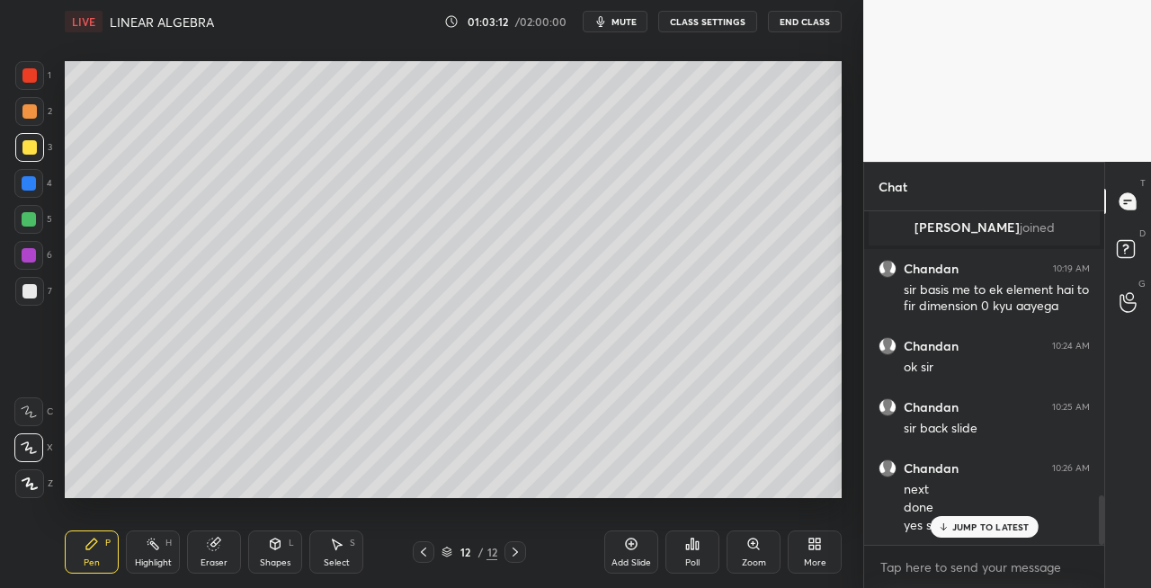
click at [28, 293] on div at bounding box center [29, 291] width 14 height 14
click at [201, 559] on div "Eraser" at bounding box center [214, 563] width 27 height 9
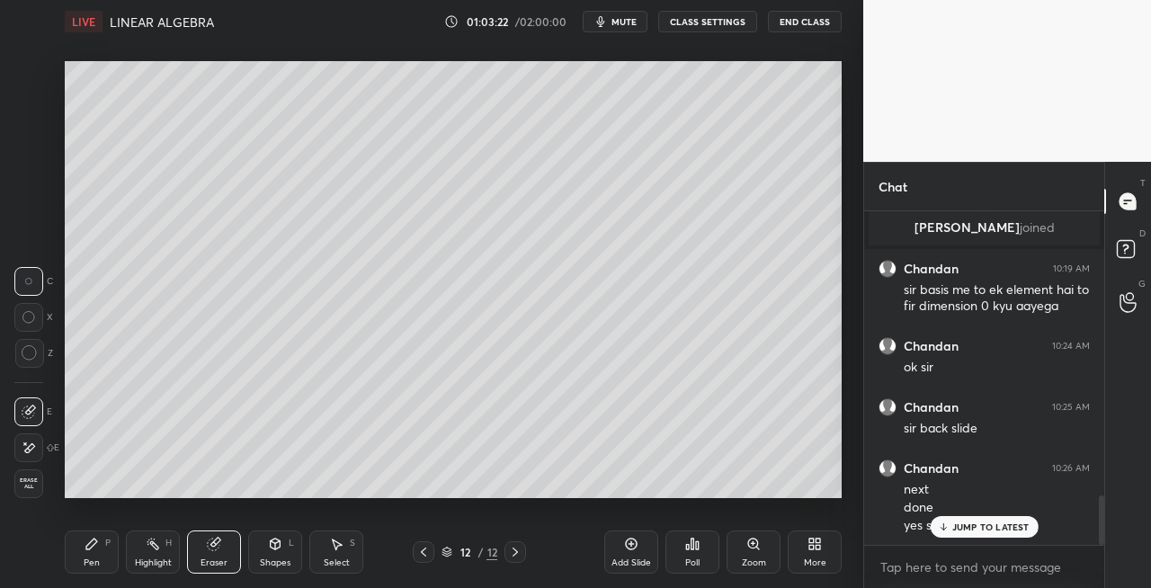
click at [77, 560] on div "Pen P" at bounding box center [92, 552] width 54 height 43
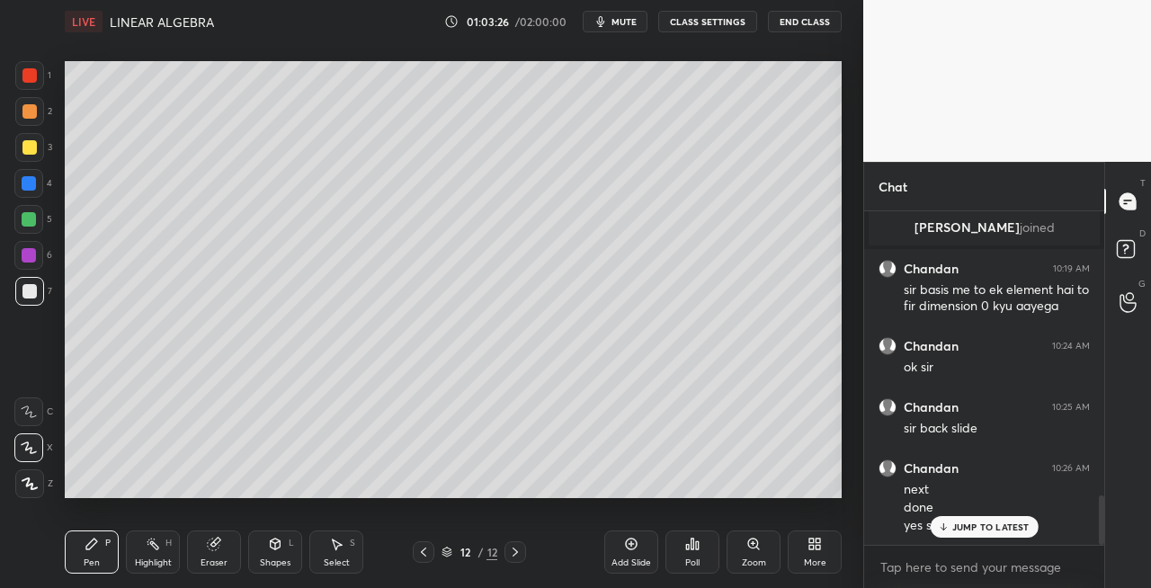
click at [212, 551] on div "Eraser" at bounding box center [214, 552] width 54 height 43
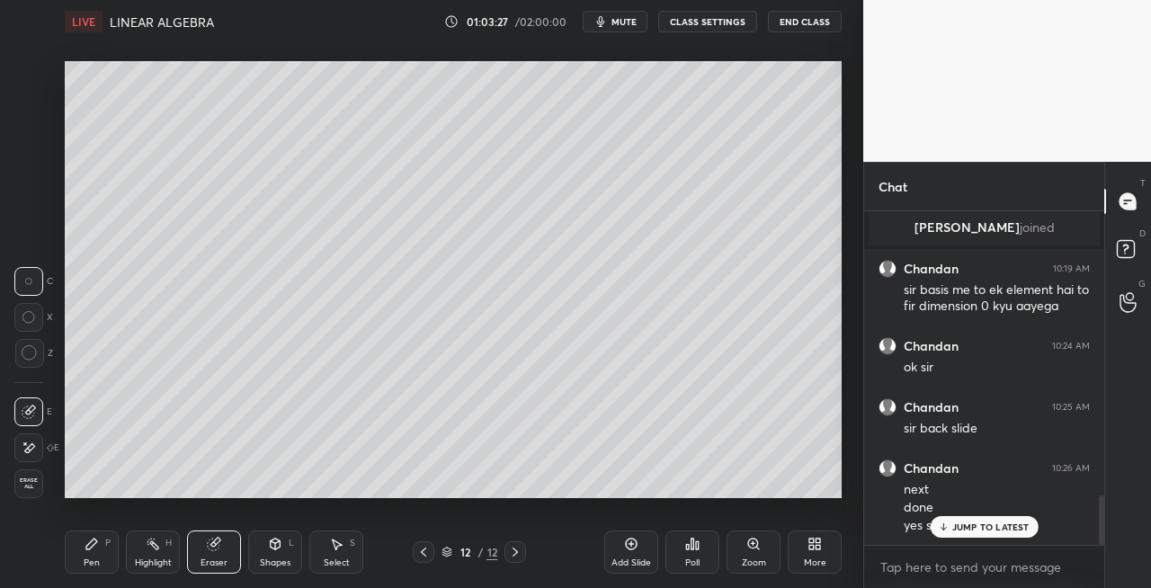
click at [102, 565] on div "Pen P" at bounding box center [92, 552] width 54 height 43
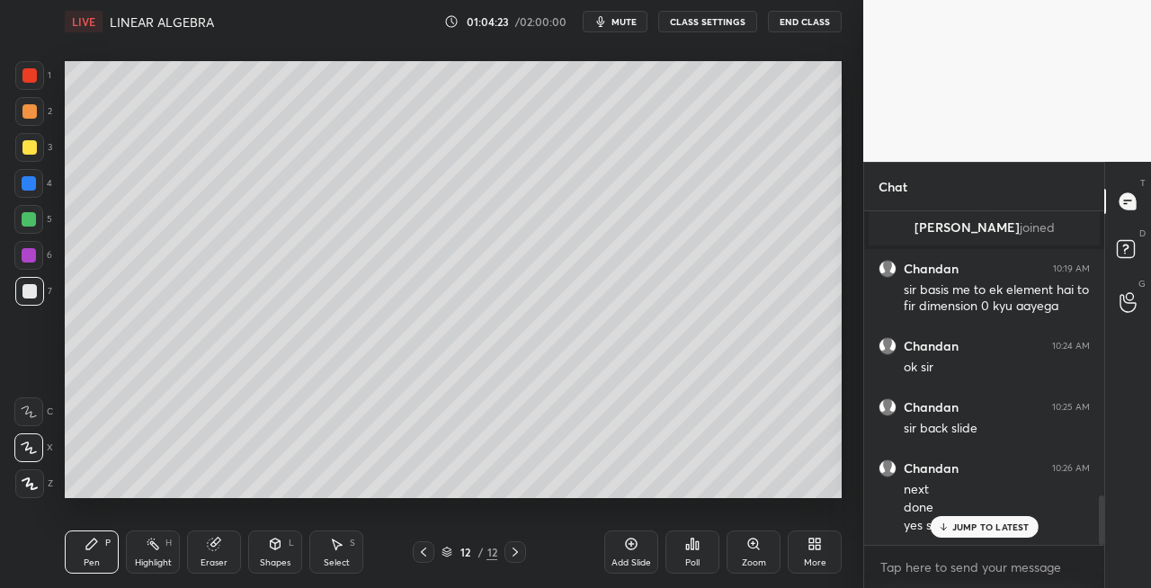
click at [514, 553] on icon at bounding box center [515, 552] width 14 height 14
click at [610, 561] on div "Add Slide" at bounding box center [631, 552] width 54 height 43
click at [428, 552] on icon at bounding box center [423, 552] width 14 height 14
click at [509, 554] on icon at bounding box center [515, 552] width 14 height 14
click at [431, 554] on div at bounding box center [424, 552] width 22 height 22
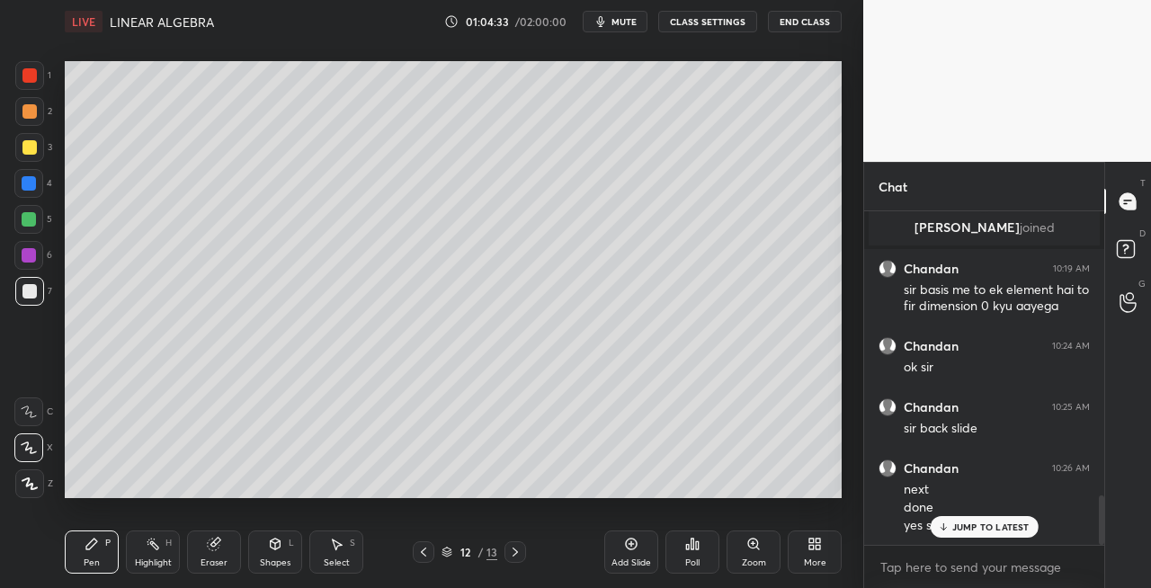
click at [516, 550] on icon at bounding box center [515, 552] width 5 height 9
click at [228, 556] on div "Eraser" at bounding box center [214, 552] width 54 height 43
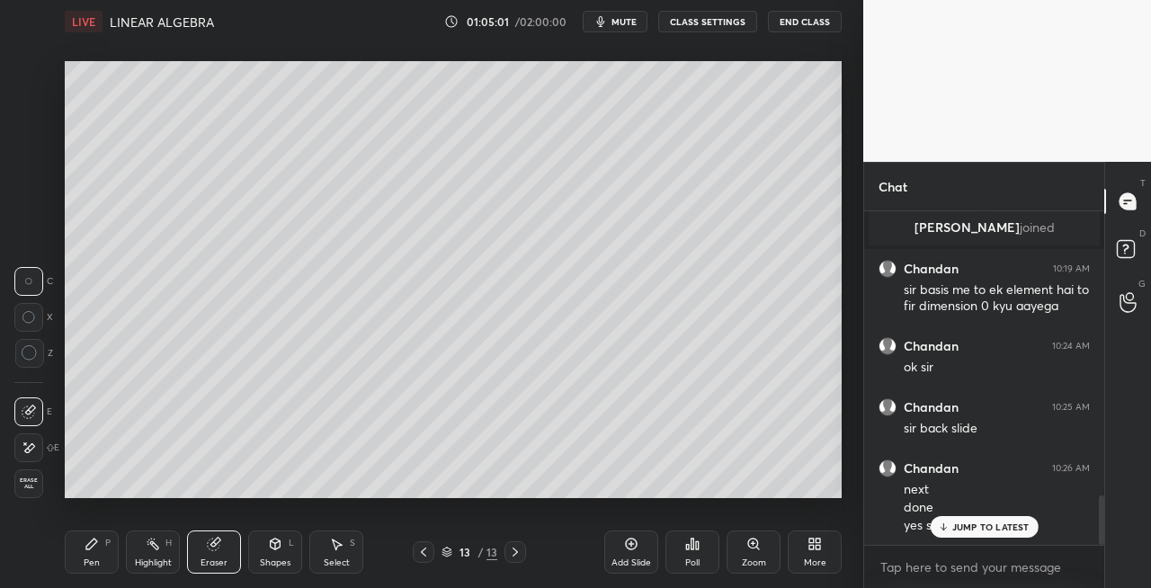
click at [94, 559] on div "Pen" at bounding box center [92, 563] width 16 height 9
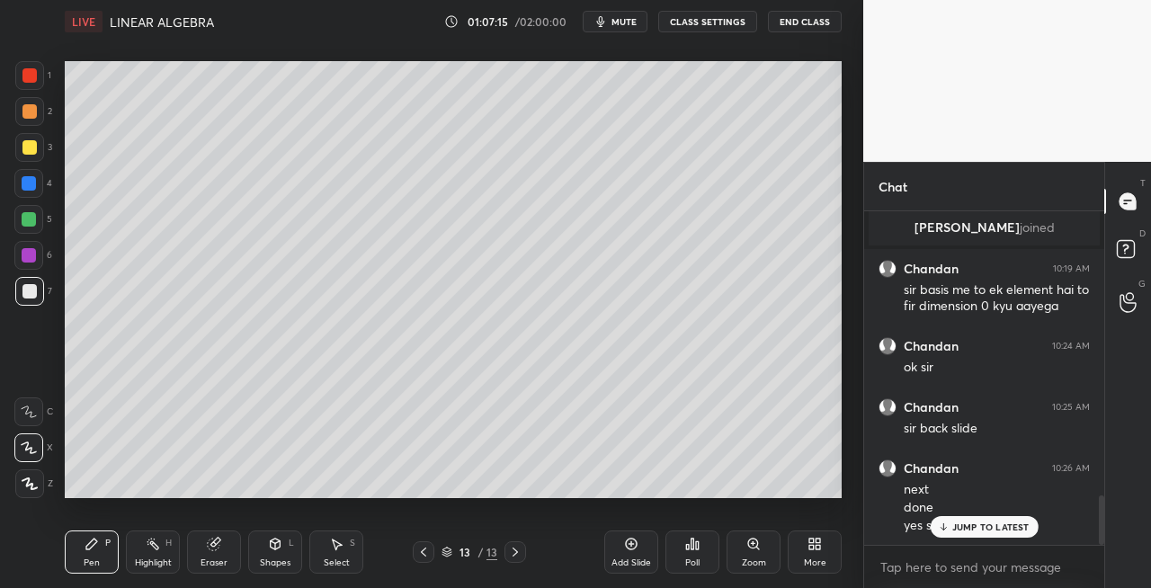
click at [517, 556] on icon at bounding box center [515, 552] width 14 height 14
click at [521, 556] on icon at bounding box center [515, 552] width 14 height 14
click at [631, 567] on div "Add Slide" at bounding box center [632, 563] width 40 height 9
click at [275, 551] on div "Shapes L" at bounding box center [275, 552] width 54 height 43
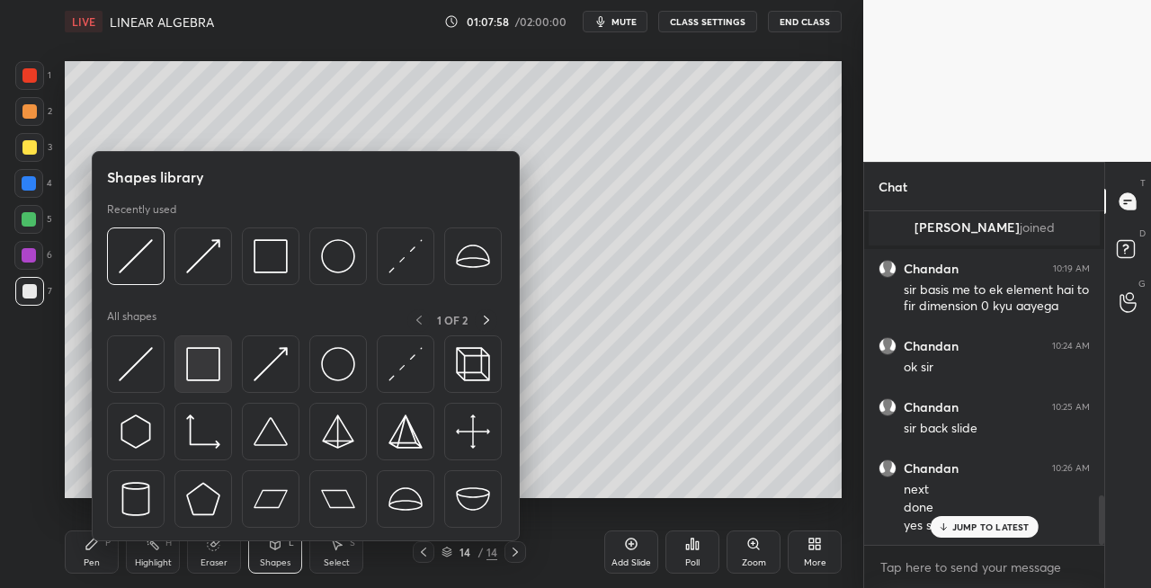
click at [207, 372] on img at bounding box center [203, 364] width 34 height 34
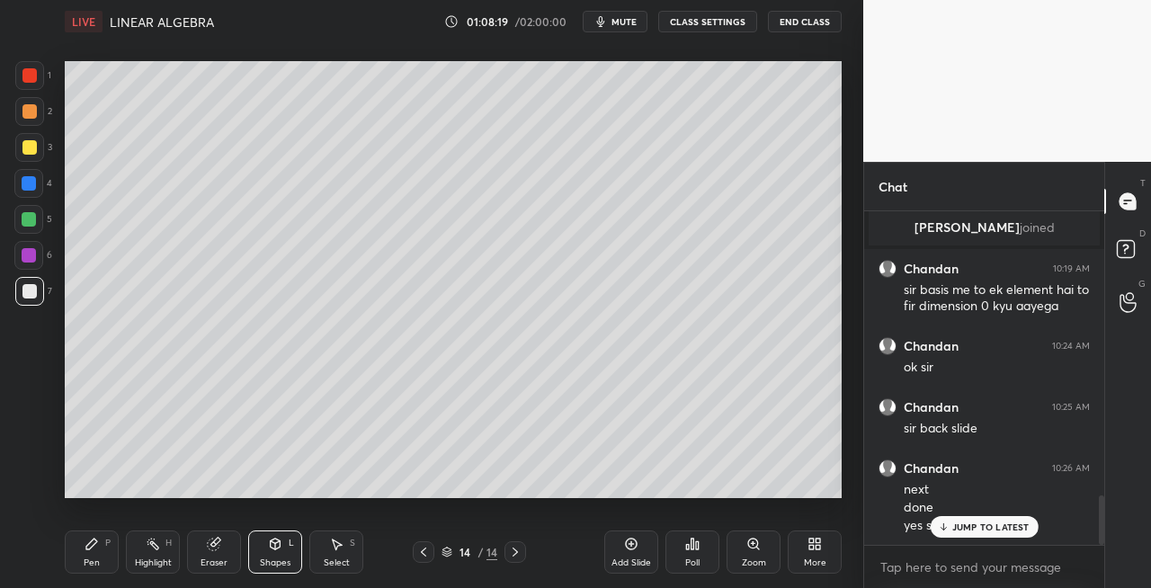
click at [432, 558] on div at bounding box center [424, 552] width 22 height 22
click at [426, 554] on icon at bounding box center [423, 552] width 14 height 14
click at [515, 552] on icon at bounding box center [515, 552] width 14 height 14
click at [516, 551] on icon at bounding box center [515, 552] width 5 height 9
click at [81, 554] on div "Pen P" at bounding box center [92, 552] width 54 height 43
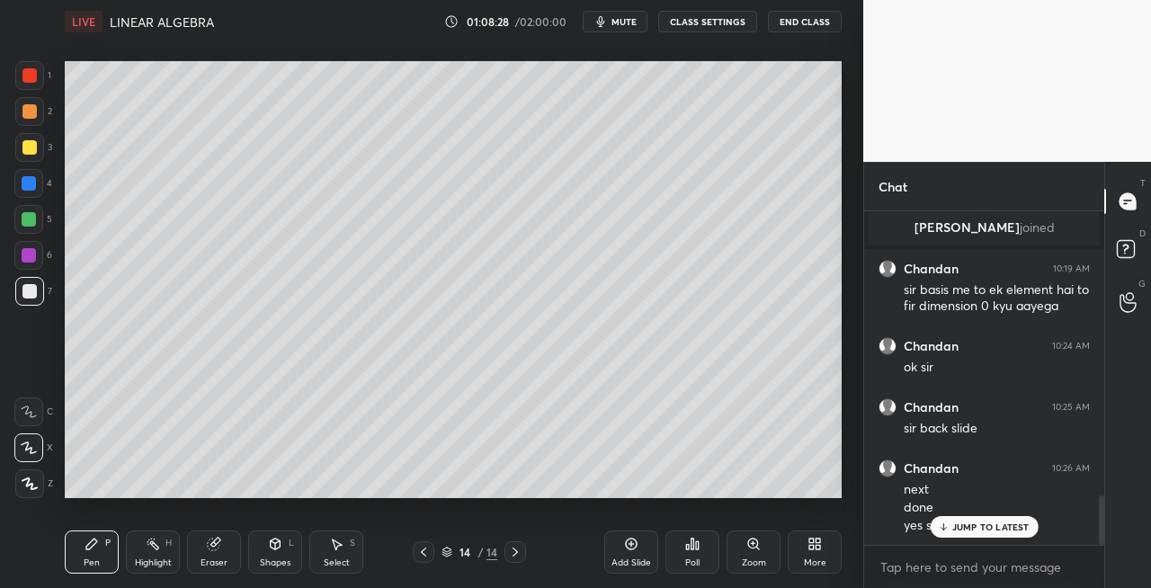
click at [423, 558] on icon at bounding box center [423, 552] width 14 height 14
click at [424, 558] on icon at bounding box center [423, 552] width 14 height 14
click at [516, 556] on icon at bounding box center [515, 552] width 14 height 14
click at [516, 550] on icon at bounding box center [515, 552] width 14 height 14
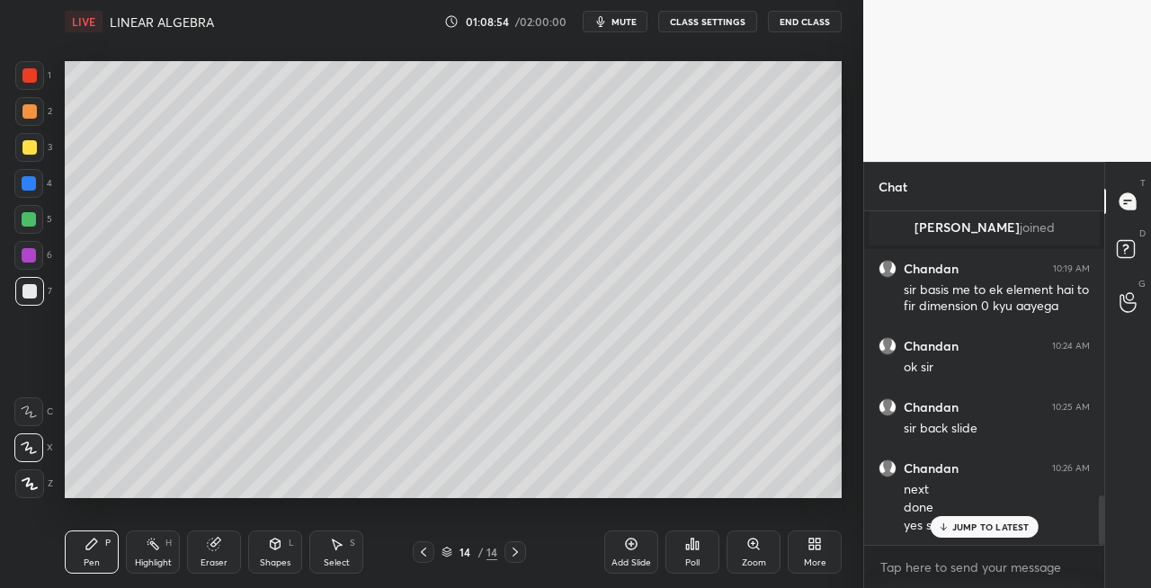
click at [205, 554] on div "Eraser" at bounding box center [214, 552] width 54 height 43
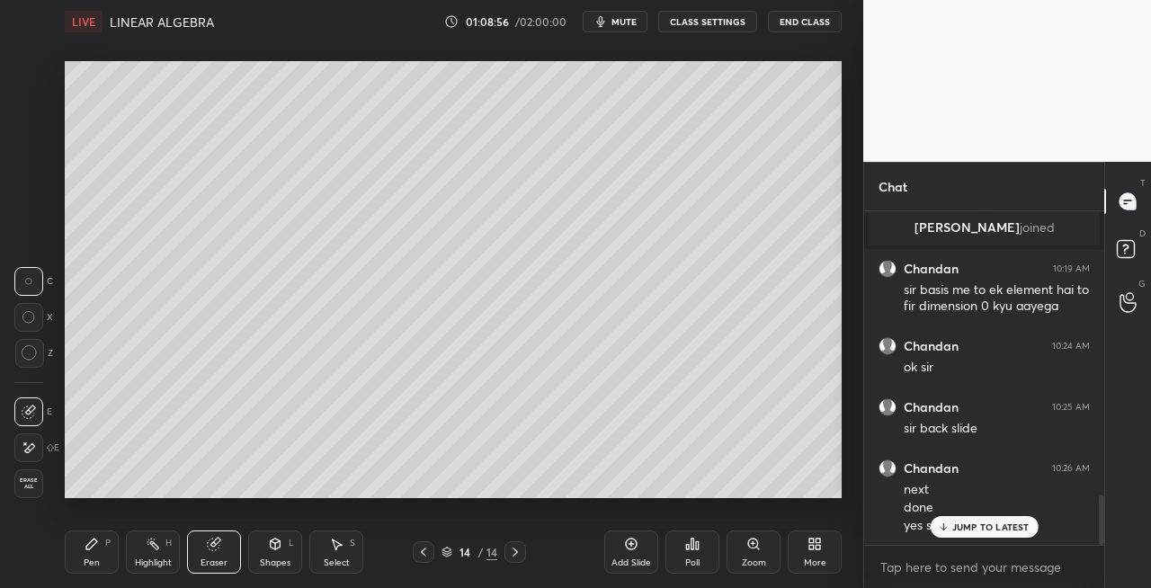
click at [90, 563] on div "Pen" at bounding box center [92, 563] width 16 height 9
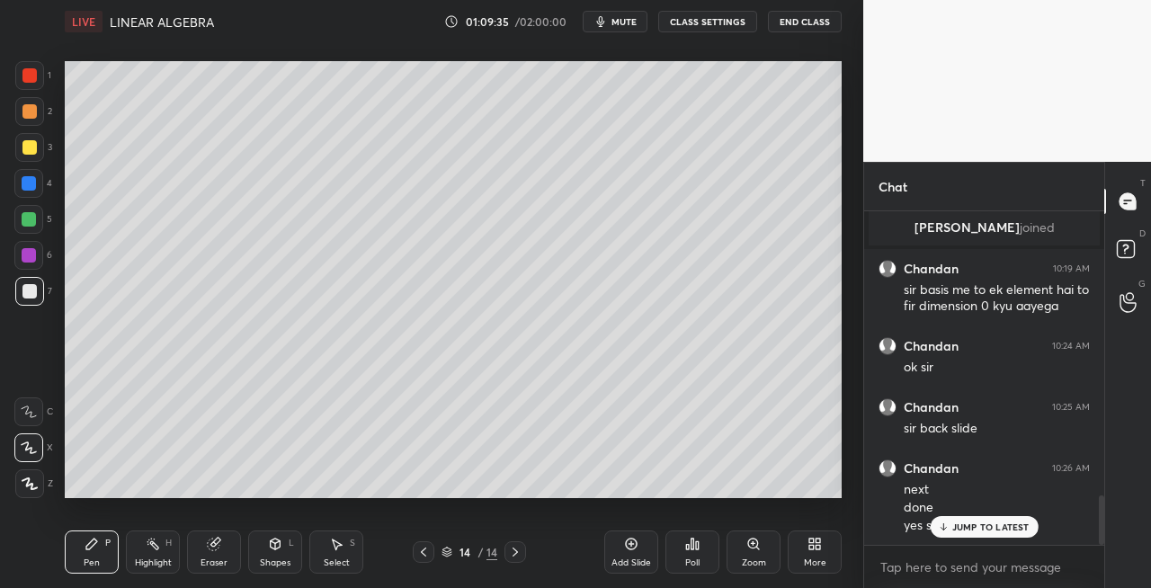
click at [275, 547] on icon at bounding box center [276, 544] width 10 height 11
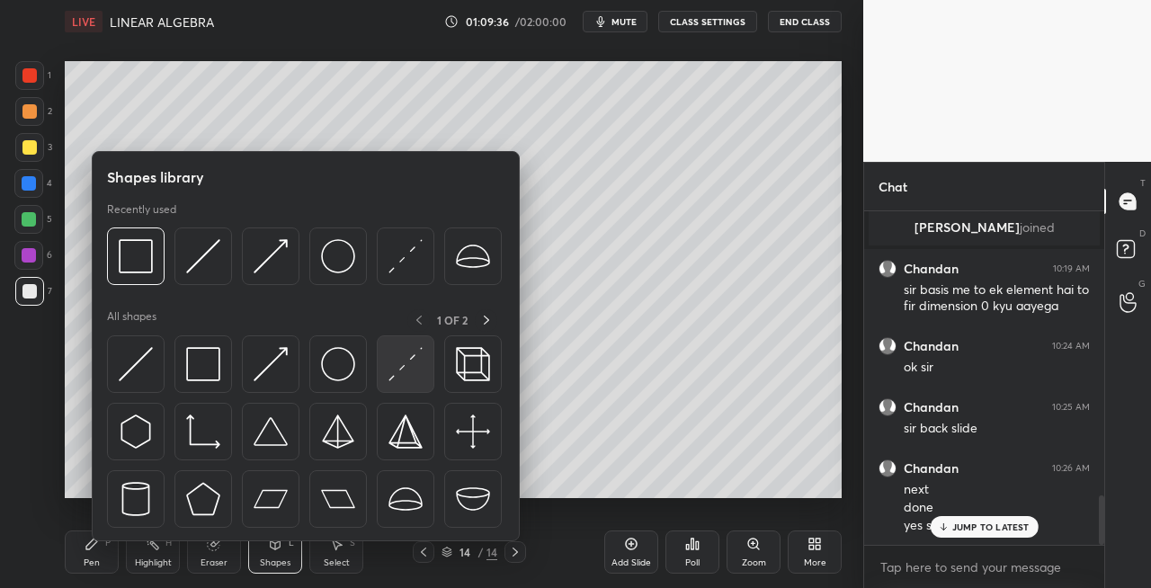
click at [403, 374] on img at bounding box center [406, 364] width 34 height 34
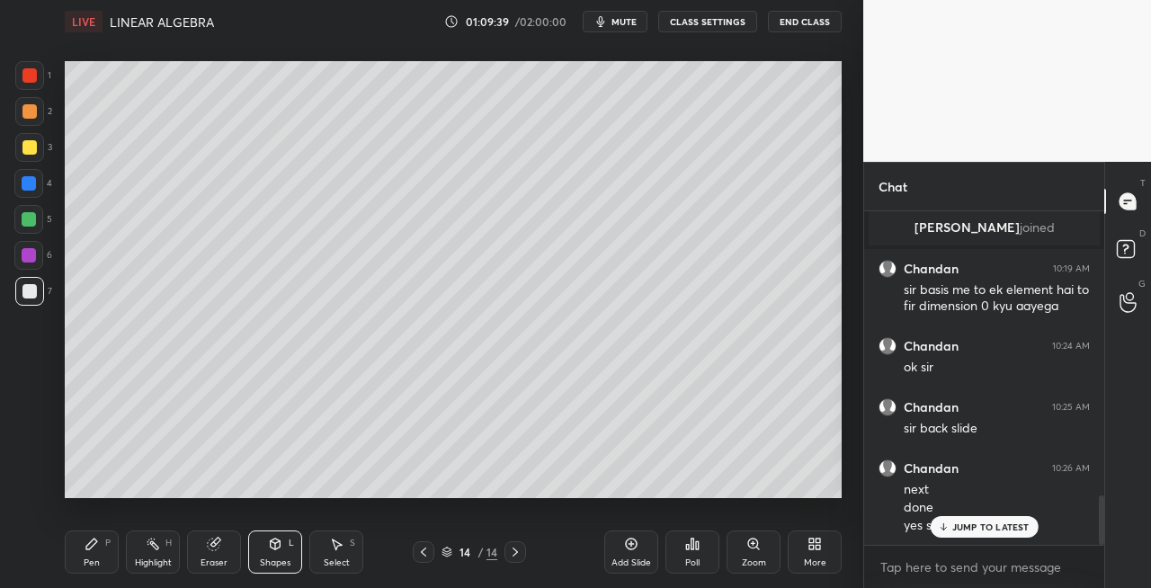
click at [90, 559] on div "Pen" at bounding box center [92, 563] width 16 height 9
click at [425, 549] on icon at bounding box center [423, 552] width 14 height 14
click at [419, 554] on icon at bounding box center [423, 552] width 14 height 14
click at [511, 556] on icon at bounding box center [515, 552] width 14 height 14
click at [517, 556] on icon at bounding box center [515, 552] width 14 height 14
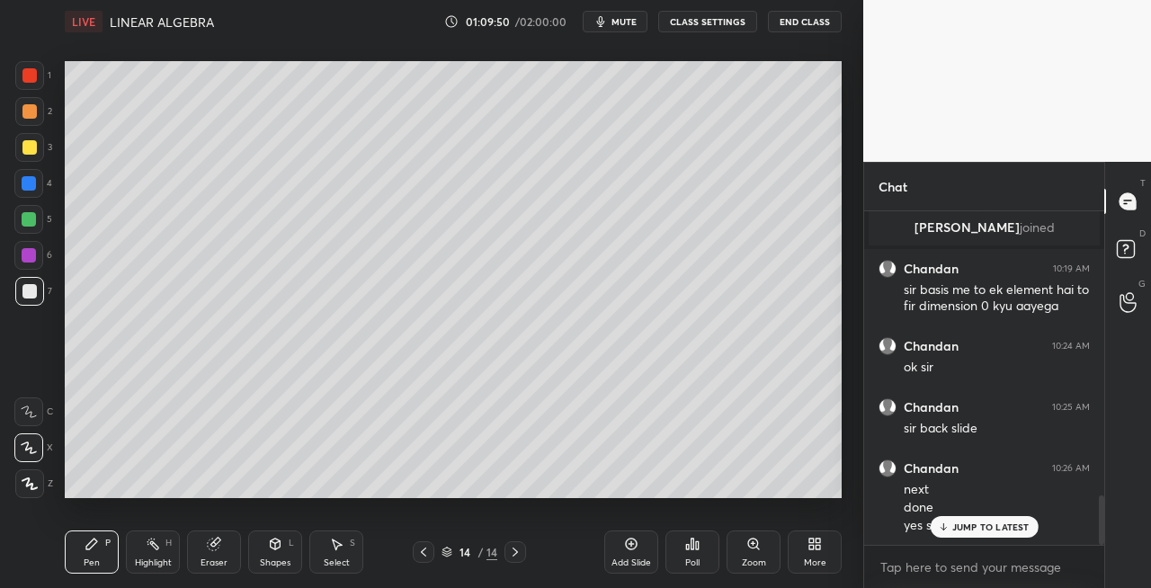
click at [514, 558] on icon at bounding box center [515, 552] width 14 height 14
click at [520, 556] on icon at bounding box center [515, 552] width 14 height 14
click at [224, 550] on div "Eraser" at bounding box center [214, 552] width 54 height 43
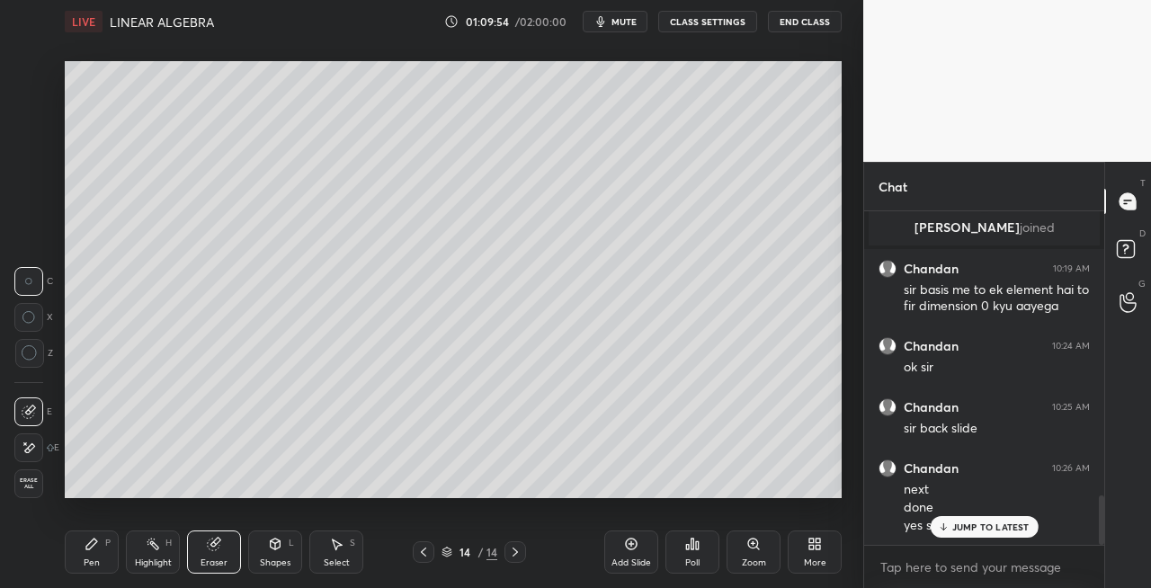
click at [83, 545] on div "Pen P" at bounding box center [92, 552] width 54 height 43
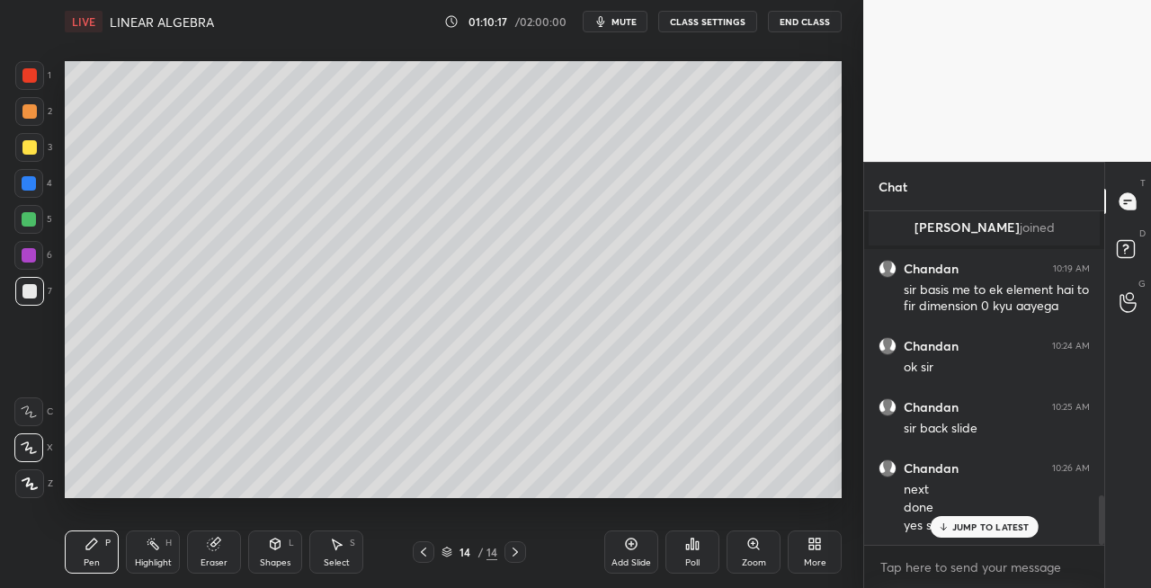
click at [626, 20] on span "mute" at bounding box center [624, 21] width 25 height 13
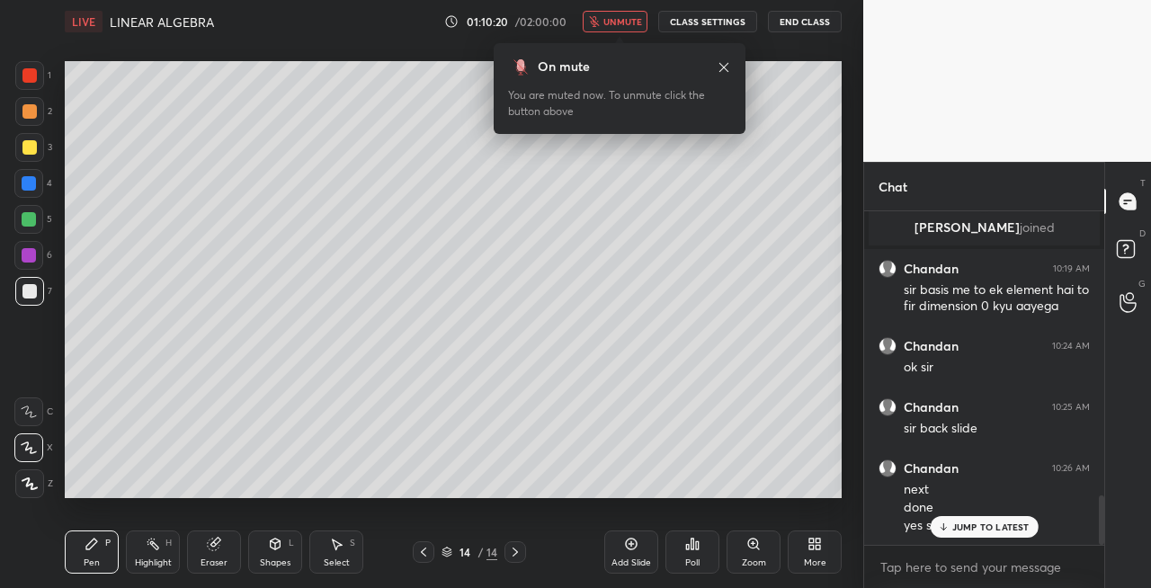
click at [631, 24] on span "unmute" at bounding box center [623, 21] width 39 height 13
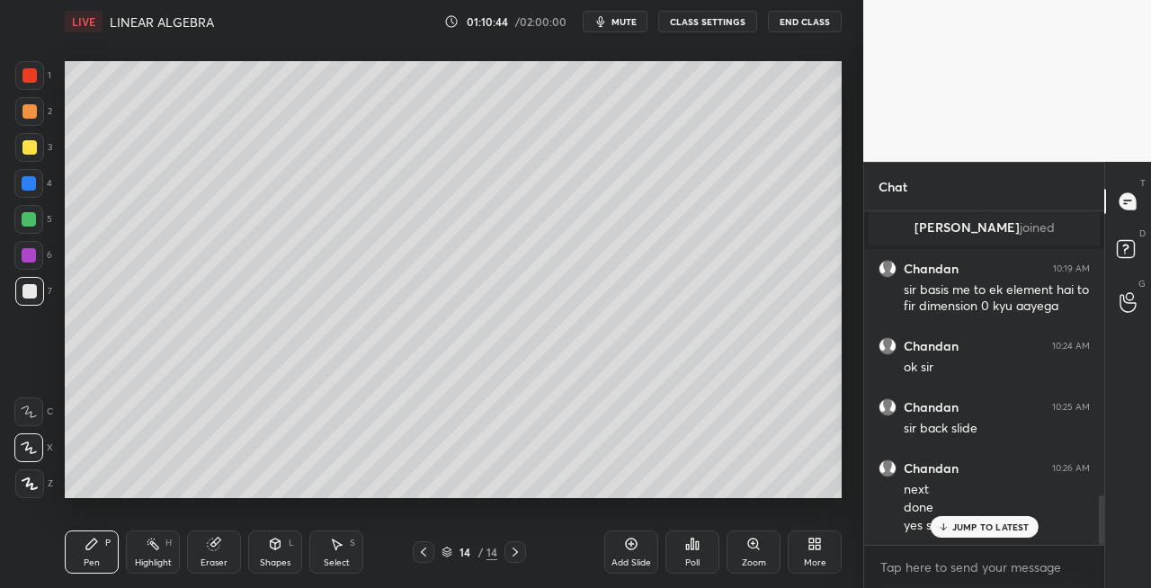
click at [519, 552] on icon at bounding box center [515, 552] width 14 height 14
click at [520, 554] on icon at bounding box center [515, 552] width 14 height 14
click at [619, 559] on div "Add Slide" at bounding box center [632, 563] width 40 height 9
click at [209, 541] on icon at bounding box center [214, 545] width 12 height 12
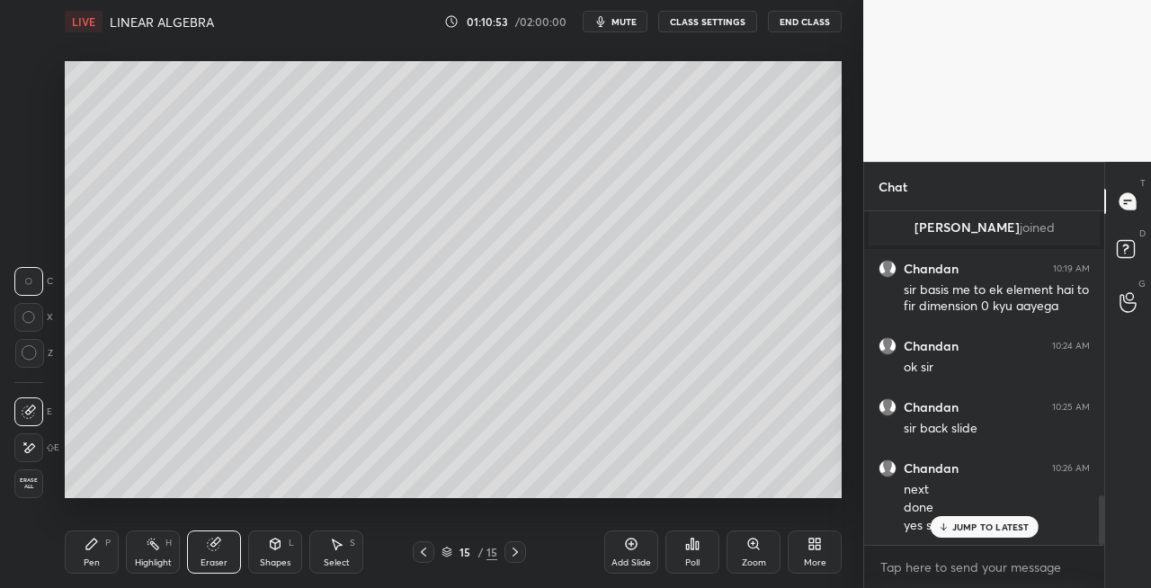
click at [90, 549] on icon at bounding box center [91, 544] width 11 height 11
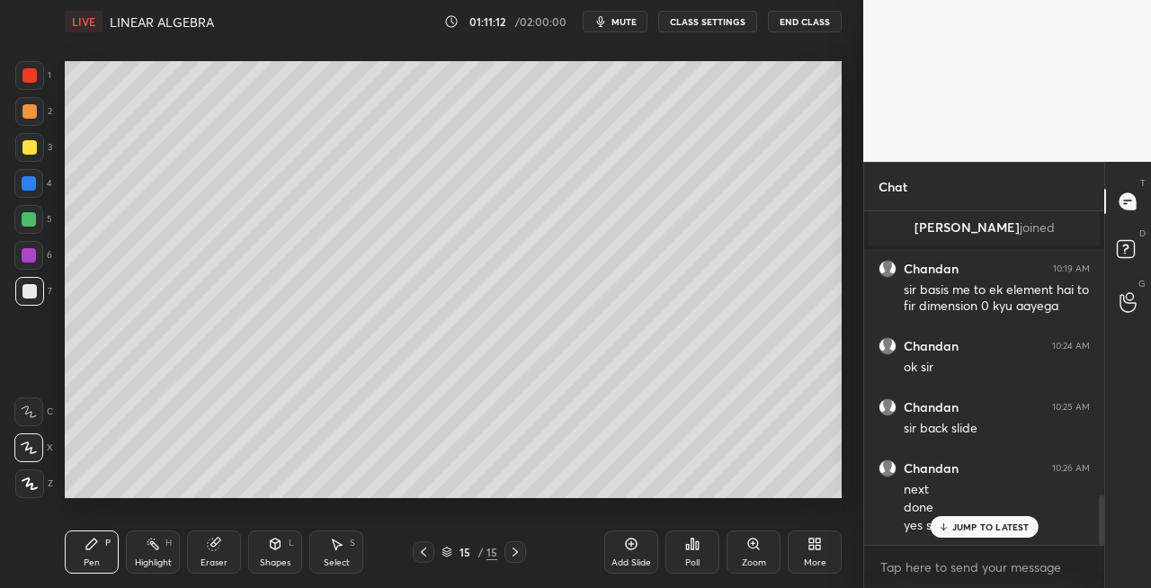
click at [201, 546] on div "Eraser" at bounding box center [214, 552] width 54 height 43
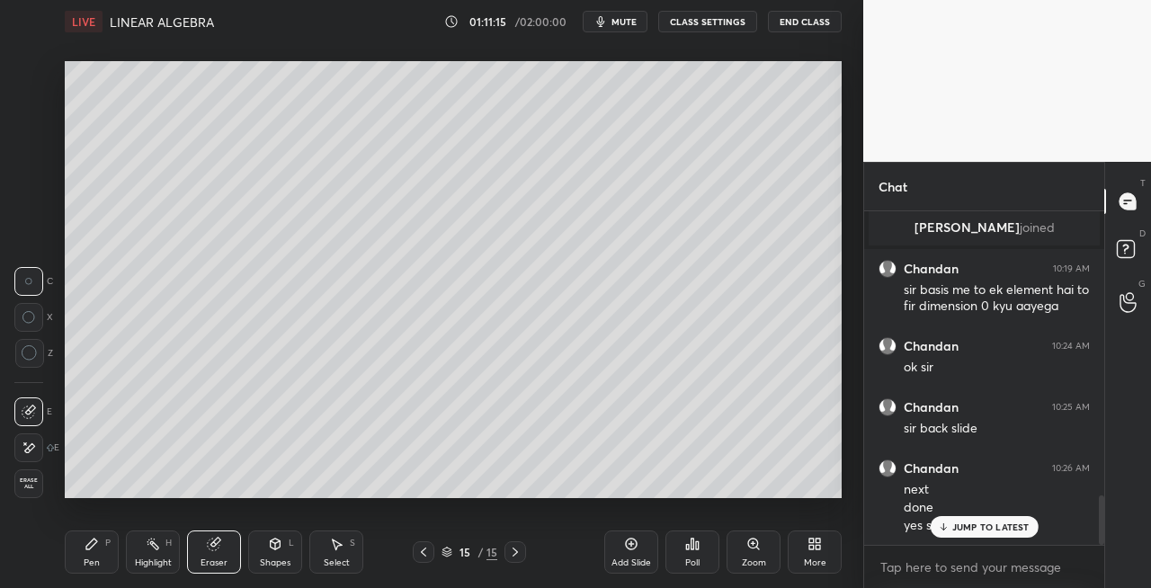
click at [104, 552] on div "Pen P" at bounding box center [92, 552] width 54 height 43
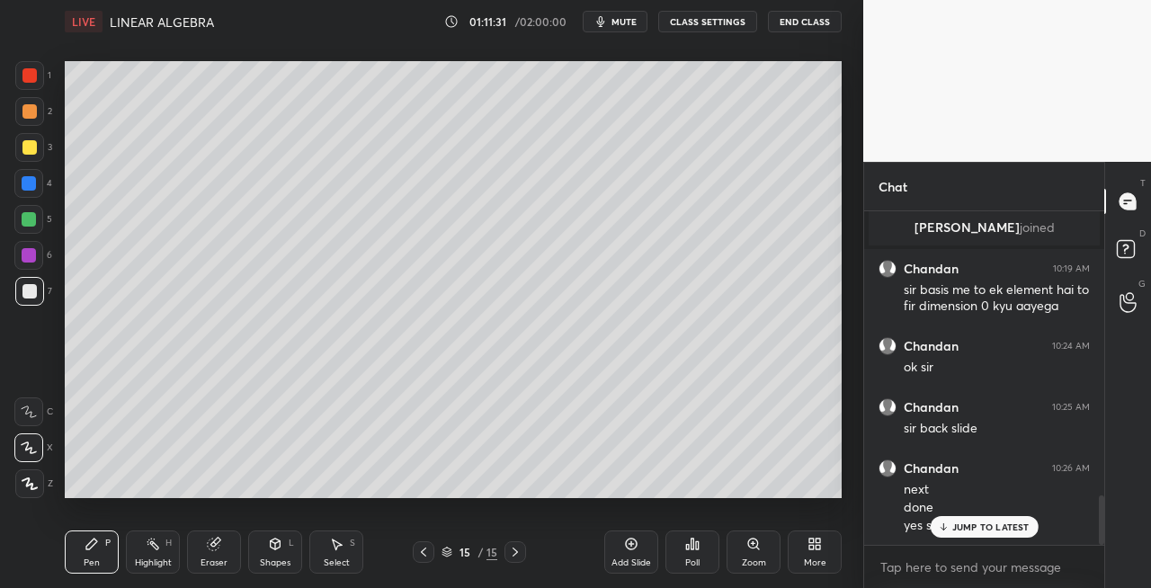
click at [276, 553] on div "Shapes L" at bounding box center [275, 552] width 54 height 43
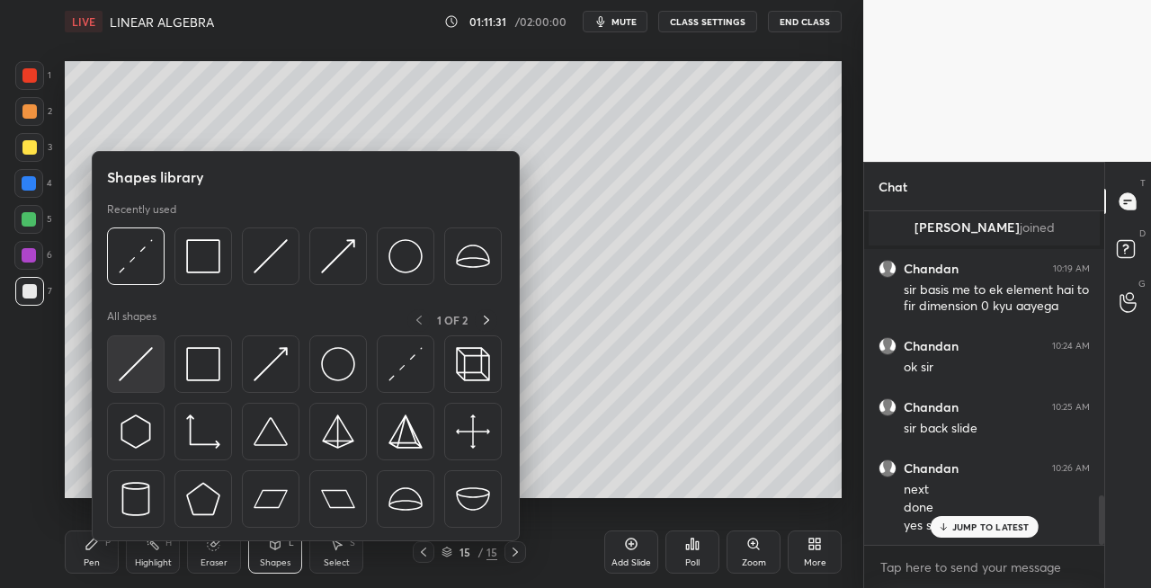
click at [130, 367] on img at bounding box center [136, 364] width 34 height 34
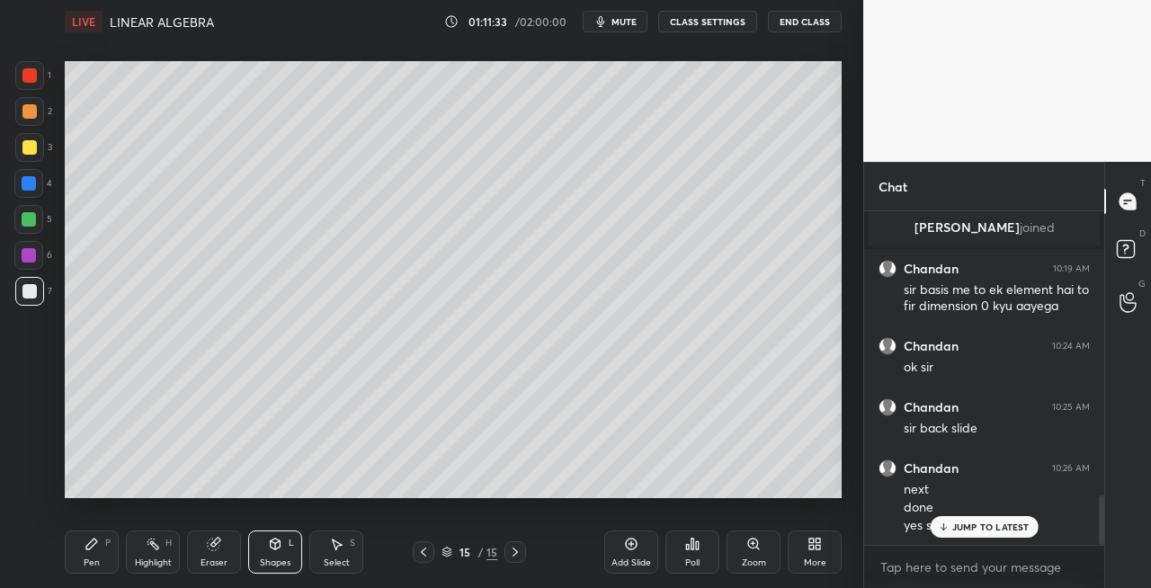
click at [77, 564] on div "Pen P" at bounding box center [92, 552] width 54 height 43
click at [276, 561] on div "Shapes" at bounding box center [275, 563] width 31 height 9
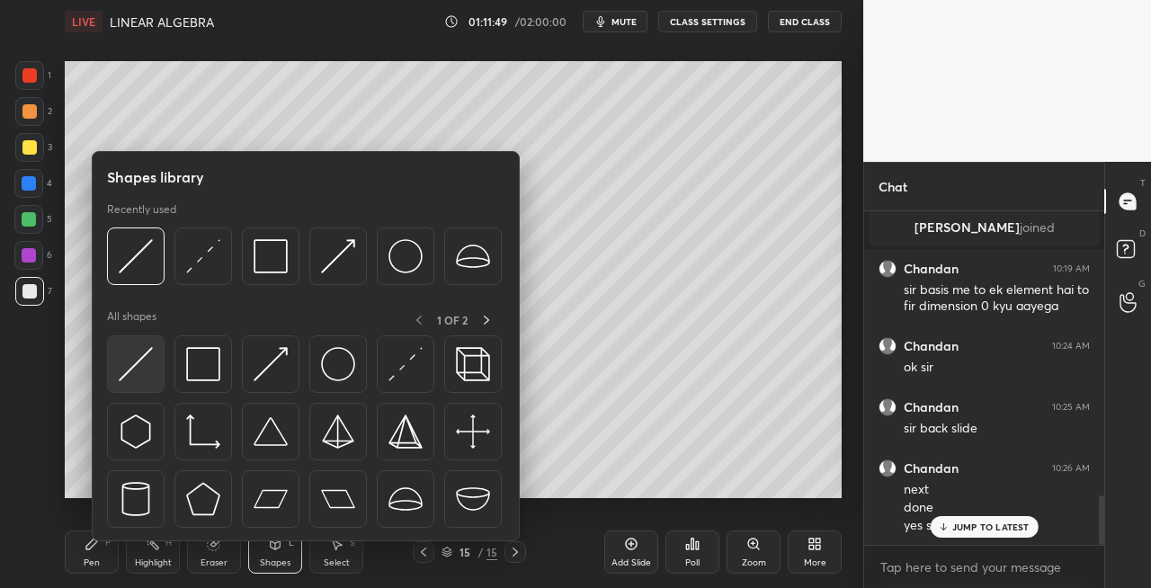
click at [124, 378] on img at bounding box center [136, 364] width 34 height 34
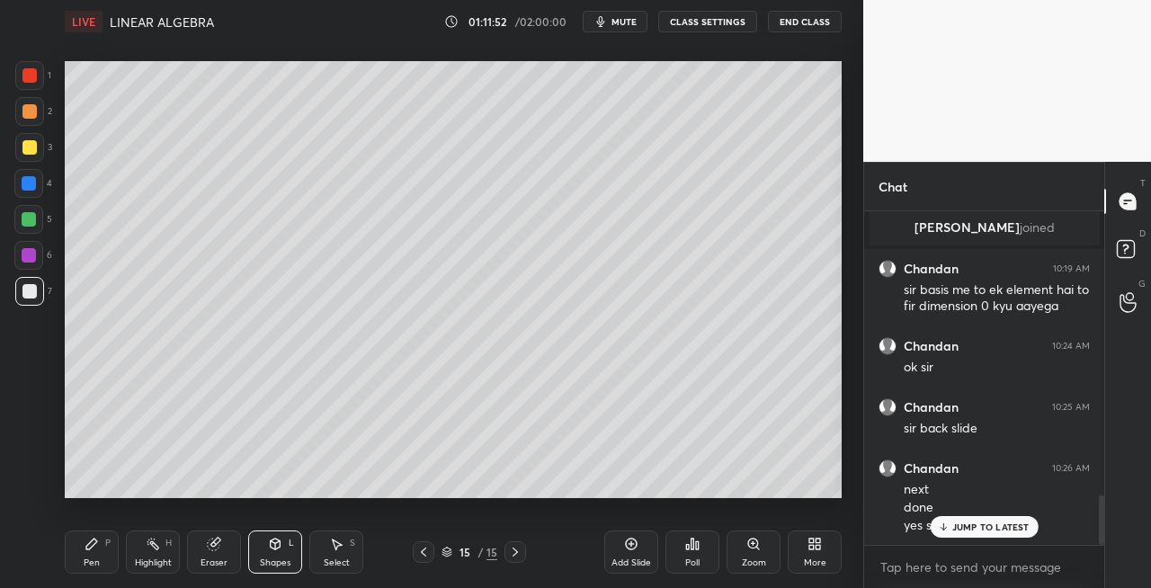
click at [119, 567] on div "Pen P Highlight H Eraser Shapes L Select S" at bounding box center [200, 552] width 270 height 43
click at [106, 552] on div "Pen P" at bounding box center [92, 552] width 54 height 43
click at [276, 552] on div "Shapes L" at bounding box center [275, 552] width 54 height 43
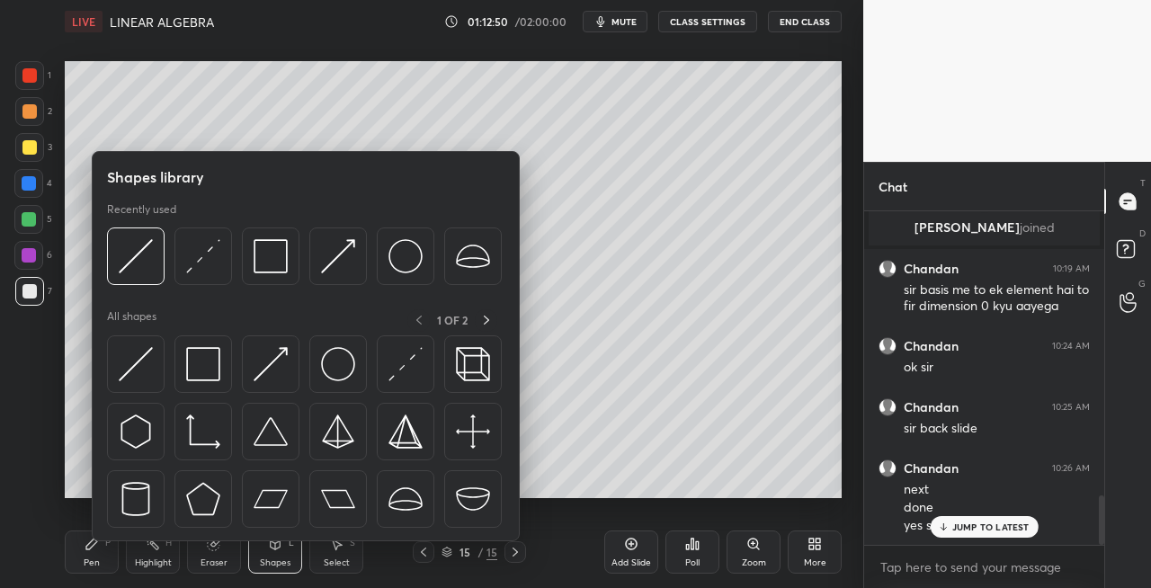
click at [160, 380] on div at bounding box center [136, 364] width 58 height 58
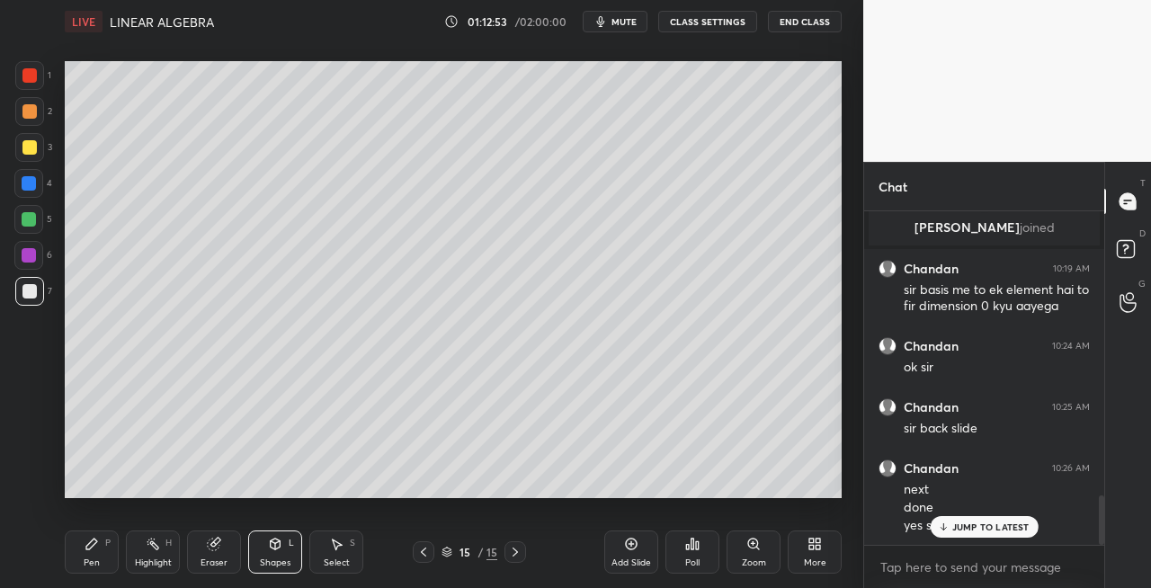
click at [259, 555] on div "Shapes L" at bounding box center [275, 552] width 54 height 43
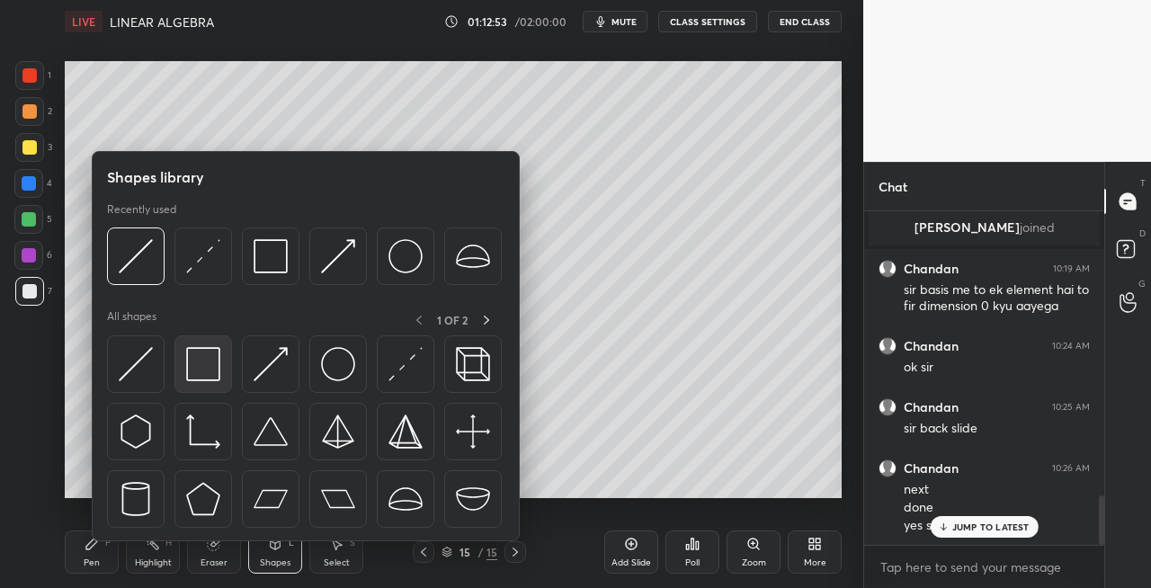
click at [202, 371] on img at bounding box center [203, 364] width 34 height 34
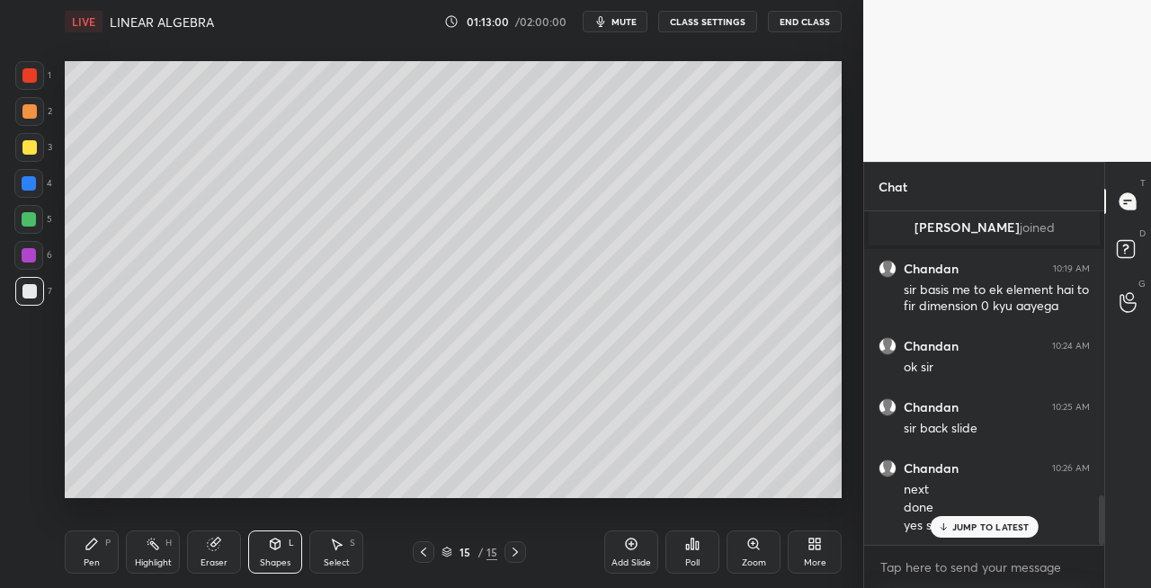
click at [104, 550] on div "Pen P" at bounding box center [92, 552] width 54 height 43
click at [423, 553] on icon at bounding box center [423, 552] width 5 height 9
click at [423, 552] on icon at bounding box center [423, 552] width 14 height 14
click at [425, 555] on icon at bounding box center [423, 552] width 5 height 9
click at [516, 554] on icon at bounding box center [515, 552] width 14 height 14
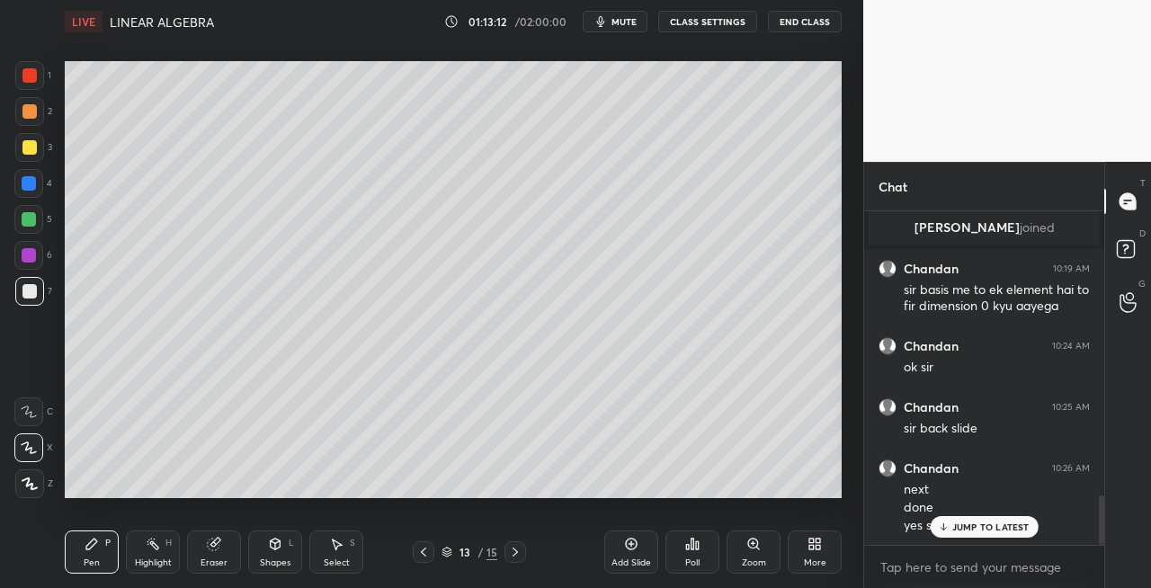
click at [524, 553] on div at bounding box center [516, 552] width 22 height 22
click at [511, 556] on icon at bounding box center [515, 552] width 14 height 14
click at [511, 558] on icon at bounding box center [515, 552] width 14 height 14
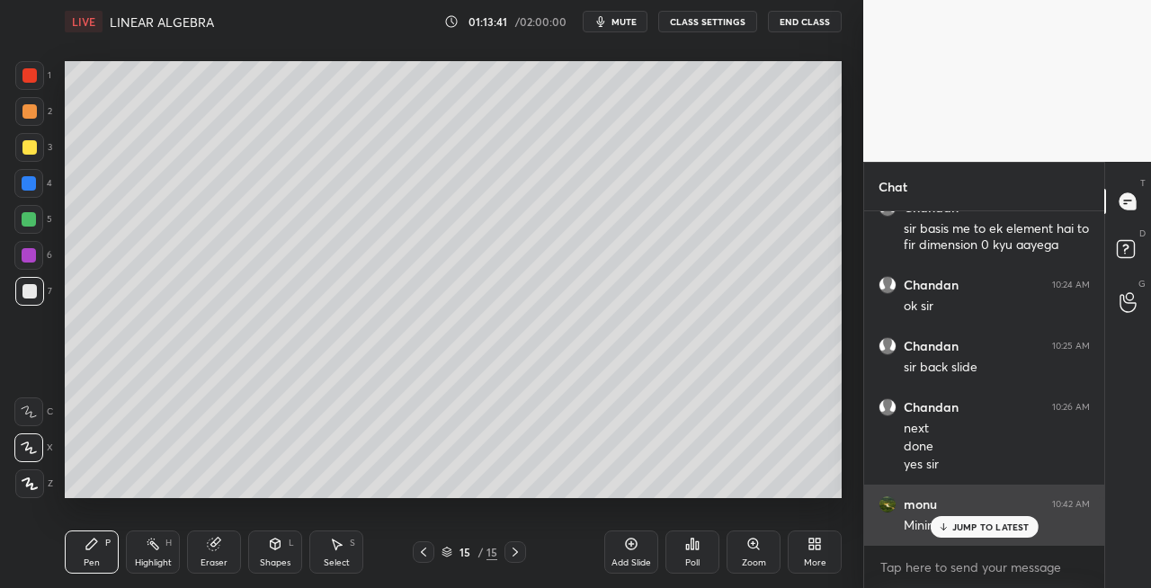
click at [953, 536] on div "JUMP TO LATEST" at bounding box center [984, 527] width 108 height 22
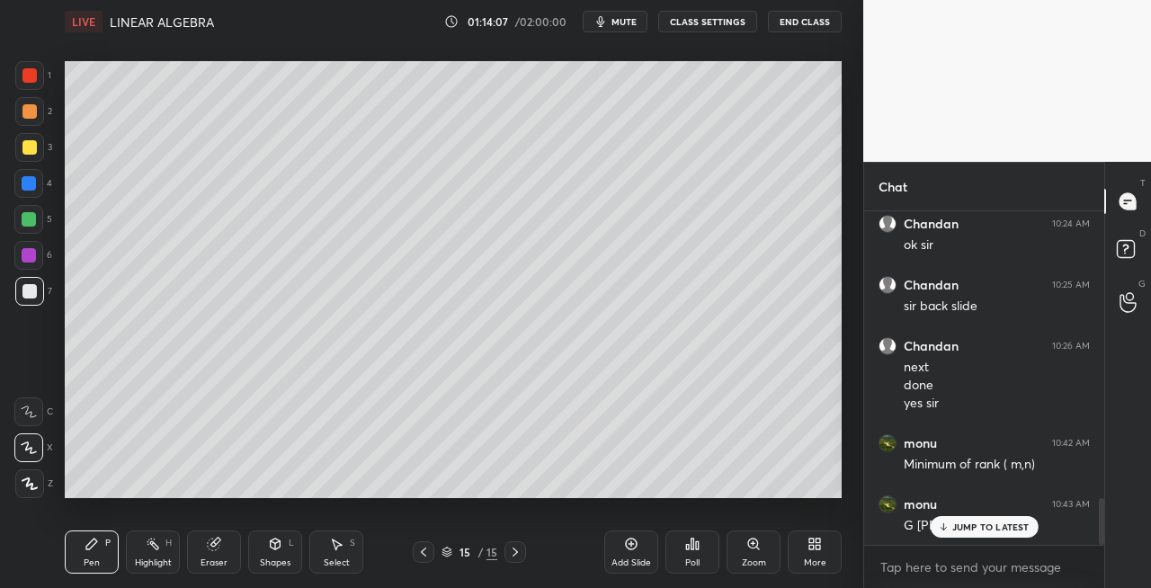
click at [423, 554] on icon at bounding box center [423, 552] width 14 height 14
click at [425, 550] on icon at bounding box center [423, 552] width 14 height 14
click at [419, 552] on icon at bounding box center [423, 552] width 14 height 14
click at [514, 551] on icon at bounding box center [515, 552] width 14 height 14
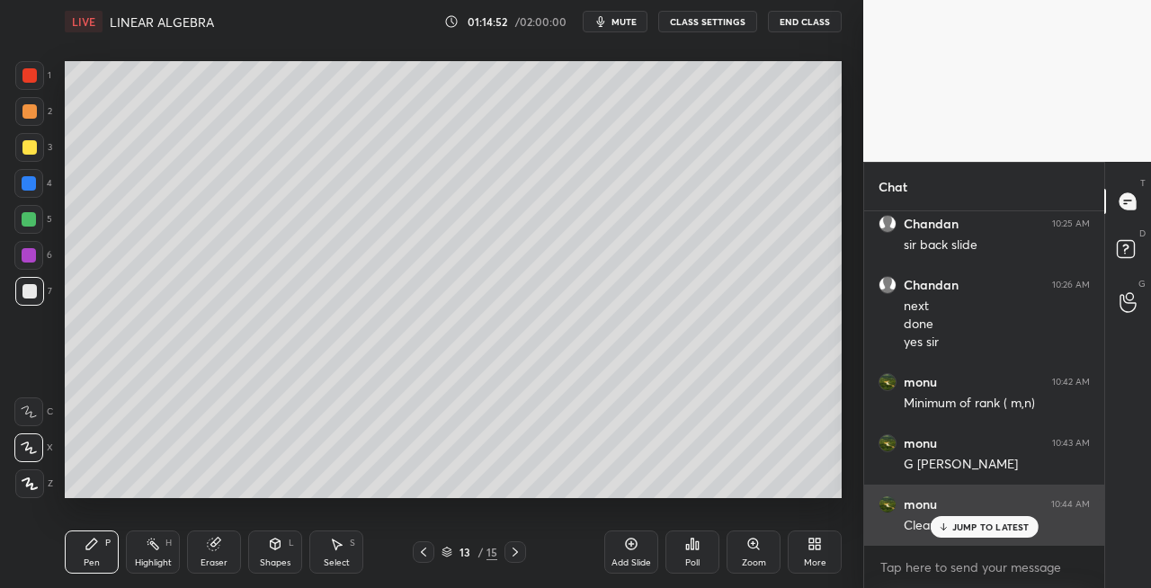
click at [964, 531] on p "JUMP TO LATEST" at bounding box center [990, 527] width 77 height 11
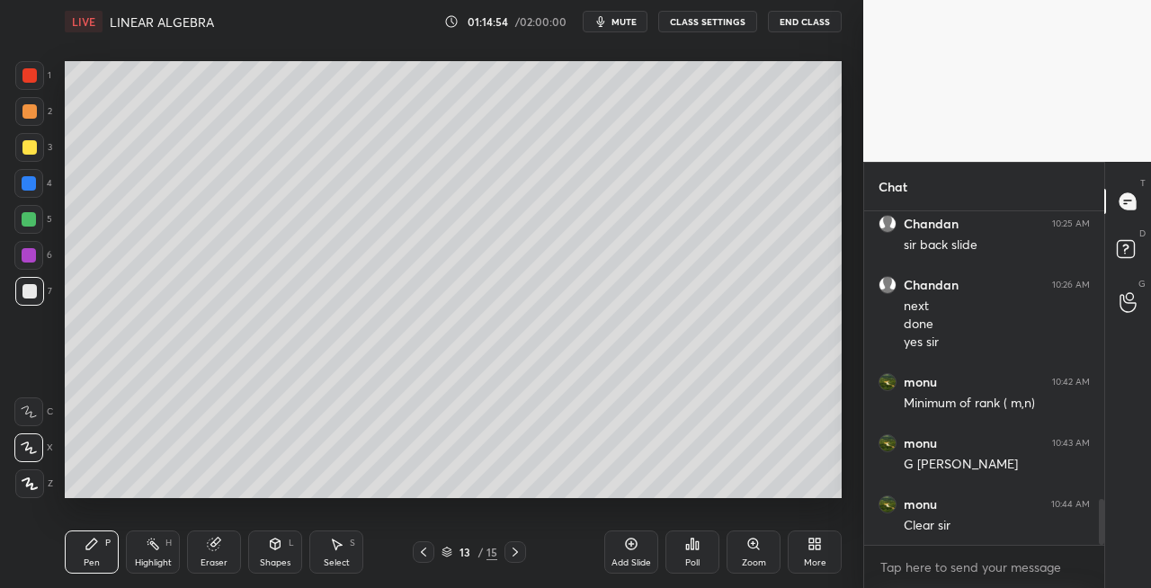
click at [516, 555] on icon at bounding box center [515, 552] width 14 height 14
click at [514, 554] on icon at bounding box center [515, 552] width 14 height 14
click at [512, 556] on icon at bounding box center [515, 552] width 14 height 14
click at [421, 554] on icon at bounding box center [423, 552] width 14 height 14
click at [424, 552] on icon at bounding box center [423, 552] width 14 height 14
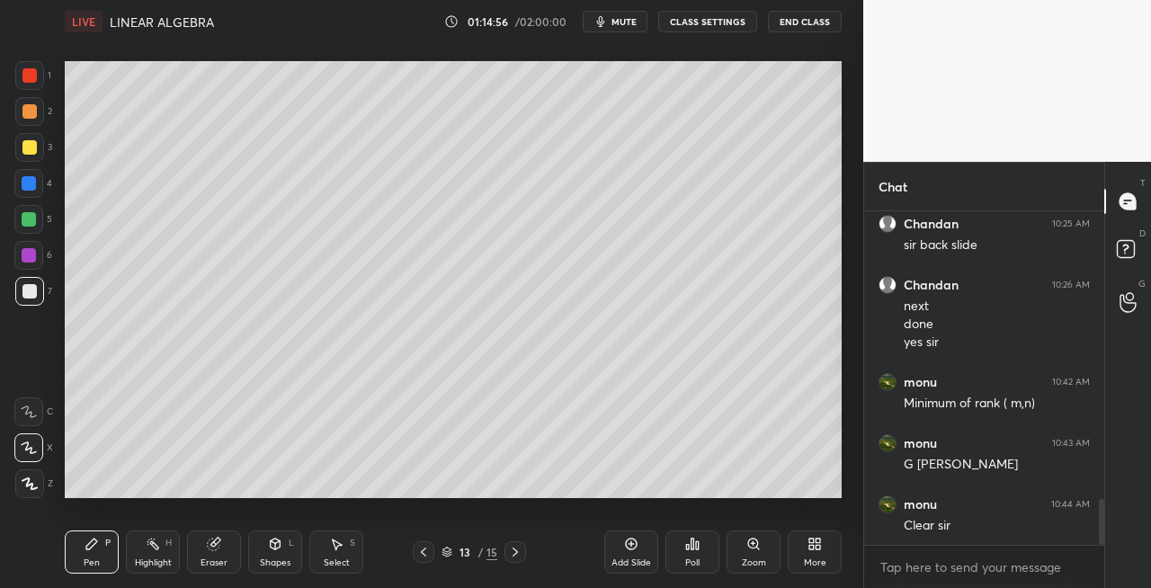
click at [423, 552] on icon at bounding box center [423, 552] width 14 height 14
click at [515, 556] on icon at bounding box center [515, 552] width 14 height 14
click at [514, 552] on icon at bounding box center [515, 552] width 14 height 14
click at [513, 551] on icon at bounding box center [515, 552] width 14 height 14
click at [509, 552] on icon at bounding box center [515, 552] width 14 height 14
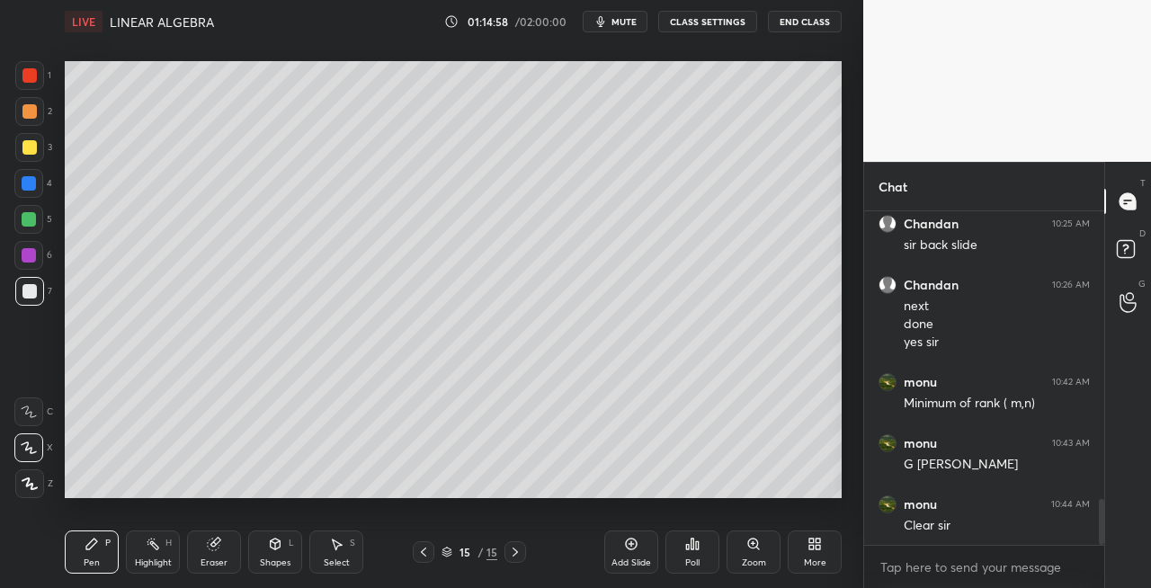
click at [505, 551] on div at bounding box center [516, 552] width 22 height 22
click at [511, 550] on icon at bounding box center [515, 552] width 14 height 14
click at [627, 554] on div "Add Slide" at bounding box center [631, 552] width 54 height 43
click at [101, 549] on div "Pen P" at bounding box center [92, 552] width 54 height 43
click at [30, 153] on div at bounding box center [29, 147] width 14 height 14
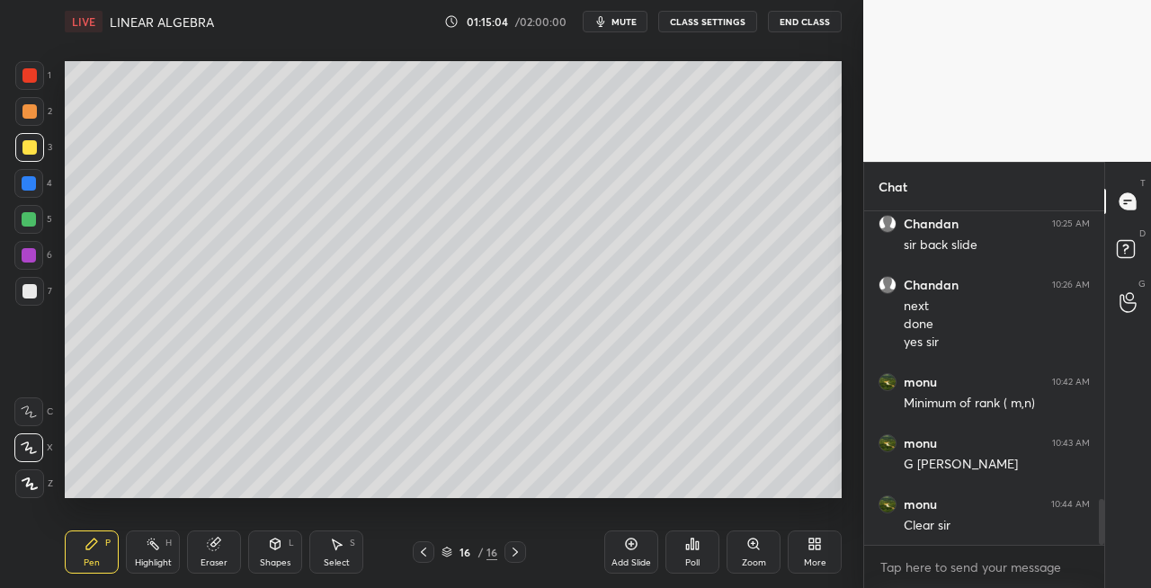
click at [286, 563] on div "Shapes" at bounding box center [275, 563] width 31 height 9
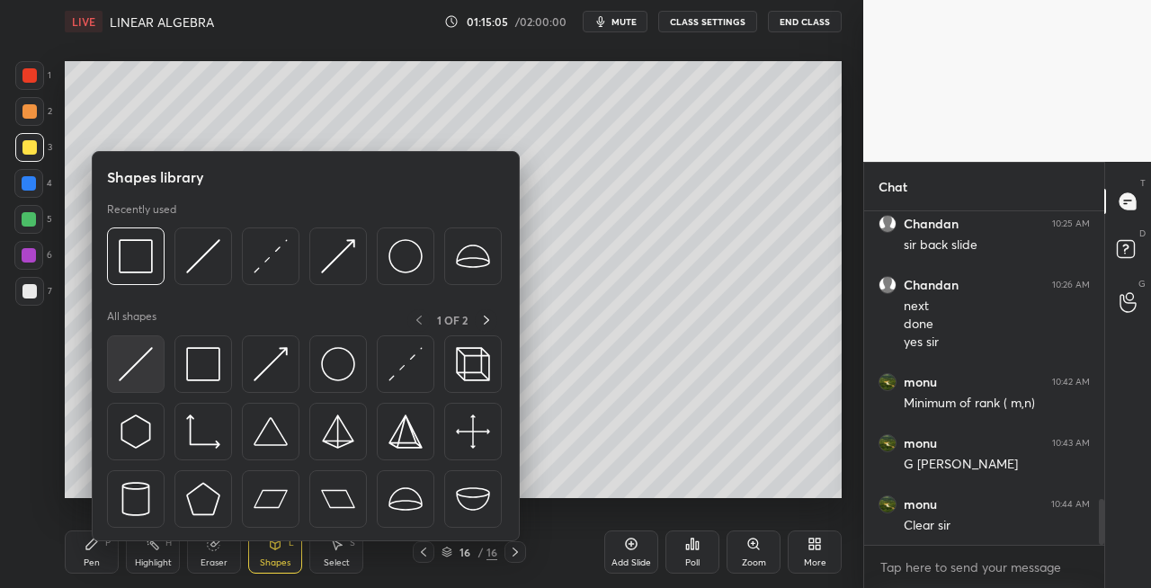
click at [120, 358] on img at bounding box center [136, 364] width 34 height 34
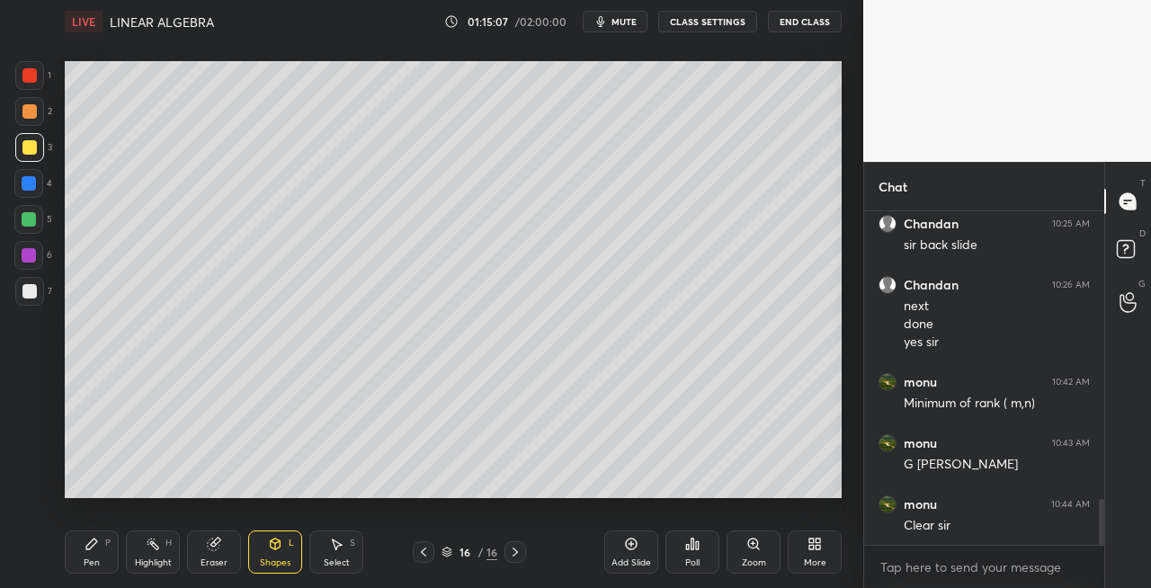
click at [94, 550] on icon at bounding box center [92, 544] width 14 height 14
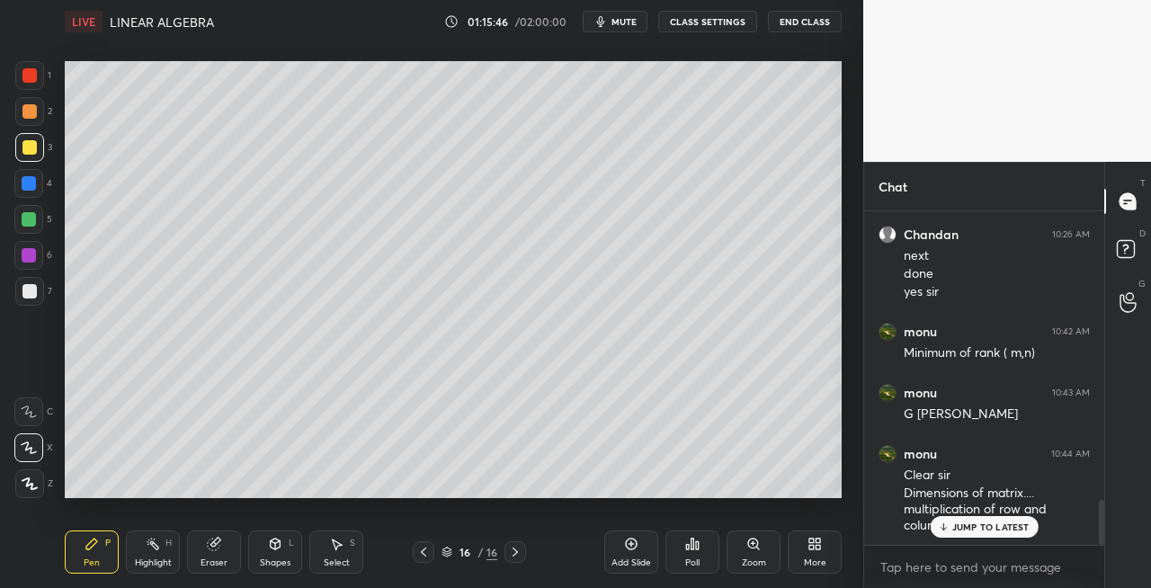
click at [271, 547] on icon at bounding box center [276, 544] width 10 height 11
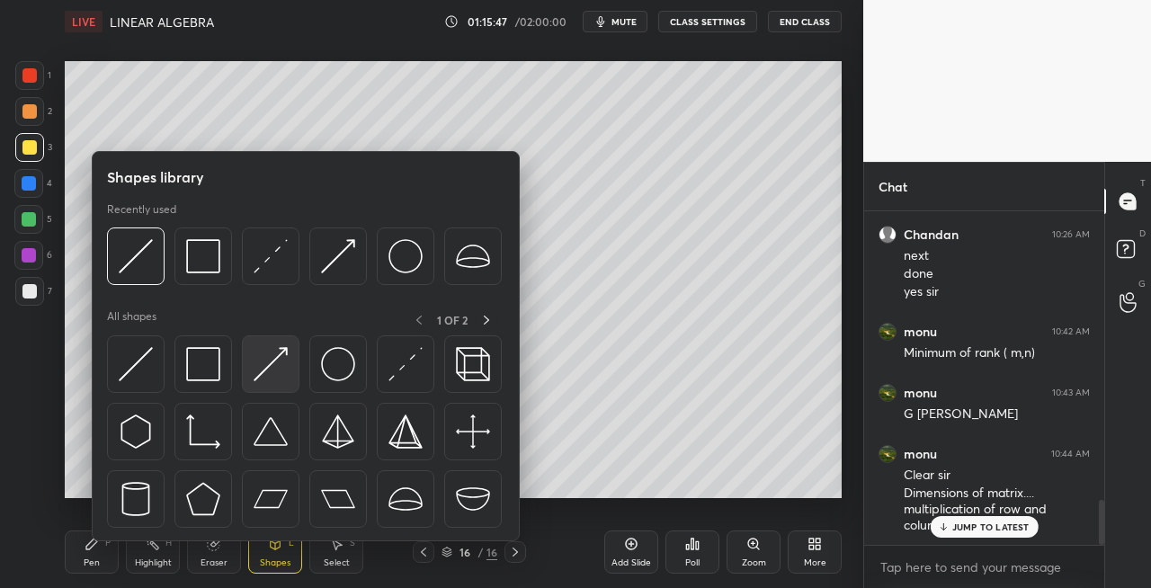
click at [263, 367] on img at bounding box center [271, 364] width 34 height 34
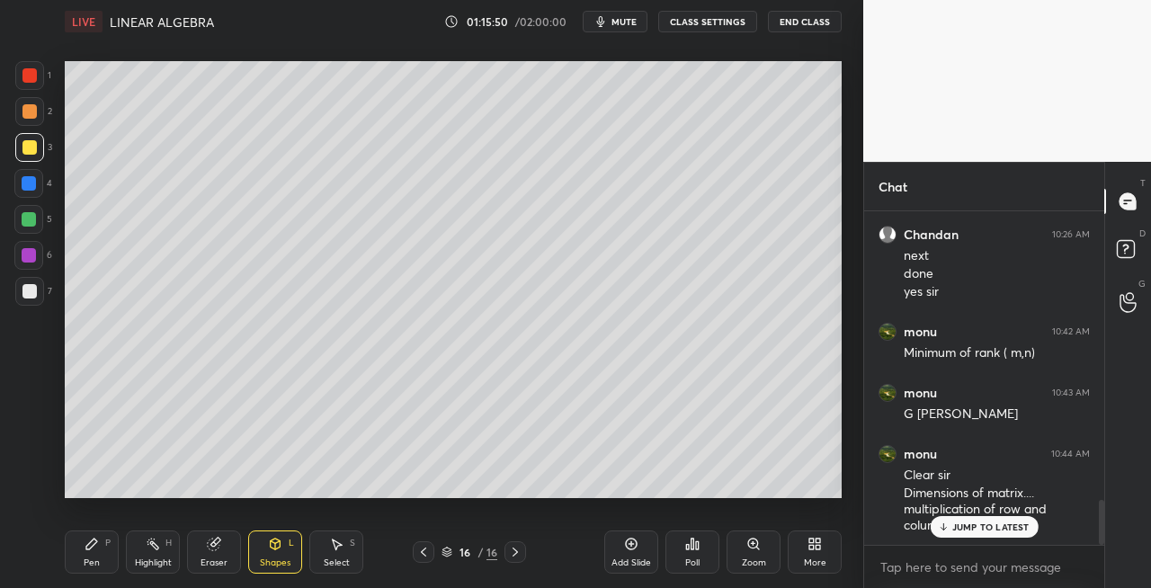
click at [94, 561] on div "Pen" at bounding box center [92, 563] width 16 height 9
click at [219, 568] on div "Eraser" at bounding box center [214, 563] width 27 height 9
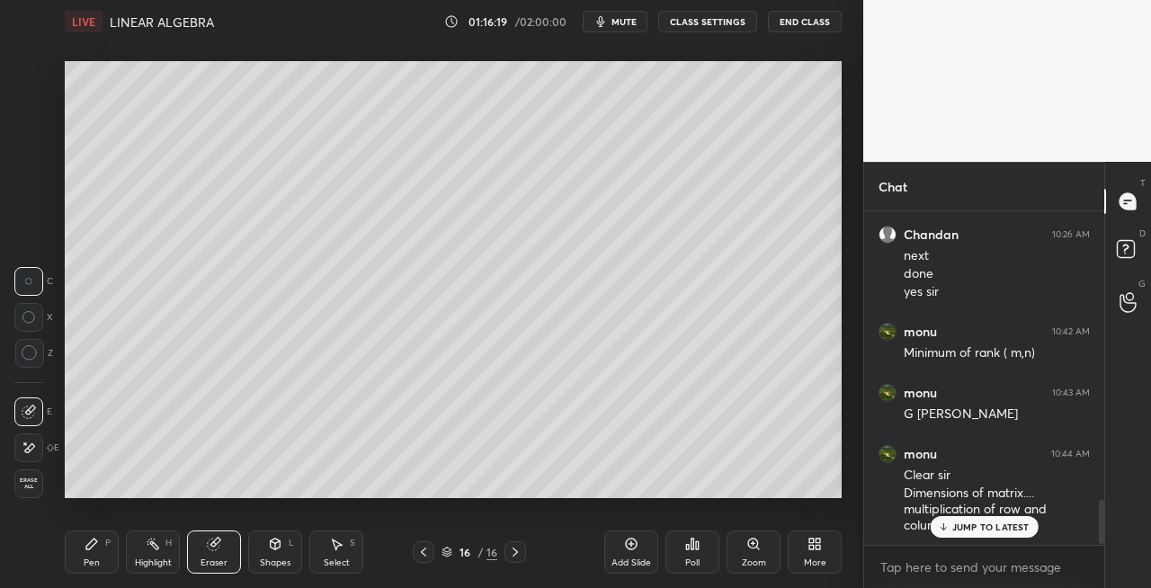
click at [94, 554] on div "Pen P" at bounding box center [92, 552] width 54 height 43
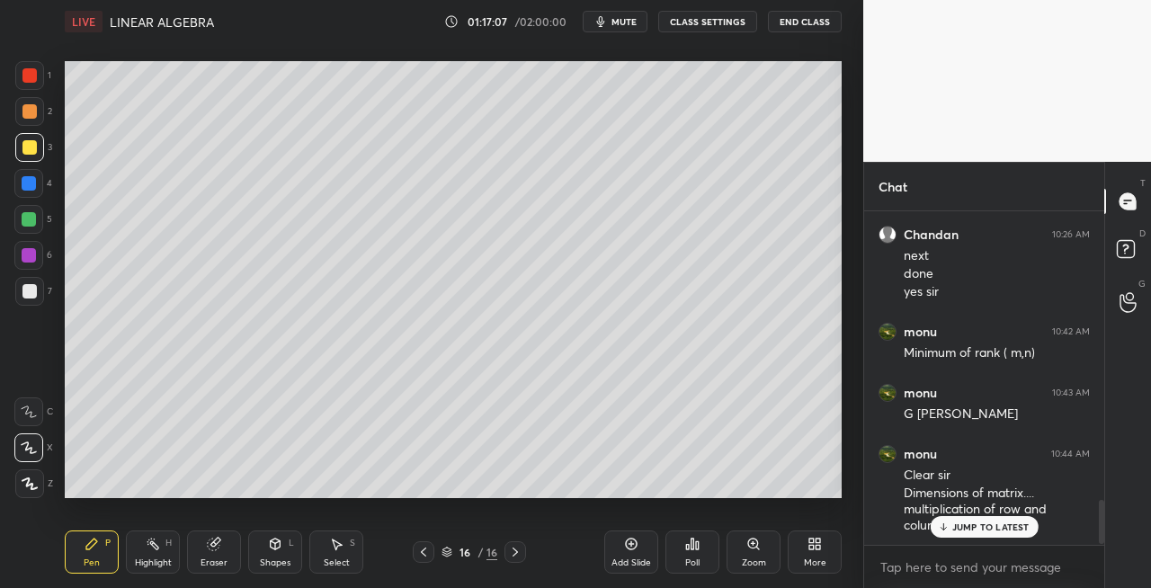
click at [48, 291] on div "7" at bounding box center [33, 291] width 37 height 29
click at [272, 544] on icon at bounding box center [276, 544] width 10 height 11
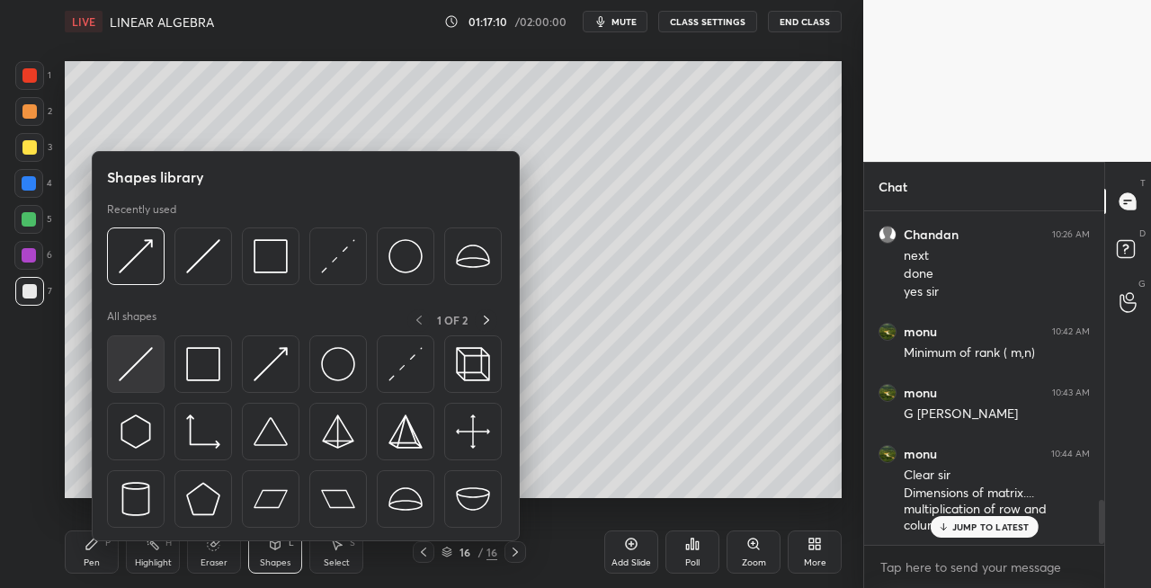
click at [134, 360] on img at bounding box center [136, 364] width 34 height 34
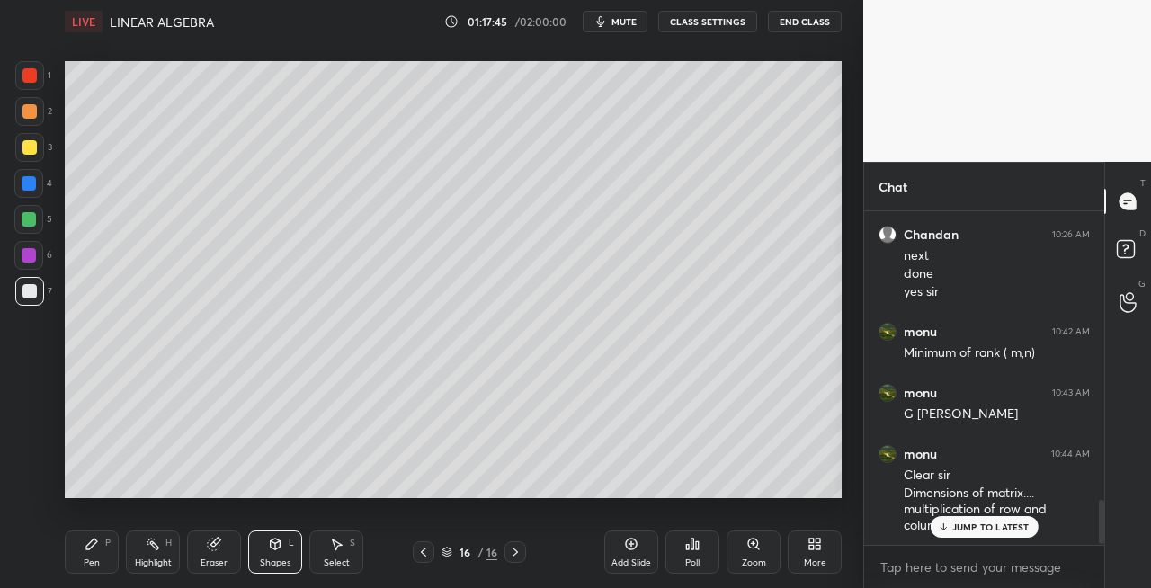
click at [605, 16] on icon "button" at bounding box center [601, 21] width 8 height 11
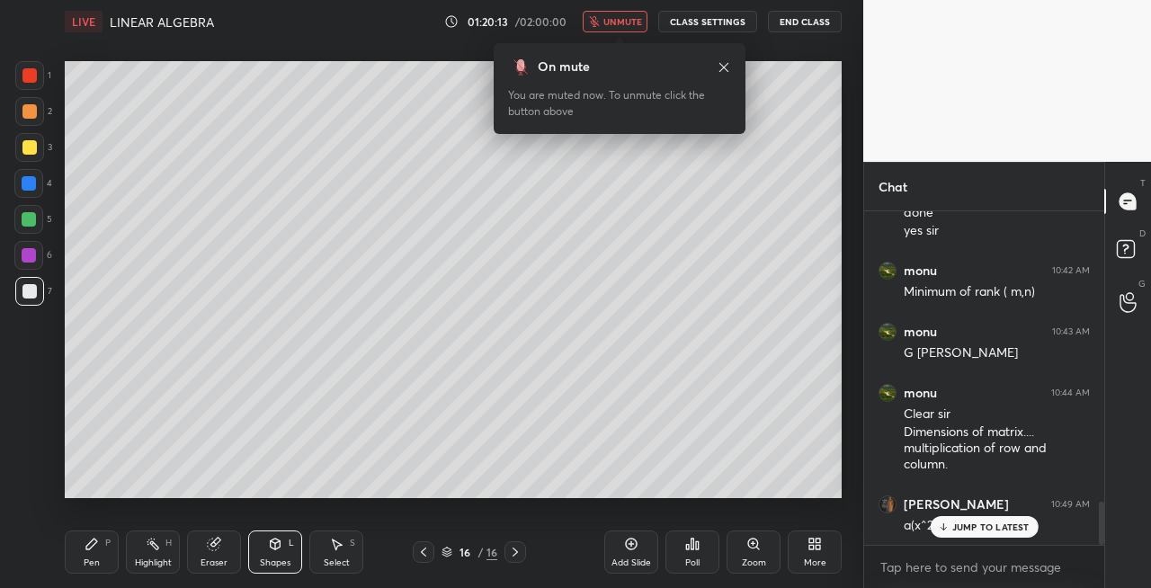
scroll to position [2304, 0]
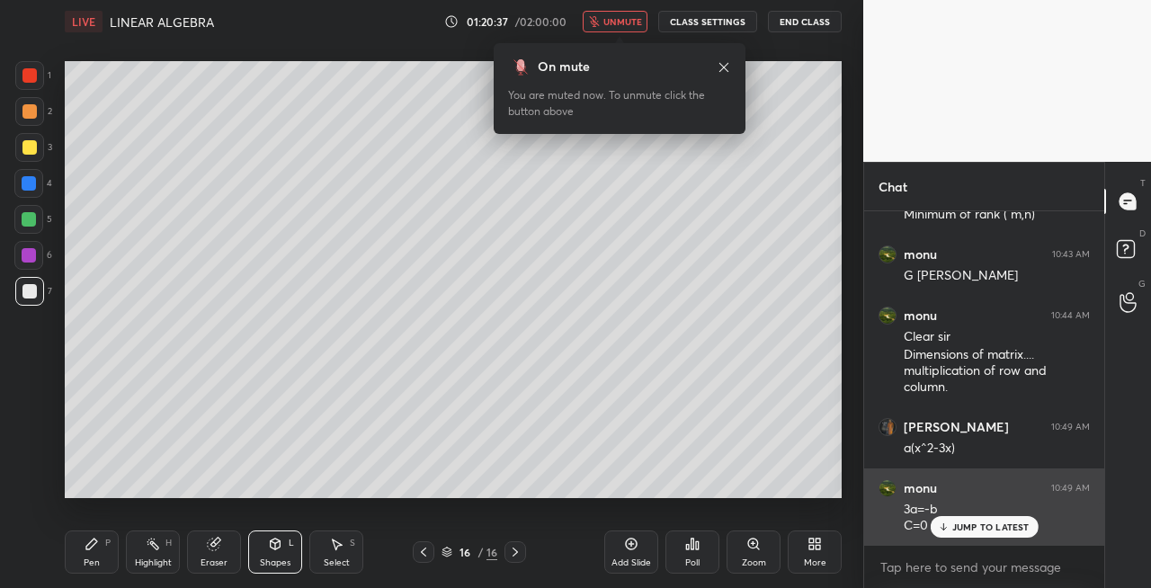
click at [964, 528] on p "JUMP TO LATEST" at bounding box center [990, 527] width 77 height 11
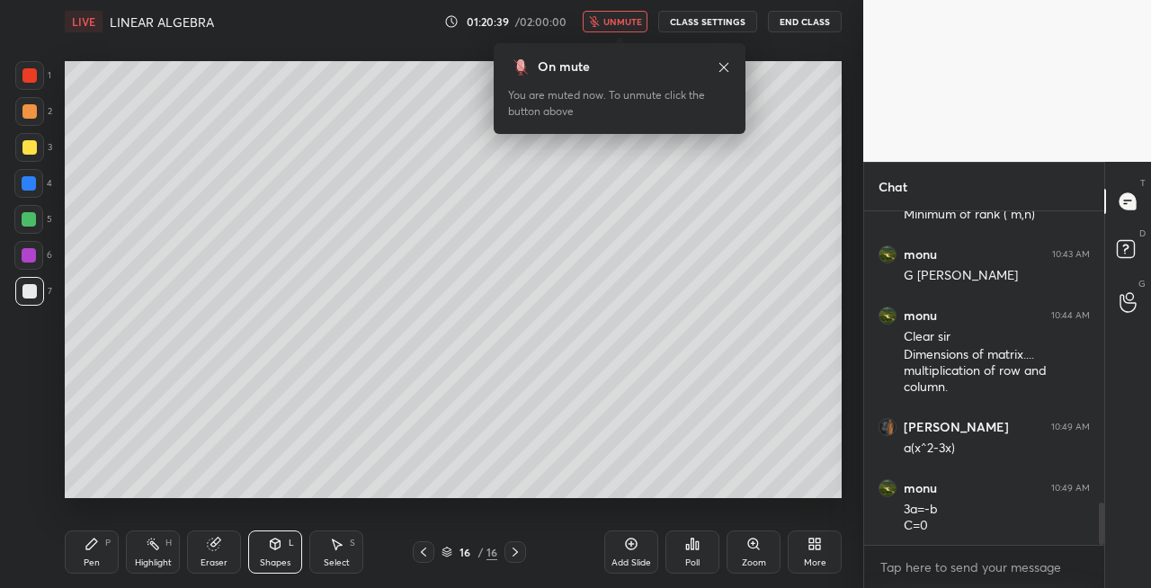
click at [631, 14] on button "unmute" at bounding box center [615, 22] width 65 height 22
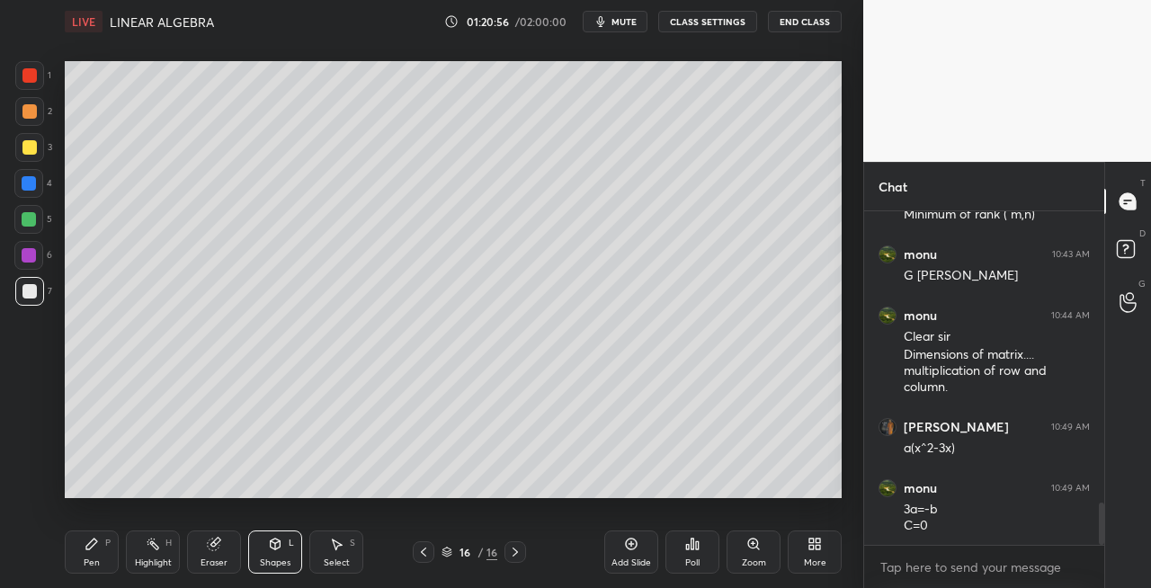
click at [77, 554] on div "Pen P" at bounding box center [92, 552] width 54 height 43
click at [223, 550] on div "Eraser" at bounding box center [214, 552] width 54 height 43
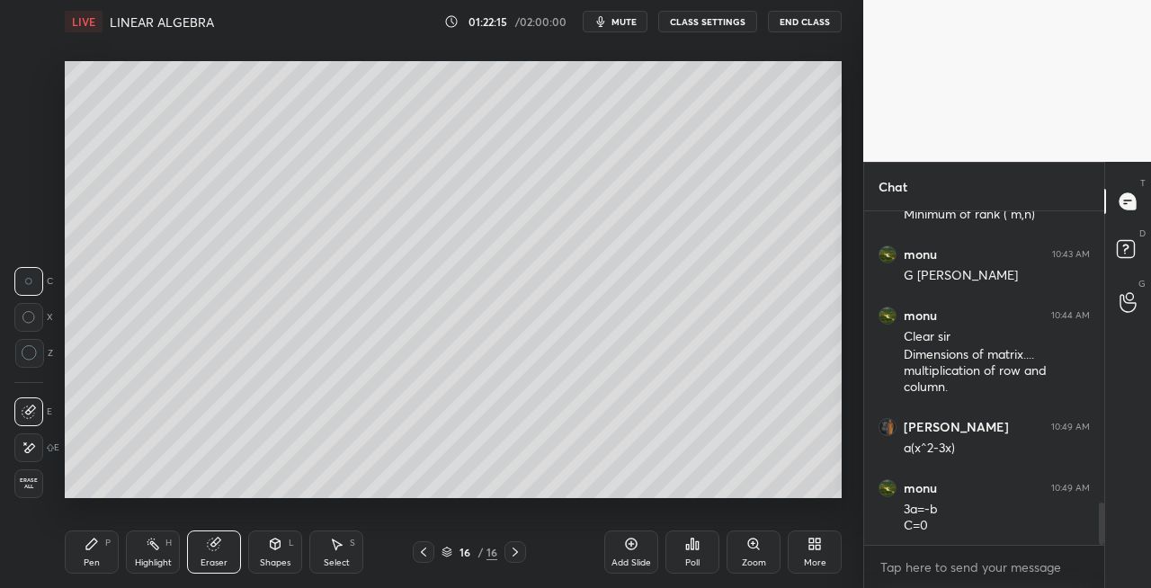
click at [76, 559] on div "Pen P" at bounding box center [92, 552] width 54 height 43
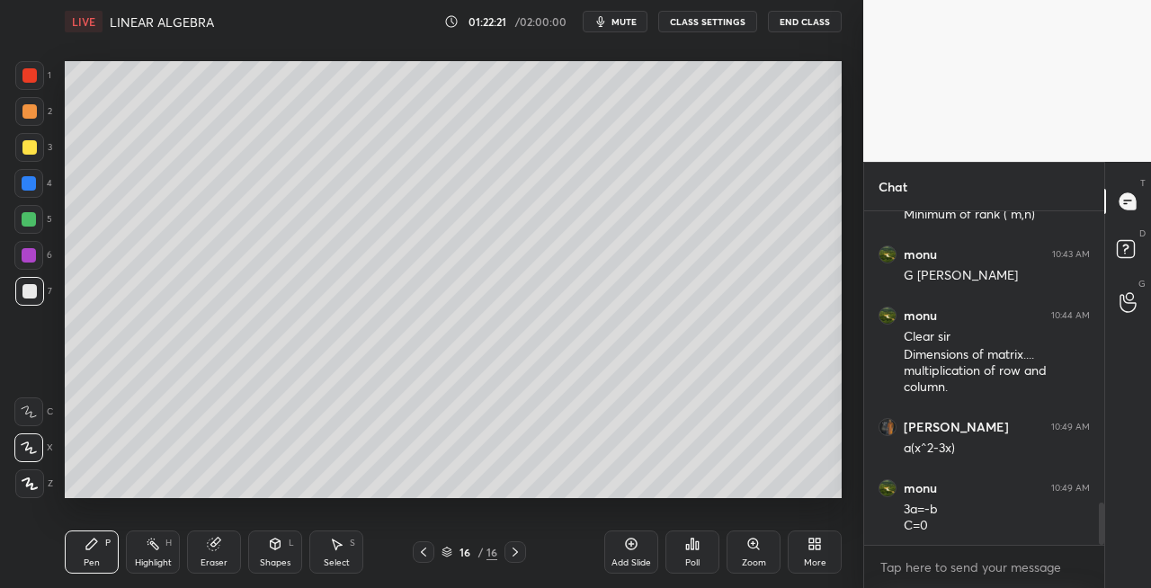
click at [217, 544] on icon at bounding box center [214, 545] width 12 height 12
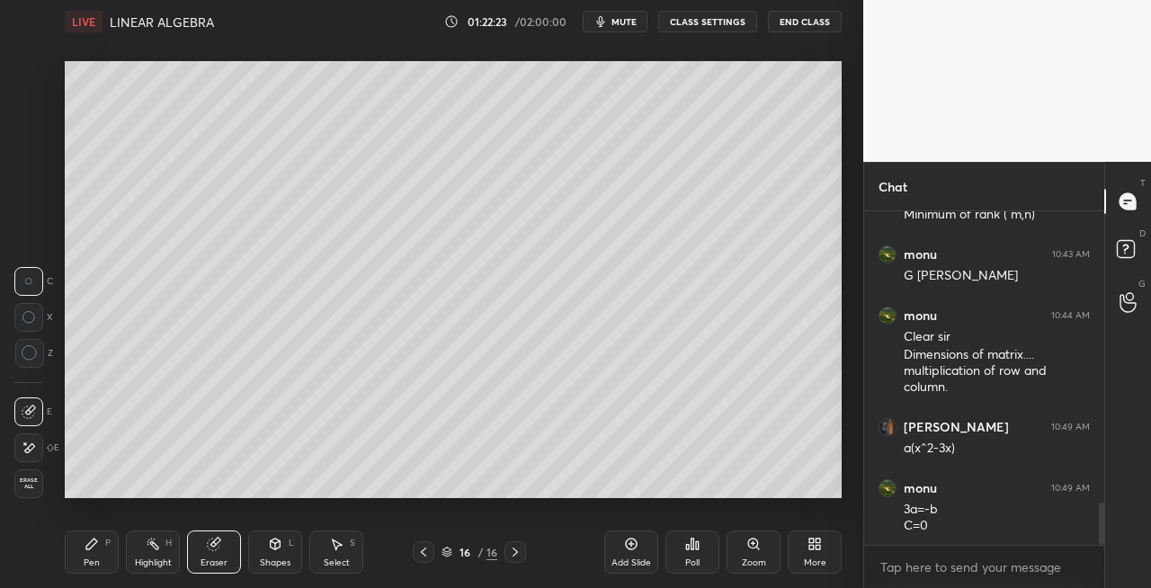
click at [89, 547] on icon at bounding box center [91, 544] width 11 height 11
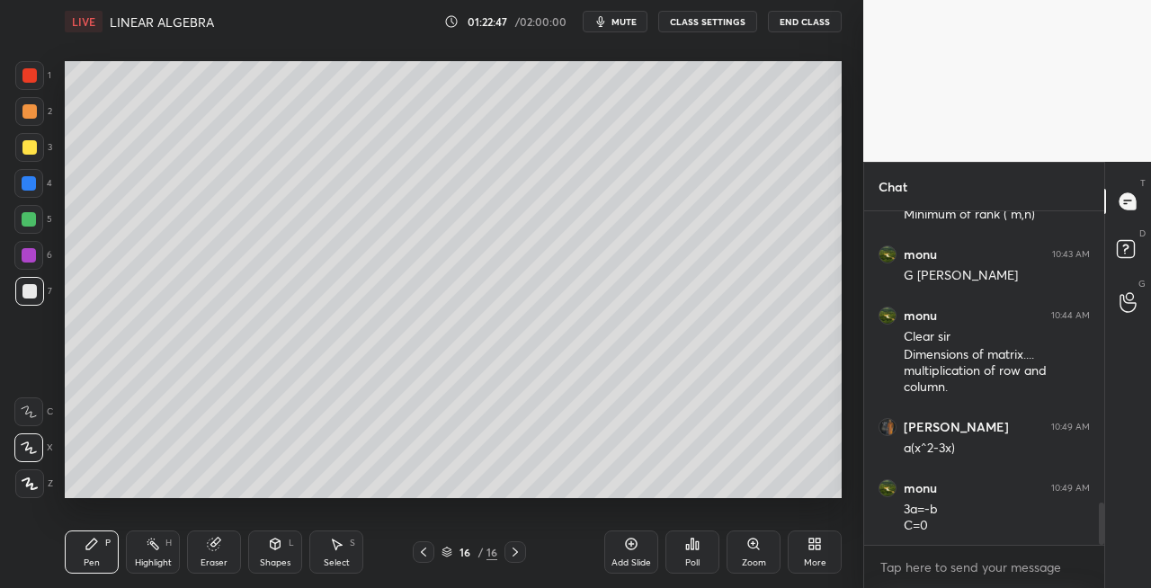
click at [517, 556] on icon at bounding box center [515, 552] width 14 height 14
click at [625, 561] on div "Add Slide" at bounding box center [632, 563] width 40 height 9
click at [428, 550] on icon at bounding box center [423, 552] width 14 height 14
click at [514, 555] on icon at bounding box center [515, 552] width 14 height 14
click at [225, 554] on div "Eraser" at bounding box center [214, 552] width 54 height 43
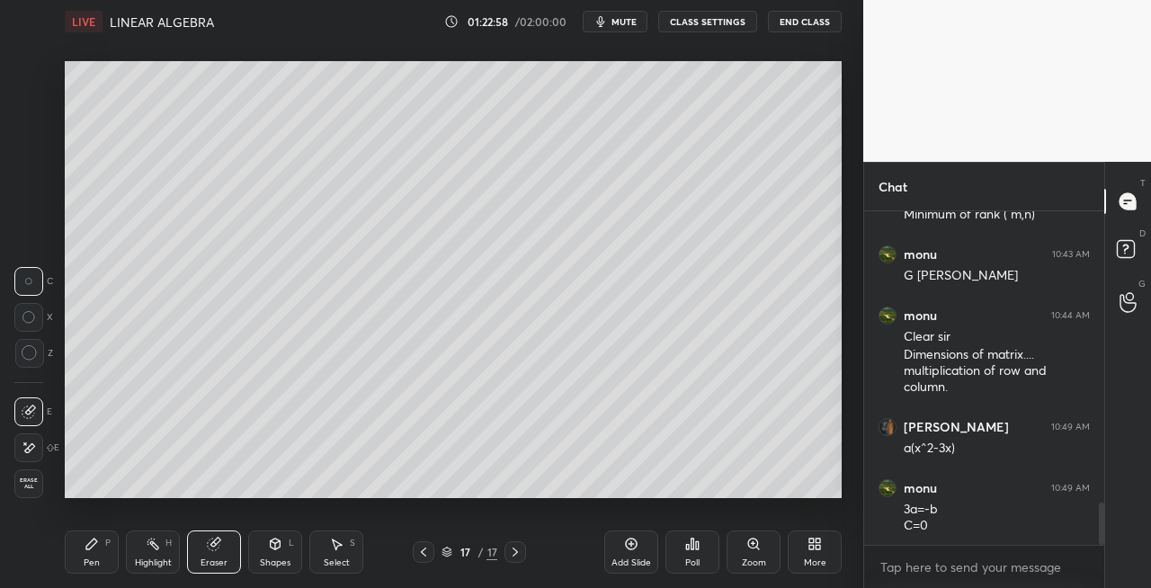
click at [88, 556] on div "Pen P" at bounding box center [92, 552] width 54 height 43
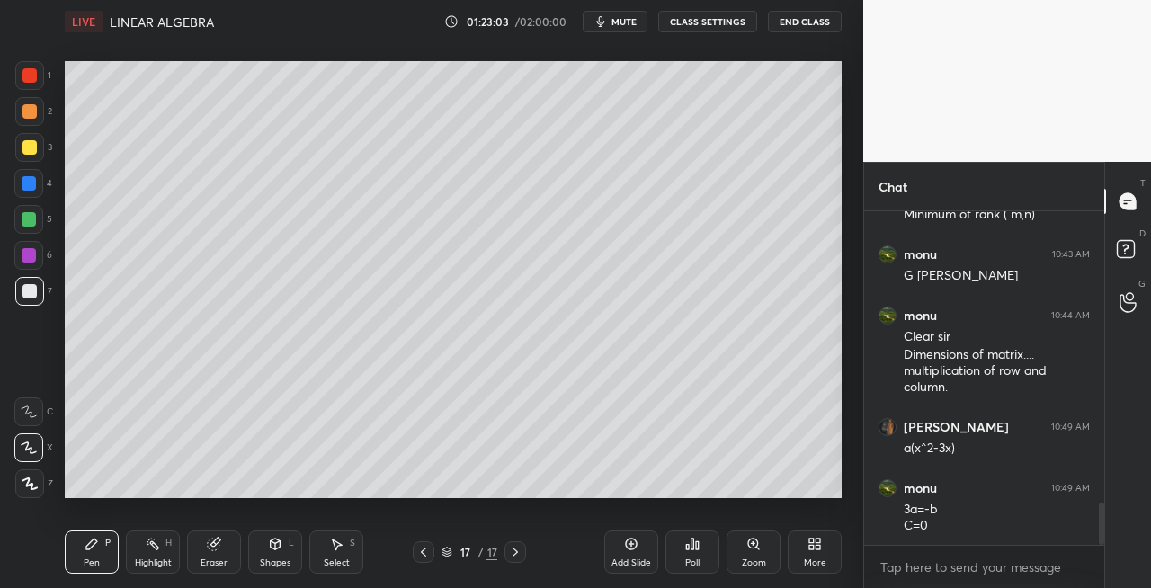
click at [421, 552] on icon at bounding box center [423, 552] width 14 height 14
click at [518, 553] on icon at bounding box center [515, 552] width 14 height 14
click at [426, 557] on icon at bounding box center [423, 552] width 14 height 14
click at [518, 558] on icon at bounding box center [515, 552] width 14 height 14
click at [274, 563] on div "Shapes" at bounding box center [275, 563] width 31 height 9
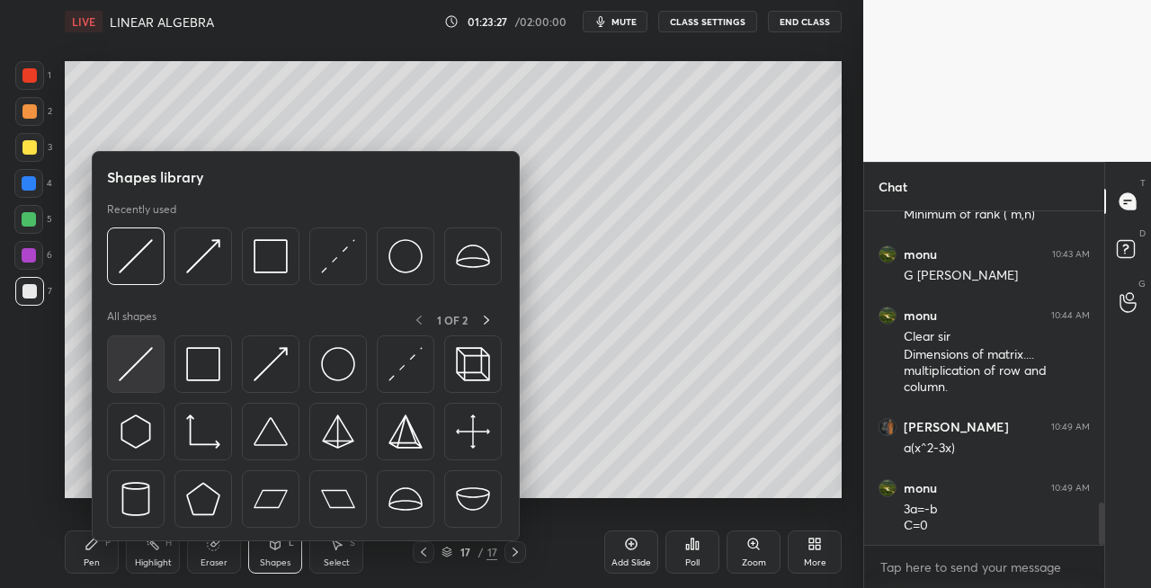
click at [132, 371] on img at bounding box center [136, 364] width 34 height 34
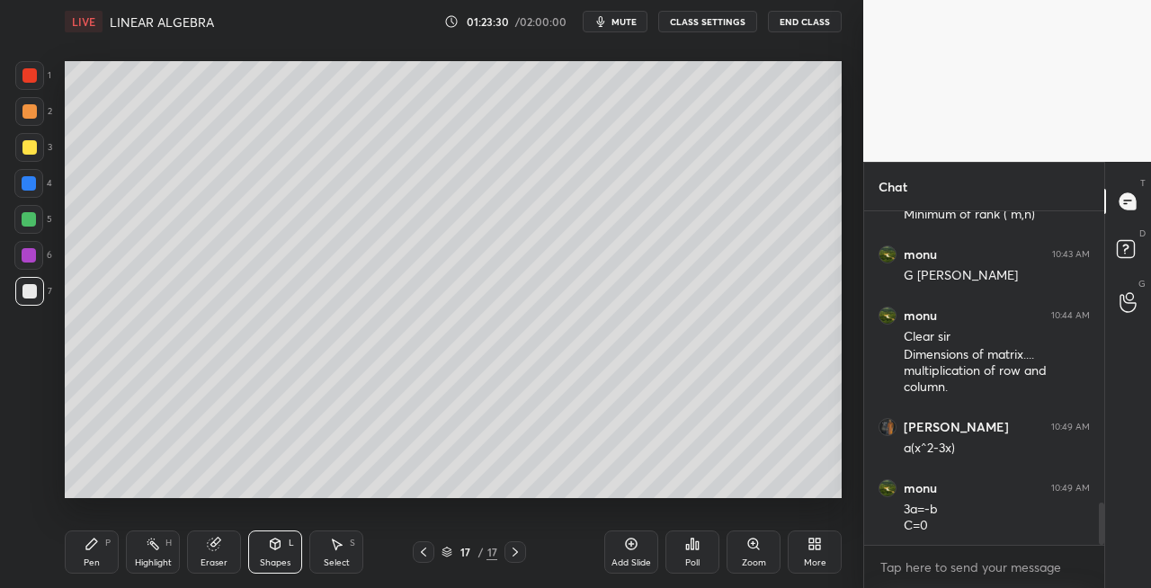
click at [211, 554] on div "Eraser" at bounding box center [214, 552] width 54 height 43
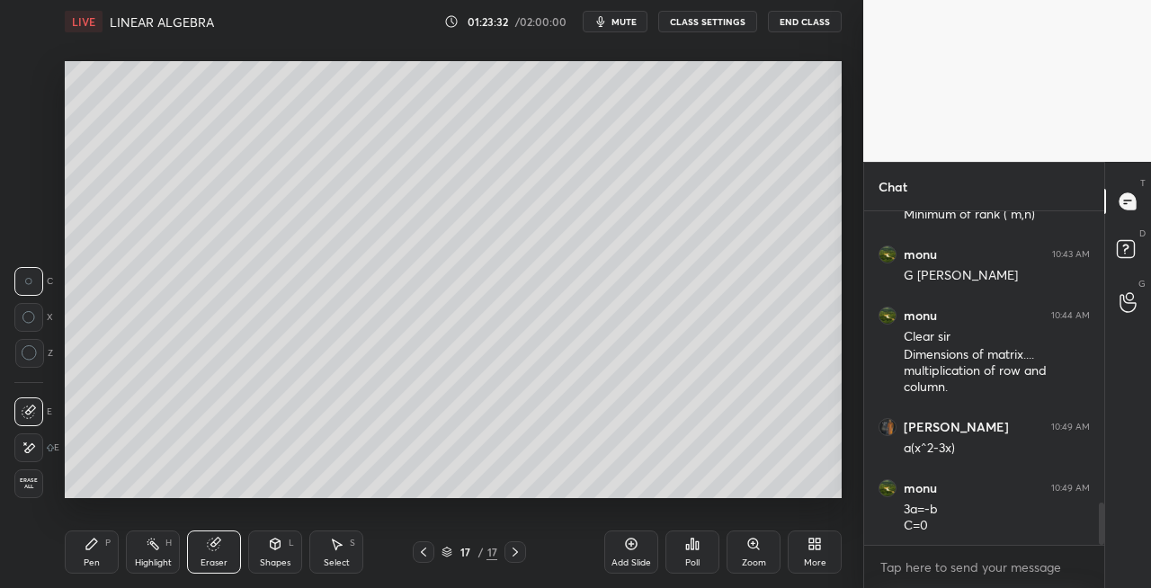
click at [267, 570] on div "Shapes L" at bounding box center [275, 552] width 54 height 43
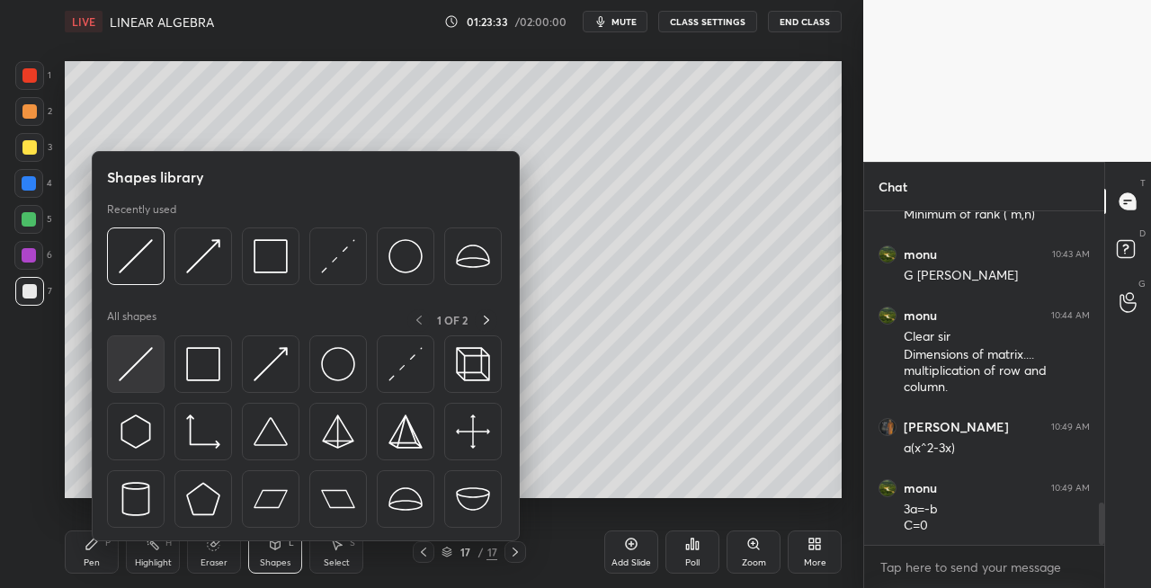
click at [141, 362] on img at bounding box center [136, 364] width 34 height 34
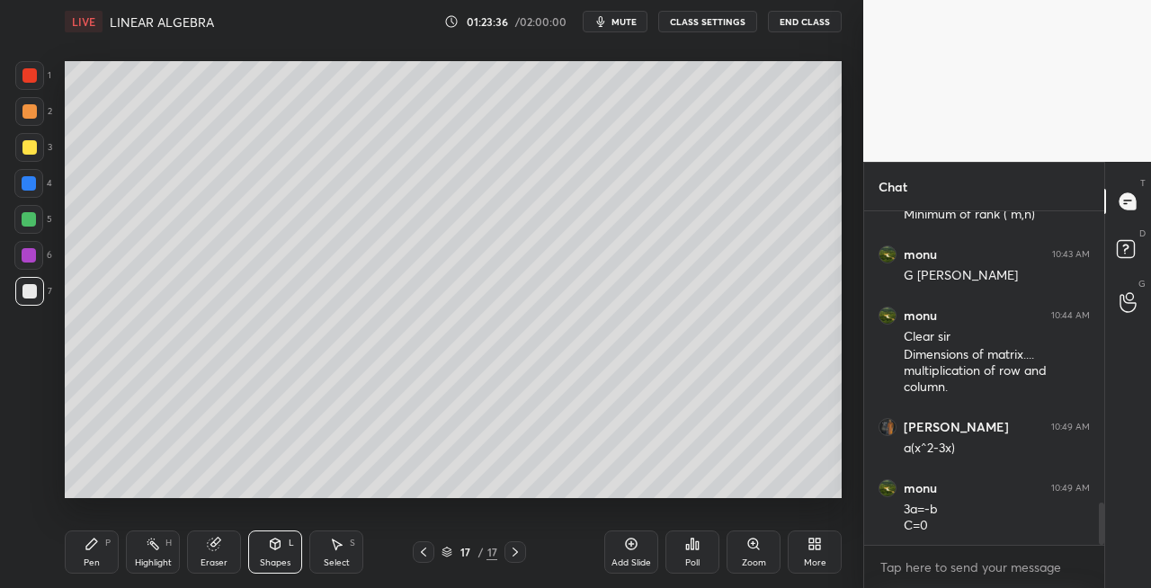
click at [102, 540] on div "Pen P" at bounding box center [92, 552] width 54 height 43
click at [227, 555] on div "Eraser" at bounding box center [214, 552] width 54 height 43
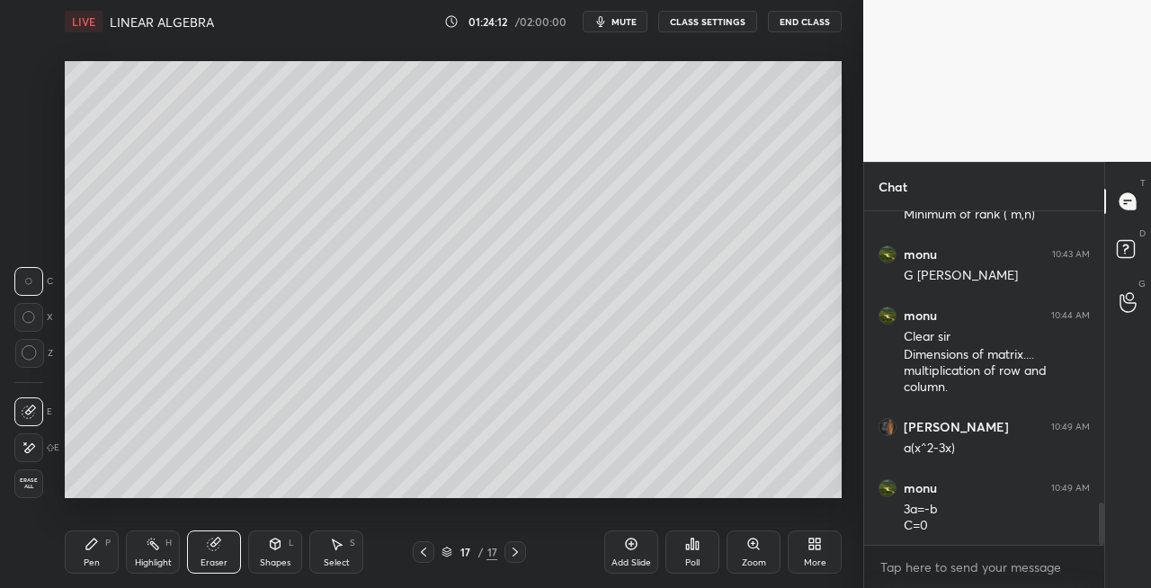
click at [103, 574] on div "Pen P Highlight H Eraser Shapes L Select S 17 / 17 Add Slide Poll Zoom More" at bounding box center [453, 552] width 777 height 72
click at [96, 572] on div "Pen P" at bounding box center [92, 552] width 54 height 43
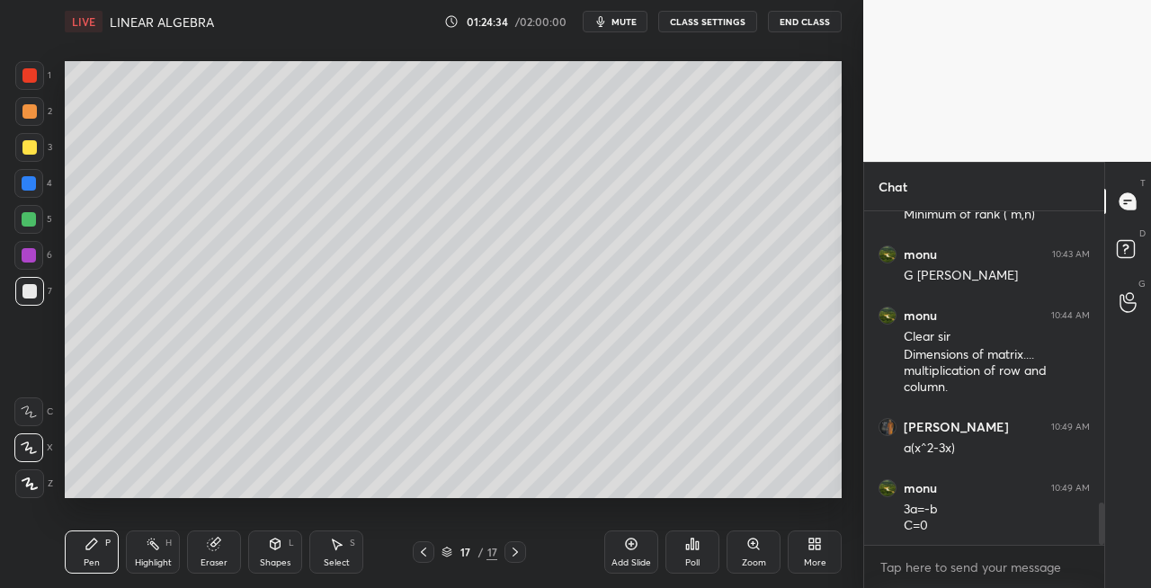
click at [284, 554] on div "Shapes L" at bounding box center [275, 552] width 54 height 43
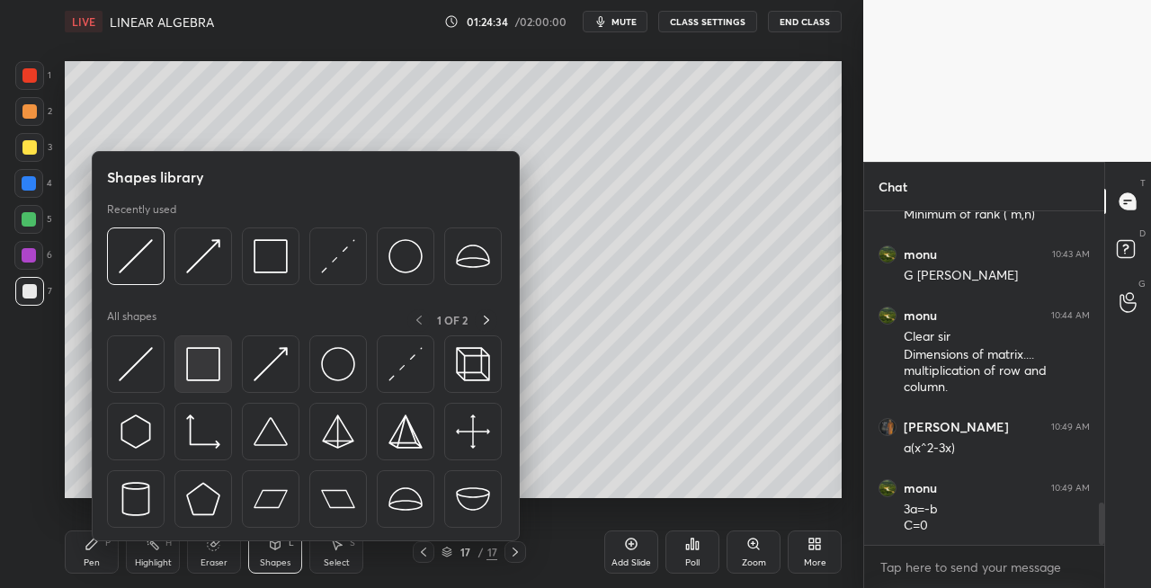
click at [219, 375] on img at bounding box center [203, 364] width 34 height 34
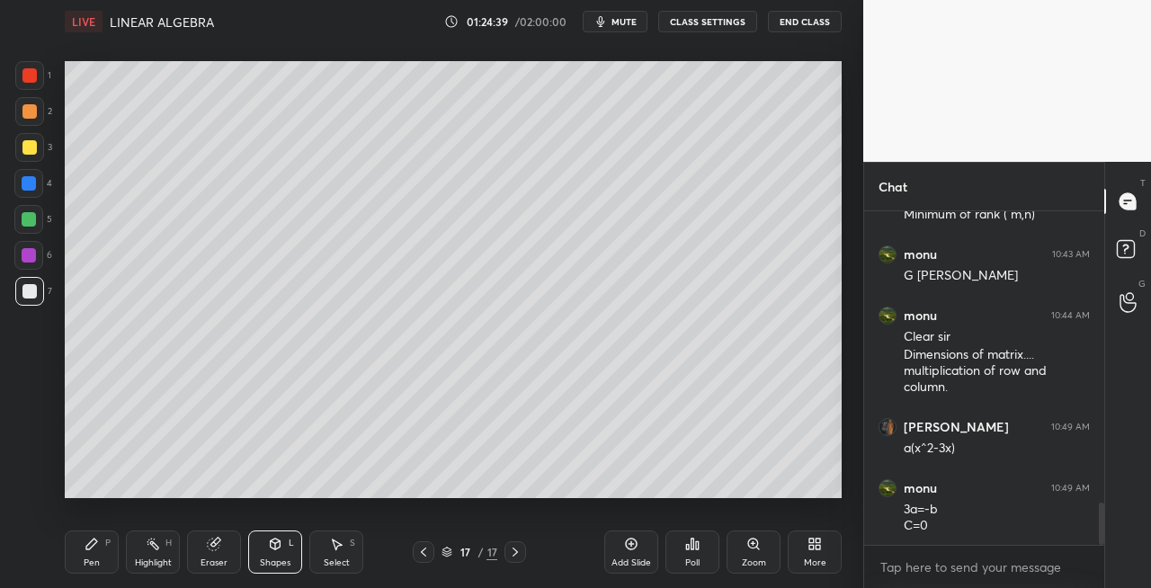
click at [113, 558] on div "Pen P" at bounding box center [92, 552] width 54 height 43
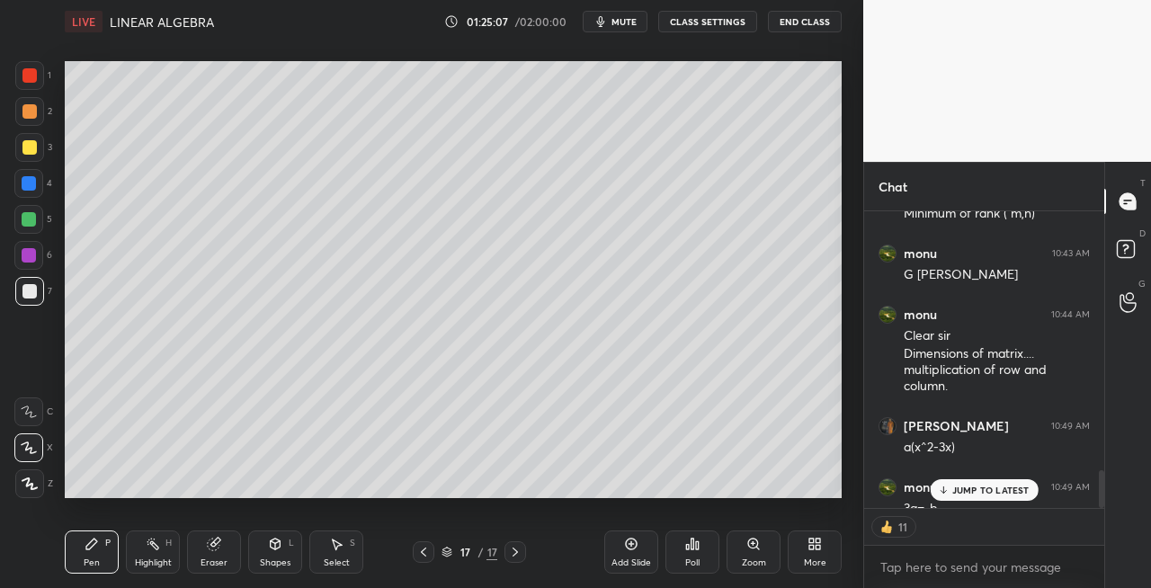
click at [426, 549] on icon at bounding box center [423, 552] width 14 height 14
click at [518, 554] on icon at bounding box center [515, 552] width 14 height 14
click at [522, 552] on icon at bounding box center [515, 552] width 14 height 14
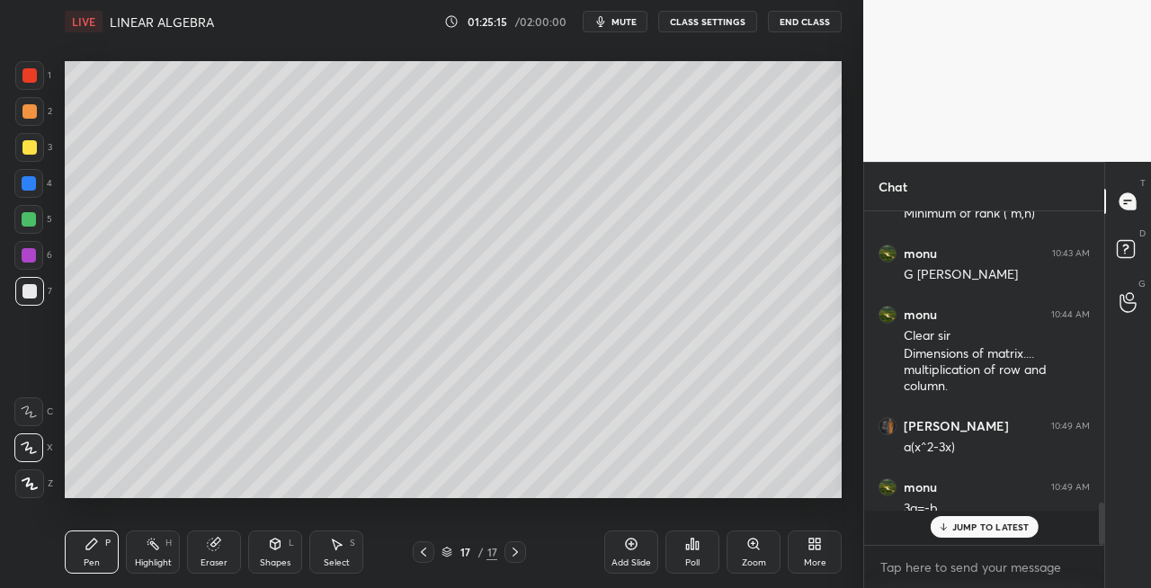
scroll to position [2304, 0]
click at [219, 550] on icon at bounding box center [214, 544] width 14 height 14
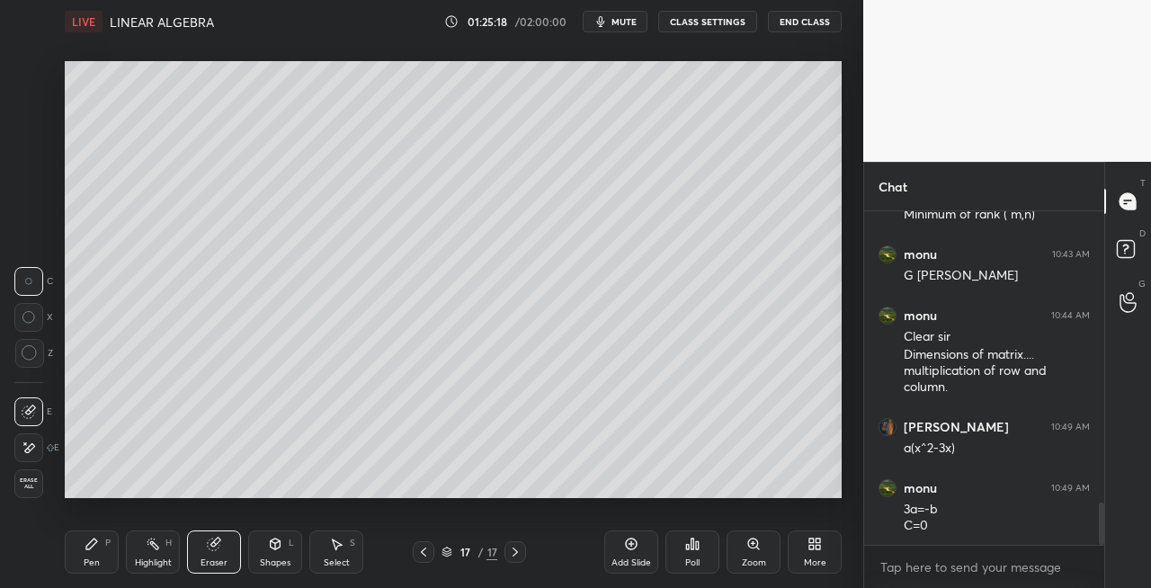
click at [110, 548] on div "P" at bounding box center [107, 543] width 5 height 9
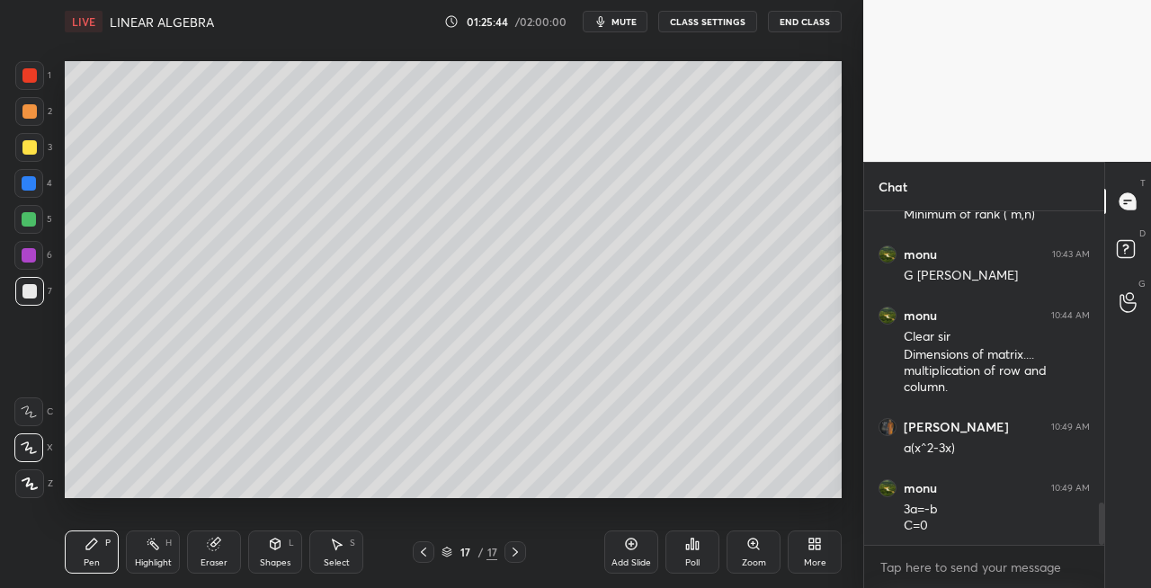
click at [846, 387] on div "Setting up your live class Poll for secs No correct answer Start poll" at bounding box center [453, 279] width 791 height 473
click at [223, 563] on div "Eraser" at bounding box center [214, 563] width 27 height 9
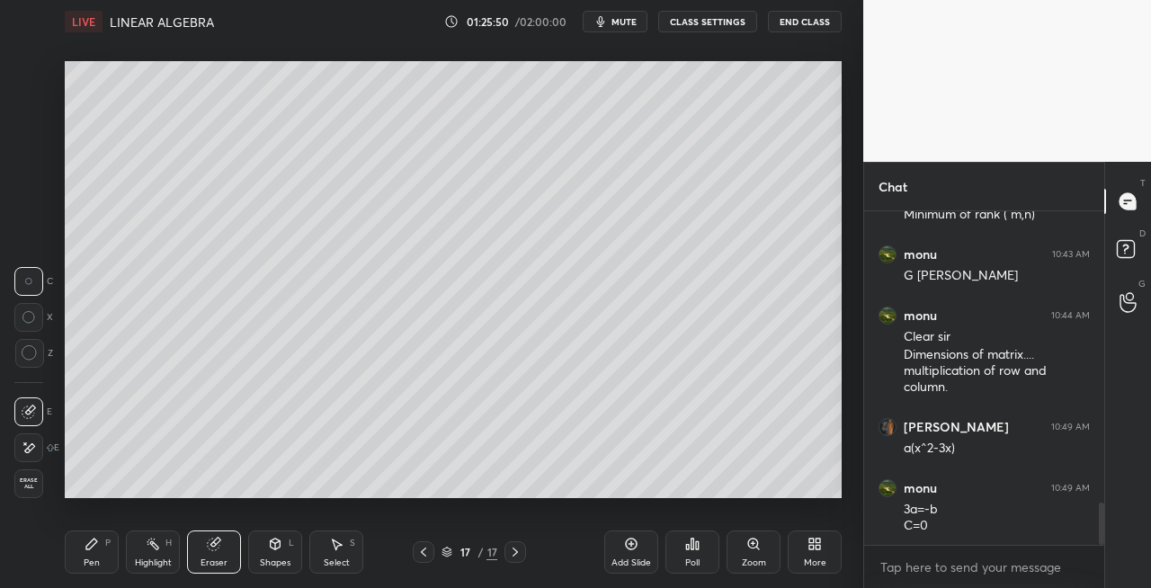
click at [95, 559] on div "Pen" at bounding box center [92, 563] width 16 height 9
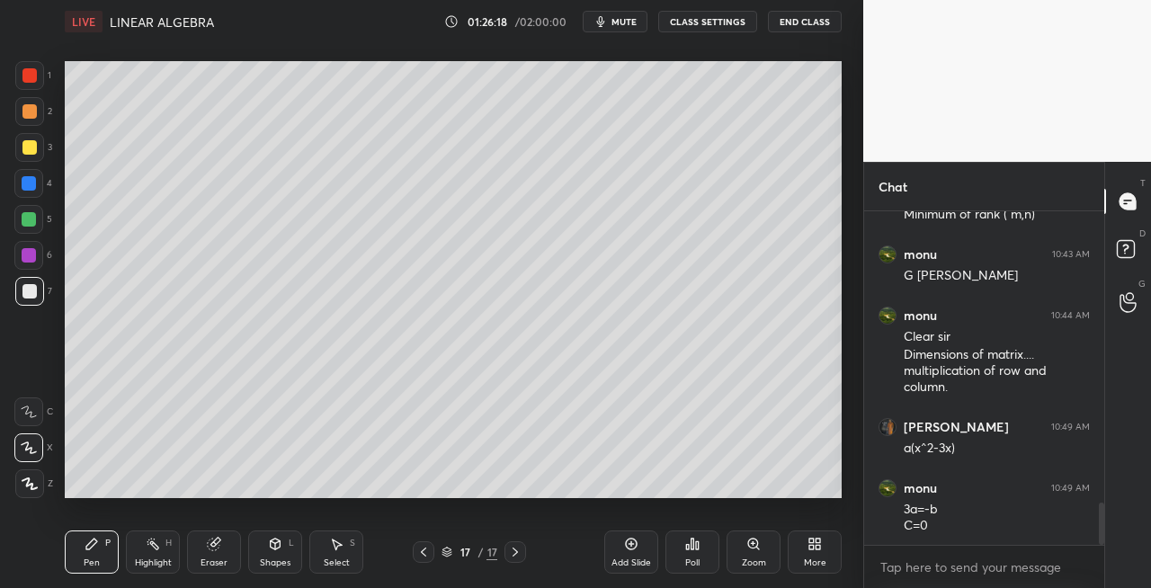
click at [425, 552] on icon at bounding box center [423, 552] width 14 height 14
click at [518, 553] on icon at bounding box center [515, 552] width 14 height 14
click at [419, 548] on icon at bounding box center [423, 552] width 14 height 14
click at [521, 555] on icon at bounding box center [515, 552] width 14 height 14
click at [216, 559] on div "Eraser" at bounding box center [214, 563] width 27 height 9
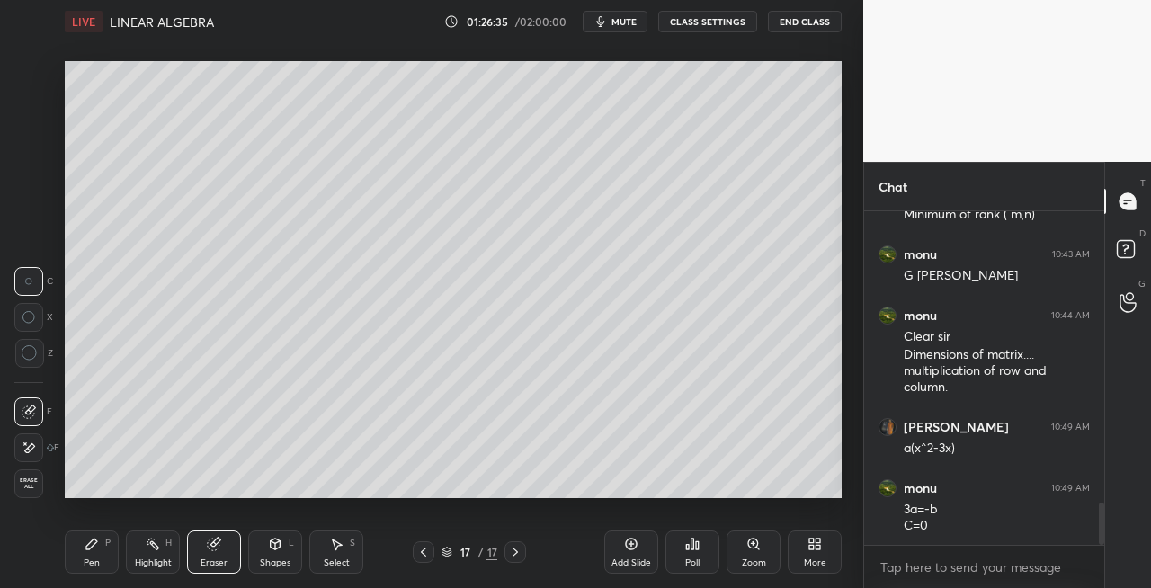
click at [100, 555] on div "Pen P" at bounding box center [92, 552] width 54 height 43
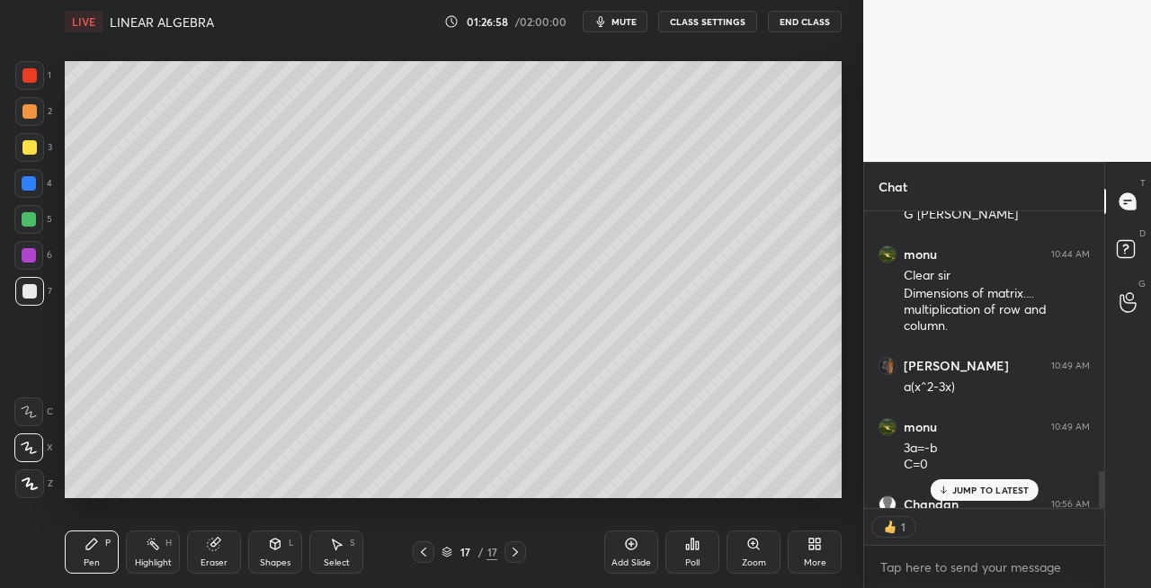
scroll to position [5, 5]
click at [509, 553] on icon at bounding box center [515, 552] width 14 height 14
click at [515, 554] on icon at bounding box center [515, 552] width 5 height 9
click at [620, 561] on div "Add Slide" at bounding box center [632, 563] width 40 height 9
click at [425, 552] on icon at bounding box center [423, 552] width 14 height 14
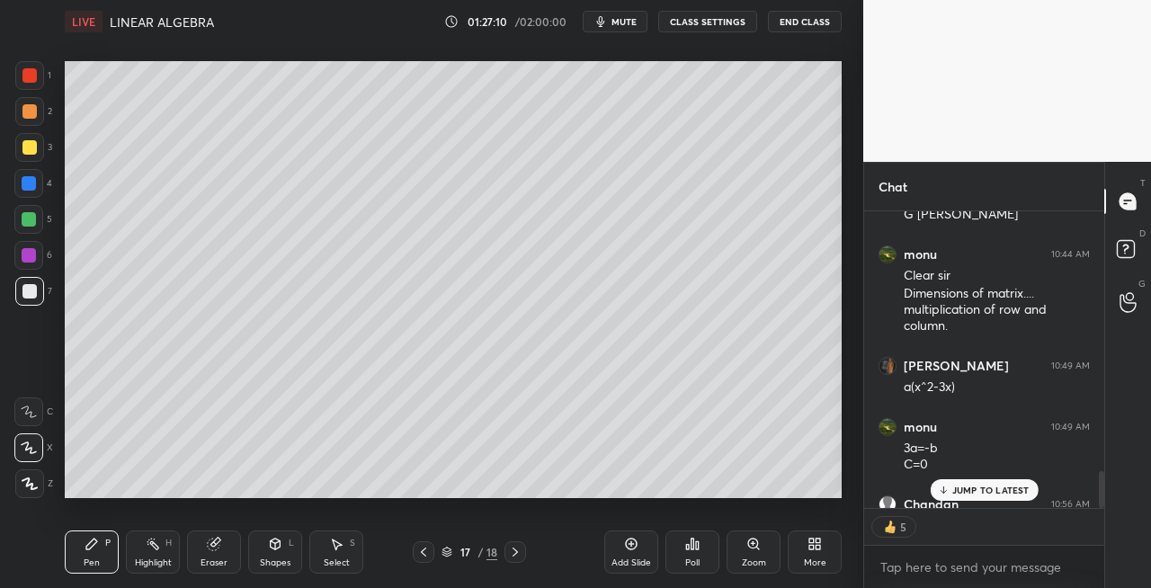
click at [511, 554] on icon at bounding box center [515, 552] width 14 height 14
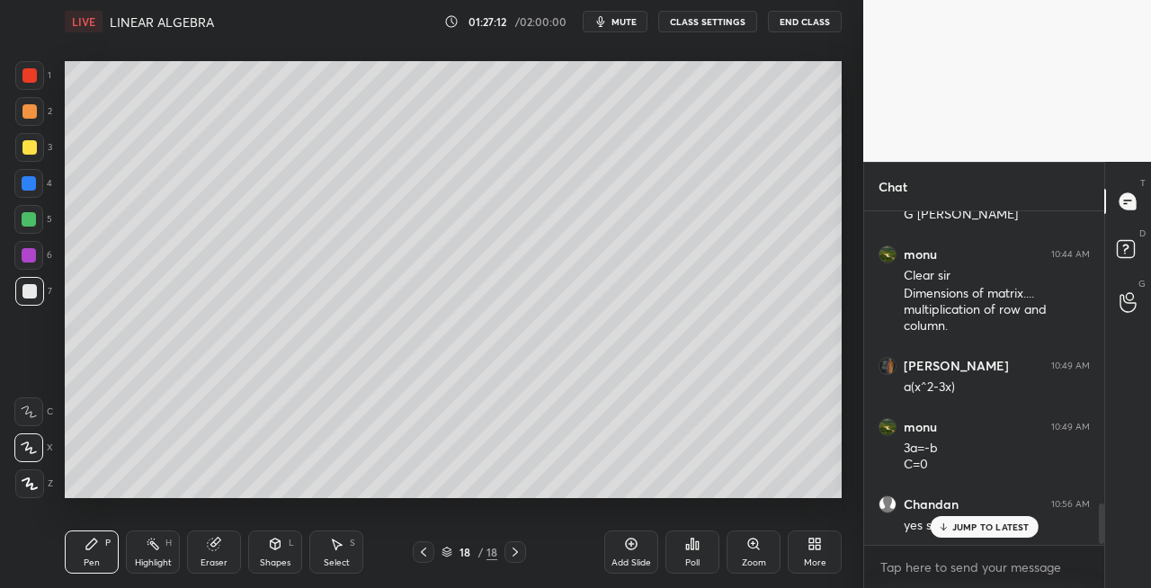
scroll to position [2365, 0]
click at [425, 556] on icon at bounding box center [423, 552] width 14 height 14
click at [520, 554] on icon at bounding box center [515, 552] width 14 height 14
click at [207, 549] on icon at bounding box center [214, 544] width 14 height 14
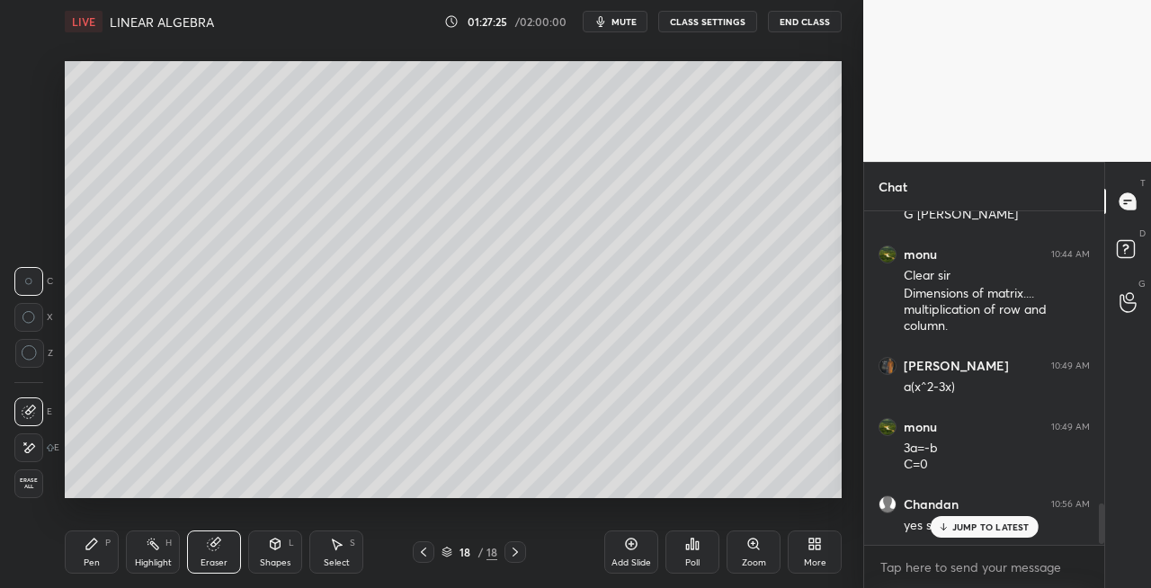
click at [85, 568] on div "Pen P" at bounding box center [92, 552] width 54 height 43
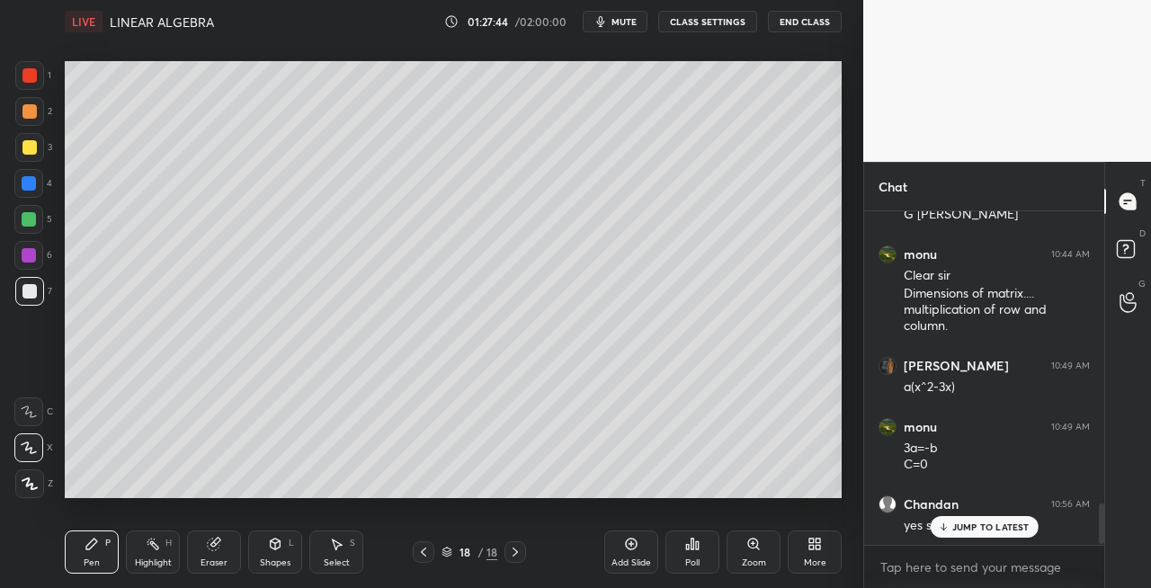
click at [282, 555] on div "Shapes L" at bounding box center [275, 552] width 54 height 43
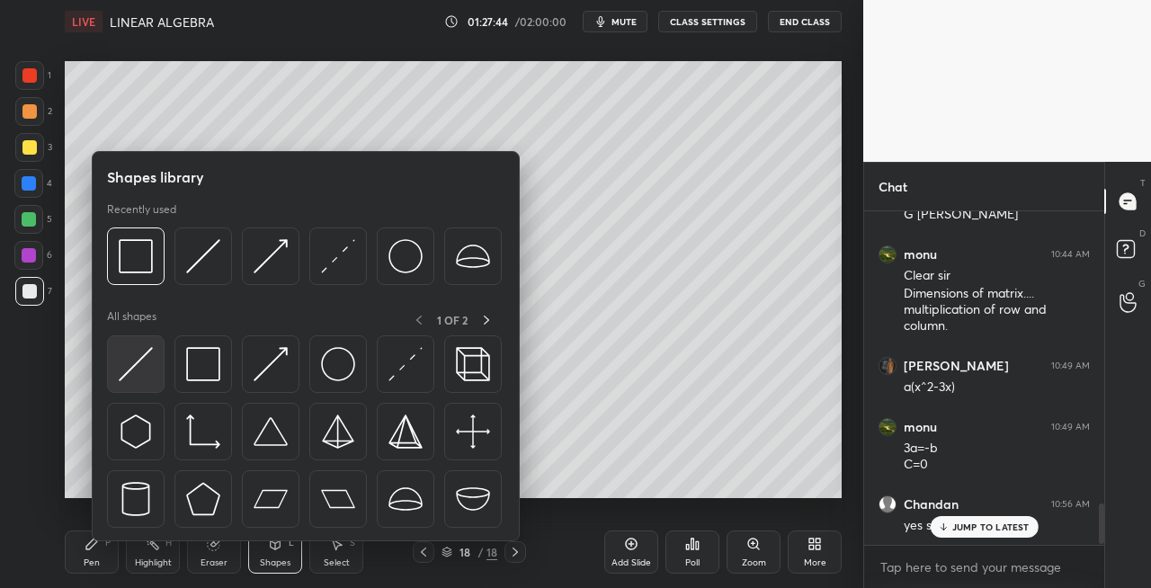
click at [126, 380] on img at bounding box center [136, 364] width 34 height 34
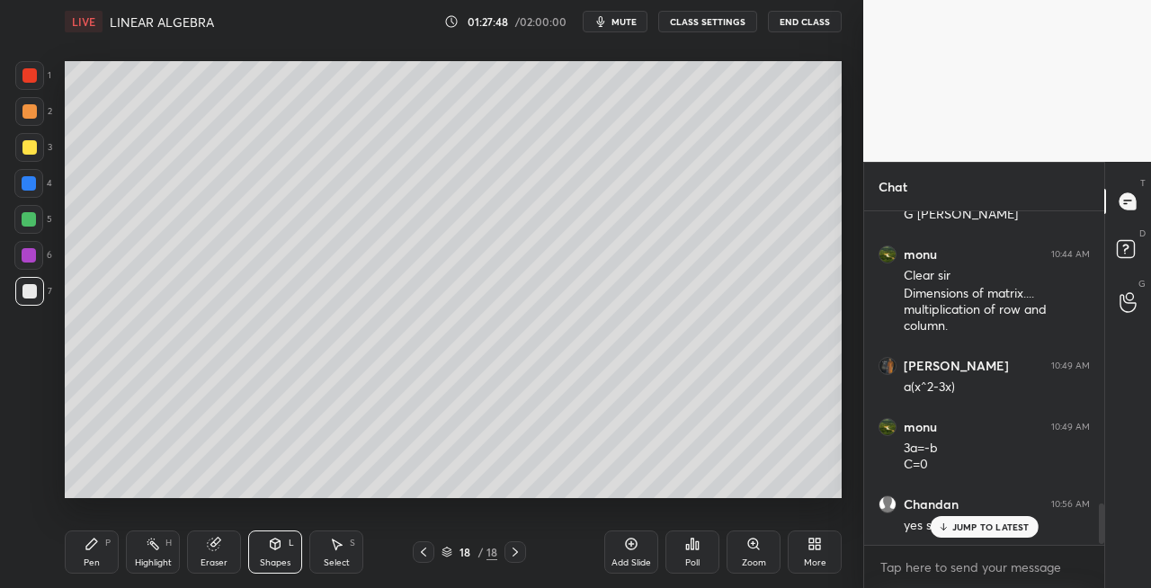
click at [98, 559] on div "Pen" at bounding box center [92, 563] width 16 height 9
click at [272, 559] on div "Shapes" at bounding box center [275, 563] width 31 height 9
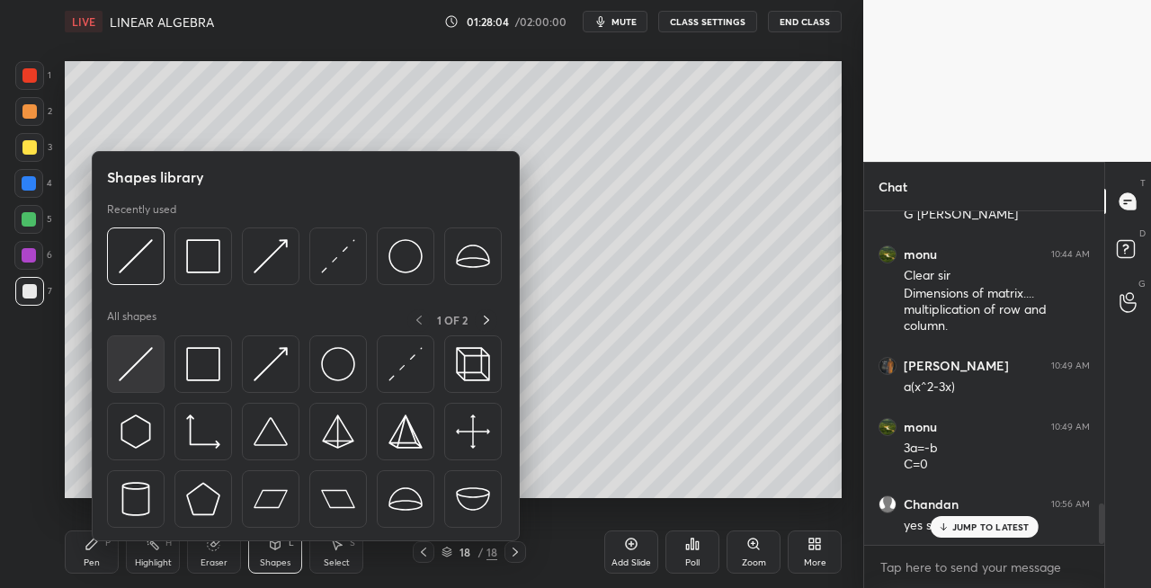
click at [128, 367] on img at bounding box center [136, 364] width 34 height 34
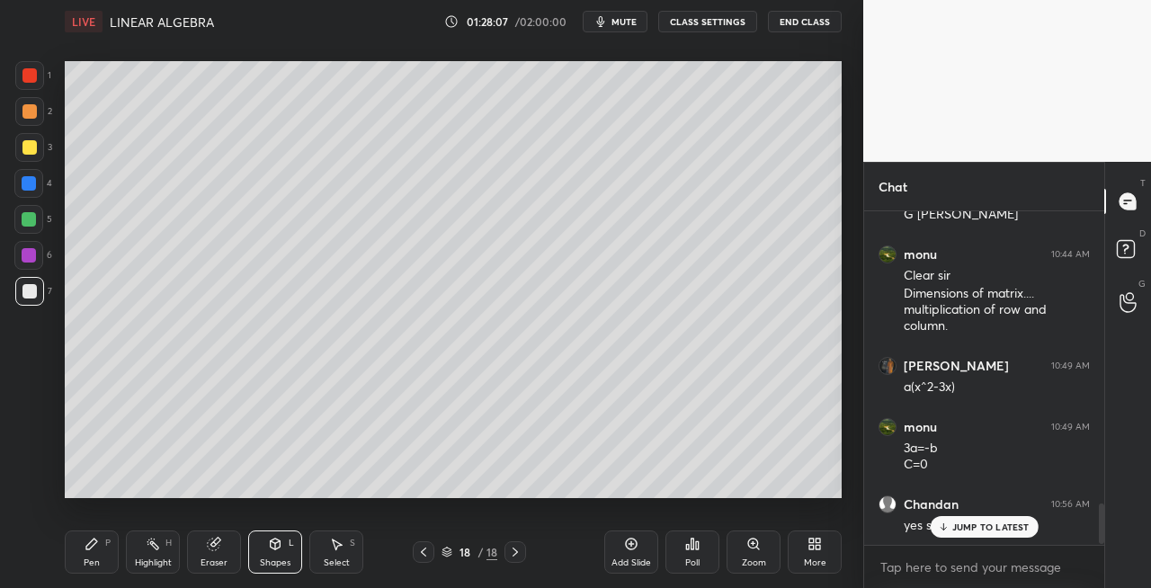
click at [86, 559] on div "Pen" at bounding box center [92, 563] width 16 height 9
click at [215, 556] on div "Eraser" at bounding box center [214, 552] width 54 height 43
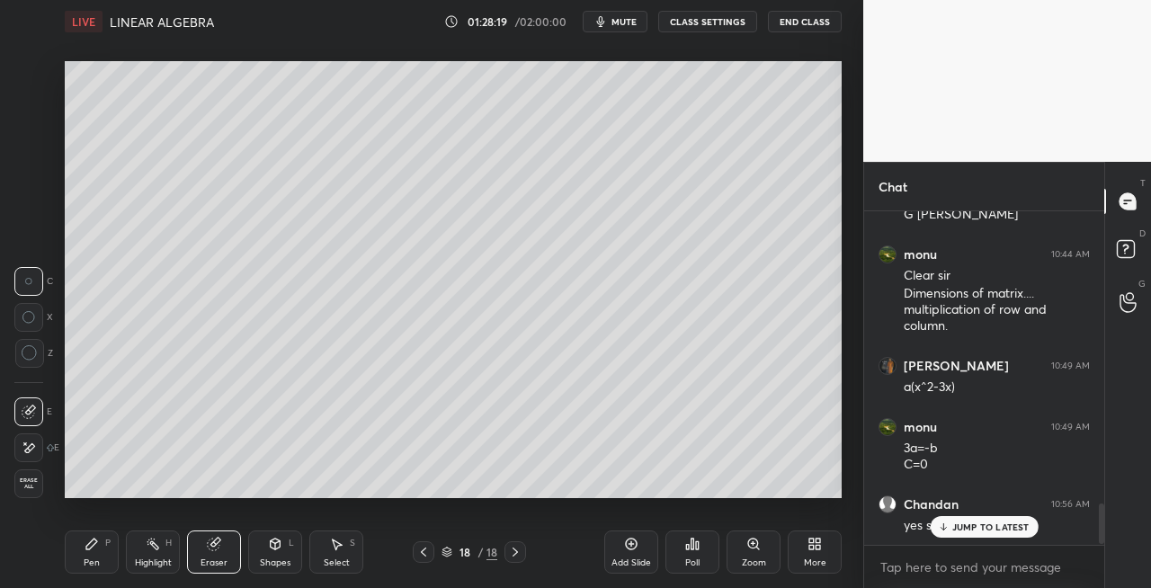
click at [97, 561] on div "Pen" at bounding box center [92, 563] width 16 height 9
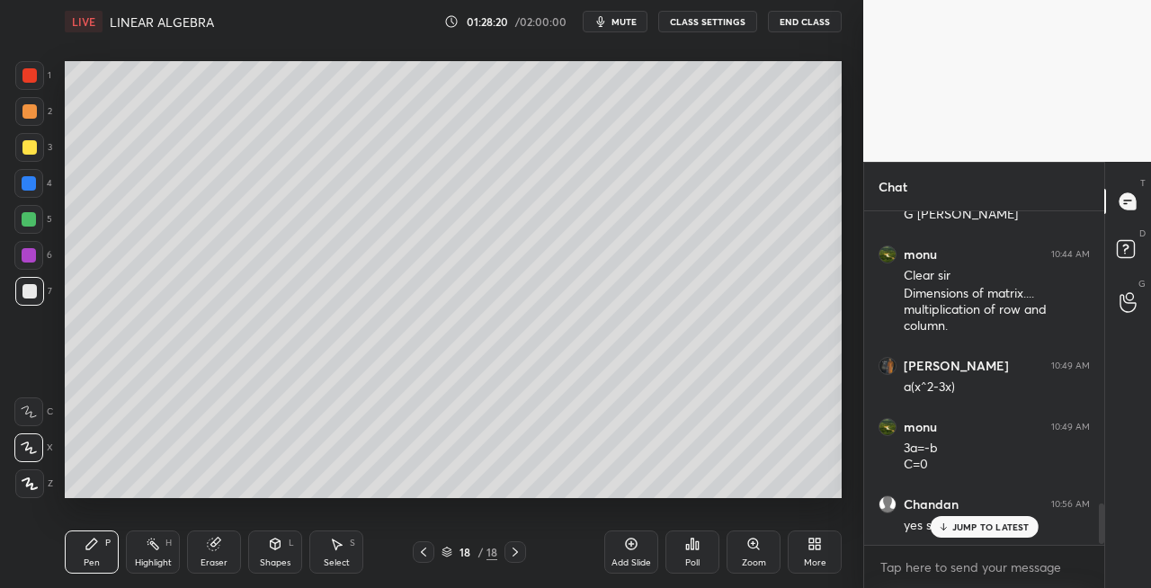
click at [219, 548] on icon at bounding box center [214, 545] width 12 height 12
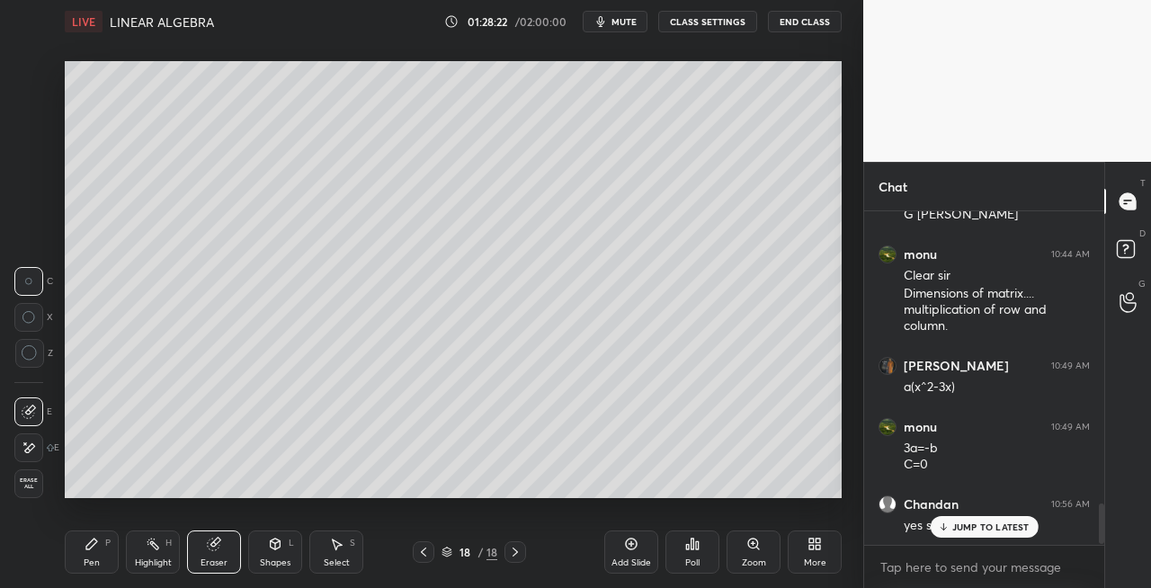
click at [91, 549] on icon at bounding box center [92, 544] width 14 height 14
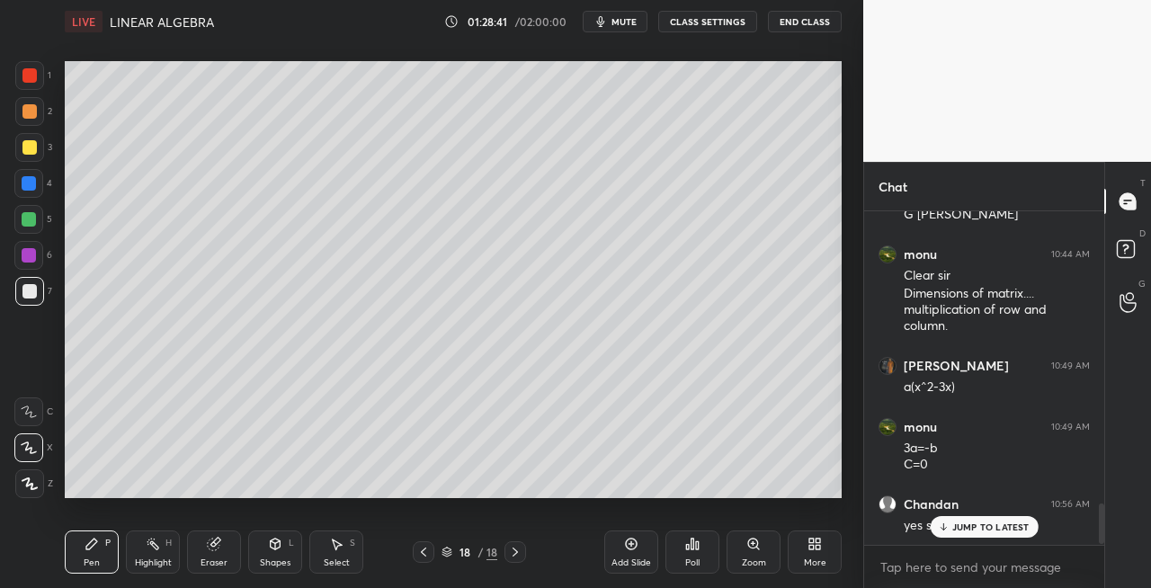
click at [228, 543] on div "Eraser" at bounding box center [214, 552] width 54 height 43
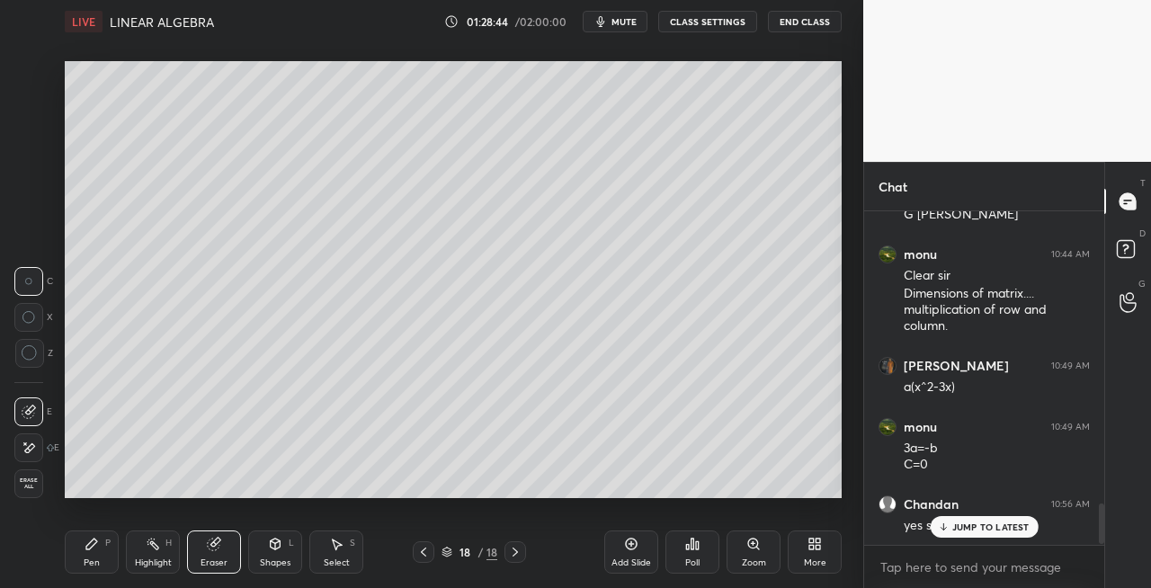
click at [94, 554] on div "Pen P" at bounding box center [92, 552] width 54 height 43
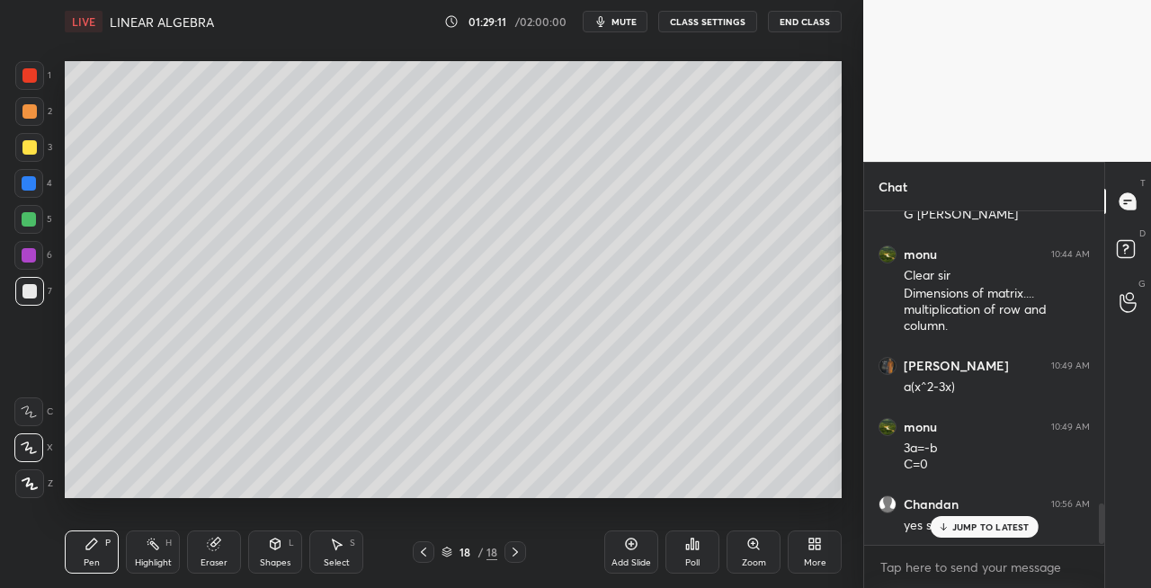
click at [274, 559] on div "Shapes" at bounding box center [275, 563] width 31 height 9
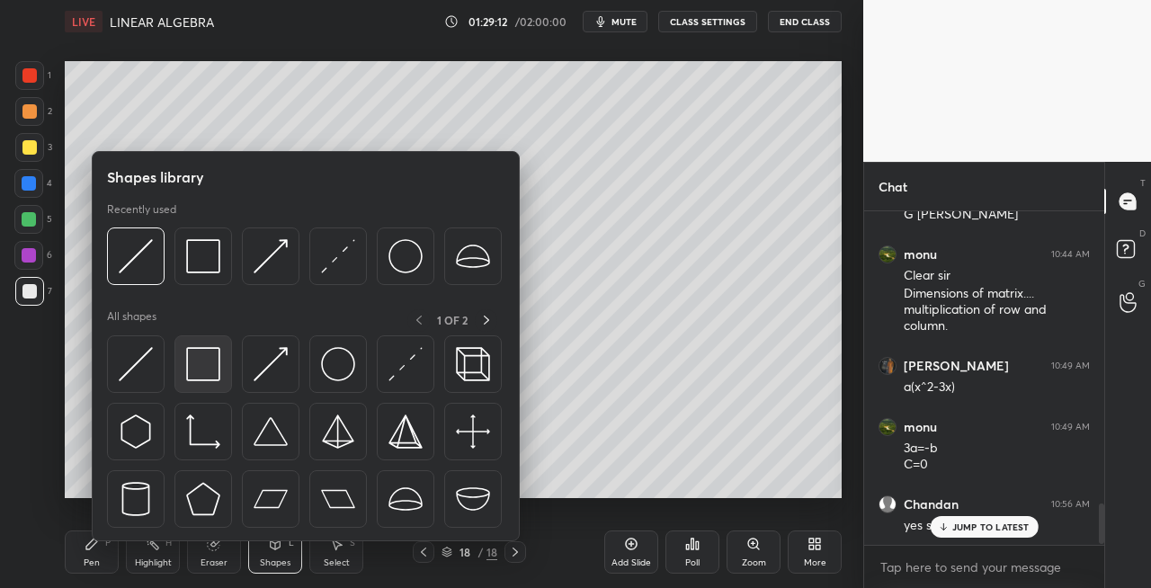
click at [182, 383] on div at bounding box center [203, 364] width 58 height 58
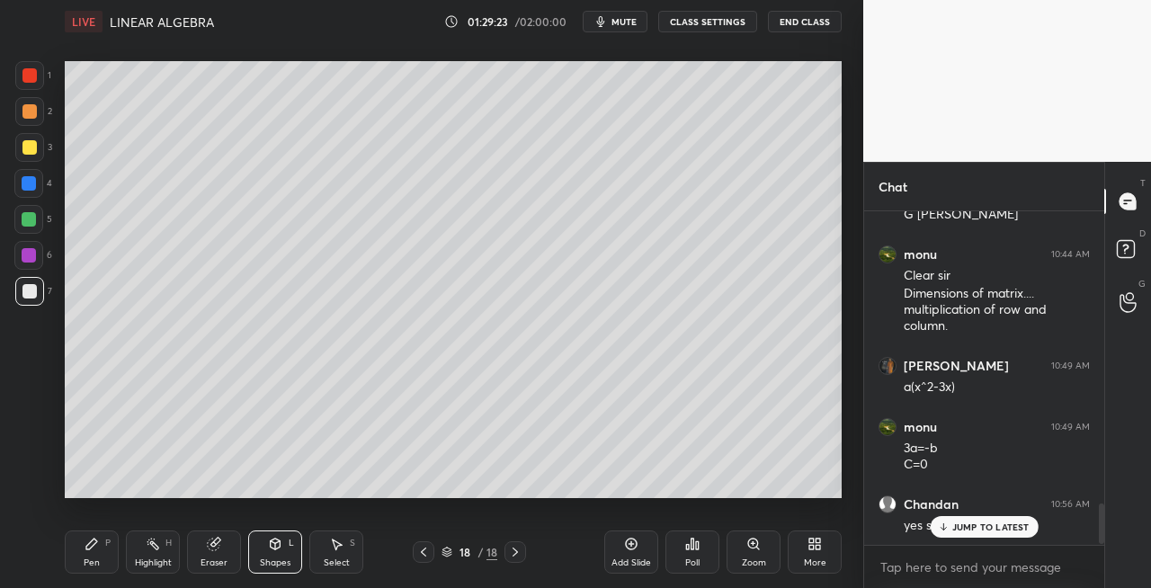
click at [425, 552] on icon at bounding box center [423, 552] width 14 height 14
click at [429, 554] on icon at bounding box center [423, 552] width 14 height 14
click at [518, 552] on icon at bounding box center [515, 552] width 14 height 14
click at [514, 554] on icon at bounding box center [515, 552] width 14 height 14
click at [518, 552] on icon at bounding box center [515, 552] width 14 height 14
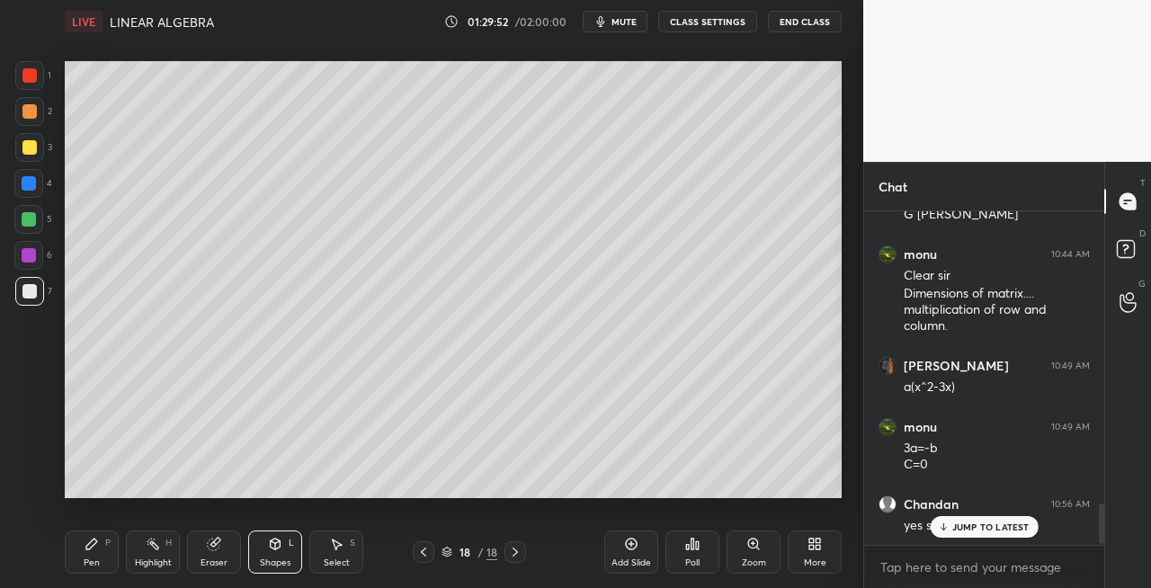
click at [619, 24] on span "mute" at bounding box center [624, 21] width 25 height 13
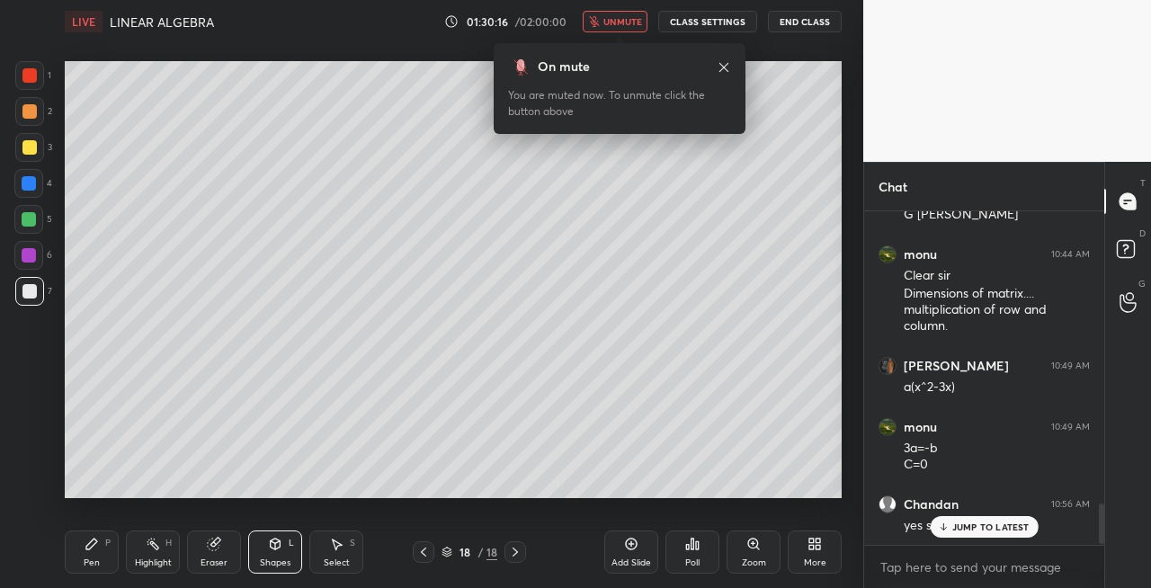
click at [631, 22] on span "unmute" at bounding box center [623, 21] width 39 height 13
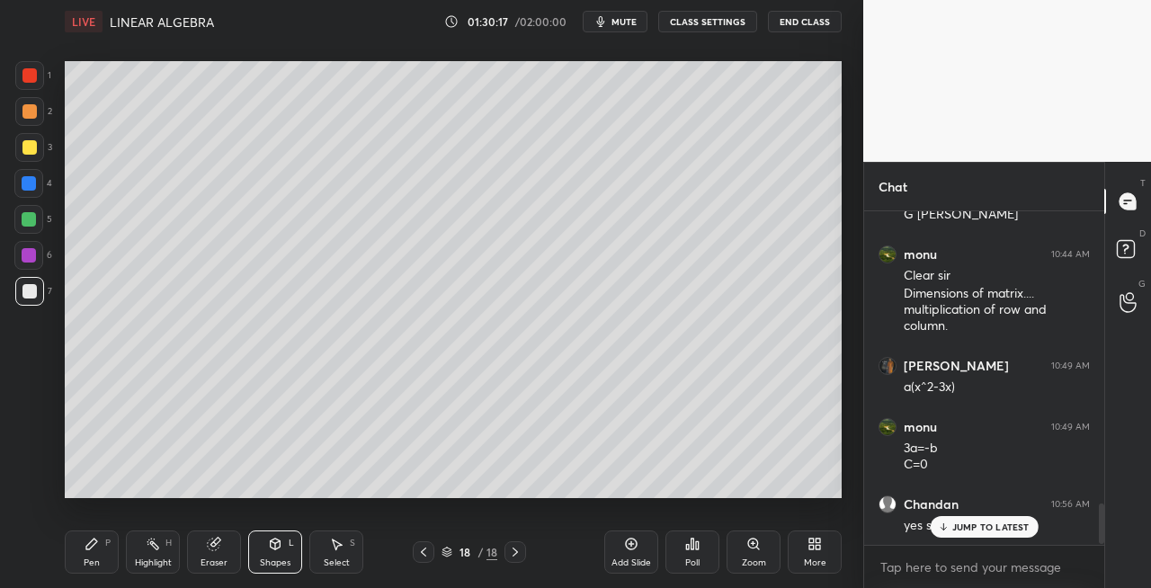
click at [416, 557] on div at bounding box center [424, 552] width 22 height 22
click at [428, 555] on icon at bounding box center [423, 552] width 14 height 14
click at [520, 554] on icon at bounding box center [515, 552] width 14 height 14
click at [519, 552] on icon at bounding box center [515, 552] width 14 height 14
click at [516, 554] on icon at bounding box center [515, 552] width 5 height 9
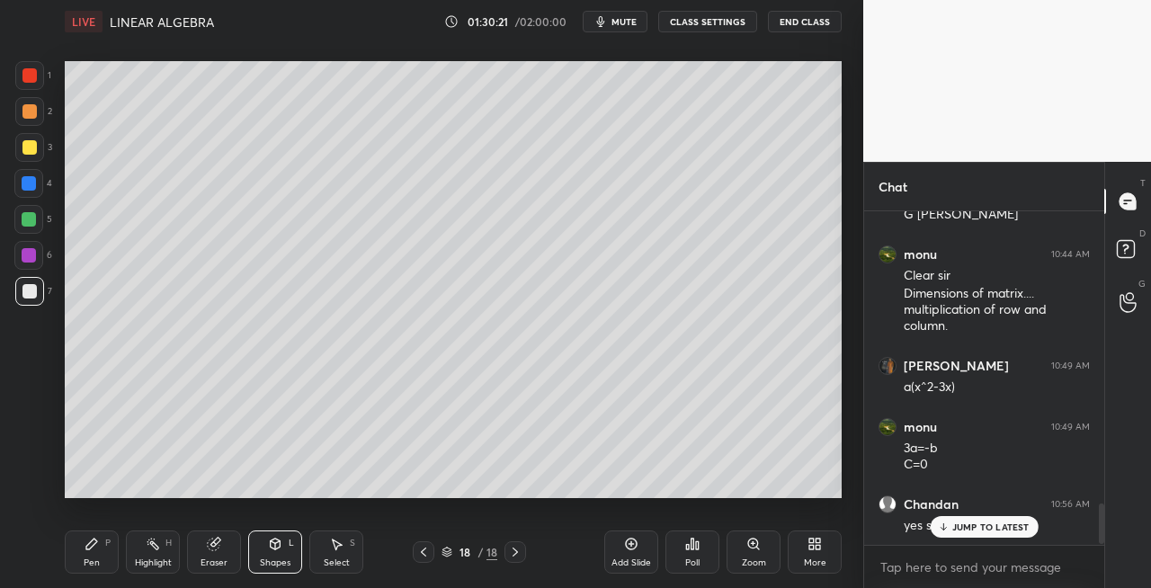
click at [519, 555] on icon at bounding box center [515, 552] width 14 height 14
click at [517, 554] on icon at bounding box center [515, 552] width 14 height 14
click at [637, 559] on div "Add Slide" at bounding box center [632, 563] width 40 height 9
click at [109, 558] on div "Pen P" at bounding box center [92, 552] width 54 height 43
click at [31, 149] on div at bounding box center [29, 147] width 14 height 14
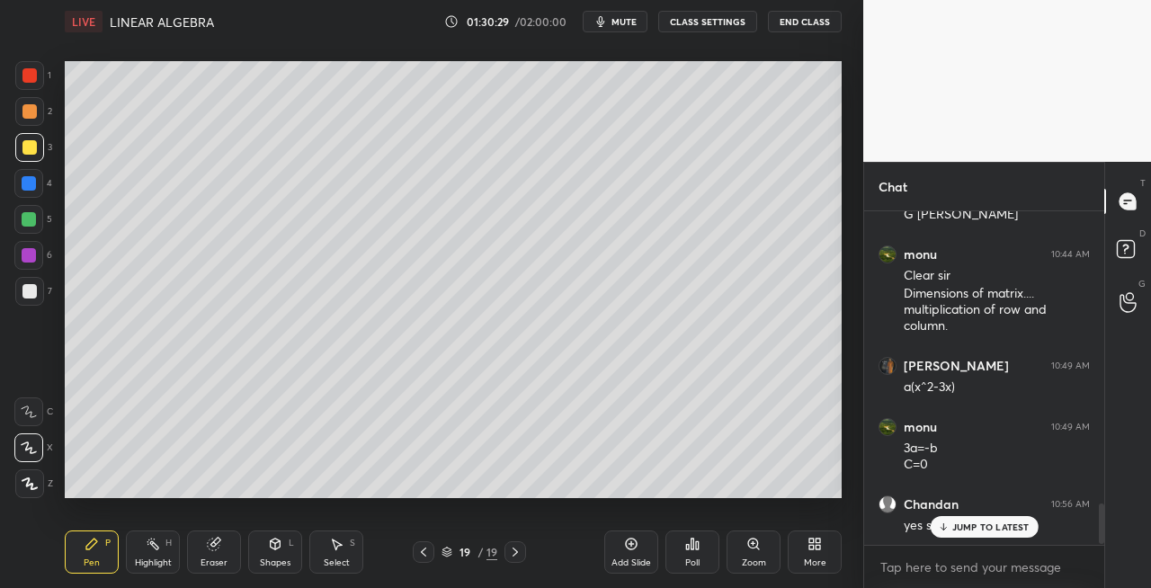
click at [273, 544] on icon at bounding box center [276, 544] width 10 height 11
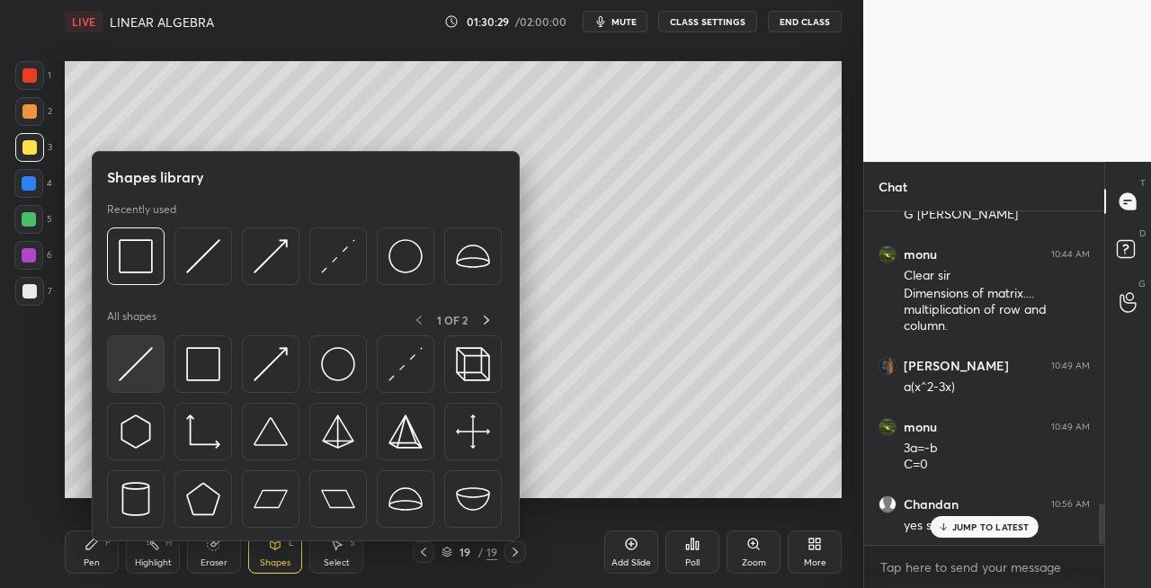
click at [136, 362] on img at bounding box center [136, 364] width 34 height 34
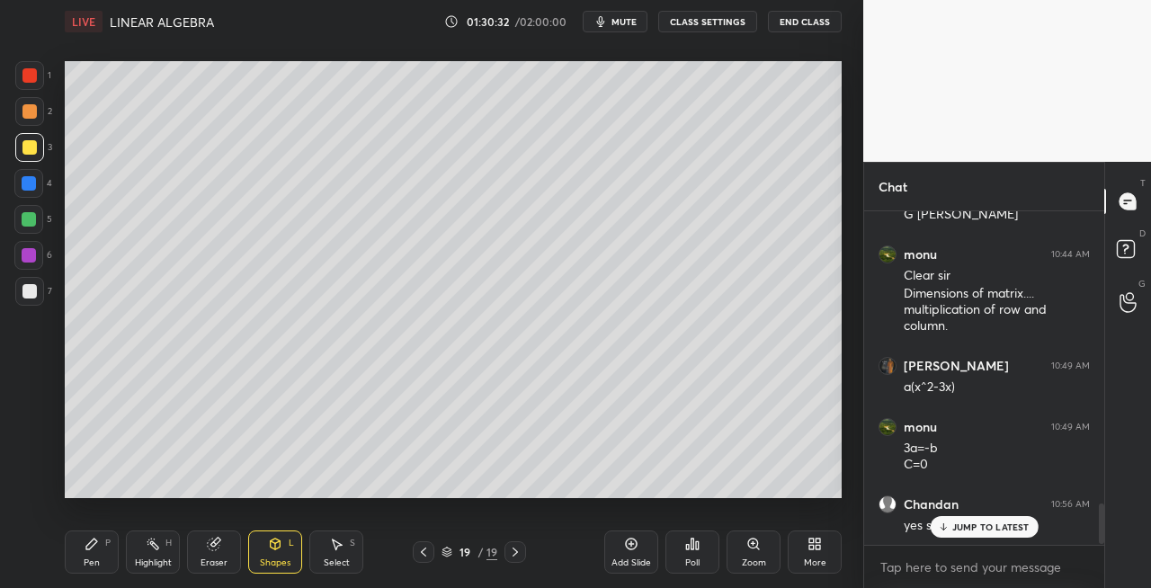
click at [94, 548] on icon at bounding box center [92, 544] width 14 height 14
click at [271, 546] on icon at bounding box center [276, 544] width 10 height 11
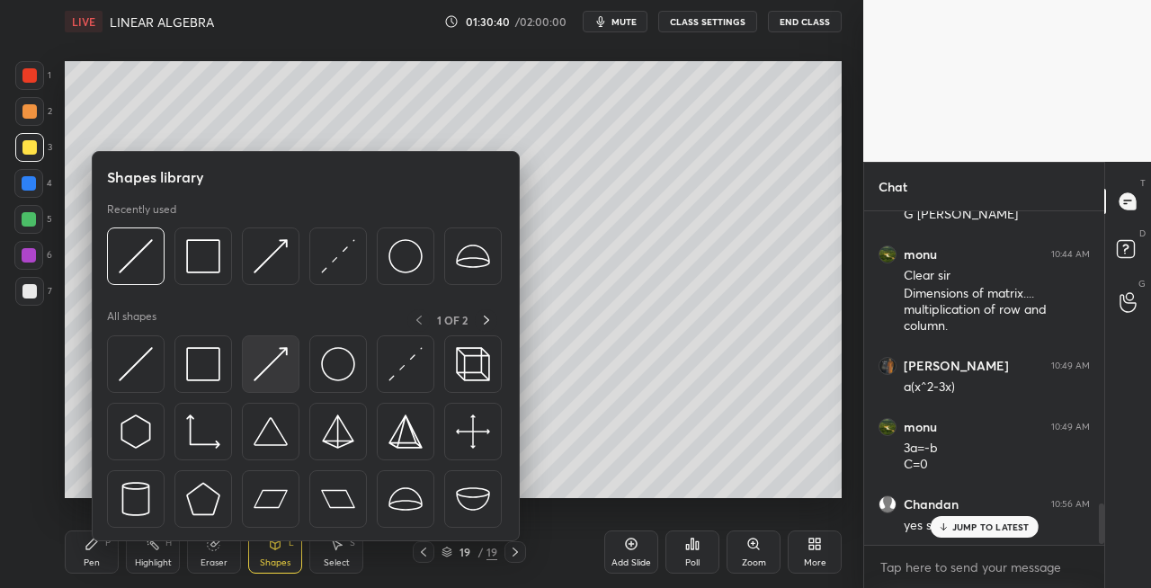
click at [272, 362] on img at bounding box center [271, 364] width 34 height 34
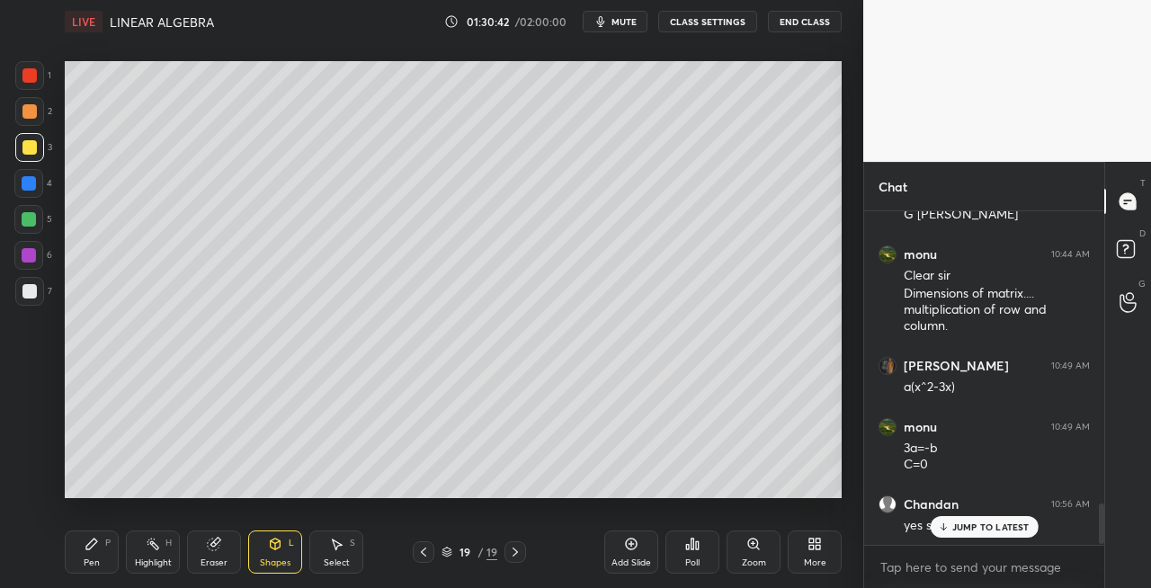
click at [84, 571] on div "Pen P" at bounding box center [92, 552] width 54 height 43
click at [227, 556] on div "Eraser" at bounding box center [214, 552] width 54 height 43
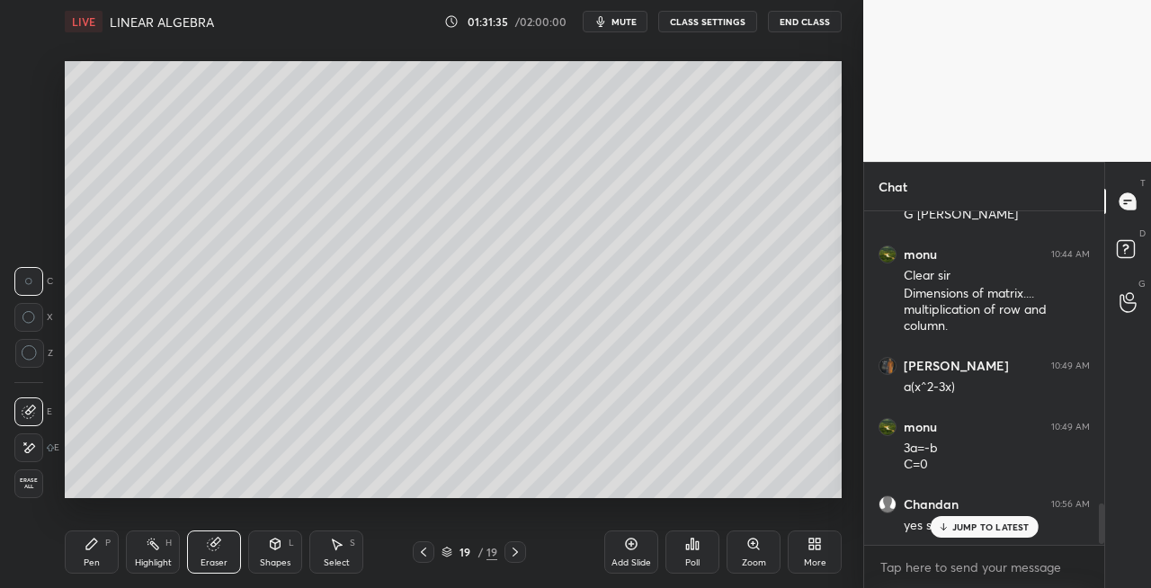
click at [90, 559] on div "Pen" at bounding box center [92, 563] width 16 height 9
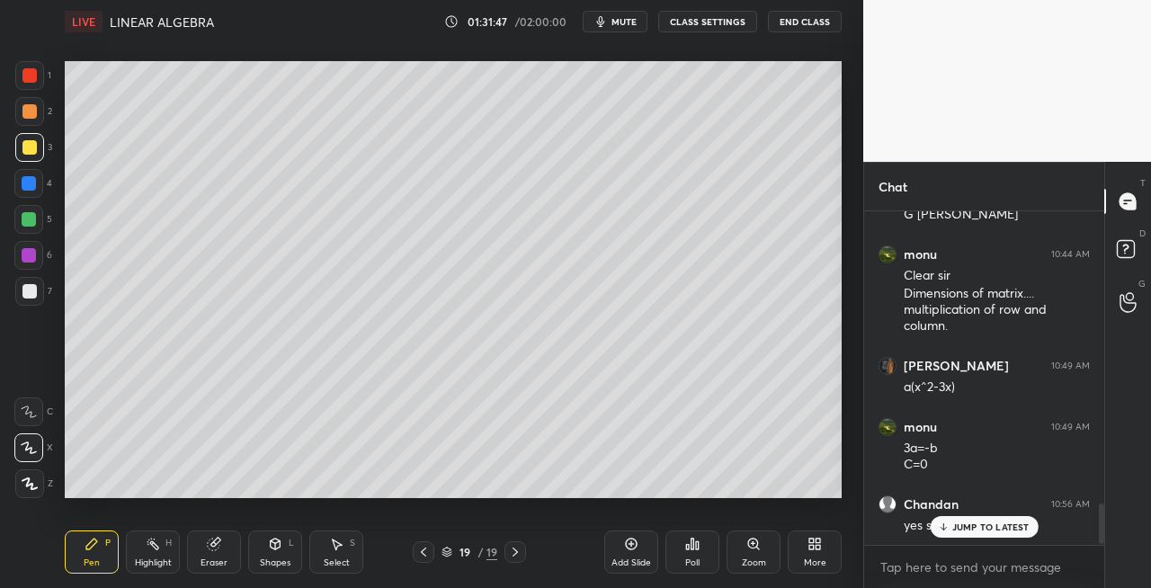
click at [43, 291] on div at bounding box center [29, 291] width 29 height 29
click at [261, 542] on div "Shapes L" at bounding box center [275, 552] width 54 height 43
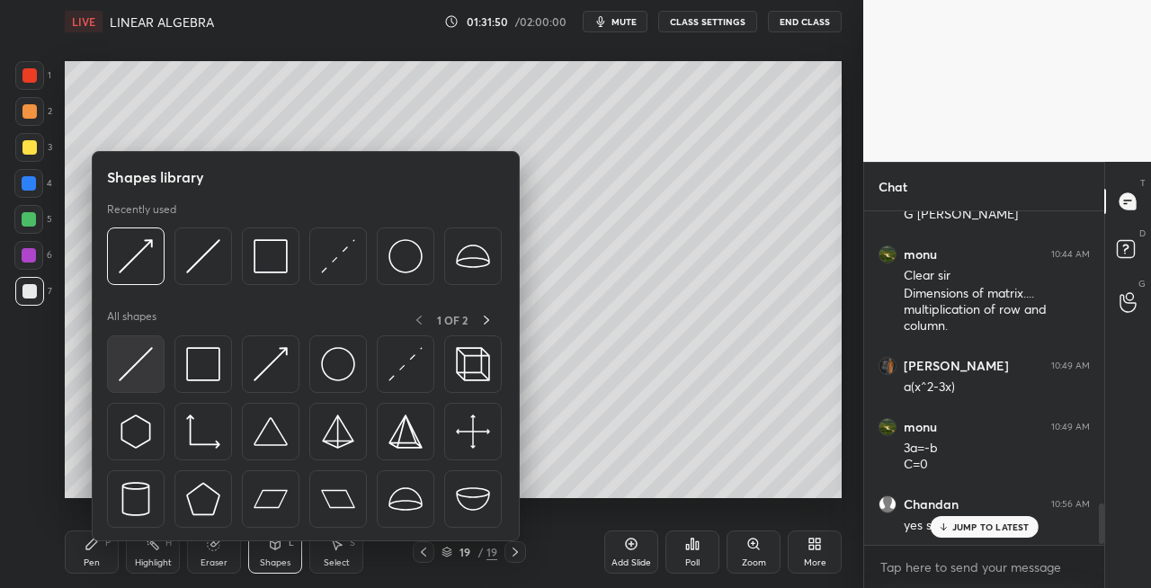
click at [131, 376] on img at bounding box center [136, 364] width 34 height 34
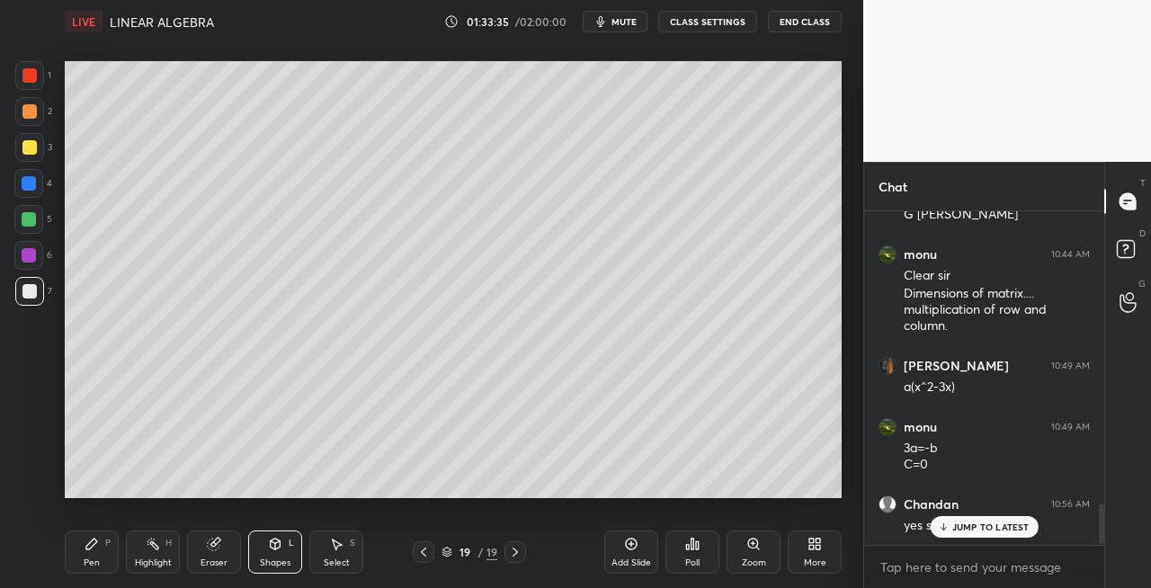
click at [210, 559] on div "Eraser" at bounding box center [214, 563] width 27 height 9
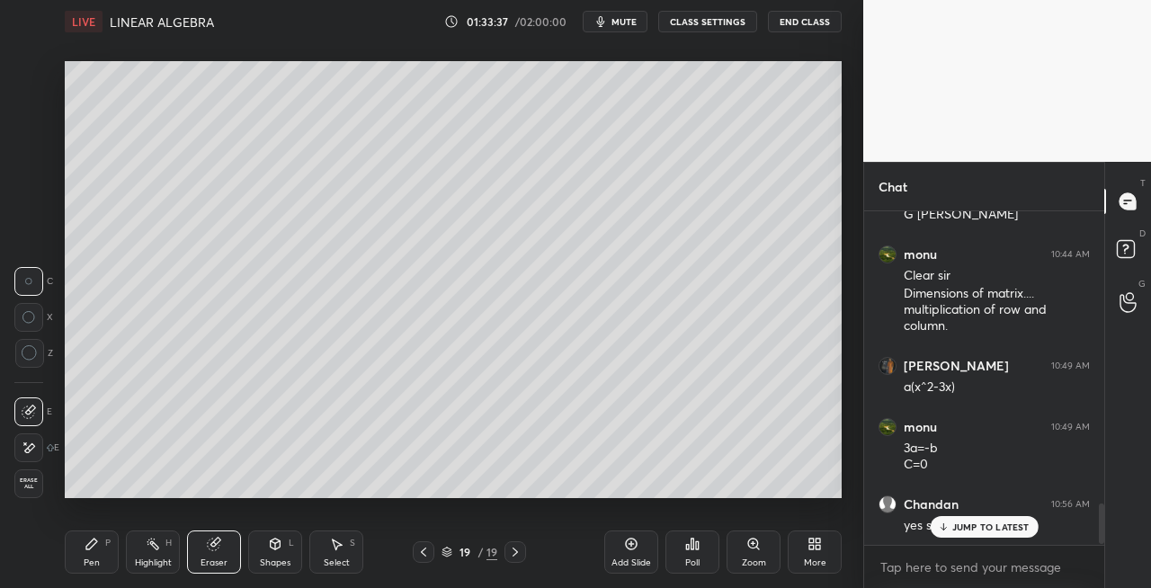
click at [96, 550] on icon at bounding box center [92, 544] width 14 height 14
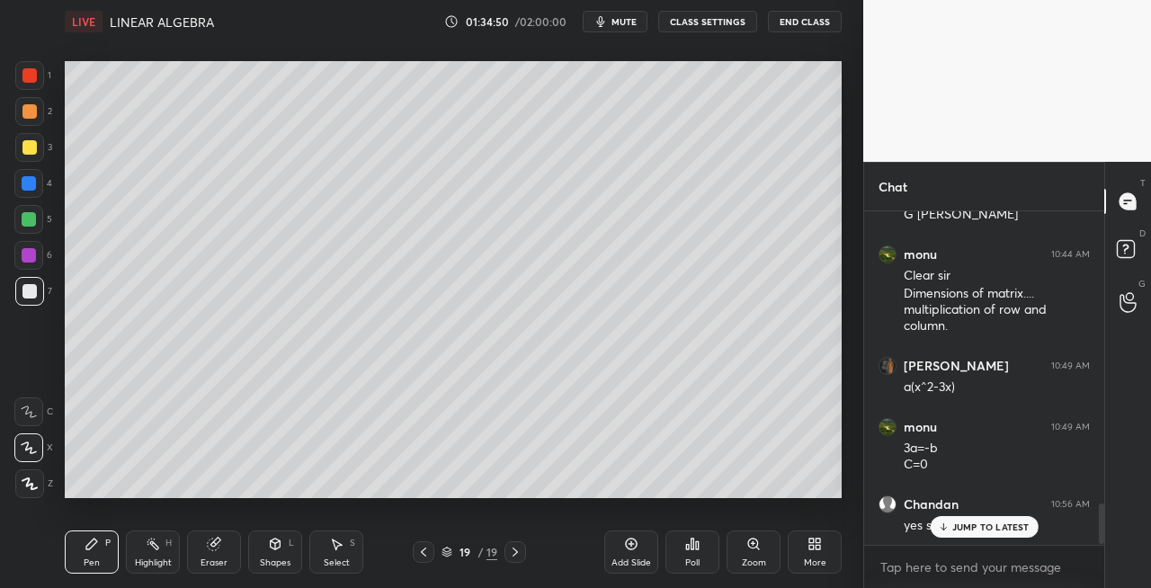
click at [624, 27] on span "mute" at bounding box center [624, 21] width 25 height 13
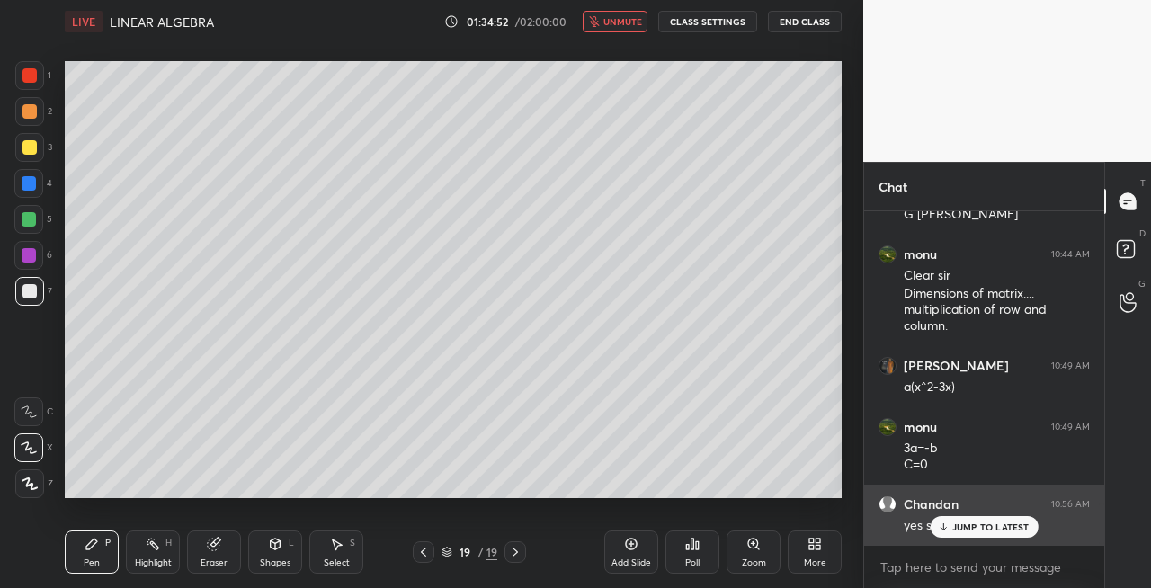
click at [964, 526] on p "JUMP TO LATEST" at bounding box center [990, 527] width 77 height 11
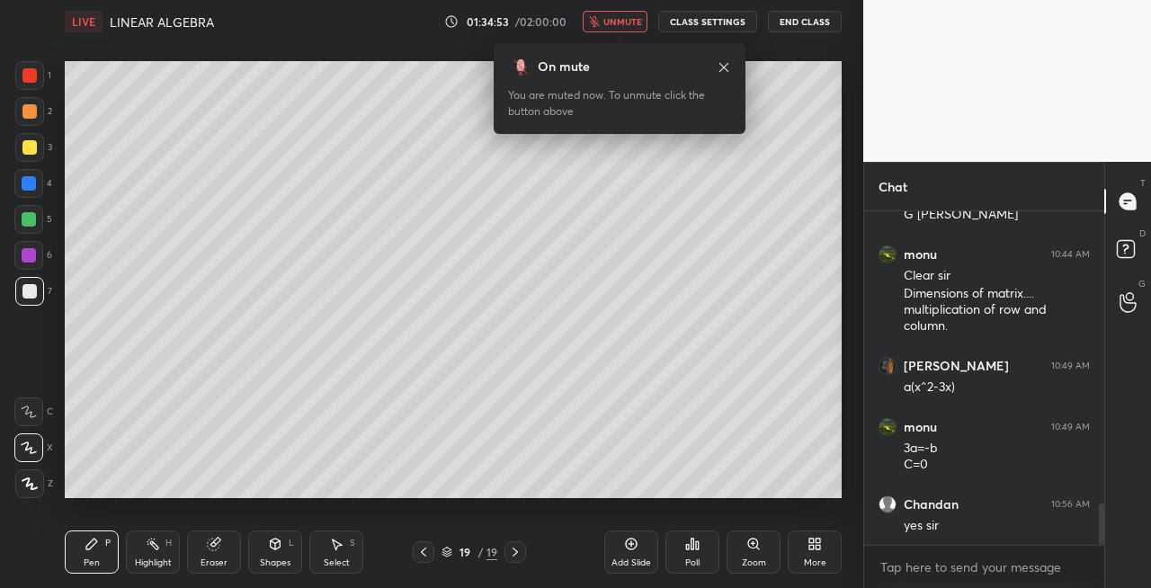
click at [642, 24] on span "unmute" at bounding box center [623, 21] width 39 height 13
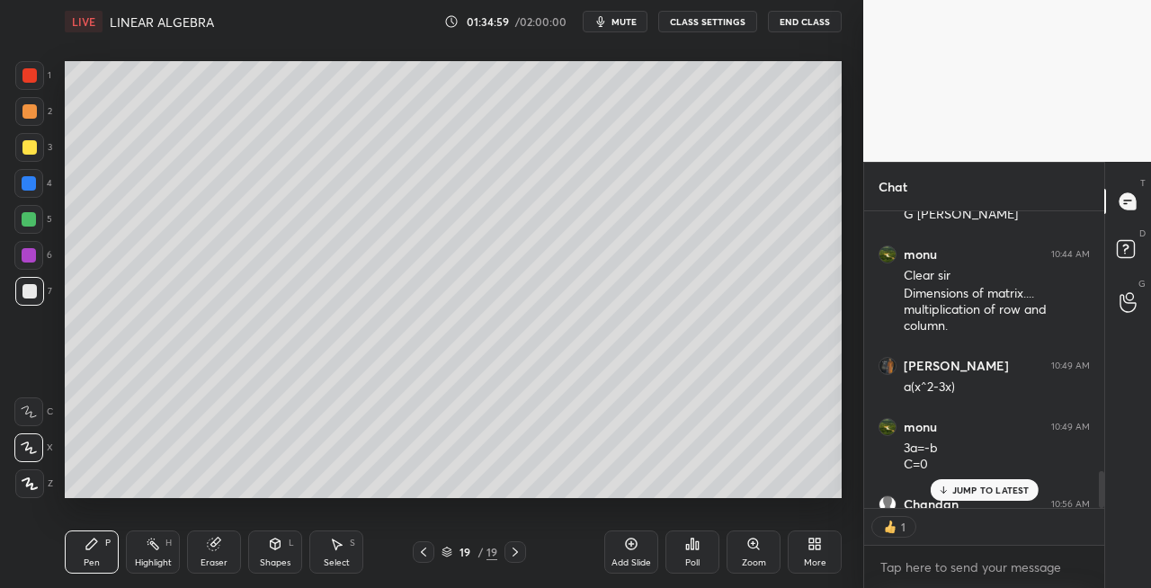
scroll to position [2366, 0]
click at [964, 491] on p "JUMP TO LATEST" at bounding box center [990, 490] width 77 height 11
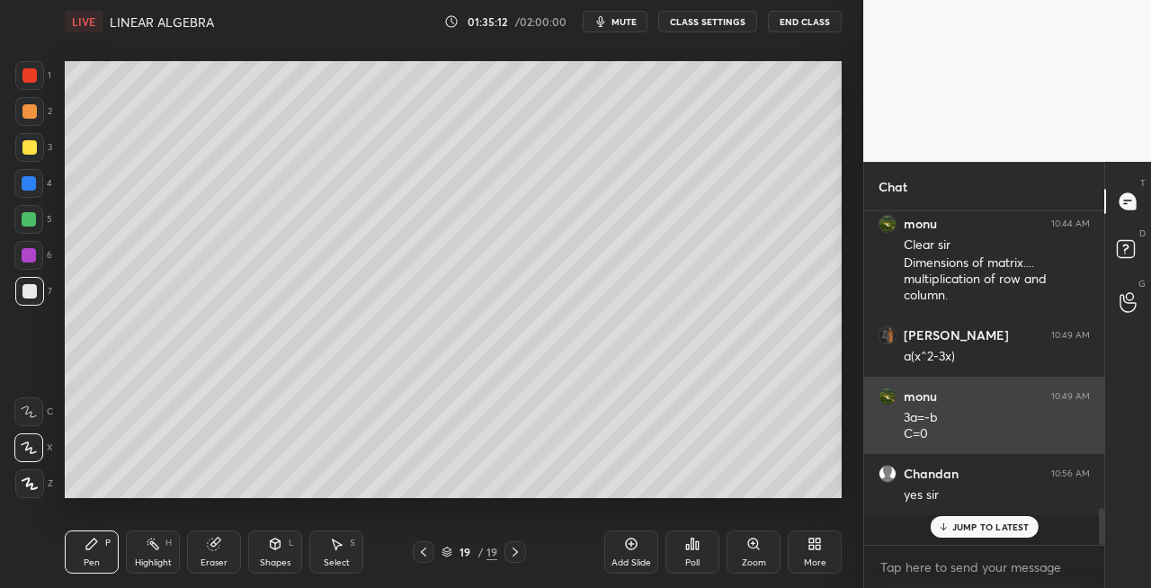
scroll to position [2365, 0]
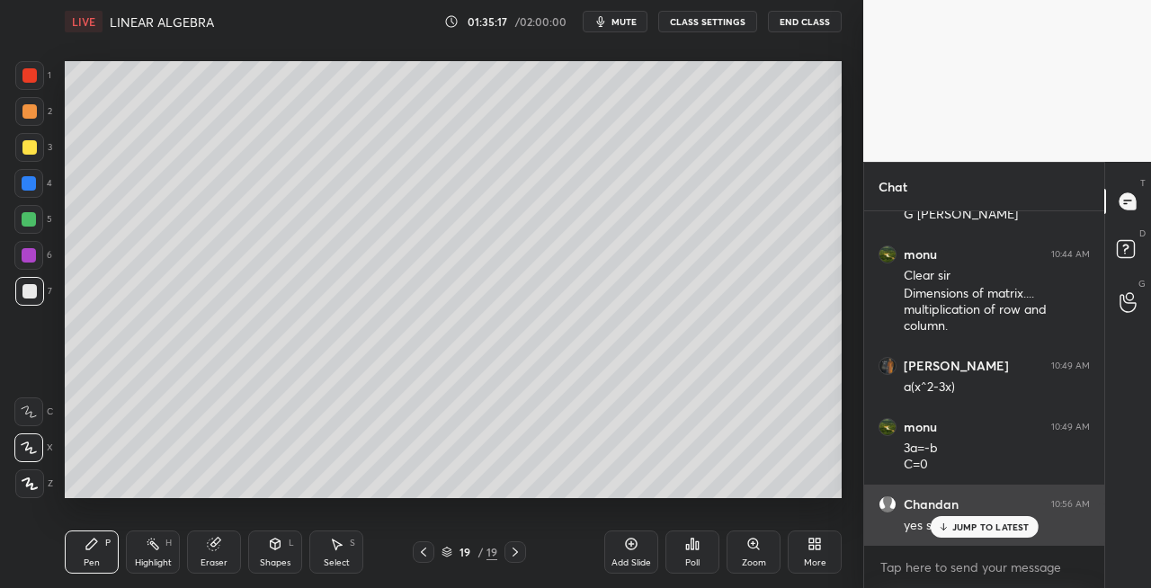
click at [961, 528] on p "JUMP TO LATEST" at bounding box center [990, 527] width 77 height 11
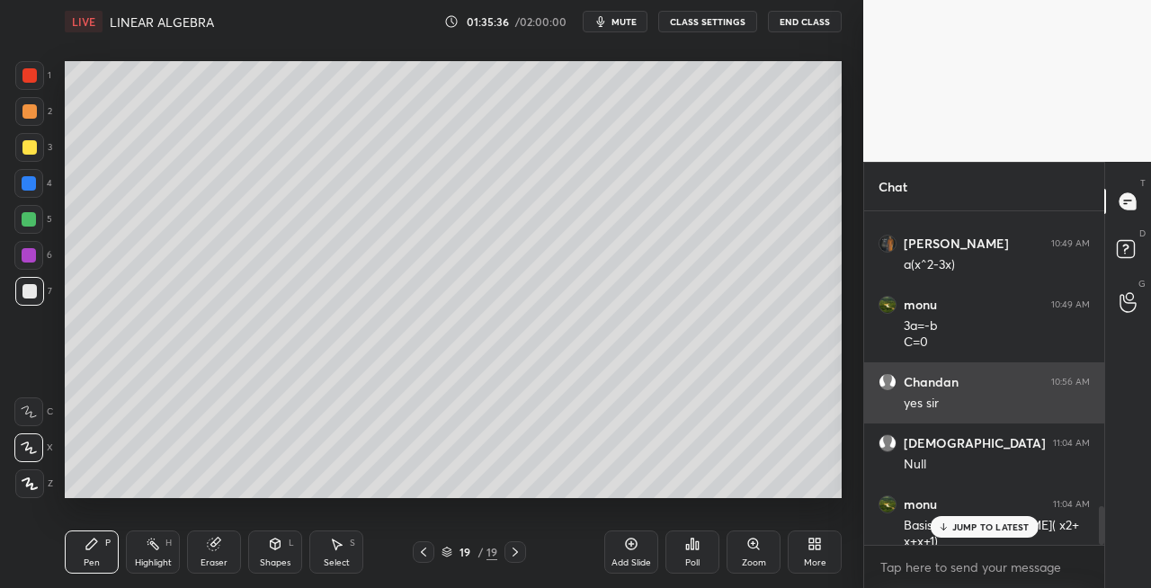
scroll to position [2549, 0]
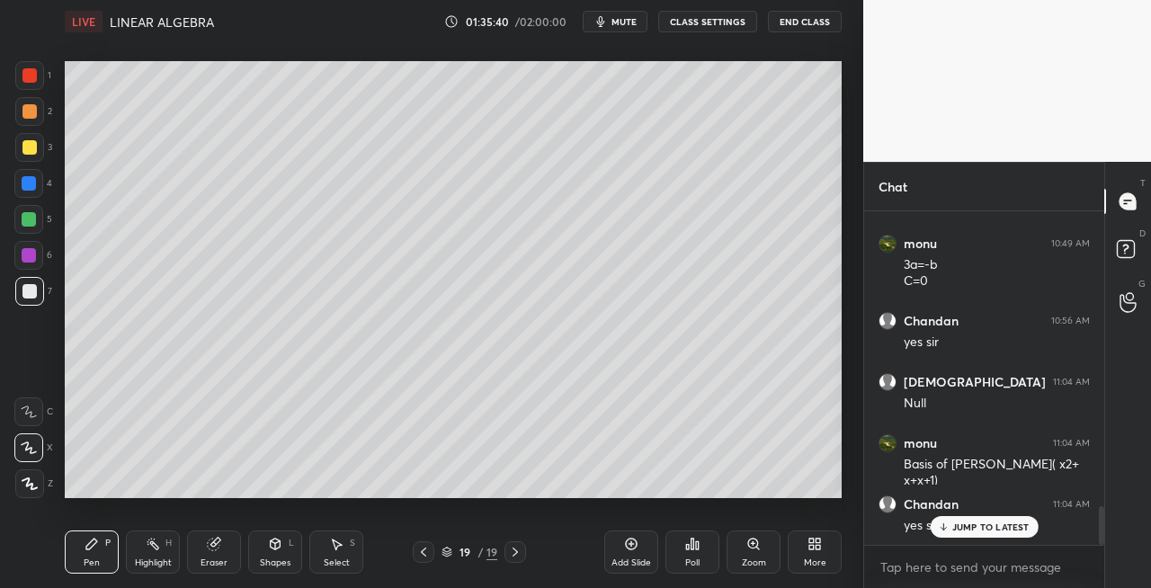
click at [272, 559] on div "Shapes" at bounding box center [275, 563] width 31 height 9
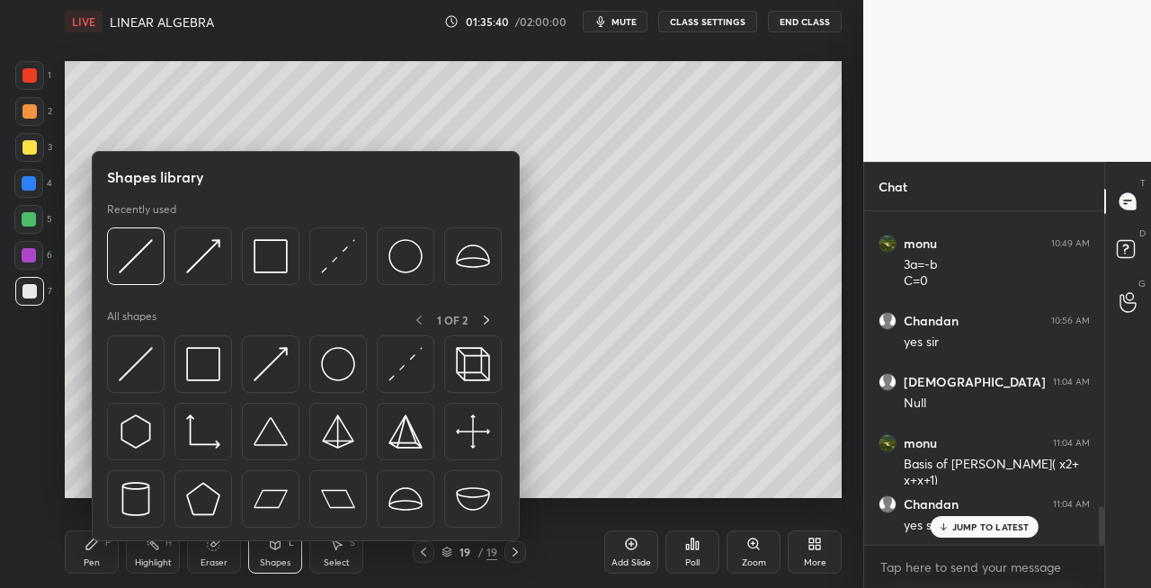
scroll to position [2610, 0]
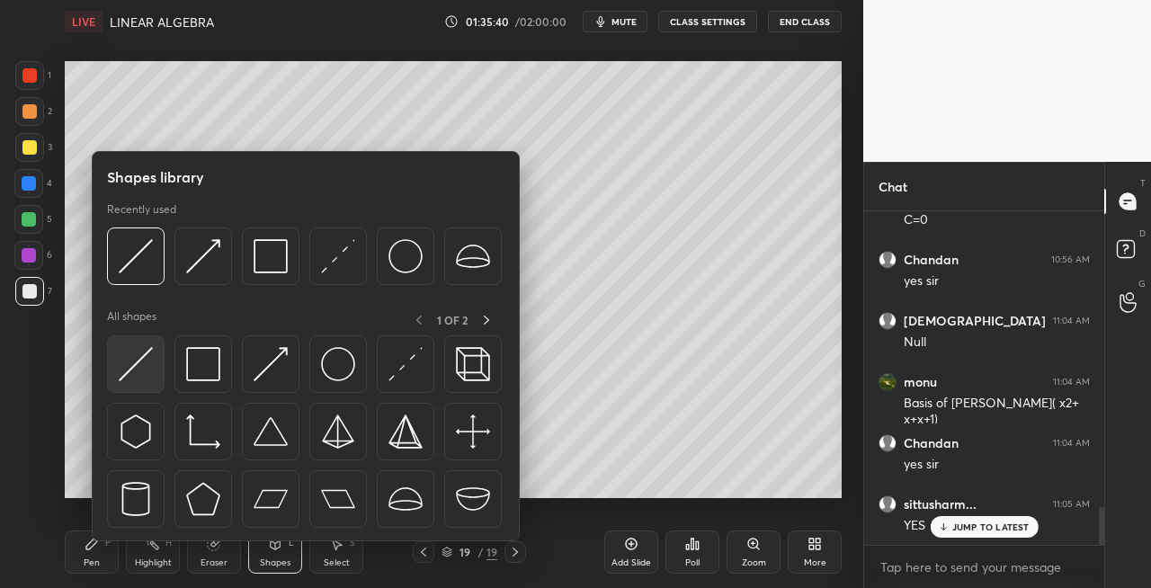
click at [138, 370] on img at bounding box center [136, 364] width 34 height 34
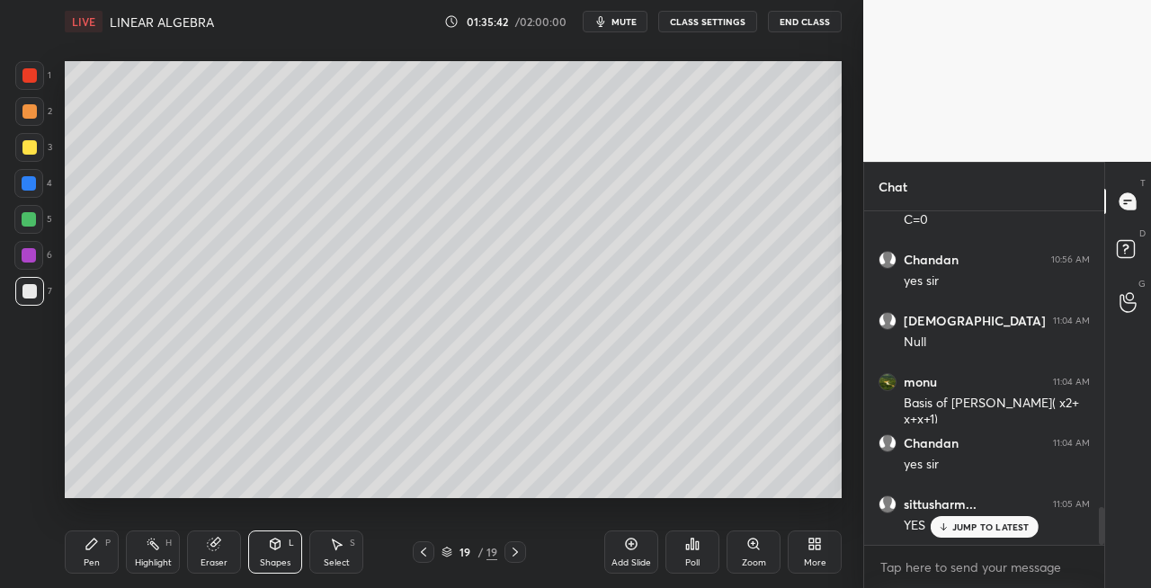
click at [100, 551] on div "Pen P" at bounding box center [92, 552] width 54 height 43
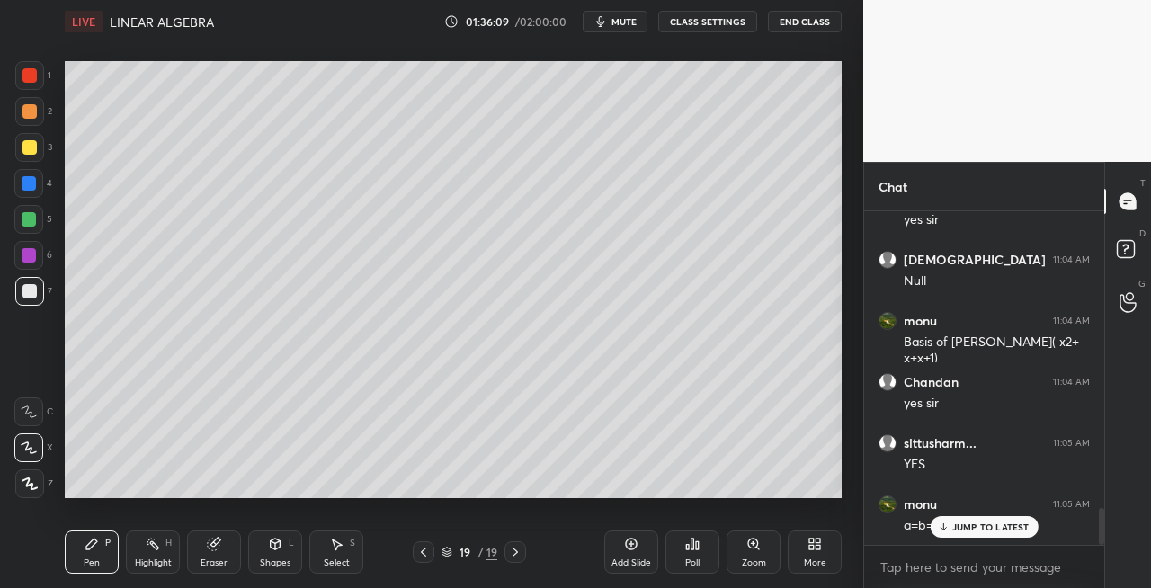
click at [630, 19] on span "mute" at bounding box center [624, 21] width 25 height 13
click at [627, 24] on span "unmute" at bounding box center [623, 21] width 39 height 13
click at [639, 14] on button "mute" at bounding box center [615, 22] width 65 height 22
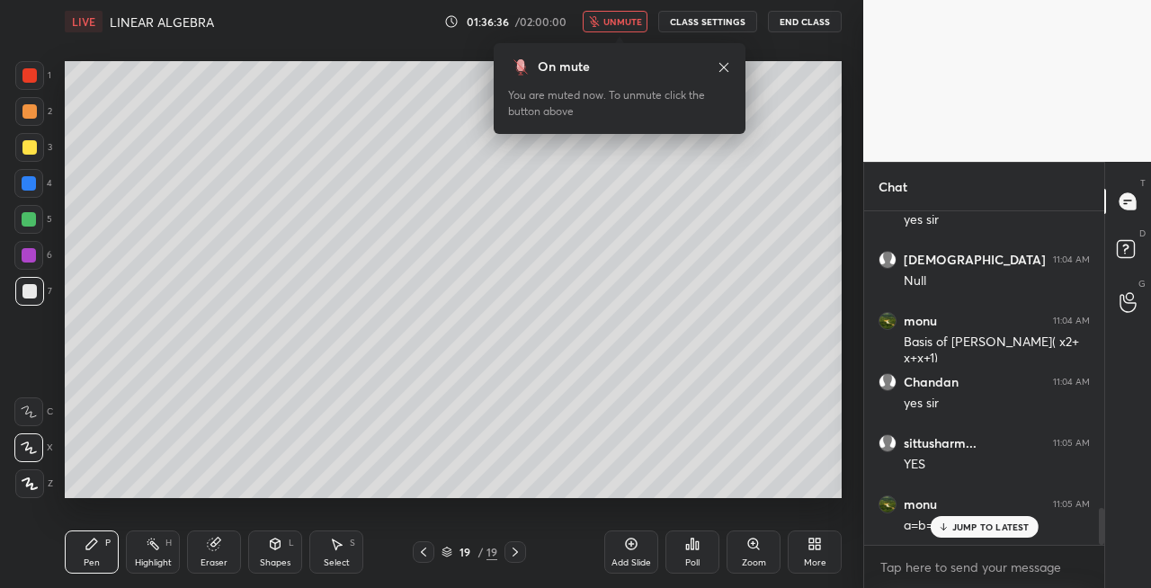
click at [635, 22] on span "unmute" at bounding box center [623, 21] width 39 height 13
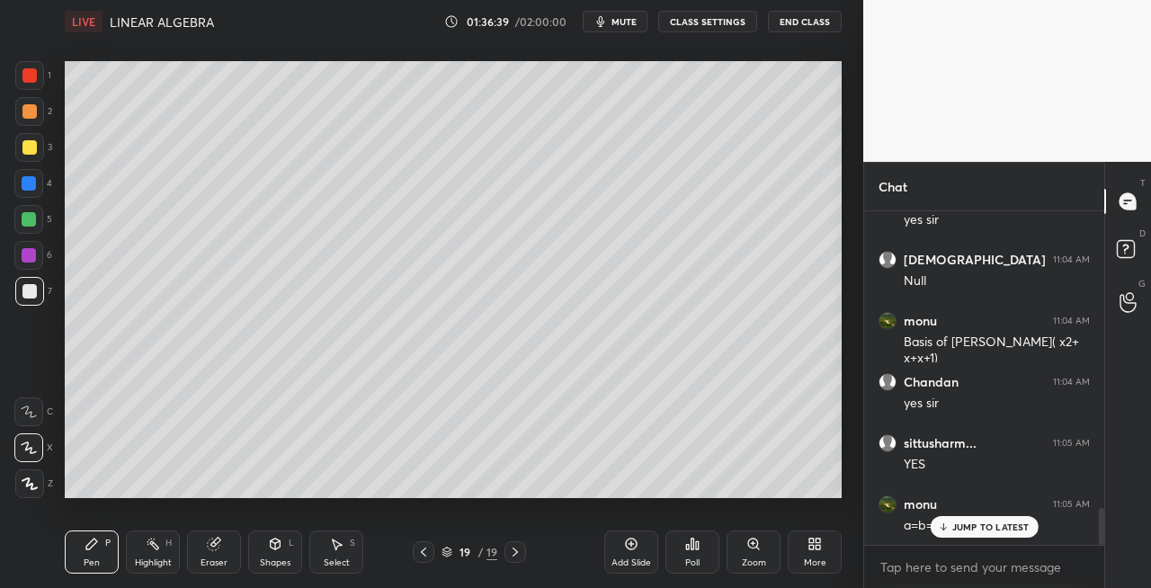
click at [219, 568] on div "Eraser" at bounding box center [214, 563] width 27 height 9
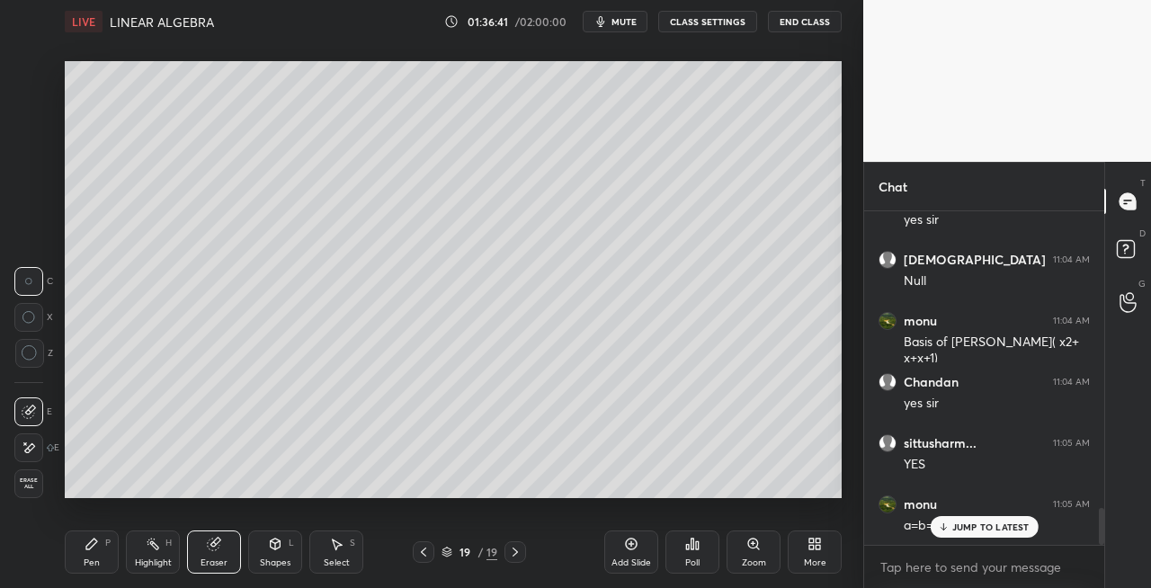
click at [98, 541] on icon at bounding box center [92, 544] width 14 height 14
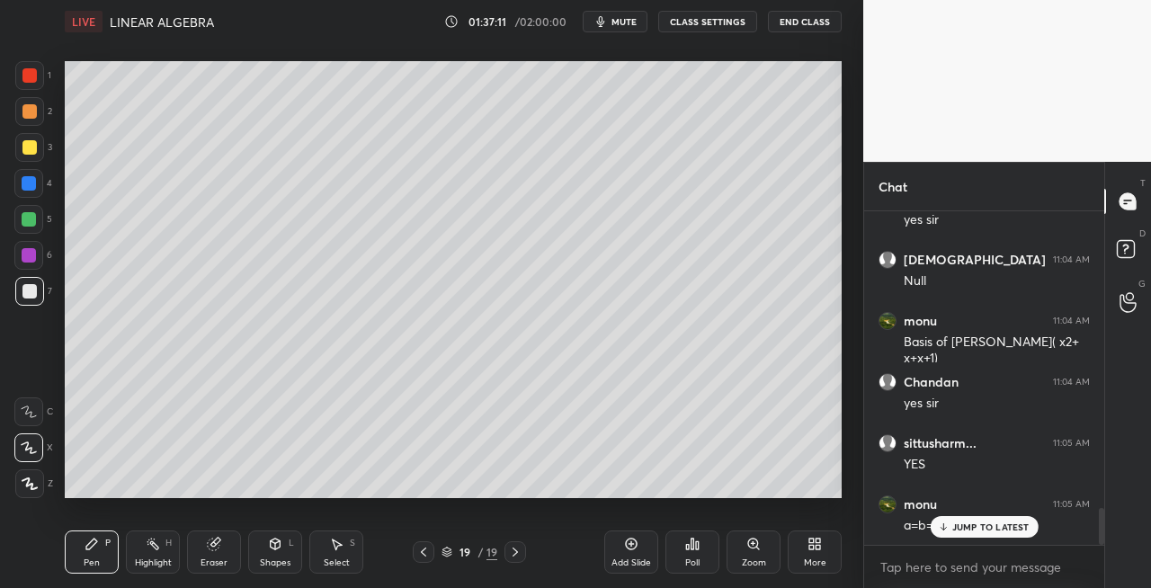
click at [206, 542] on div "Eraser" at bounding box center [214, 552] width 54 height 43
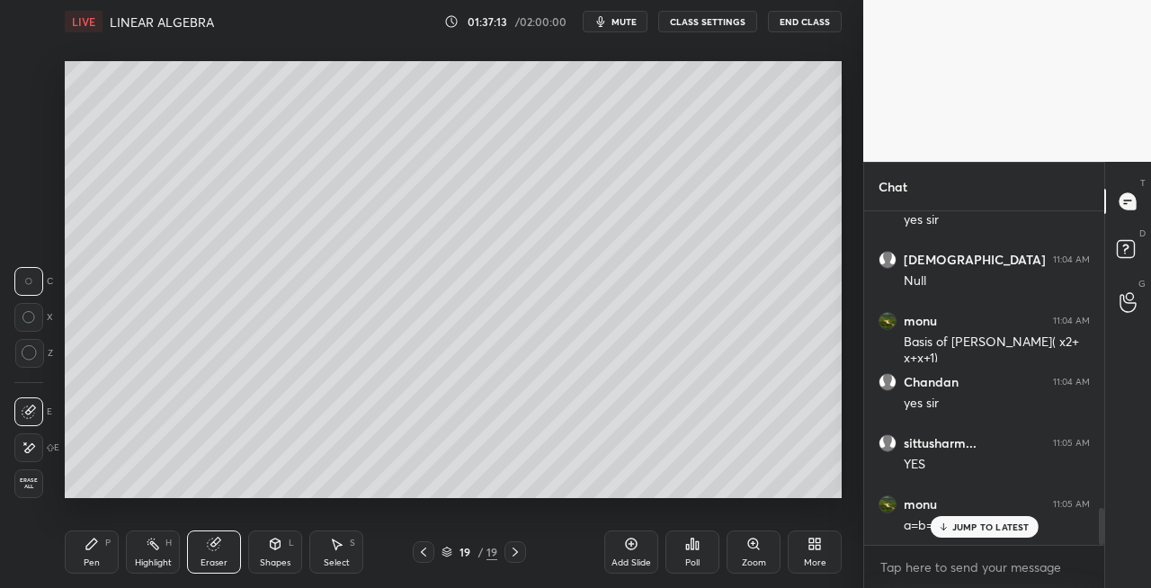
click at [98, 552] on div "Pen P" at bounding box center [92, 552] width 54 height 43
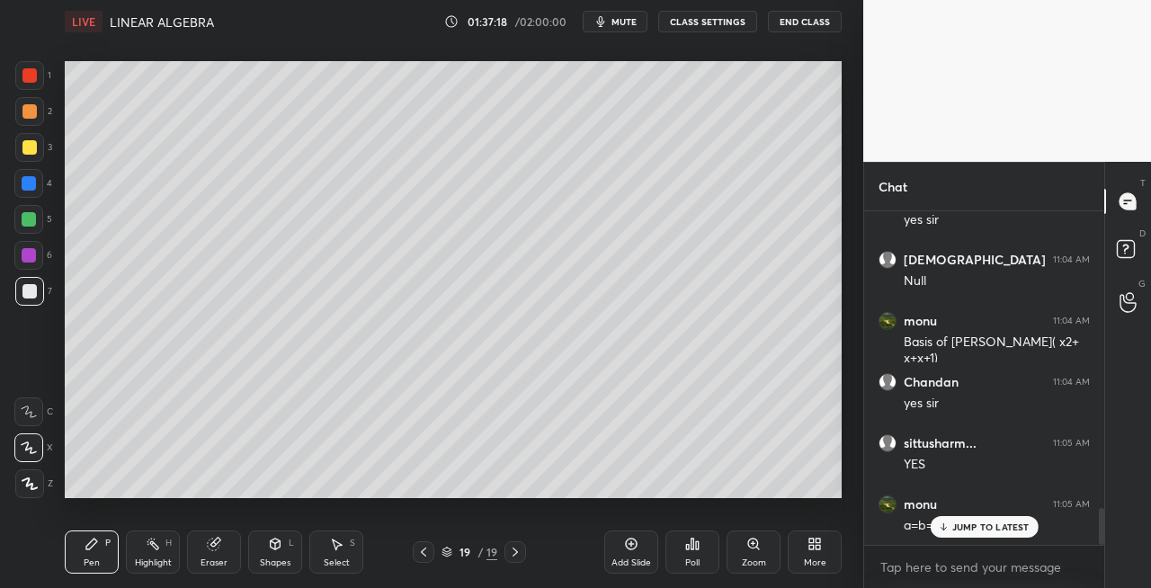
click at [214, 547] on icon at bounding box center [214, 545] width 12 height 12
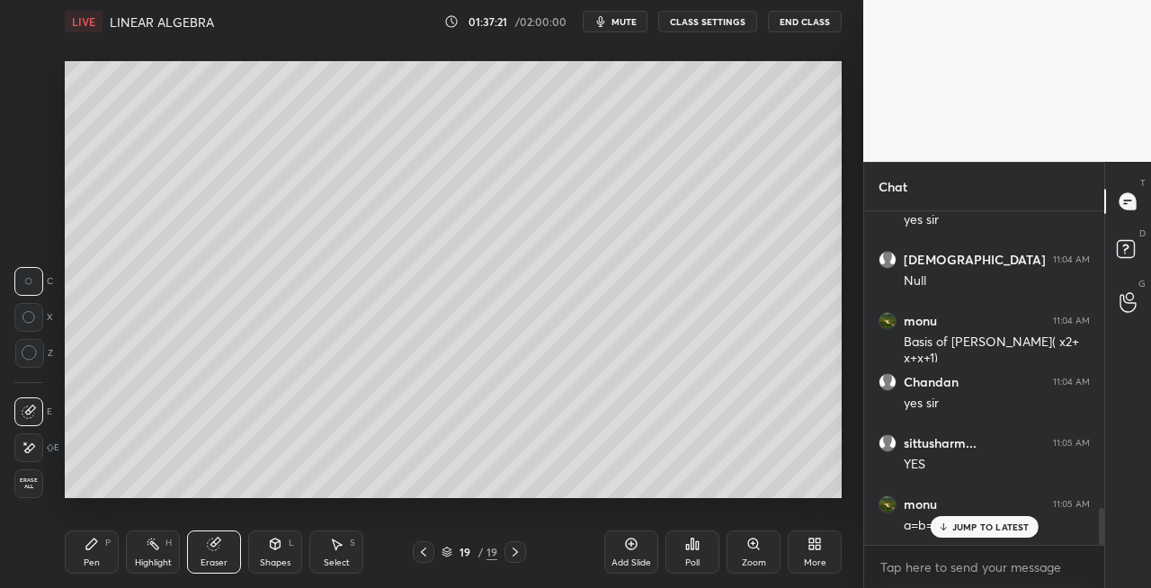
click at [91, 552] on div "Pen P" at bounding box center [92, 552] width 54 height 43
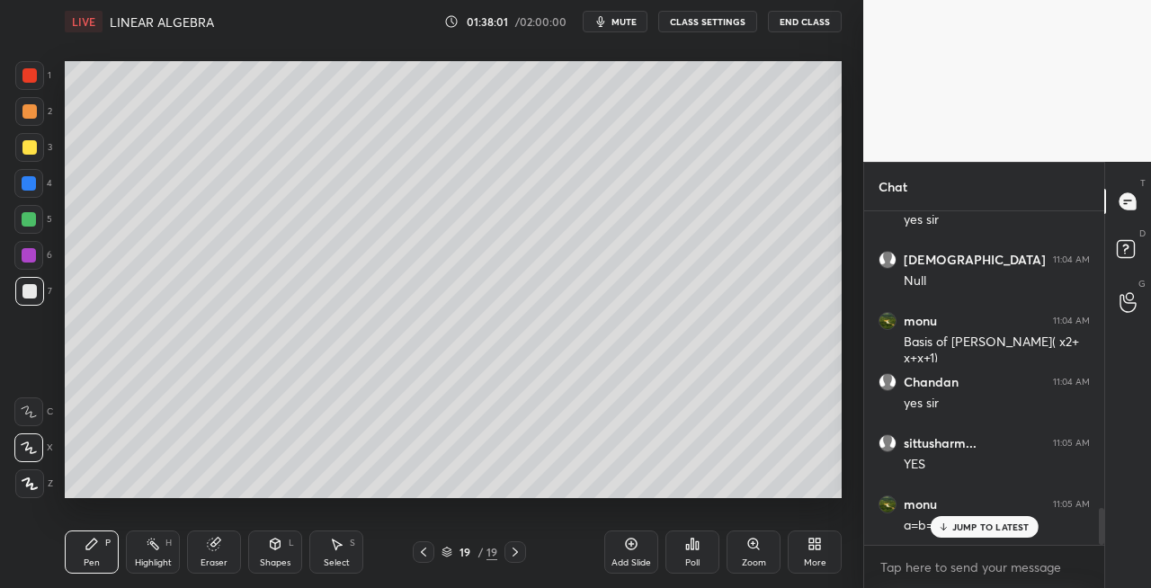
click at [630, 25] on span "mute" at bounding box center [624, 21] width 25 height 13
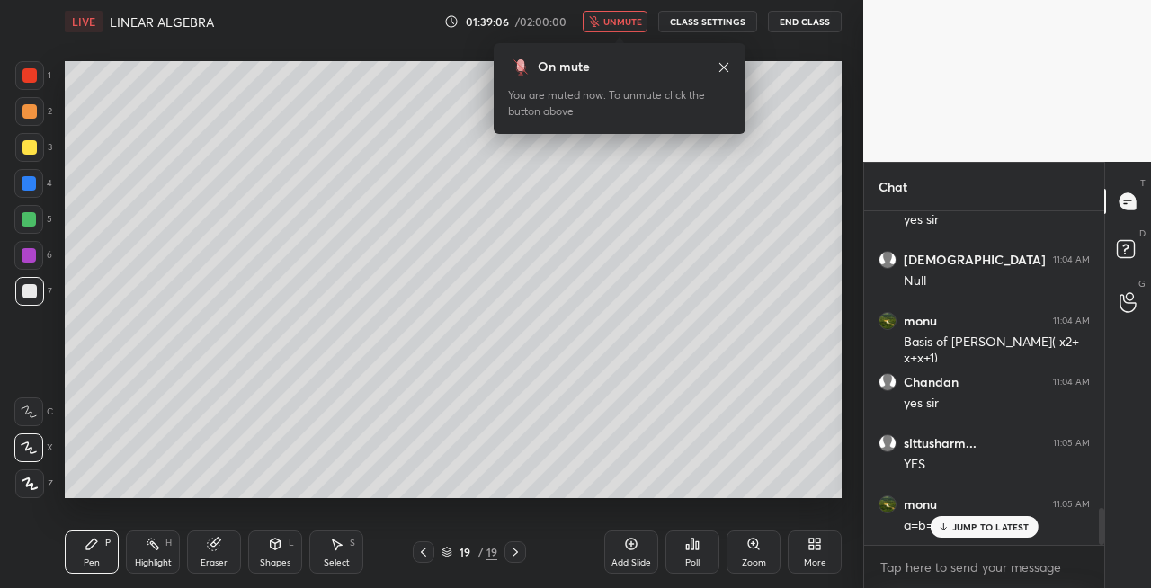
click at [620, 27] on span "unmute" at bounding box center [623, 21] width 39 height 13
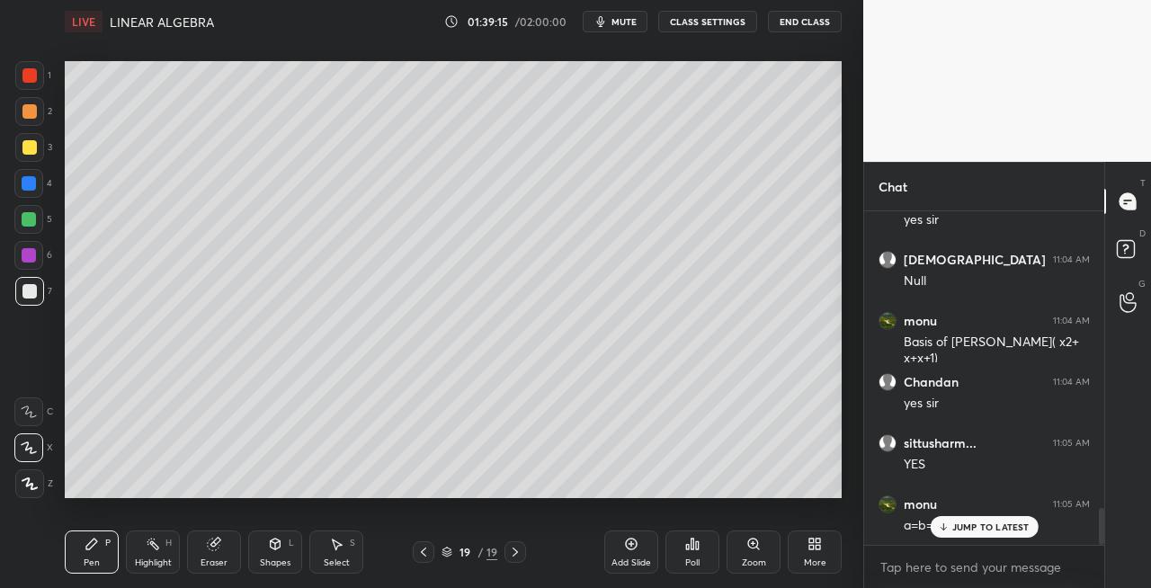
click at [227, 547] on div "Eraser" at bounding box center [214, 552] width 54 height 43
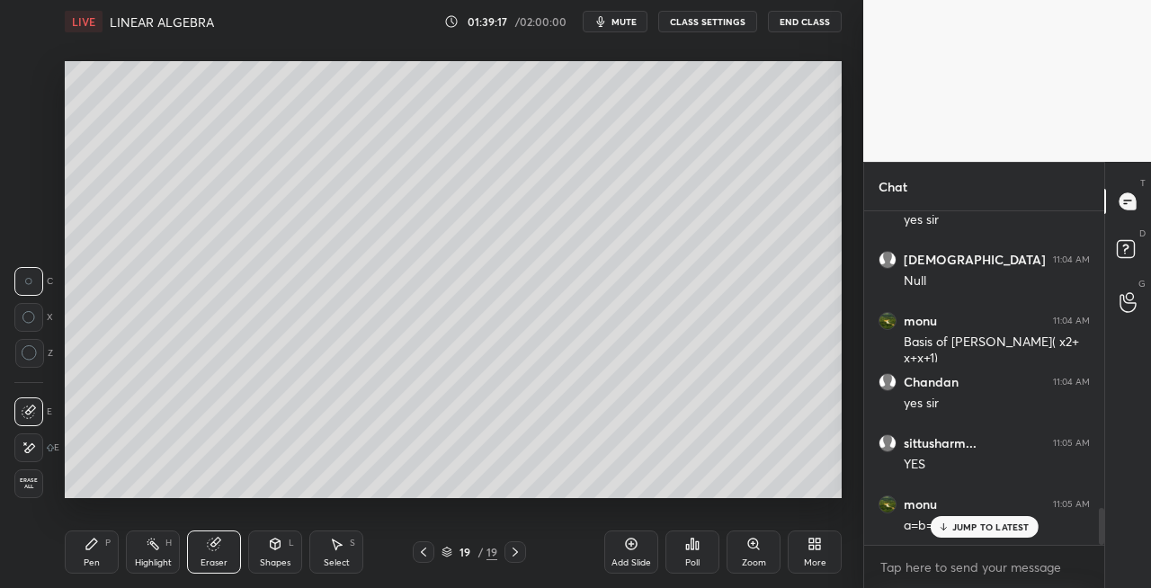
click at [81, 547] on div "Pen P" at bounding box center [92, 552] width 54 height 43
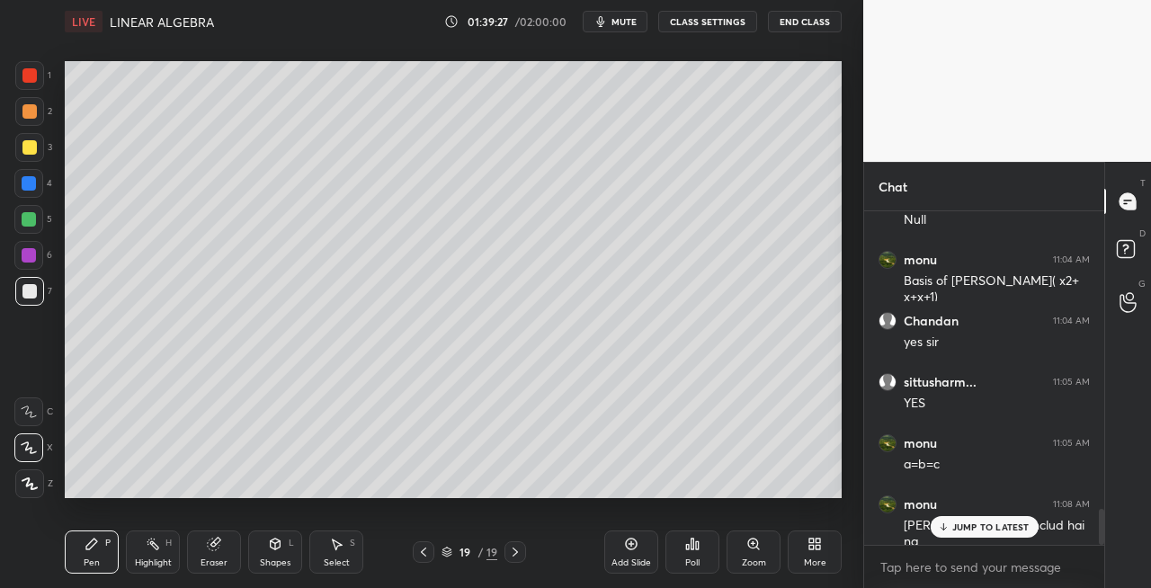
scroll to position [2794, 0]
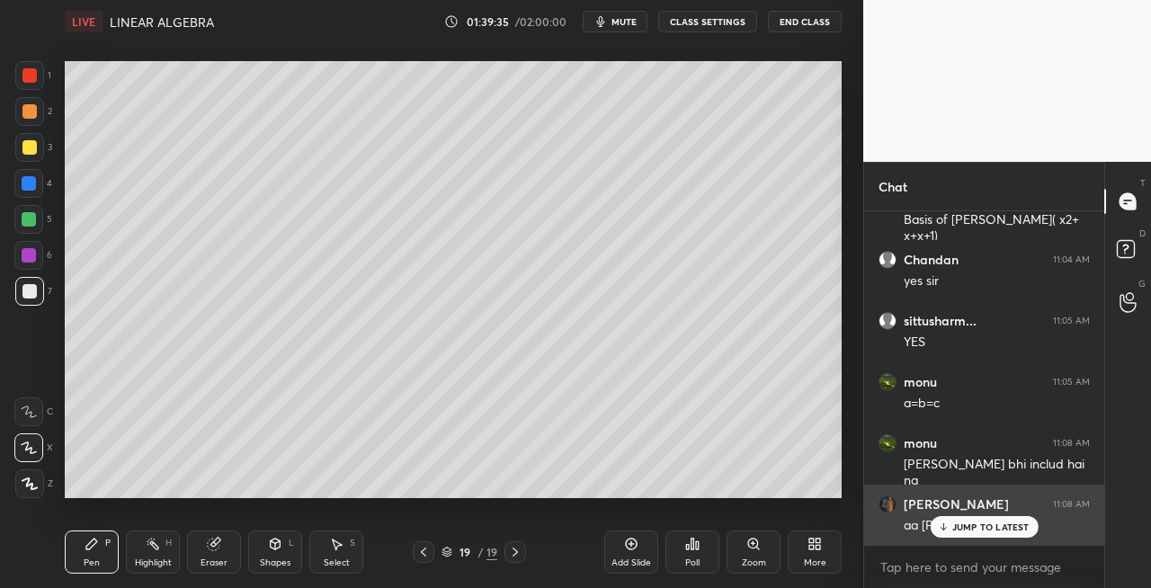
click at [957, 525] on p "JUMP TO LATEST" at bounding box center [990, 527] width 77 height 11
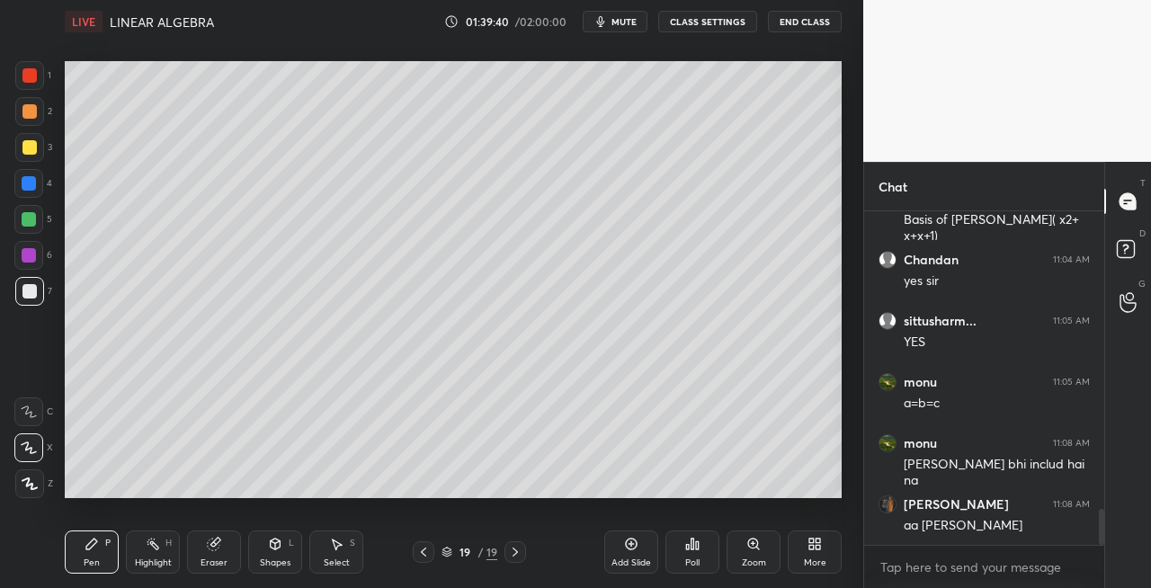
click at [268, 559] on div "Shapes" at bounding box center [275, 563] width 31 height 9
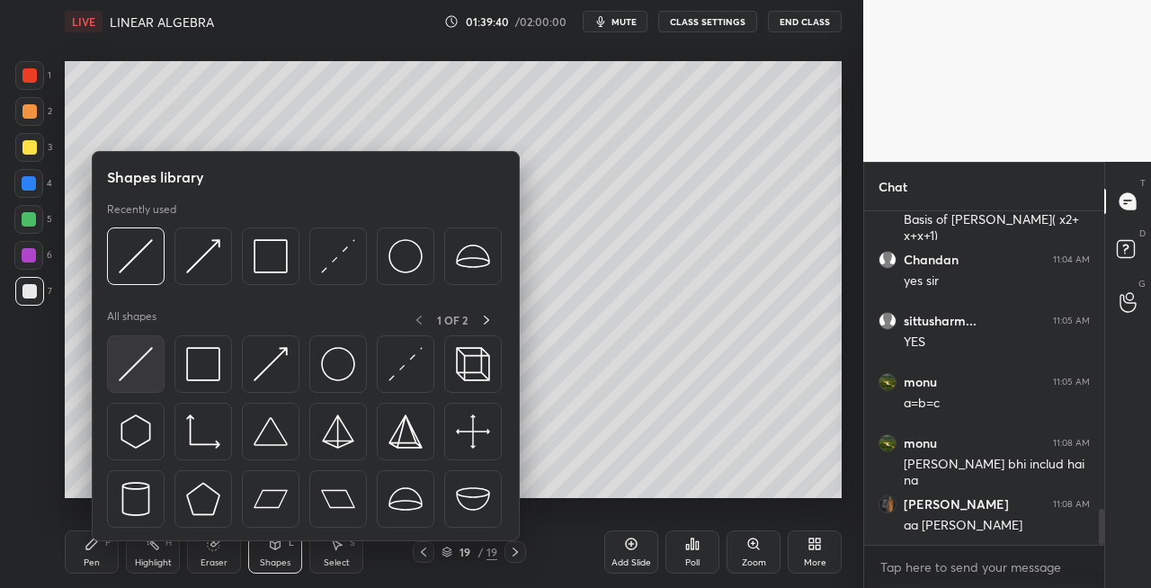
click at [127, 384] on div at bounding box center [136, 364] width 58 height 58
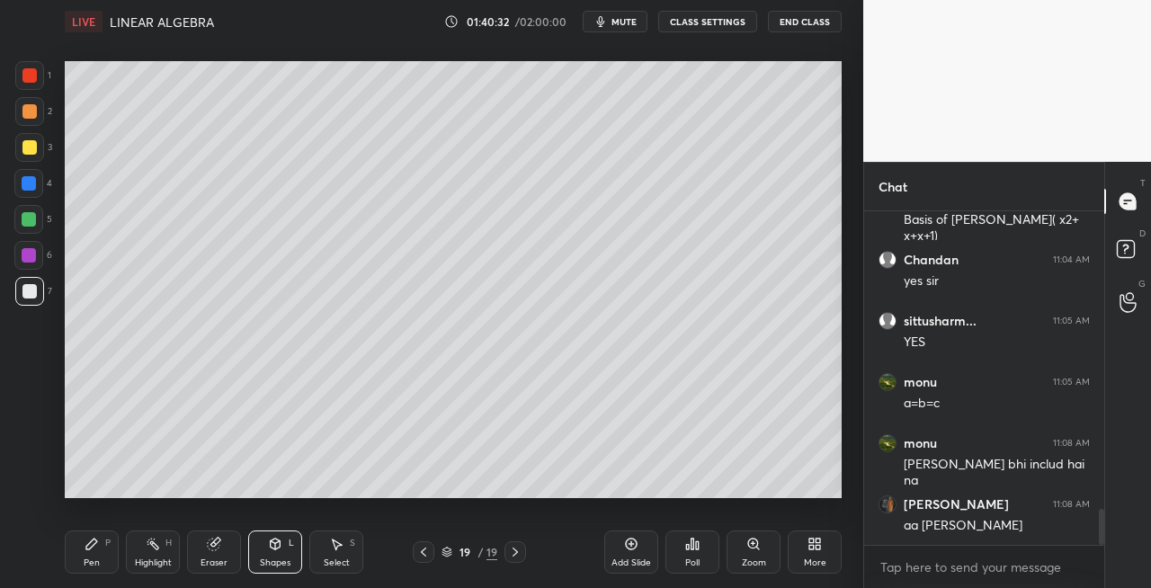
click at [212, 564] on div "Eraser" at bounding box center [214, 563] width 27 height 9
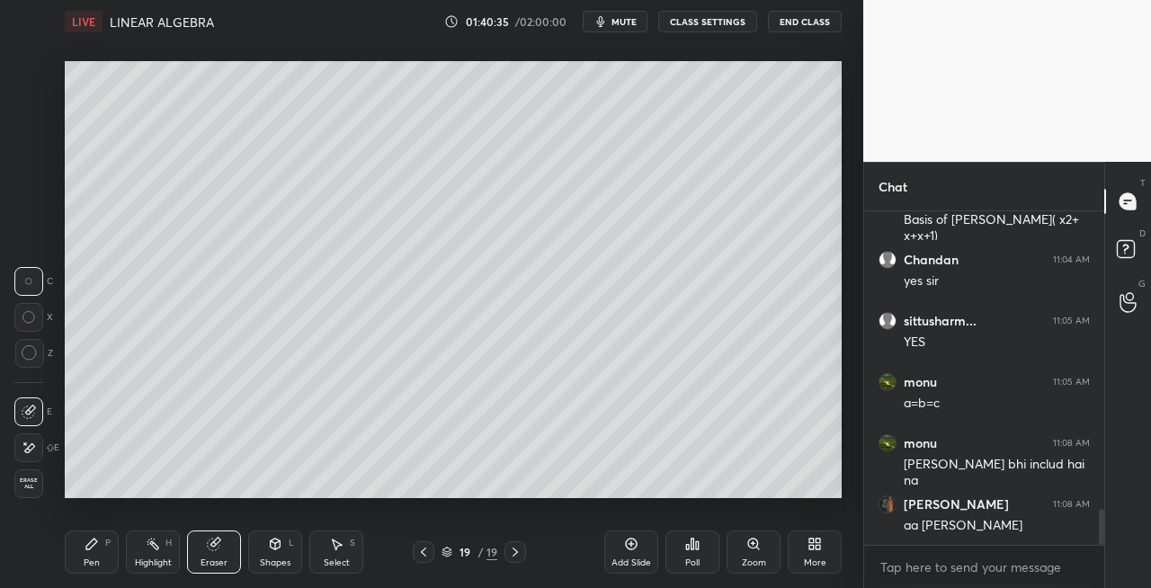
click at [275, 554] on div "Shapes L" at bounding box center [275, 552] width 54 height 43
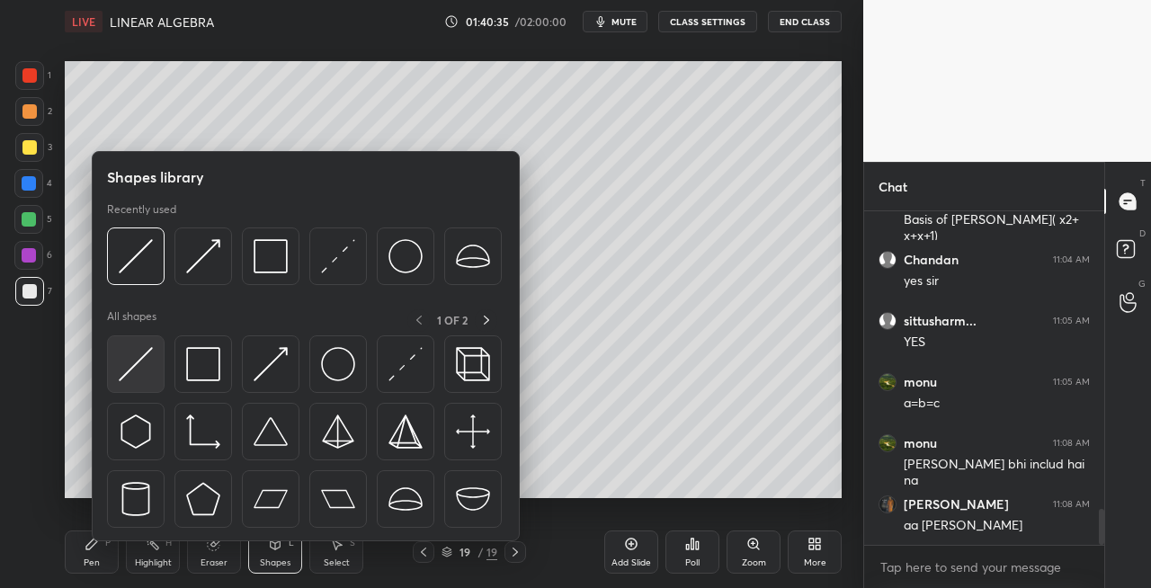
click at [109, 369] on div at bounding box center [136, 364] width 58 height 58
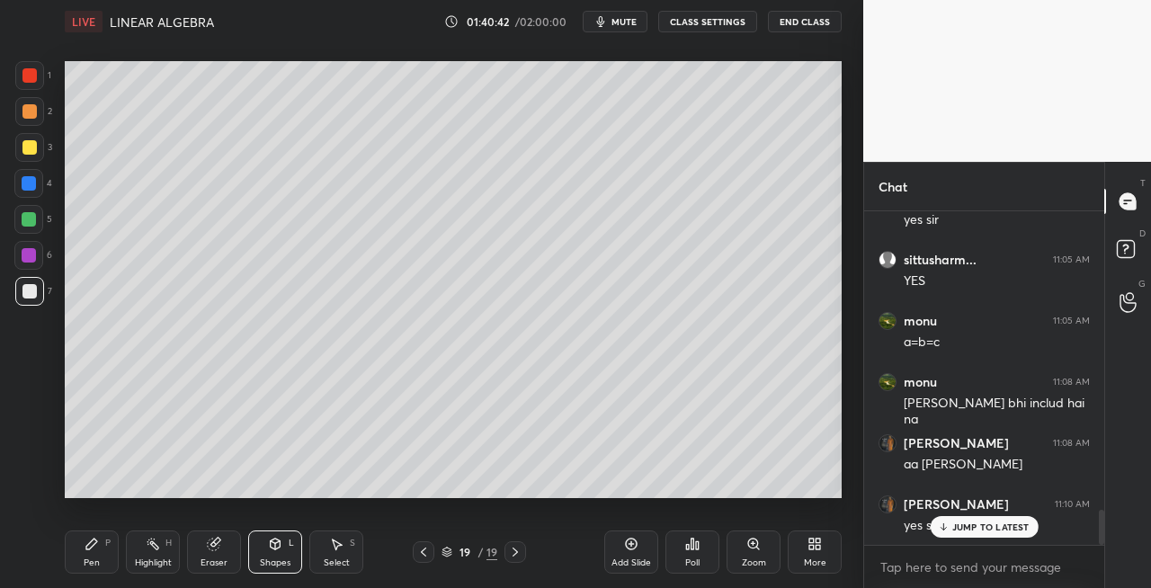
scroll to position [2916, 0]
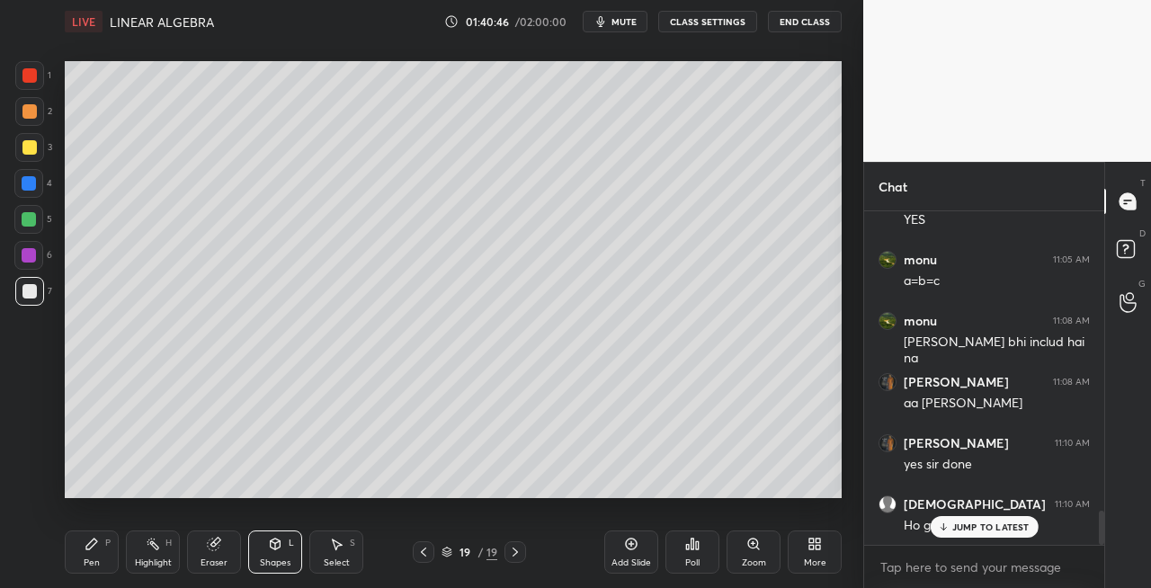
click at [34, 152] on div at bounding box center [29, 147] width 14 height 14
click at [517, 552] on icon at bounding box center [515, 552] width 5 height 9
click at [518, 556] on icon at bounding box center [515, 552] width 14 height 14
click at [622, 559] on div "Add Slide" at bounding box center [632, 563] width 40 height 9
click at [90, 553] on div "Pen P" at bounding box center [92, 552] width 54 height 43
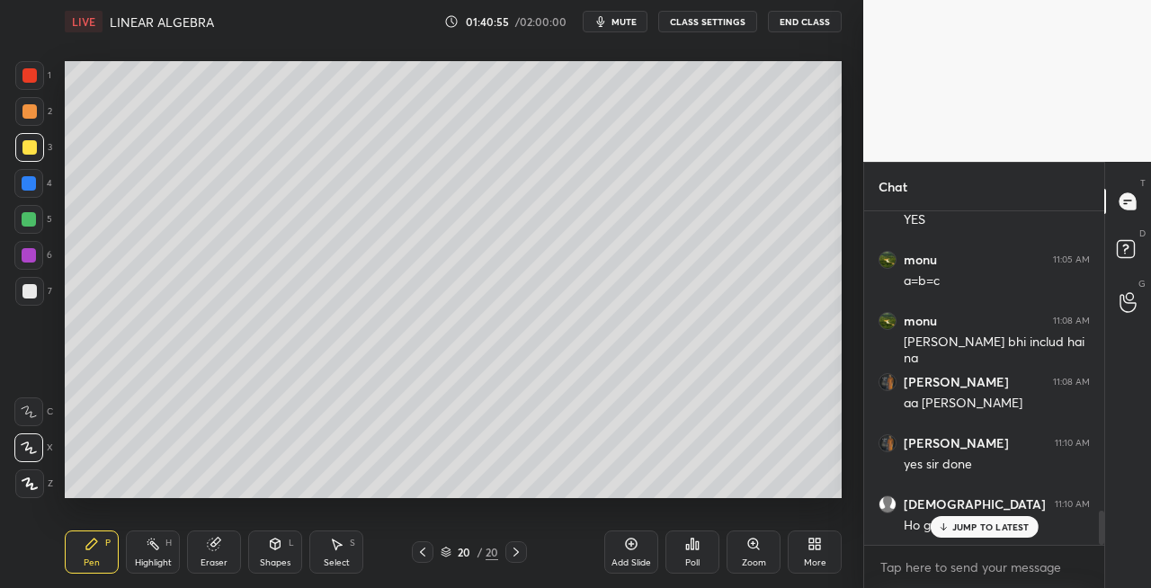
click at [271, 546] on icon at bounding box center [276, 544] width 10 height 11
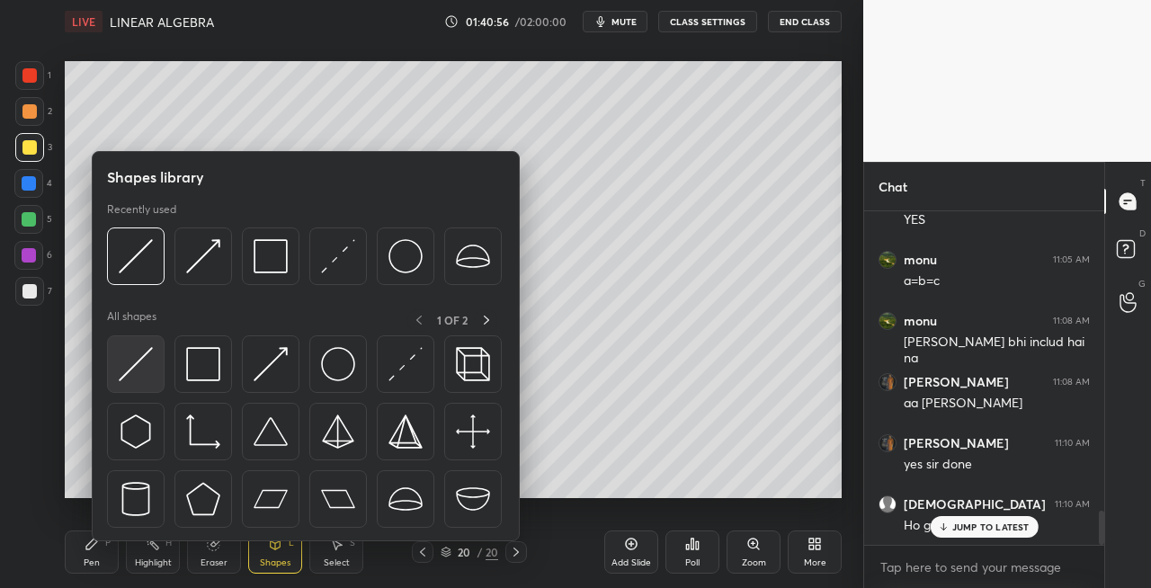
click at [128, 369] on img at bounding box center [136, 364] width 34 height 34
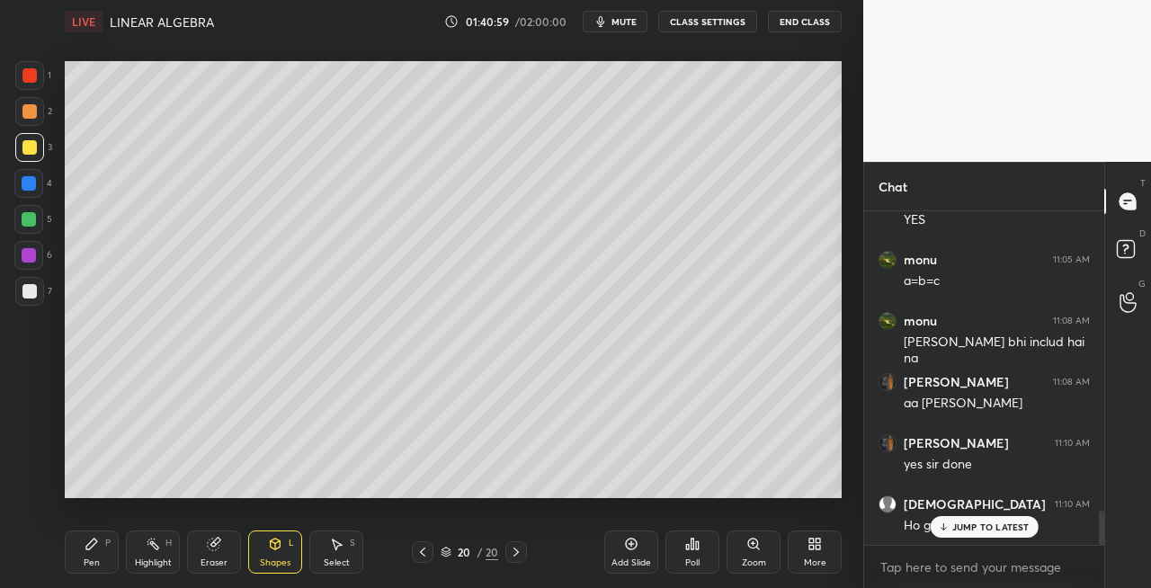
click at [94, 549] on icon at bounding box center [92, 544] width 14 height 14
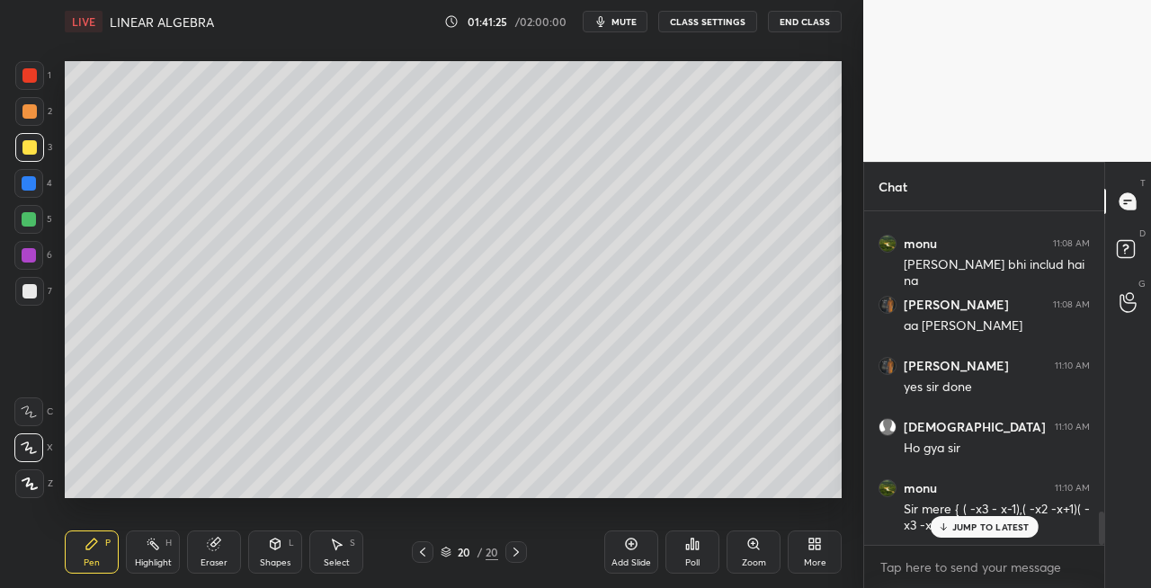
click at [265, 550] on div "Shapes L" at bounding box center [275, 552] width 54 height 43
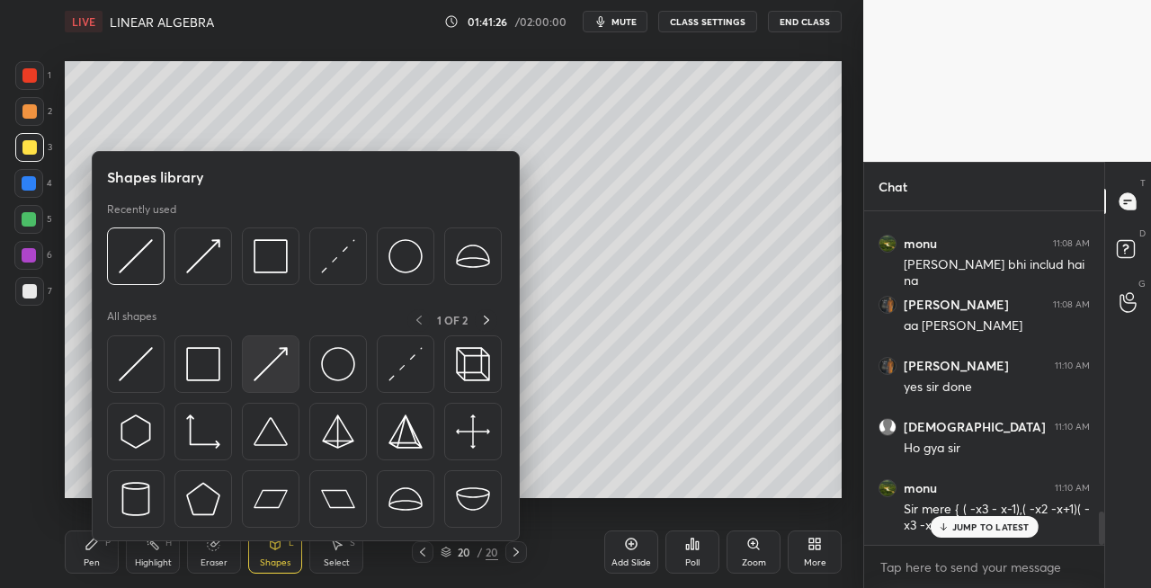
click at [269, 365] on img at bounding box center [271, 364] width 34 height 34
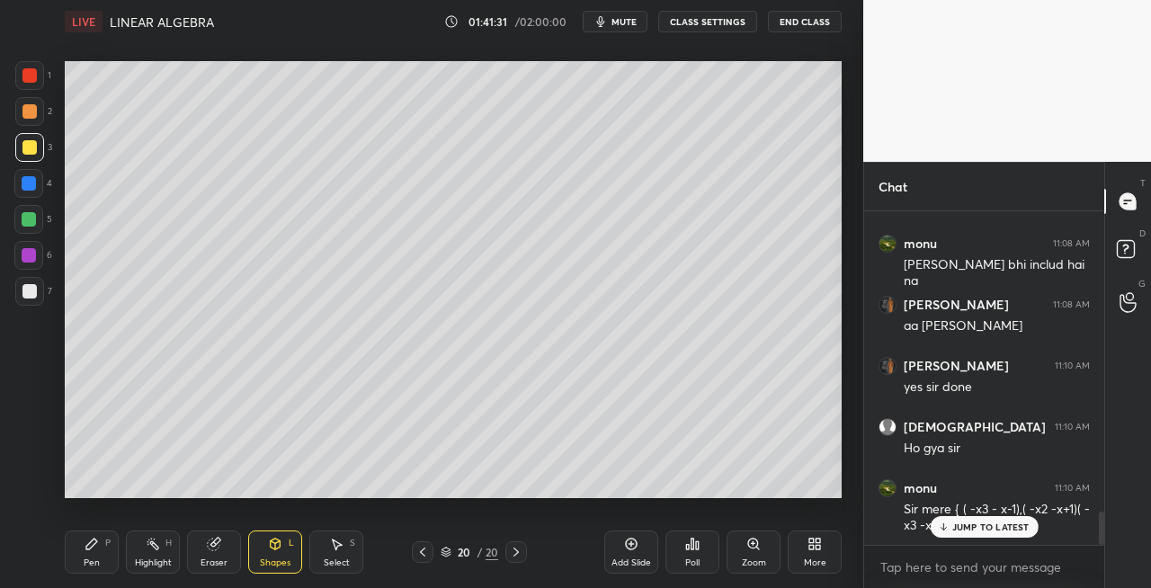
click at [96, 561] on div "Pen" at bounding box center [92, 563] width 16 height 9
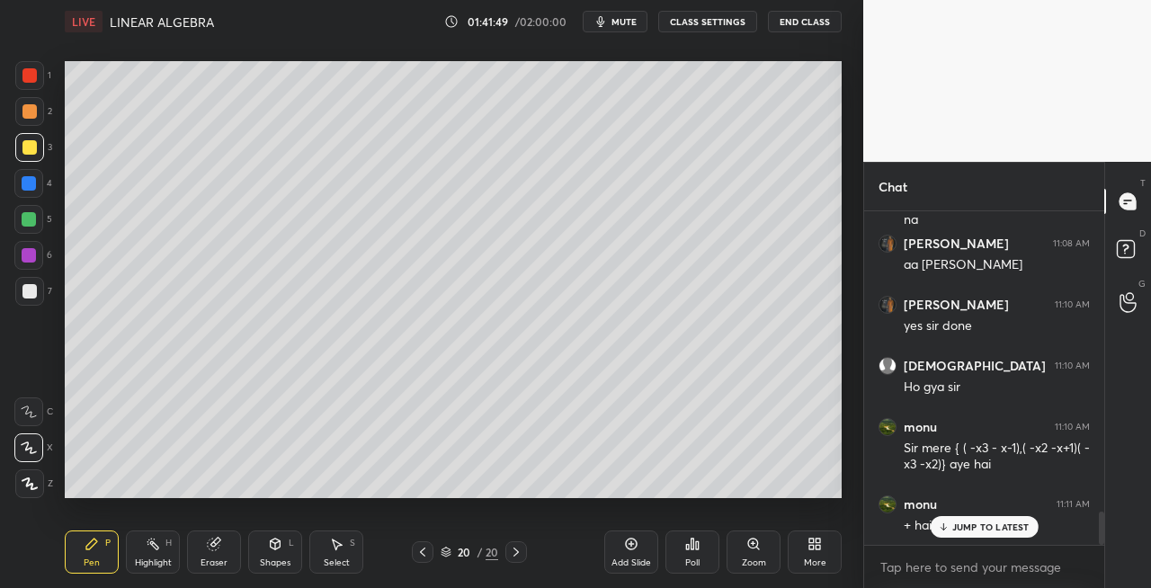
scroll to position [3072, 0]
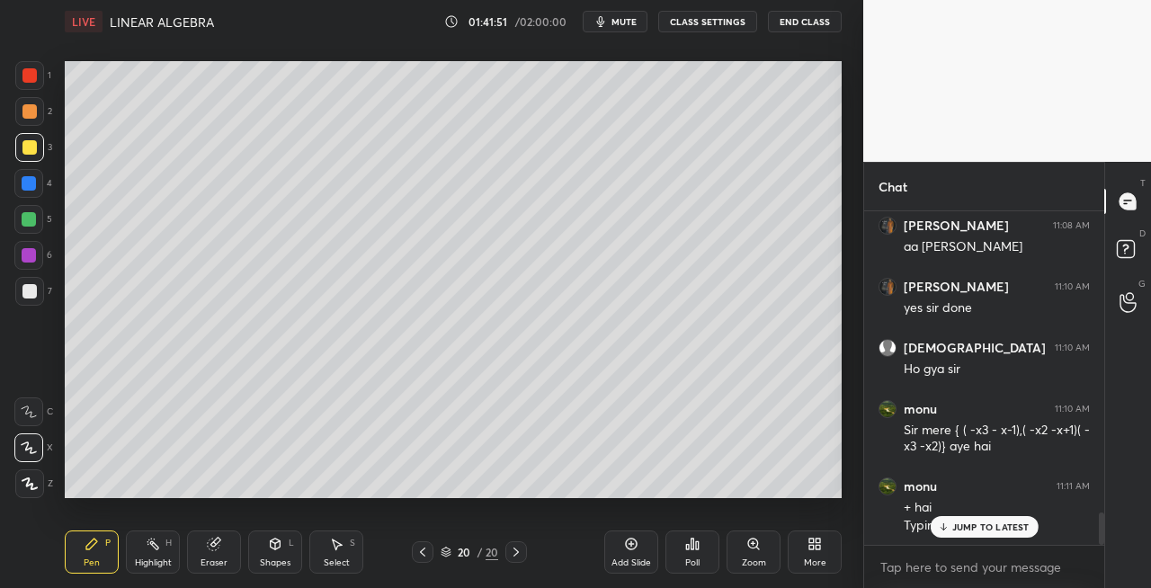
click at [223, 563] on div "Eraser" at bounding box center [214, 563] width 27 height 9
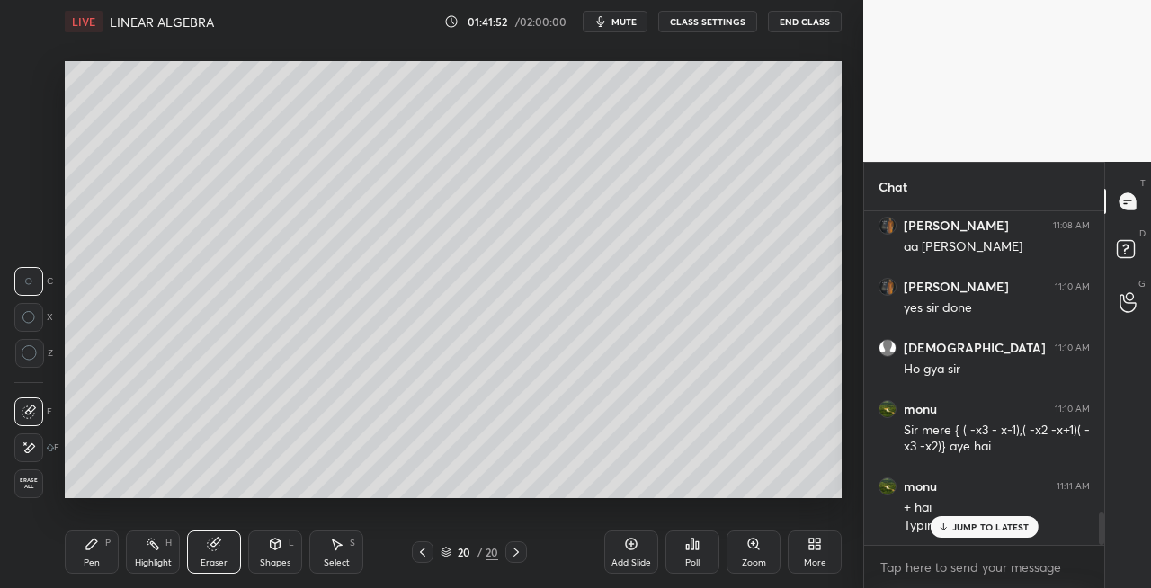
click at [110, 554] on div "Pen P" at bounding box center [92, 552] width 54 height 43
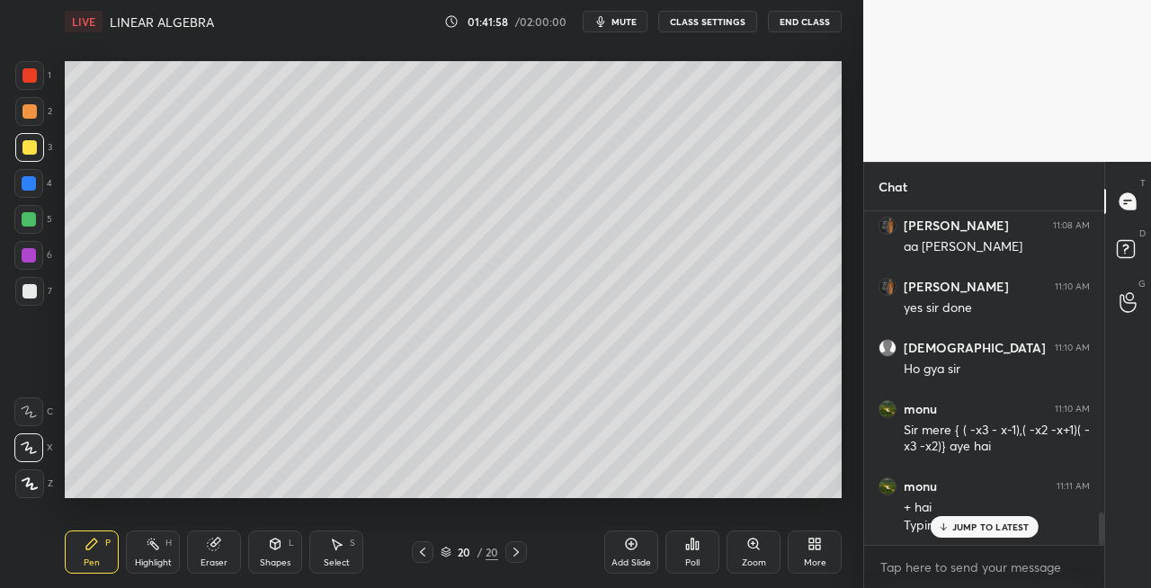
click at [845, 126] on div "Setting up your live class Poll for secs No correct answer Start poll" at bounding box center [453, 279] width 791 height 473
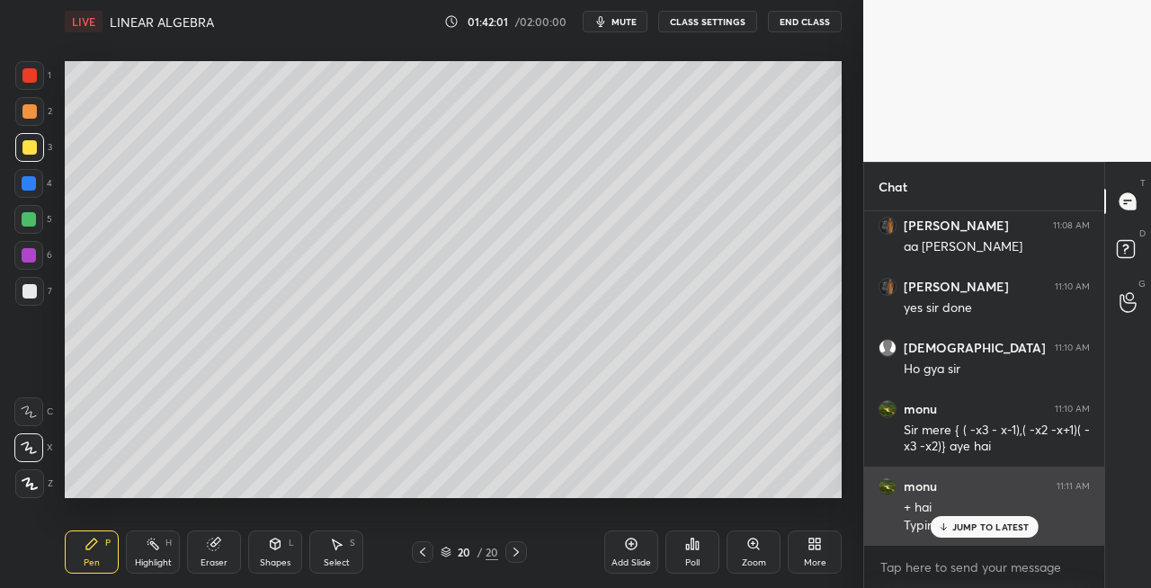
click at [955, 538] on div "monu 11:11 AM + hai Typing me wrong huwa" at bounding box center [984, 506] width 240 height 79
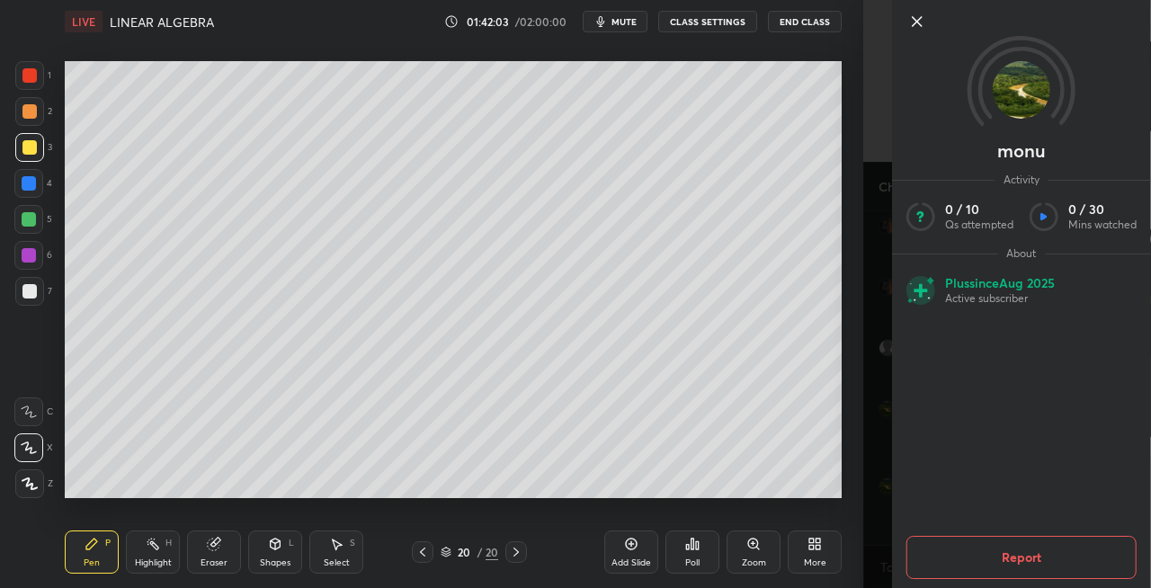
click at [932, 25] on div at bounding box center [1036, 22] width 259 height 22
click at [916, 21] on icon at bounding box center [917, 21] width 9 height 9
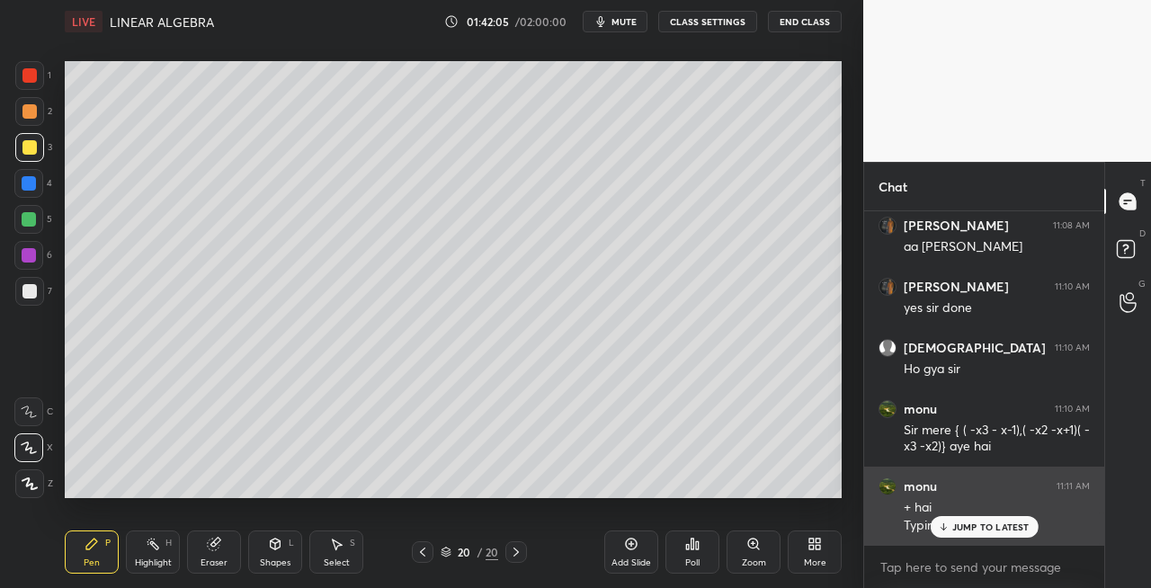
click at [955, 525] on p "JUMP TO LATEST" at bounding box center [990, 527] width 77 height 11
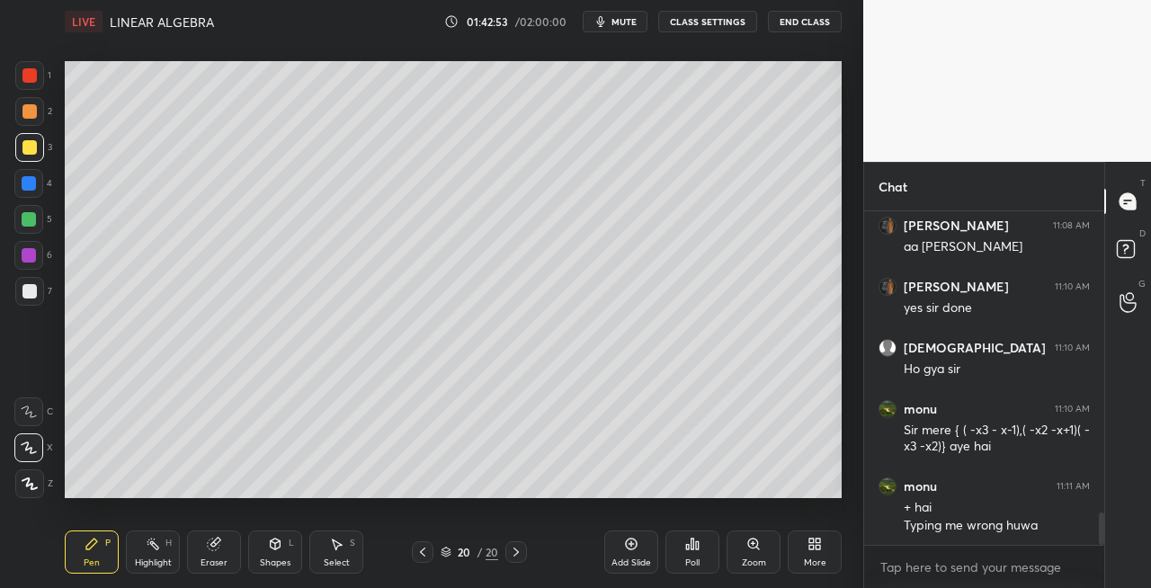
click at [36, 290] on div at bounding box center [29, 291] width 29 height 29
click at [273, 549] on icon at bounding box center [276, 544] width 10 height 11
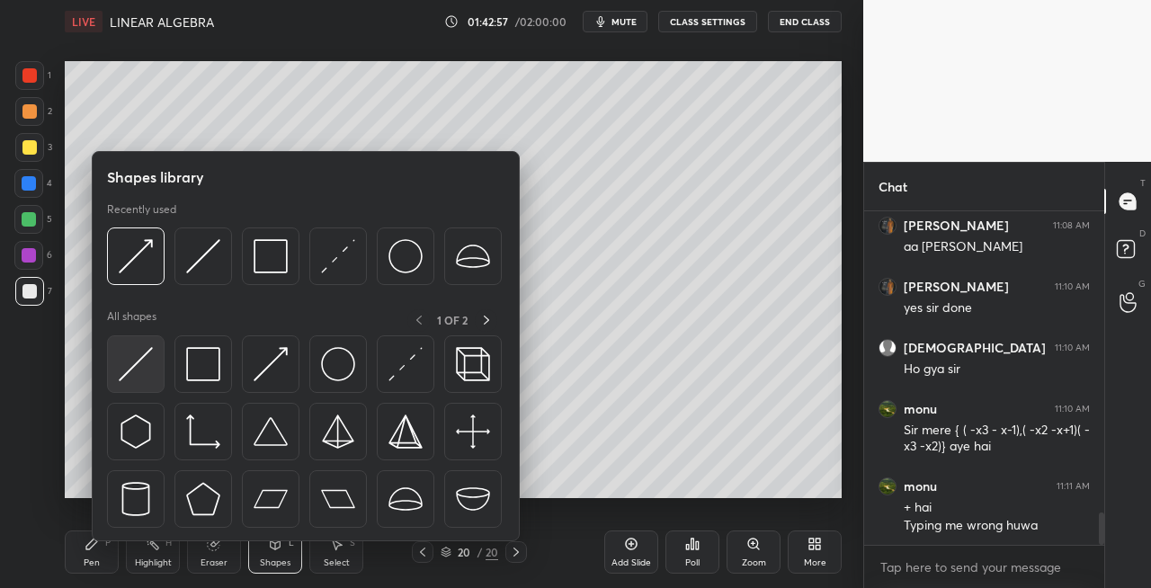
click at [120, 369] on img at bounding box center [136, 364] width 34 height 34
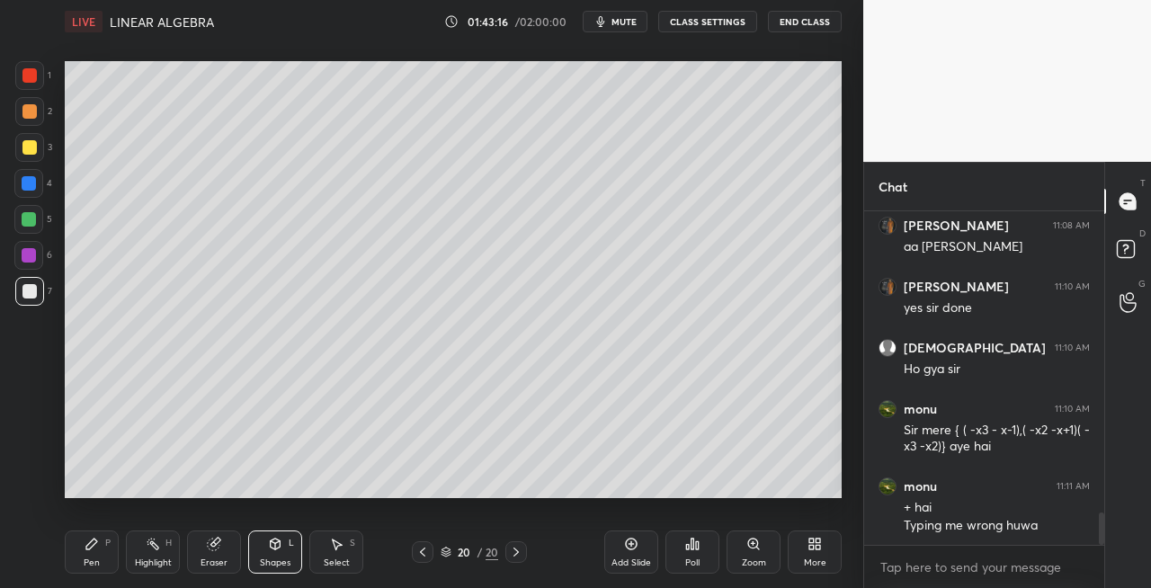
click at [89, 568] on div "Pen" at bounding box center [92, 563] width 16 height 9
click at [36, 146] on div at bounding box center [29, 147] width 29 height 29
click at [271, 542] on icon at bounding box center [276, 544] width 10 height 11
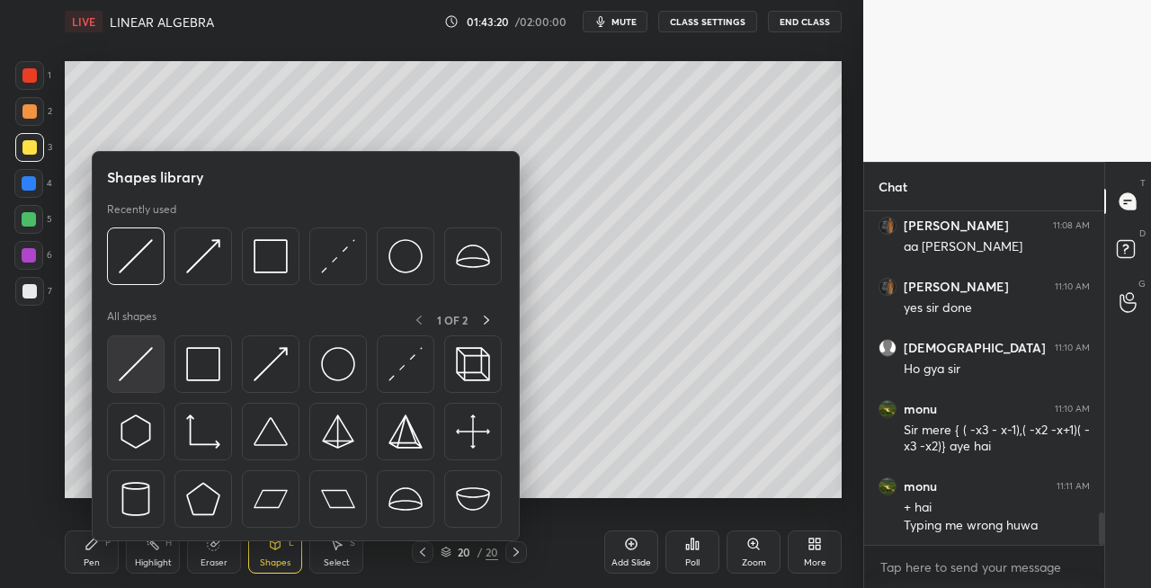
click at [129, 372] on img at bounding box center [136, 364] width 34 height 34
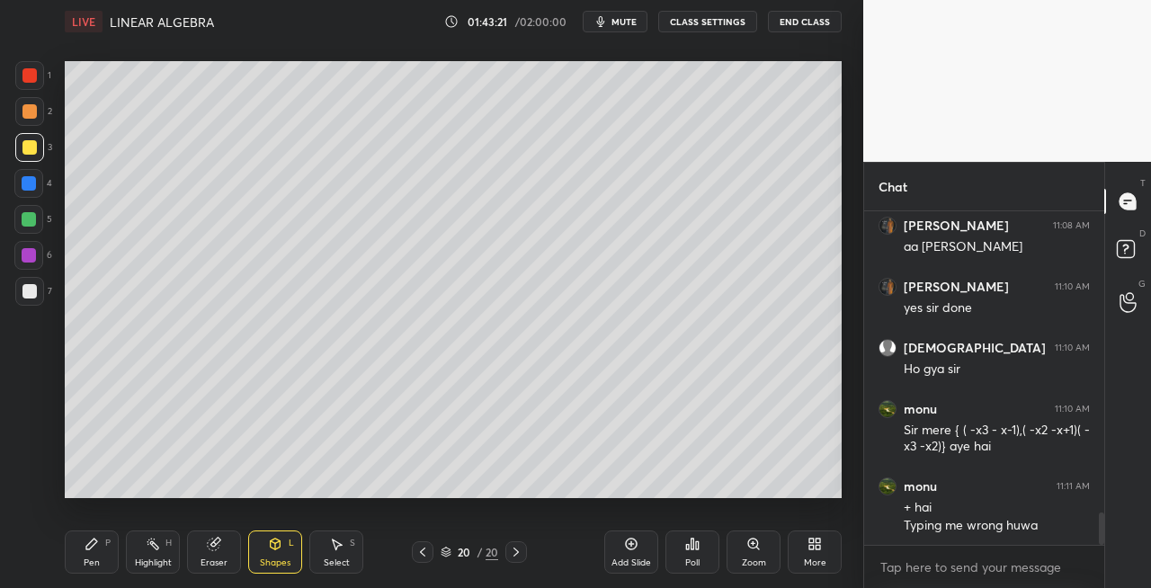
click at [83, 547] on div "Pen P" at bounding box center [92, 552] width 54 height 43
click at [416, 559] on icon at bounding box center [423, 552] width 14 height 14
click at [422, 556] on icon at bounding box center [423, 552] width 14 height 14
click at [421, 556] on icon at bounding box center [423, 552] width 14 height 14
click at [417, 558] on icon at bounding box center [423, 552] width 14 height 14
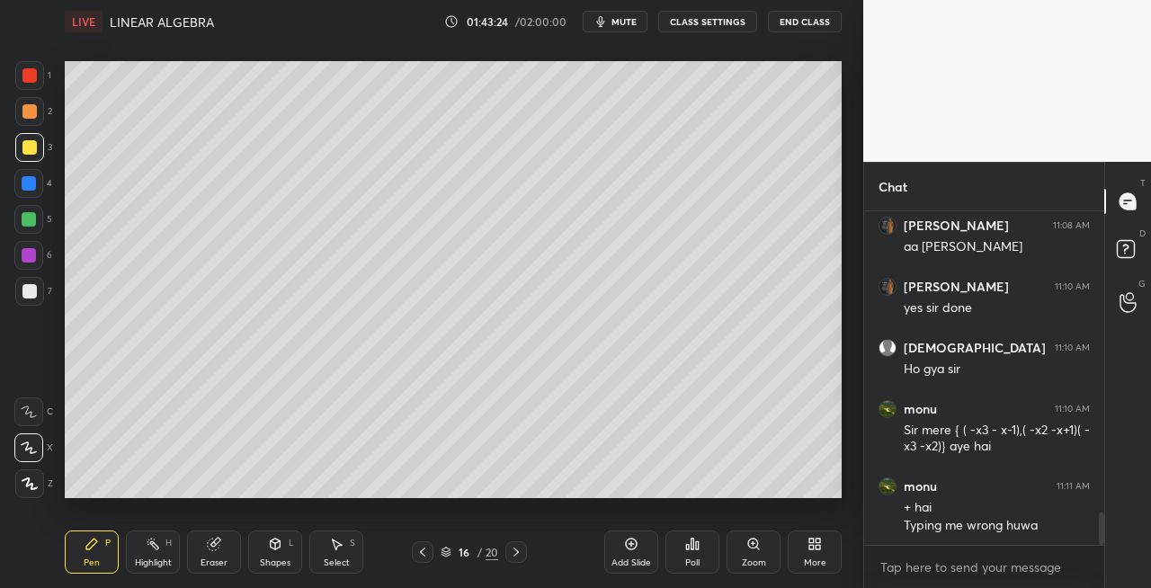
click at [414, 557] on div at bounding box center [423, 552] width 22 height 22
click at [414, 558] on div at bounding box center [423, 552] width 22 height 22
click at [419, 557] on icon at bounding box center [423, 552] width 14 height 14
click at [430, 555] on div at bounding box center [423, 552] width 22 height 22
click at [434, 555] on div "12 / 20" at bounding box center [469, 552] width 115 height 22
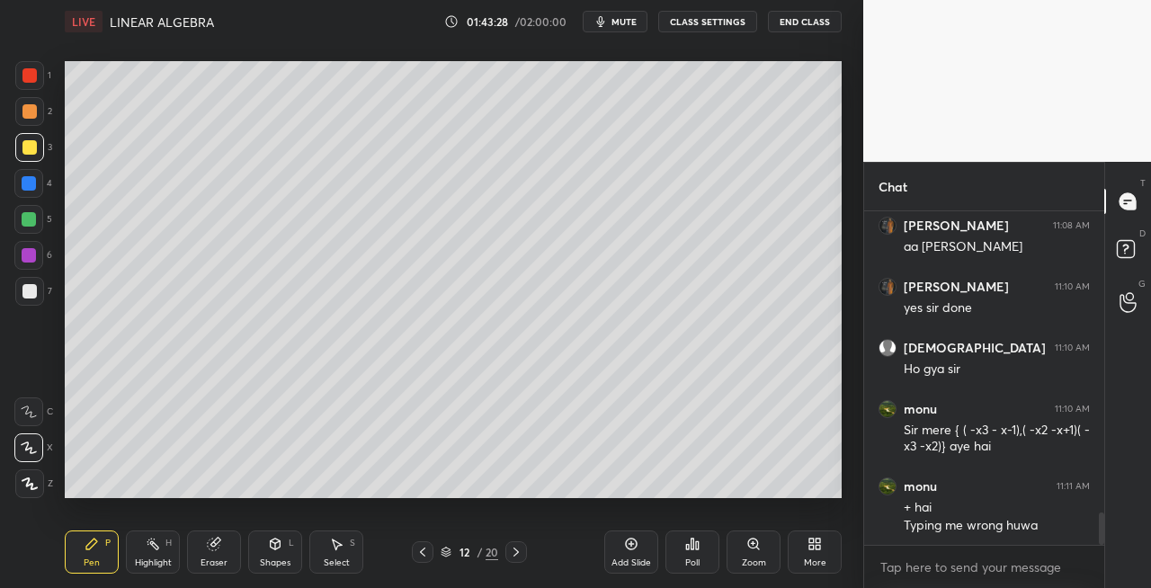
click at [426, 554] on icon at bounding box center [423, 552] width 14 height 14
click at [430, 553] on div at bounding box center [423, 552] width 22 height 22
click at [430, 550] on div at bounding box center [423, 552] width 22 height 22
click at [516, 553] on icon at bounding box center [516, 552] width 5 height 9
click at [518, 553] on icon at bounding box center [516, 552] width 14 height 14
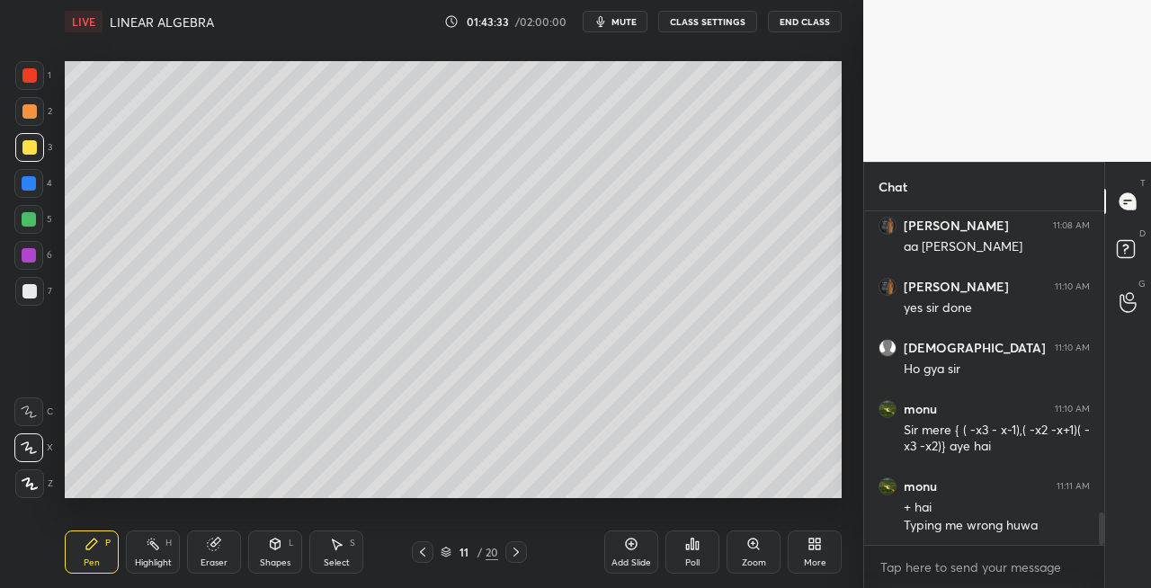
click at [521, 554] on icon at bounding box center [516, 552] width 14 height 14
click at [520, 551] on icon at bounding box center [516, 552] width 14 height 14
click at [521, 552] on icon at bounding box center [516, 552] width 14 height 14
click at [520, 552] on icon at bounding box center [516, 552] width 14 height 14
click at [521, 551] on icon at bounding box center [516, 552] width 14 height 14
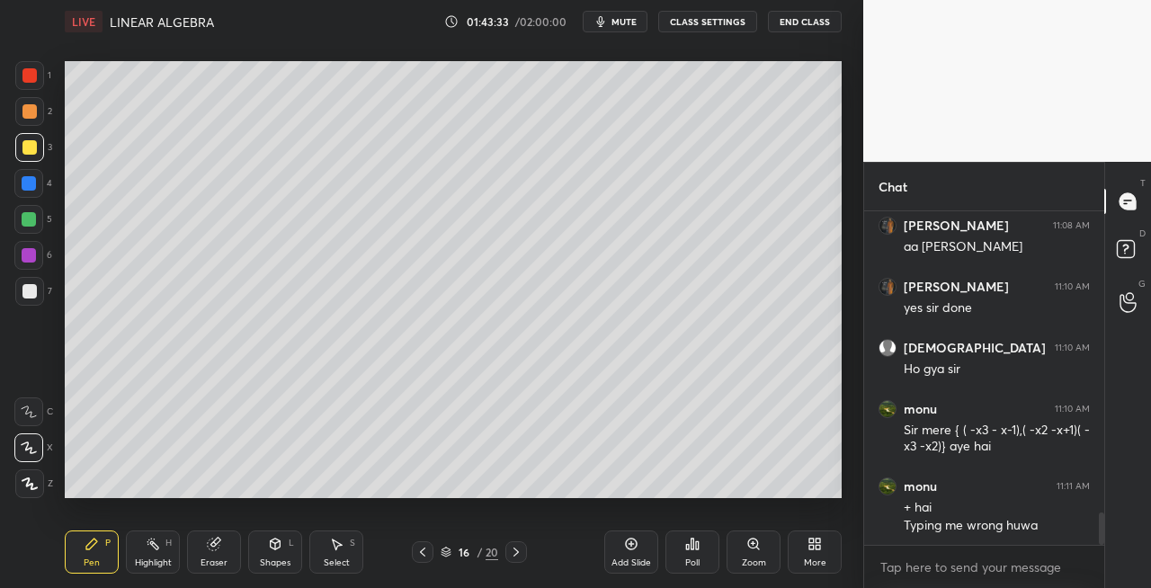
click at [522, 552] on icon at bounding box center [516, 552] width 14 height 14
click at [518, 552] on icon at bounding box center [516, 552] width 5 height 9
click at [512, 550] on icon at bounding box center [516, 552] width 14 height 14
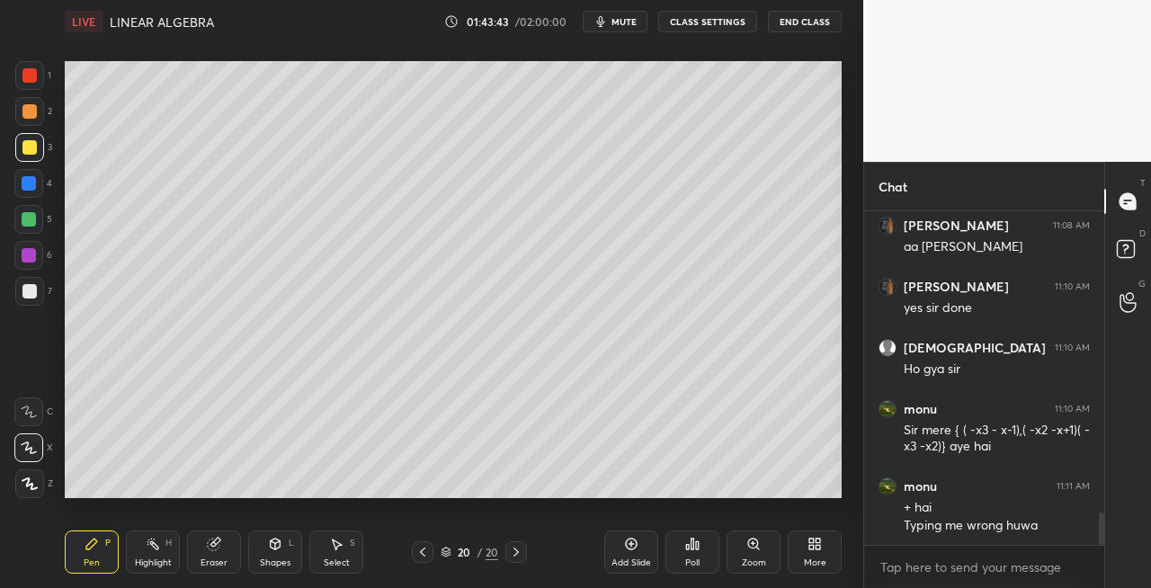
click at [627, 26] on span "mute" at bounding box center [624, 21] width 25 height 13
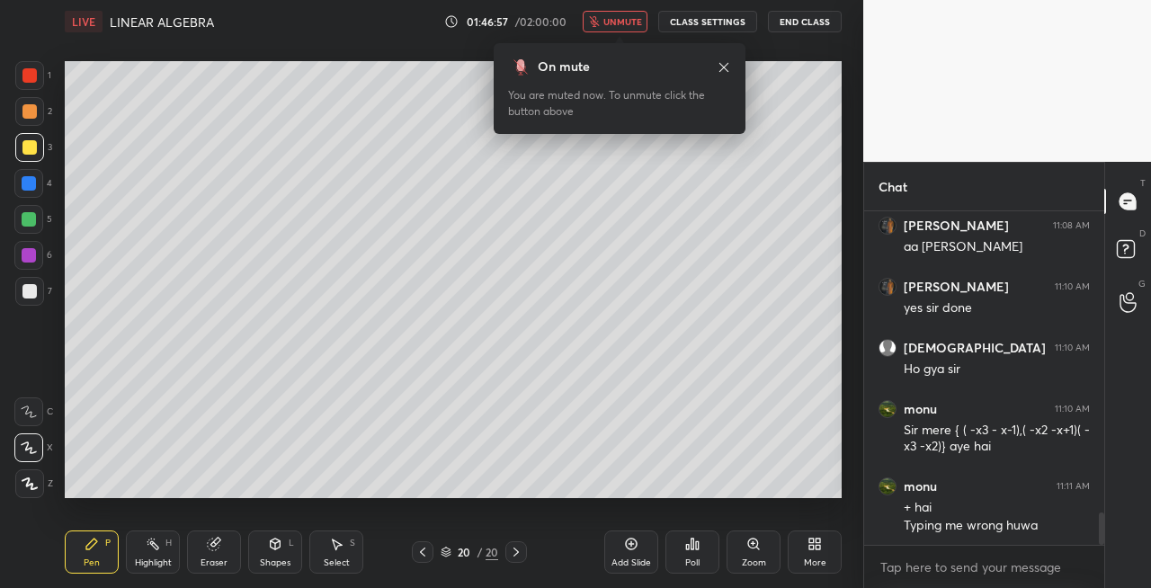
scroll to position [3134, 0]
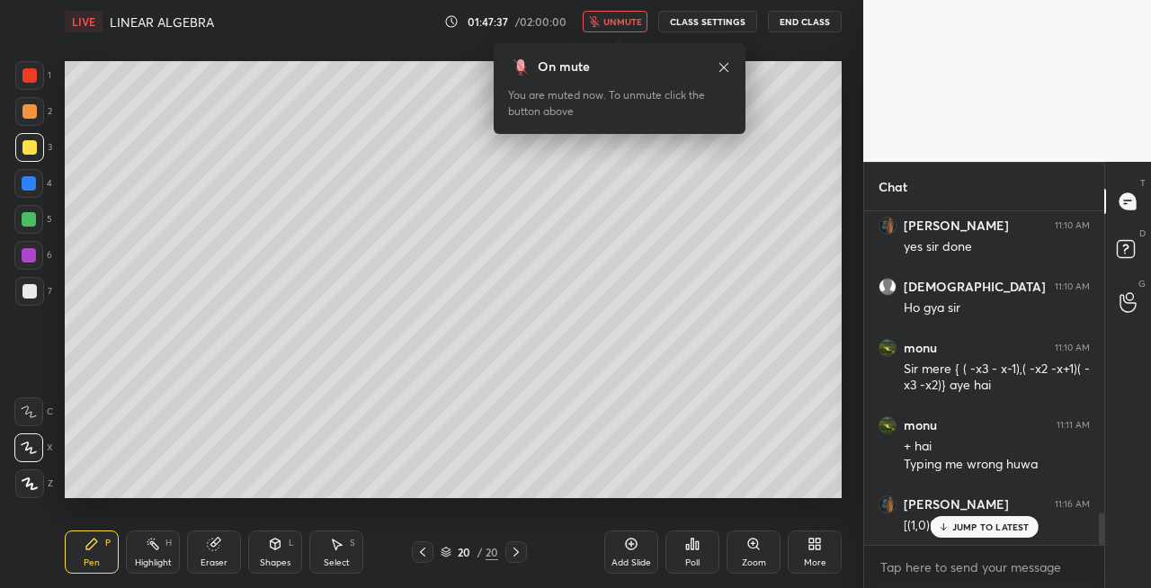
click at [612, 17] on span "unmute" at bounding box center [623, 21] width 39 height 13
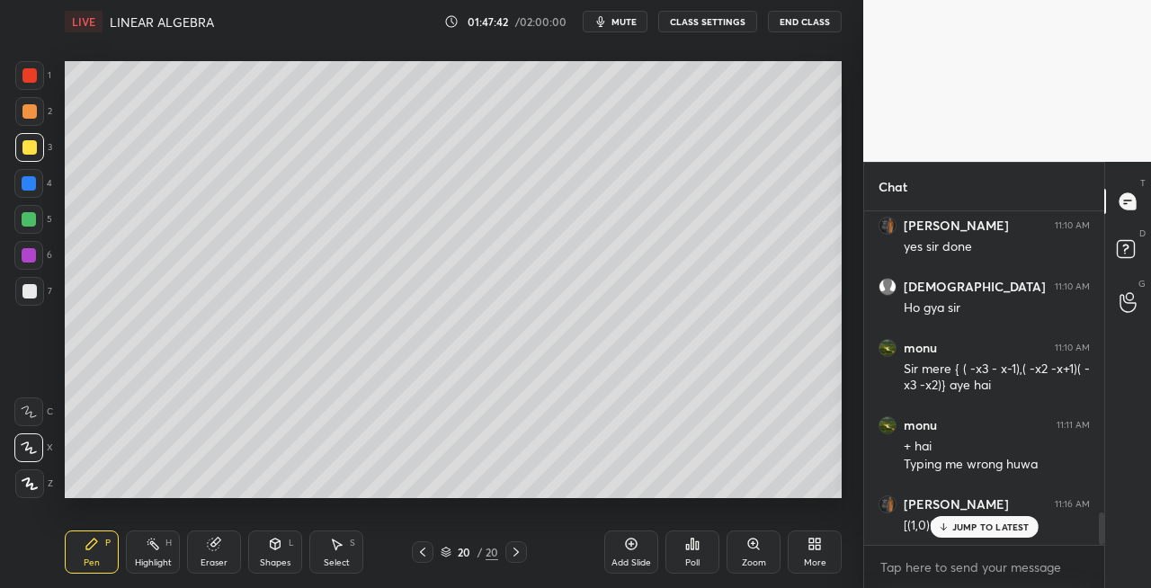
click at [631, 26] on span "mute" at bounding box center [624, 21] width 25 height 13
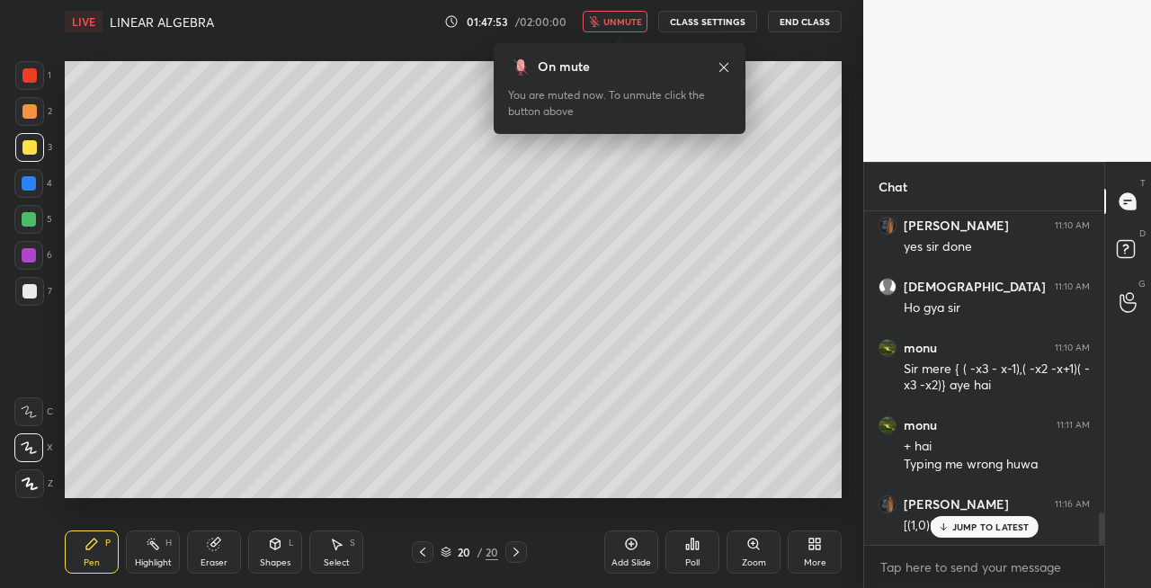
click at [616, 16] on span "unmute" at bounding box center [623, 21] width 39 height 13
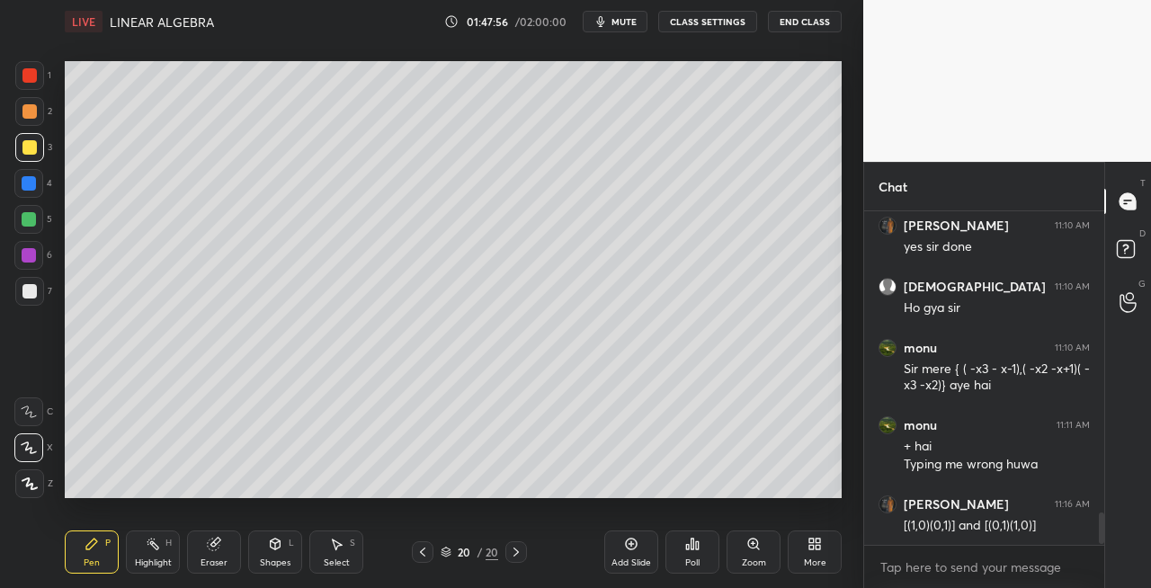
scroll to position [3195, 0]
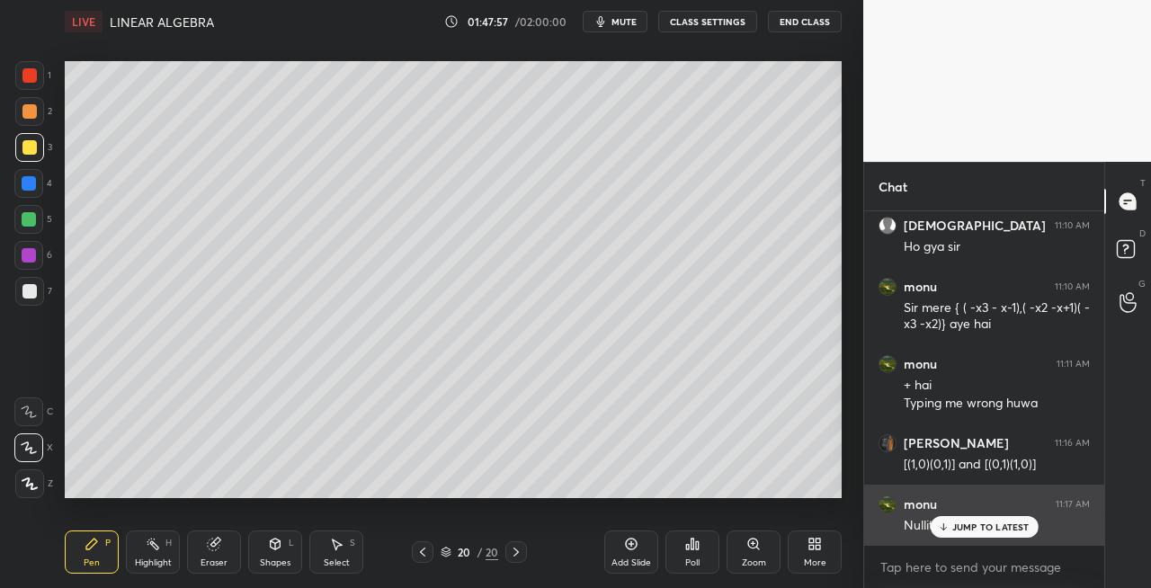
click at [955, 529] on p "JUMP TO LATEST" at bounding box center [990, 527] width 77 height 11
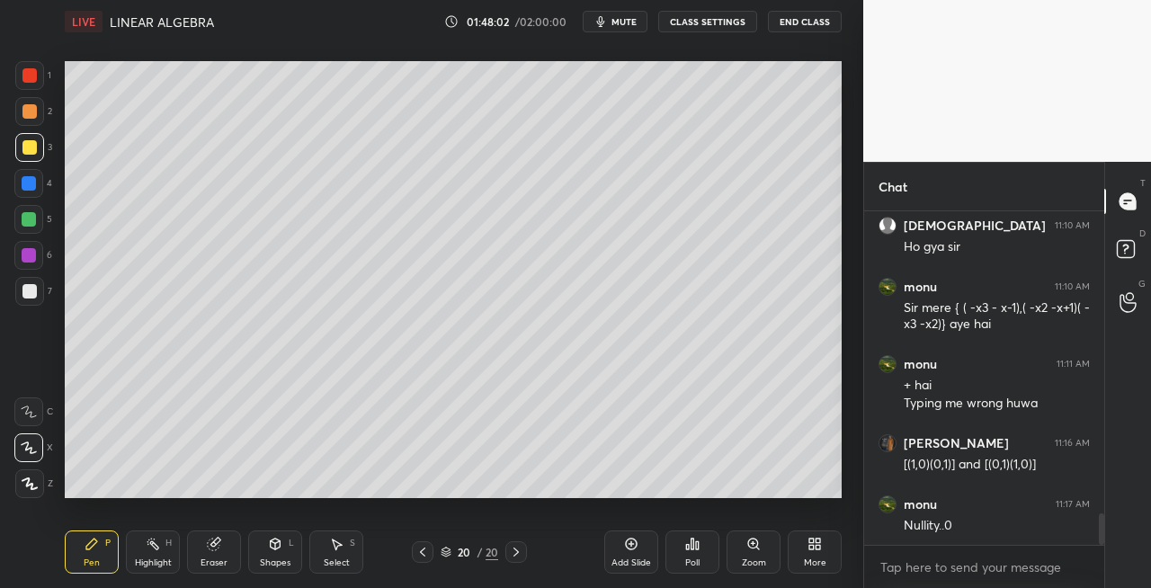
click at [221, 553] on div "Eraser" at bounding box center [214, 552] width 54 height 43
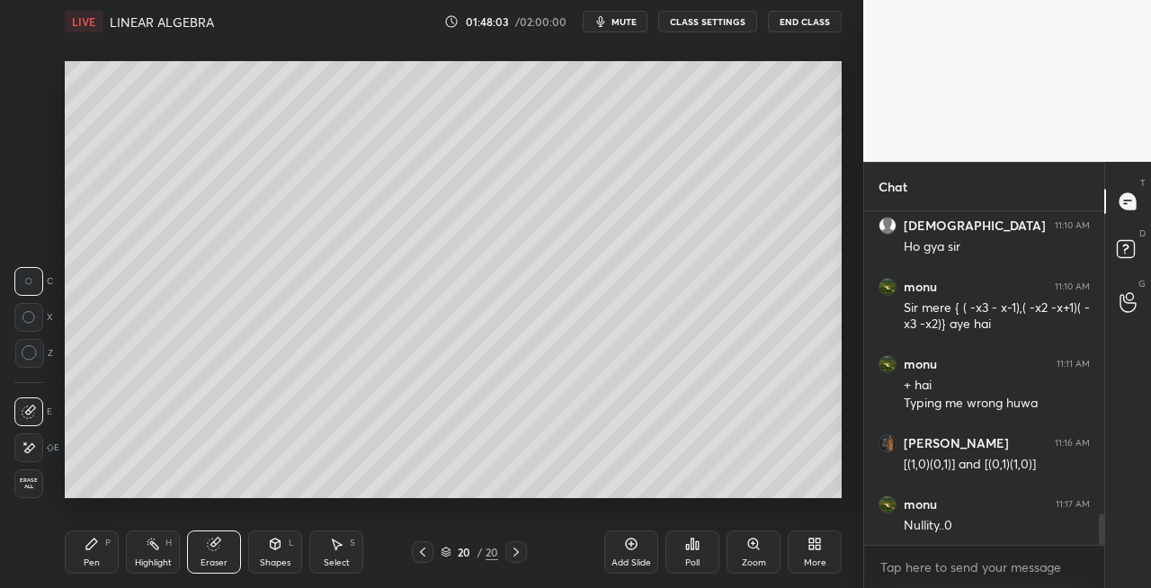
click at [88, 552] on div "Pen P" at bounding box center [92, 552] width 54 height 43
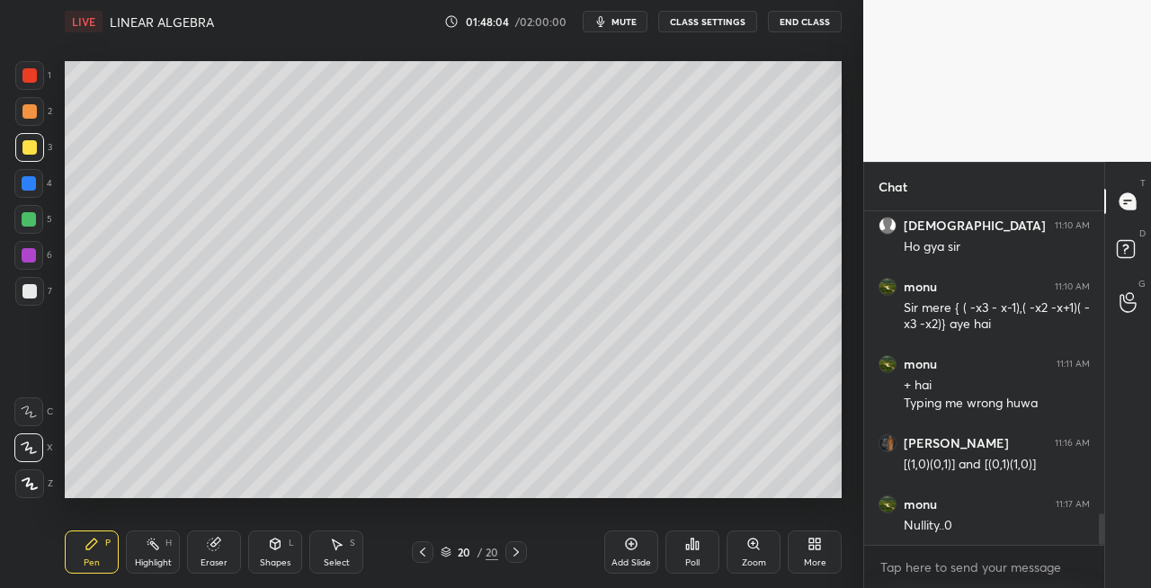
click at [26, 294] on div at bounding box center [29, 291] width 14 height 14
click at [284, 536] on div "Shapes L" at bounding box center [275, 552] width 54 height 43
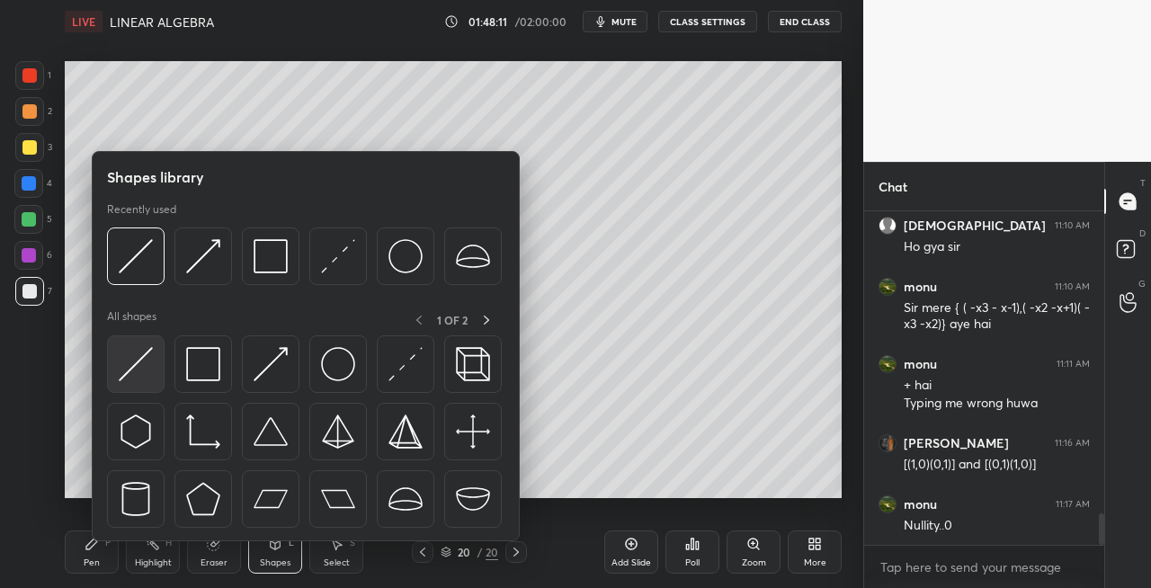
click at [132, 372] on img at bounding box center [136, 364] width 34 height 34
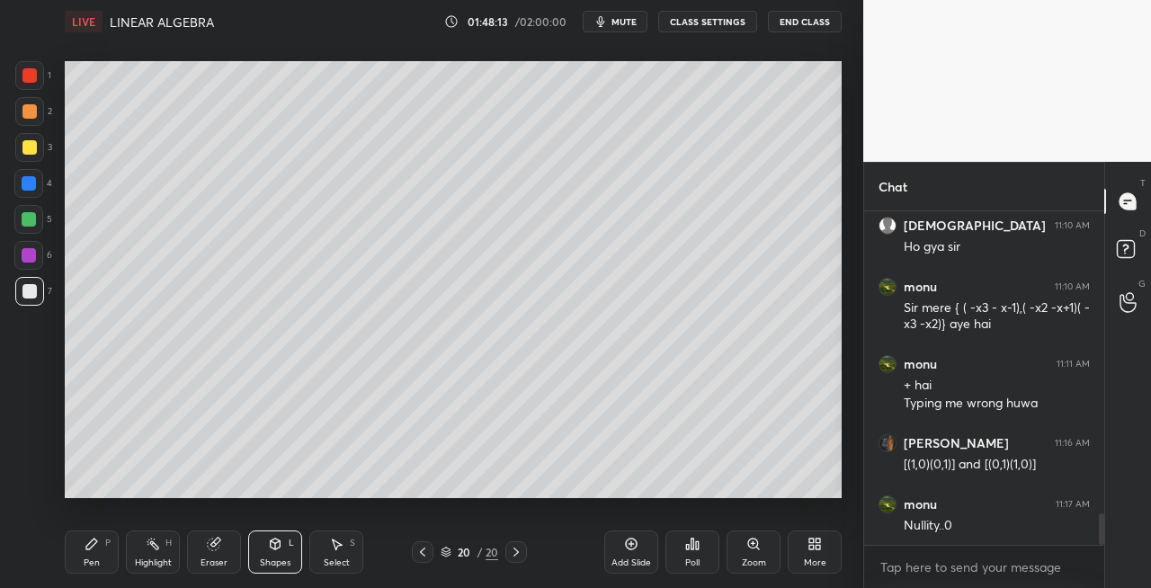
click at [104, 551] on div "Pen P" at bounding box center [92, 552] width 54 height 43
click at [211, 546] on icon at bounding box center [214, 545] width 12 height 12
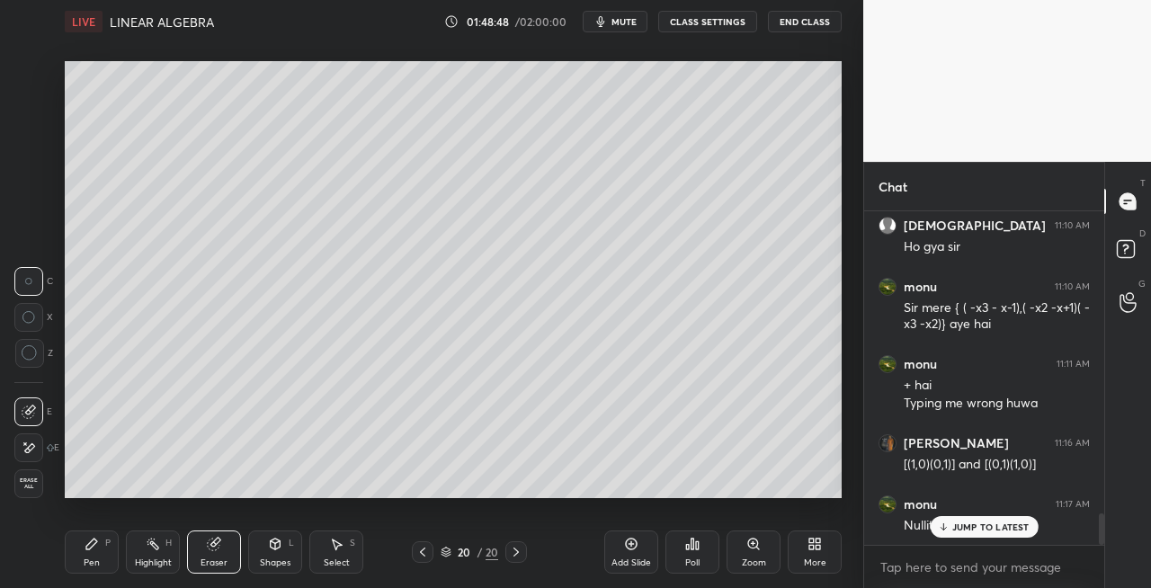
scroll to position [3256, 0]
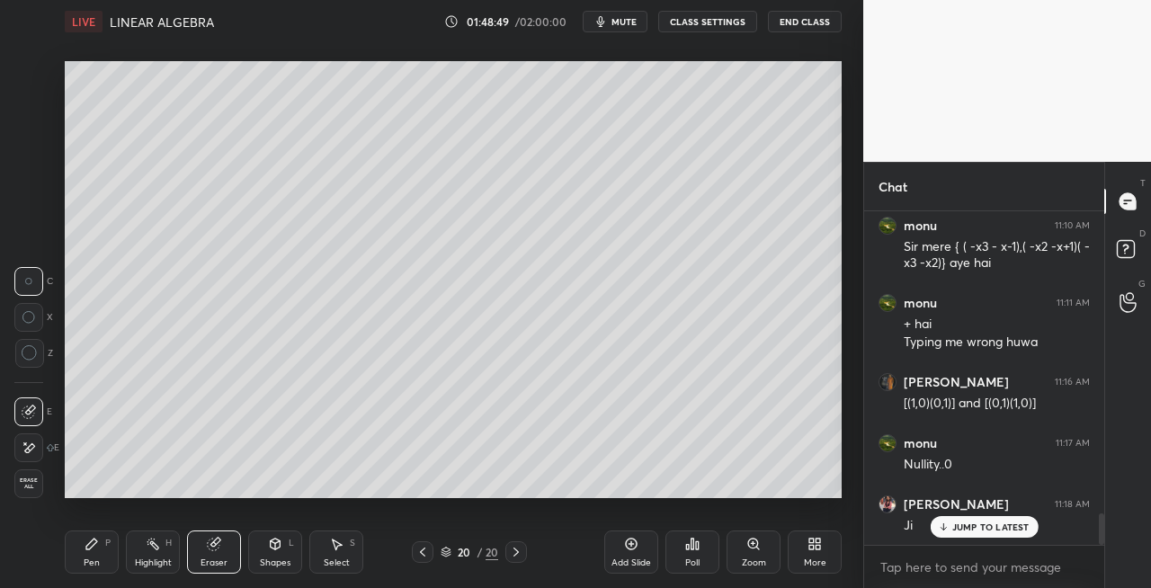
click at [92, 562] on div "Pen" at bounding box center [92, 563] width 16 height 9
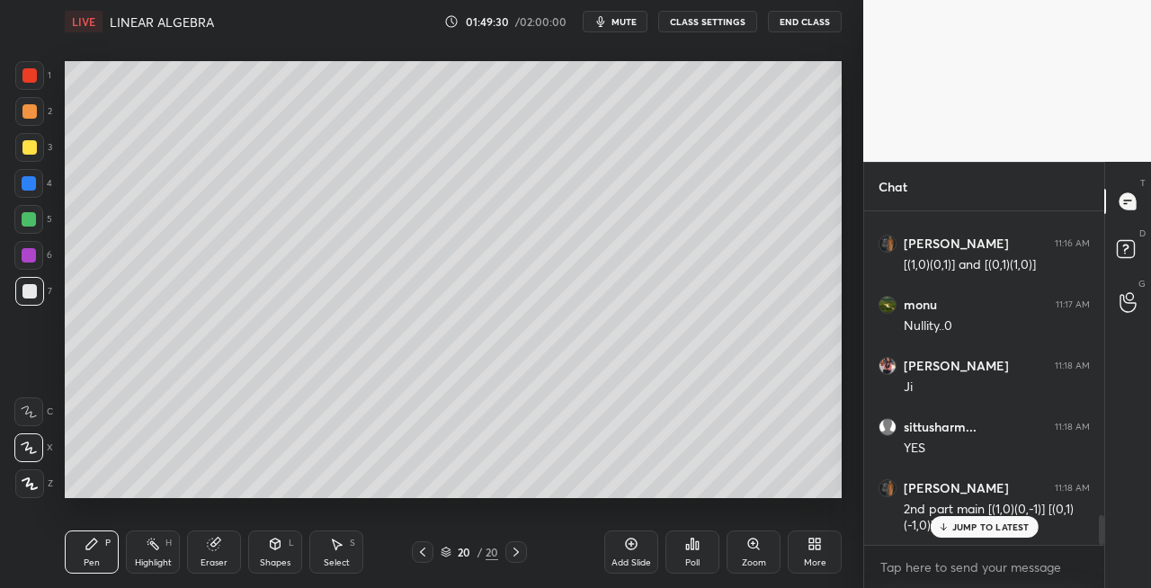
scroll to position [3412, 0]
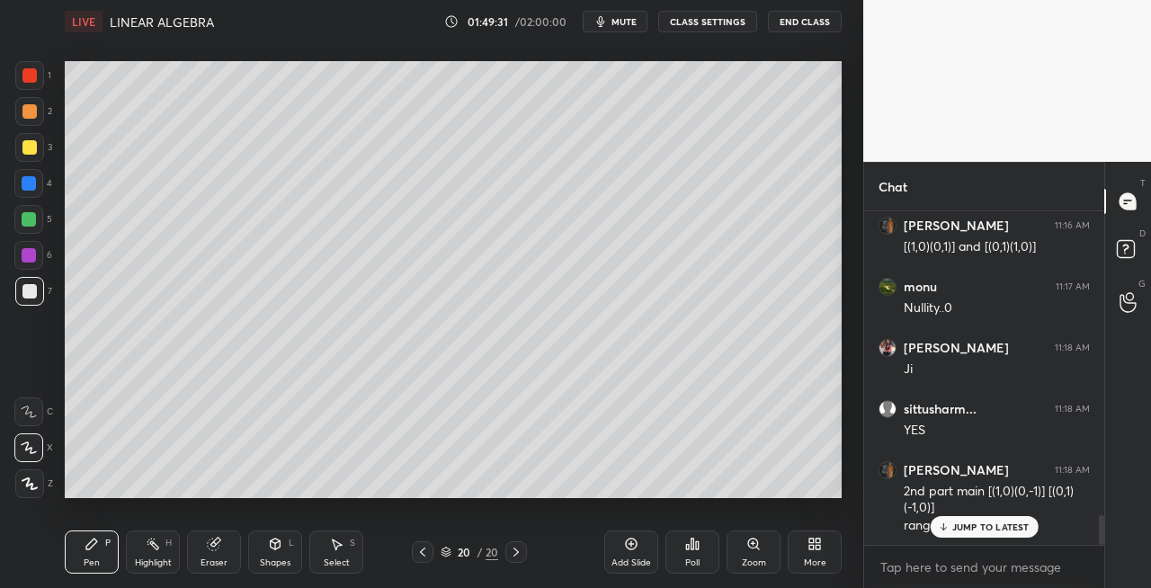
click at [216, 559] on div "Eraser" at bounding box center [214, 563] width 27 height 9
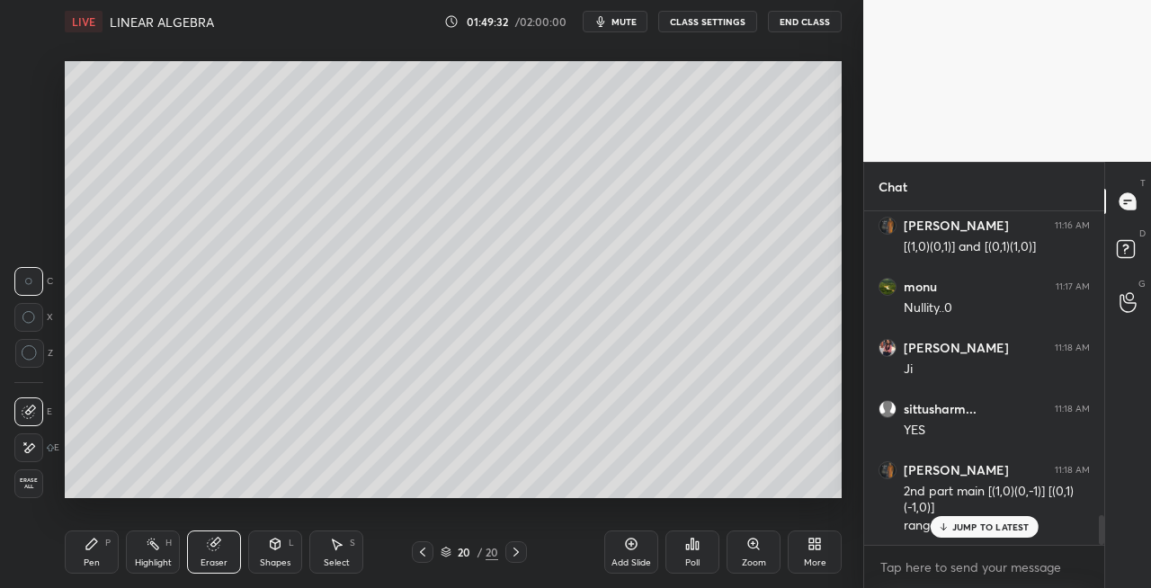
click at [104, 554] on div "Pen P" at bounding box center [92, 552] width 54 height 43
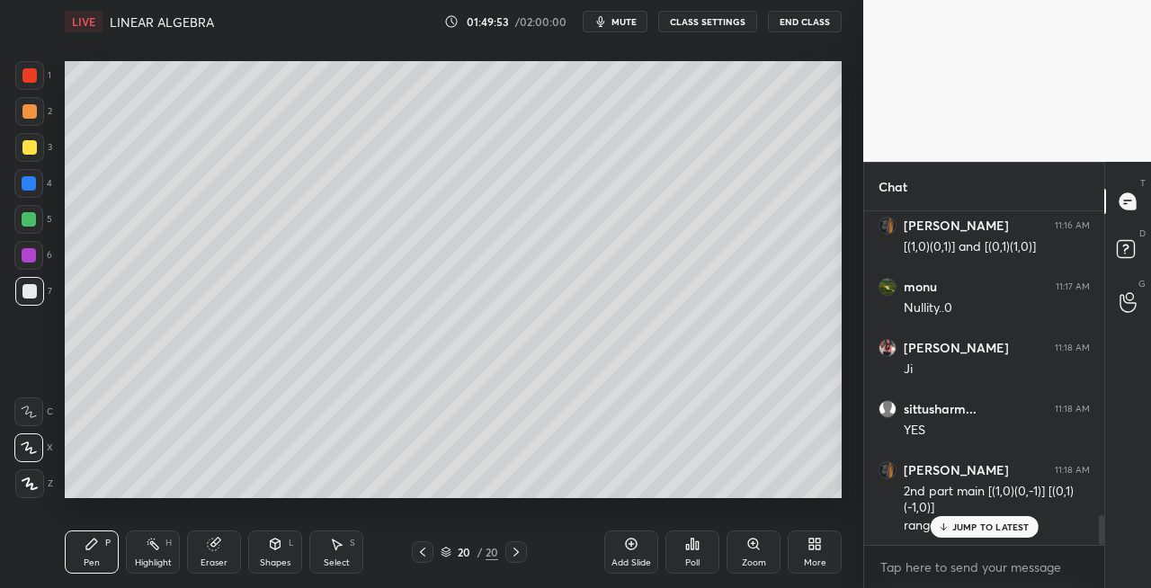
click at [613, 25] on button "mute" at bounding box center [615, 22] width 65 height 22
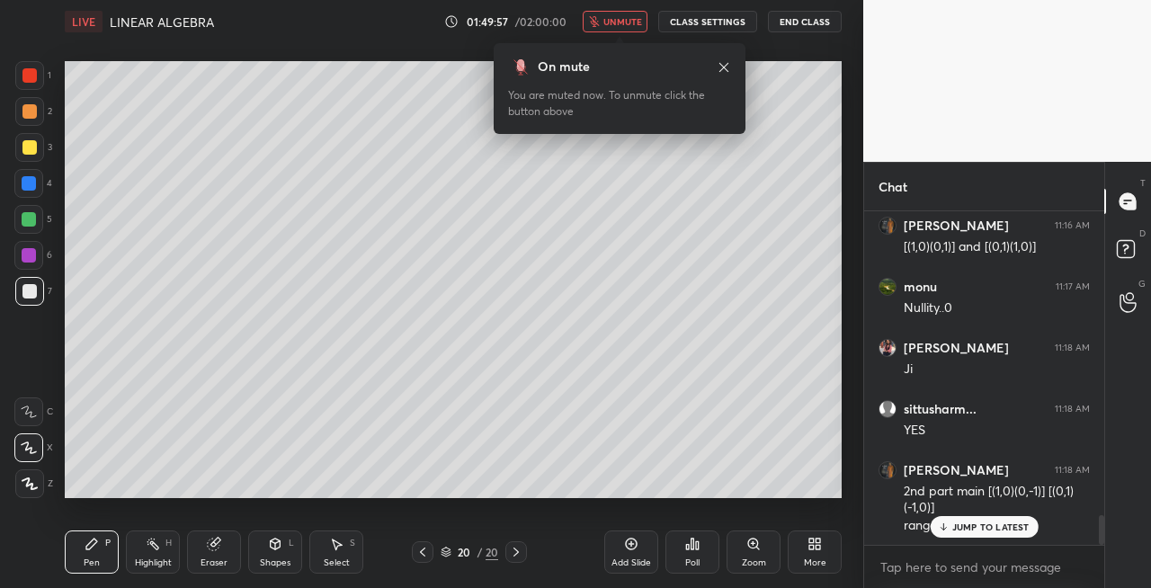
click at [622, 20] on span "unmute" at bounding box center [623, 21] width 39 height 13
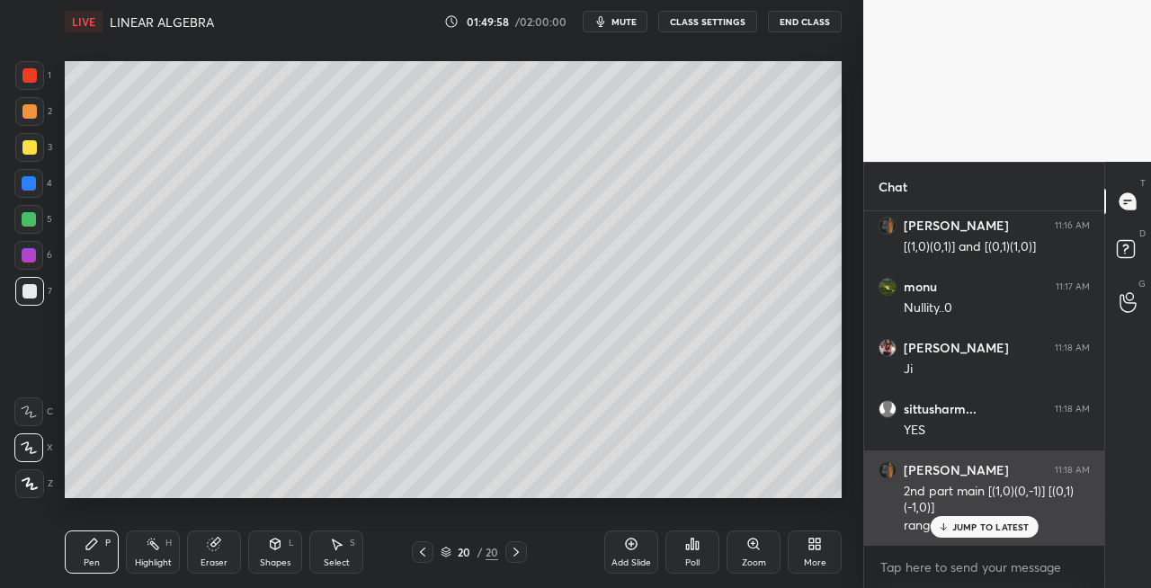
click at [970, 527] on p "JUMP TO LATEST" at bounding box center [990, 527] width 77 height 11
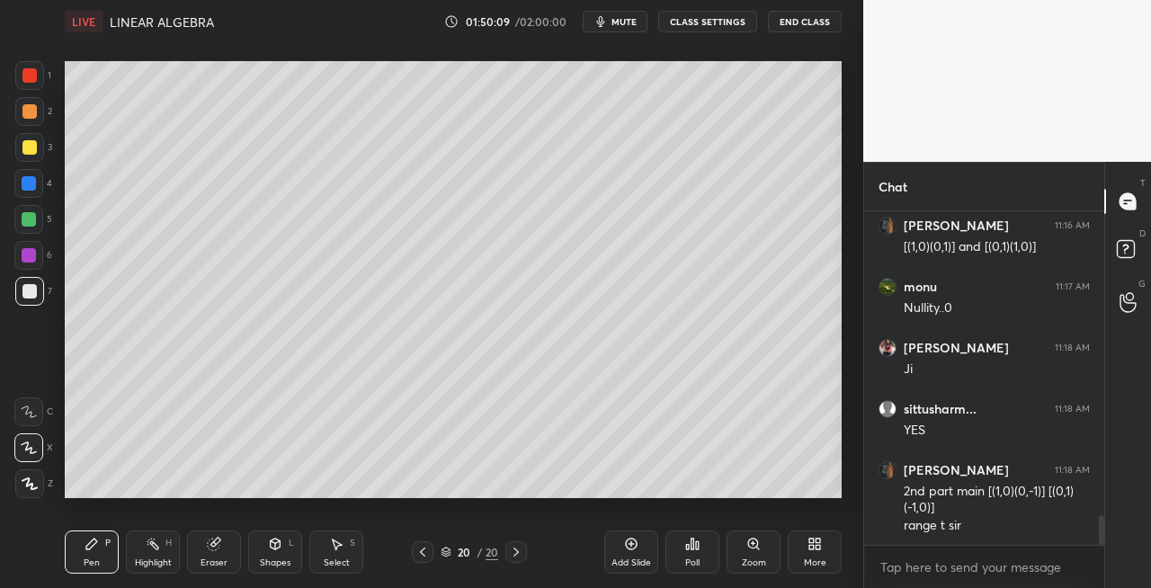
click at [228, 554] on div "Eraser" at bounding box center [214, 552] width 54 height 43
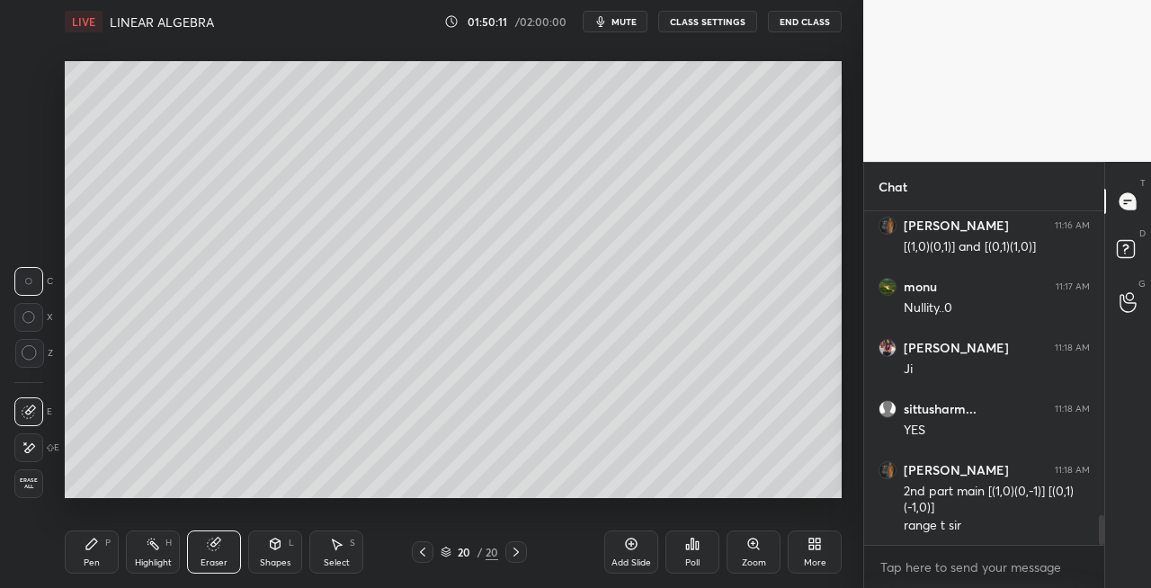
click at [111, 550] on div "Pen P" at bounding box center [92, 552] width 54 height 43
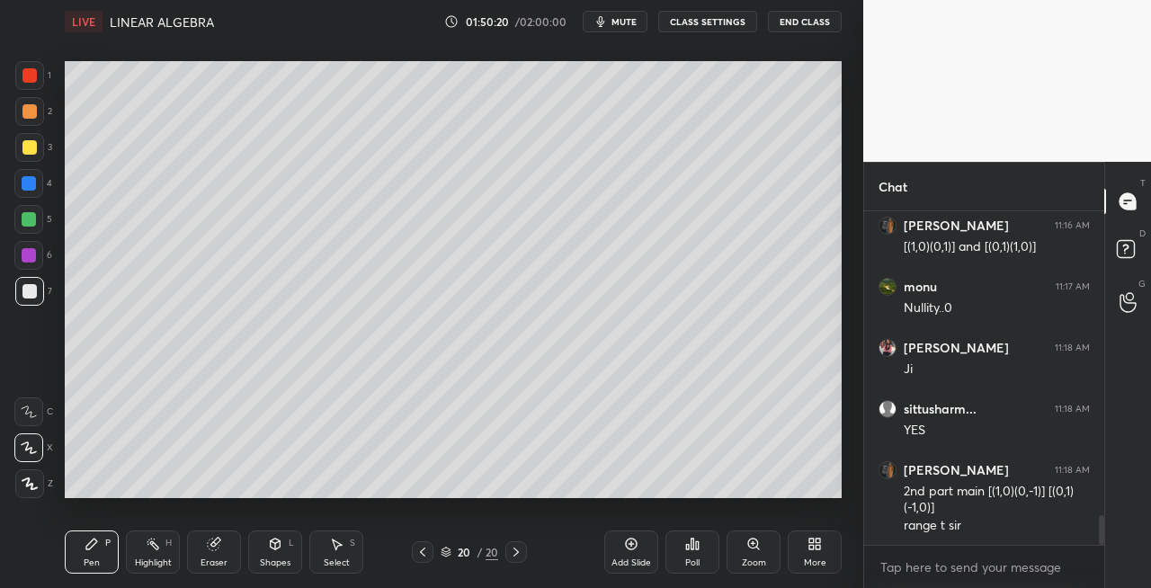
scroll to position [3477, 0]
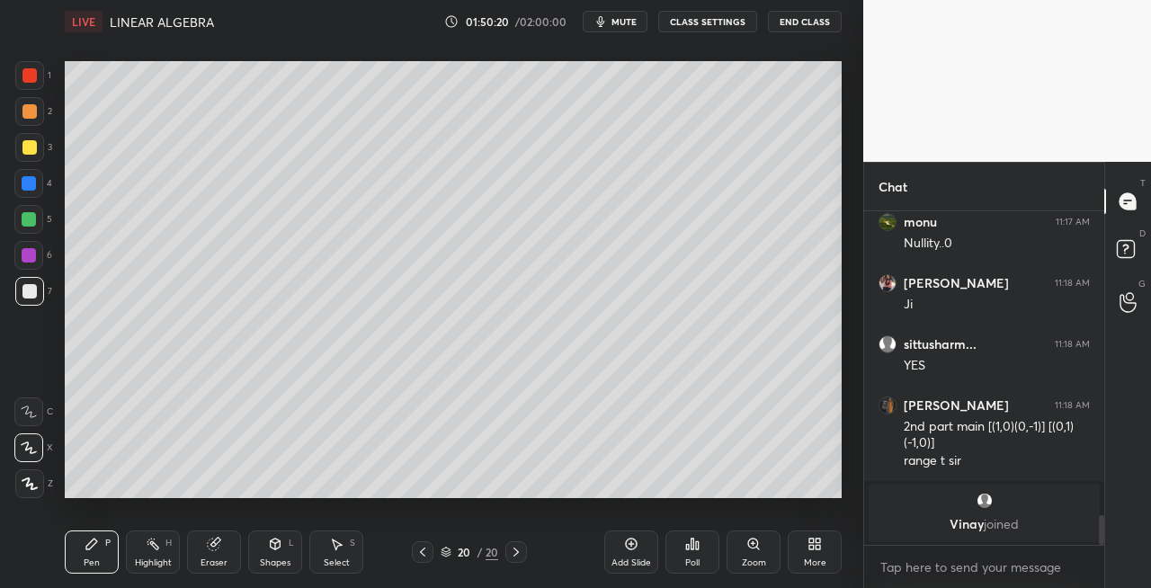
click at [216, 555] on div "Eraser" at bounding box center [214, 552] width 54 height 43
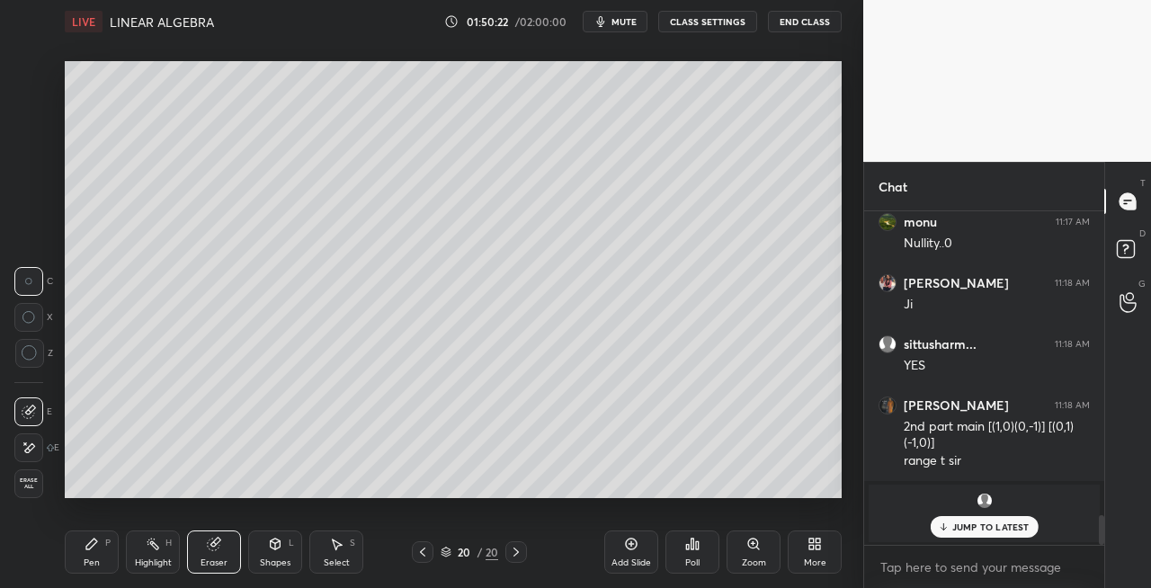
click at [89, 559] on div "Pen" at bounding box center [92, 563] width 16 height 9
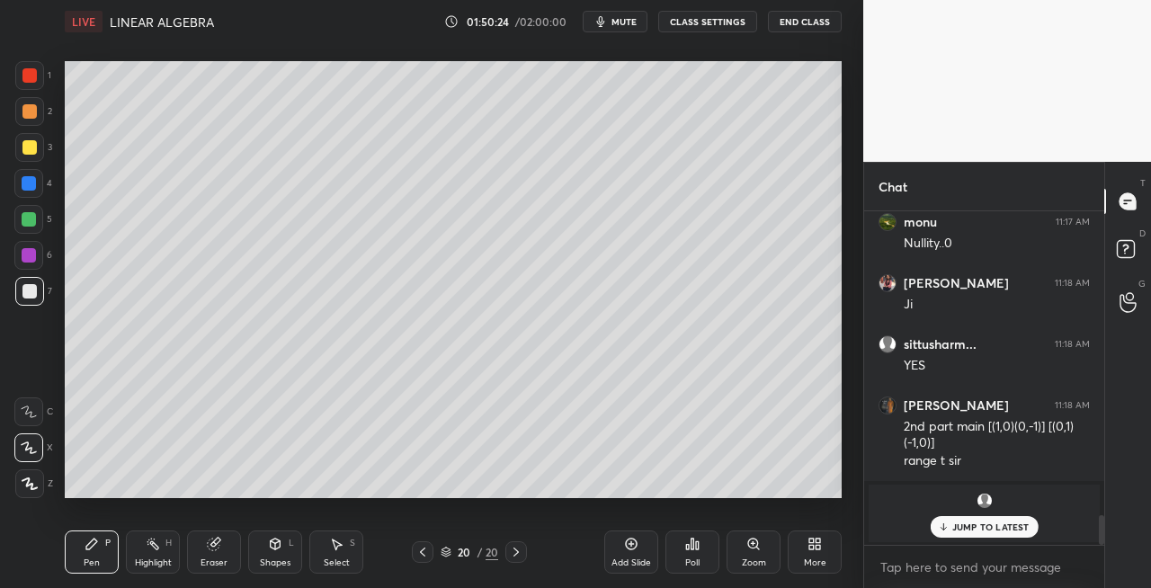
click at [221, 554] on div "Eraser" at bounding box center [214, 552] width 54 height 43
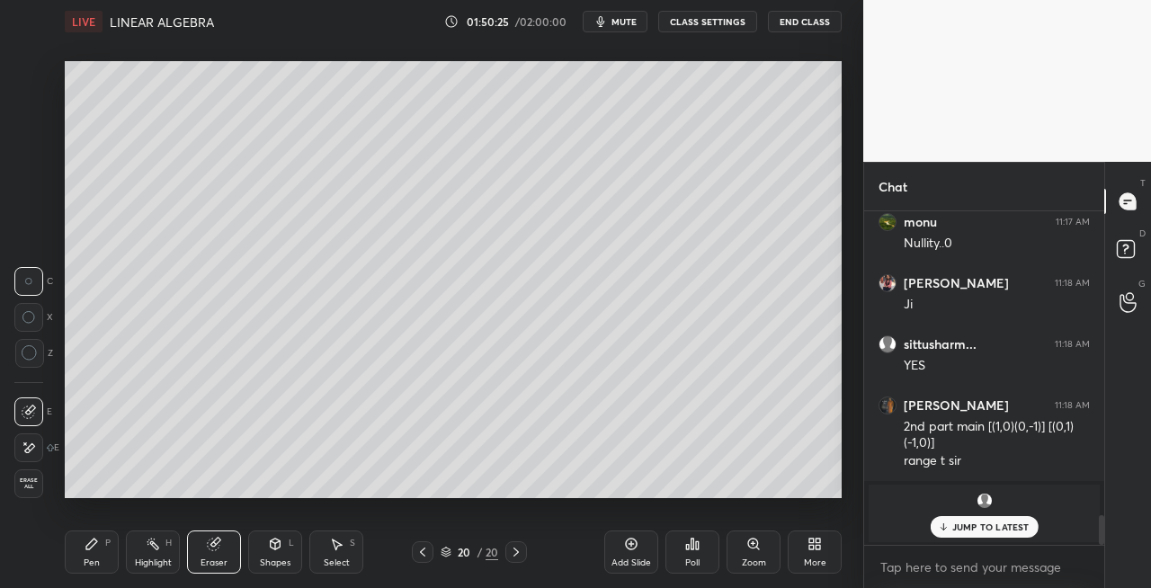
click at [88, 565] on div "Pen" at bounding box center [92, 563] width 16 height 9
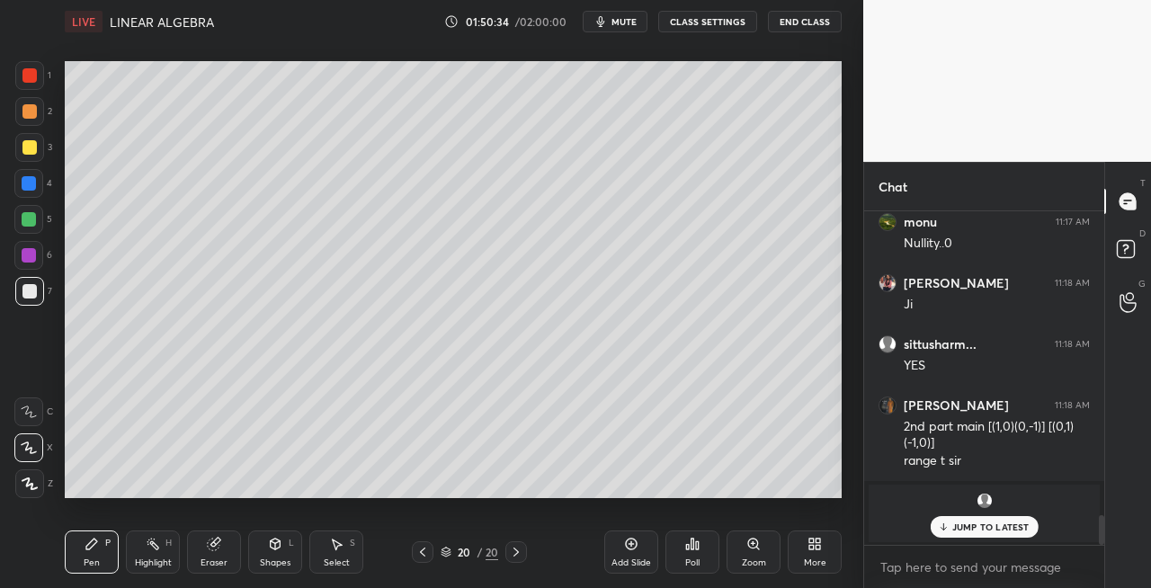
scroll to position [2605, 0]
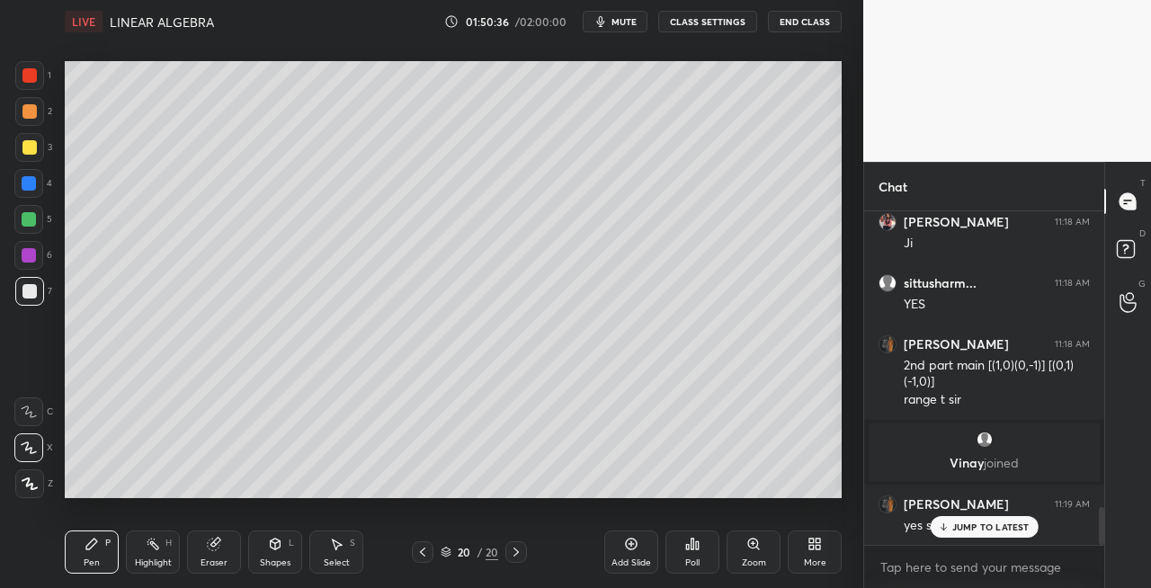
click at [221, 546] on div "Eraser" at bounding box center [214, 552] width 54 height 43
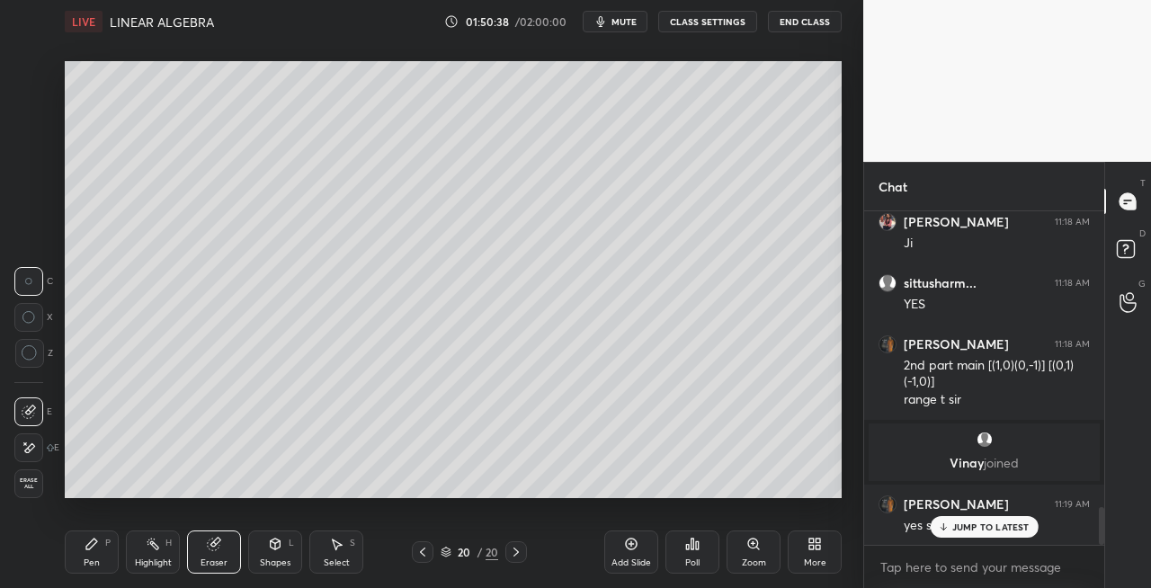
click at [98, 553] on div "Pen P" at bounding box center [92, 552] width 54 height 43
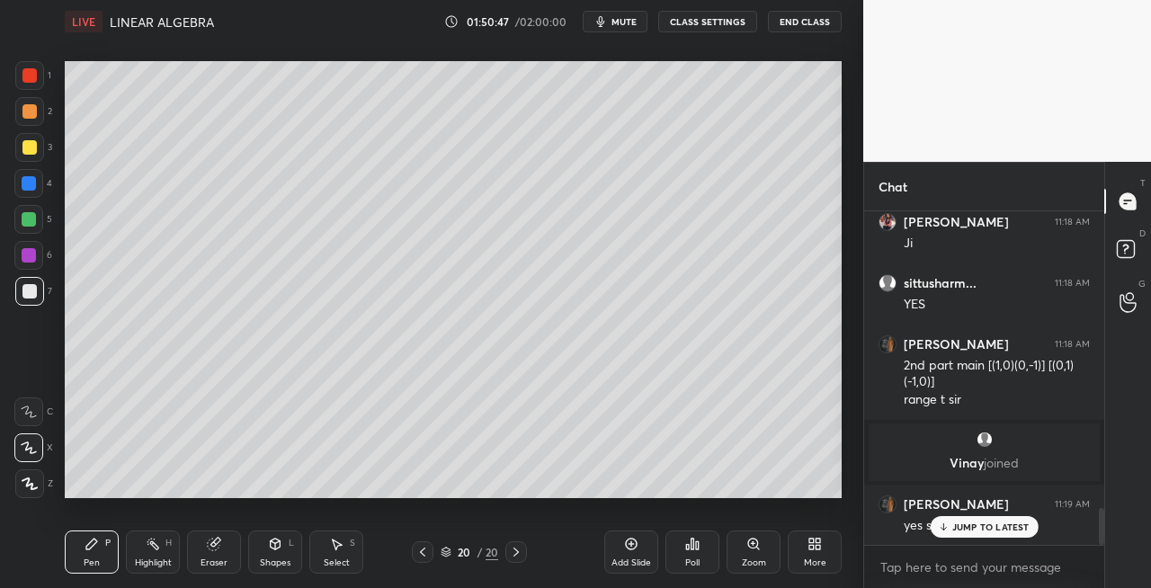
scroll to position [2666, 0]
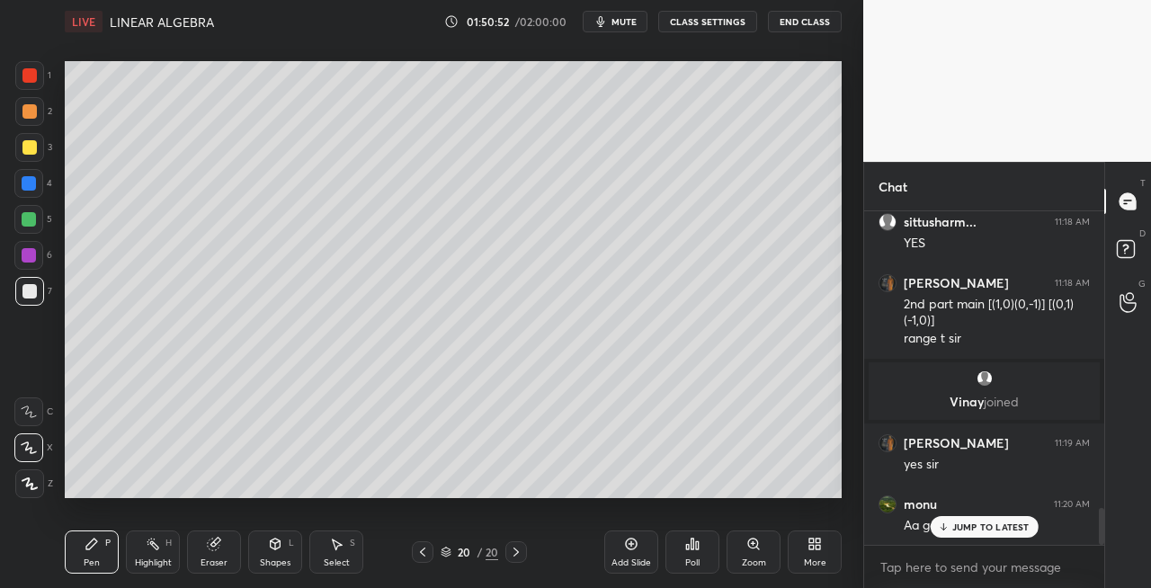
click at [276, 552] on div "Shapes L" at bounding box center [275, 552] width 54 height 43
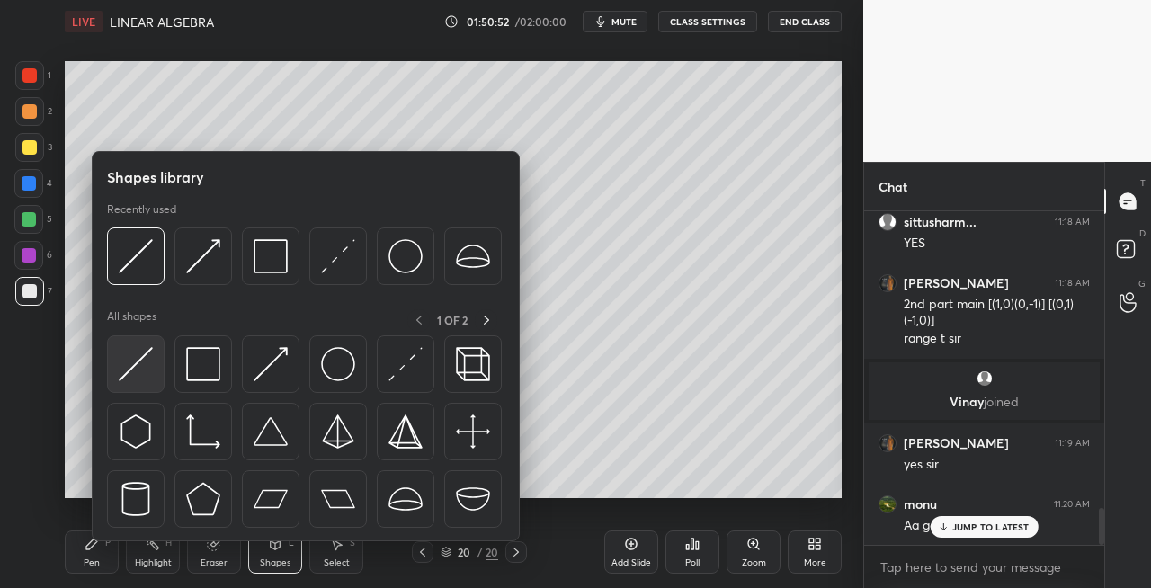
click at [136, 376] on img at bounding box center [136, 364] width 34 height 34
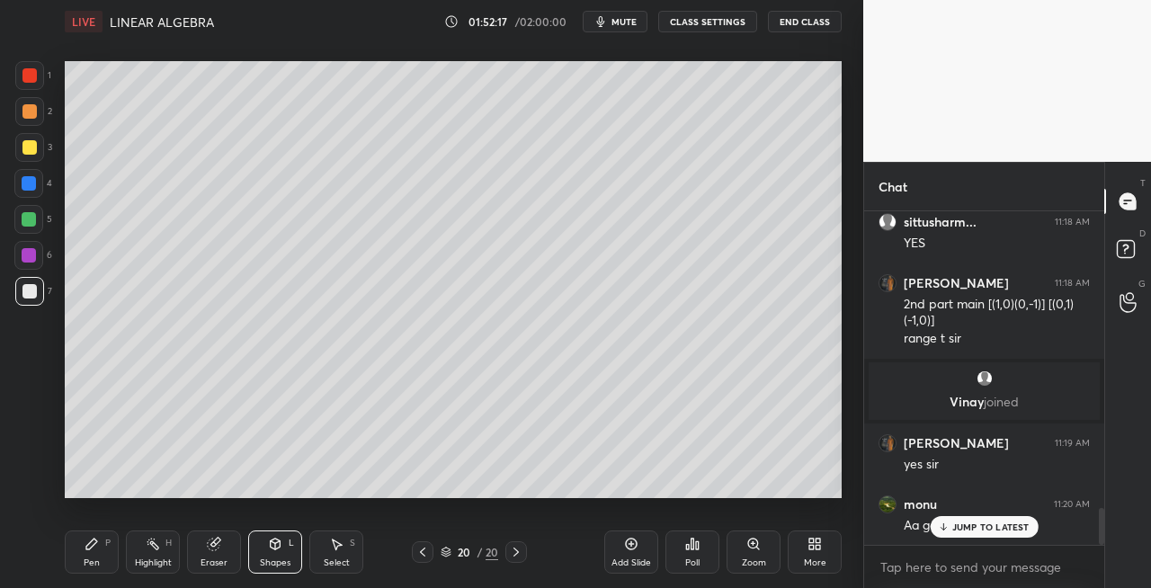
click at [40, 152] on div at bounding box center [29, 147] width 29 height 29
click at [514, 555] on icon at bounding box center [516, 552] width 5 height 9
click at [514, 556] on icon at bounding box center [516, 552] width 5 height 9
click at [631, 562] on div "Add Slide" at bounding box center [632, 563] width 40 height 9
click at [81, 566] on div "Pen P" at bounding box center [92, 552] width 54 height 43
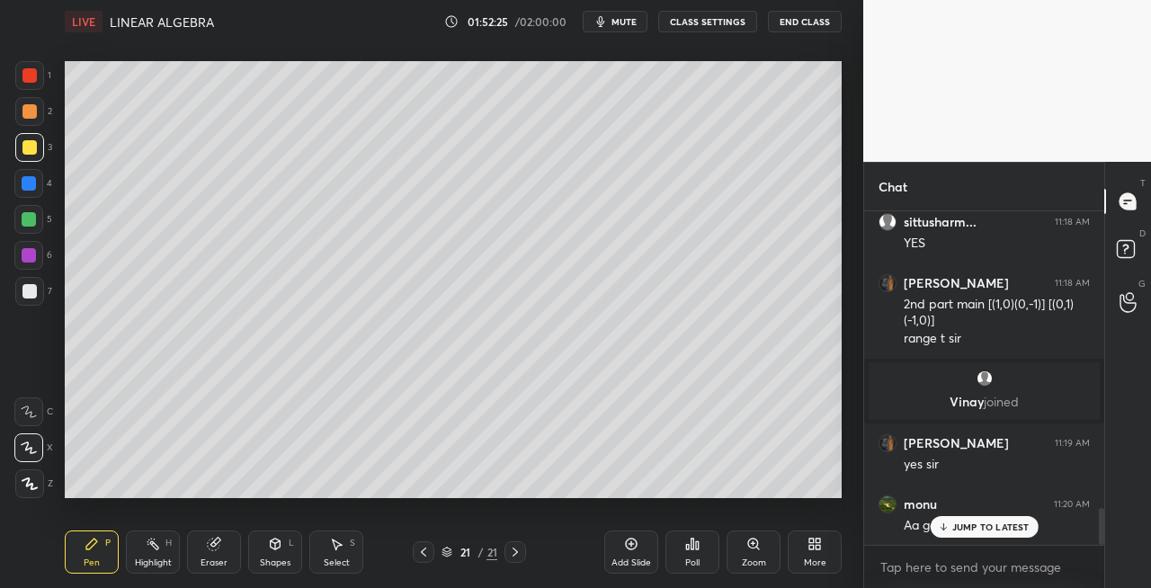
click at [273, 550] on icon at bounding box center [275, 544] width 14 height 14
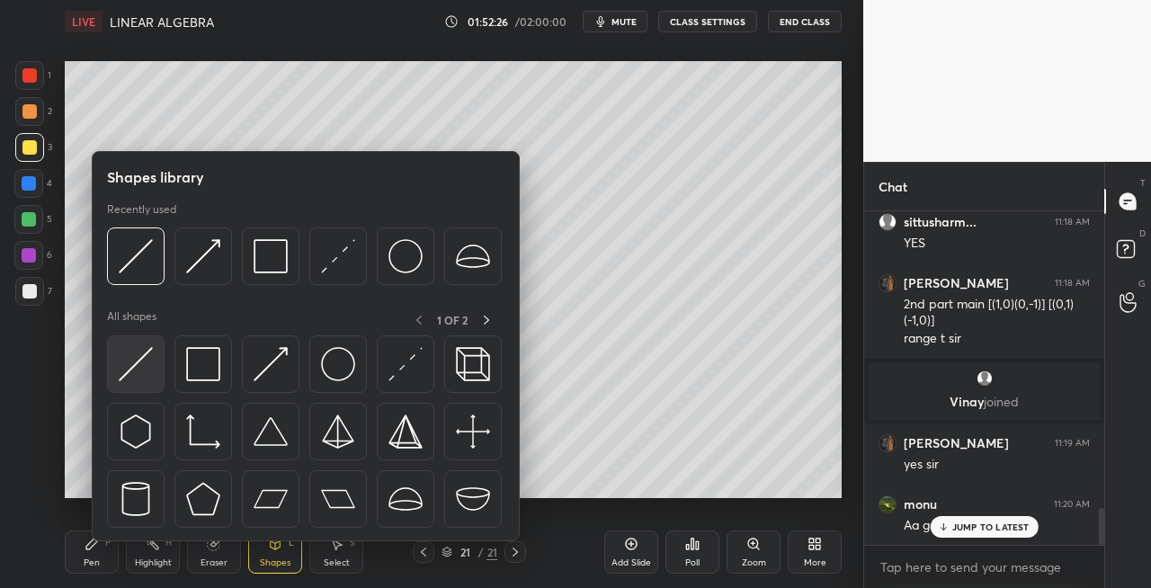
click at [131, 365] on img at bounding box center [136, 364] width 34 height 34
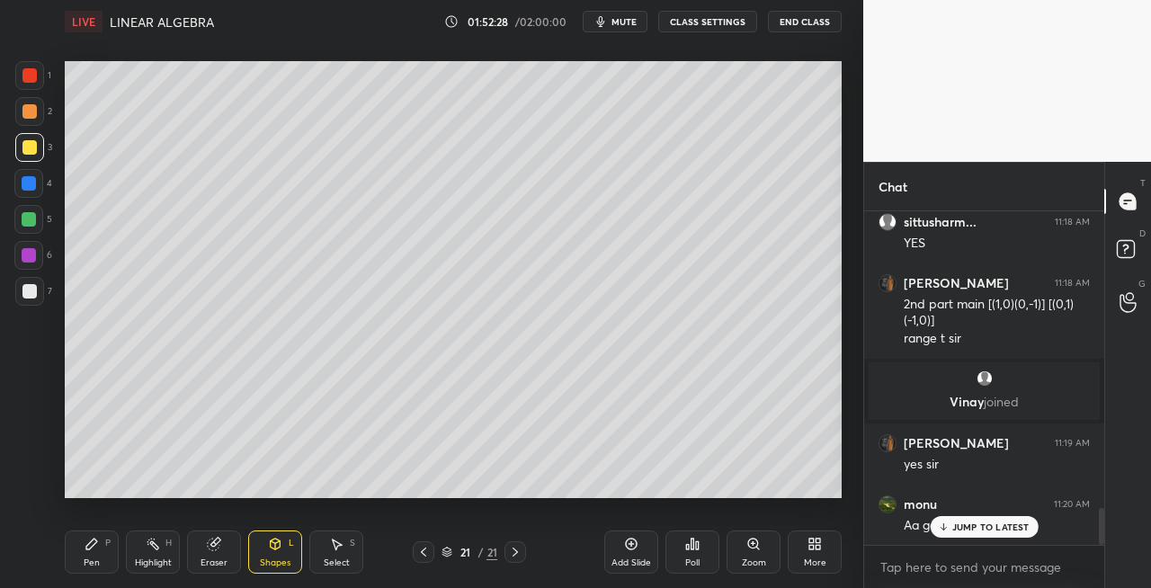
click at [91, 547] on icon at bounding box center [91, 544] width 11 height 11
click at [222, 559] on div "Eraser" at bounding box center [214, 563] width 27 height 9
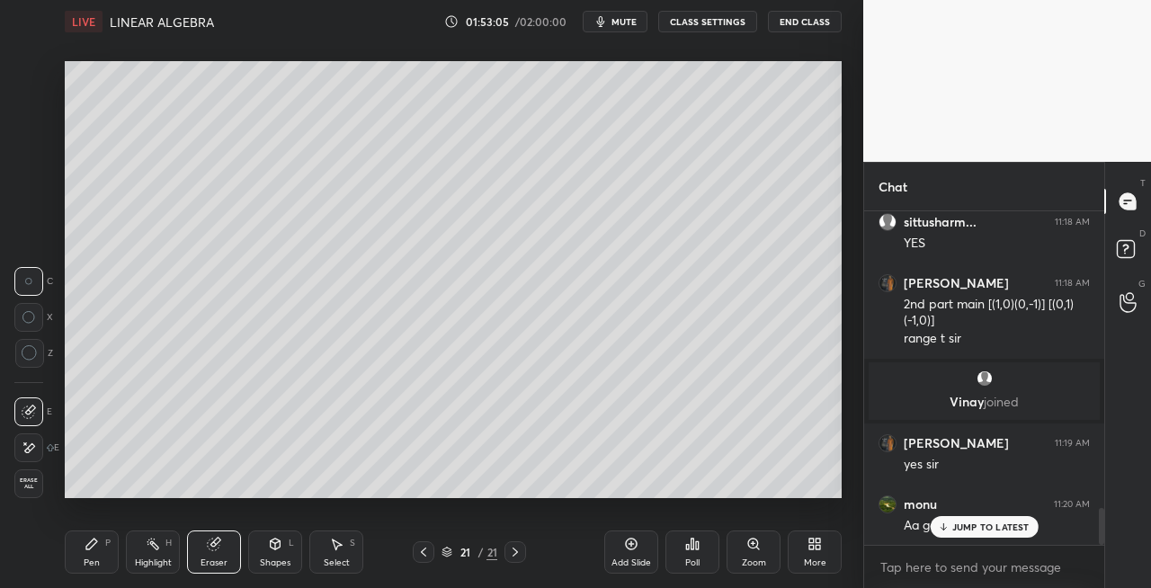
click at [98, 552] on div "Pen P" at bounding box center [92, 552] width 54 height 43
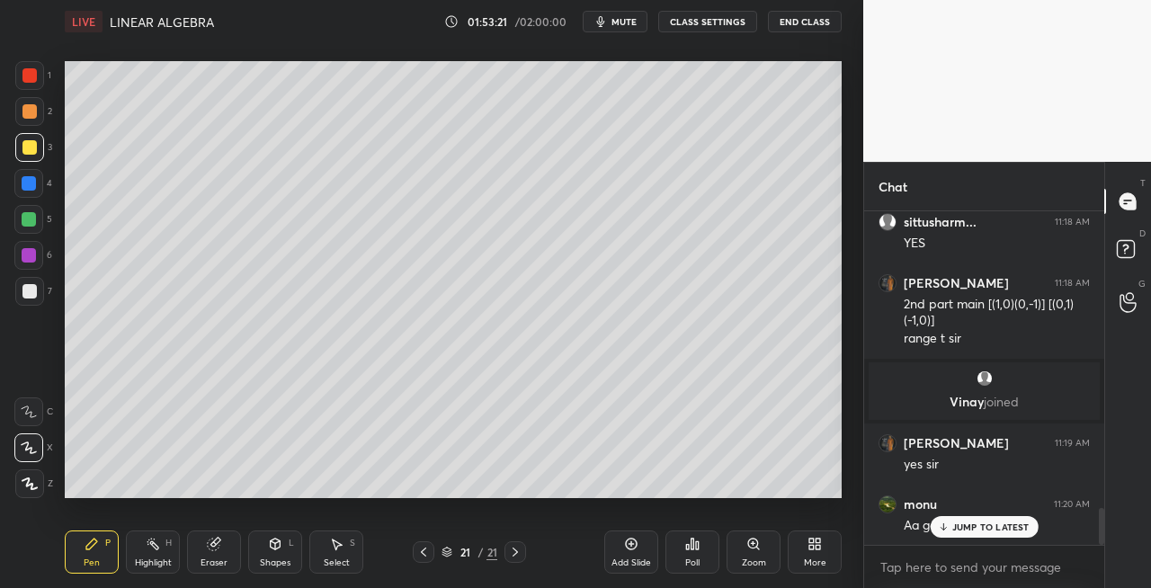
click at [221, 560] on div "Eraser" at bounding box center [214, 563] width 27 height 9
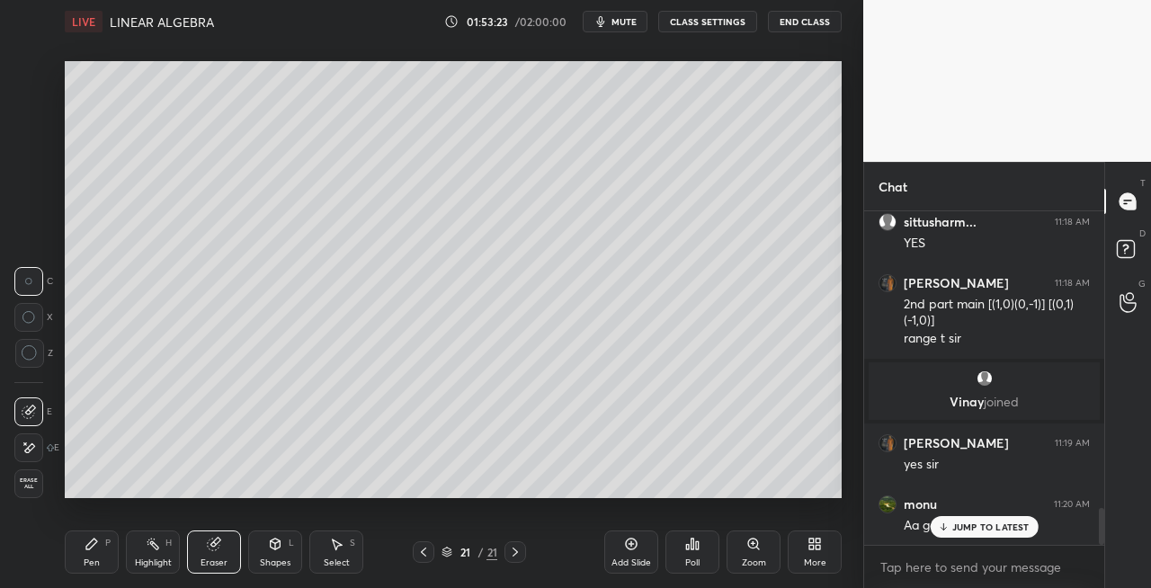
click at [90, 566] on div "Pen" at bounding box center [92, 563] width 16 height 9
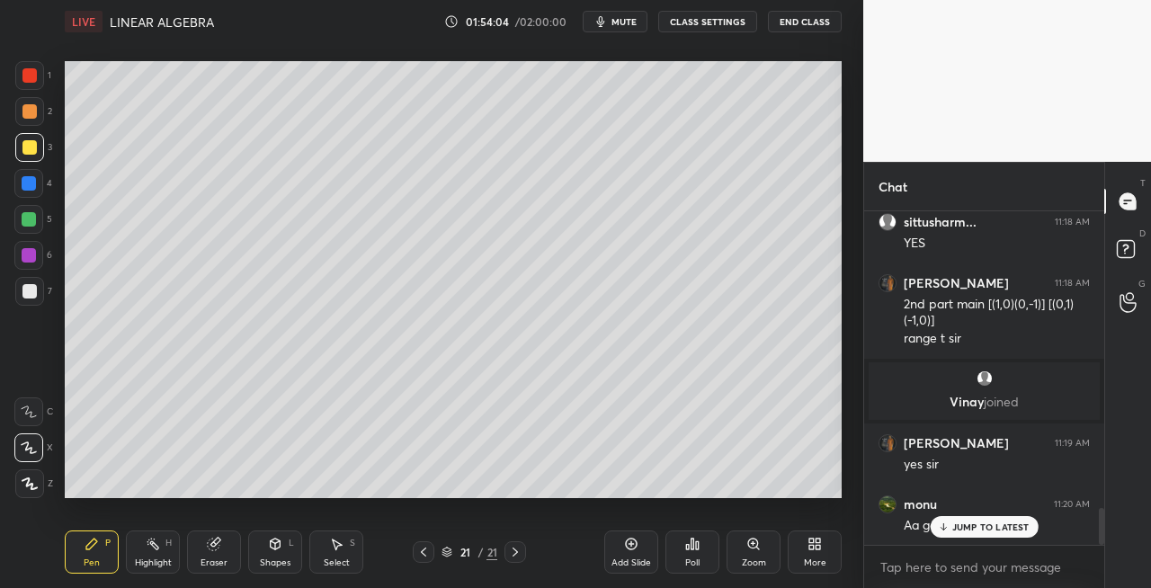
click at [39, 297] on div at bounding box center [29, 291] width 29 height 29
click at [263, 544] on div "Shapes L" at bounding box center [275, 552] width 54 height 43
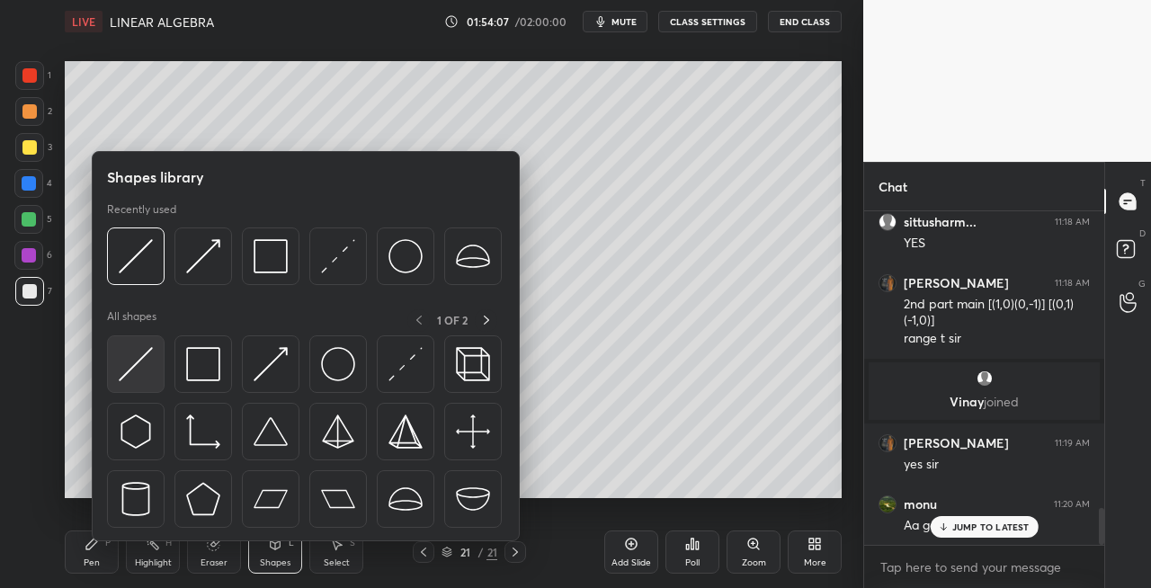
click at [126, 372] on img at bounding box center [136, 364] width 34 height 34
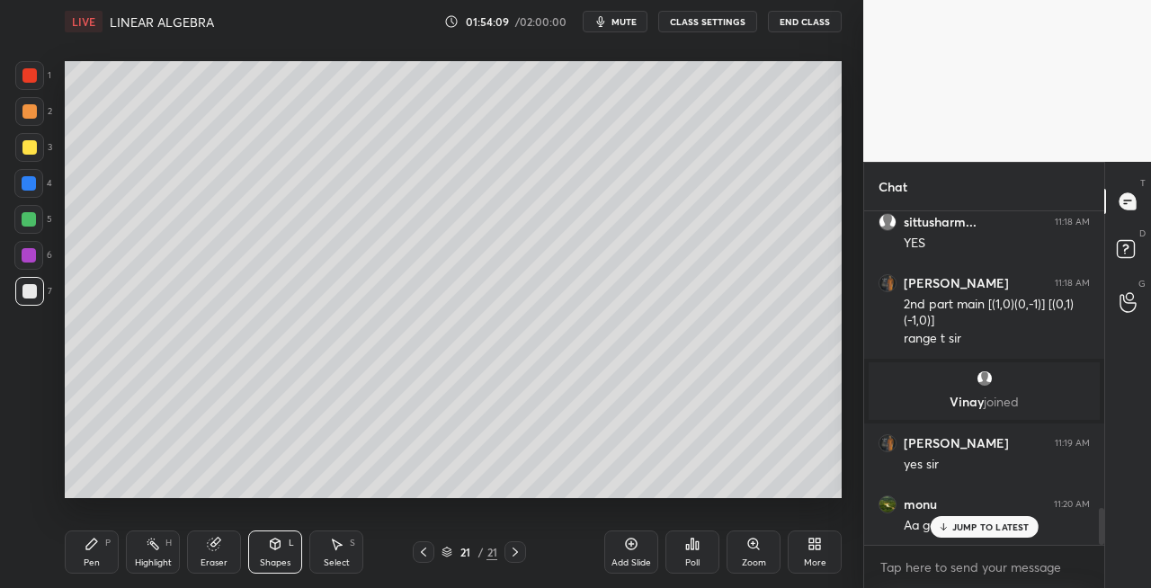
click at [104, 543] on div "Pen P" at bounding box center [92, 552] width 54 height 43
click at [423, 554] on icon at bounding box center [423, 552] width 14 height 14
click at [514, 555] on icon at bounding box center [515, 552] width 14 height 14
click at [520, 556] on icon at bounding box center [515, 552] width 14 height 14
click at [632, 15] on span "mute" at bounding box center [624, 21] width 25 height 13
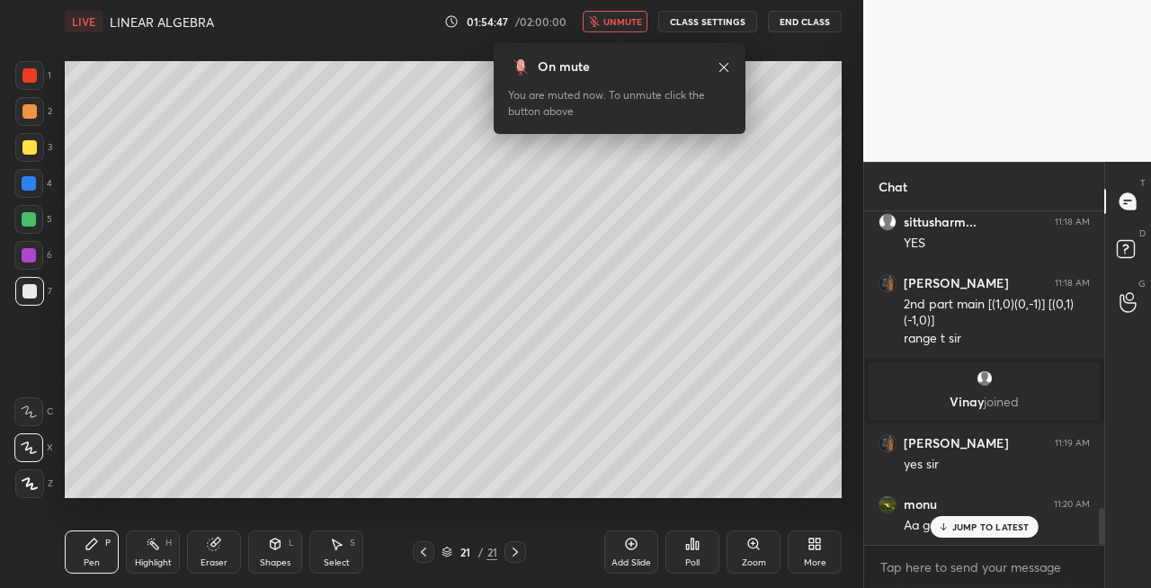
click at [620, 27] on span "unmute" at bounding box center [623, 21] width 39 height 13
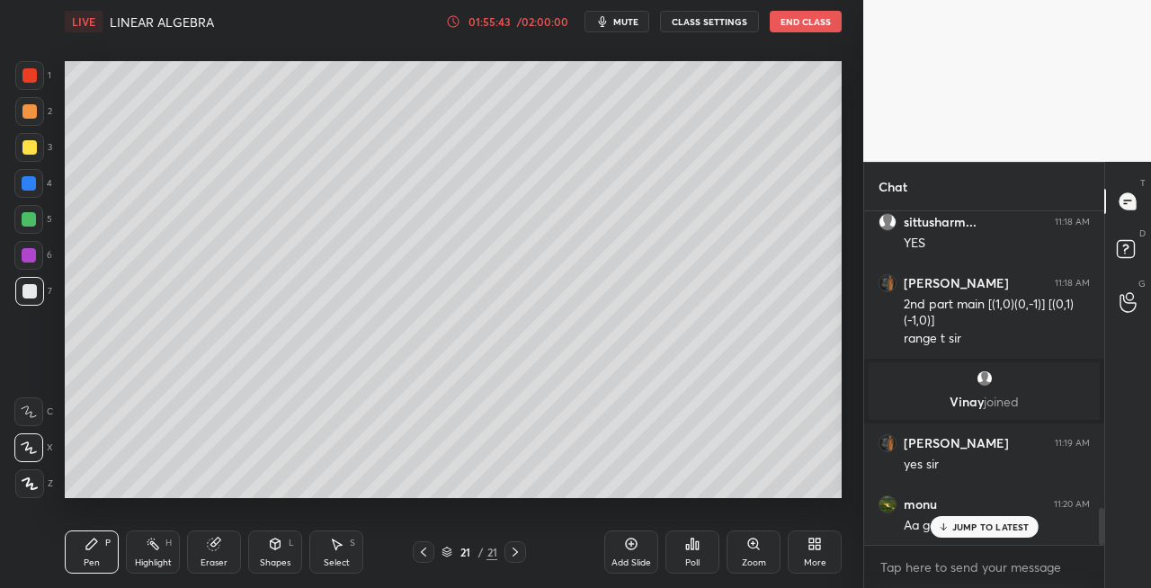
click at [628, 29] on button "mute" at bounding box center [617, 22] width 65 height 22
click at [621, 19] on span "unmute" at bounding box center [624, 21] width 39 height 13
click at [633, 23] on span "mute" at bounding box center [625, 21] width 25 height 13
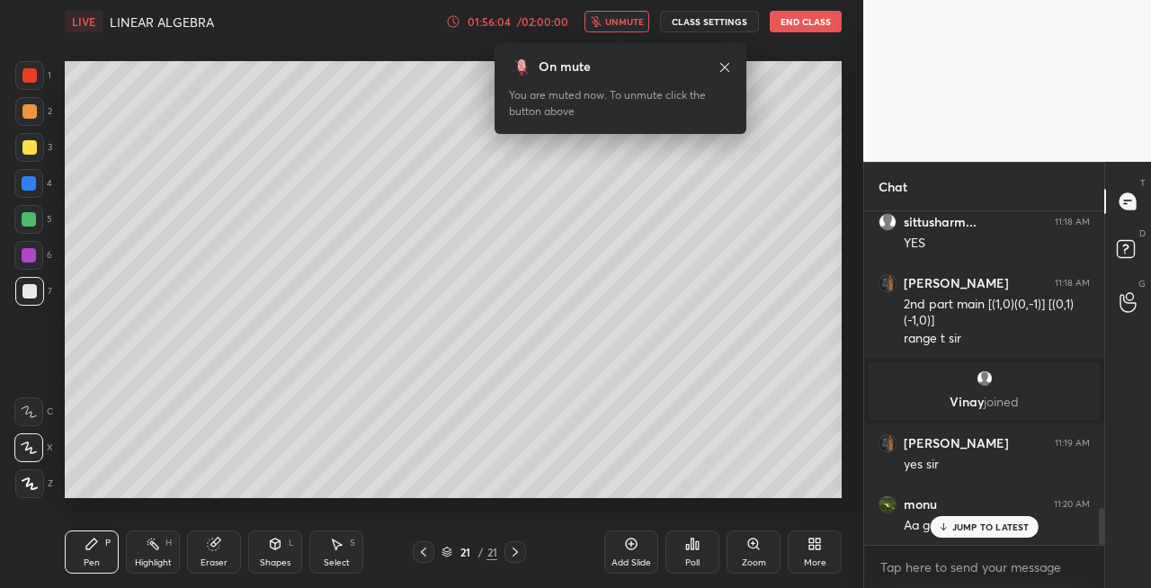
click at [633, 16] on span "unmute" at bounding box center [624, 21] width 39 height 13
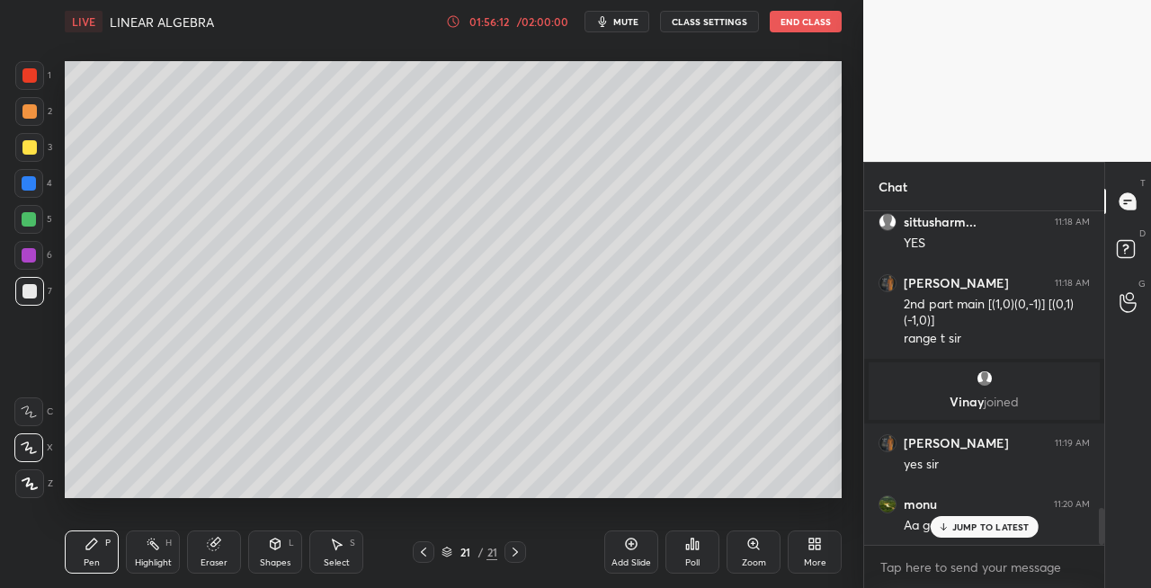
click at [23, 296] on div at bounding box center [29, 291] width 14 height 14
click at [201, 552] on div "Eraser" at bounding box center [214, 552] width 54 height 43
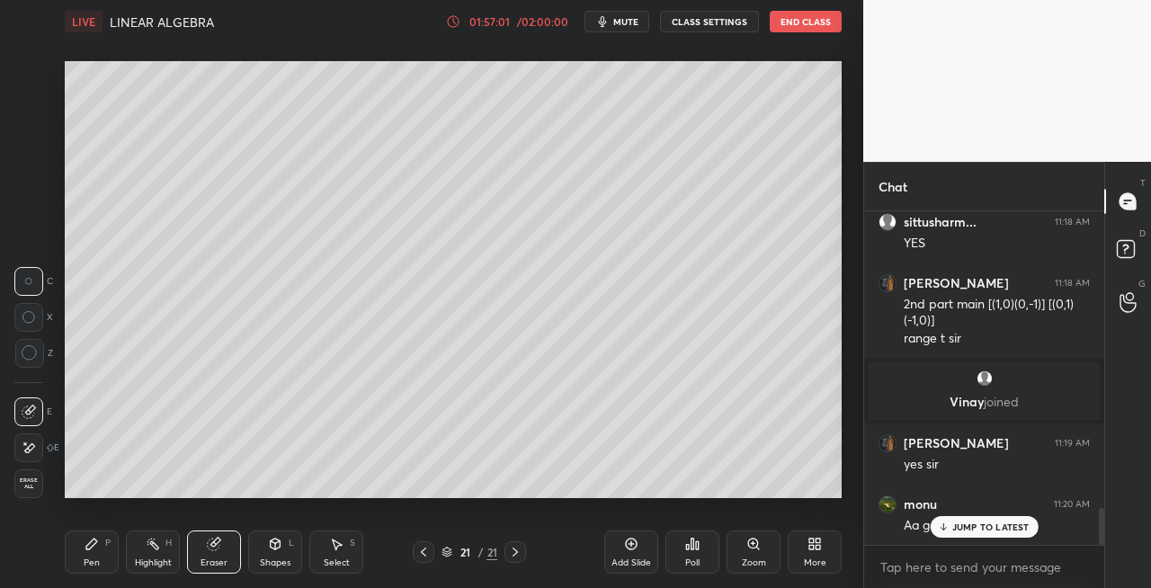
click at [90, 550] on icon at bounding box center [92, 544] width 14 height 14
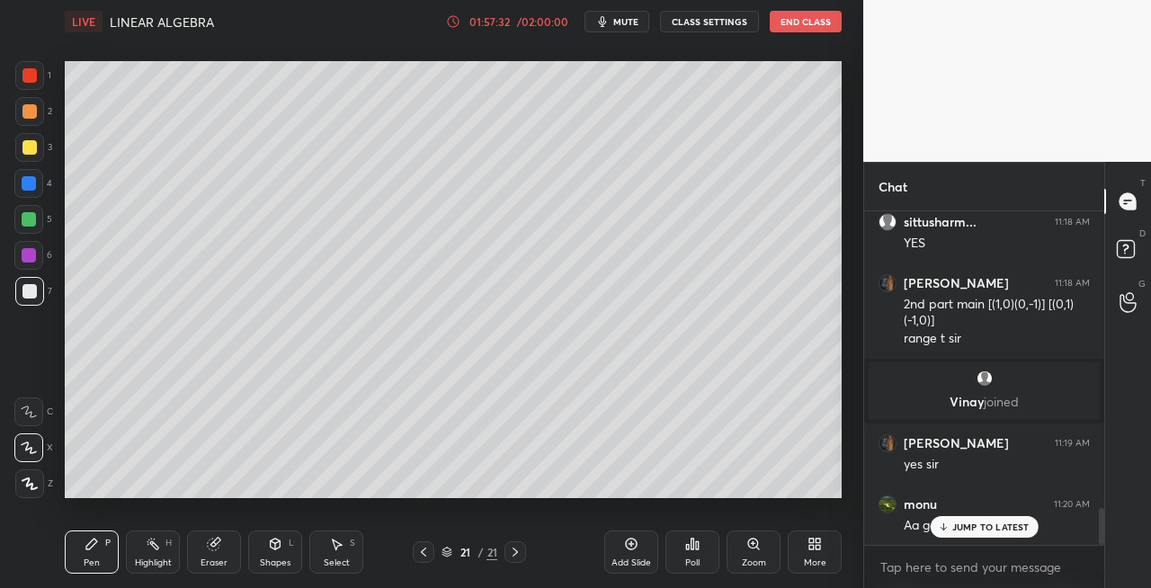
click at [511, 554] on icon at bounding box center [515, 552] width 14 height 14
click at [518, 554] on icon at bounding box center [515, 552] width 14 height 14
click at [637, 563] on div "Add Slide" at bounding box center [632, 563] width 40 height 9
click at [231, 559] on div "Eraser" at bounding box center [214, 552] width 54 height 43
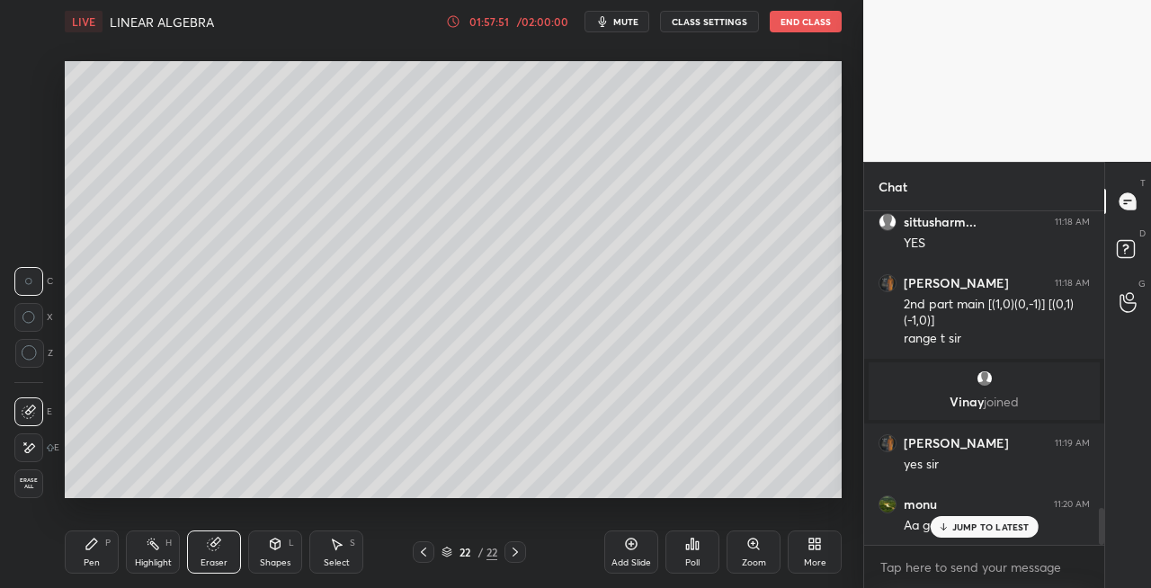
click at [117, 566] on div "Pen P" at bounding box center [92, 552] width 54 height 43
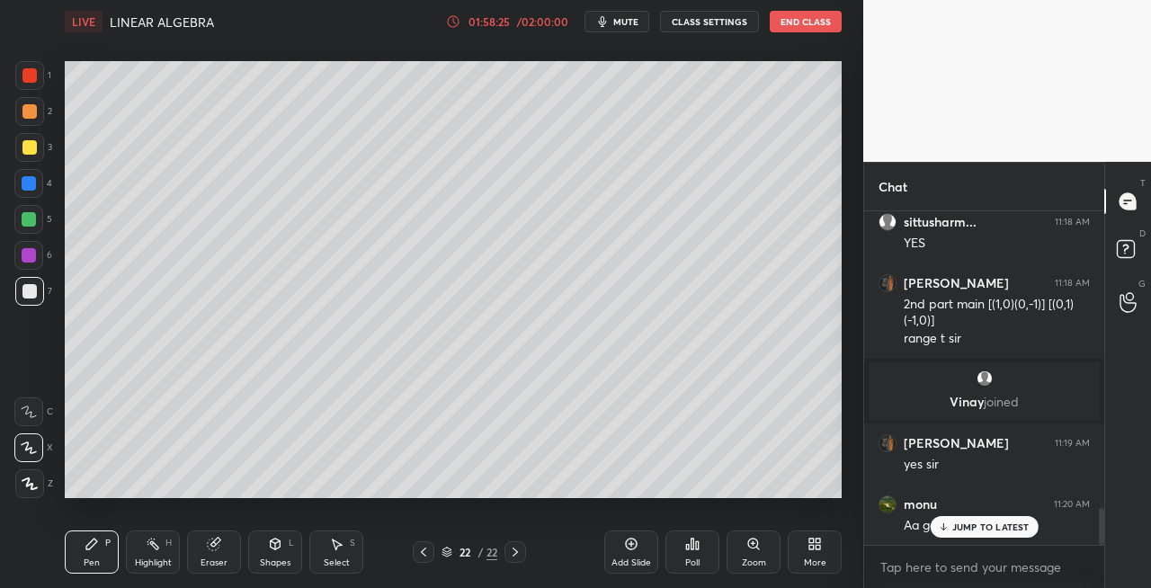
click at [191, 559] on div "Eraser" at bounding box center [214, 552] width 54 height 43
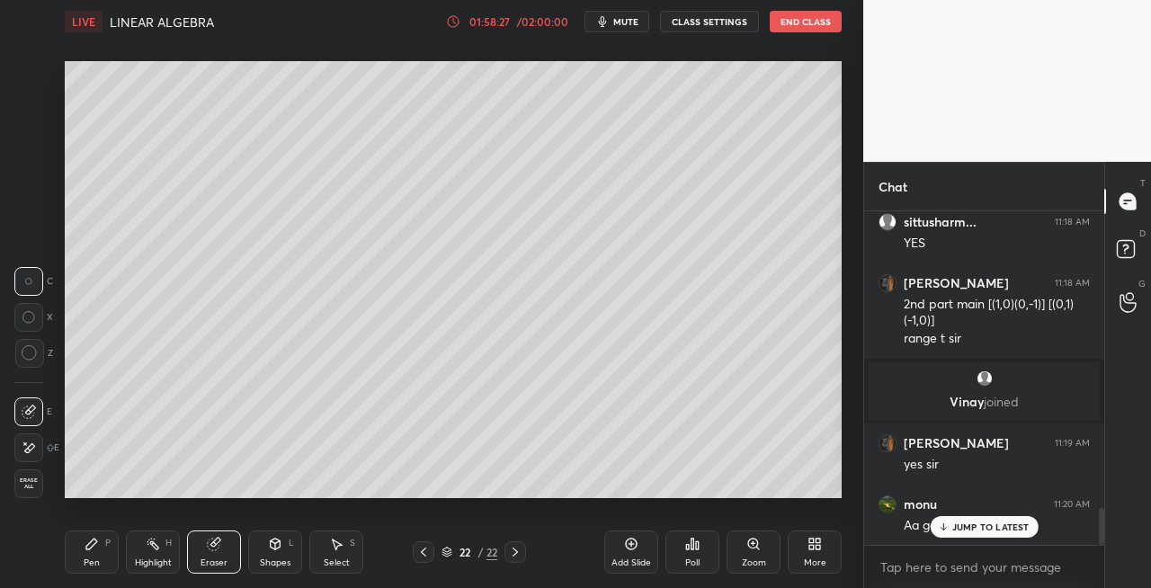
click at [91, 562] on div "Pen" at bounding box center [92, 563] width 16 height 9
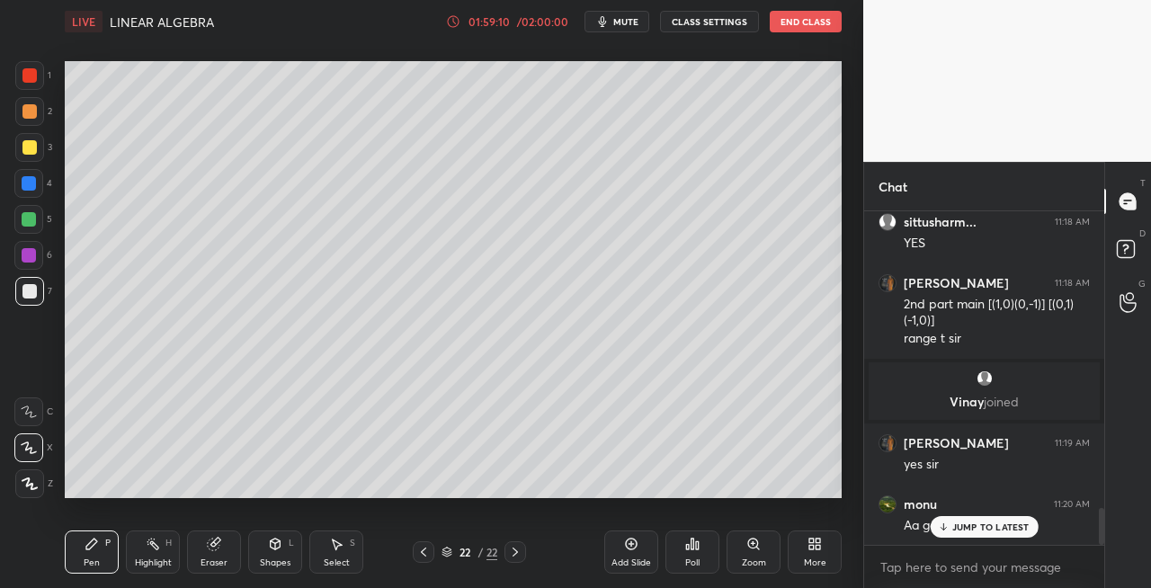
click at [278, 550] on icon at bounding box center [275, 544] width 14 height 14
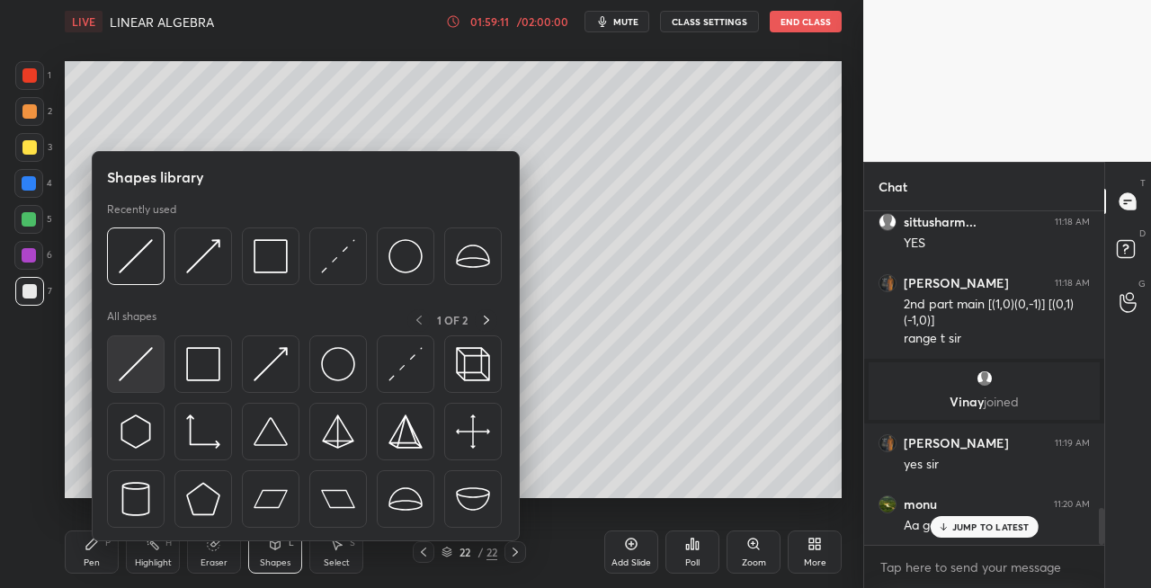
click at [137, 373] on img at bounding box center [136, 364] width 34 height 34
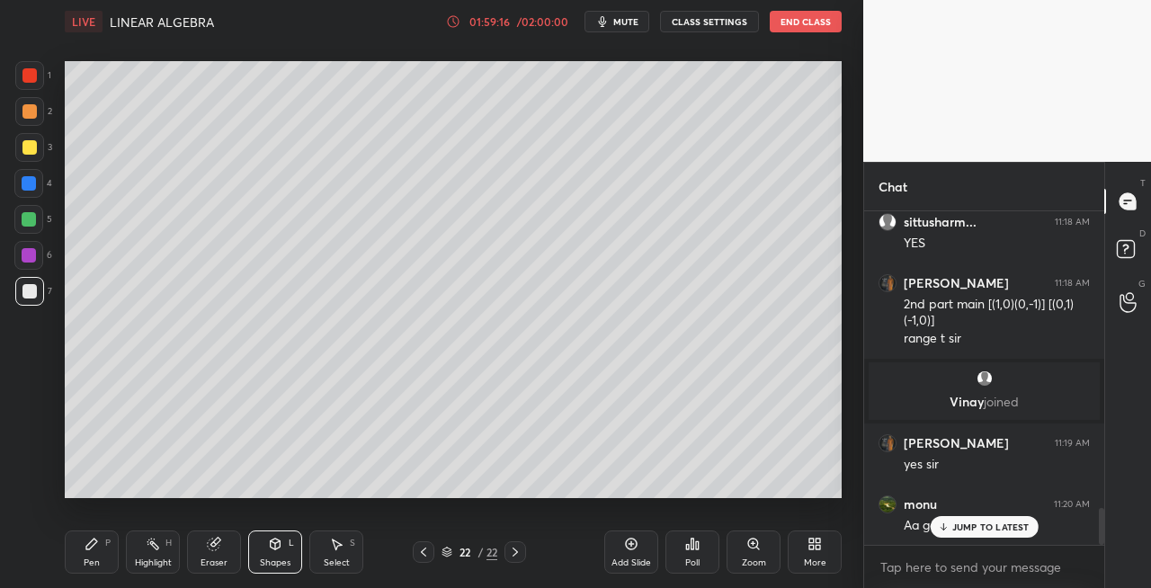
click at [104, 559] on div "Pen P" at bounding box center [92, 552] width 54 height 43
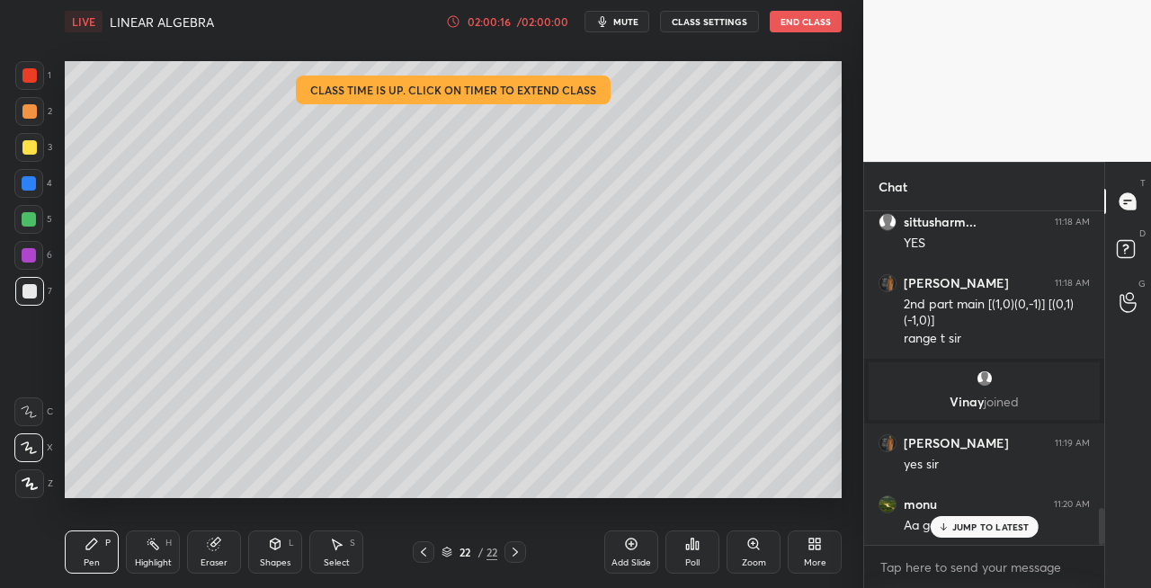
click at [273, 551] on div "Shapes L" at bounding box center [275, 552] width 54 height 43
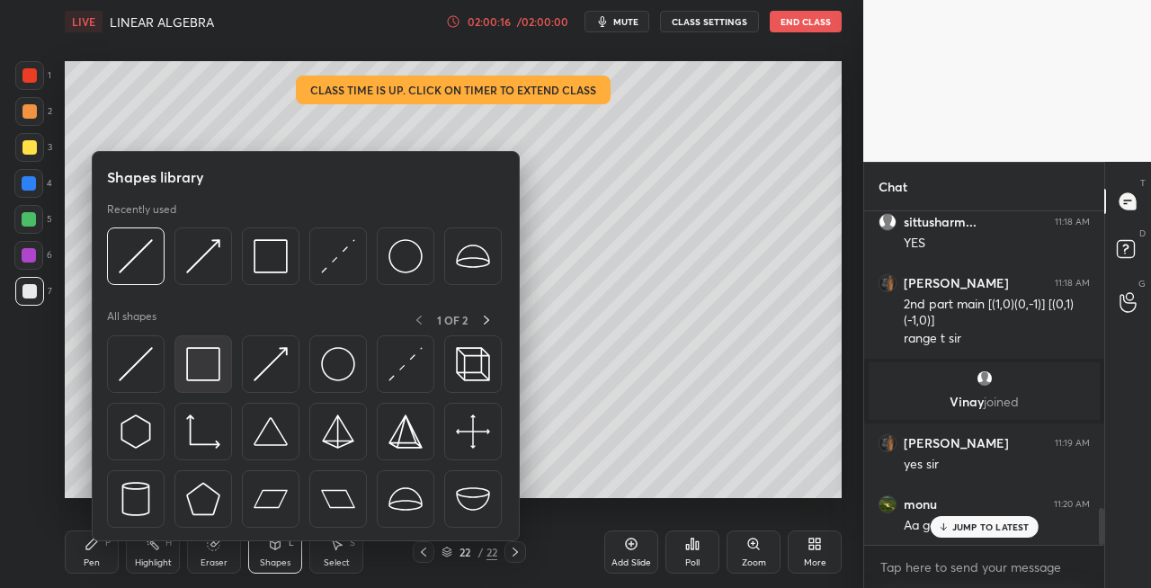
click at [181, 372] on div at bounding box center [203, 364] width 58 height 58
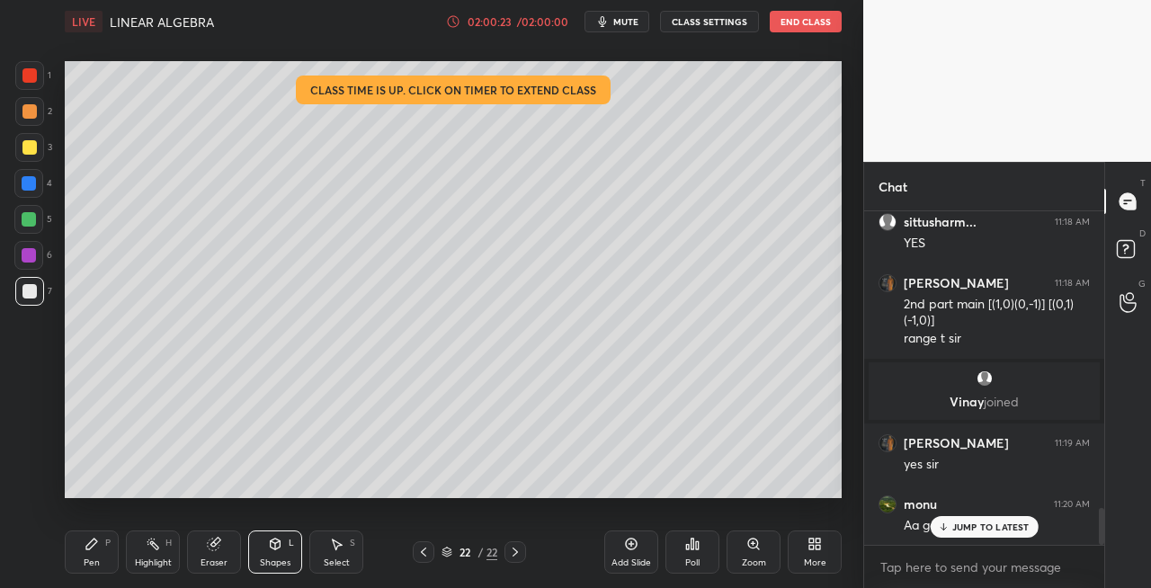
click at [95, 550] on icon at bounding box center [92, 544] width 14 height 14
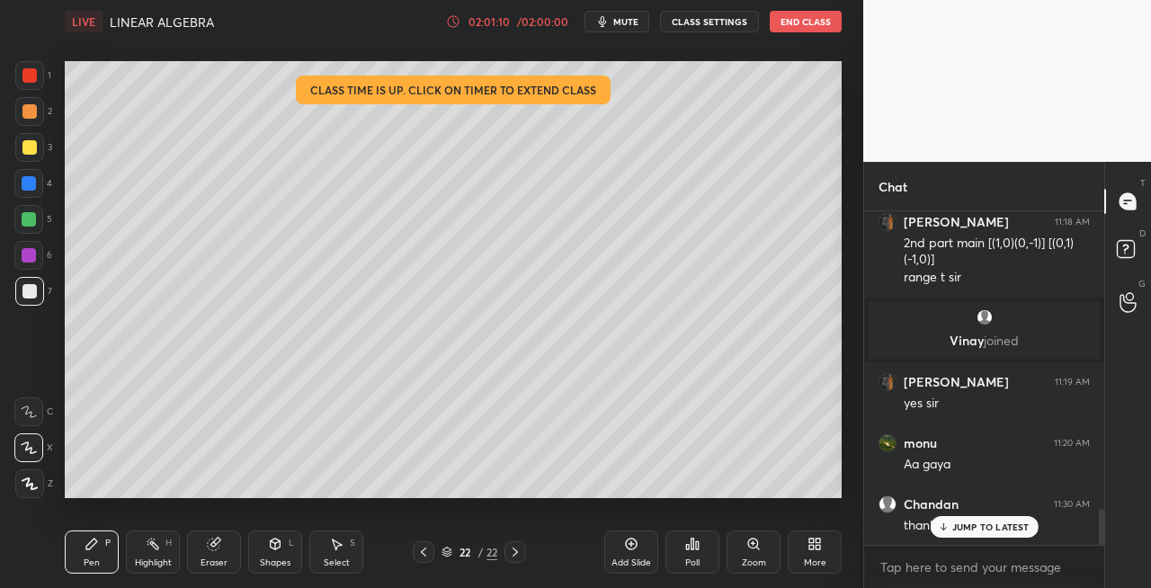
click at [797, 22] on button "End Class" at bounding box center [806, 22] width 72 height 22
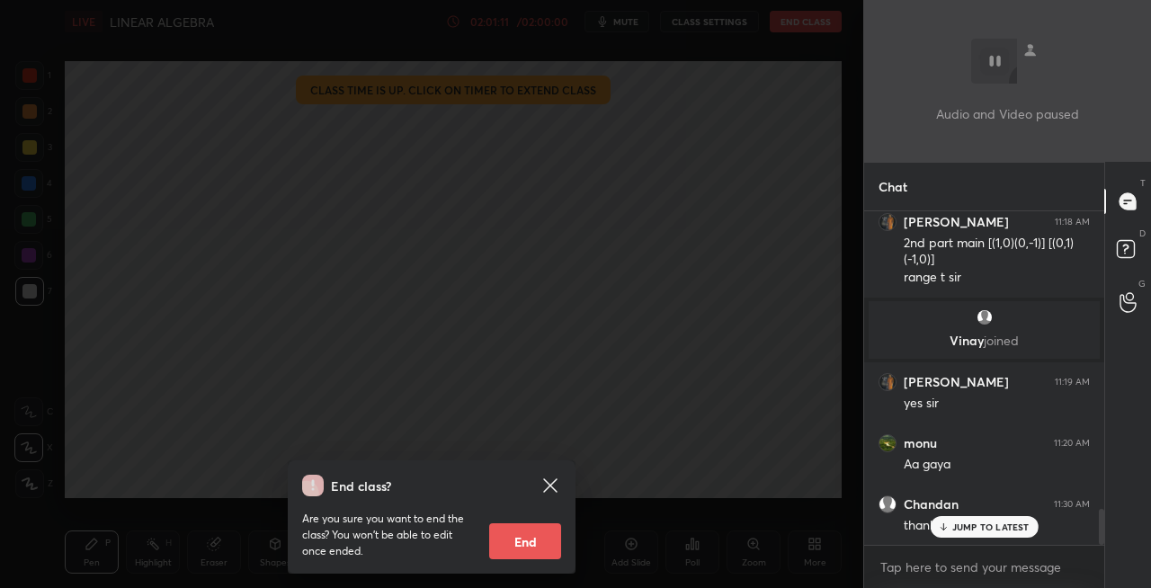
click at [520, 541] on button "End" at bounding box center [525, 541] width 72 height 36
type textarea "x"
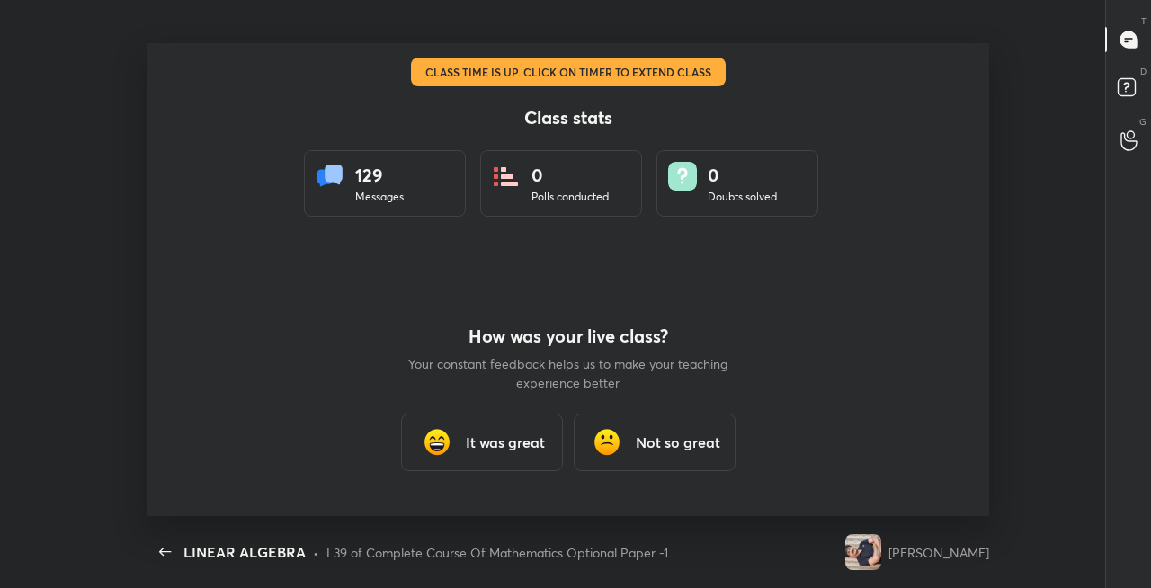
scroll to position [89468, 88804]
click at [505, 443] on h3 "It was great" at bounding box center [505, 443] width 79 height 22
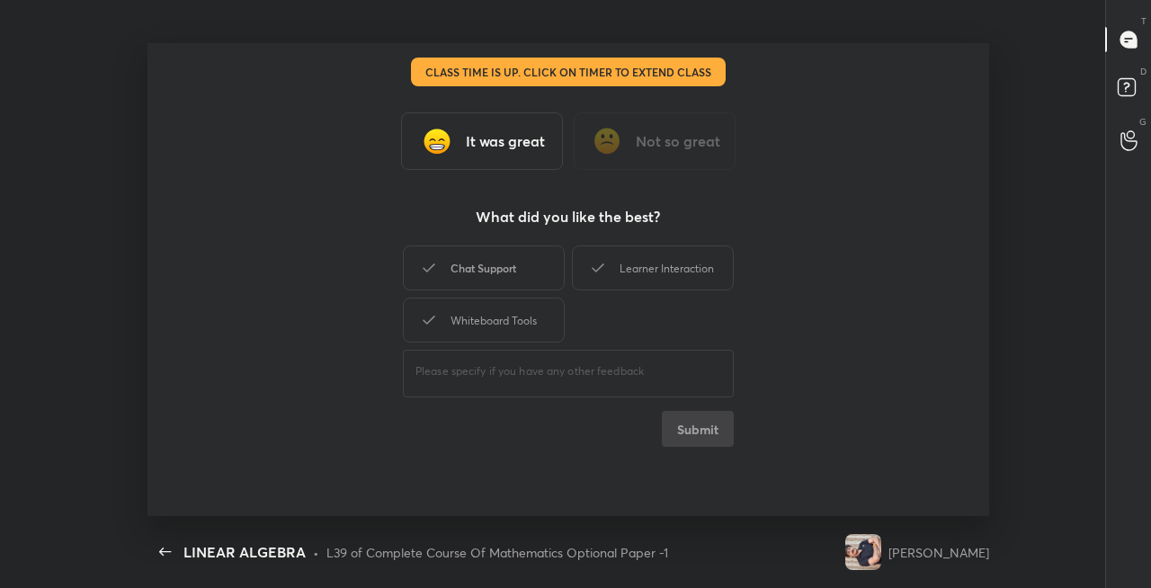
click at [496, 273] on div "Chat Support" at bounding box center [484, 268] width 162 height 45
click at [637, 273] on div "Learner Interaction" at bounding box center [653, 268] width 162 height 45
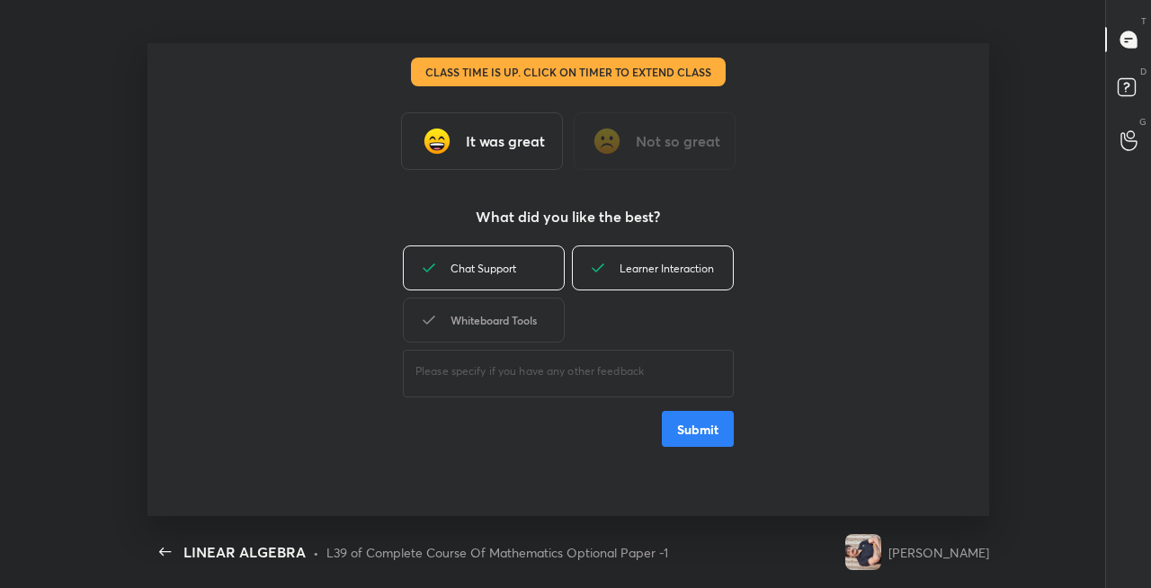
click at [536, 322] on div "Whiteboard Tools" at bounding box center [484, 320] width 162 height 45
click at [705, 431] on button "Submit" at bounding box center [698, 429] width 72 height 36
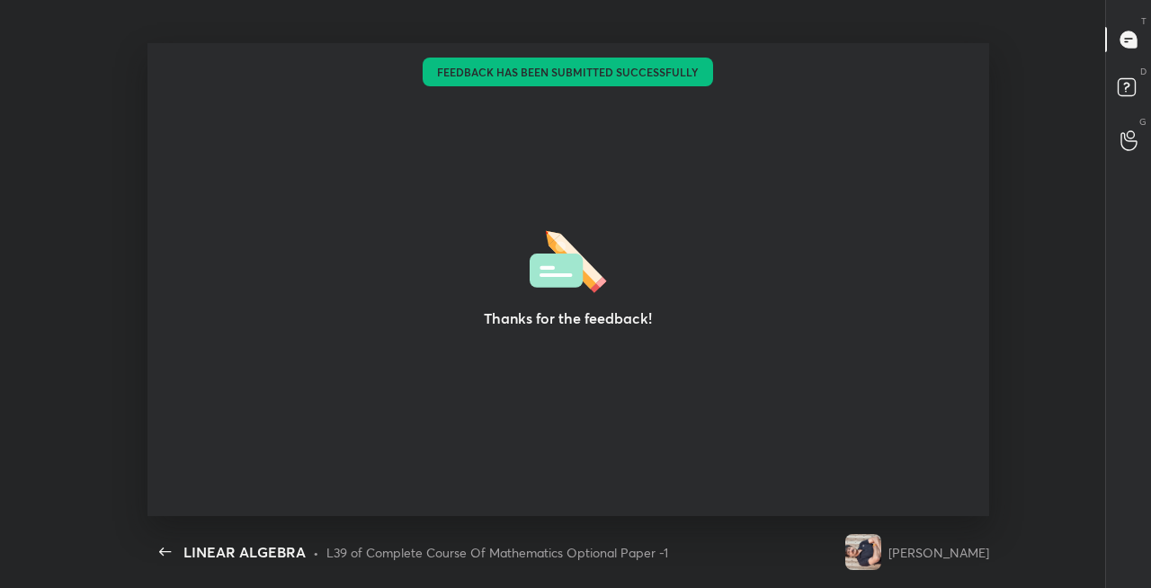
click at [1120, 3] on div "T Messages (T) D Doubts (D) G Raise Hand (G)" at bounding box center [1128, 294] width 47 height 588
